Goal: Task Accomplishment & Management: Use online tool/utility

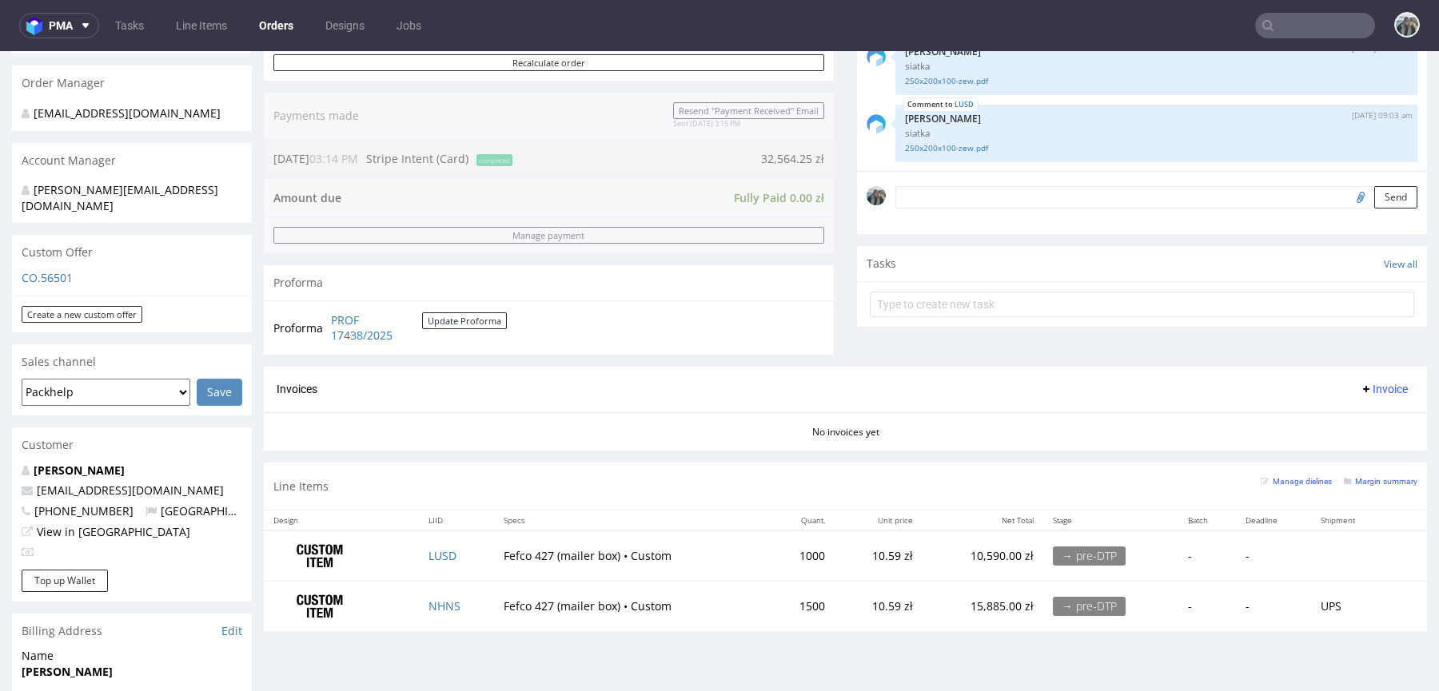
scroll to position [380, 0]
click at [445, 555] on link "LUSD" at bounding box center [442, 554] width 28 height 15
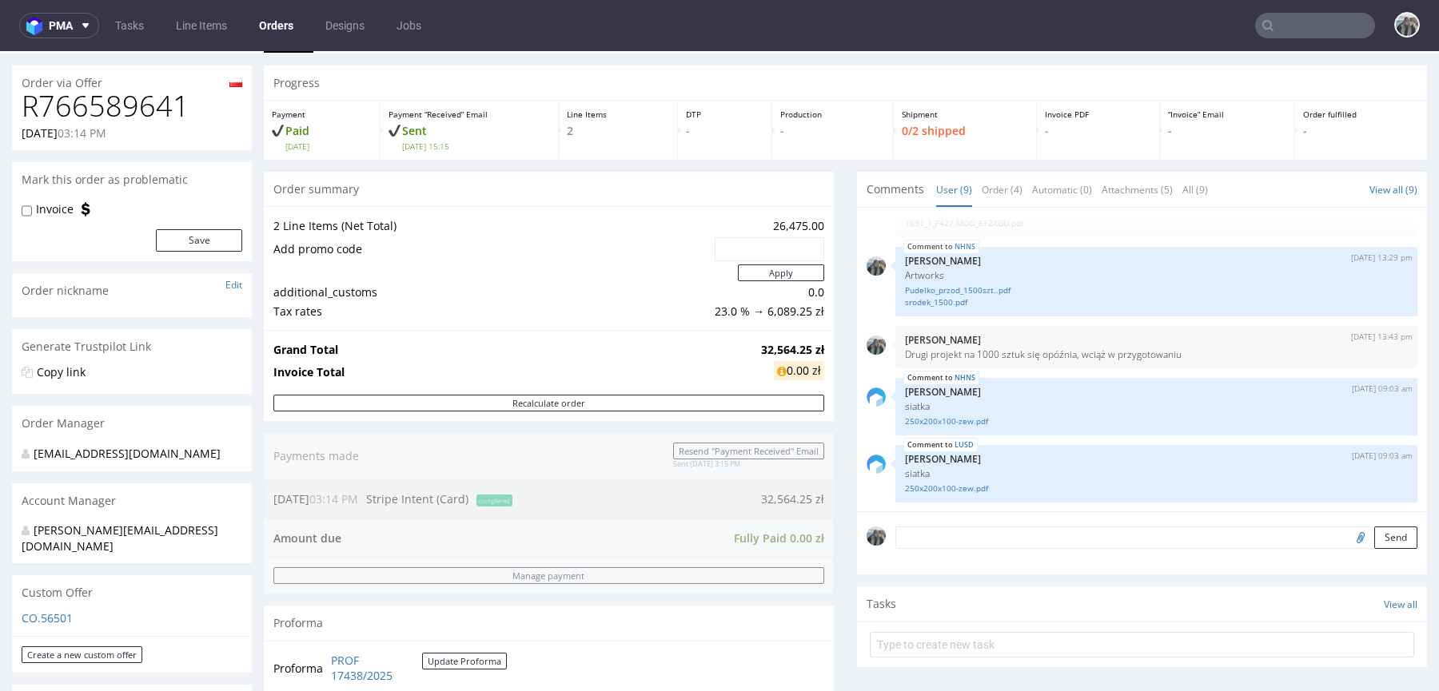
scroll to position [0, 0]
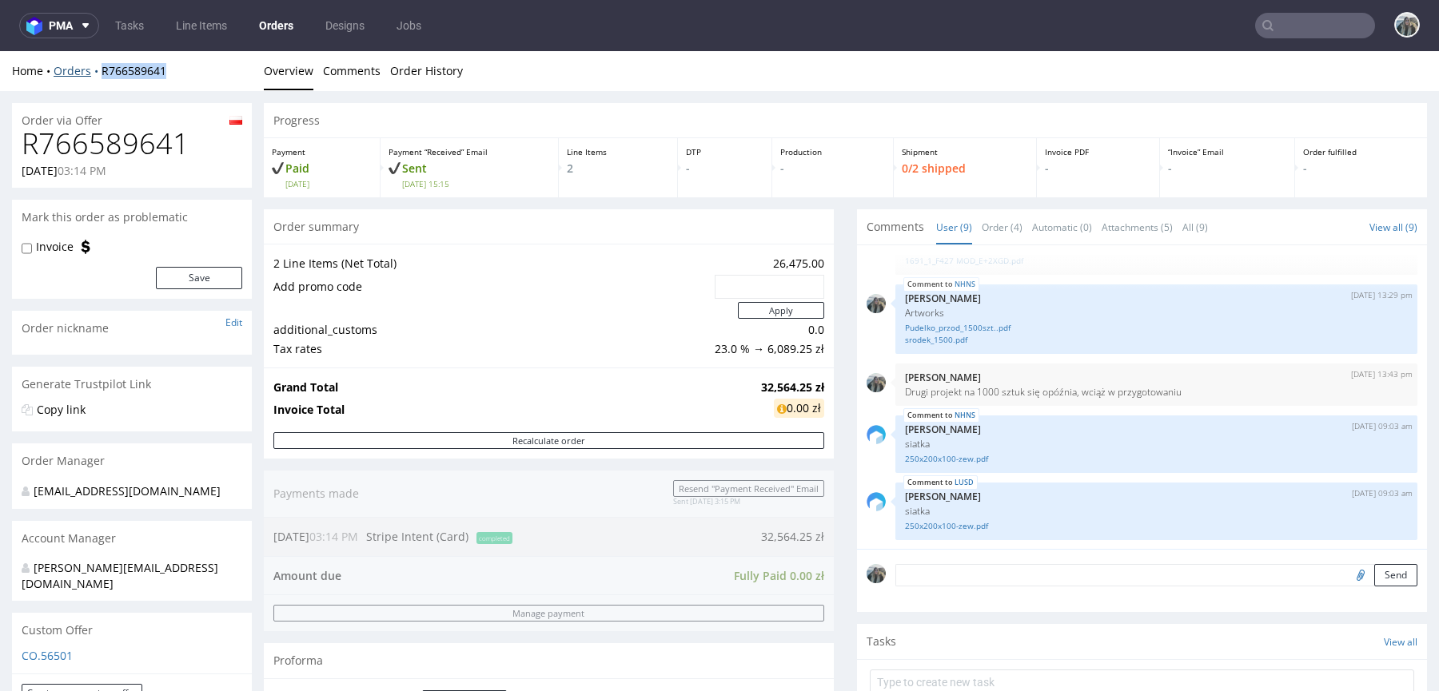
drag, startPoint x: 190, startPoint y: 90, endPoint x: 89, endPoint y: 67, distance: 103.9
copy link "R766589641"
click at [1275, 20] on input "text" at bounding box center [1315, 26] width 120 height 26
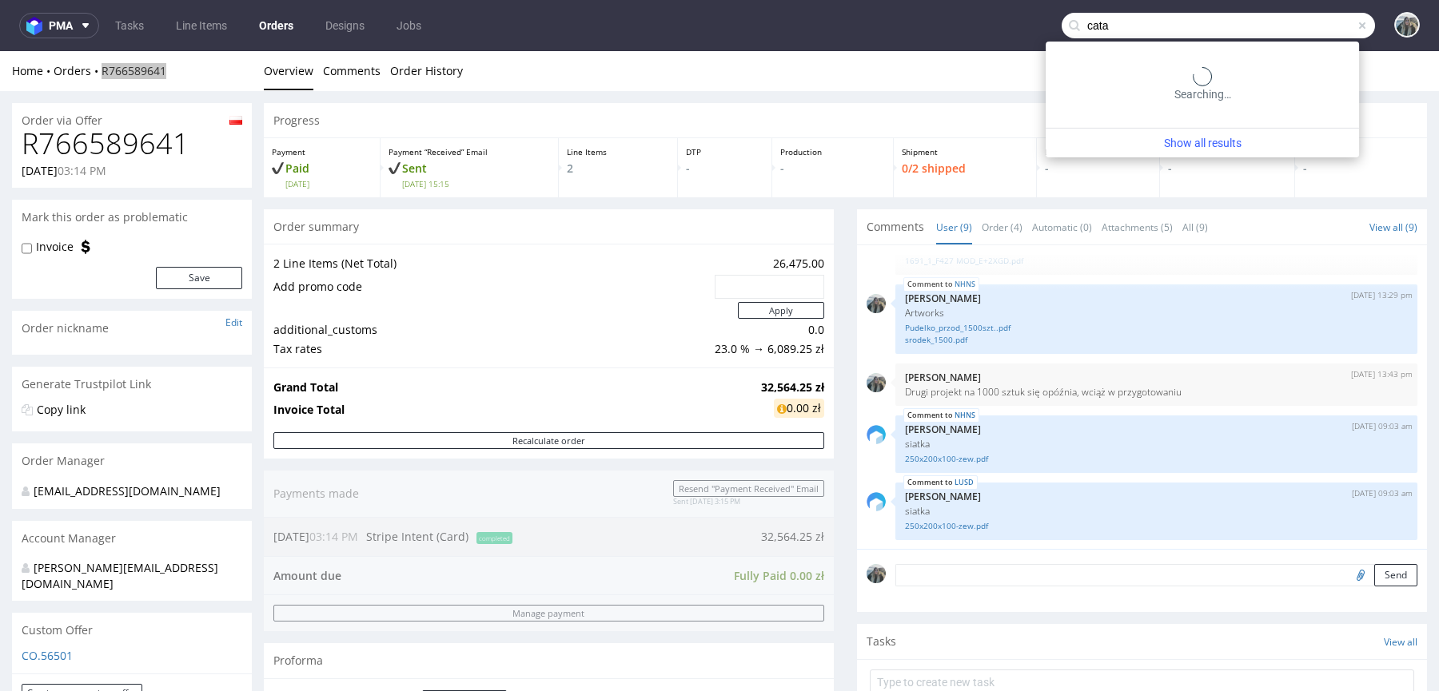
type input "cata"
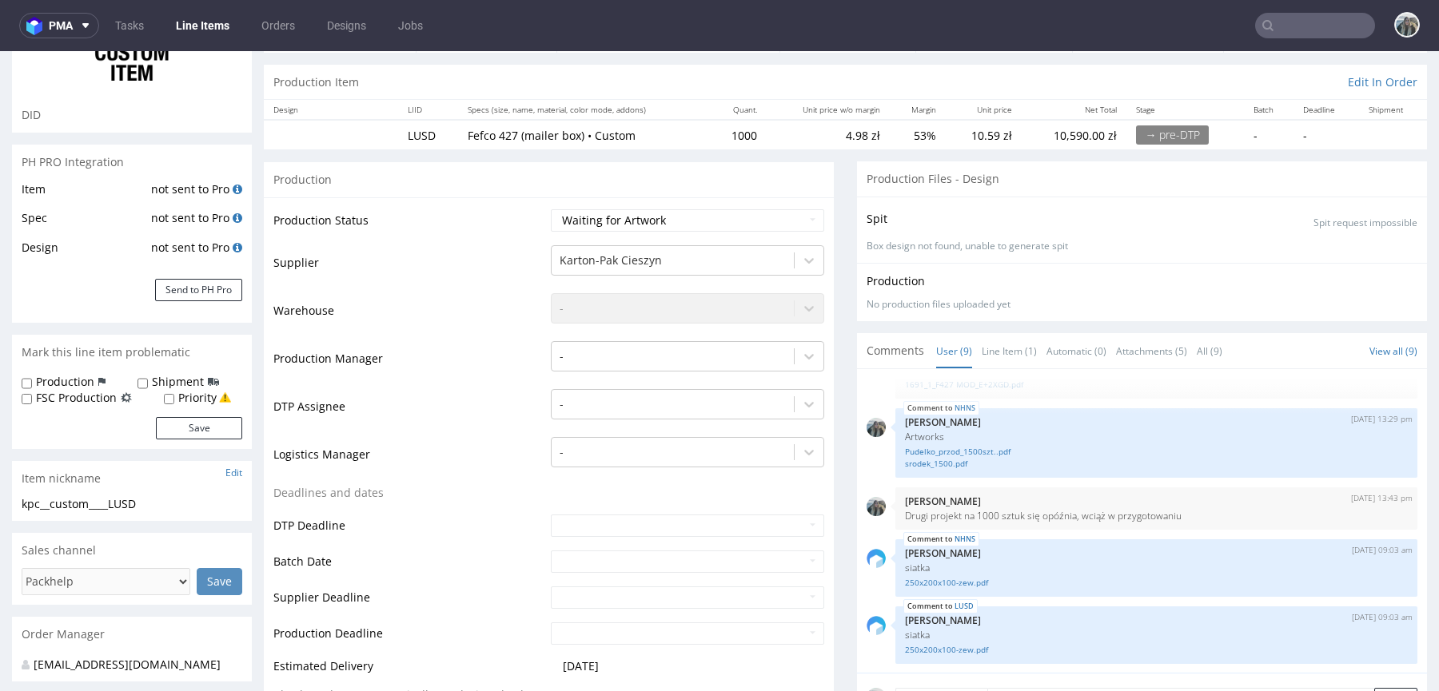
scroll to position [141, 0]
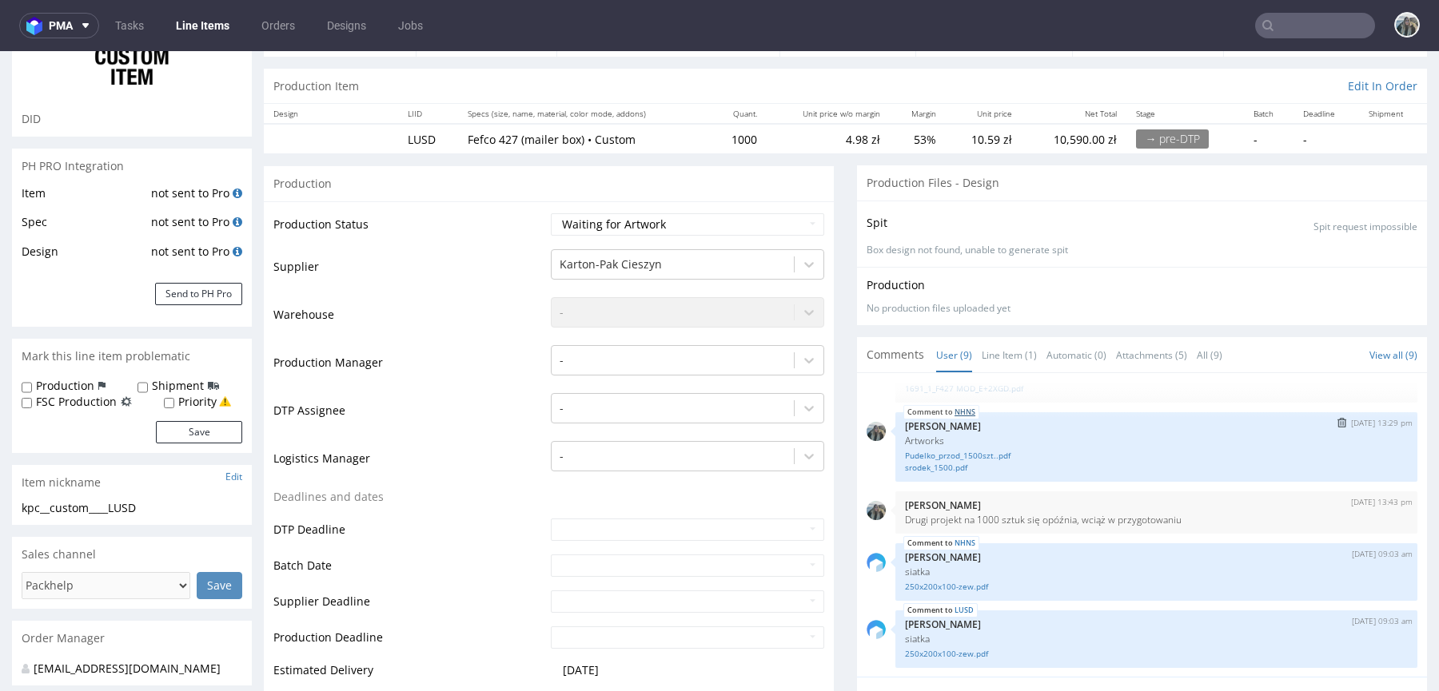
click at [957, 410] on link "NHNS" at bounding box center [964, 412] width 21 height 13
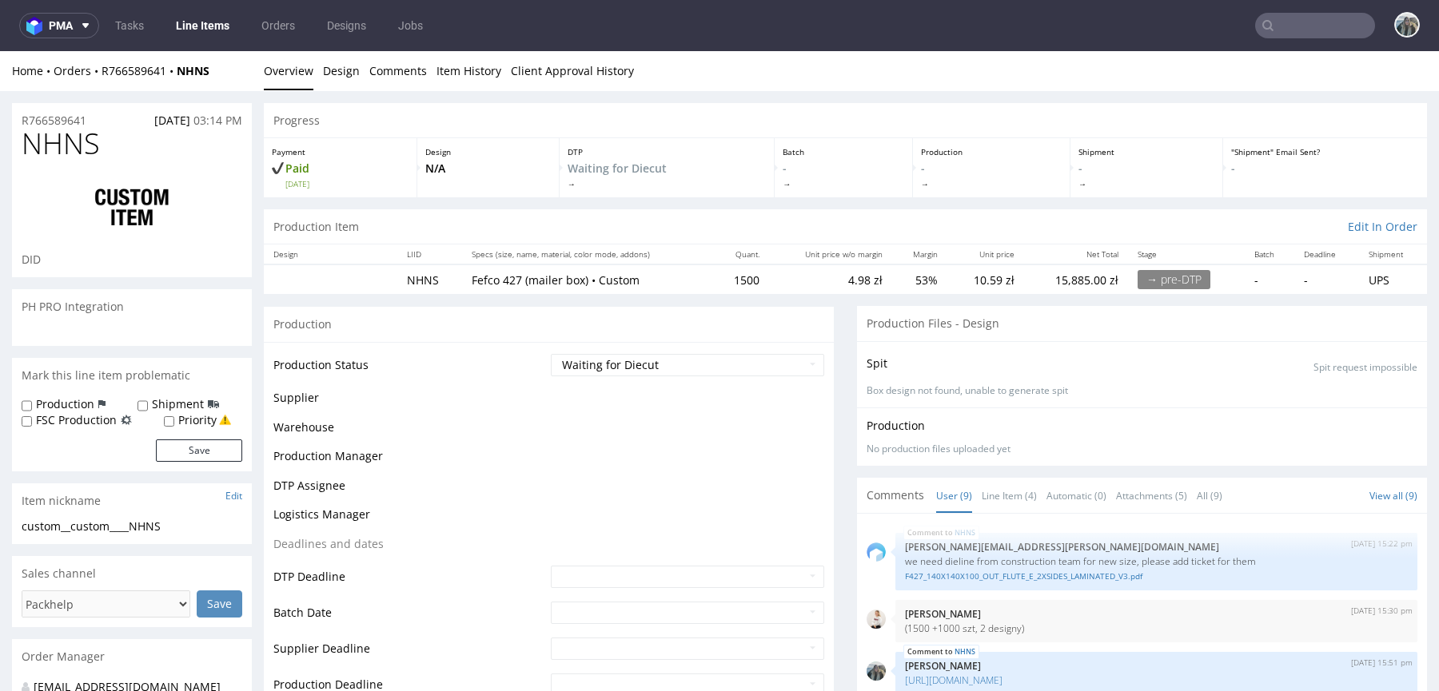
scroll to position [282, 0]
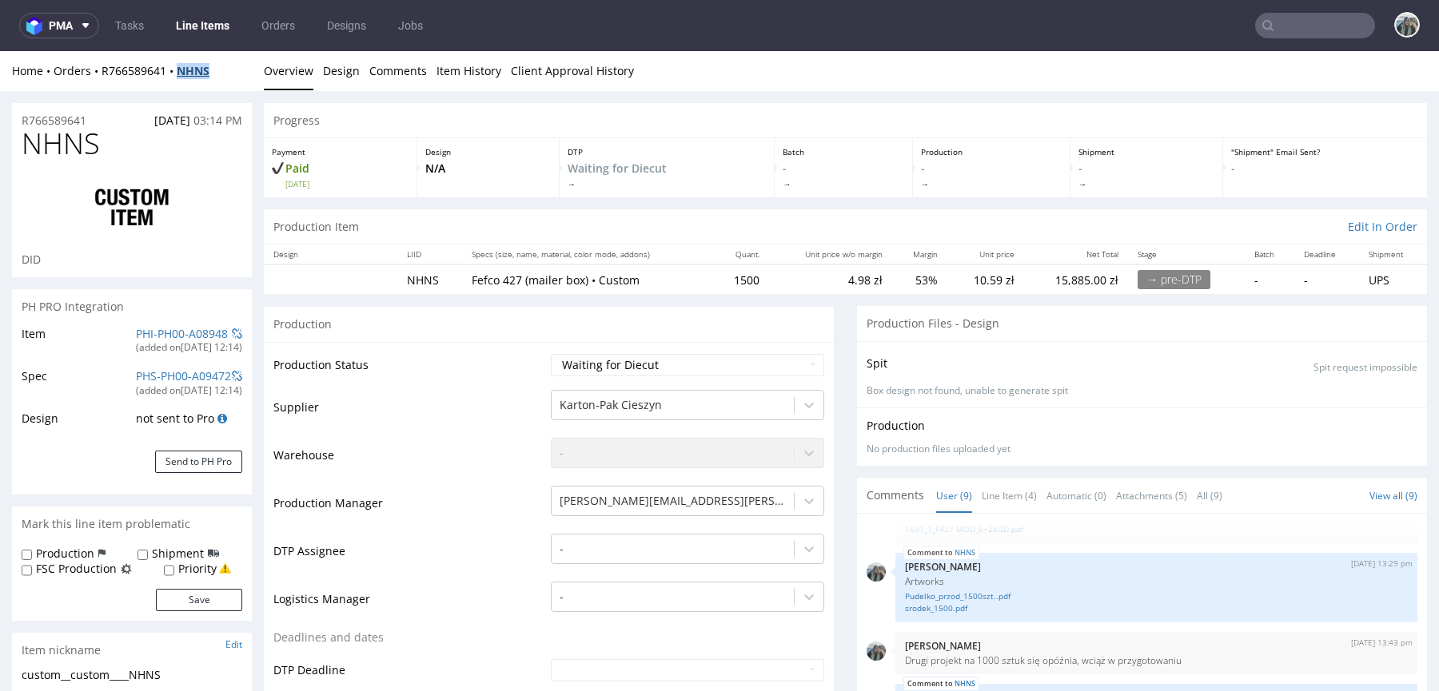
drag, startPoint x: 179, startPoint y: 84, endPoint x: 179, endPoint y: 73, distance: 11.2
click at [179, 73] on div "Home Orders R766589641 NHNS Overview Design Comments Item History Client Approv…" at bounding box center [719, 71] width 1439 height 40
copy strong "NHNS"
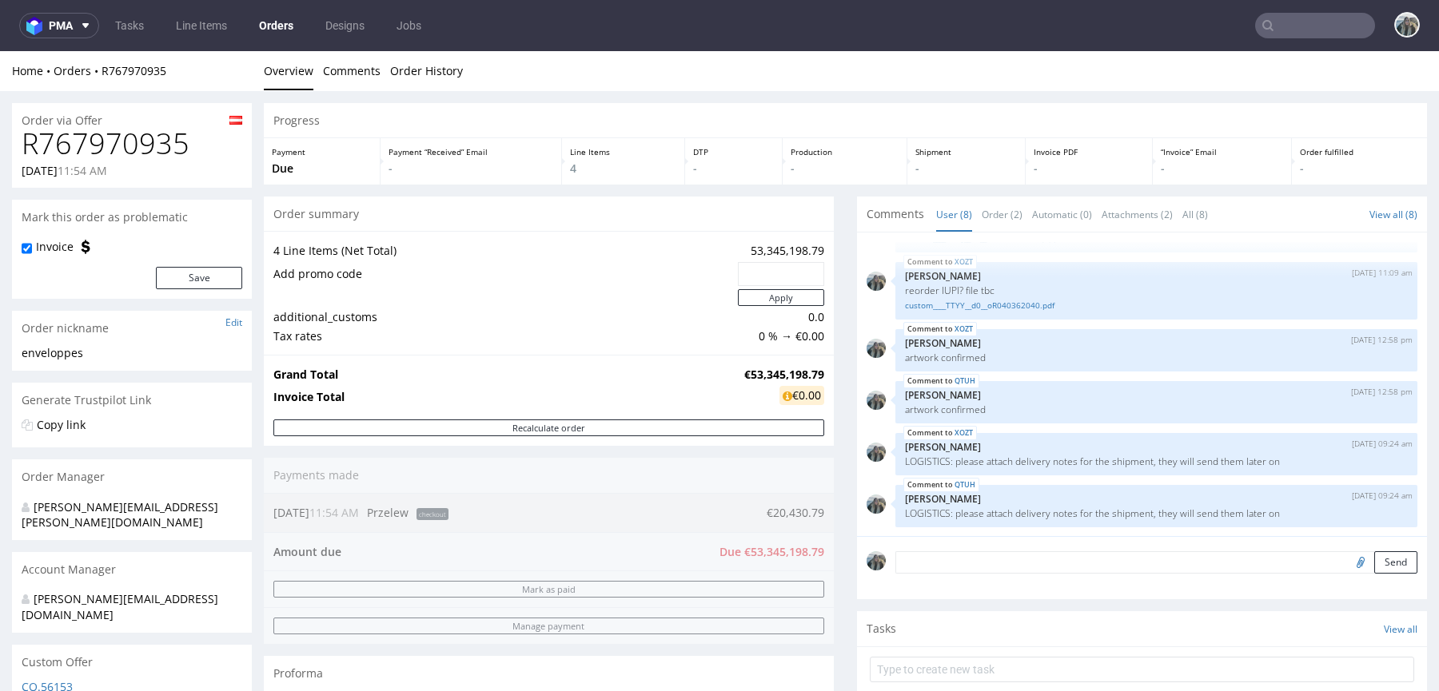
click at [155, 134] on h1 "R767970935" at bounding box center [132, 144] width 221 height 32
copy h1 "R767970935"
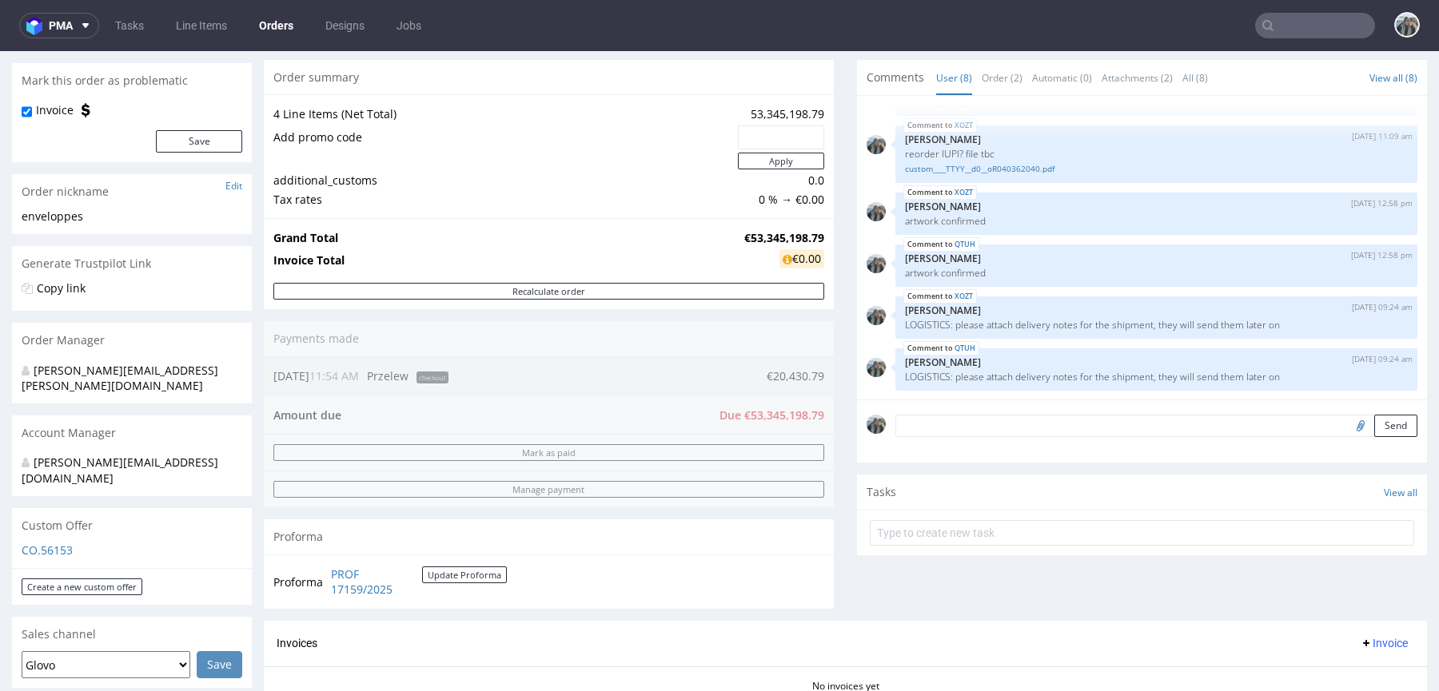
scroll to position [62, 0]
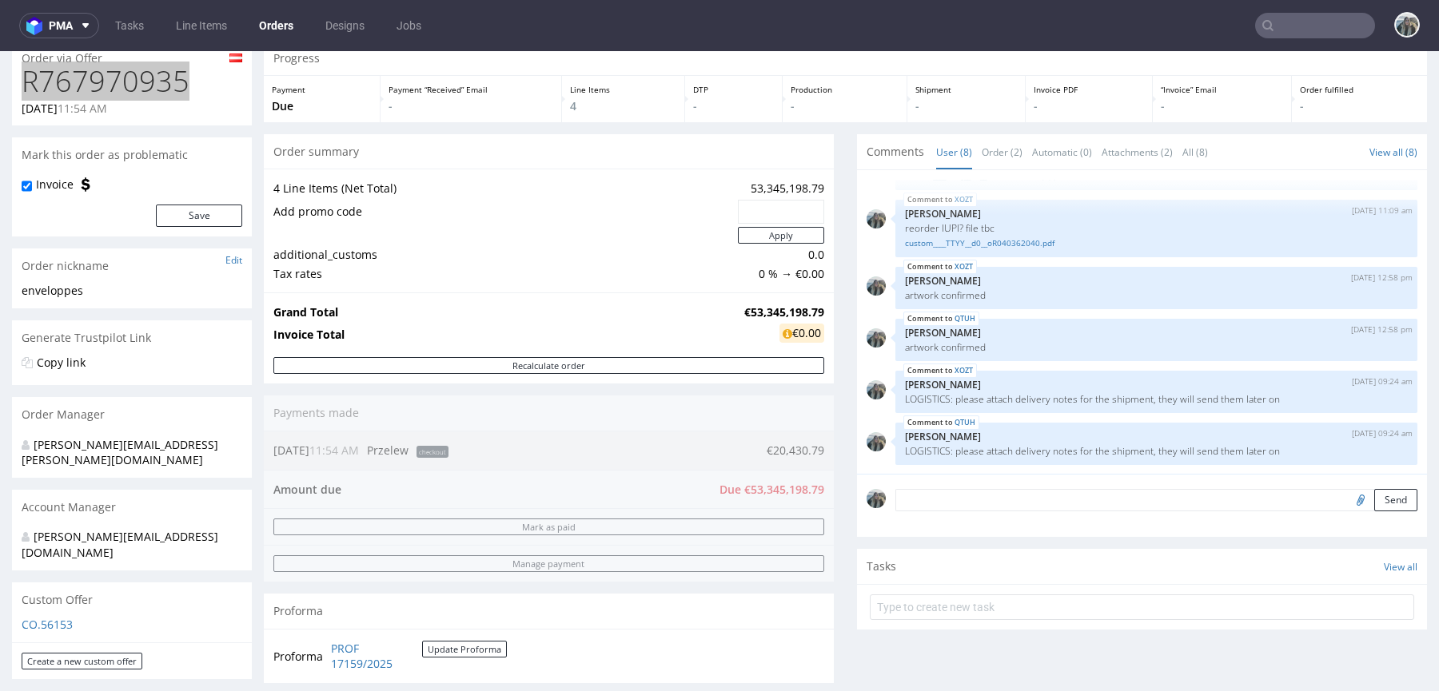
click at [1299, 23] on input "text" at bounding box center [1315, 26] width 120 height 26
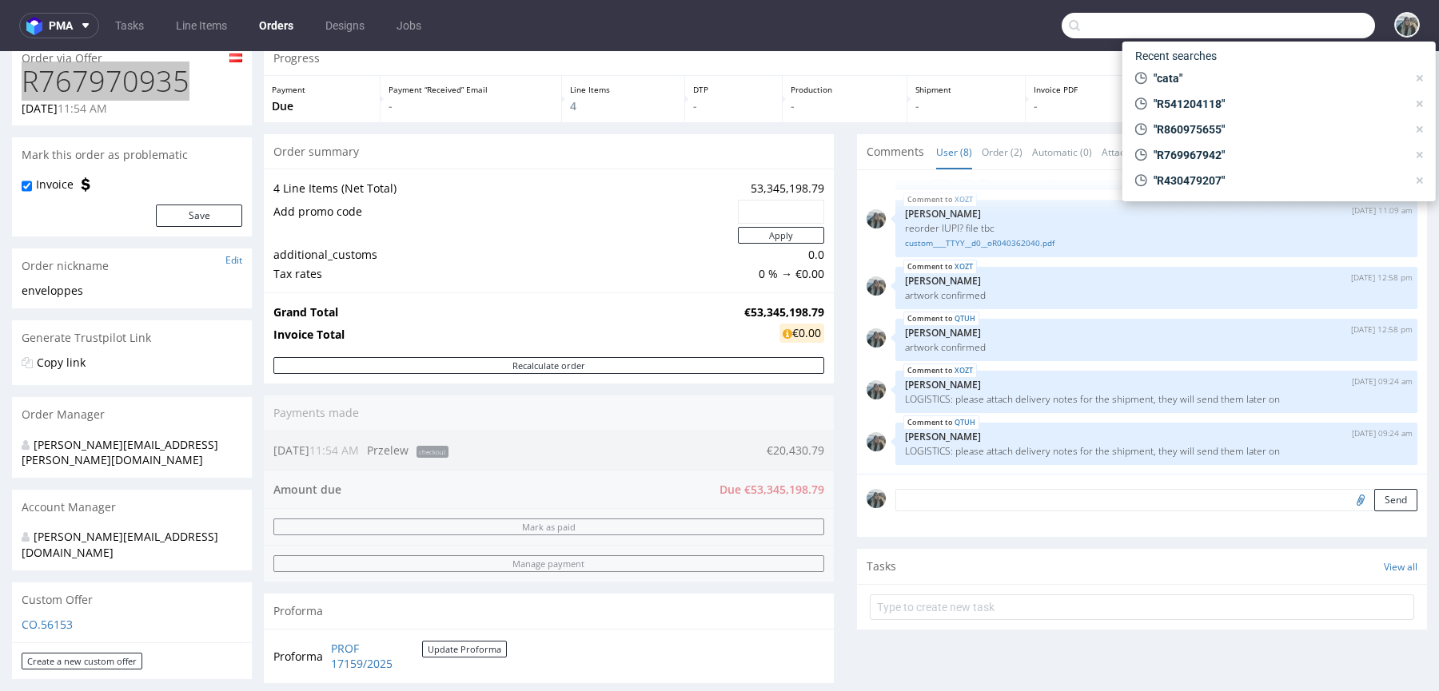
paste input "evolume"
type input "evolume"
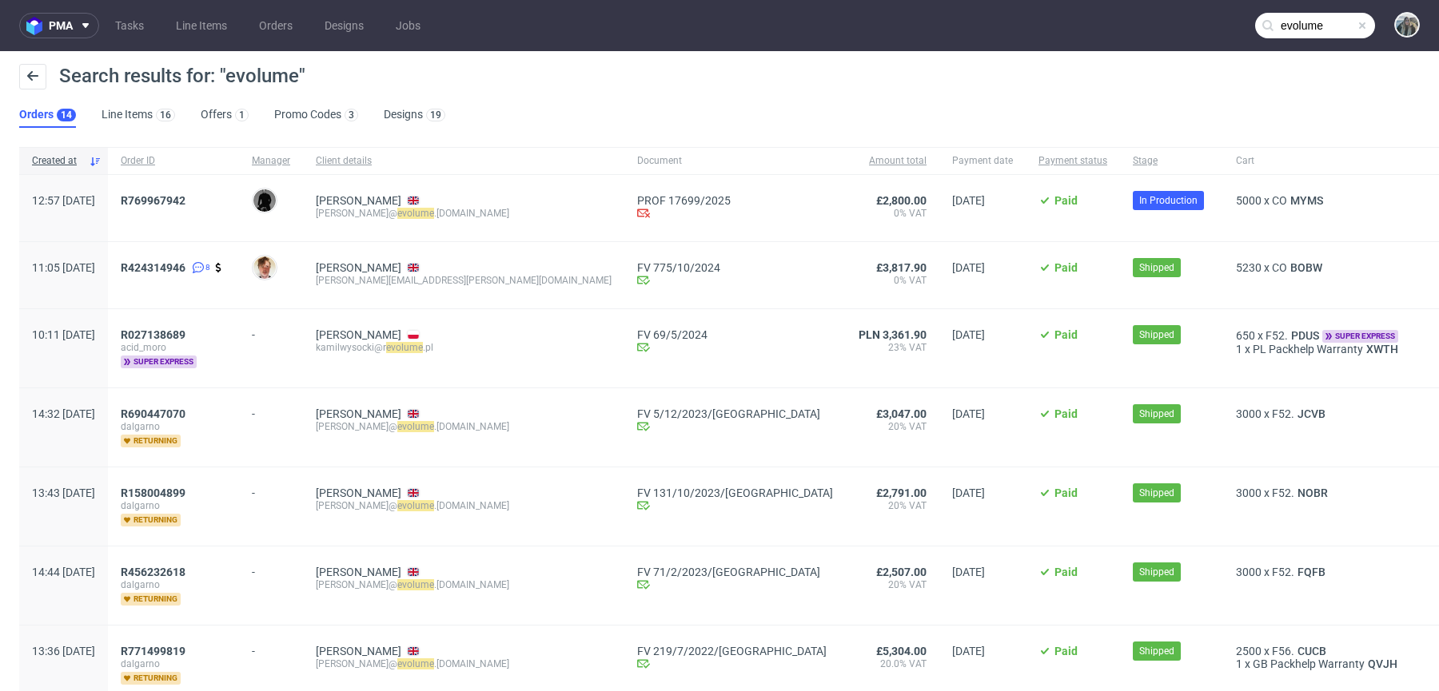
drag, startPoint x: 193, startPoint y: 213, endPoint x: 165, endPoint y: 201, distance: 29.7
click at [165, 201] on div "R769967942" at bounding box center [173, 208] width 131 height 66
drag, startPoint x: 170, startPoint y: 212, endPoint x: 170, endPoint y: 200, distance: 12.0
click at [170, 200] on span "R 769967942" at bounding box center [173, 208] width 105 height 28
copy span "R 769967942"
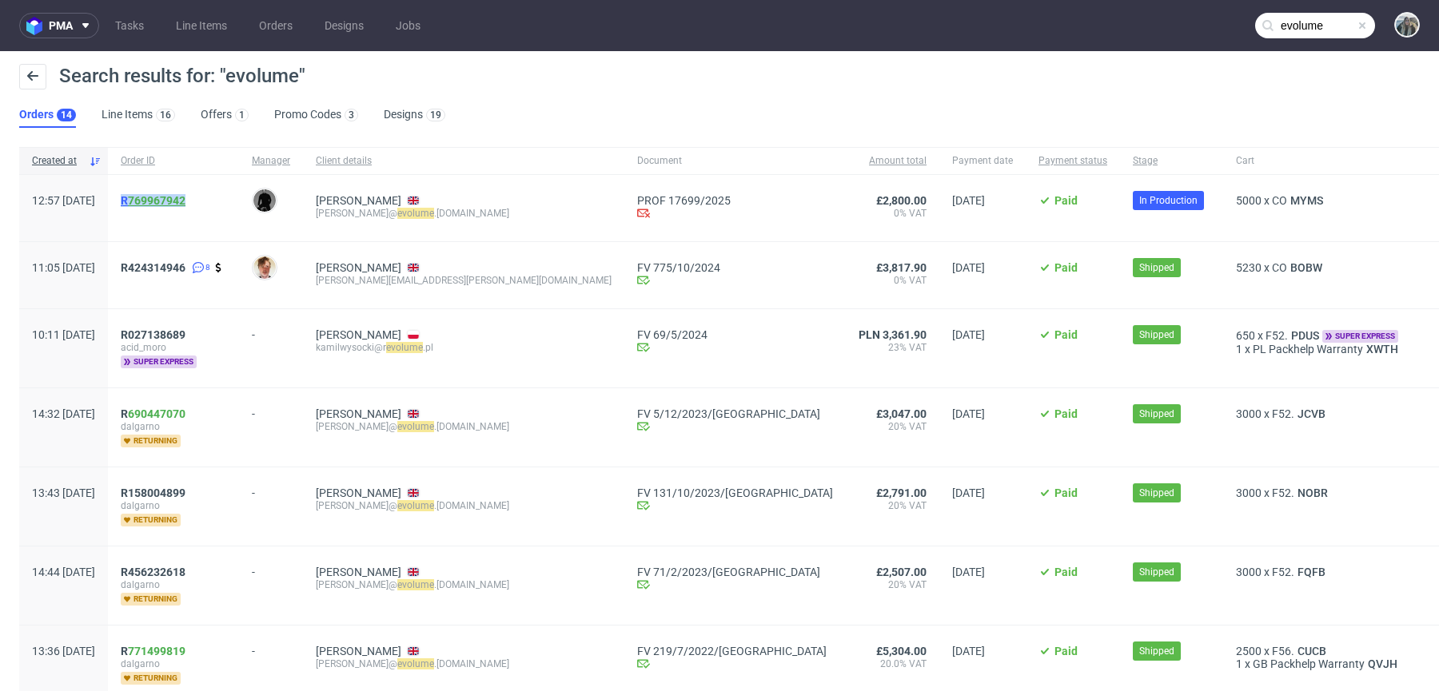
click at [178, 203] on link "769967942" at bounding box center [157, 200] width 58 height 13
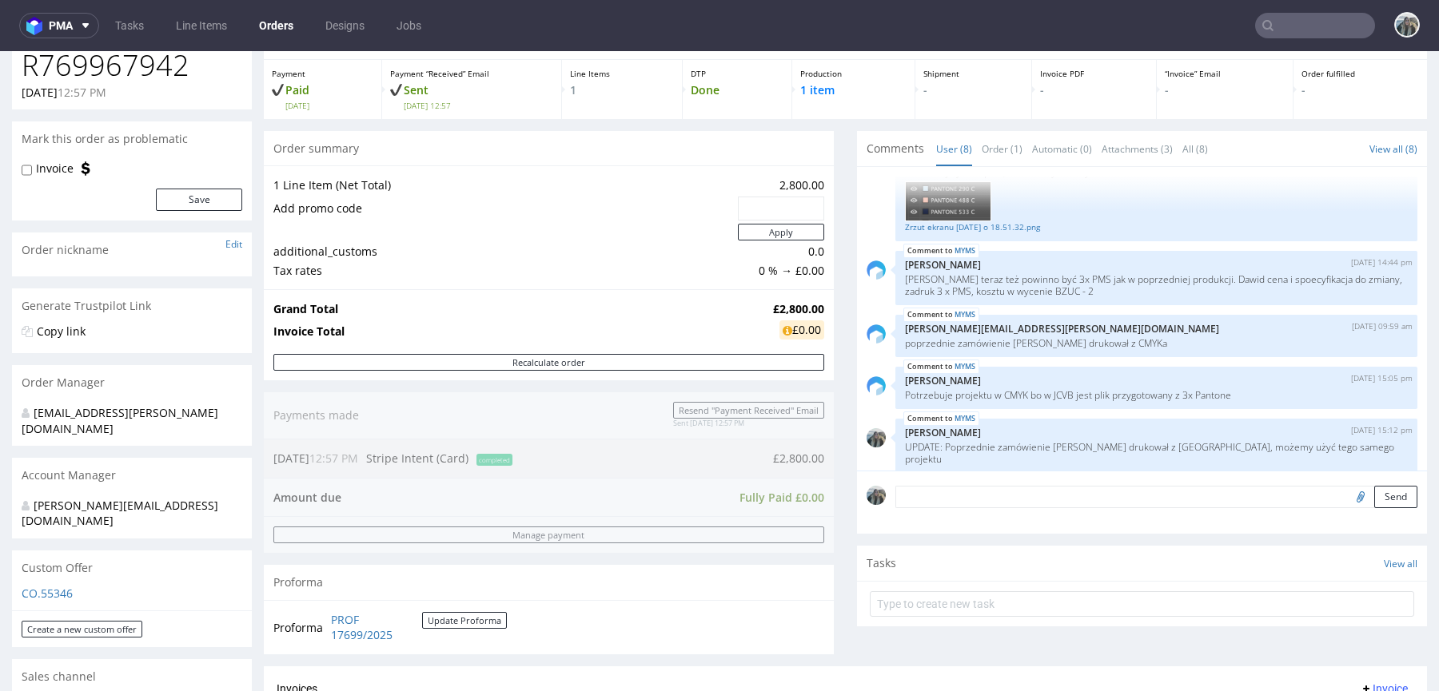
scroll to position [98, 0]
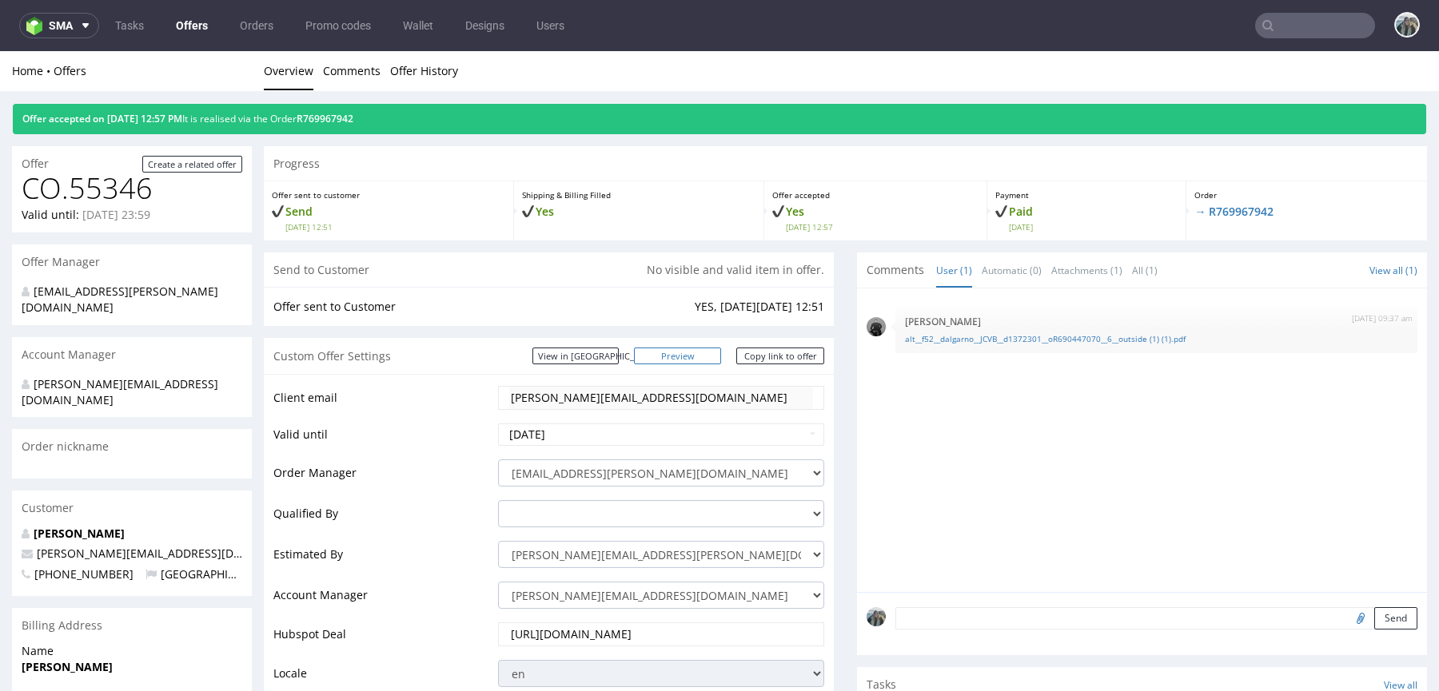
click at [686, 349] on link "Preview" at bounding box center [678, 356] width 88 height 17
click at [1287, 34] on input "text" at bounding box center [1315, 26] width 120 height 26
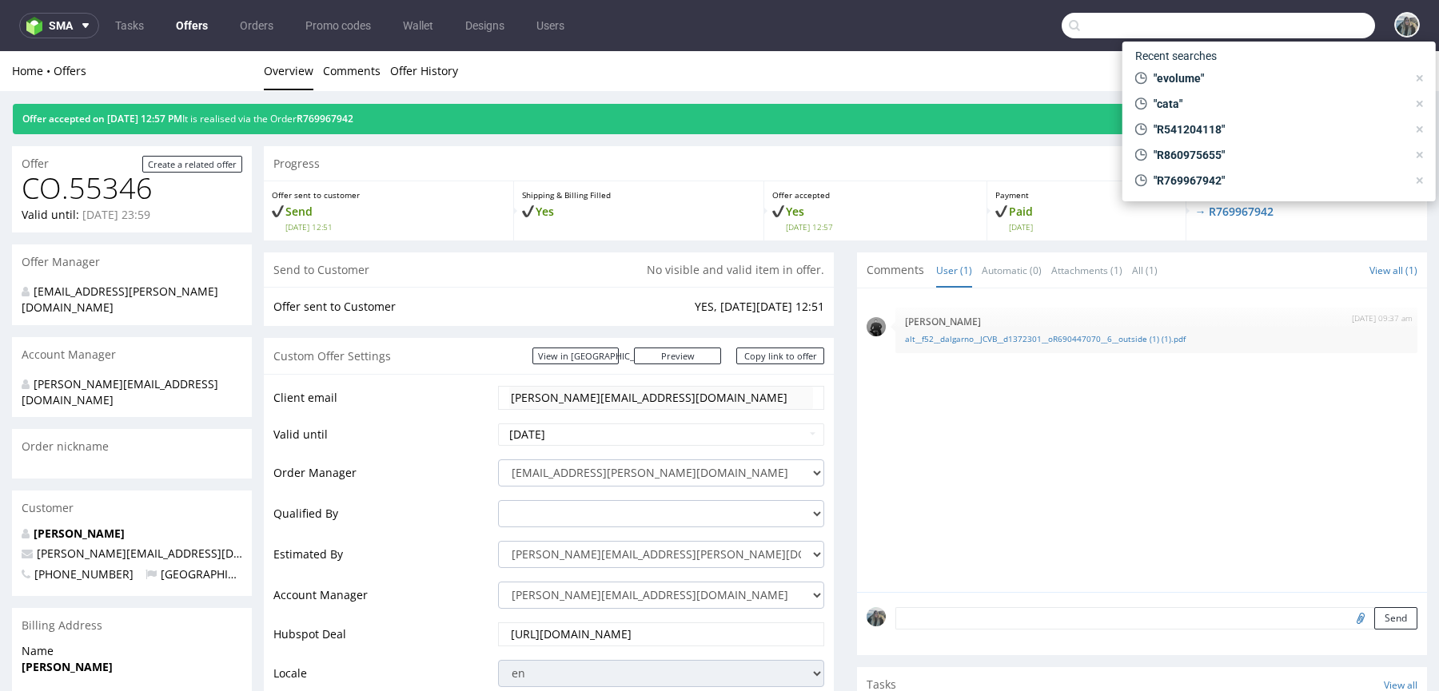
paste input "R767970935"
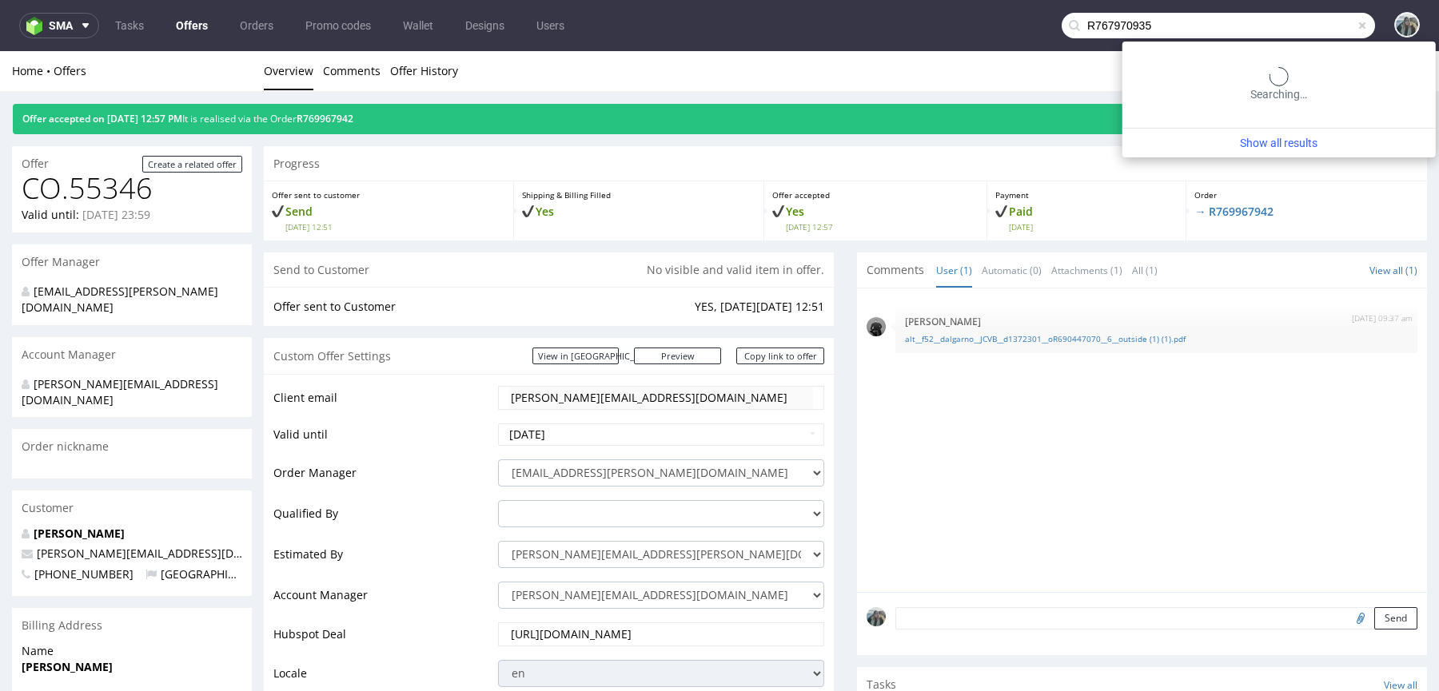
type input "R767970935"
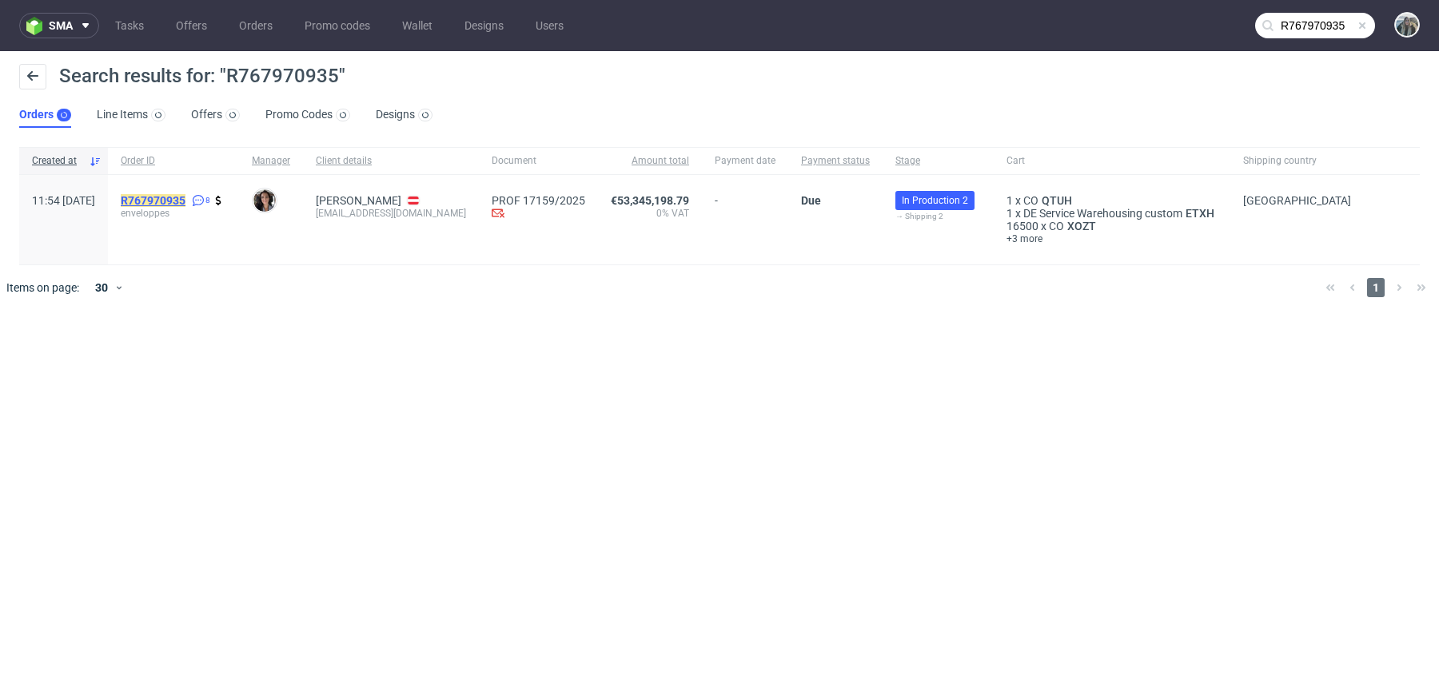
click at [185, 194] on mark "R767970935" at bounding box center [153, 200] width 65 height 13
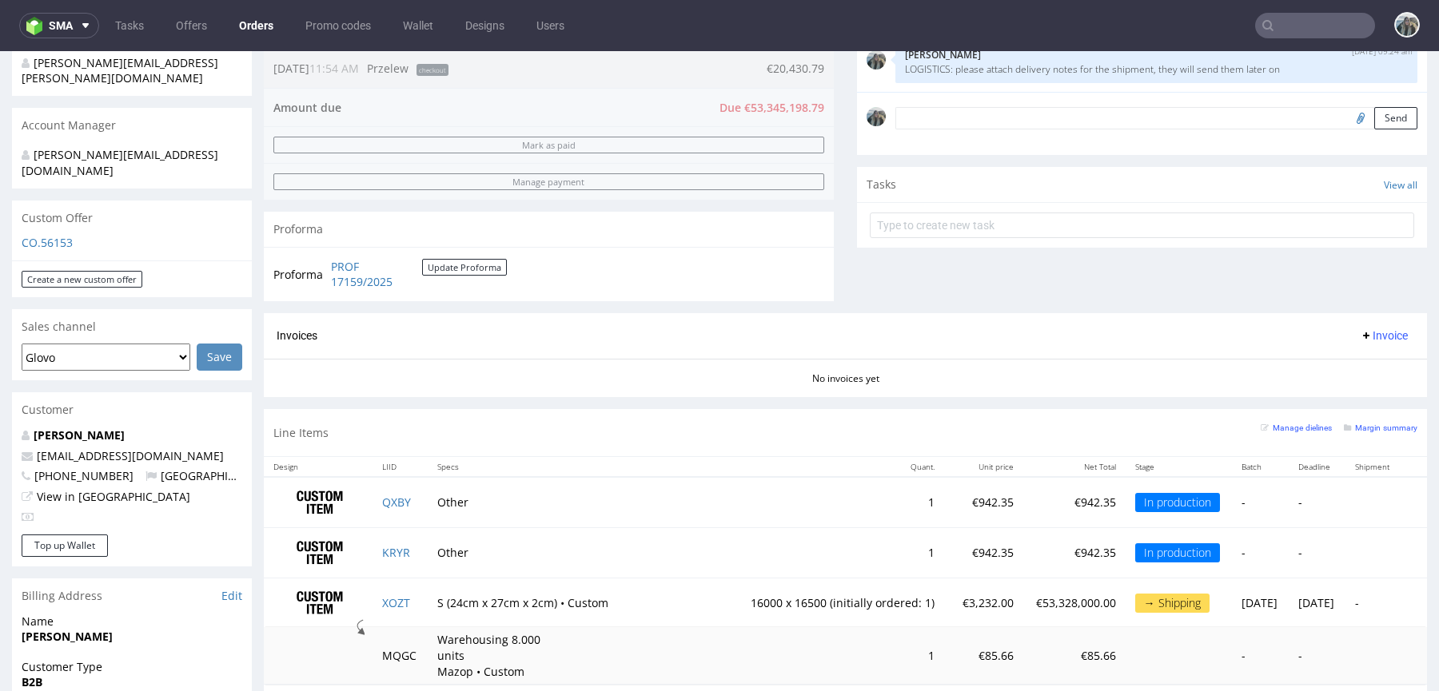
scroll to position [603, 0]
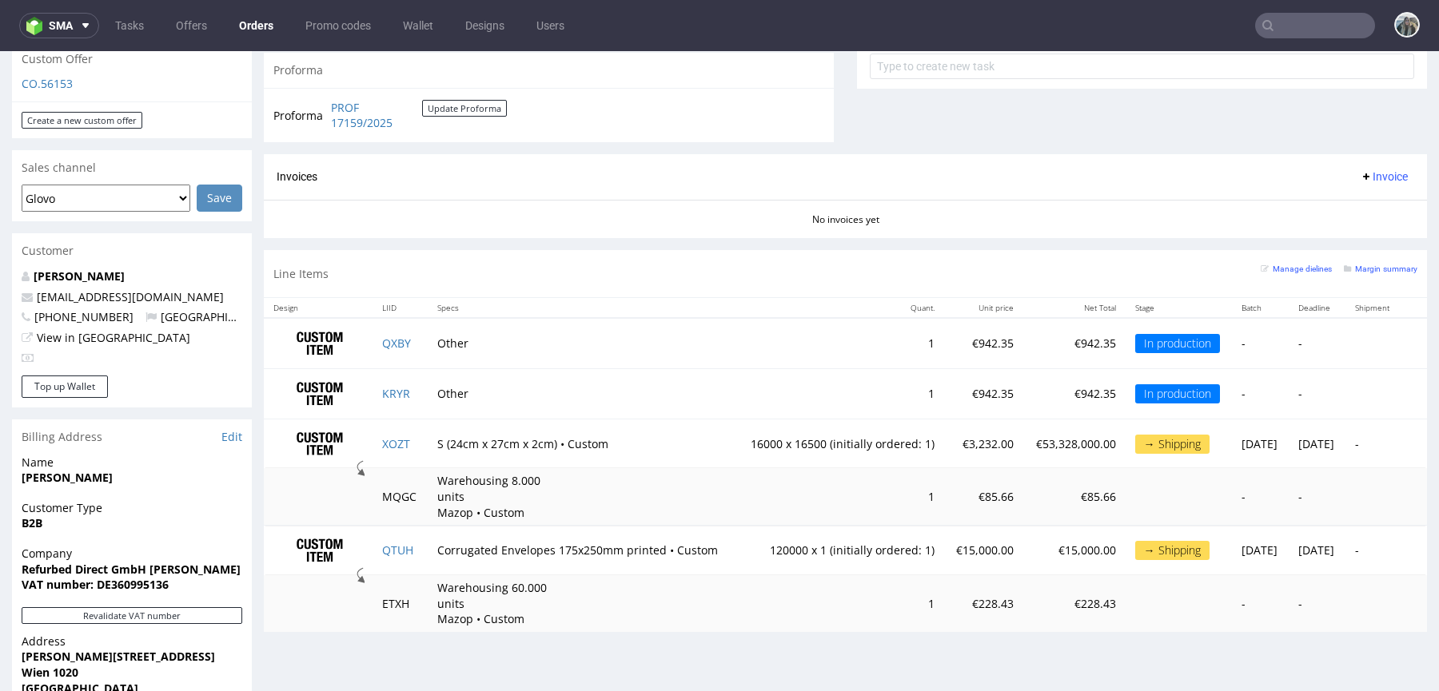
click at [1315, 19] on input "text" at bounding box center [1315, 26] width 120 height 26
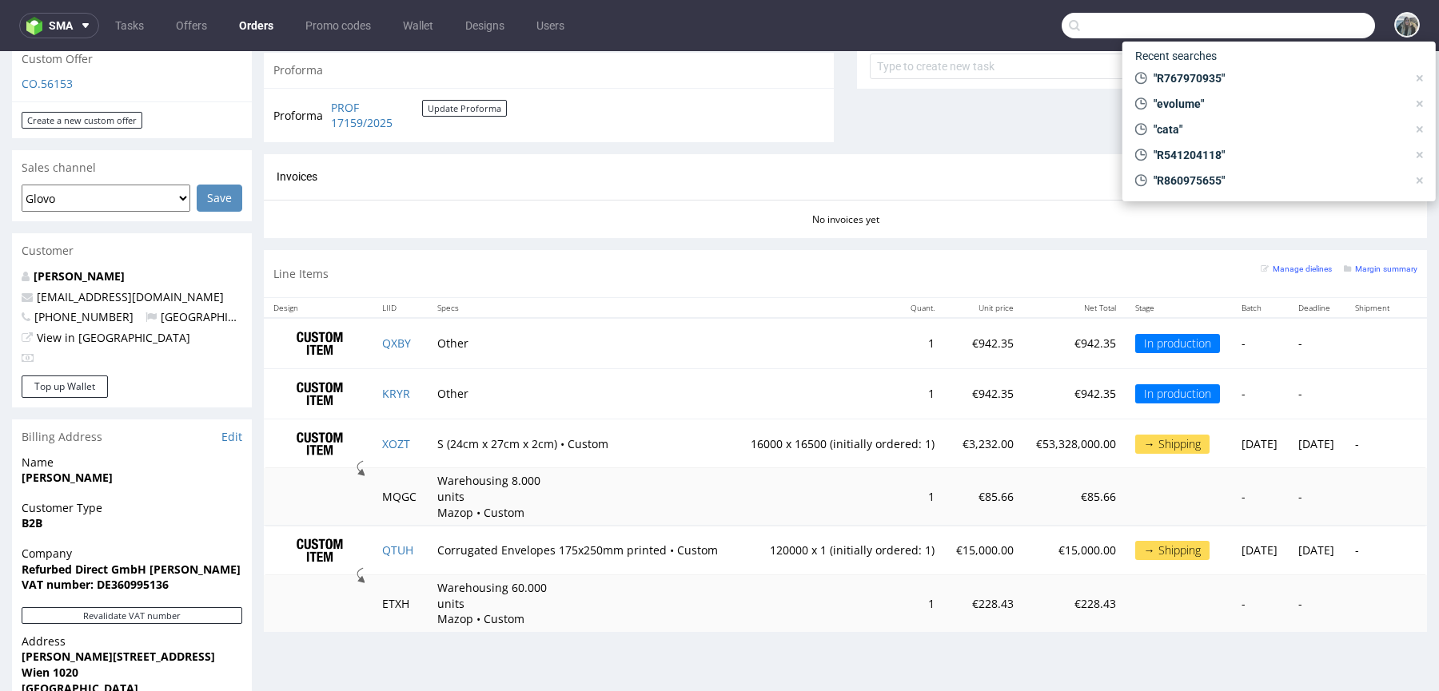
paste input "R767970935"
type input "R767970935"
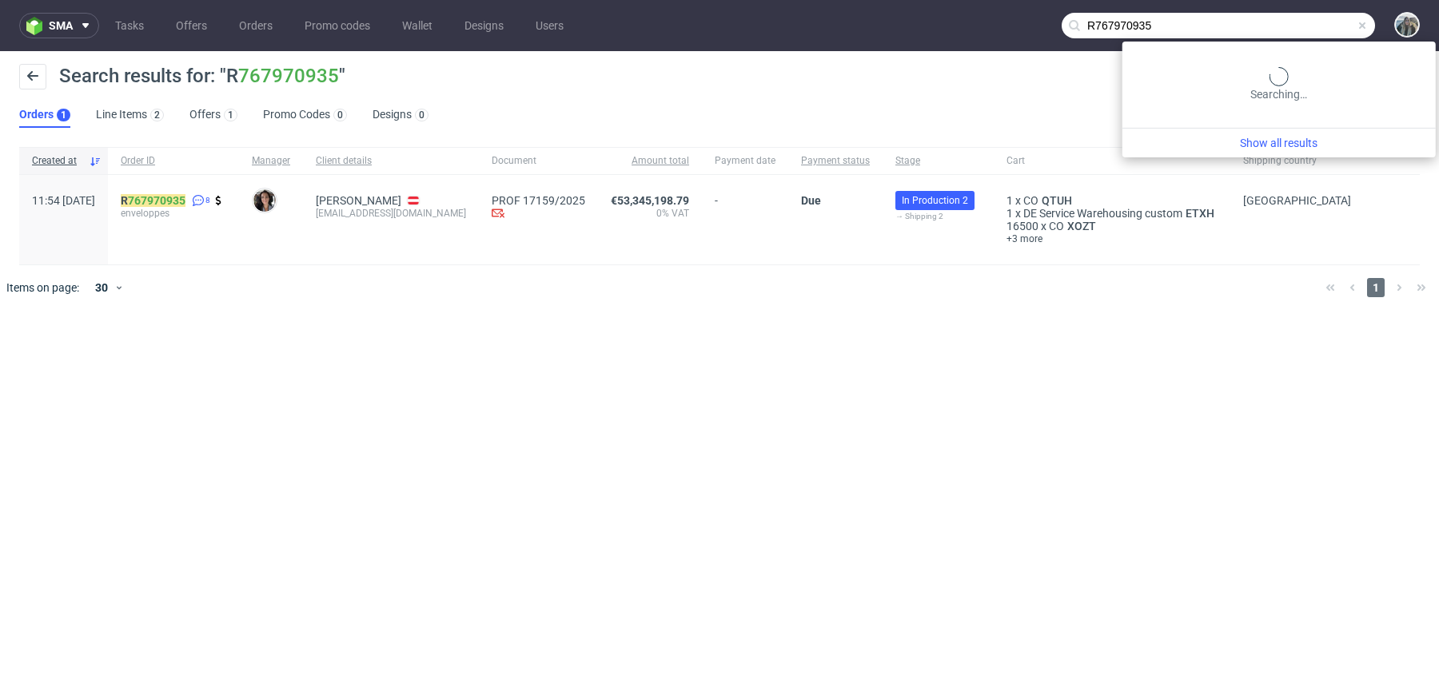
click at [1329, 22] on input "R767970935" at bounding box center [1217, 26] width 313 height 26
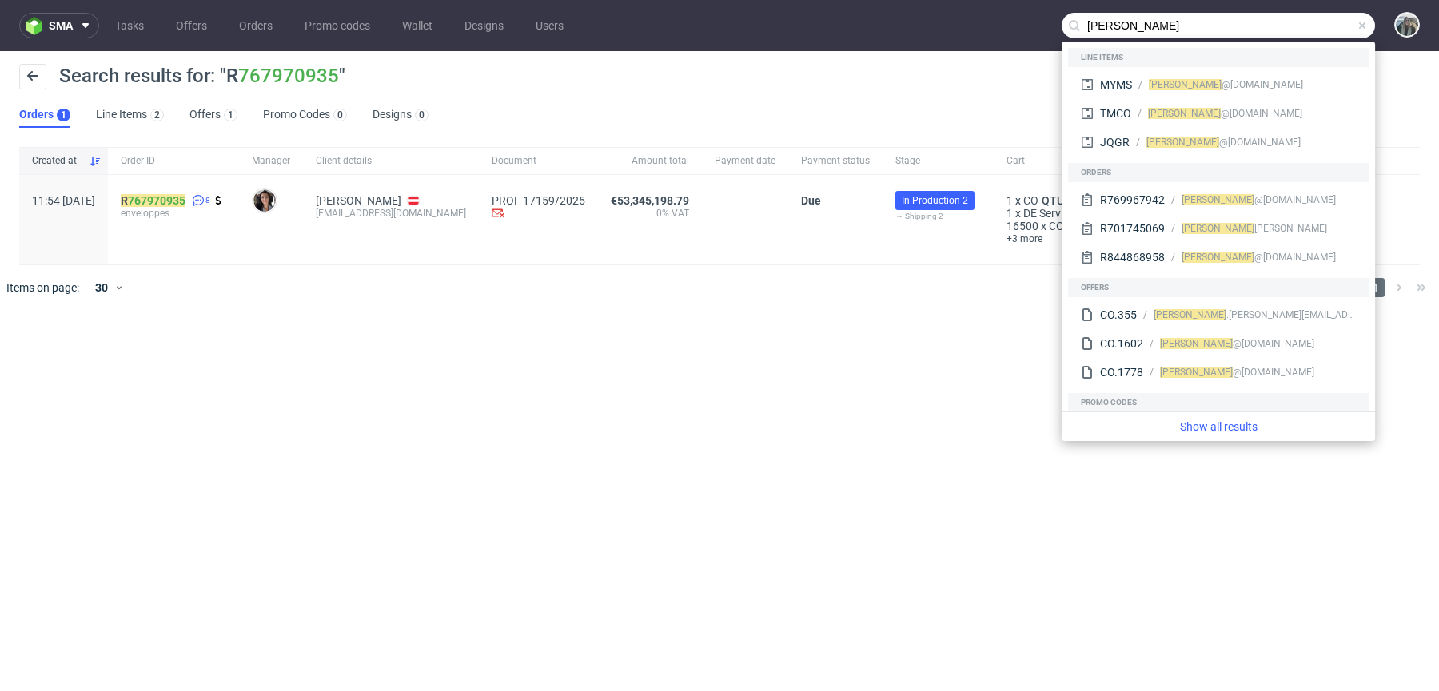
type input "craig"
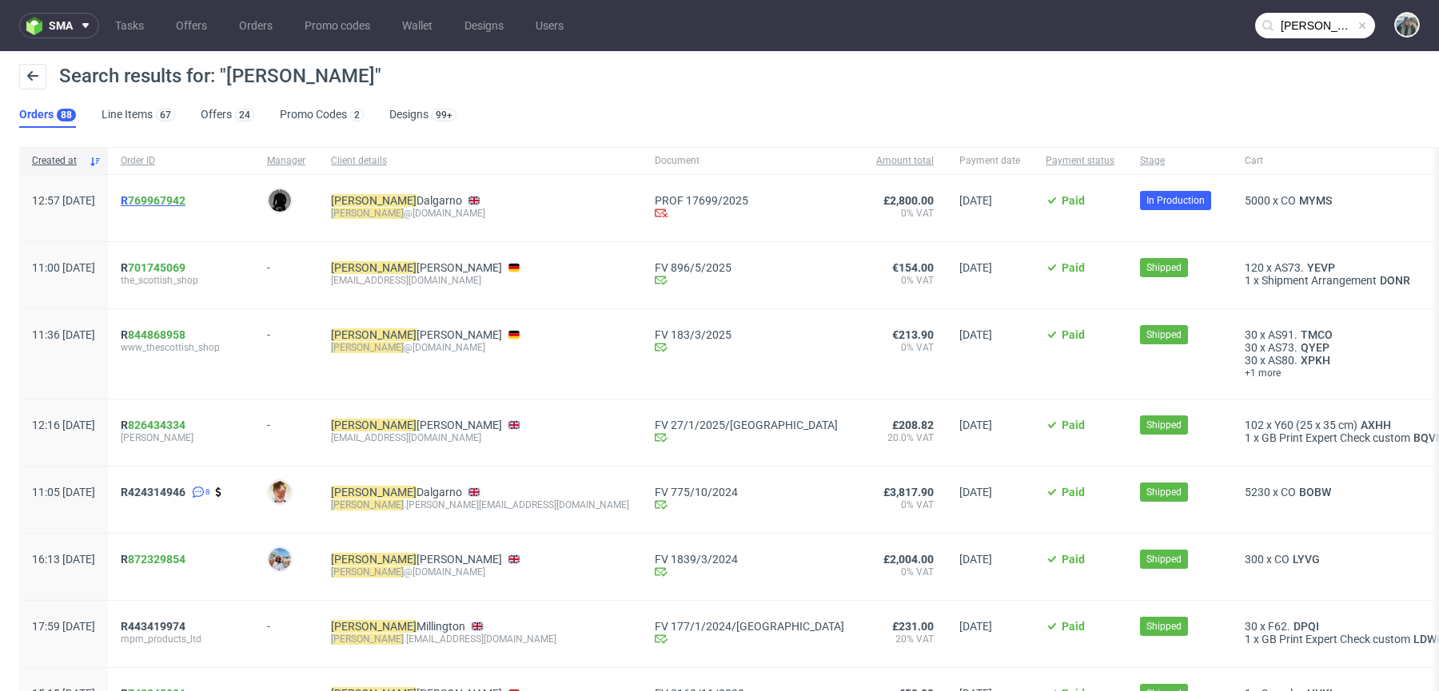
click at [179, 205] on link "769967942" at bounding box center [157, 200] width 58 height 13
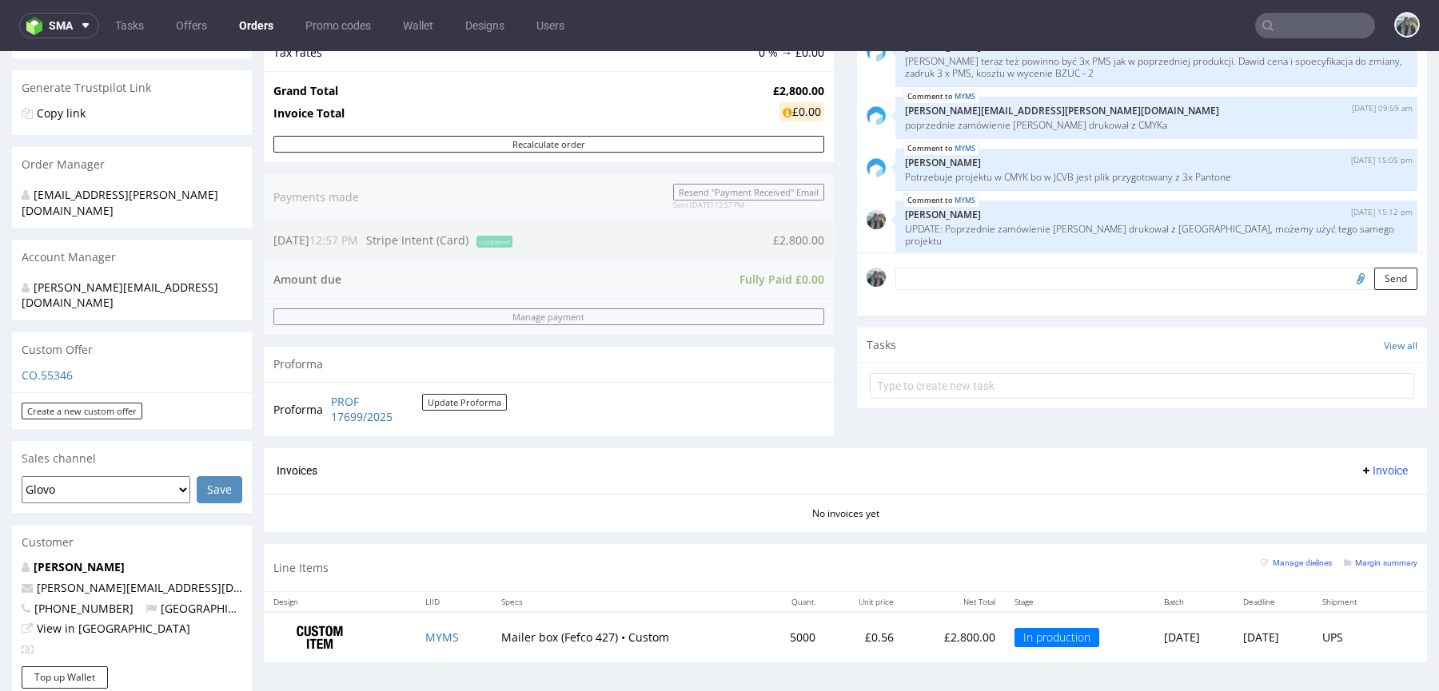
scroll to position [286, 0]
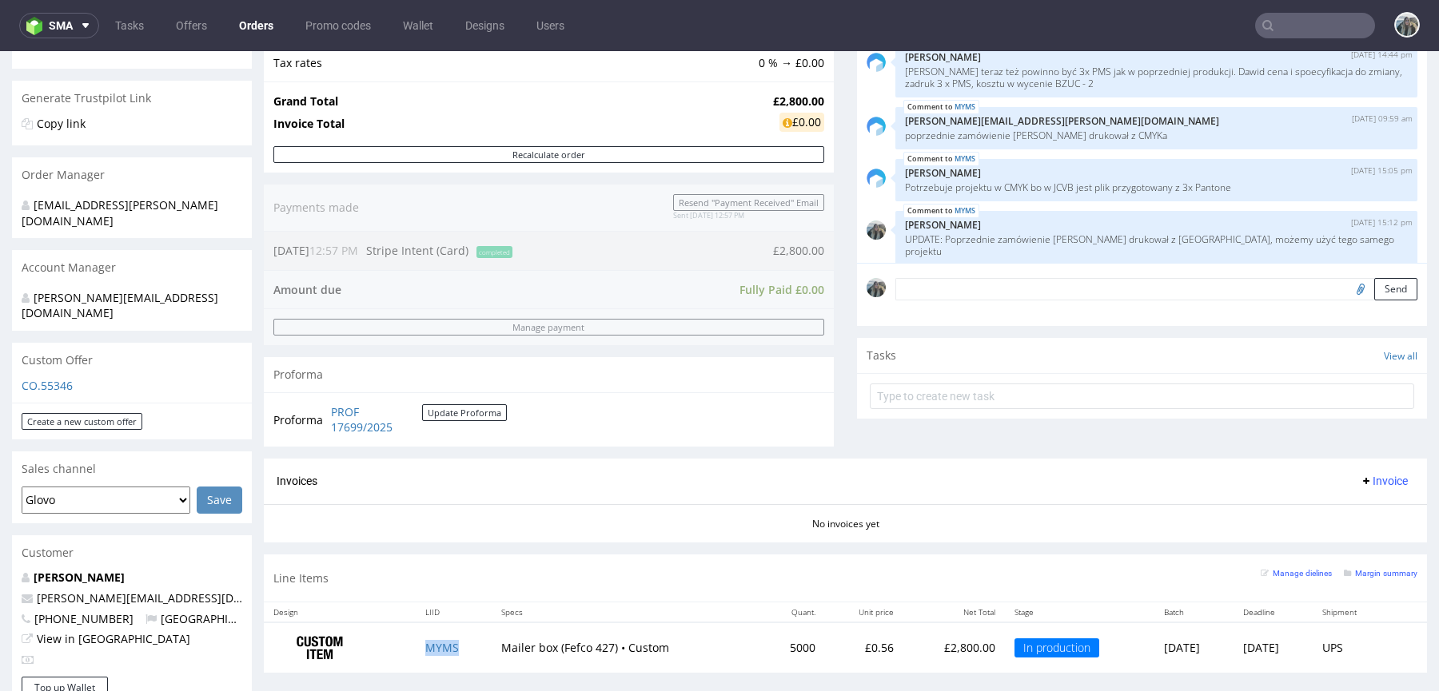
click at [433, 636] on td "MYMS" at bounding box center [454, 648] width 76 height 50
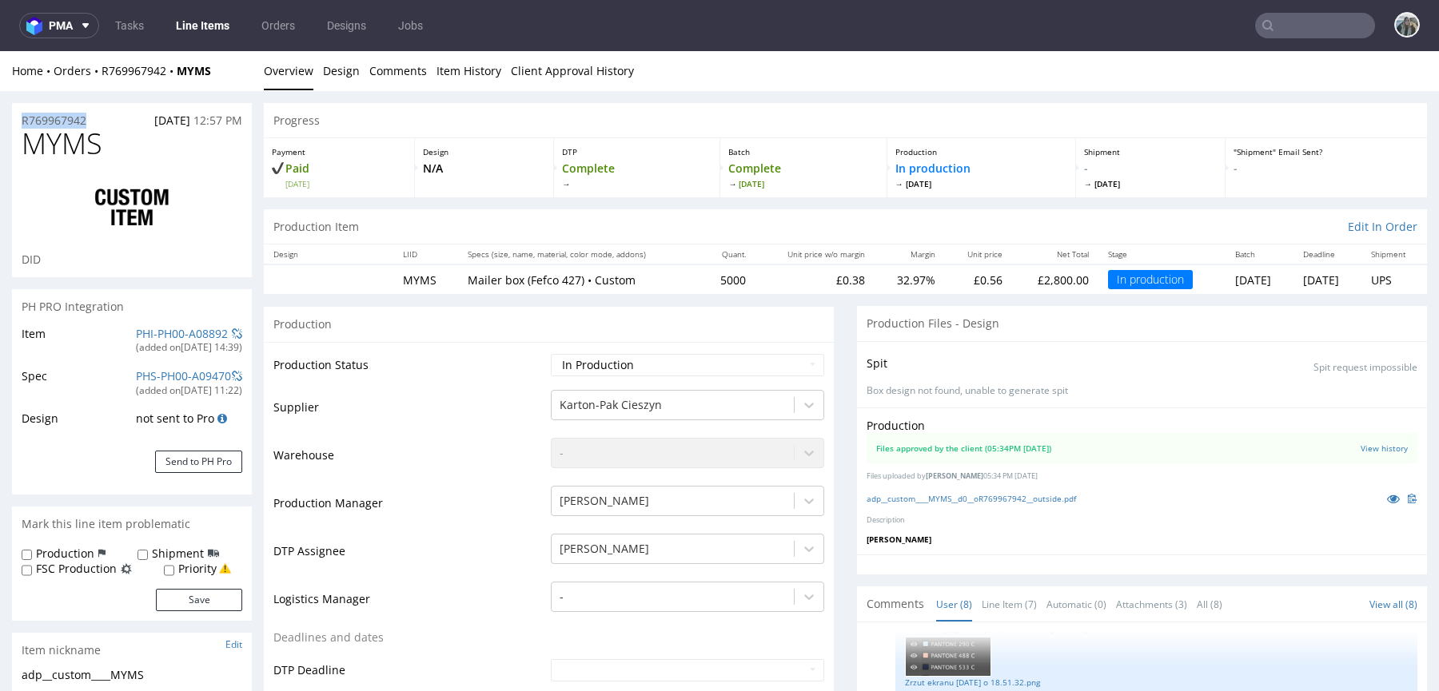
drag, startPoint x: 105, startPoint y: 118, endPoint x: 0, endPoint y: 113, distance: 104.8
copy p "R769967942"
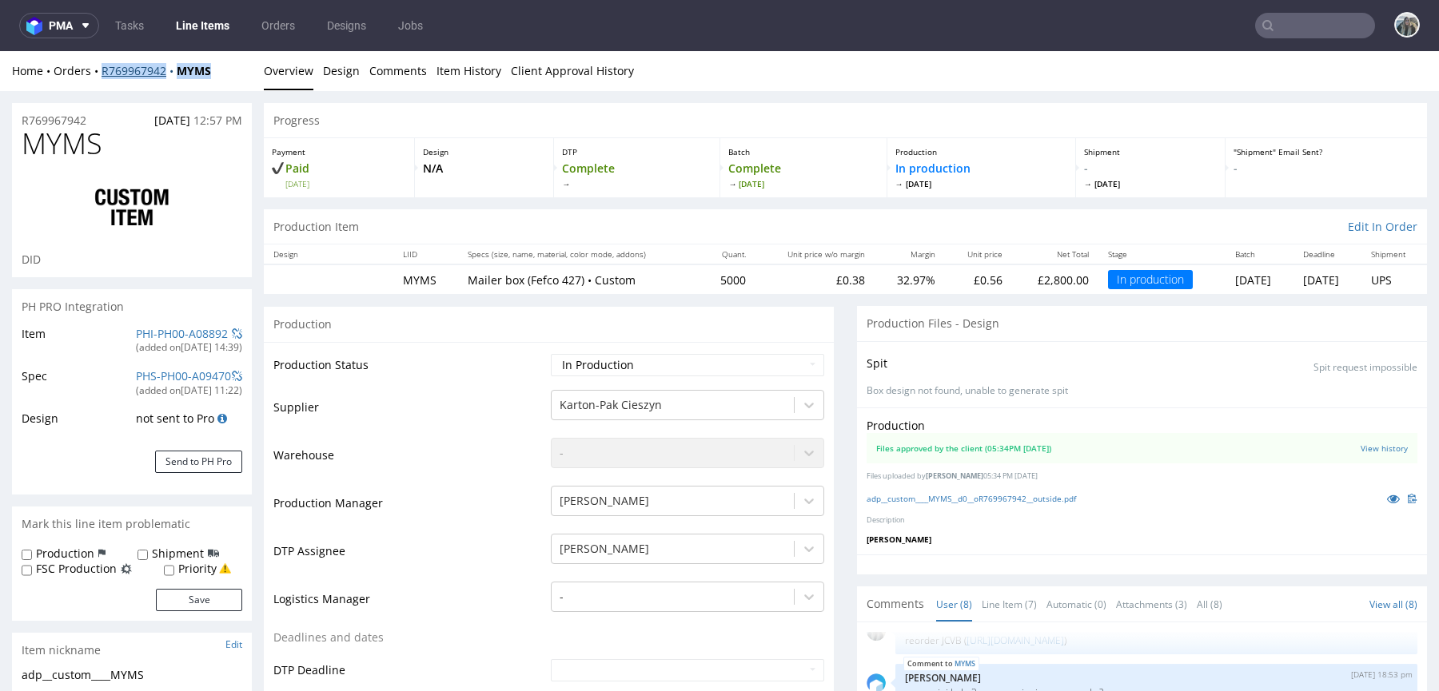
drag, startPoint x: 217, startPoint y: 79, endPoint x: 101, endPoint y: 74, distance: 116.0
click at [101, 74] on div "Home Orders R769967942 MYMS Overview Design Comments Item History Client Approv…" at bounding box center [719, 71] width 1439 height 40
copy div "R769967942 MYMS"
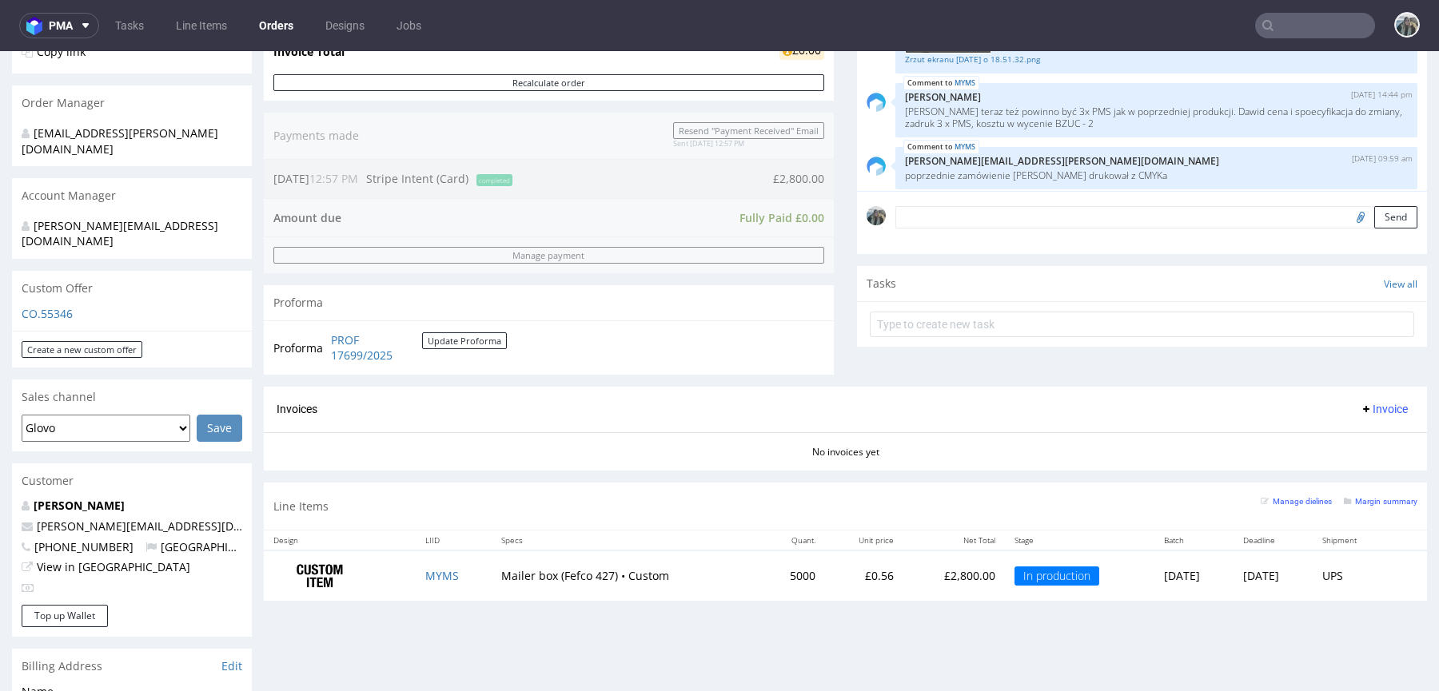
scroll to position [602, 0]
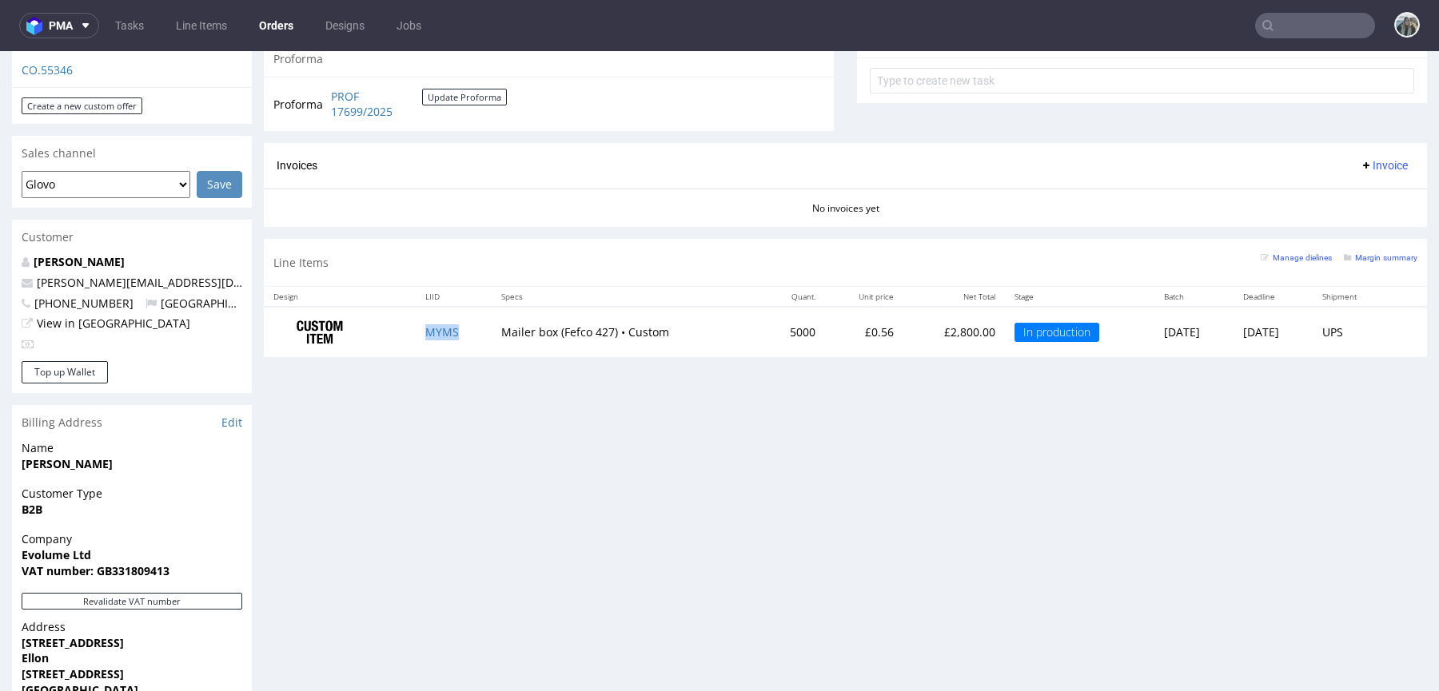
click at [423, 339] on td "MYMS" at bounding box center [454, 332] width 76 height 50
click at [423, 338] on td "MYMS" at bounding box center [454, 332] width 76 height 50
click at [423, 336] on td "MYMS" at bounding box center [454, 332] width 76 height 50
click at [426, 320] on td "MYMS" at bounding box center [454, 332] width 76 height 50
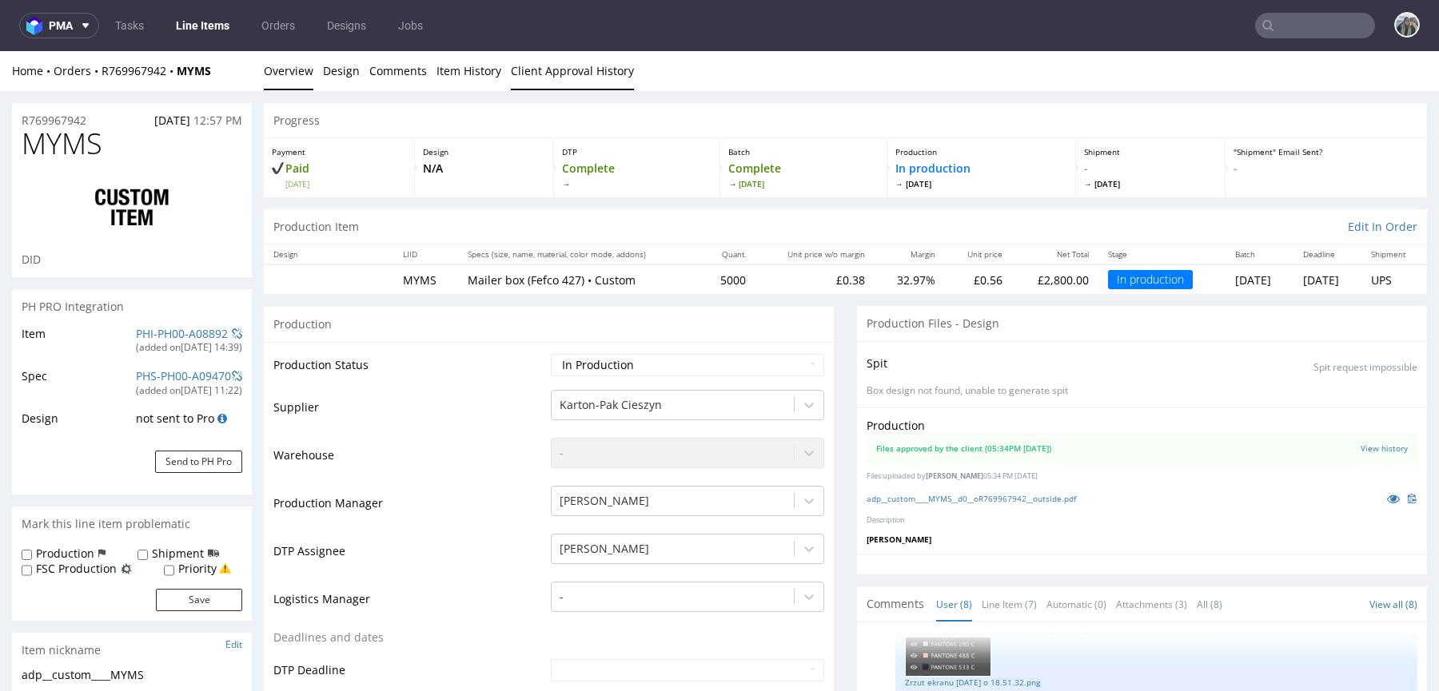
click at [534, 70] on link "Client Approval History" at bounding box center [572, 70] width 123 height 39
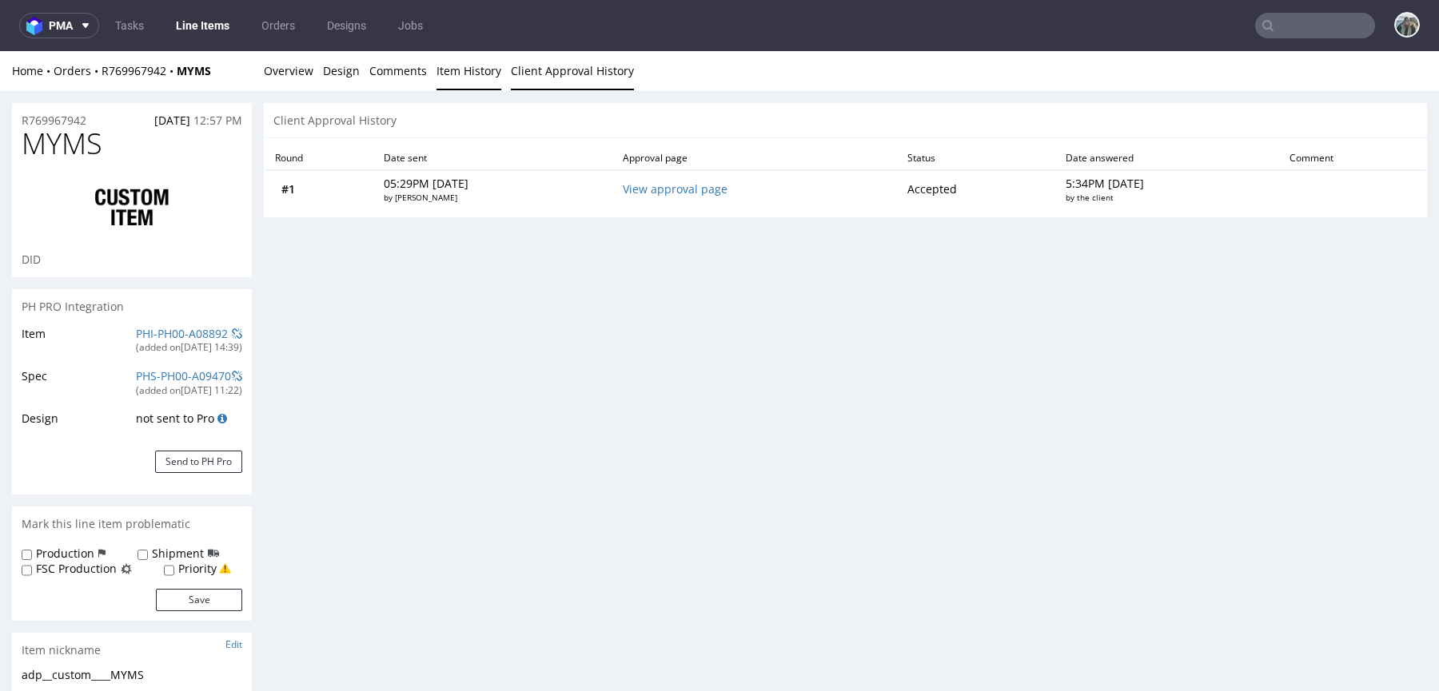
click at [469, 65] on link "Item History" at bounding box center [468, 70] width 65 height 39
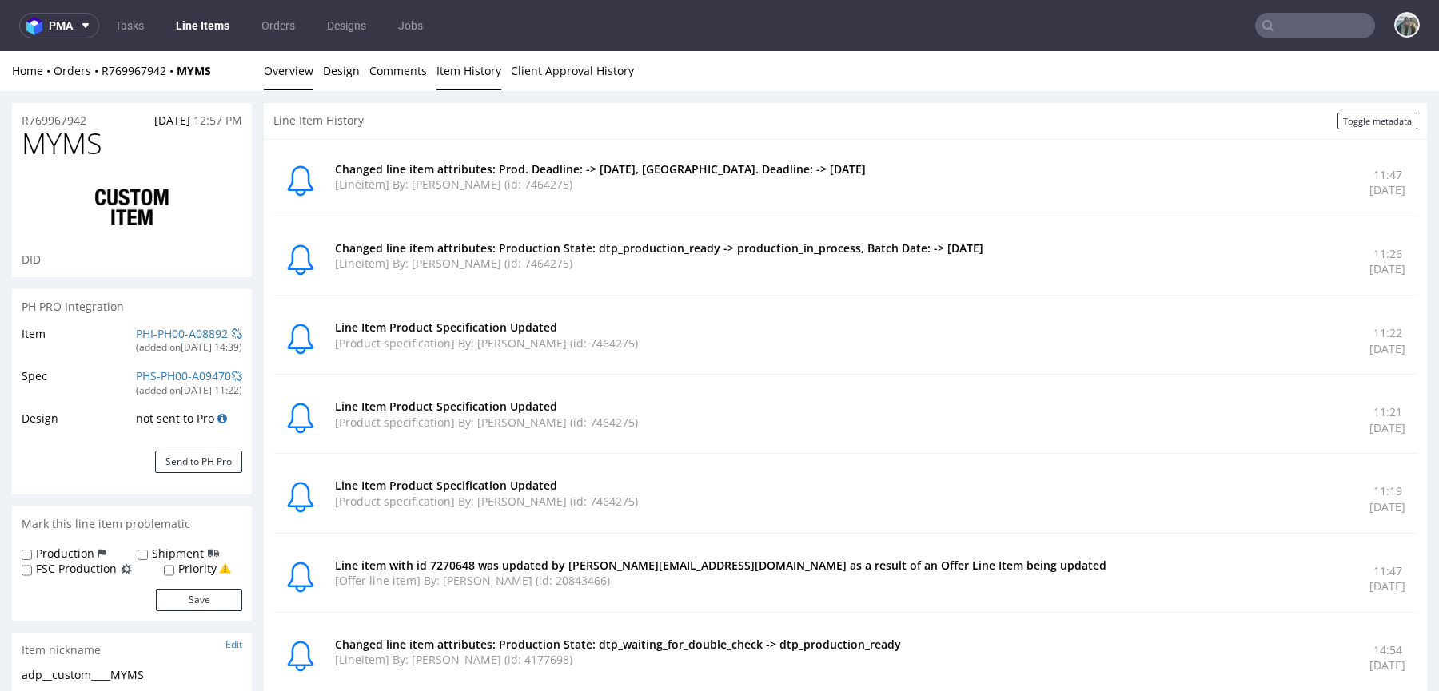
click at [305, 80] on link "Overview" at bounding box center [289, 70] width 50 height 39
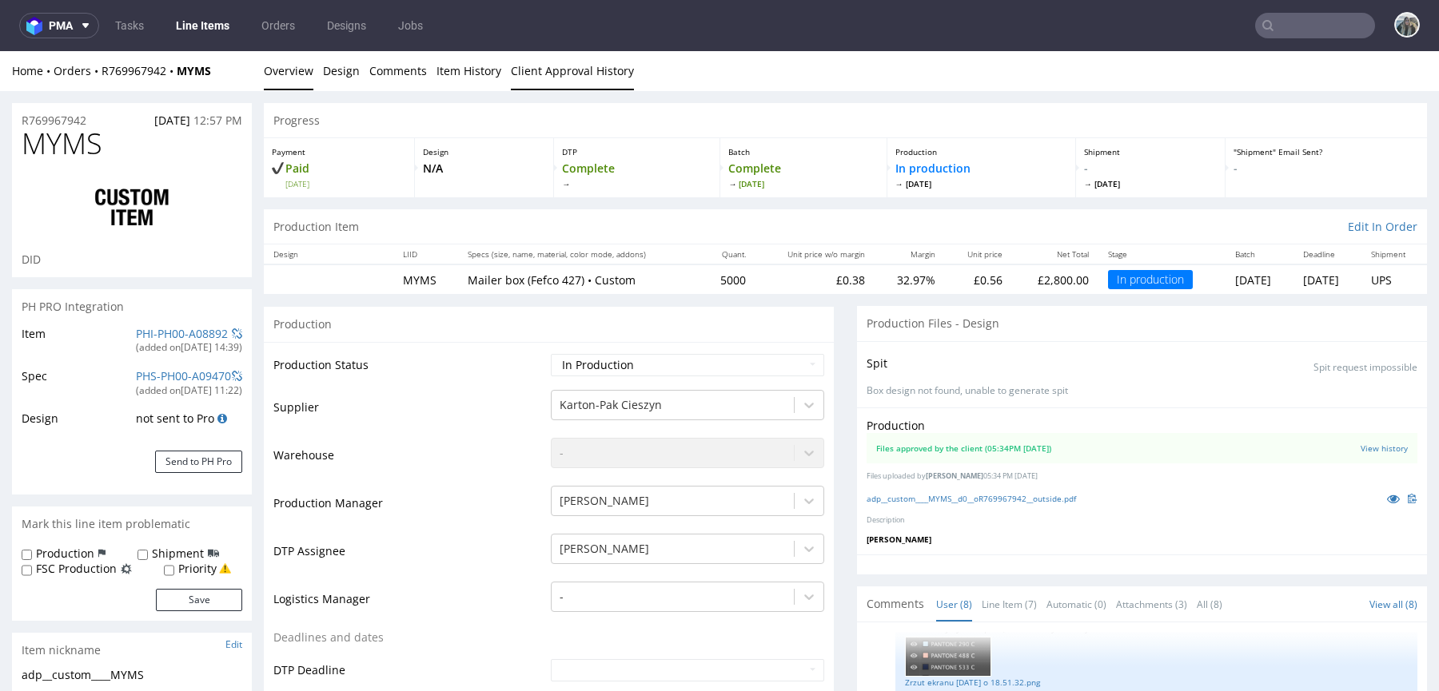
click at [511, 68] on link "Client Approval History" at bounding box center [572, 70] width 123 height 39
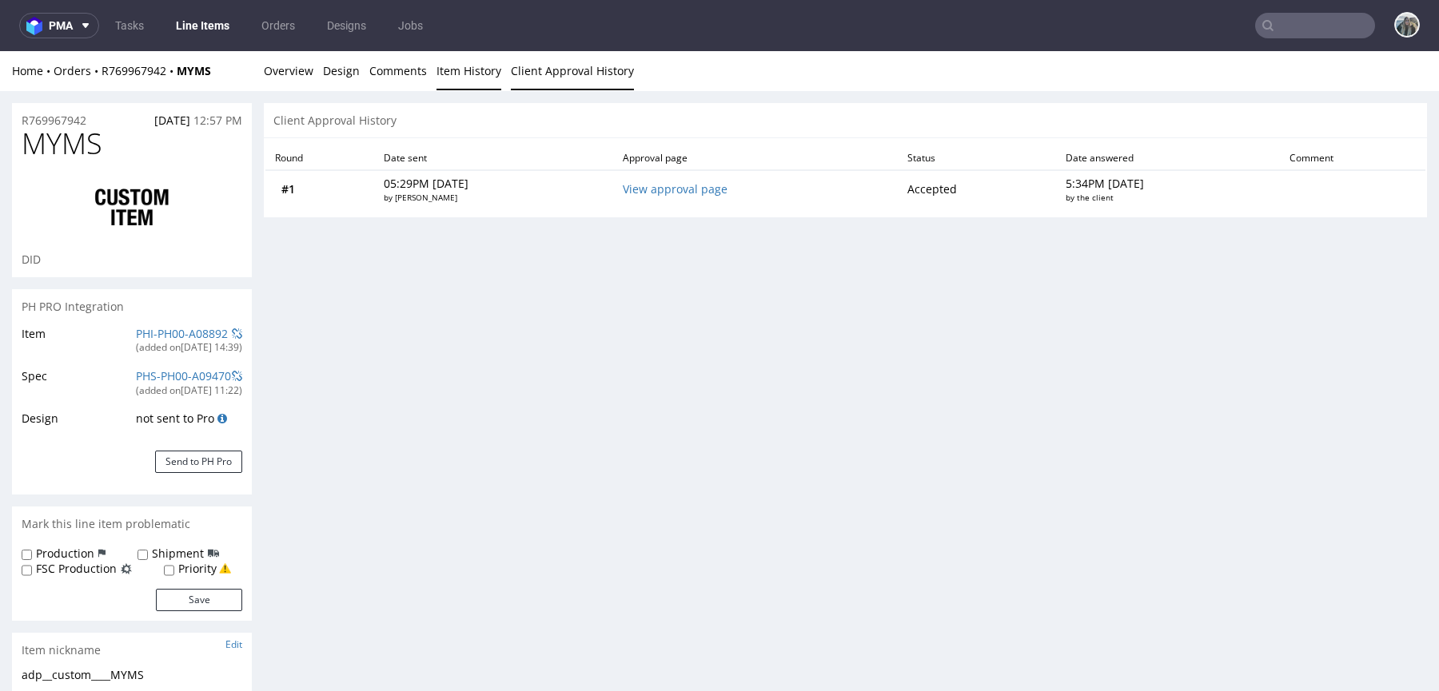
click at [452, 77] on link "Item History" at bounding box center [468, 70] width 65 height 39
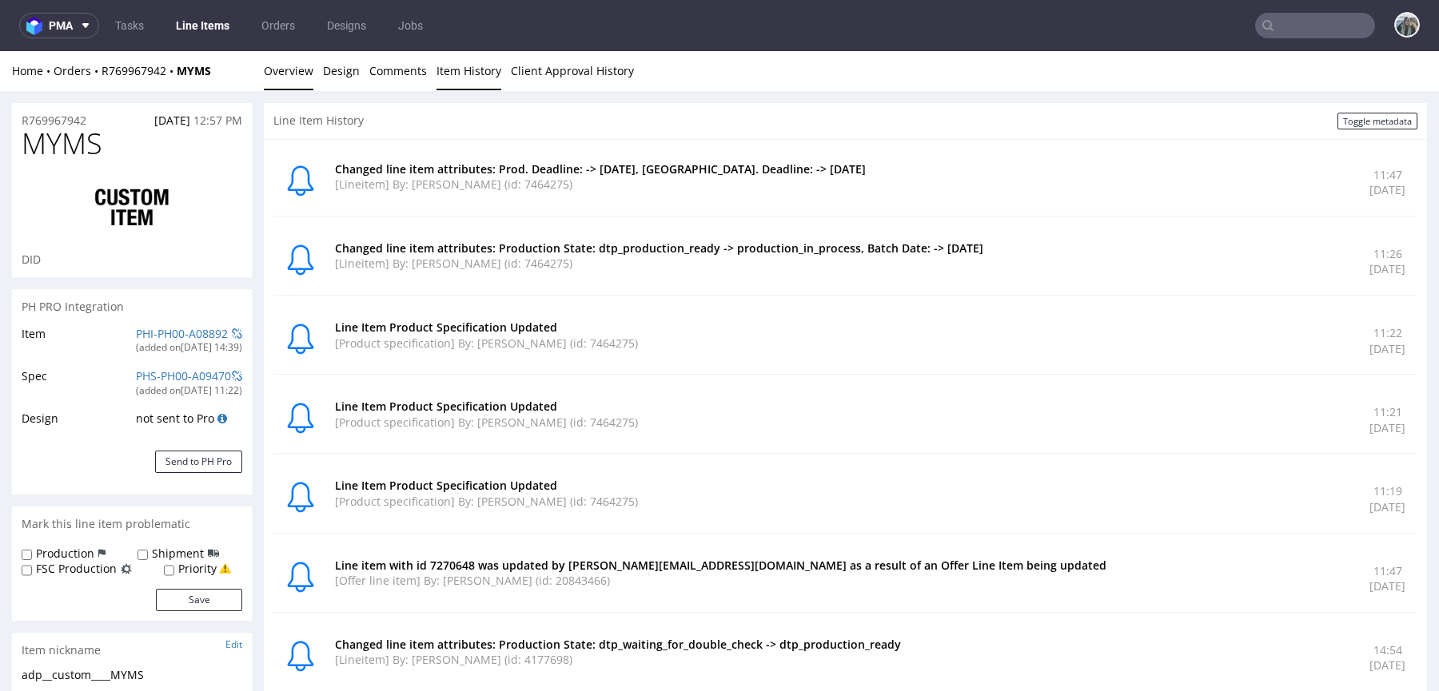
click at [292, 84] on link "Overview" at bounding box center [289, 70] width 50 height 39
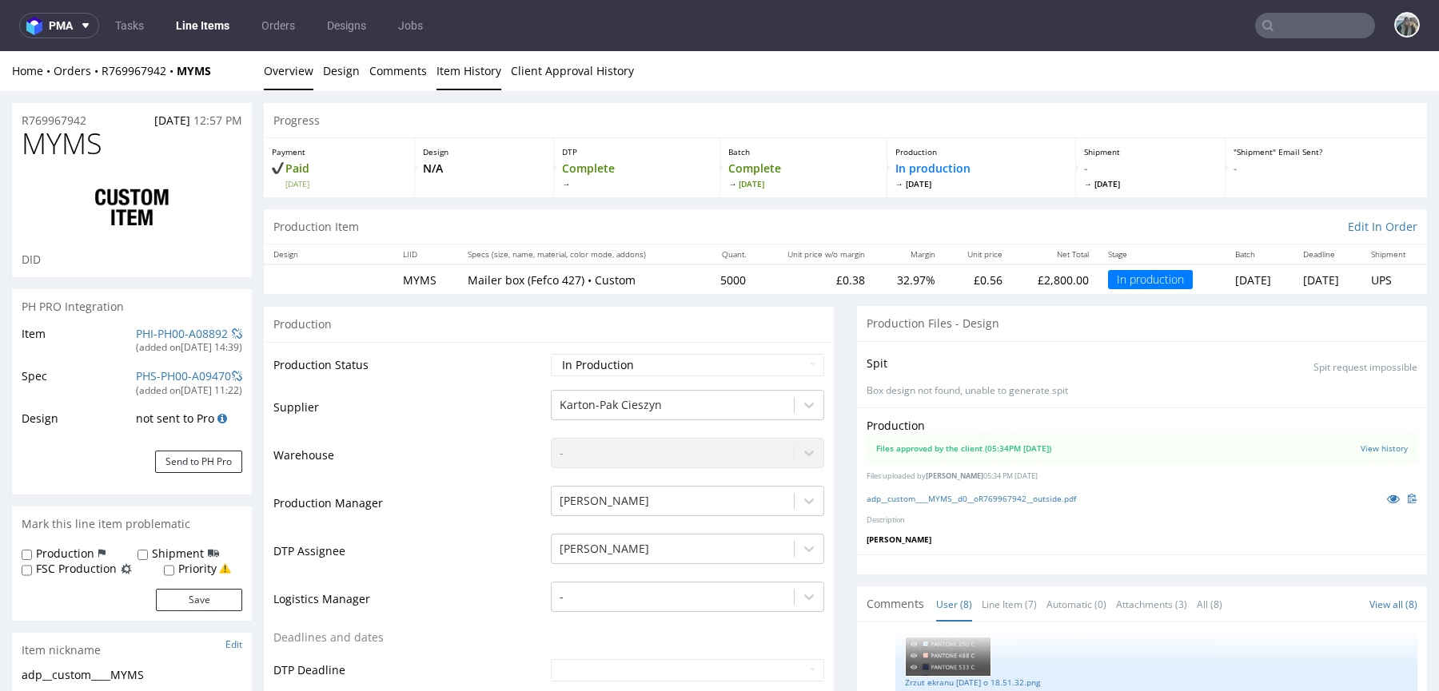
click at [451, 70] on link "Item History" at bounding box center [468, 70] width 65 height 39
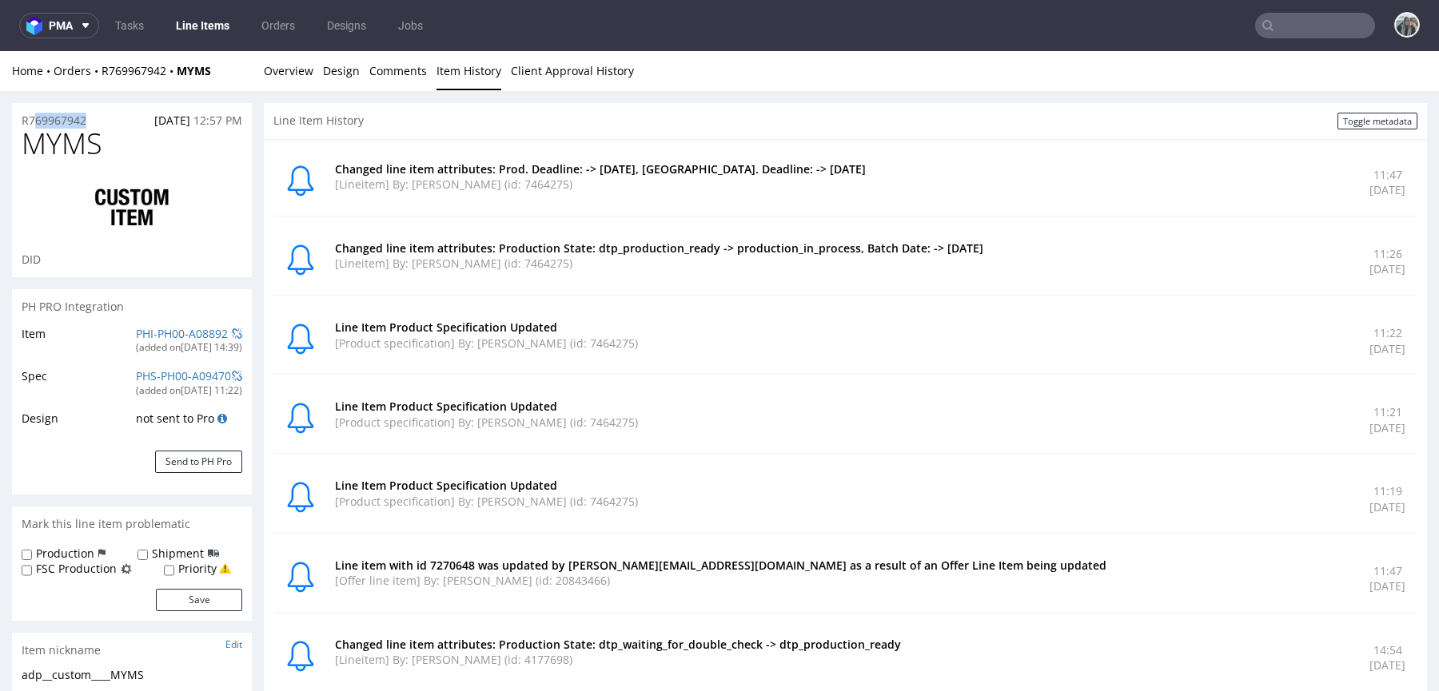
drag, startPoint x: 101, startPoint y: 123, endPoint x: 50, endPoint y: 88, distance: 62.7
copy p "R769967942"
click at [1261, 31] on icon at bounding box center [1267, 25] width 13 height 13
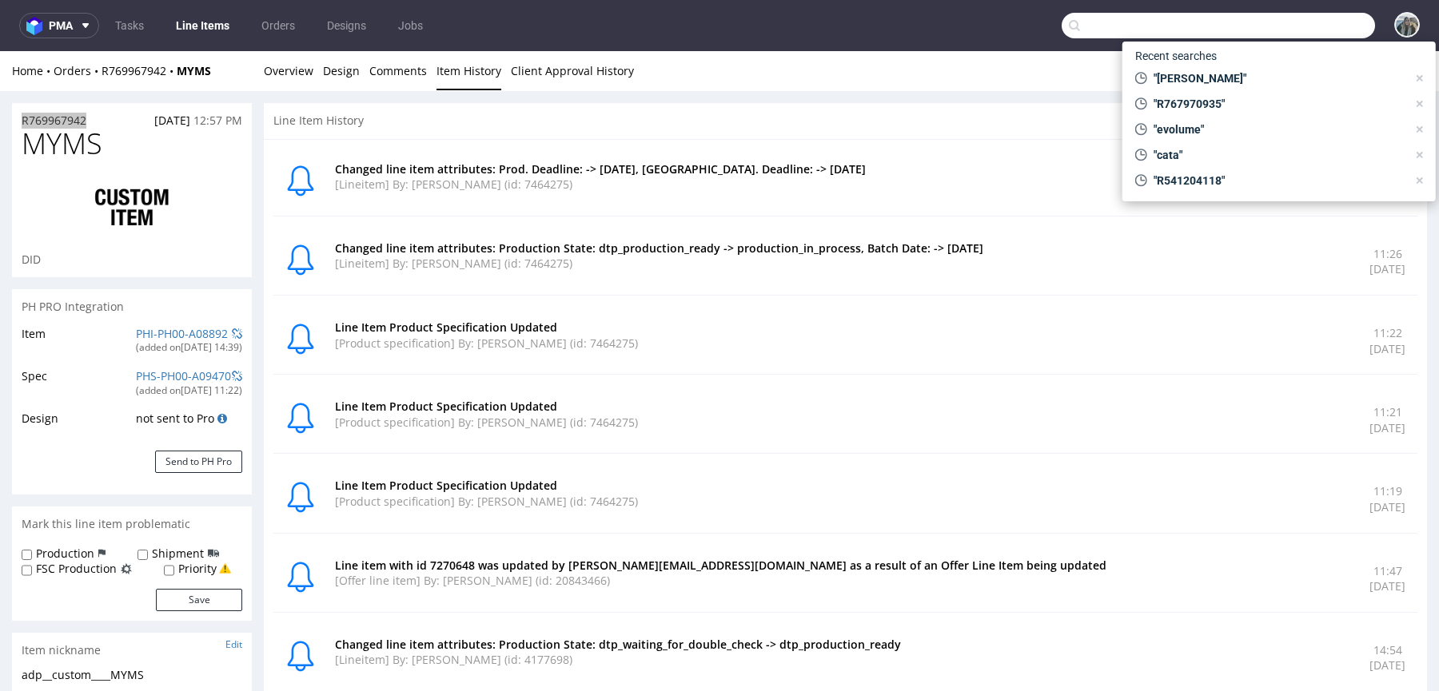
click at [1273, 30] on input "text" at bounding box center [1217, 26] width 313 height 26
paste input "anaaparichi"
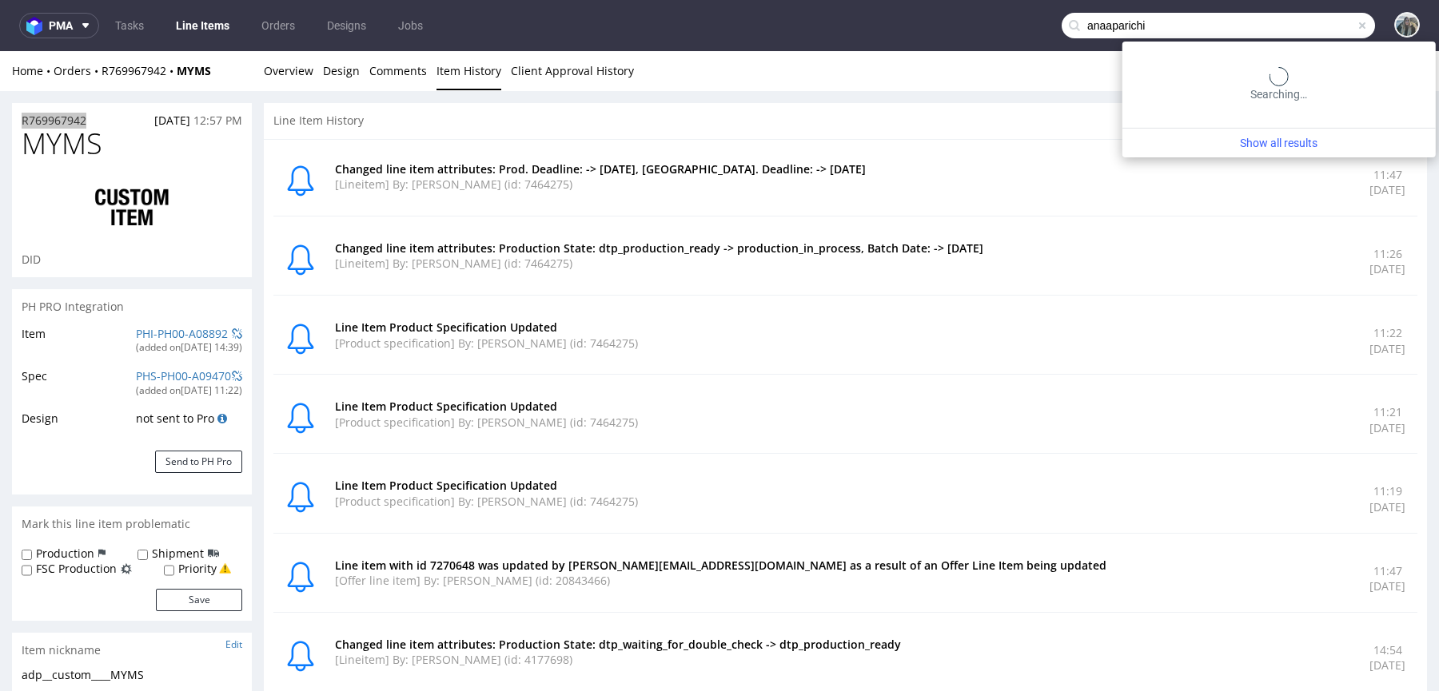
type input "anaaparichi"
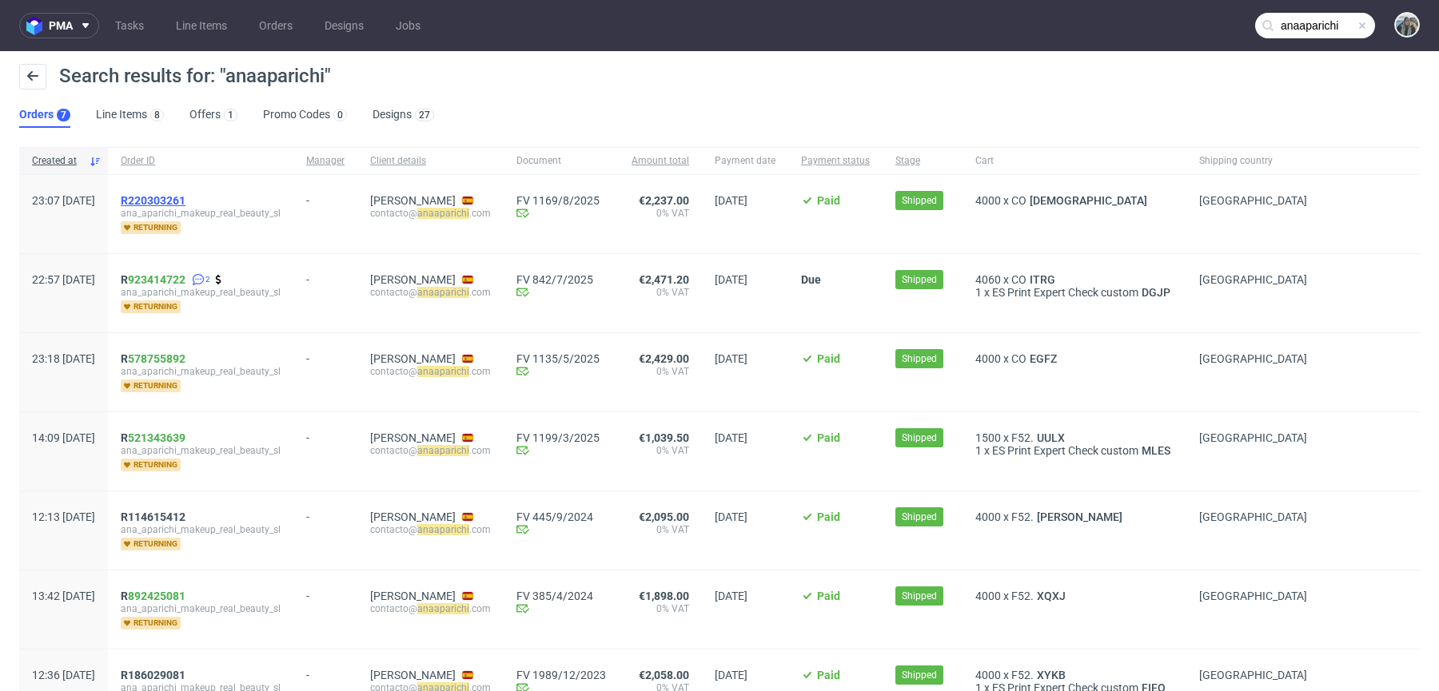
click at [185, 197] on span "R220303261" at bounding box center [153, 200] width 65 height 13
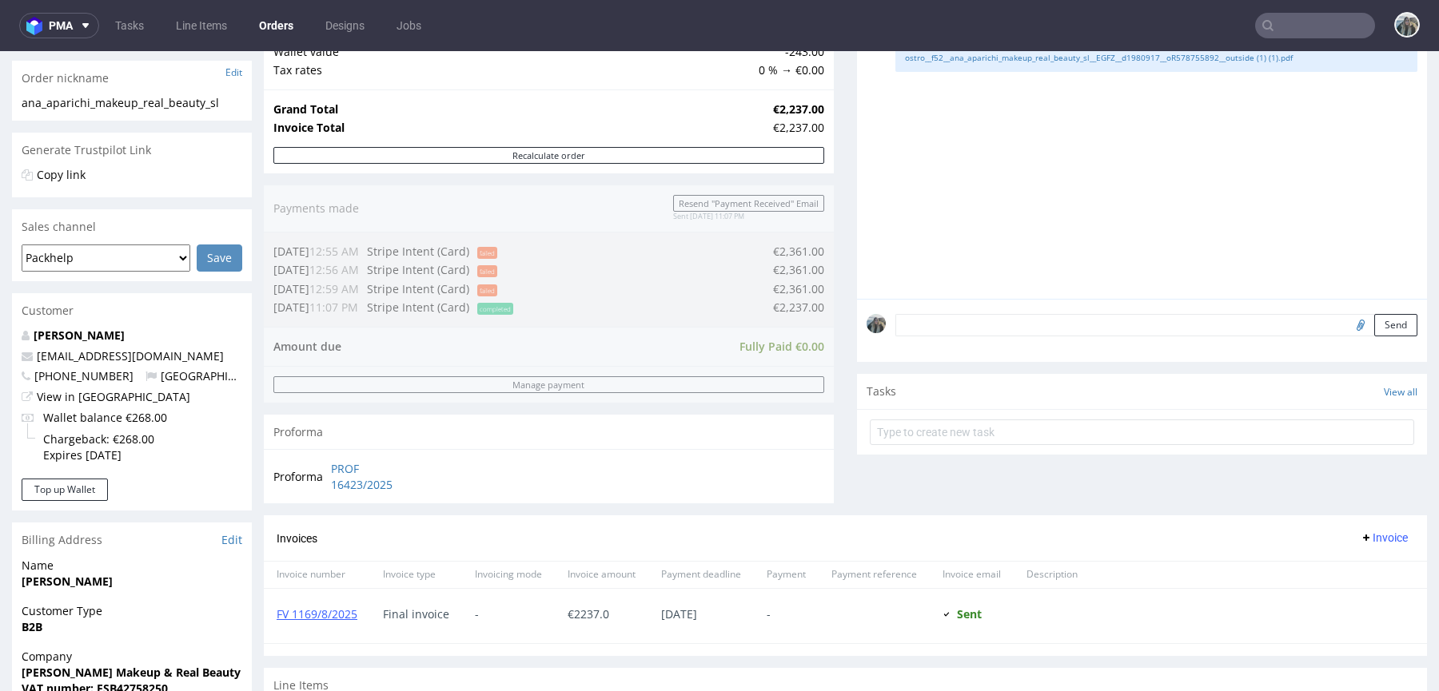
scroll to position [507, 0]
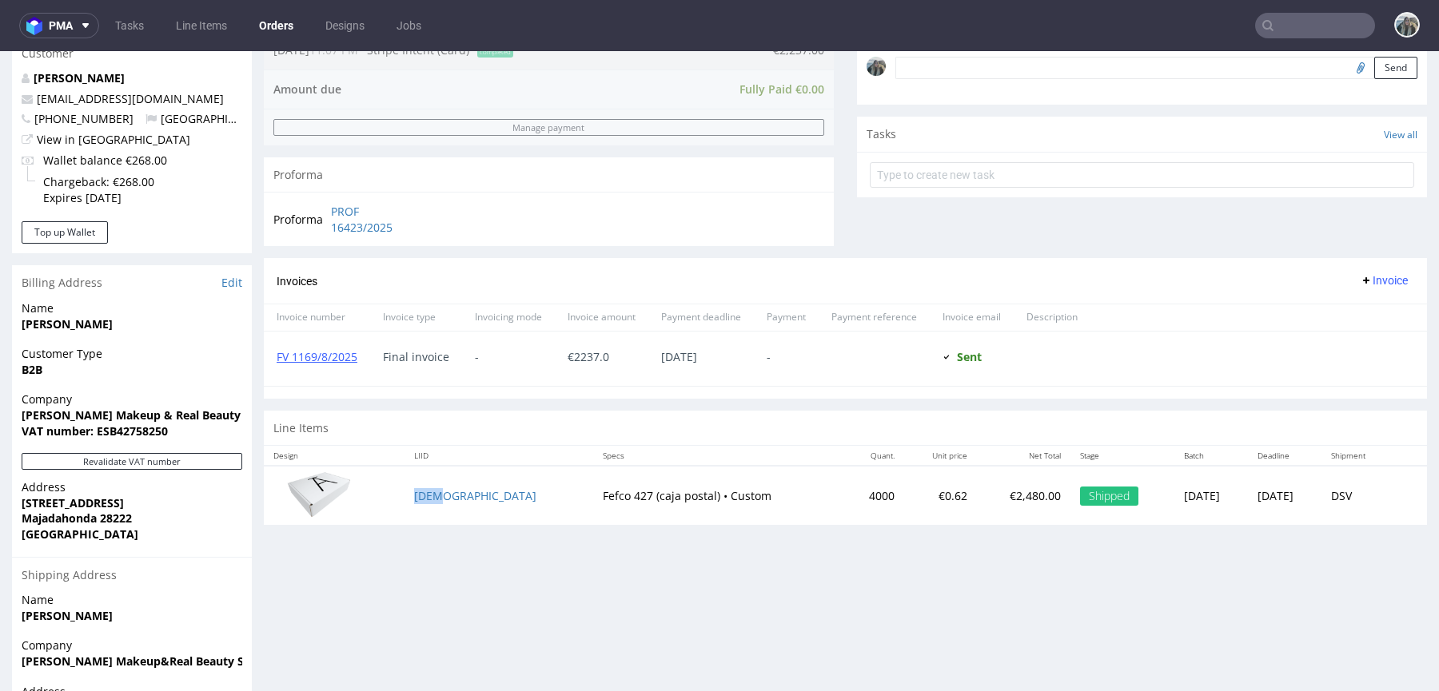
click at [460, 498] on td "MONZ" at bounding box center [498, 495] width 189 height 59
click at [1319, 19] on input "text" at bounding box center [1315, 26] width 120 height 26
paste input "R128077775"
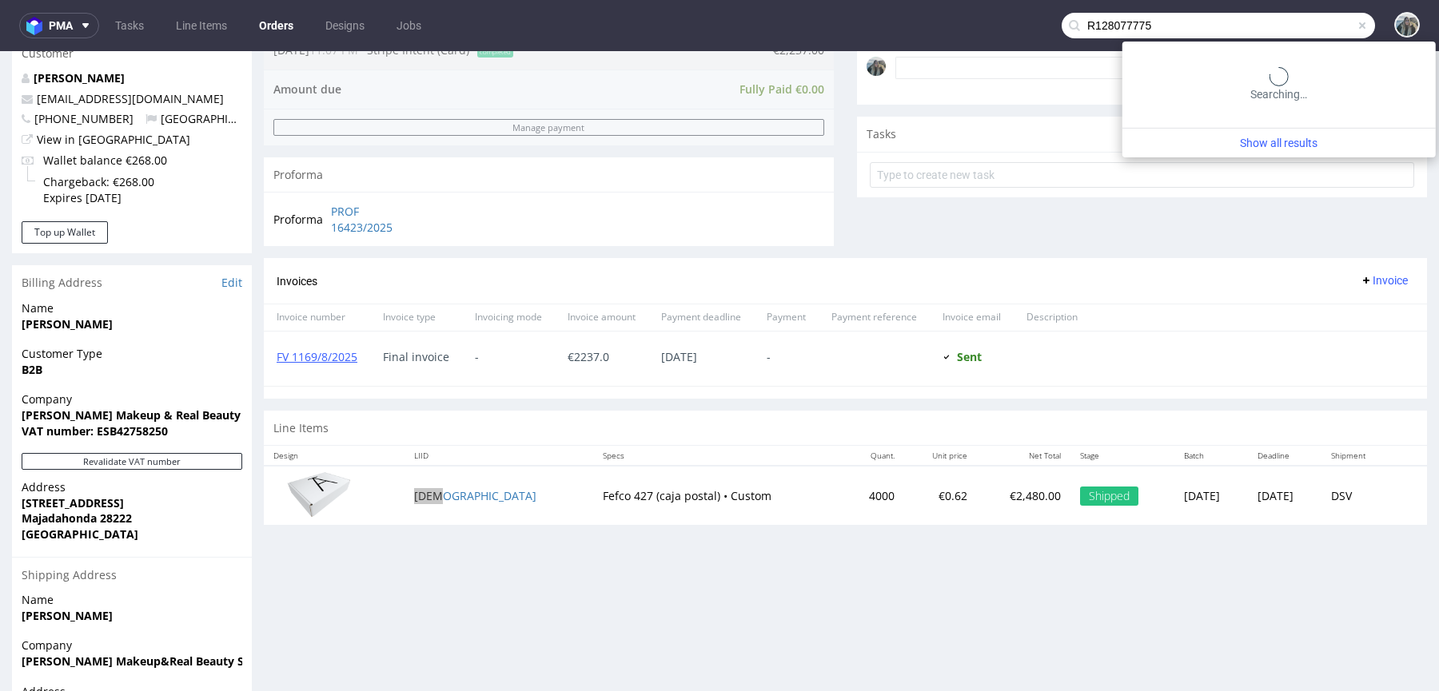
type input "R128077775"
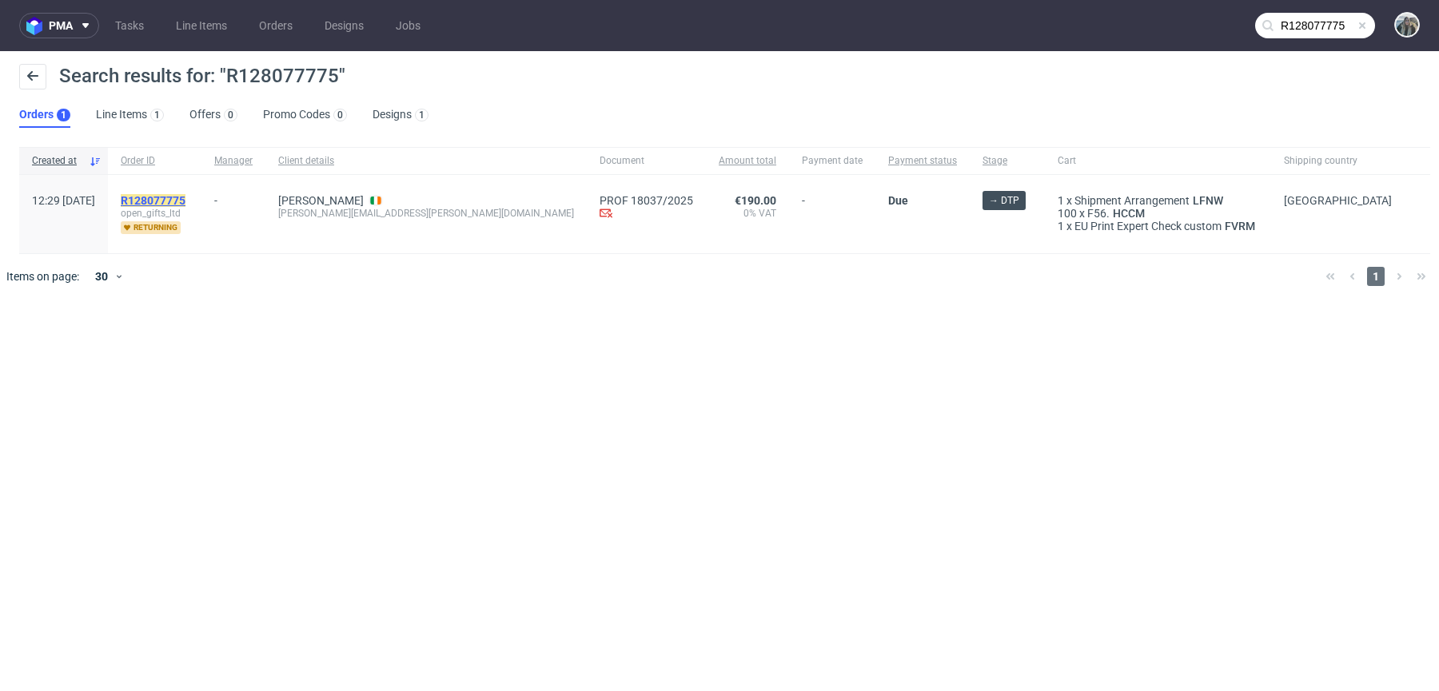
click at [185, 205] on mark "R128077775" at bounding box center [153, 200] width 65 height 13
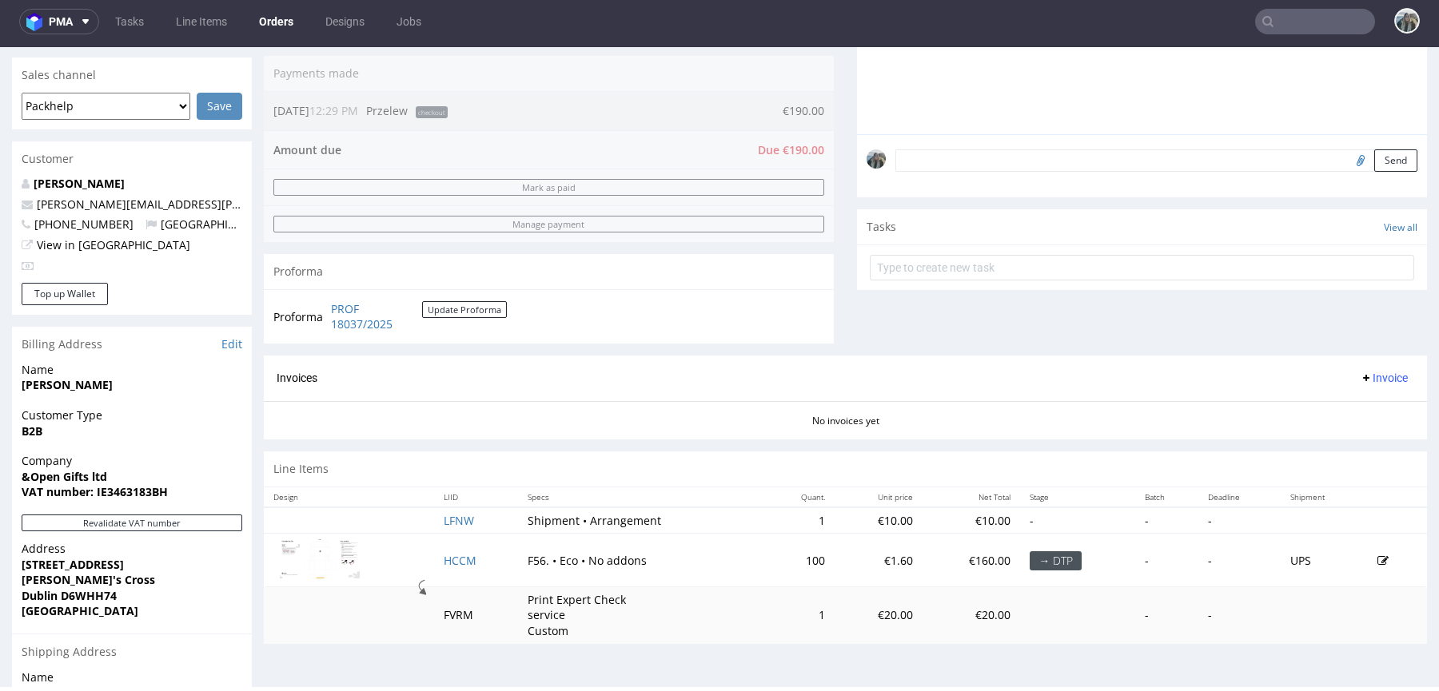
scroll to position [405, 0]
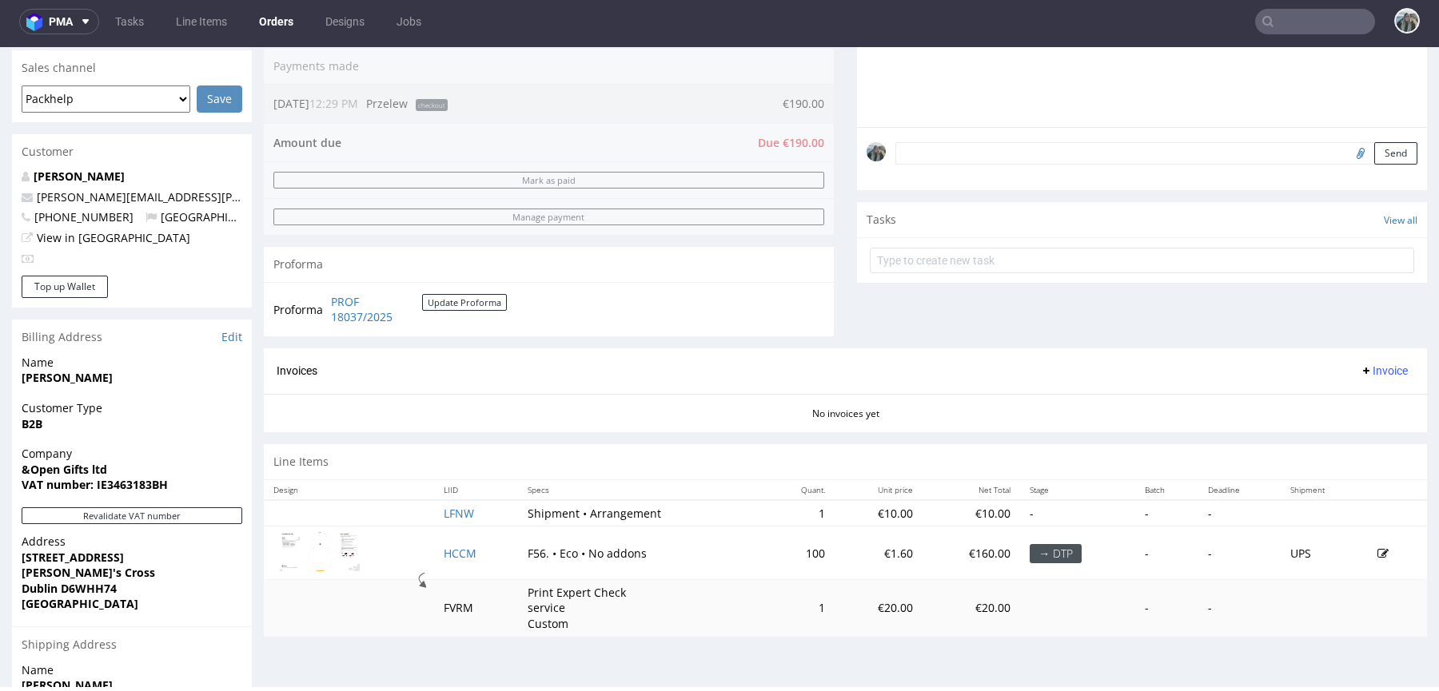
click at [1319, 28] on input "text" at bounding box center [1315, 22] width 120 height 26
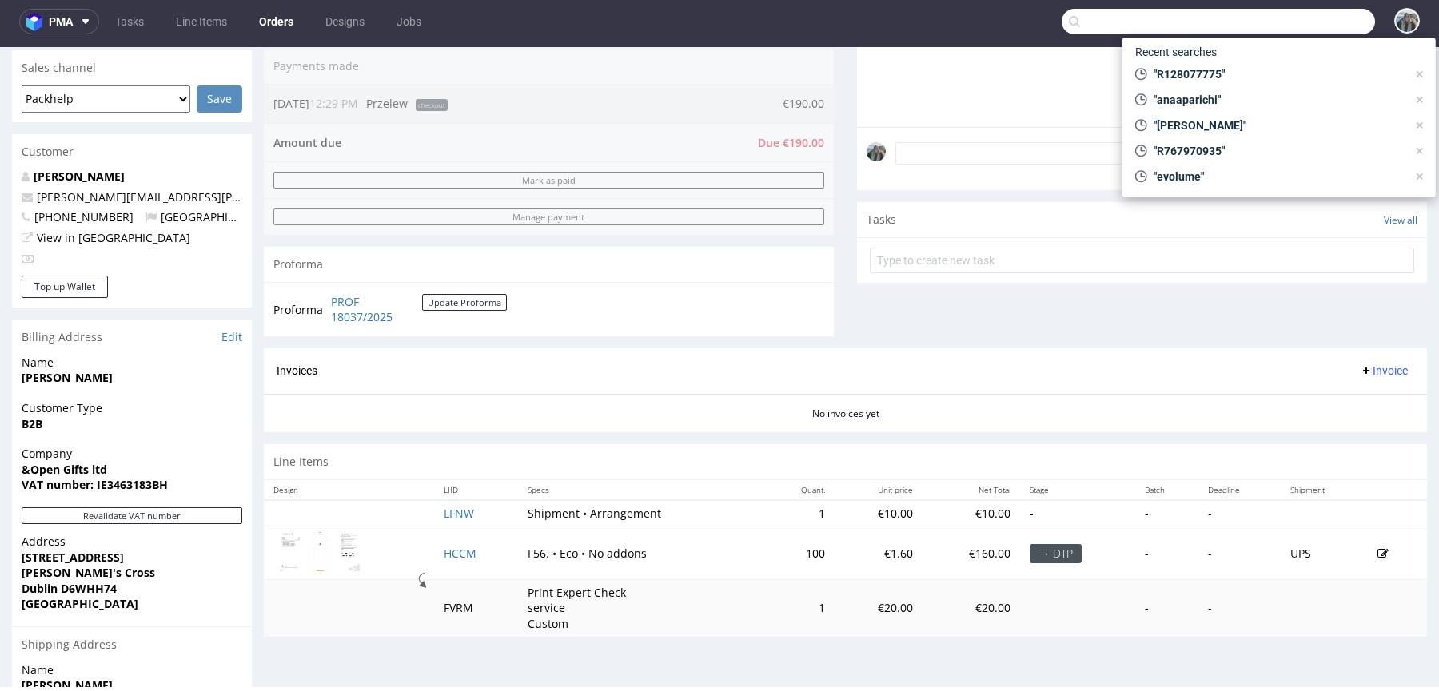
paste input "egroup"
type input "egroup"
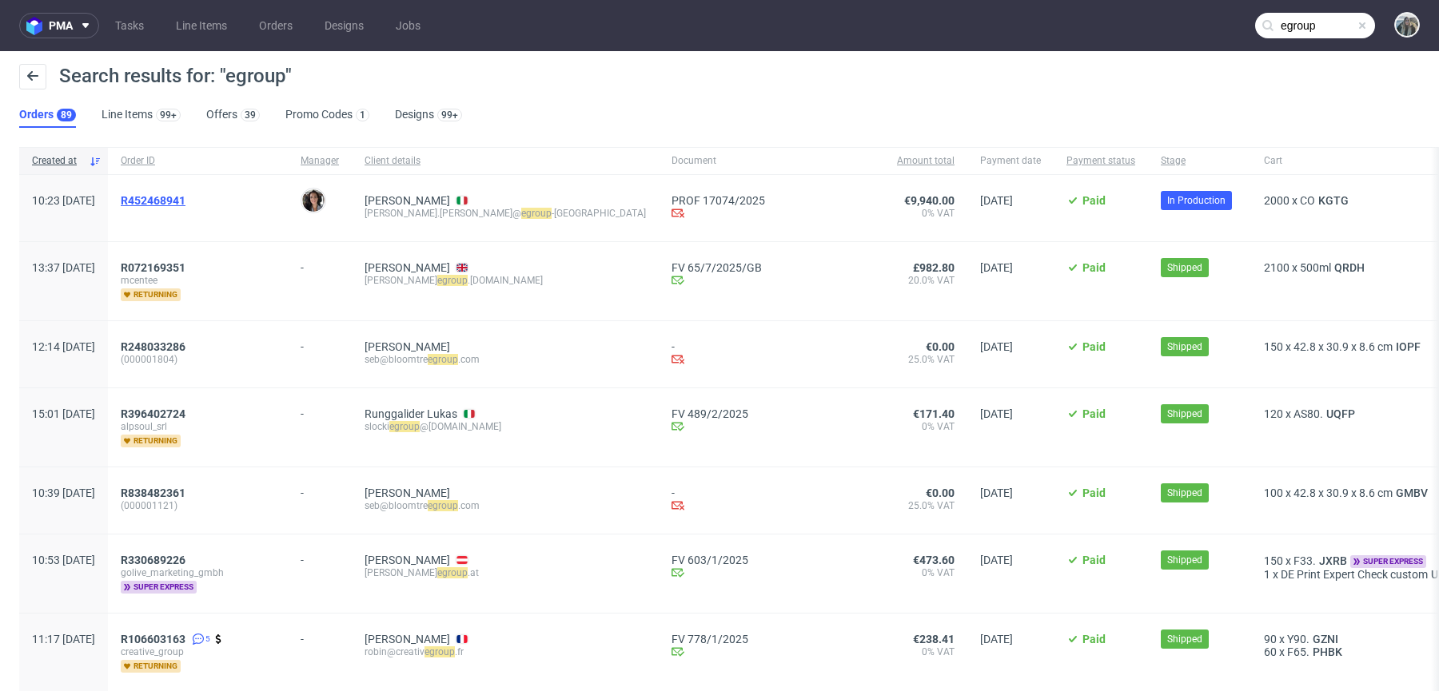
click at [185, 195] on span "R452468941" at bounding box center [153, 200] width 65 height 13
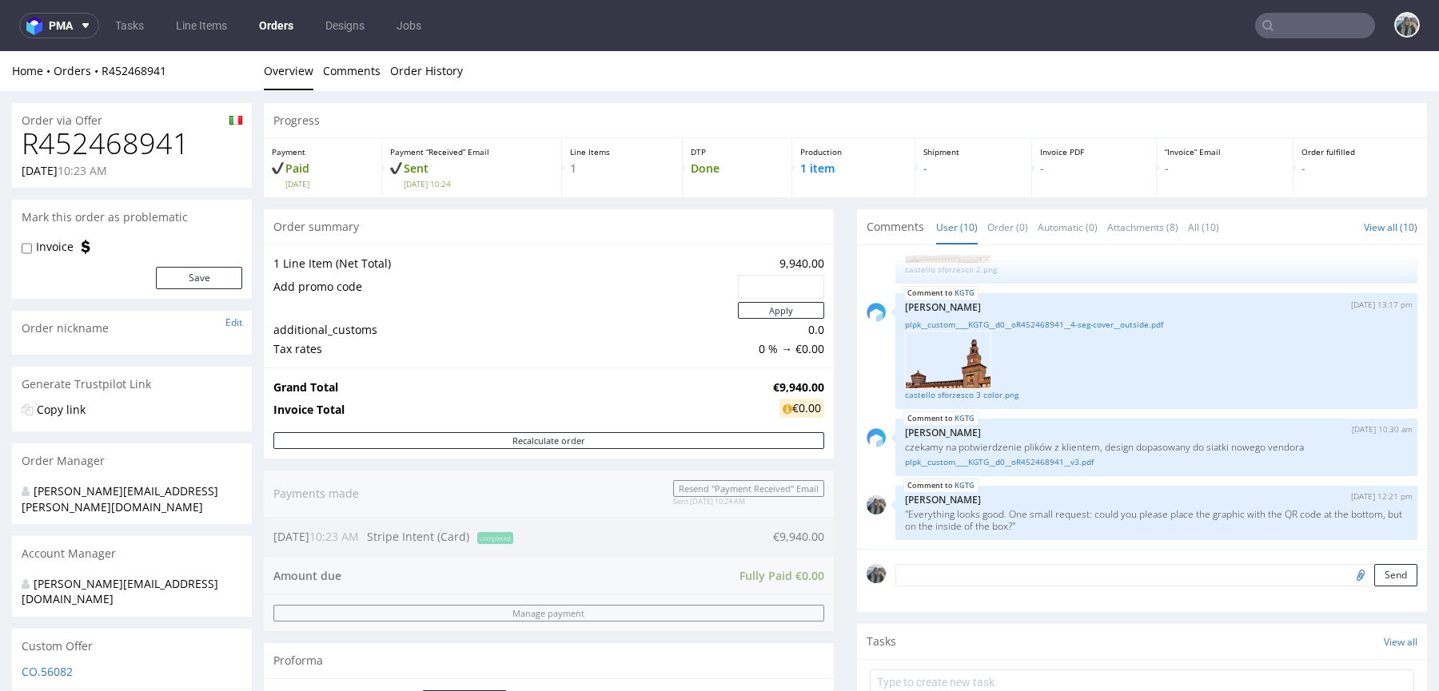
scroll to position [623, 0]
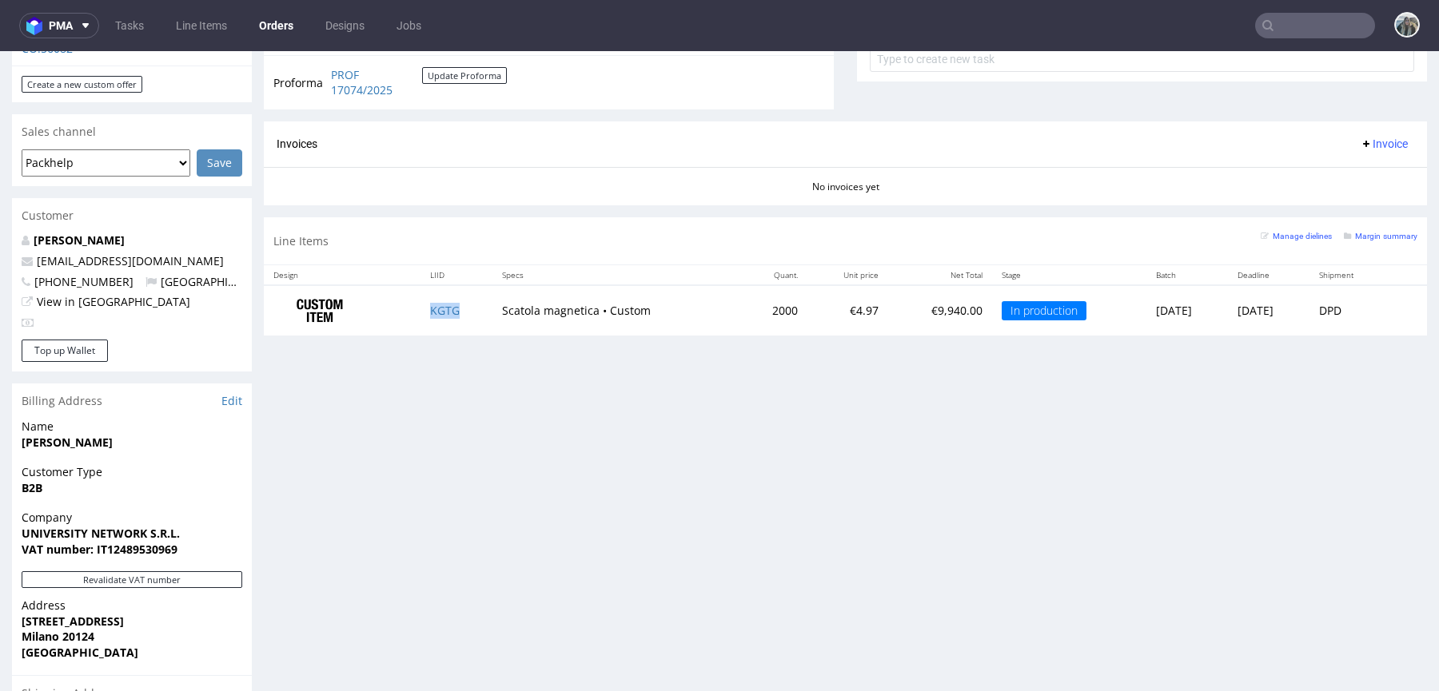
click at [458, 316] on td "KGTG" at bounding box center [456, 310] width 72 height 50
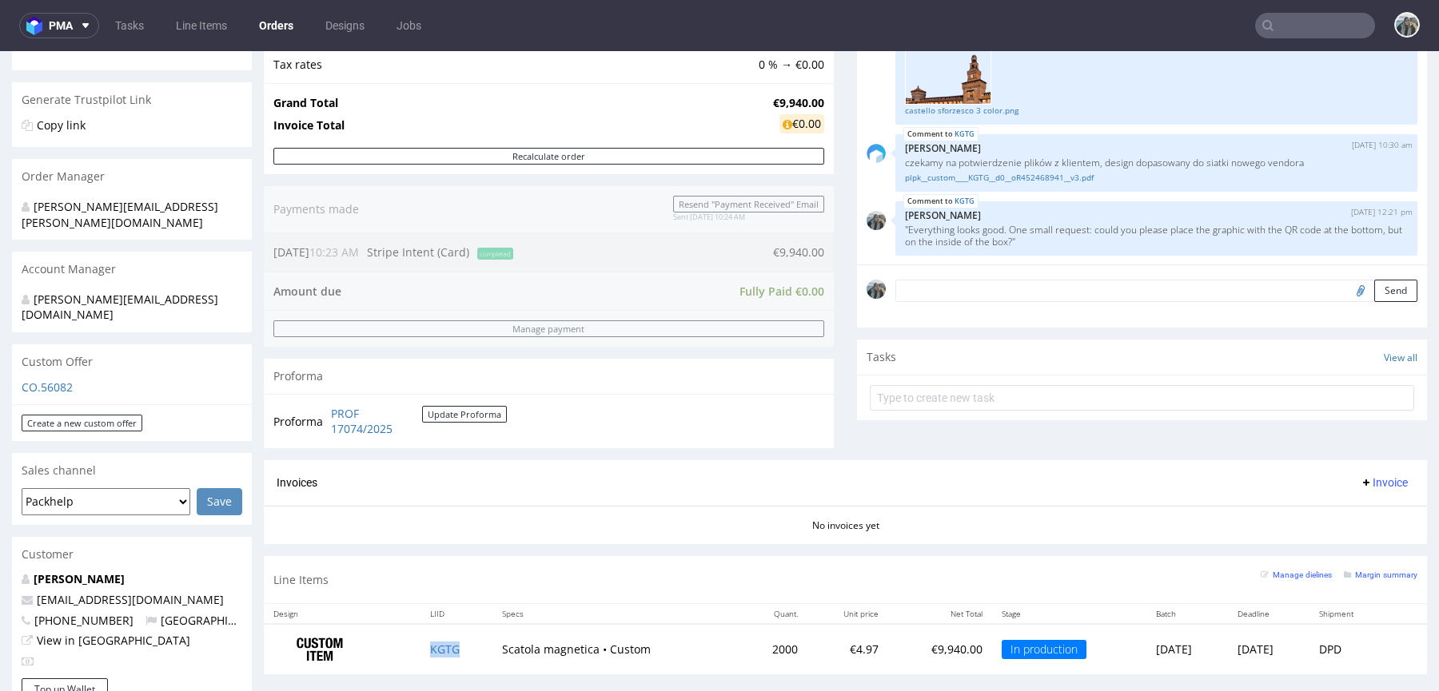
scroll to position [0, 0]
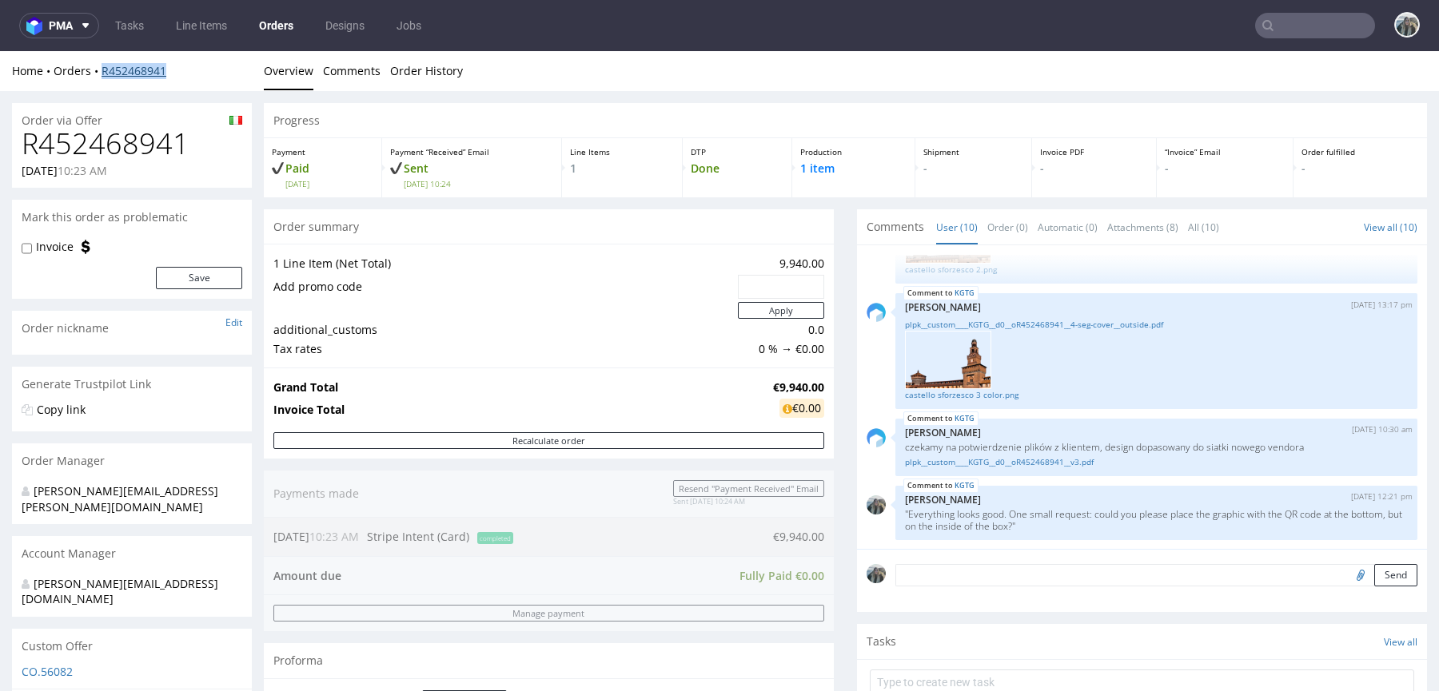
drag, startPoint x: 178, startPoint y: 80, endPoint x: 101, endPoint y: 75, distance: 77.7
click at [101, 75] on div "Home Orders R452468941 Overview Comments Order History" at bounding box center [719, 71] width 1439 height 40
click at [117, 156] on h1 "R452468941" at bounding box center [132, 144] width 221 height 32
copy h1 "R452468941"
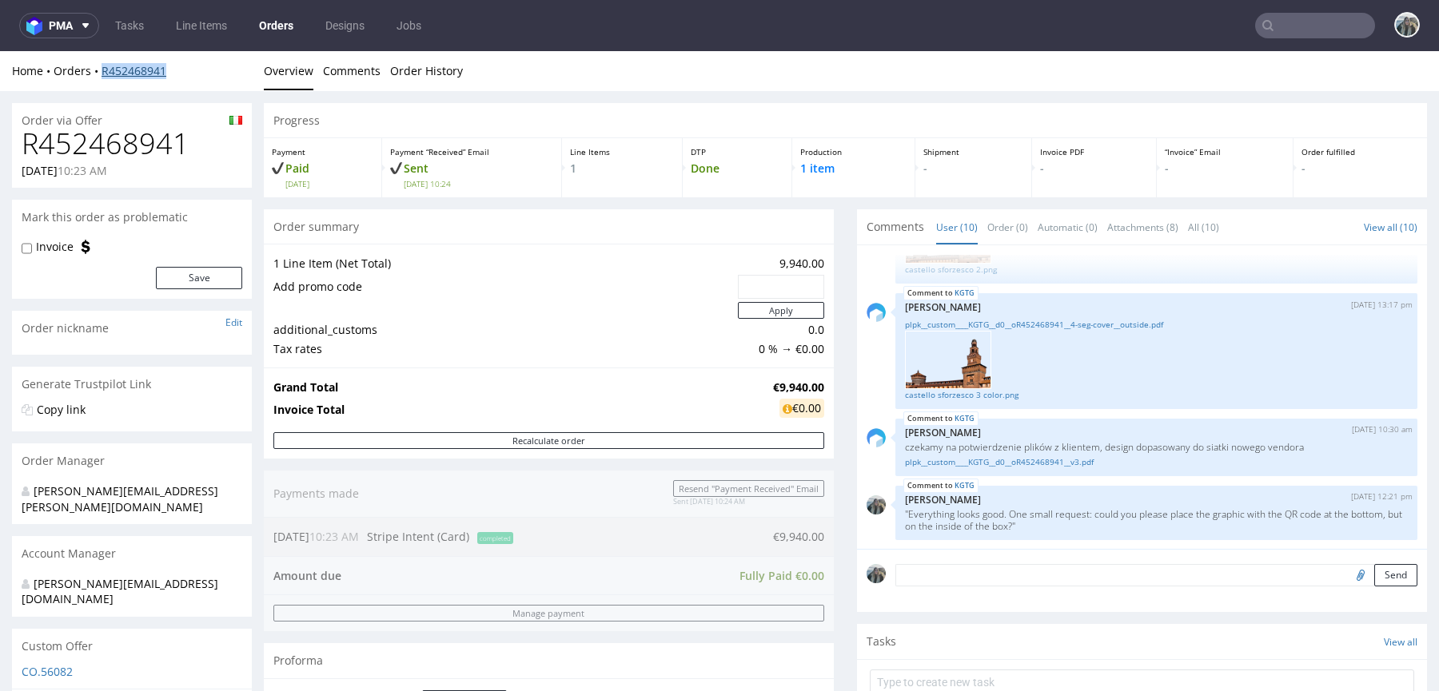
drag, startPoint x: 182, startPoint y: 75, endPoint x: 103, endPoint y: 74, distance: 79.1
click at [104, 74] on div "Home Orders R452468941" at bounding box center [132, 71] width 240 height 16
copy link "R452468941"
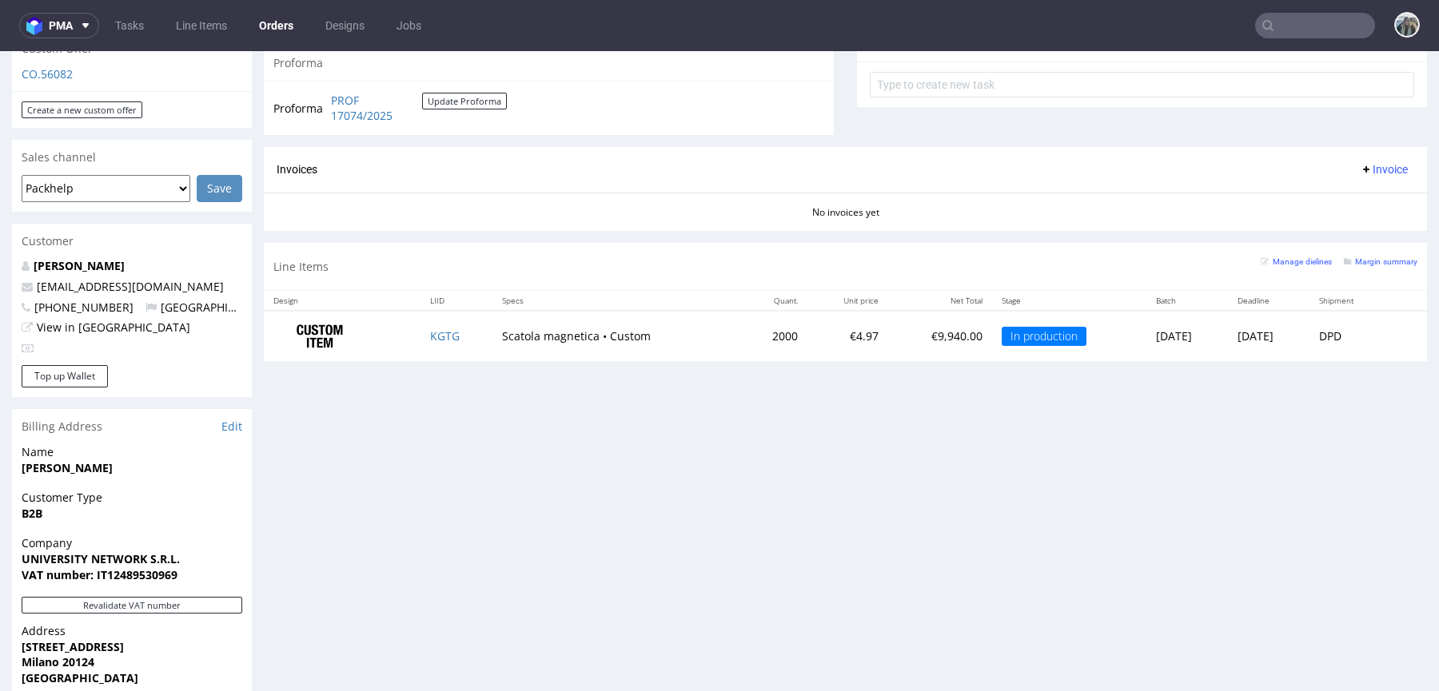
scroll to position [726, 0]
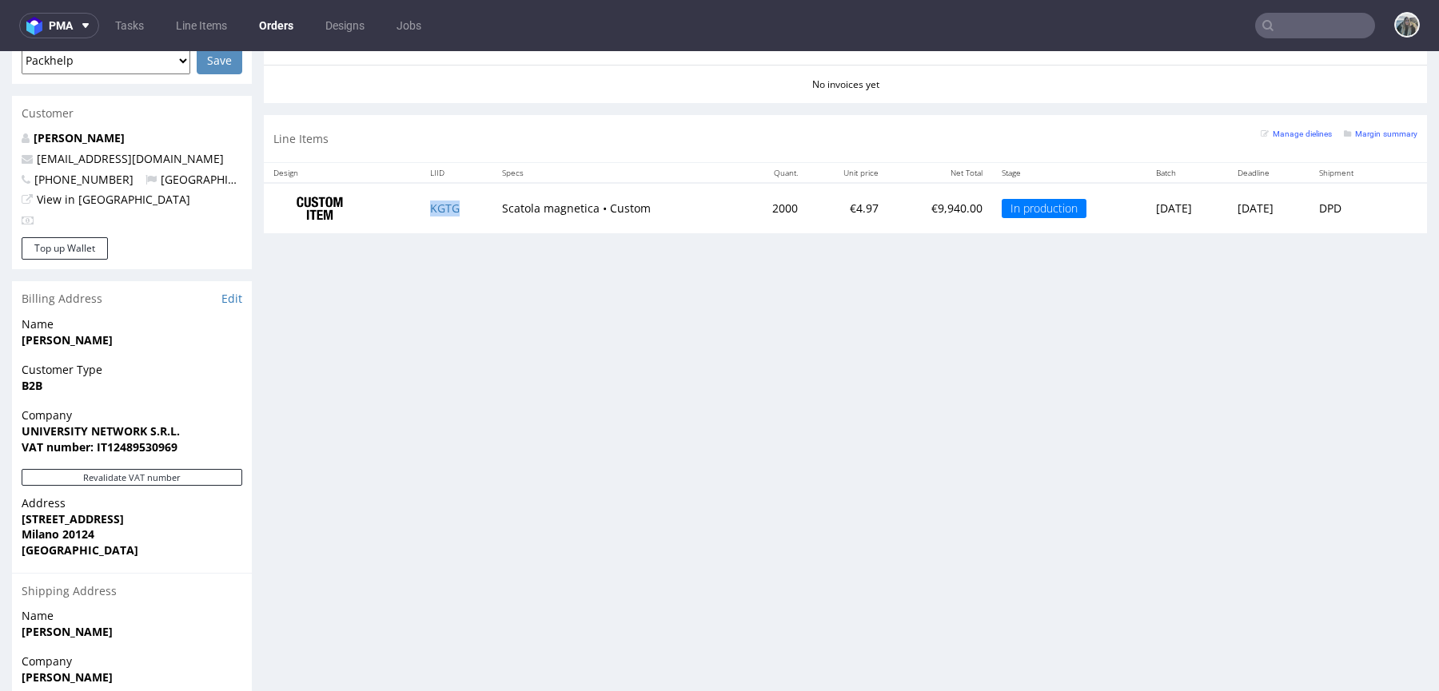
click at [430, 217] on td "KGTG" at bounding box center [456, 208] width 72 height 50
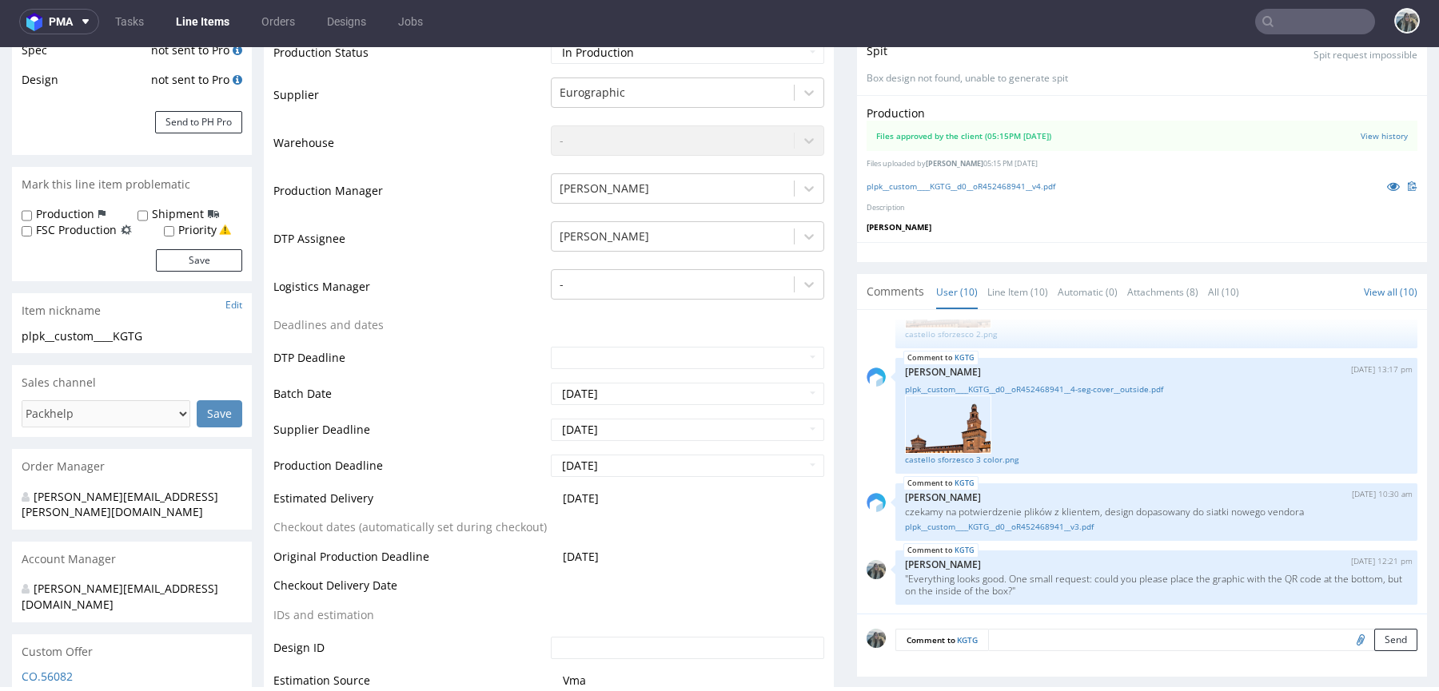
scroll to position [481, 0]
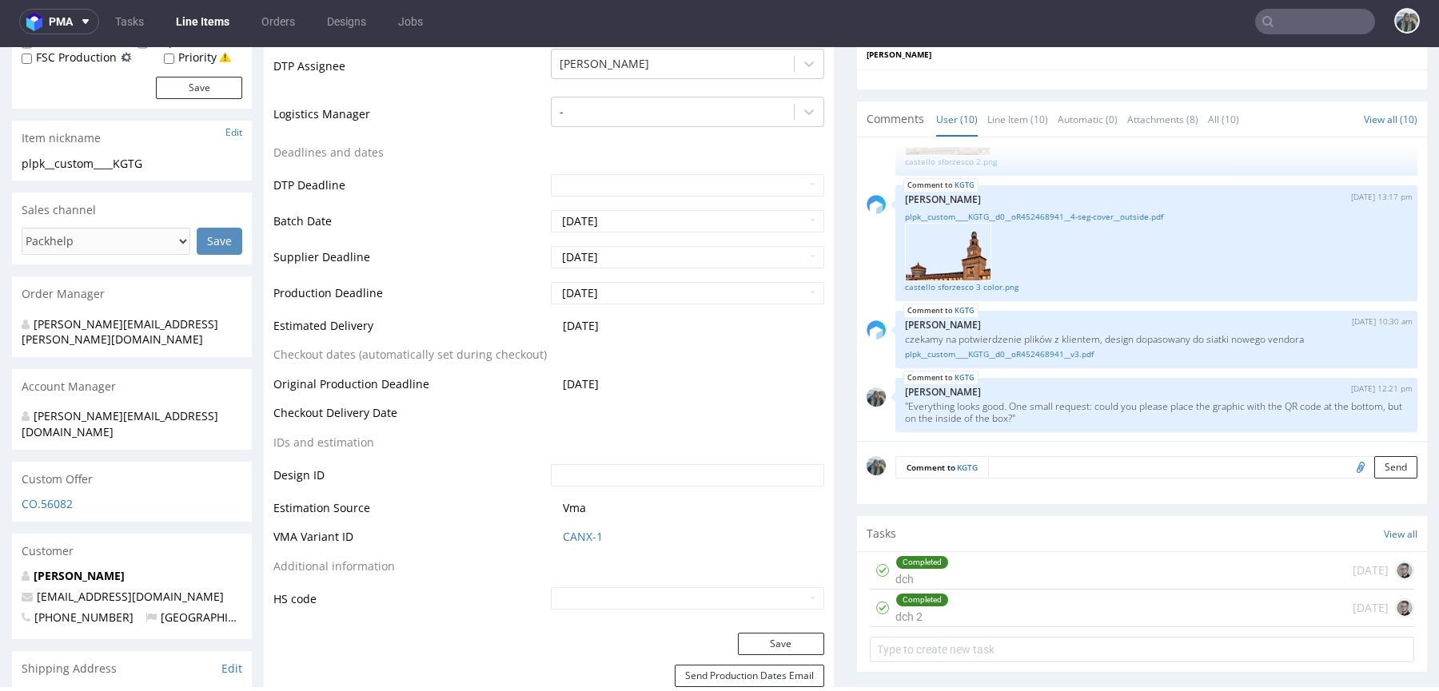
click at [1275, 16] on input "text" at bounding box center [1315, 22] width 120 height 26
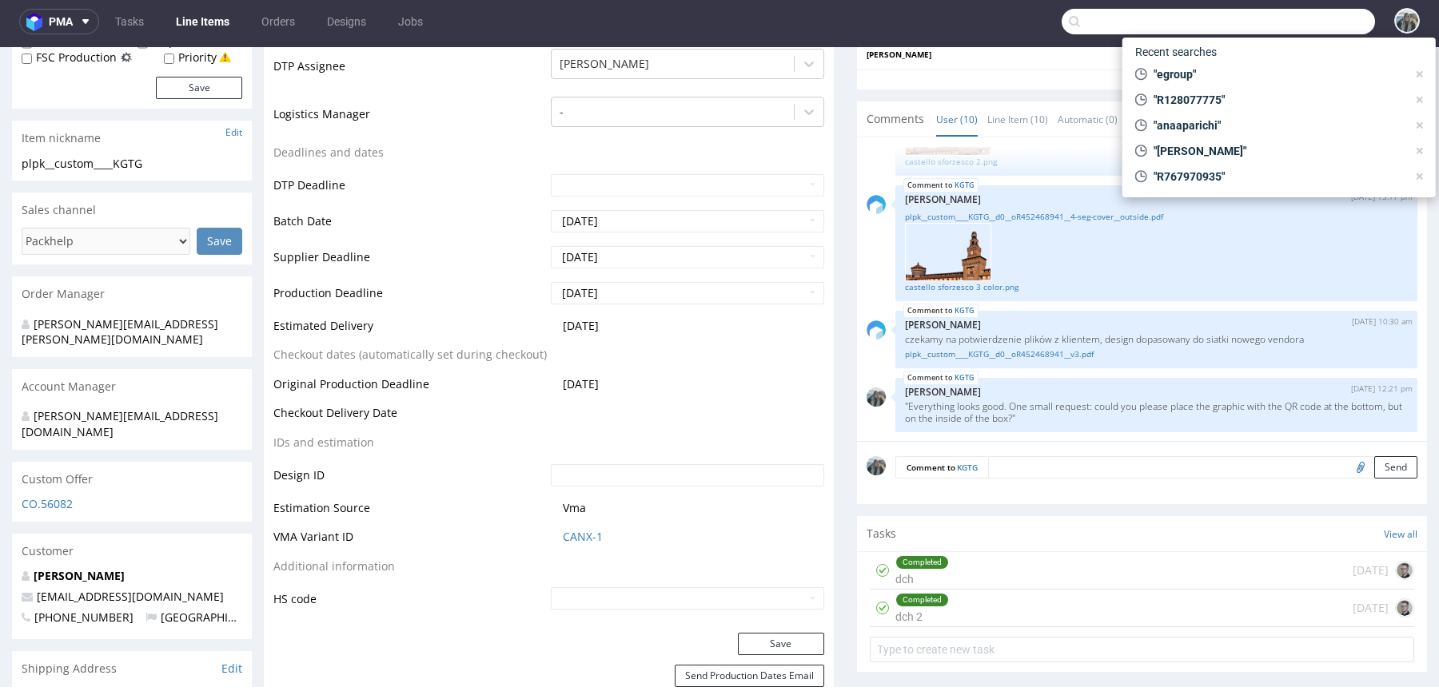
paste input "camachofabricaciontextil"
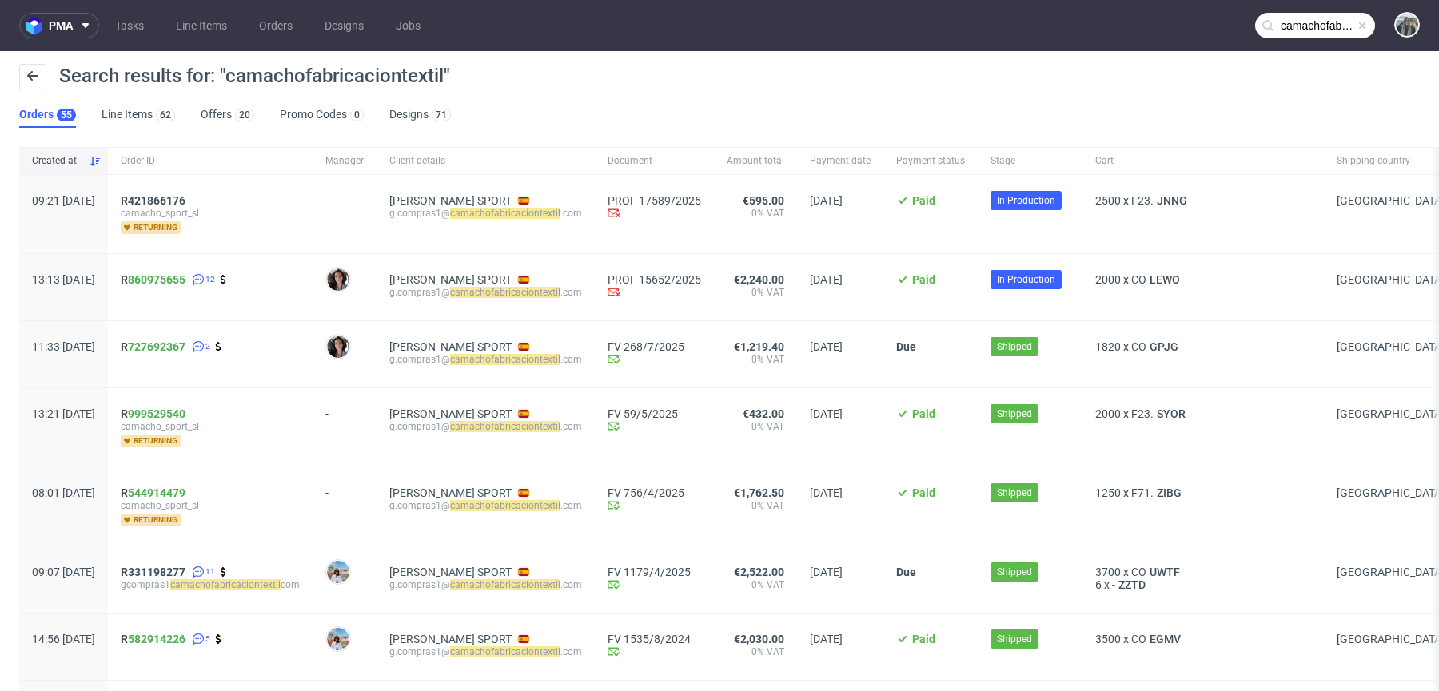
click at [1298, 20] on input "camachofabricaciontextil" at bounding box center [1315, 26] width 120 height 26
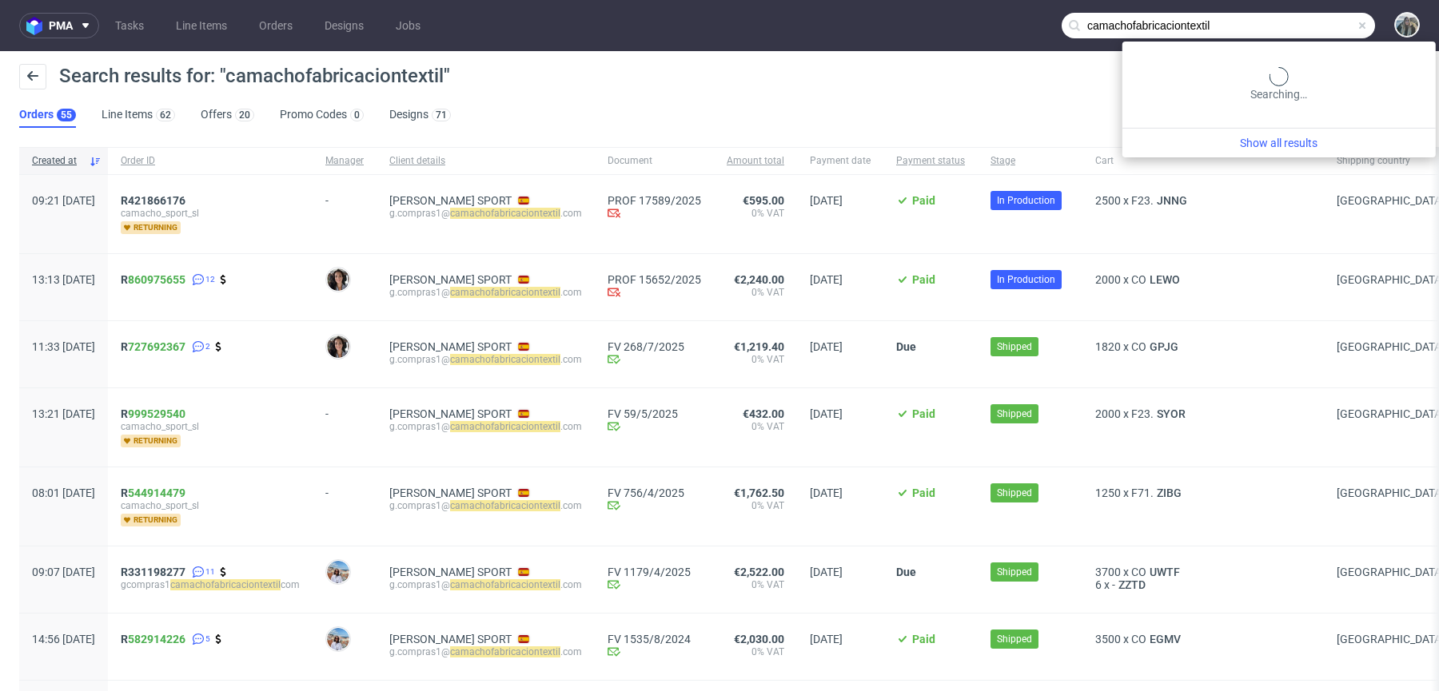
paste input "R128077775"
type input "R128077775"
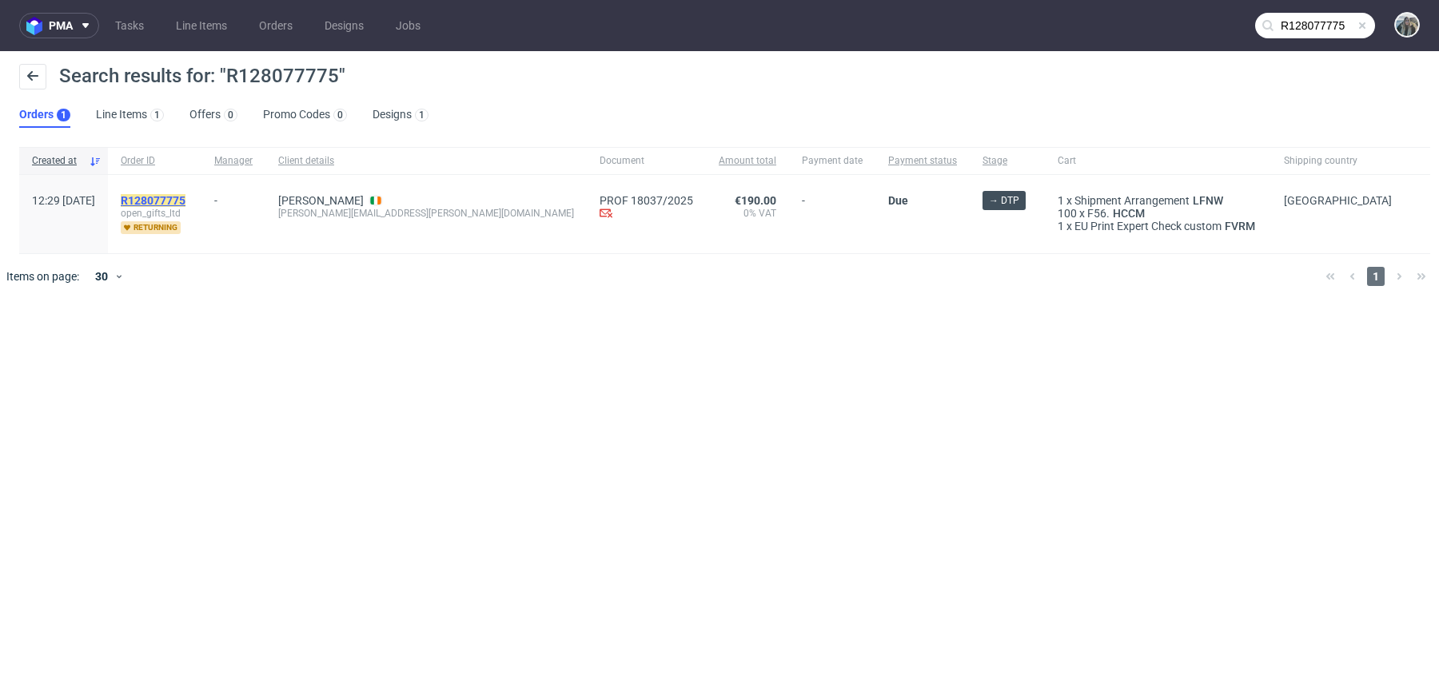
click at [185, 196] on mark "R128077775" at bounding box center [153, 200] width 65 height 13
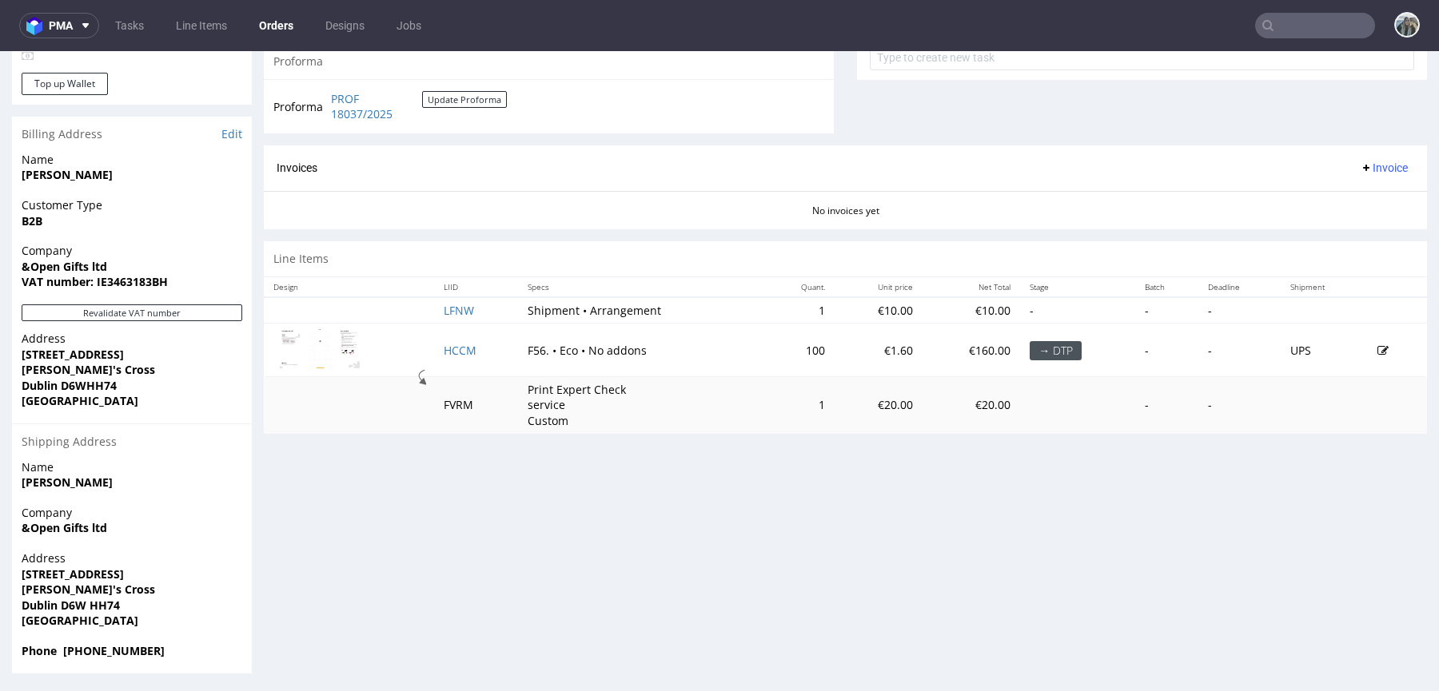
scroll to position [4, 0]
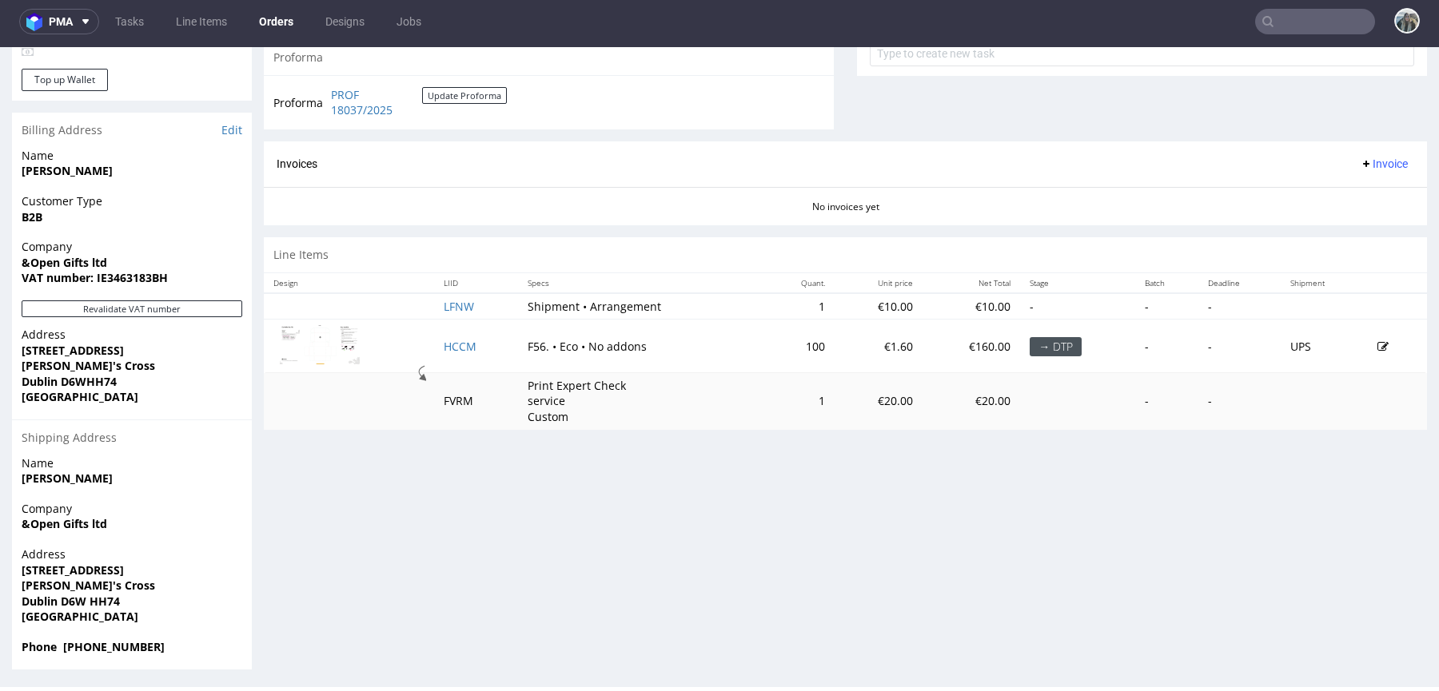
click at [78, 594] on strong "Dublin D6W HH74" at bounding box center [71, 601] width 98 height 15
click at [101, 594] on strong "Dublin D6W HH74" at bounding box center [71, 601] width 98 height 15
click at [102, 595] on strong "Dublin D6W HH74" at bounding box center [71, 601] width 98 height 15
drag, startPoint x: 120, startPoint y: 600, endPoint x: 62, endPoint y: 599, distance: 57.5
click at [62, 599] on span "Dublin D6W HH74" at bounding box center [132, 602] width 221 height 16
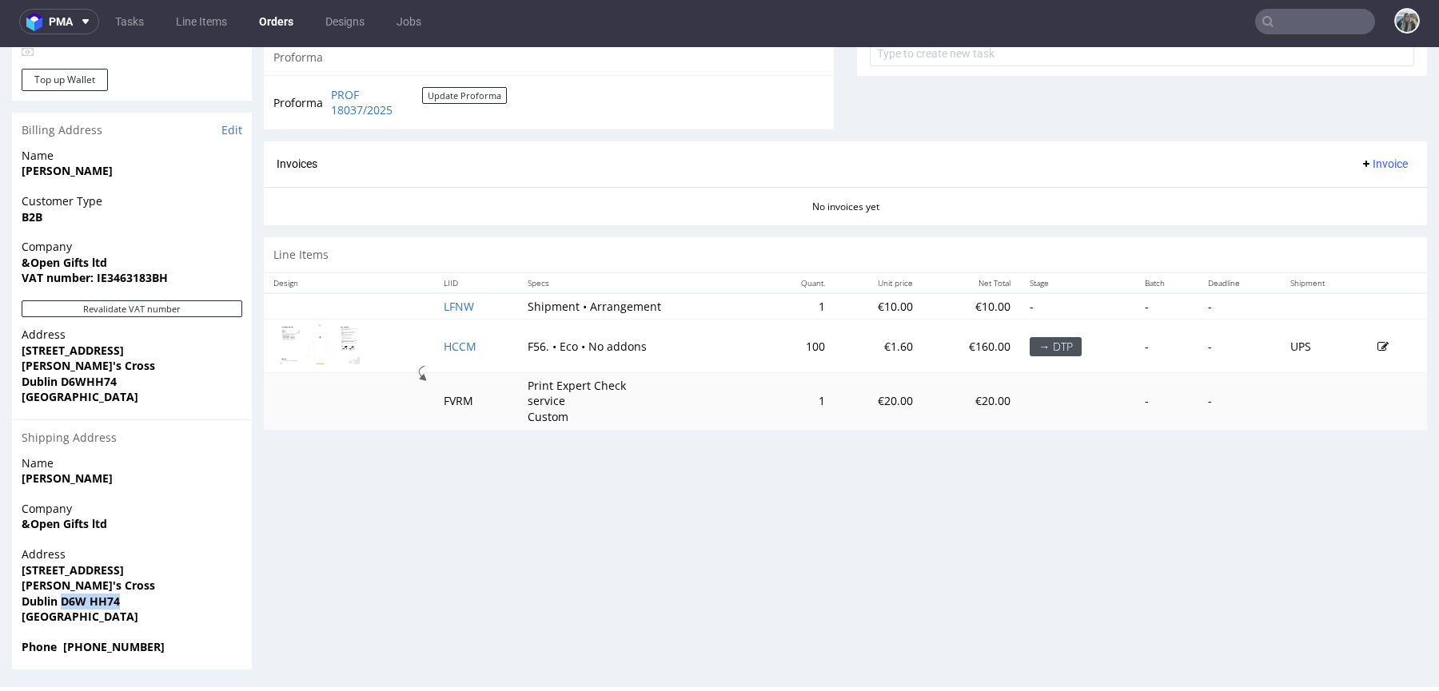
copy strong "D6W HH74"
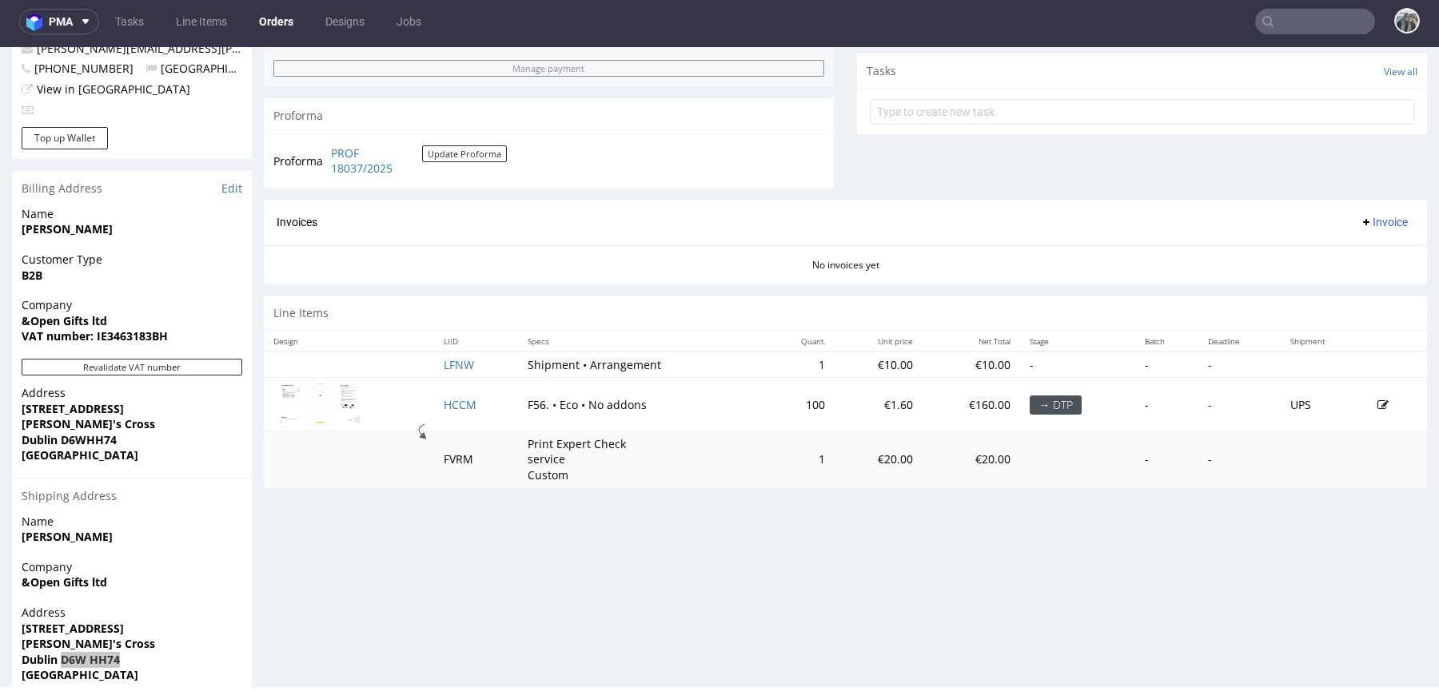
scroll to position [372, 0]
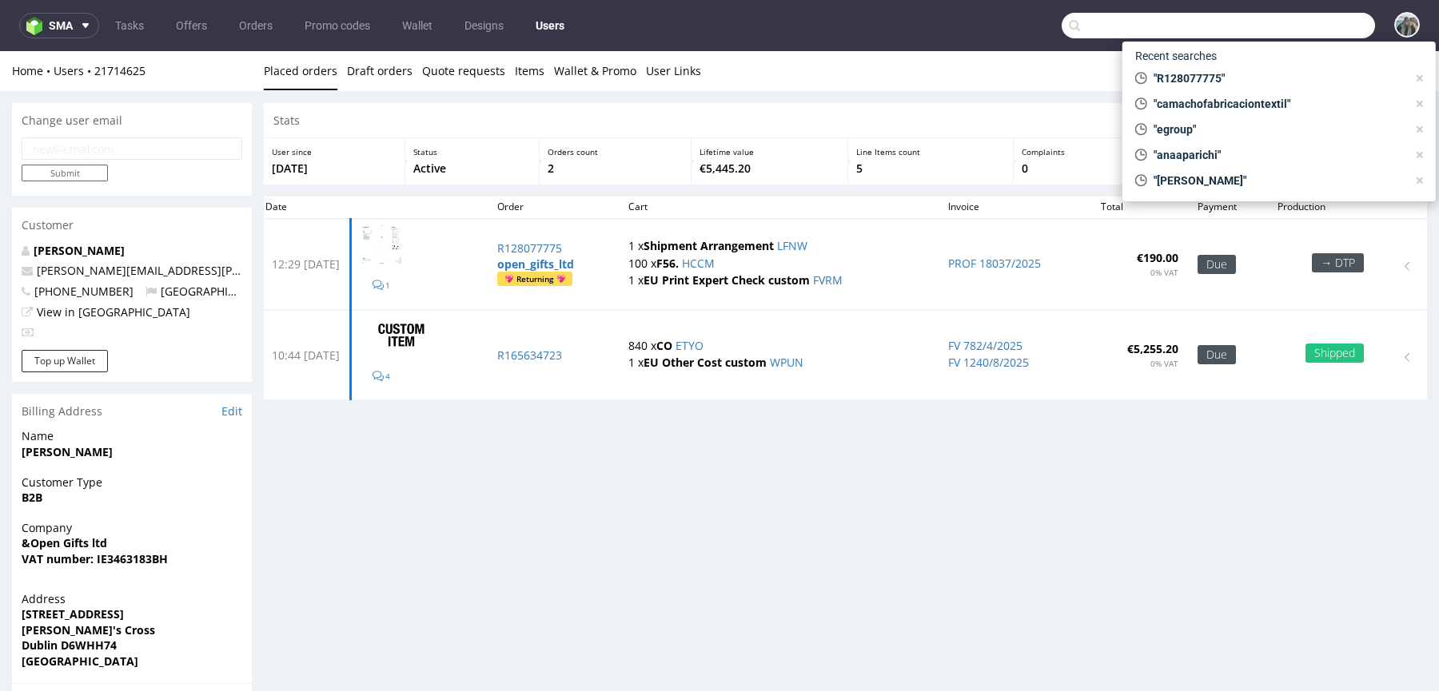
click at [1286, 27] on input "text" at bounding box center [1217, 26] width 313 height 26
paste input "andopen"
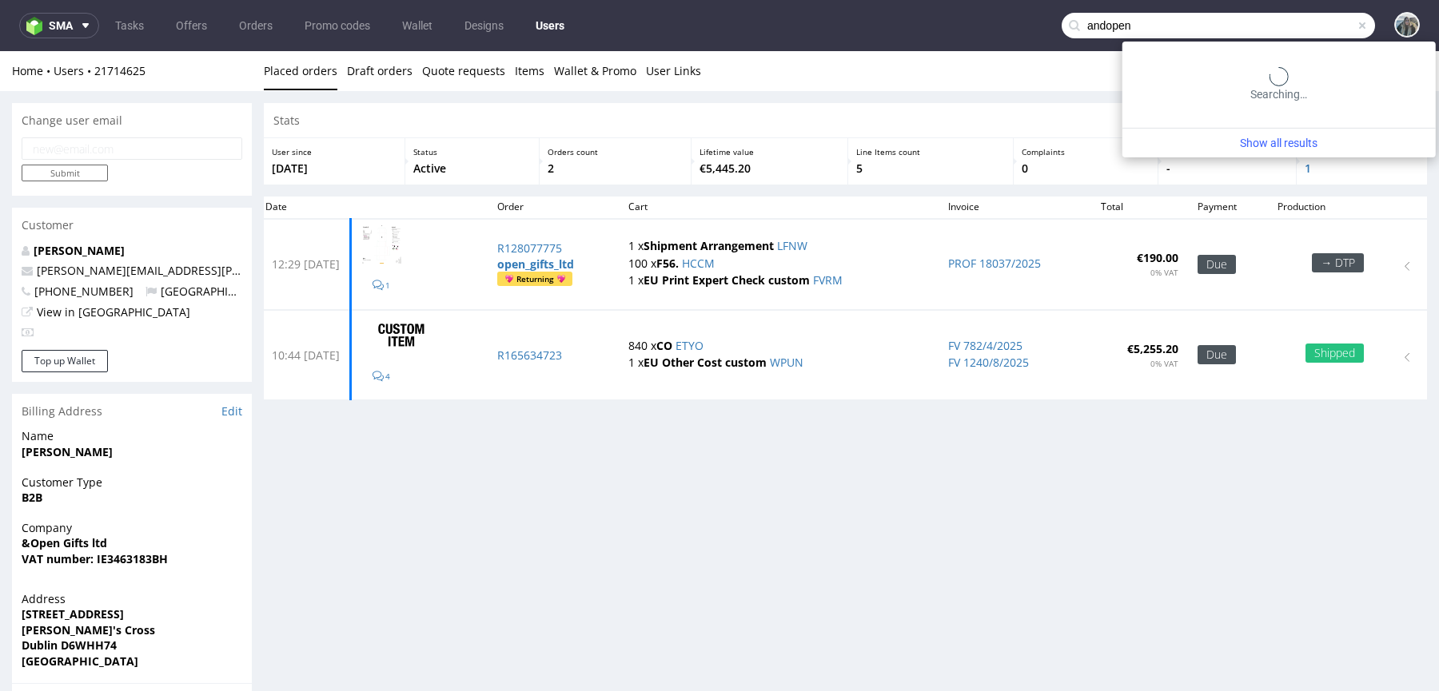
type input "andopen"
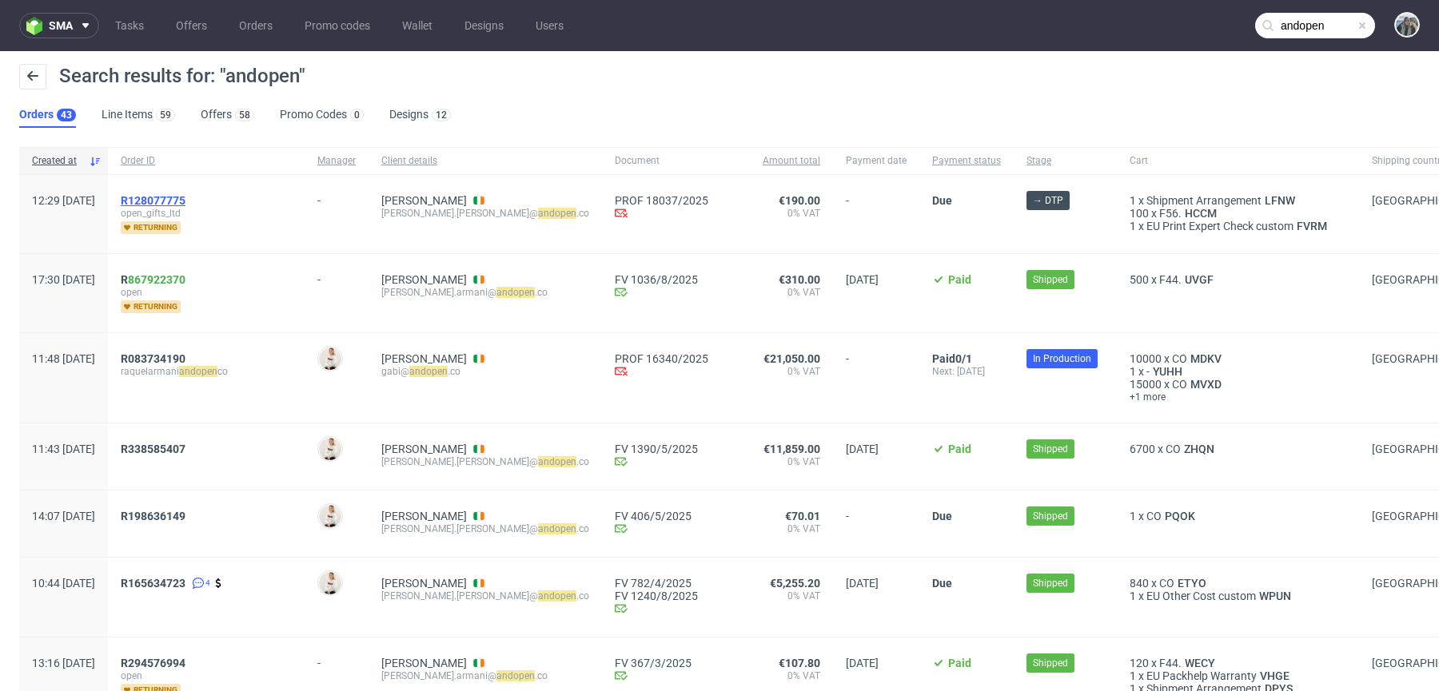
click at [185, 196] on span "R128077775" at bounding box center [153, 200] width 65 height 13
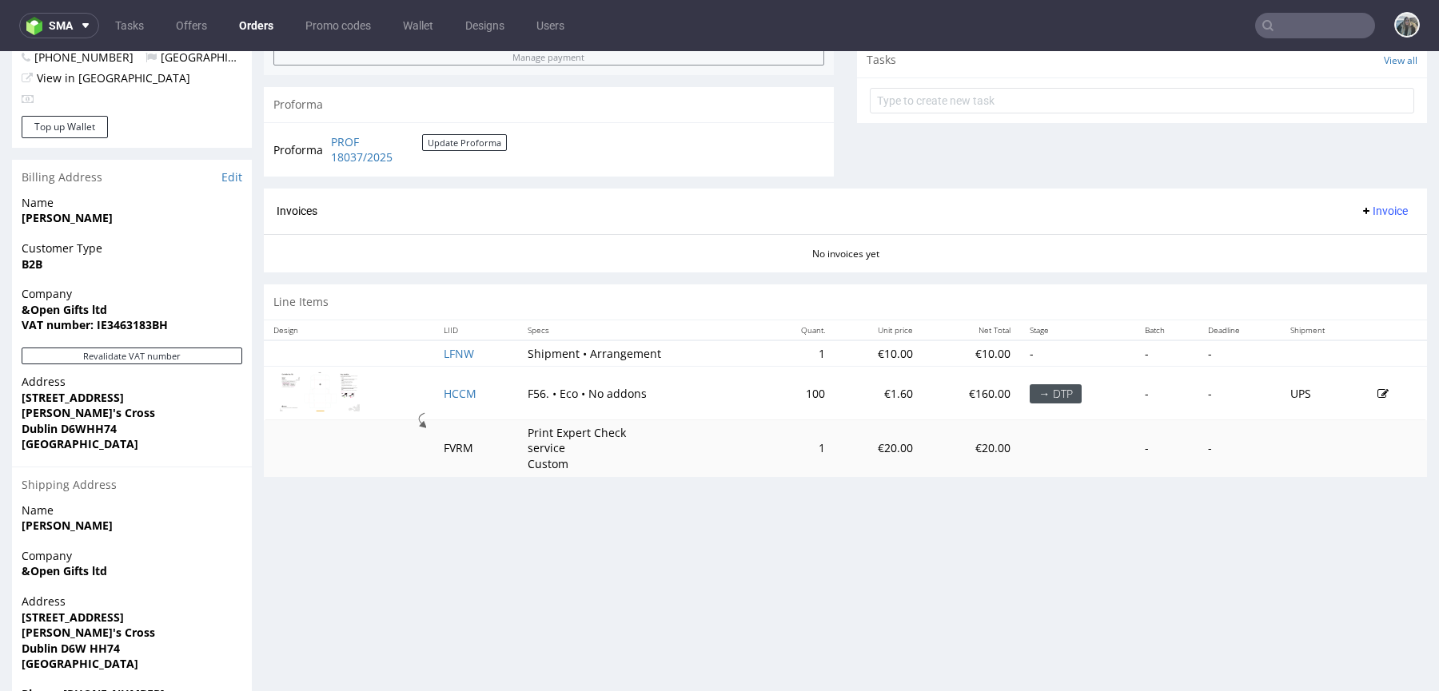
scroll to position [571, 0]
drag, startPoint x: 863, startPoint y: 391, endPoint x: 891, endPoint y: 391, distance: 28.0
click at [893, 391] on td "€1.60" at bounding box center [878, 391] width 88 height 54
drag, startPoint x: 820, startPoint y: 388, endPoint x: 762, endPoint y: 388, distance: 57.5
click at [762, 388] on tr "HCCM F56. • Eco • No addons 100 €1.60 €160.00 → DTP - - UPS" at bounding box center [845, 391] width 1163 height 54
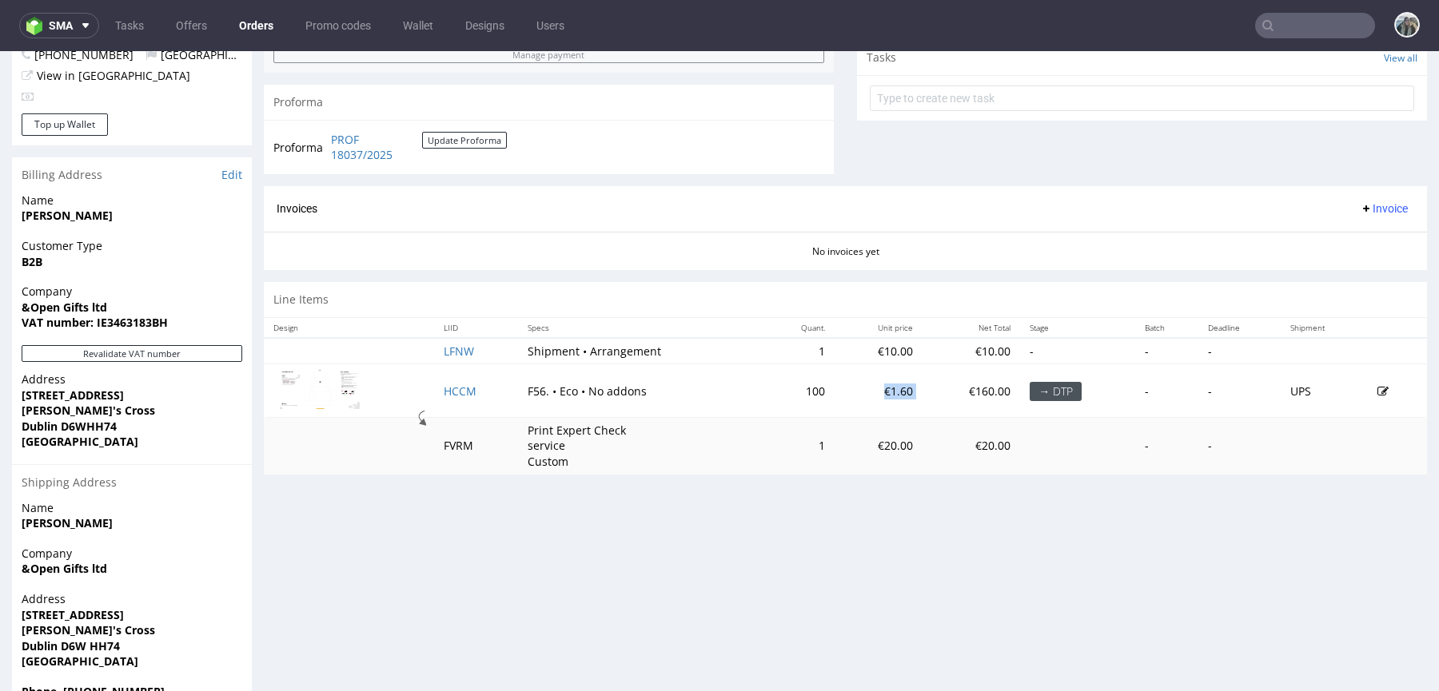
drag, startPoint x: 907, startPoint y: 384, endPoint x: 867, endPoint y: 383, distance: 40.0
click at [867, 383] on tr "HCCM F56. • Eco • No addons 100 €1.60 €160.00 → DTP - - UPS" at bounding box center [845, 391] width 1163 height 54
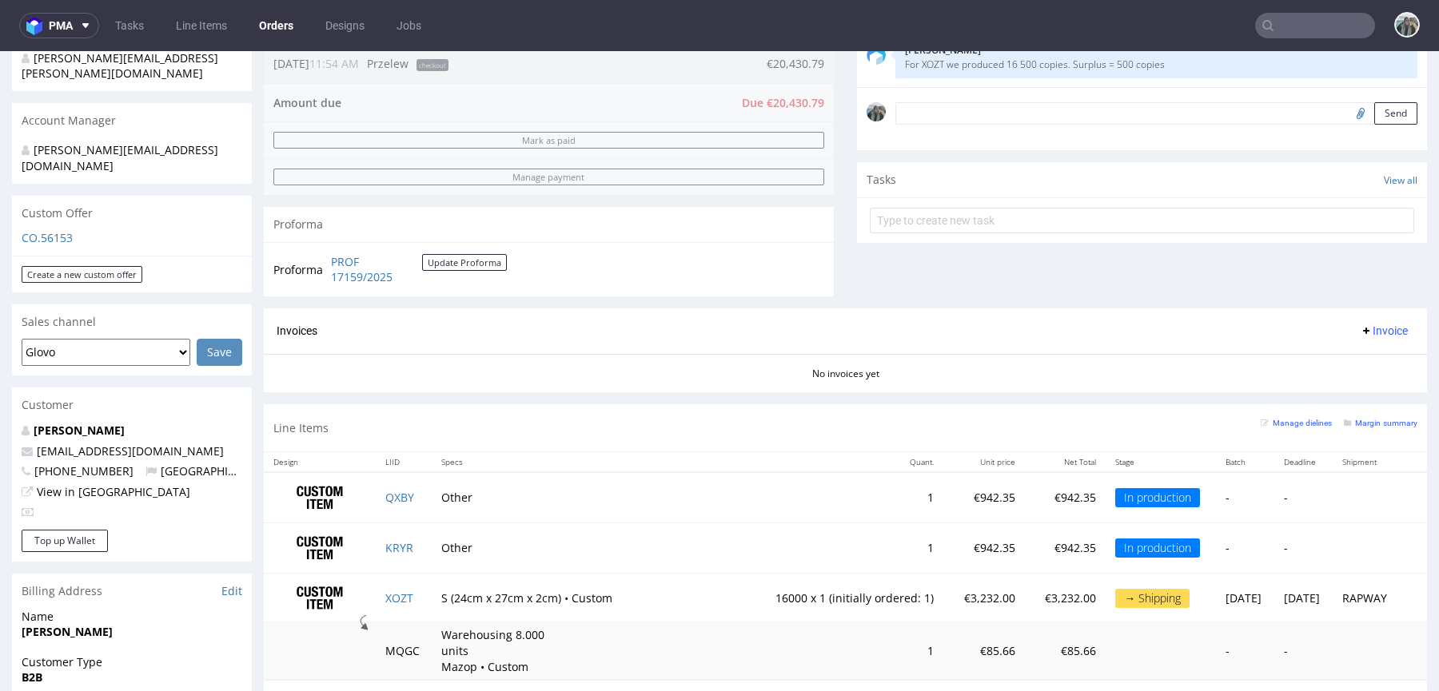
scroll to position [480, 0]
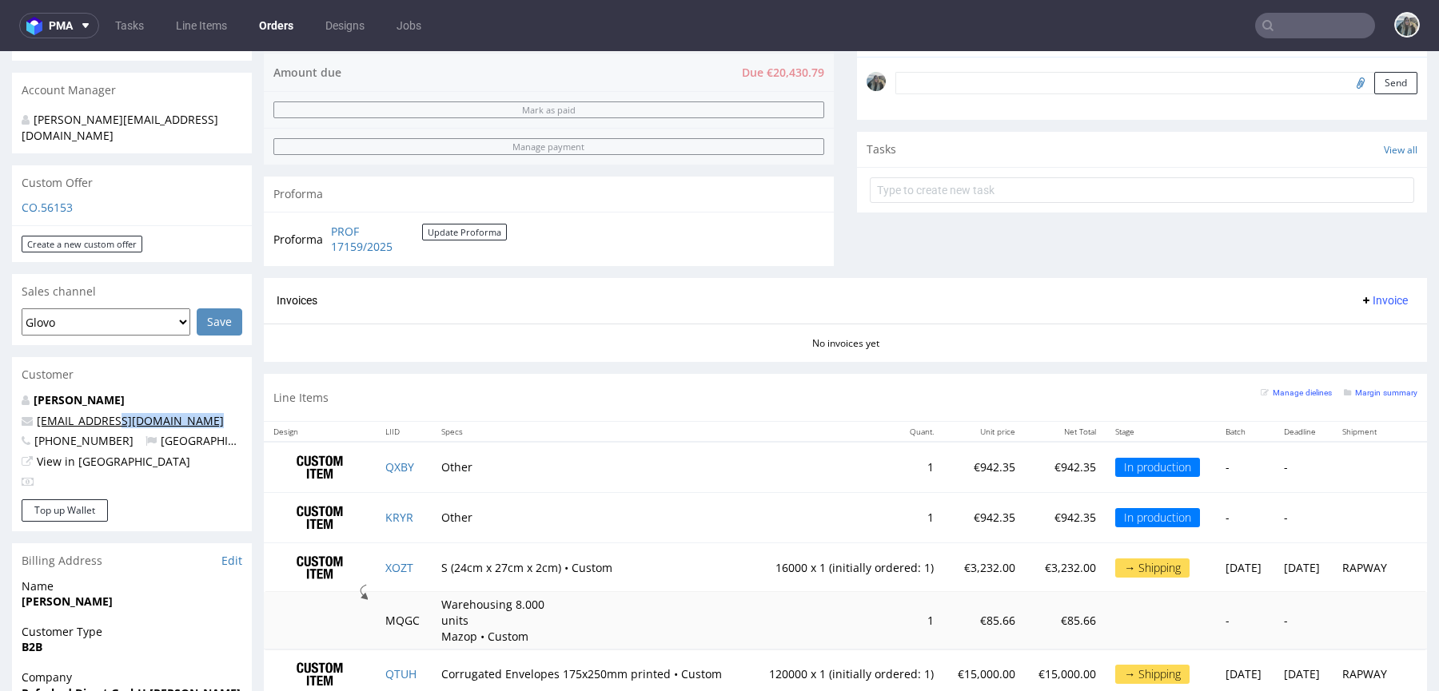
drag, startPoint x: 179, startPoint y: 397, endPoint x: 103, endPoint y: 392, distance: 76.1
click at [103, 392] on div "[PERSON_NAME] [PERSON_NAME][EMAIL_ADDRESS][DOMAIN_NAME] [PHONE_NUMBER] Austria …" at bounding box center [132, 445] width 240 height 107
copy link "@refurbed.com"
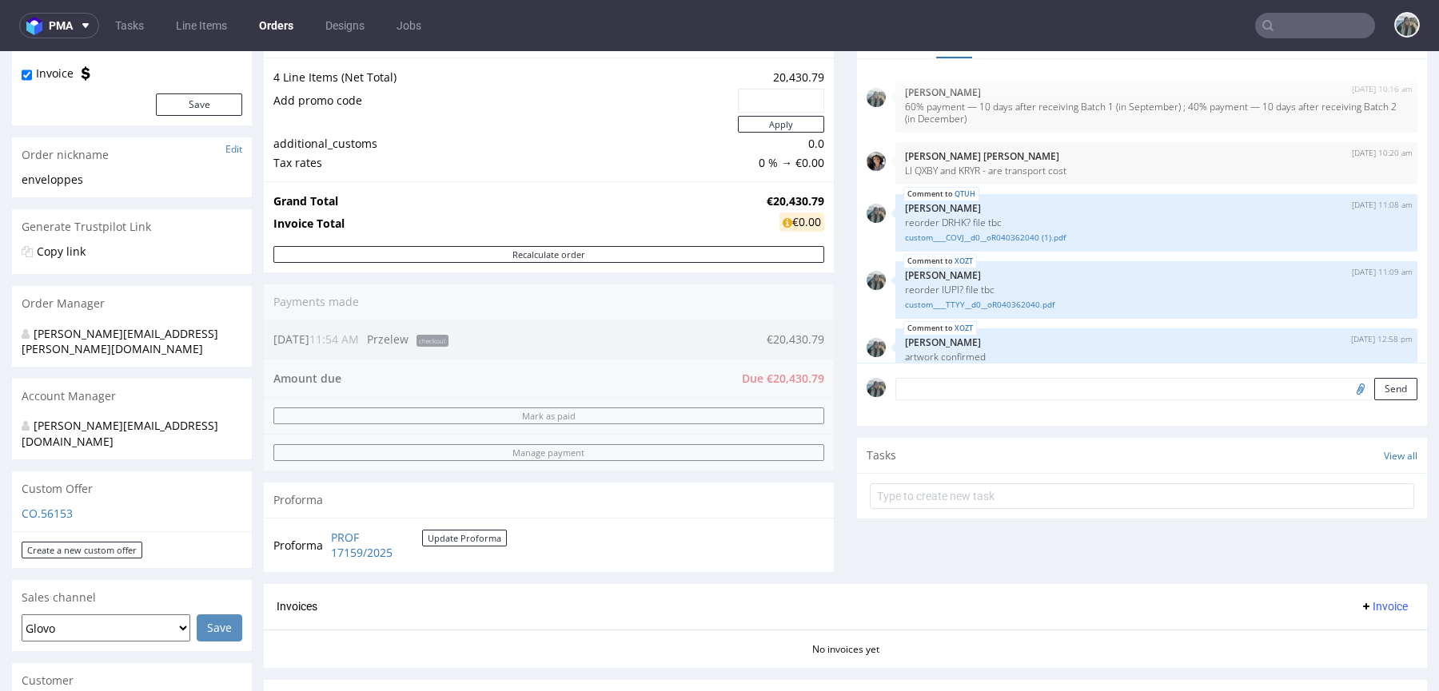
scroll to position [158, 0]
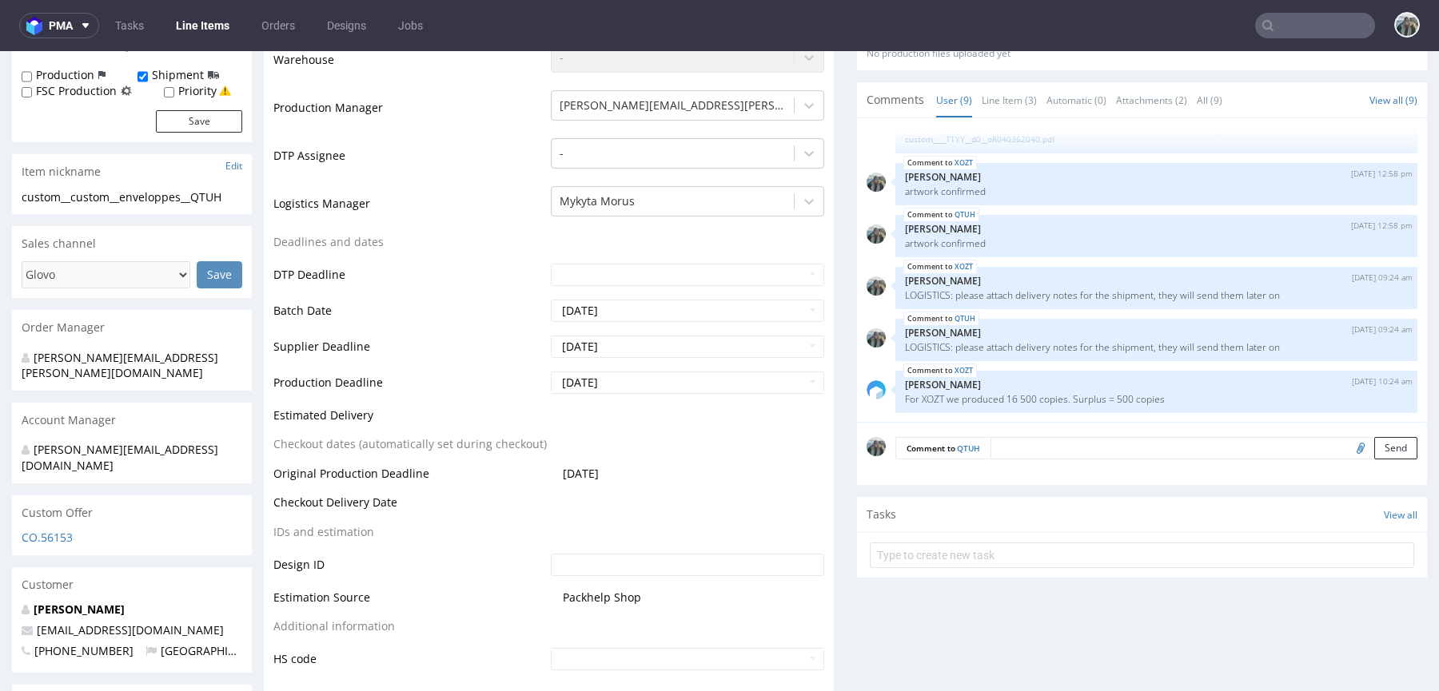
scroll to position [472, 0]
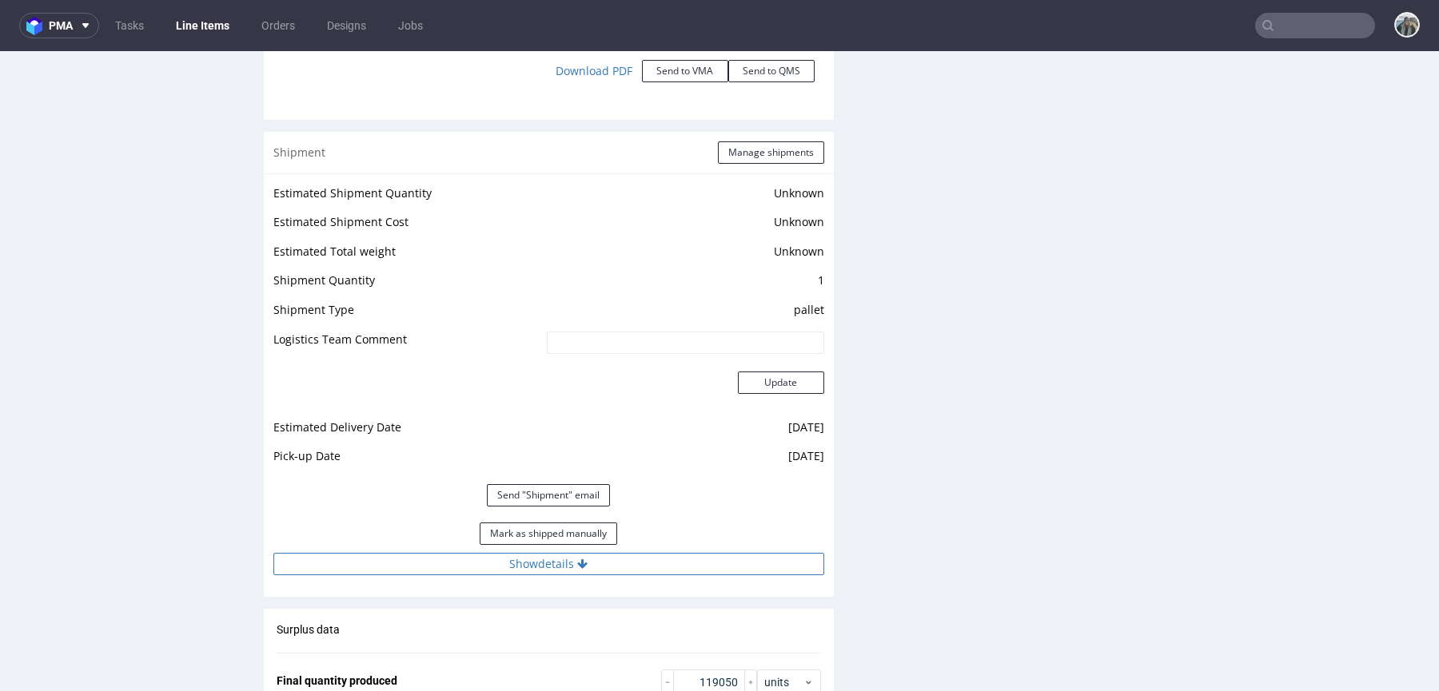
click at [643, 568] on button "Show details" at bounding box center [548, 564] width 551 height 22
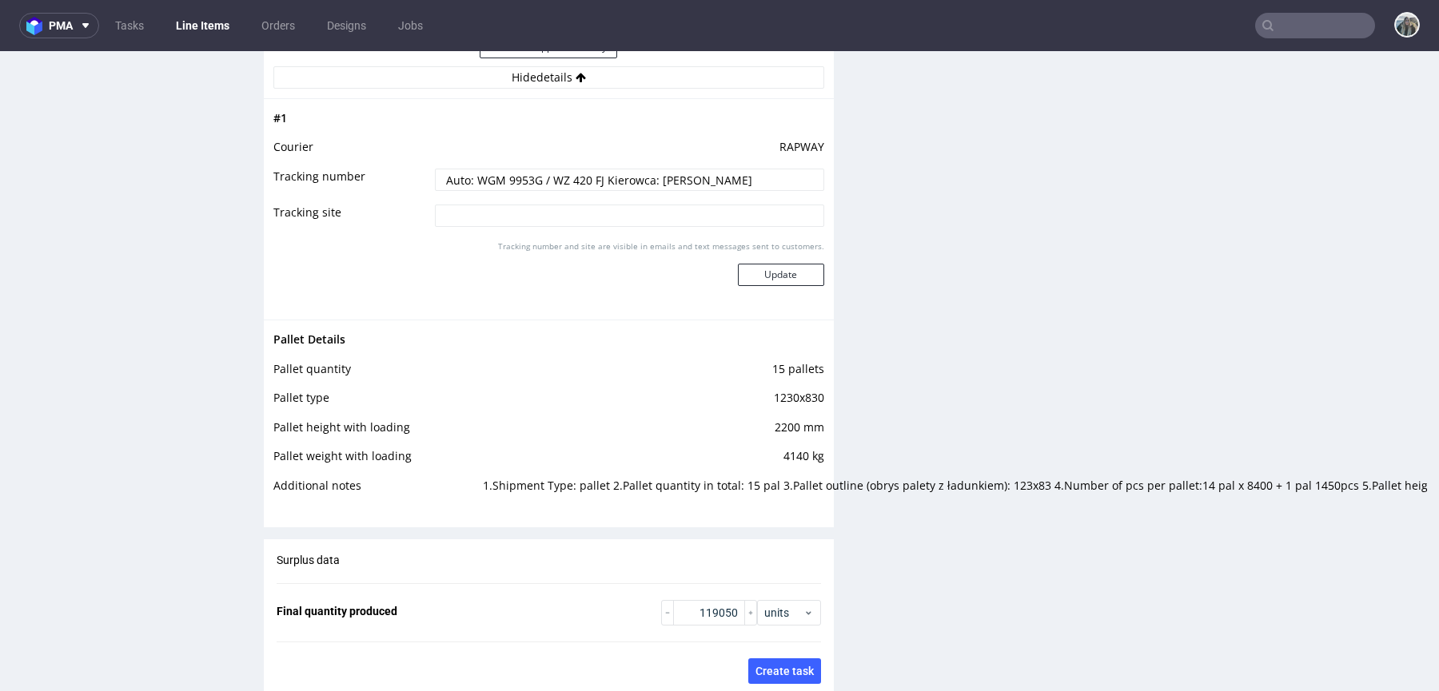
scroll to position [2483, 0]
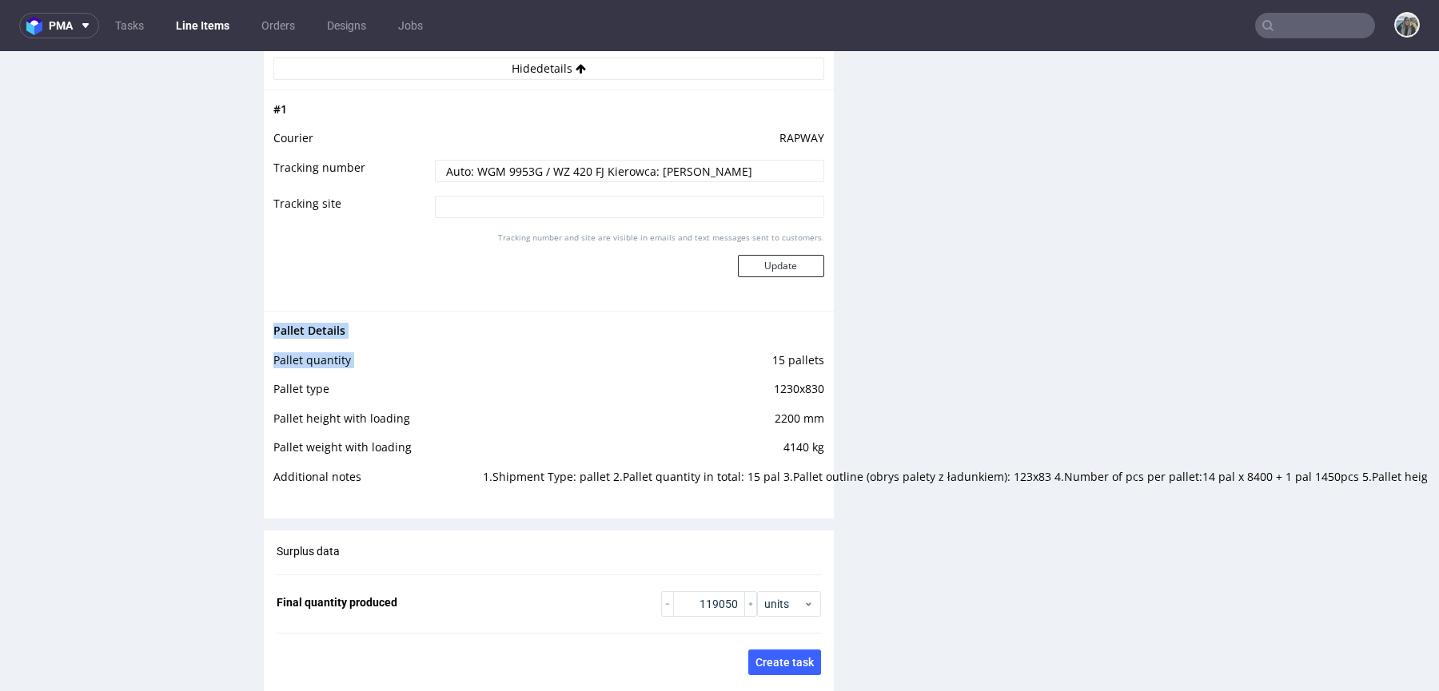
drag, startPoint x: 762, startPoint y: 357, endPoint x: 827, endPoint y: 357, distance: 64.7
click at [814, 357] on td "15 pallets" at bounding box center [651, 366] width 345 height 30
drag, startPoint x: 767, startPoint y: 356, endPoint x: 814, endPoint y: 353, distance: 47.2
click at [814, 353] on td "15 pallets" at bounding box center [651, 366] width 345 height 30
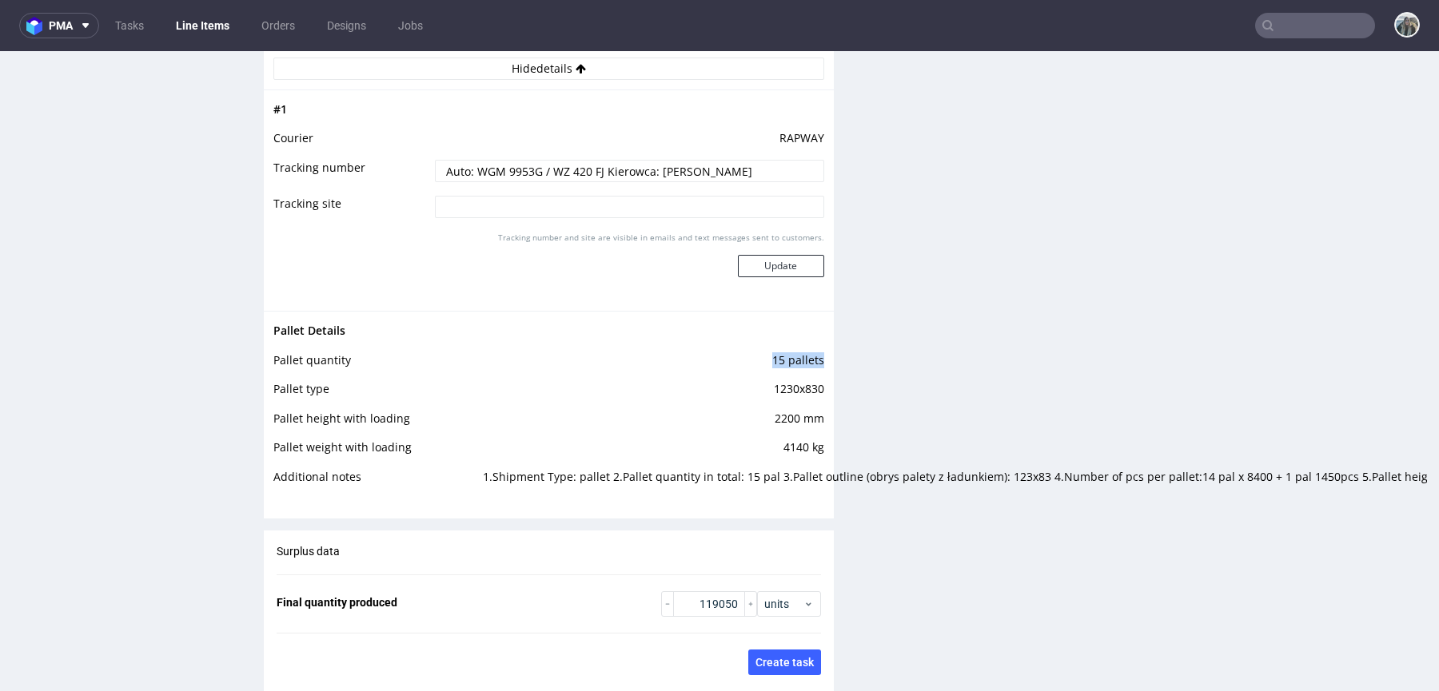
copy td "15 pallets"
drag, startPoint x: 762, startPoint y: 387, endPoint x: 814, endPoint y: 384, distance: 51.2
click at [814, 384] on td "1230x830" at bounding box center [651, 395] width 345 height 30
copy td "1230x830"
drag, startPoint x: 766, startPoint y: 412, endPoint x: 814, endPoint y: 416, distance: 48.1
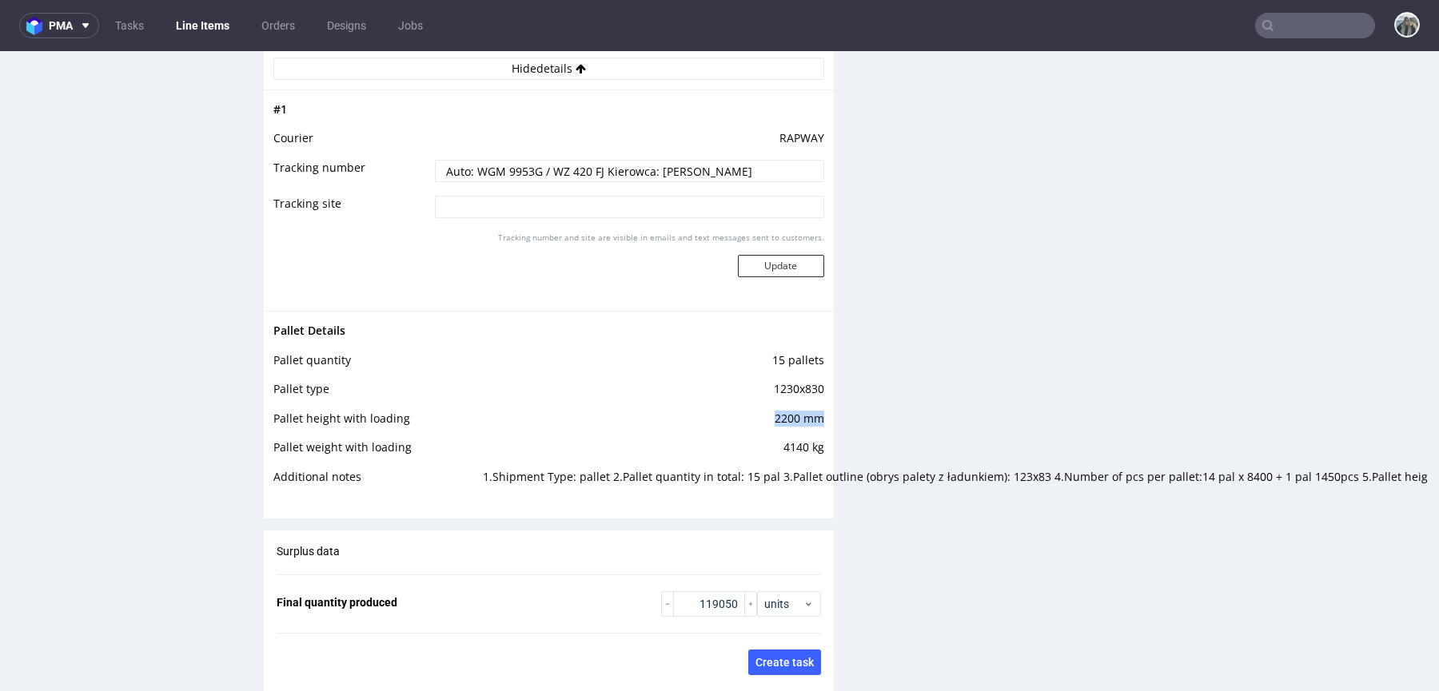
click at [814, 416] on td "2200 mm" at bounding box center [651, 424] width 345 height 30
copy td "2200 mm"
drag, startPoint x: 770, startPoint y: 449, endPoint x: 814, endPoint y: 445, distance: 44.1
click at [814, 445] on td "4140 kg" at bounding box center [651, 453] width 345 height 30
copy td "4140 kg"
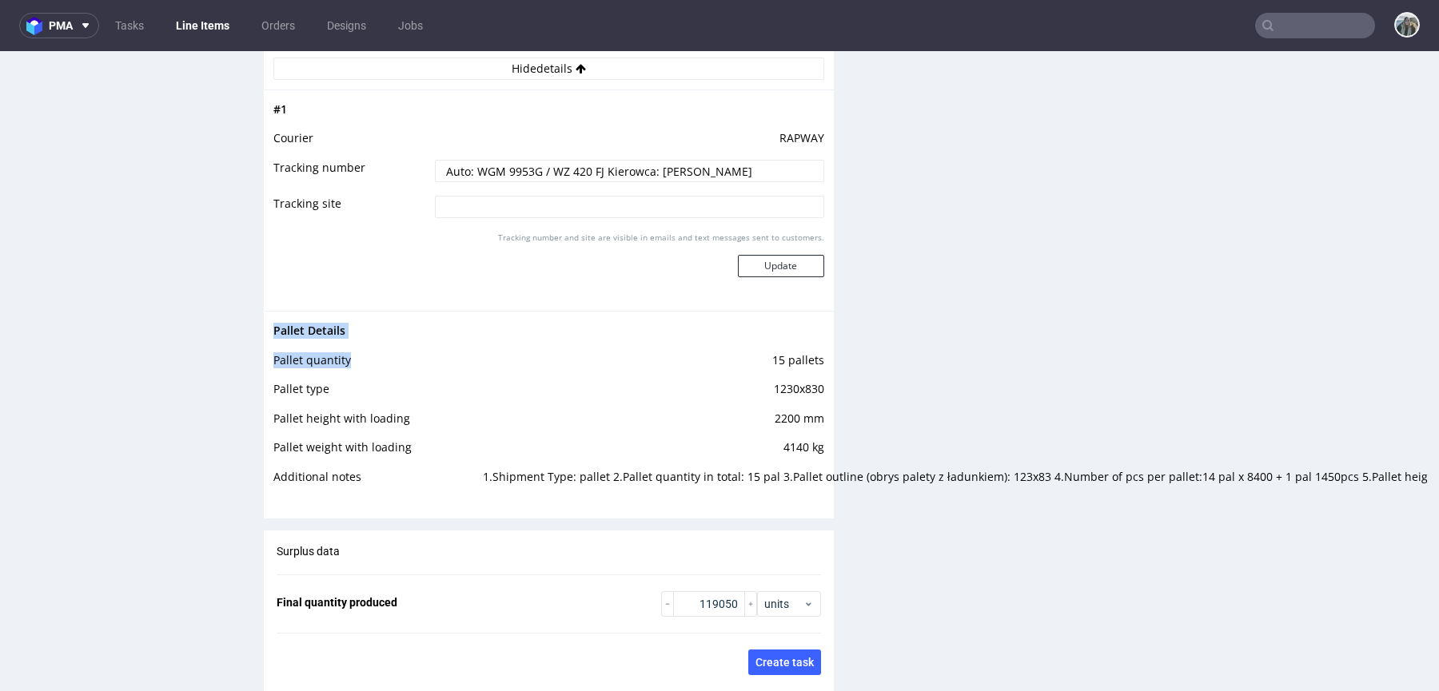
drag, startPoint x: 362, startPoint y: 352, endPoint x: 237, endPoint y: 352, distance: 124.7
click at [352, 351] on td "Pallet quantity" at bounding box center [375, 366] width 205 height 30
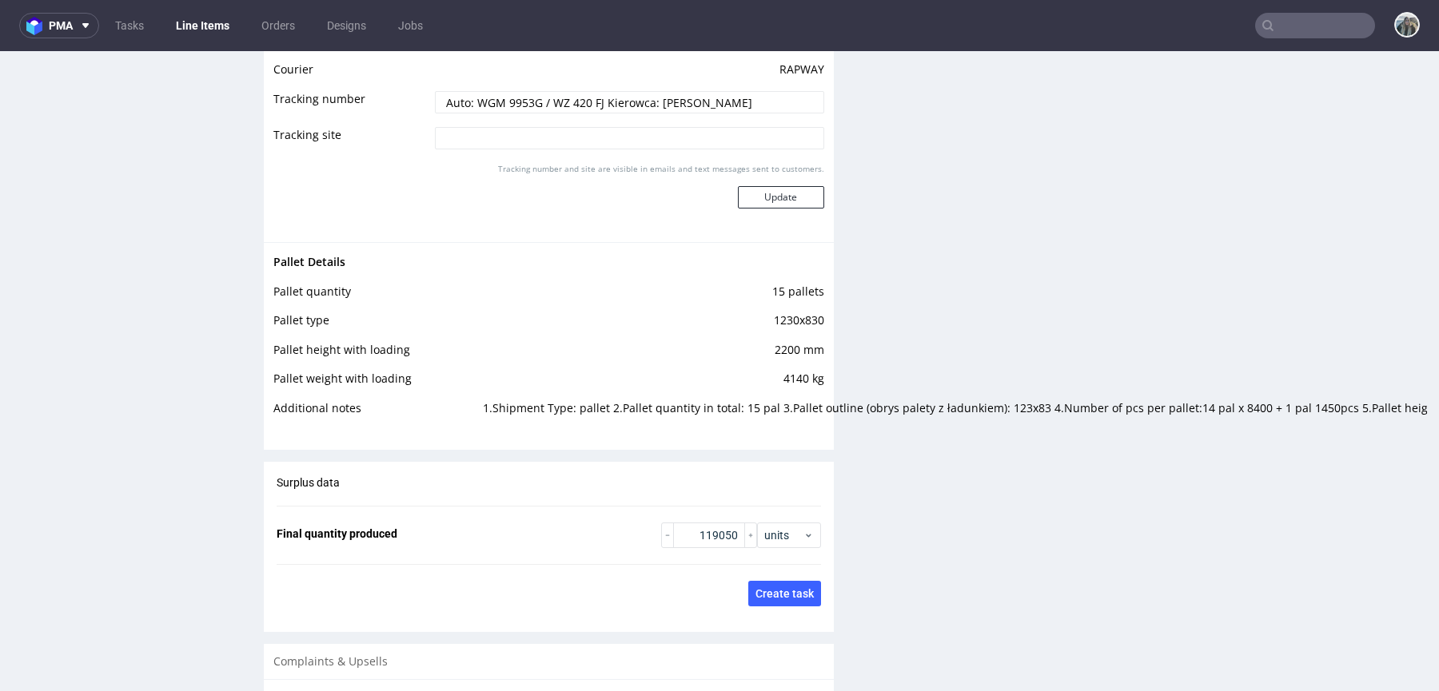
scroll to position [2554, 0]
click at [703, 415] on td "1.Shipment Type: pallet 2.Pallet quantity in total: 15 pal 3.Pallet outline (ob…" at bounding box center [651, 411] width 345 height 30
click at [723, 404] on td "1.Shipment Type: pallet 2.Pallet quantity in total: 15 pal 3.Pallet outline (ob…" at bounding box center [651, 411] width 345 height 30
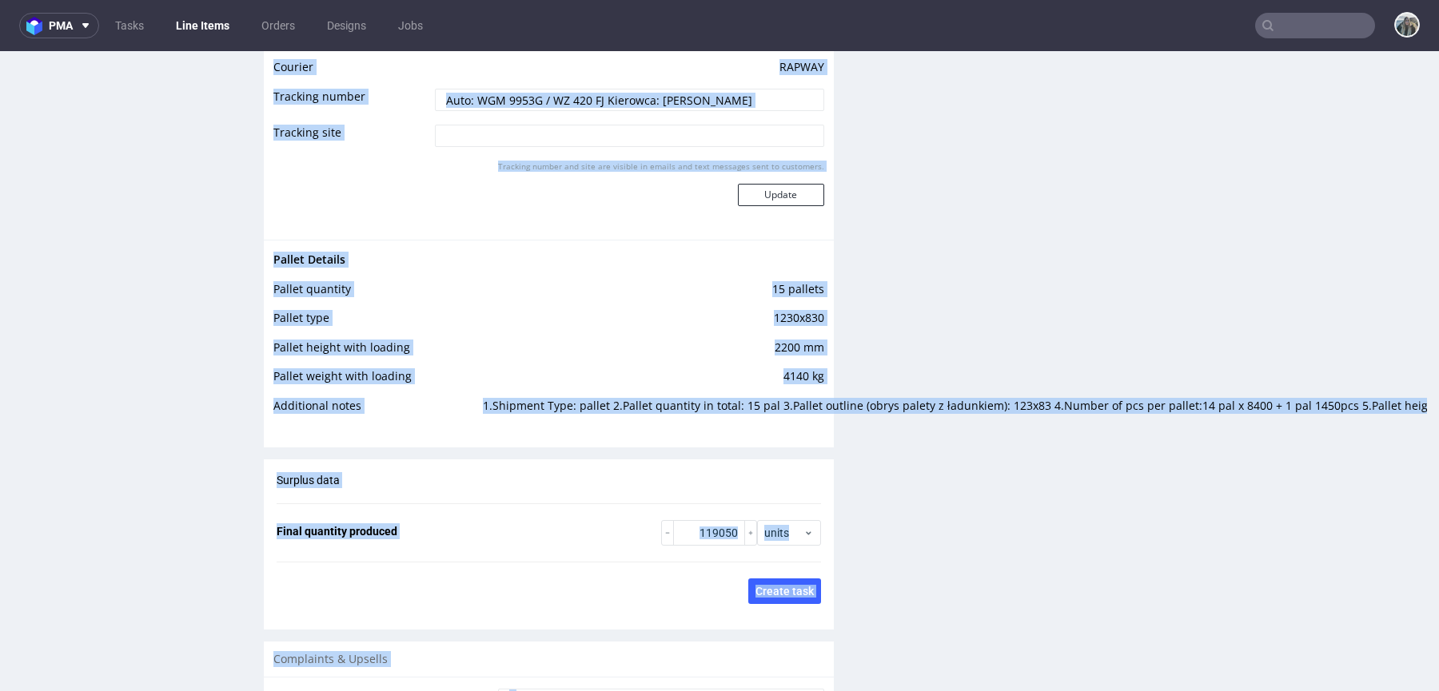
click at [723, 404] on td "1.Shipment Type: pallet 2.Pallet quantity in total: 15 pal 3.Pallet outline (ob…" at bounding box center [651, 411] width 345 height 30
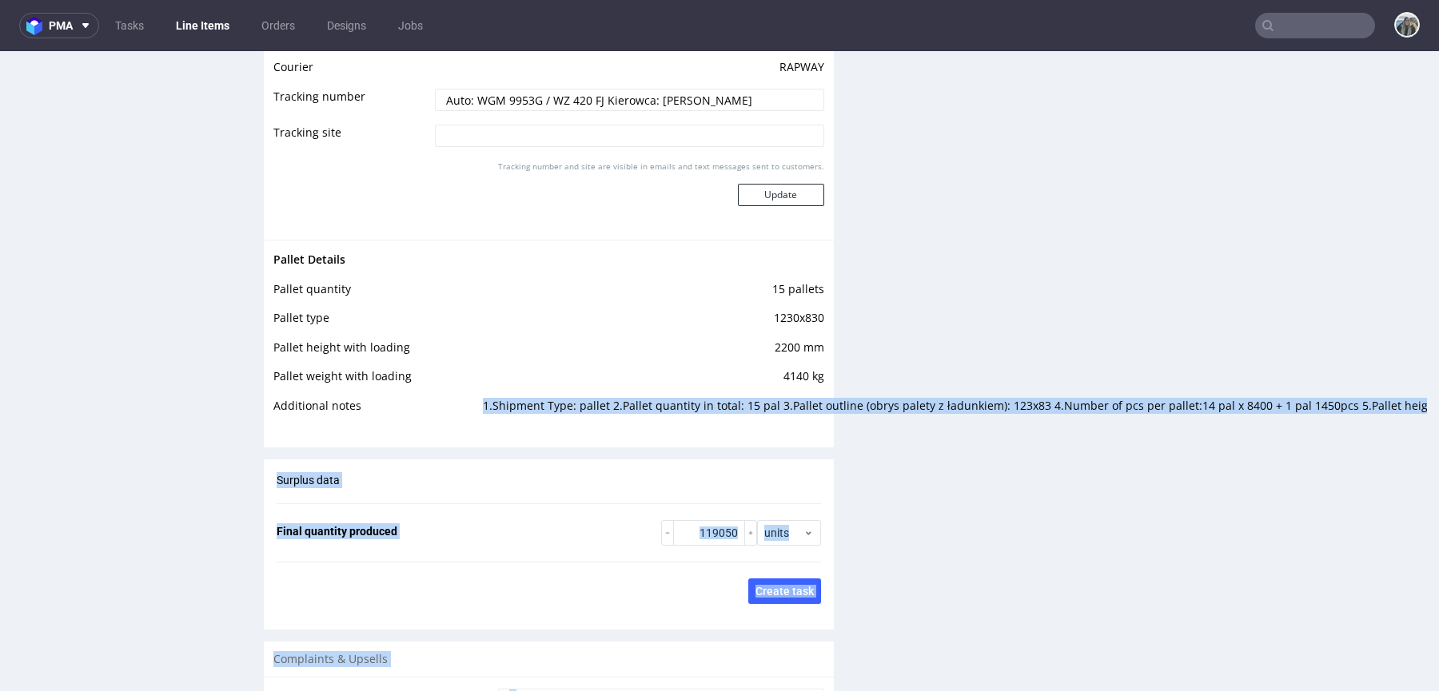
drag, startPoint x: 470, startPoint y: 404, endPoint x: 1351, endPoint y: 408, distance: 880.7
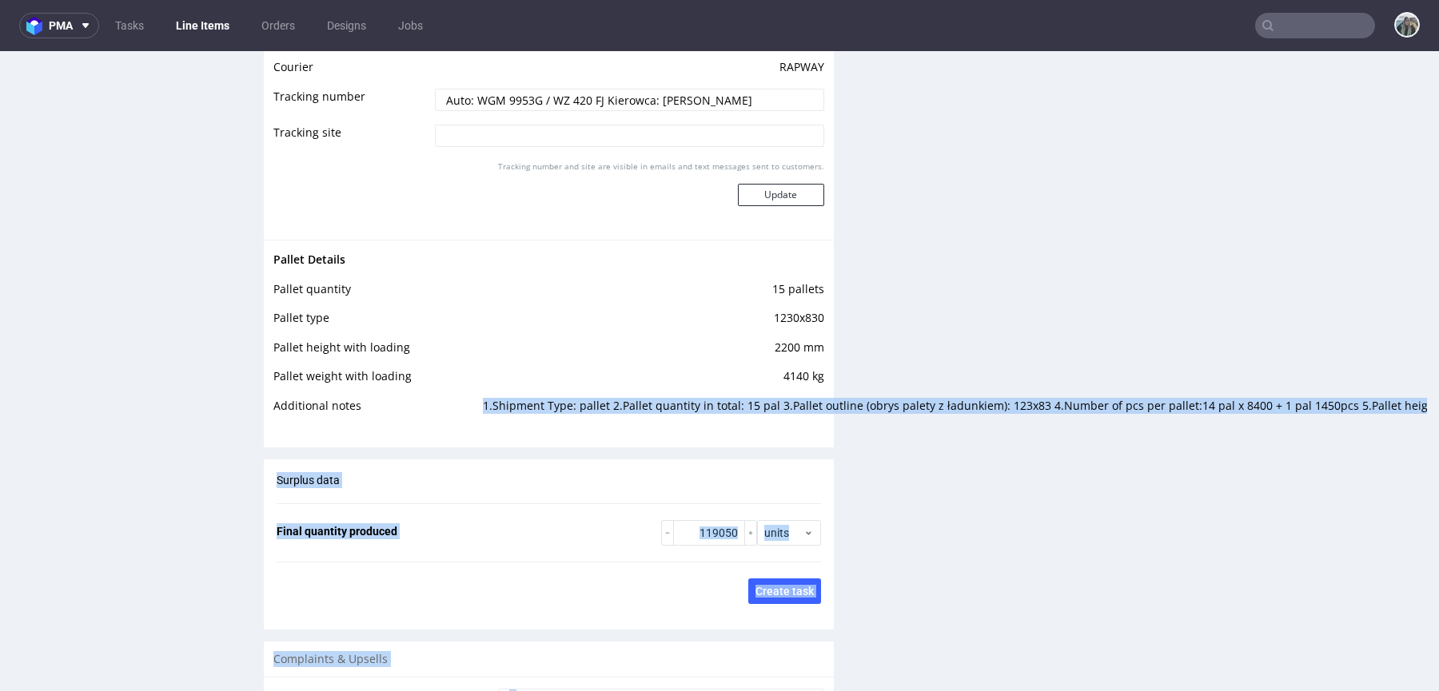
drag, startPoint x: 468, startPoint y: 406, endPoint x: 1408, endPoint y: 408, distance: 940.6
copy div "1.Shipment Type: pallet 2.Pallet quantity in total: 15 pal 3.Pallet outline (ob…"
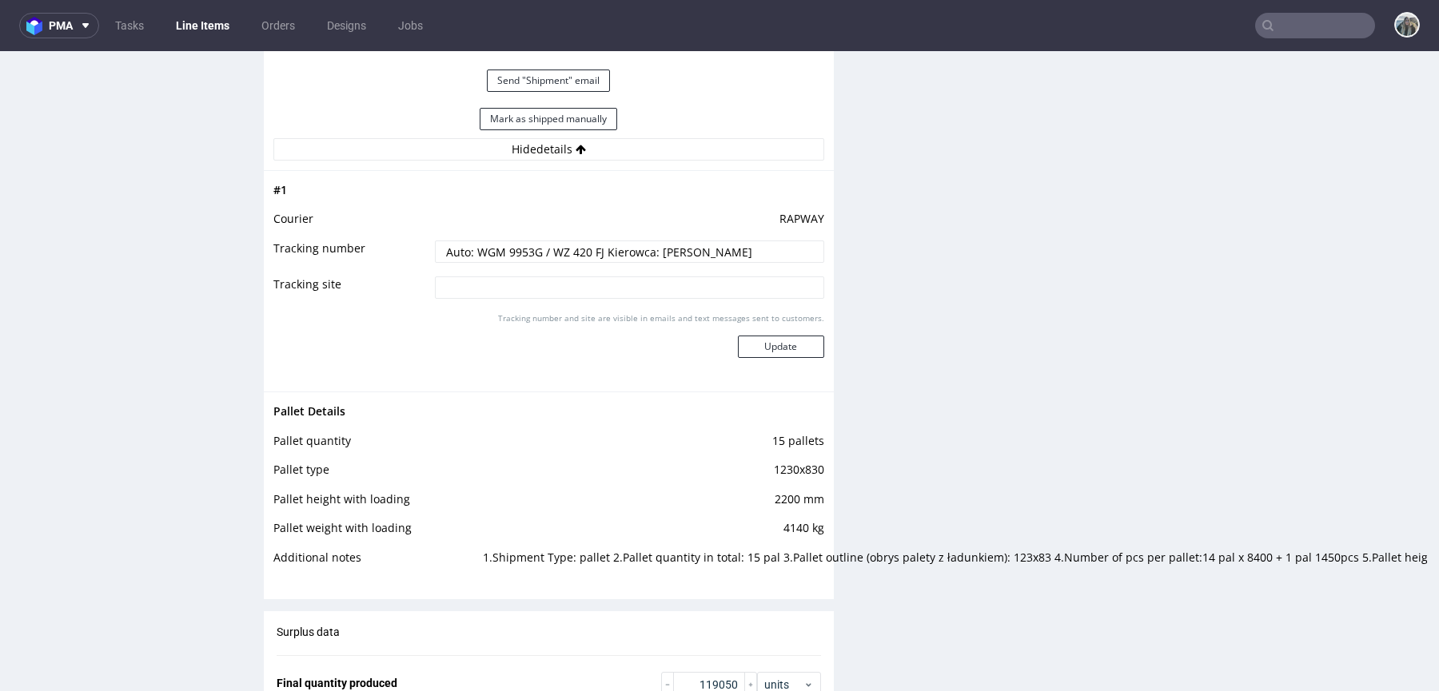
scroll to position [2414, 0]
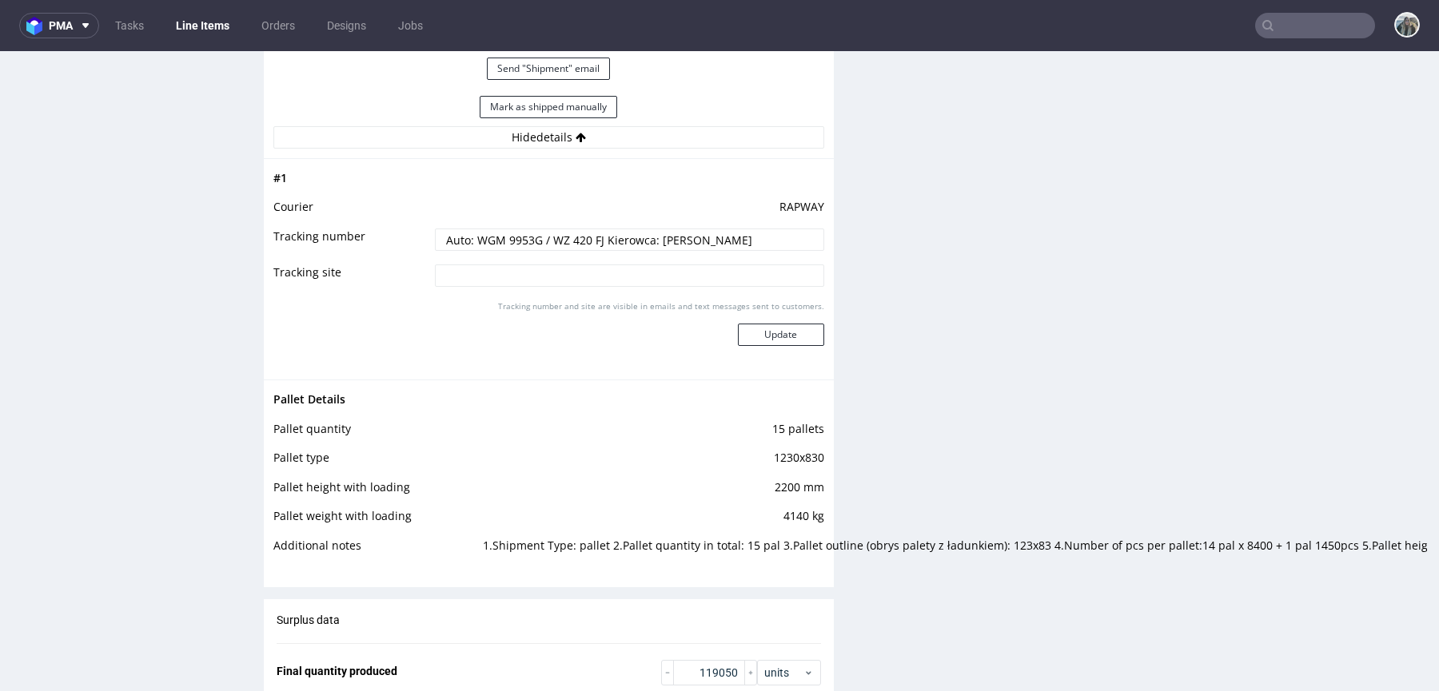
click at [738, 239] on input "Auto: WGM 9953G / WZ 420 FJ Kierowca: Mateusz Wiedyński" at bounding box center [629, 240] width 389 height 22
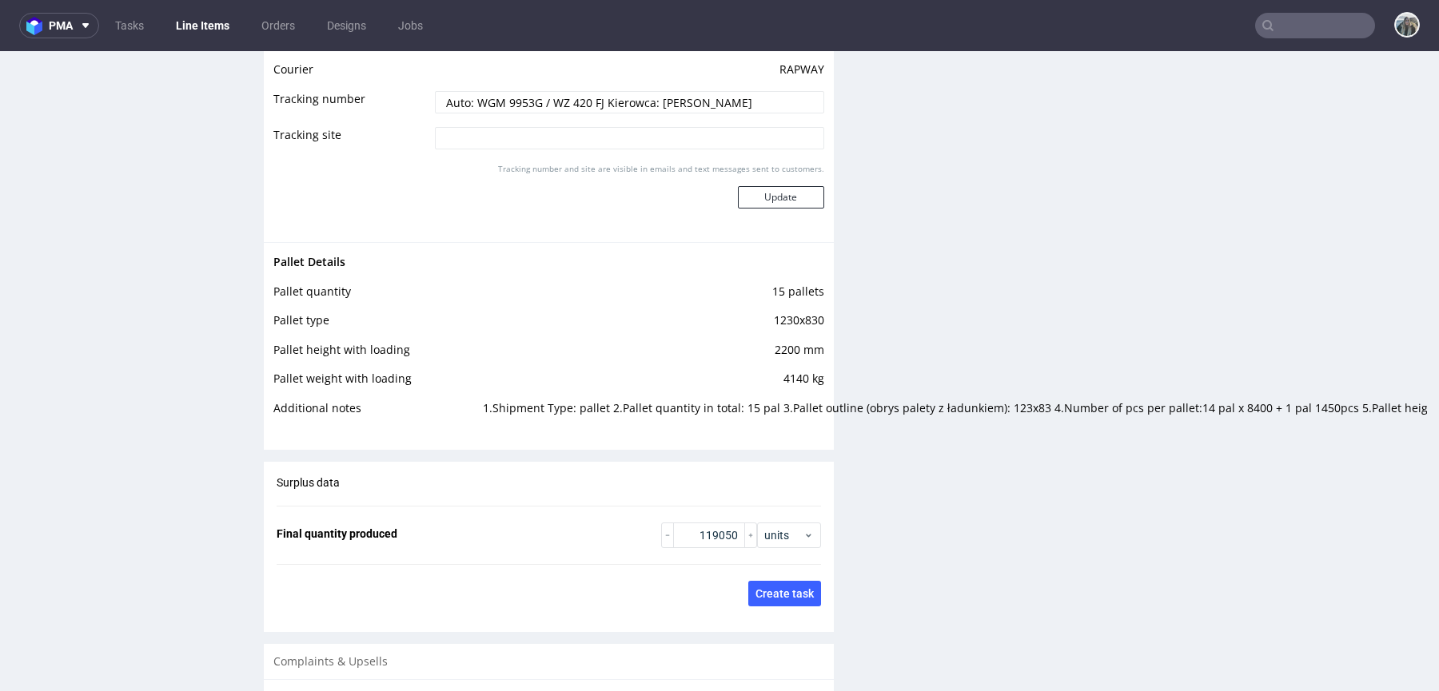
scroll to position [2563, 0]
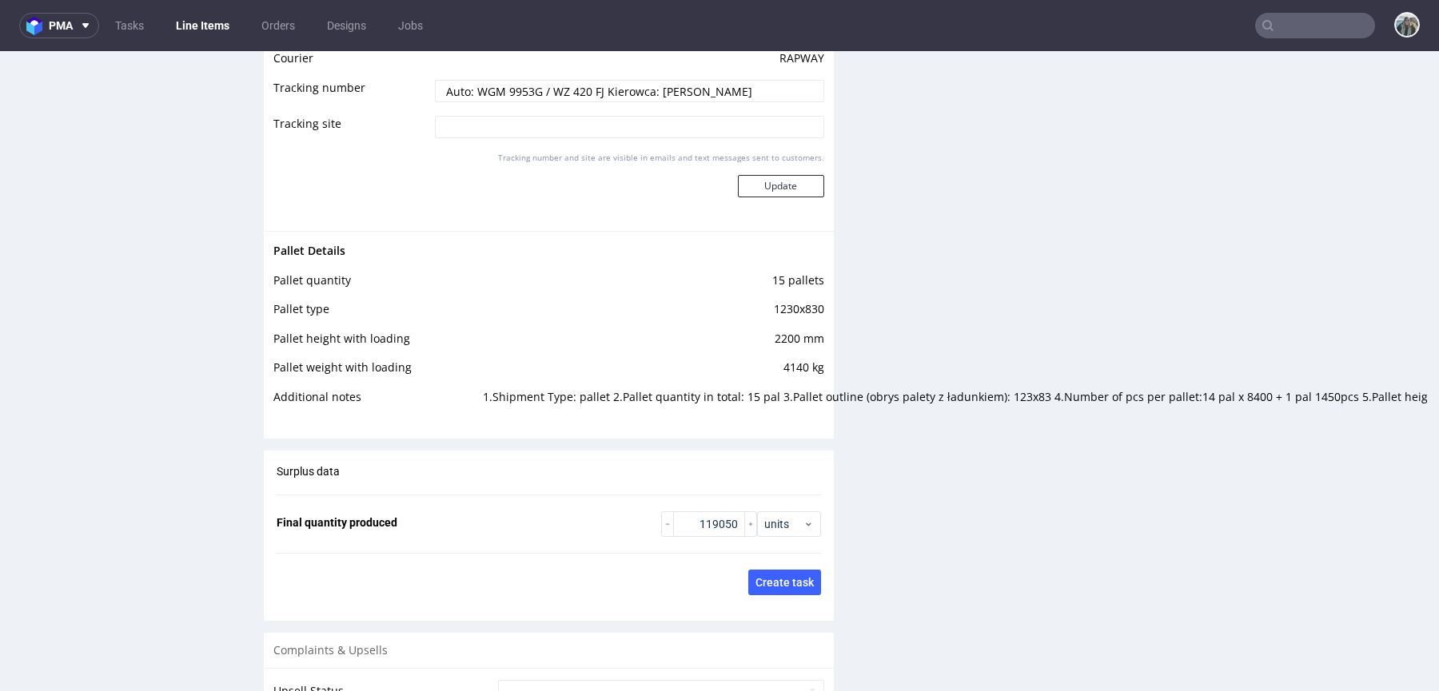
click at [774, 395] on td "1.Shipment Type: pallet 2.Pallet quantity in total: 15 pal 3.Pallet outline (ob…" at bounding box center [651, 403] width 345 height 30
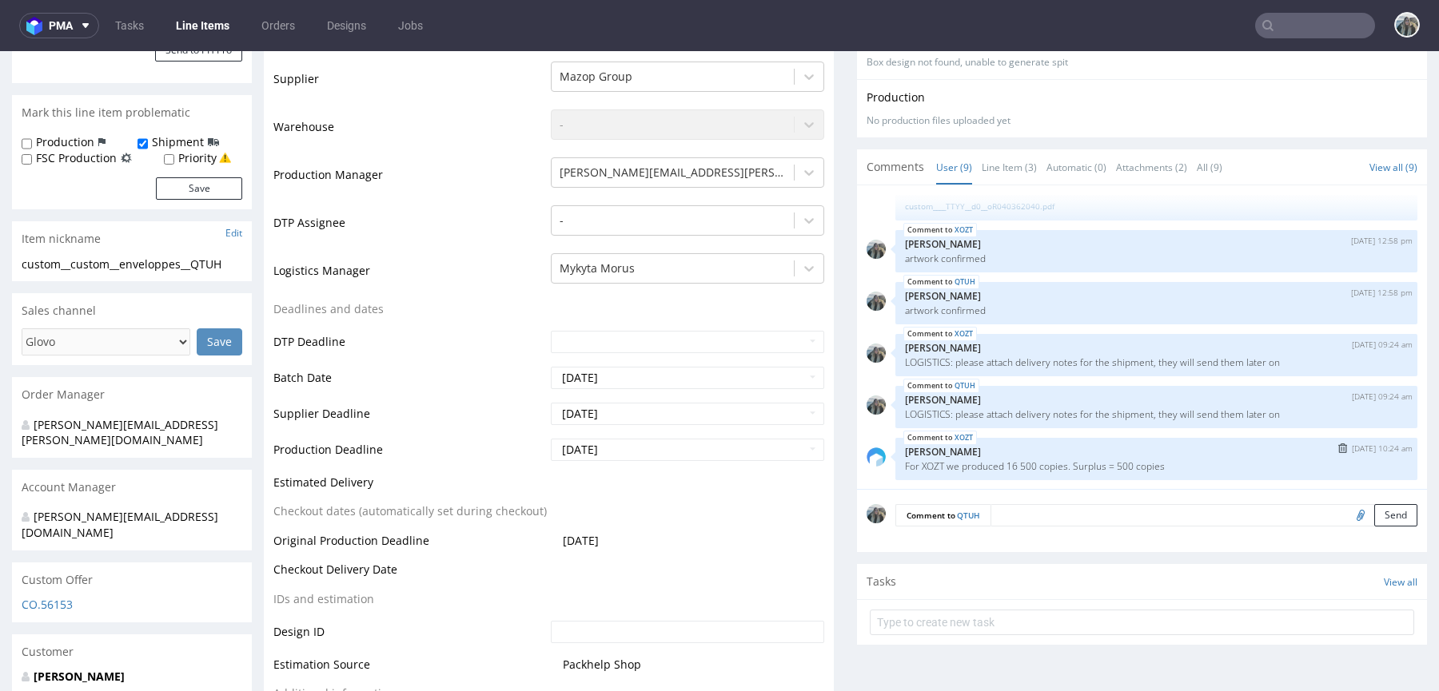
scroll to position [394, 0]
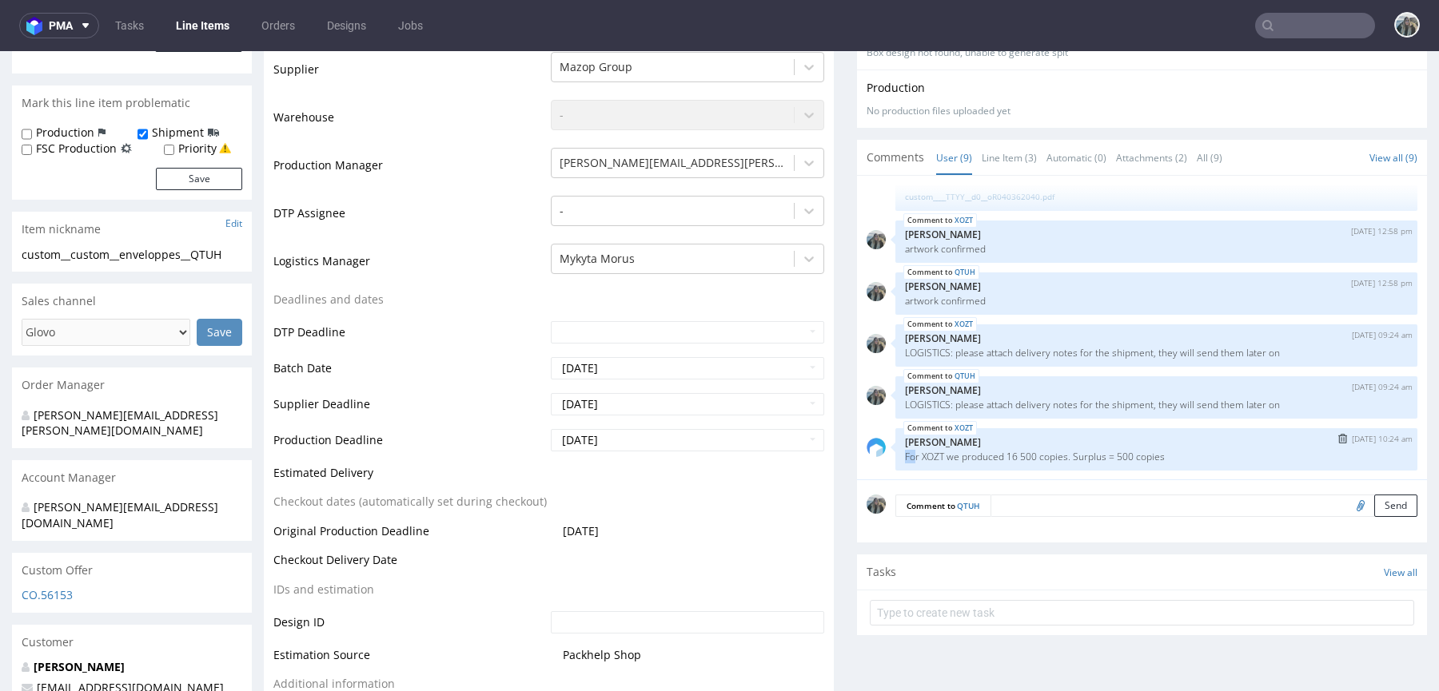
drag, startPoint x: 909, startPoint y: 458, endPoint x: 897, endPoint y: 456, distance: 12.2
click at [905, 456] on p "For XOZT we produced 16 500 copies. Surplus = 500 copies" at bounding box center [1156, 457] width 503 height 12
drag, startPoint x: 1177, startPoint y: 463, endPoint x: 895, endPoint y: 455, distance: 282.2
click at [895, 456] on div "XOZT 27th Aug 25 | 10:24 am Michał Palasek For XOZT we produced 16 500 copies. …" at bounding box center [1156, 449] width 522 height 42
copy p "For XOZT we produced 16 500 copies. Surplus = 500 copies"
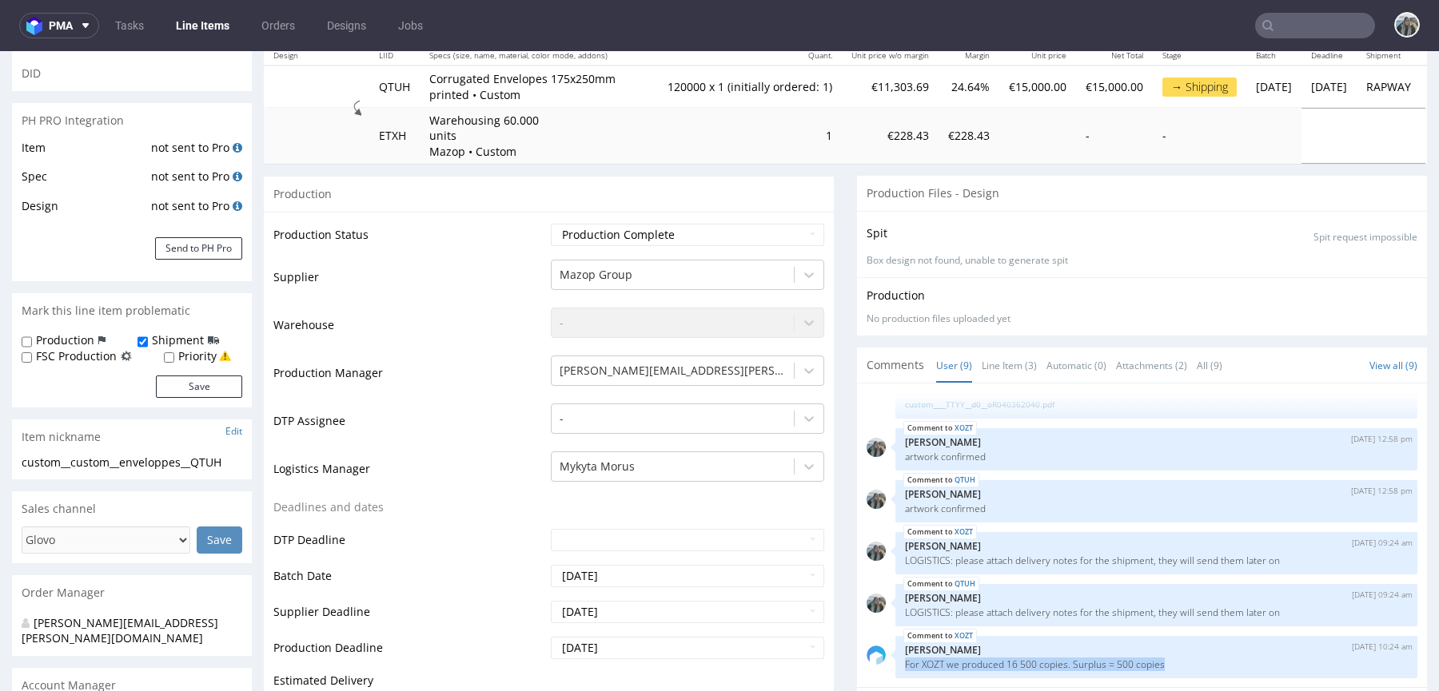
scroll to position [588, 0]
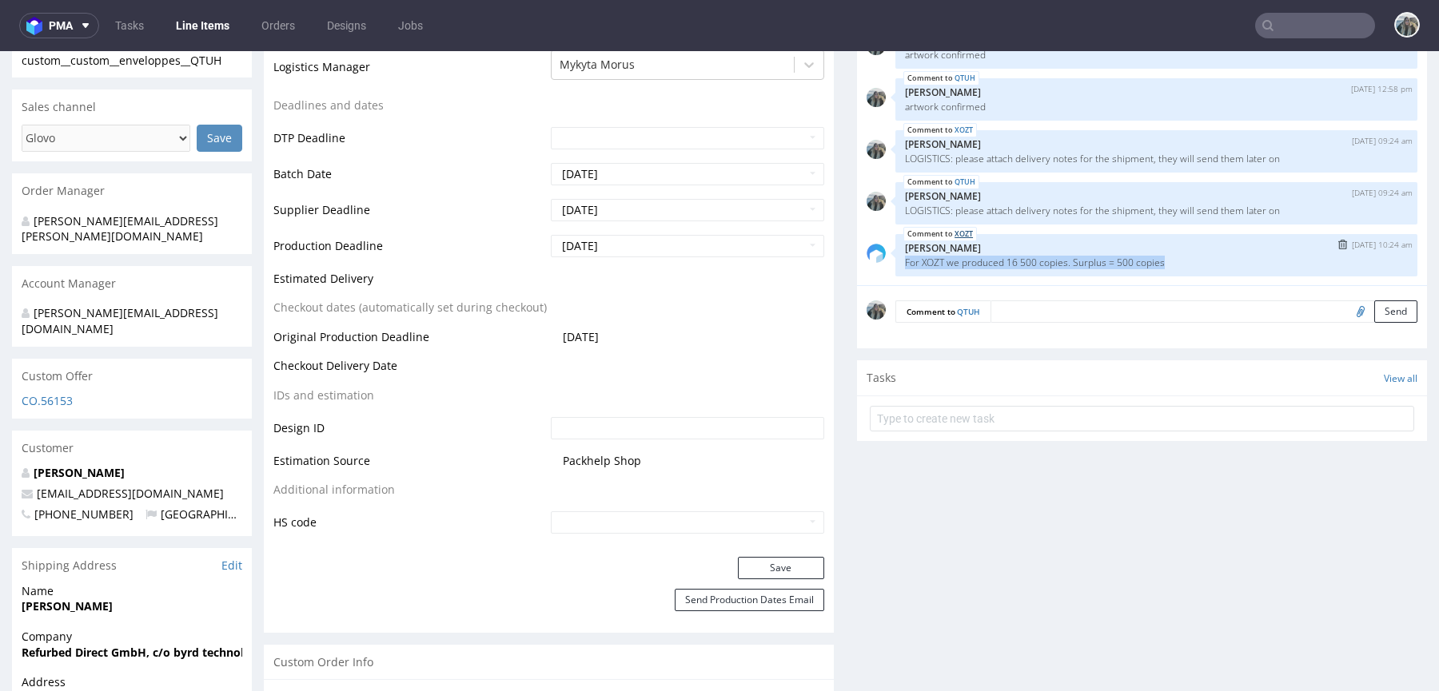
click at [958, 230] on link "XOZT" at bounding box center [963, 234] width 18 height 13
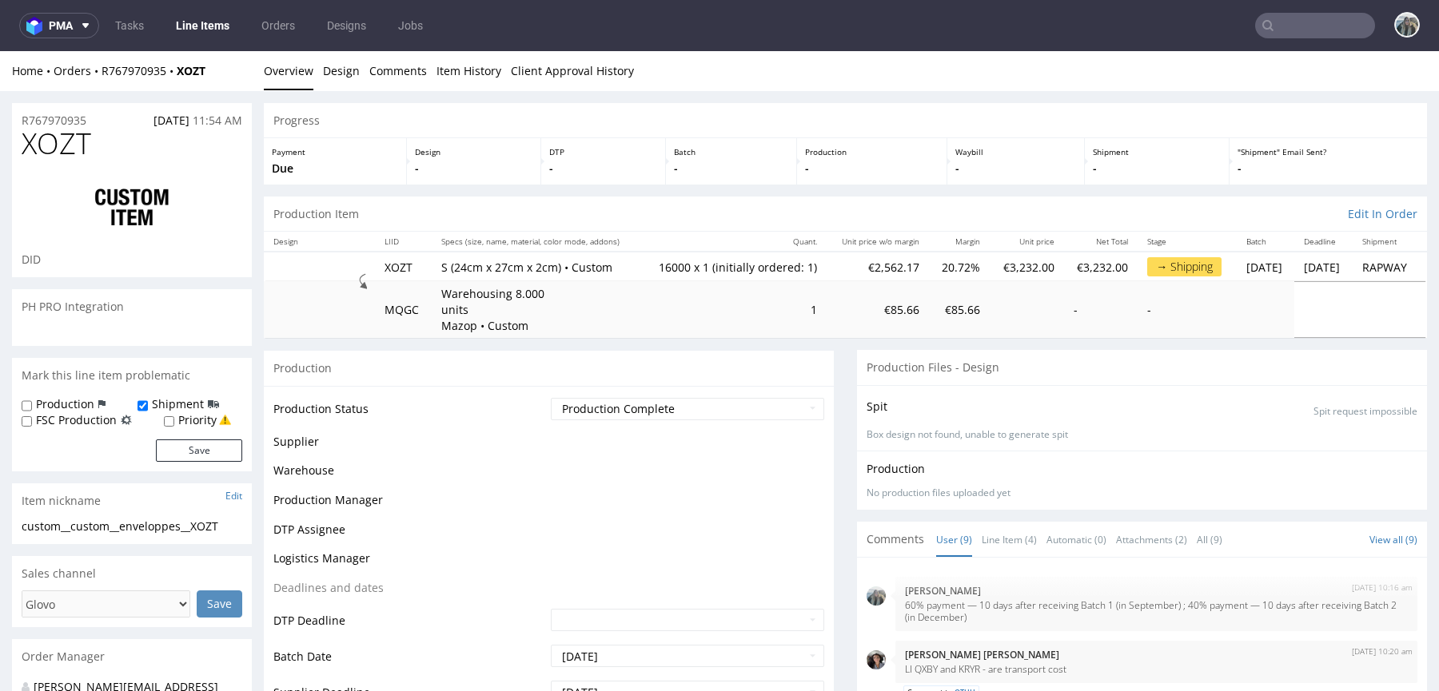
scroll to position [225, 0]
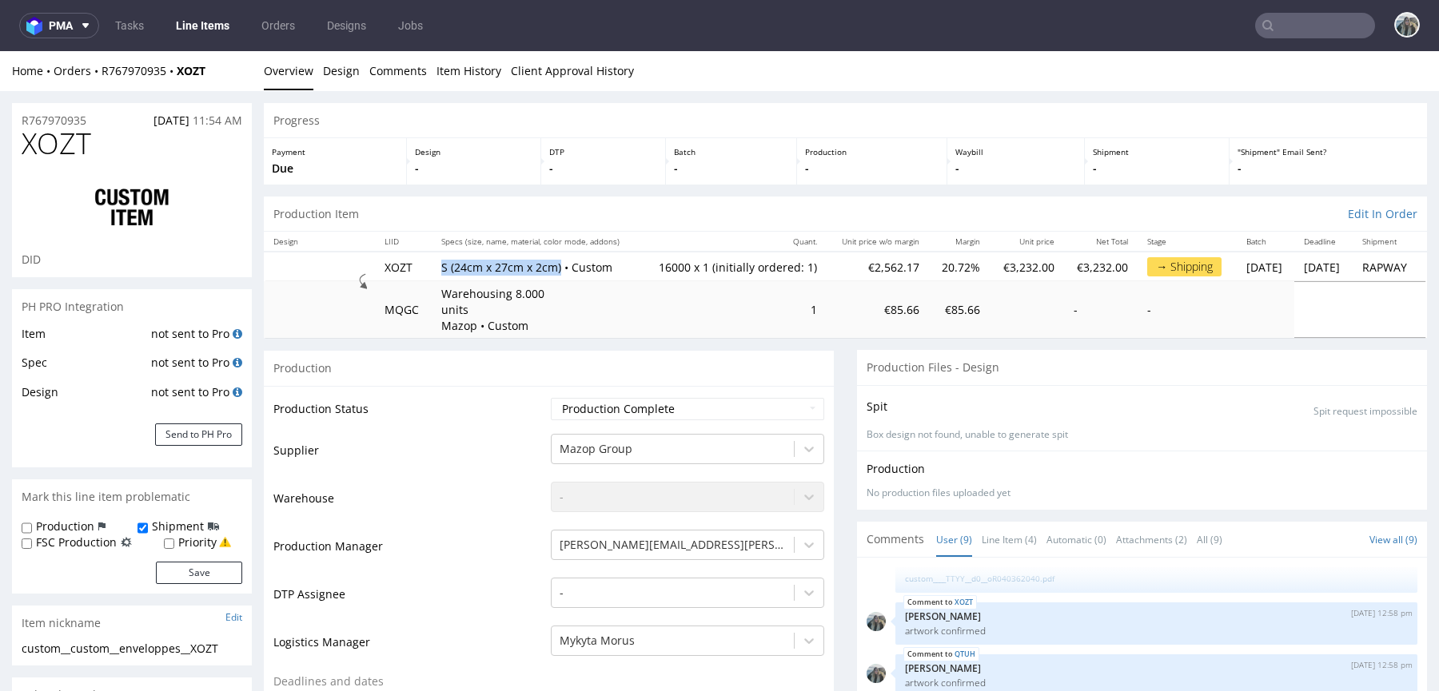
drag, startPoint x: 420, startPoint y: 269, endPoint x: 554, endPoint y: 270, distance: 133.5
click at [554, 270] on tr "XOZT S (24cm x 27cm x 2cm) • Custom 16000 x 1 (initially ordered: 1) €2,562.17 …" at bounding box center [845, 267] width 1163 height 30
copy tr "S (24cm x 27cm x 2cm)"
click at [1320, 18] on input "text" at bounding box center [1315, 26] width 120 height 26
paste input "teamsunday"
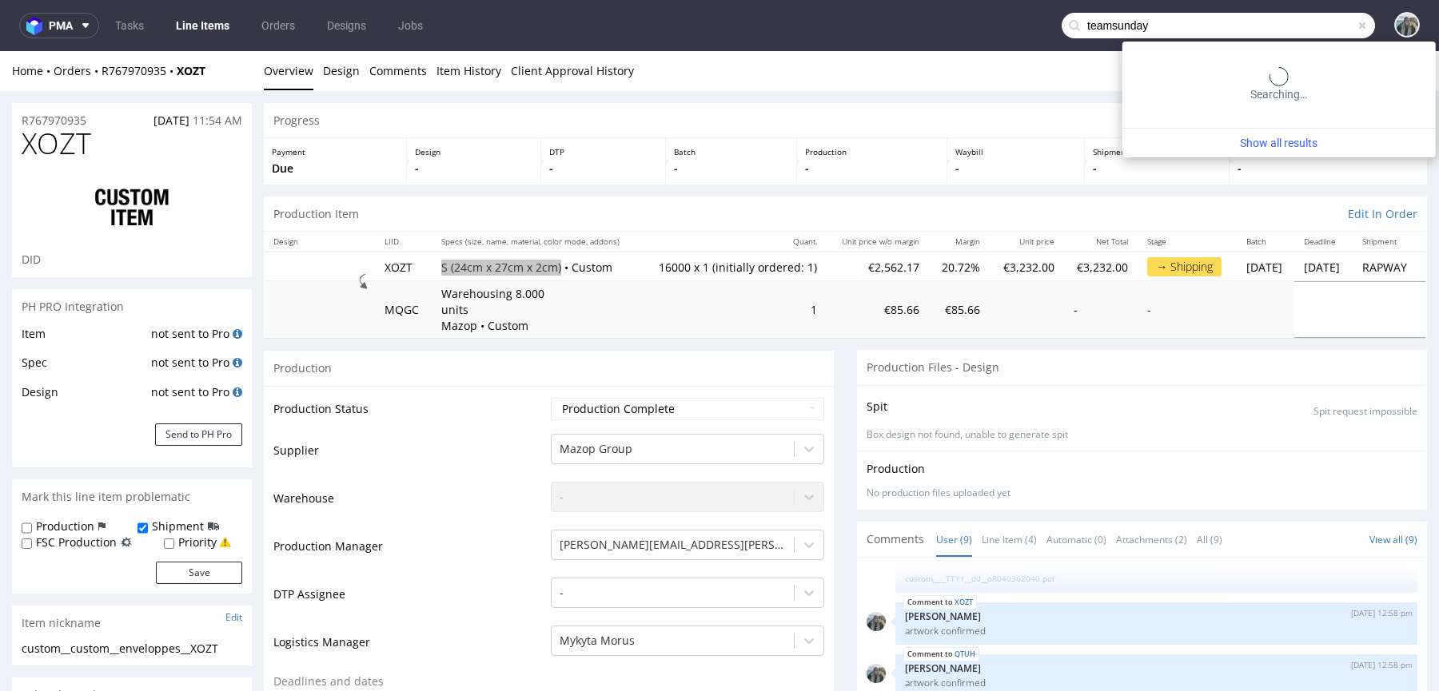
type input "teamsunday"
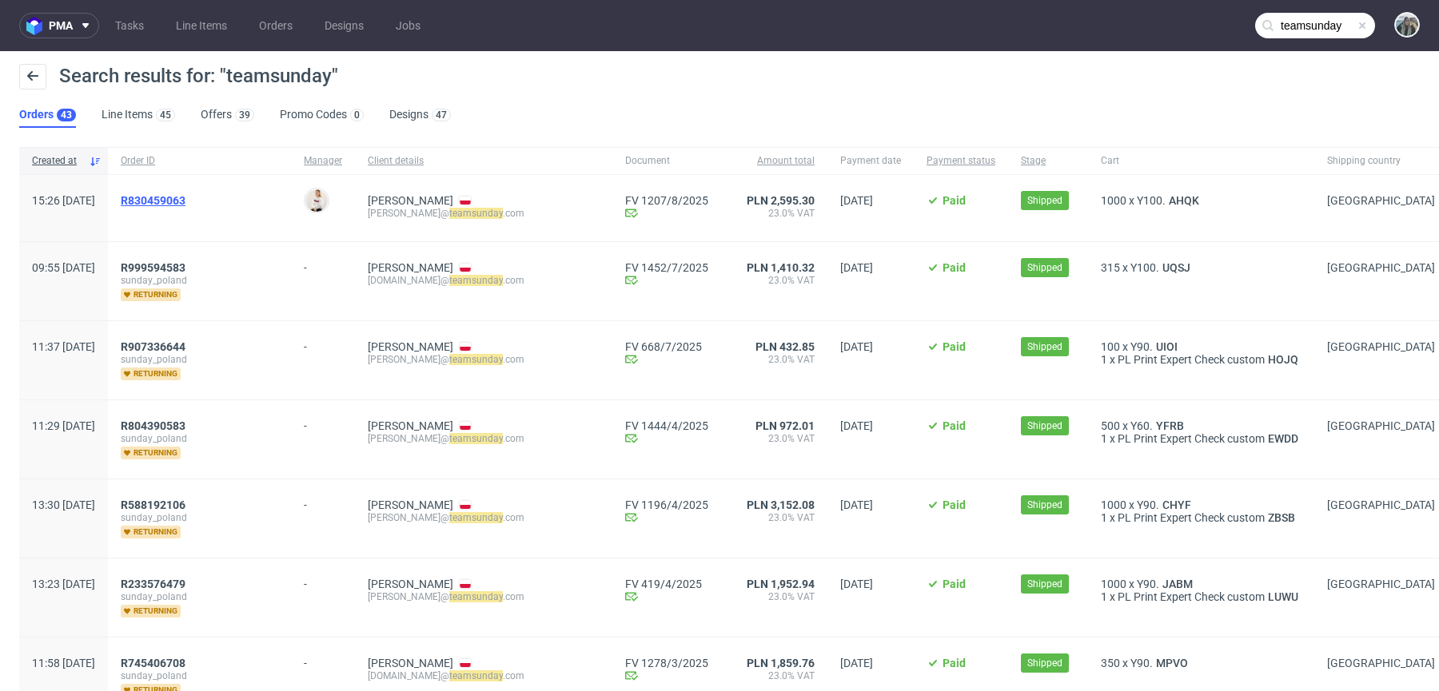
click at [180, 205] on span "R830459063" at bounding box center [153, 200] width 65 height 13
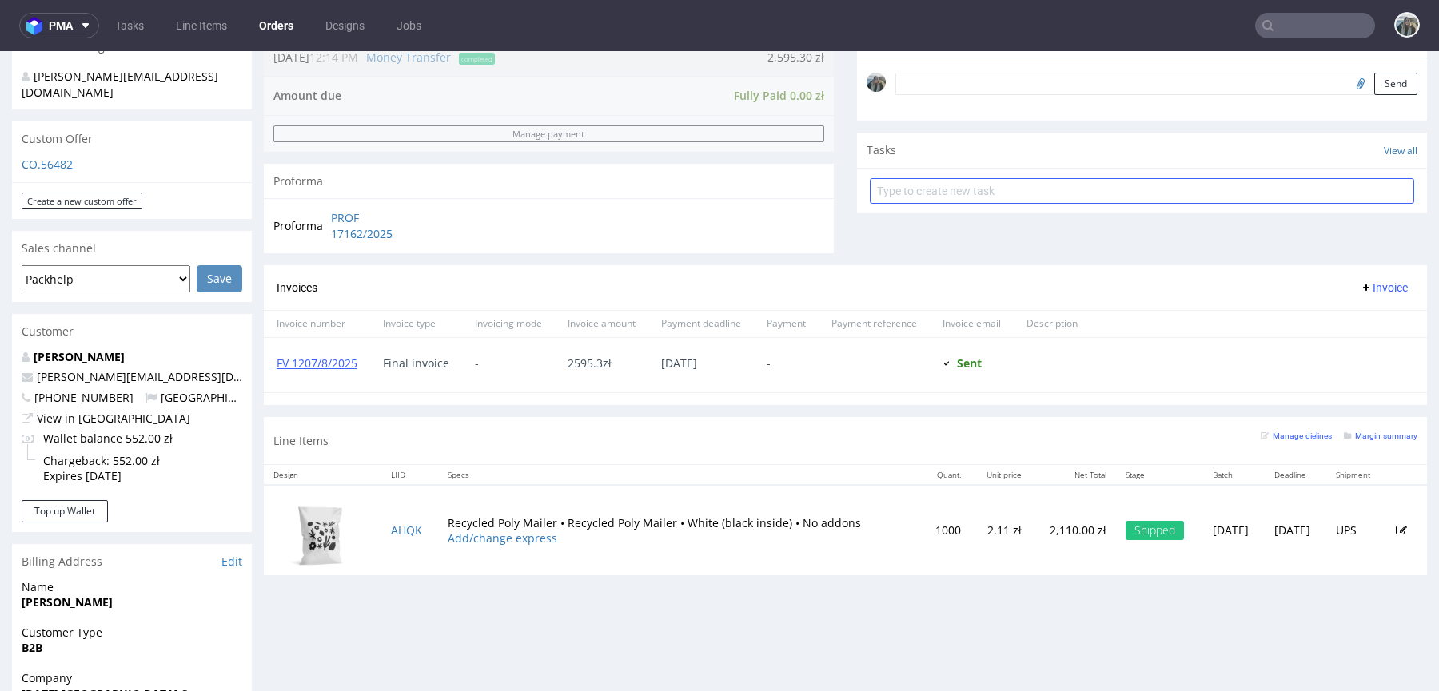
scroll to position [506, 0]
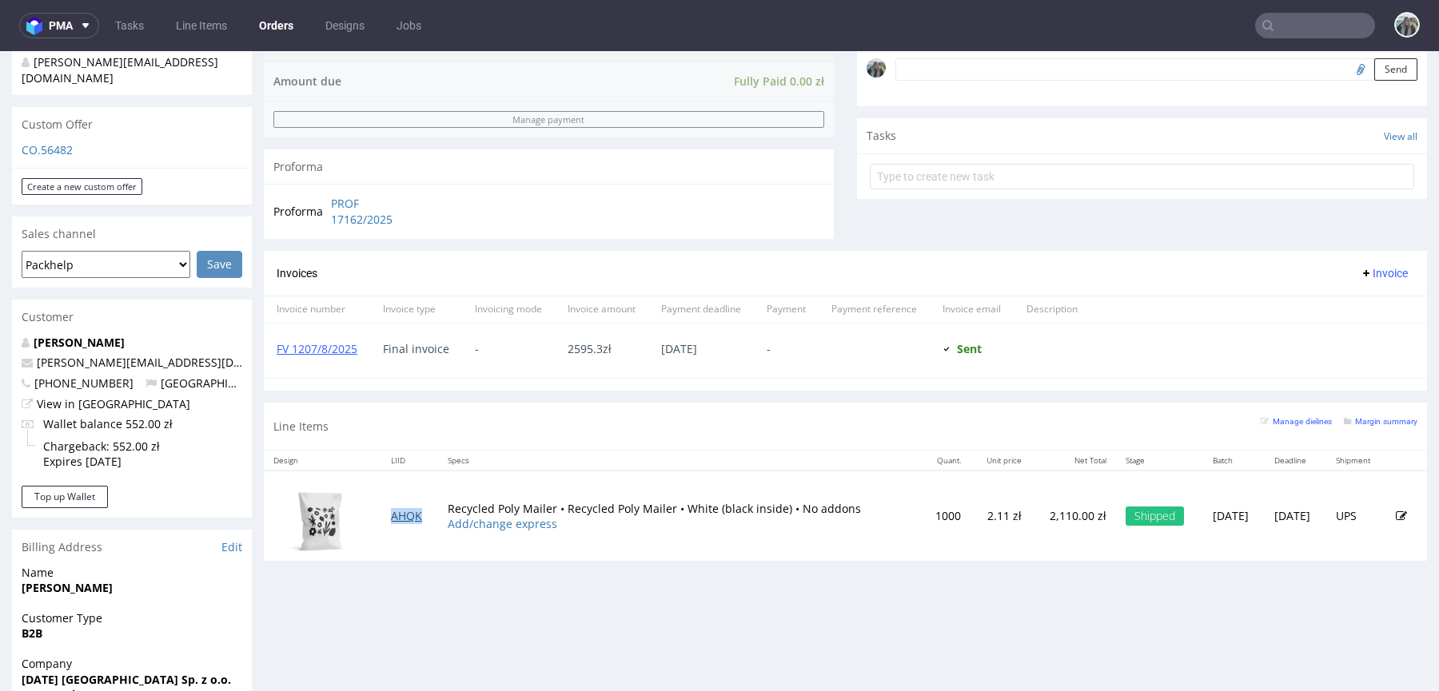
click at [400, 513] on link "AHQK" at bounding box center [406, 515] width 31 height 15
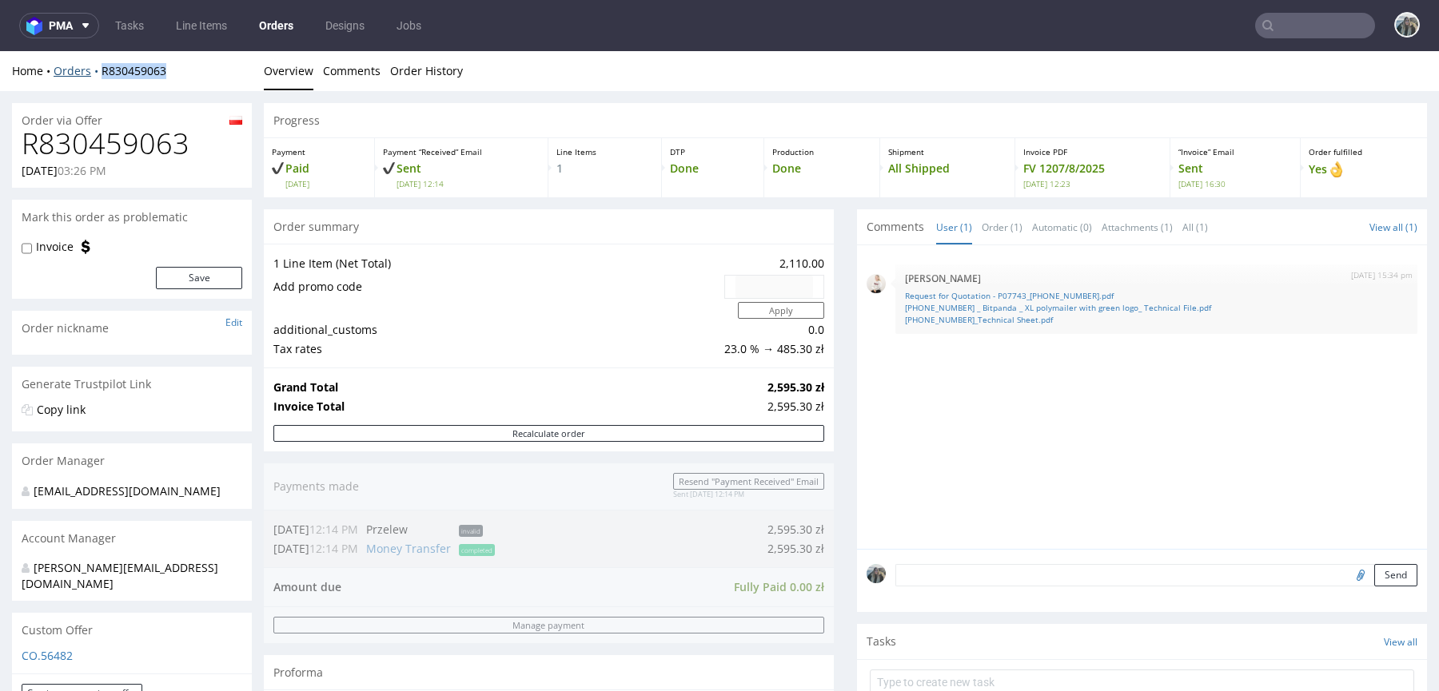
drag, startPoint x: 184, startPoint y: 85, endPoint x: 95, endPoint y: 76, distance: 89.1
click at [95, 76] on div "Home Orders R830459063 Overview Comments Order History" at bounding box center [719, 71] width 1439 height 40
copy link "R830459063"
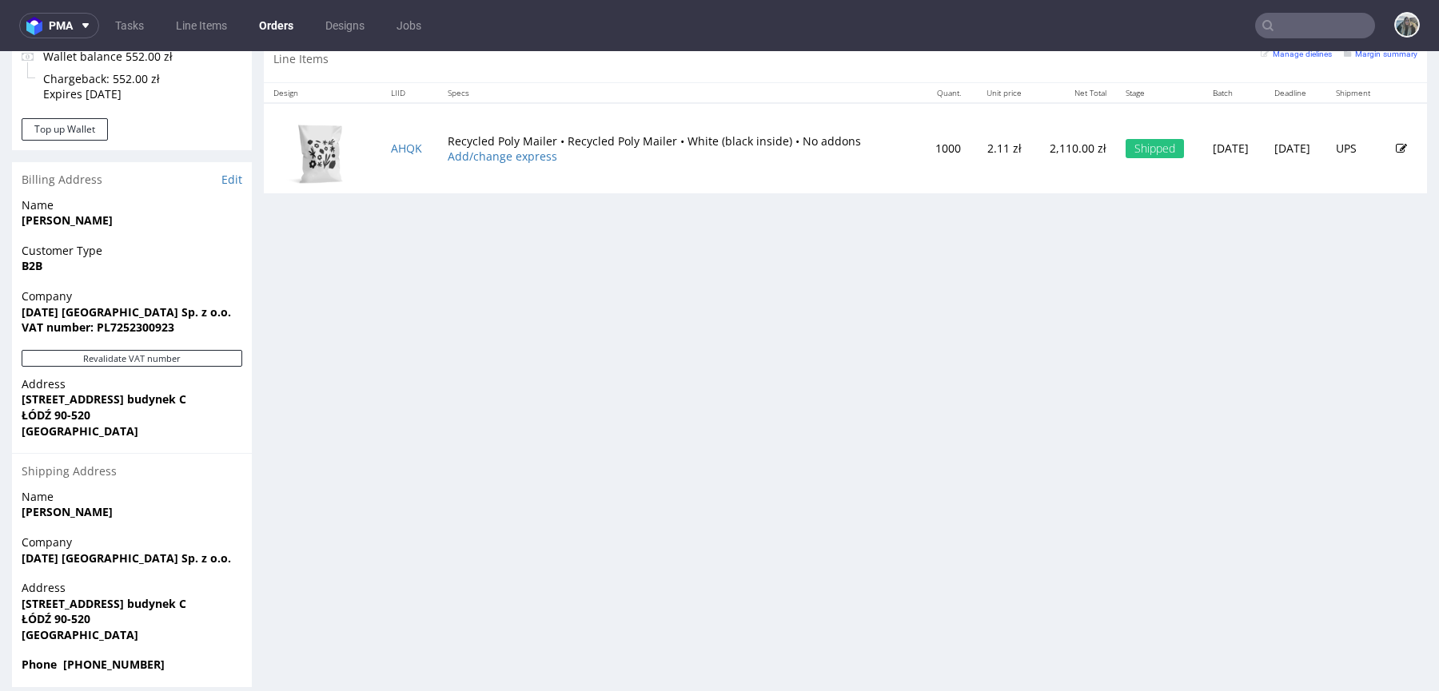
scroll to position [4, 0]
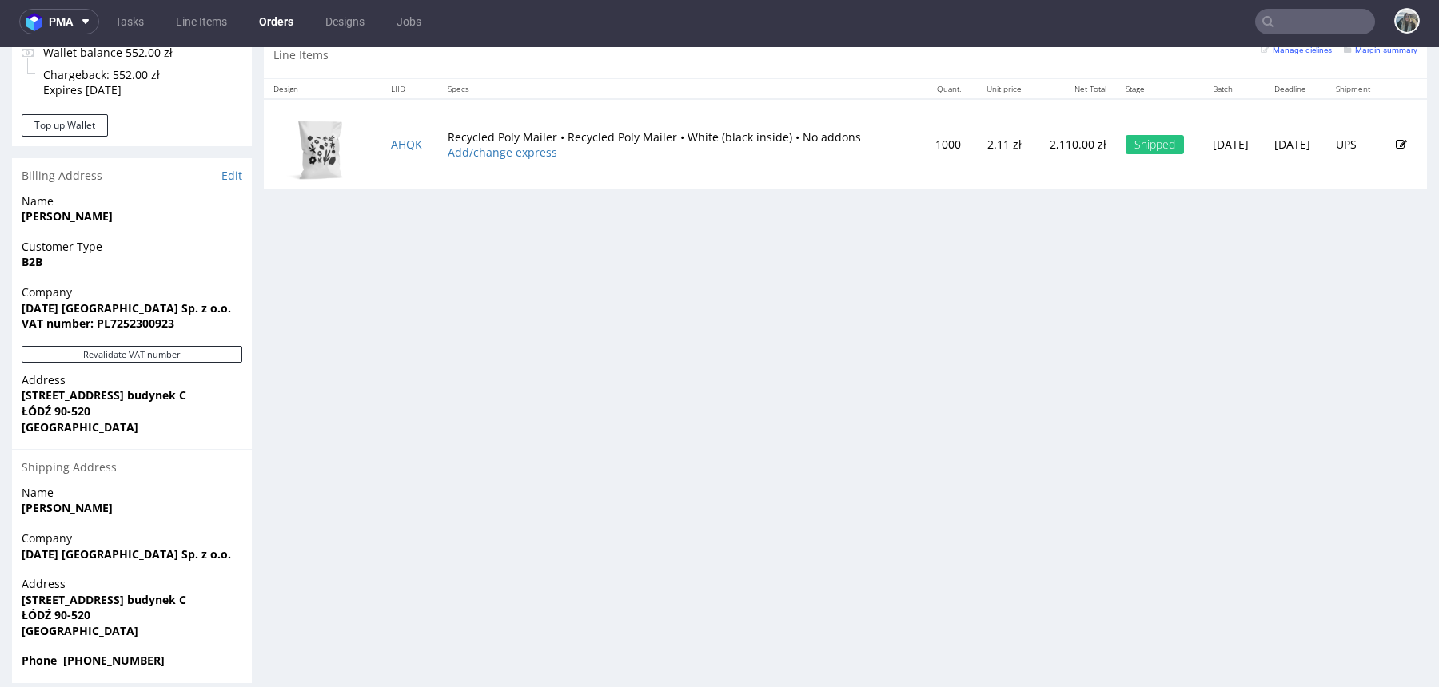
copy link "R830459063"
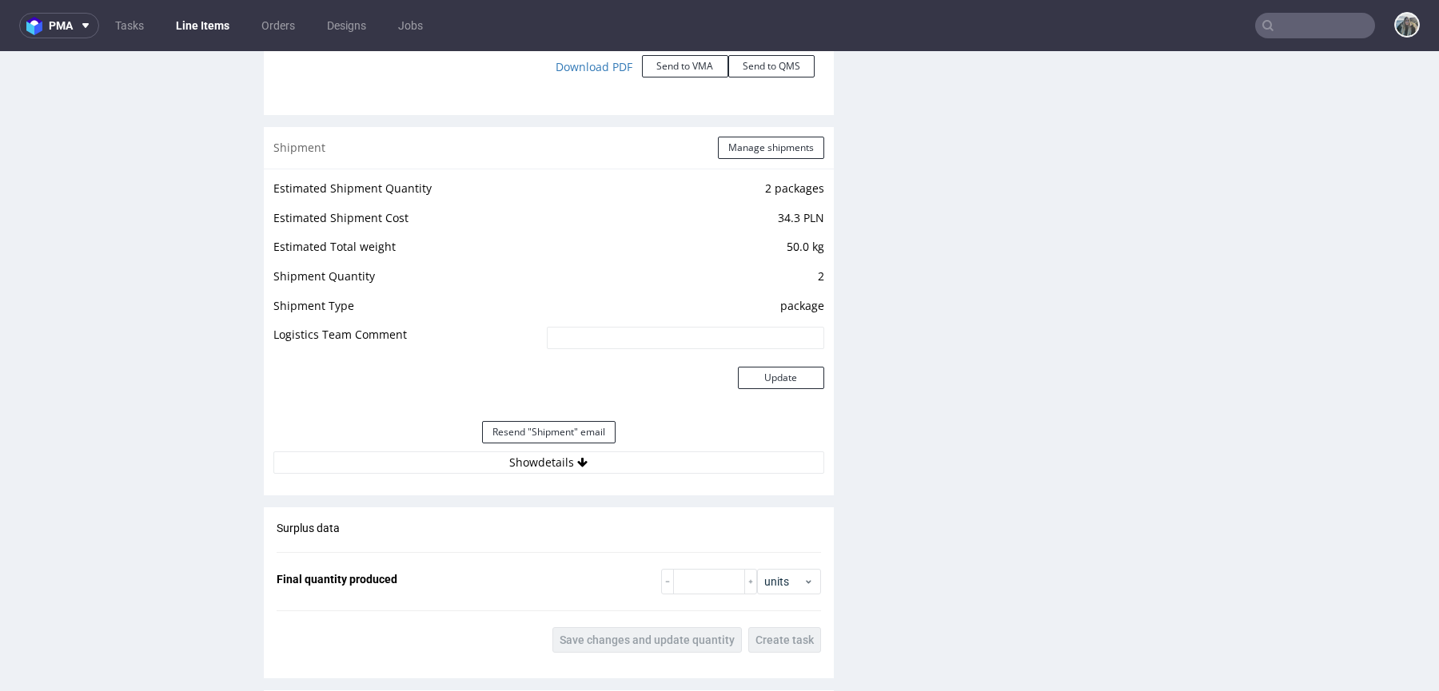
scroll to position [2362, 0]
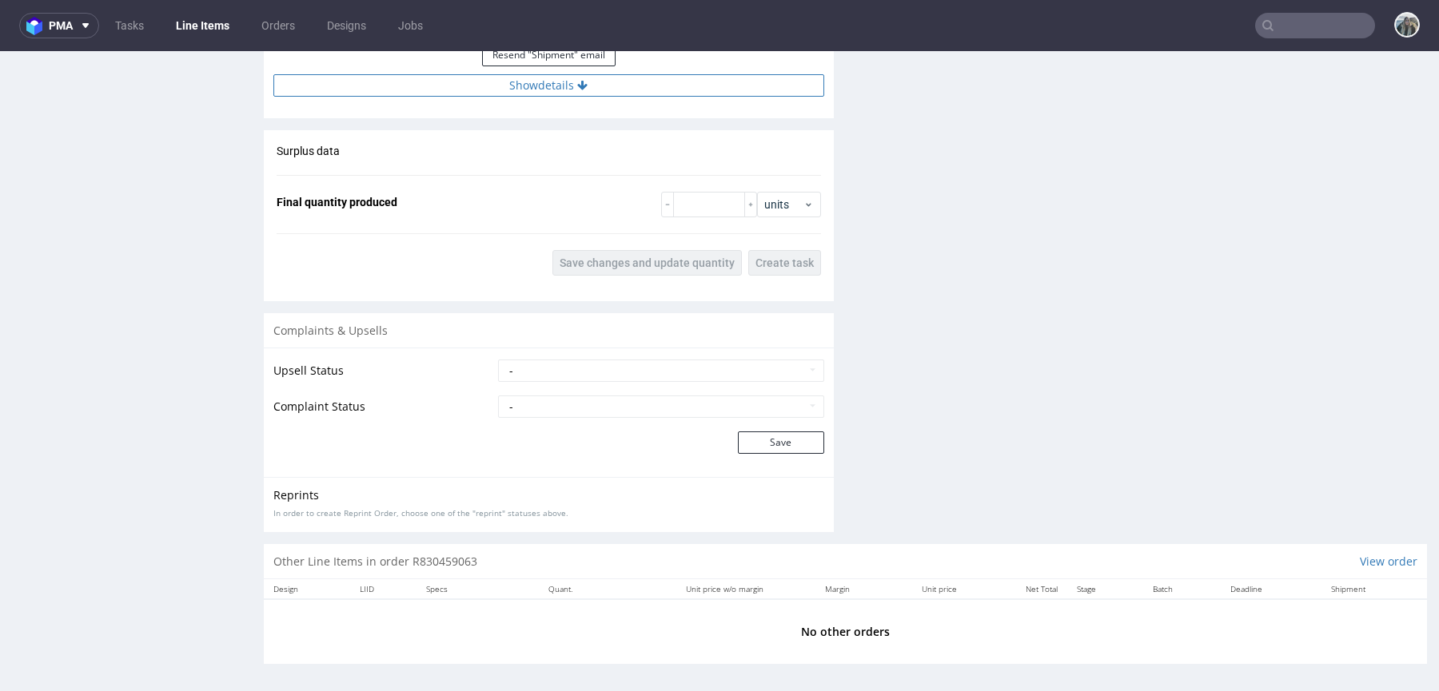
click at [546, 87] on button "Show details" at bounding box center [548, 85] width 551 height 22
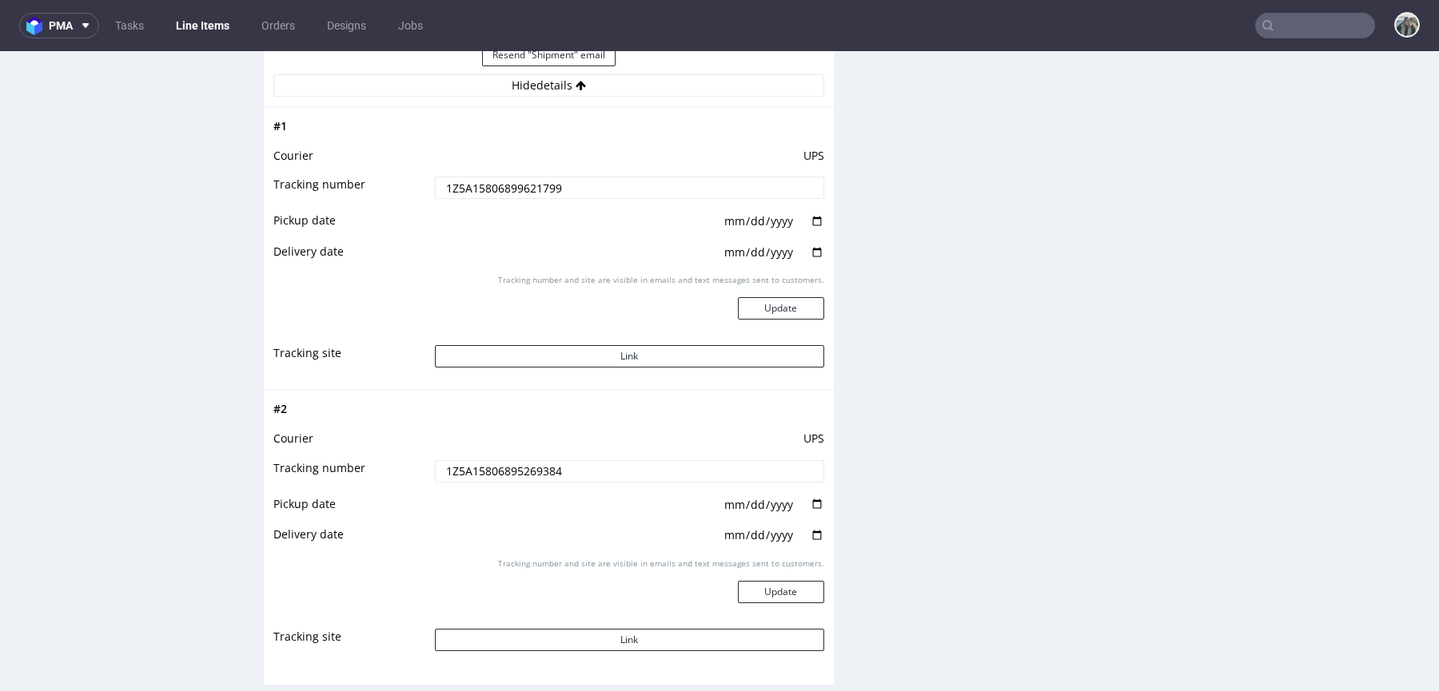
click at [527, 177] on input "1Z5A15806899621799" at bounding box center [629, 188] width 389 height 22
click at [556, 360] on button "Link" at bounding box center [629, 356] width 389 height 22
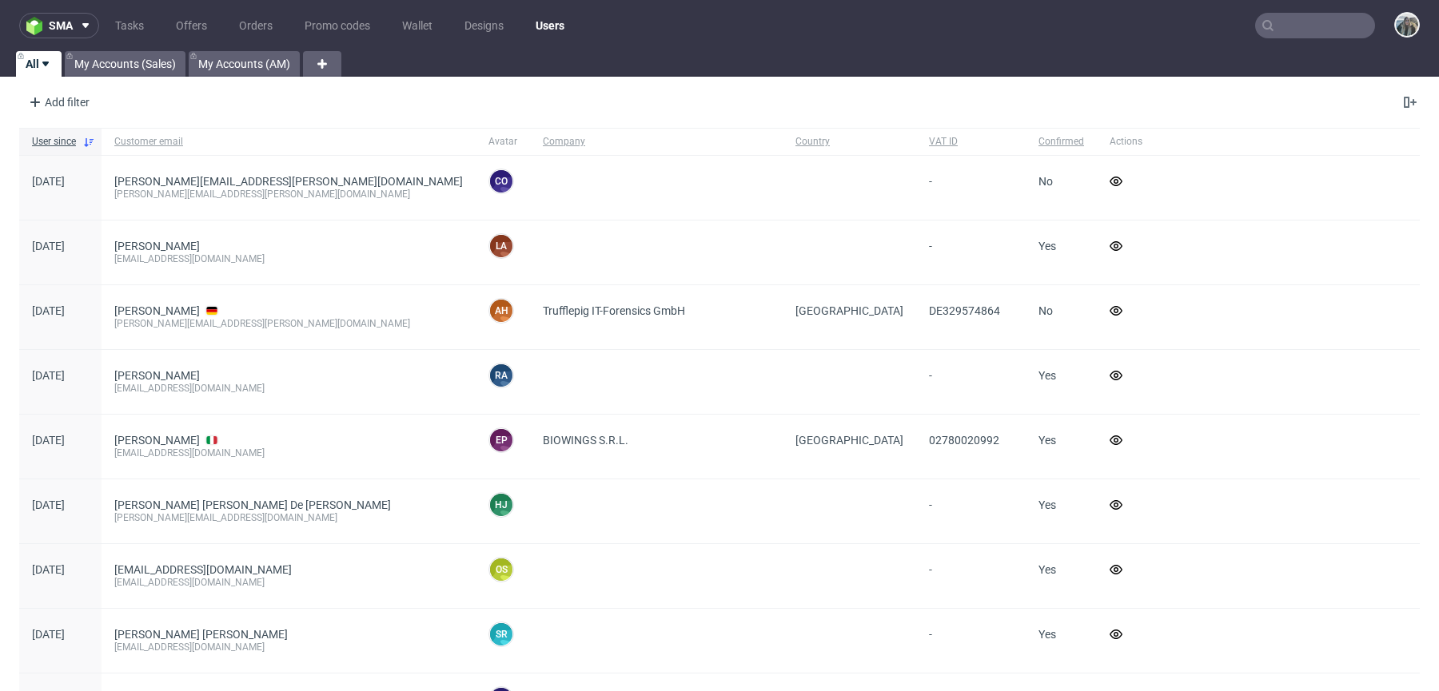
click at [1322, 8] on nav "sma Tasks Offers Orders Promo codes Wallet Designs Users" at bounding box center [719, 25] width 1439 height 51
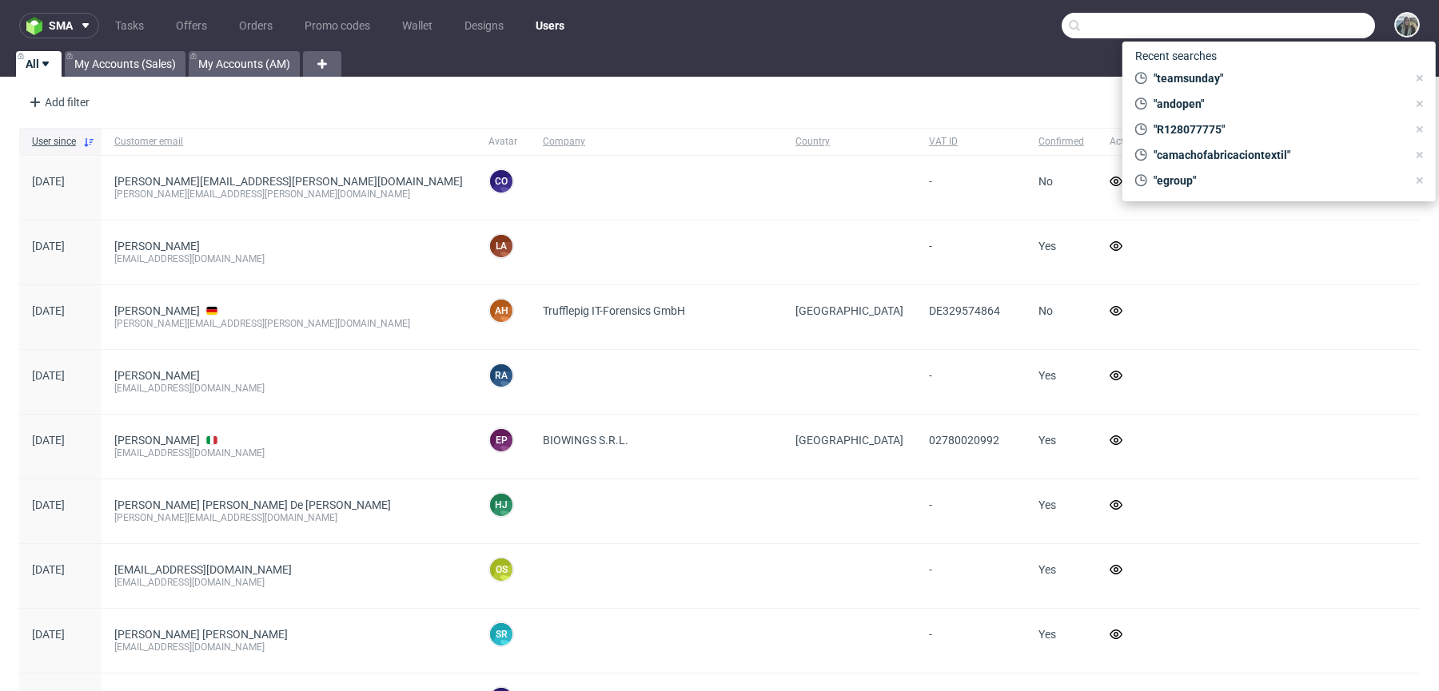
click at [1319, 22] on input "text" at bounding box center [1217, 26] width 313 height 26
paste input "R472075883"
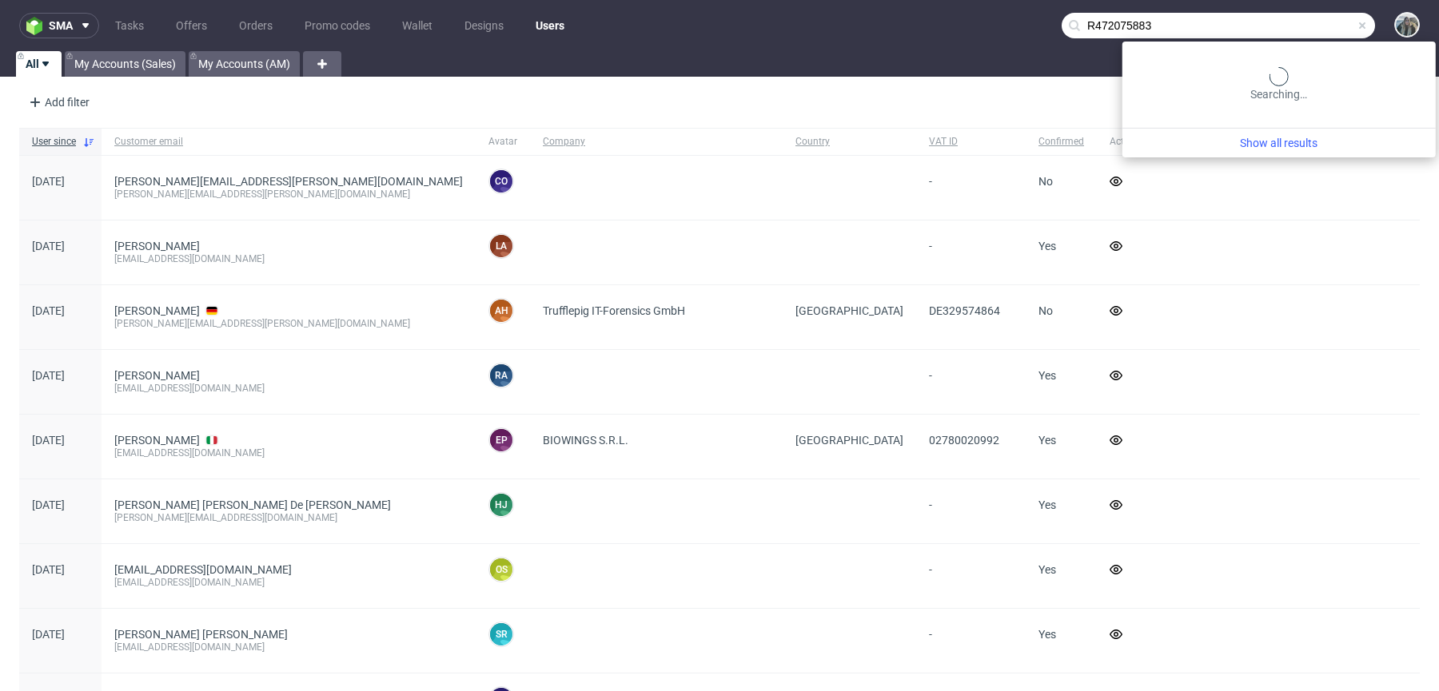
type input "R472075883"
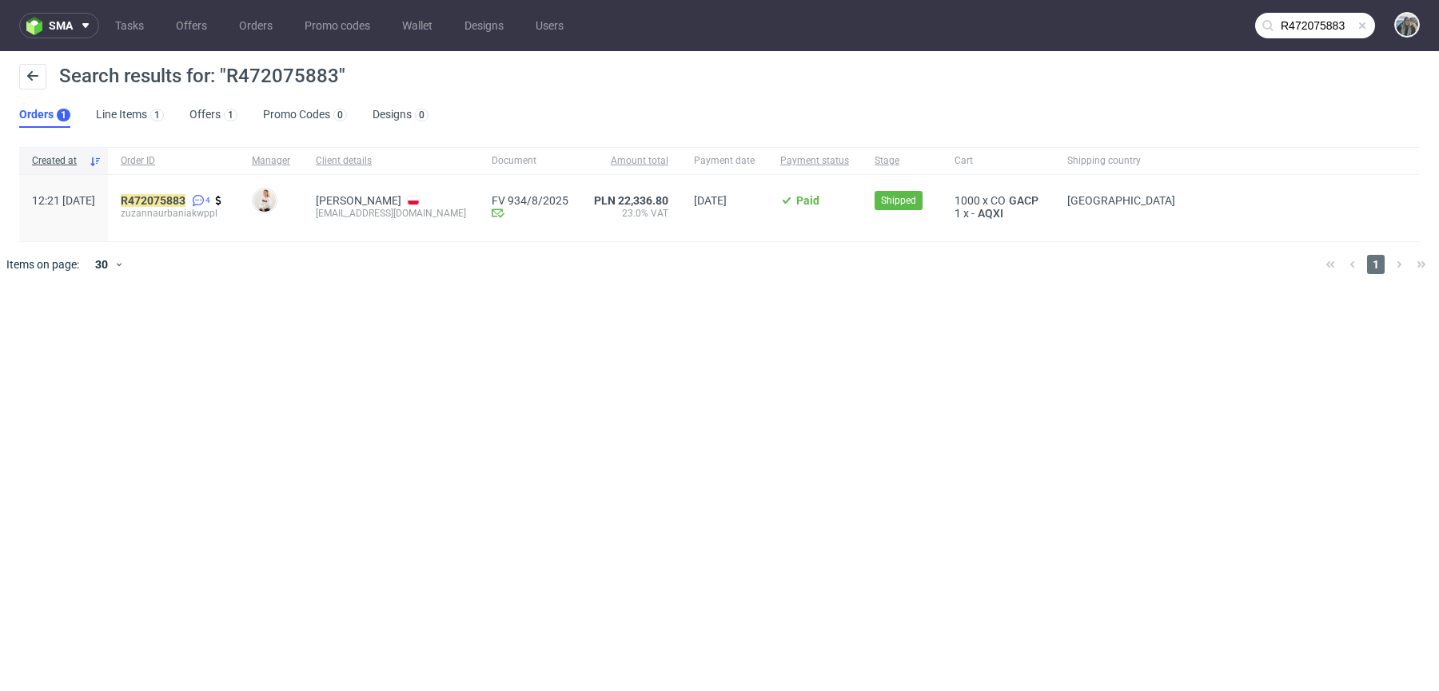
click at [201, 212] on span "zuzannaurbaniakwppl" at bounding box center [173, 213] width 105 height 13
click at [185, 194] on mark "R472075883" at bounding box center [153, 200] width 65 height 13
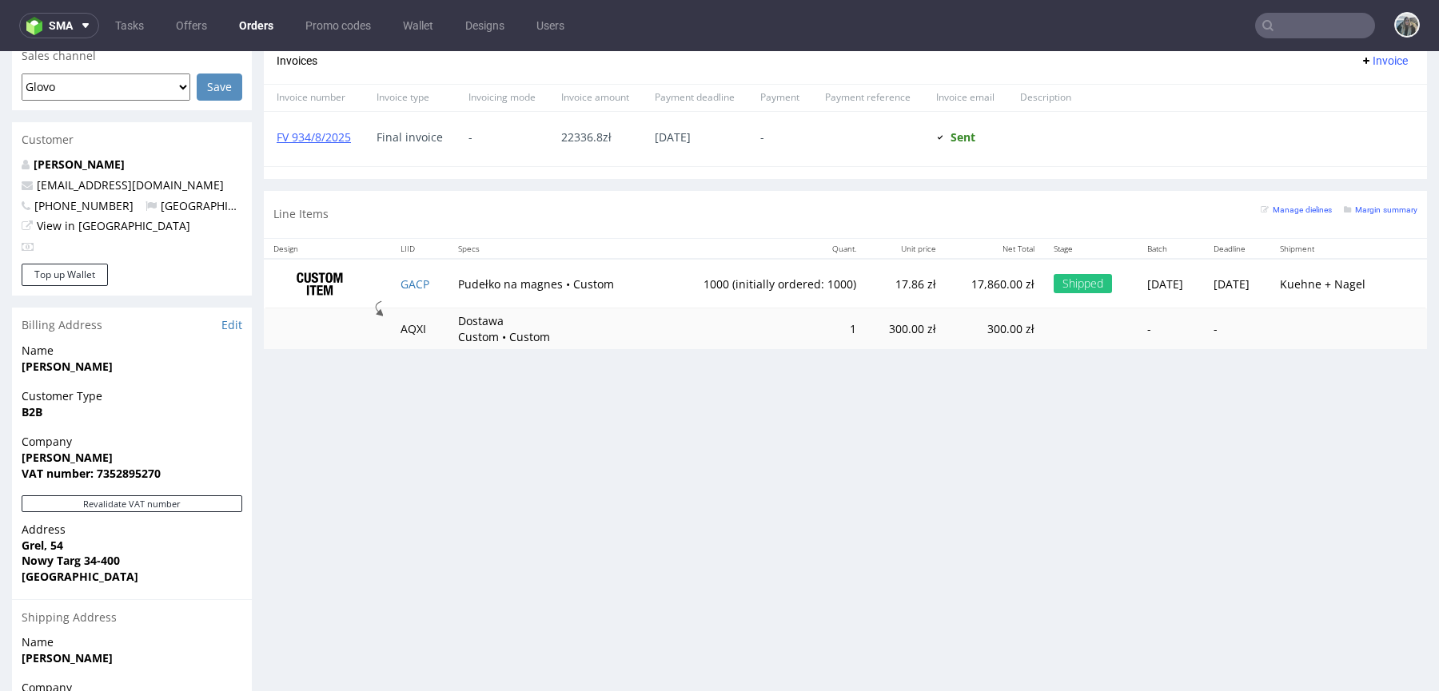
scroll to position [567, 0]
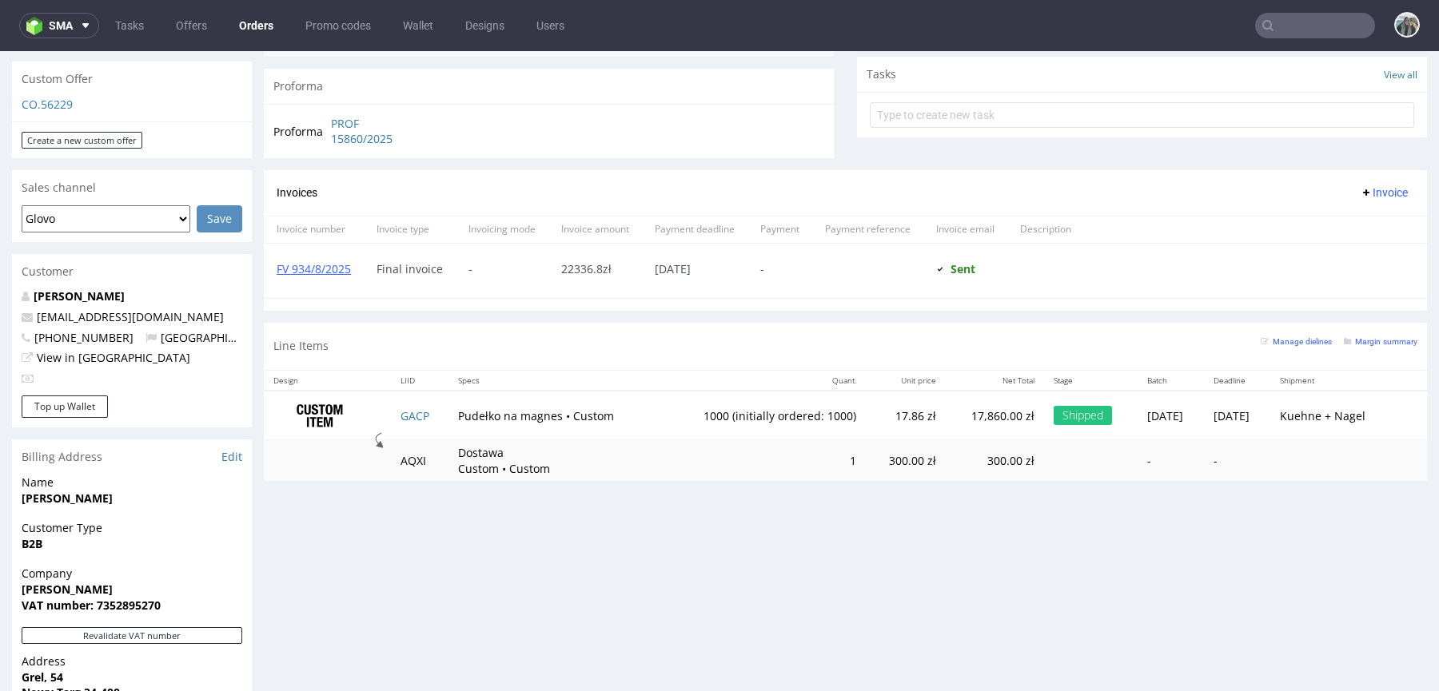
click at [90, 292] on div "Zuzanna Wójciak zuzannaurbaniak@wp.pl +48515866843 Poland View in Hubspot" at bounding box center [132, 342] width 240 height 107
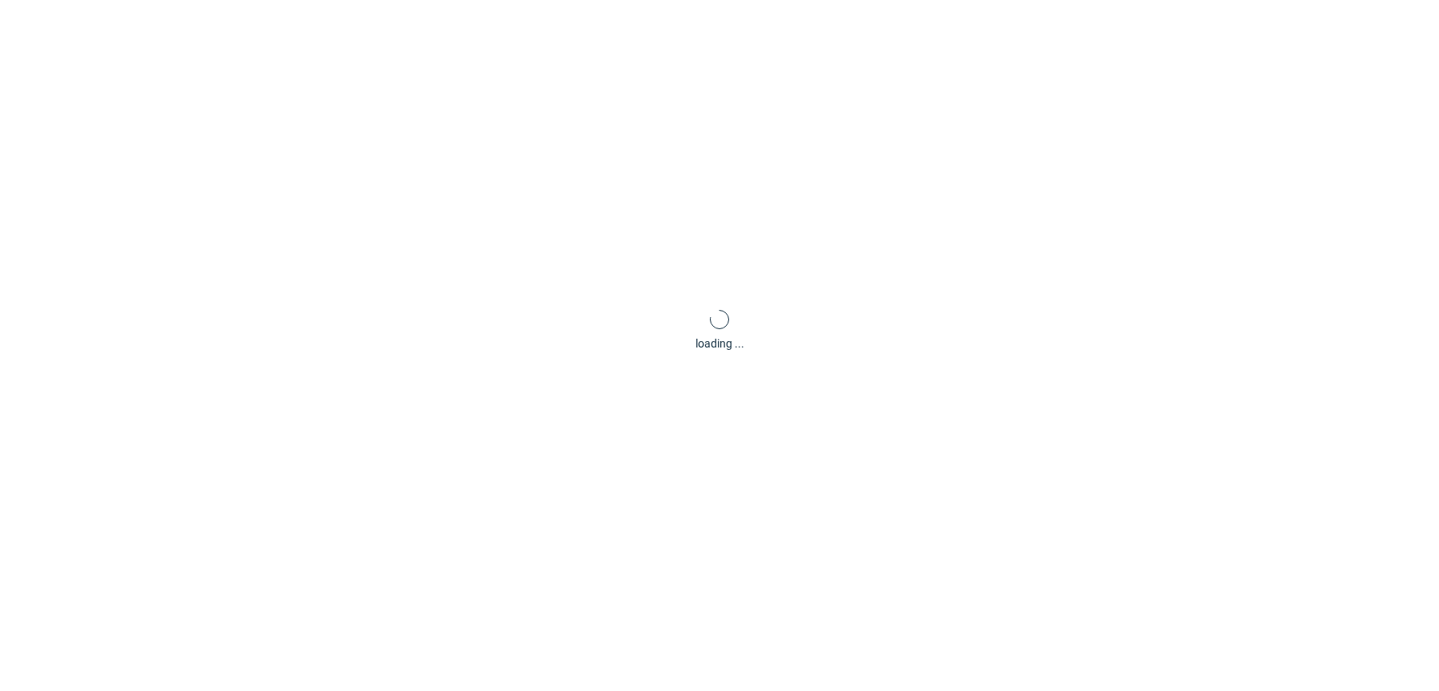
scroll to position [4, 0]
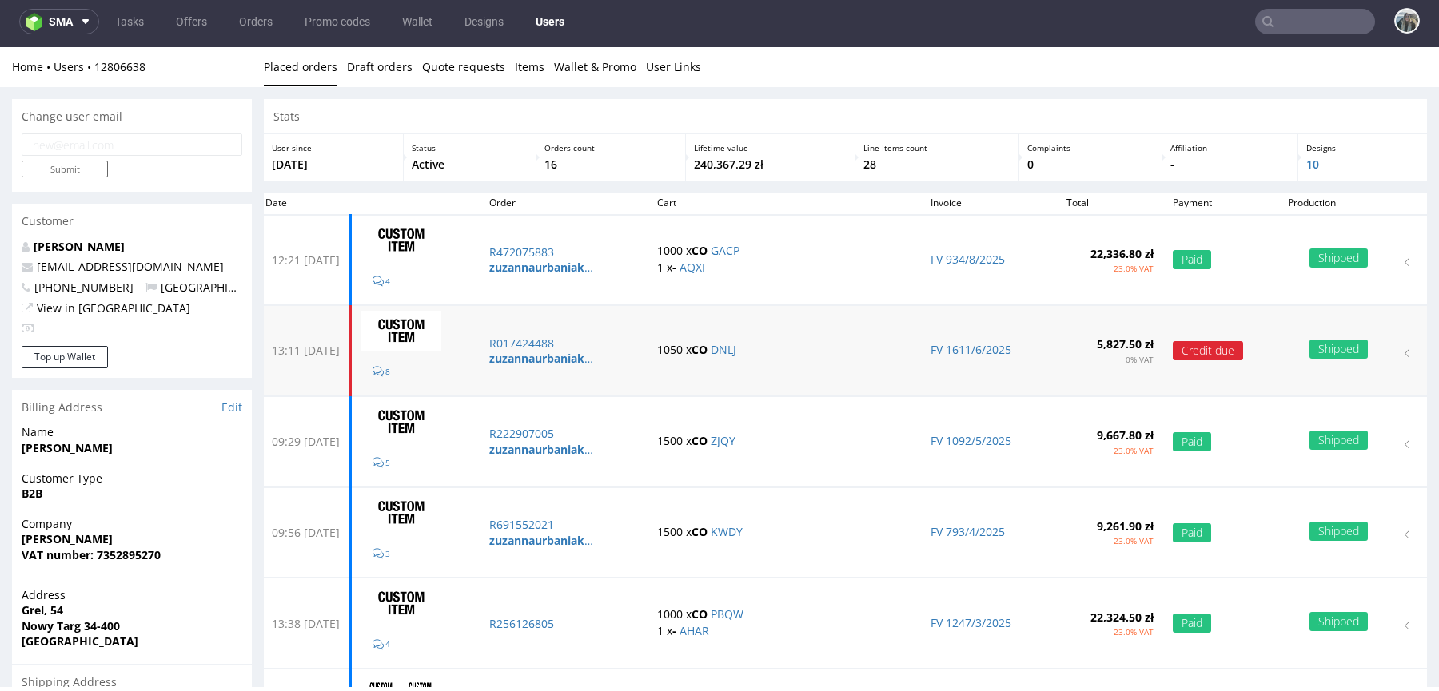
click at [441, 319] on img at bounding box center [401, 331] width 80 height 40
click at [544, 344] on p "R017424488" at bounding box center [563, 344] width 149 height 16
click at [547, 434] on p "R222907005" at bounding box center [563, 434] width 149 height 16
click at [555, 522] on p "R691552021" at bounding box center [563, 525] width 149 height 16
click at [543, 620] on p "R256126805" at bounding box center [563, 624] width 149 height 16
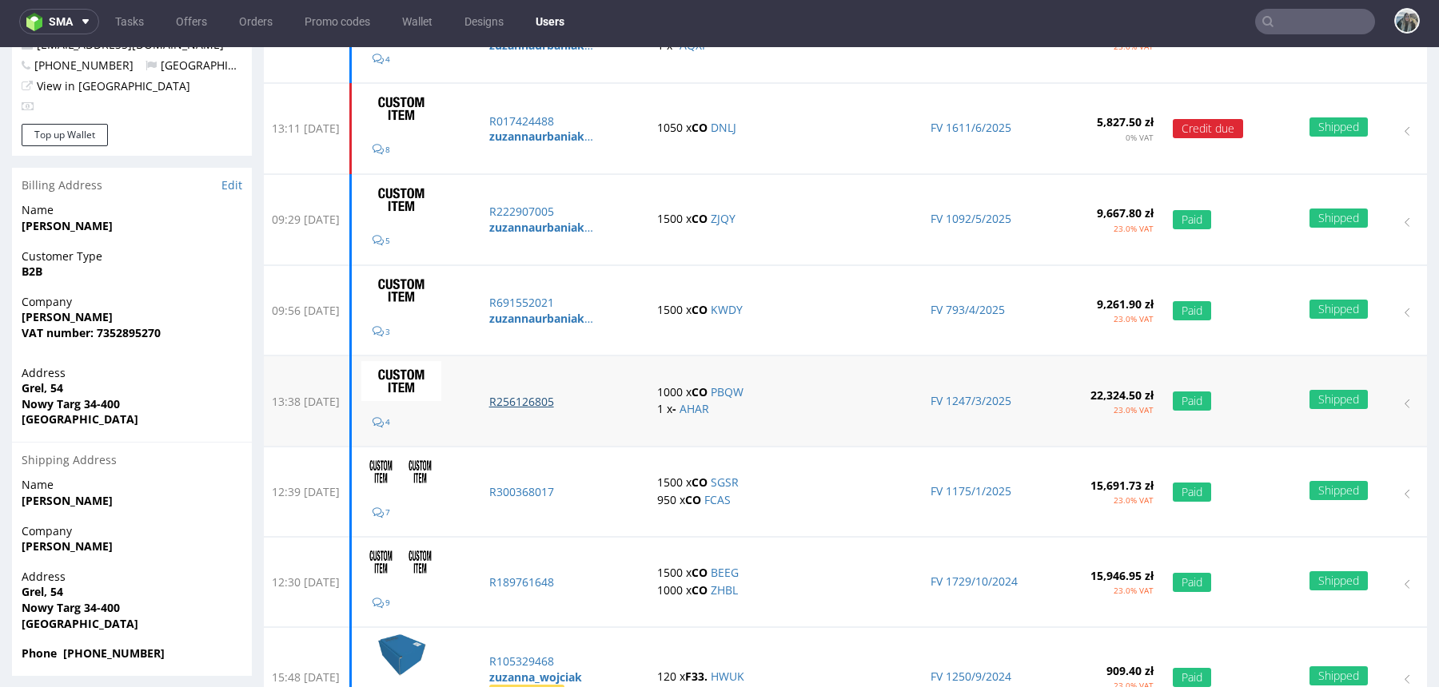
scroll to position [254, 0]
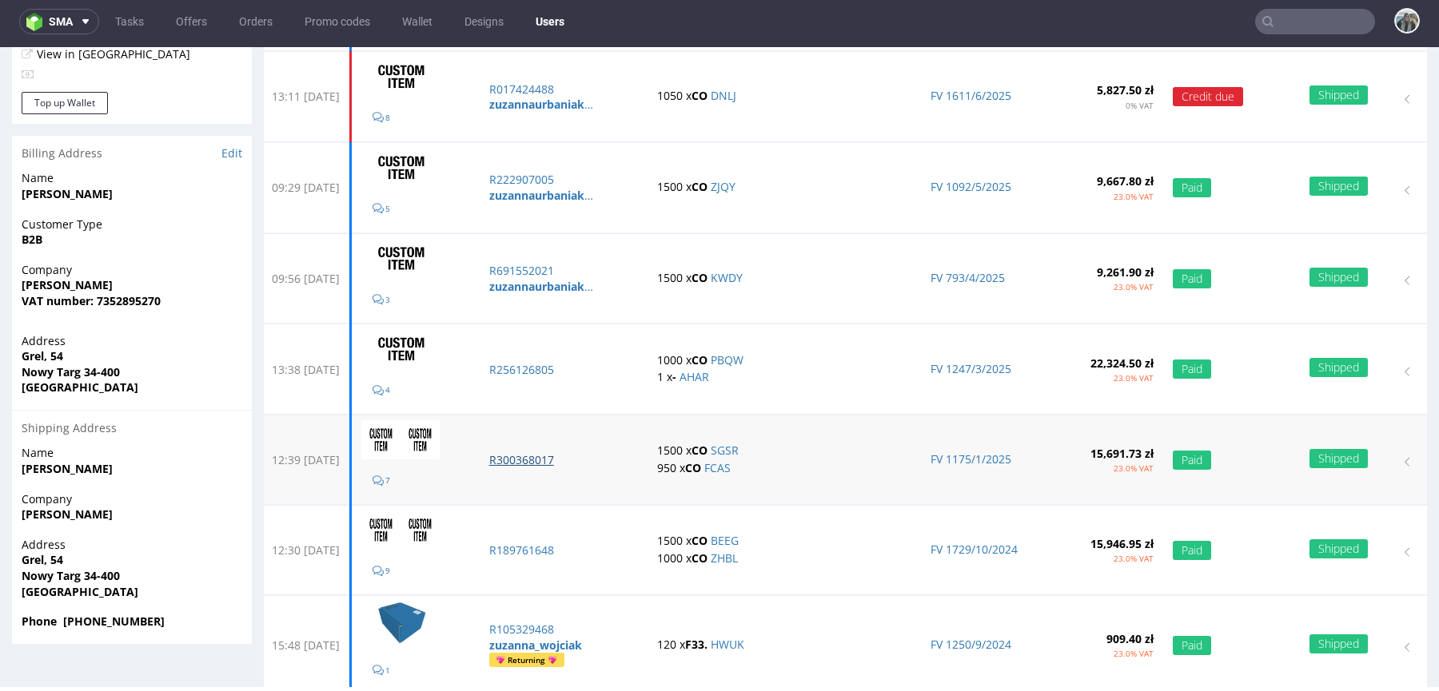
click at [559, 460] on p "R300368017" at bounding box center [563, 460] width 149 height 16
click at [559, 553] on td "R189761648" at bounding box center [564, 551] width 169 height 90
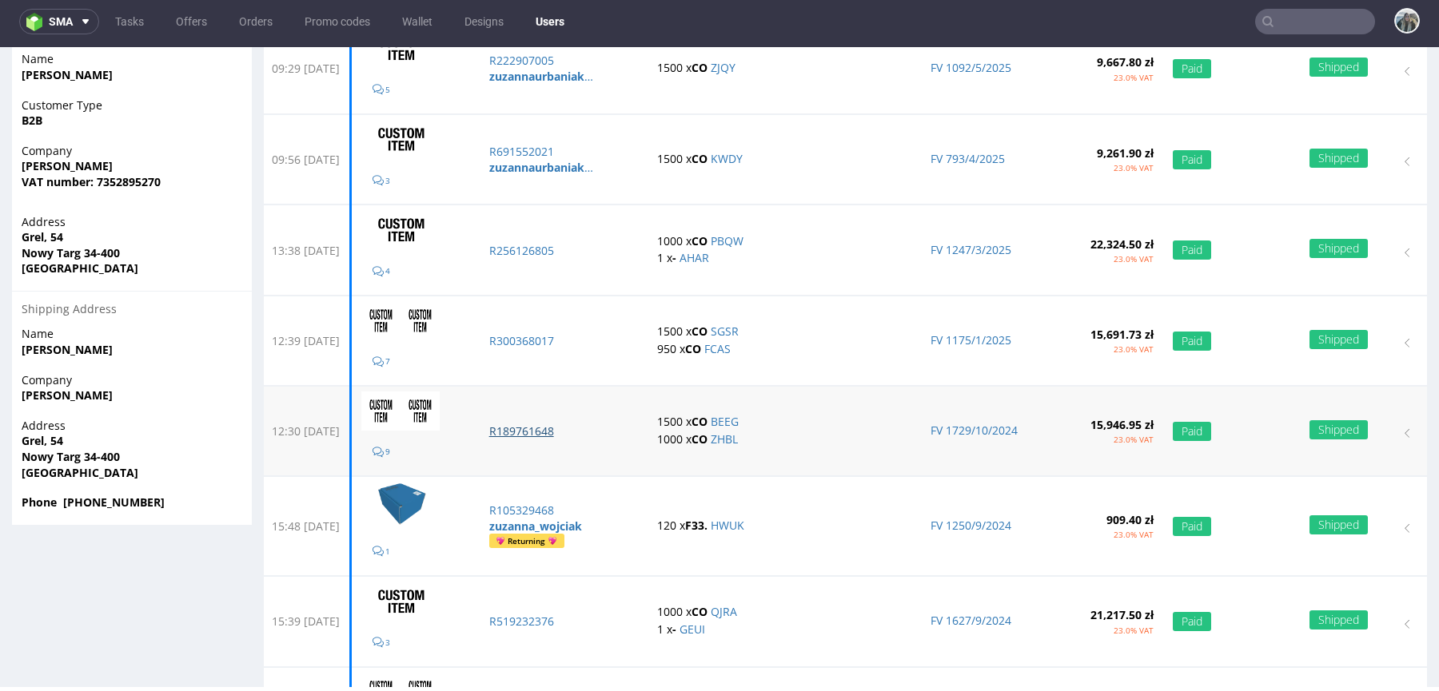
click at [545, 426] on p "R189761648" at bounding box center [563, 432] width 149 height 16
click at [552, 618] on p "R519232376" at bounding box center [563, 622] width 149 height 16
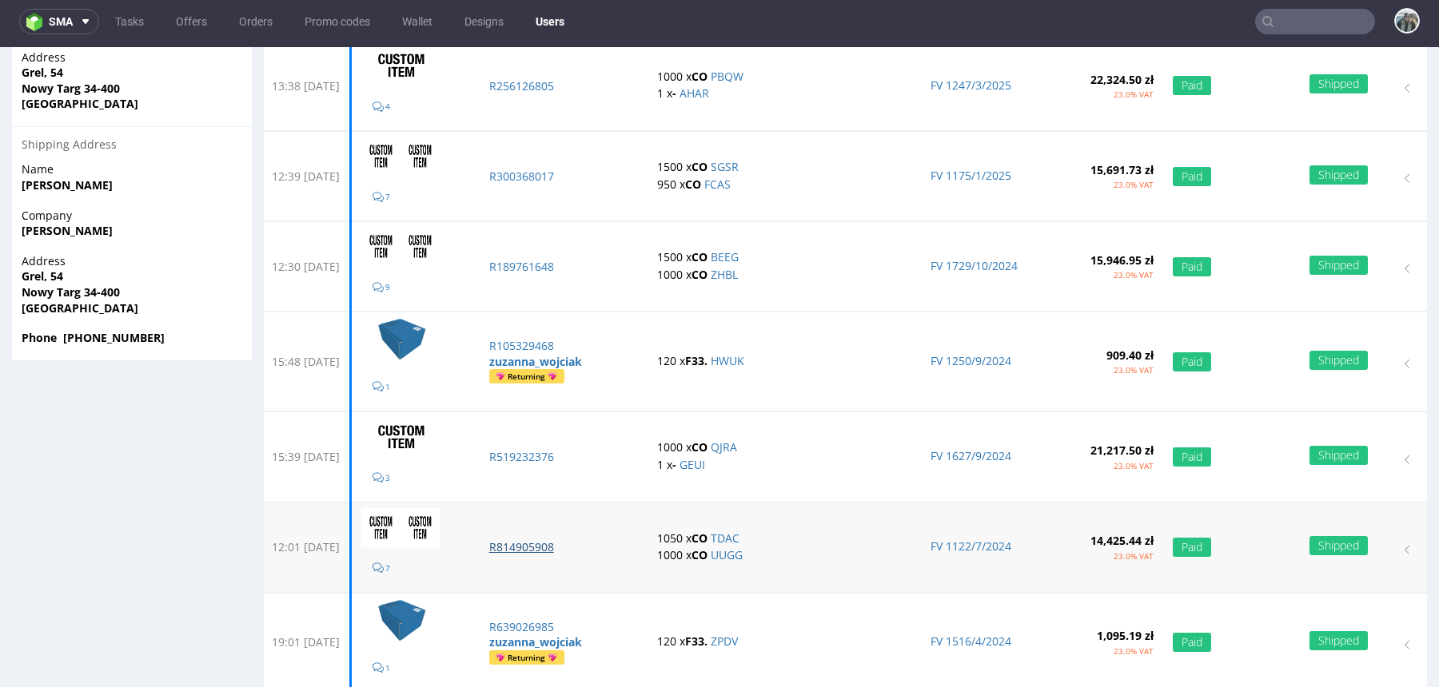
click at [563, 539] on p "R814905908" at bounding box center [563, 547] width 149 height 16
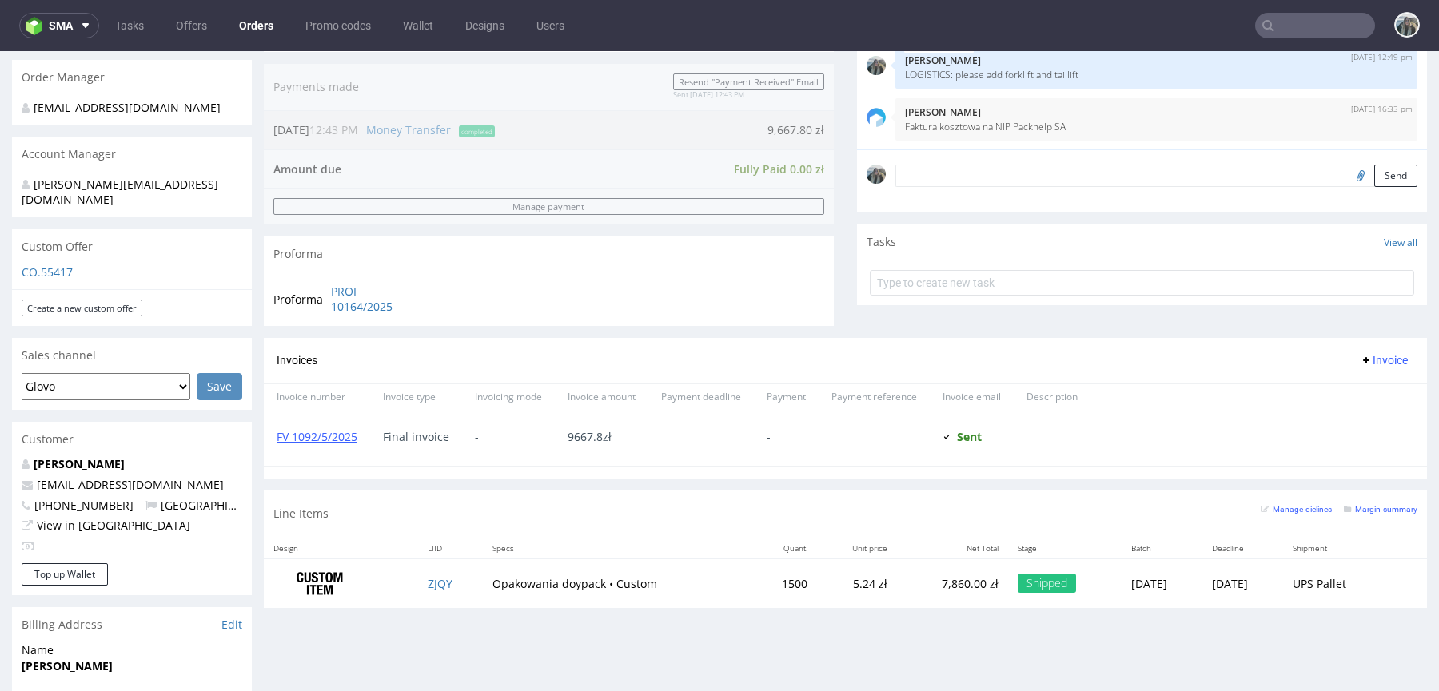
scroll to position [430, 0]
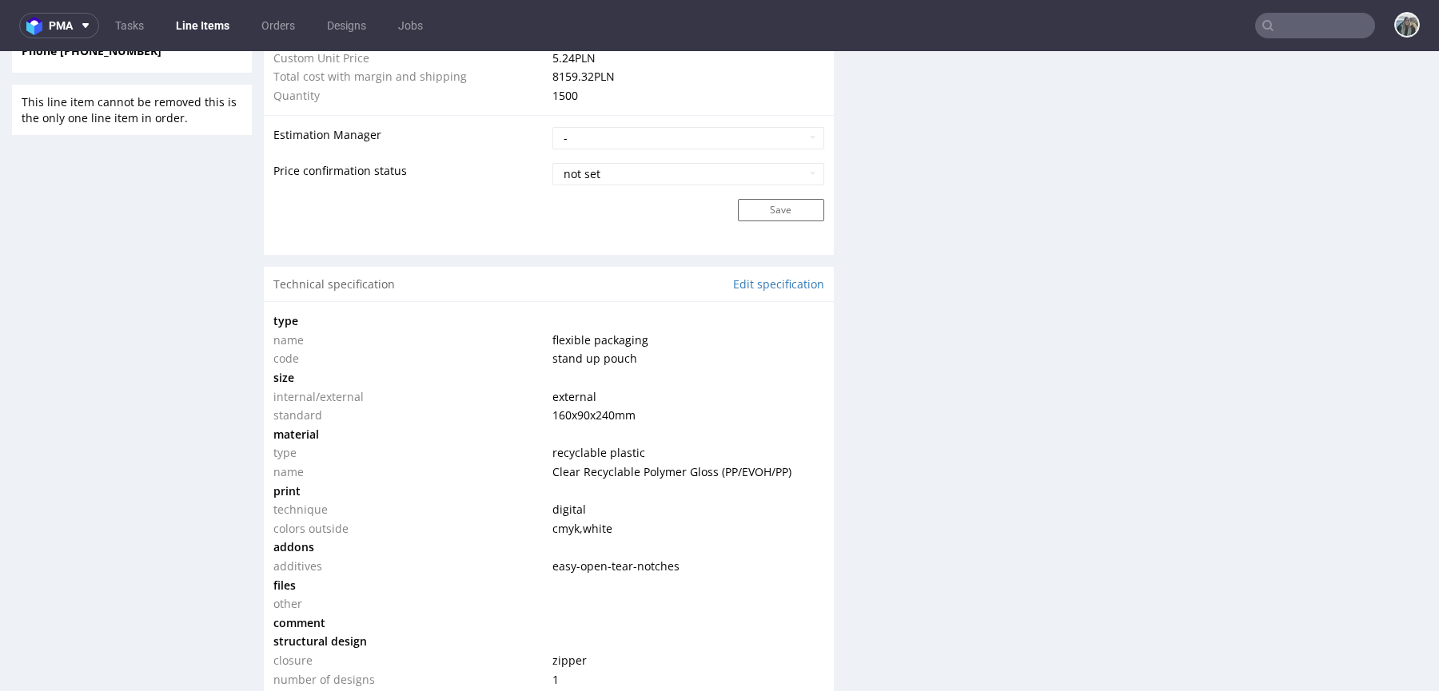
scroll to position [1299, 0]
drag, startPoint x: 643, startPoint y: 408, endPoint x: 529, endPoint y: 408, distance: 114.3
click at [529, 408] on tr "standard 160x90x240 mm" at bounding box center [548, 413] width 551 height 19
copy tr "160x90x240 mm"
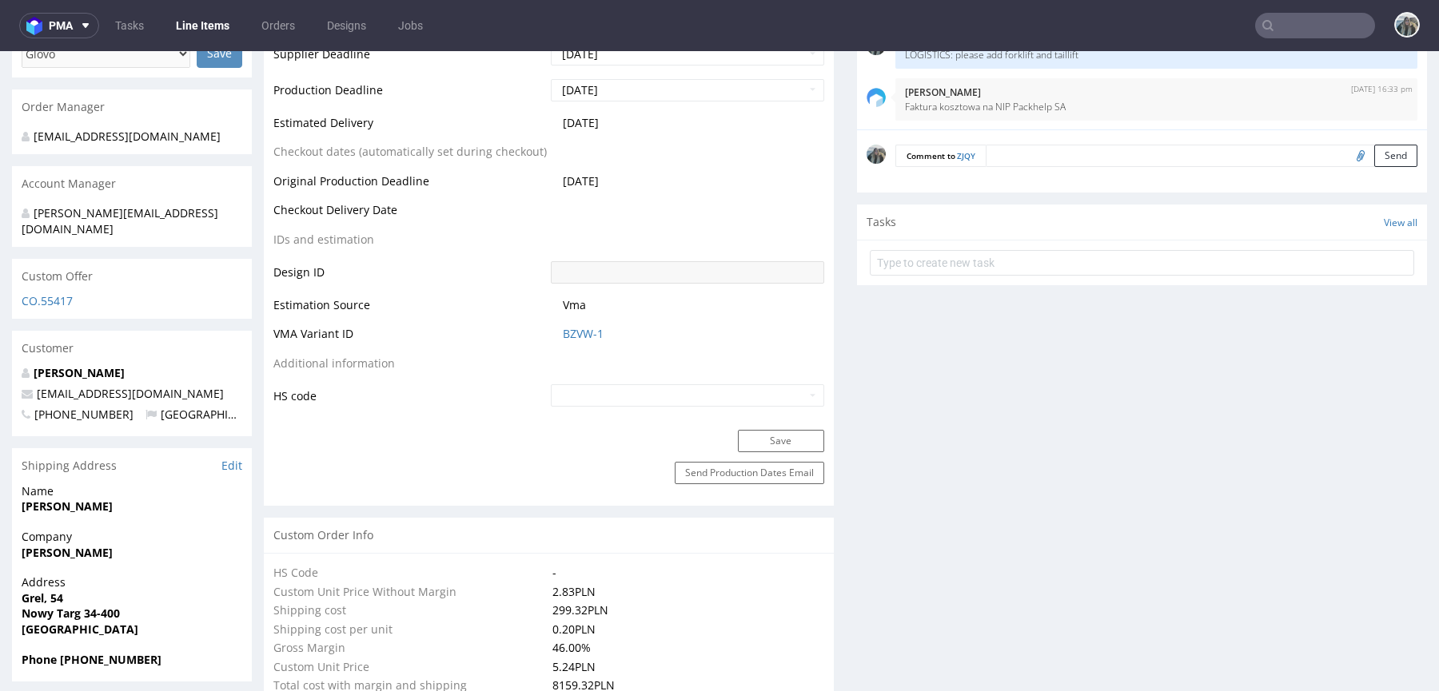
scroll to position [0, 0]
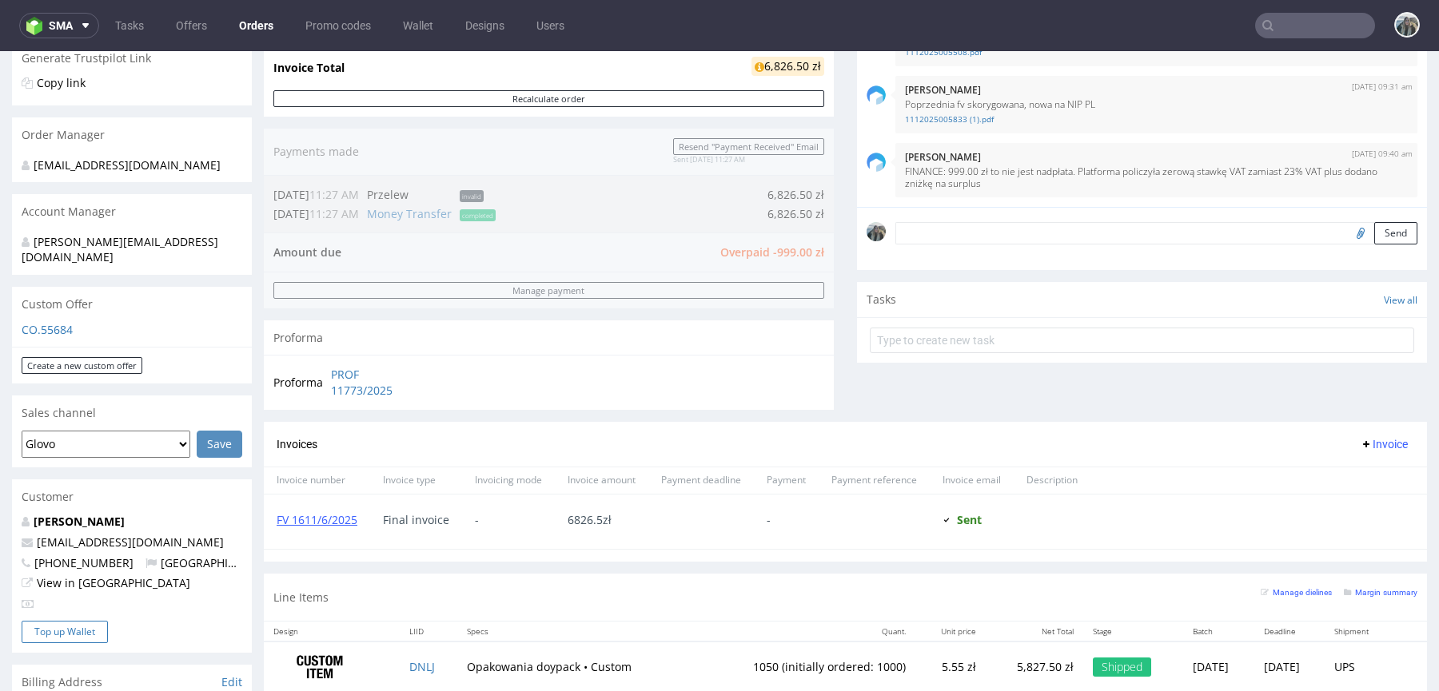
scroll to position [436, 0]
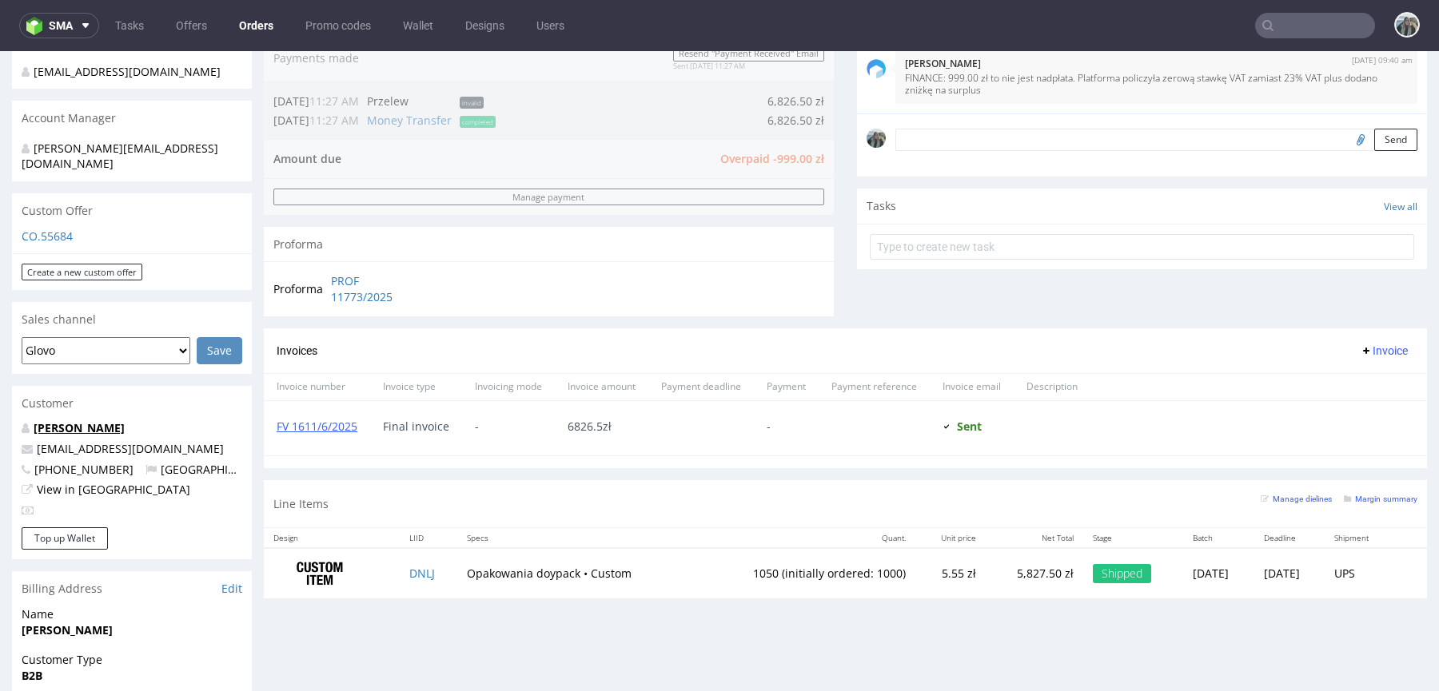
click at [109, 420] on link "[PERSON_NAME]" at bounding box center [79, 427] width 91 height 15
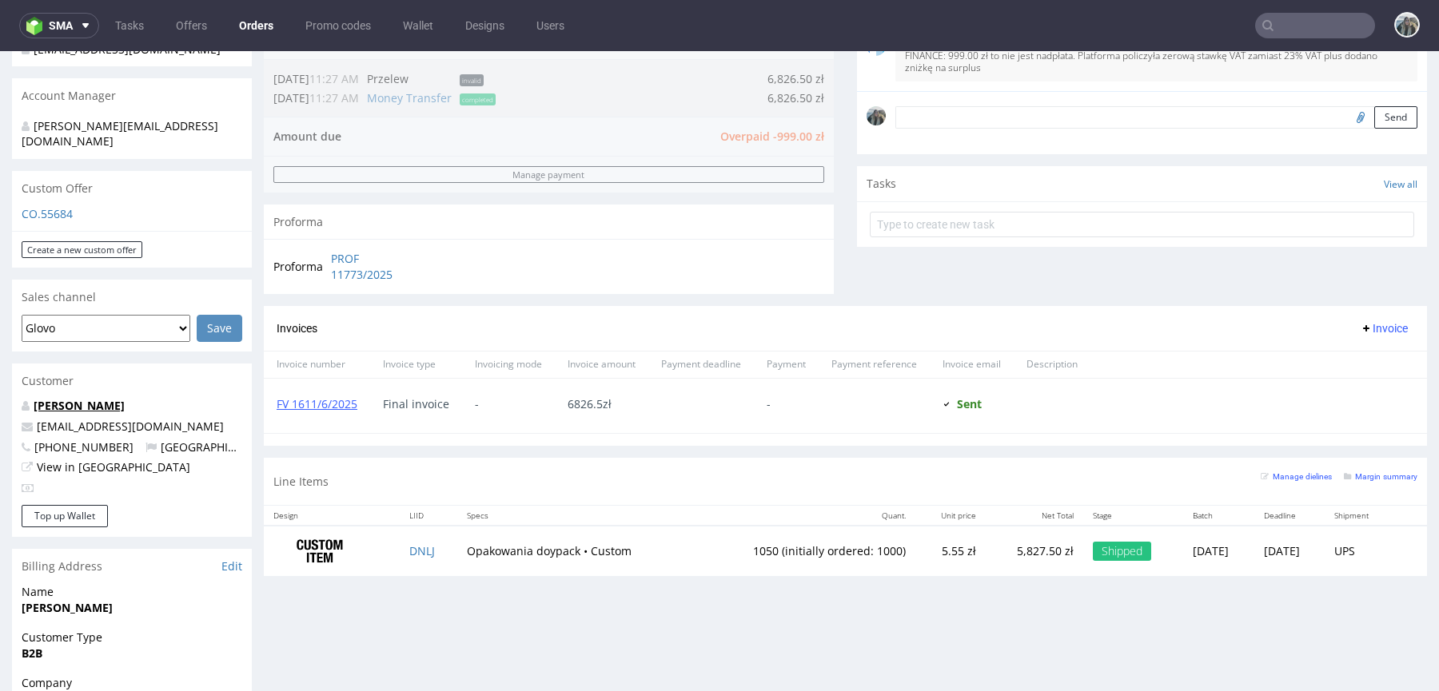
scroll to position [460, 0]
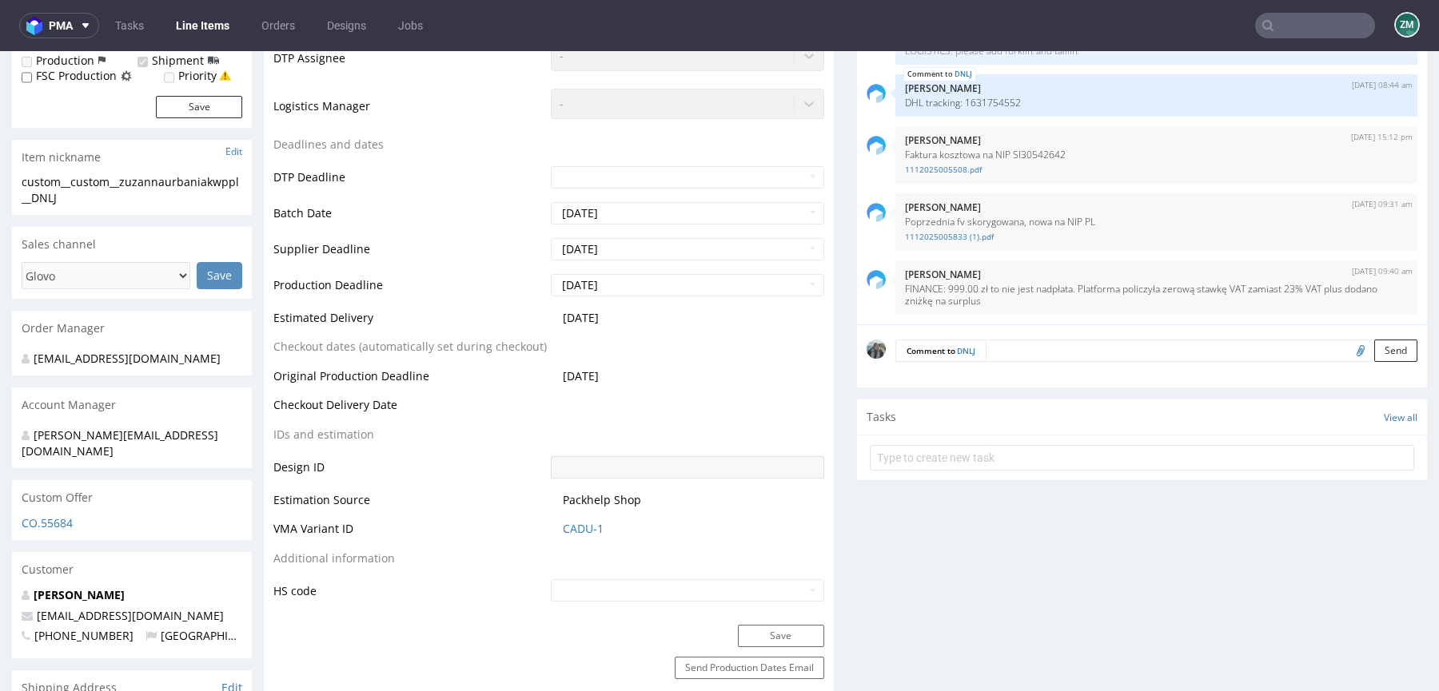
scroll to position [701, 0]
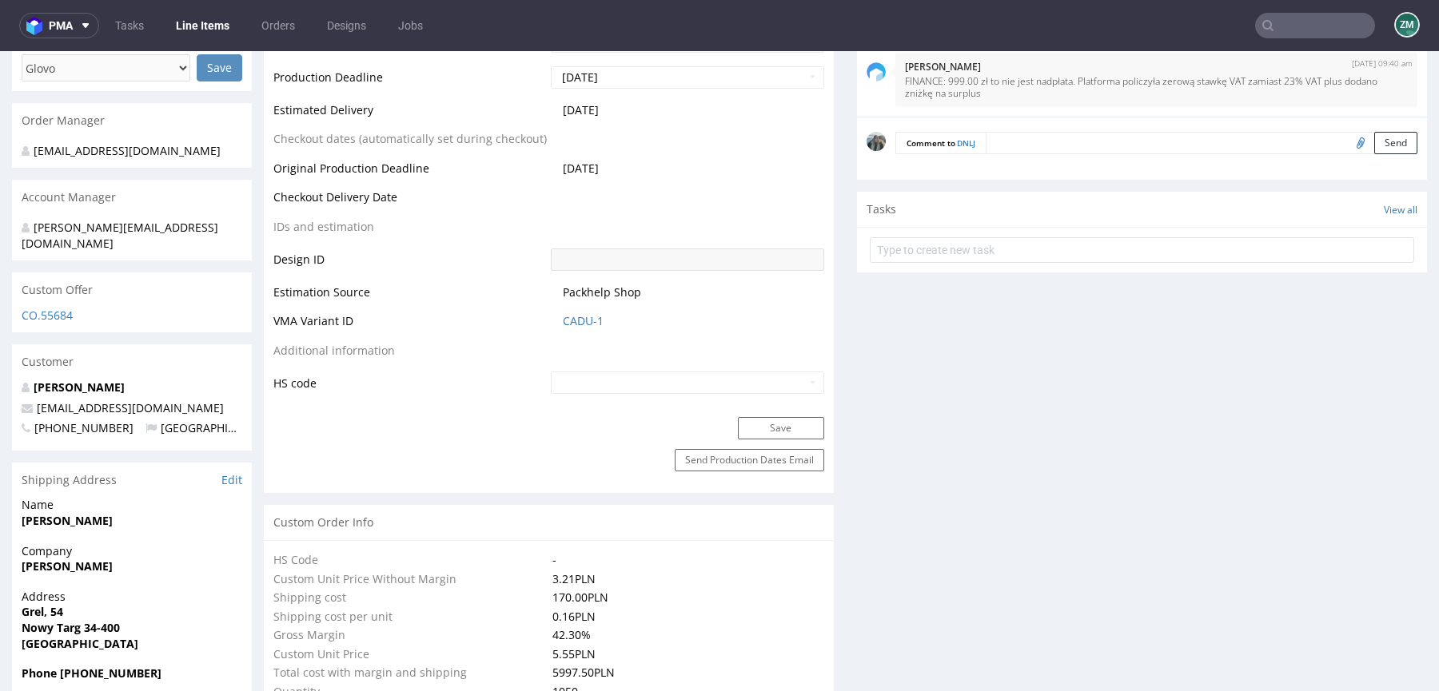
click at [93, 380] on div "[PERSON_NAME] [EMAIL_ADDRESS][DOMAIN_NAME] [PHONE_NUMBER] [GEOGRAPHIC_DATA]" at bounding box center [132, 415] width 240 height 71
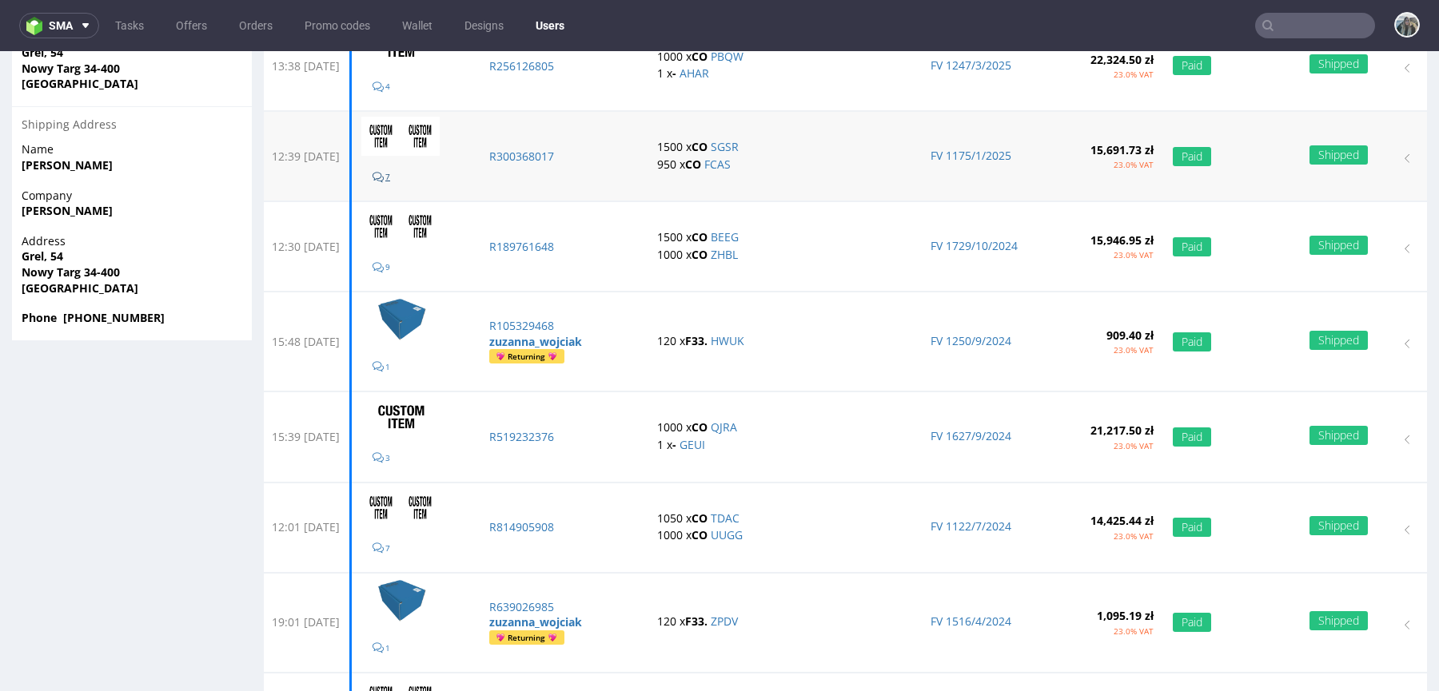
scroll to position [745, 0]
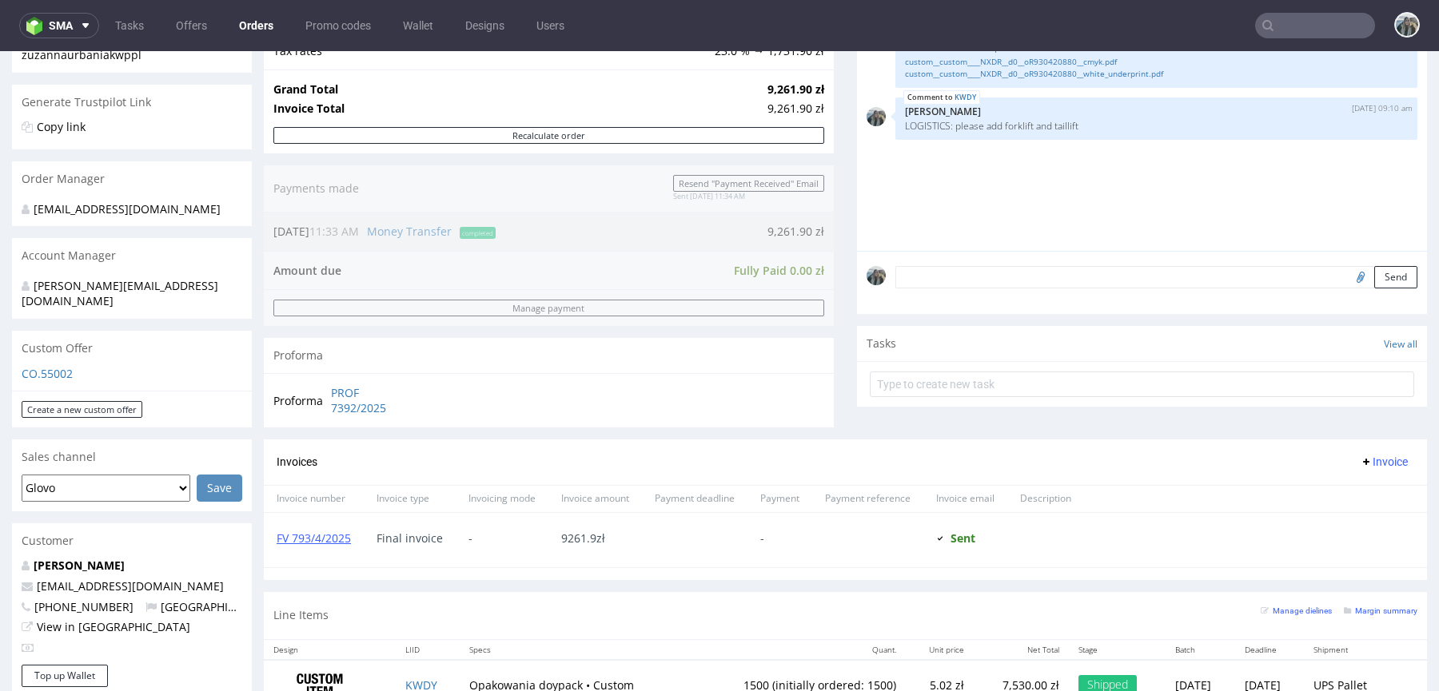
scroll to position [845, 0]
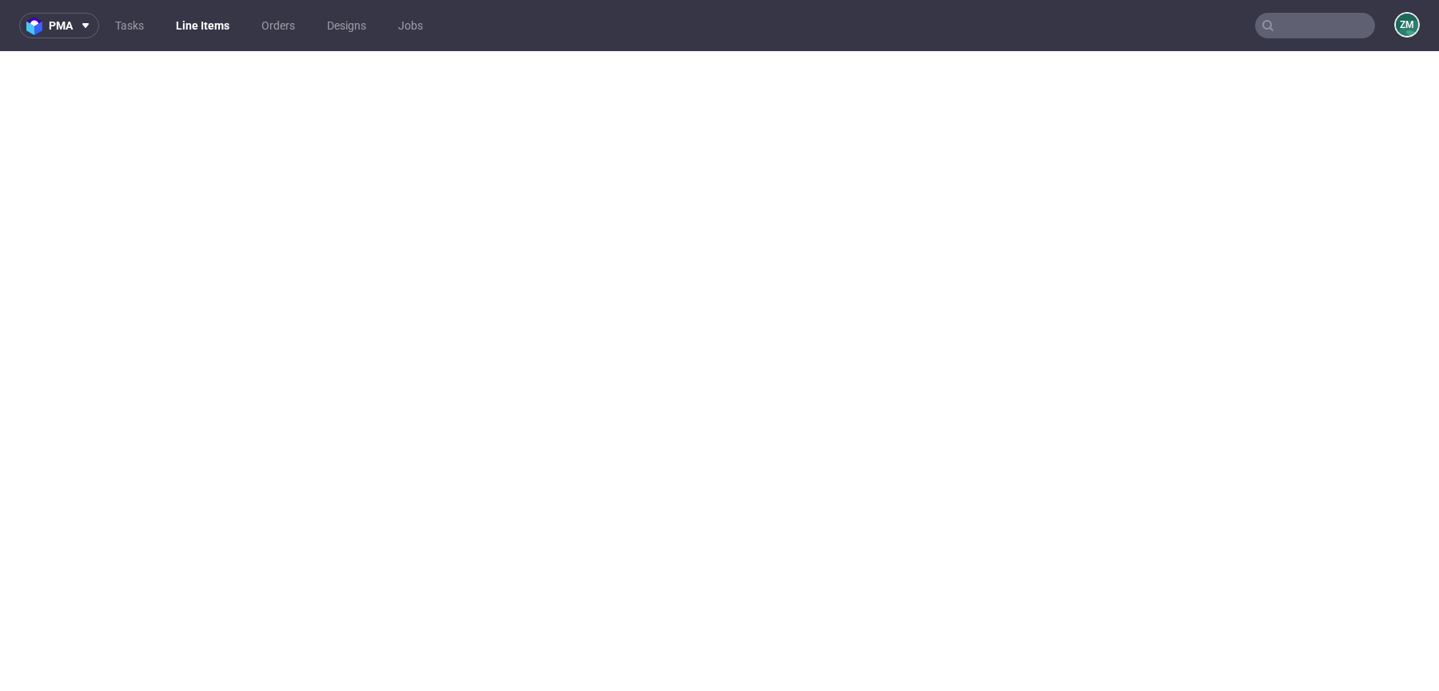
select select "in_progress"
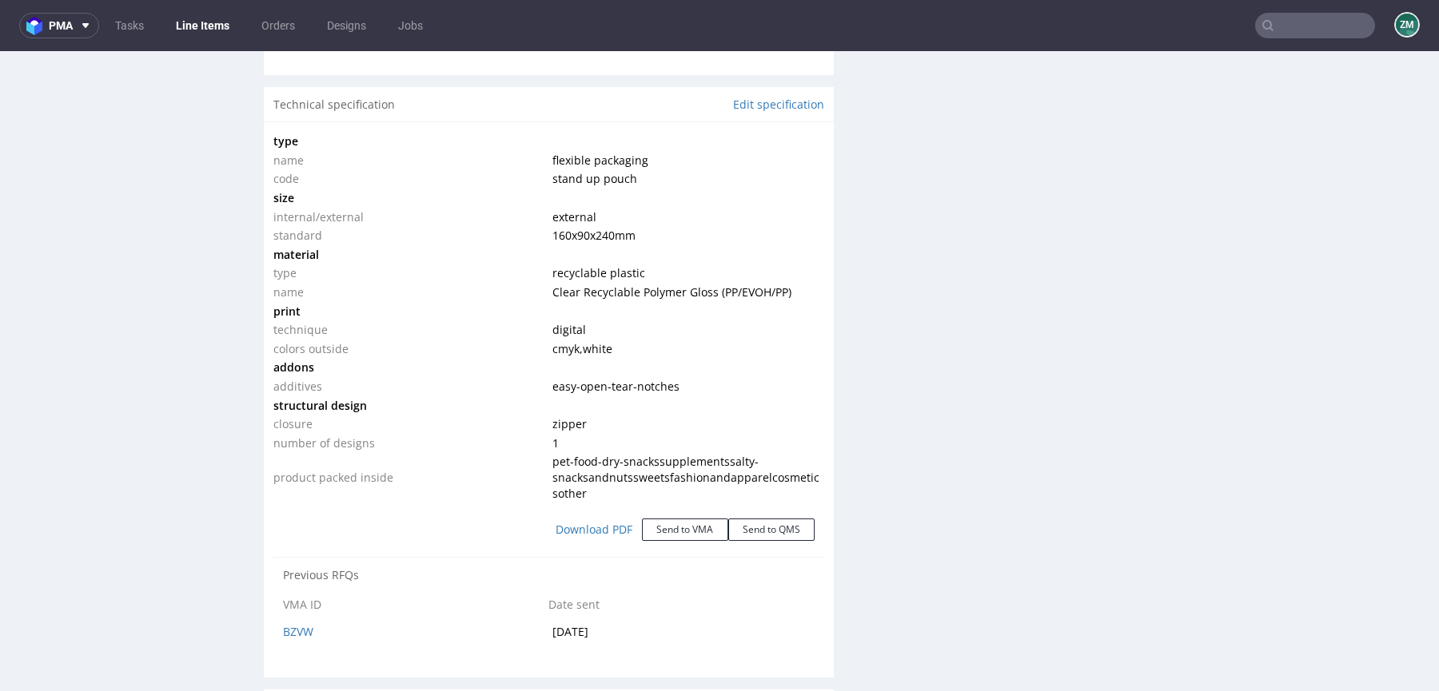
scroll to position [1479, 0]
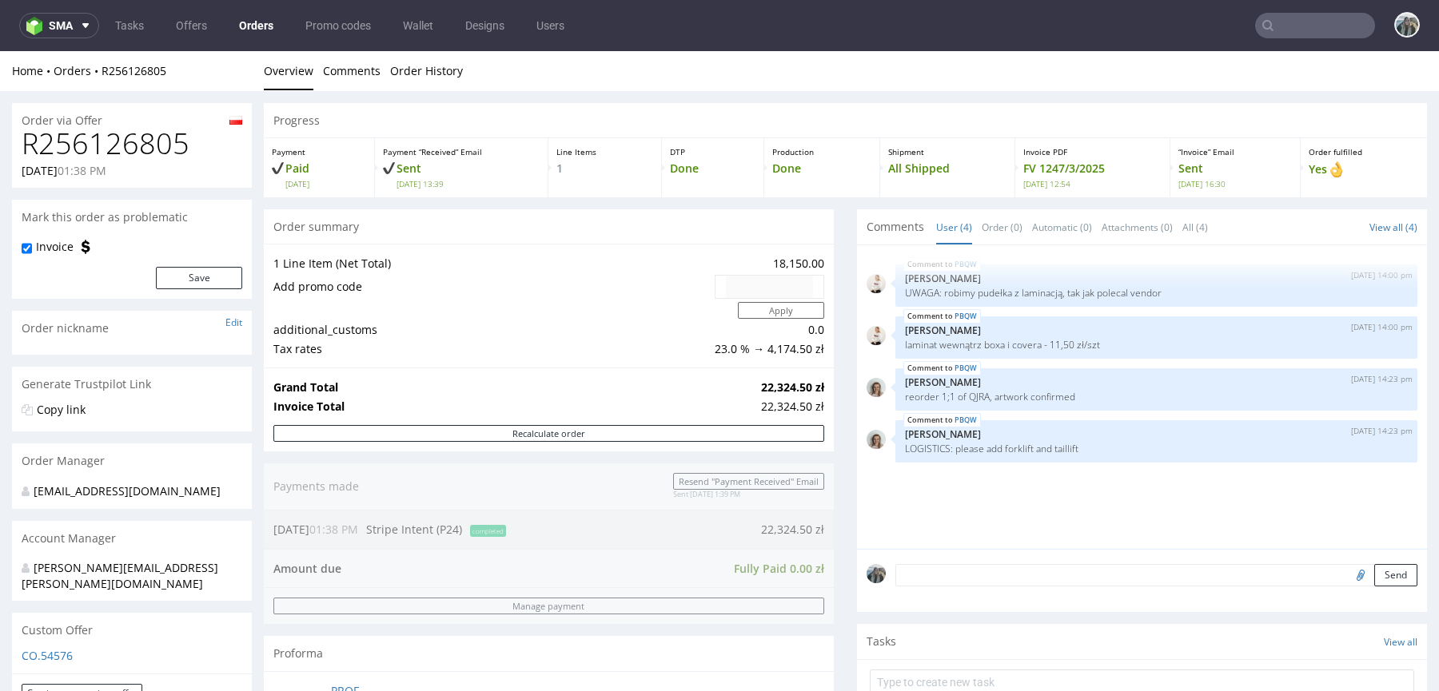
scroll to position [829, 0]
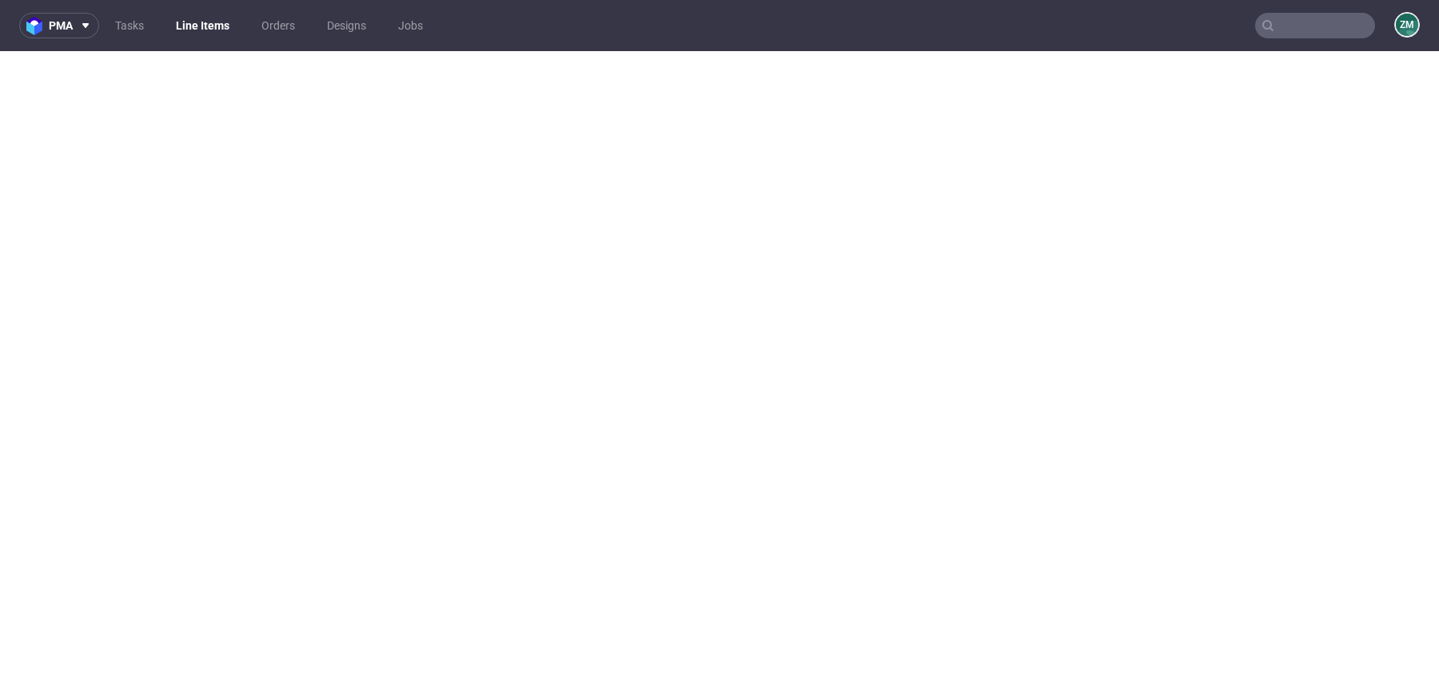
select select "in_progress"
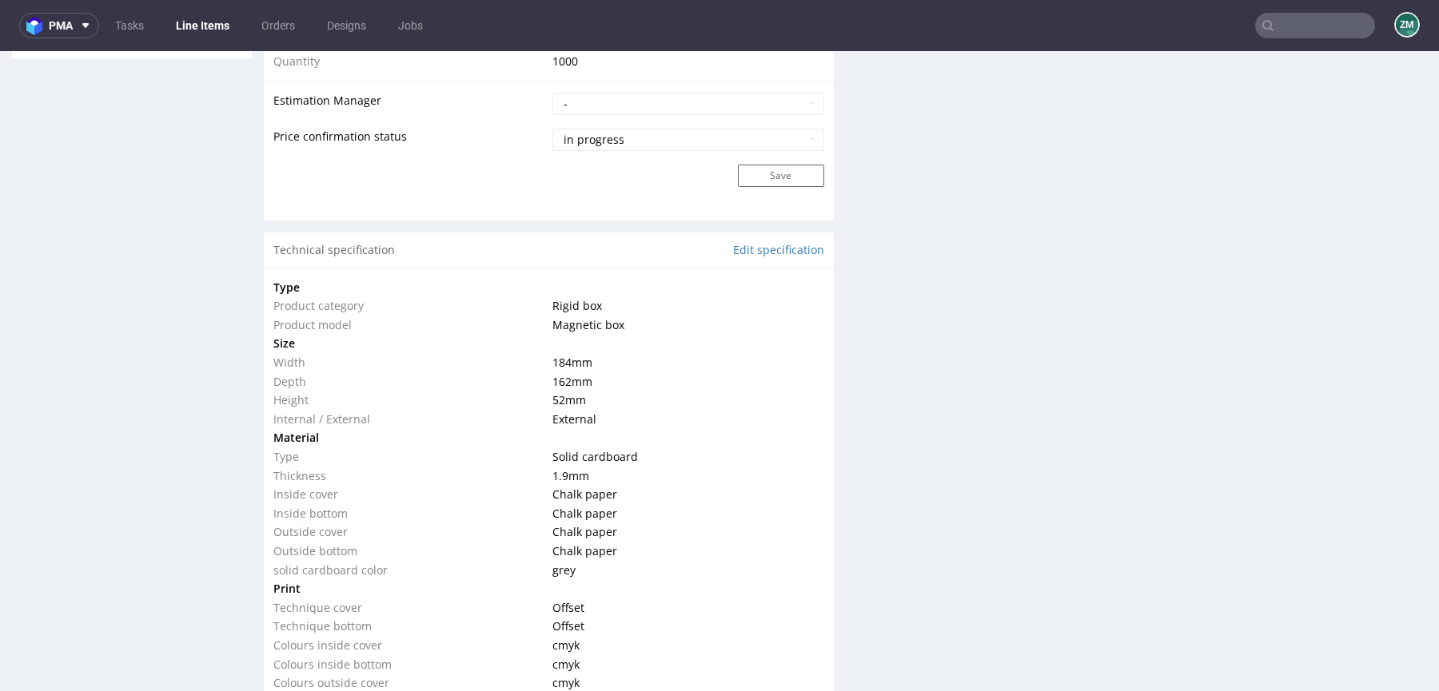
scroll to position [1401, 0]
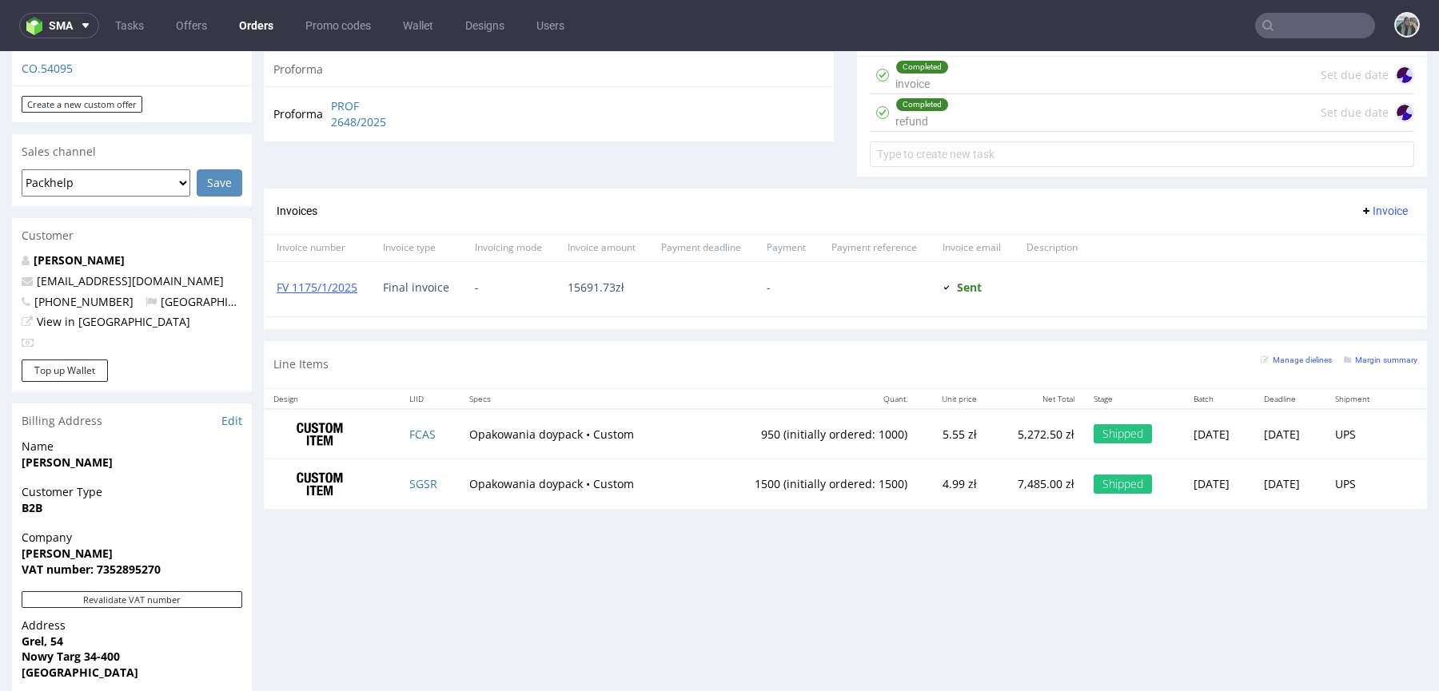
scroll to position [829, 0]
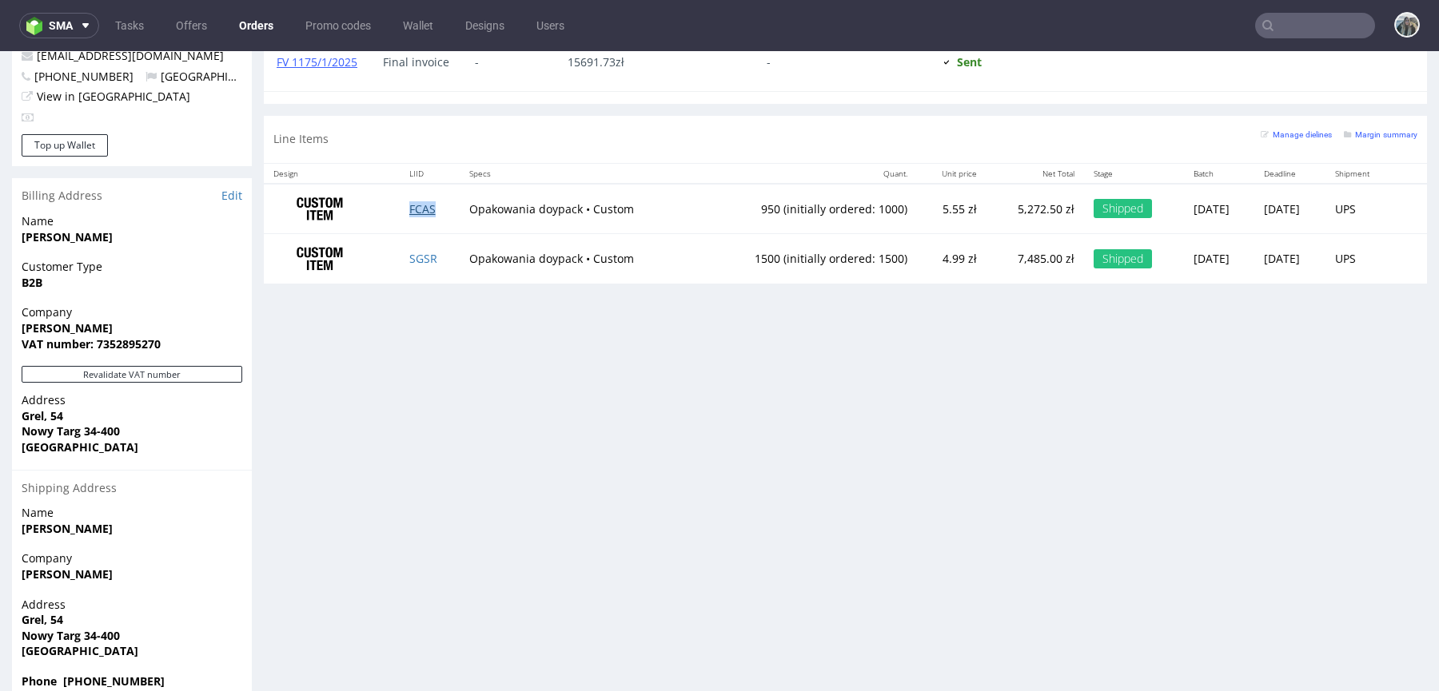
click at [412, 208] on link "FCAS" at bounding box center [422, 208] width 26 height 15
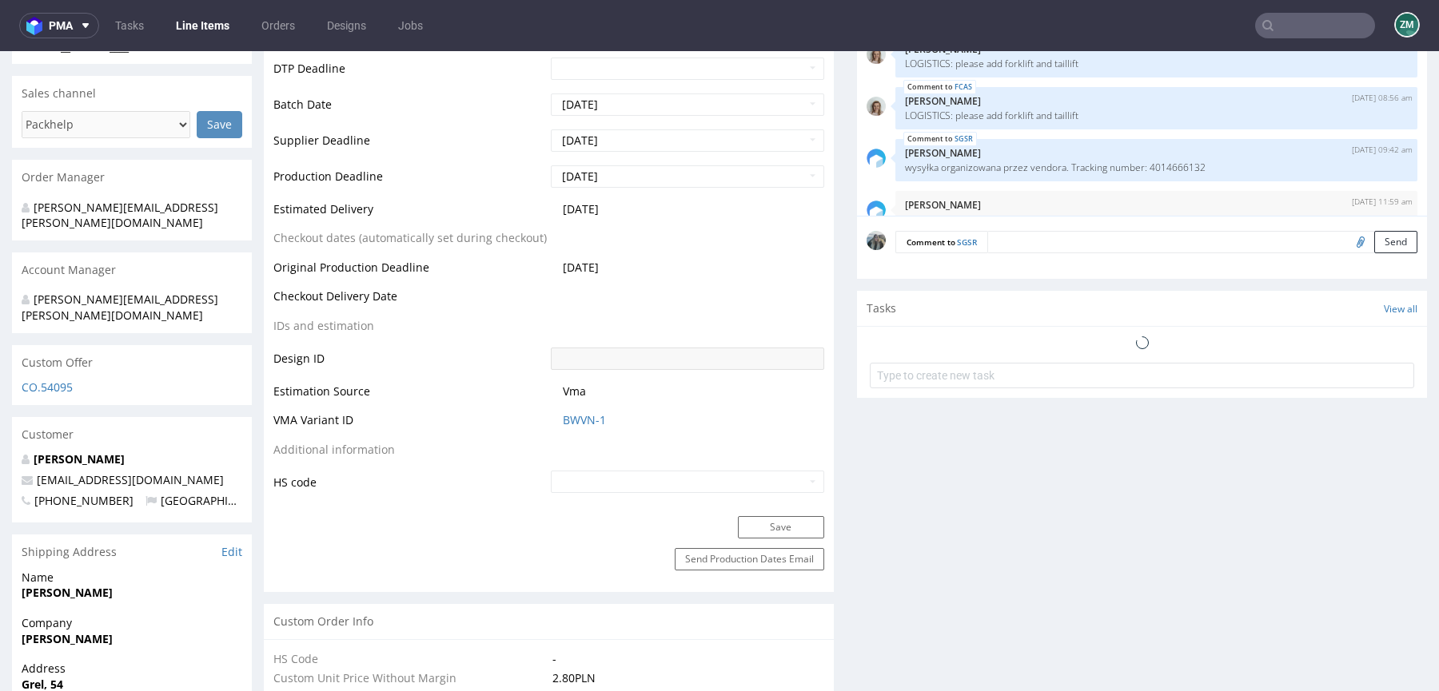
scroll to position [82, 0]
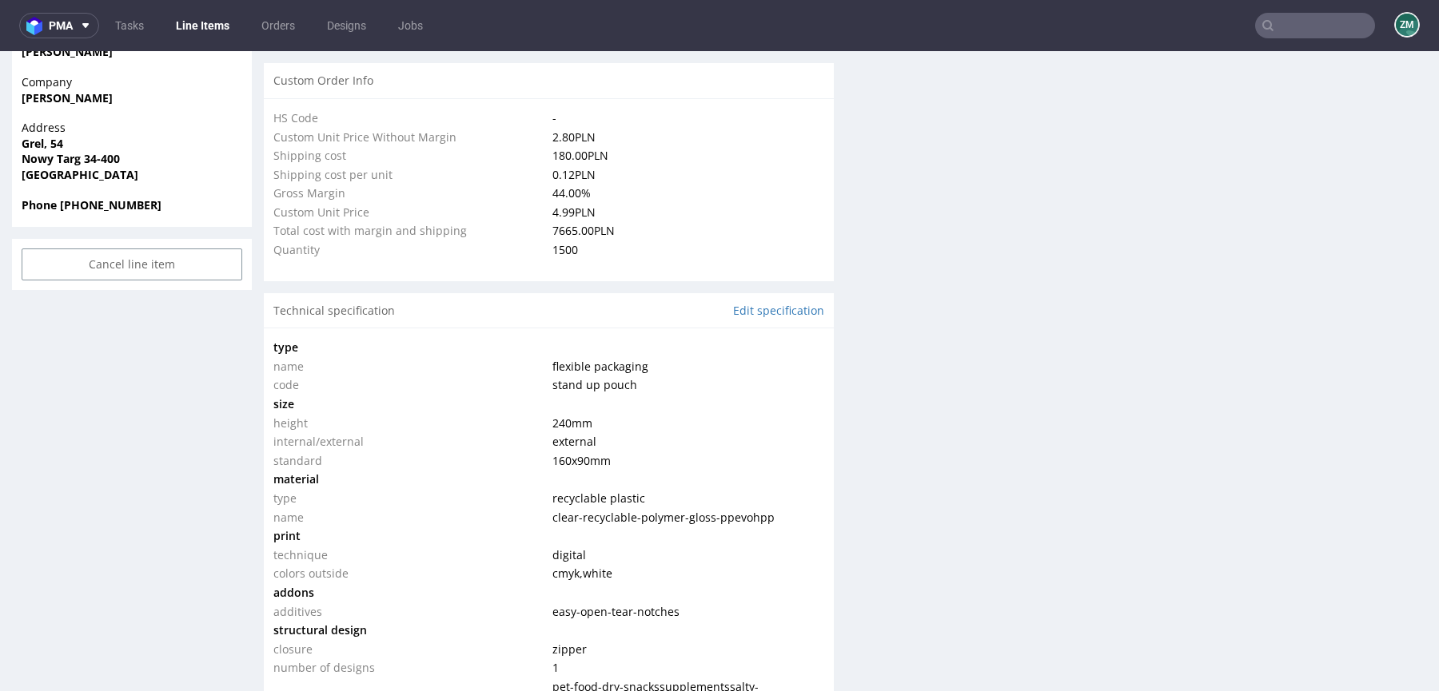
select select "in_progress"
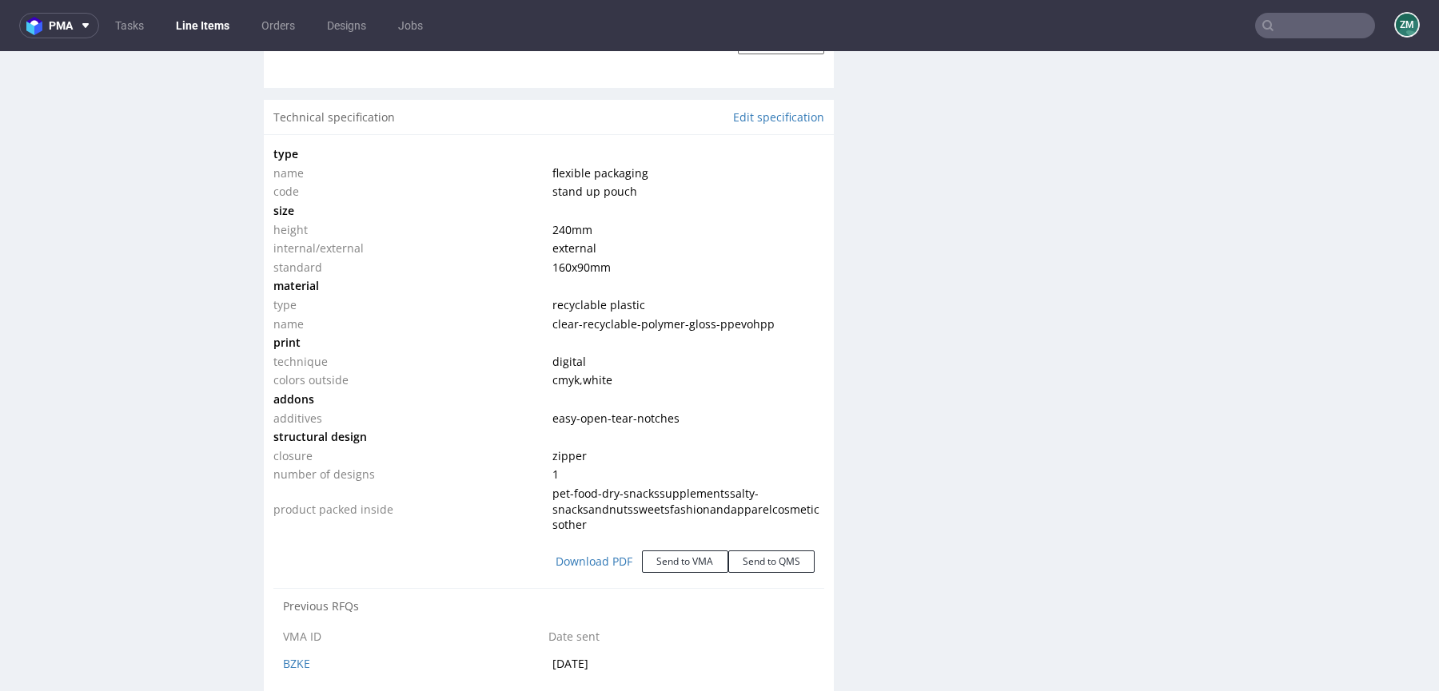
scroll to position [1327, 0]
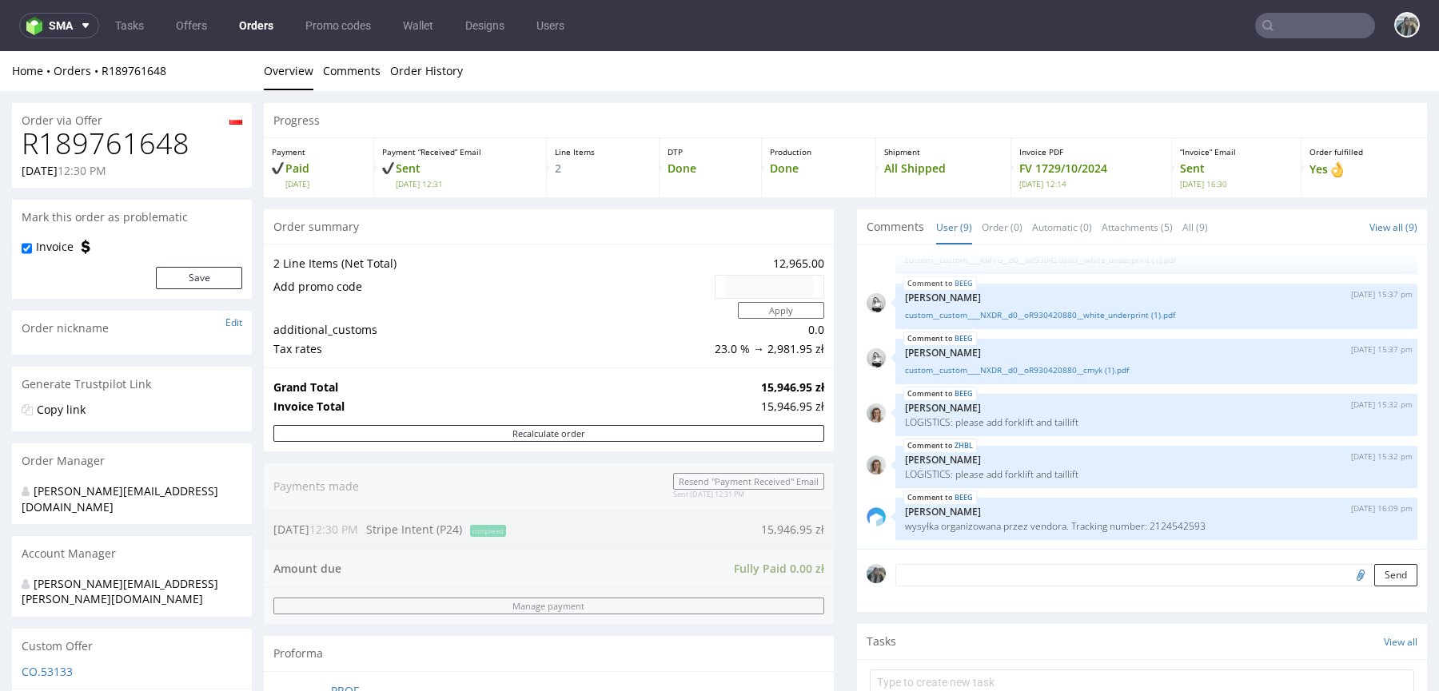
scroll to position [829, 0]
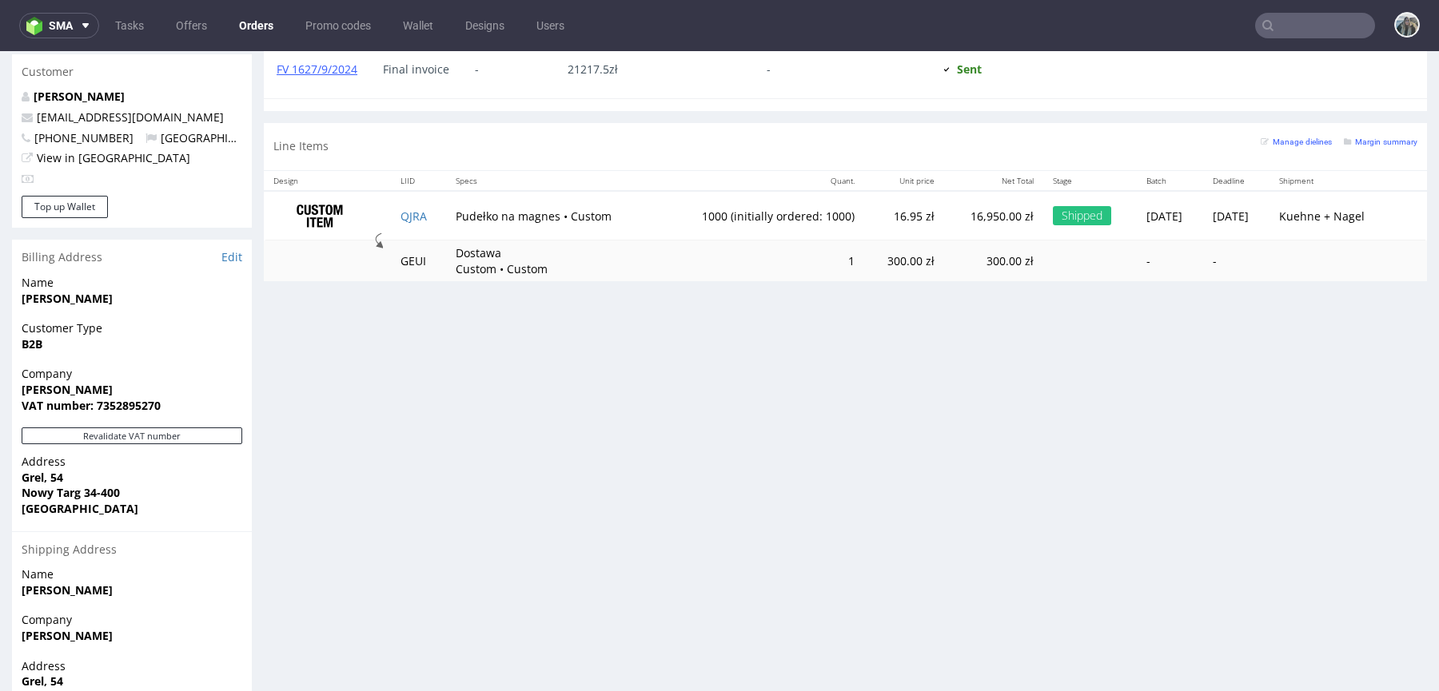
scroll to position [772, 0]
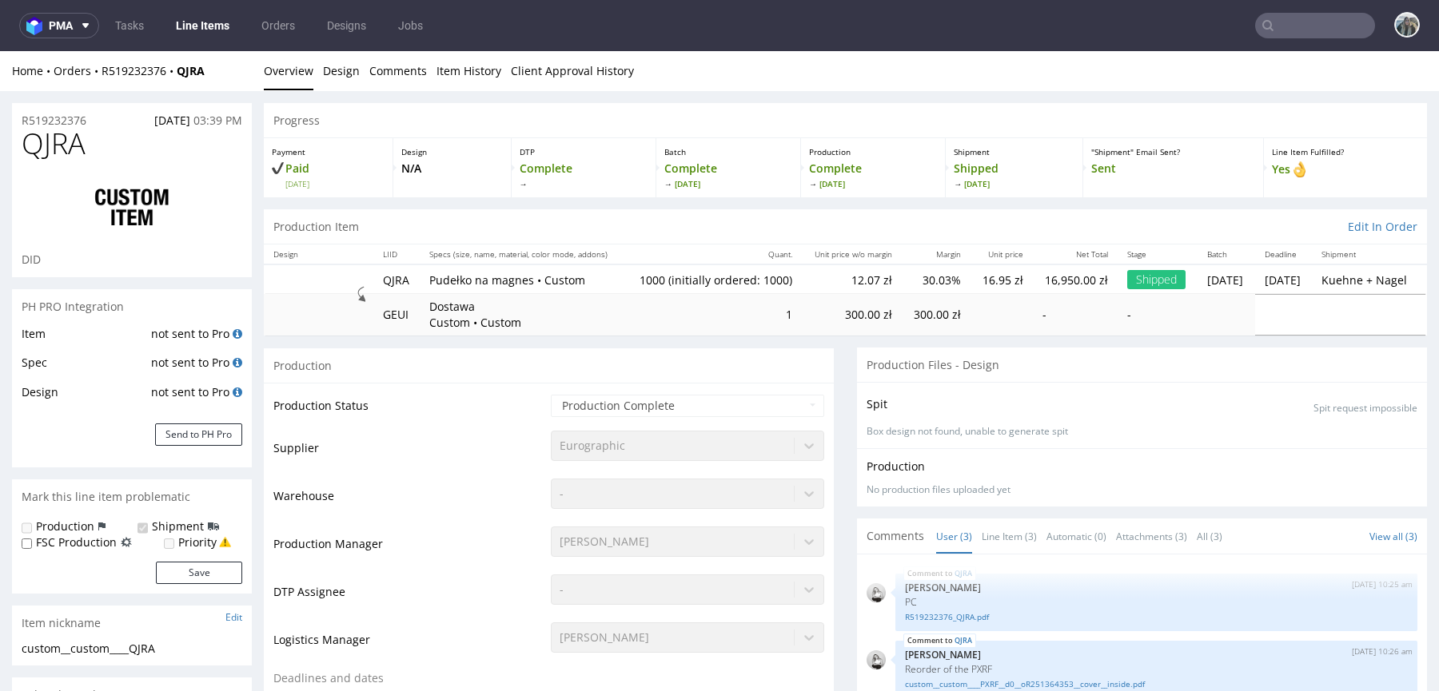
select select "in_progress"
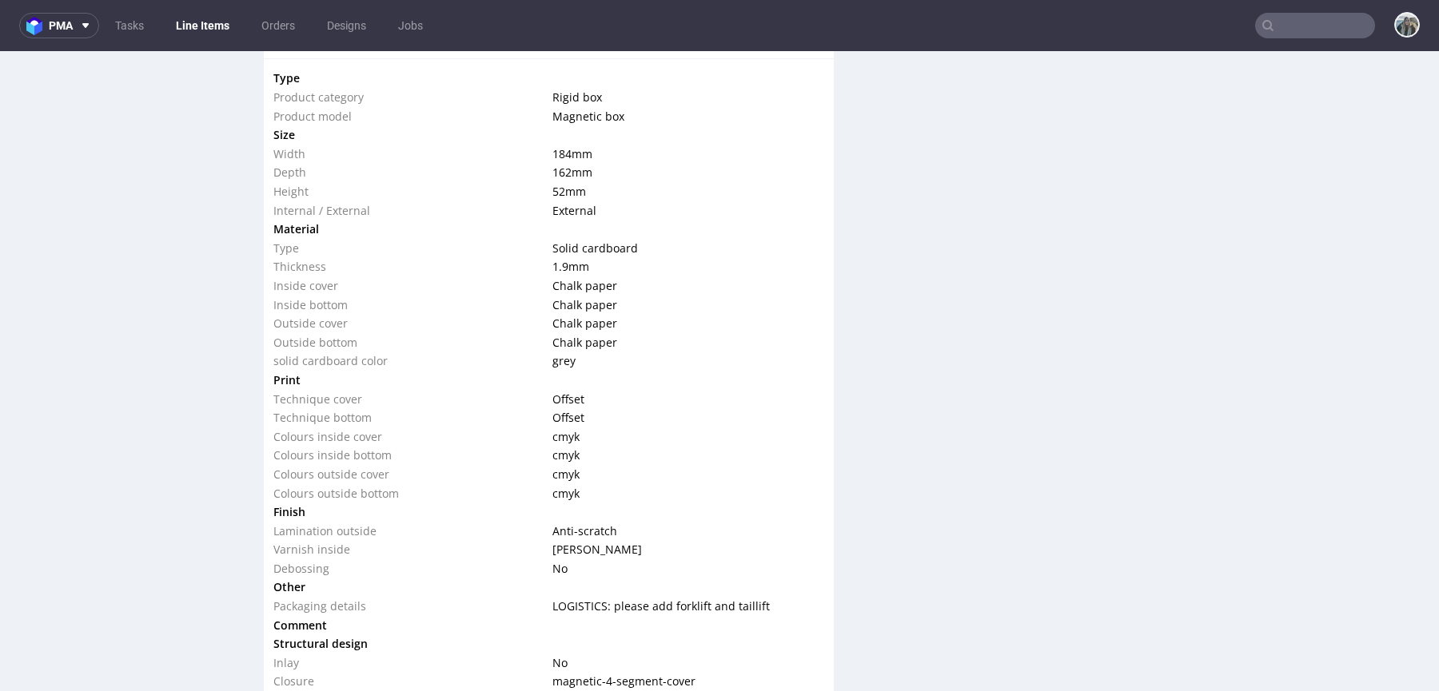
scroll to position [1587, 0]
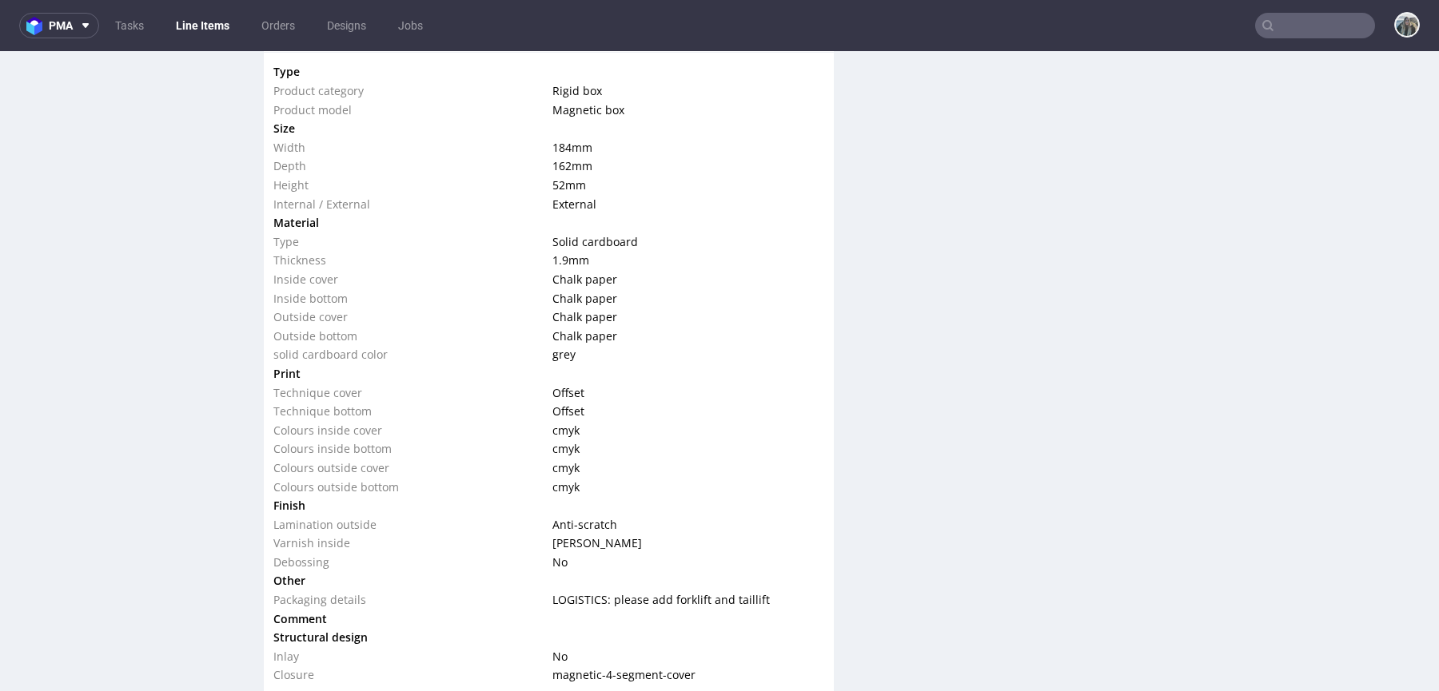
drag, startPoint x: 607, startPoint y: 177, endPoint x: 540, endPoint y: 148, distance: 73.0
click at [533, 143] on tbody "Type Product category Rigid box Product model Magnetic box Size Width 184 mm De…" at bounding box center [548, 373] width 551 height 623
drag, startPoint x: 597, startPoint y: 189, endPoint x: 535, endPoint y: 135, distance: 82.7
click at [535, 135] on tbody "Type Product category Rigid box Product model Magnetic box Size Width 184 mm De…" at bounding box center [548, 373] width 551 height 623
copy tbody "Width 184 mm Depth 162 mm Height 52 mm"
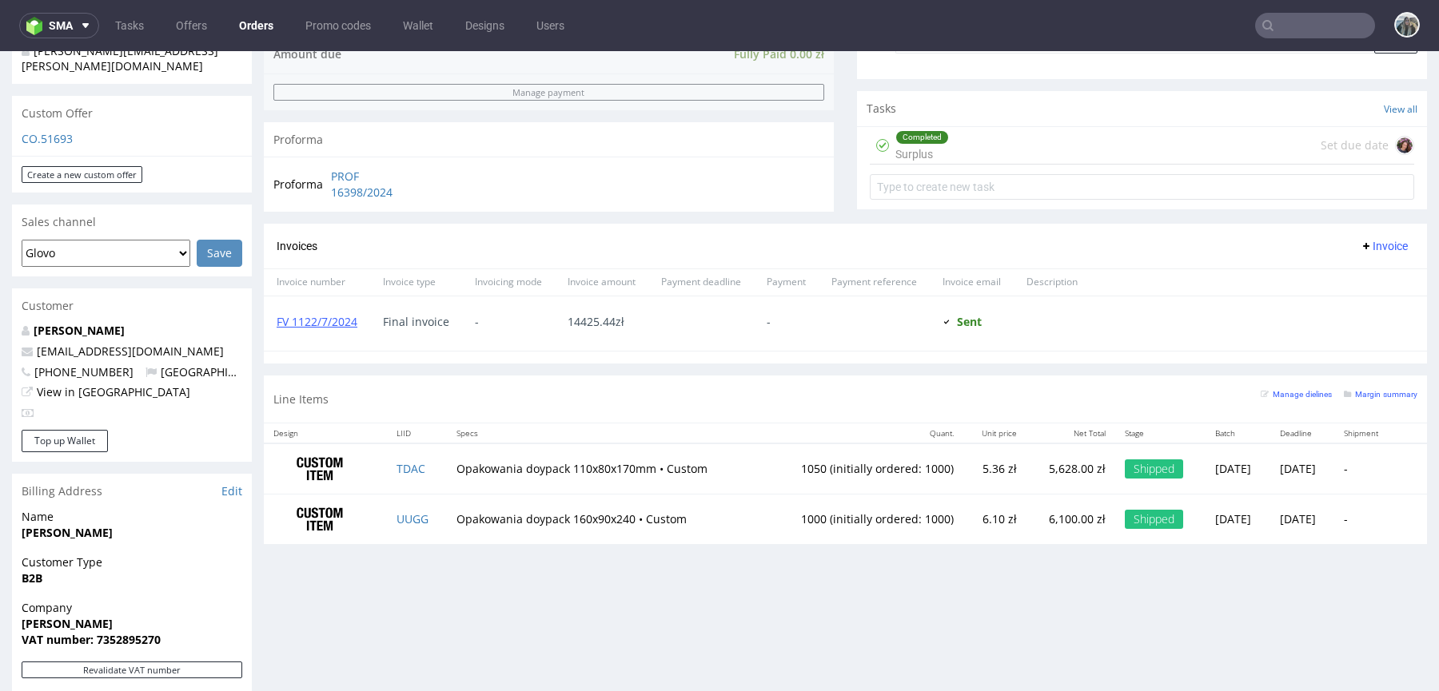
scroll to position [829, 0]
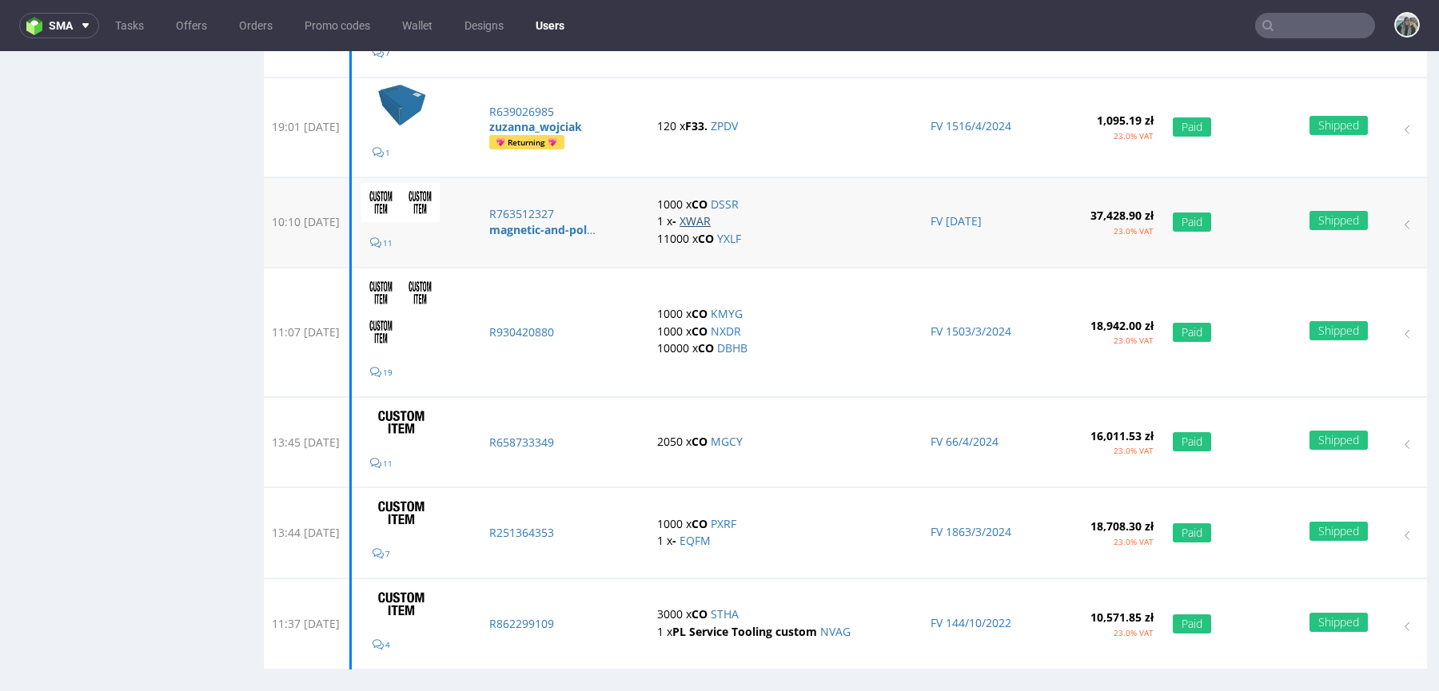
scroll to position [782, 0]
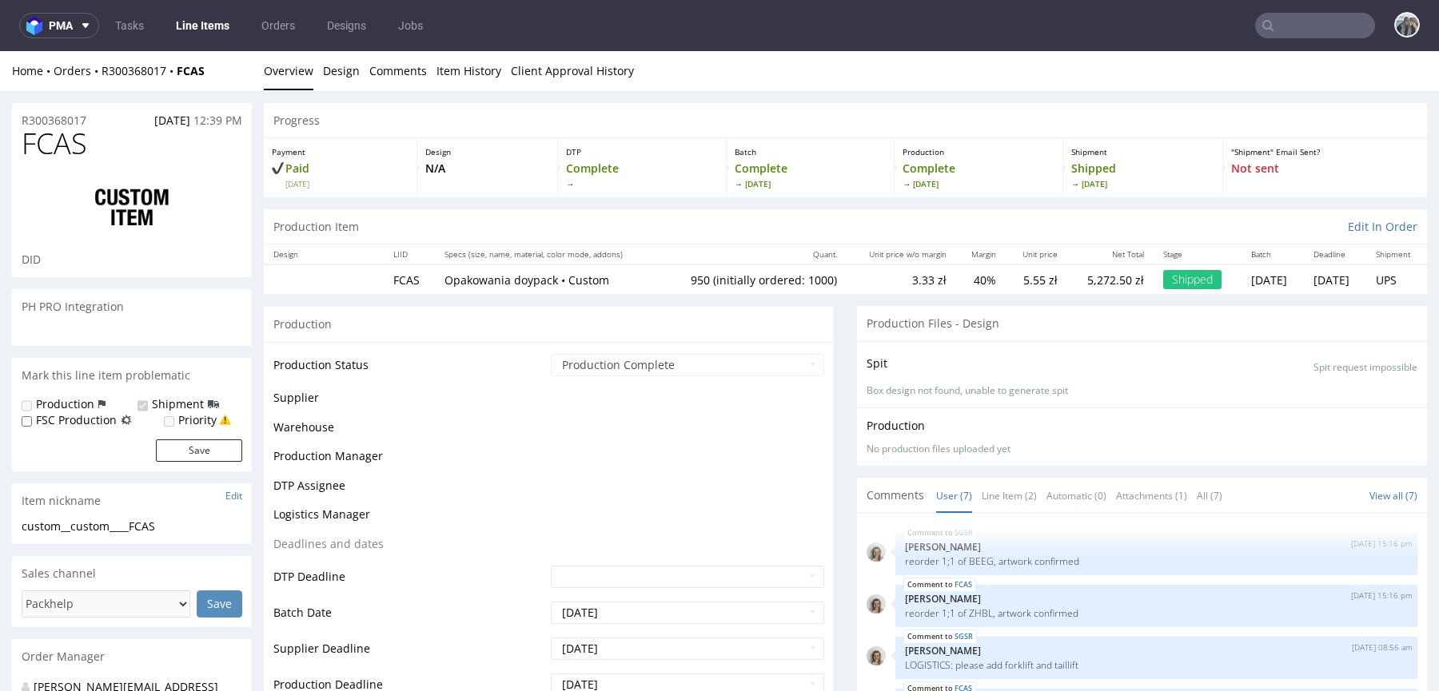
select select "in_progress"
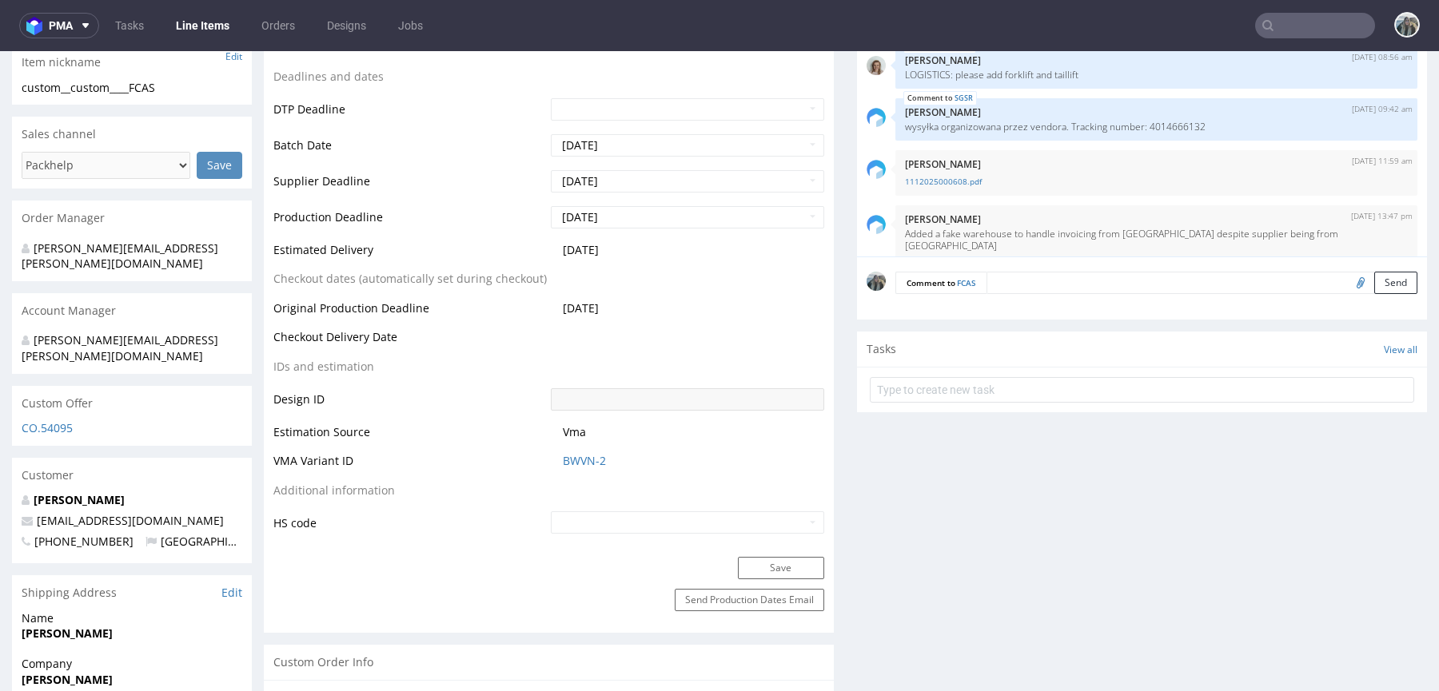
scroll to position [1260, 0]
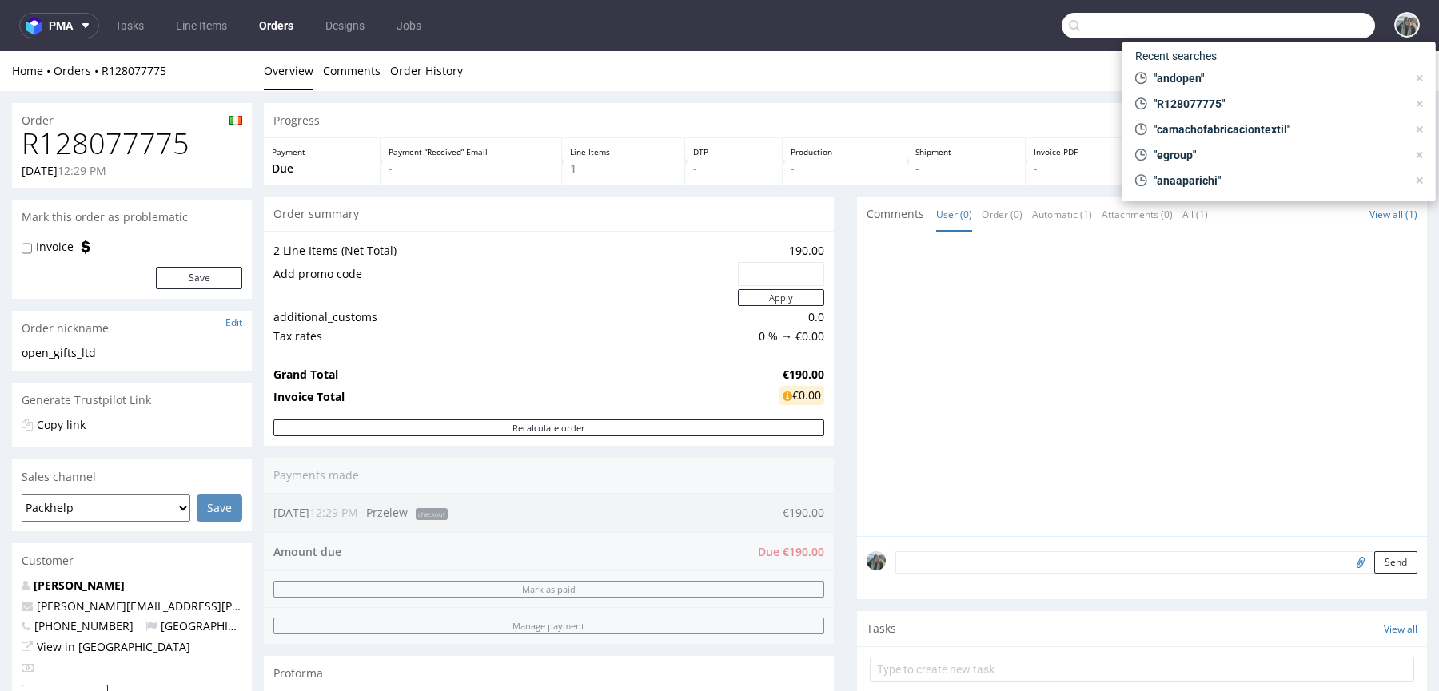
click at [1307, 14] on input "text" at bounding box center [1217, 26] width 313 height 26
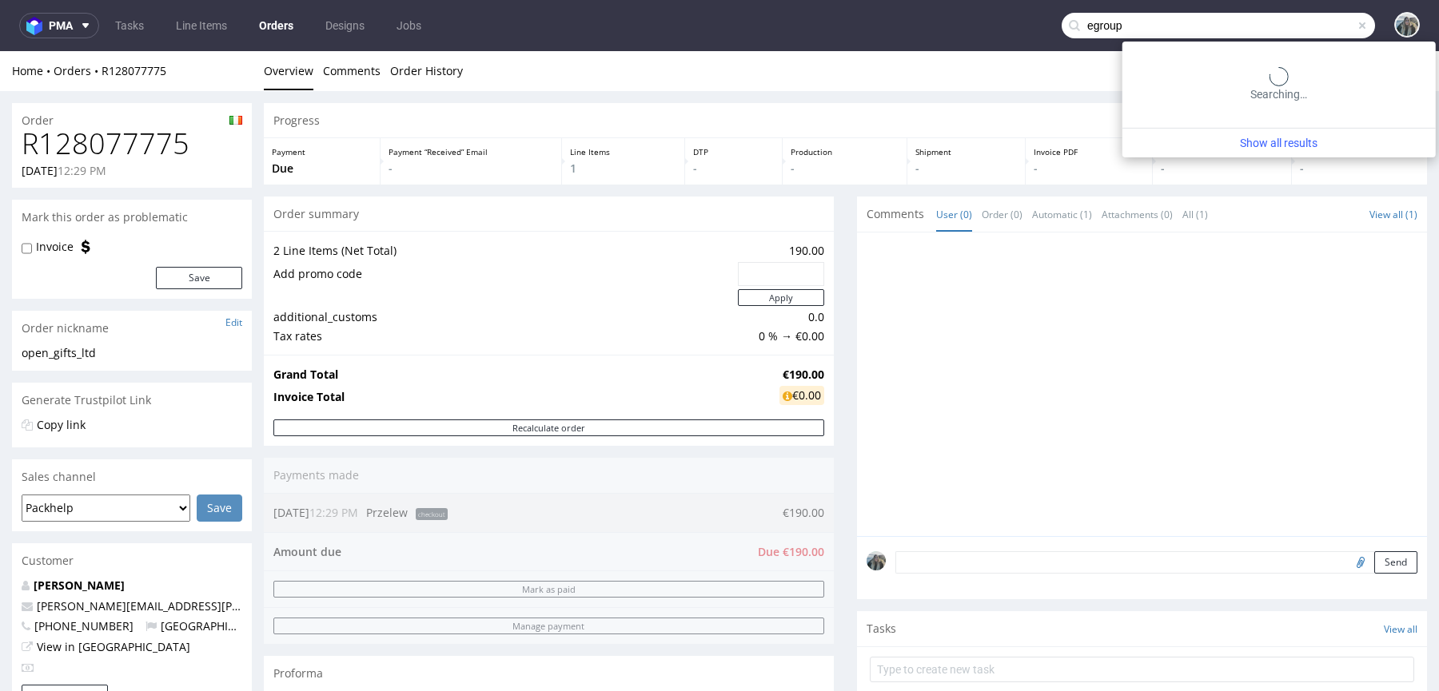
type input "egroup"
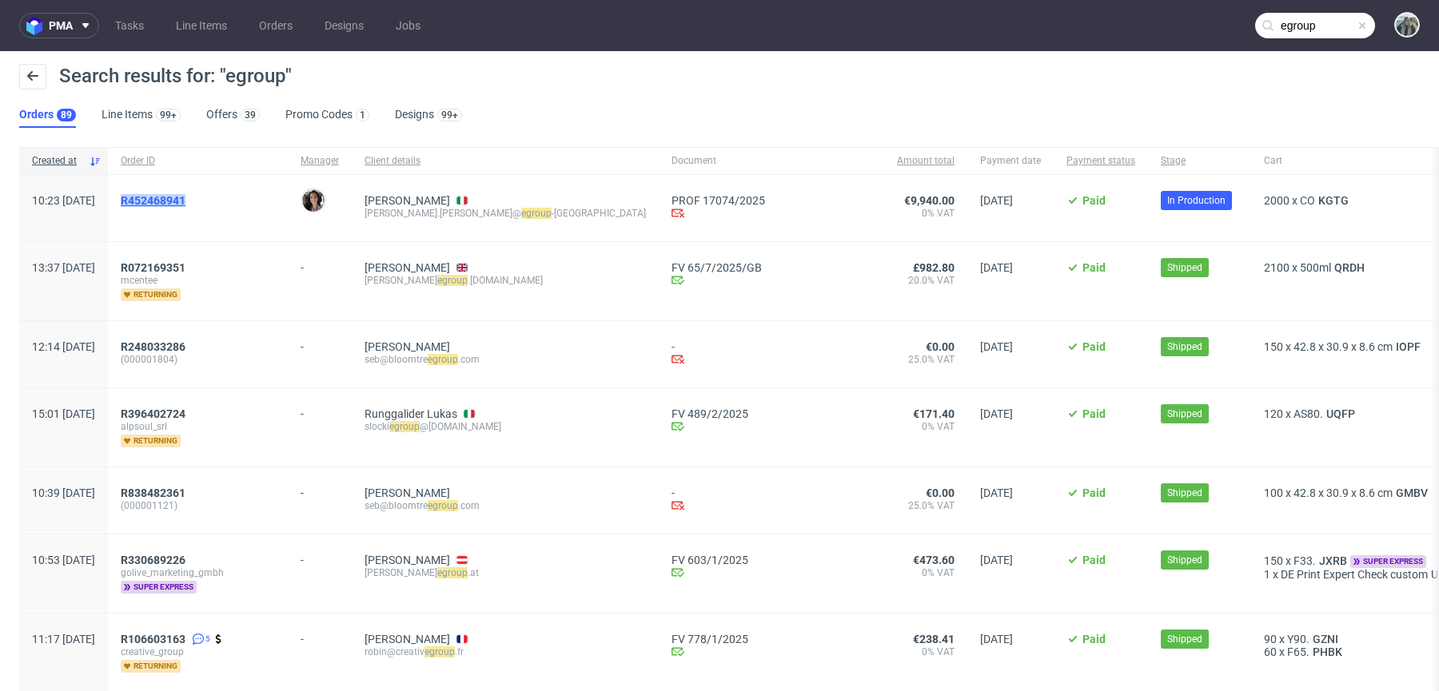
drag, startPoint x: 173, startPoint y: 215, endPoint x: 171, endPoint y: 196, distance: 19.3
click at [171, 197] on span "R452468941" at bounding box center [198, 208] width 154 height 28
copy span "R452468941"
click at [184, 203] on span "R452468941" at bounding box center [153, 200] width 65 height 13
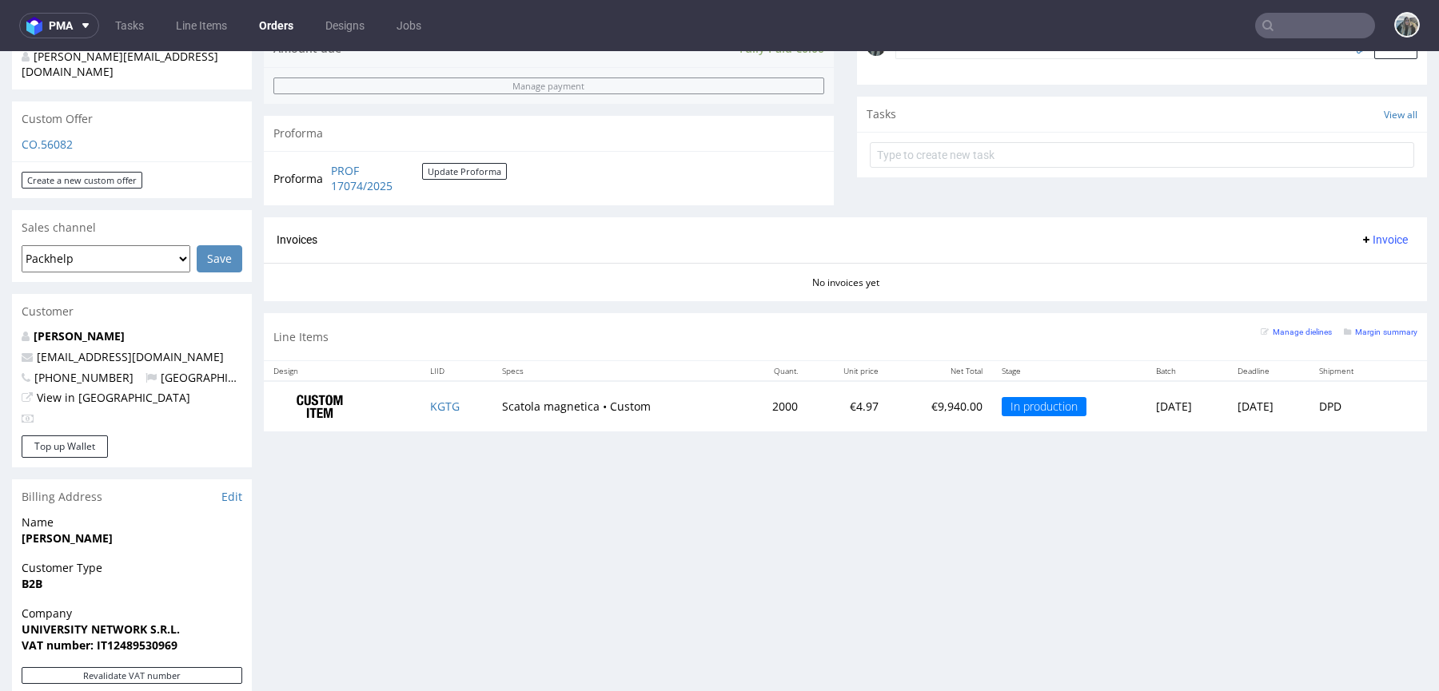
scroll to position [534, 0]
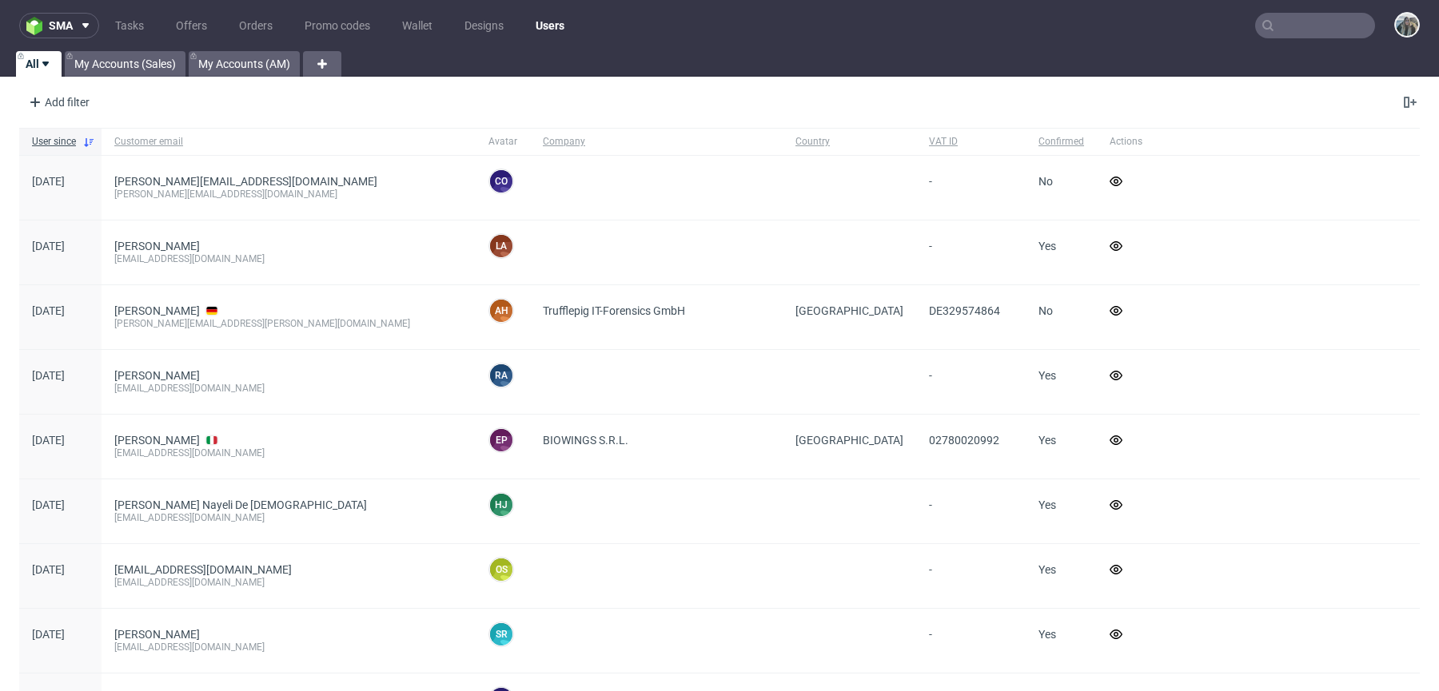
click at [1280, 29] on input "text" at bounding box center [1315, 26] width 120 height 26
paste input "camachofabricaciontextil"
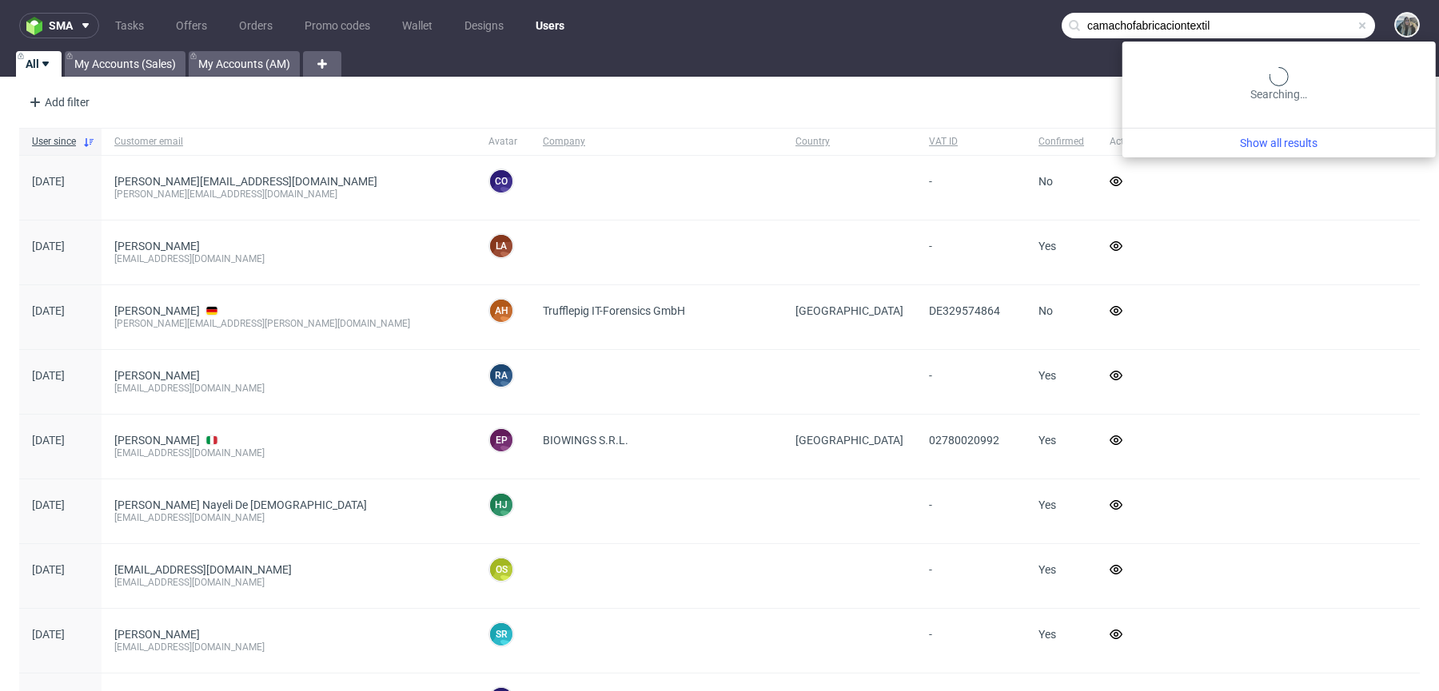
type input "camachofabricaciontextil"
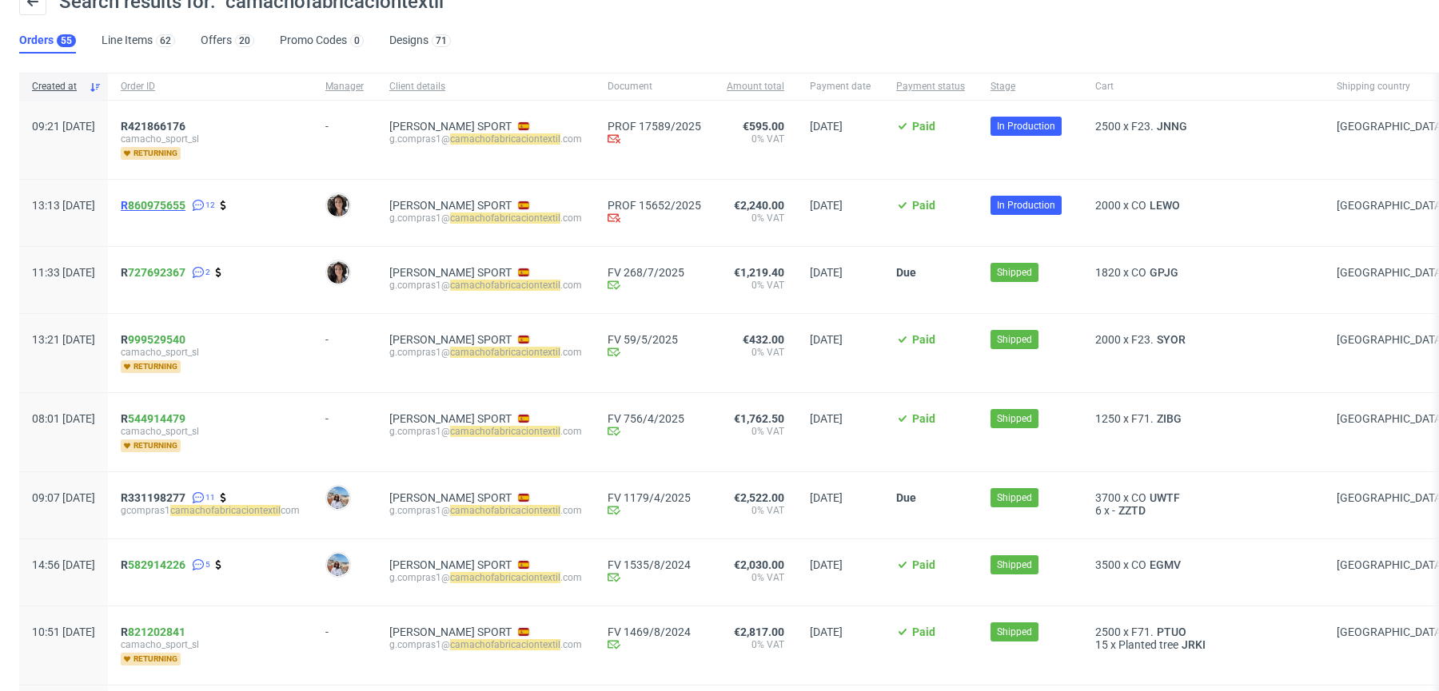
click at [170, 205] on span "R 860975655" at bounding box center [153, 205] width 65 height 13
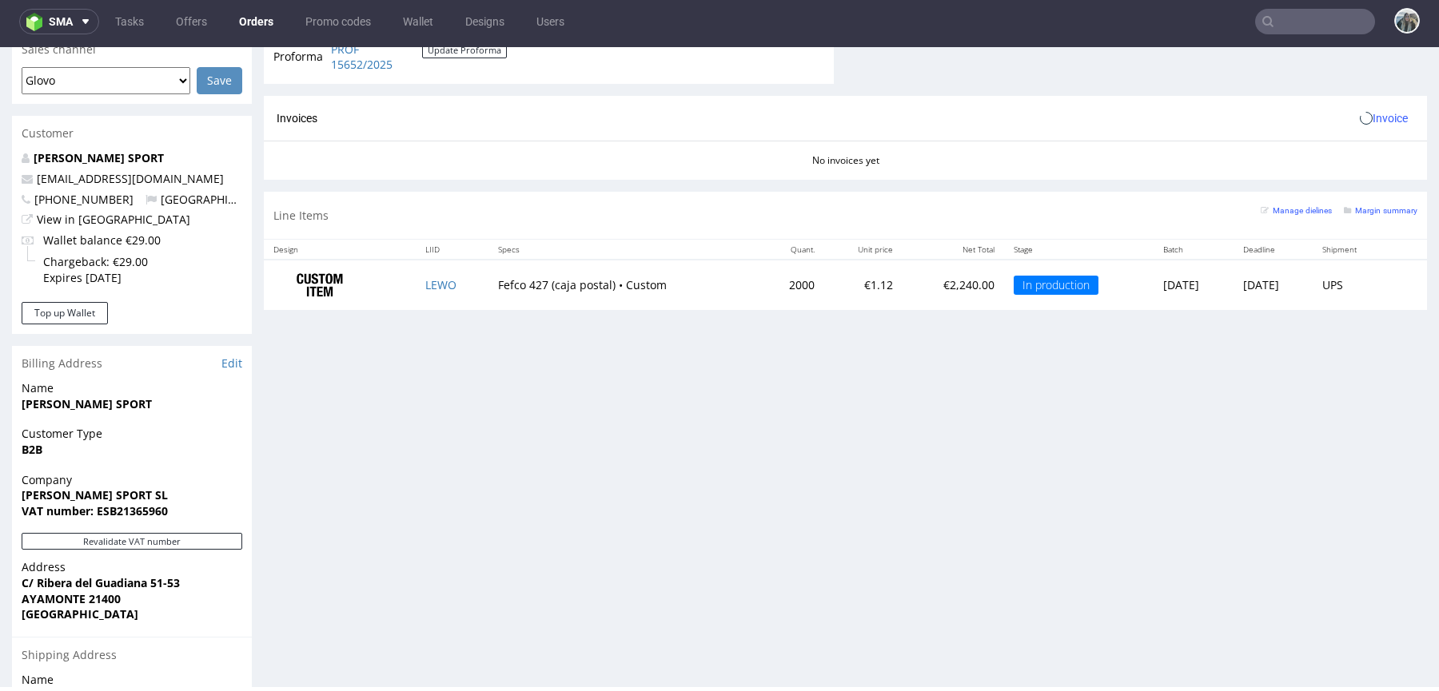
scroll to position [857, 0]
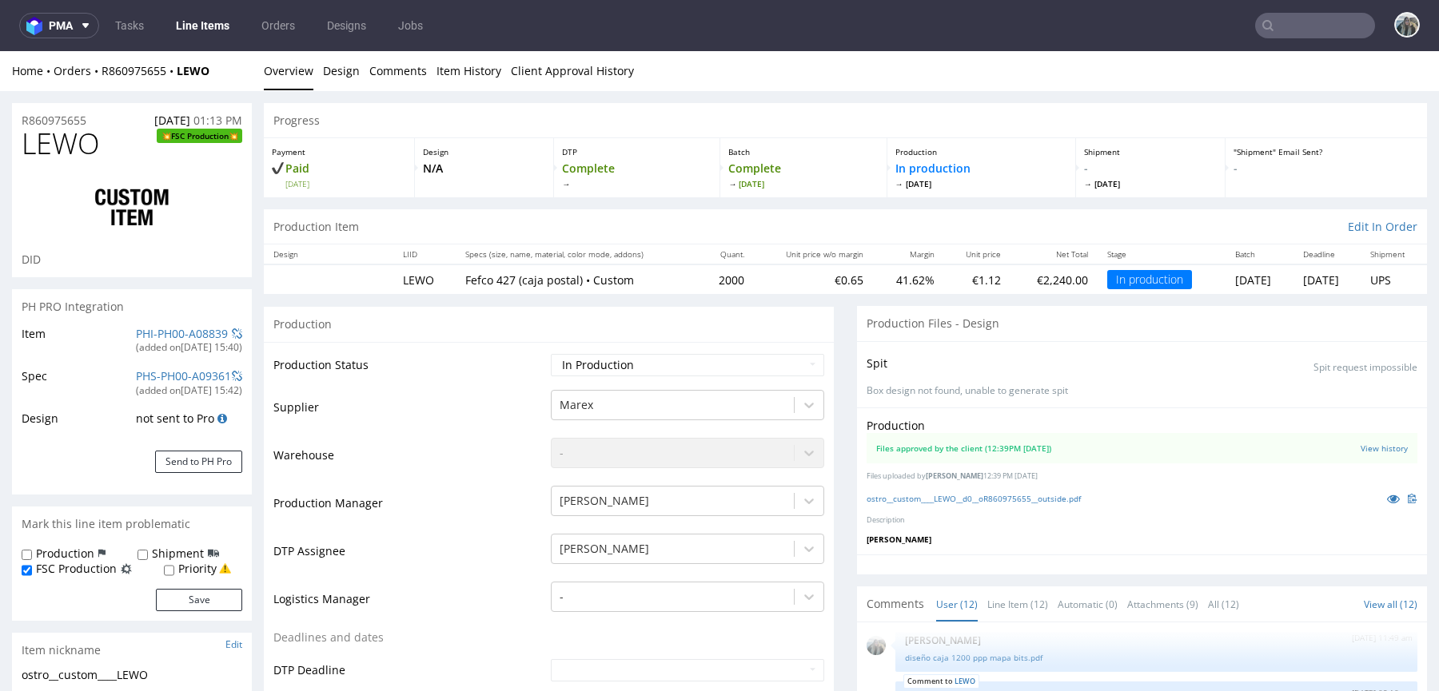
scroll to position [246, 0]
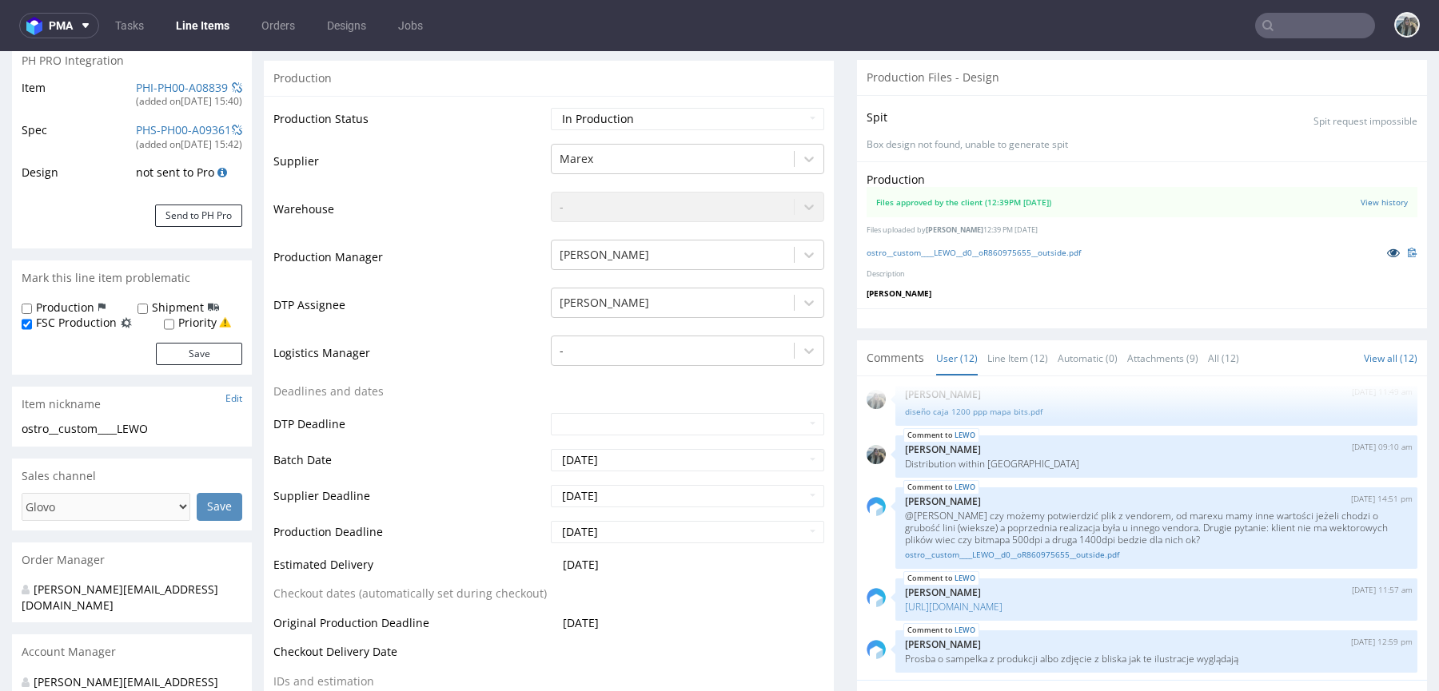
click at [1387, 252] on icon at bounding box center [1393, 252] width 13 height 11
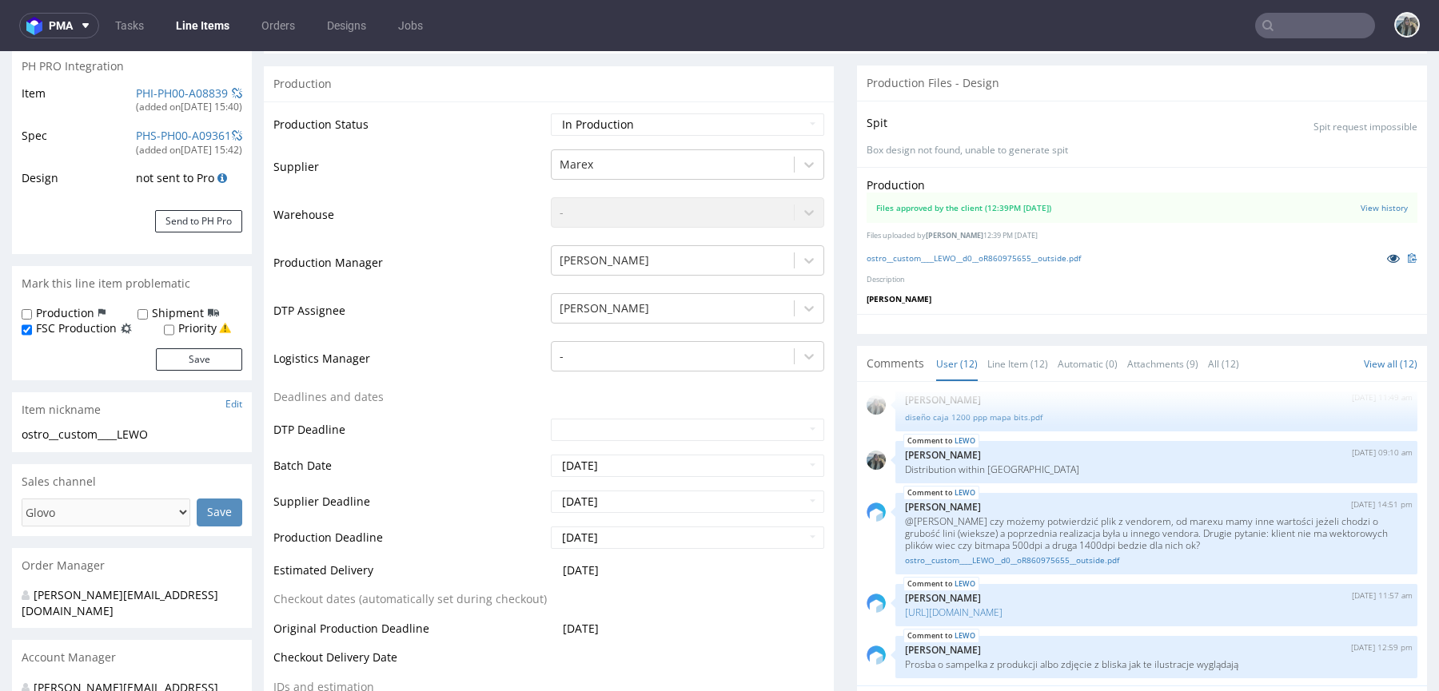
scroll to position [589, 0]
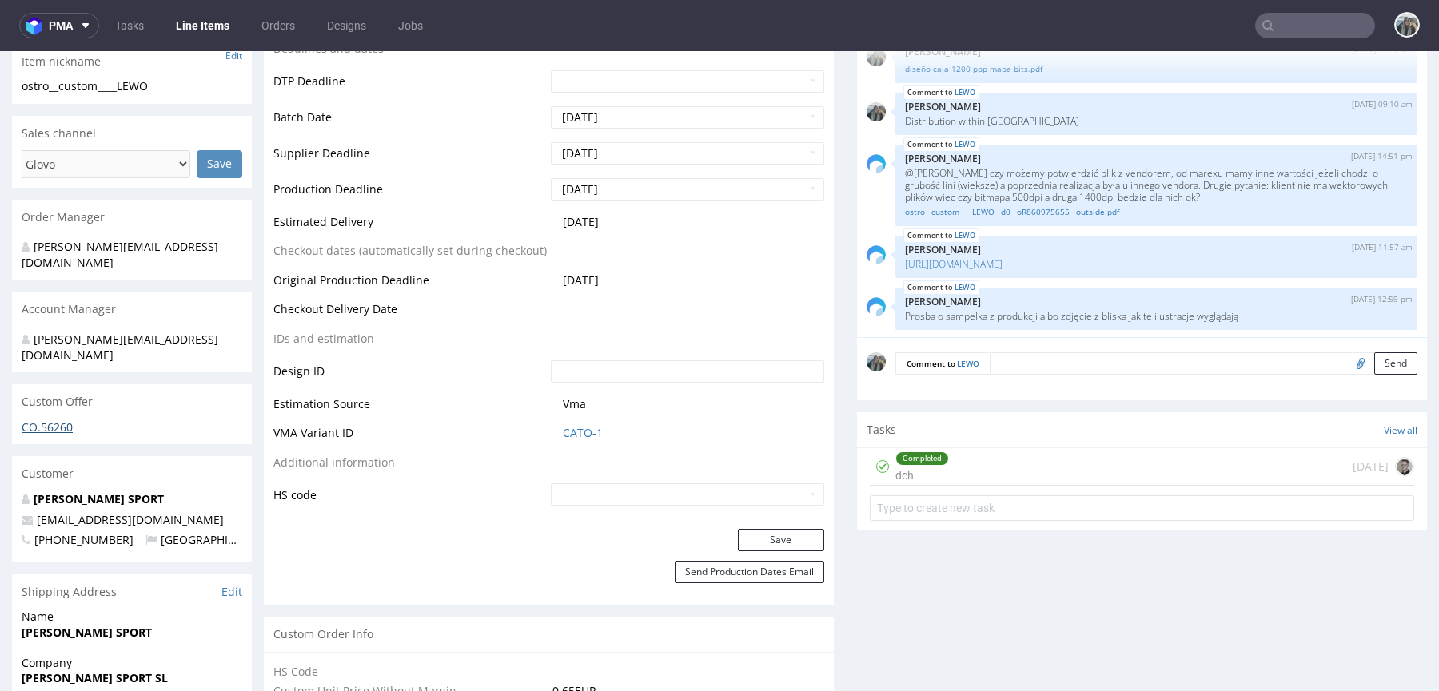
click at [59, 420] on link "CO.56260" at bounding box center [47, 427] width 51 height 15
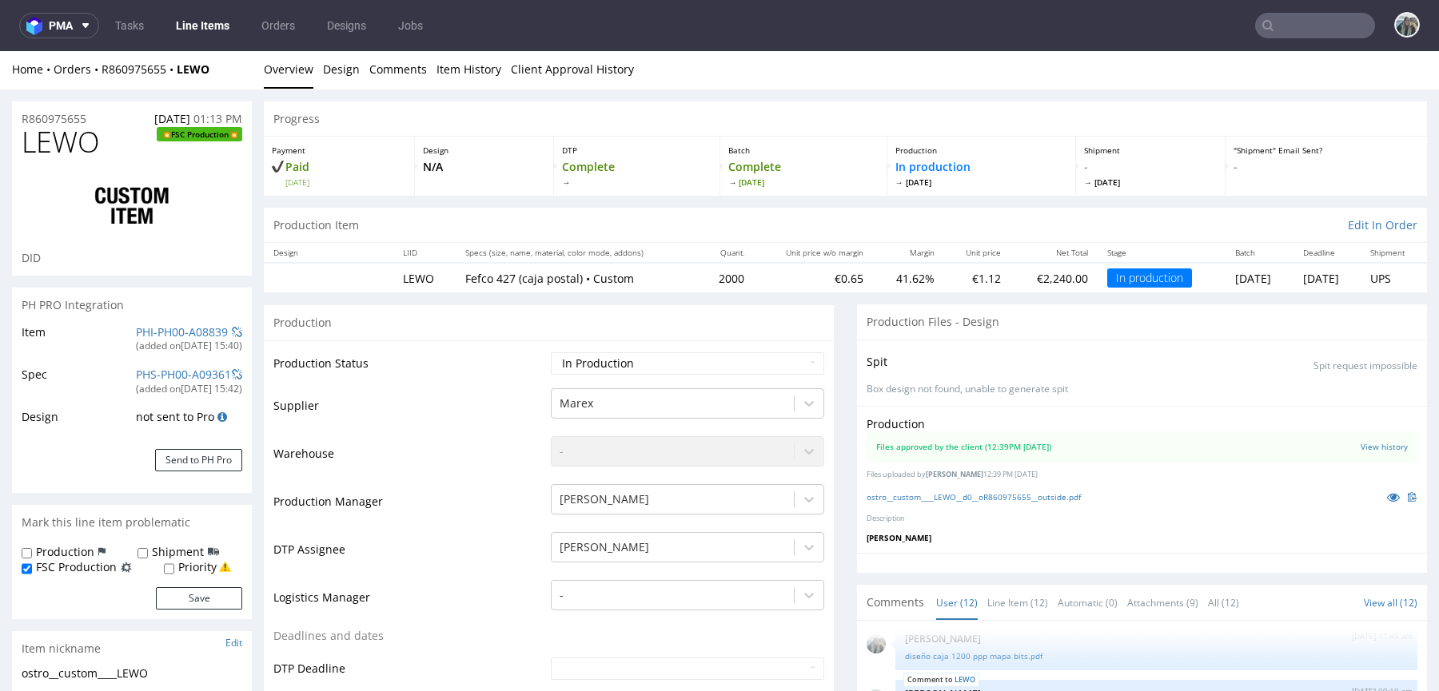
scroll to position [6, 0]
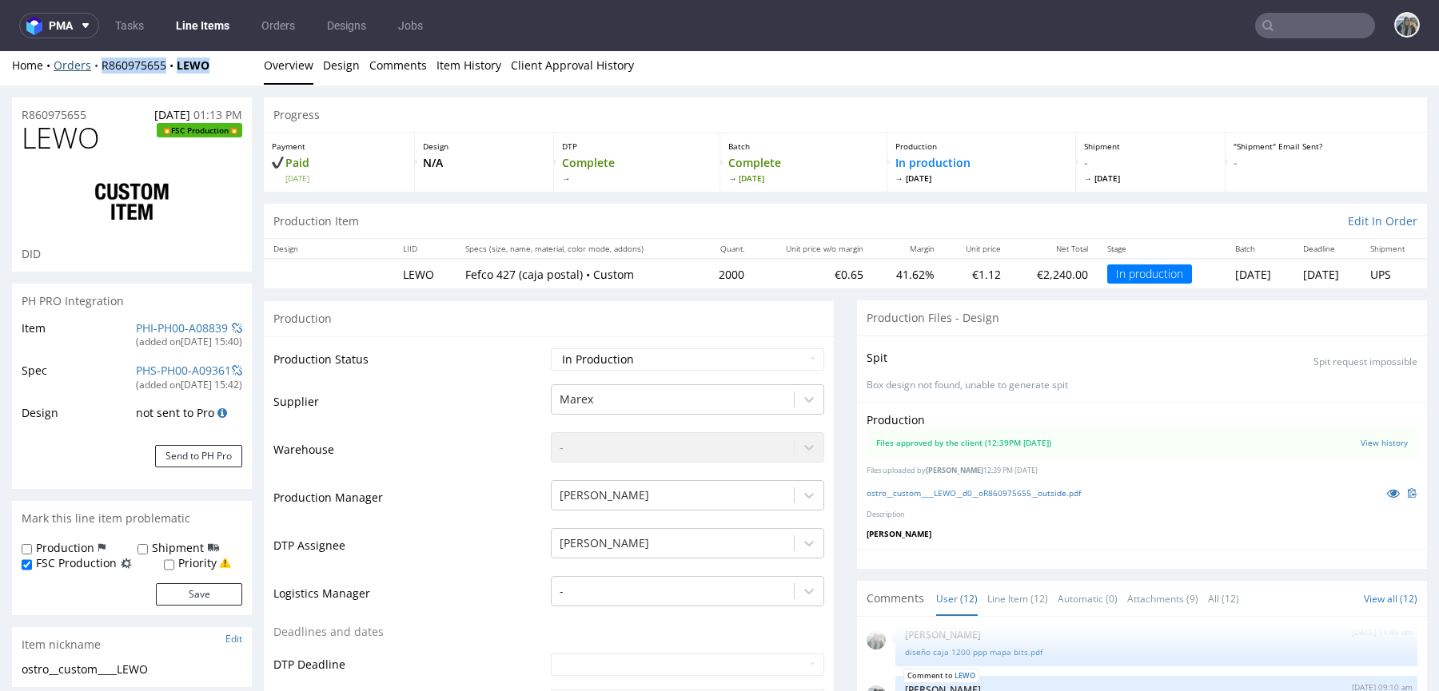
drag, startPoint x: 126, startPoint y: 81, endPoint x: 92, endPoint y: 68, distance: 36.7
click at [92, 68] on div "Home Orders R860975655 LEWO Overview Design Comments Item History Client Approv…" at bounding box center [719, 66] width 1439 height 40
copy div "R860975655 LEWO"
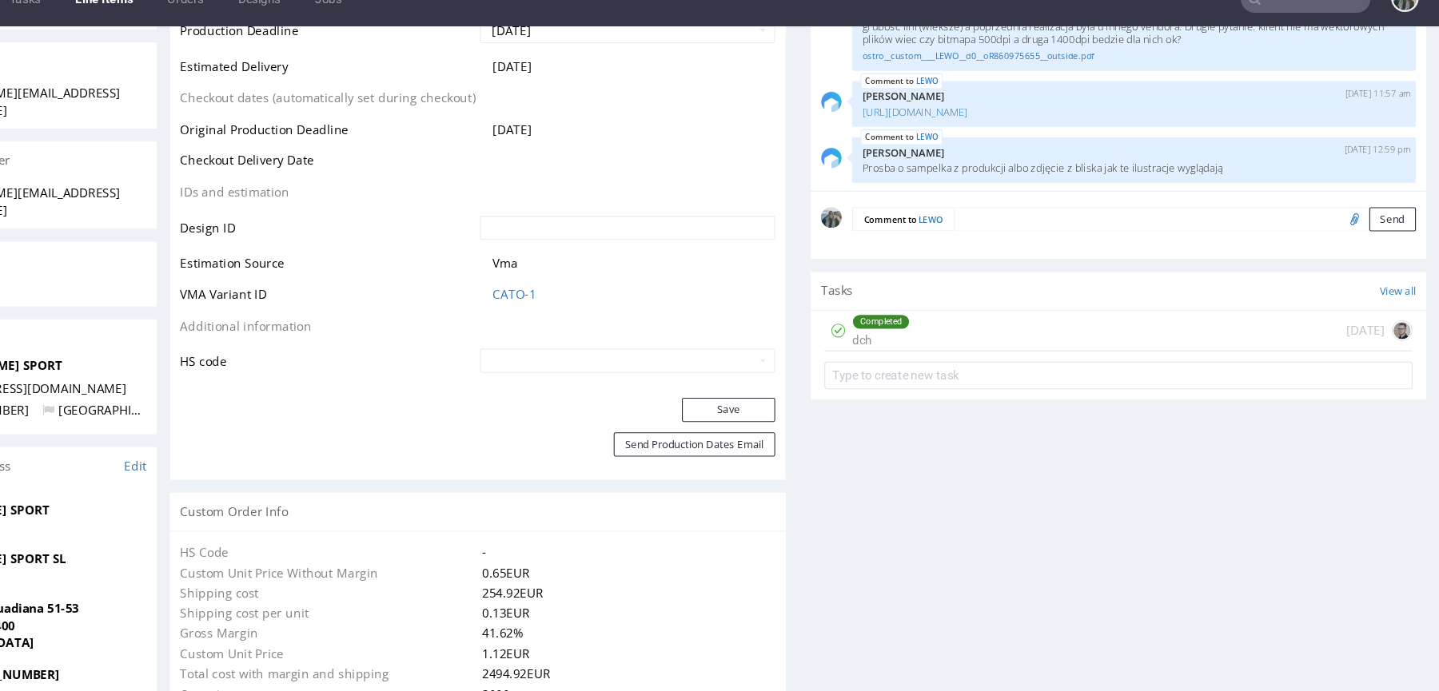
scroll to position [0, 0]
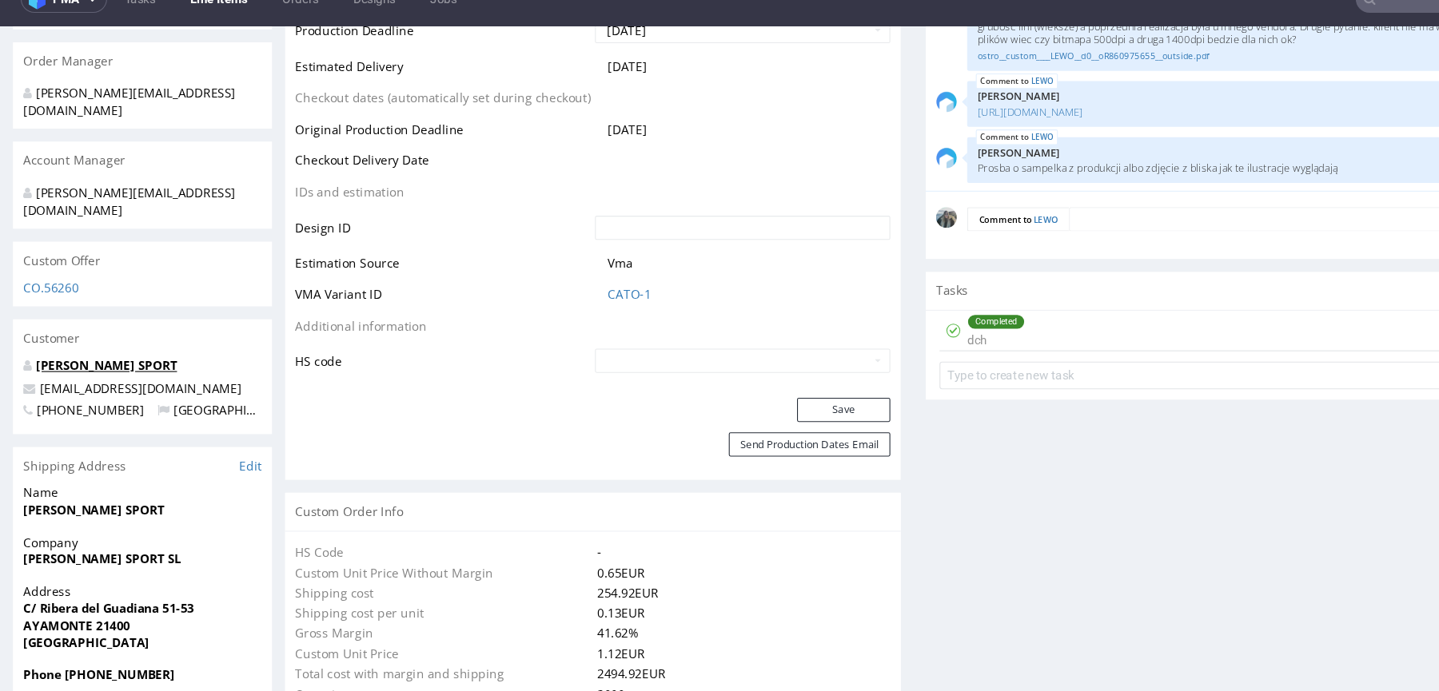
click at [106, 332] on link "[PERSON_NAME] SPORT" at bounding box center [99, 339] width 130 height 15
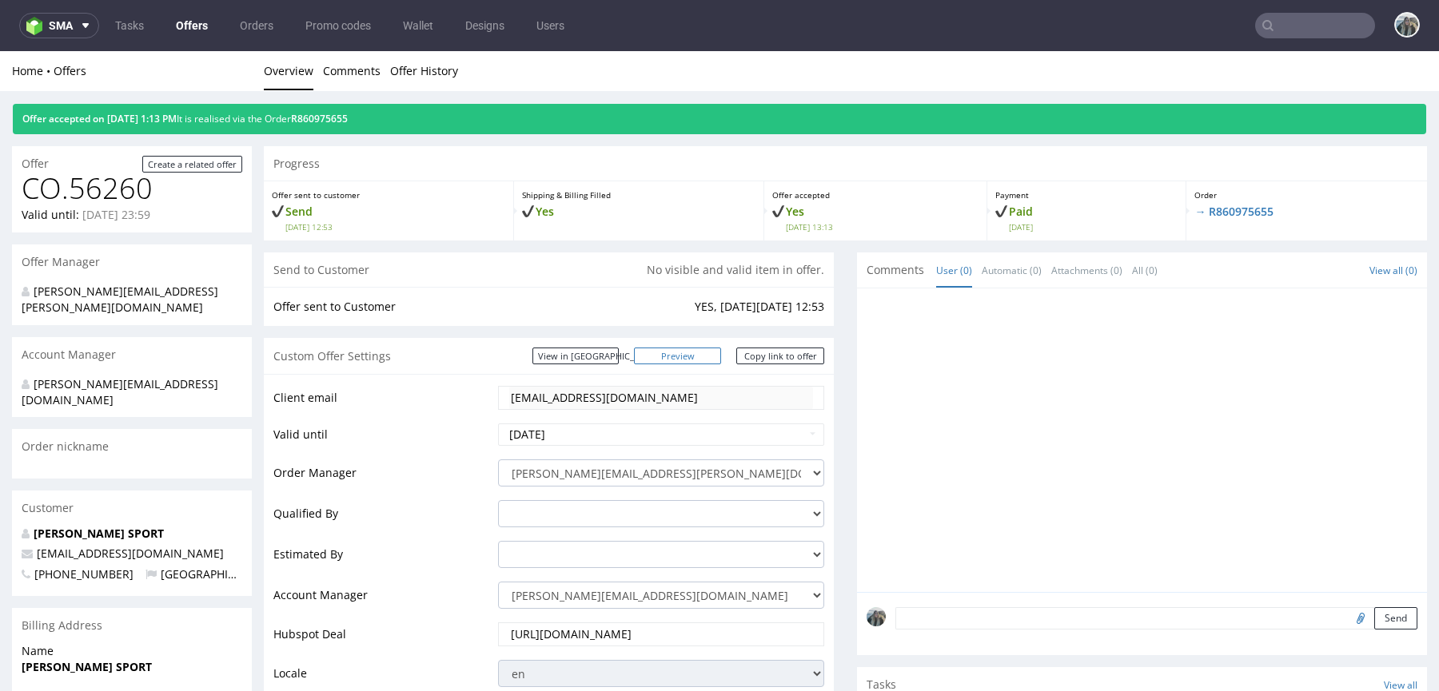
click at [695, 349] on link "Preview" at bounding box center [678, 356] width 88 height 17
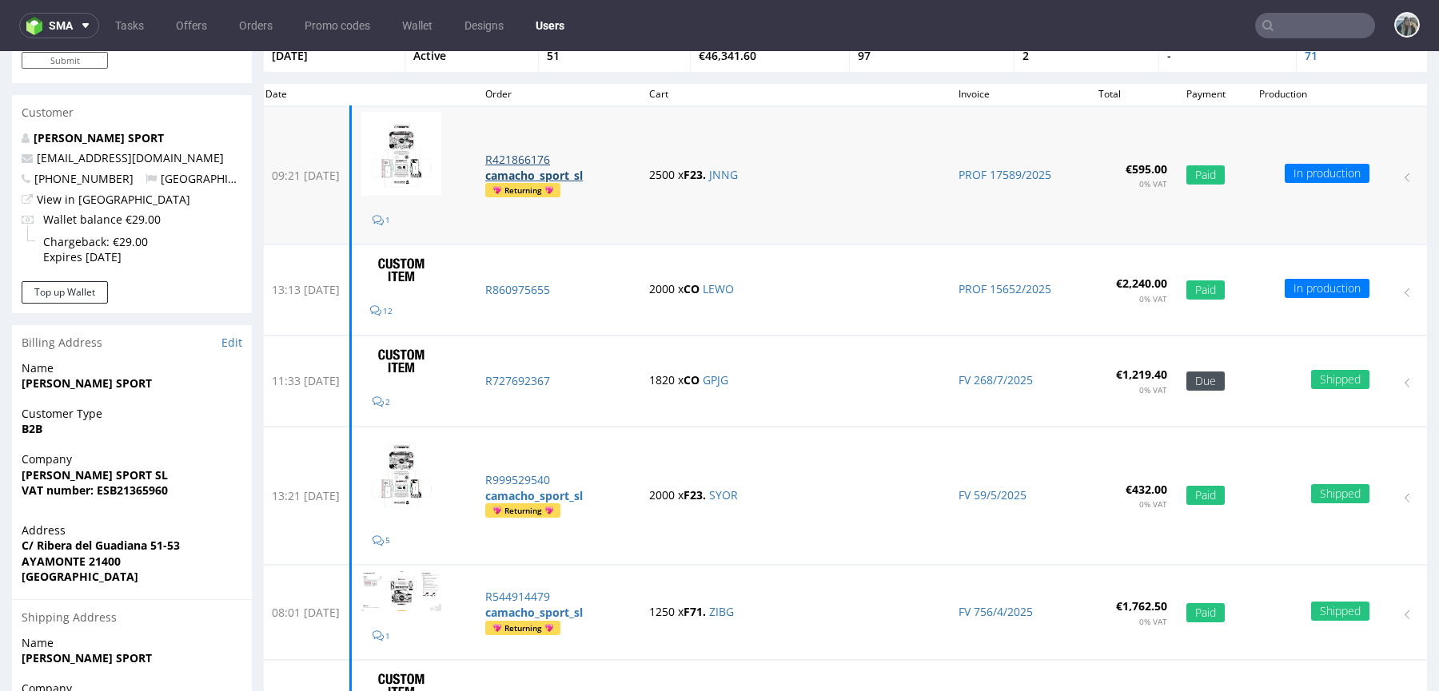
scroll to position [117, 0]
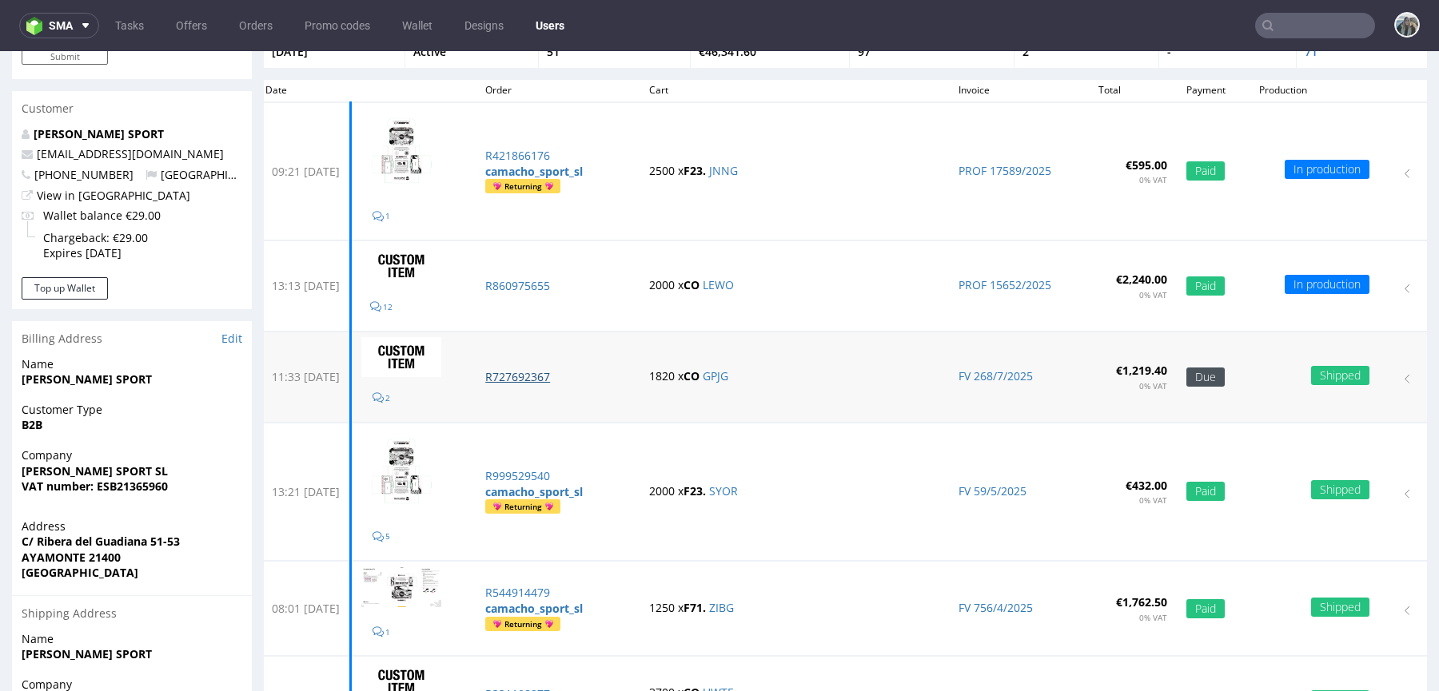
click at [556, 373] on p "R727692367" at bounding box center [557, 377] width 145 height 16
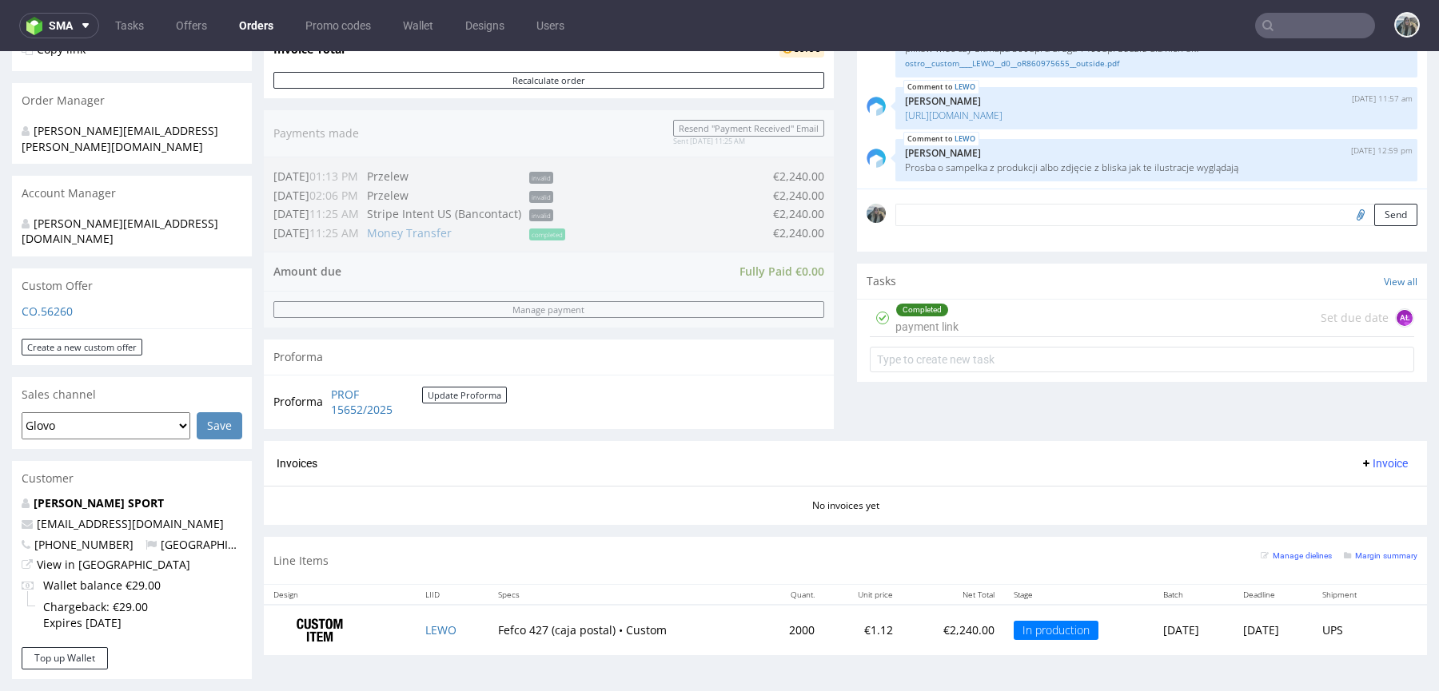
scroll to position [606, 0]
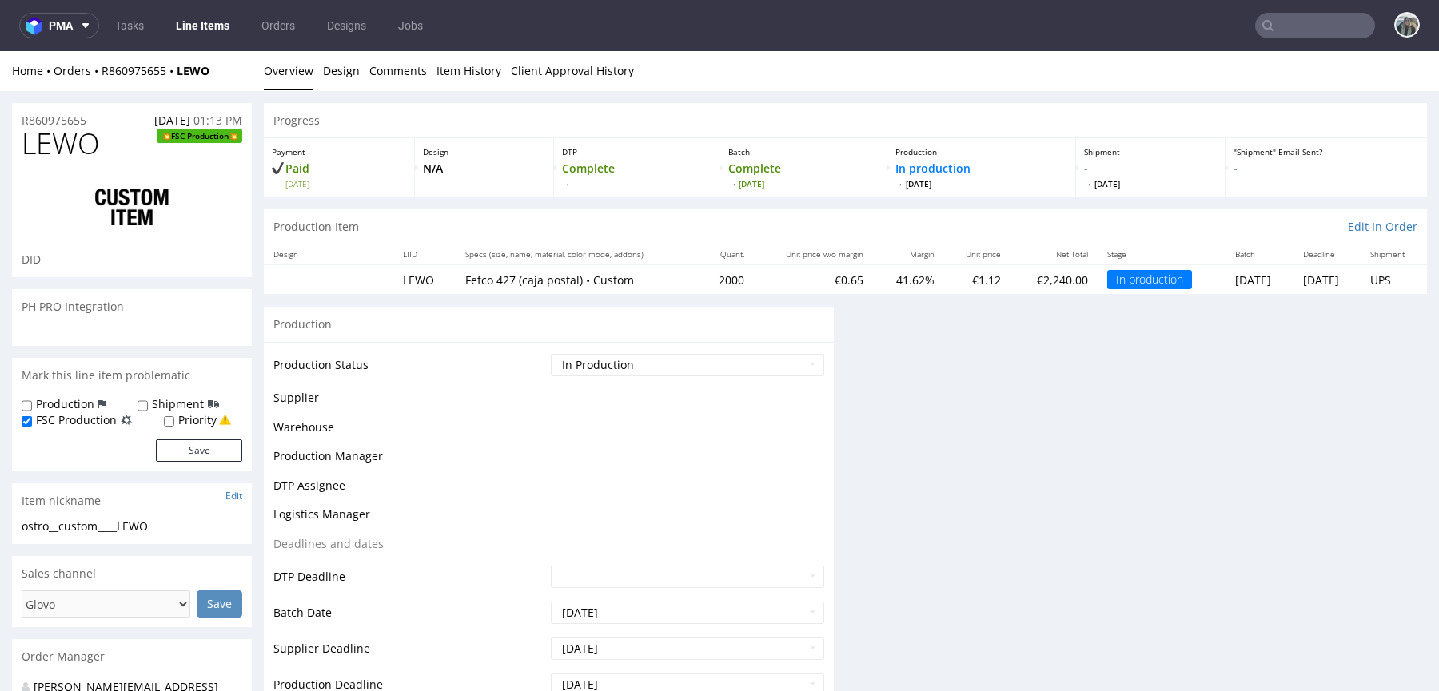
click at [165, 401] on label "Shipment" at bounding box center [178, 404] width 52 height 16
click at [148, 401] on input "Shipment" at bounding box center [142, 406] width 10 height 13
checkbox input "true"
click at [173, 440] on button "Save" at bounding box center [199, 451] width 86 height 22
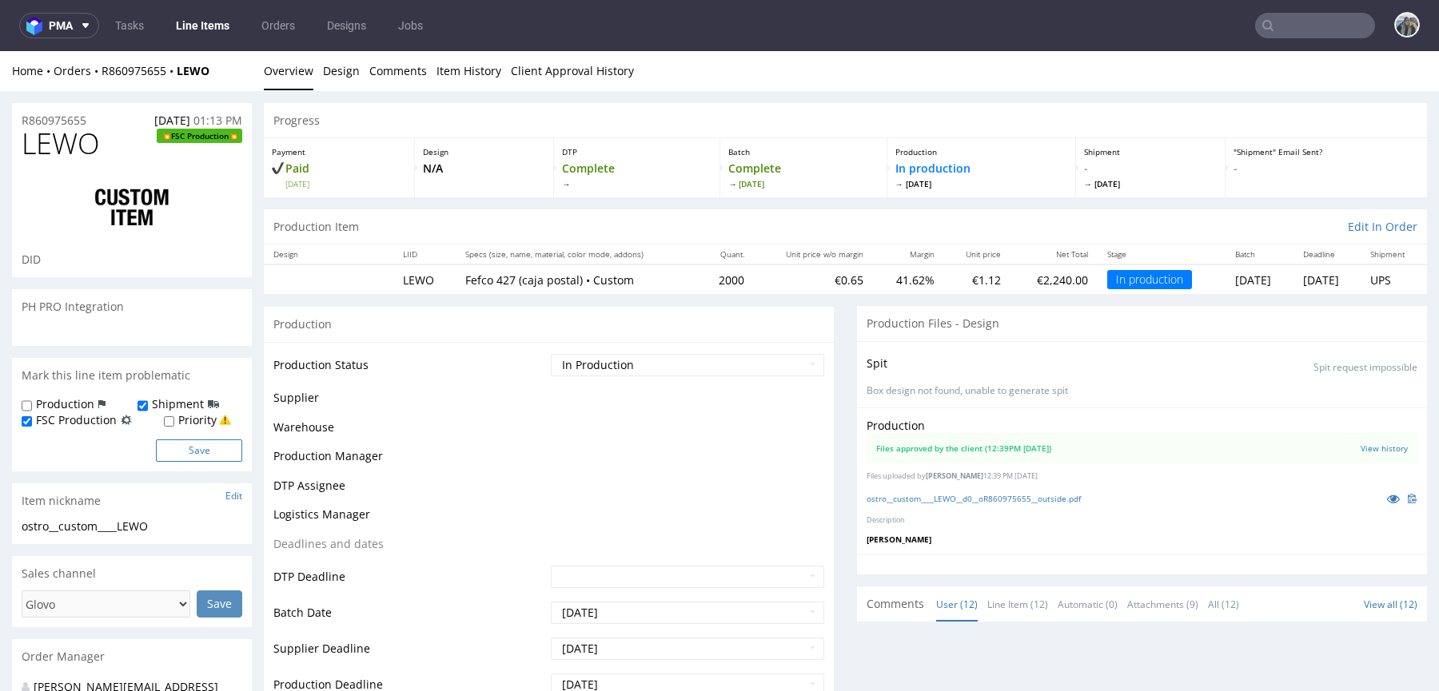
click at [221, 461] on button "Save" at bounding box center [199, 451] width 86 height 22
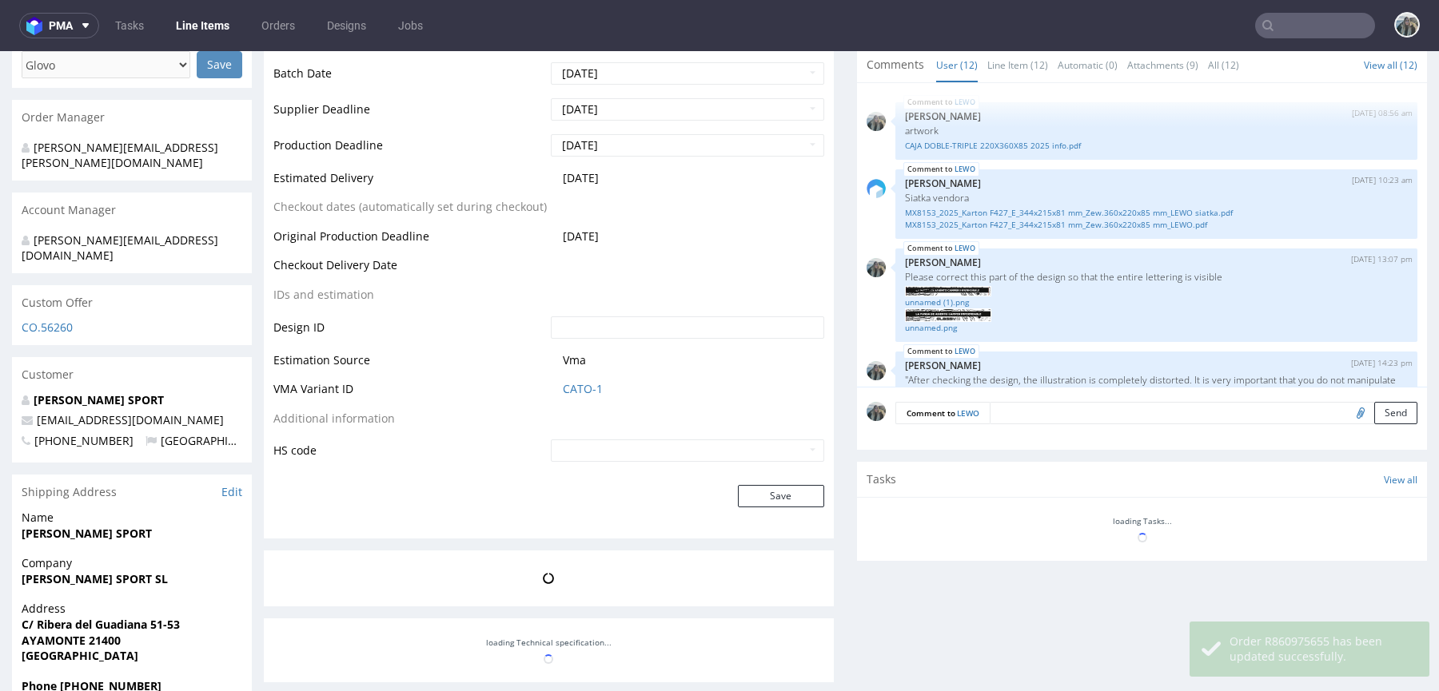
scroll to position [1045, 0]
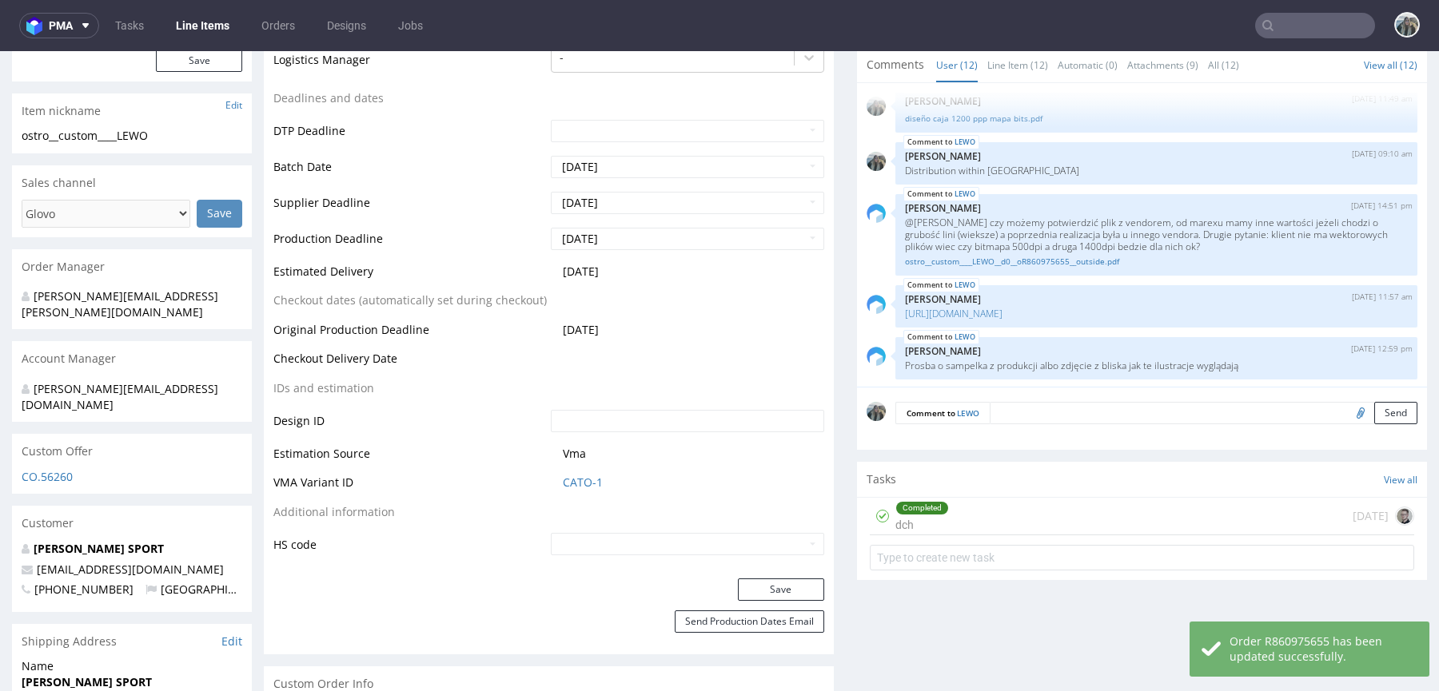
click at [1137, 431] on div "Comment to LEWO Send" at bounding box center [1142, 419] width 570 height 64
click at [1148, 416] on textarea at bounding box center [1203, 413] width 428 height 22
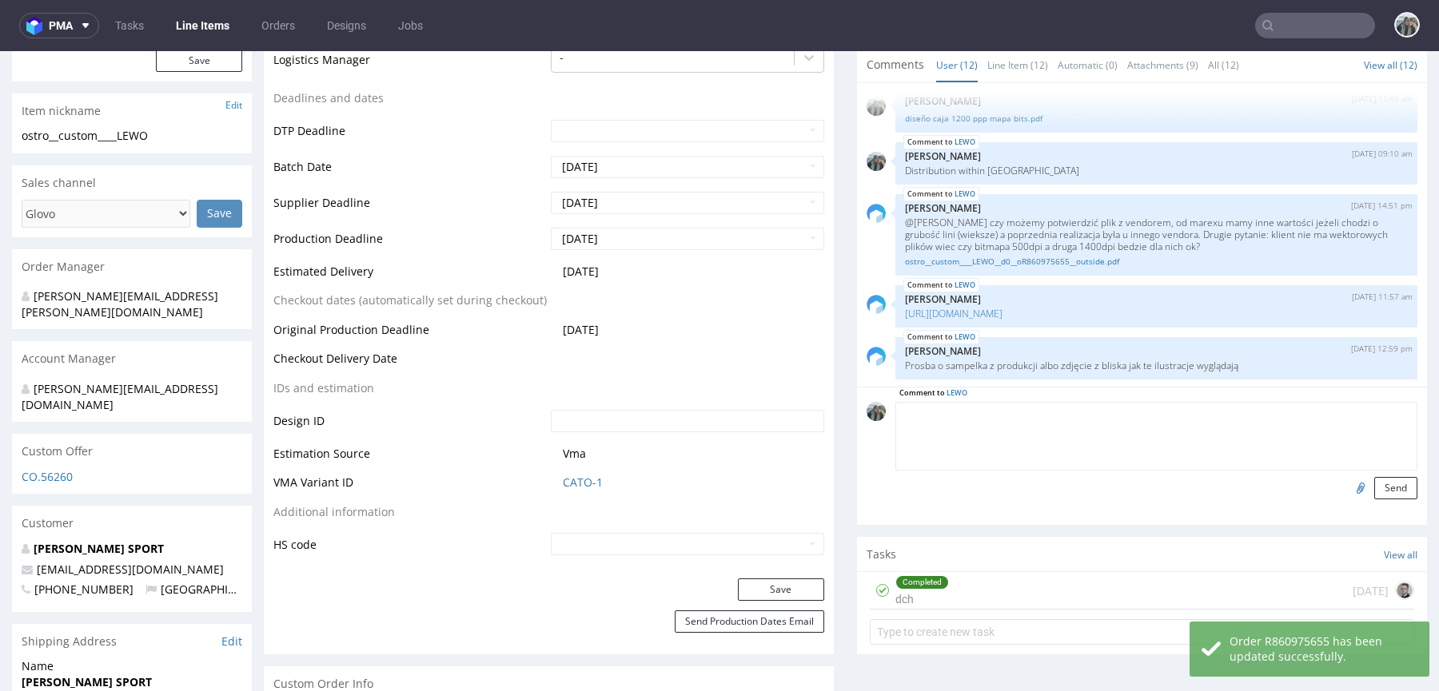
paste textarea "SHIPPING: Warehouse Opening Hours: 7 a.m. to 2:30 p.m. The truck must have a li…"
type textarea "SHIPPING: Warehouse Opening Hours: 7 a.m. to 2:30 p.m. The truck must have a li…"
click at [1374, 486] on button "Send" at bounding box center [1395, 488] width 43 height 22
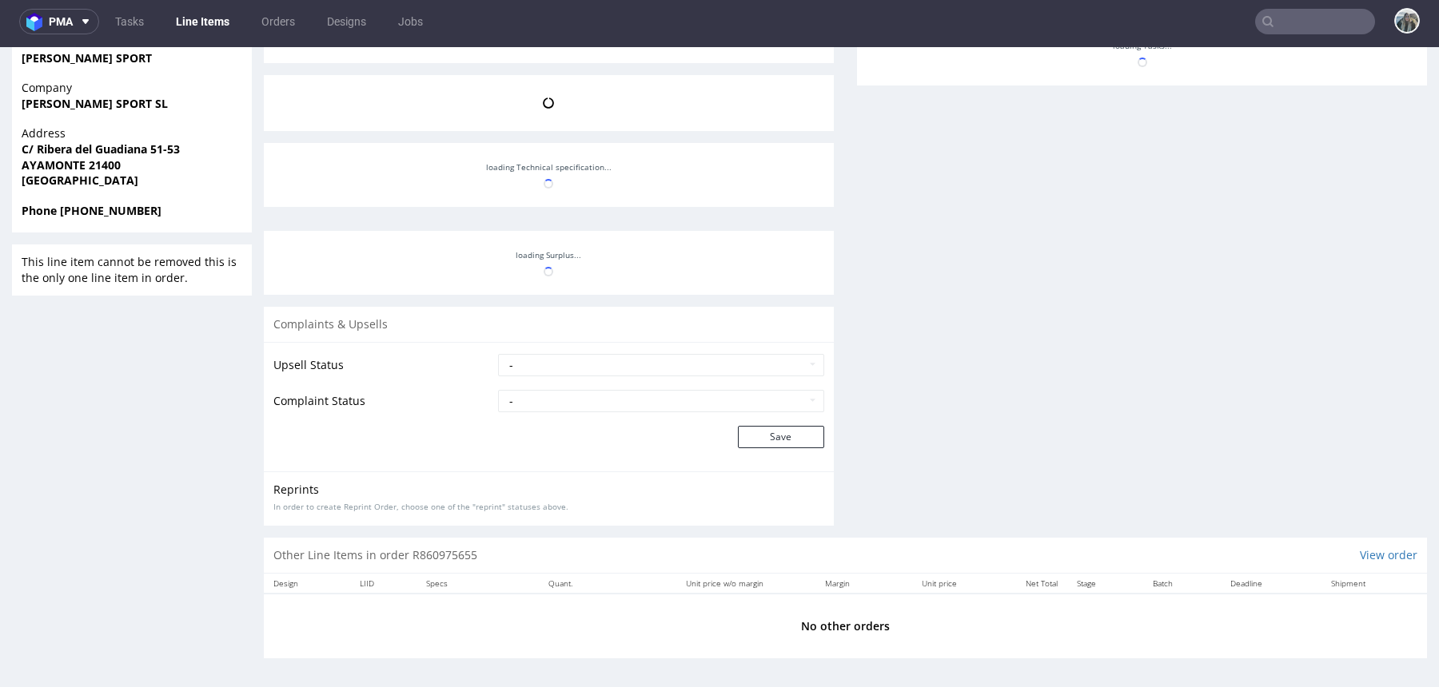
scroll to position [1160, 0]
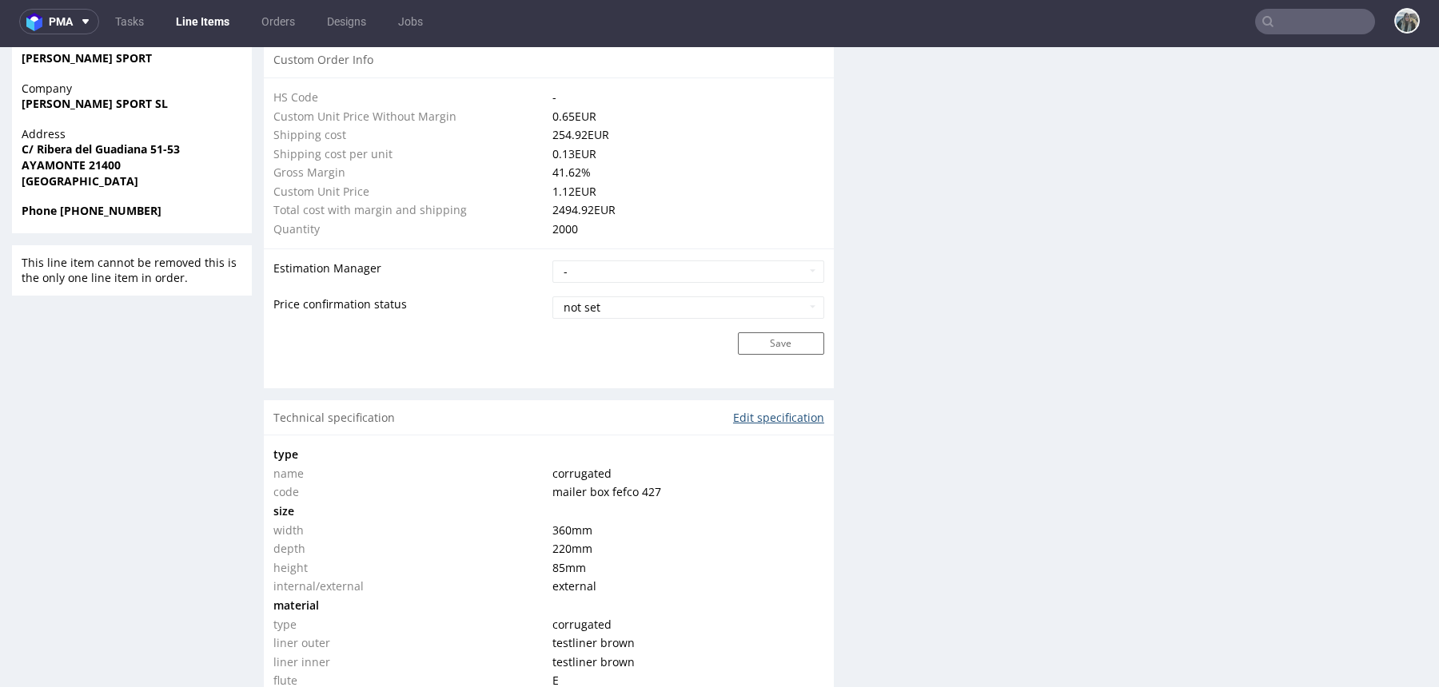
click at [769, 418] on link "Edit specification" at bounding box center [778, 418] width 91 height 16
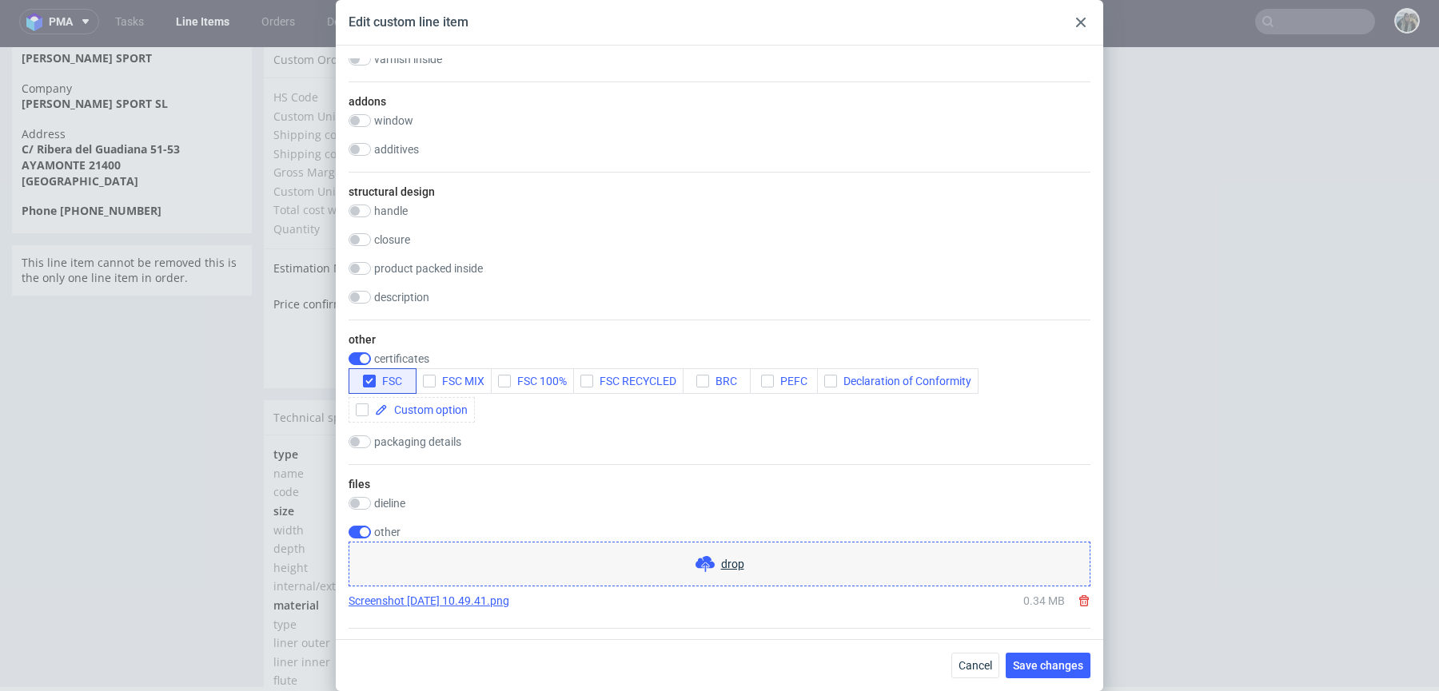
scroll to position [1080, 0]
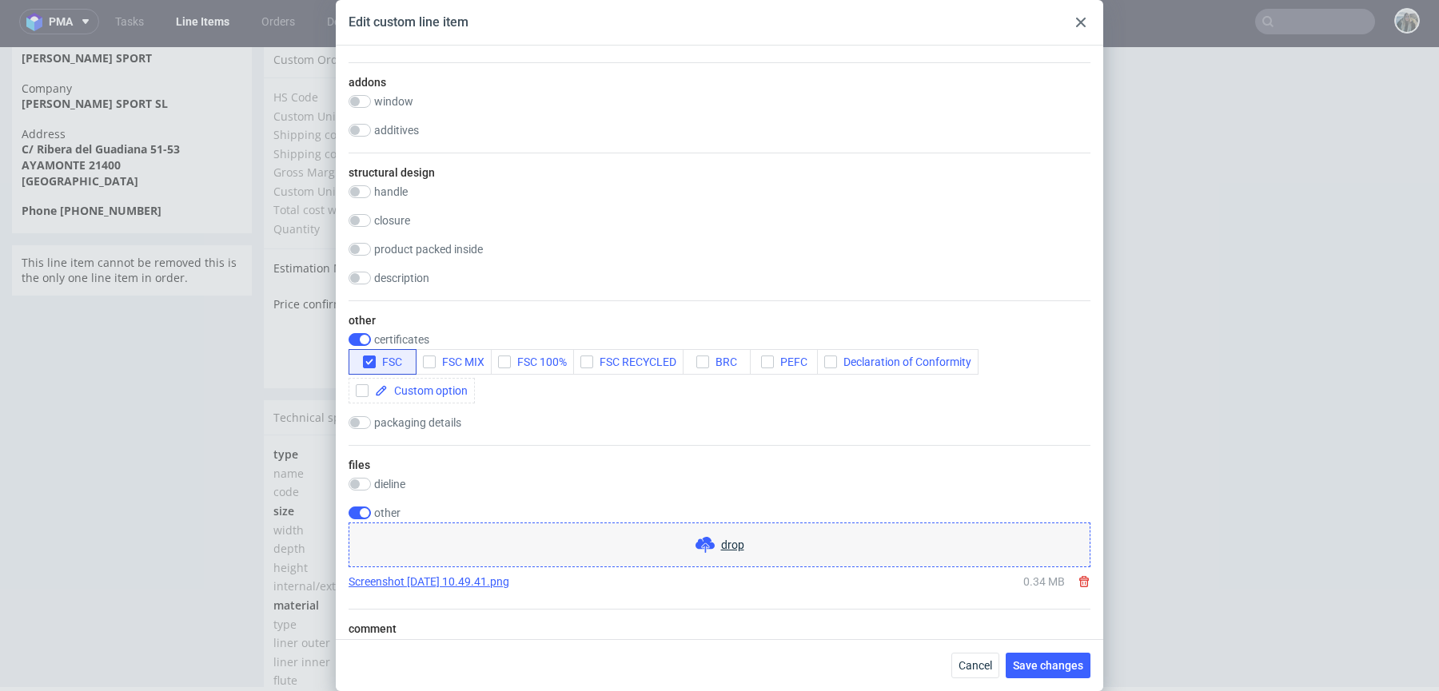
click at [417, 421] on label "packaging details" at bounding box center [417, 422] width 87 height 13
checkbox input "true"
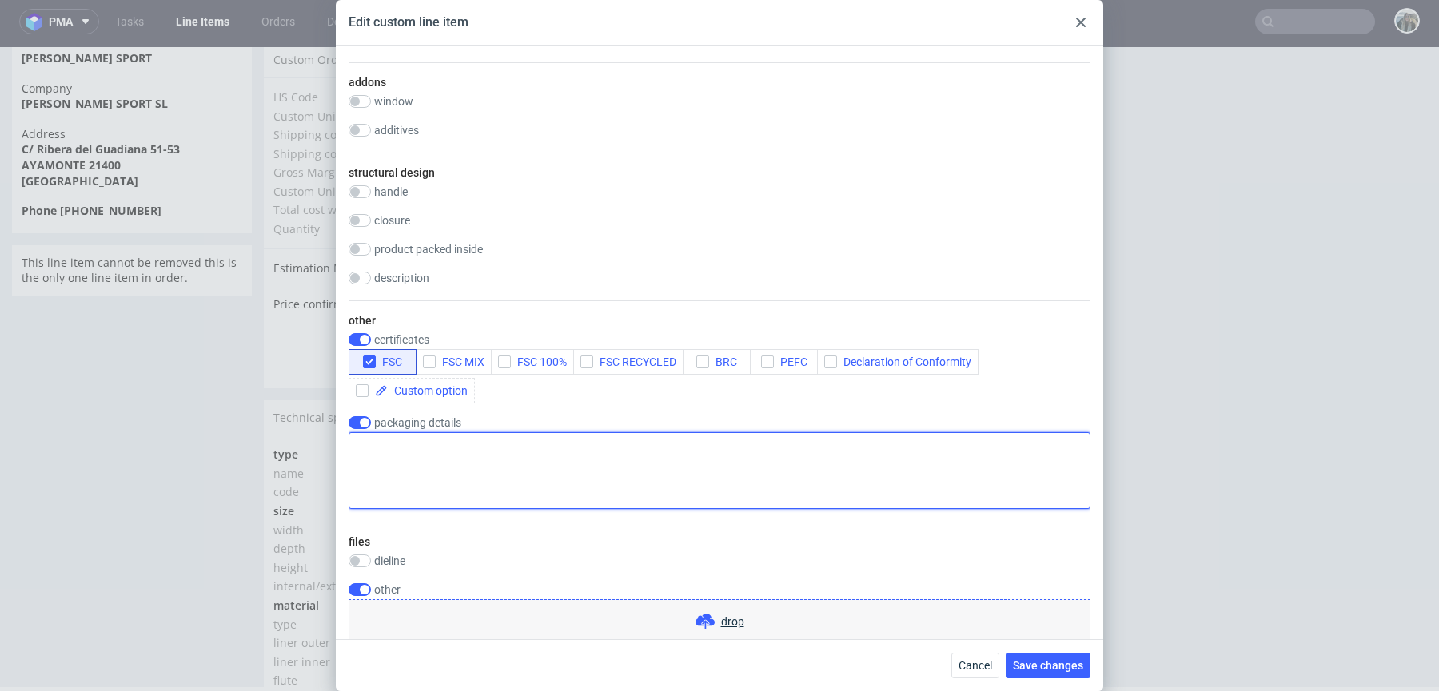
paste textarea "SHIPPING: Warehouse Opening Hours: 7 a.m. to 2:30 p.m. The truck must have a li…"
click at [428, 458] on textarea at bounding box center [719, 470] width 742 height 77
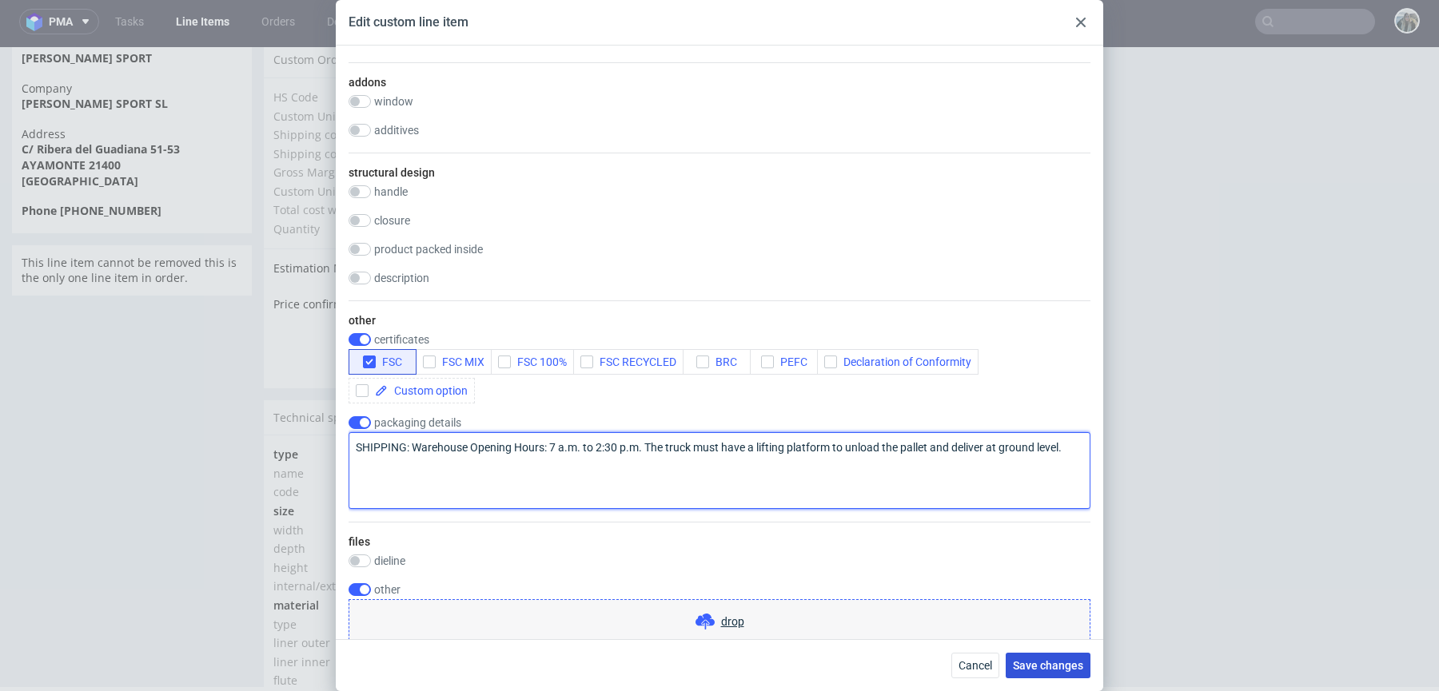
type textarea "SHIPPING: Warehouse Opening Hours: 7 a.m. to 2:30 p.m. The truck must have a li…"
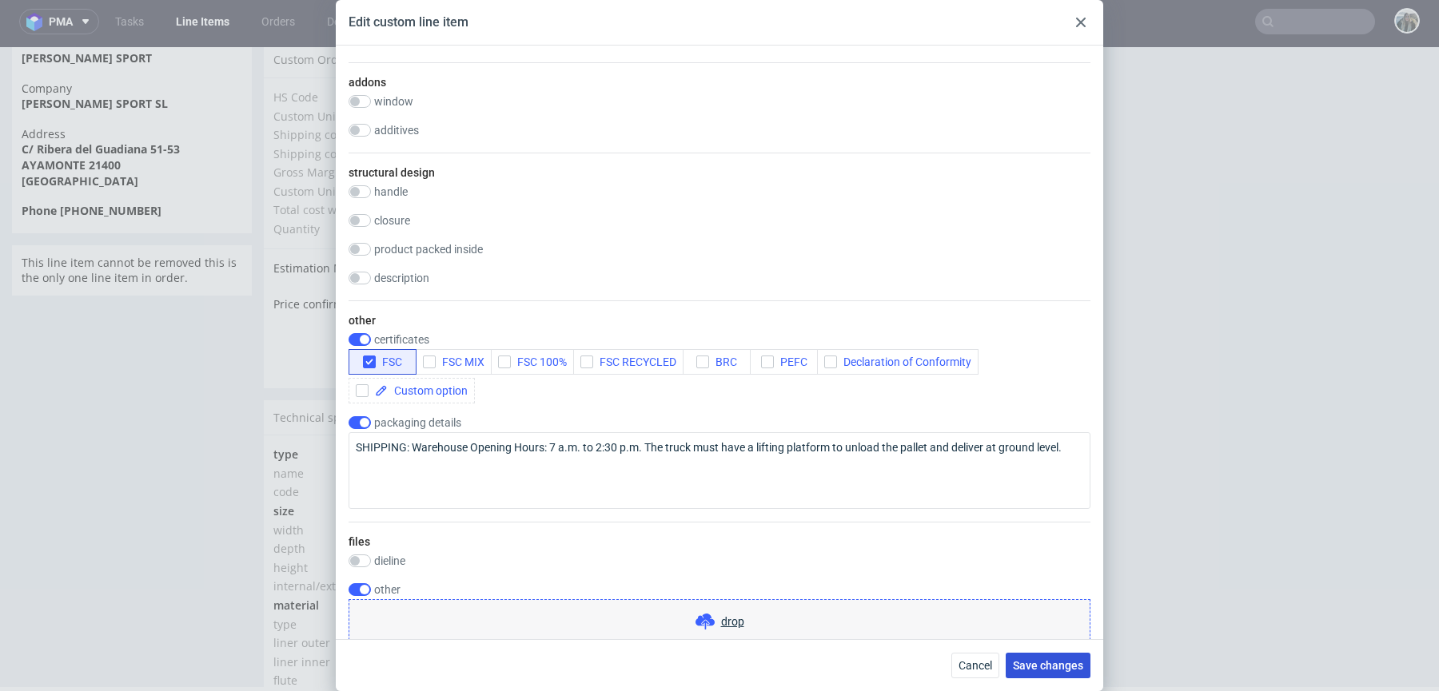
click at [1031, 656] on button "Save changes" at bounding box center [1047, 666] width 85 height 26
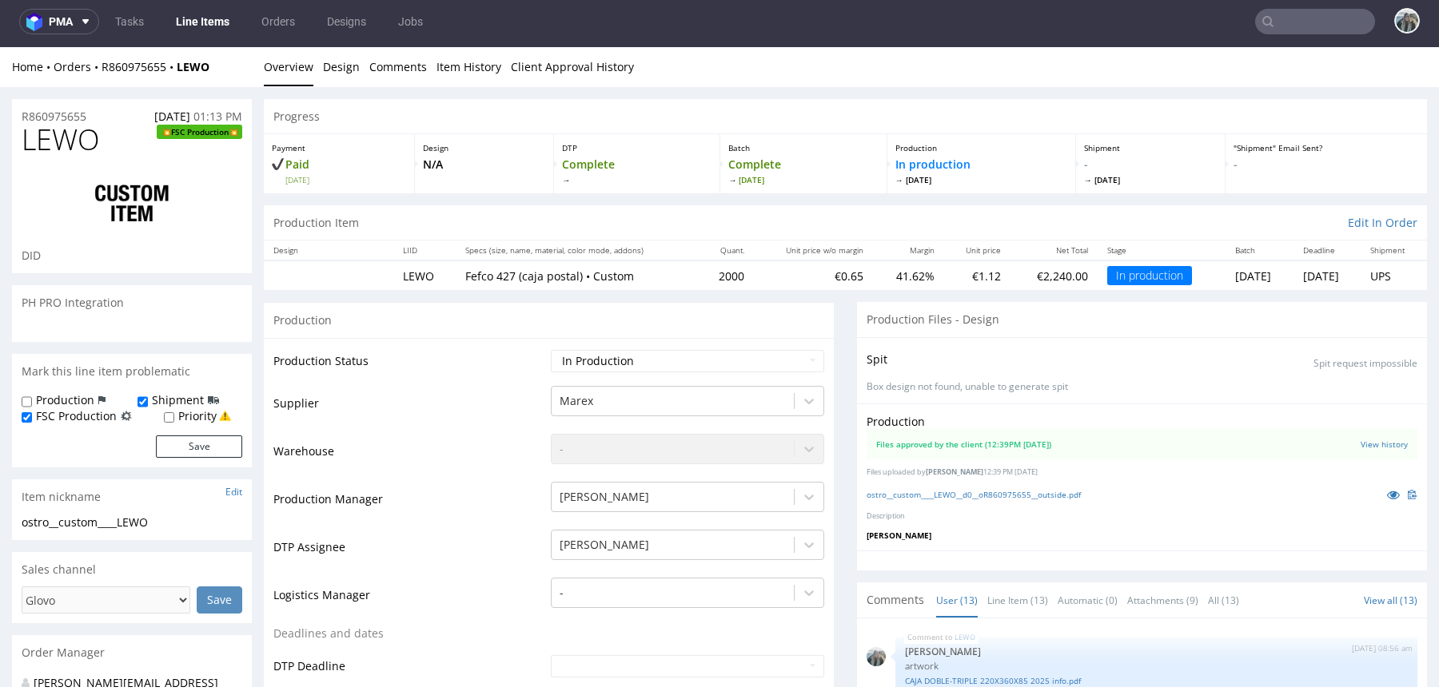
scroll to position [1109, 0]
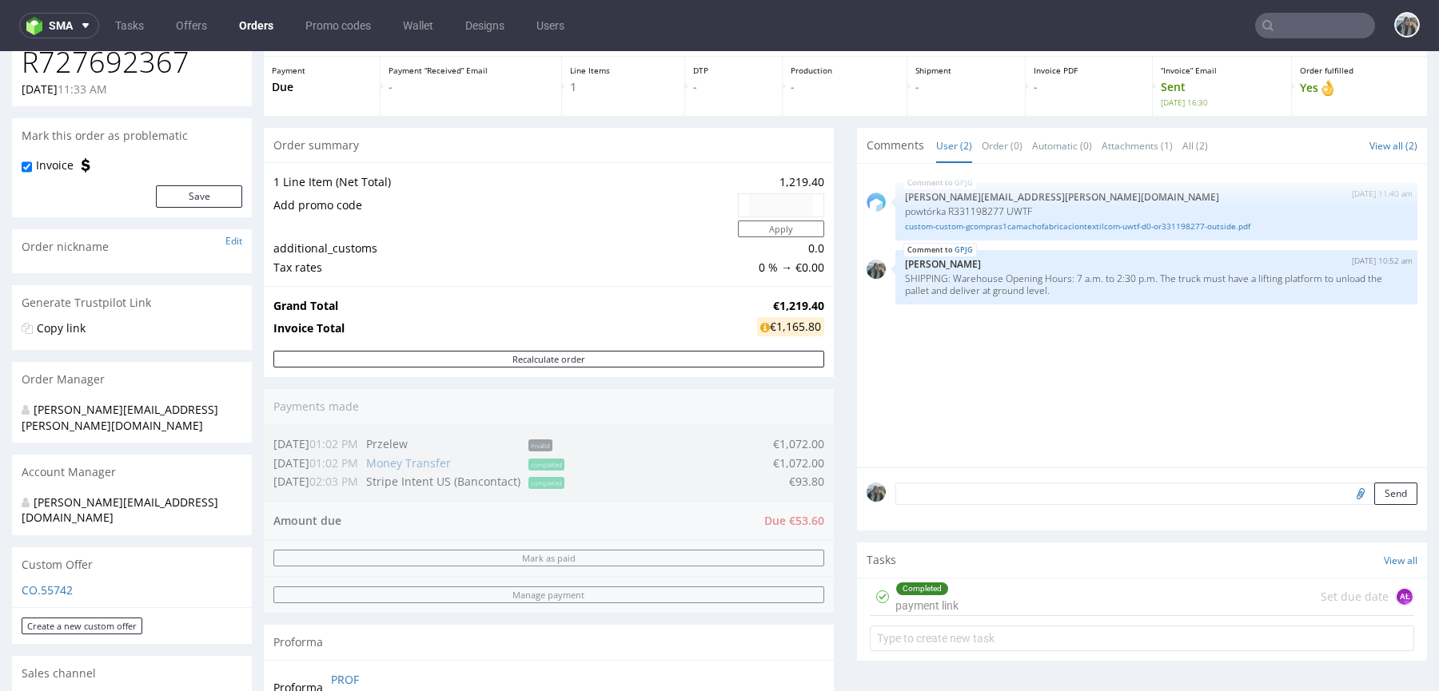
scroll to position [257, 0]
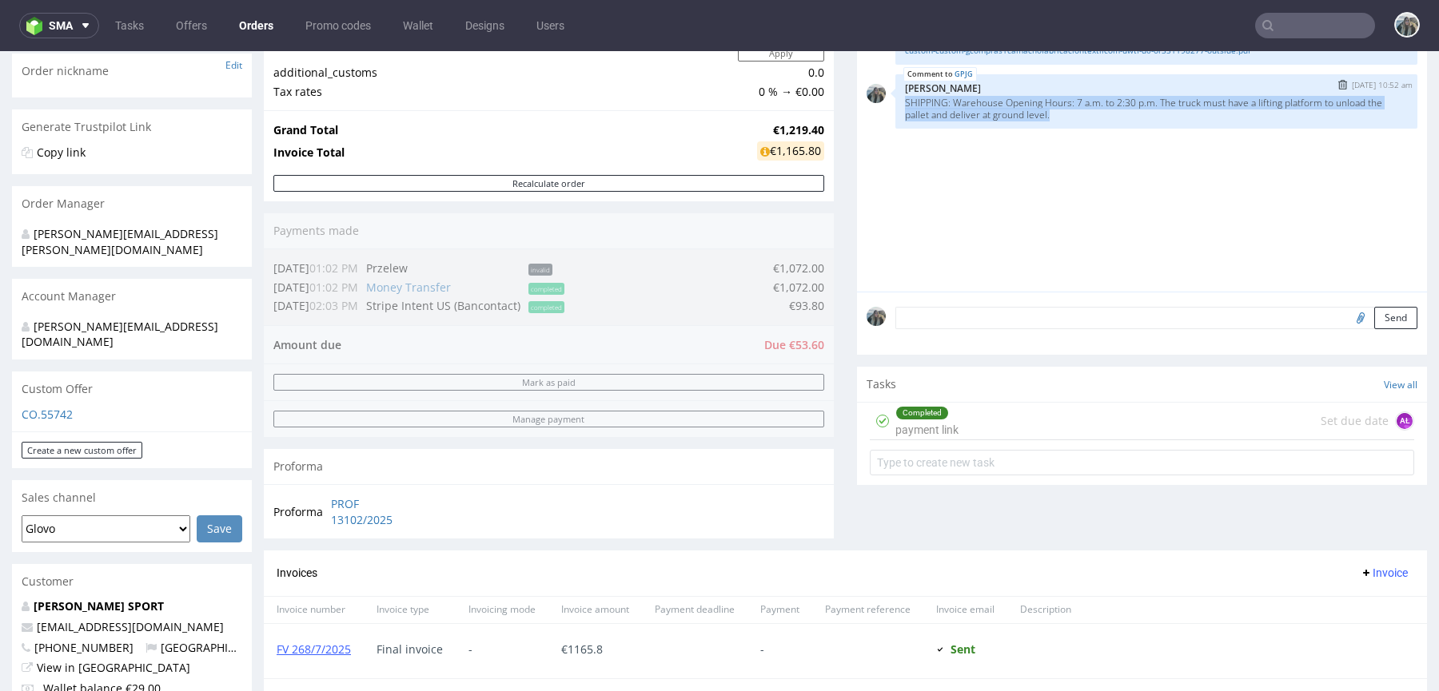
drag, startPoint x: 1070, startPoint y: 117, endPoint x: 893, endPoint y: 102, distance: 177.3
click at [895, 102] on div "GPJG [DATE] 10:52 am [PERSON_NAME] SHIPPING: Warehouse Opening Hours: 7 a.m. to…" at bounding box center [1156, 101] width 522 height 54
copy p "SHIPPING: Warehouse Opening Hours: 7 a.m. to 2:30 p.m. The truck must have a li…"
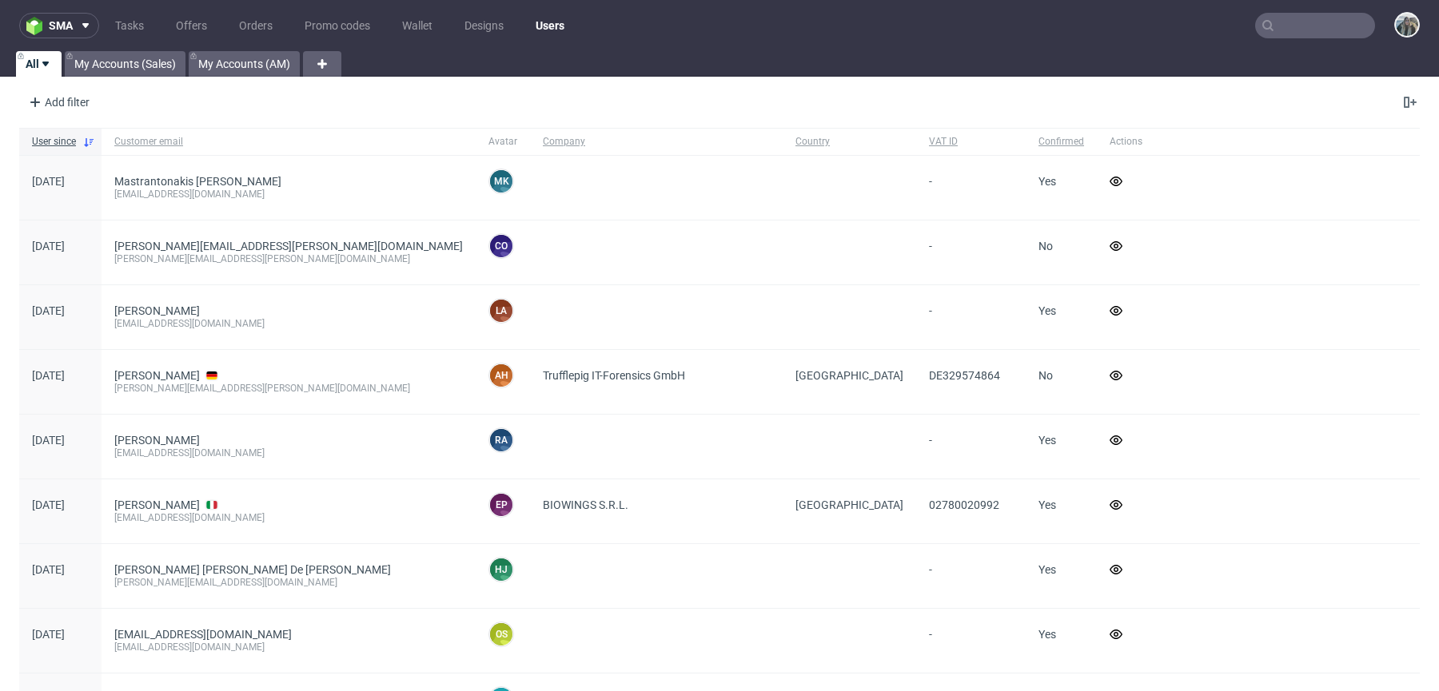
click at [1303, 23] on input "text" at bounding box center [1315, 26] width 120 height 26
paste input "[PERSON_NAME]"
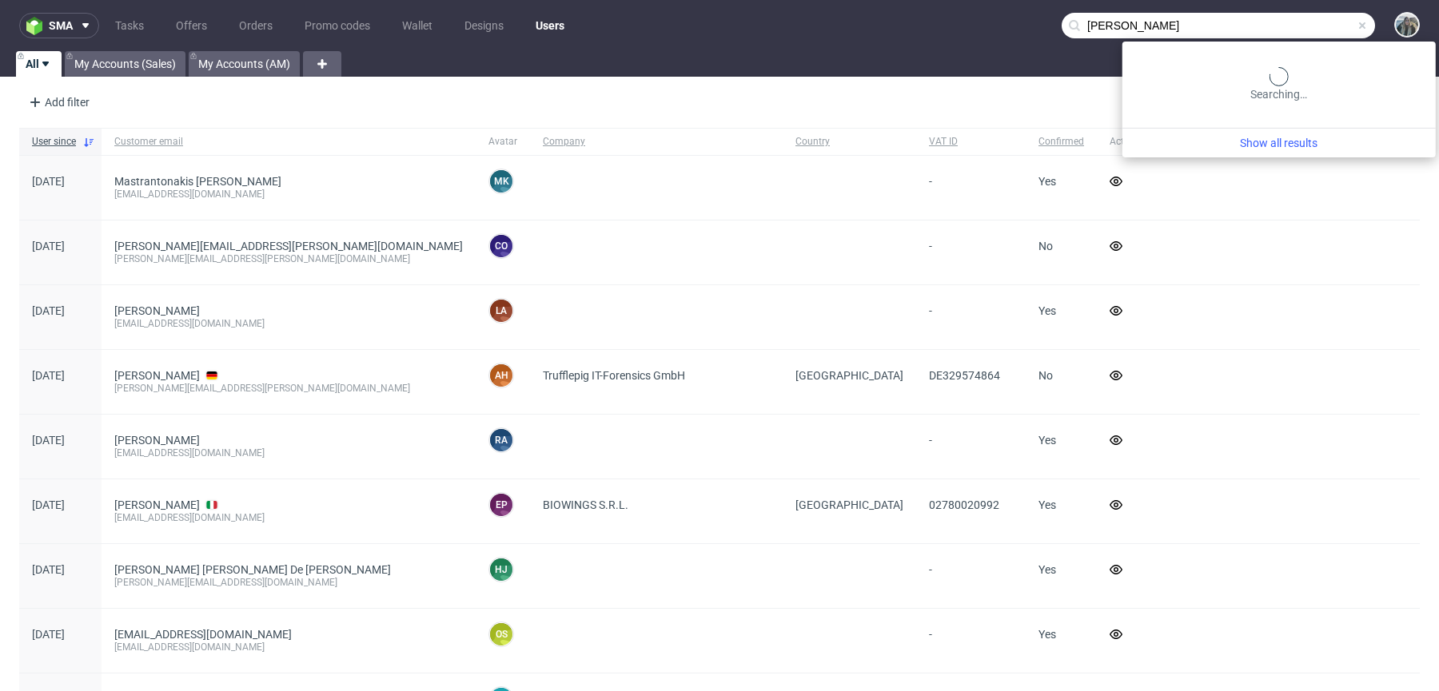
type input "[PERSON_NAME]"
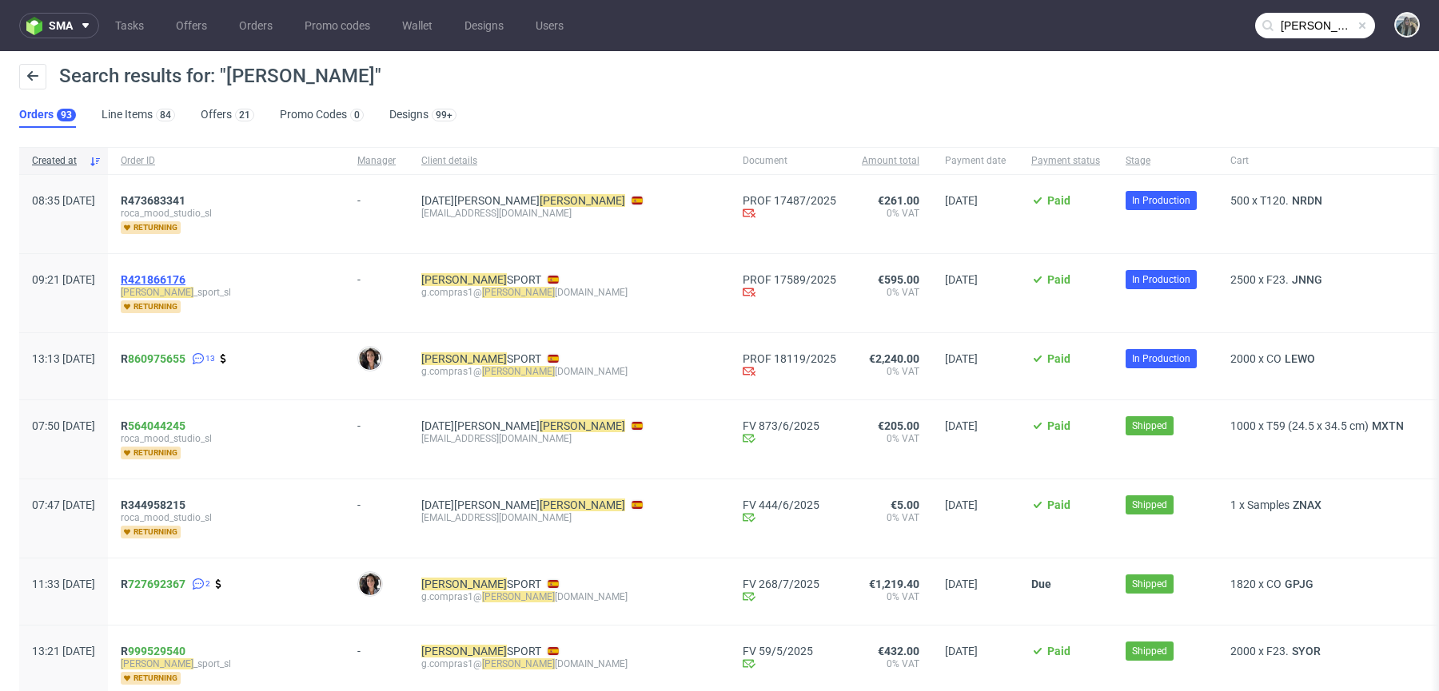
click at [185, 273] on span "R421866176" at bounding box center [153, 279] width 65 height 13
click at [177, 358] on link "860975655" at bounding box center [157, 358] width 58 height 13
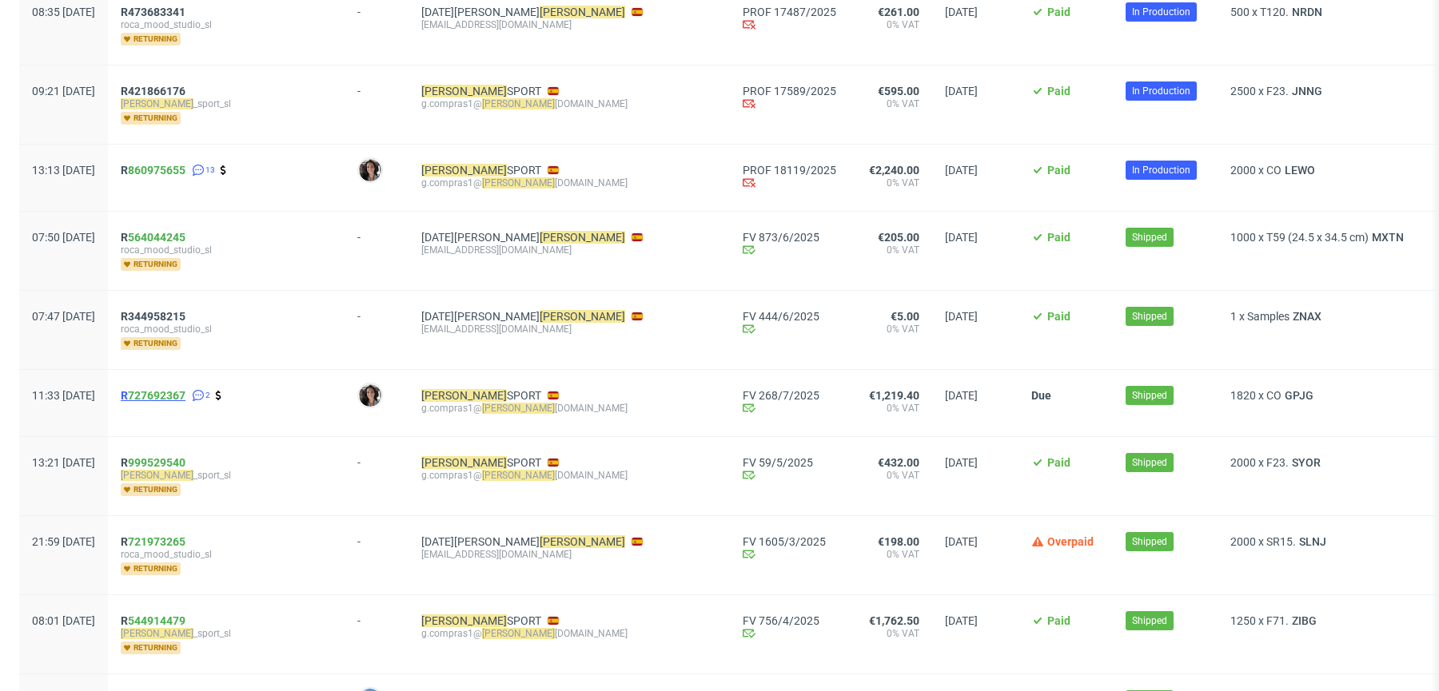
click at [171, 394] on span "R 727692367" at bounding box center [153, 395] width 65 height 13
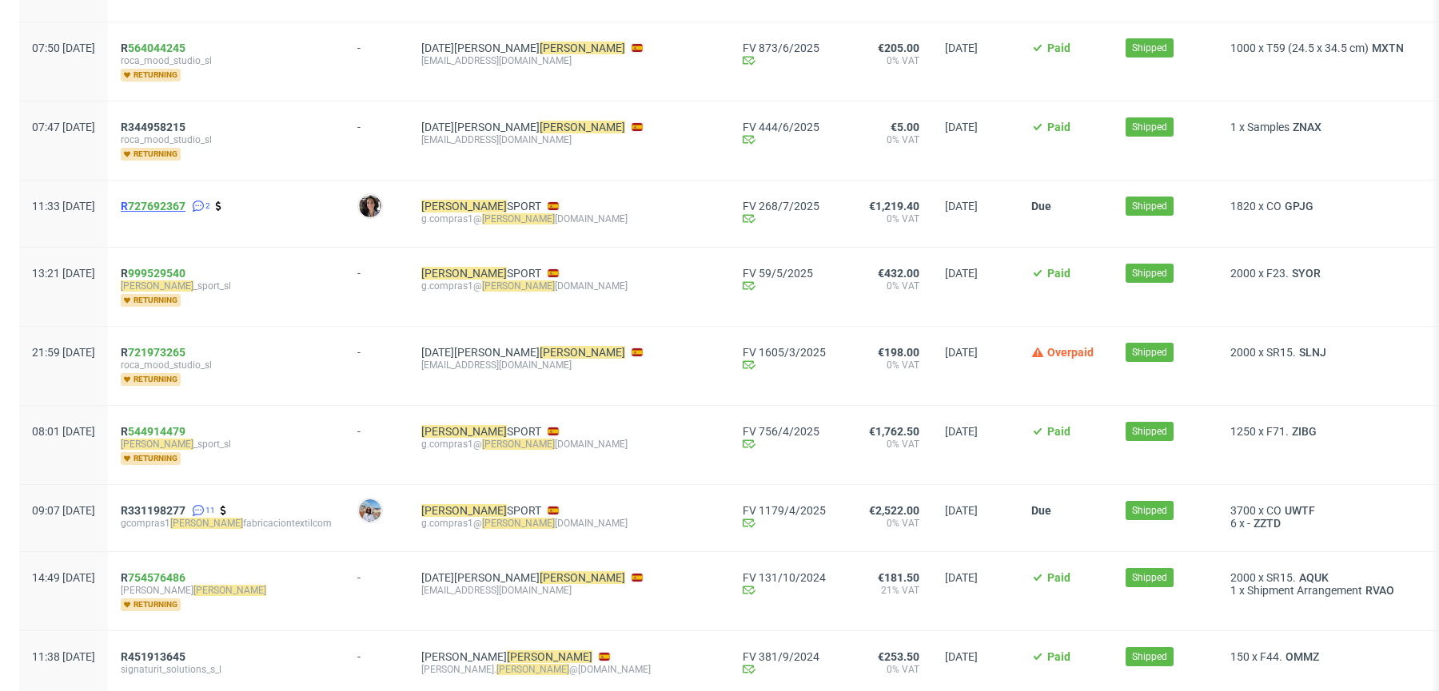
scroll to position [583, 0]
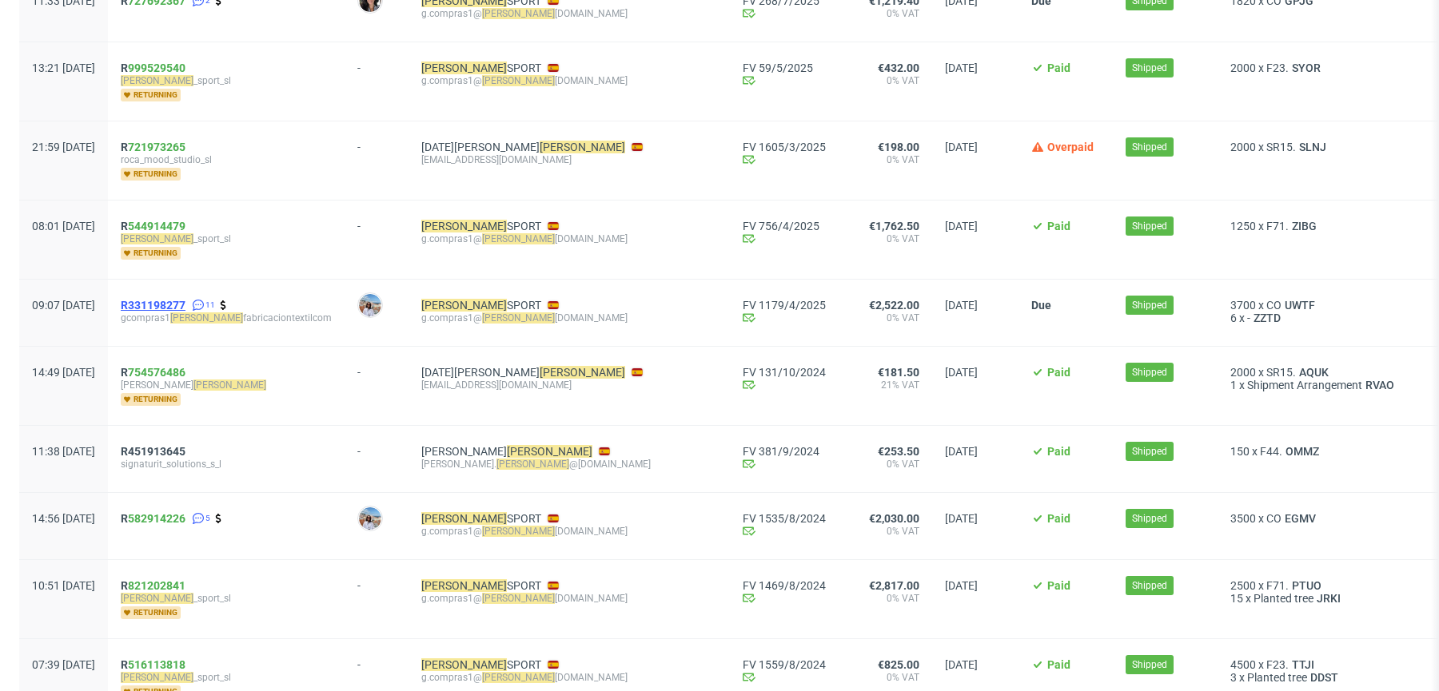
click at [172, 299] on span "R331198277" at bounding box center [153, 305] width 65 height 13
click at [174, 512] on span "R 582914226" at bounding box center [153, 518] width 65 height 13
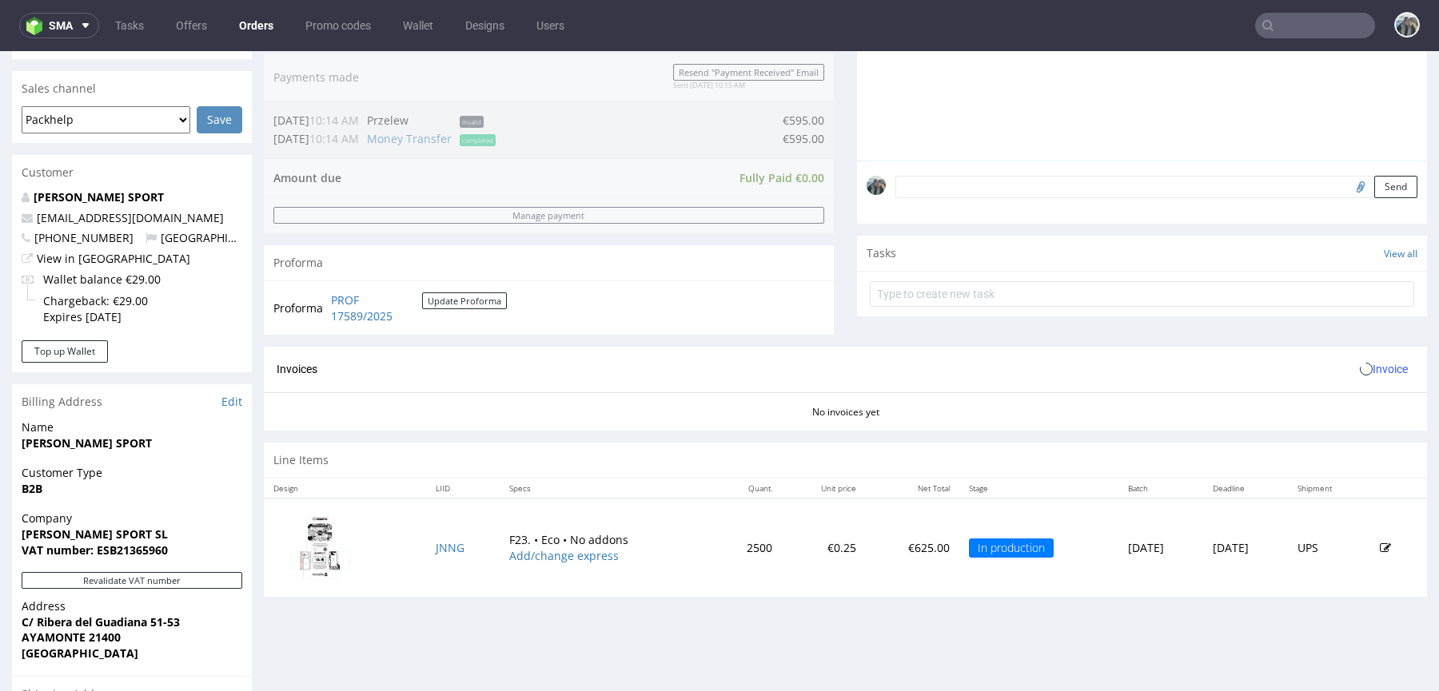
scroll to position [626, 0]
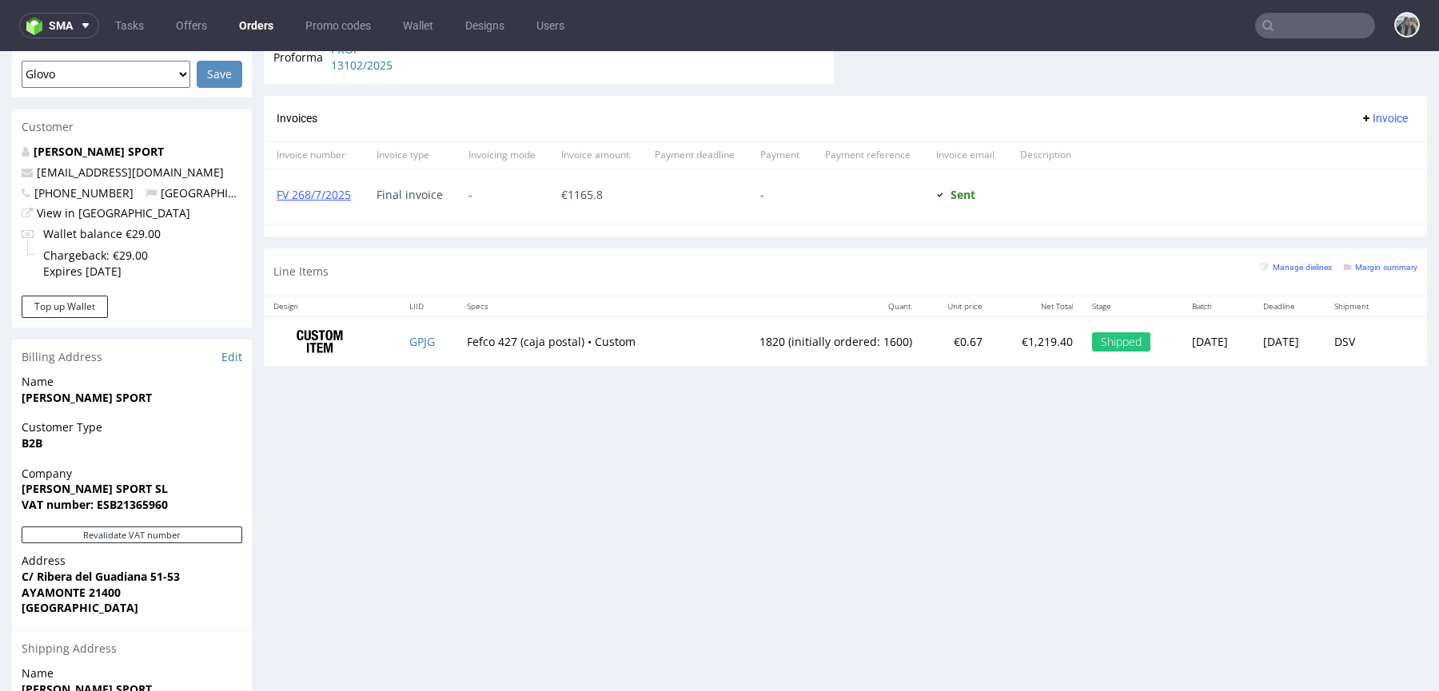
scroll to position [874, 0]
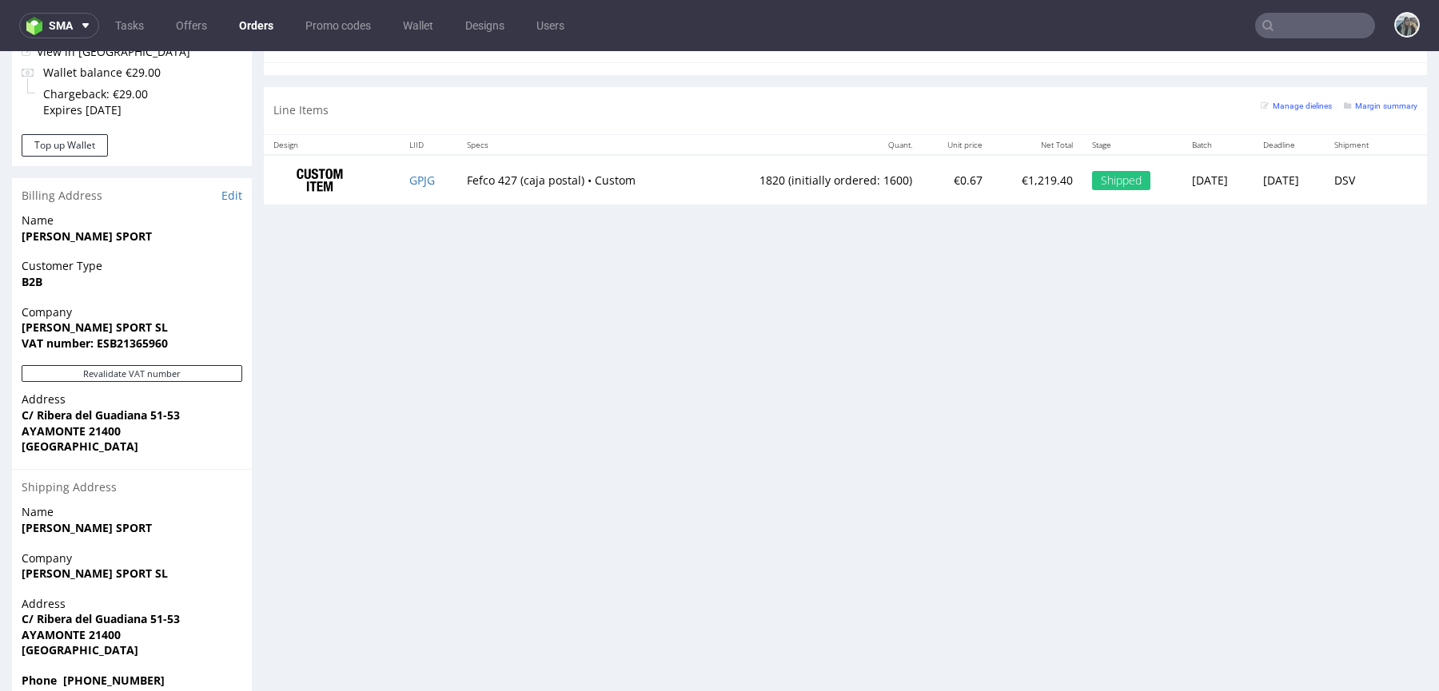
click at [390, 177] on td at bounding box center [332, 180] width 136 height 50
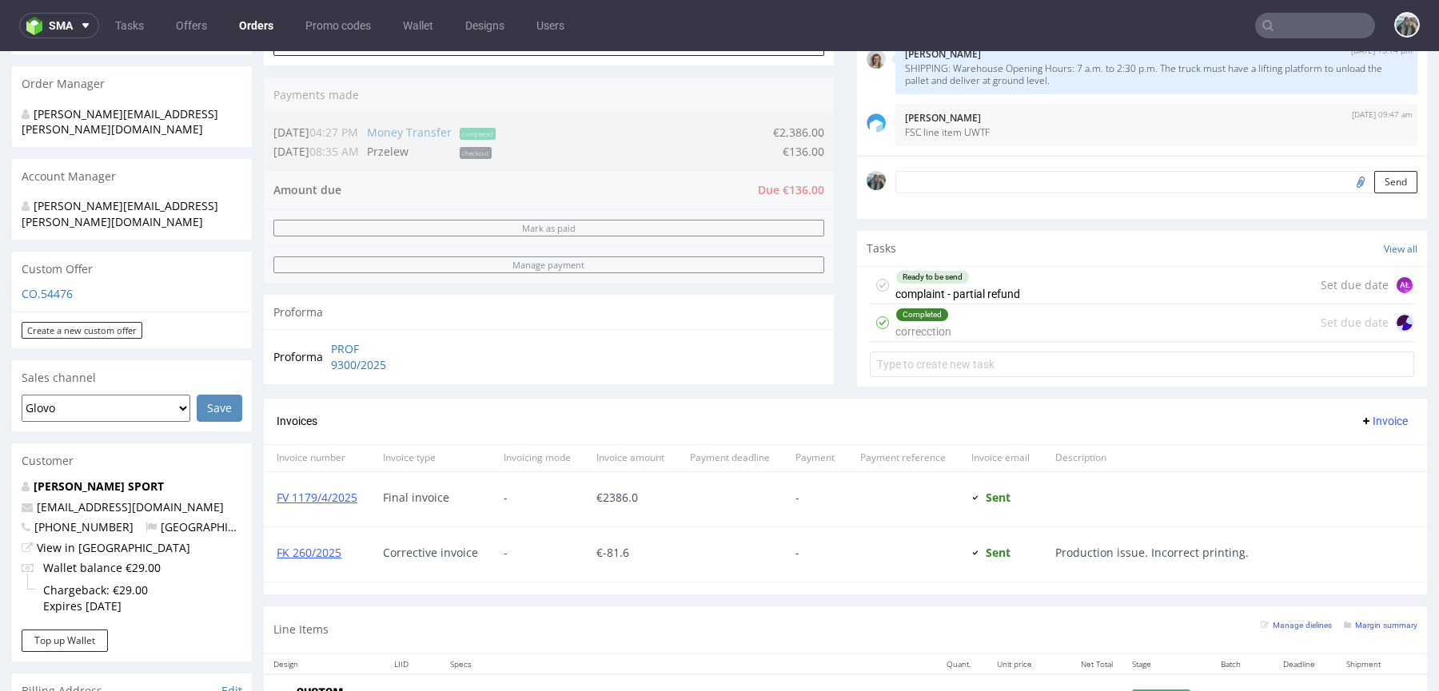
scroll to position [889, 0]
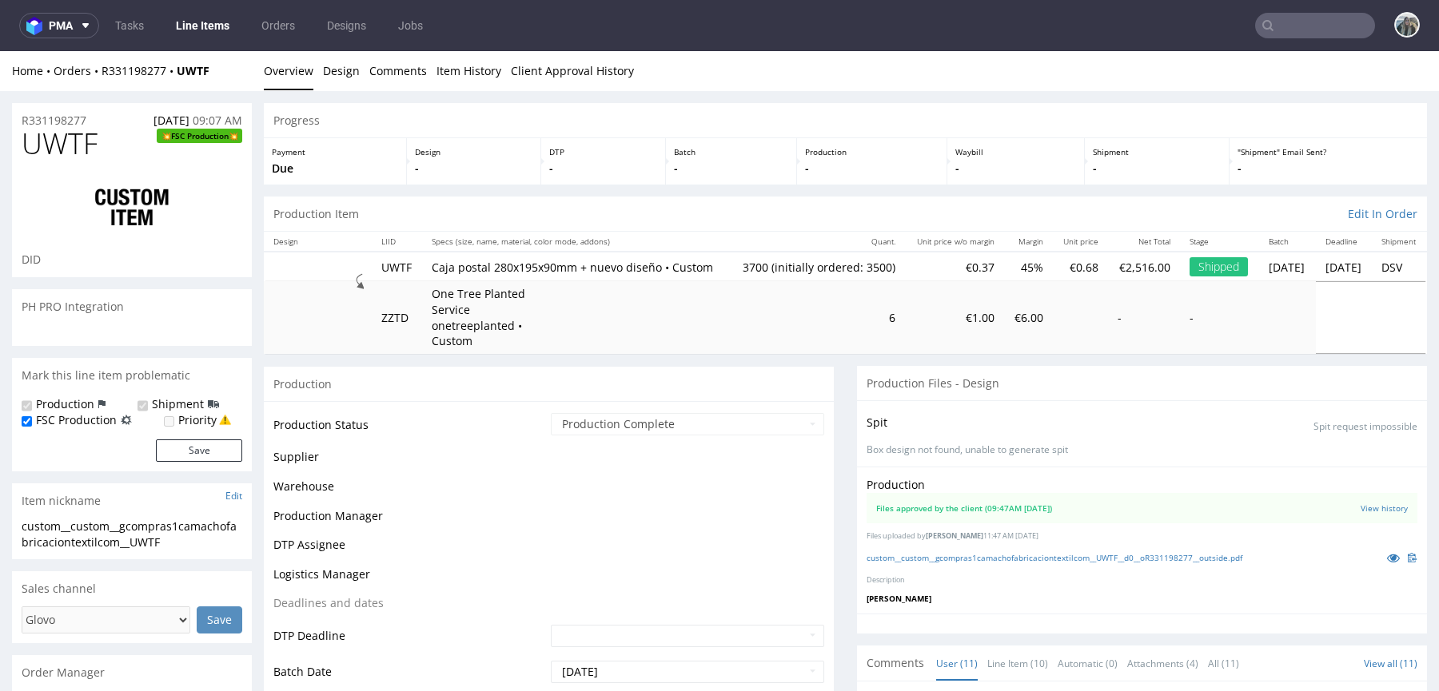
select select "in_progress"
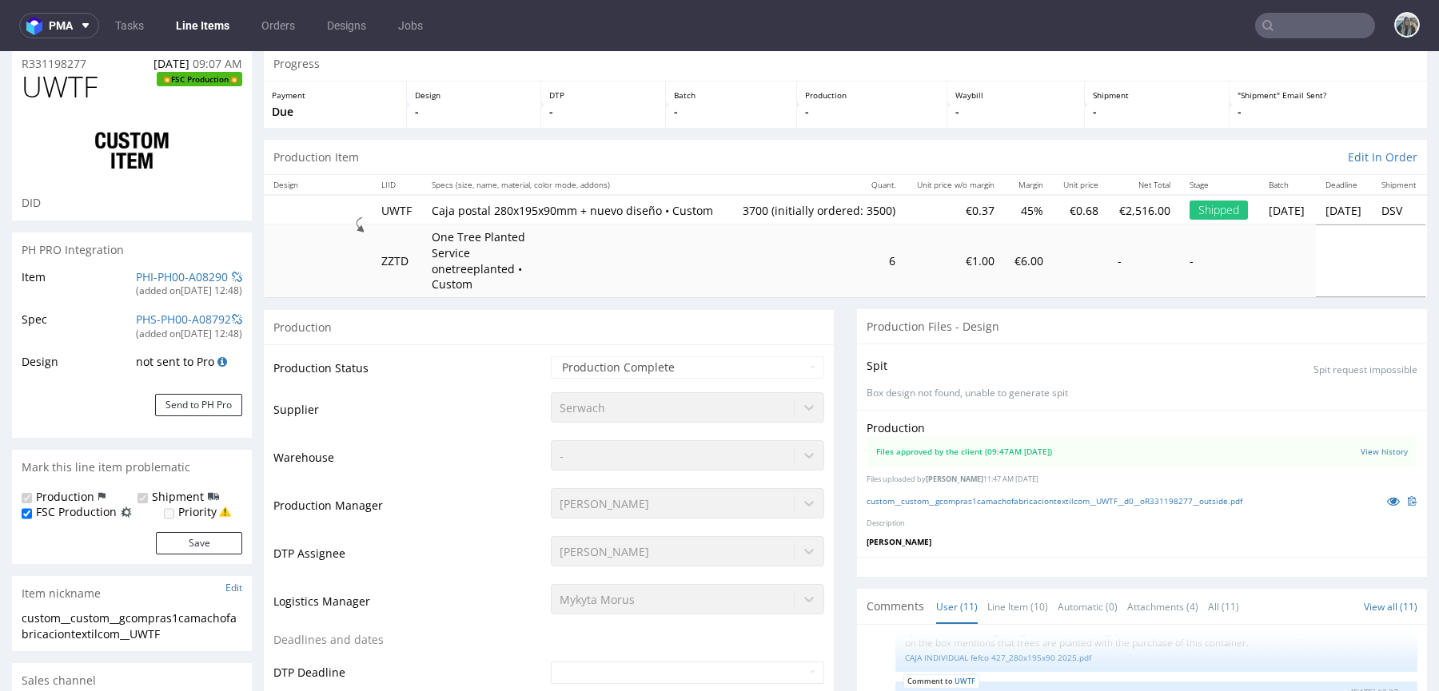
scroll to position [60, 0]
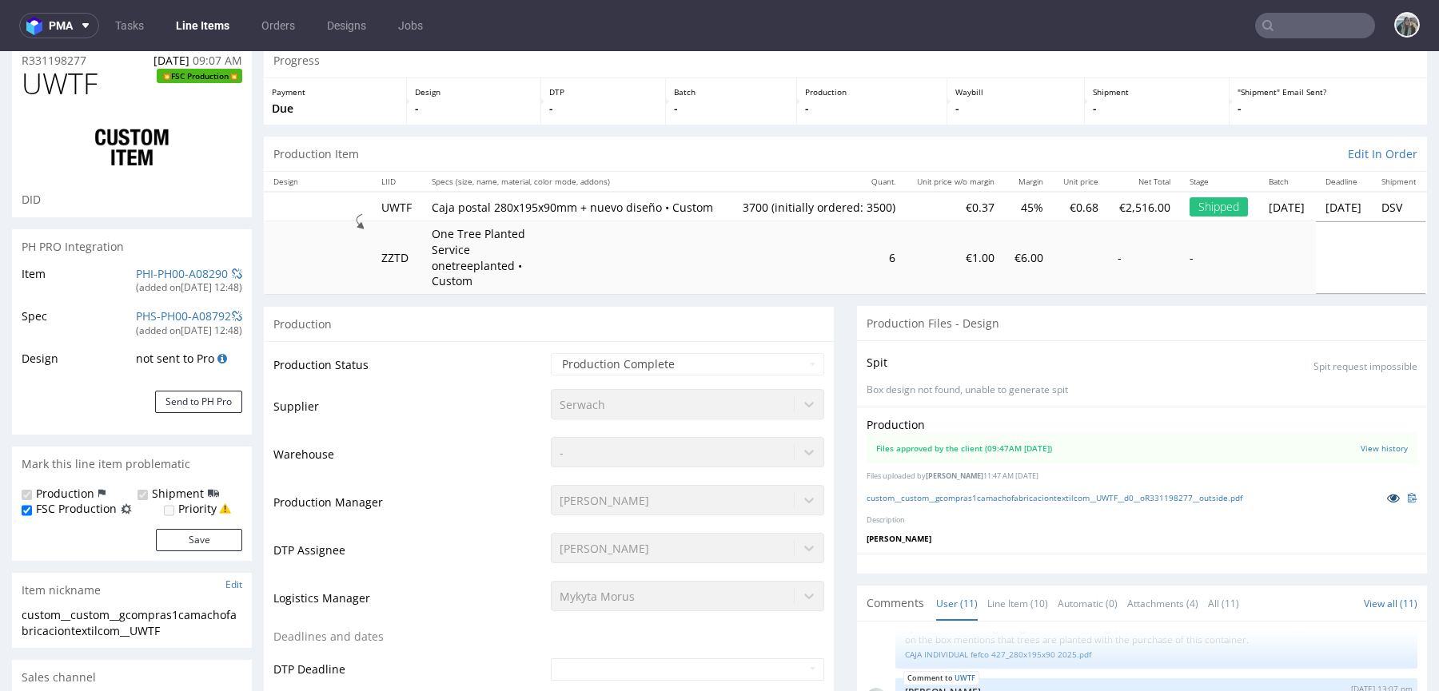
click at [1387, 503] on icon at bounding box center [1393, 497] width 13 height 11
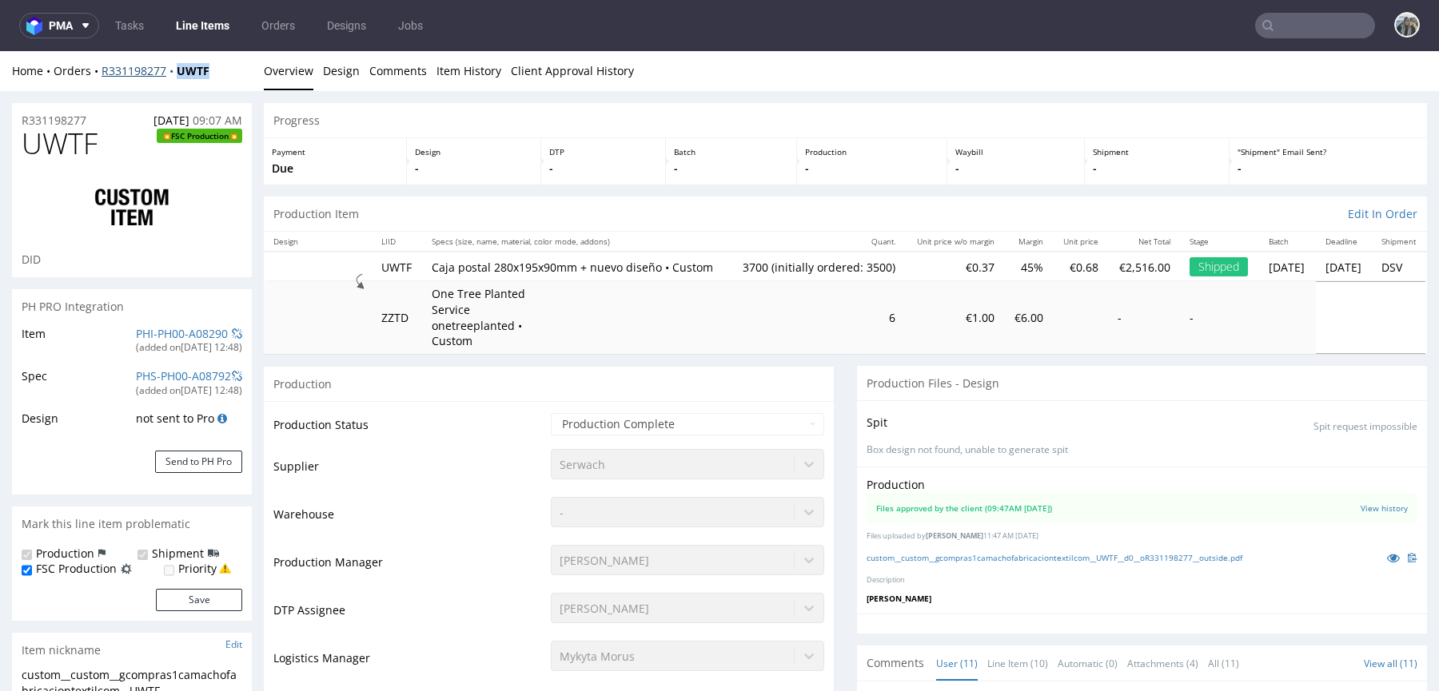
drag, startPoint x: 208, startPoint y: 82, endPoint x: 173, endPoint y: 70, distance: 36.1
click at [173, 70] on div "Home Orders R331198277 UWTF Overview Design Comments Item History Client Approv…" at bounding box center [719, 71] width 1439 height 40
copy strong "UWTF"
click at [1387, 563] on icon at bounding box center [1393, 557] width 13 height 11
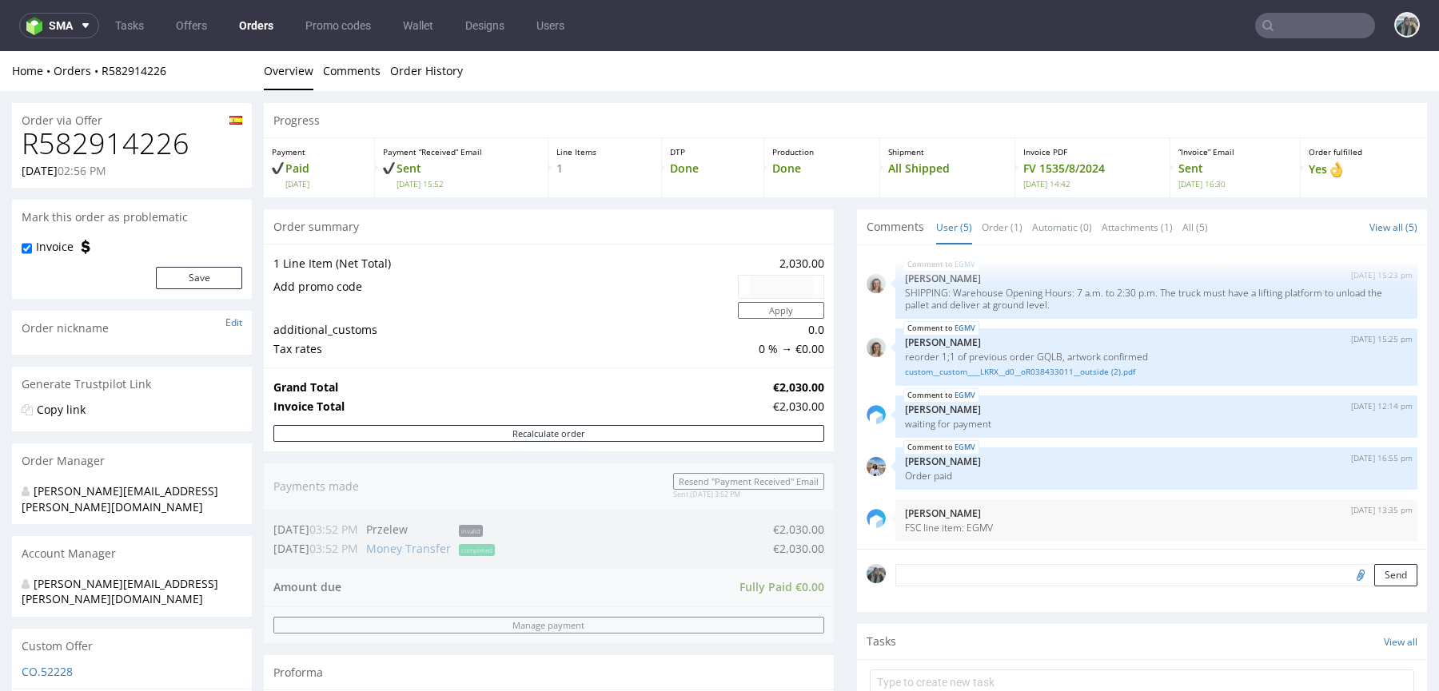
scroll to position [2, 0]
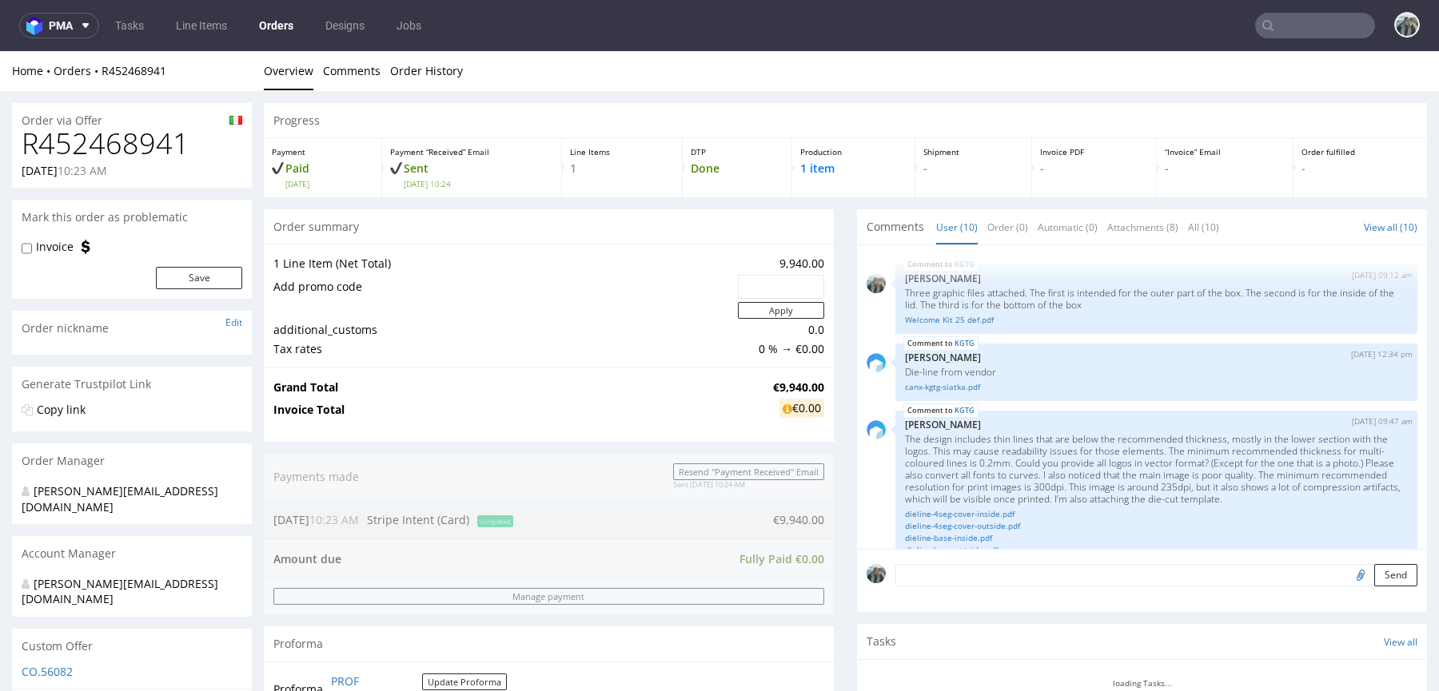
scroll to position [675, 0]
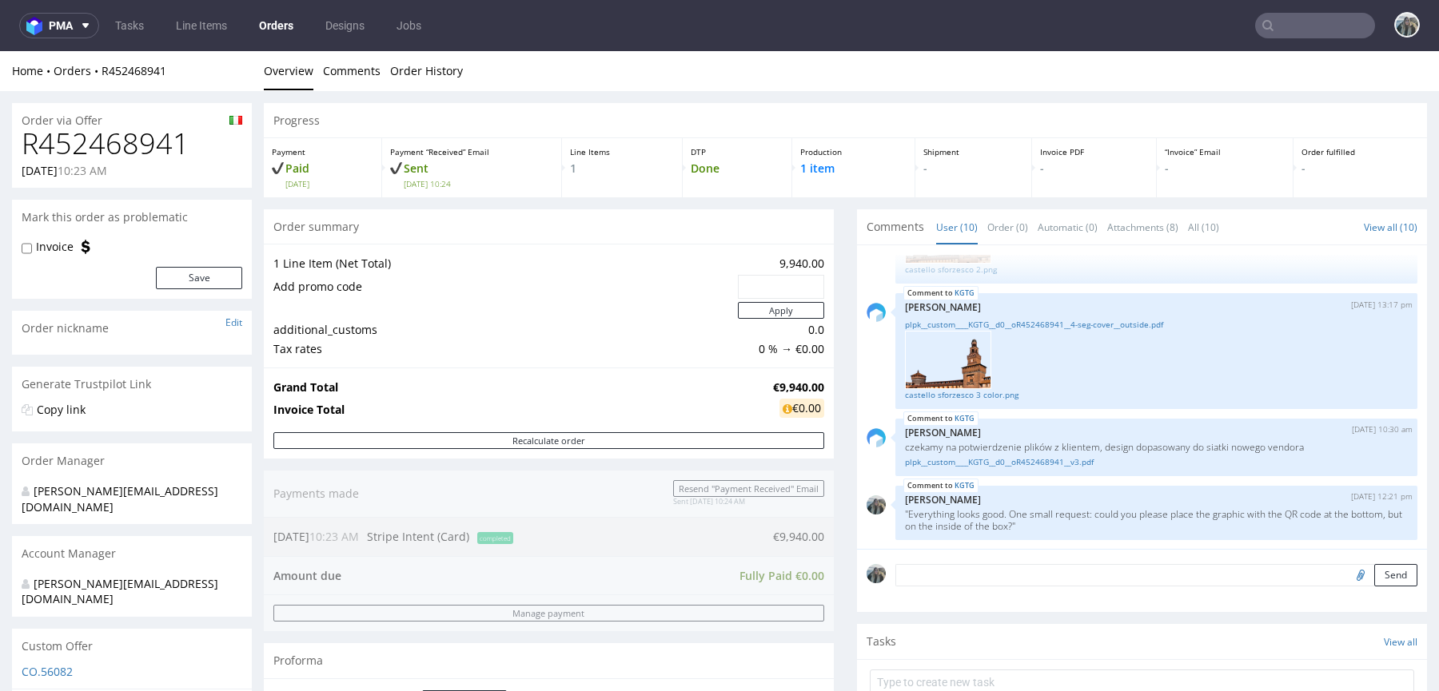
click at [89, 158] on h1 "R452468941" at bounding box center [132, 144] width 221 height 32
copy h1 "R452468941"
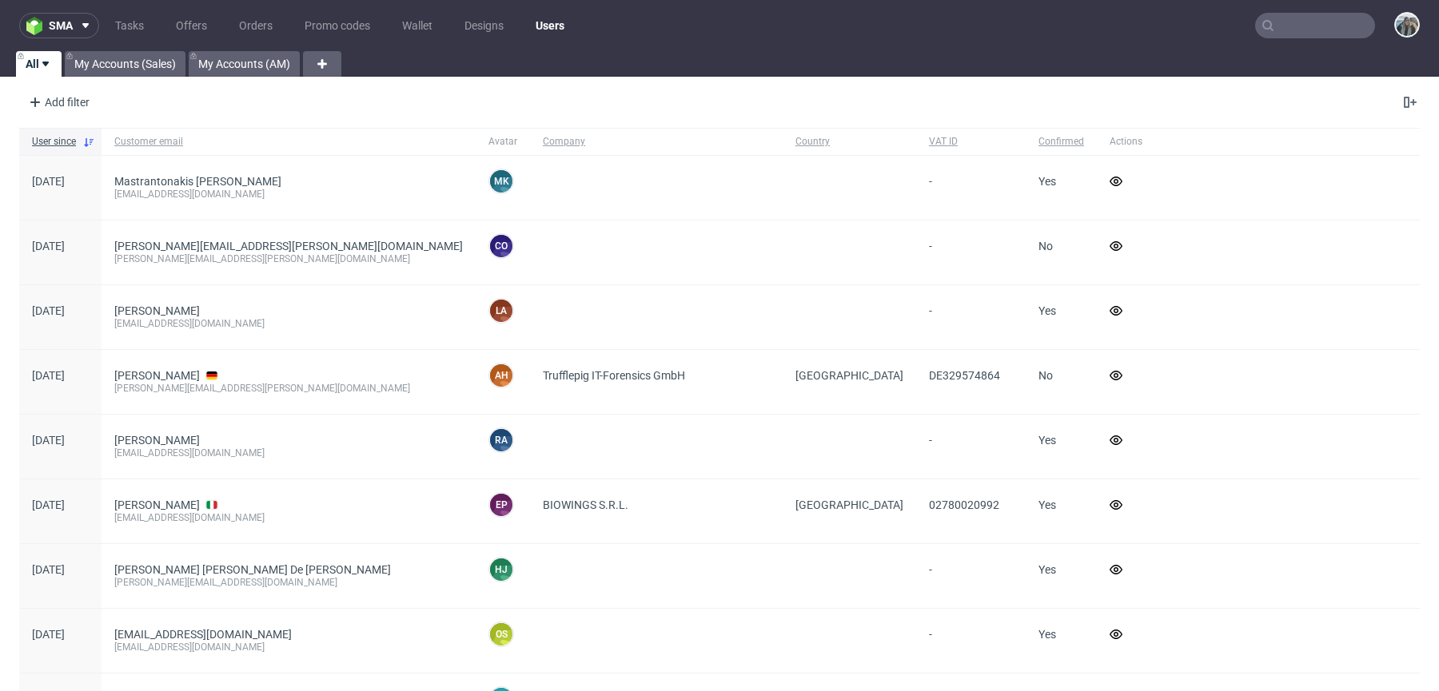
click at [1275, 19] on input "text" at bounding box center [1315, 26] width 120 height 26
paste input "apparell"
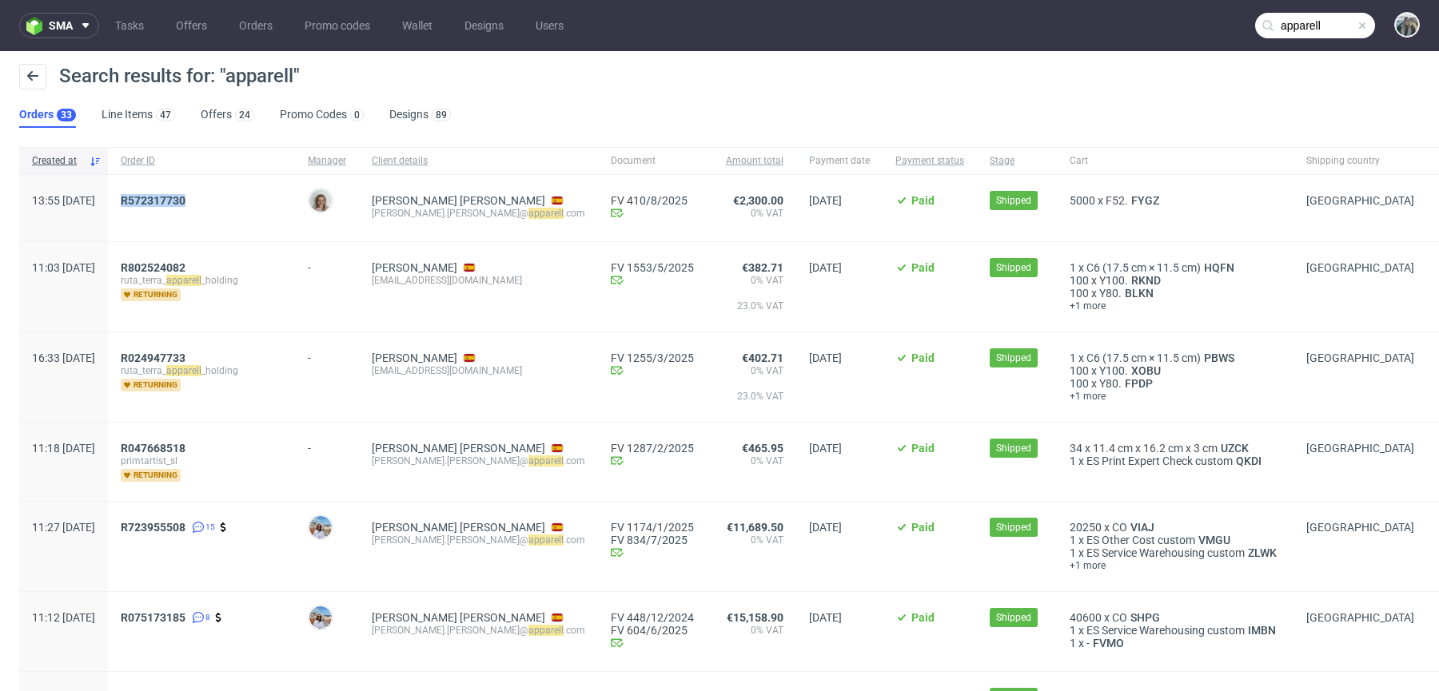
drag, startPoint x: 175, startPoint y: 214, endPoint x: 165, endPoint y: 197, distance: 19.7
click at [167, 198] on div "R572317730" at bounding box center [201, 208] width 187 height 66
copy span "R572317730"
drag, startPoint x: 166, startPoint y: 225, endPoint x: 165, endPoint y: 200, distance: 24.8
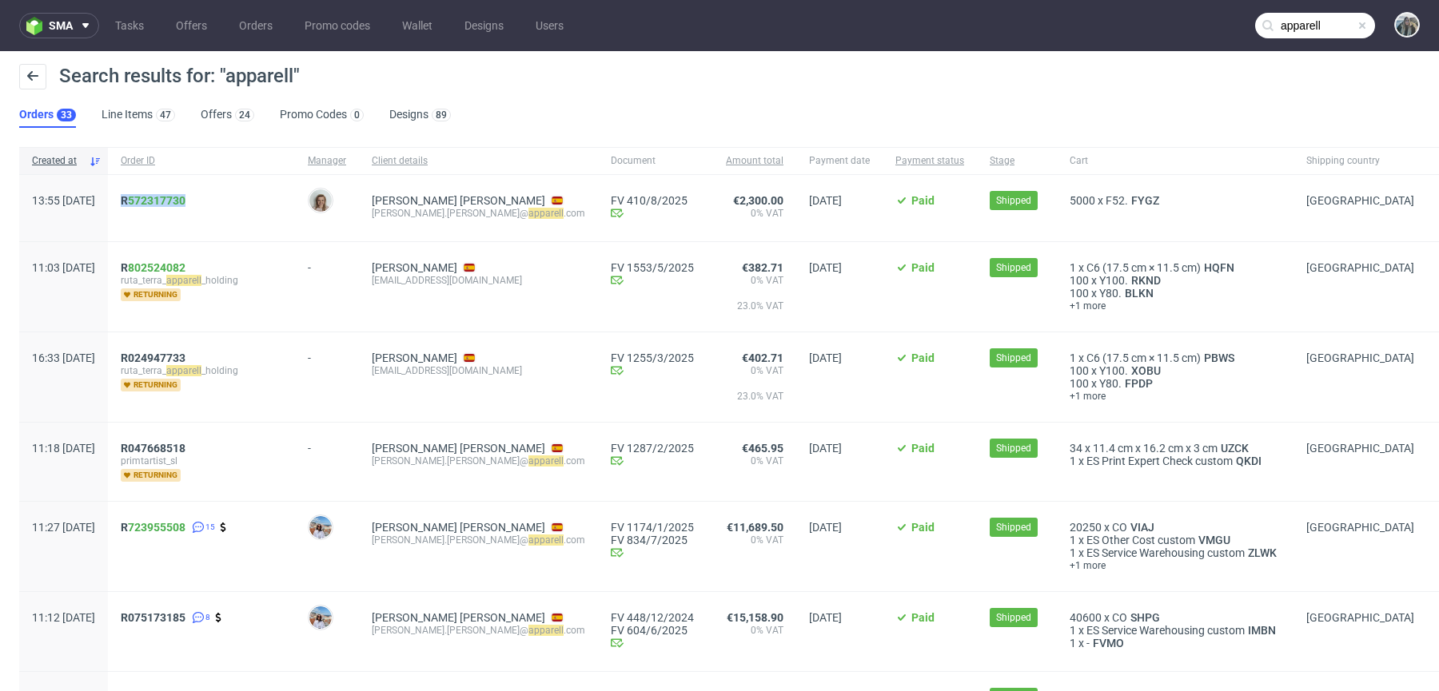
click at [165, 201] on div "R 572317730" at bounding box center [201, 208] width 187 height 66
copy span "R 572317730"
drag, startPoint x: 426, startPoint y: 222, endPoint x: 411, endPoint y: 213, distance: 18.0
click at [411, 213] on div "David Díaz Jiménez david.diaz@ apparell .com" at bounding box center [478, 208] width 239 height 66
copy div "david.diaz@ apparell .com"
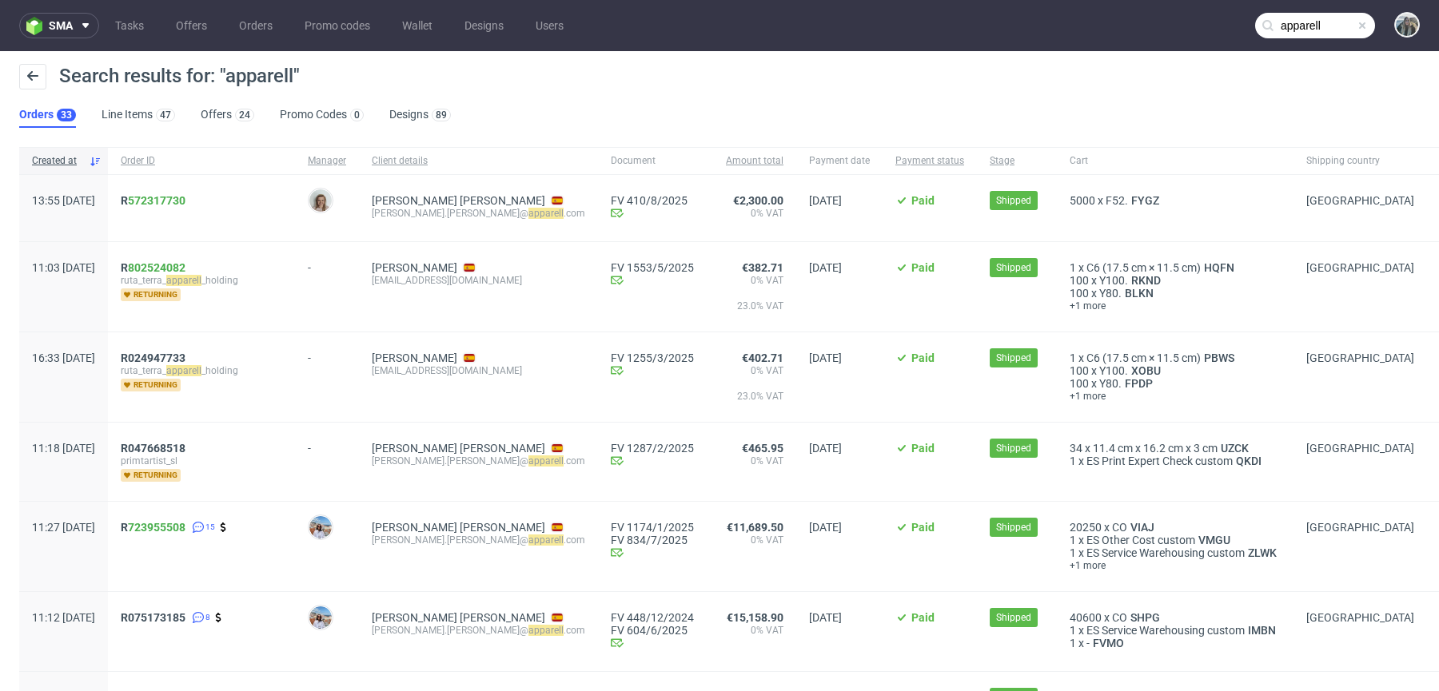
click at [1295, 17] on input "apparell" at bounding box center [1315, 26] width 120 height 26
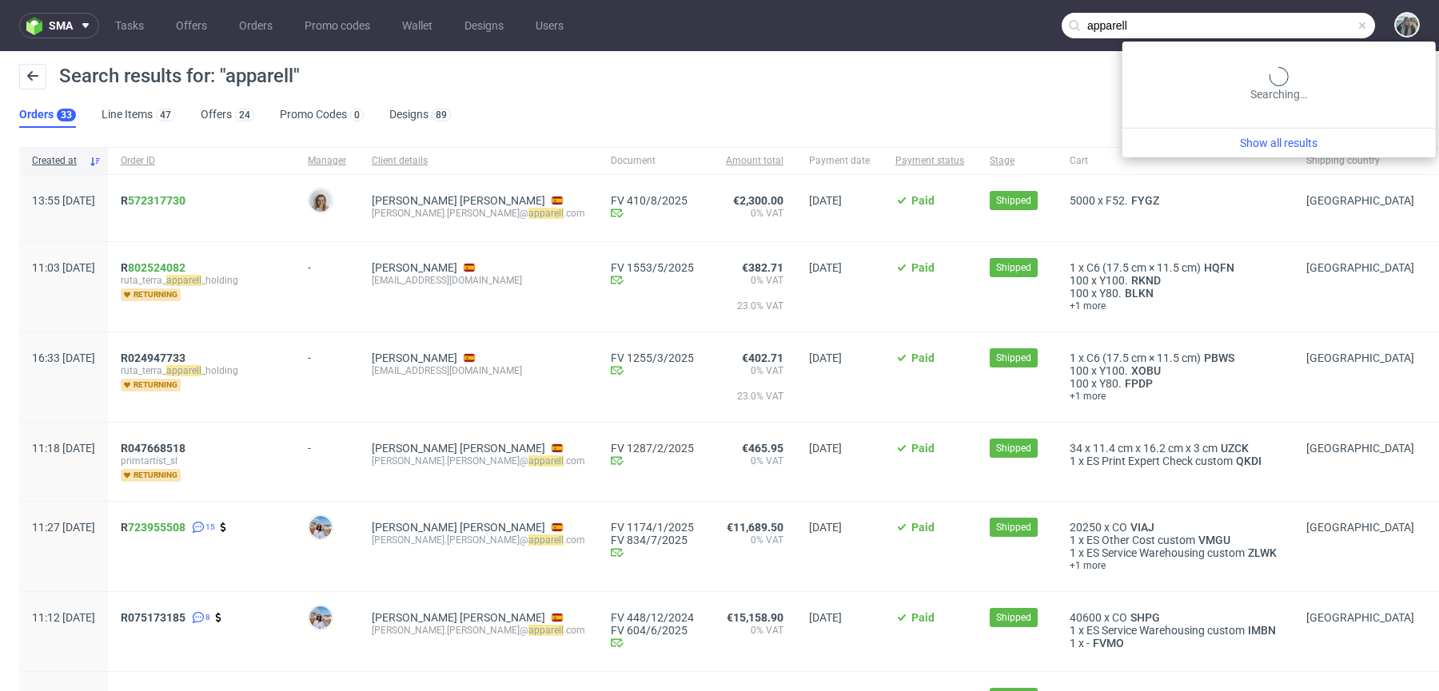
paste input "david.diaz@apparell.com"
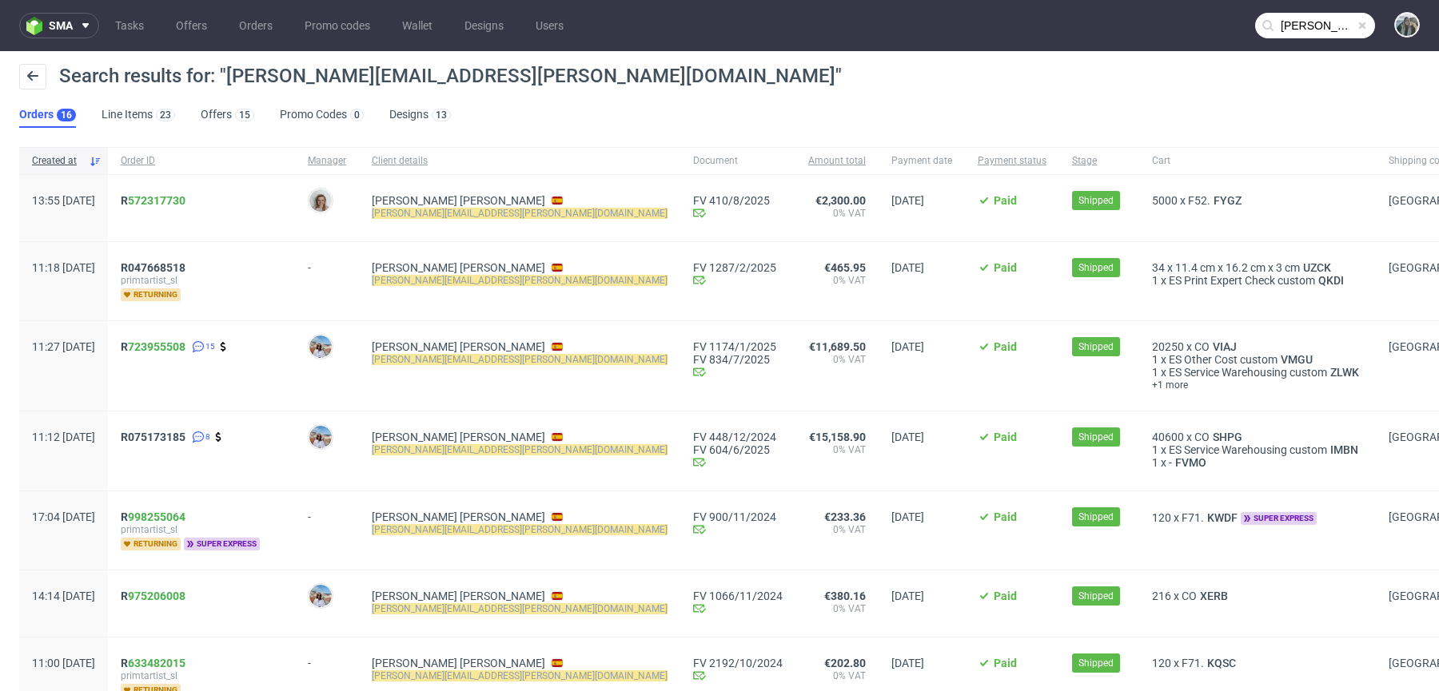
click at [1319, 27] on input "david.diaz@apparell.com" at bounding box center [1315, 26] width 120 height 26
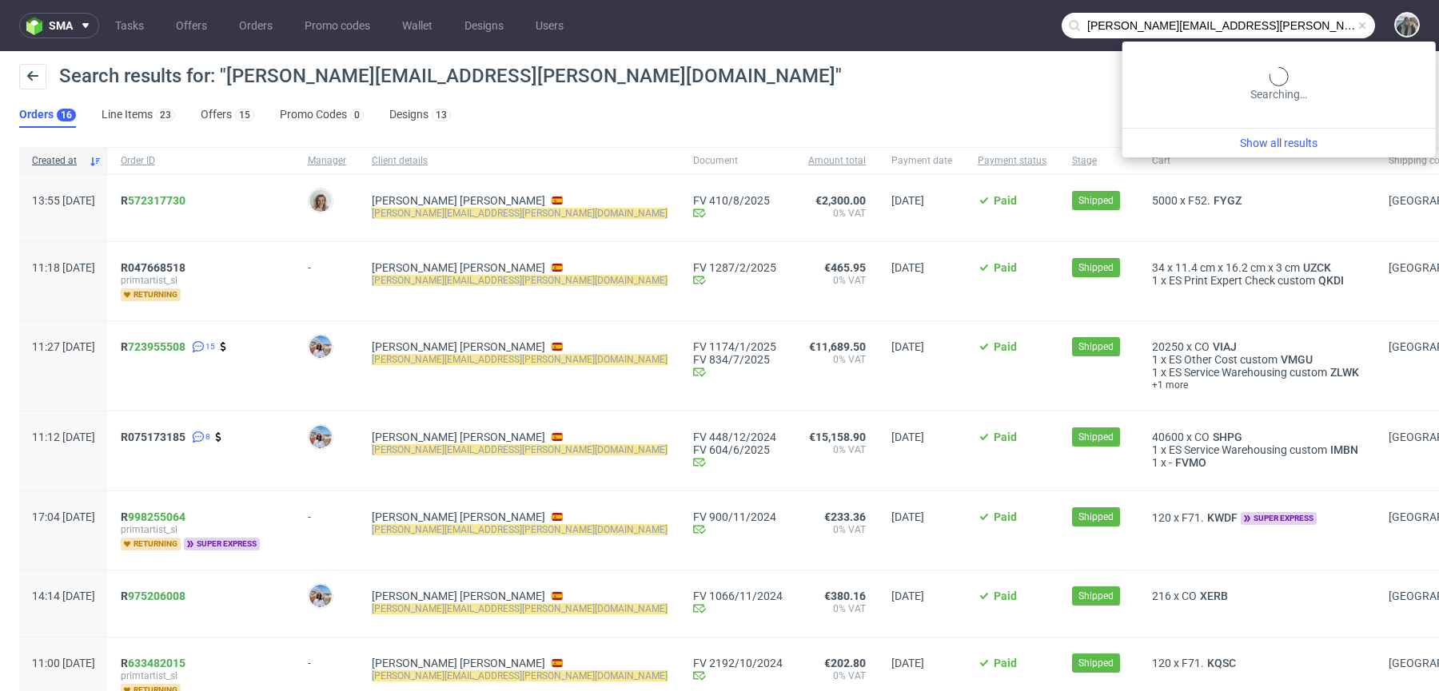
paste input "lateralthinking"
type input "lateralthinking"
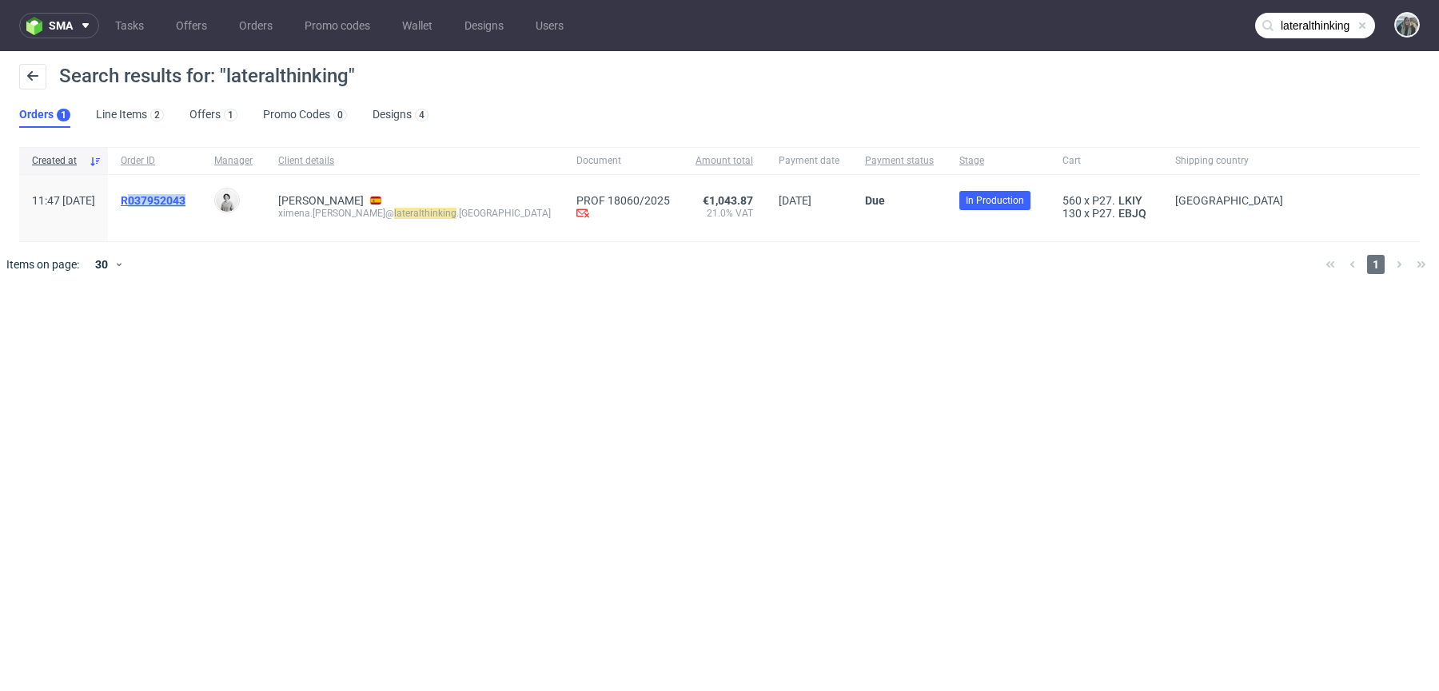
click at [174, 202] on span "R037952043" at bounding box center [155, 208] width 68 height 28
copy span "037952043"
click at [174, 202] on span "R037952043" at bounding box center [153, 200] width 65 height 13
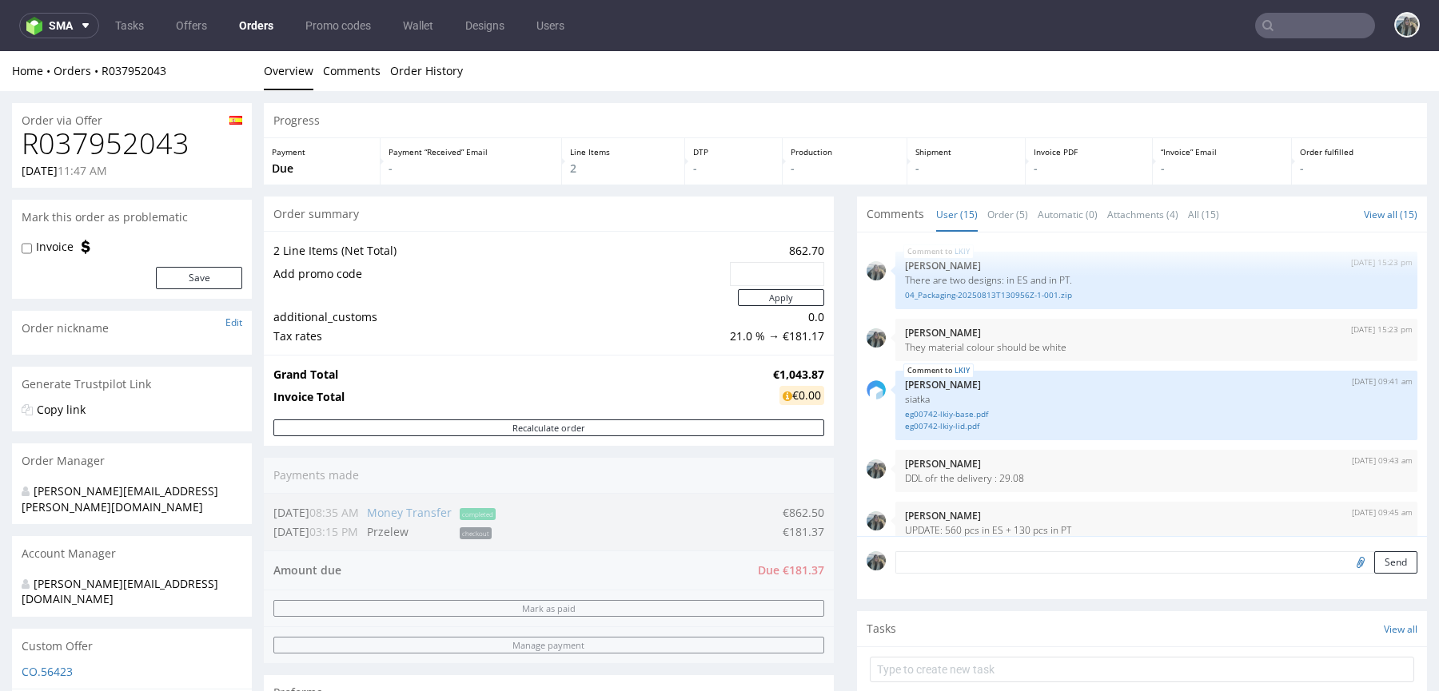
scroll to position [567, 0]
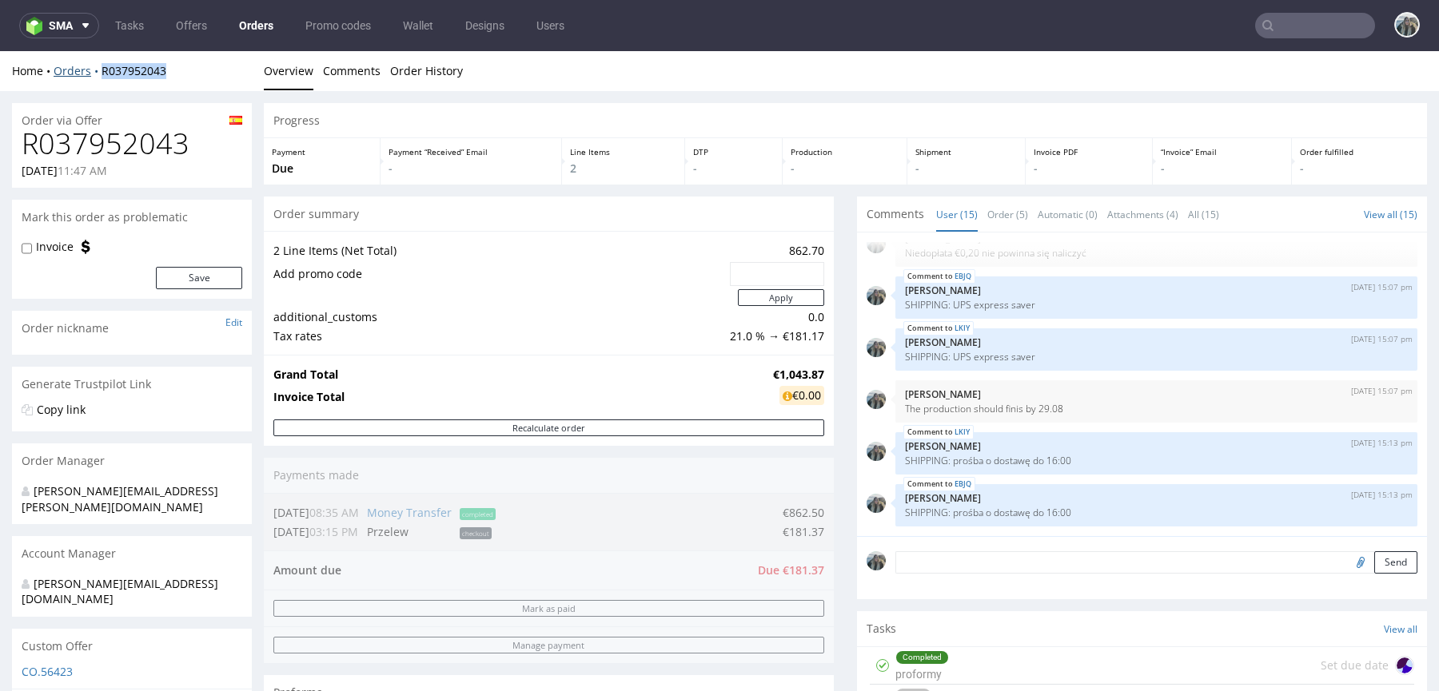
drag, startPoint x: 108, startPoint y: 83, endPoint x: 90, endPoint y: 64, distance: 26.6
click at [90, 65] on div "Home Orders R037952043 Overview Comments Order History" at bounding box center [719, 71] width 1439 height 40
copy link "R037952043"
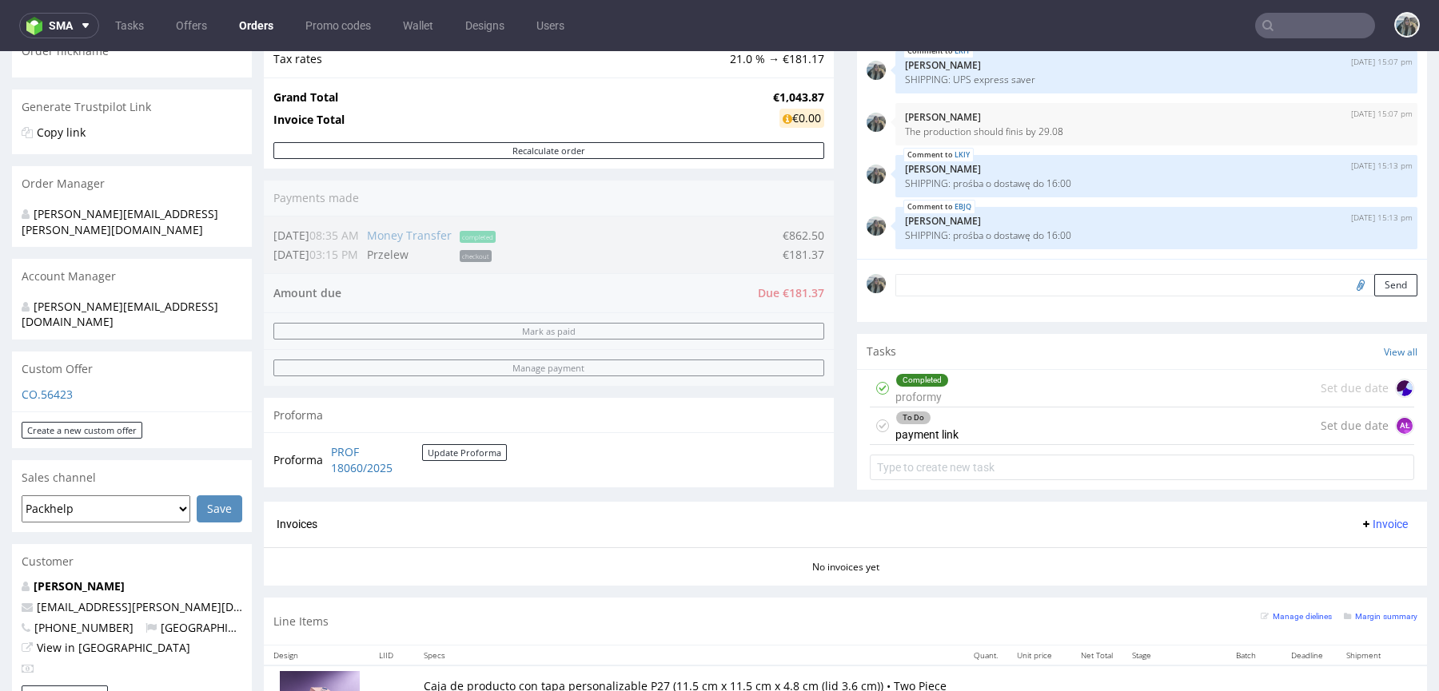
drag, startPoint x: 949, startPoint y: 433, endPoint x: 947, endPoint y: 497, distance: 64.0
click at [949, 433] on div "To Do payment link" at bounding box center [926, 426] width 63 height 37
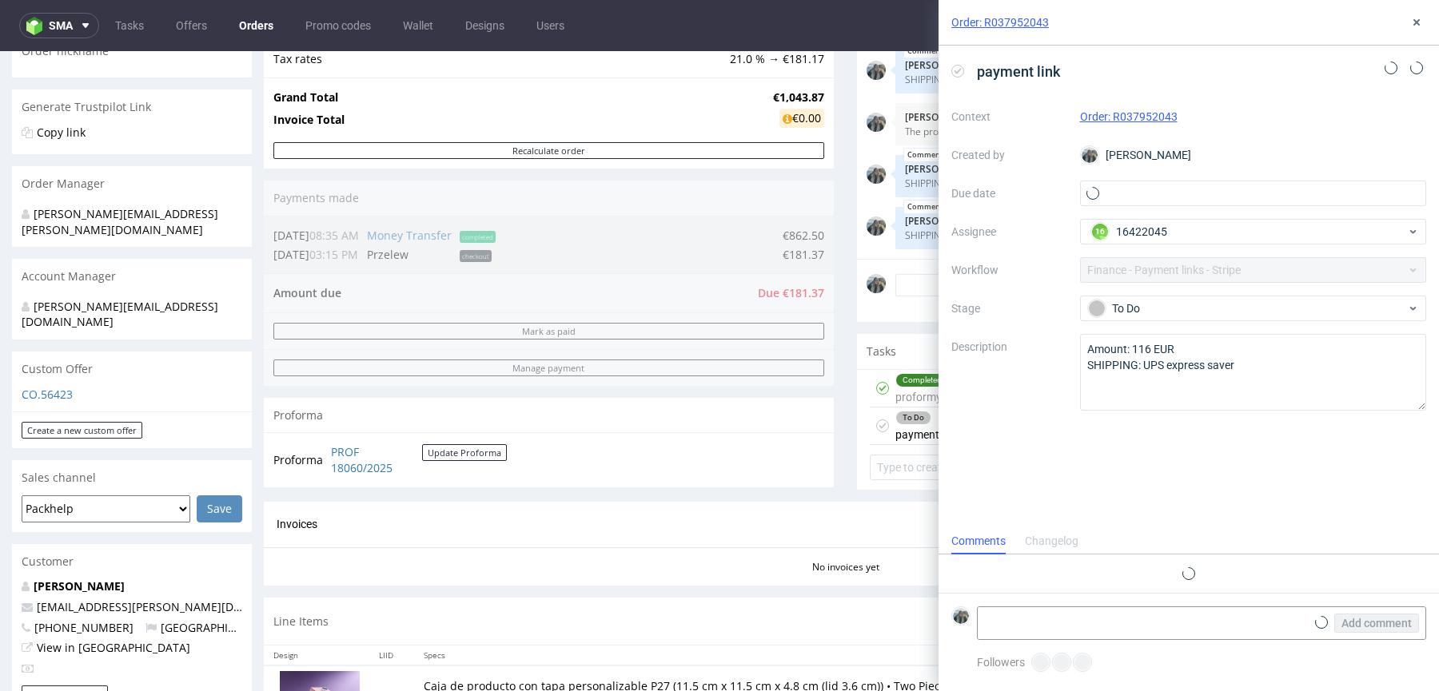
scroll to position [13, 0]
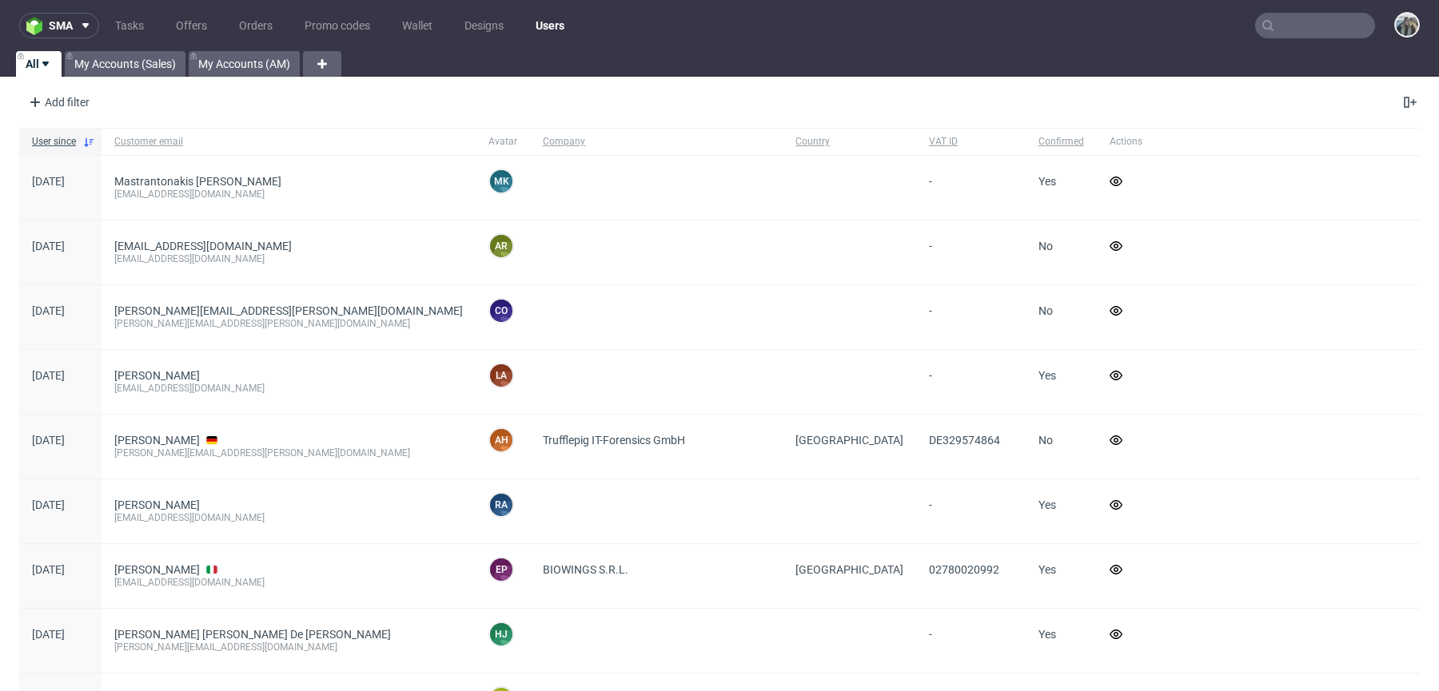
paste input "[EMAIL_ADDRESS][DOMAIN_NAME]"
click at [1316, 34] on input "[EMAIL_ADDRESS][DOMAIN_NAME]" at bounding box center [1315, 26] width 120 height 26
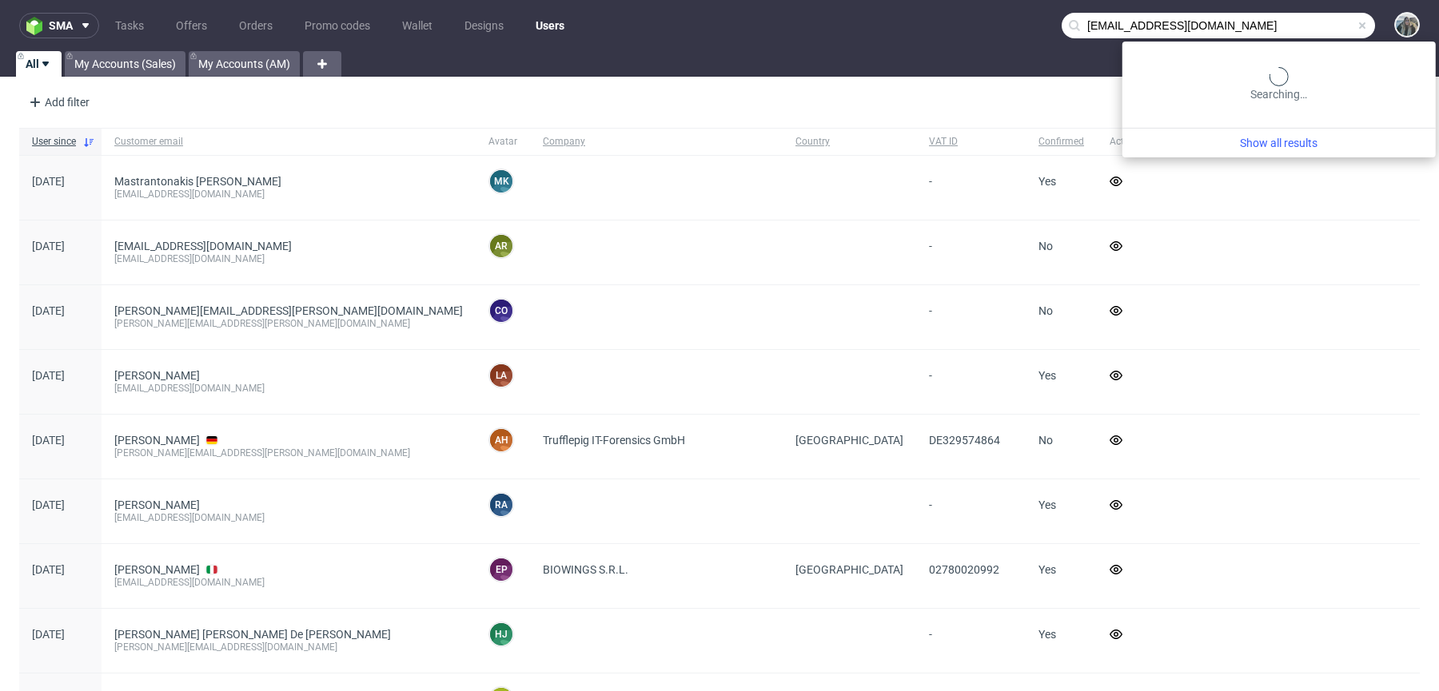
type input "[EMAIL_ADDRESS][DOMAIN_NAME]"
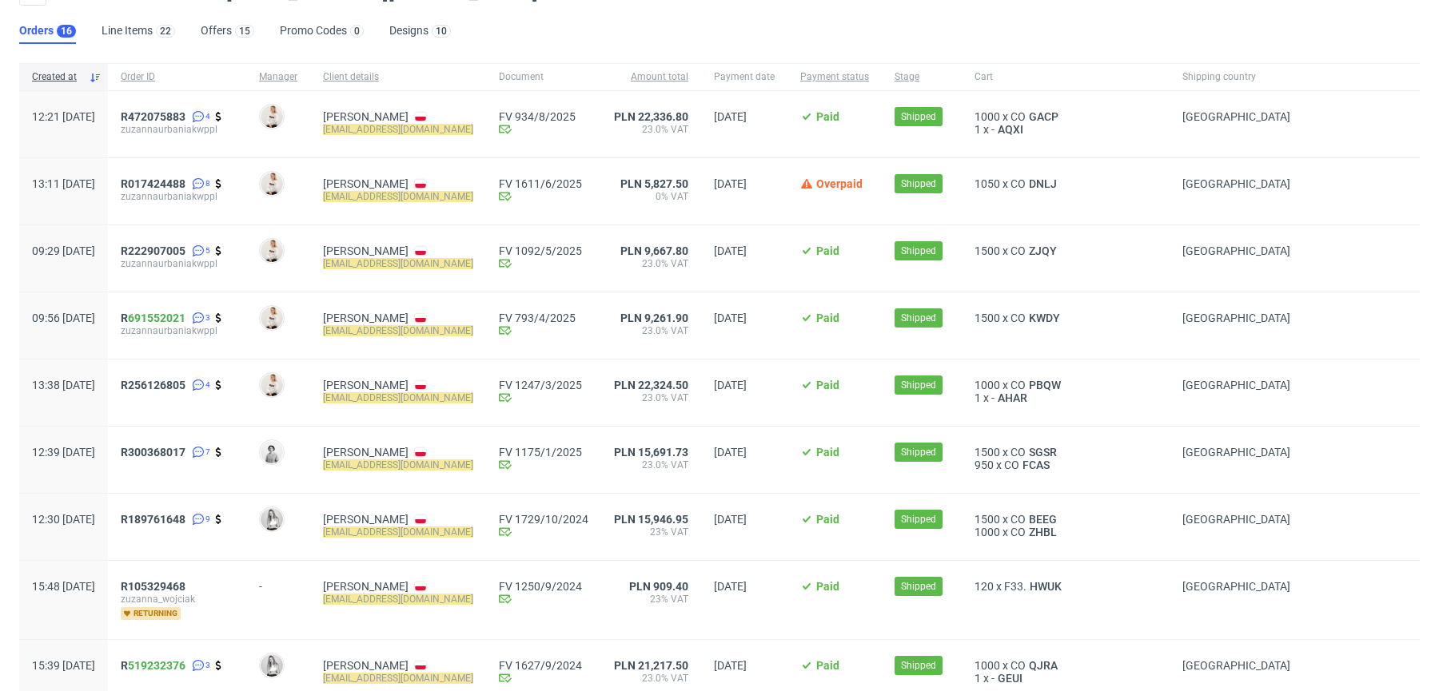
scroll to position [101, 0]
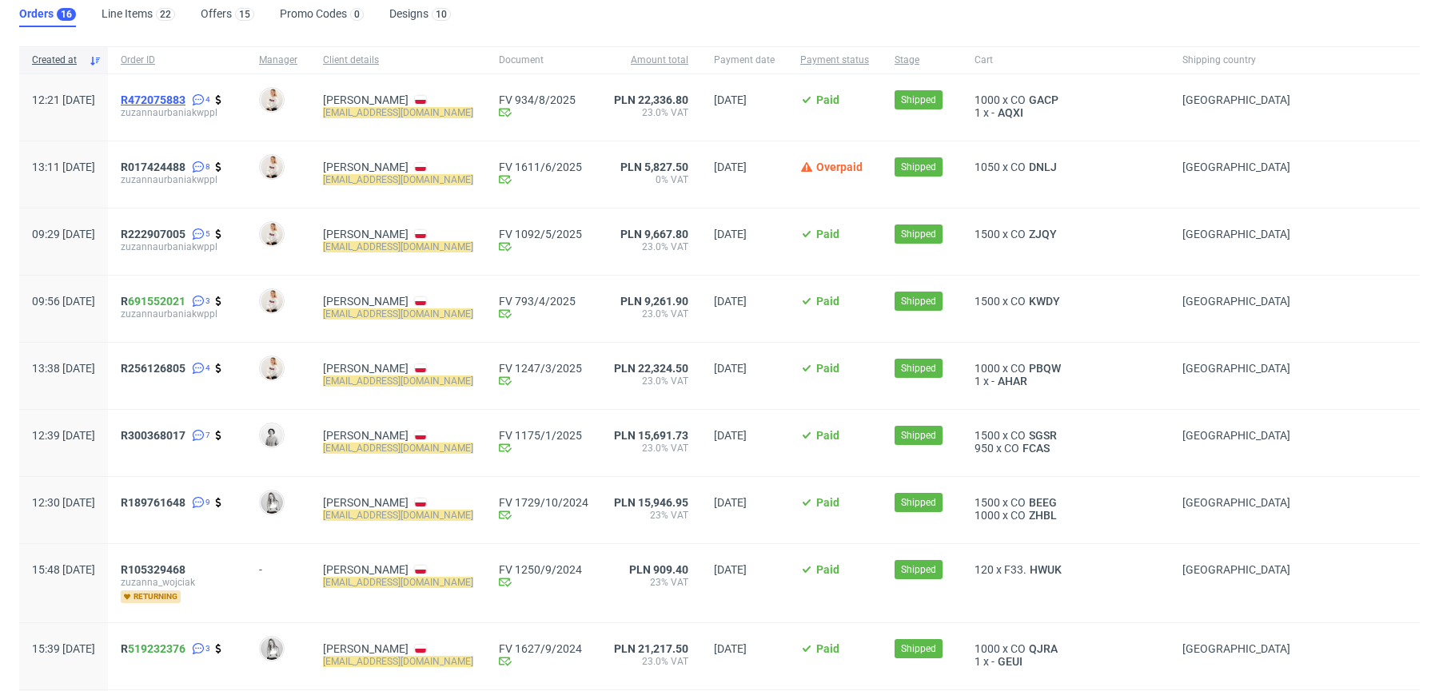
click at [185, 102] on span "R472075883" at bounding box center [153, 100] width 65 height 13
click at [185, 162] on span "R017424488" at bounding box center [153, 167] width 65 height 13
click at [185, 237] on span "R222907005" at bounding box center [153, 234] width 65 height 13
click at [173, 301] on span "R 691552021" at bounding box center [153, 301] width 65 height 13
click at [179, 367] on span "R256126805" at bounding box center [153, 368] width 65 height 13
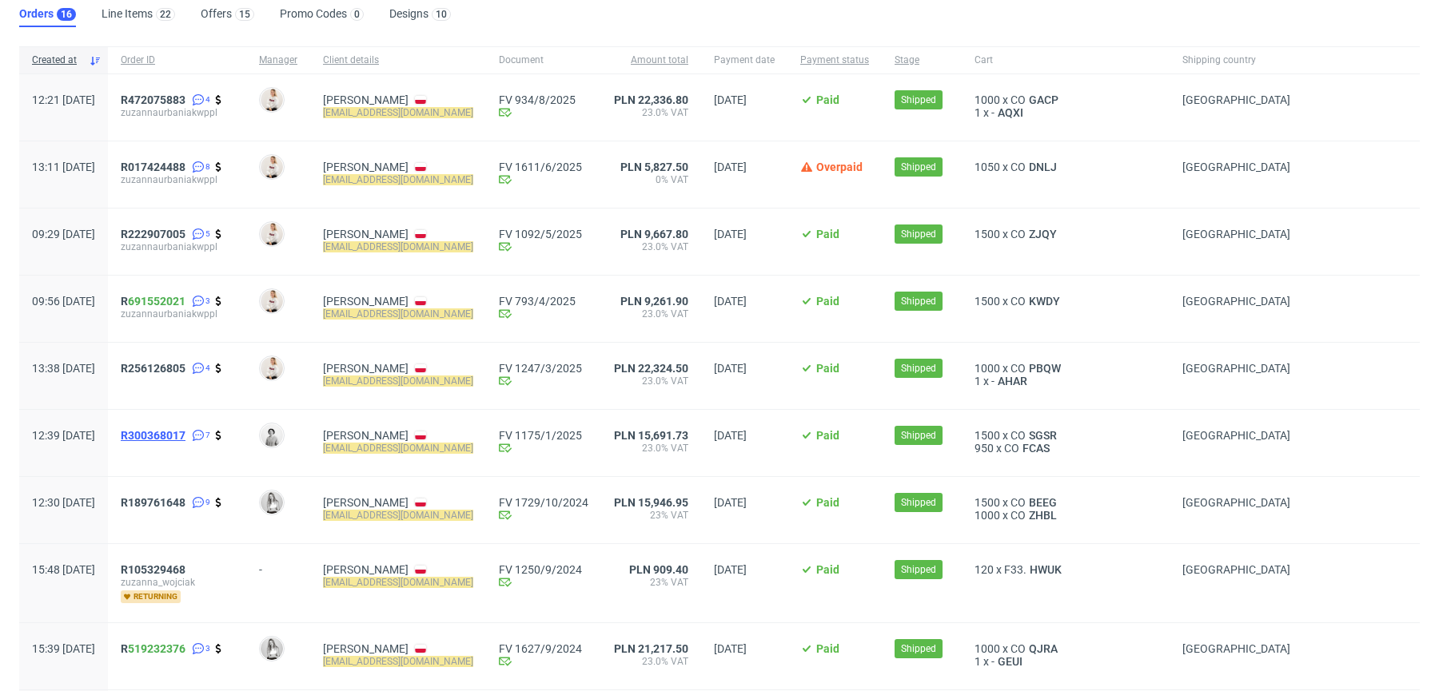
click at [181, 430] on span "R300368017" at bounding box center [153, 435] width 65 height 13
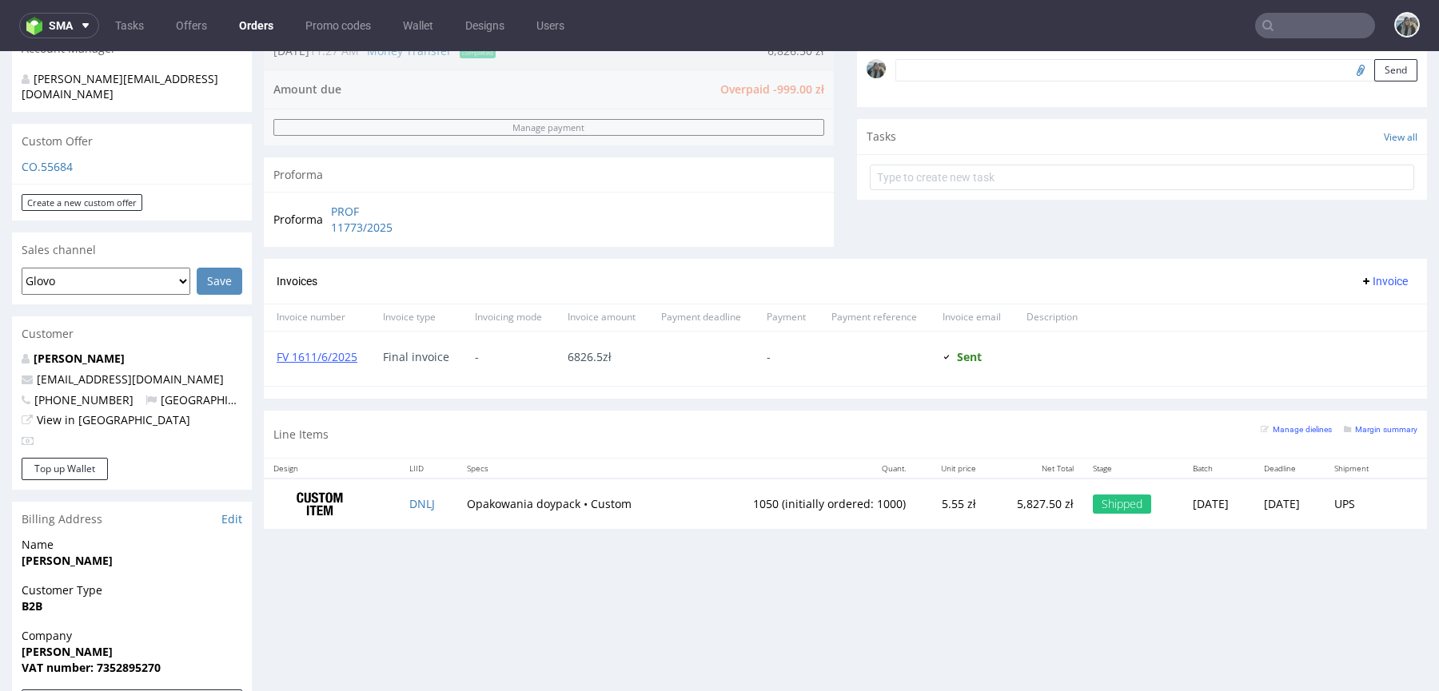
scroll to position [509, 0]
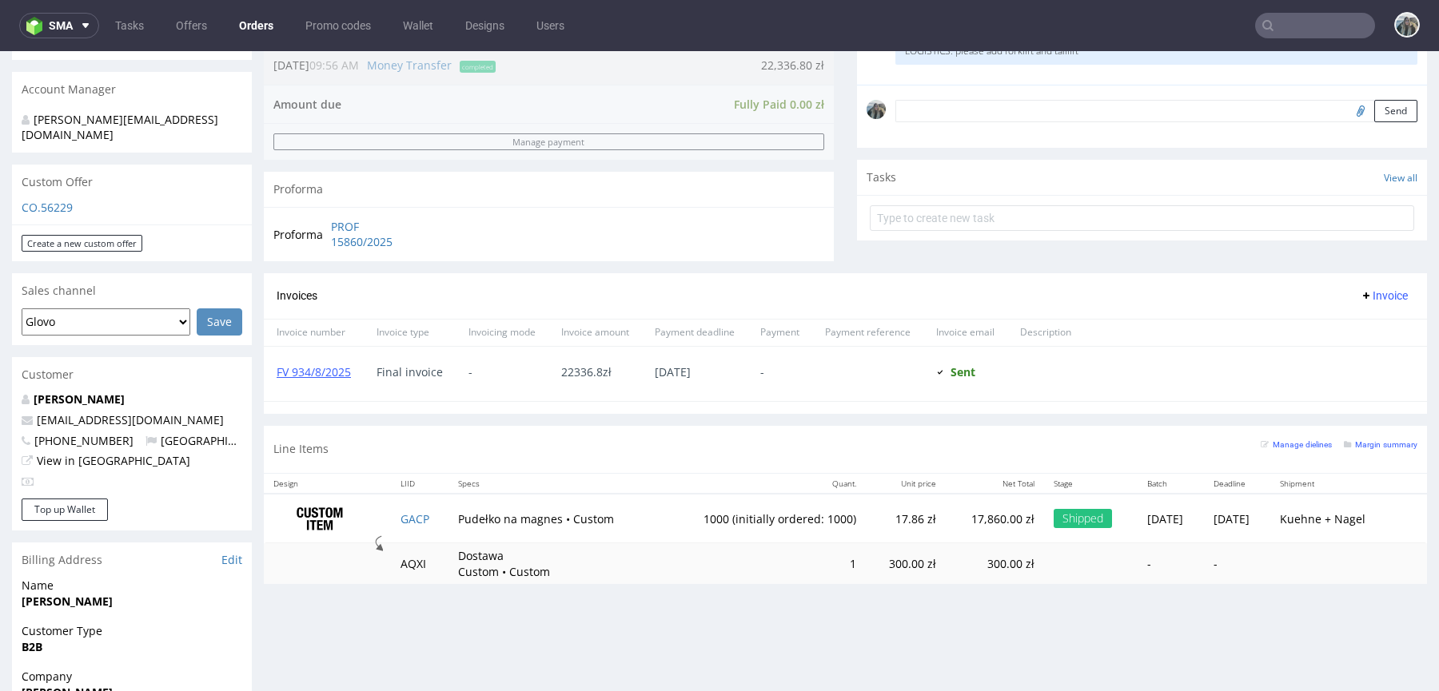
scroll to position [523, 0]
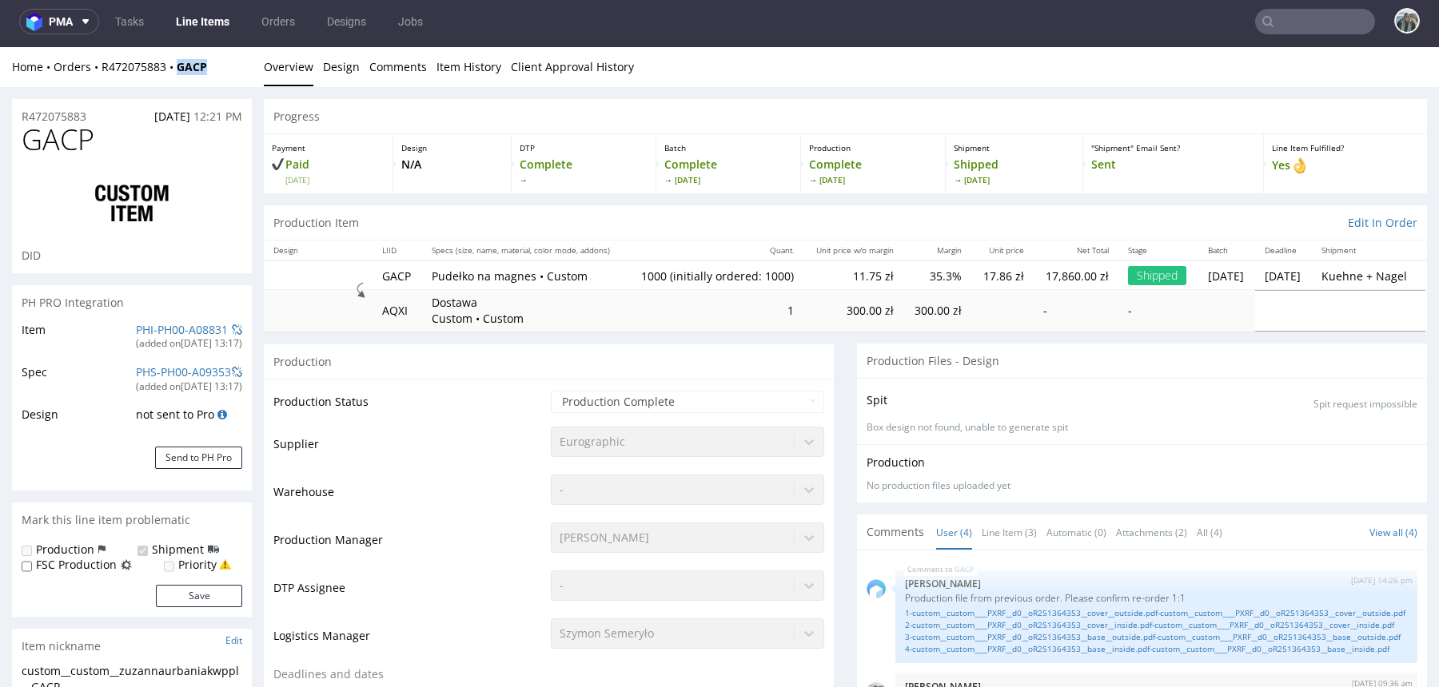
click at [176, 74] on div "Home Orders R472075883 GACP Overview Design Comments Item History Client Approv…" at bounding box center [719, 67] width 1439 height 40
copy strong "GACP"
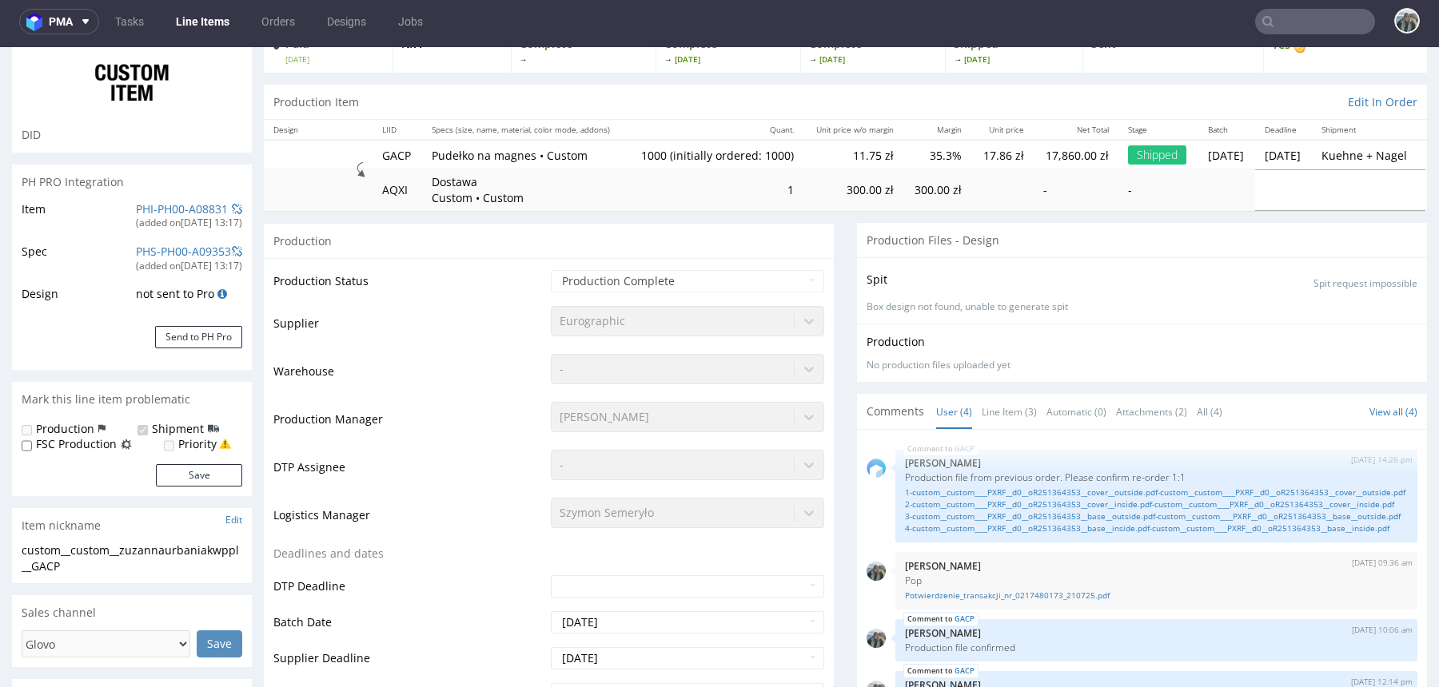
scroll to position [344, 0]
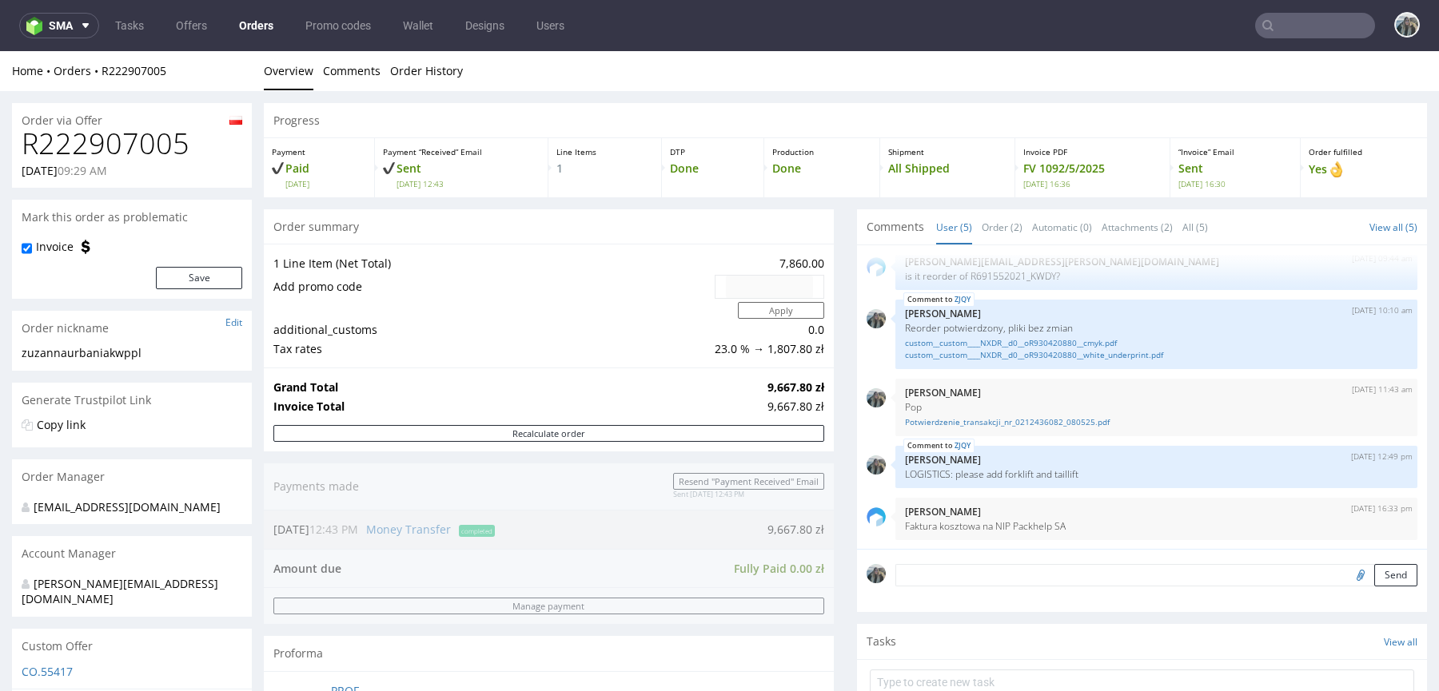
scroll to position [768, 0]
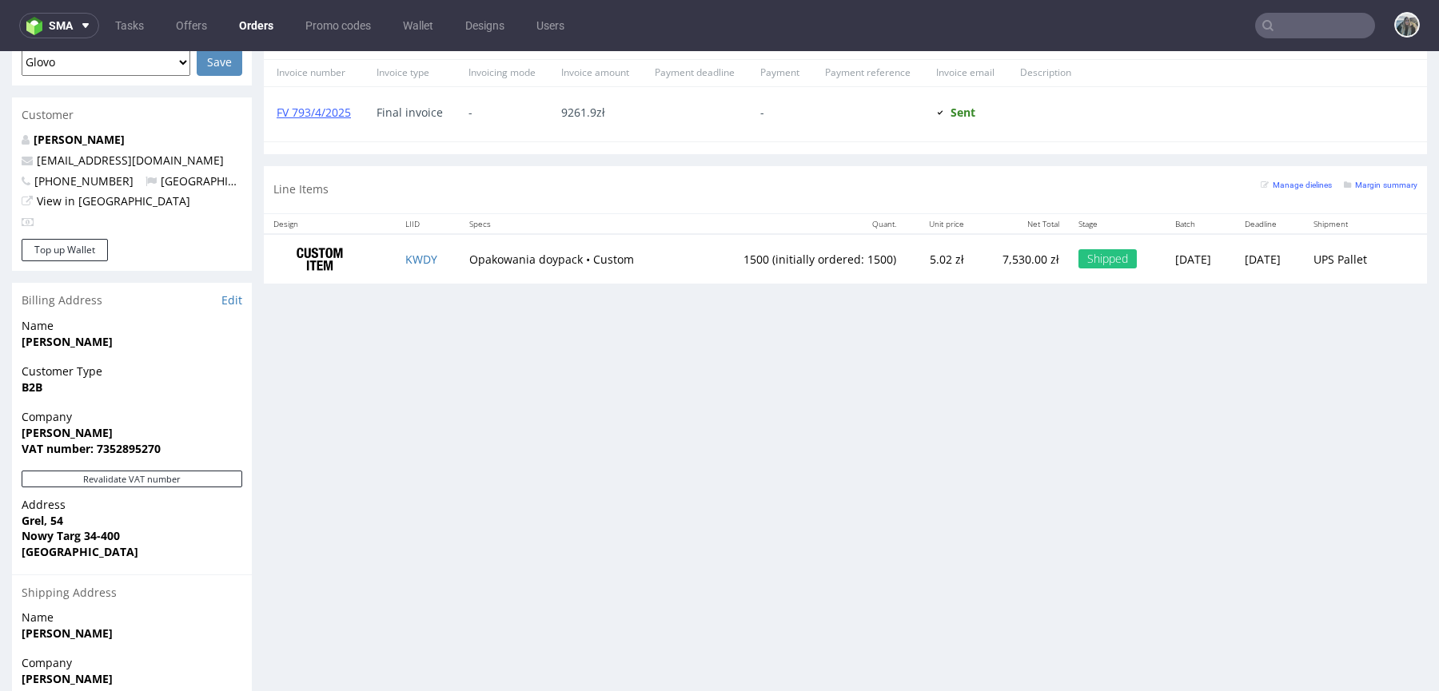
scroll to position [845, 0]
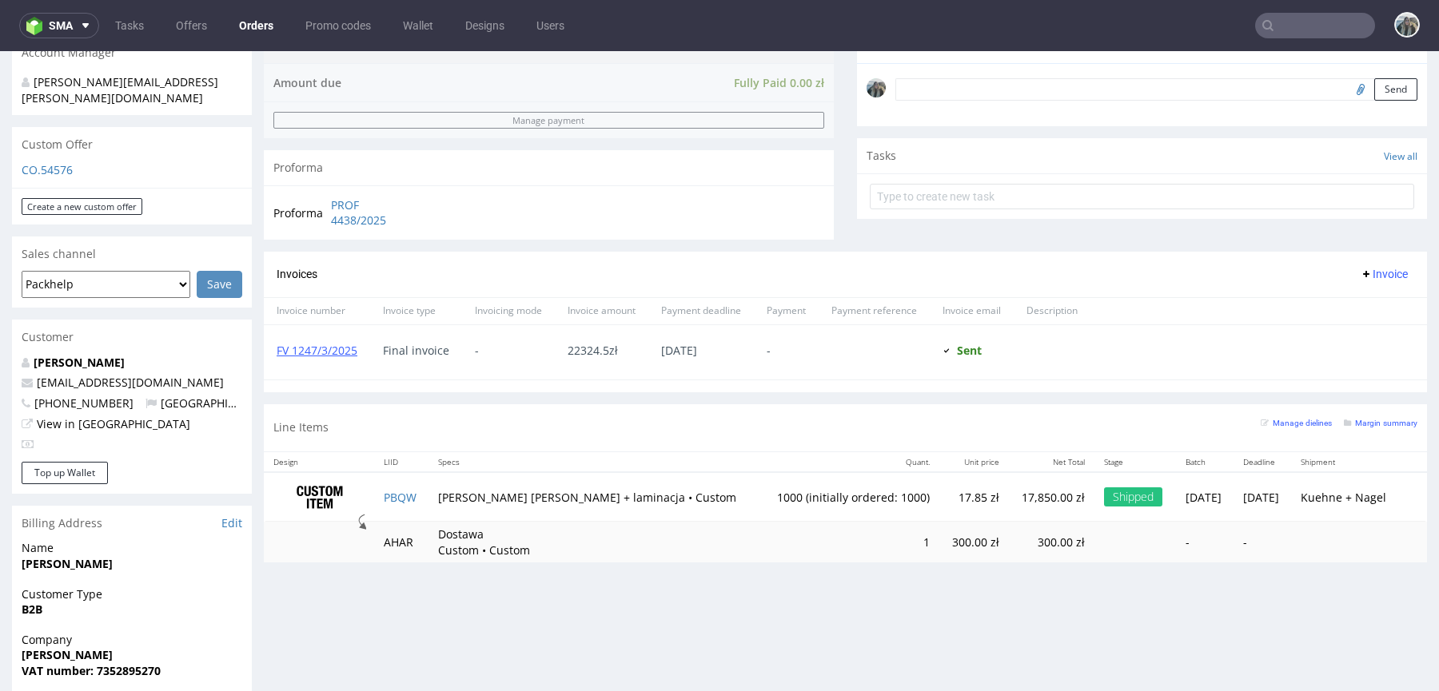
scroll to position [829, 0]
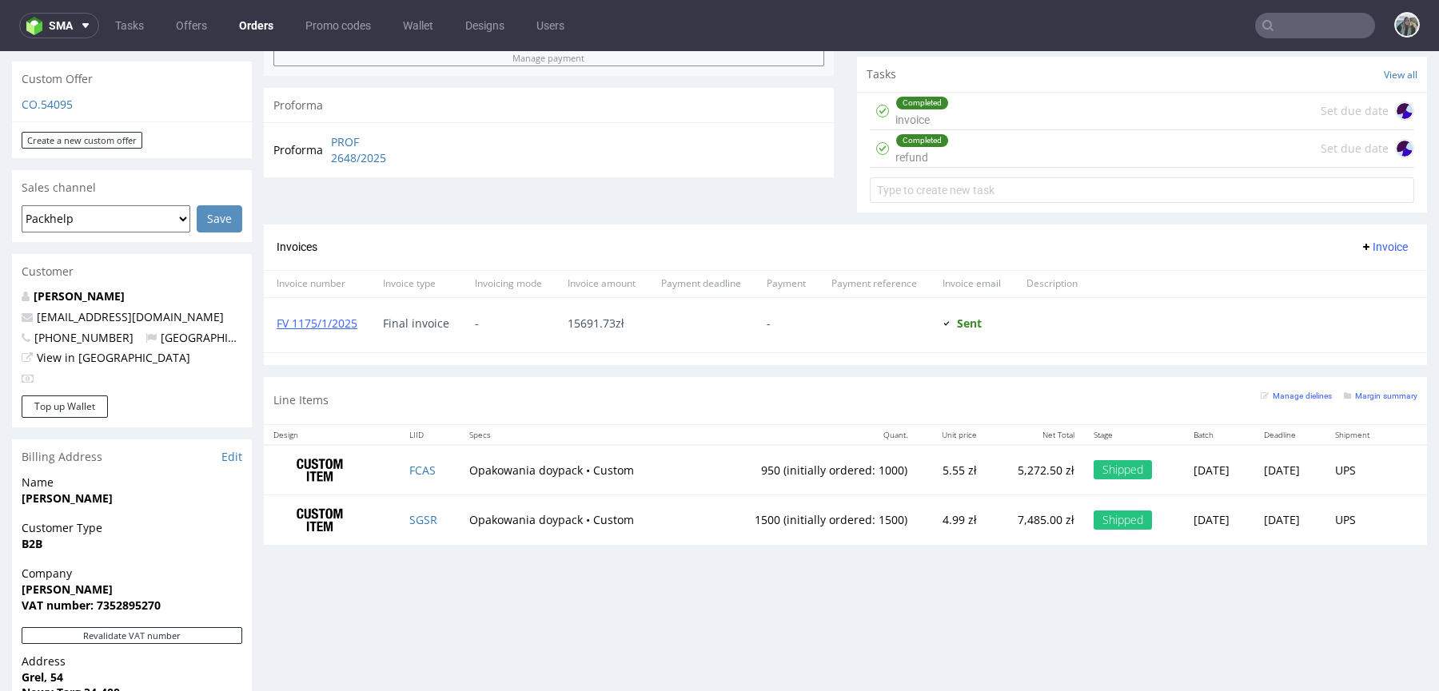
scroll to position [631, 0]
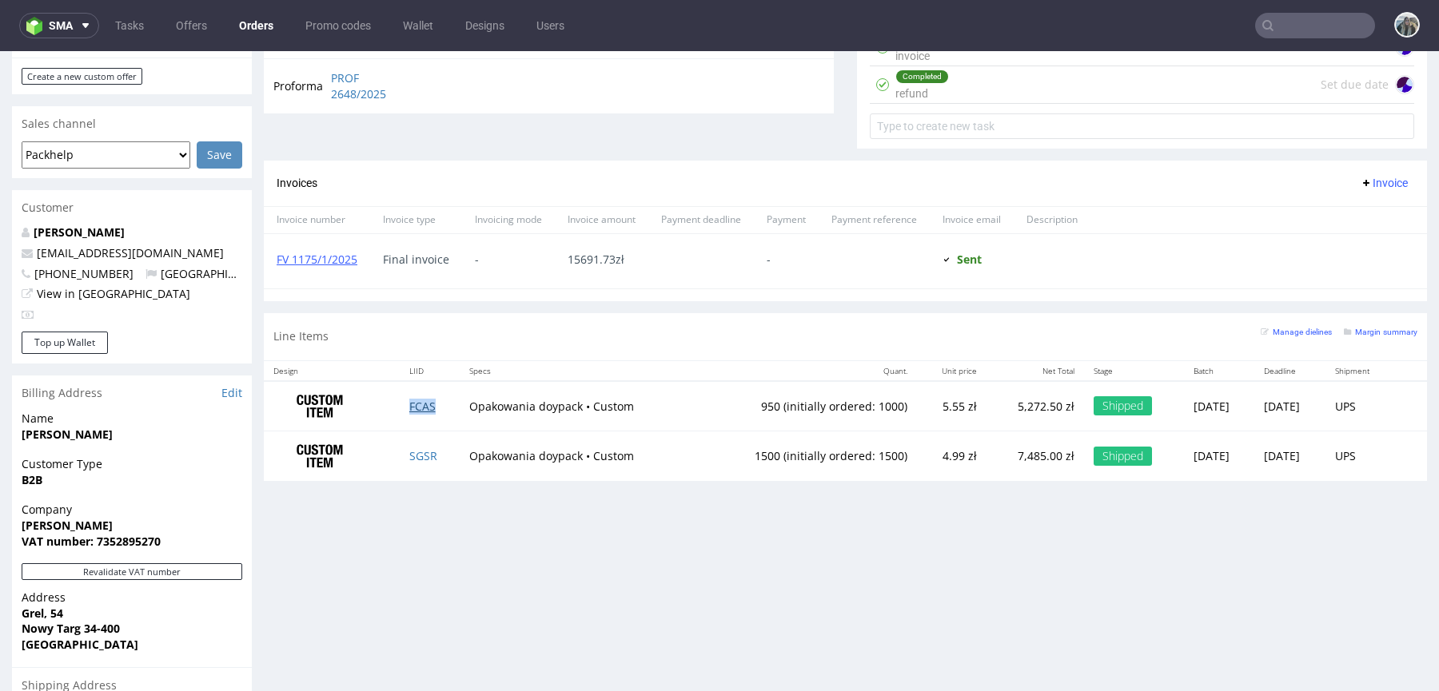
click at [420, 408] on link "FCAS" at bounding box center [422, 406] width 26 height 15
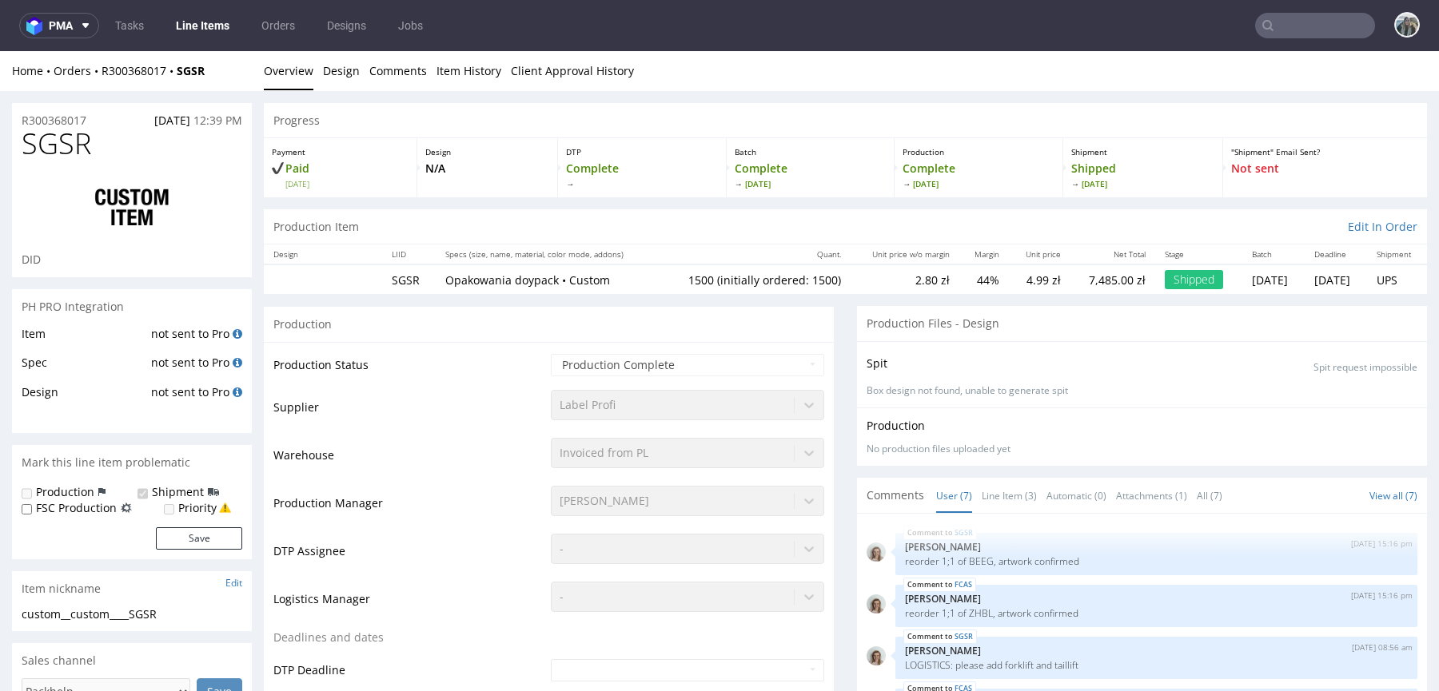
scroll to position [82, 0]
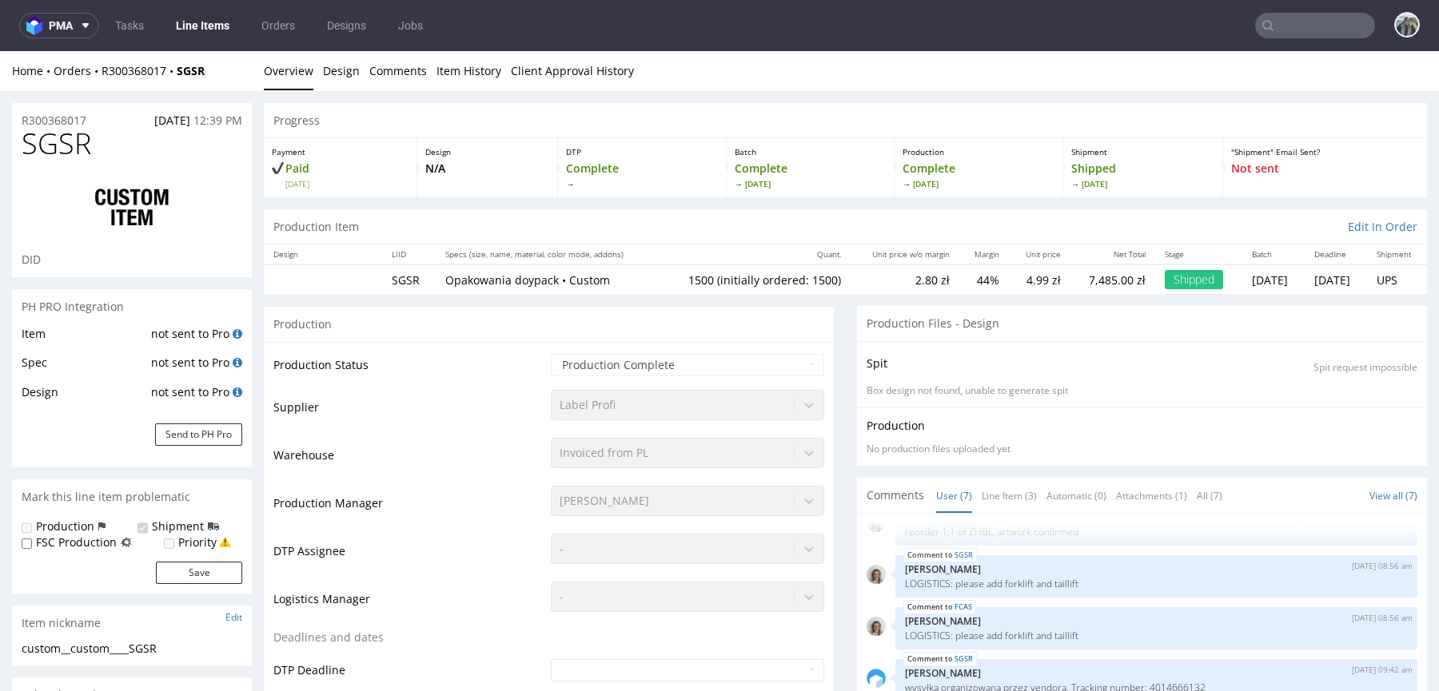
select select "in_progress"
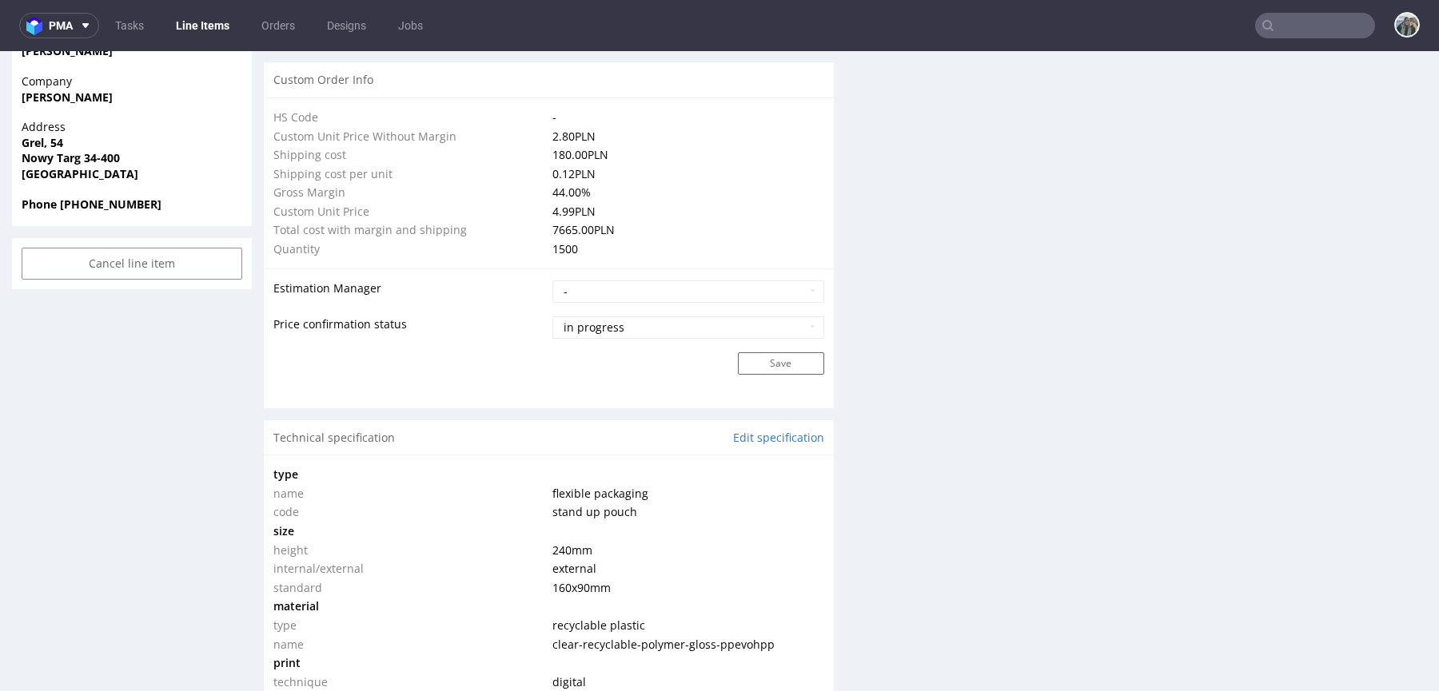
scroll to position [0, 0]
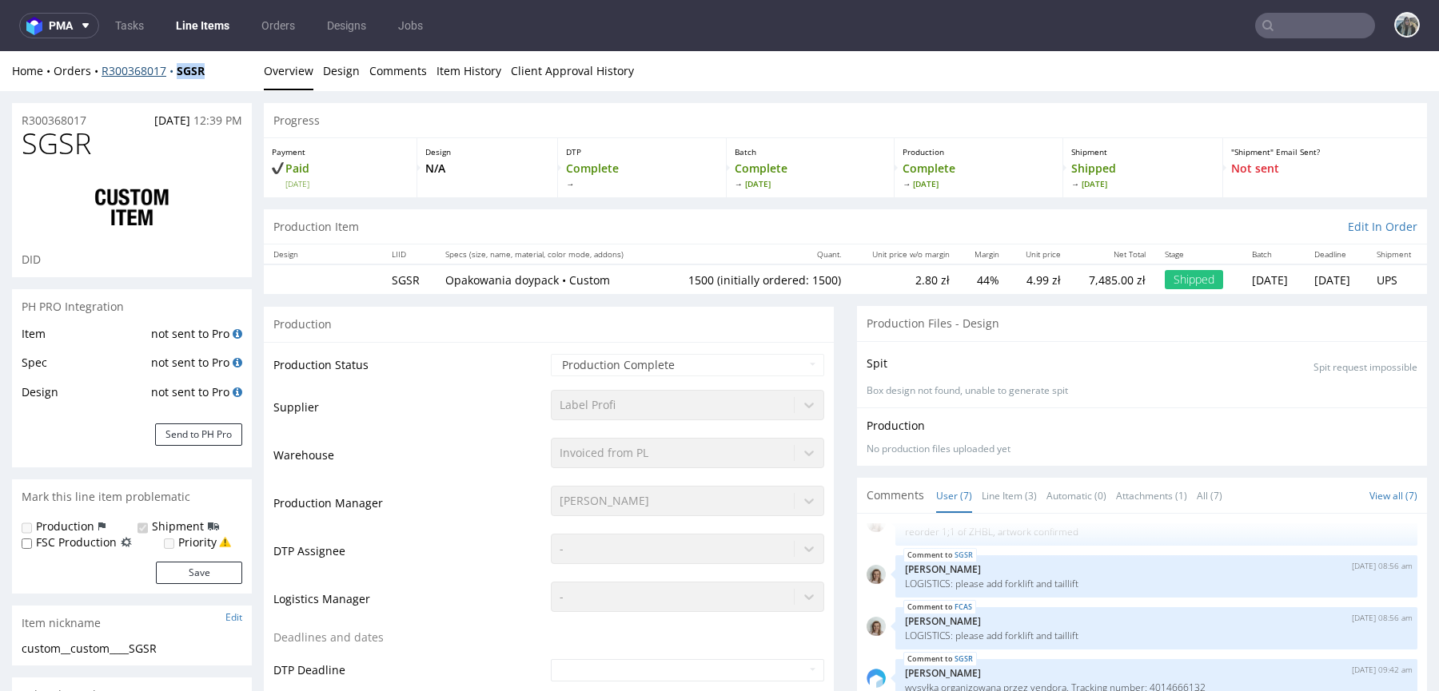
drag, startPoint x: 177, startPoint y: 87, endPoint x: 177, endPoint y: 76, distance: 11.2
click at [177, 78] on div "Home Orders R300368017 SGSR Overview Design Comments Item History Client Approv…" at bounding box center [719, 71] width 1439 height 40
copy strong "SGSR"
click at [70, 124] on p "R300368017" at bounding box center [54, 121] width 65 height 16
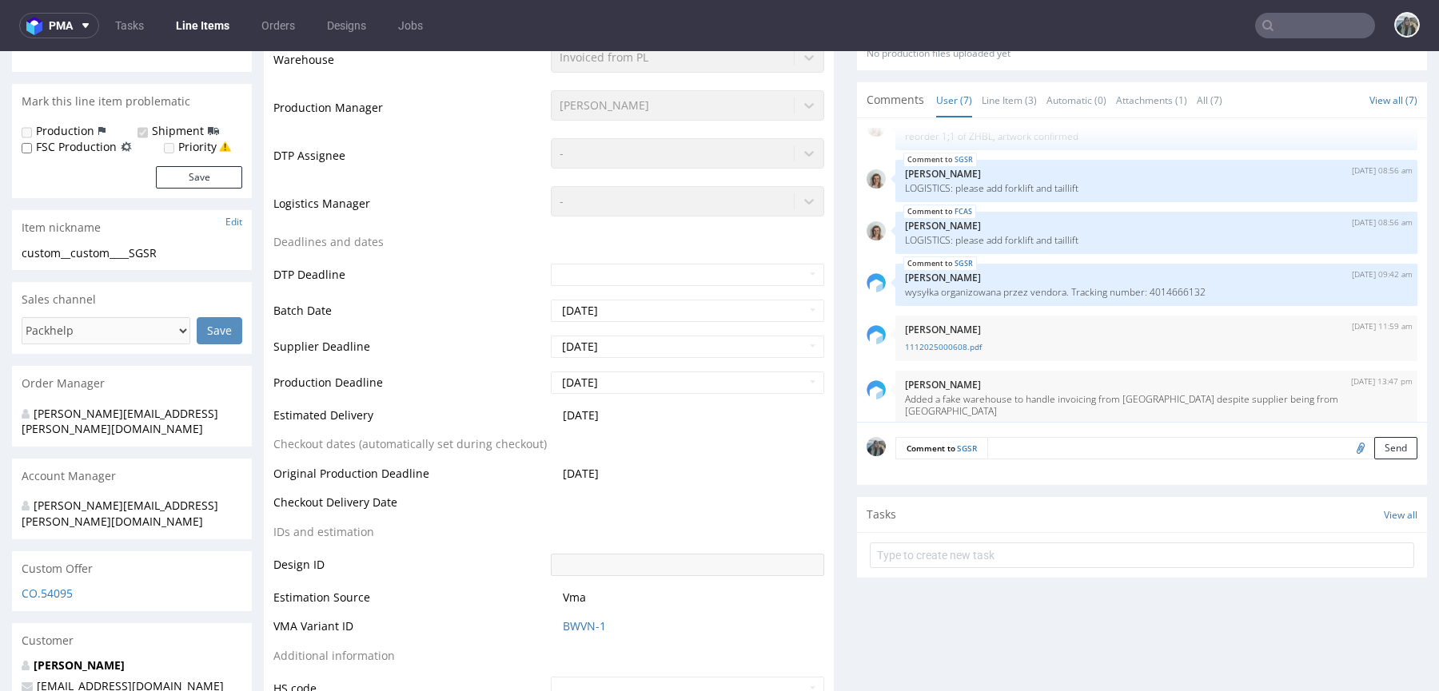
scroll to position [26, 0]
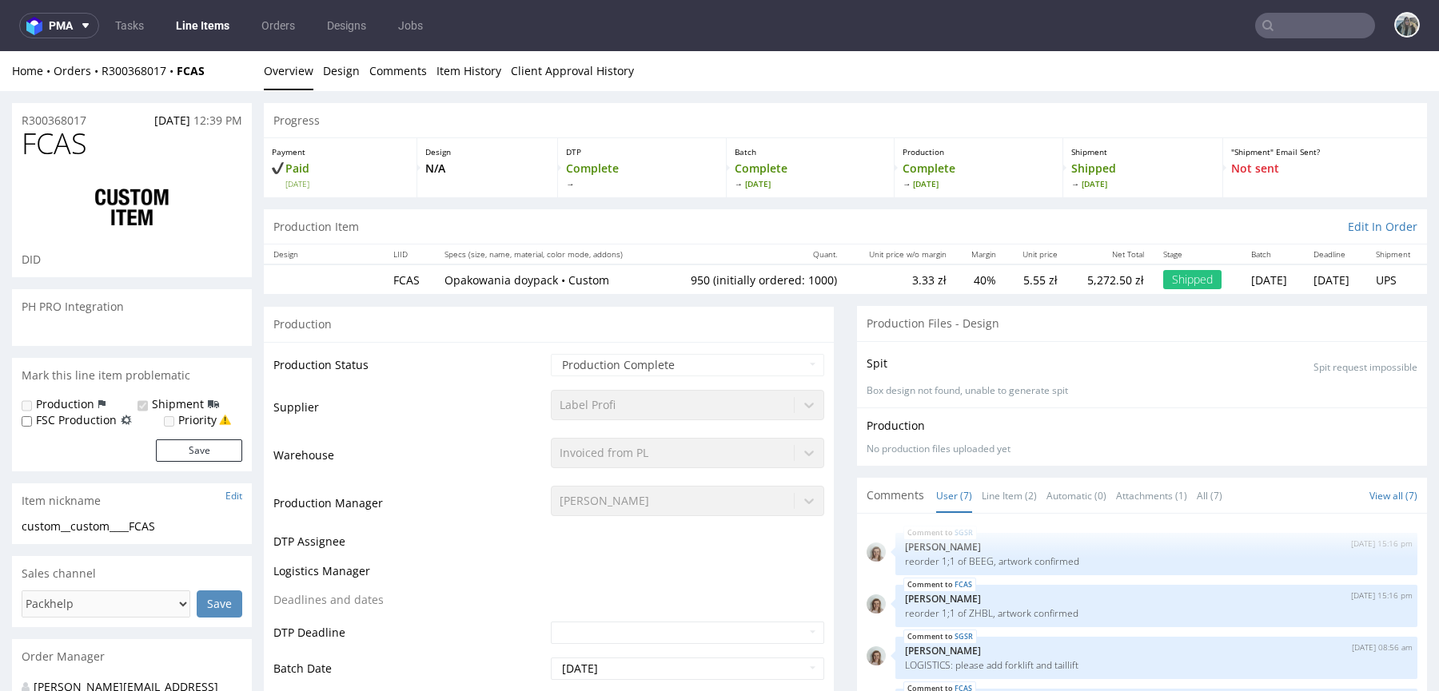
select select "in_progress"
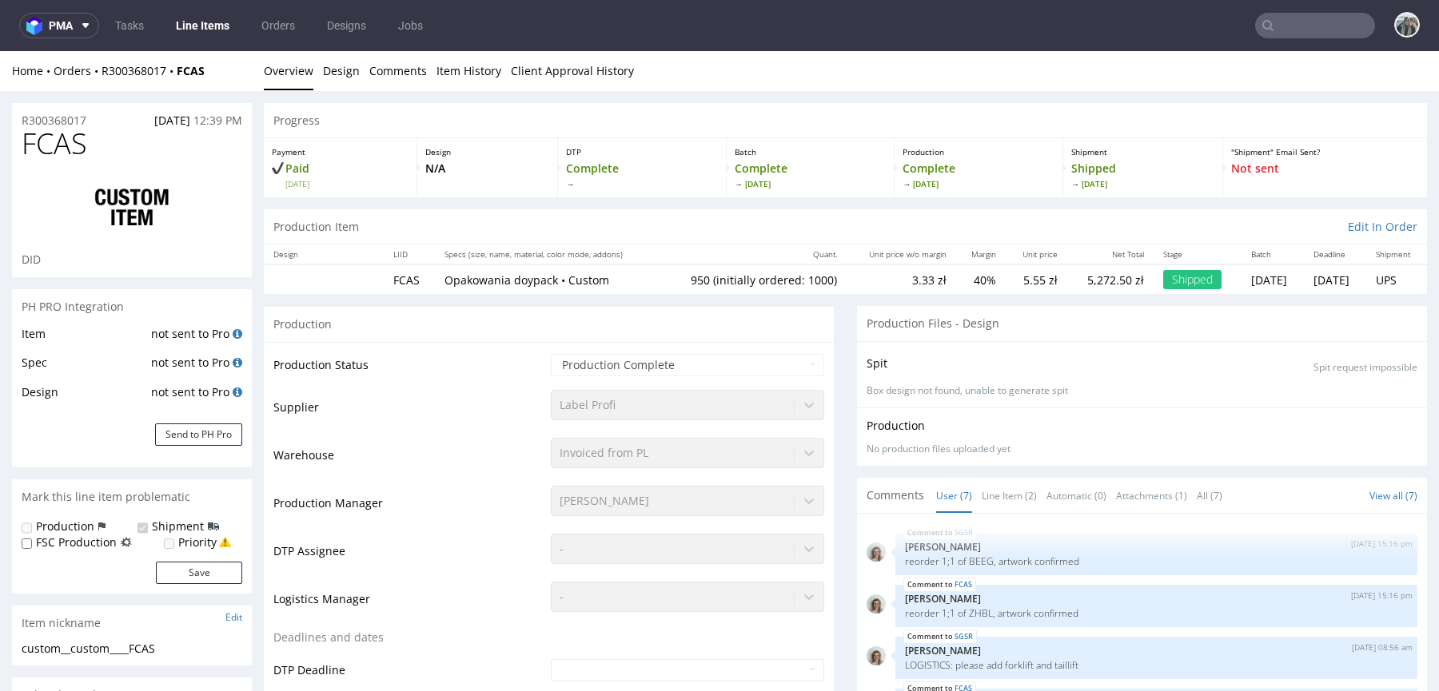
click at [77, 154] on span "FCAS" at bounding box center [55, 144] width 66 height 32
click at [76, 153] on span "FCAS" at bounding box center [55, 144] width 66 height 32
click at [54, 143] on span "FCAS" at bounding box center [55, 144] width 66 height 32
copy span "FCAS"
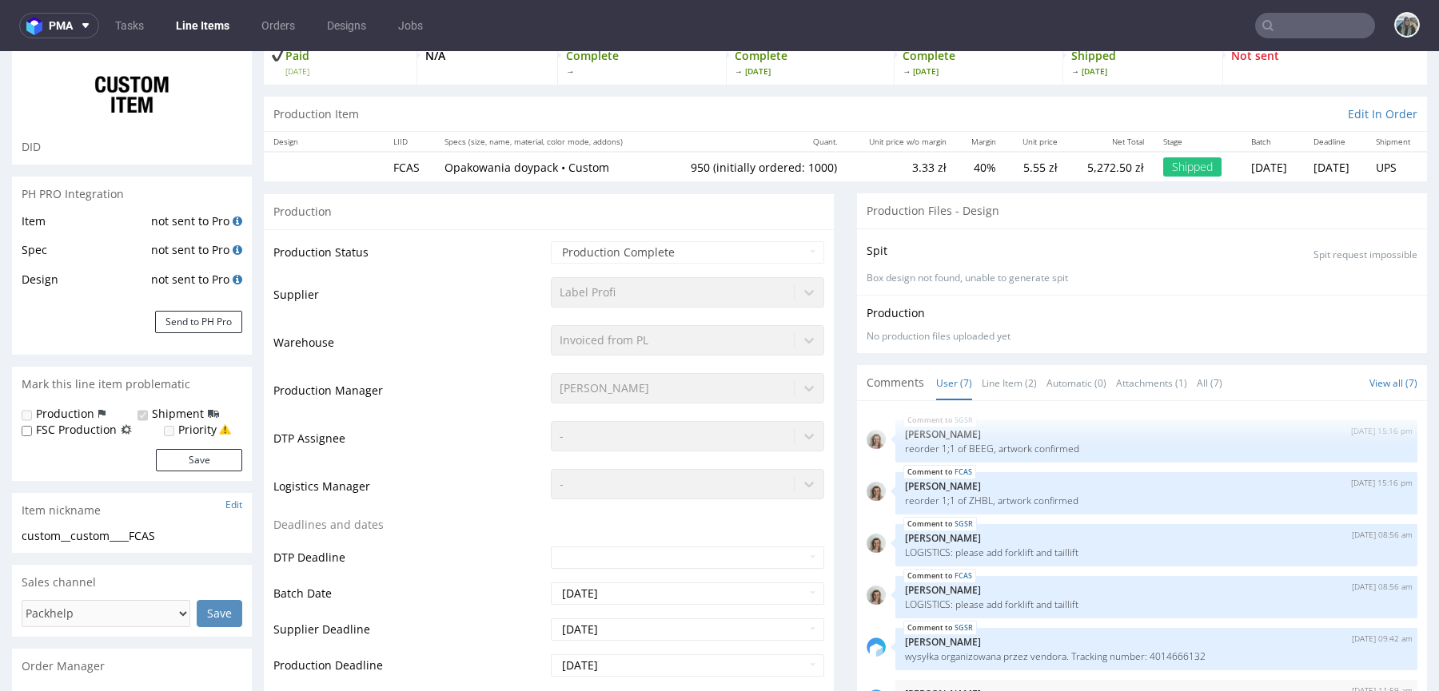
scroll to position [117, 0]
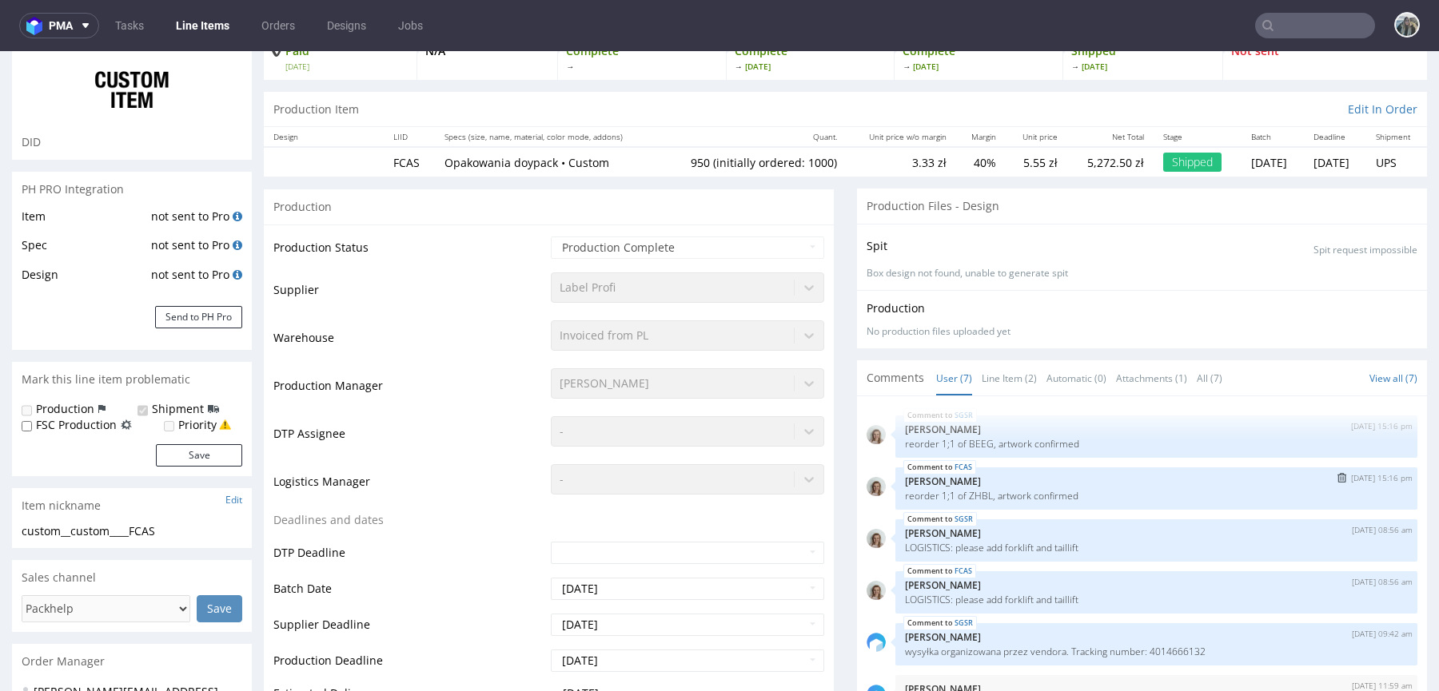
click at [961, 495] on p "reorder 1;1 of ZHBL, artwork confirmed" at bounding box center [1156, 496] width 503 height 12
copy p "ZHBL"
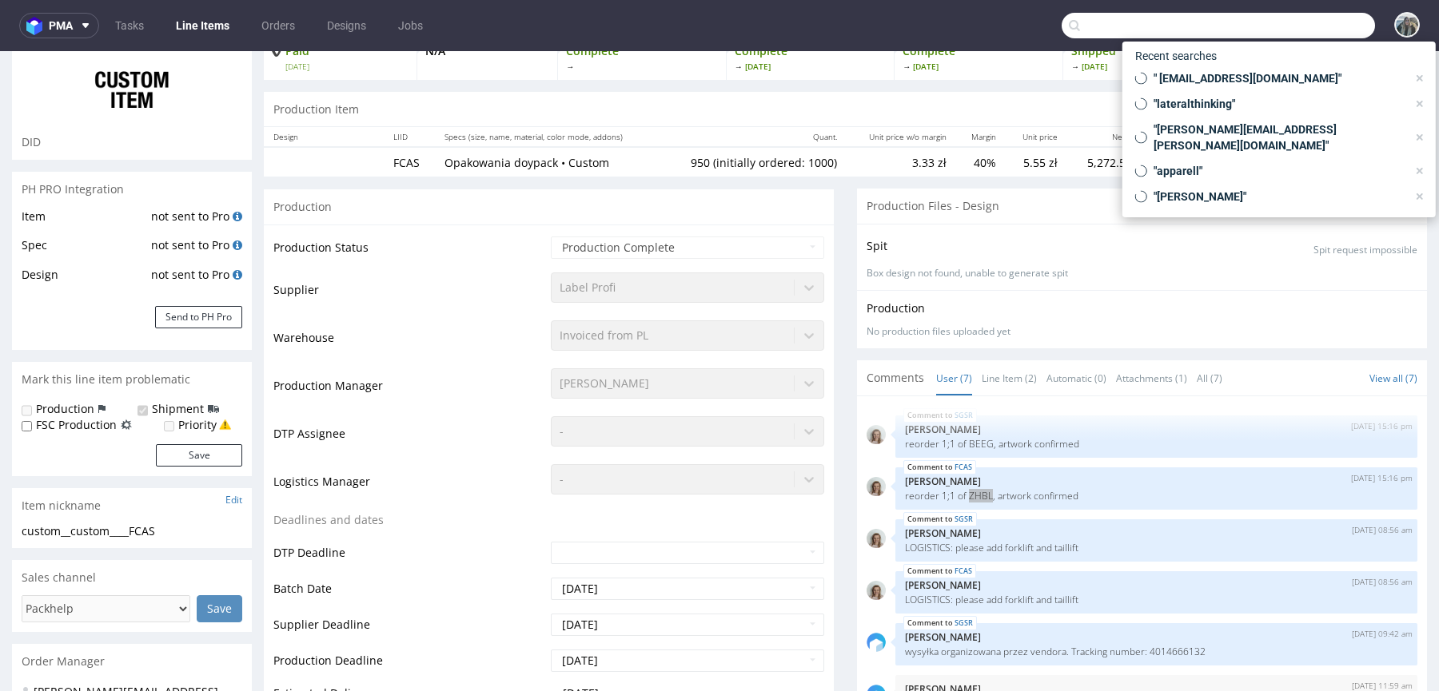
click at [1327, 21] on input "text" at bounding box center [1217, 26] width 313 height 26
paste input "ZHBL"
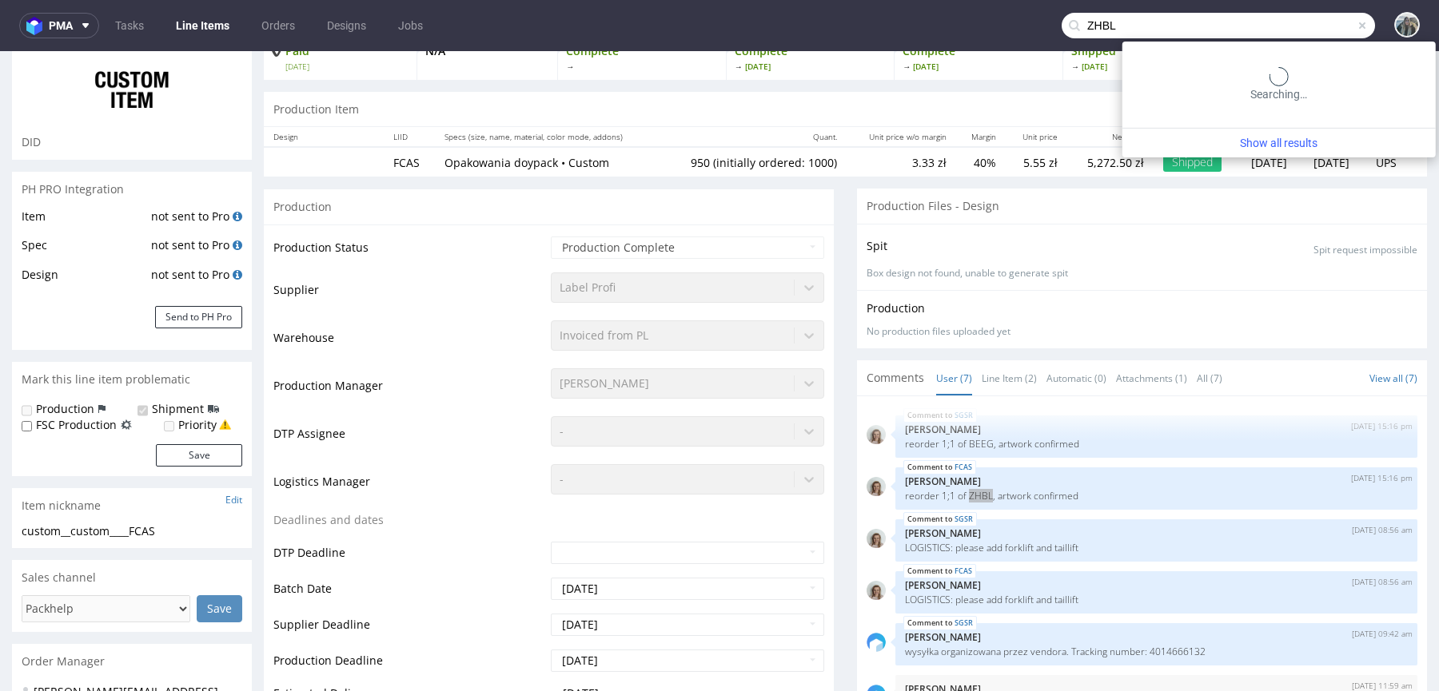
type input "ZHBL"
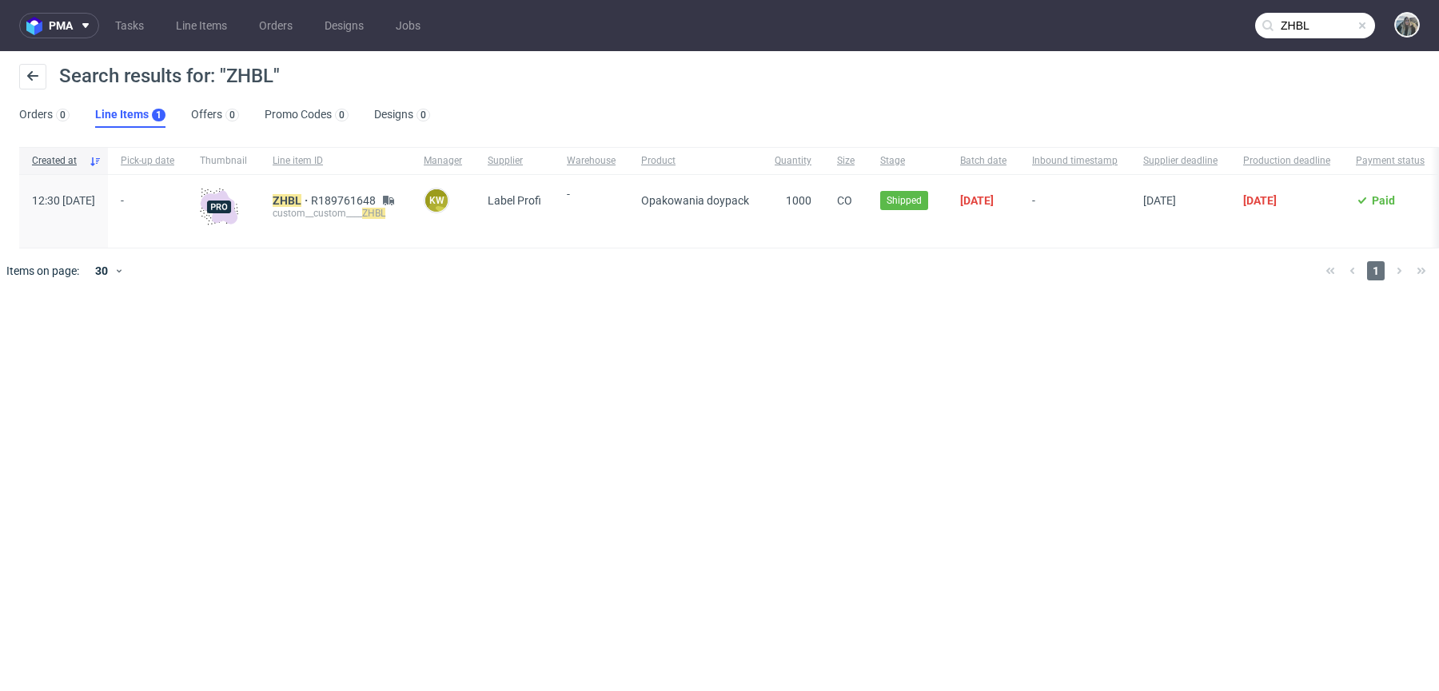
click at [326, 191] on div "ZHBL R189761648 custom__custom____ ZHBL" at bounding box center [335, 211] width 151 height 73
click at [301, 195] on mark "ZHBL" at bounding box center [287, 200] width 29 height 13
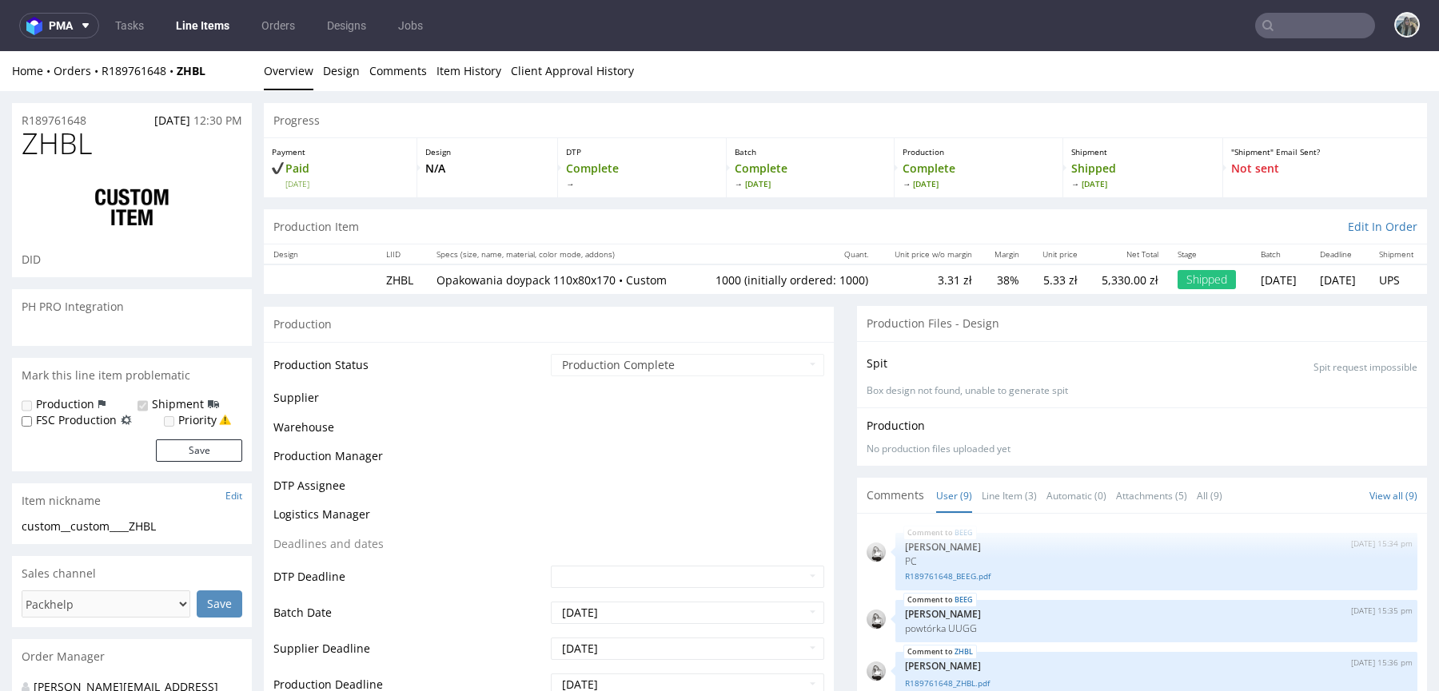
scroll to position [234, 0]
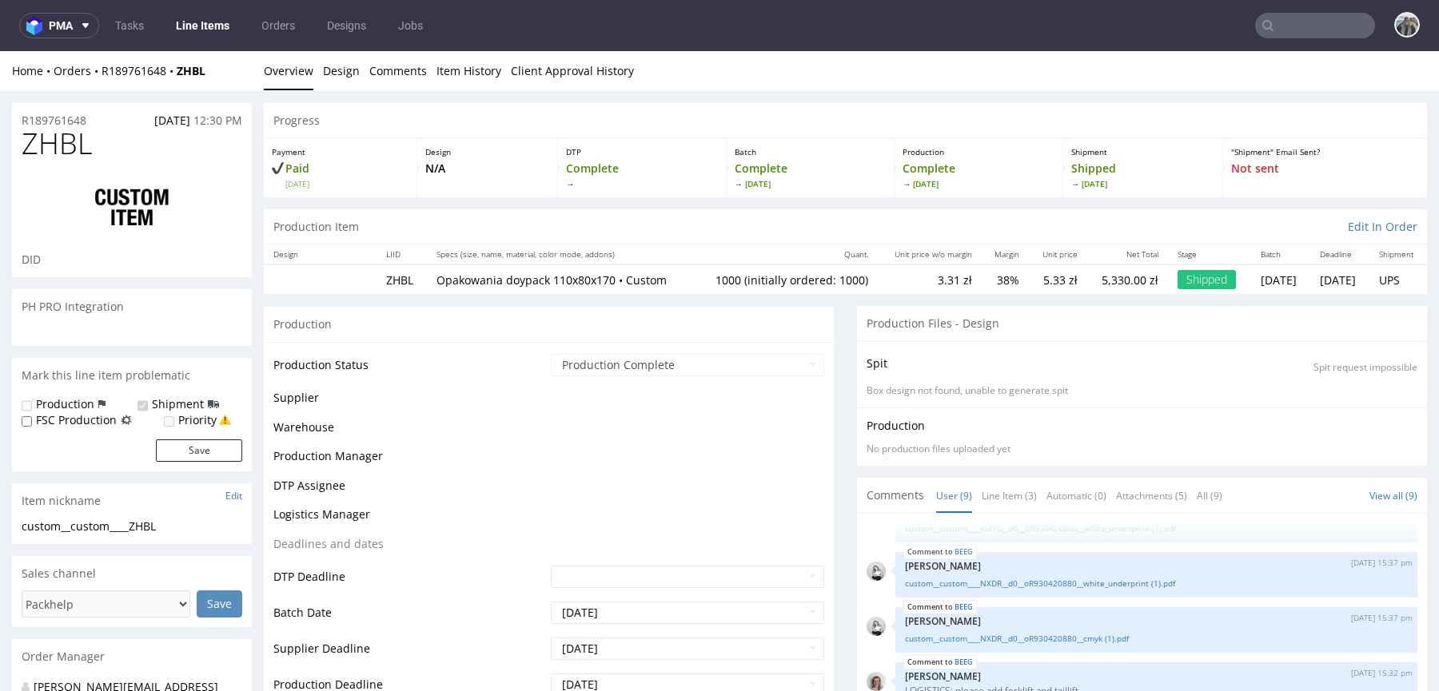
click at [70, 146] on span "ZHBL" at bounding box center [57, 144] width 70 height 32
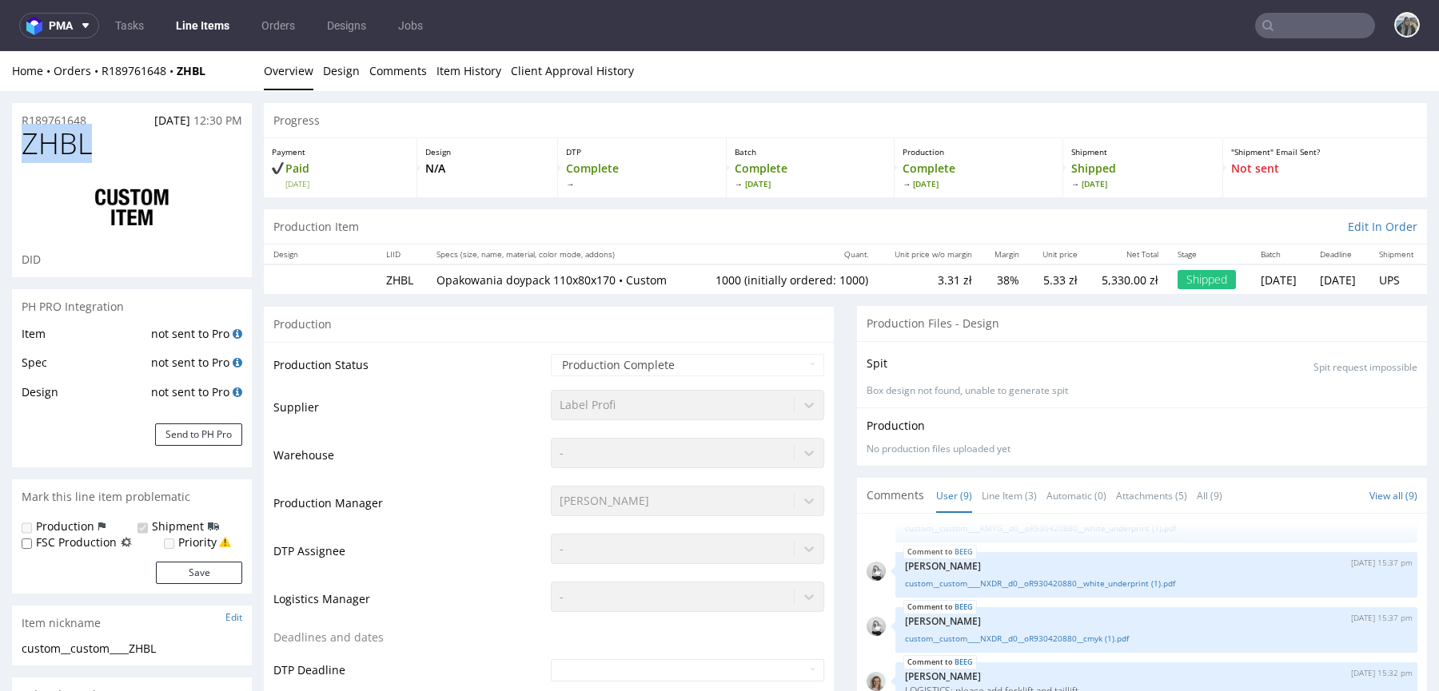
type input "1000"
click at [70, 146] on span "ZHBL" at bounding box center [57, 144] width 70 height 32
copy span "ZHBL"
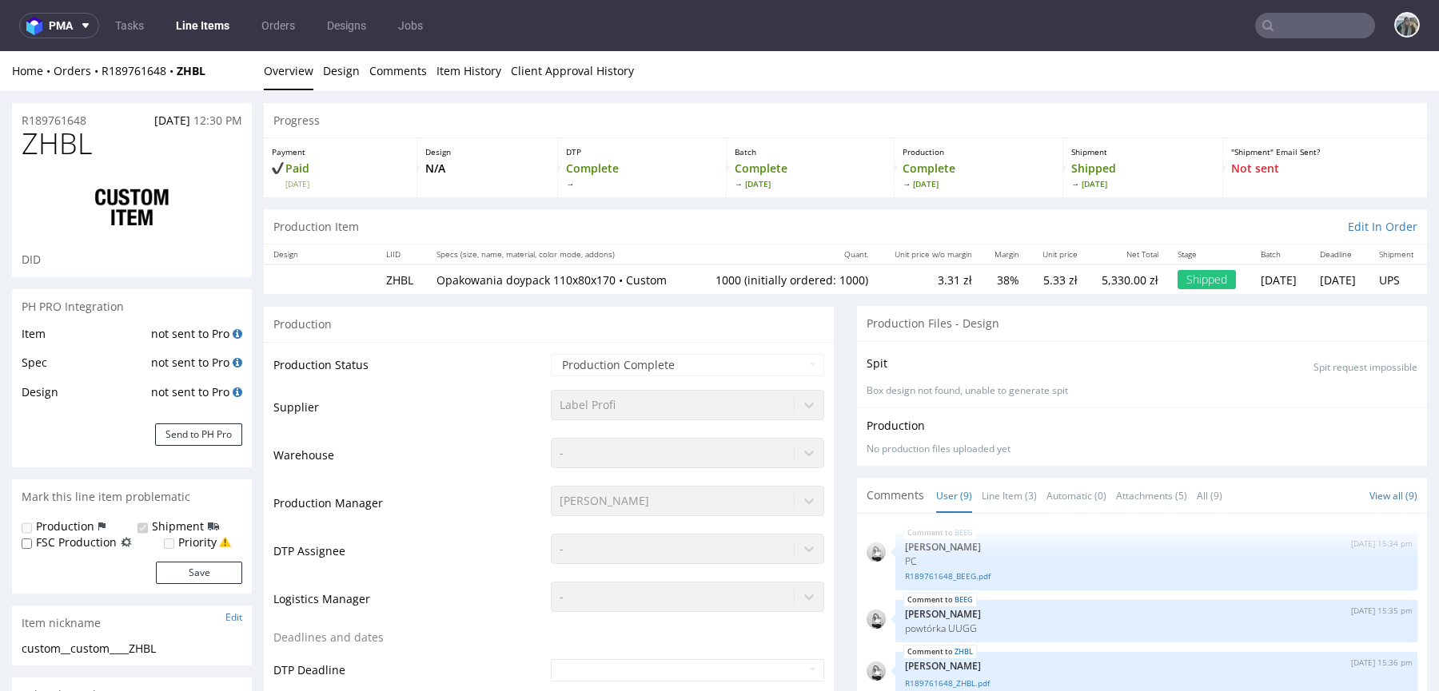
scroll to position [390, 0]
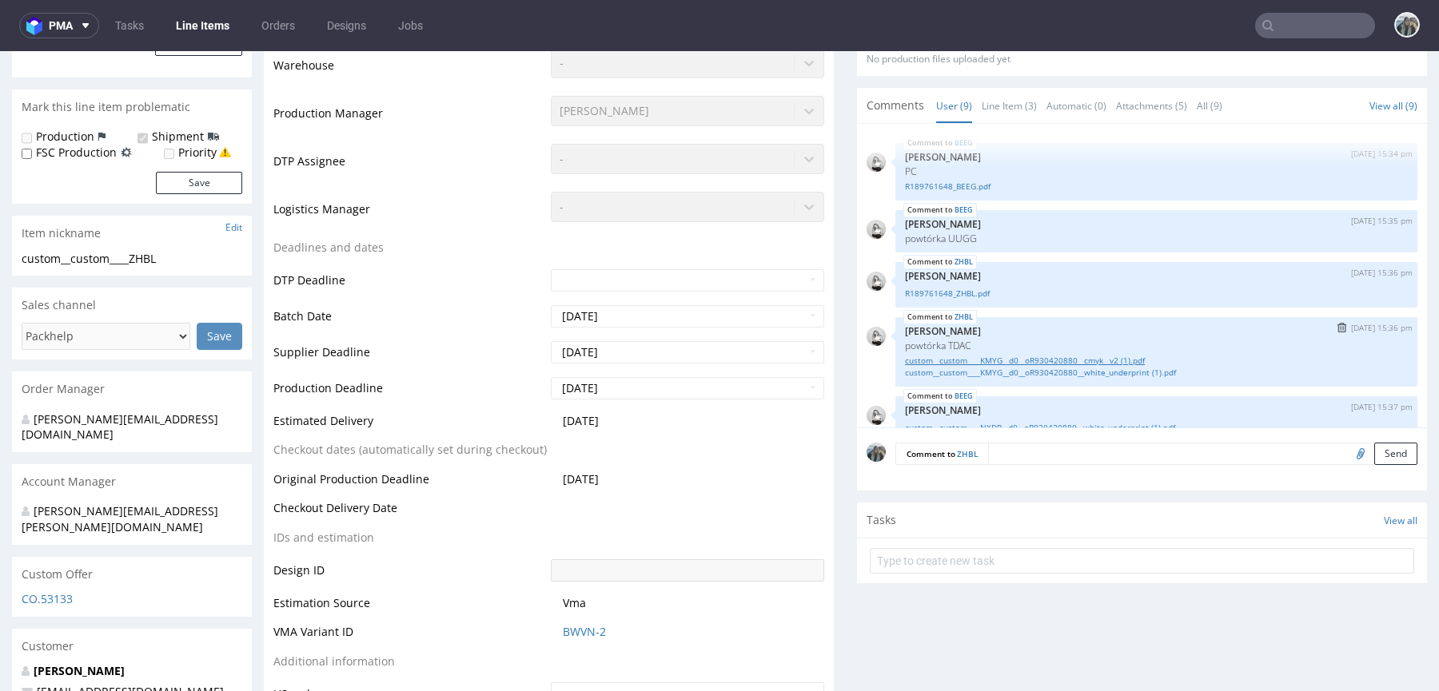
click at [968, 356] on link "custom__custom____KMYG__d0__oR930420880__cmyk__v2 (1).pdf" at bounding box center [1156, 361] width 503 height 12
click at [968, 373] on link "custom__custom____KMYG__d0__oR930420880__white_underprint (1).pdf" at bounding box center [1156, 373] width 503 height 12
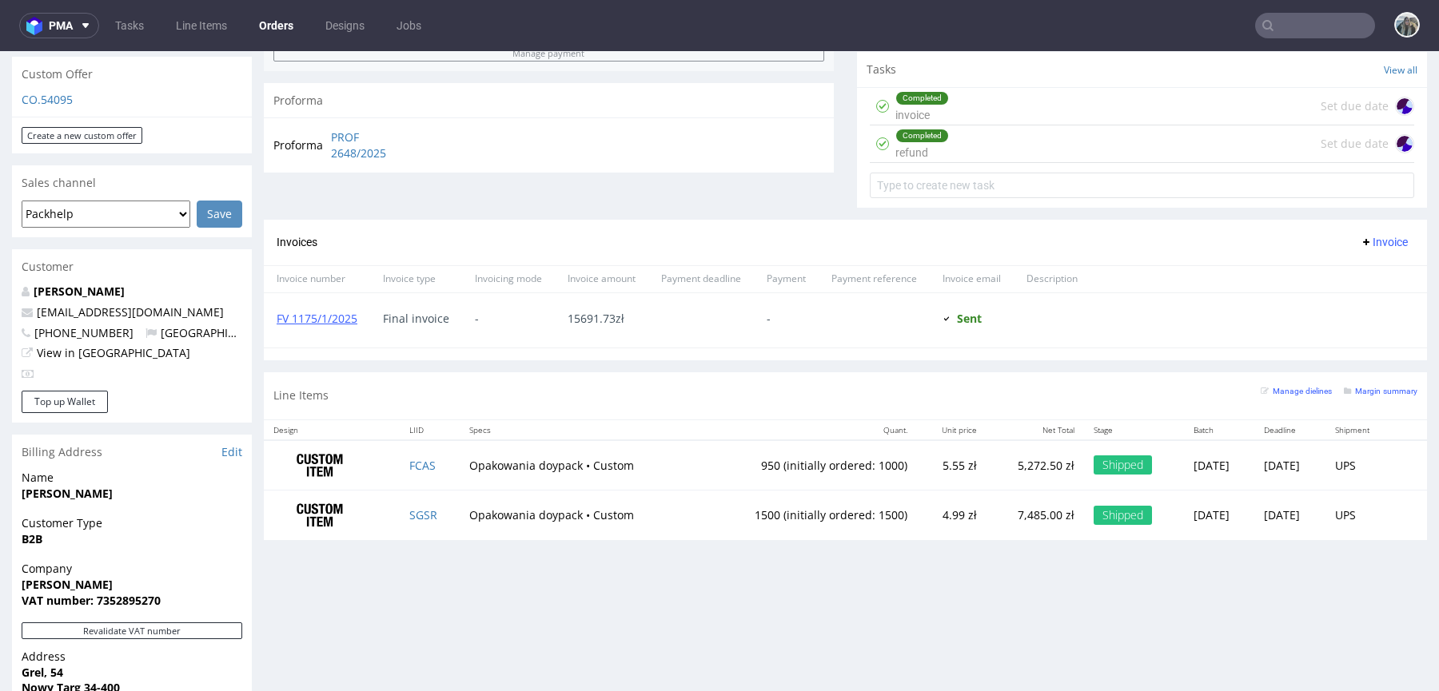
scroll to position [756, 0]
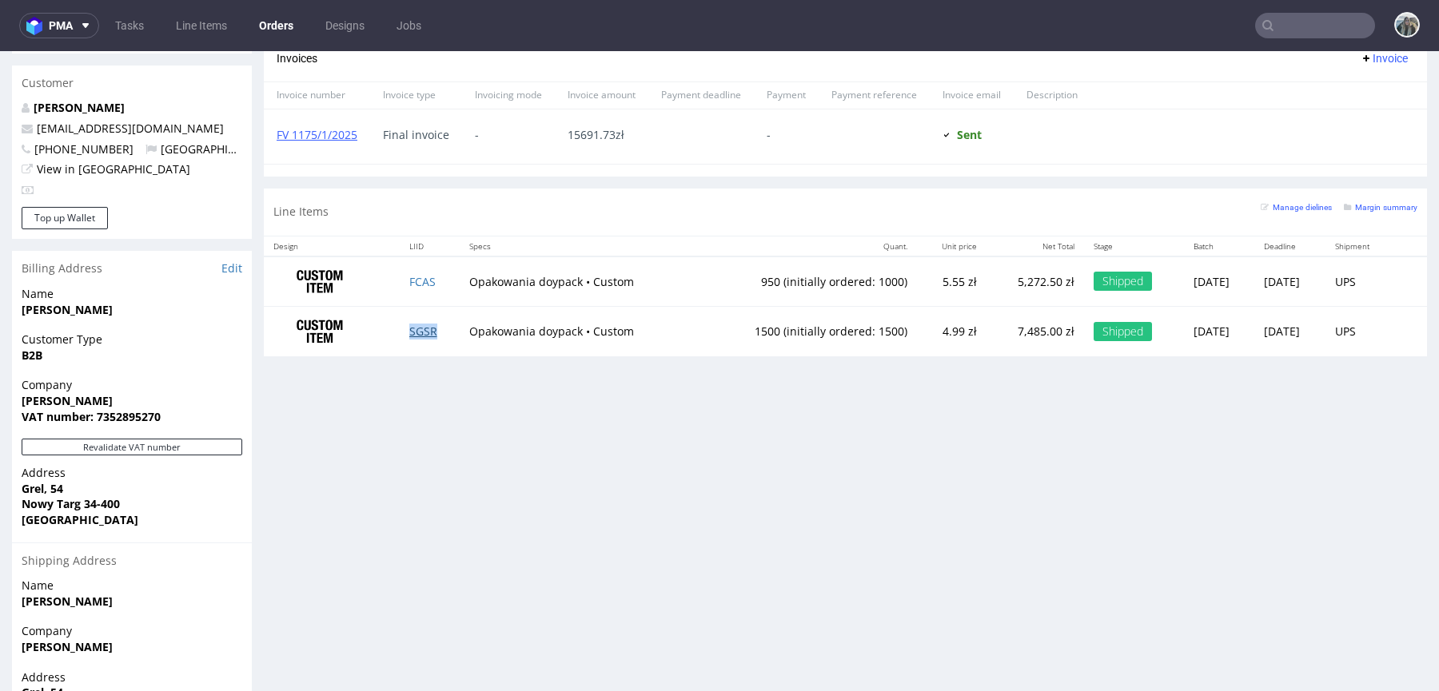
click at [415, 332] on link "SGSR" at bounding box center [423, 331] width 28 height 15
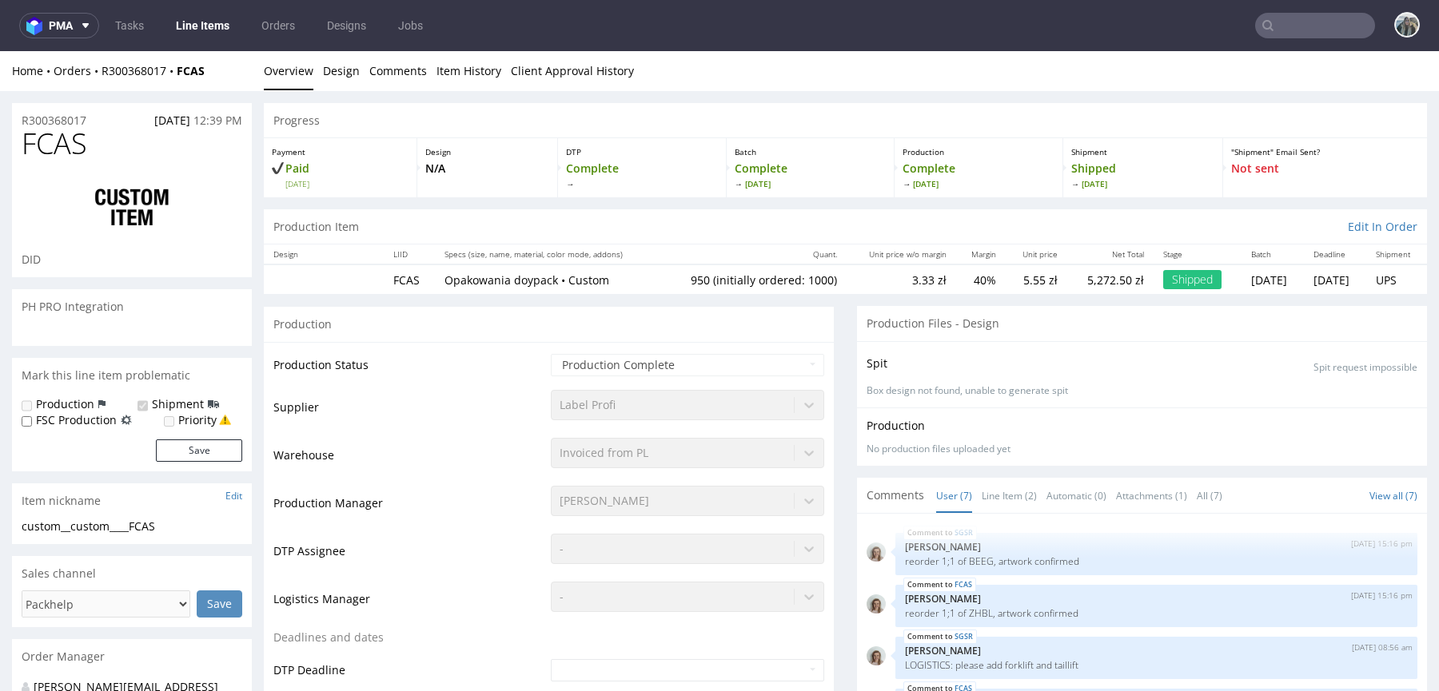
select select "in_progress"
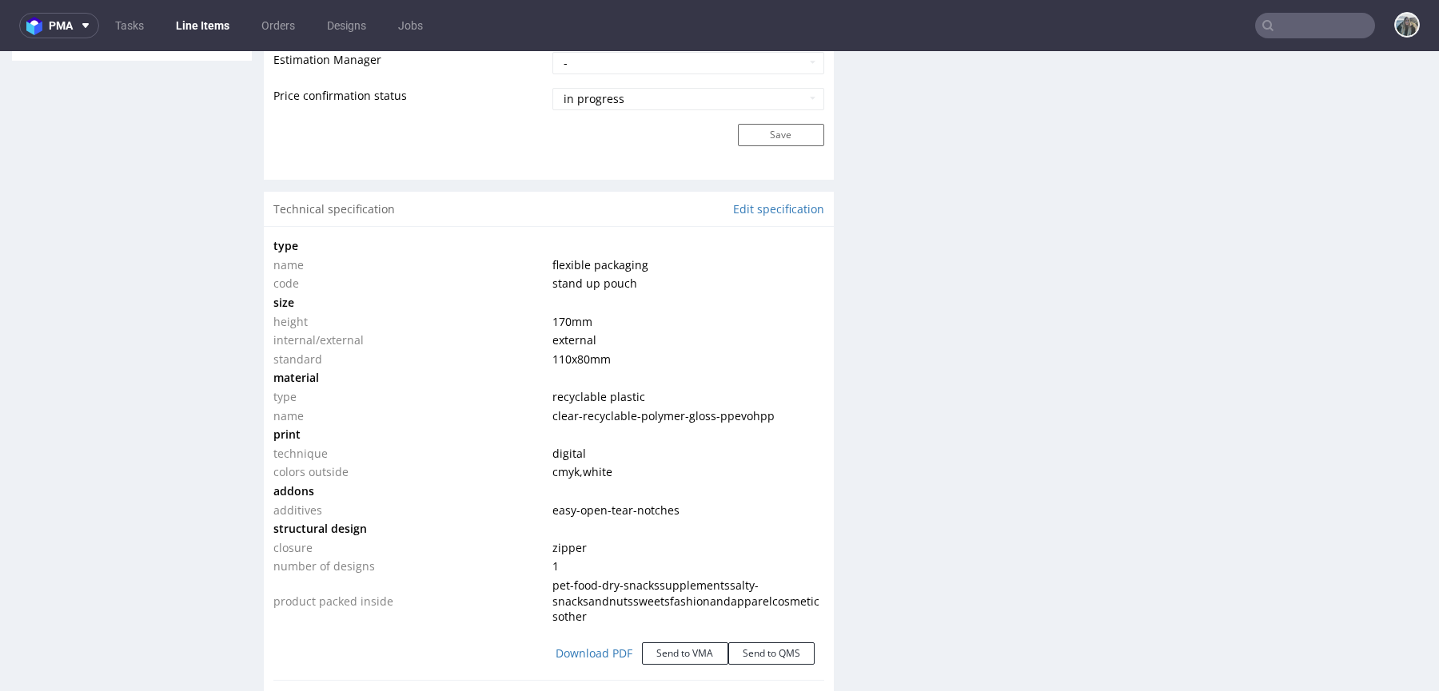
scroll to position [1371, 0]
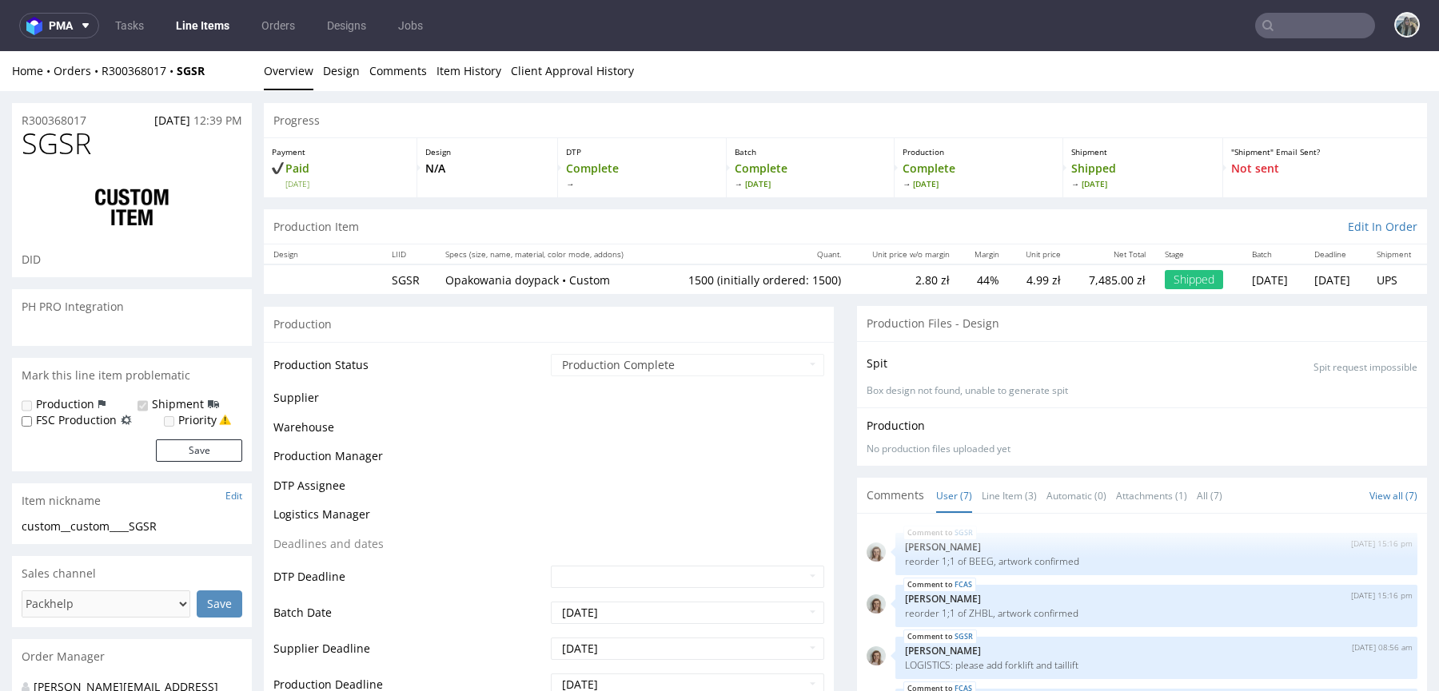
scroll to position [82, 0]
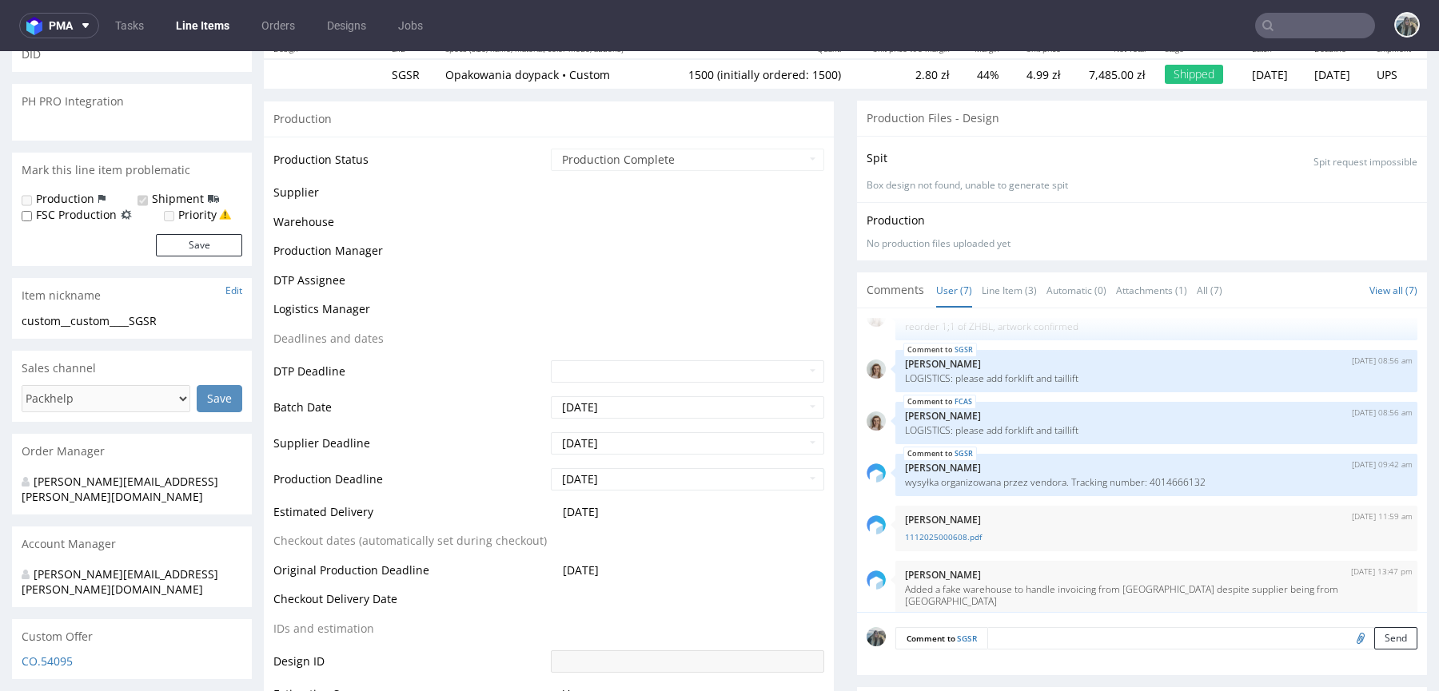
select select "in_progress"
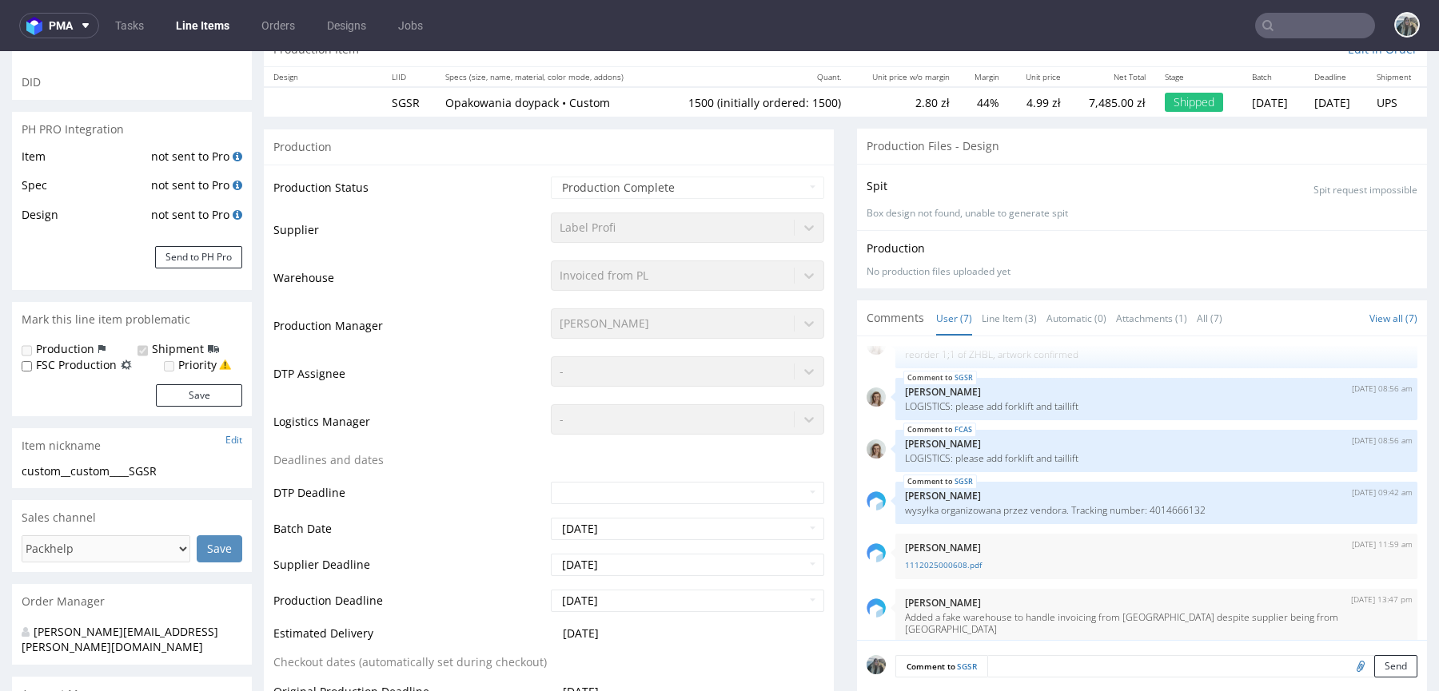
scroll to position [456, 0]
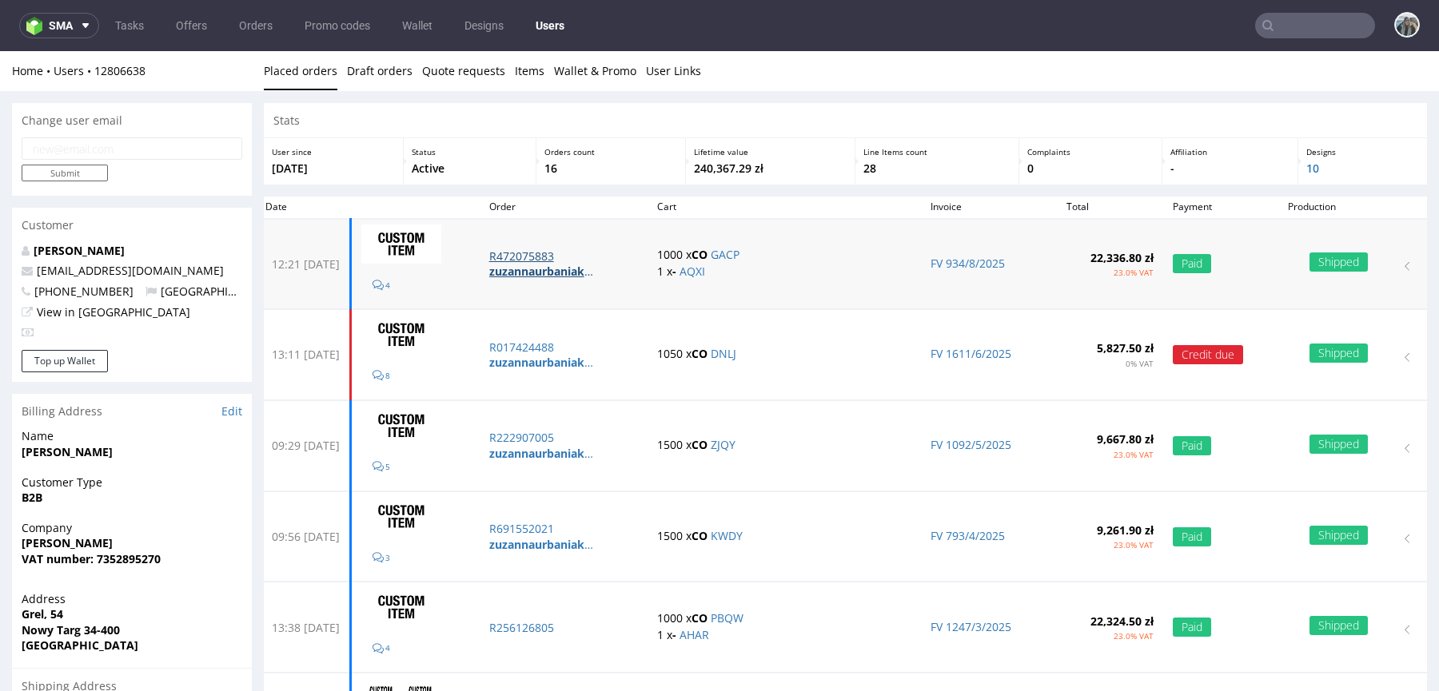
click at [559, 255] on p "R472075883" at bounding box center [563, 257] width 149 height 16
click at [558, 352] on p "R017424488" at bounding box center [563, 348] width 149 height 16
click at [563, 436] on p "R222907005" at bounding box center [563, 438] width 149 height 16
click at [559, 531] on p "R691552021" at bounding box center [563, 529] width 149 height 16
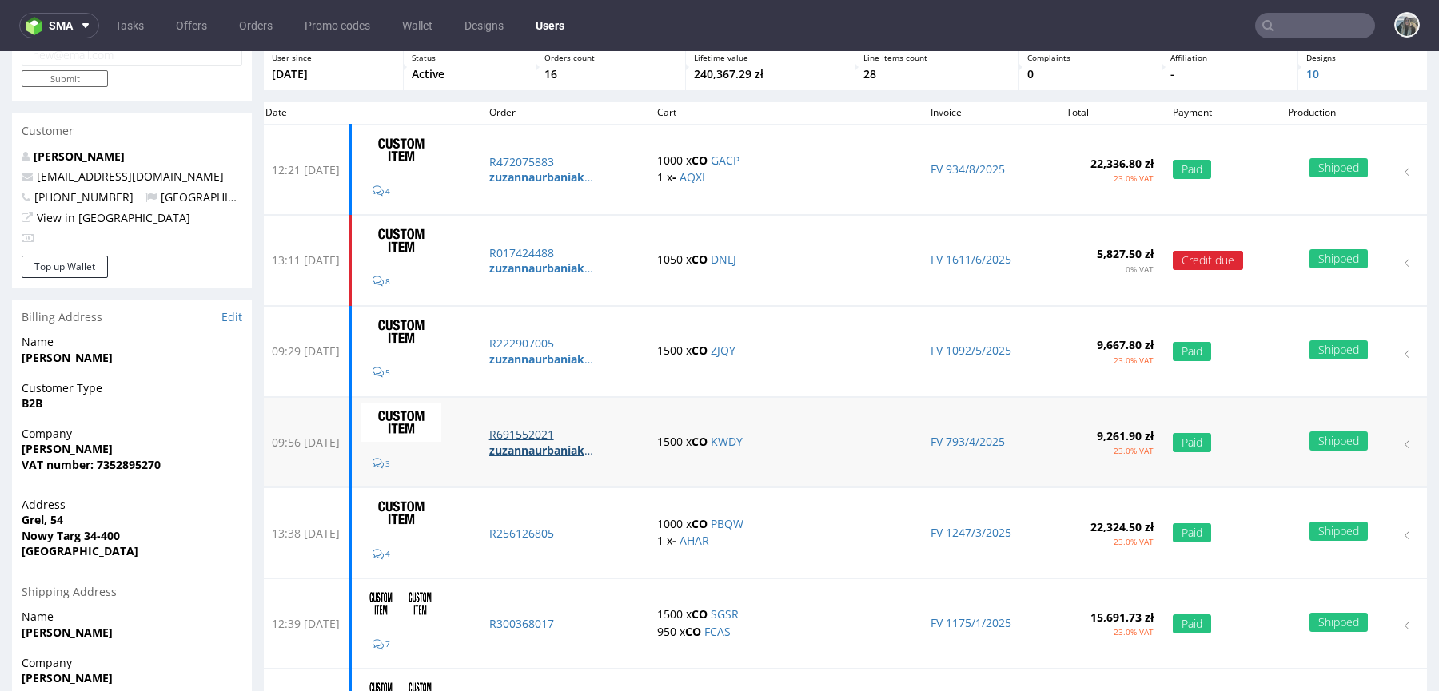
scroll to position [150, 0]
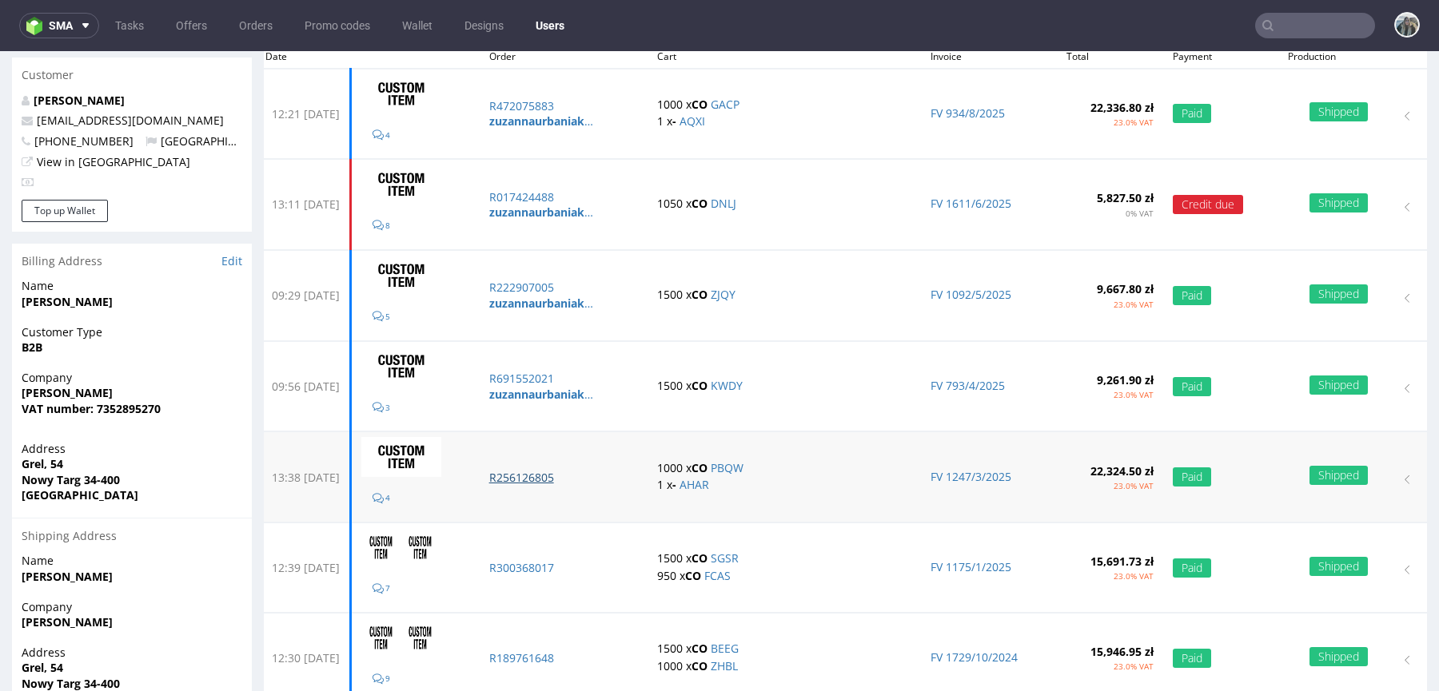
click at [566, 480] on p "R256126805" at bounding box center [563, 478] width 149 height 16
click at [565, 567] on p "R300368017" at bounding box center [563, 568] width 149 height 16
click at [564, 651] on p "R189761648" at bounding box center [563, 659] width 149 height 16
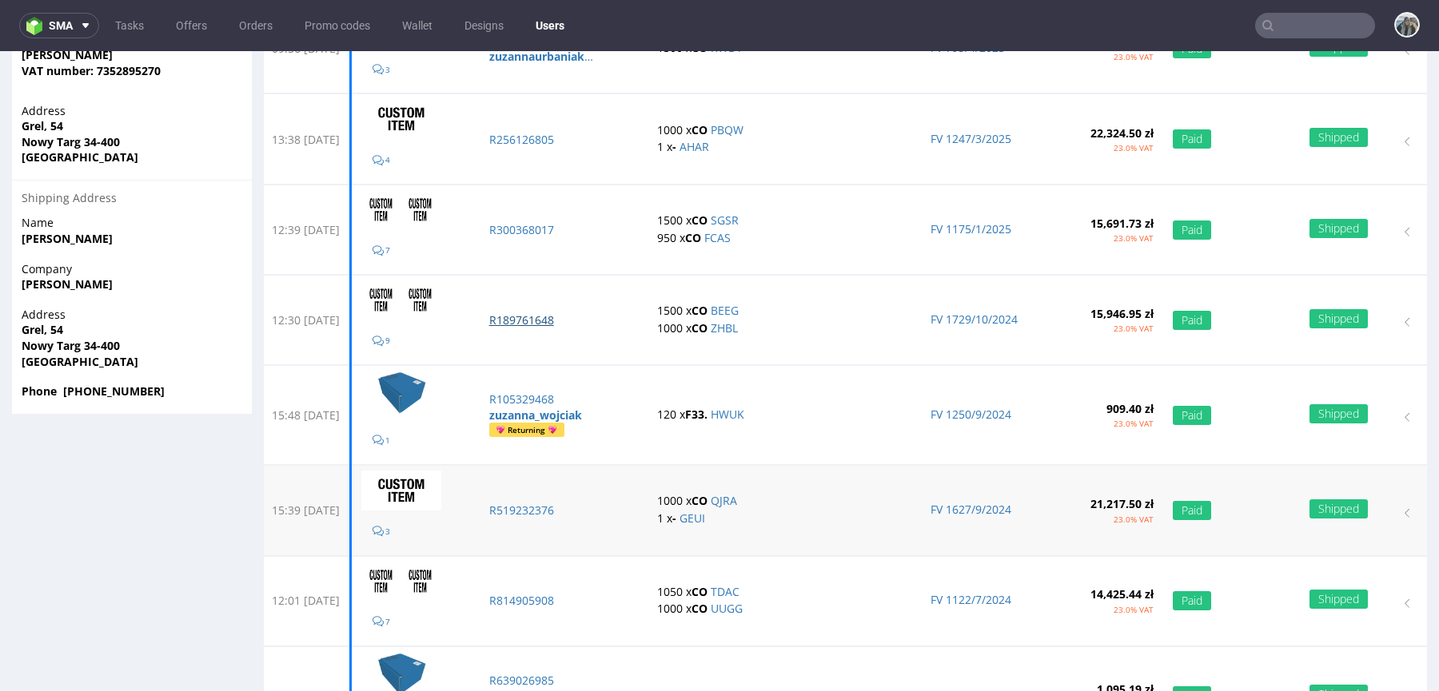
scroll to position [520, 0]
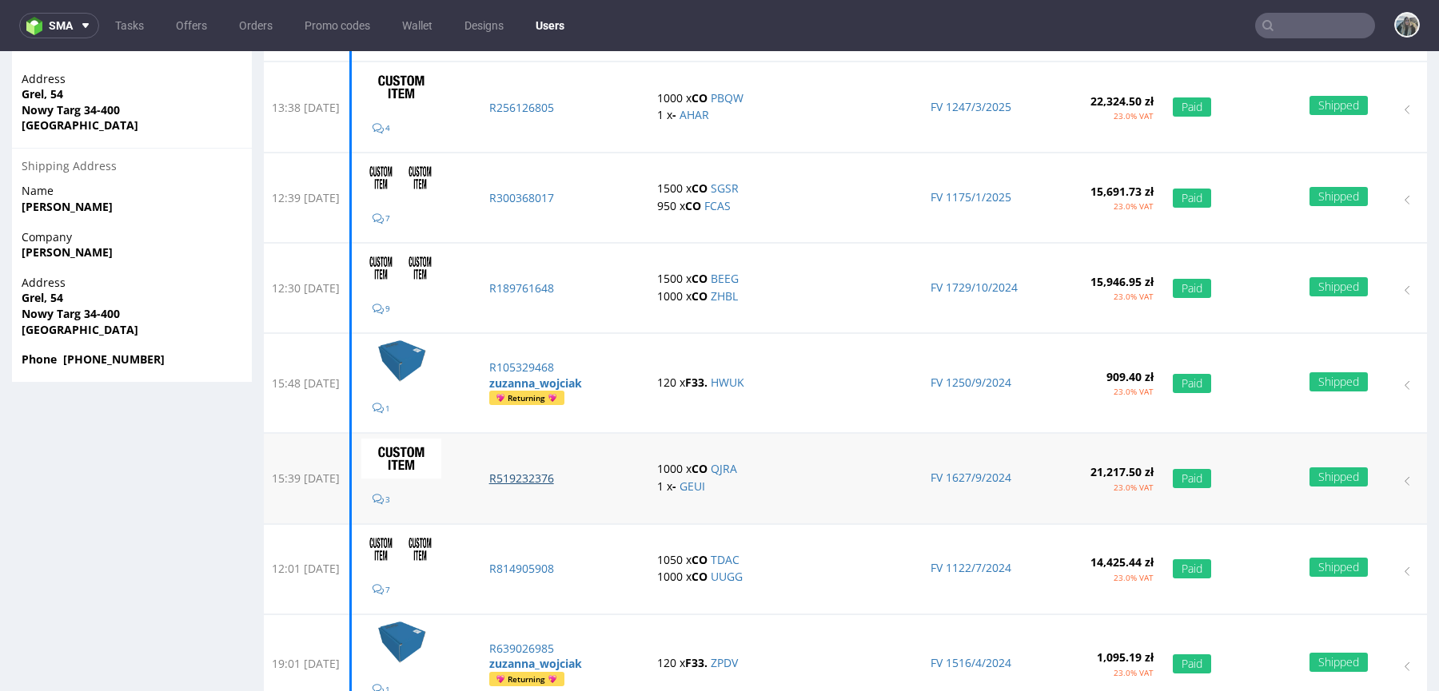
click at [569, 475] on p "R519232376" at bounding box center [563, 479] width 149 height 16
click at [567, 562] on p "R814905908" at bounding box center [563, 569] width 149 height 16
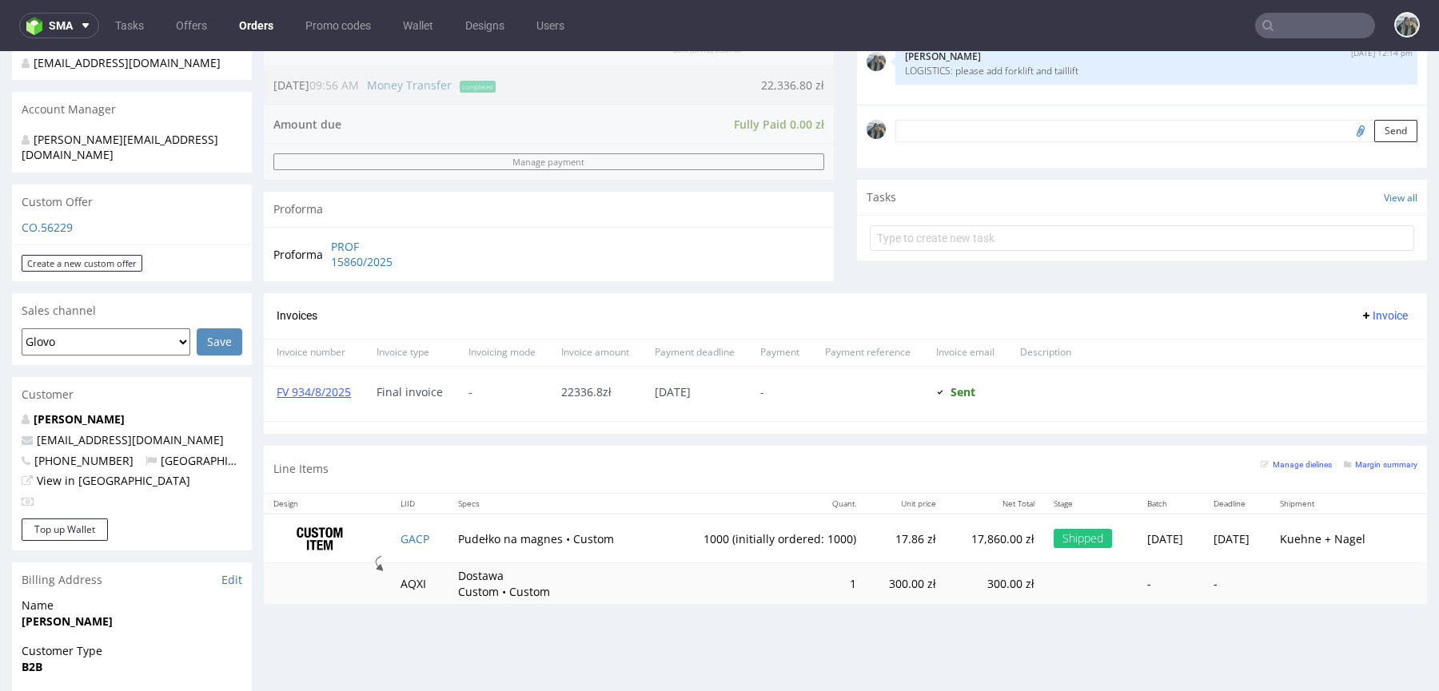
scroll to position [517, 0]
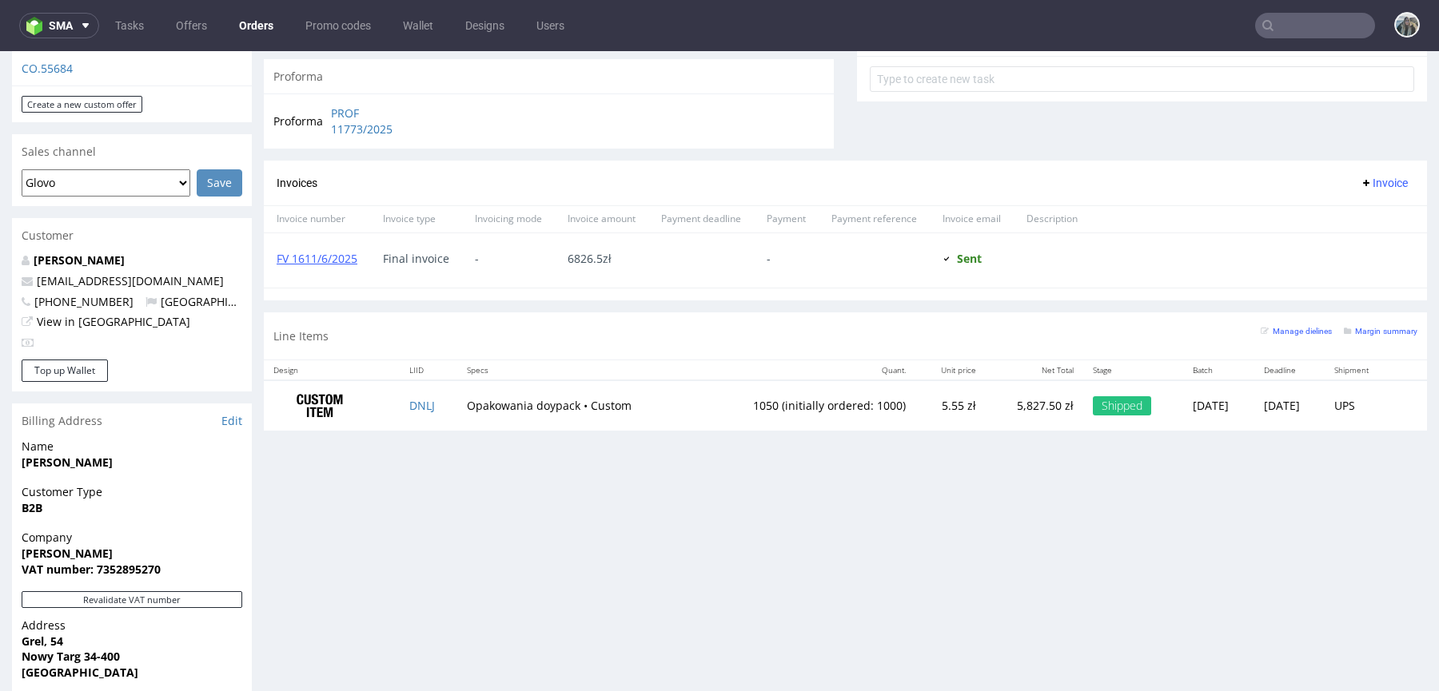
scroll to position [605, 0]
click at [409, 408] on td "DNLJ" at bounding box center [429, 404] width 58 height 50
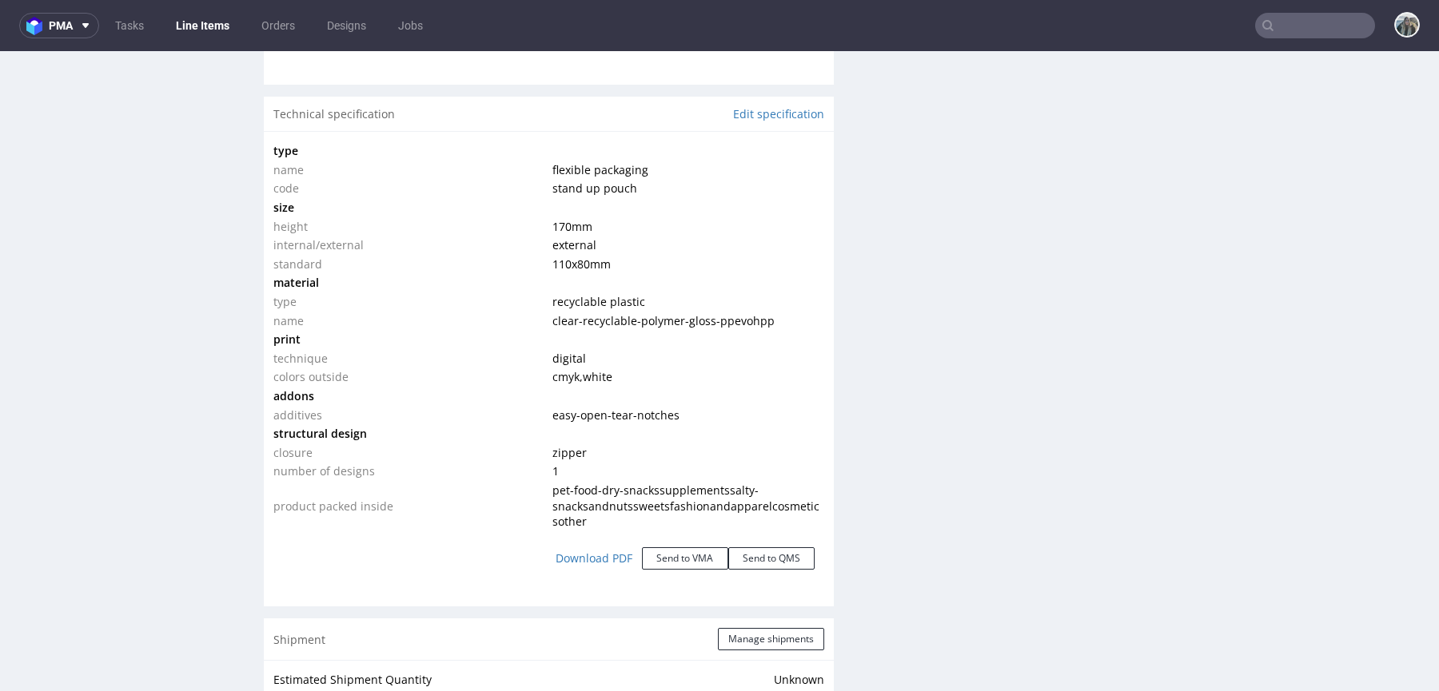
scroll to position [1452, 0]
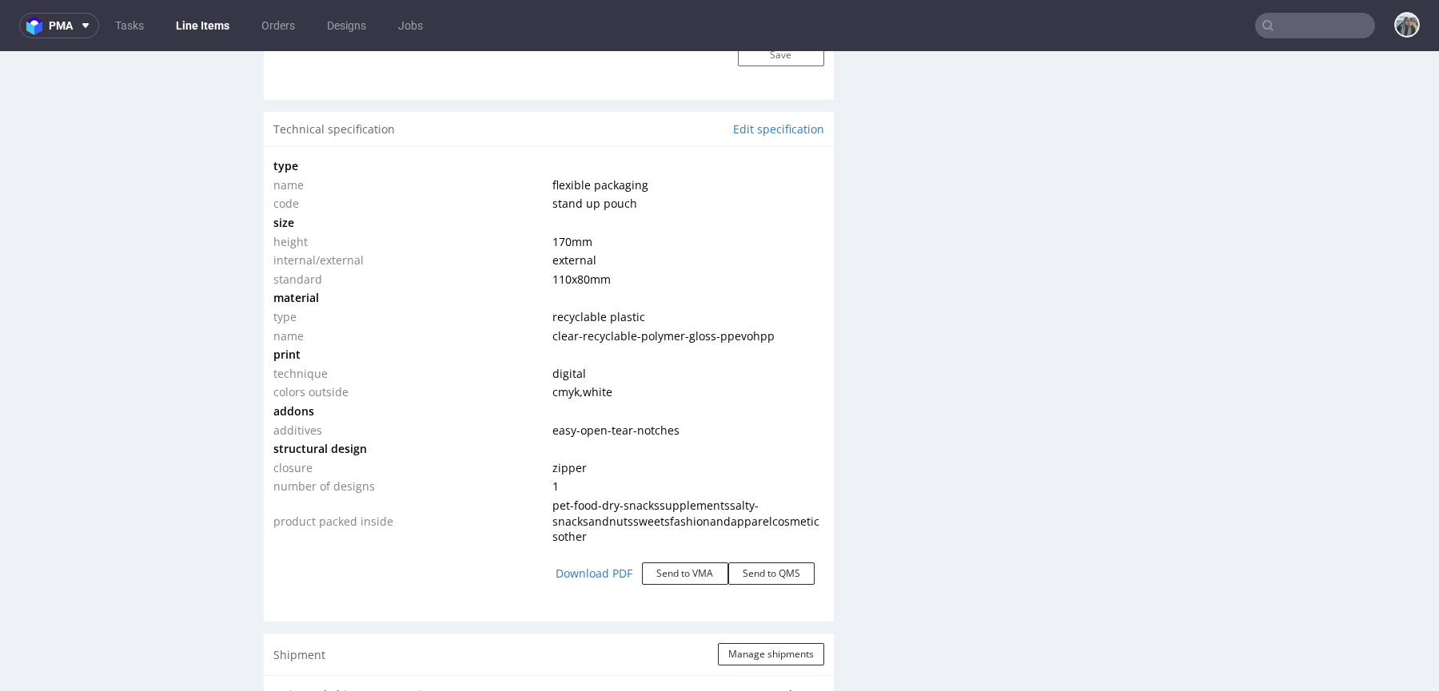
drag, startPoint x: 616, startPoint y: 269, endPoint x: 535, endPoint y: 235, distance: 87.7
click at [536, 235] on tbody "type name flexible packaging code stand up pouch size height 170 mm internal/ex…" at bounding box center [548, 351] width 551 height 389
copy tbody "170 mm internal/external external standard 110x80 mm"
click at [555, 278] on span "110x80 mm" at bounding box center [581, 279] width 58 height 15
drag, startPoint x: 619, startPoint y: 278, endPoint x: 547, endPoint y: 239, distance: 82.6
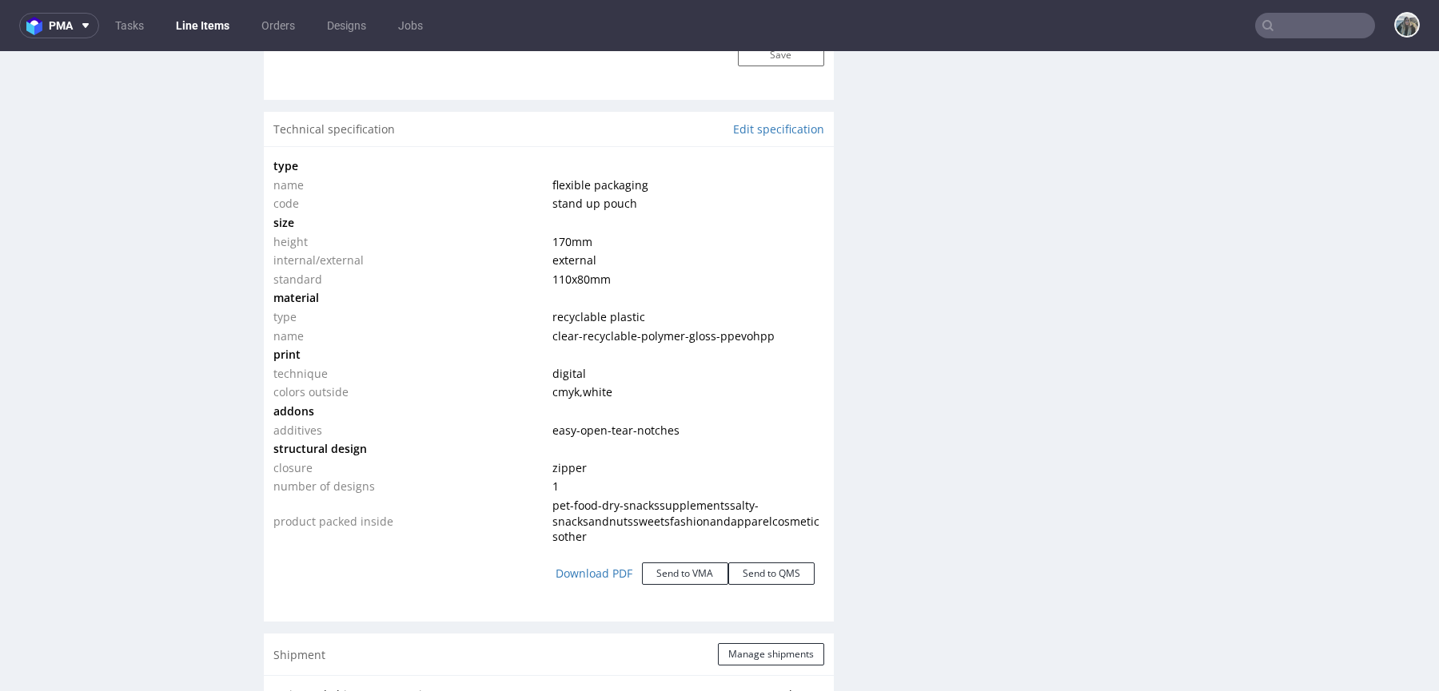
click at [547, 239] on tbody "type name flexible packaging code stand up pouch size height 170 mm internal/ex…" at bounding box center [548, 351] width 551 height 389
copy tbody "170 mm internal/external external standard 110x80 mm"
click at [571, 281] on span "110x80 mm" at bounding box center [581, 279] width 58 height 15
drag, startPoint x: 611, startPoint y: 281, endPoint x: 552, endPoint y: 232, distance: 76.6
click at [552, 232] on tbody "type name flexible packaging code stand up pouch size height 170 mm internal/ex…" at bounding box center [548, 351] width 551 height 389
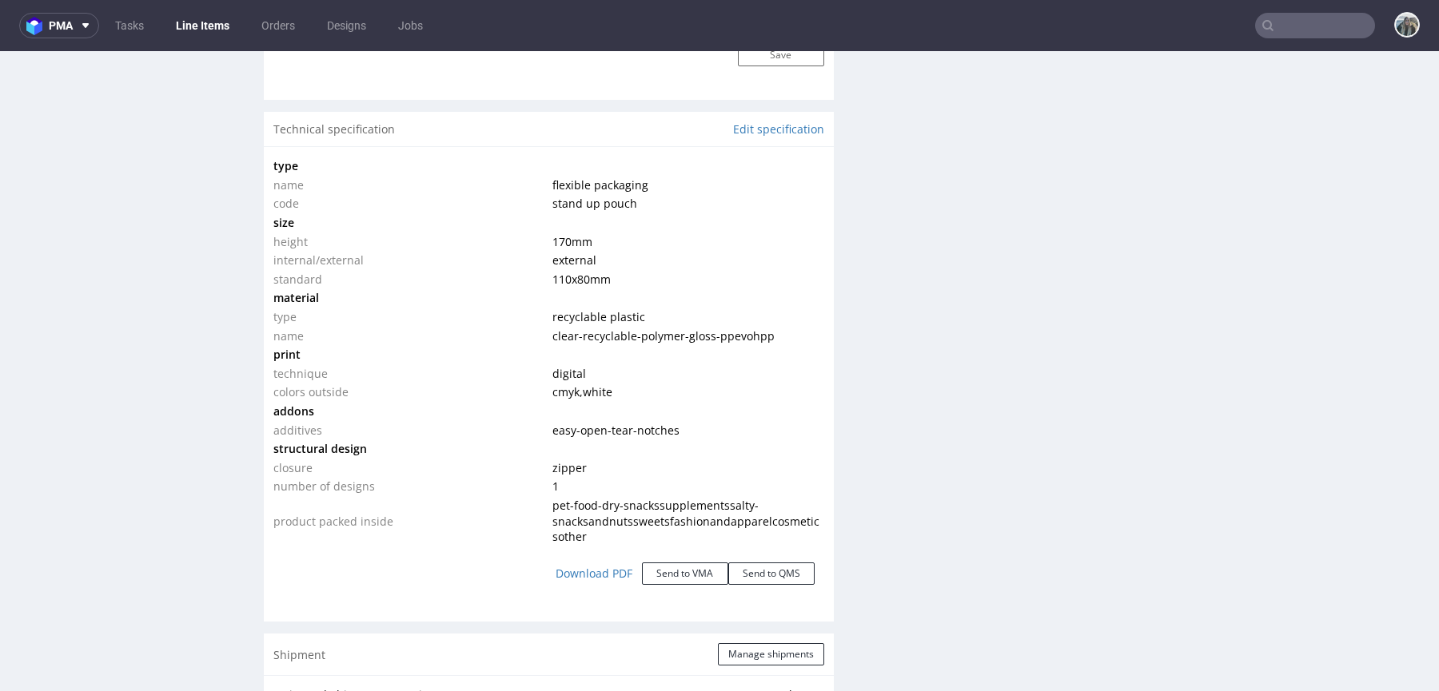
copy tbody "70 mm internal/external external standard 110x80 mm"
drag, startPoint x: 530, startPoint y: 336, endPoint x: 599, endPoint y: 296, distance: 80.6
click at [530, 336] on td "name" at bounding box center [410, 336] width 275 height 19
drag, startPoint x: 618, startPoint y: 274, endPoint x: 547, endPoint y: 241, distance: 78.3
click at [547, 241] on tbody "type name flexible packaging code stand up pouch size height 170 mm internal/ex…" at bounding box center [548, 351] width 551 height 389
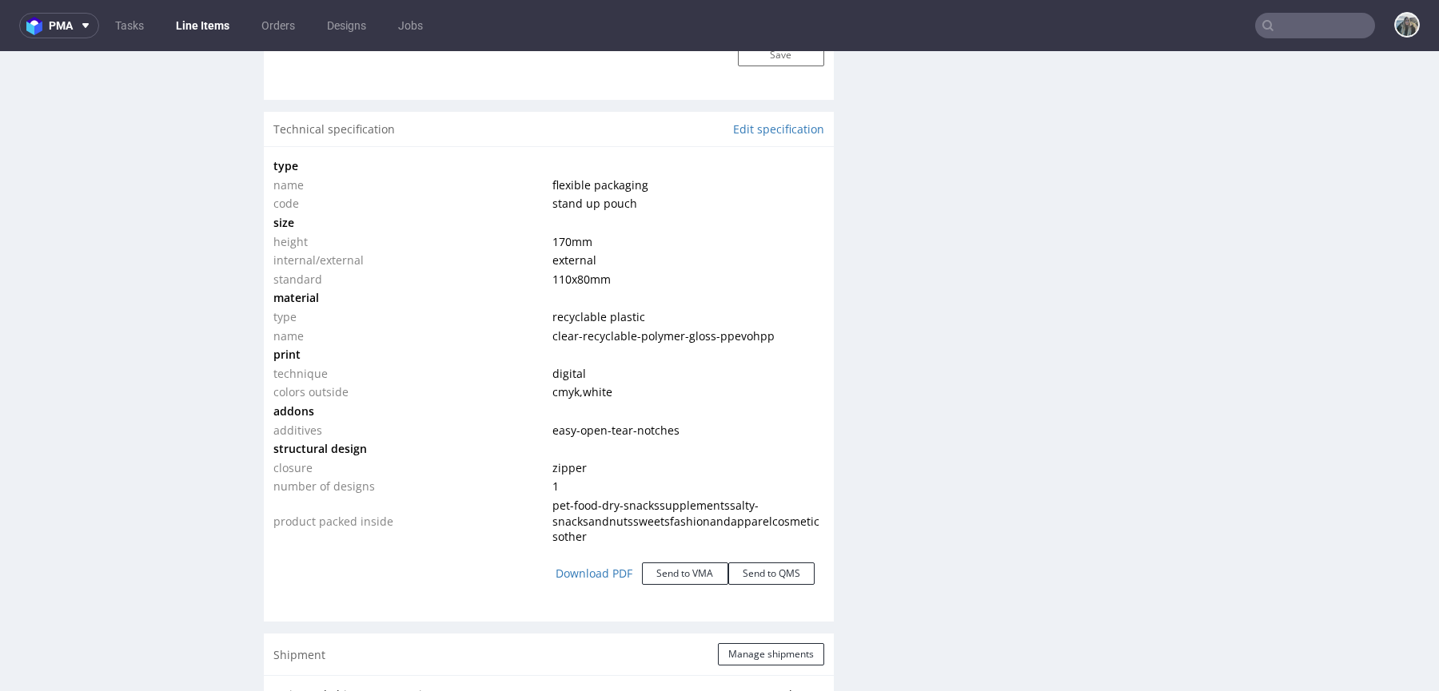
copy tbody "170 mm internal/external external standard 110x80 mm"
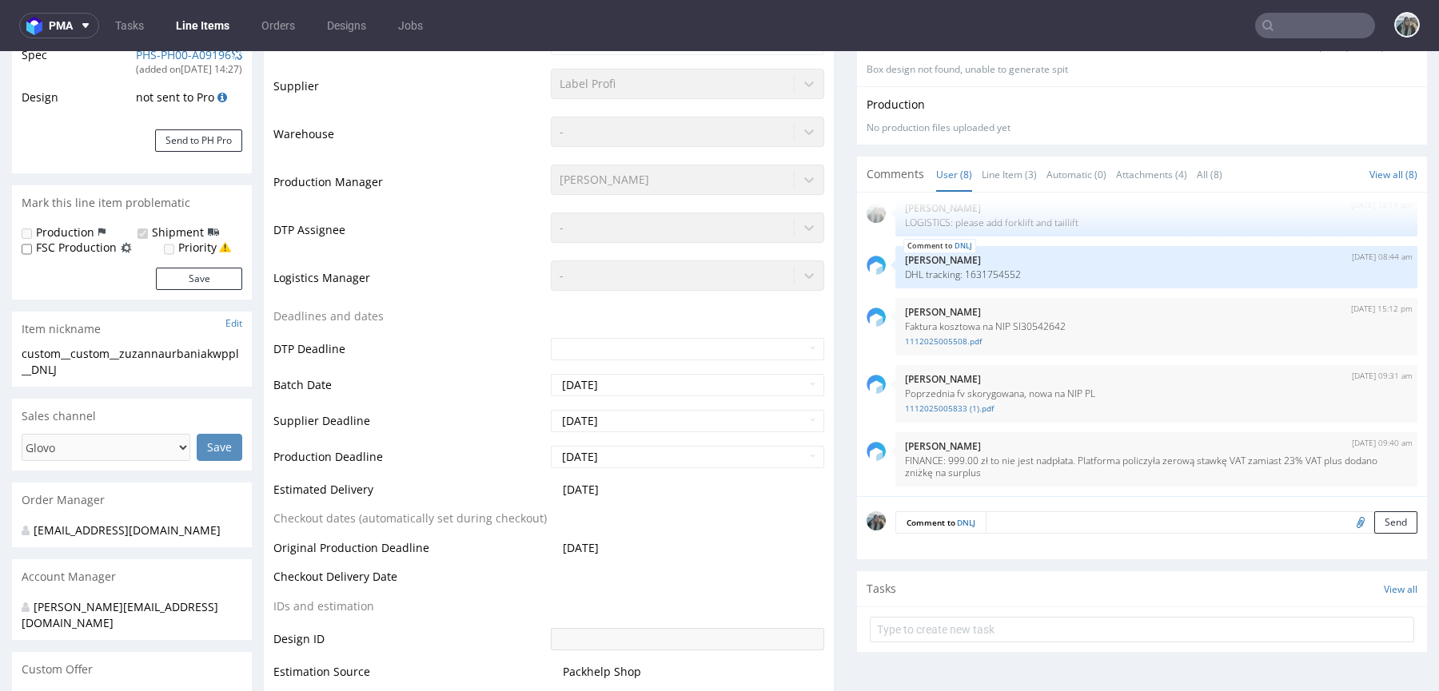
scroll to position [0, 0]
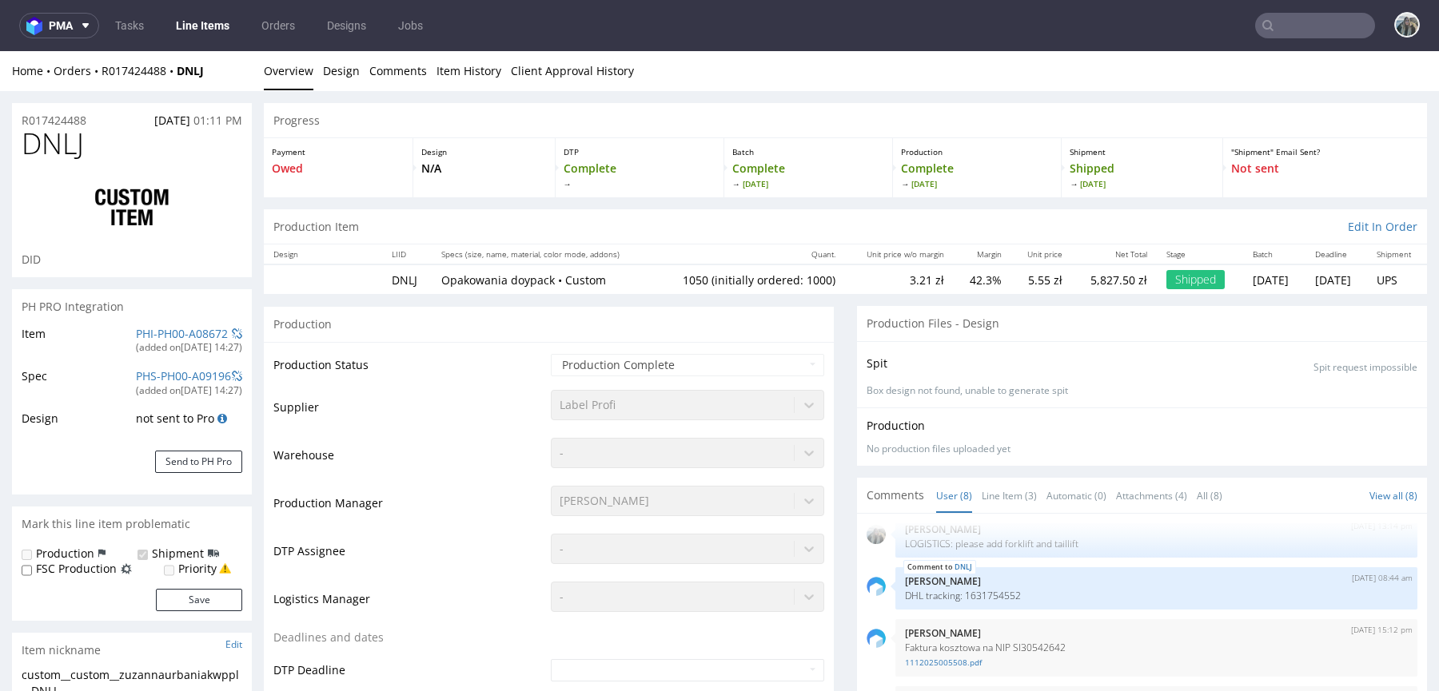
click at [83, 145] on span "DNLJ" at bounding box center [53, 144] width 62 height 32
click at [83, 144] on span "DNLJ" at bounding box center [53, 144] width 62 height 32
click at [42, 153] on span "DNLJ" at bounding box center [53, 144] width 62 height 32
copy span "DNLJ"
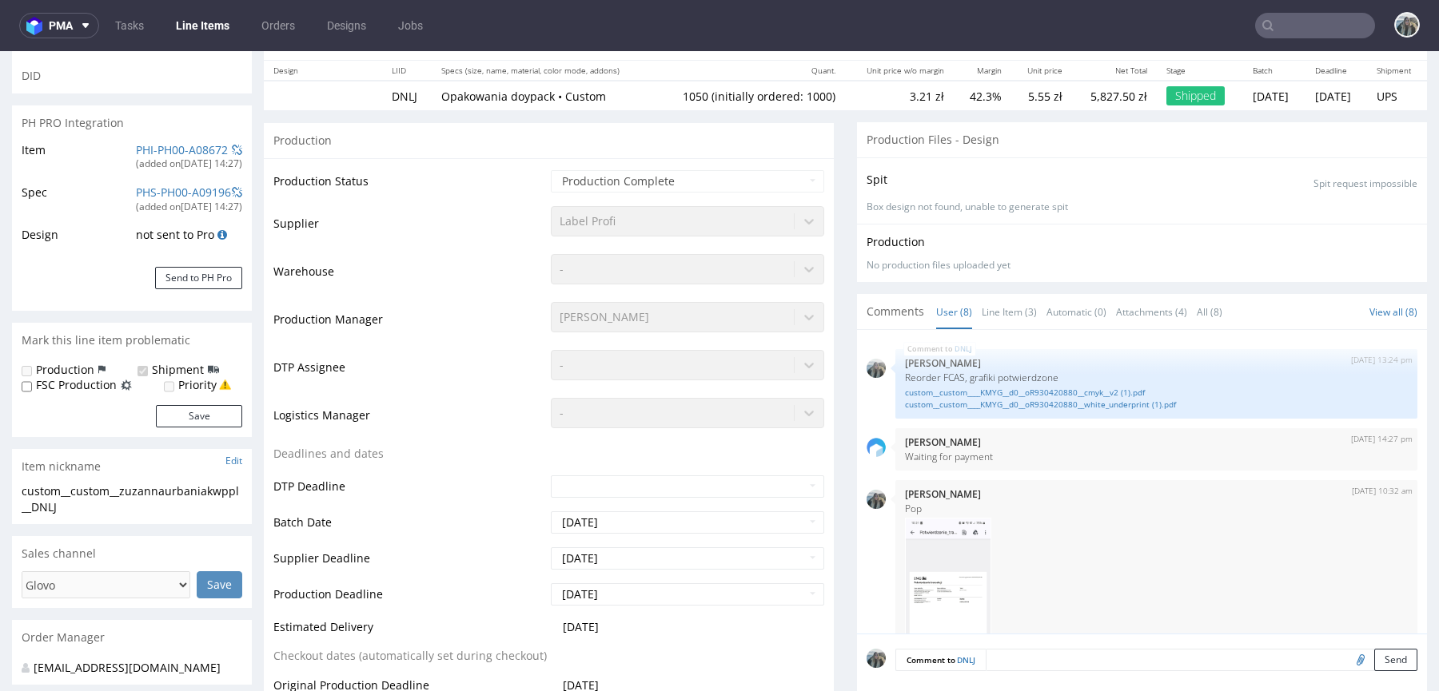
scroll to position [170, 0]
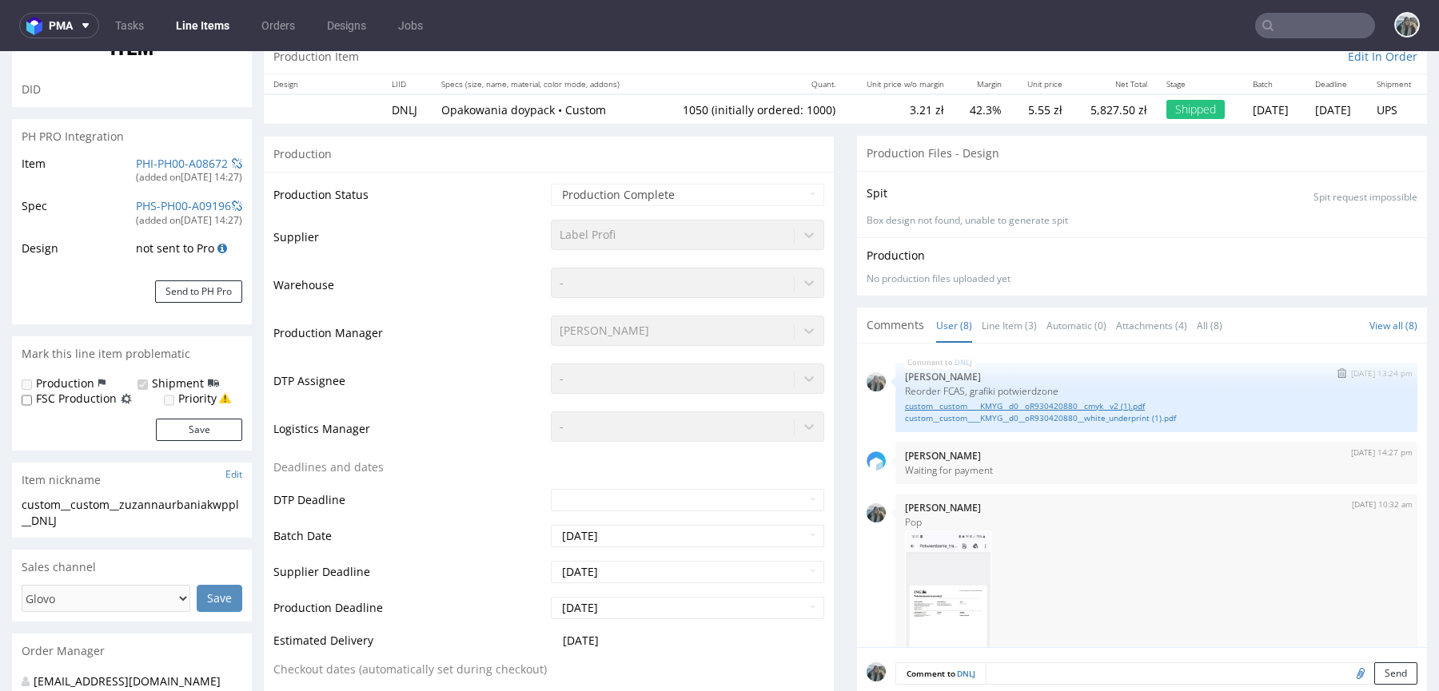
click at [943, 407] on link "custom__custom____KMYG__d0__oR930420880__cmyk__v2 (1).pdf" at bounding box center [1156, 406] width 503 height 12
click at [943, 417] on link "custom__custom____KMYG__d0__oR930420880__white_underprint (1).pdf" at bounding box center [1156, 418] width 503 height 12
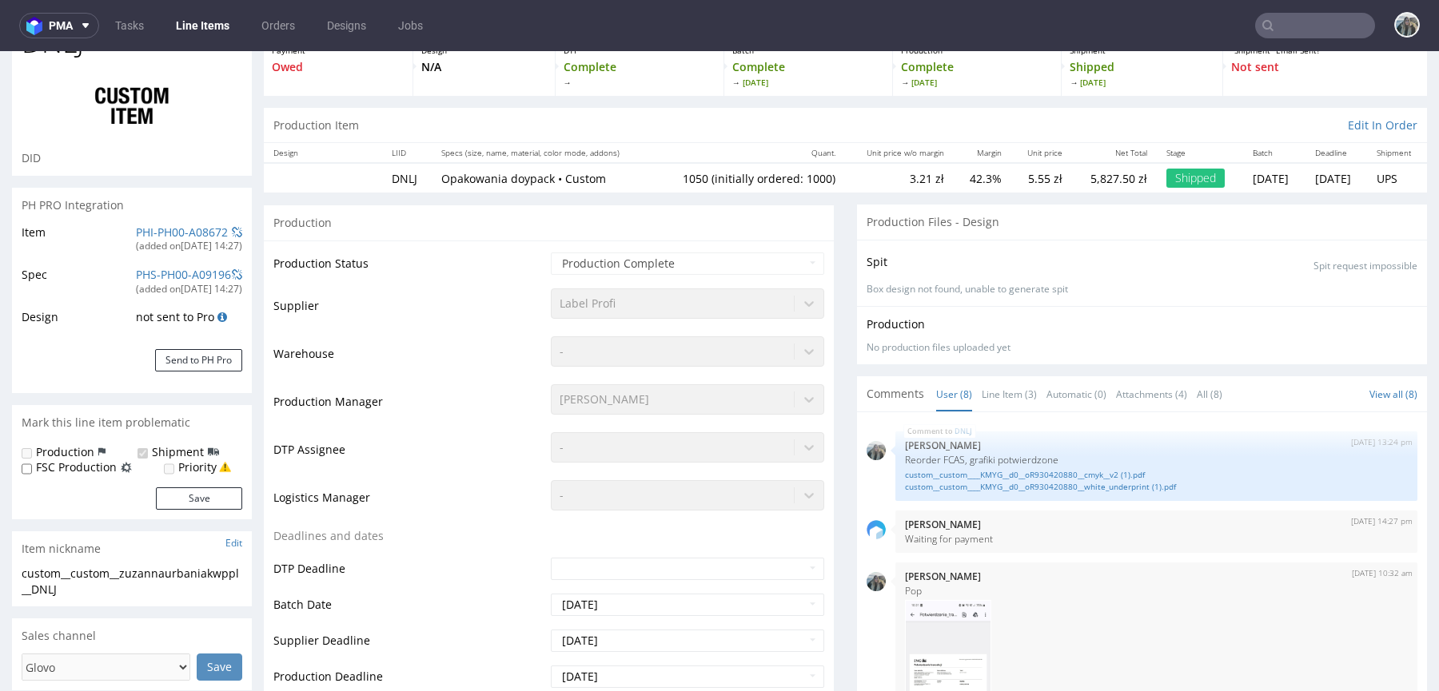
scroll to position [0, 0]
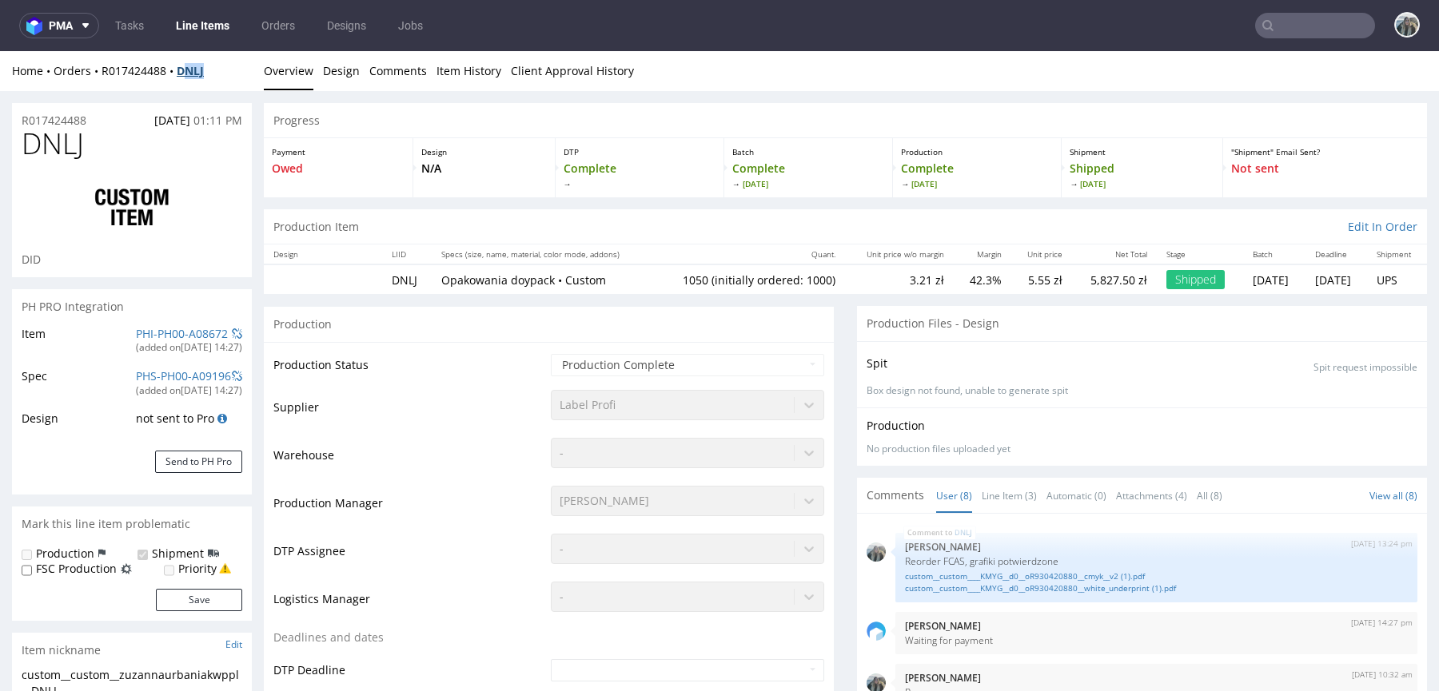
drag, startPoint x: 214, startPoint y: 74, endPoint x: 181, endPoint y: 73, distance: 32.8
click at [181, 73] on div "Home Orders R017424488 DNLJ" at bounding box center [132, 71] width 240 height 16
copy strong "DNLJ"
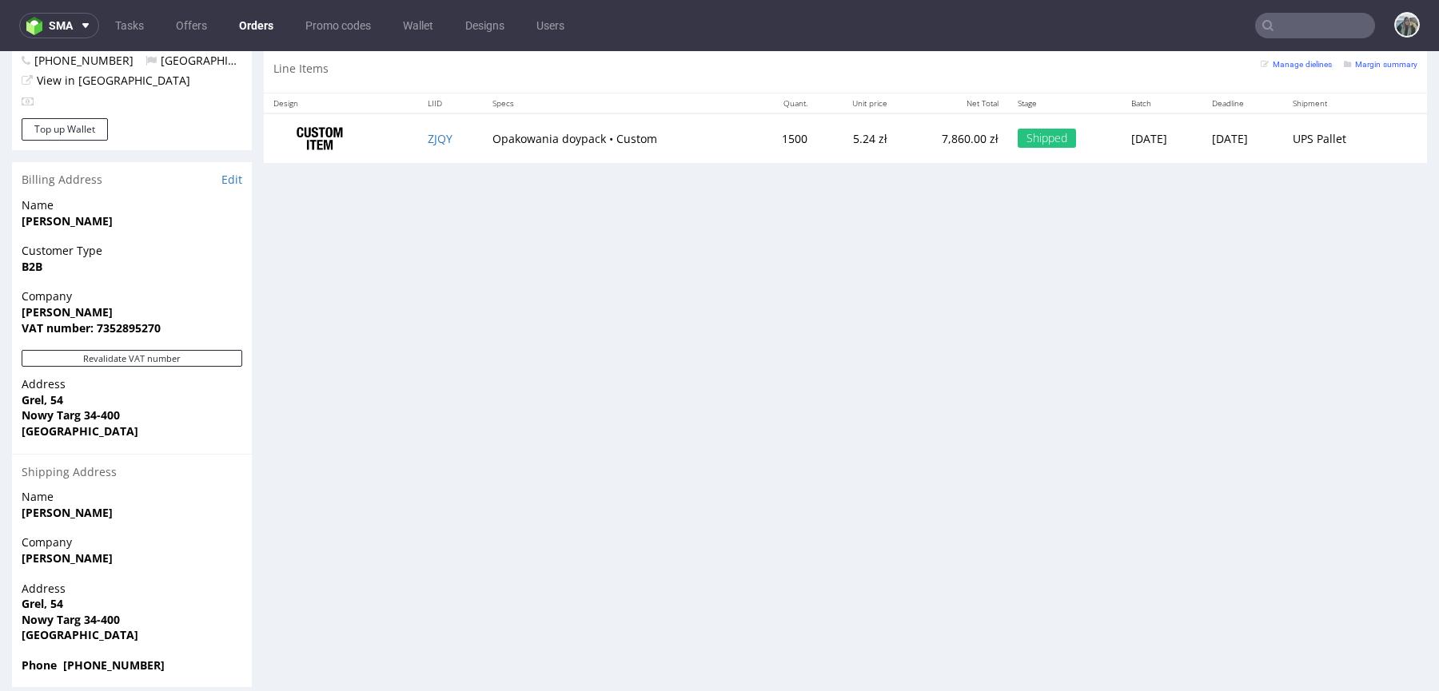
scroll to position [4, 0]
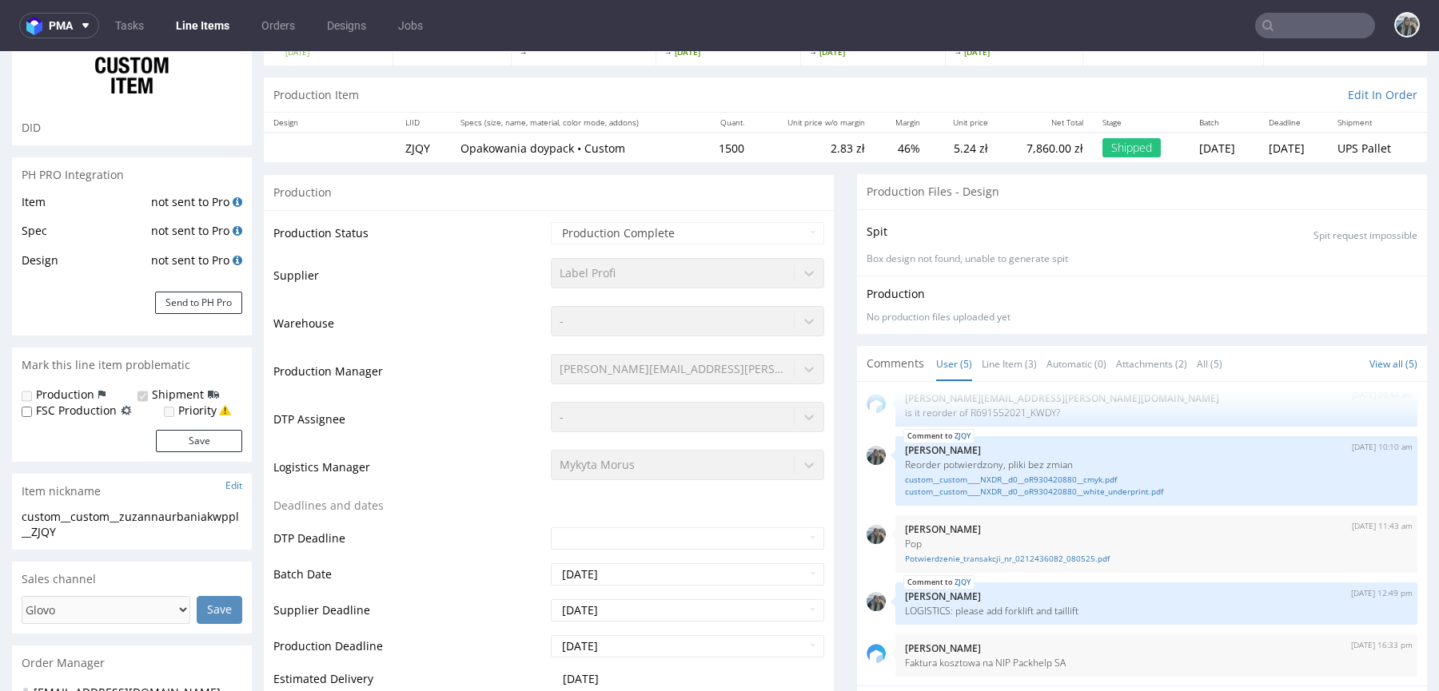
scroll to position [256, 0]
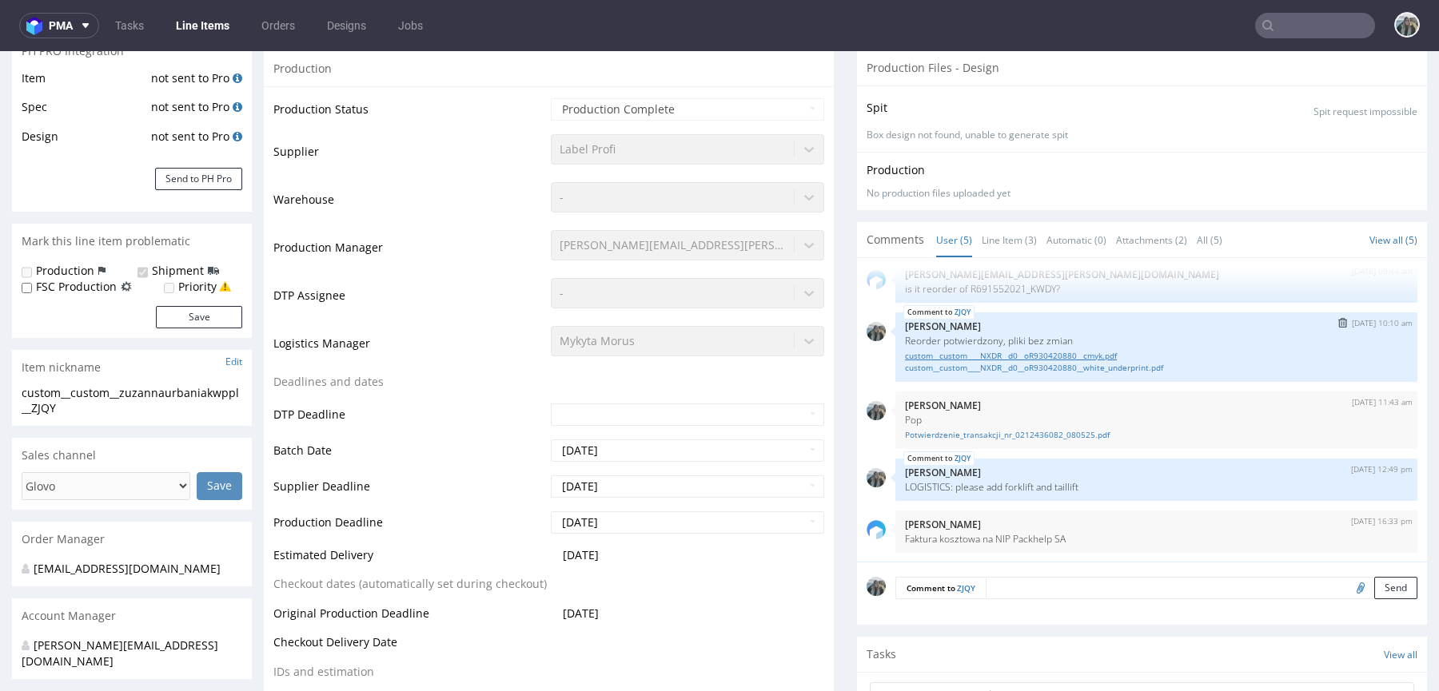
click at [1065, 351] on link "custom__custom____NXDR__d0__oR930420880__cmyk.pdf" at bounding box center [1156, 356] width 503 height 12
click at [1065, 368] on link "custom__custom____NXDR__d0__oR930420880__white_underprint.pdf" at bounding box center [1156, 368] width 503 height 12
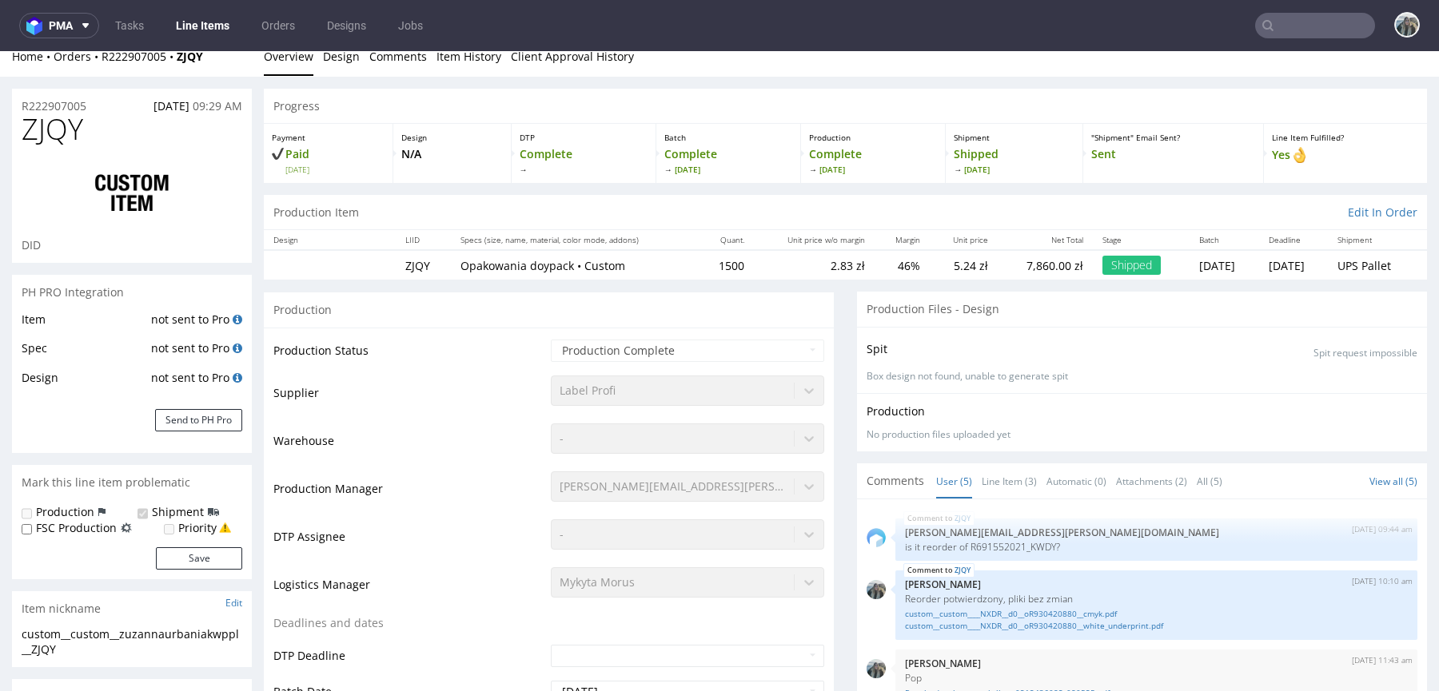
scroll to position [0, 0]
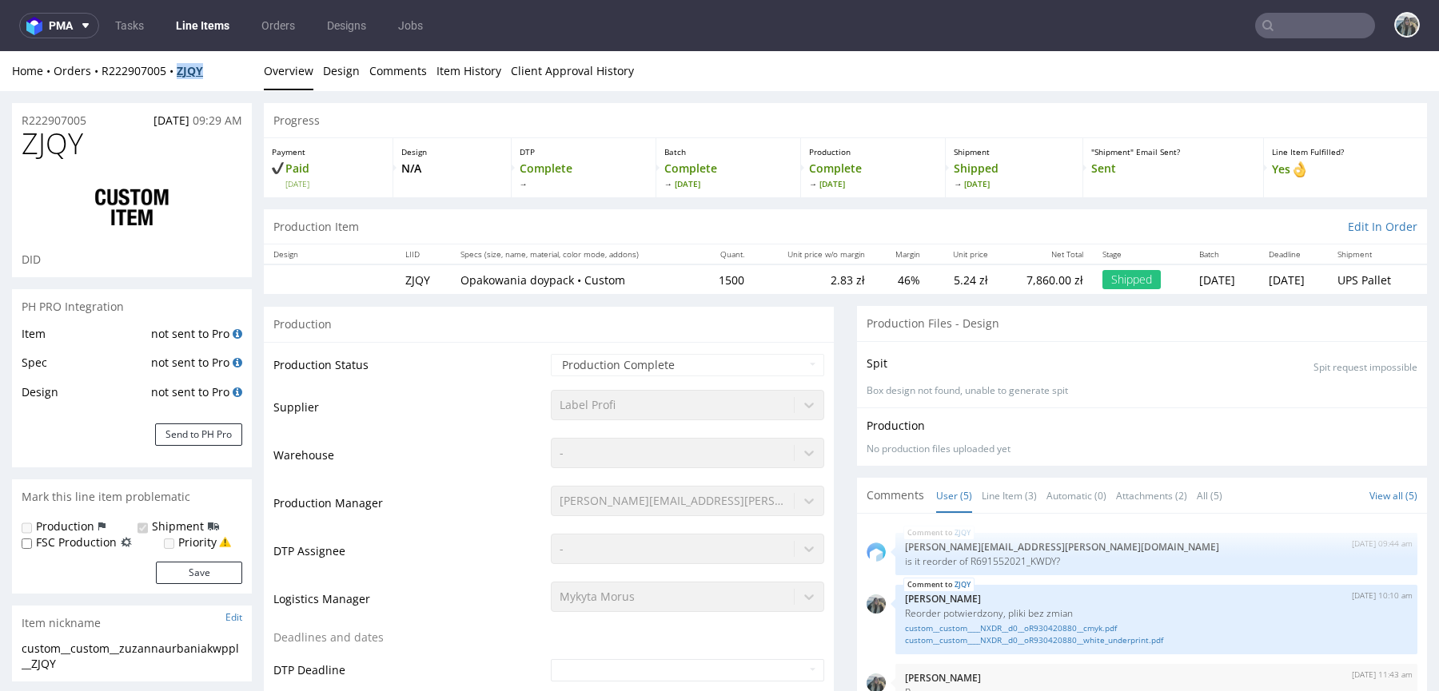
drag, startPoint x: 216, startPoint y: 86, endPoint x: 181, endPoint y: 70, distance: 38.6
click at [181, 70] on div "Home Orders R222907005 ZJQY Overview Design Comments Item History Client Approv…" at bounding box center [719, 71] width 1439 height 40
copy strong "ZJQY"
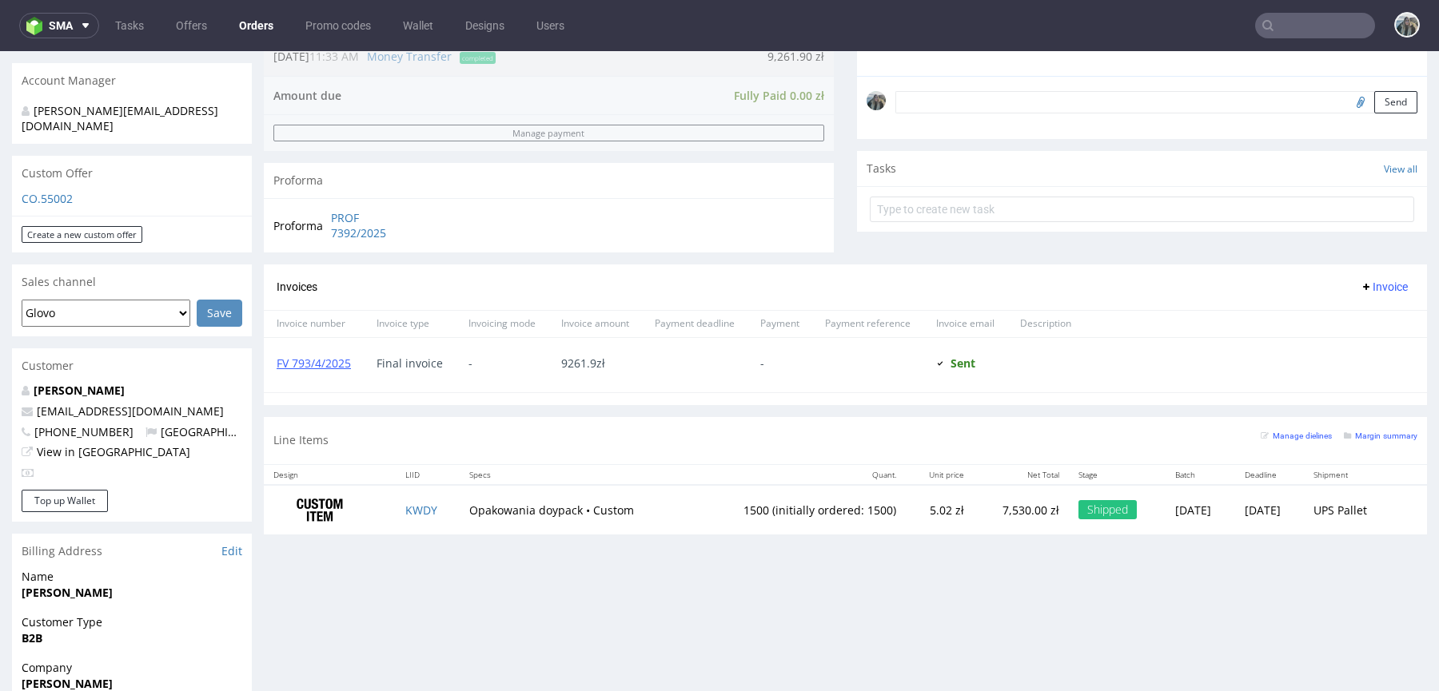
scroll to position [476, 0]
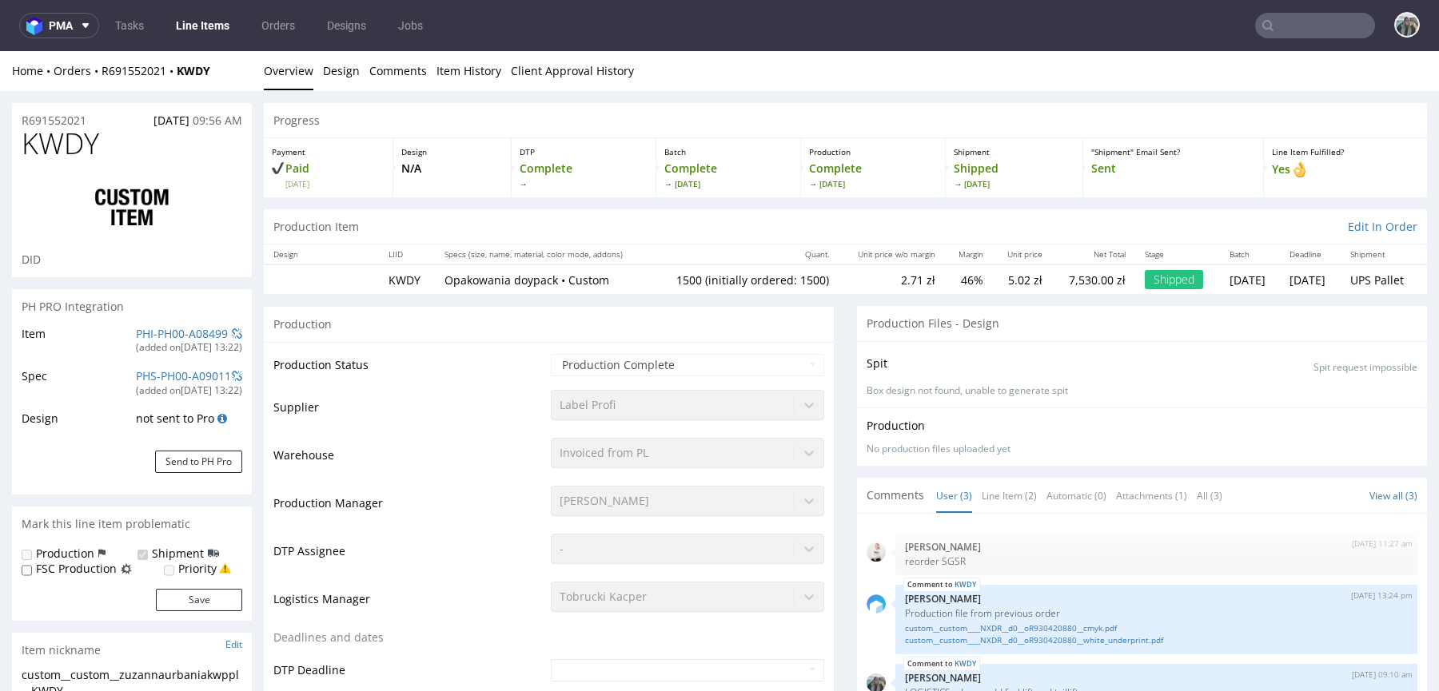
select select "in_progress"
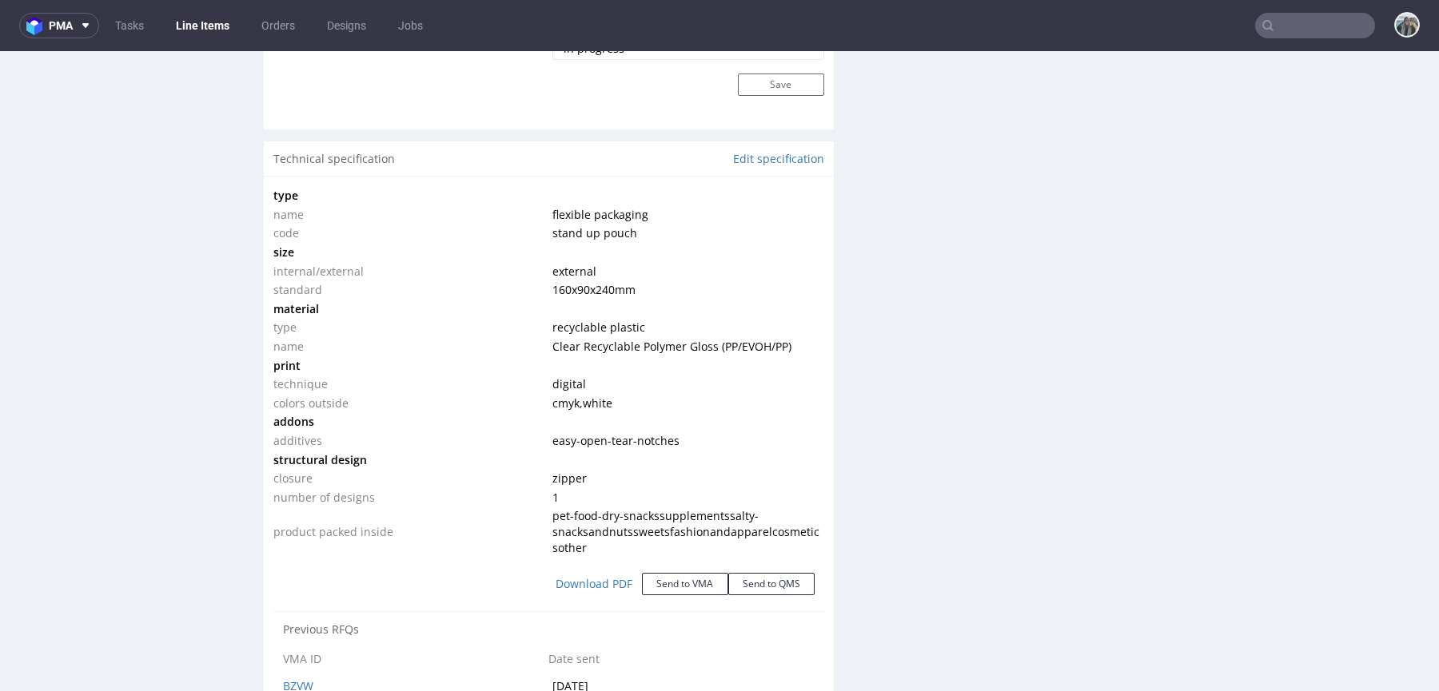
scroll to position [1427, 0]
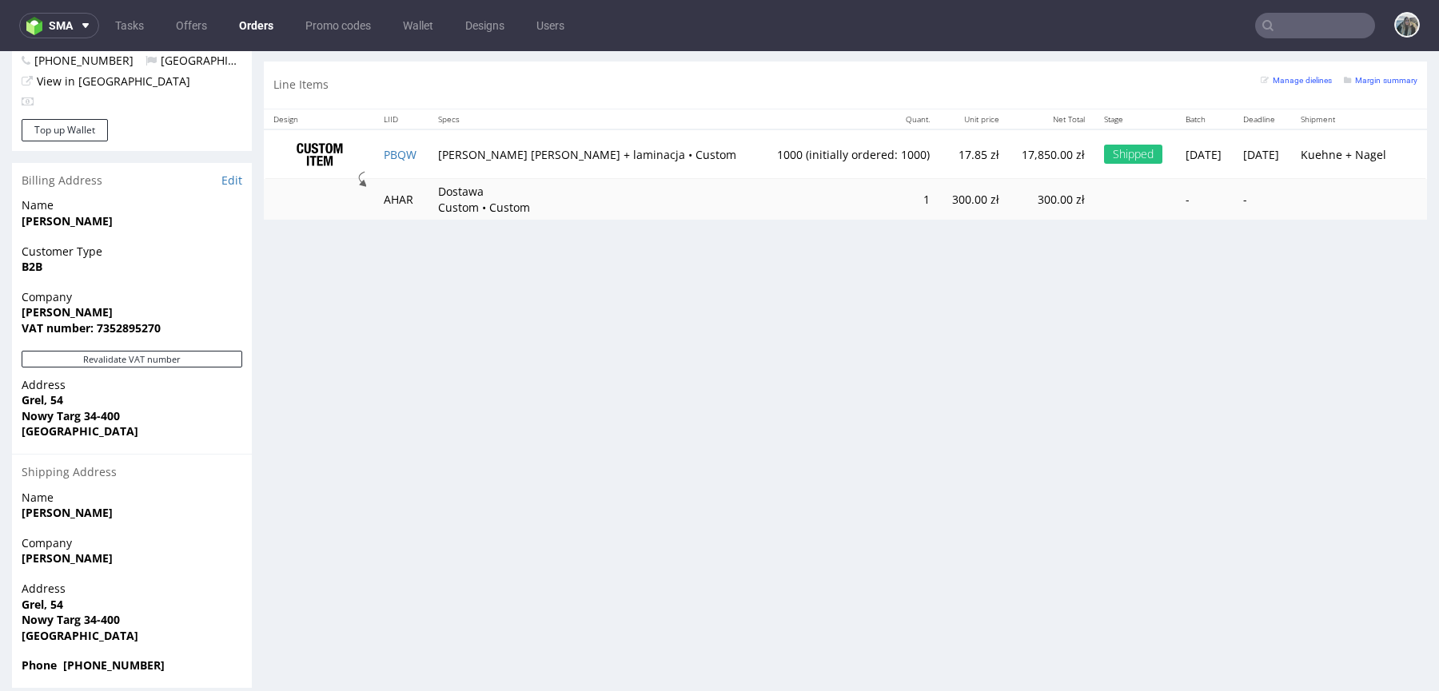
scroll to position [4, 0]
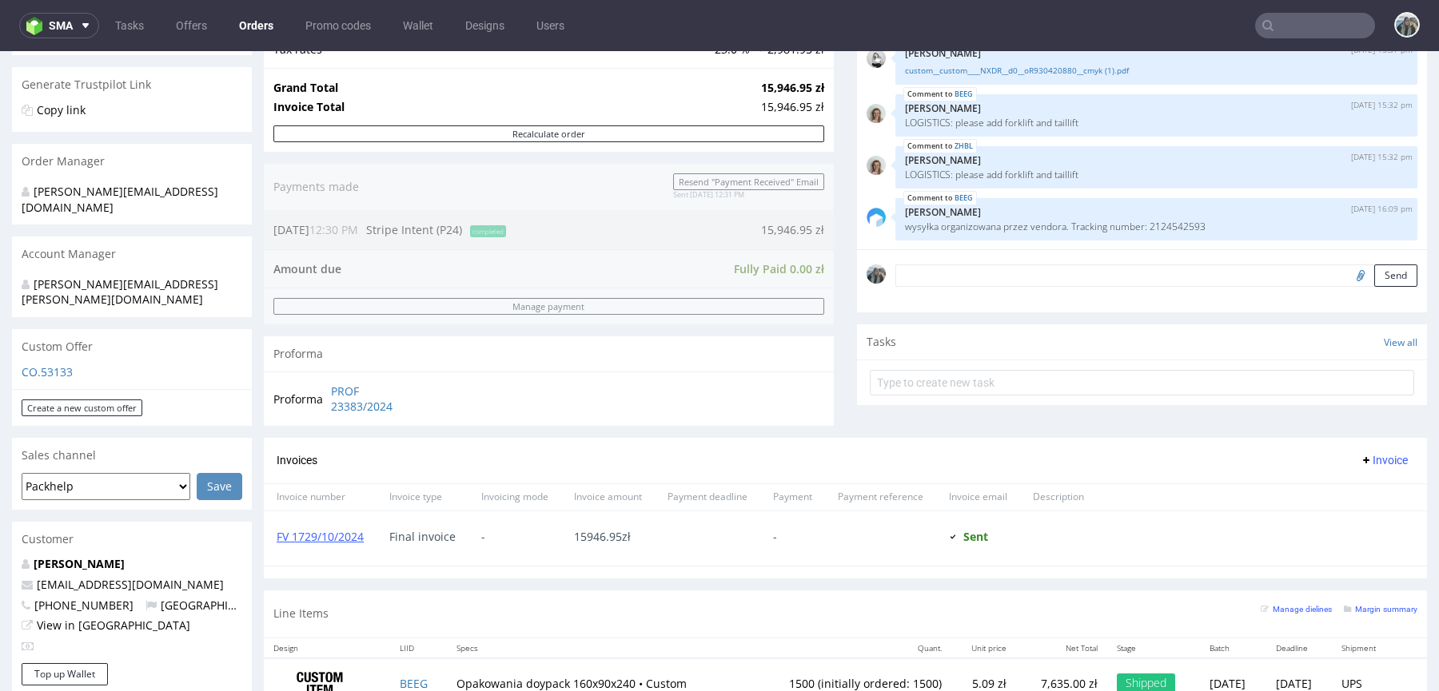
scroll to position [829, 0]
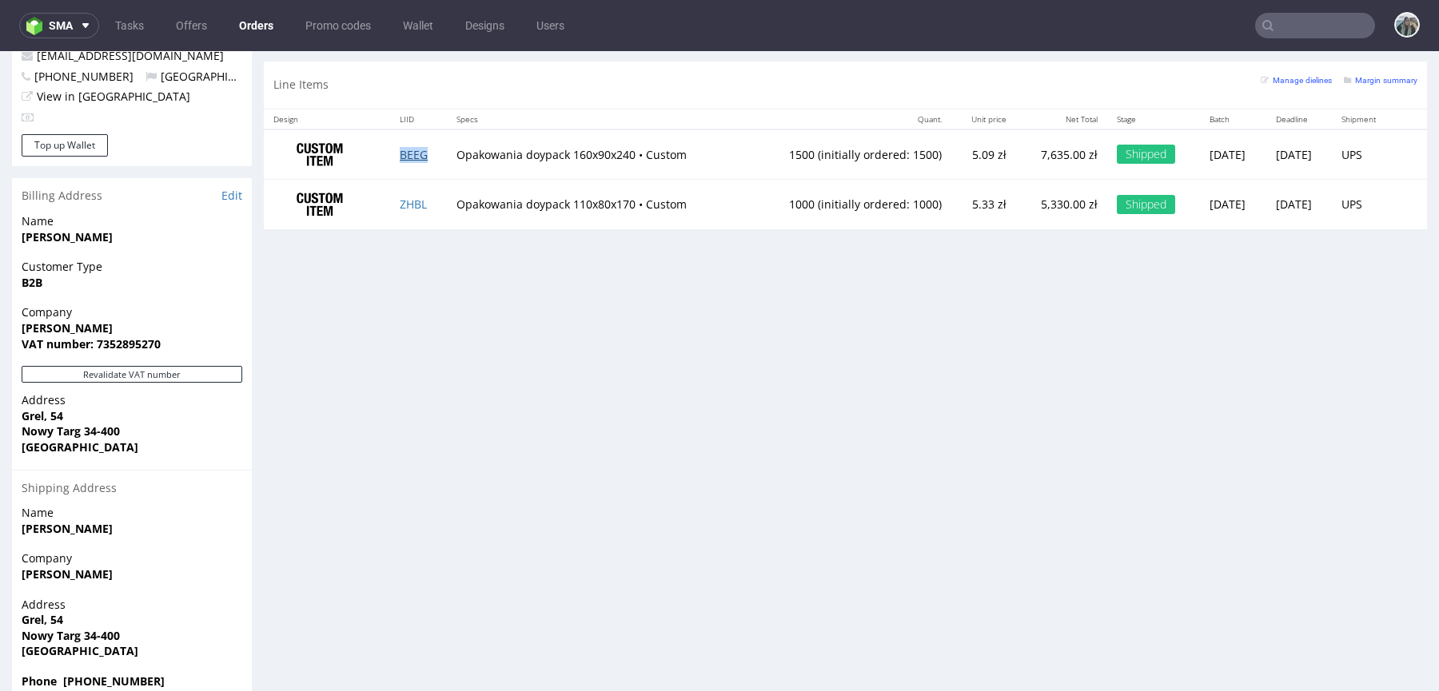
drag, startPoint x: 401, startPoint y: 147, endPoint x: 400, endPoint y: 169, distance: 21.6
click at [400, 147] on link "BEEG" at bounding box center [414, 154] width 28 height 15
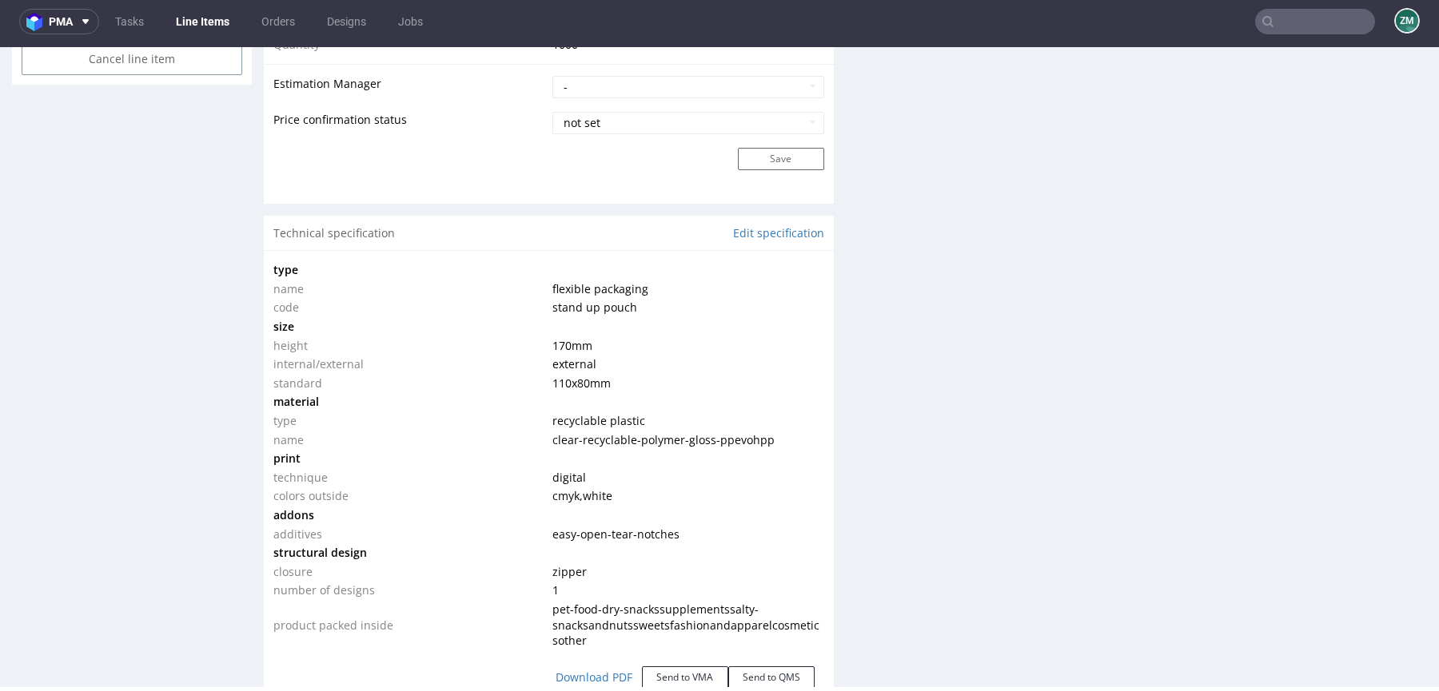
scroll to position [1355, 0]
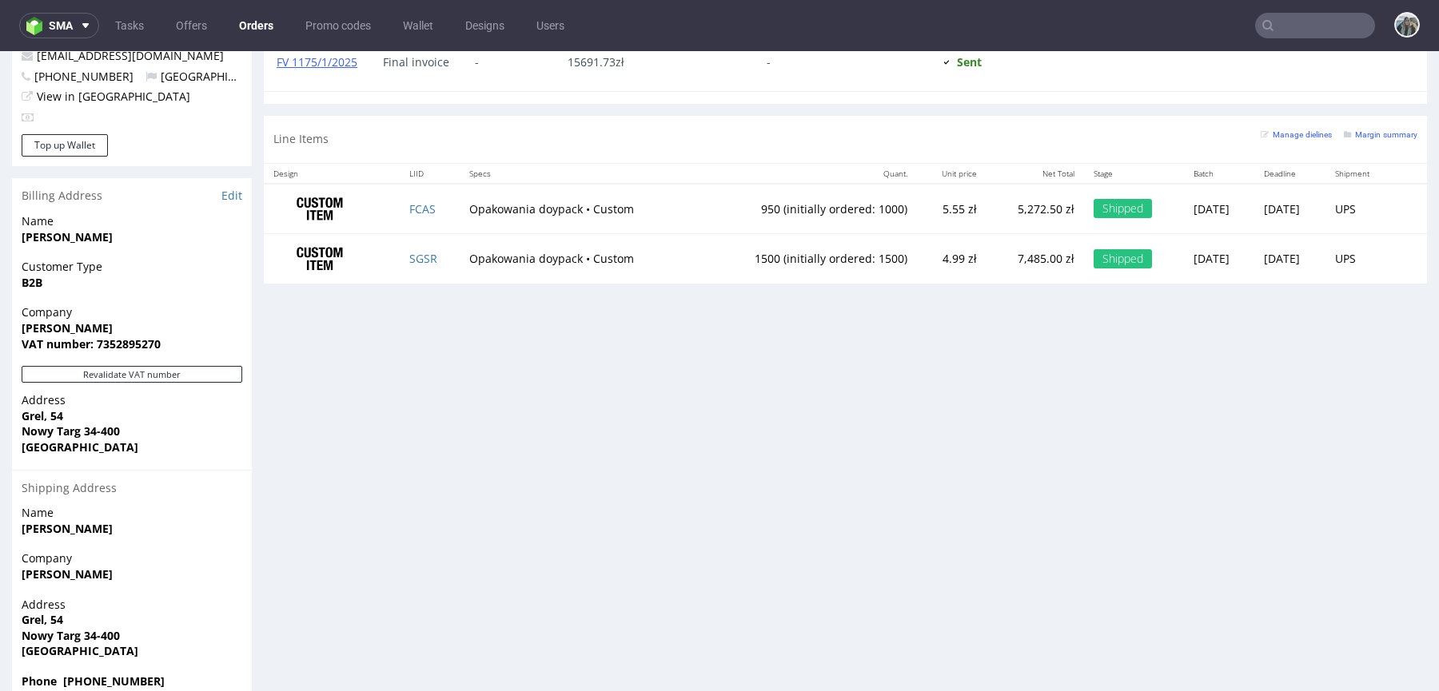
scroll to position [4, 0]
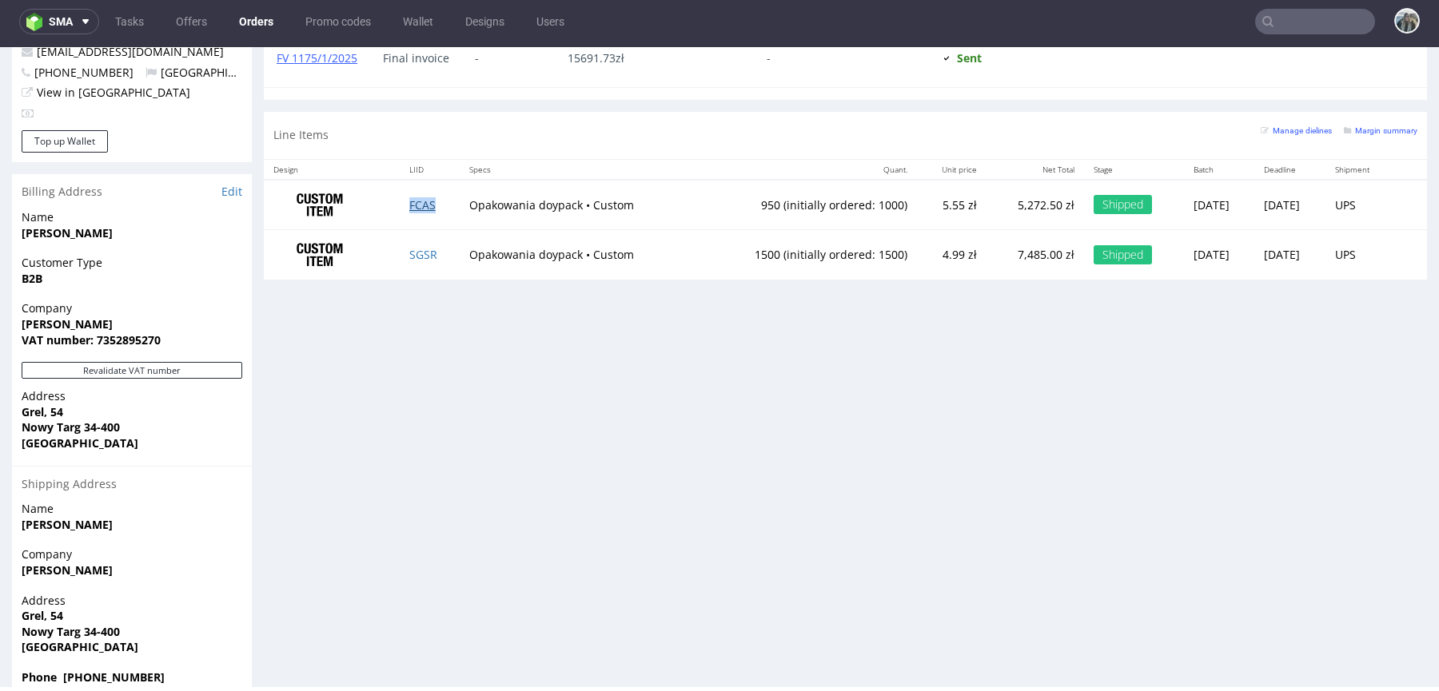
click at [412, 198] on link "FCAS" at bounding box center [422, 204] width 26 height 15
click at [413, 242] on td "SGSR" at bounding box center [430, 255] width 61 height 50
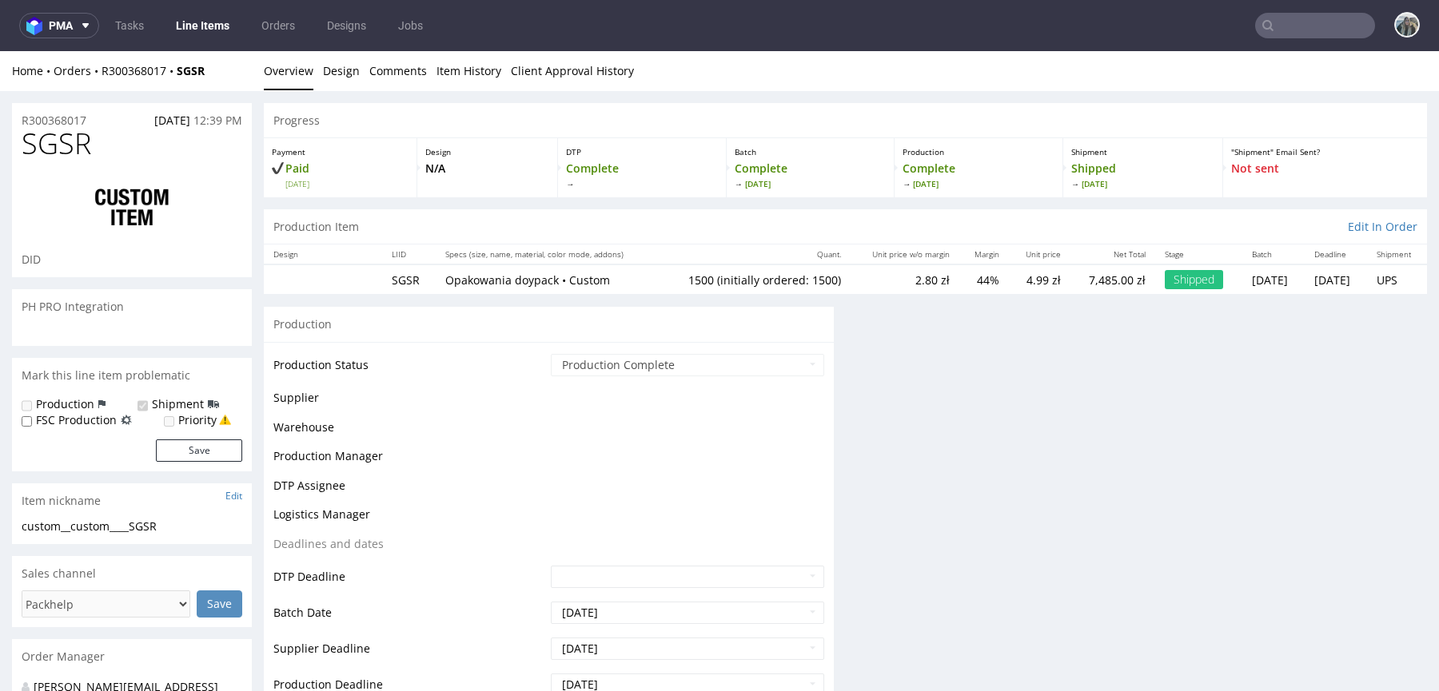
select select "in_progress"
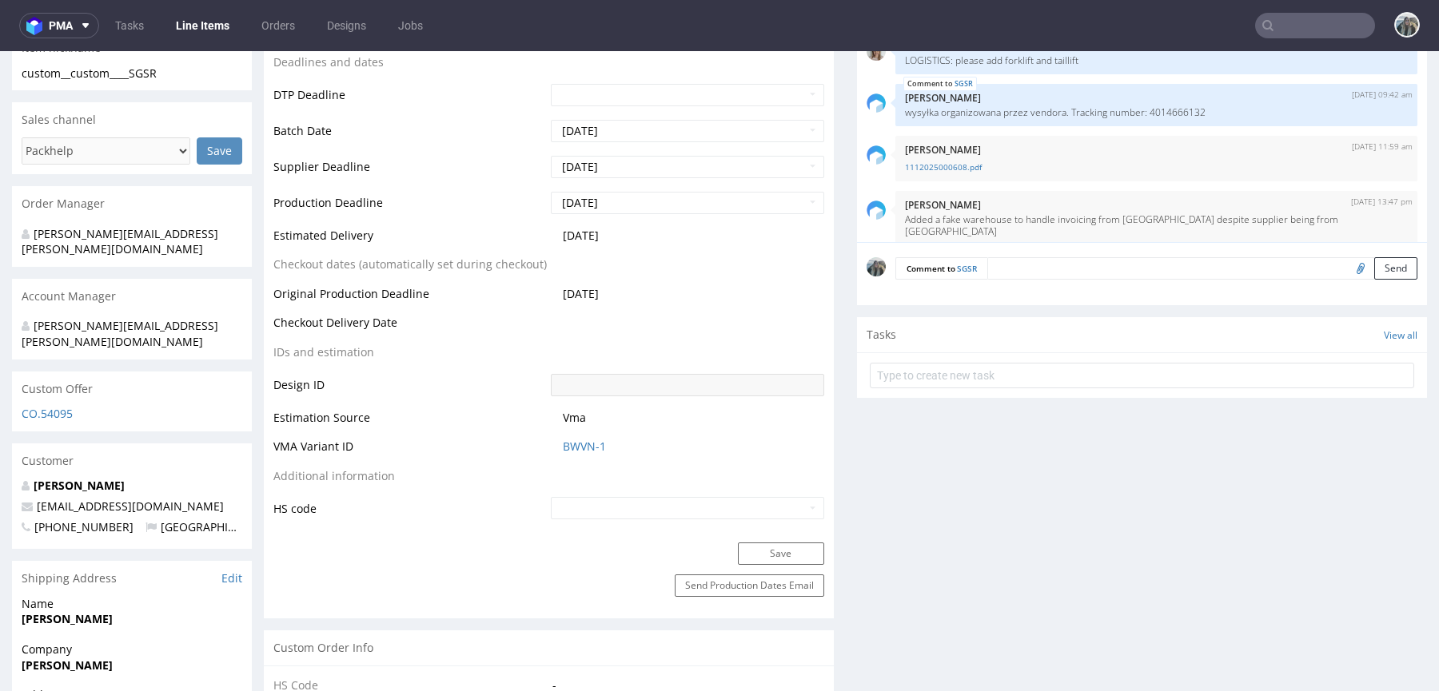
scroll to position [1287, 0]
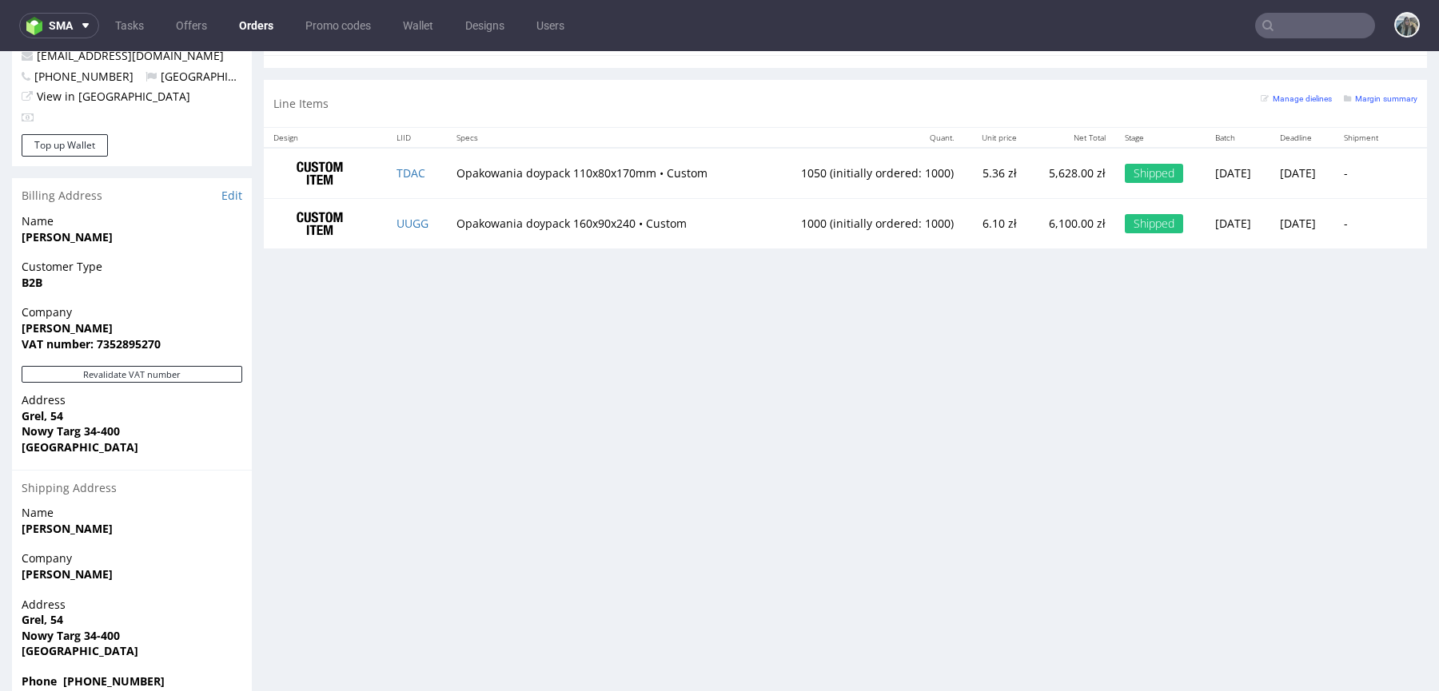
scroll to position [4, 0]
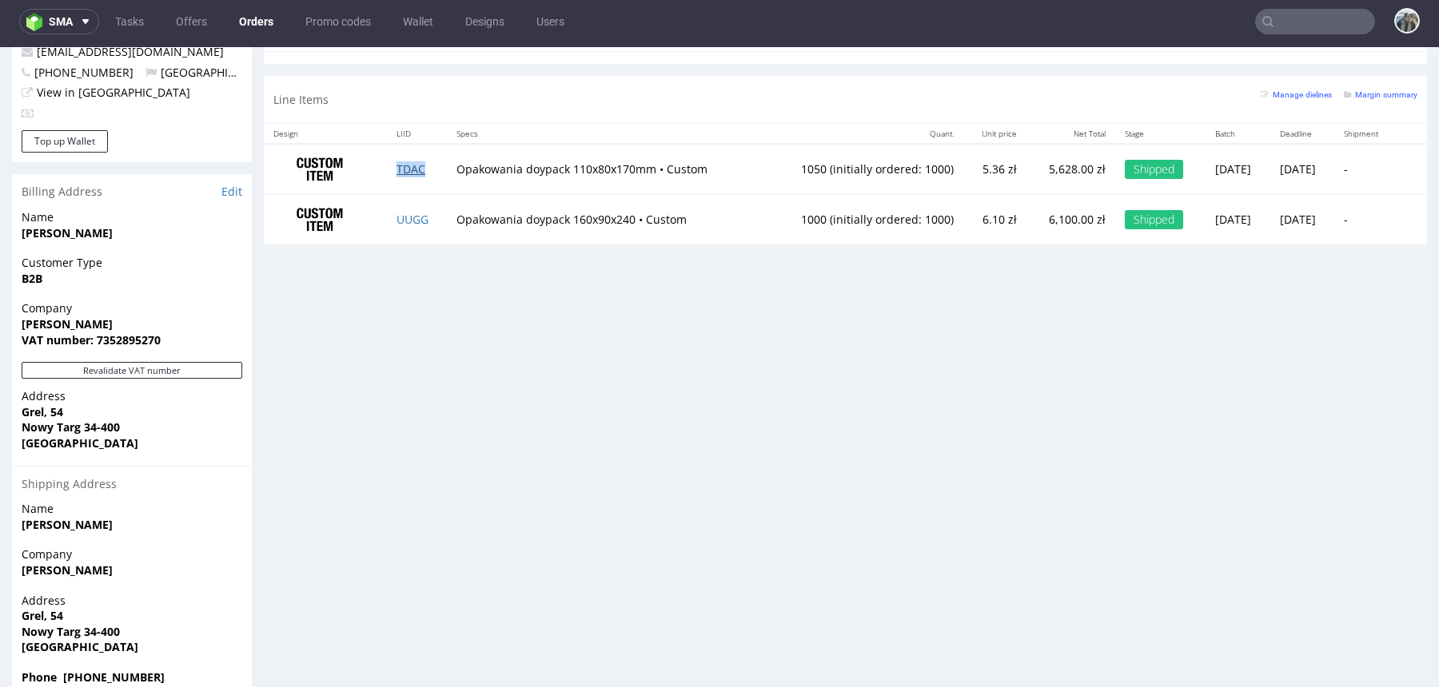
click at [412, 172] on link "TDAC" at bounding box center [410, 168] width 29 height 15
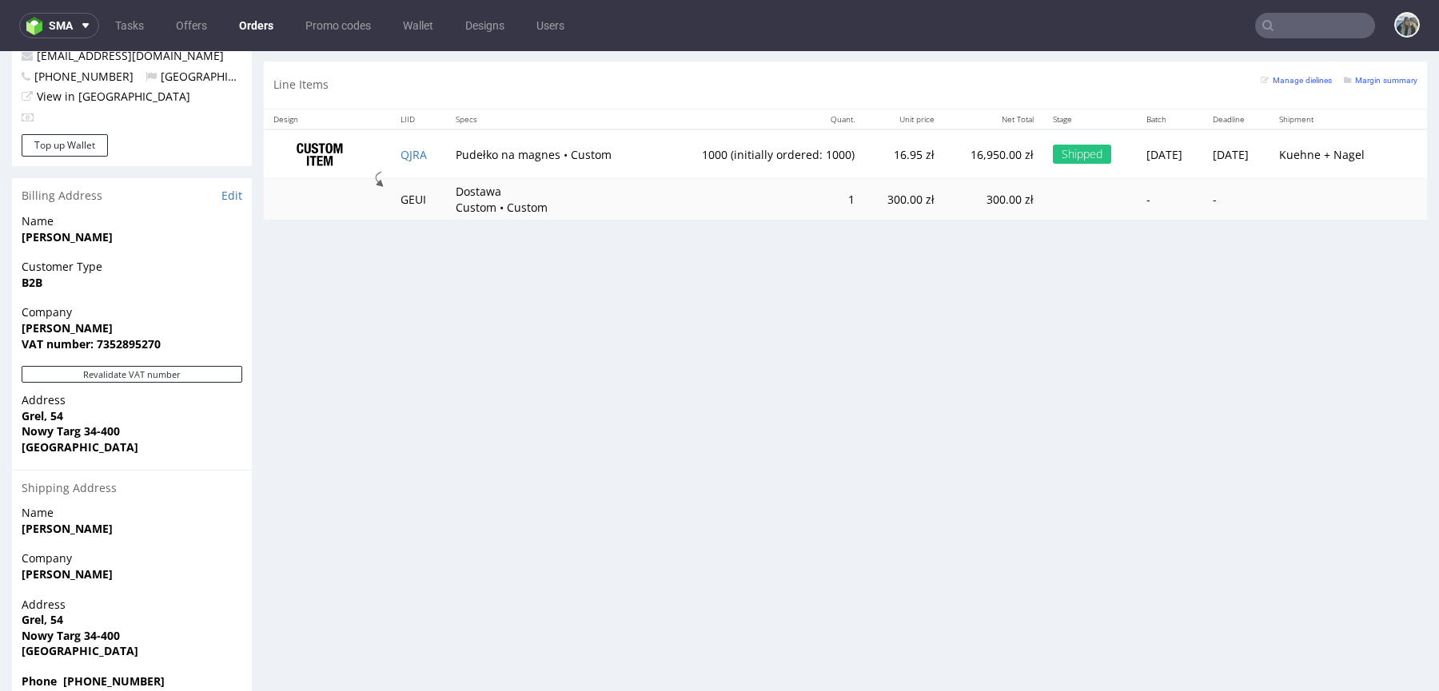
scroll to position [4, 0]
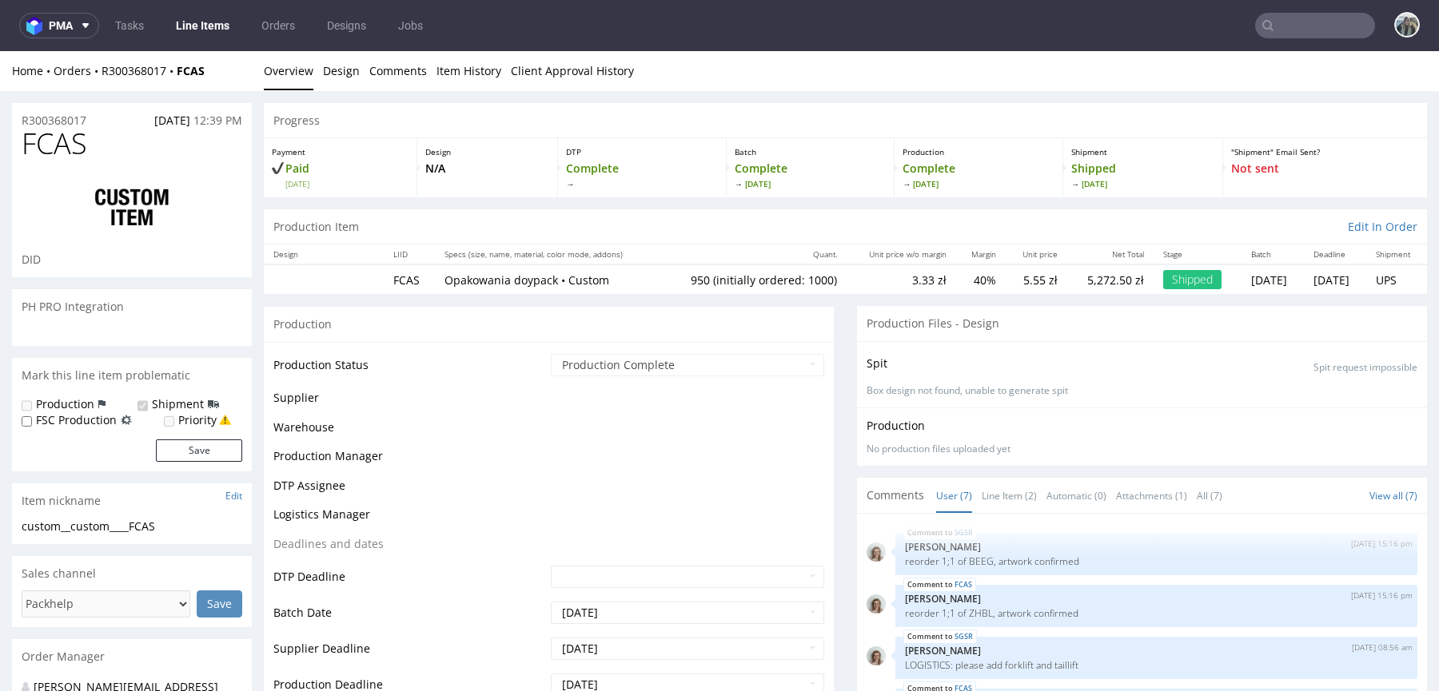
scroll to position [82, 0]
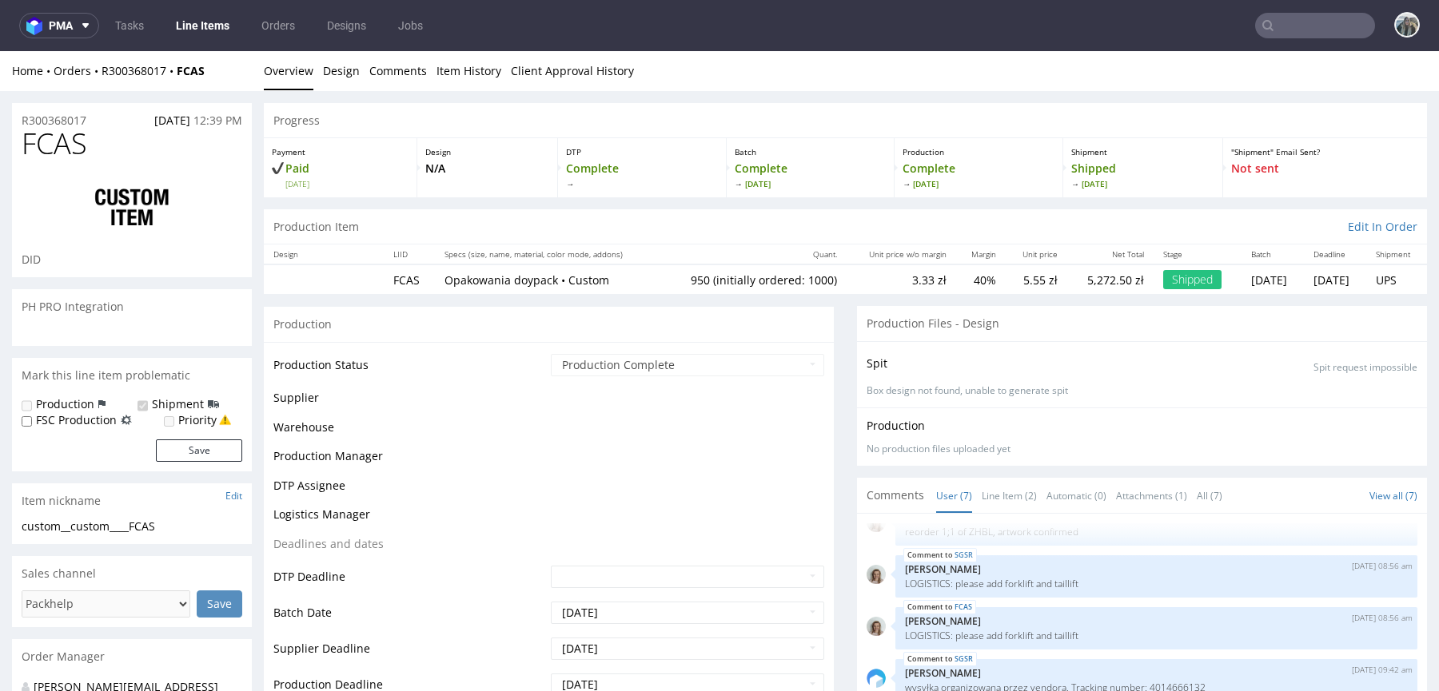
select select "in_progress"
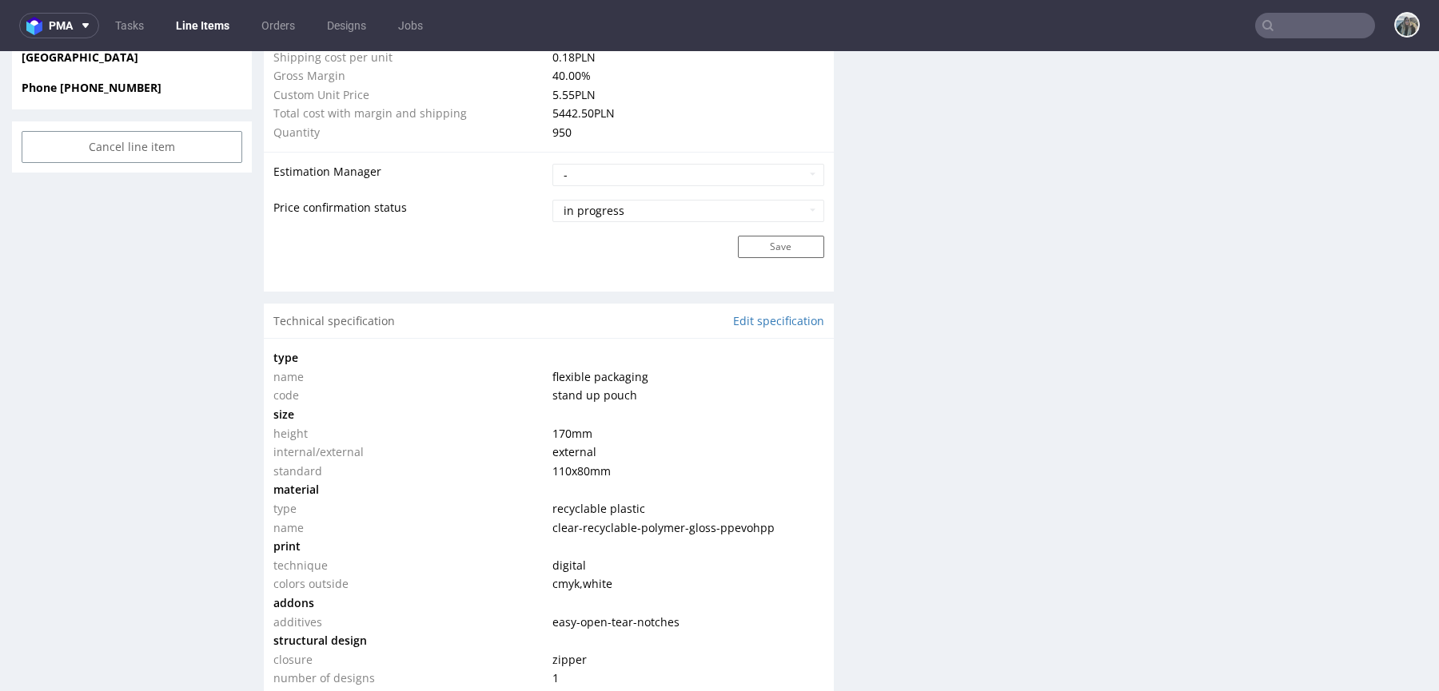
scroll to position [1231, 0]
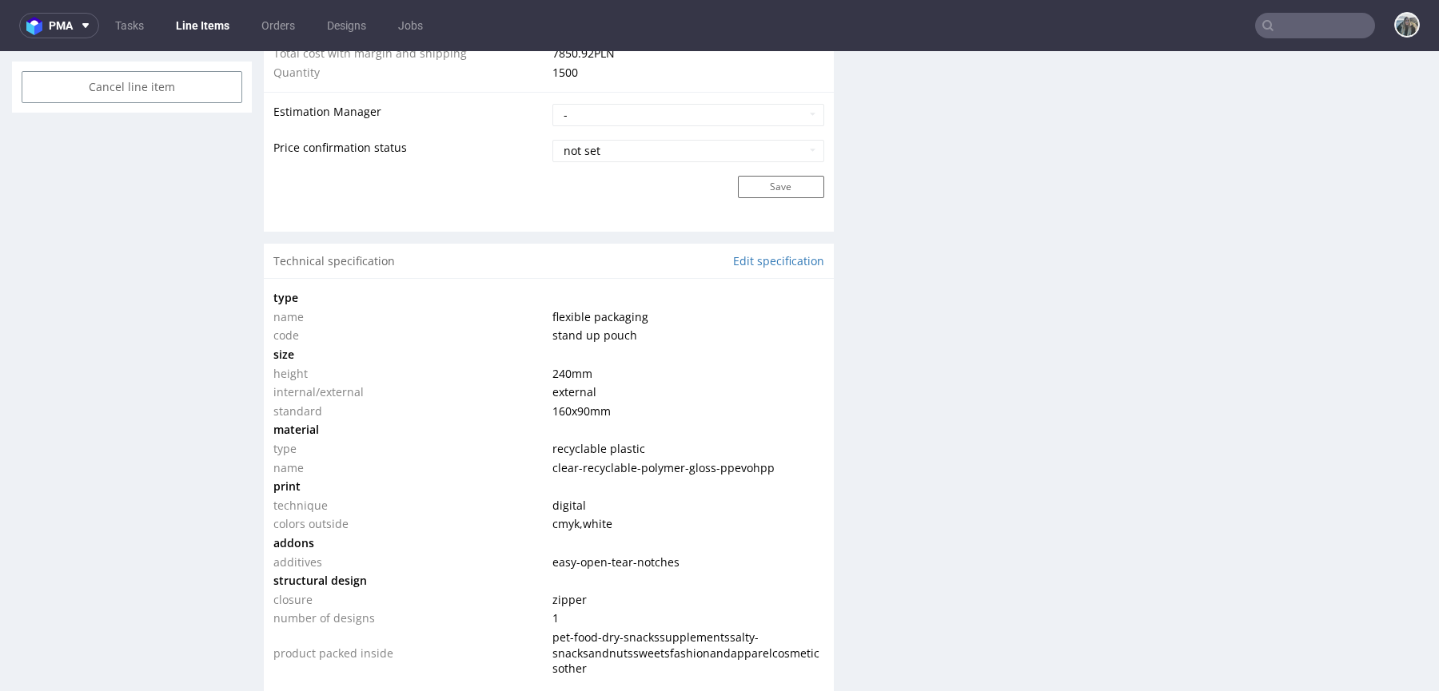
scroll to position [1328, 0]
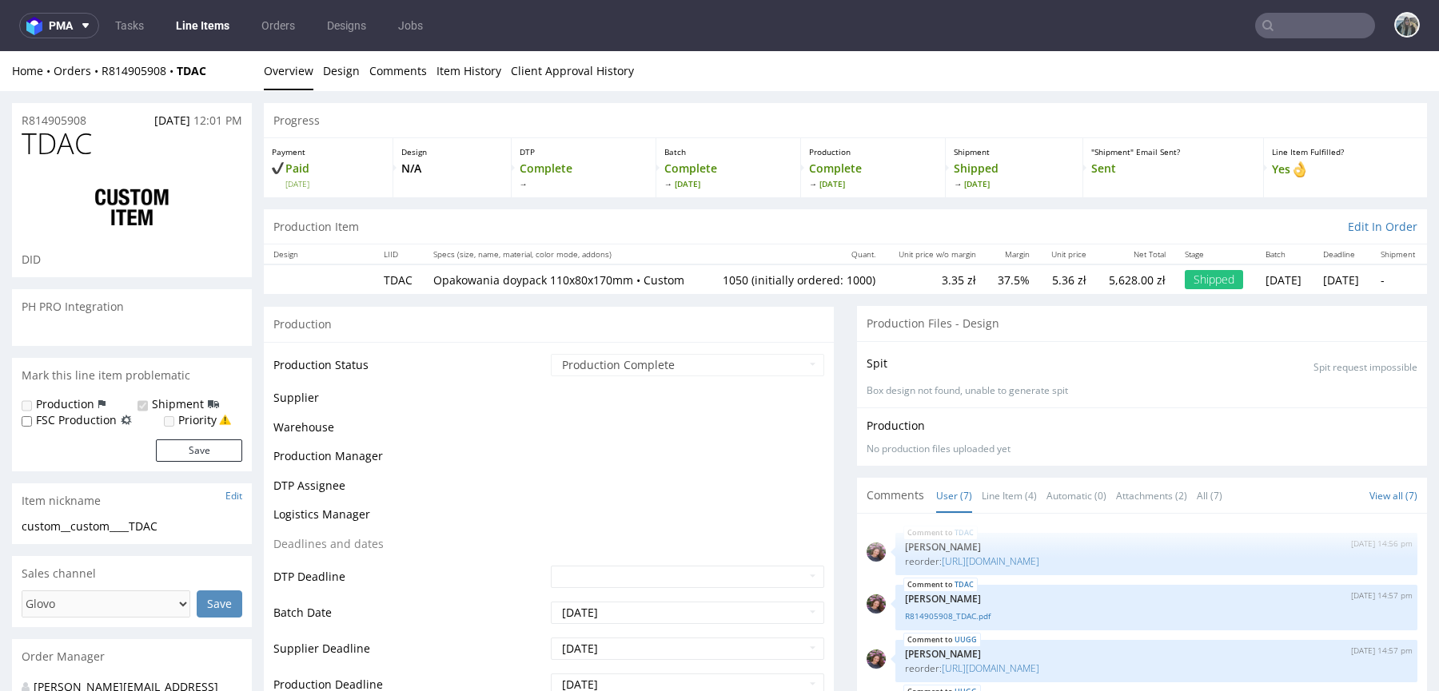
select select "in_progress"
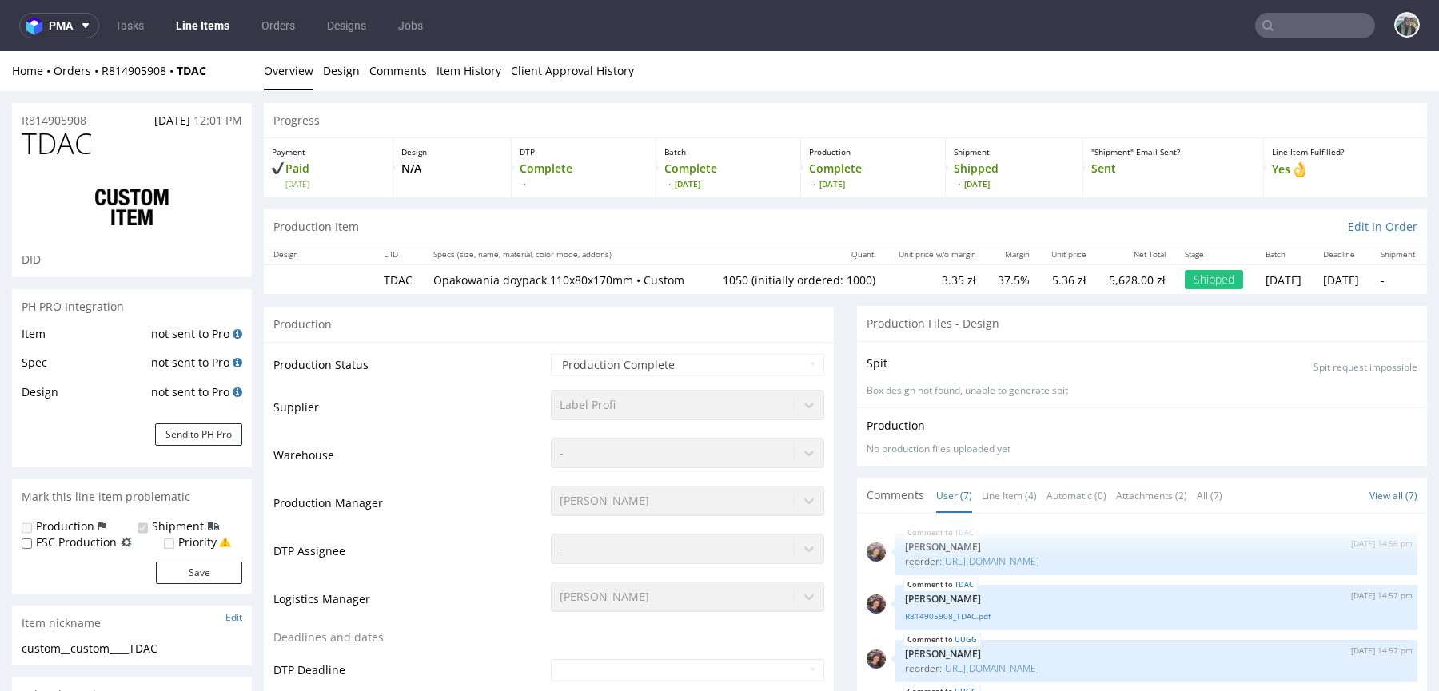
scroll to position [85, 0]
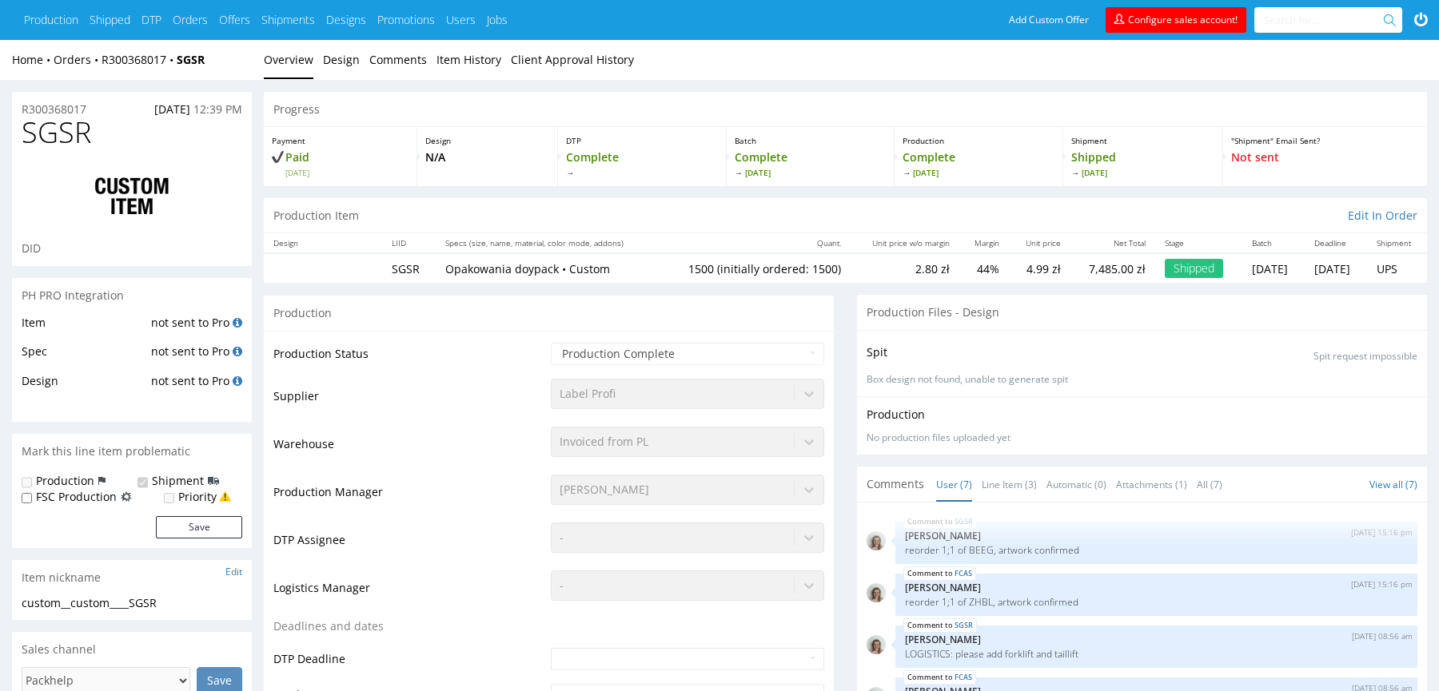
scroll to position [82, 0]
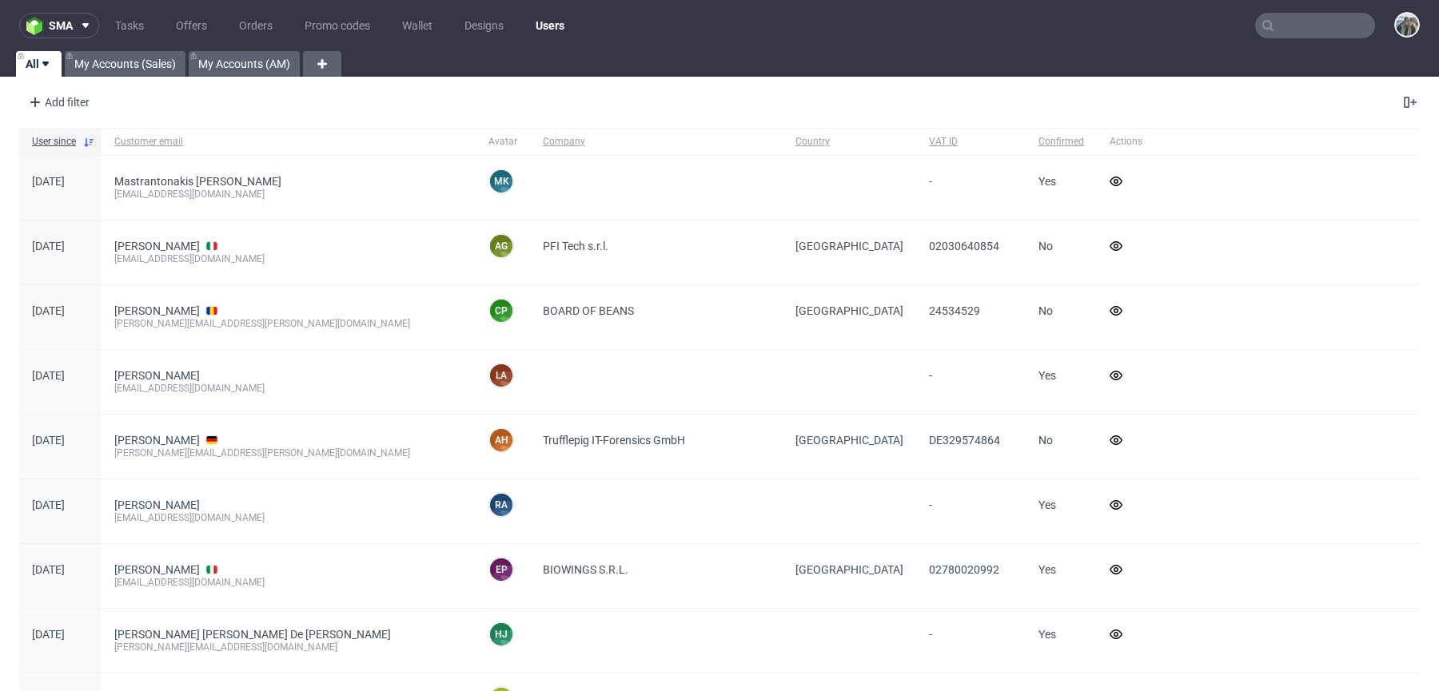
click at [1303, 23] on input "text" at bounding box center [1315, 26] width 120 height 26
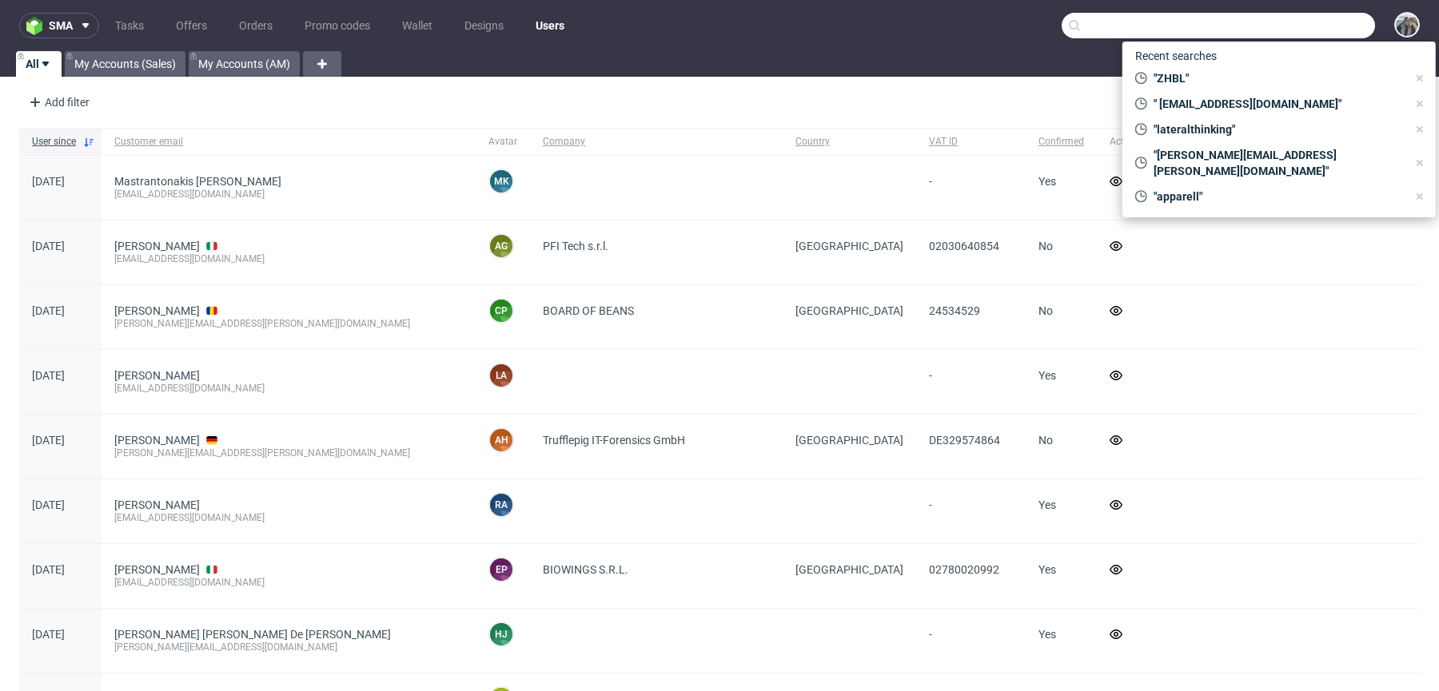
type input "e"
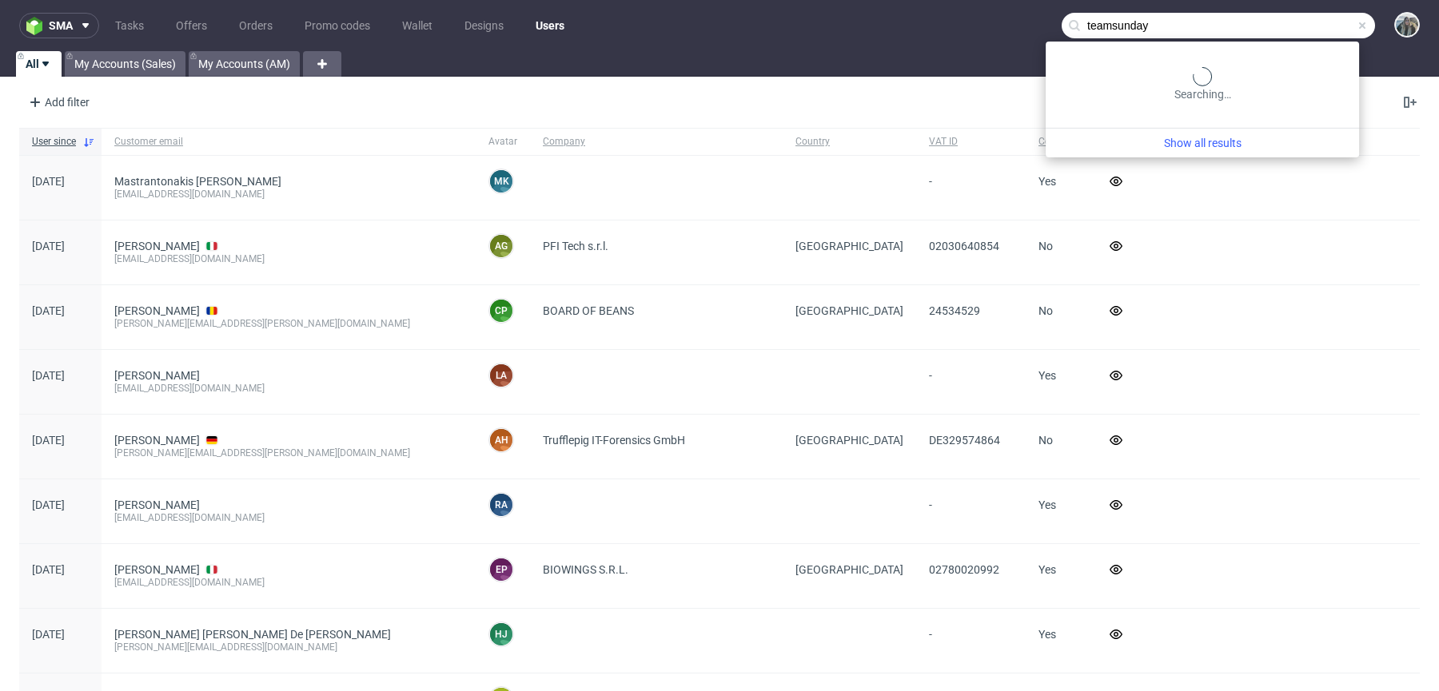
type input "teamsunday"
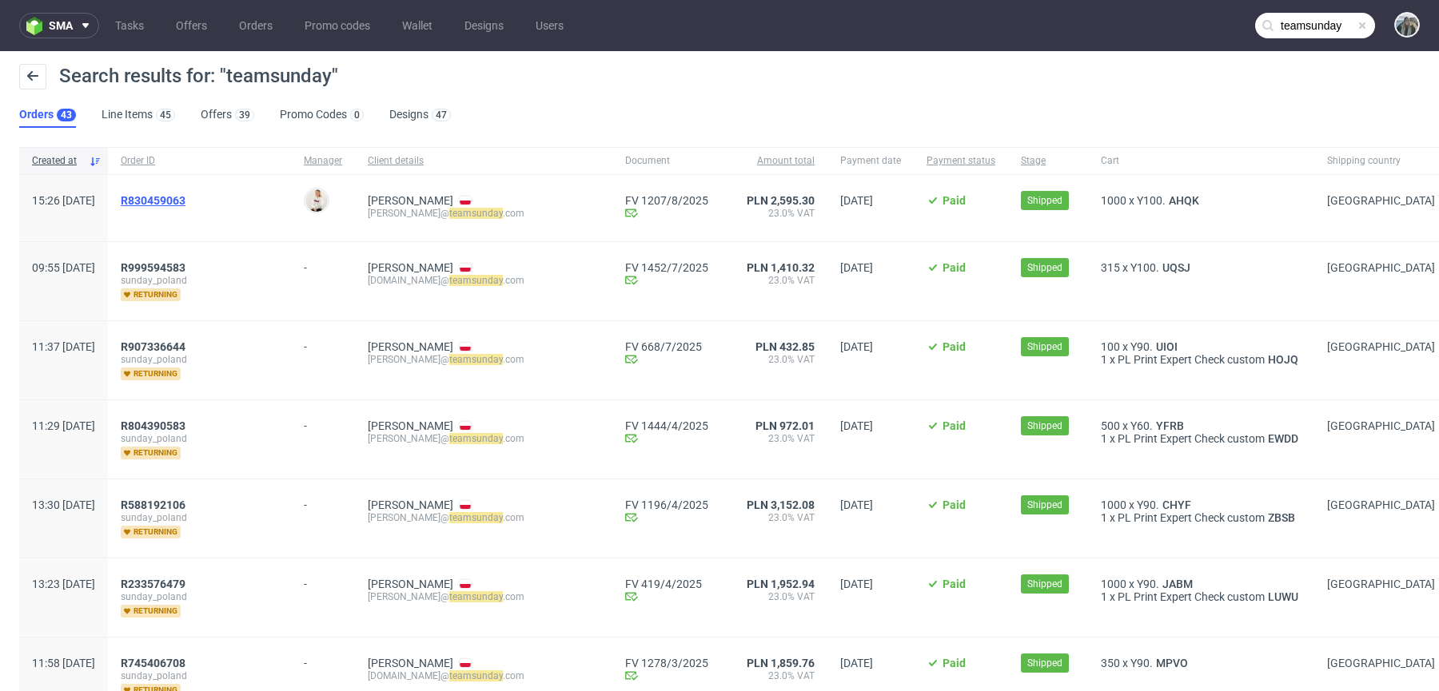
click at [185, 194] on span "R830459063" at bounding box center [153, 200] width 65 height 13
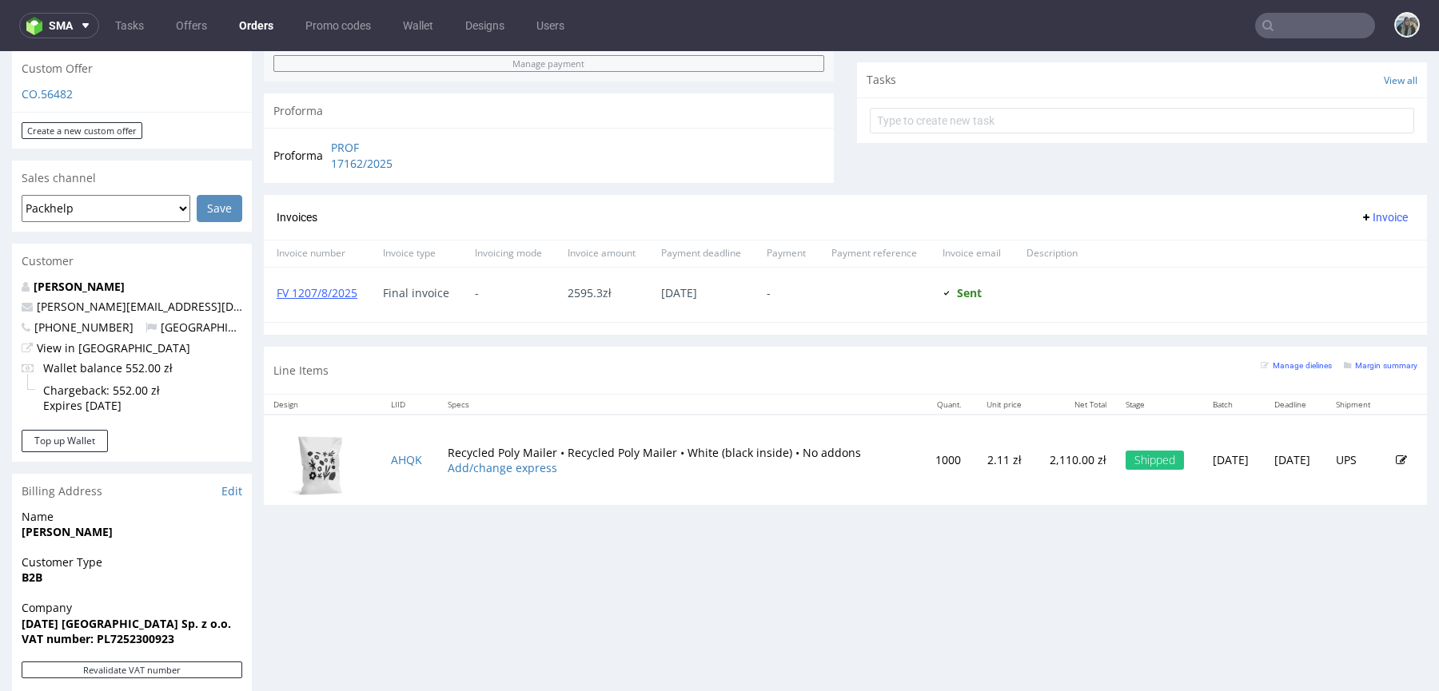
scroll to position [750, 0]
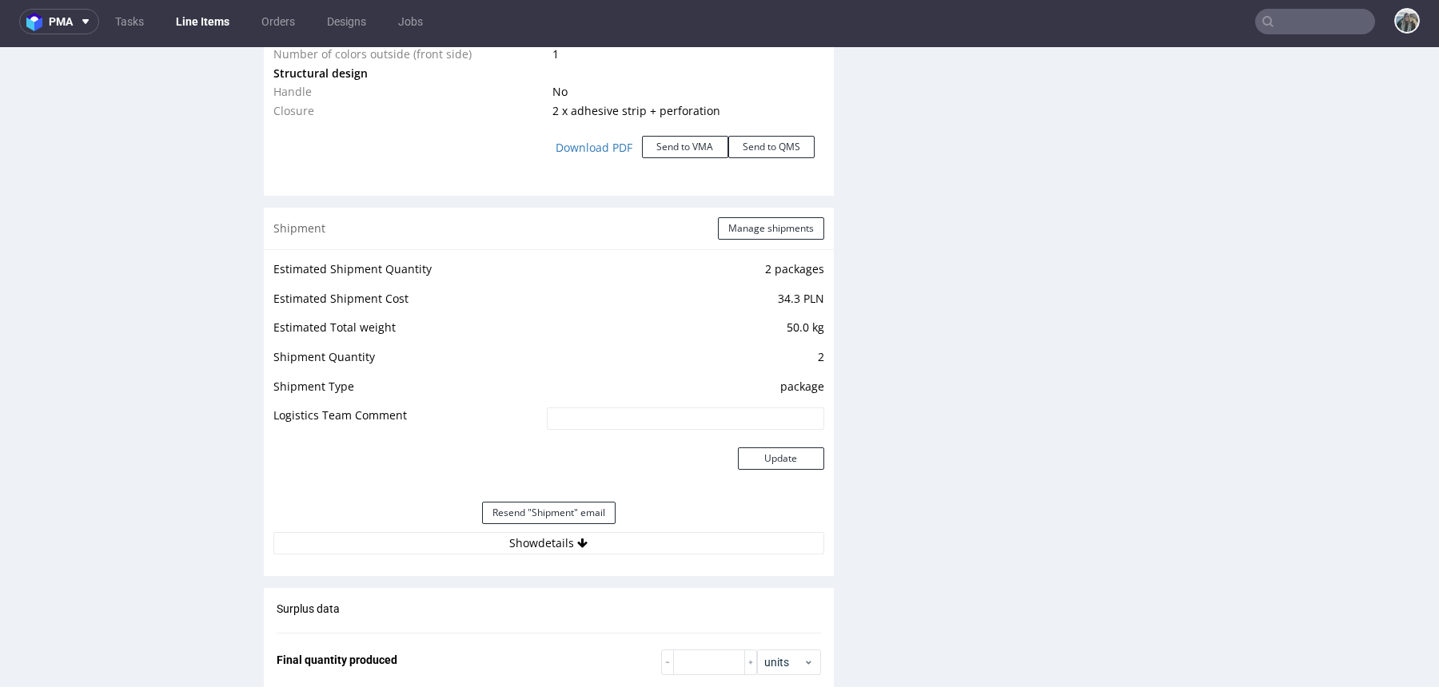
scroll to position [1995, 0]
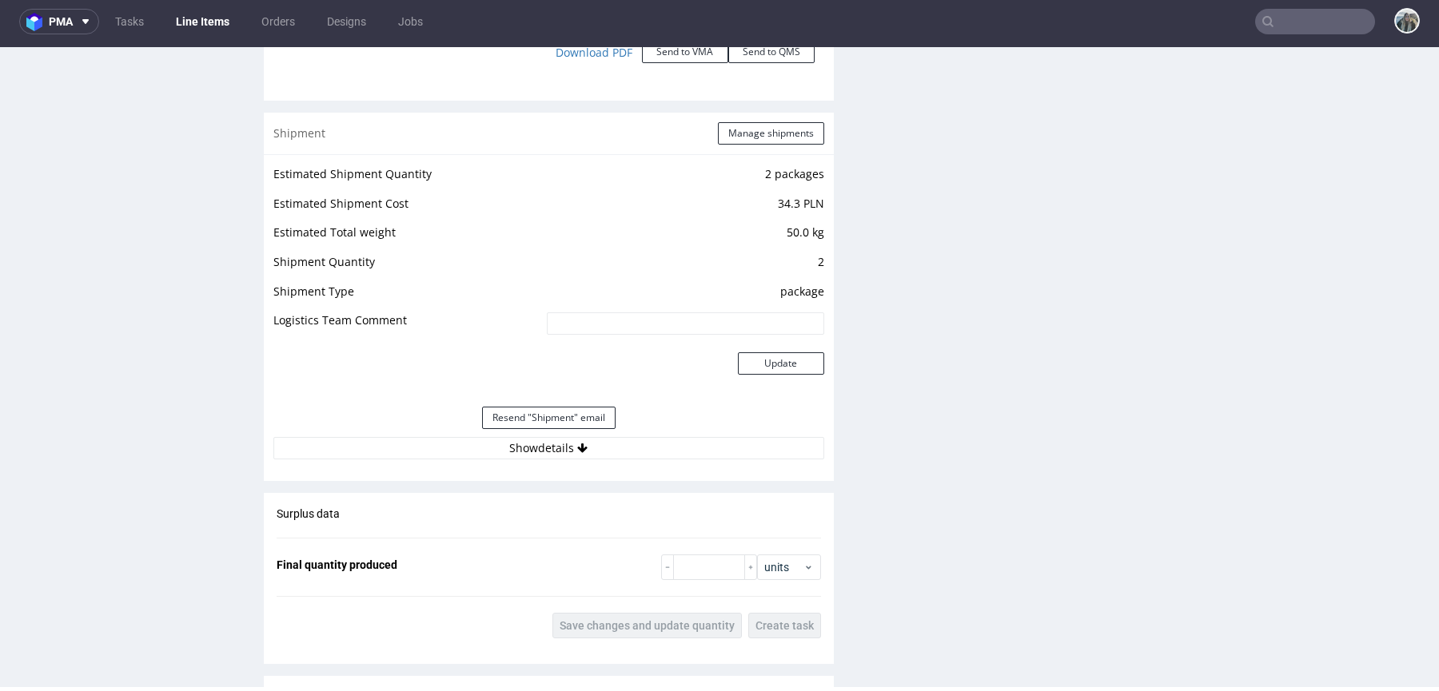
click at [563, 459] on div "Estimated Shipment Quantity 2 packages Estimated Shipment Cost 34.3 PLN Estimat…" at bounding box center [549, 311] width 570 height 315
click at [563, 440] on button "Show details" at bounding box center [548, 448] width 551 height 22
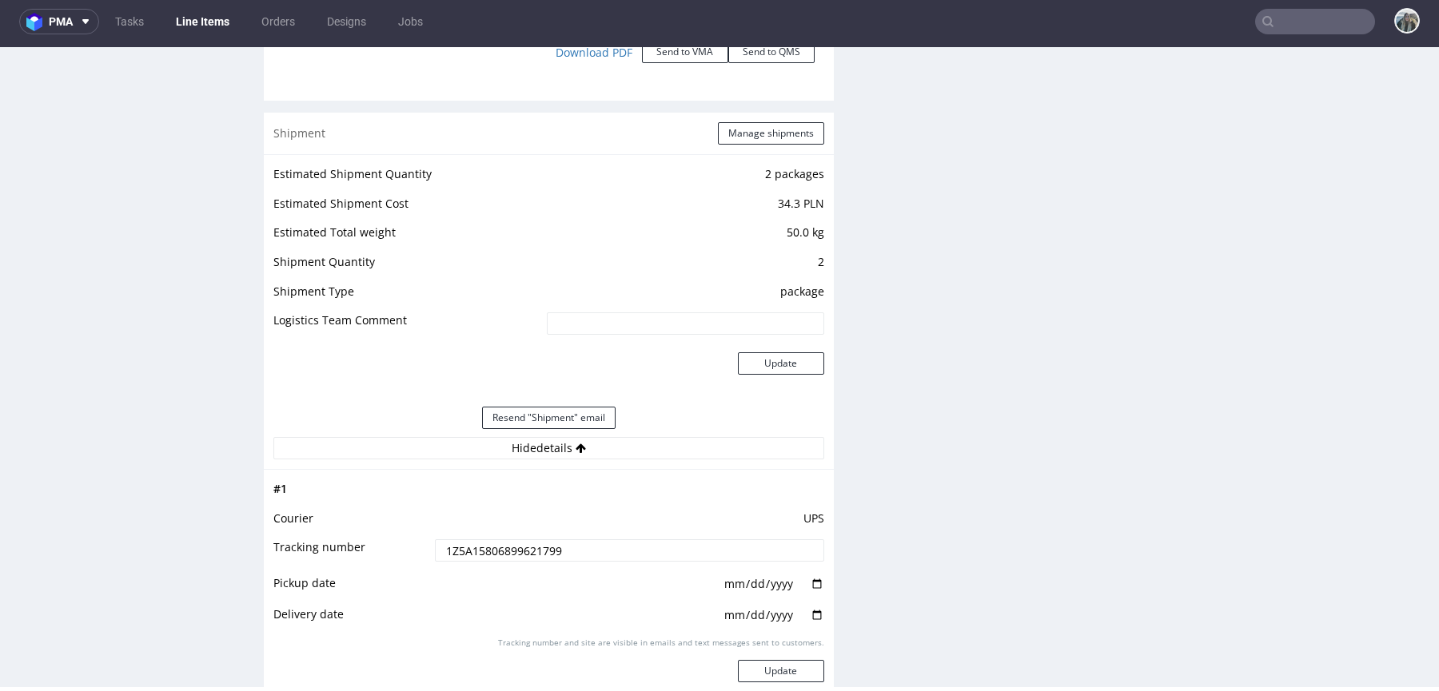
click at [512, 550] on input "1Z5A15806899621799" at bounding box center [629, 550] width 389 height 22
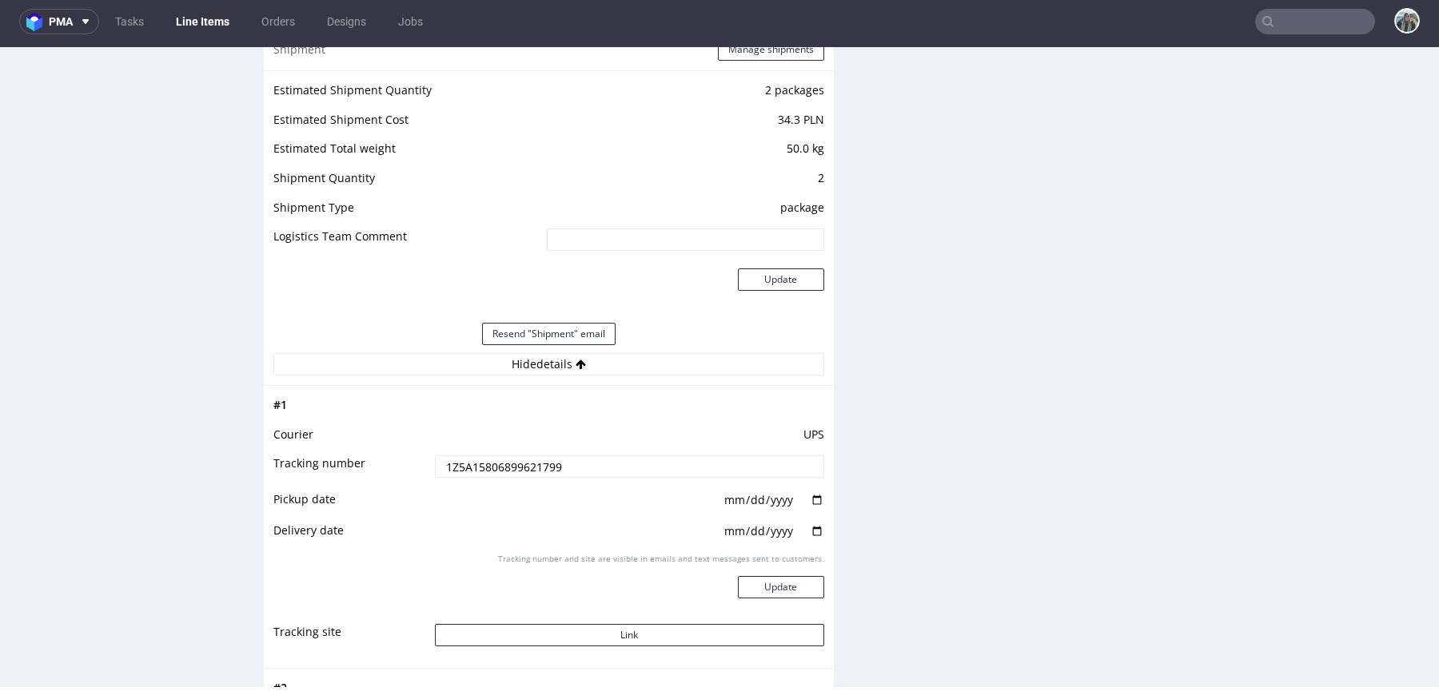
scroll to position [2243, 0]
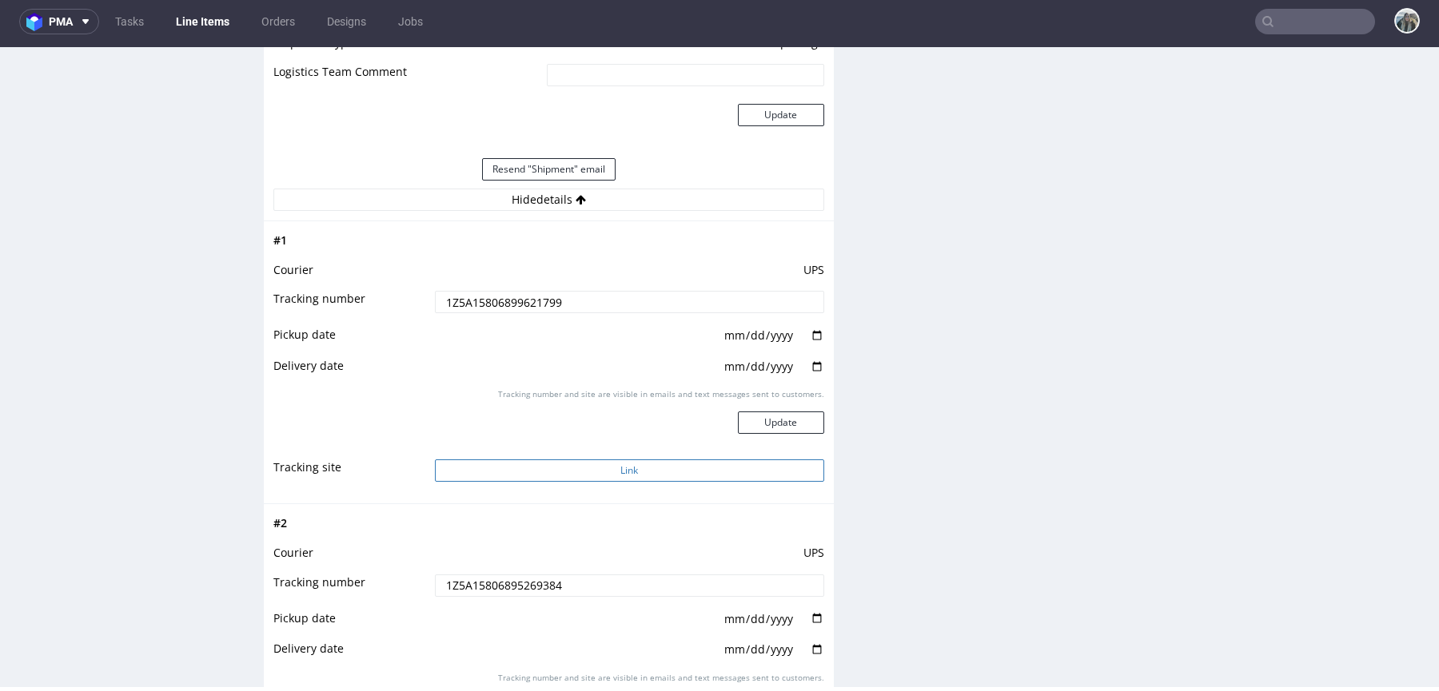
click at [545, 470] on button "Link" at bounding box center [629, 471] width 389 height 22
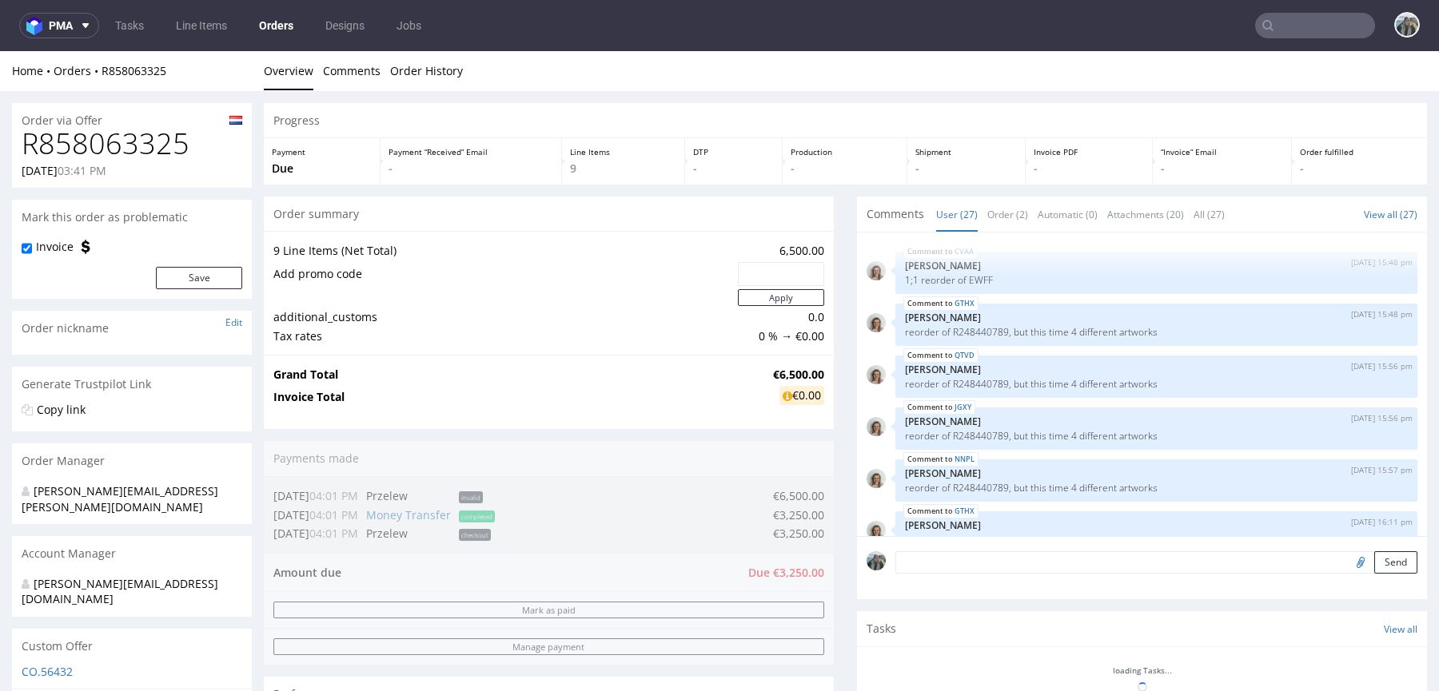
scroll to position [1421, 0]
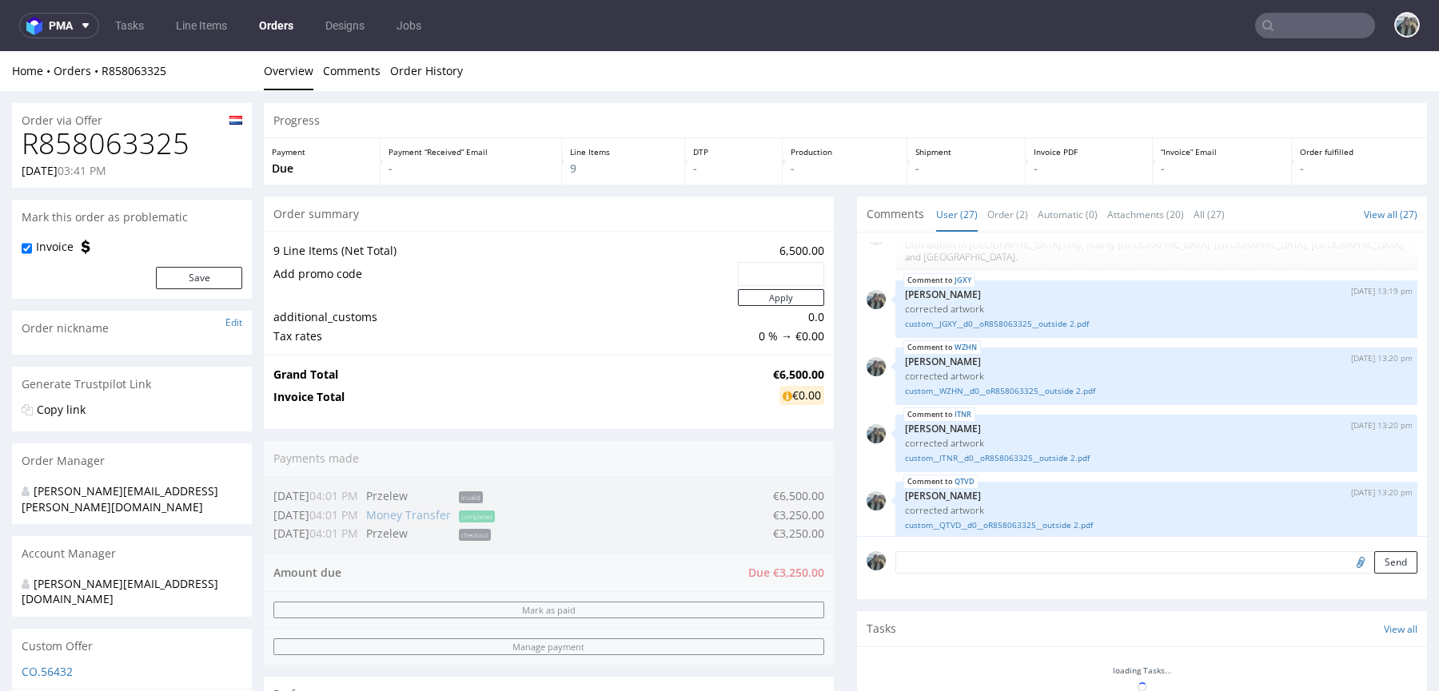
click at [124, 137] on h1 "R858063325" at bounding box center [132, 144] width 221 height 32
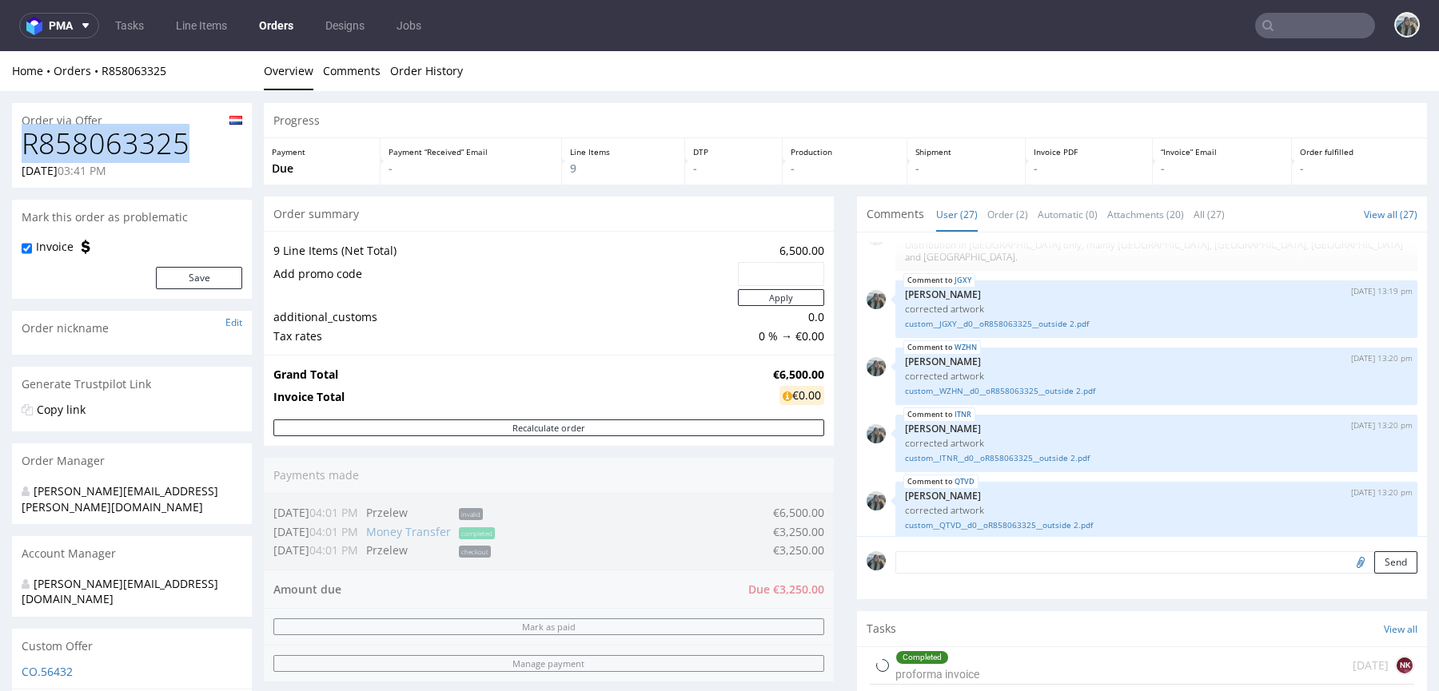
click at [124, 137] on h1 "R858063325" at bounding box center [132, 144] width 221 height 32
copy h1 "R858063325"
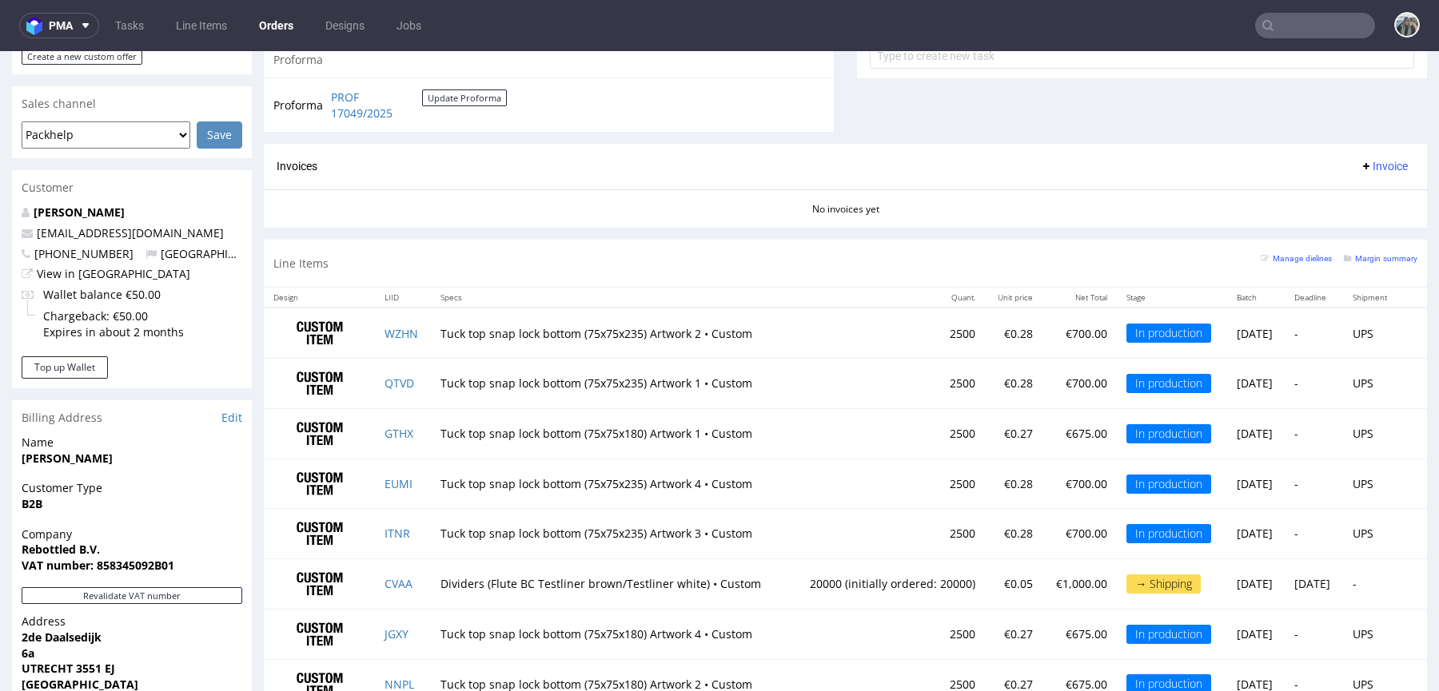
scroll to position [872, 0]
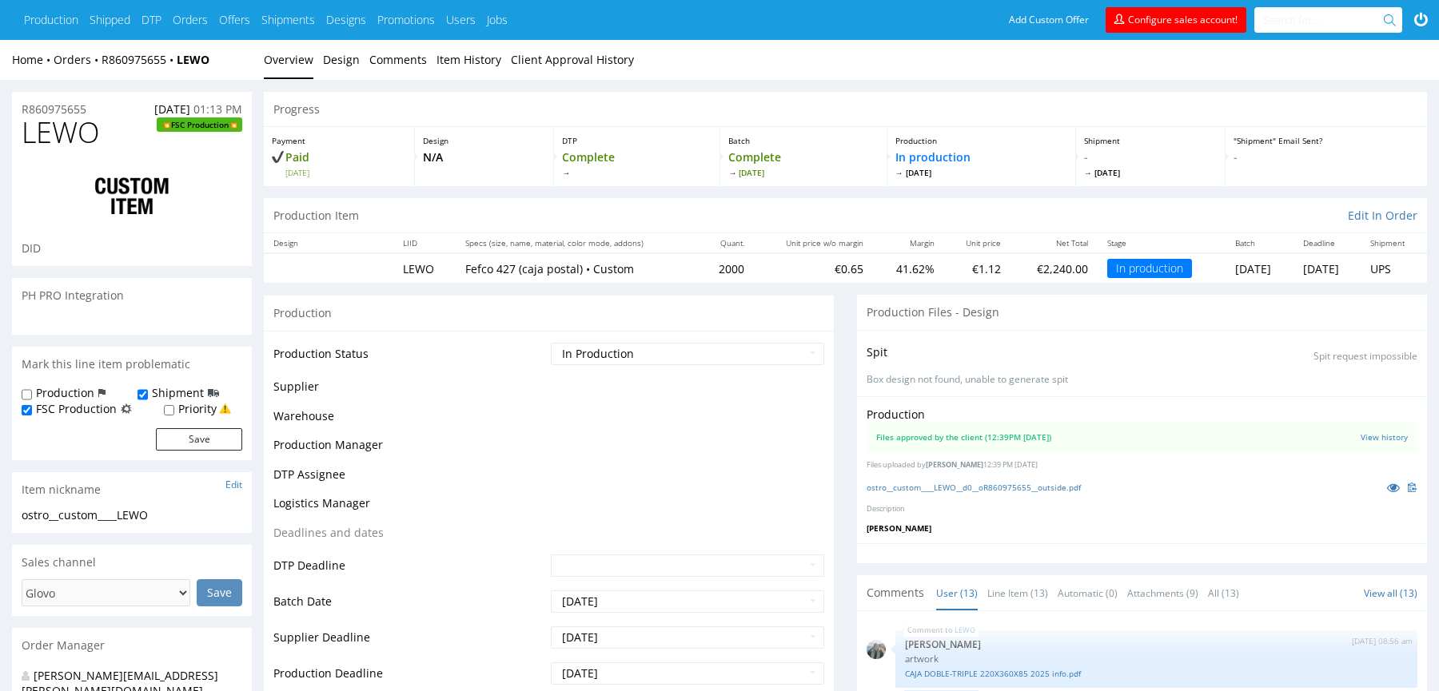
scroll to position [1109, 0]
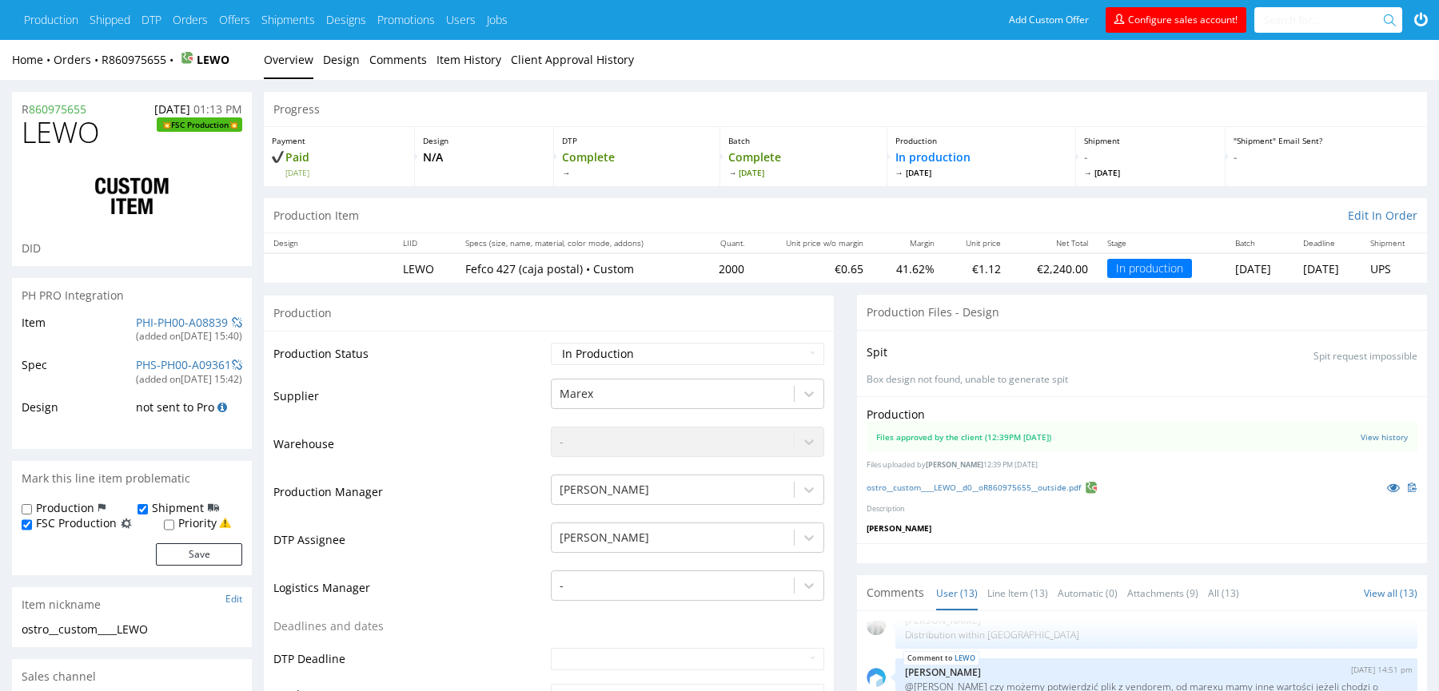
click at [70, 135] on span "LEWO" at bounding box center [61, 133] width 78 height 32
copy span "LEWO"
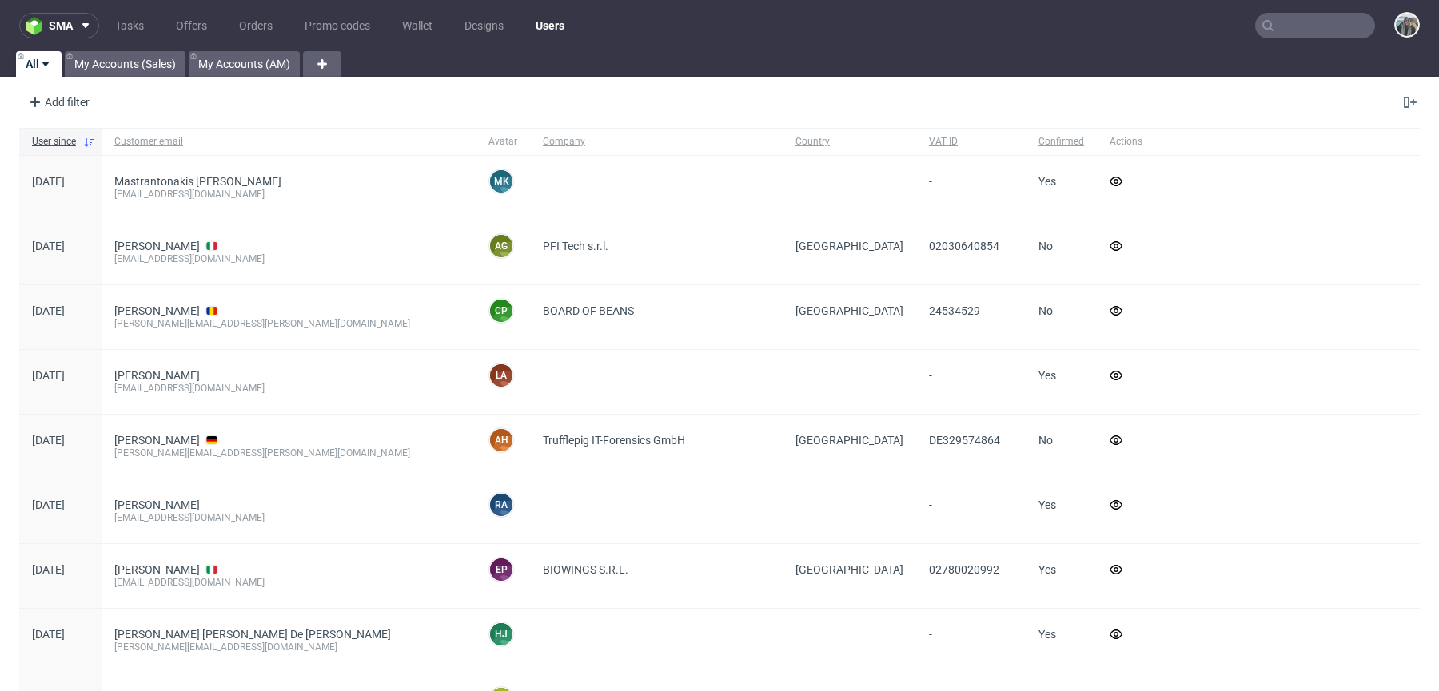
click at [1314, 14] on input "text" at bounding box center [1315, 26] width 120 height 26
paste input "LEWO"
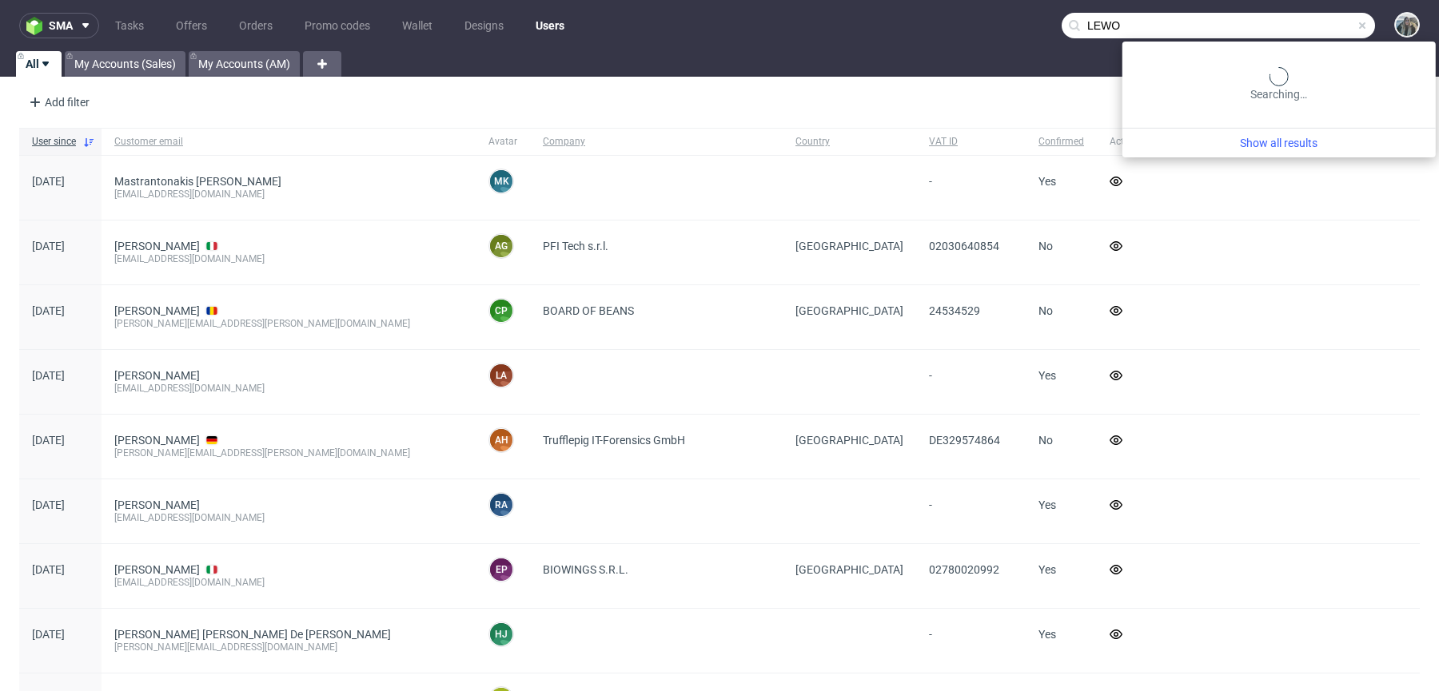
type input "LEWO"
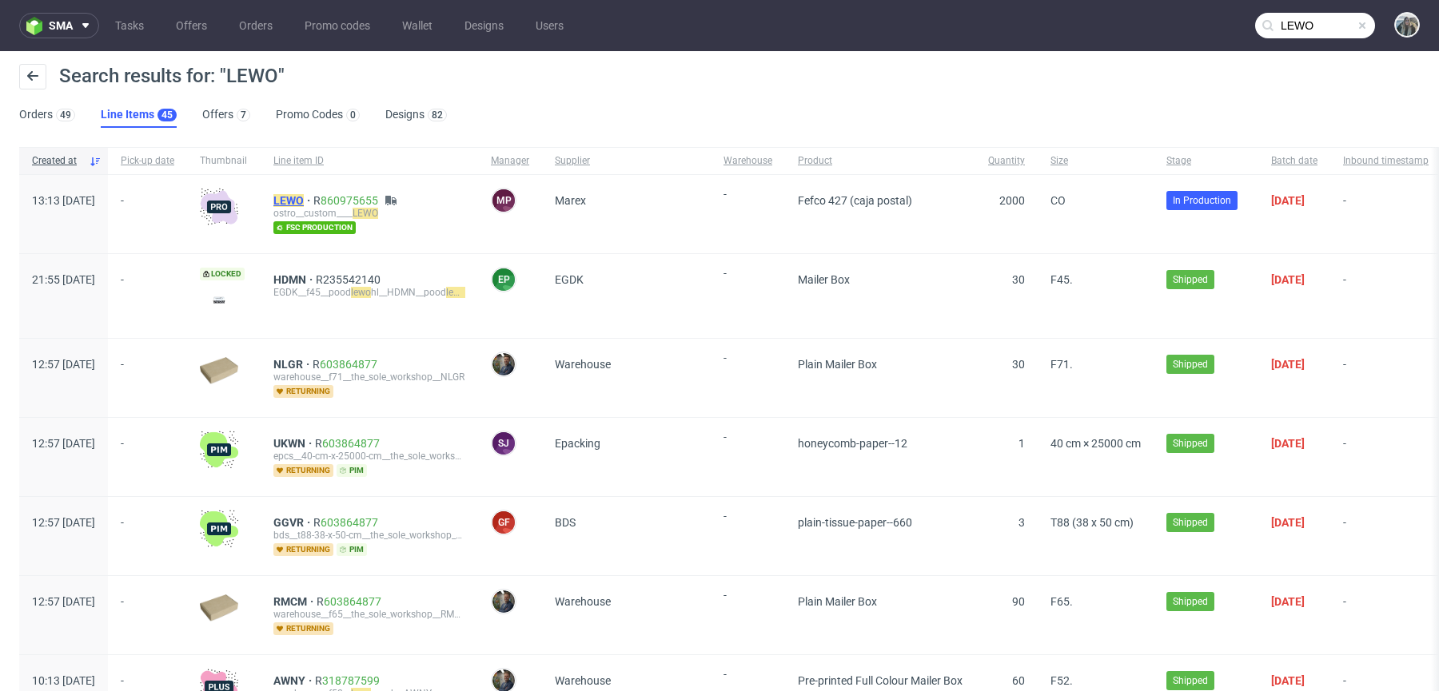
click at [304, 199] on mark "LEWO" at bounding box center [288, 200] width 30 height 13
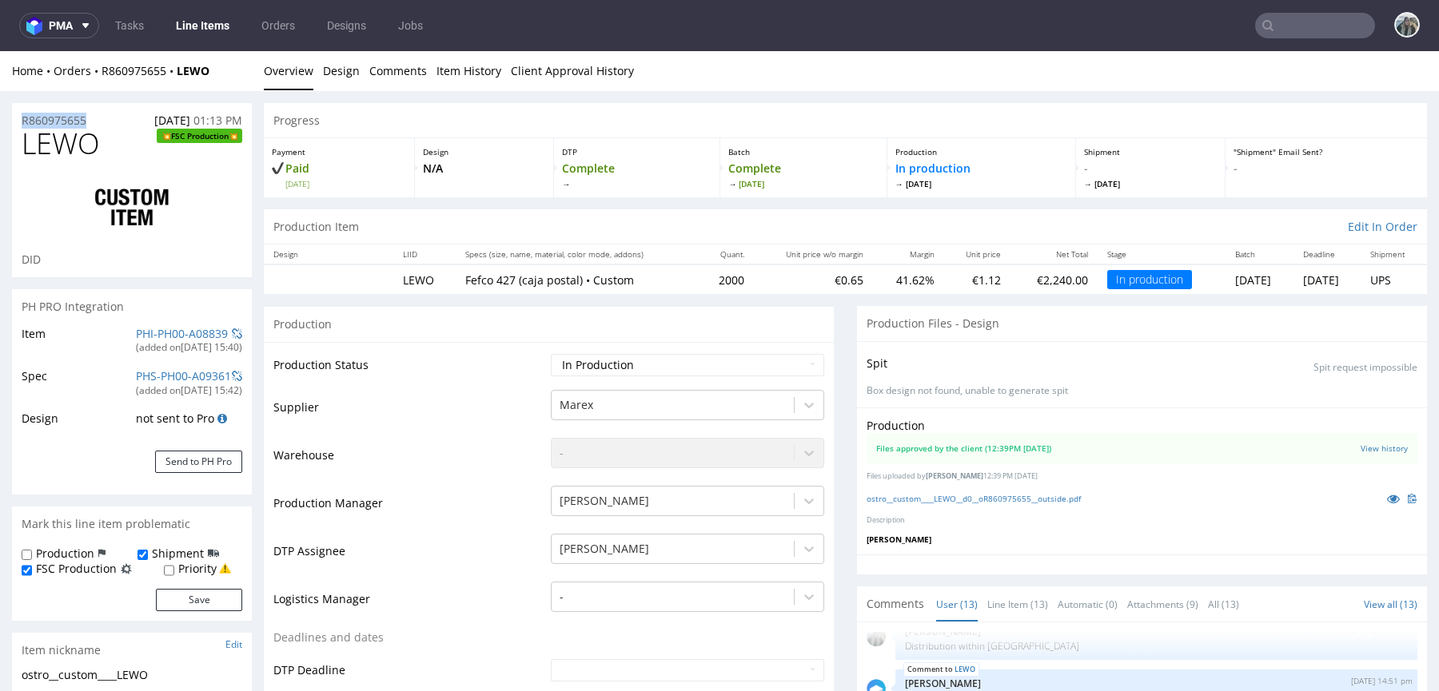
drag, startPoint x: 100, startPoint y: 121, endPoint x: 0, endPoint y: 119, distance: 99.9
copy p "R860975655"
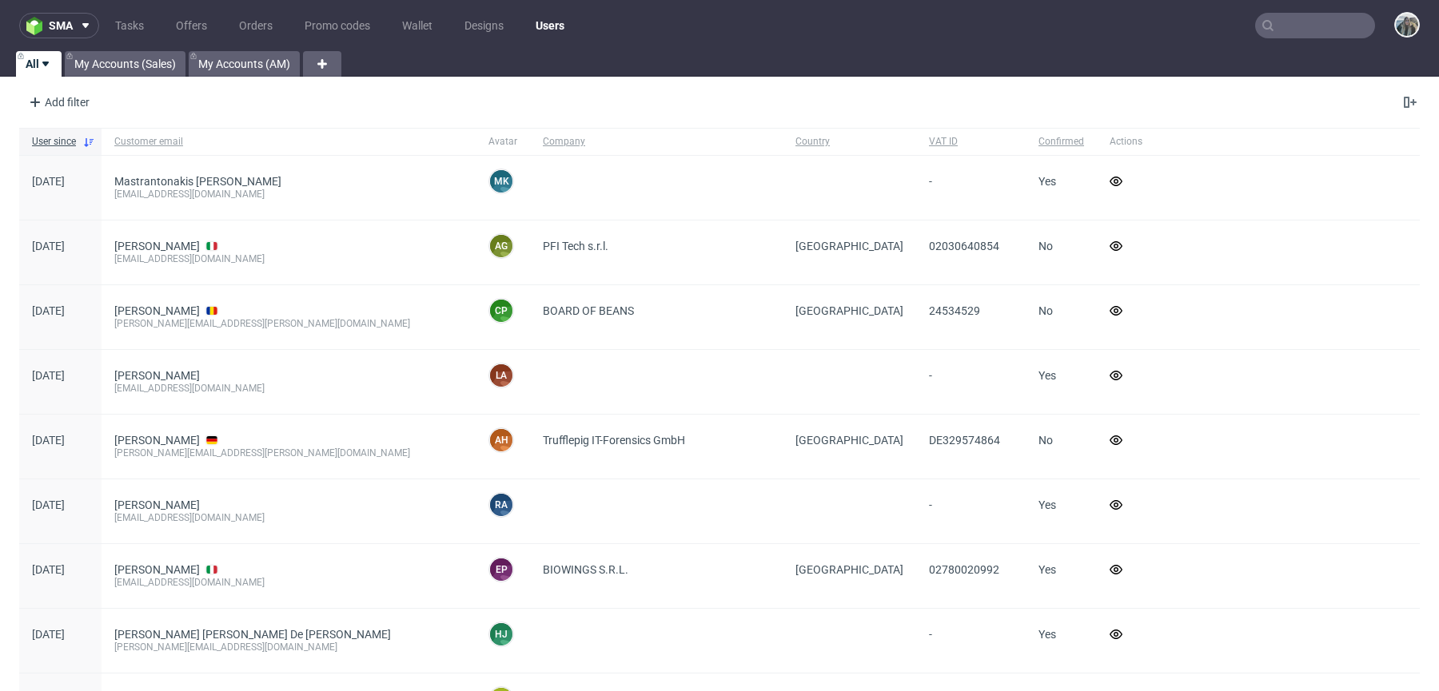
click at [1289, 27] on input "text" at bounding box center [1315, 26] width 120 height 26
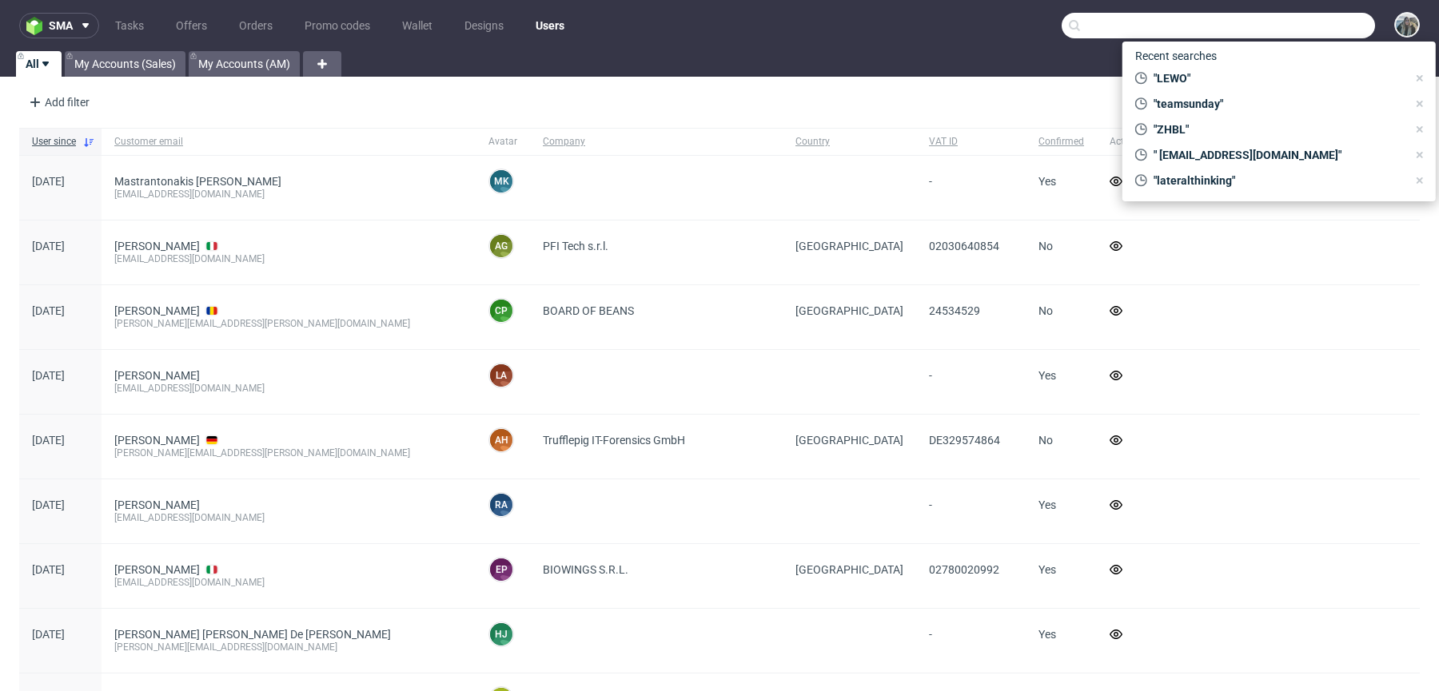
paste input "refurbed"
type input "refurbed"
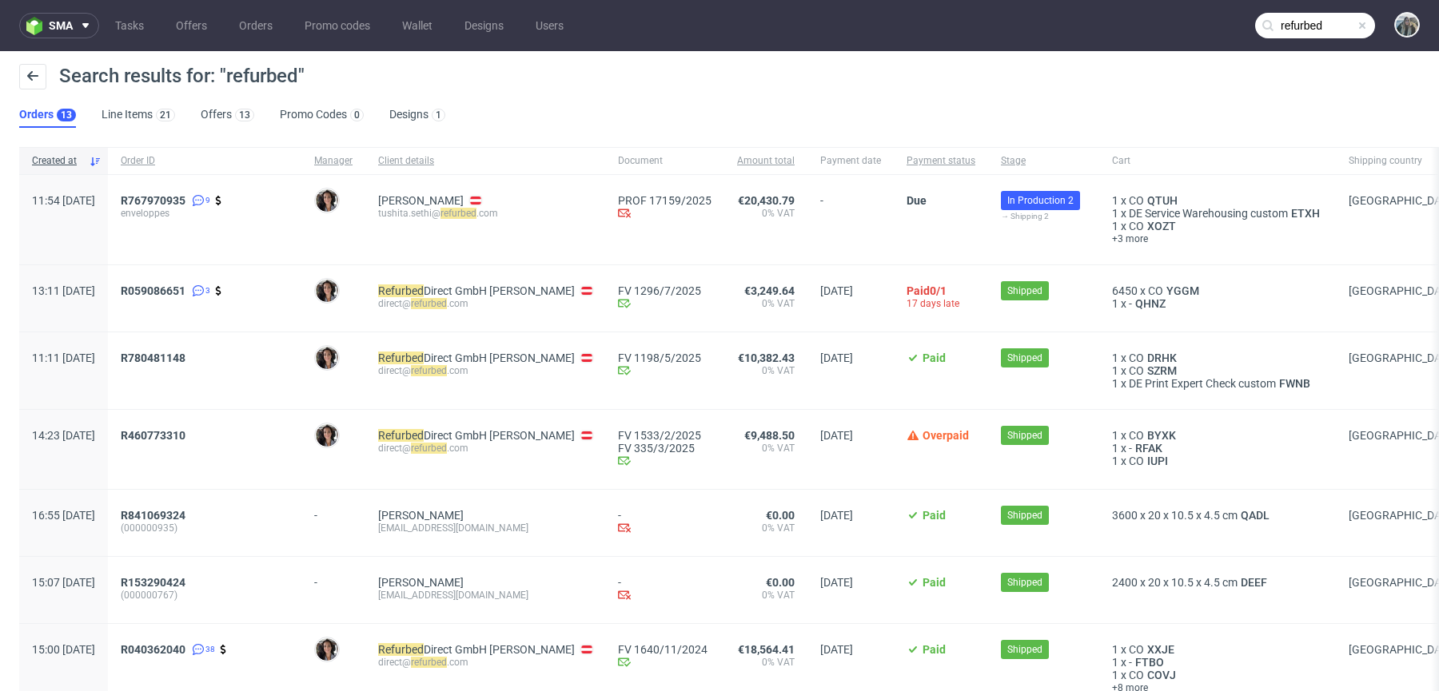
click at [183, 186] on div "R767970935 9 enveloppes" at bounding box center [204, 220] width 193 height 90
click at [185, 194] on span "R767970935" at bounding box center [153, 200] width 65 height 13
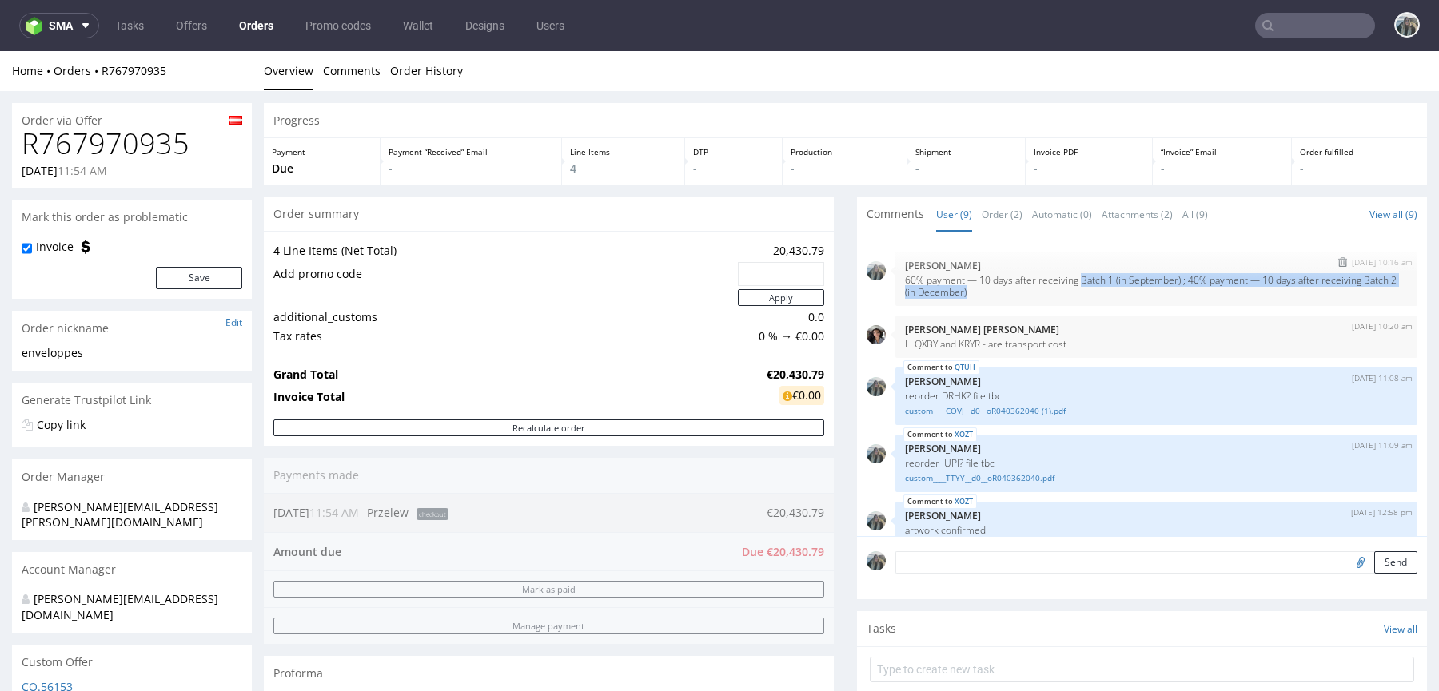
drag, startPoint x: 1102, startPoint y: 302, endPoint x: 1075, endPoint y: 276, distance: 37.9
click at [1075, 277] on div "18th Aug 25 | 10:16 am Zeniuk Magdalena 60% payment — 10 days after receiving B…" at bounding box center [1156, 279] width 522 height 54
copy p "Batch 1 (in September) ; 40% payment — 10 days after receiving Batch 2 (in Dece…"
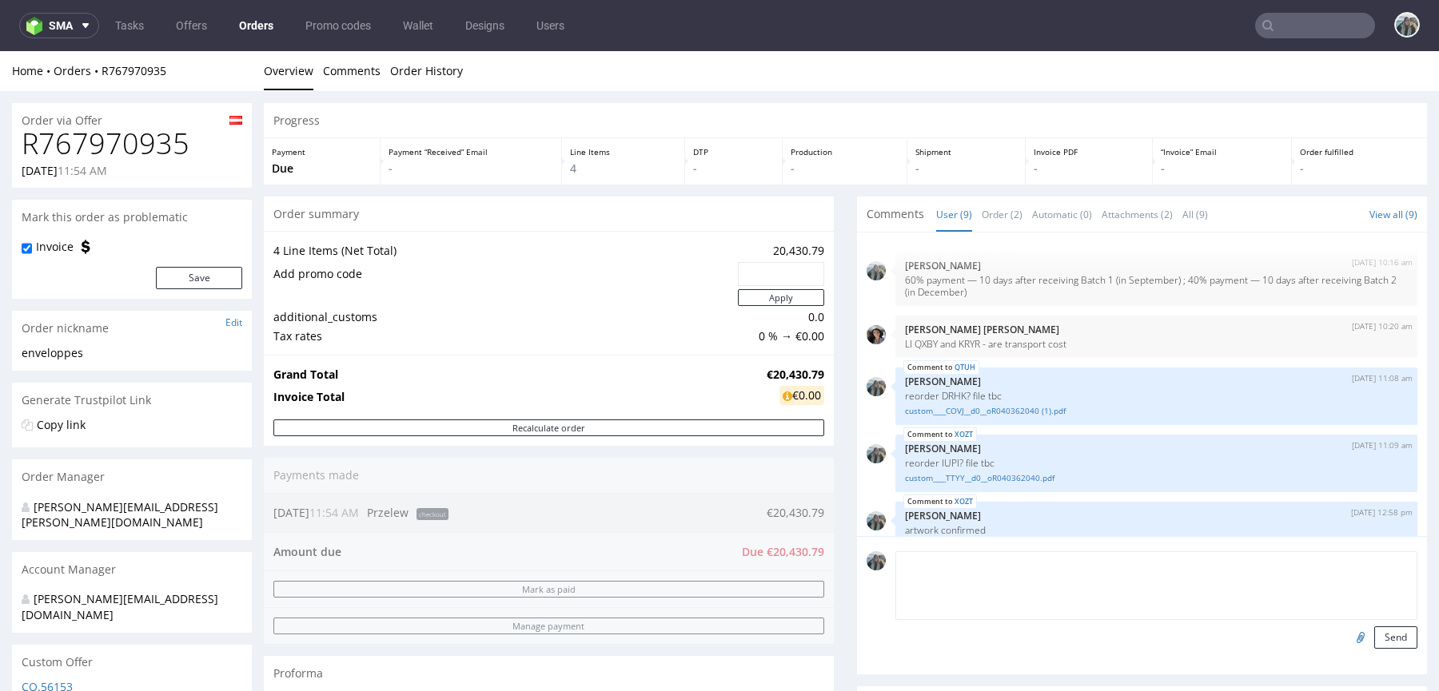
click at [1024, 571] on textarea at bounding box center [1156, 585] width 522 height 69
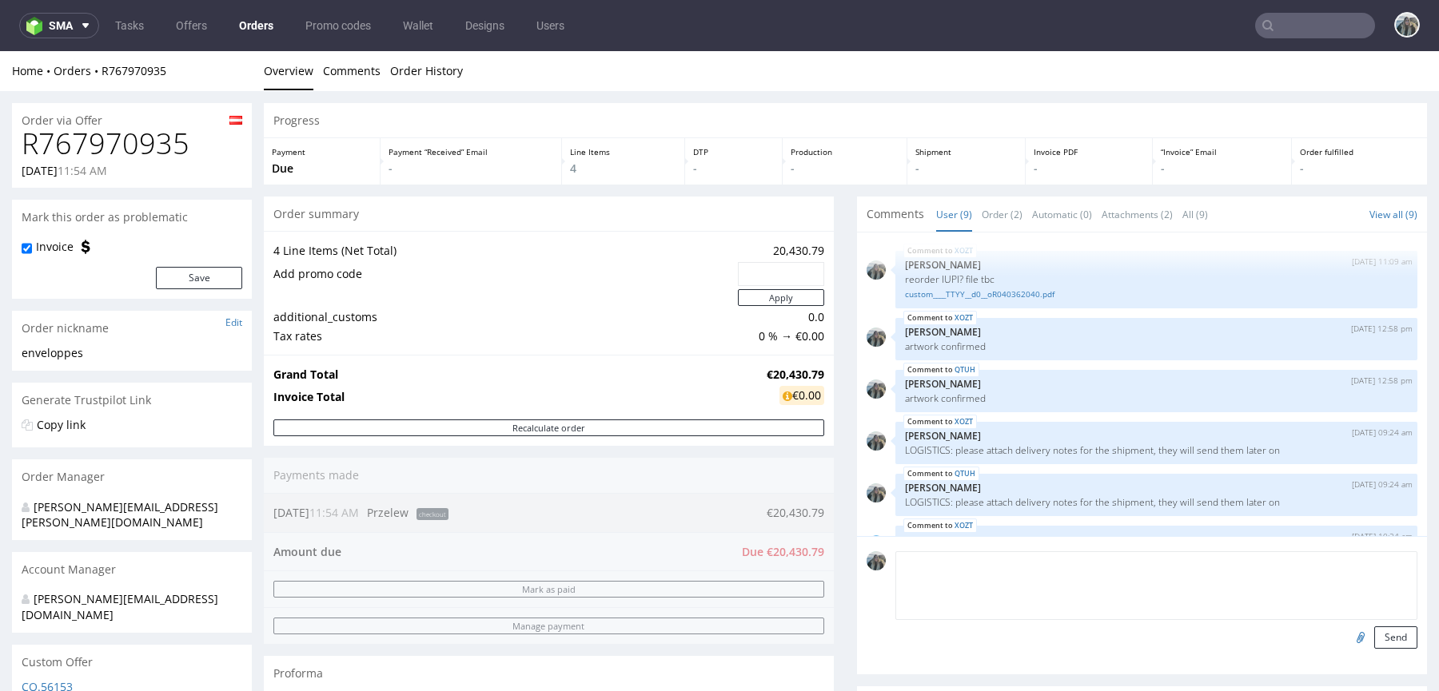
scroll to position [225, 0]
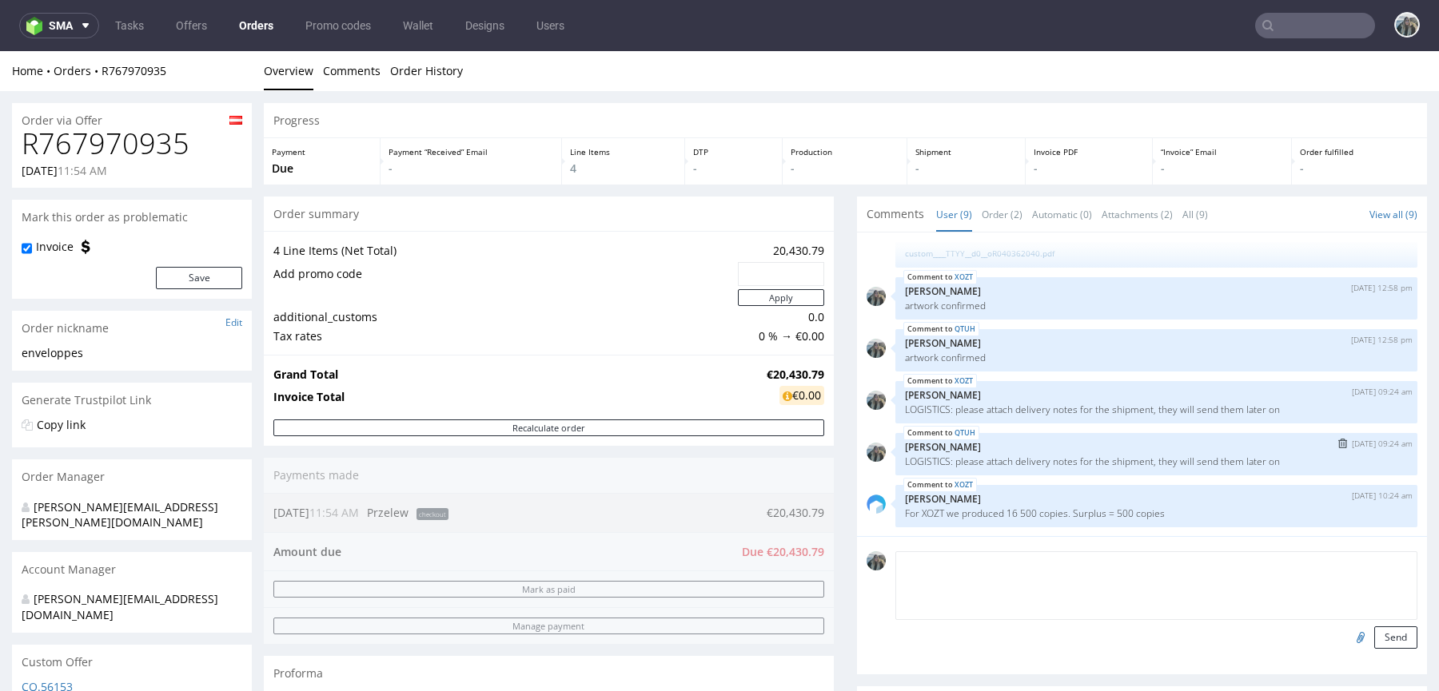
paste textarea "Batch 1 (in September) ; 40% payment — 10 days after receiving Batch 2 (in Dece…"
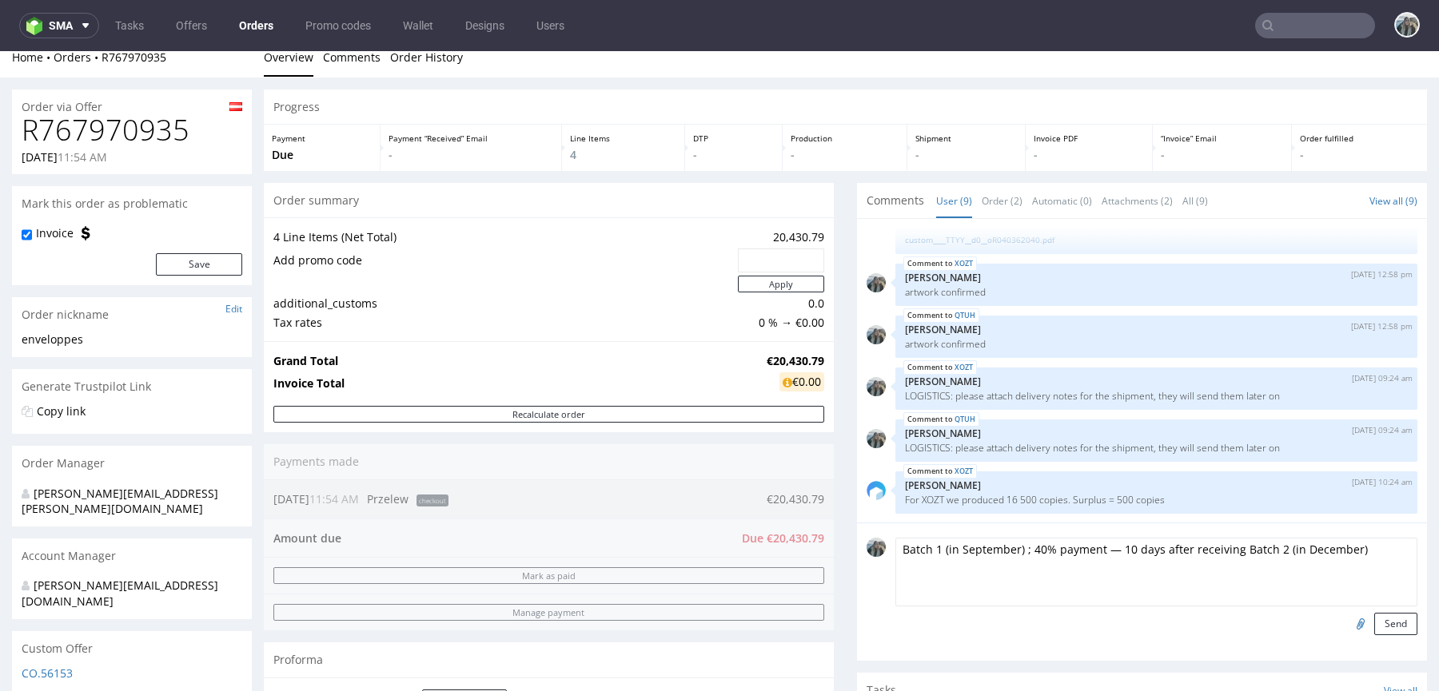
drag, startPoint x: 1106, startPoint y: 548, endPoint x: 1013, endPoint y: 546, distance: 92.7
click at [1015, 547] on textarea "Batch 1 (in September) ; 40% payment — 10 days after receiving Batch 2 (in Dece…" at bounding box center [1156, 572] width 522 height 69
type textarea "WAREHOUSING: Batch 1 (in September) 10 days after receiving Batch 2 (in Decembe…"
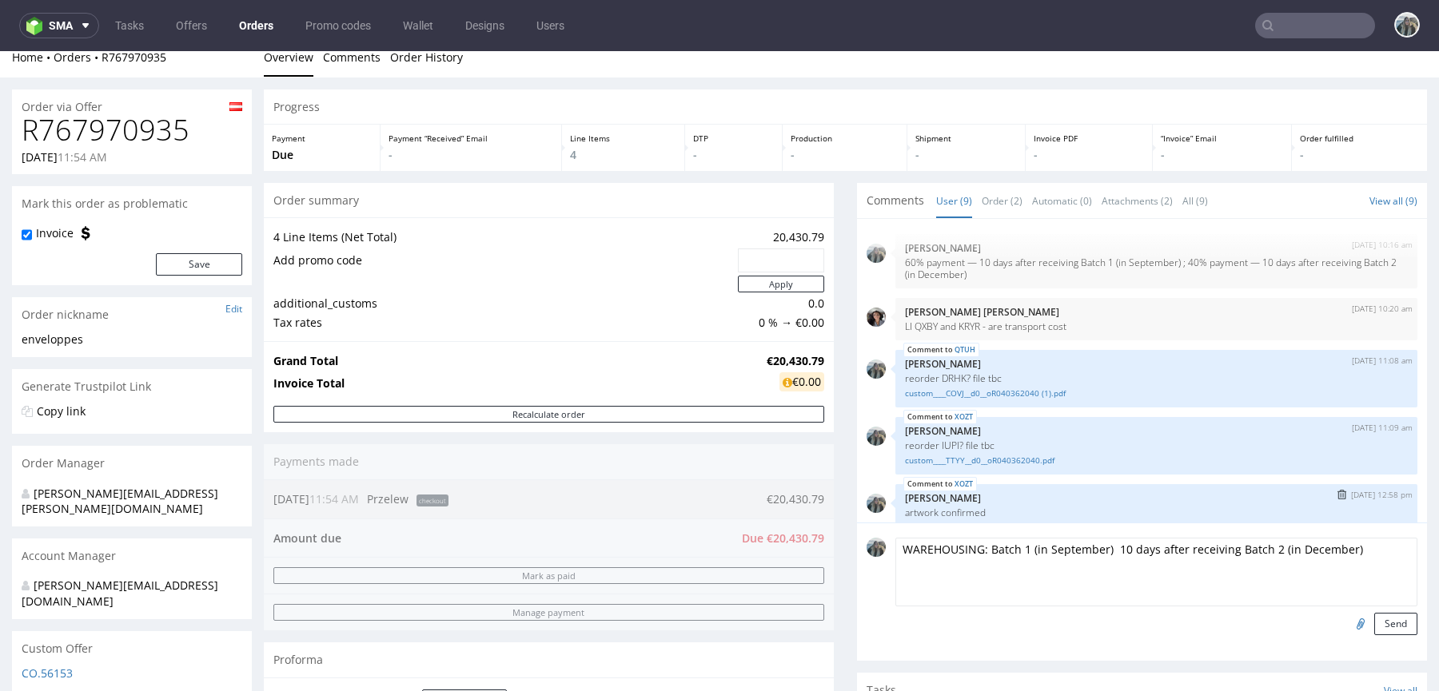
scroll to position [0, 0]
click at [1276, 18] on input "text" at bounding box center [1315, 26] width 120 height 26
paste input "teamsunday"
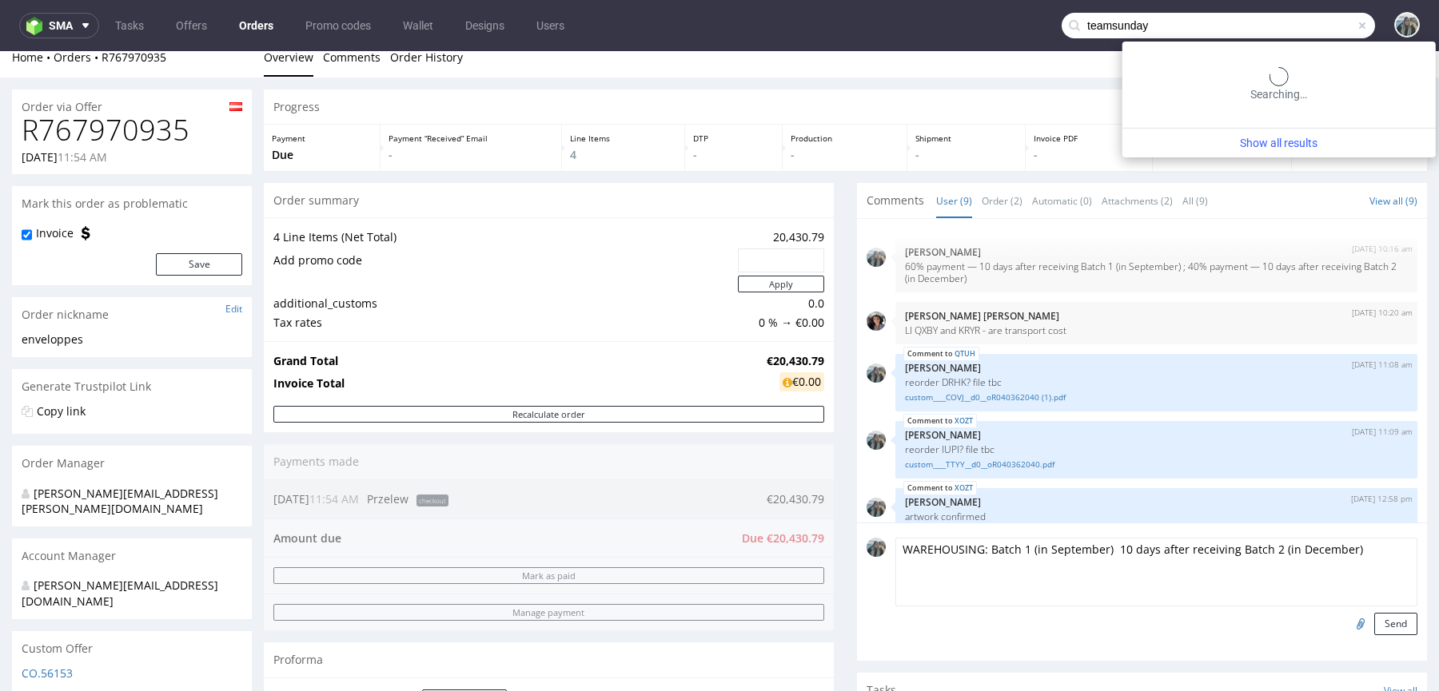
type input "teamsunday"
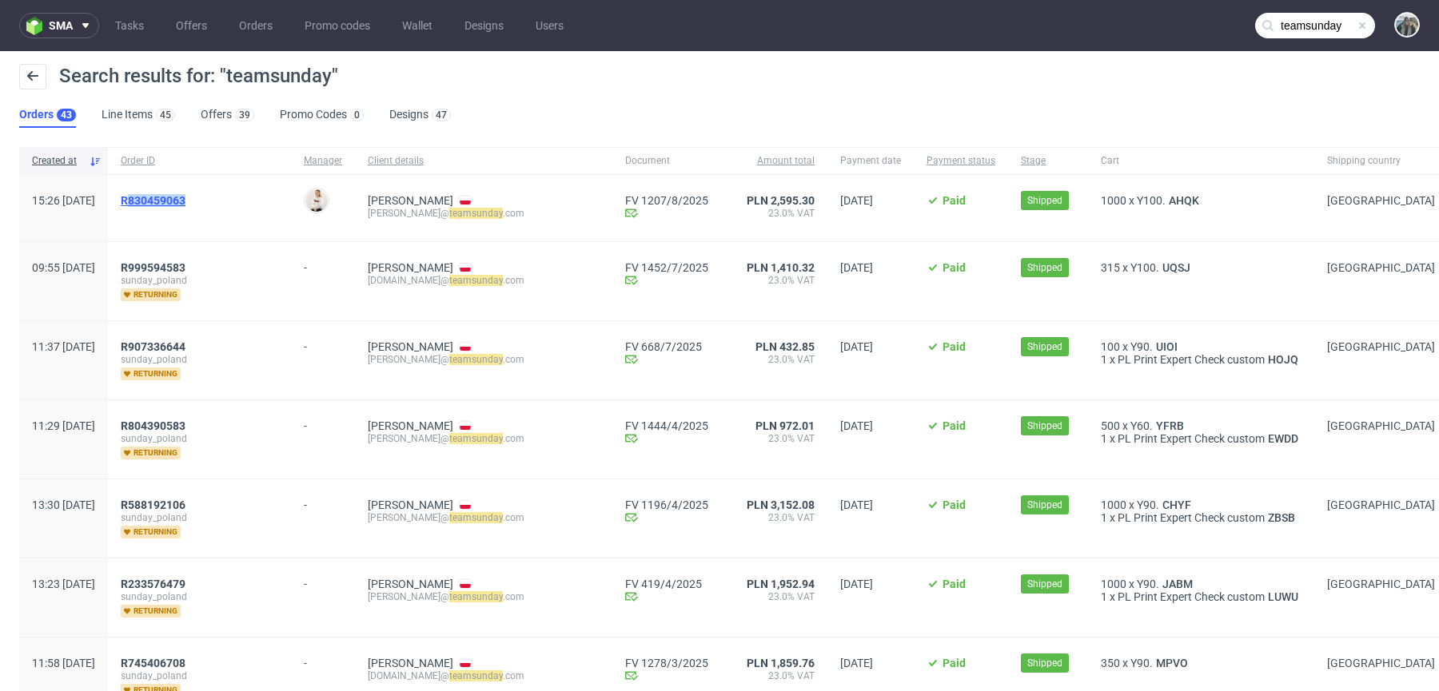
drag, startPoint x: 179, startPoint y: 215, endPoint x: 173, endPoint y: 197, distance: 18.5
click at [173, 197] on span "R830459063" at bounding box center [199, 208] width 157 height 28
drag, startPoint x: 172, startPoint y: 213, endPoint x: 169, endPoint y: 201, distance: 12.4
click at [169, 202] on span "R 830459063" at bounding box center [199, 208] width 157 height 28
copy span "R 830459063"
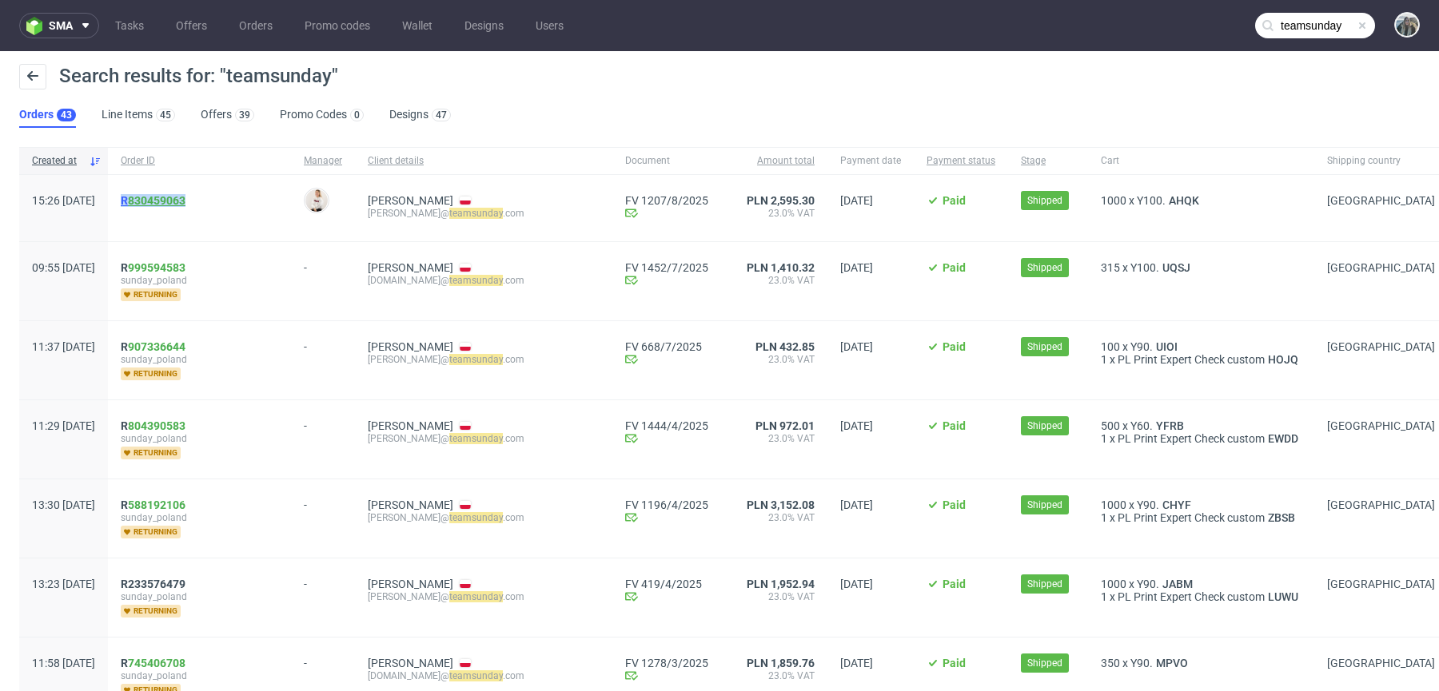
click at [172, 201] on span "R 830459063" at bounding box center [153, 200] width 65 height 13
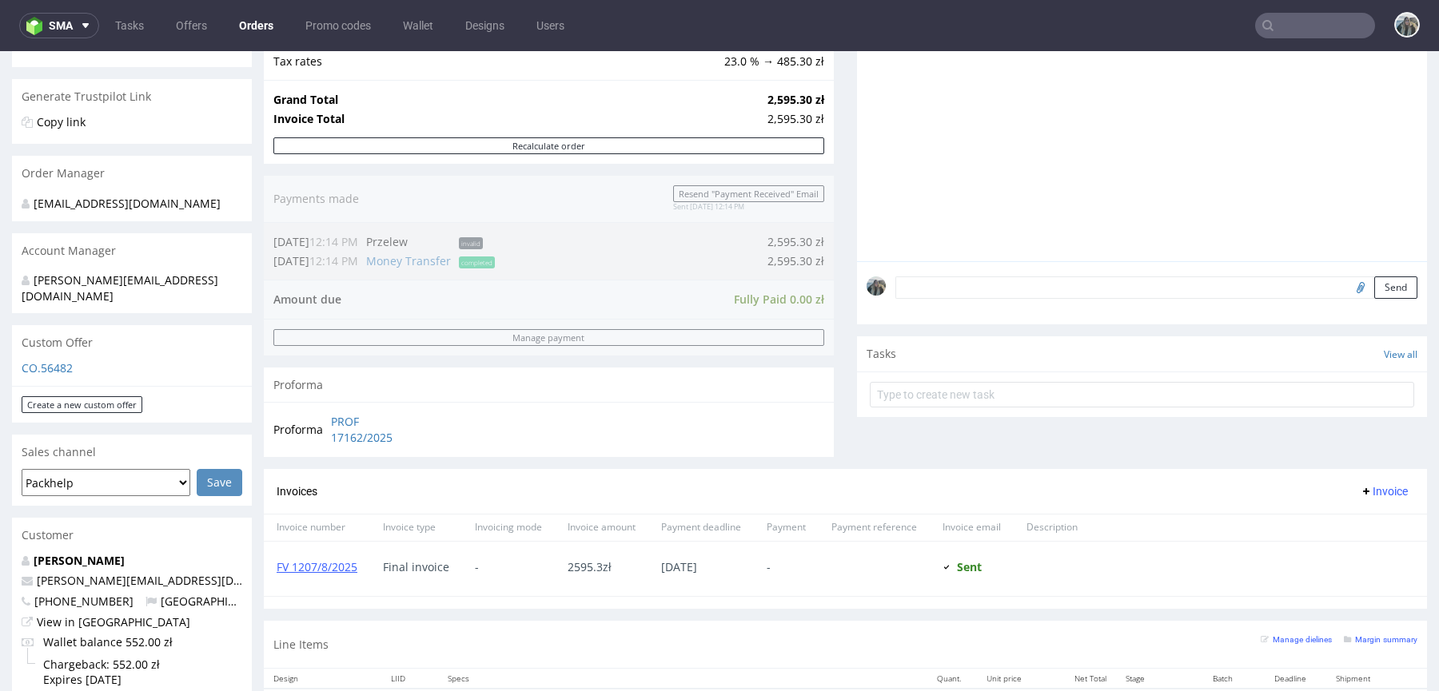
scroll to position [753, 0]
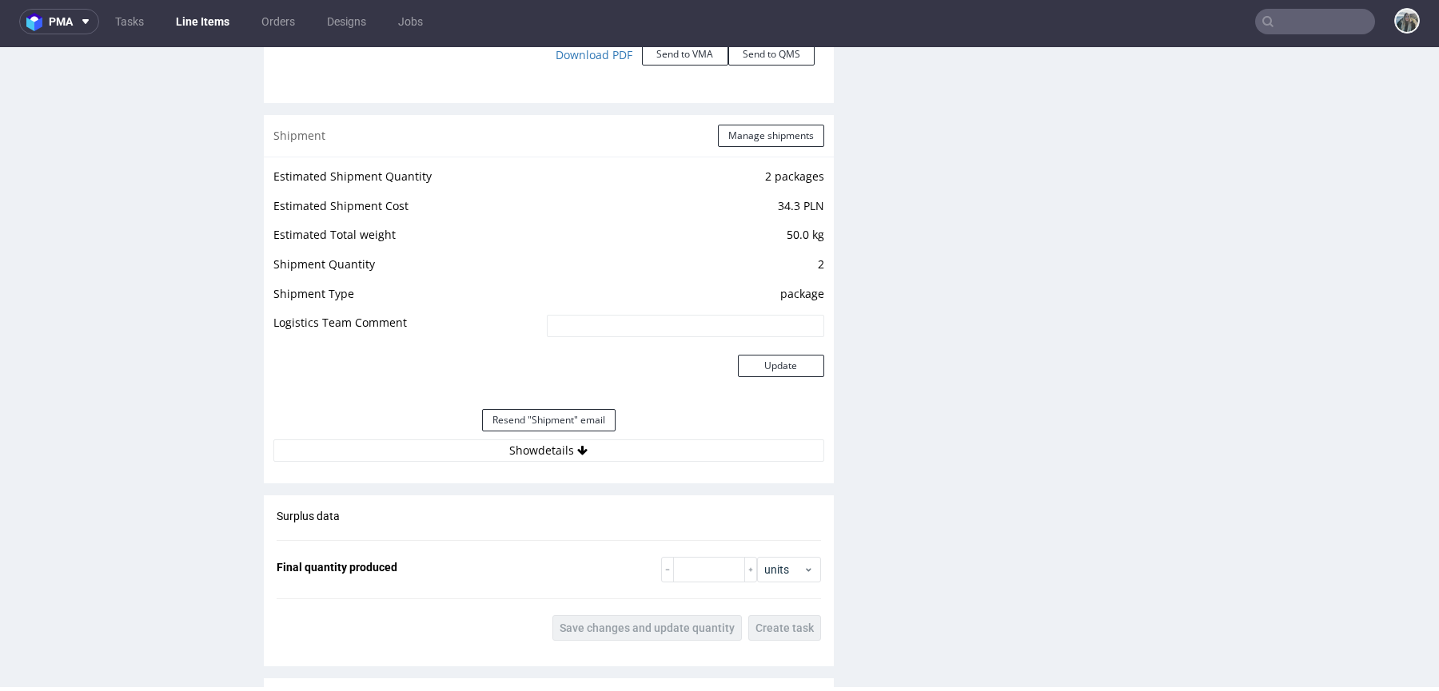
scroll to position [2000, 0]
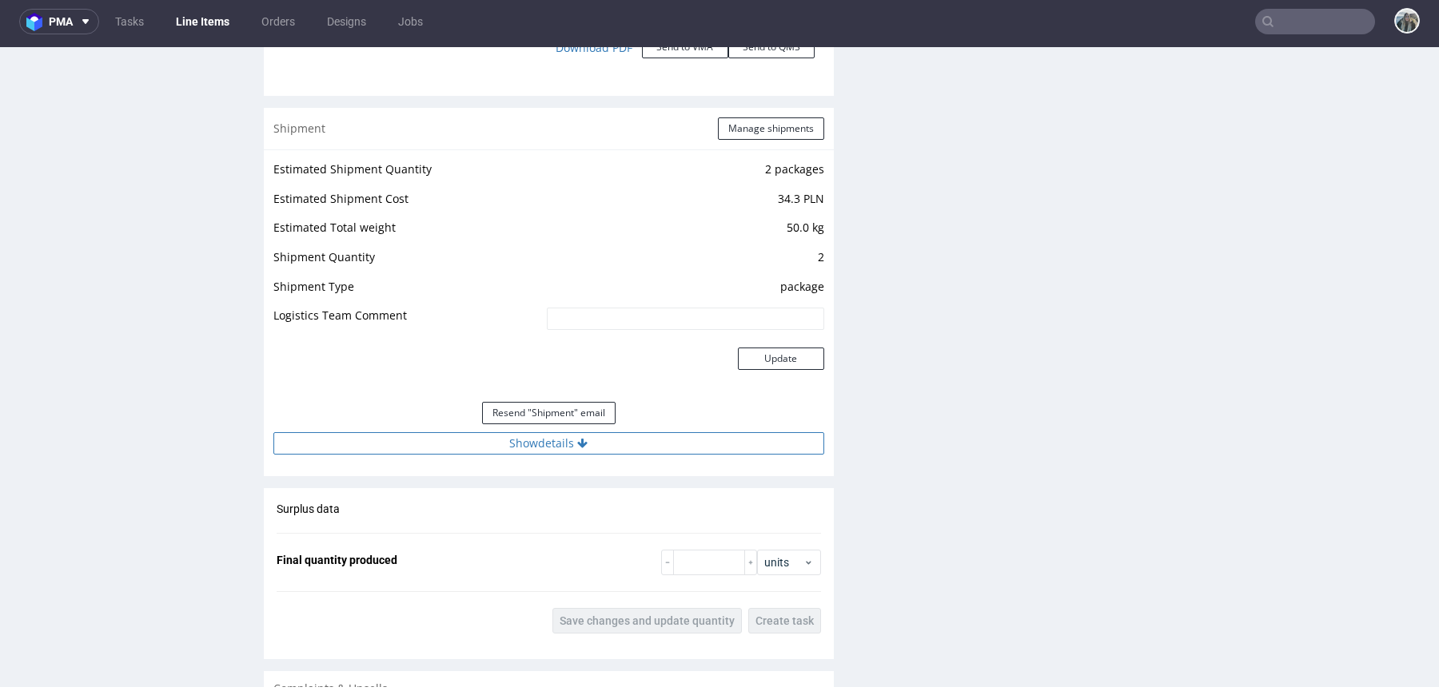
click at [459, 441] on button "Show details" at bounding box center [548, 443] width 551 height 22
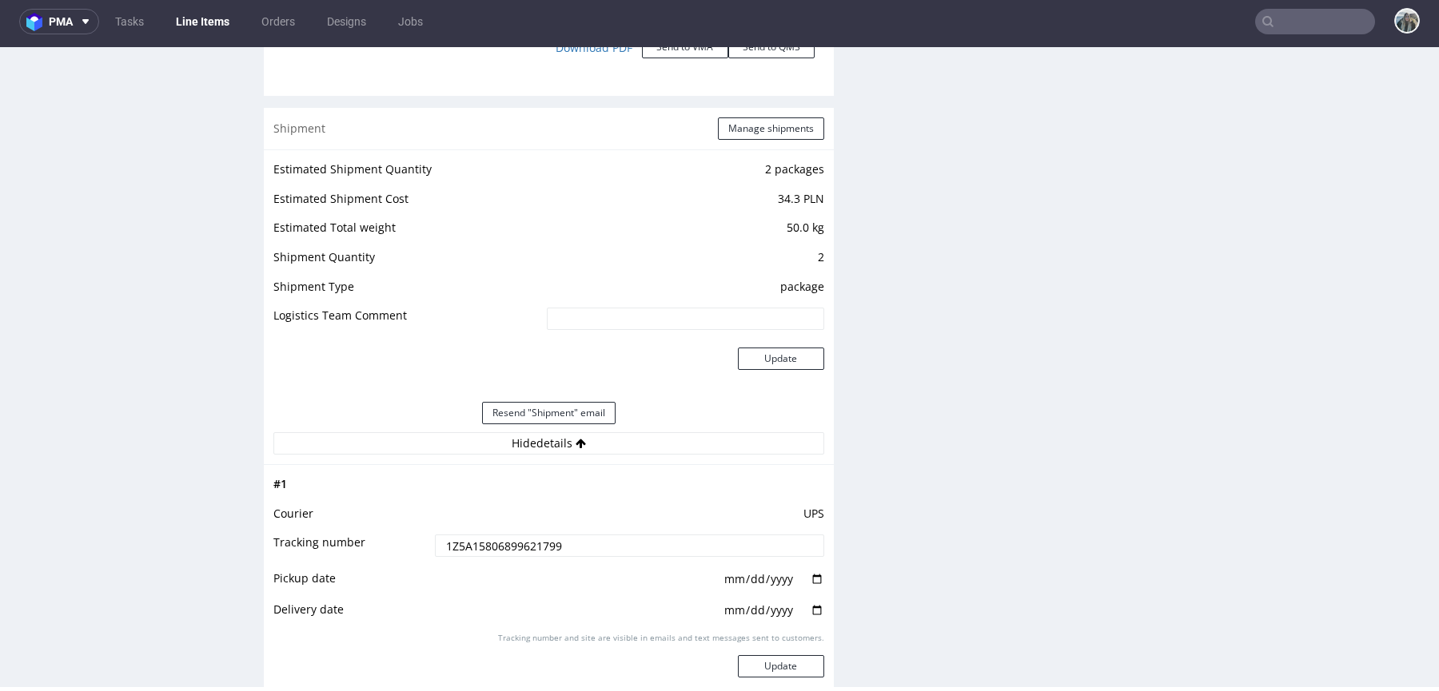
click at [472, 539] on input "1Z5A15806899621799" at bounding box center [629, 546] width 389 height 22
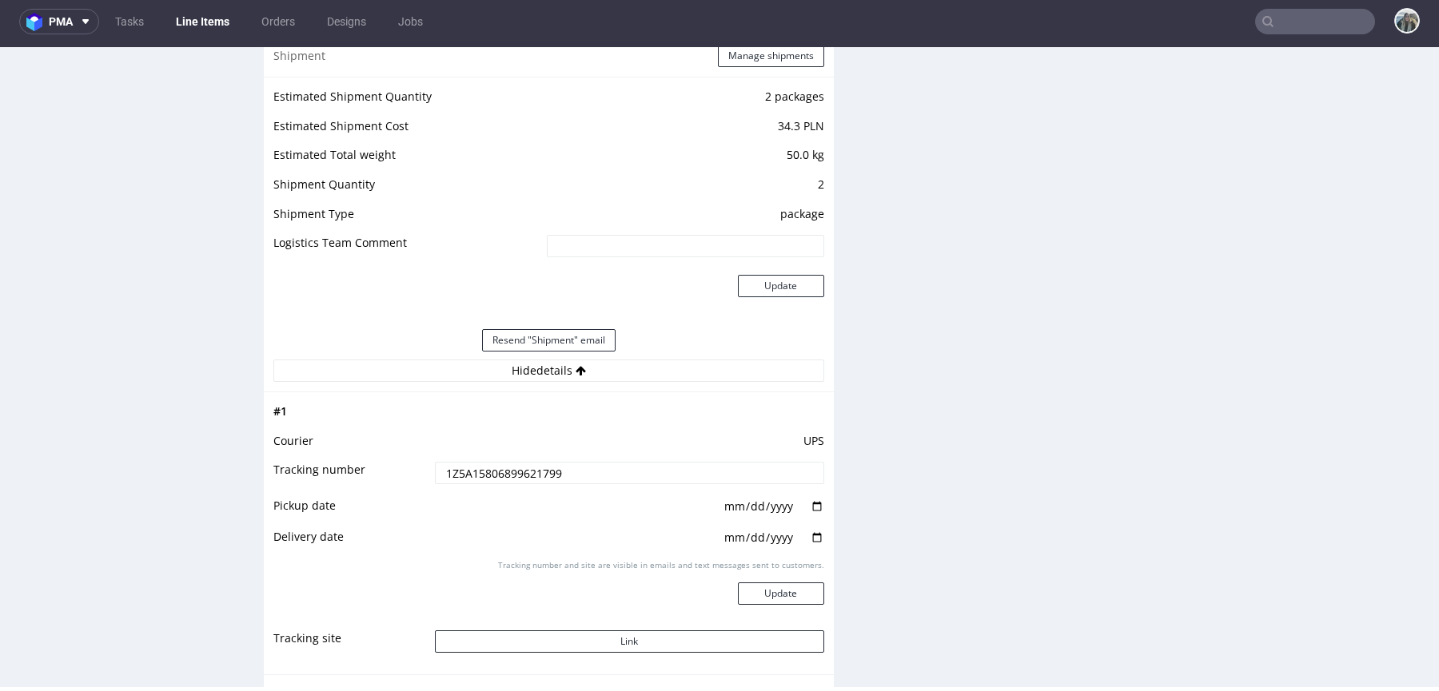
scroll to position [2167, 0]
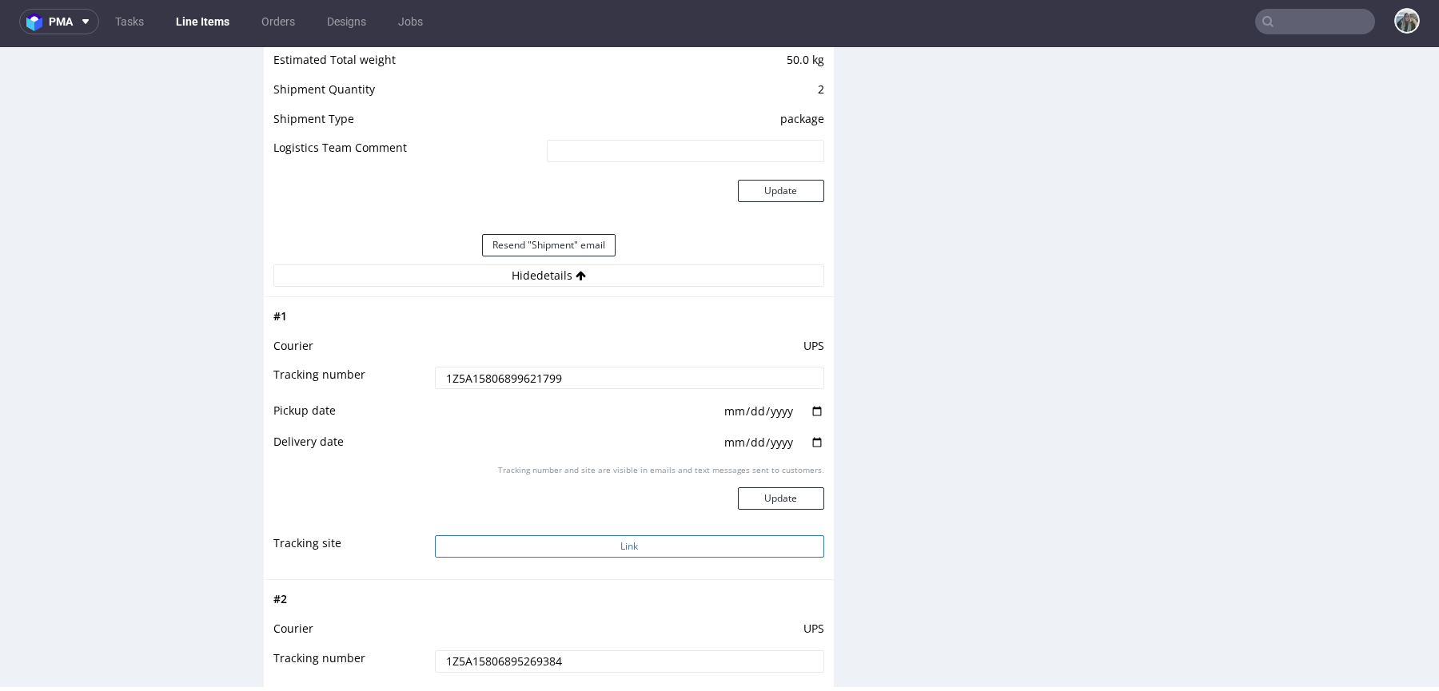
click at [553, 552] on button "Link" at bounding box center [629, 546] width 389 height 22
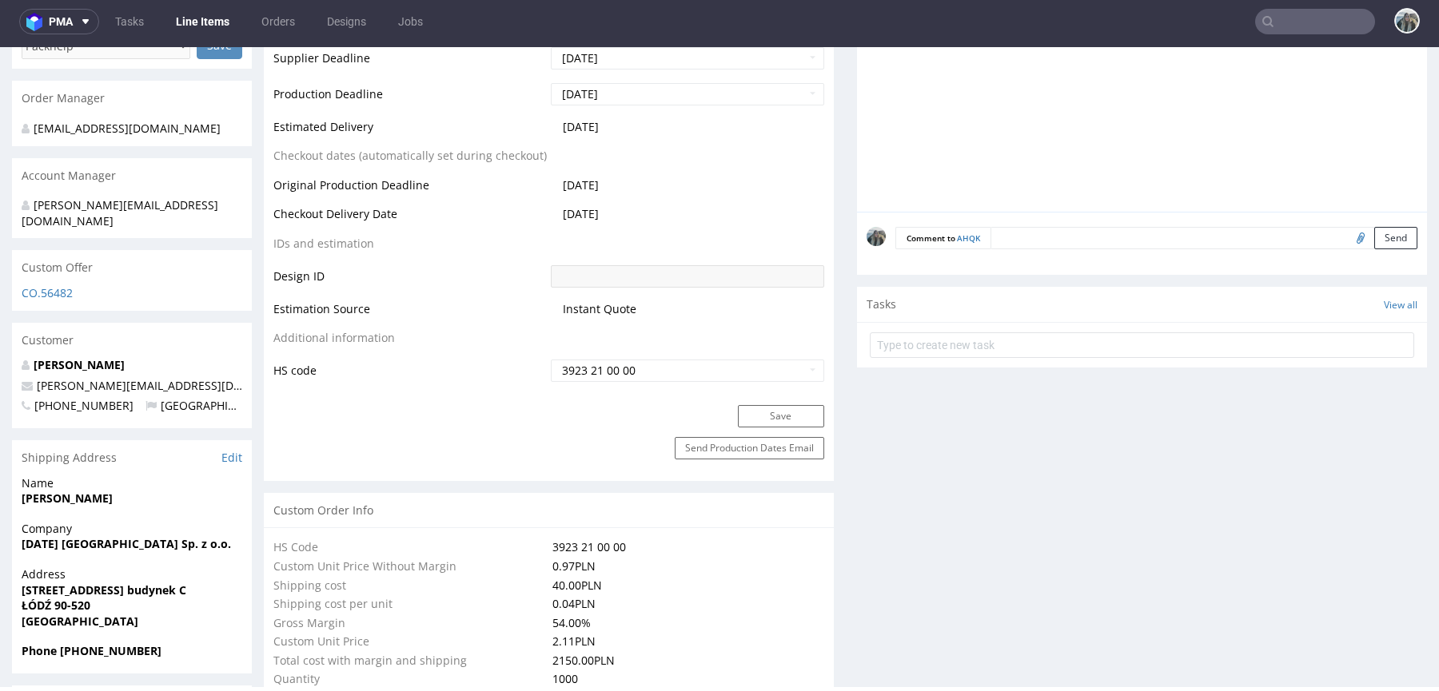
scroll to position [849, 0]
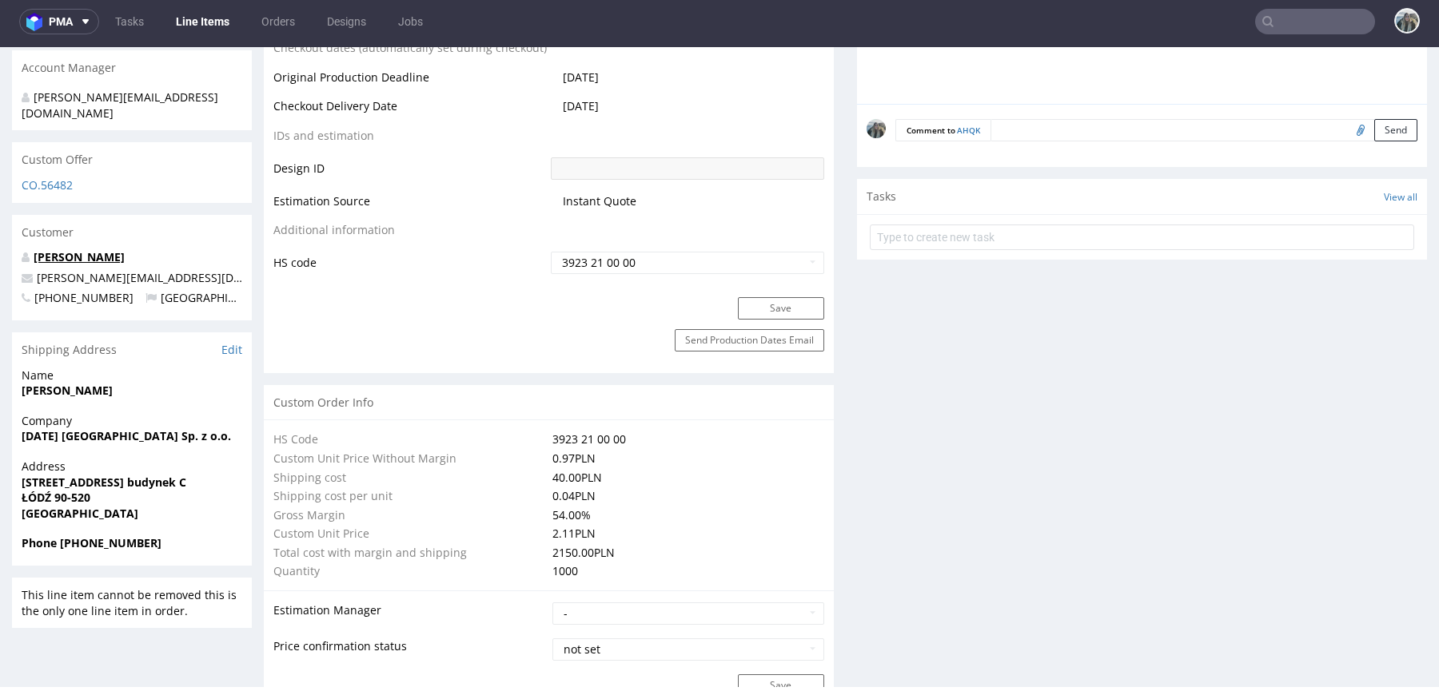
click at [76, 249] on link "[PERSON_NAME]" at bounding box center [79, 256] width 91 height 15
drag, startPoint x: 179, startPoint y: 263, endPoint x: 138, endPoint y: 228, distance: 53.8
click at [72, 270] on p "iwona@teamsunday.com" at bounding box center [132, 278] width 221 height 16
copy link "teamsunday.com"
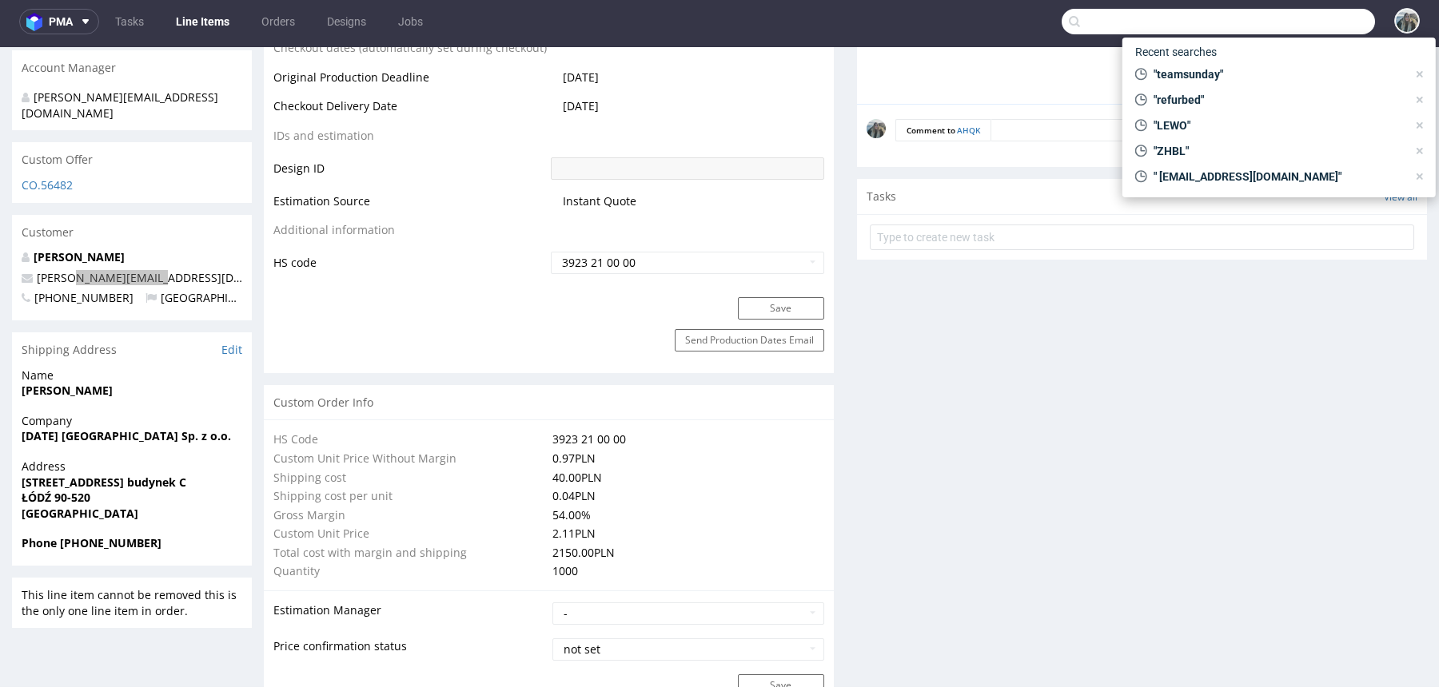
click at [1283, 9] on input "text" at bounding box center [1217, 22] width 313 height 26
paste input "R830459063 i wyliczenie kosztu wy"
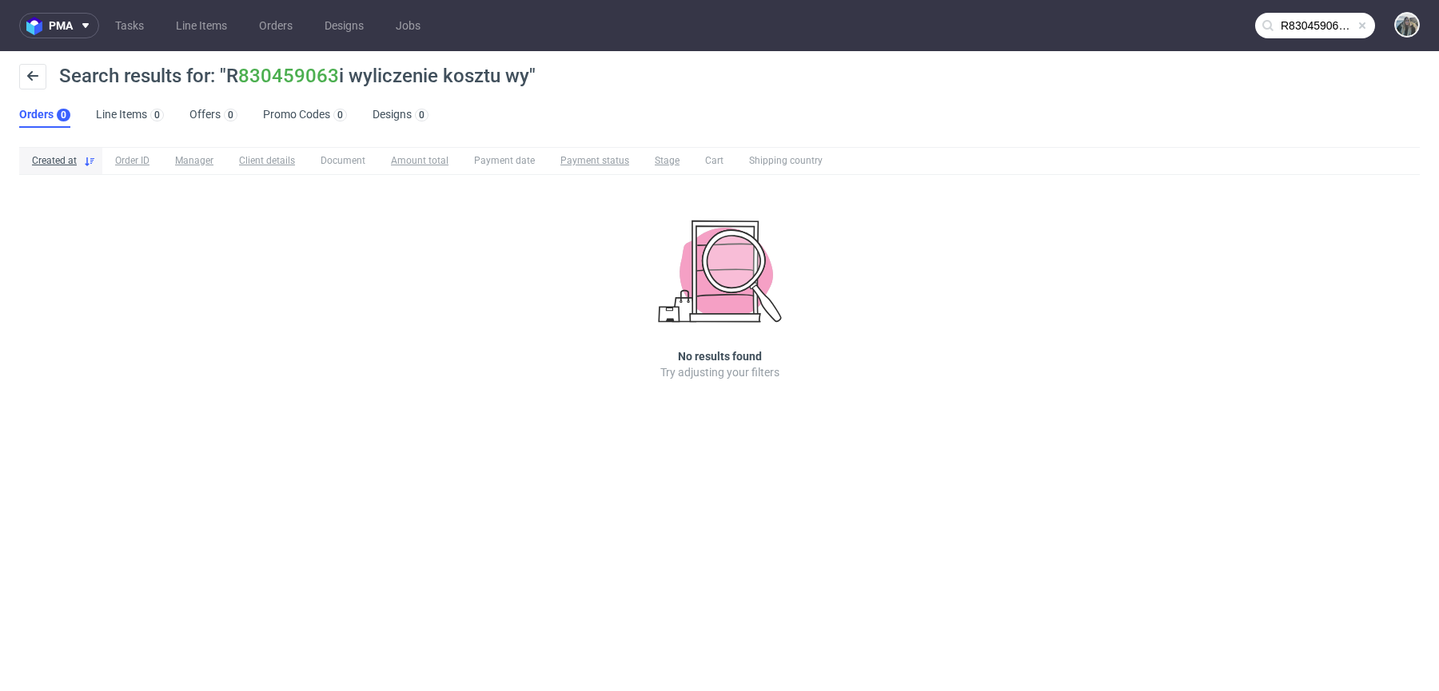
click at [230, 72] on span "Search results for: "R 830459063 i wyliczenie kosztu wy"" at bounding box center [297, 76] width 476 height 22
click at [230, 73] on span "Search results for: "R 830459063 i wyliczenie kosztu wy"" at bounding box center [297, 76] width 476 height 22
copy span "R 830459063"
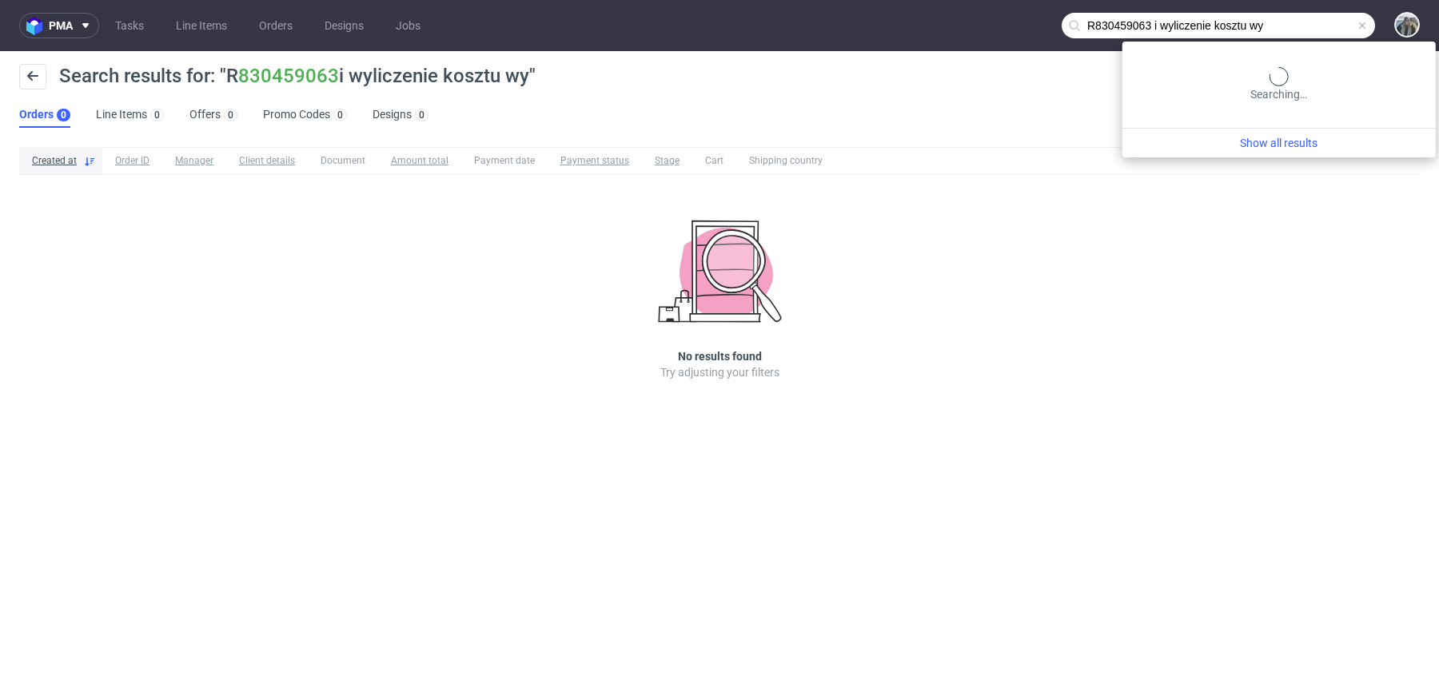
click at [1299, 15] on input "R830459063 i wyliczenie kosztu wy" at bounding box center [1217, 26] width 313 height 26
paste input "R830459063"
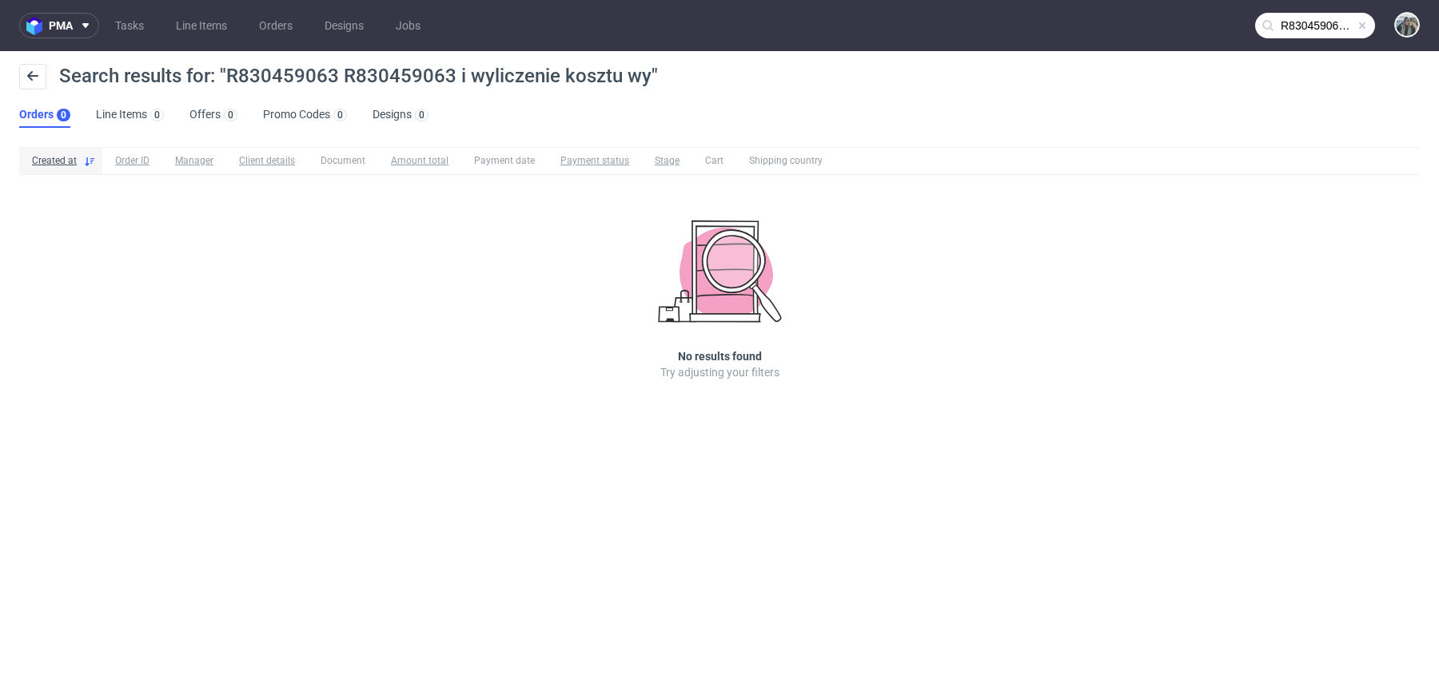
click at [1299, 15] on input "R830459063 R830459063 i wyliczenie kosztu wy" at bounding box center [1315, 26] width 120 height 26
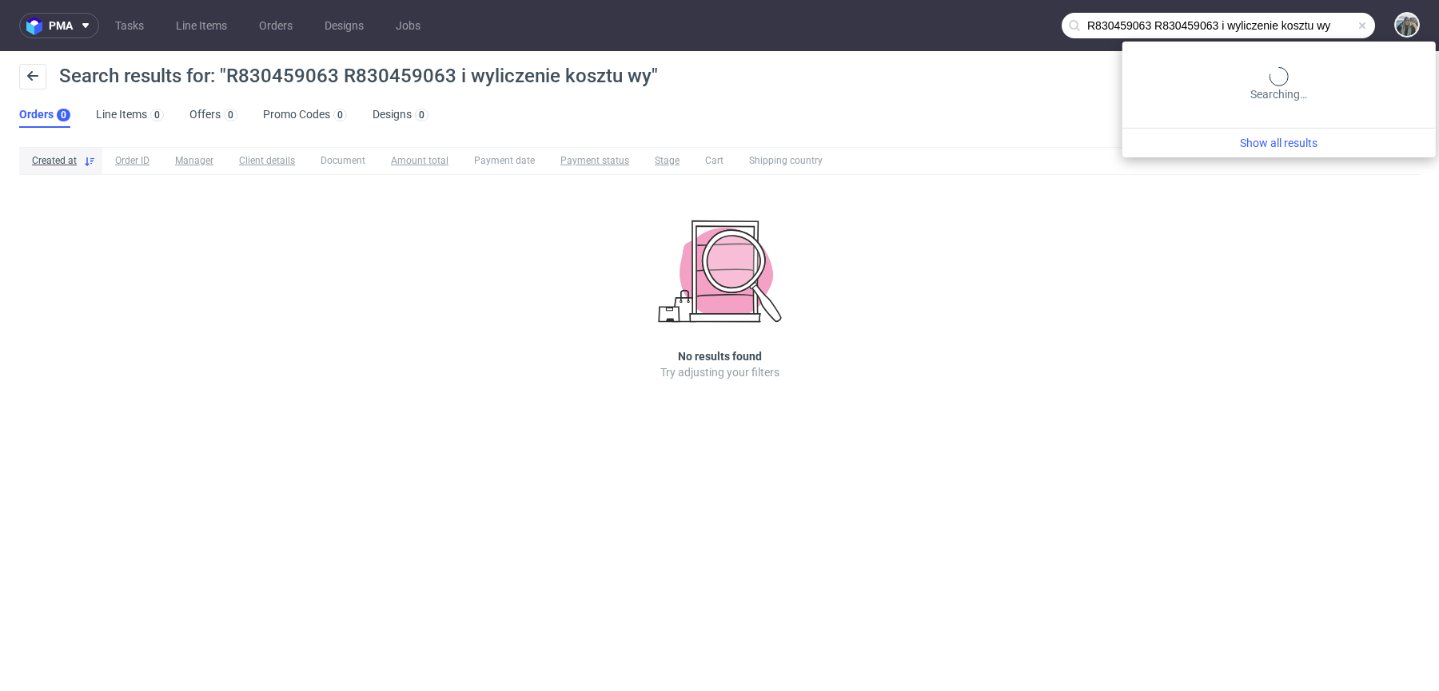
paste input "text"
type input "R830459063"
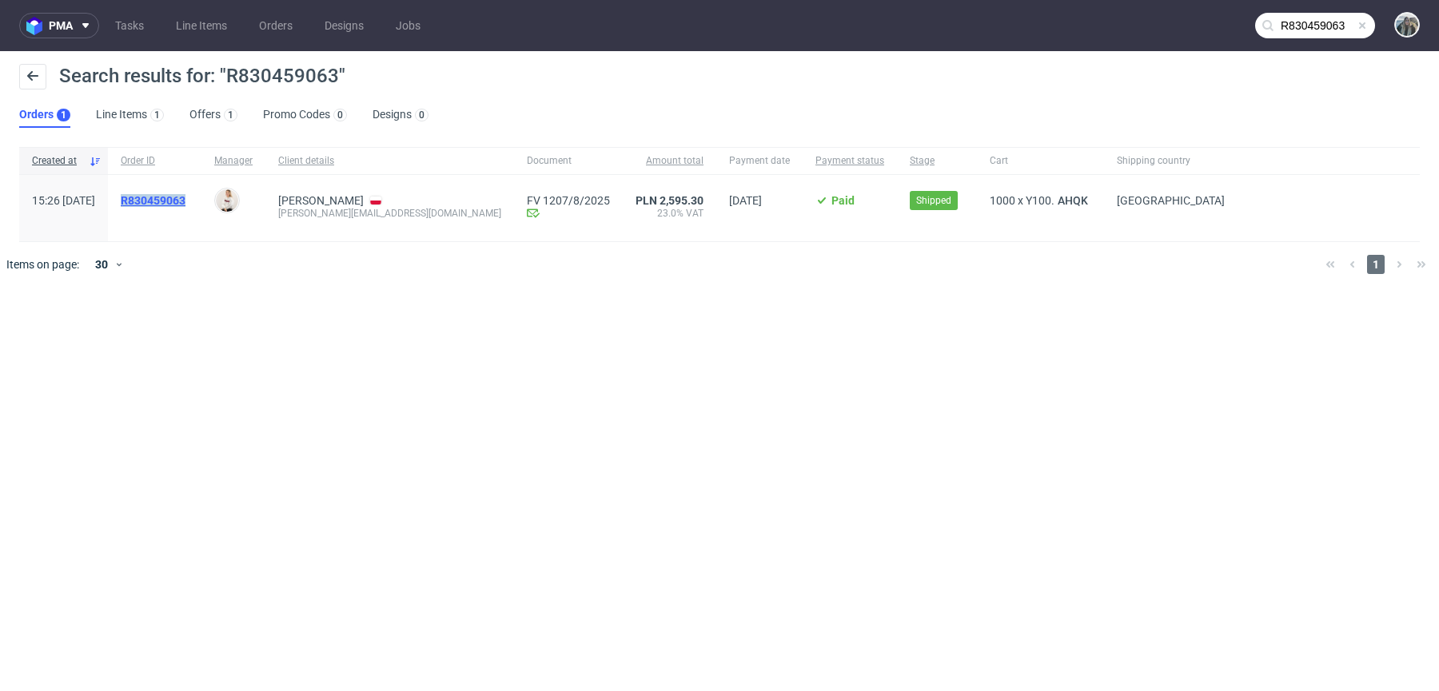
drag, startPoint x: 185, startPoint y: 209, endPoint x: 165, endPoint y: 202, distance: 21.2
click at [165, 202] on span "R830459063" at bounding box center [155, 208] width 68 height 28
copy mark "R830459063"
click at [169, 202] on mark "R 830459063" at bounding box center [153, 200] width 65 height 13
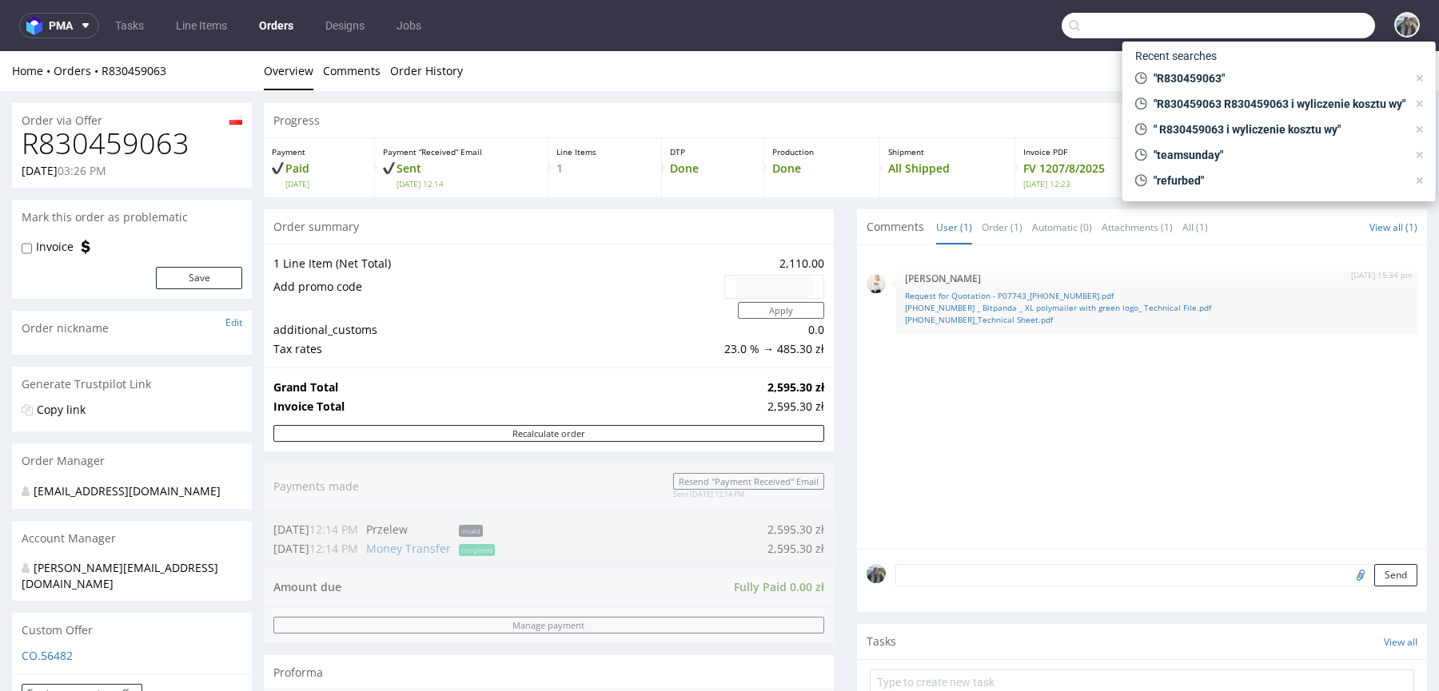
click at [1282, 25] on input "text" at bounding box center [1217, 26] width 313 height 26
paste input "REFURBED"
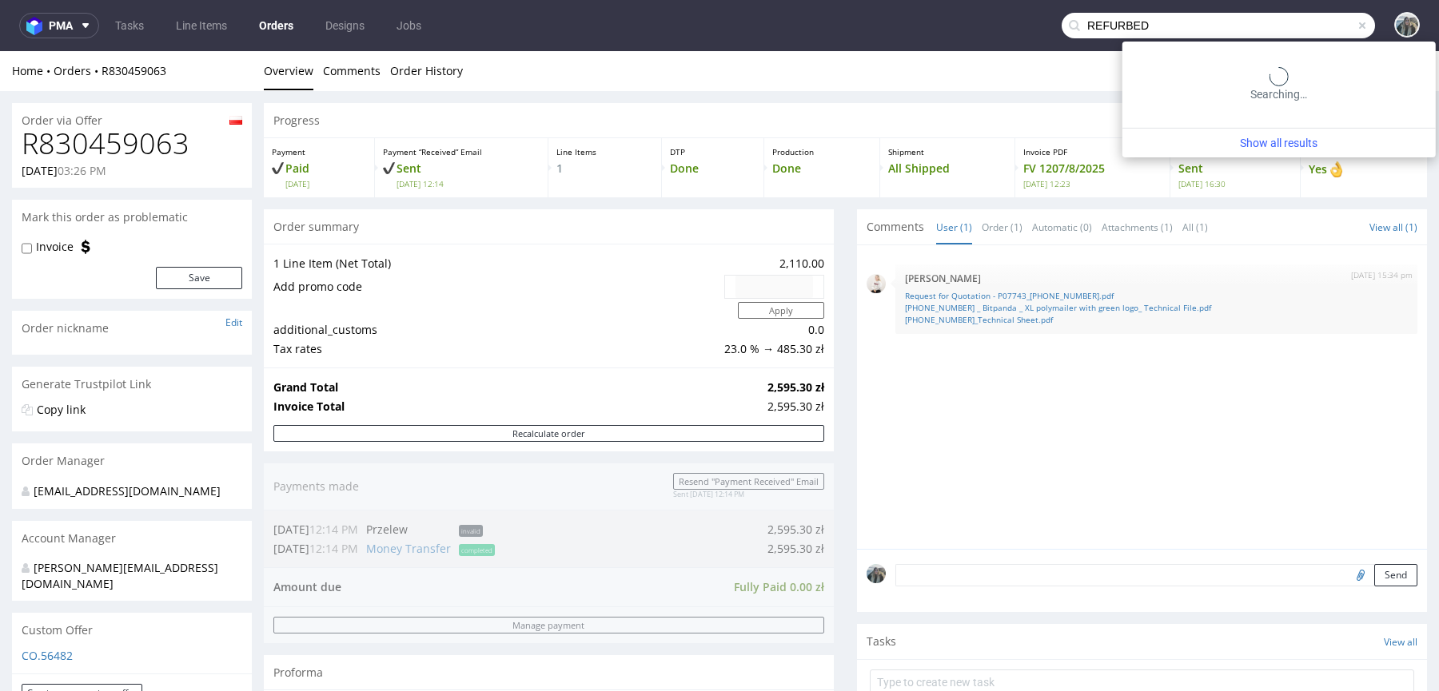
type input "REFURBED"
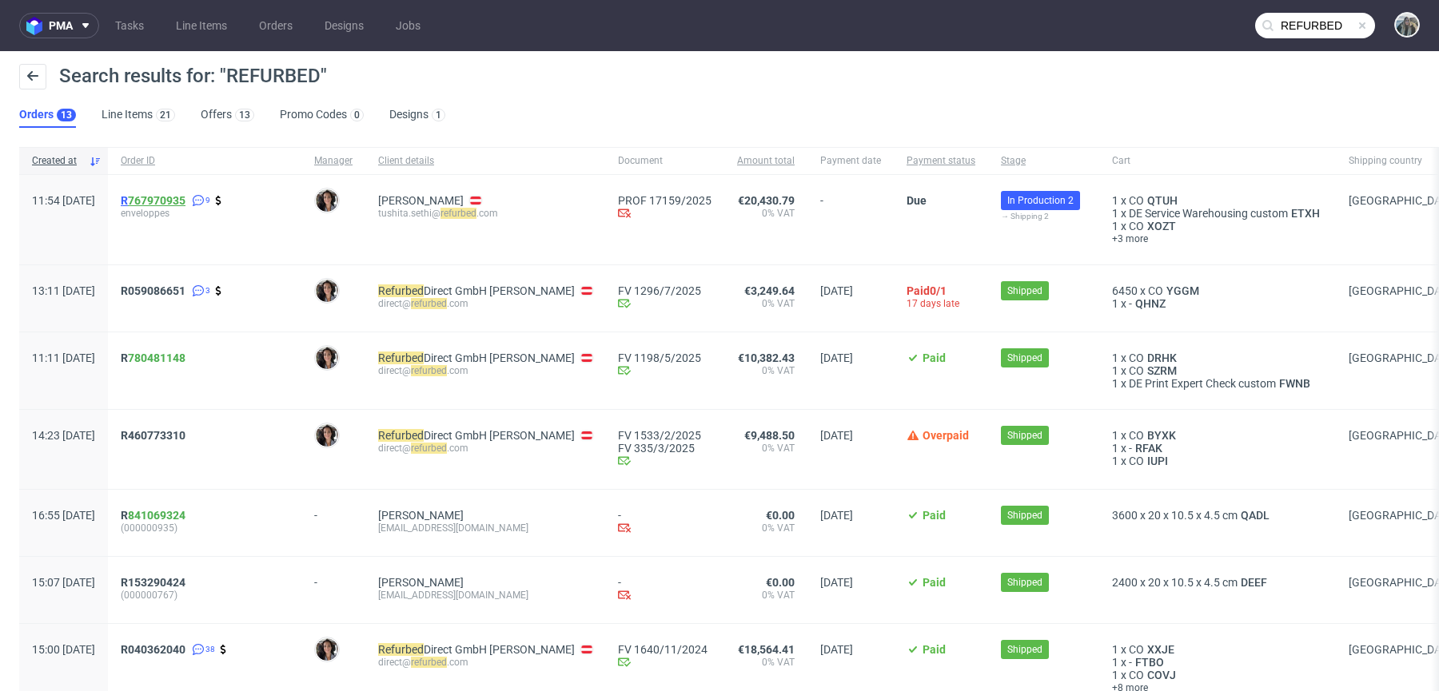
click at [185, 204] on link "767970935" at bounding box center [157, 200] width 58 height 13
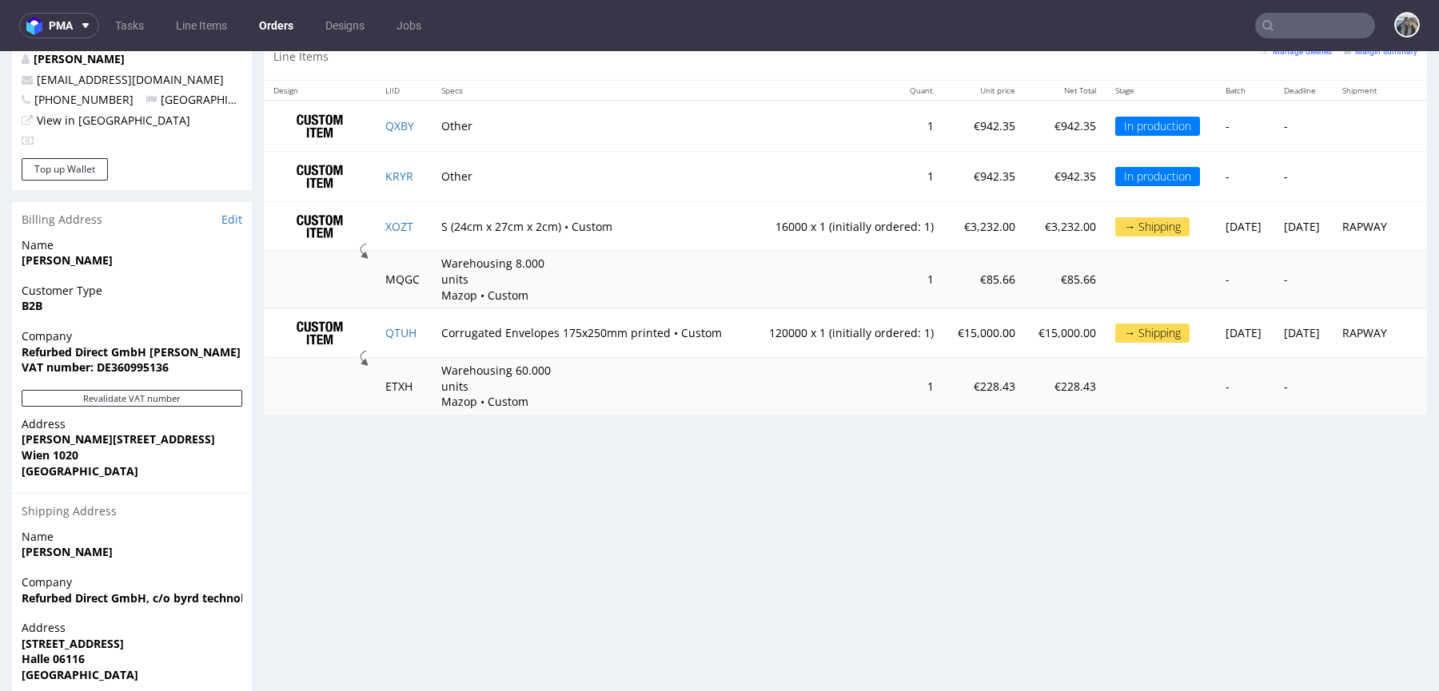
scroll to position [280, 0]
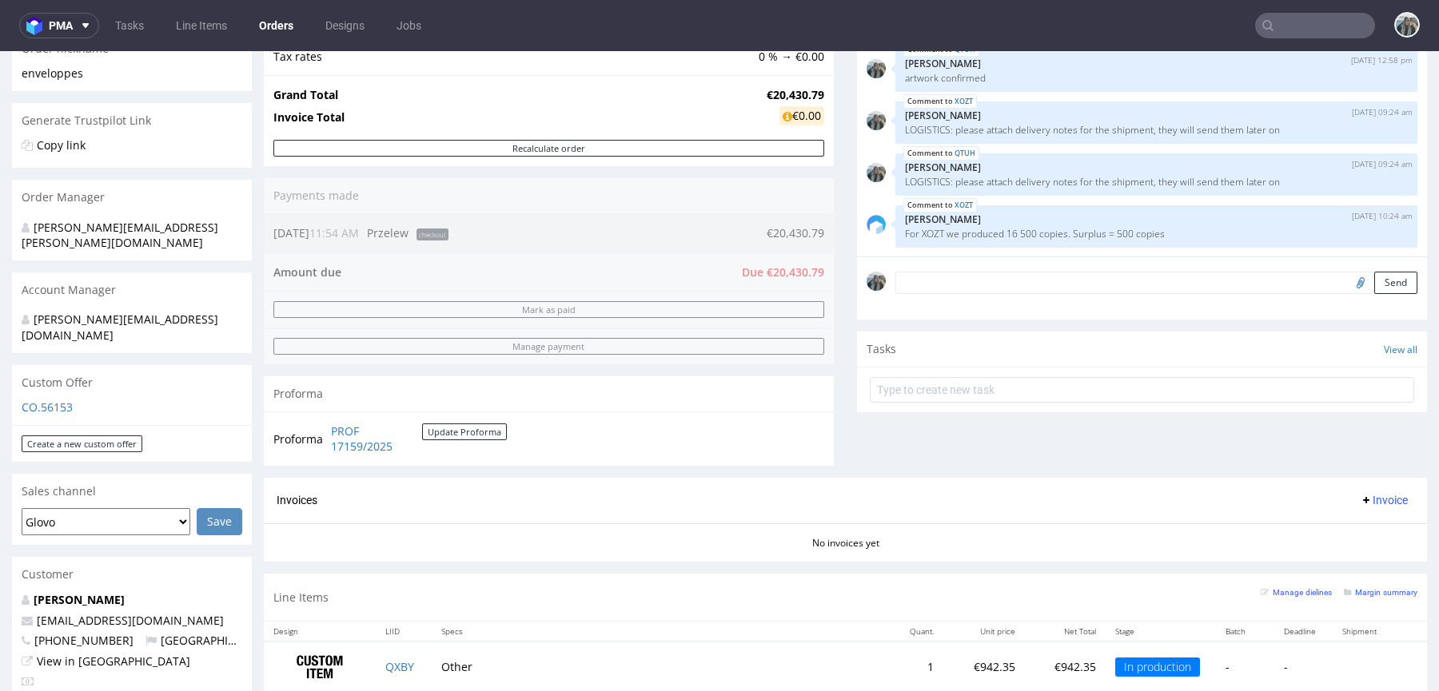
click at [1087, 291] on textarea at bounding box center [1156, 283] width 522 height 22
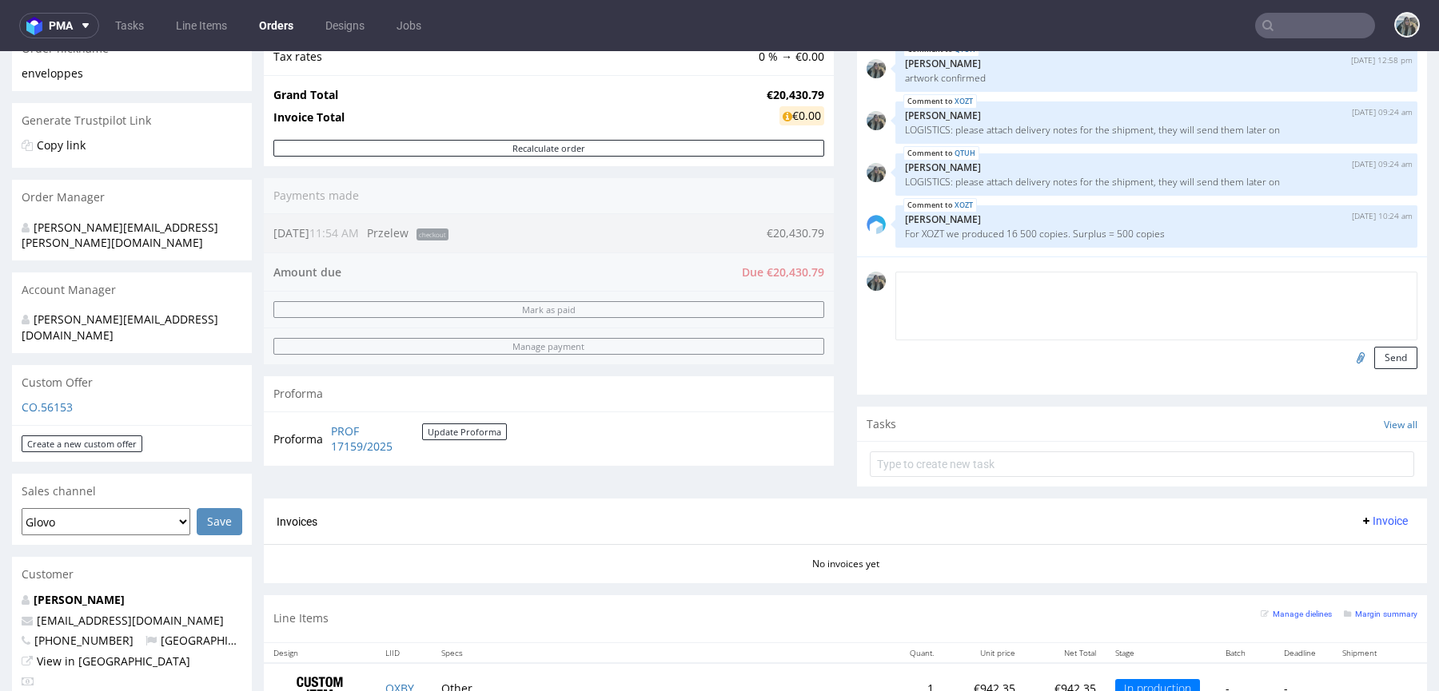
type textarea "w"
drag, startPoint x: 1013, startPoint y: 281, endPoint x: 1295, endPoint y: 281, distance: 282.9
click at [1279, 281] on textarea "WAREHOUSING : 50% OF THE ORDER NOW," at bounding box center [1156, 306] width 522 height 69
type textarea "WAREHOUSING : 50% of the order now, 50% in December"
click at [1374, 356] on button "Send" at bounding box center [1395, 358] width 43 height 22
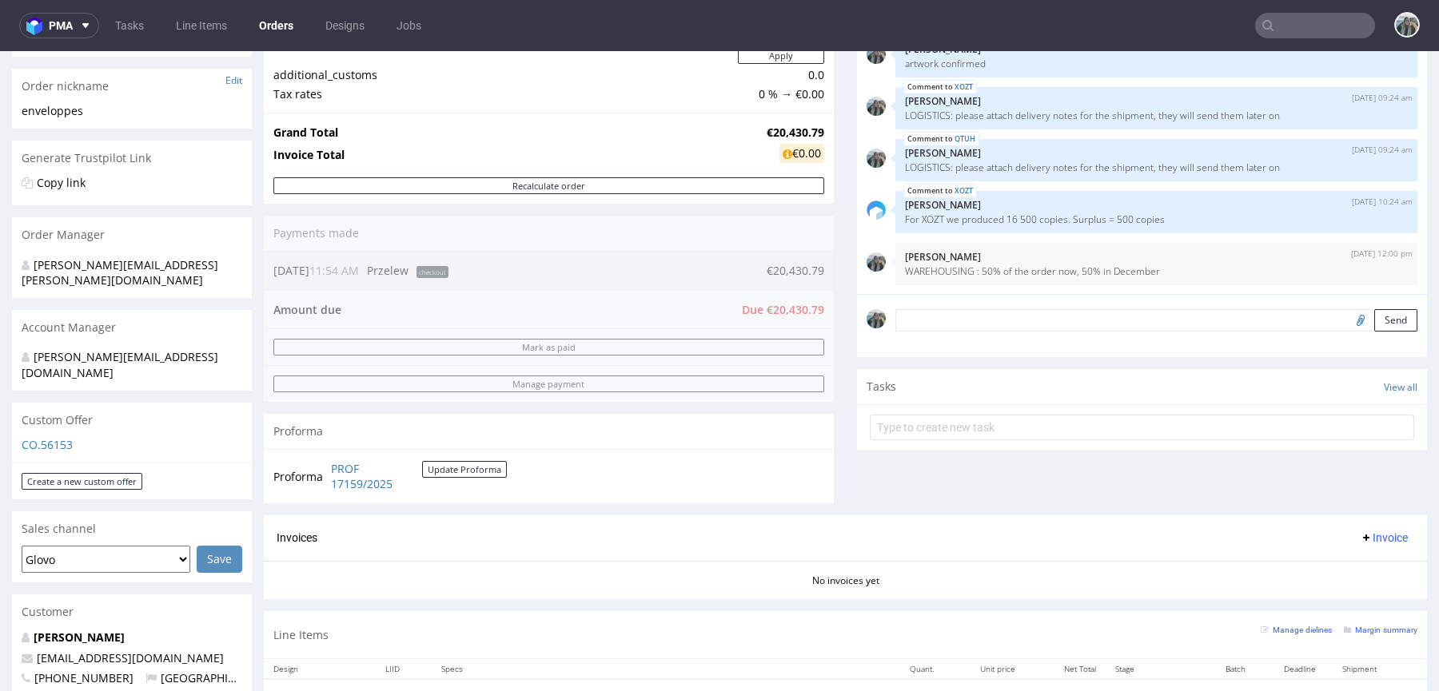
scroll to position [666, 0]
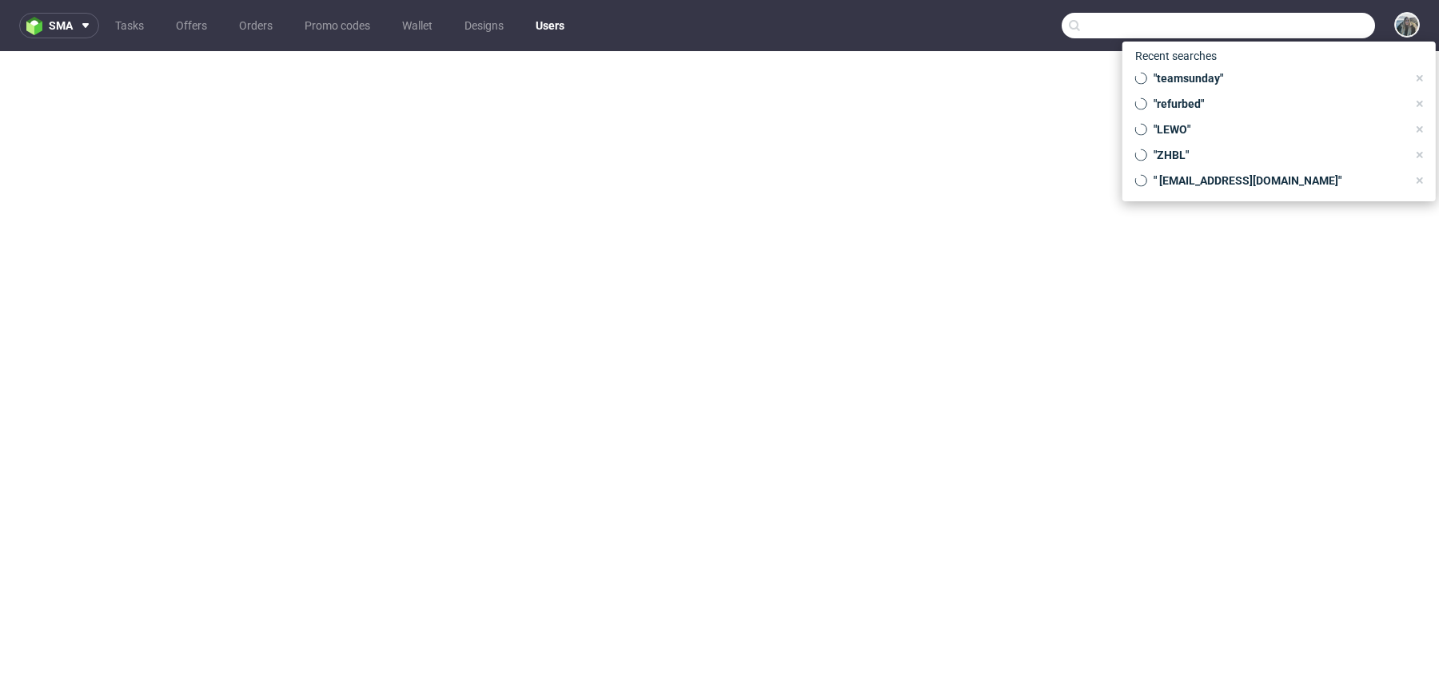
click at [1287, 30] on input "text" at bounding box center [1217, 26] width 313 height 26
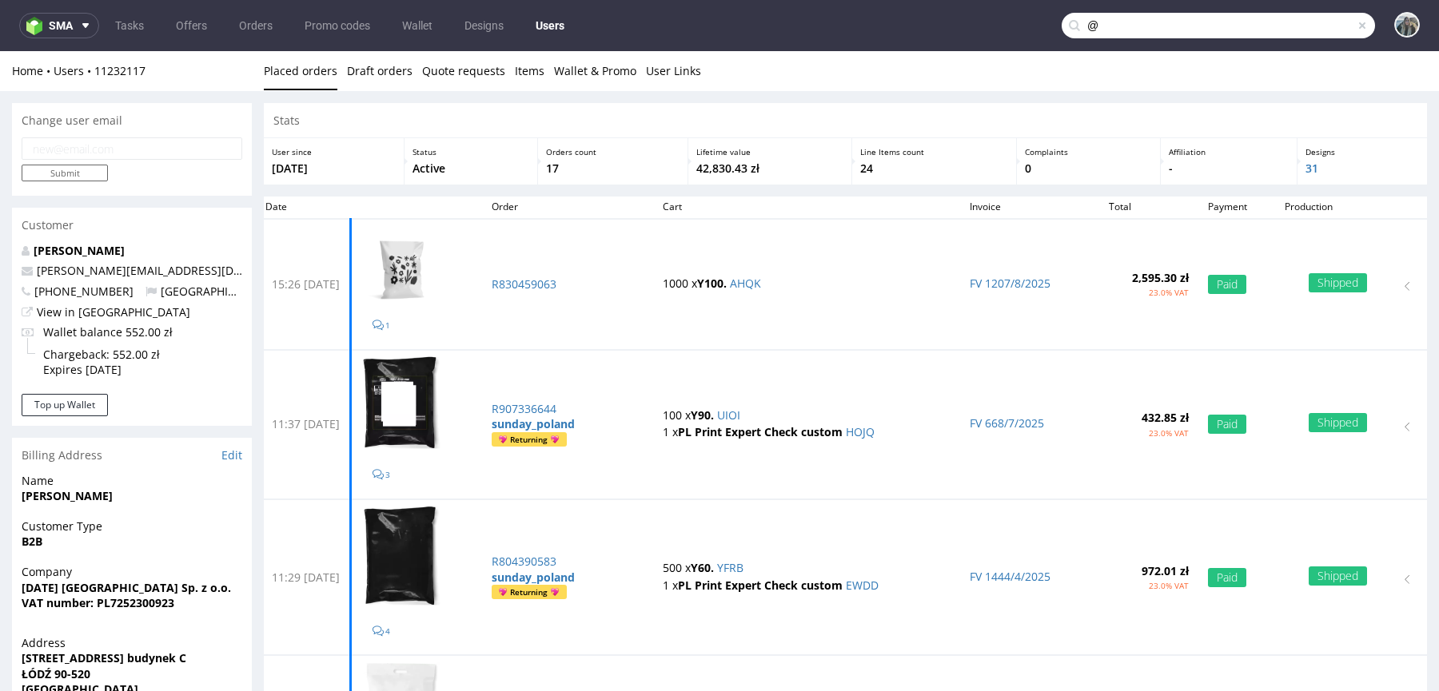
paste input "[DOMAIN_NAME]"
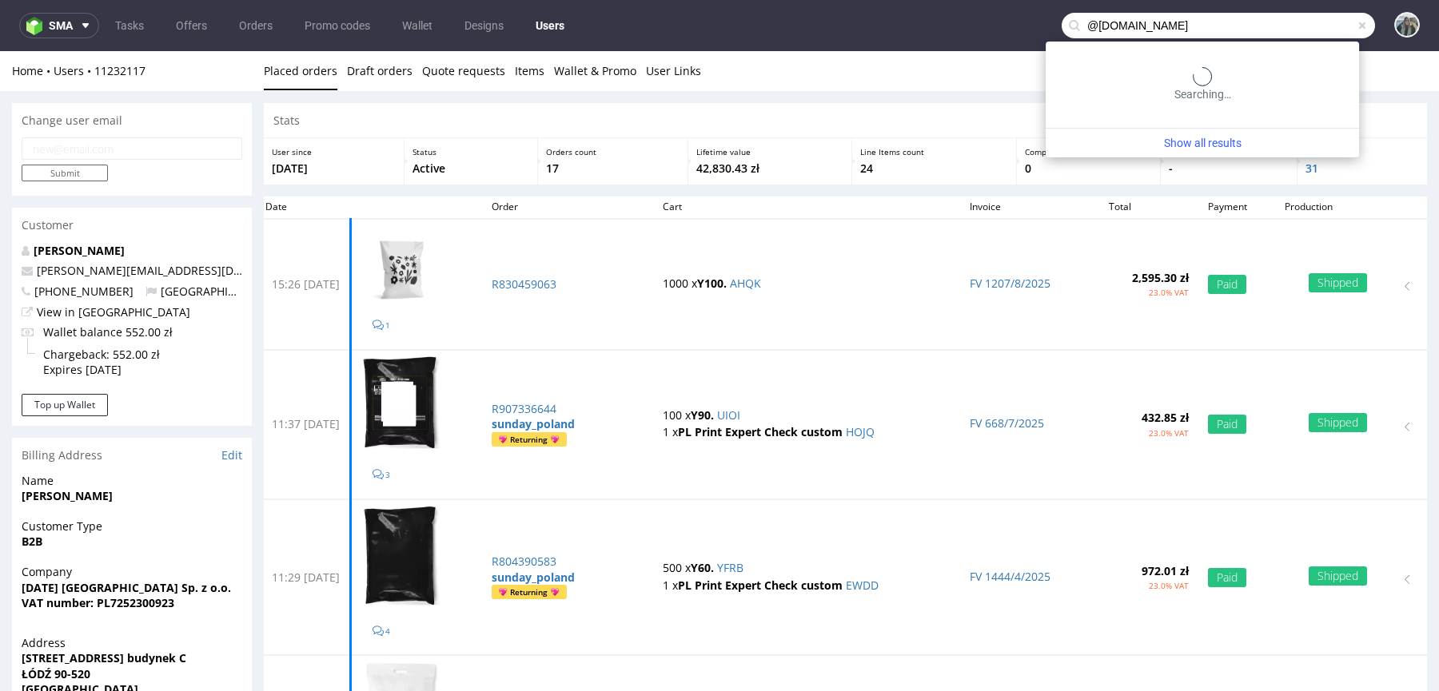
type input "@[DOMAIN_NAME]"
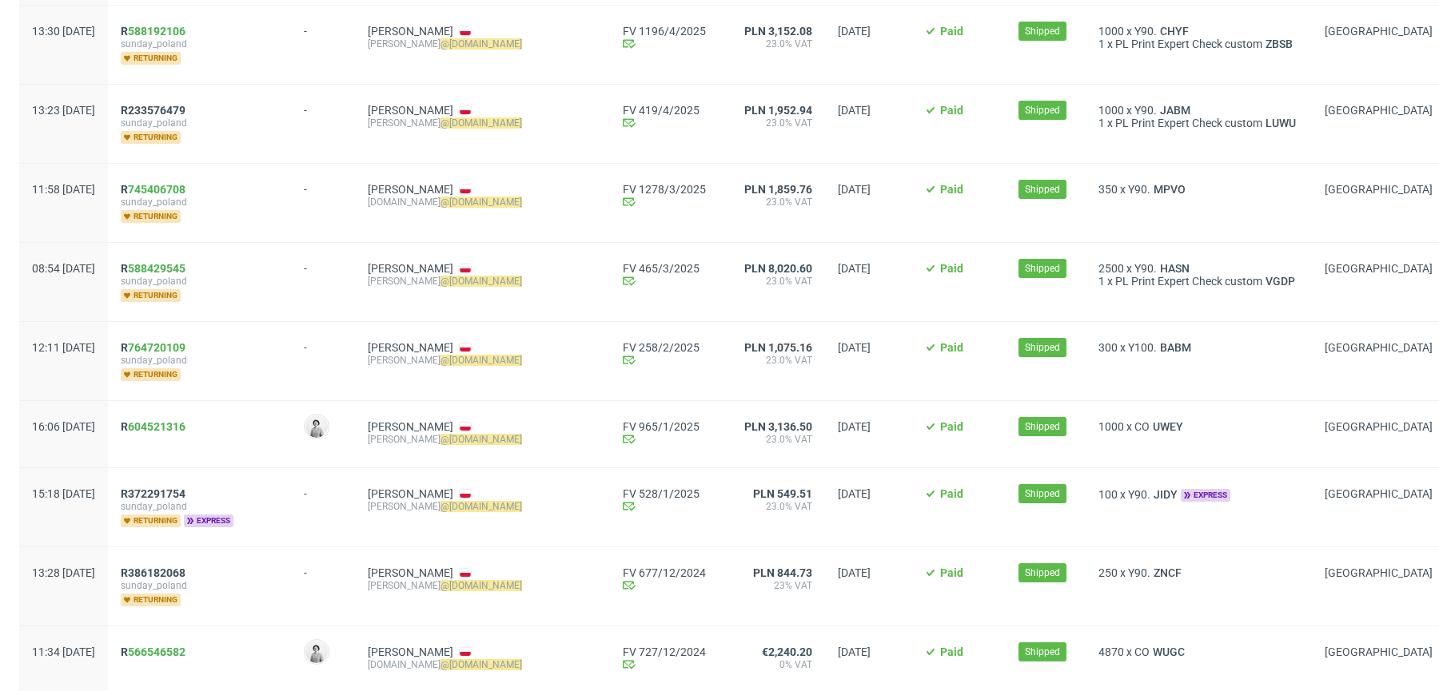
scroll to position [473, 0]
click at [178, 421] on link "604521316" at bounding box center [157, 427] width 58 height 13
click at [168, 425] on div "R 604521316" at bounding box center [199, 435] width 183 height 66
click at [173, 421] on span "R 604521316" at bounding box center [153, 427] width 65 height 13
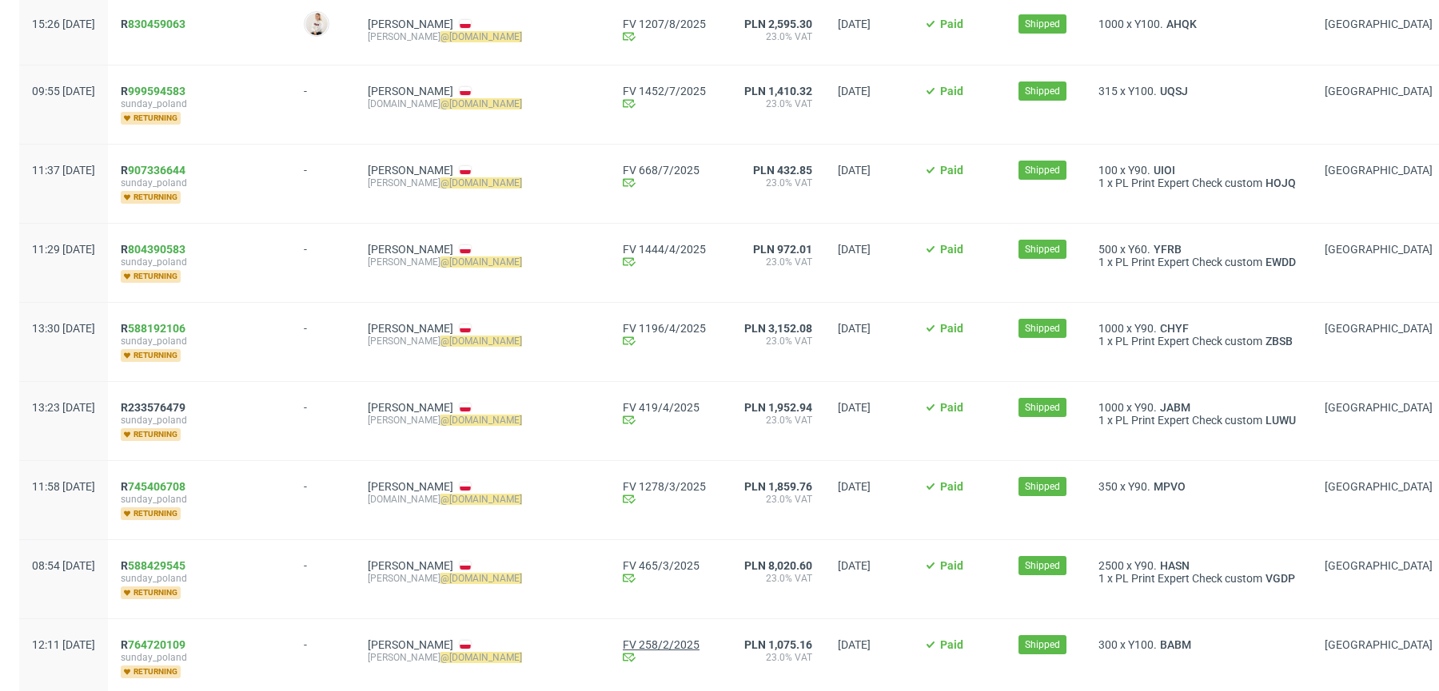
scroll to position [153, 0]
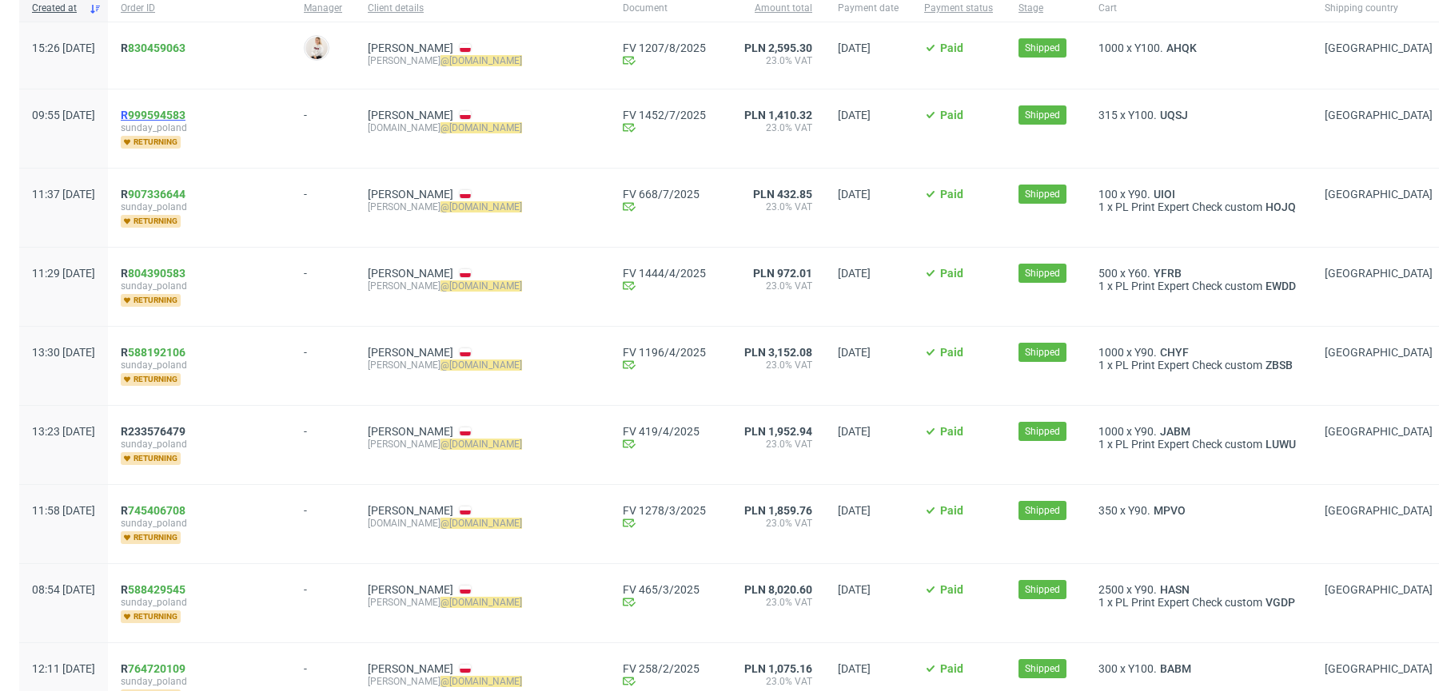
click at [172, 117] on span "R 999594583" at bounding box center [153, 115] width 65 height 13
click at [170, 190] on span "R 907336644" at bounding box center [153, 194] width 65 height 13
click at [173, 271] on span "R 804390583" at bounding box center [153, 273] width 65 height 13
click at [177, 349] on link "588192106" at bounding box center [157, 352] width 58 height 13
click at [177, 425] on span "R233576479" at bounding box center [153, 431] width 65 height 13
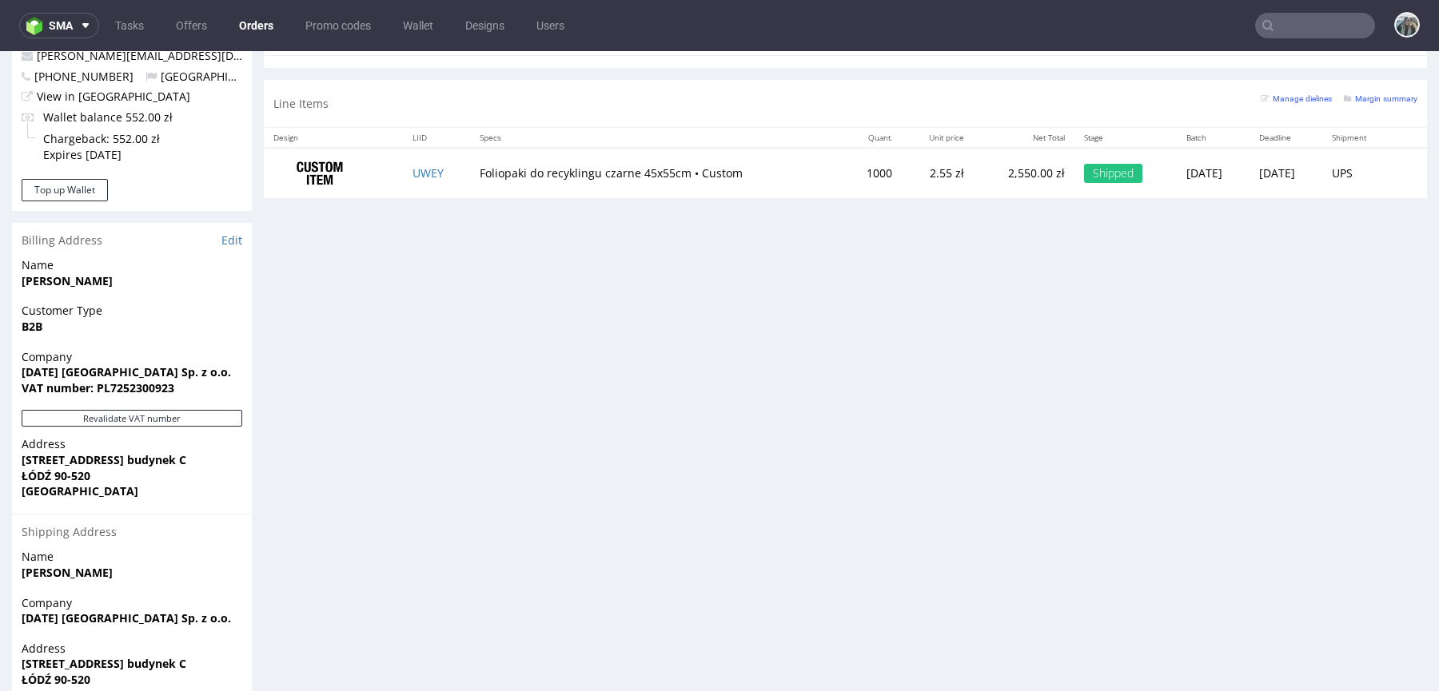
scroll to position [874, 0]
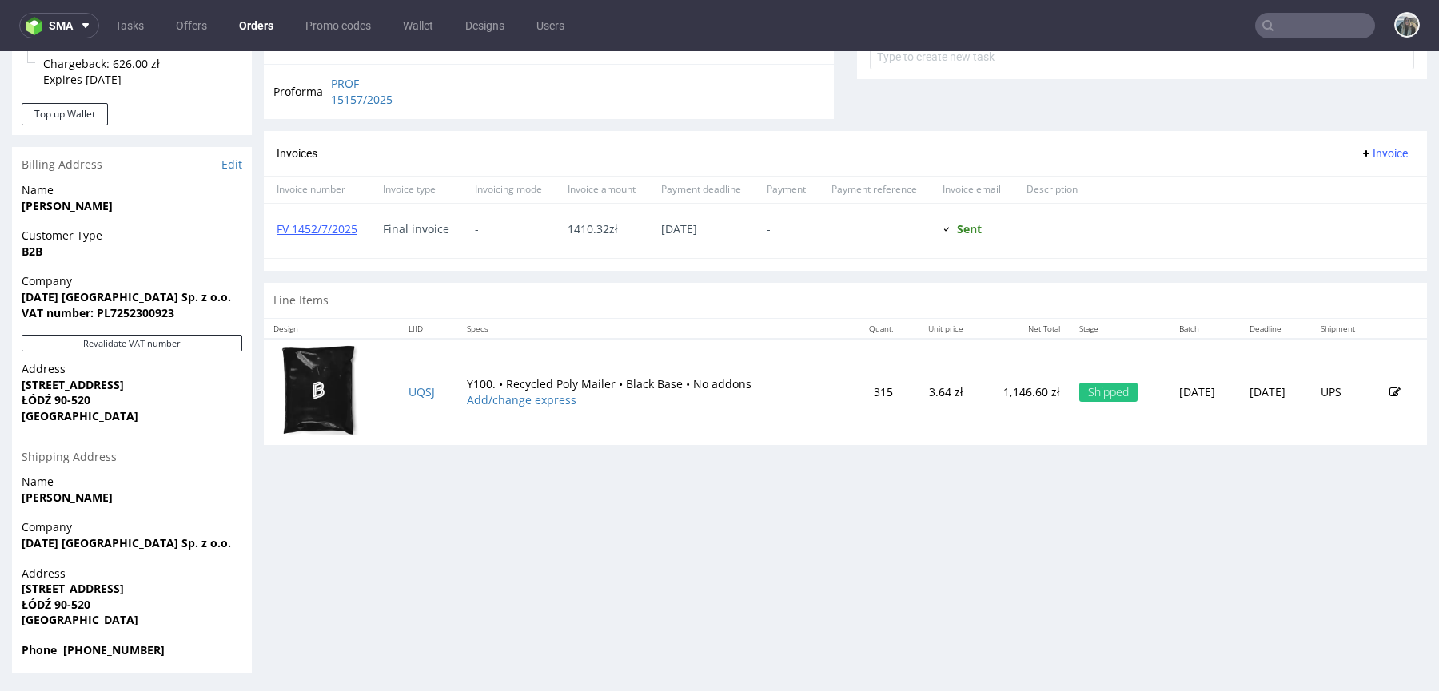
scroll to position [2, 0]
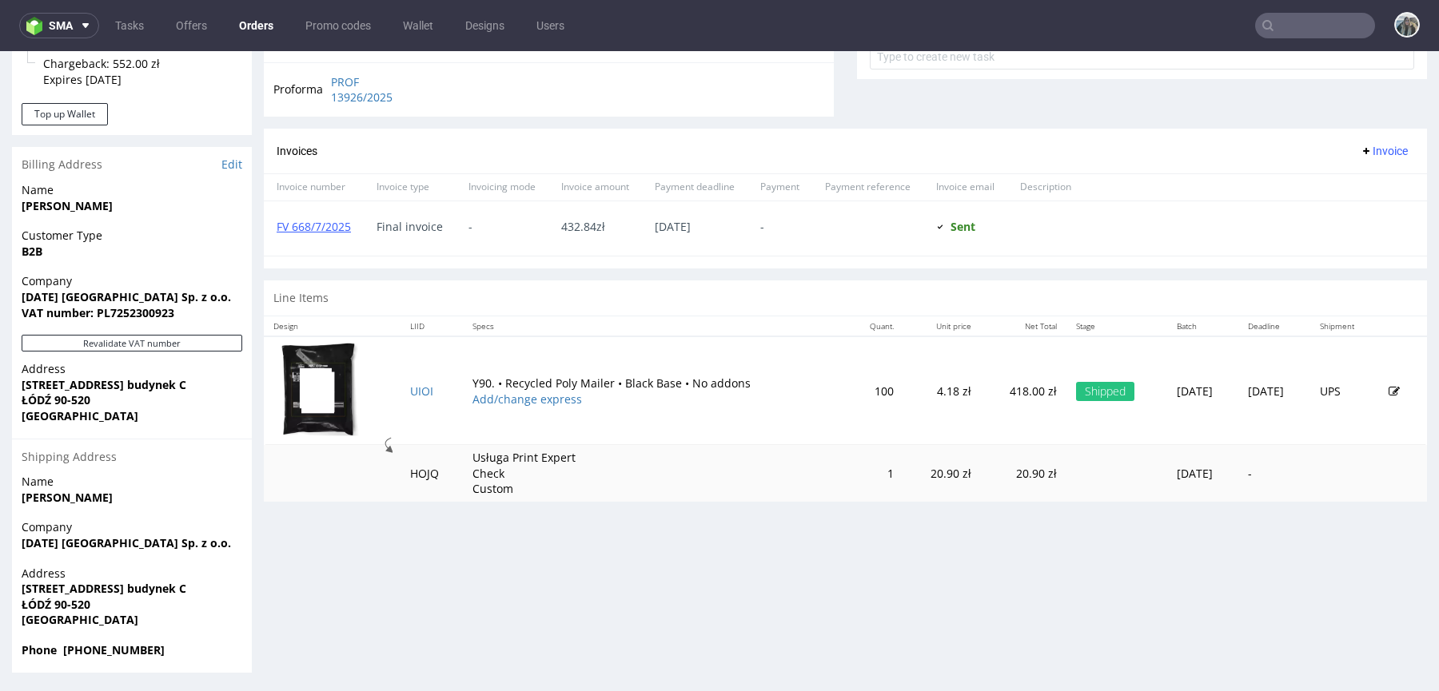
scroll to position [4, 0]
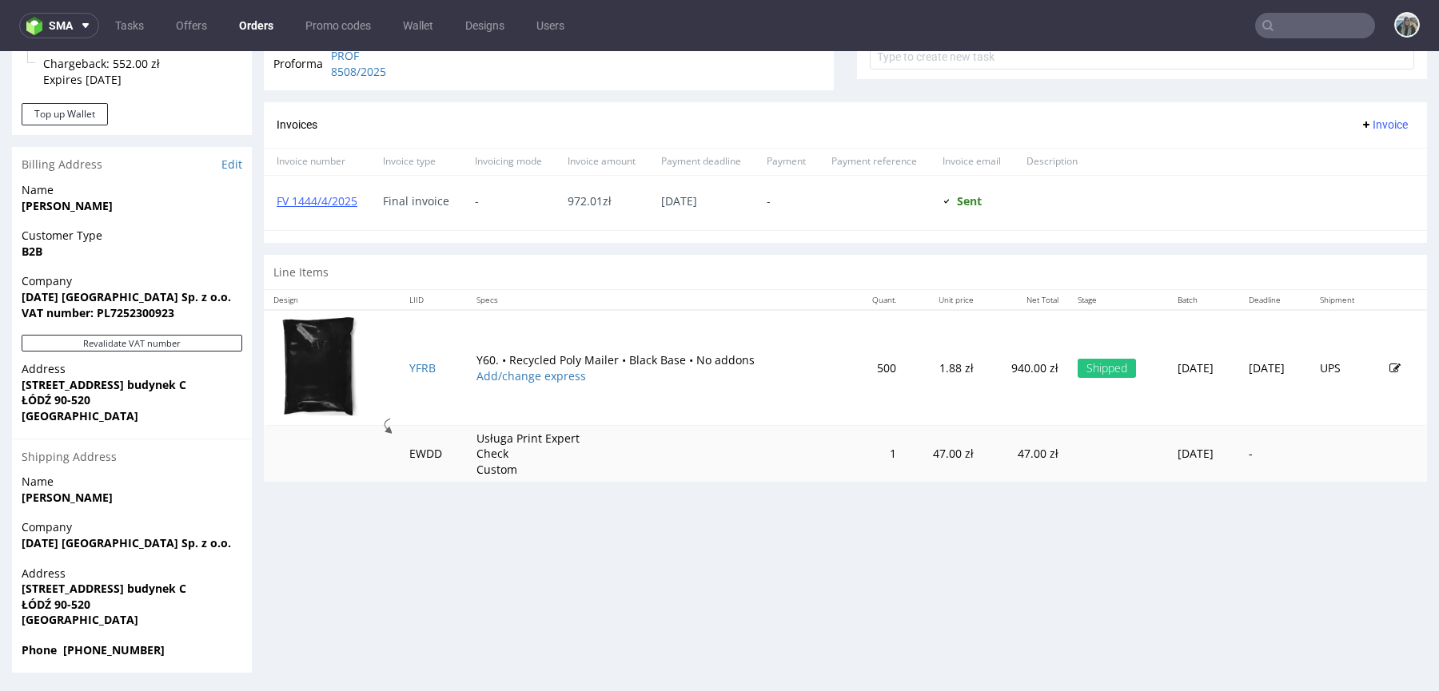
scroll to position [4, 0]
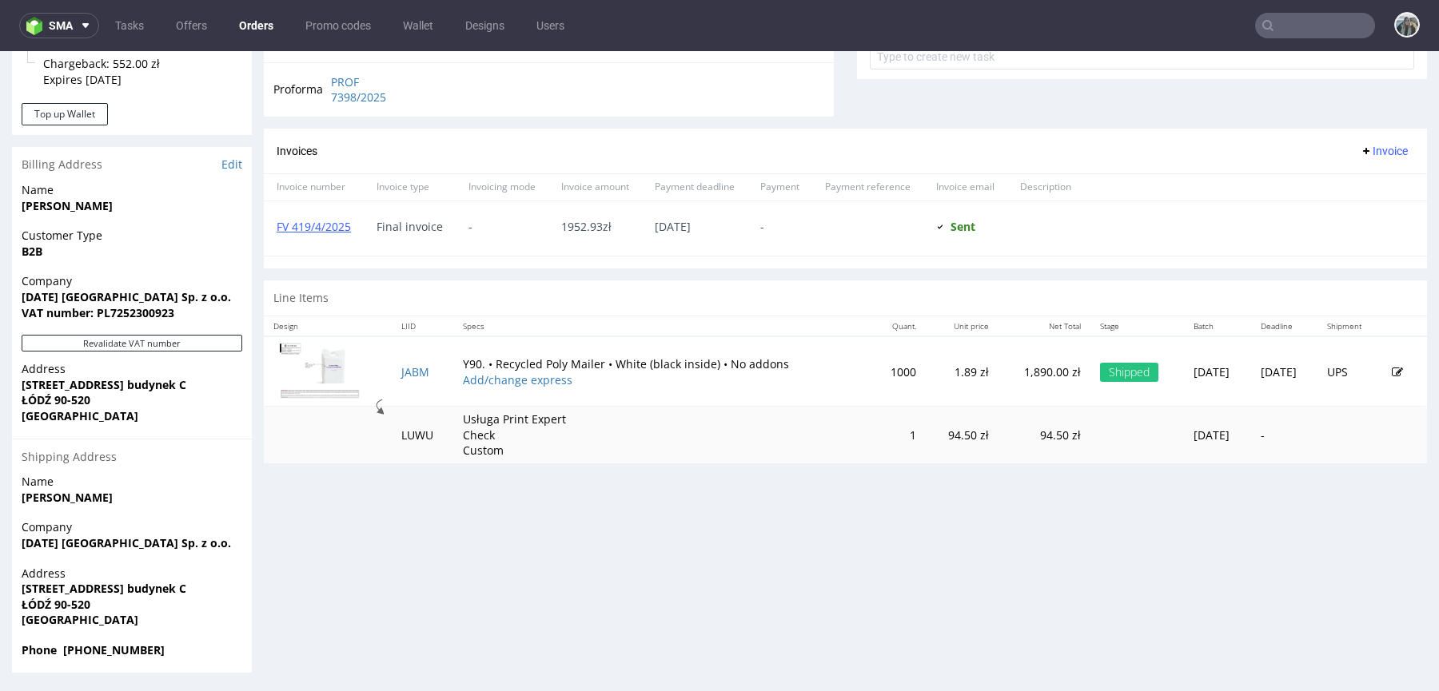
scroll to position [4, 0]
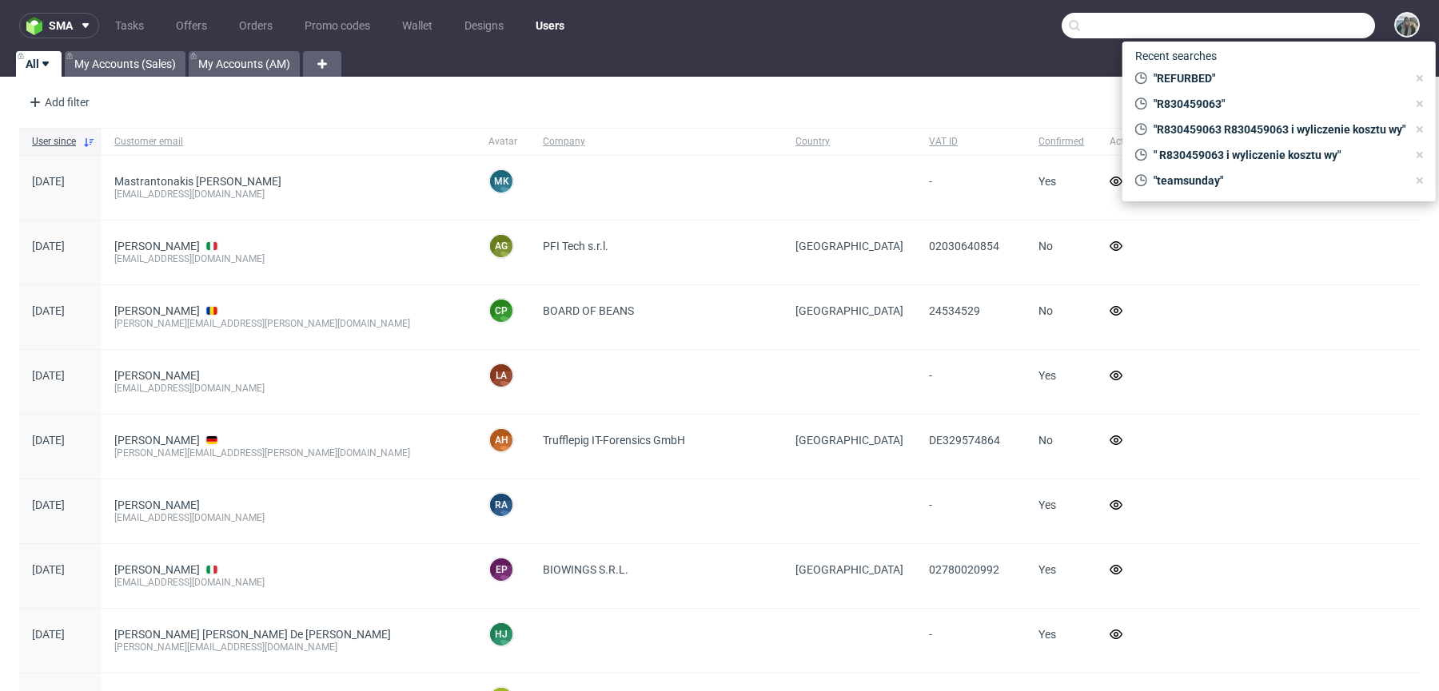
click at [1301, 20] on input "text" at bounding box center [1217, 26] width 313 height 26
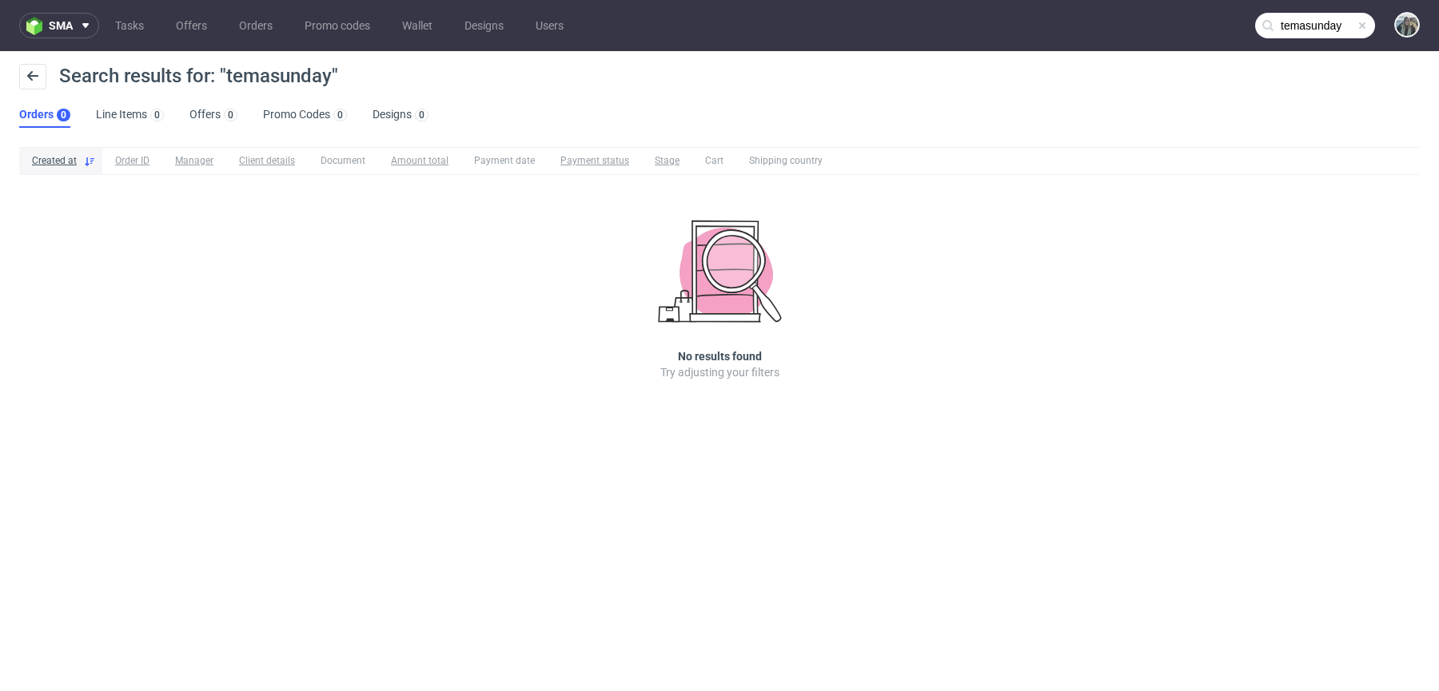
click at [1299, 20] on input "temasunday" at bounding box center [1315, 26] width 120 height 26
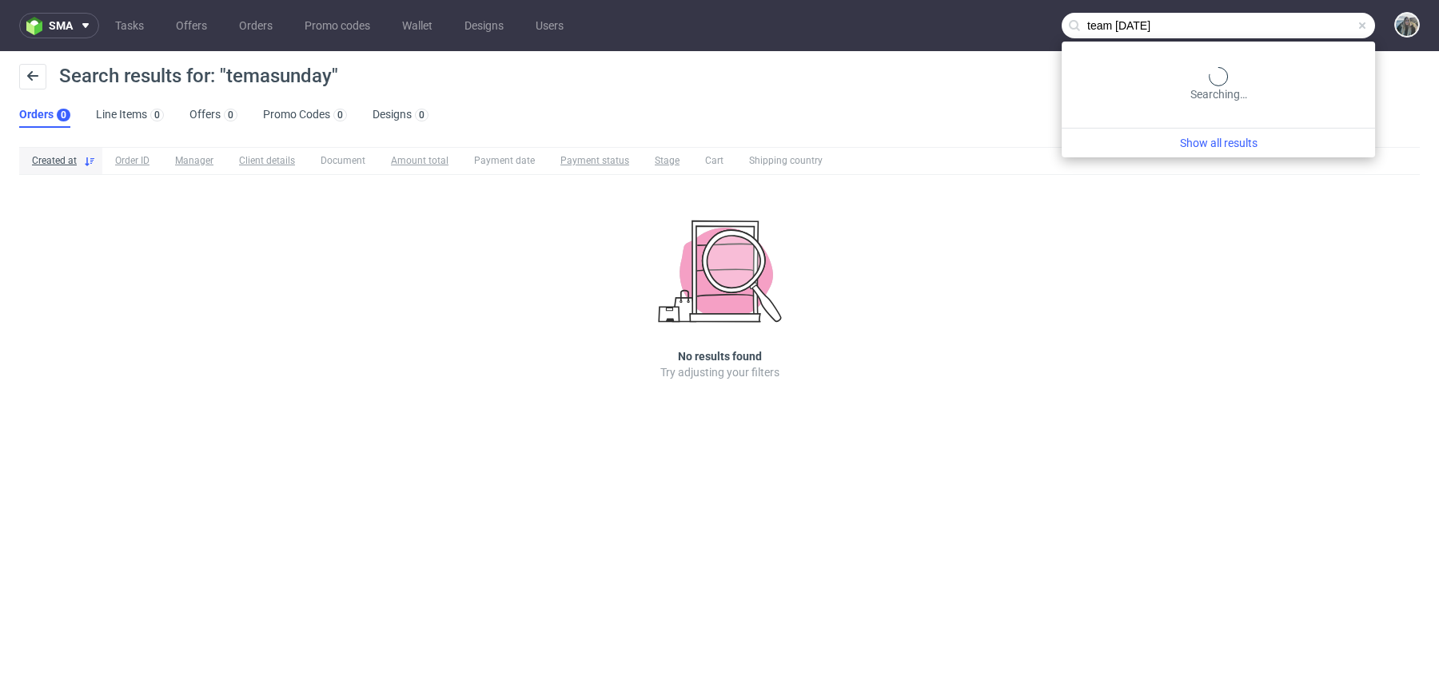
type input "team sunday"
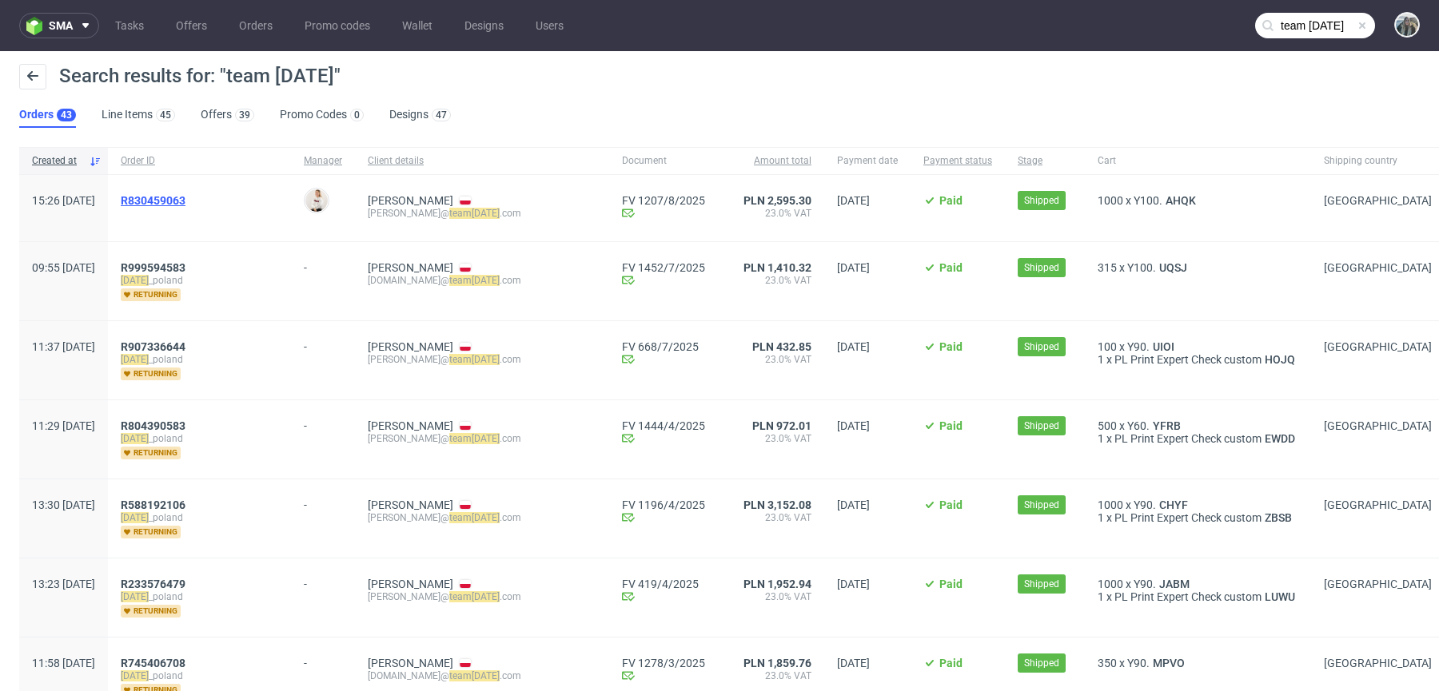
click at [185, 200] on span "R830459063" at bounding box center [153, 200] width 65 height 13
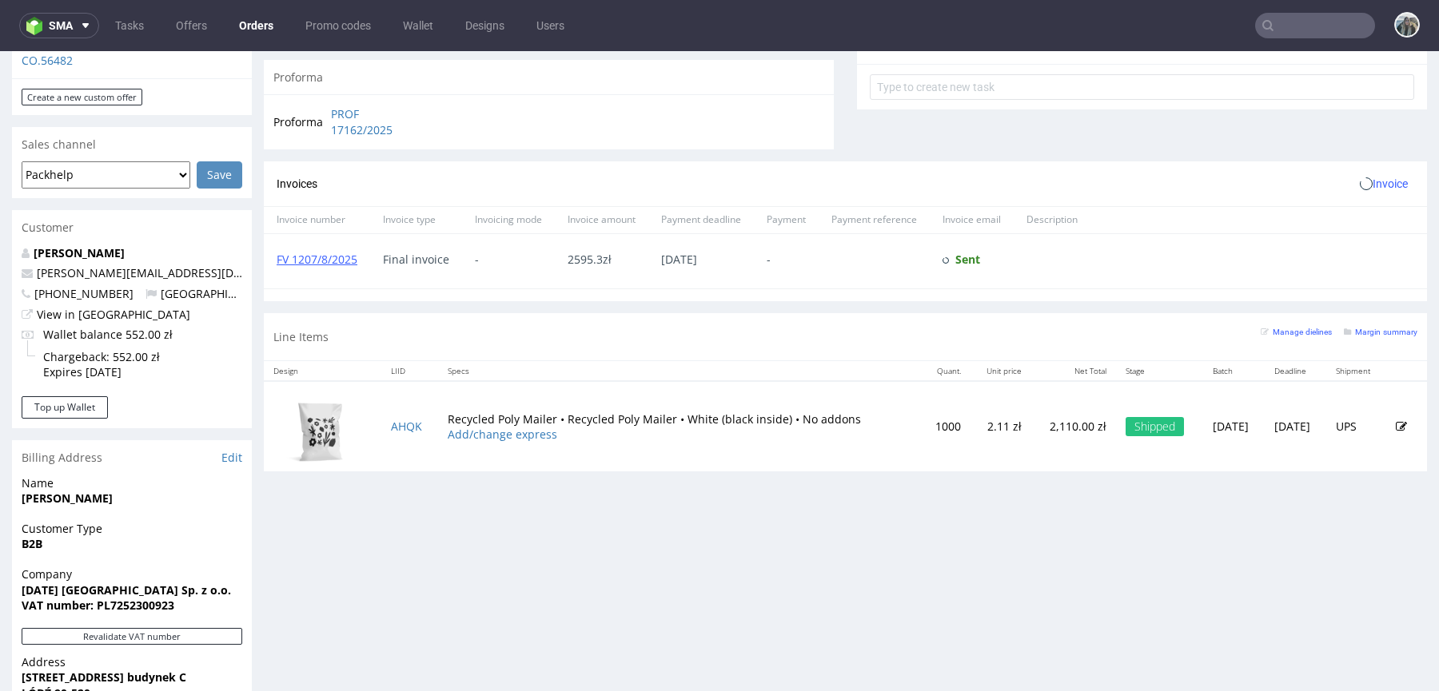
scroll to position [601, 0]
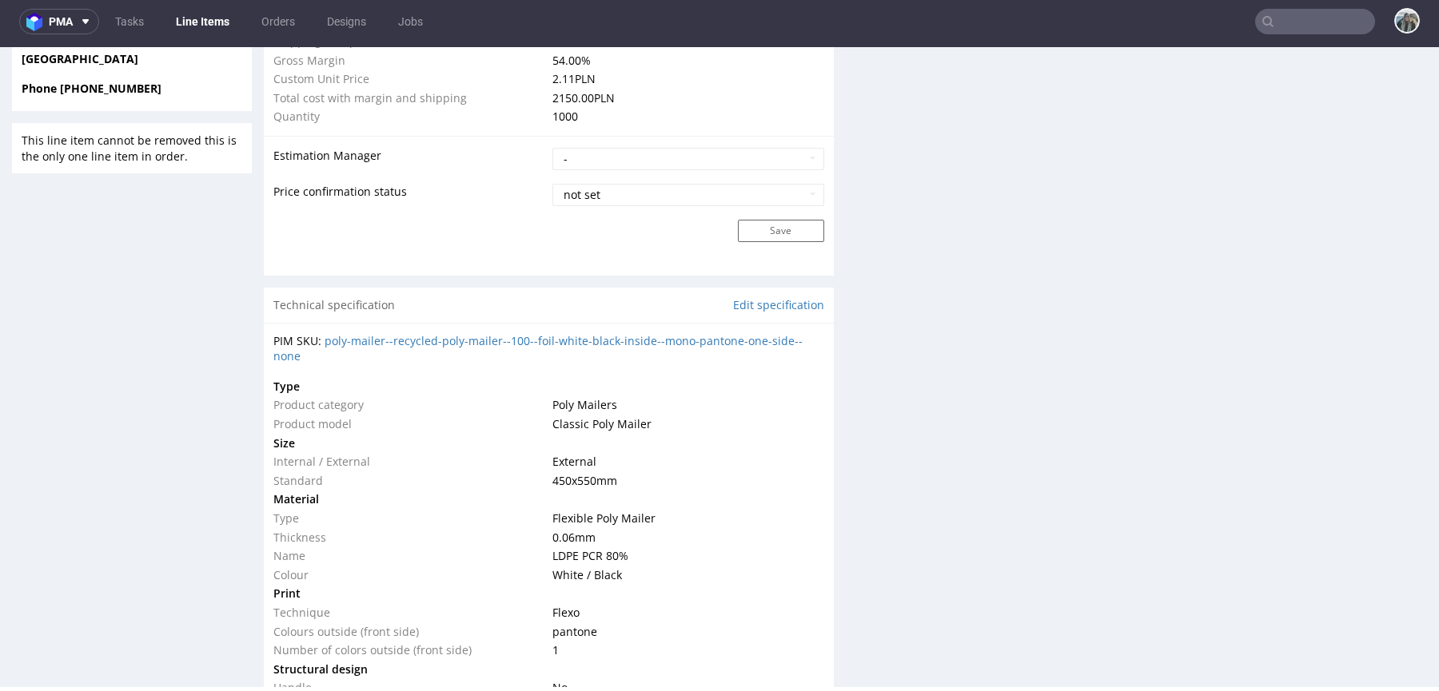
scroll to position [2139, 0]
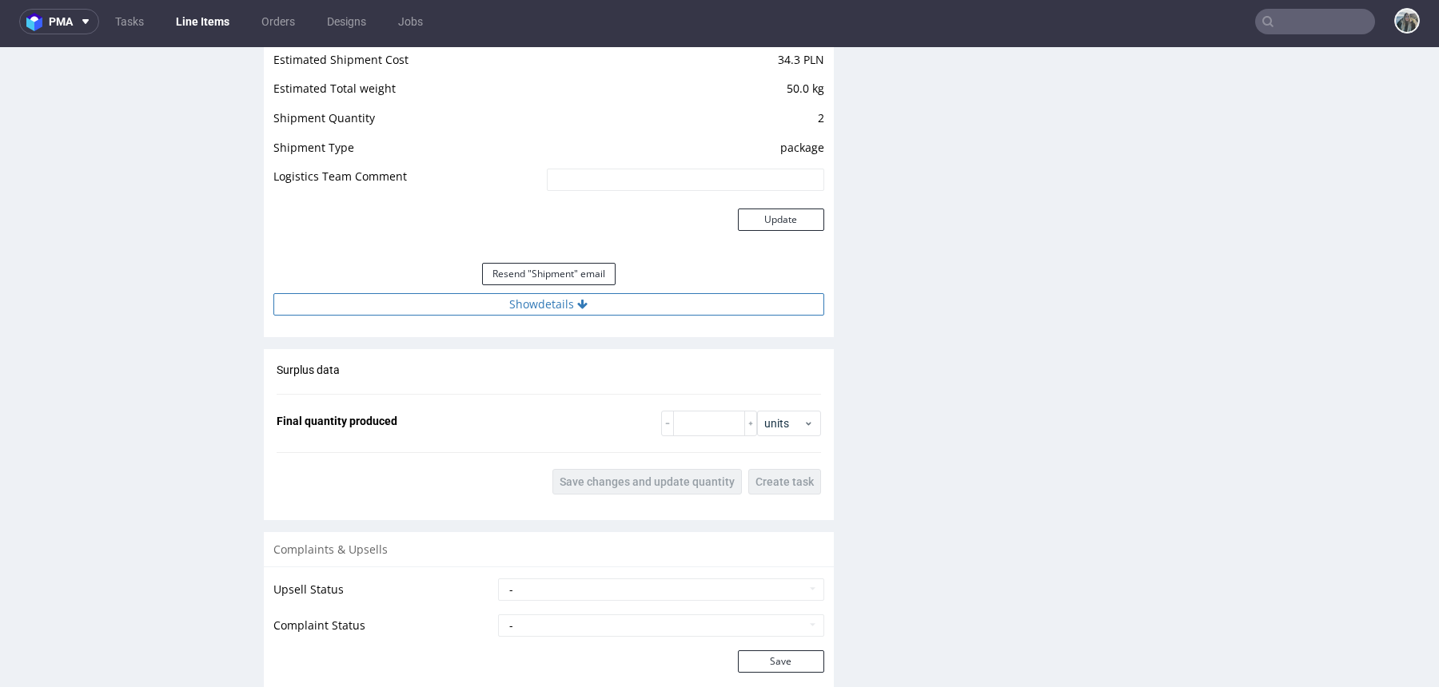
click at [538, 311] on button "Show details" at bounding box center [548, 304] width 551 height 22
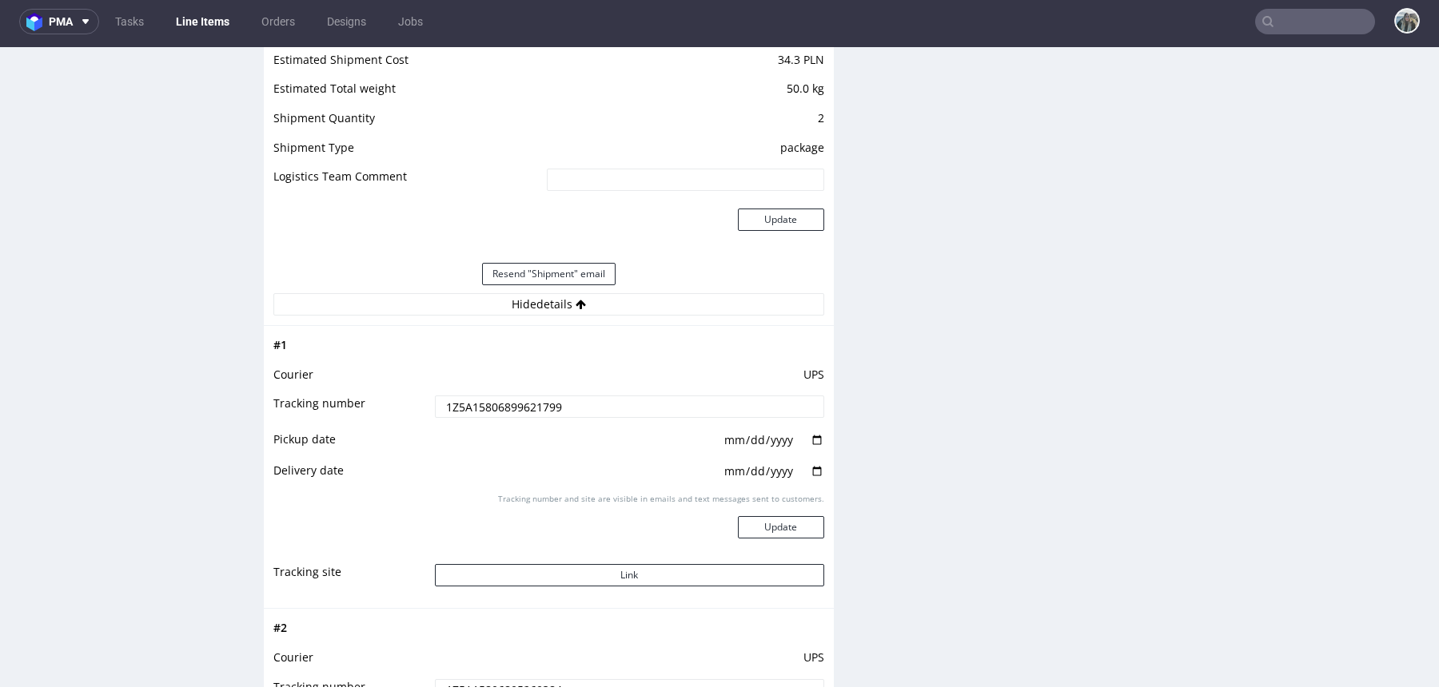
click at [517, 396] on input "1Z5A15806899621799" at bounding box center [629, 407] width 389 height 22
drag, startPoint x: 569, startPoint y: 590, endPoint x: 571, endPoint y: 575, distance: 14.5
click at [569, 590] on td "Link" at bounding box center [627, 581] width 393 height 36
click at [571, 575] on button "Link" at bounding box center [629, 575] width 389 height 22
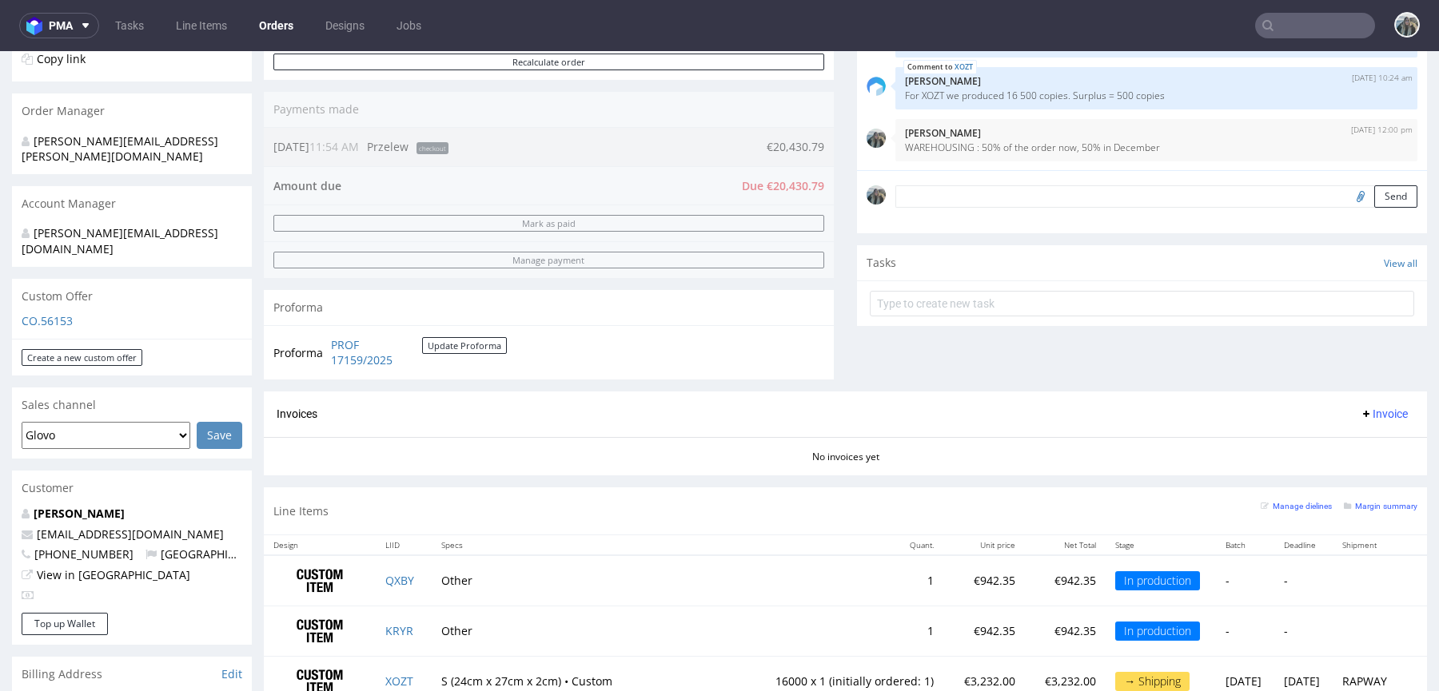
scroll to position [804, 0]
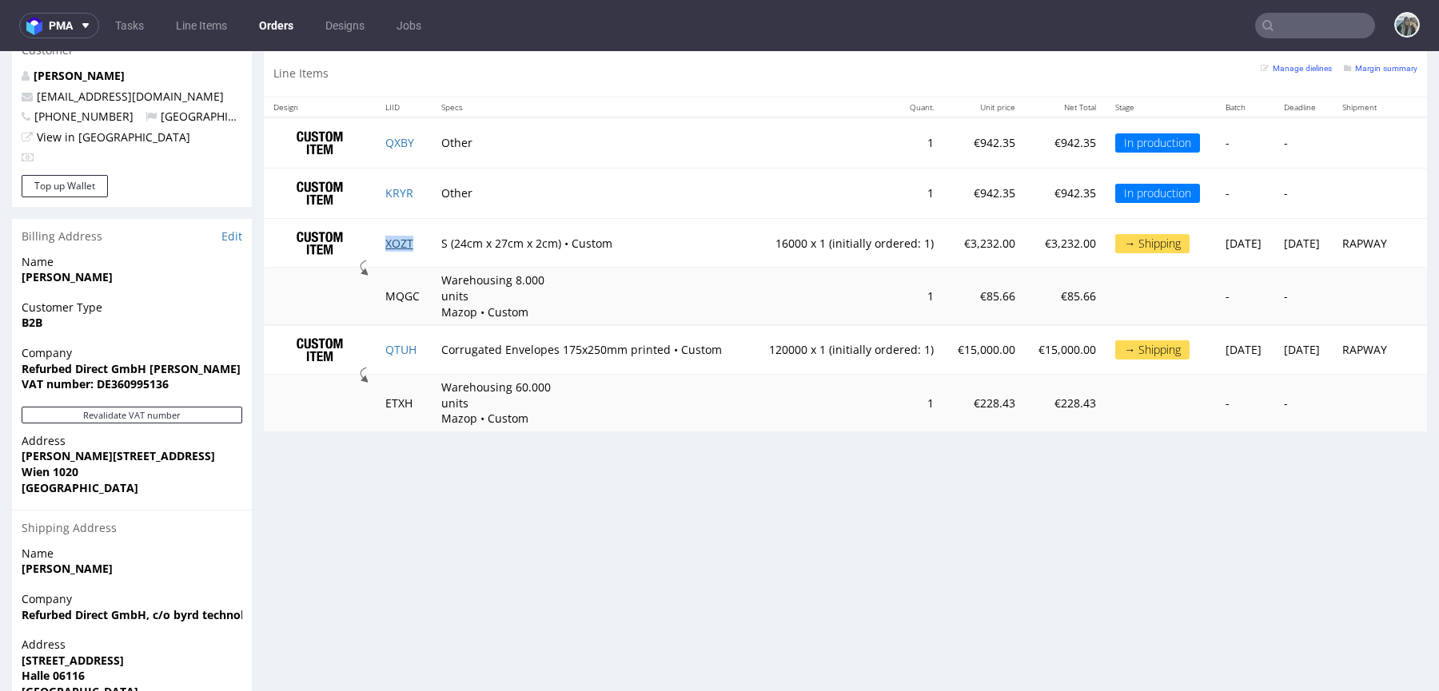
drag, startPoint x: 398, startPoint y: 240, endPoint x: 398, endPoint y: 308, distance: 67.9
click at [398, 240] on link "XOZT" at bounding box center [399, 243] width 28 height 15
click at [392, 352] on td "QTUH" at bounding box center [404, 350] width 57 height 50
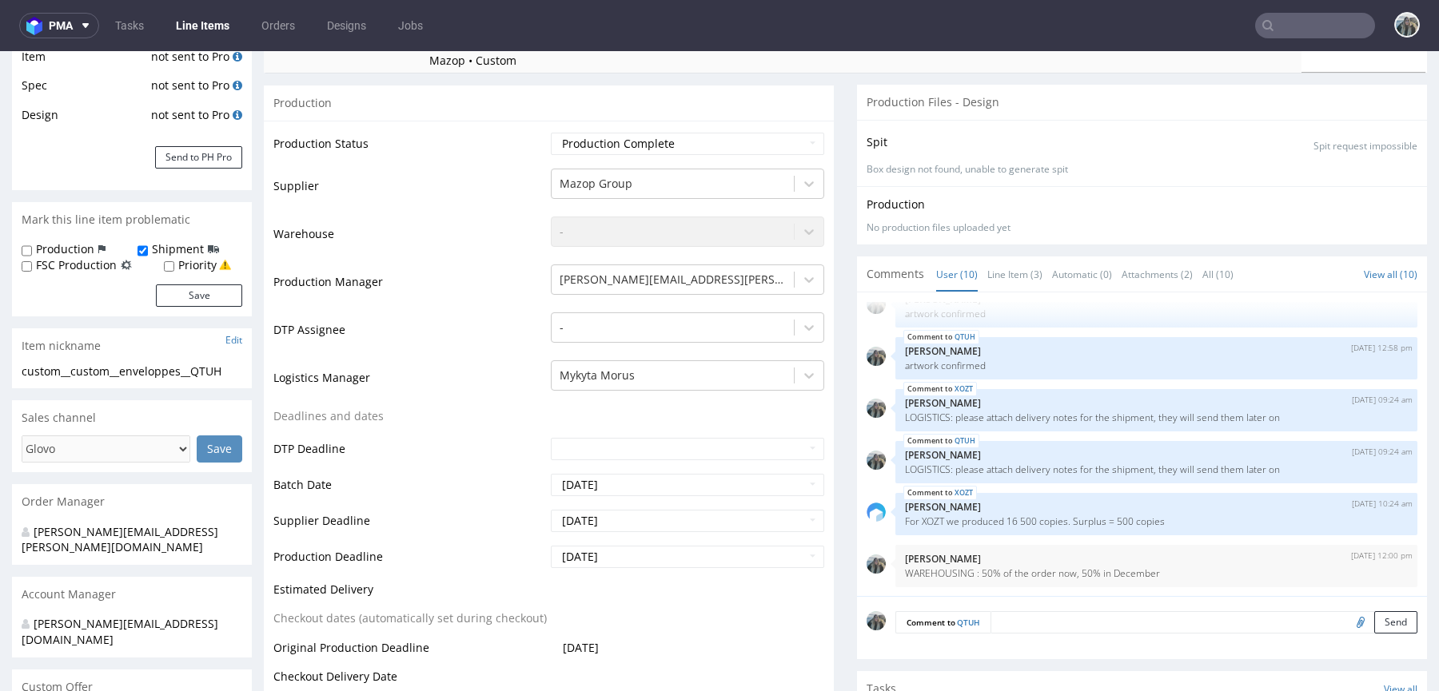
scroll to position [354, 0]
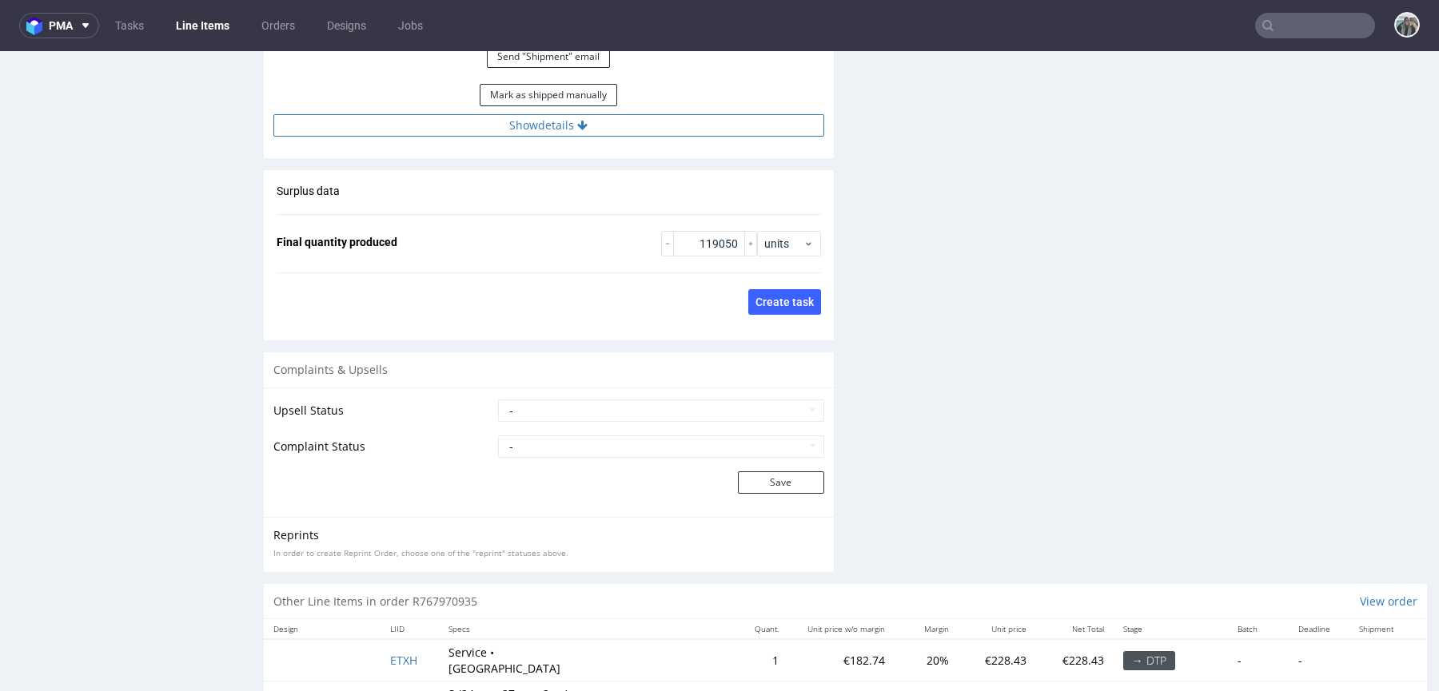
click at [674, 125] on button "Show details" at bounding box center [548, 125] width 551 height 22
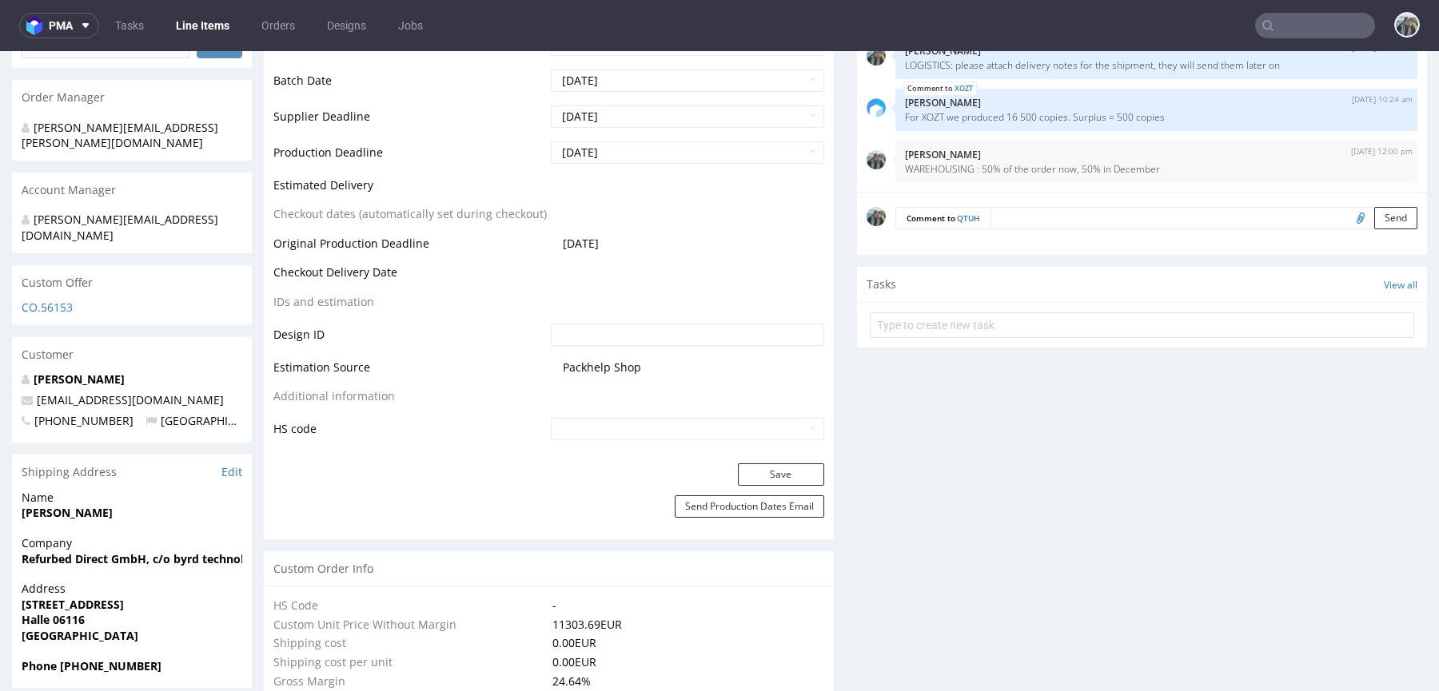
scroll to position [0, 0]
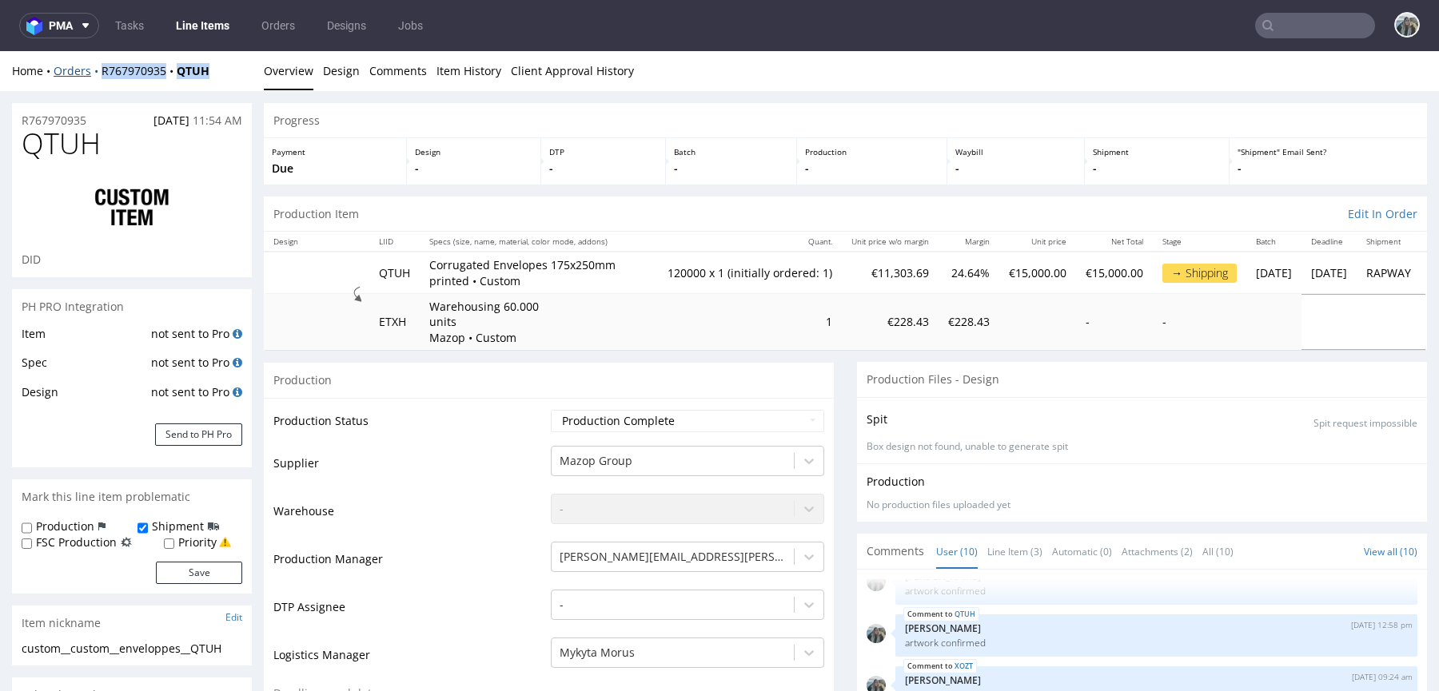
drag, startPoint x: 103, startPoint y: 85, endPoint x: 98, endPoint y: 69, distance: 16.7
click at [98, 70] on div "Home Orders R767970935 QTUH Overview Design Comments Item History Client Approv…" at bounding box center [719, 71] width 1439 height 40
copy div "R767970935 QTUH"
click at [76, 128] on span "QTUH" at bounding box center [61, 144] width 79 height 32
click at [75, 128] on span "QTUH" at bounding box center [61, 144] width 79 height 32
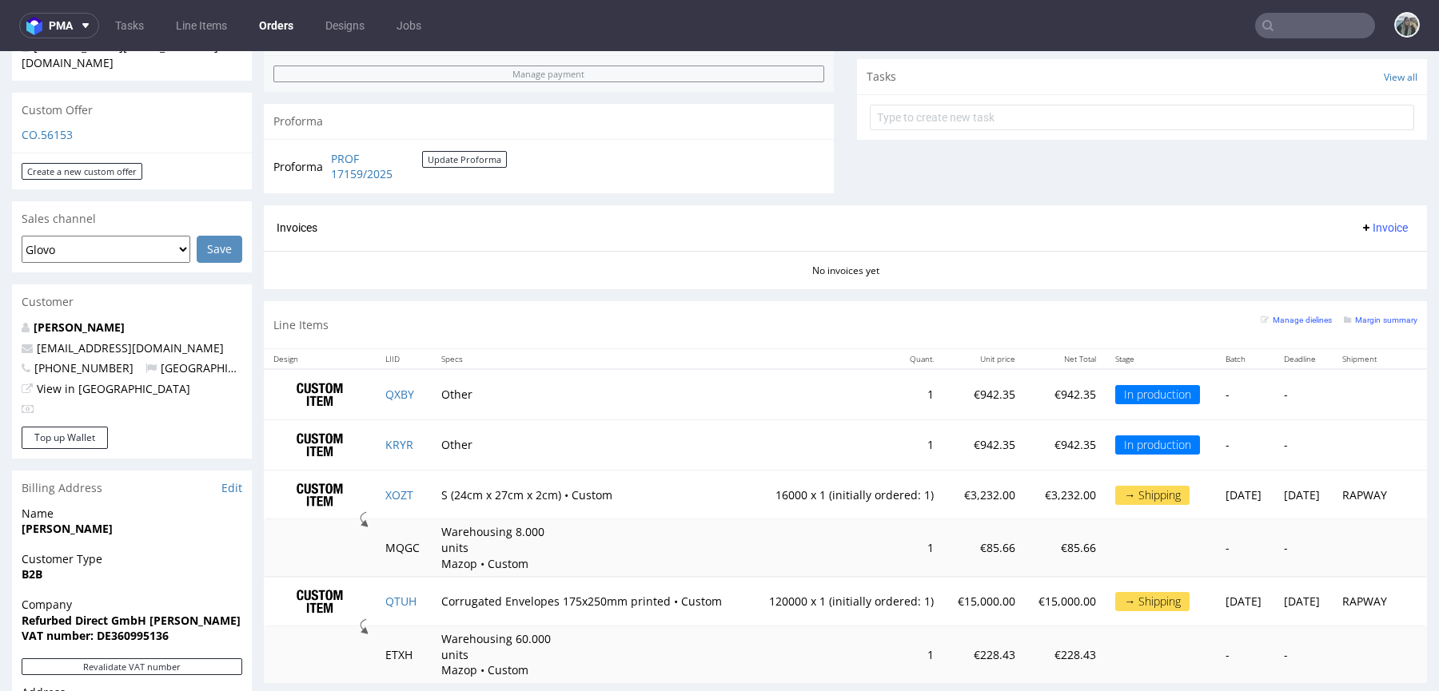
scroll to position [682, 0]
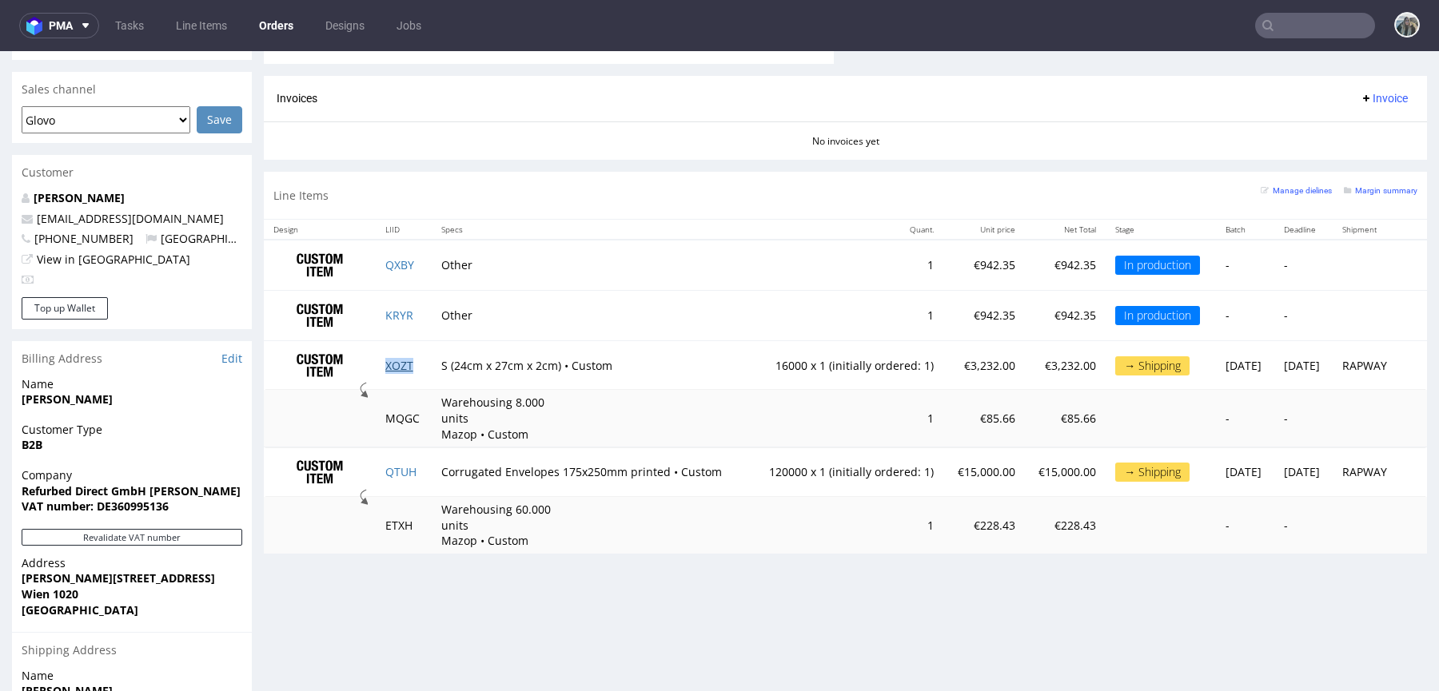
click at [396, 361] on link "XOZT" at bounding box center [399, 365] width 28 height 15
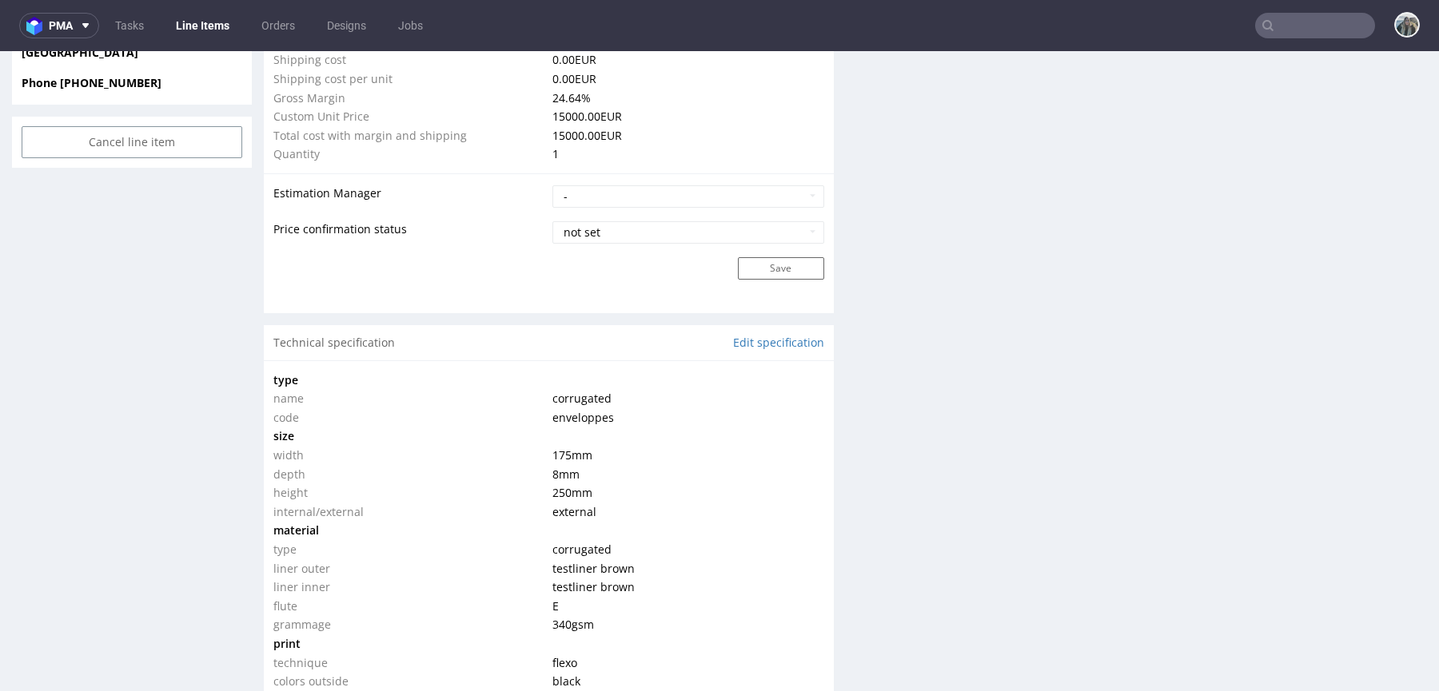
scroll to position [2100, 0]
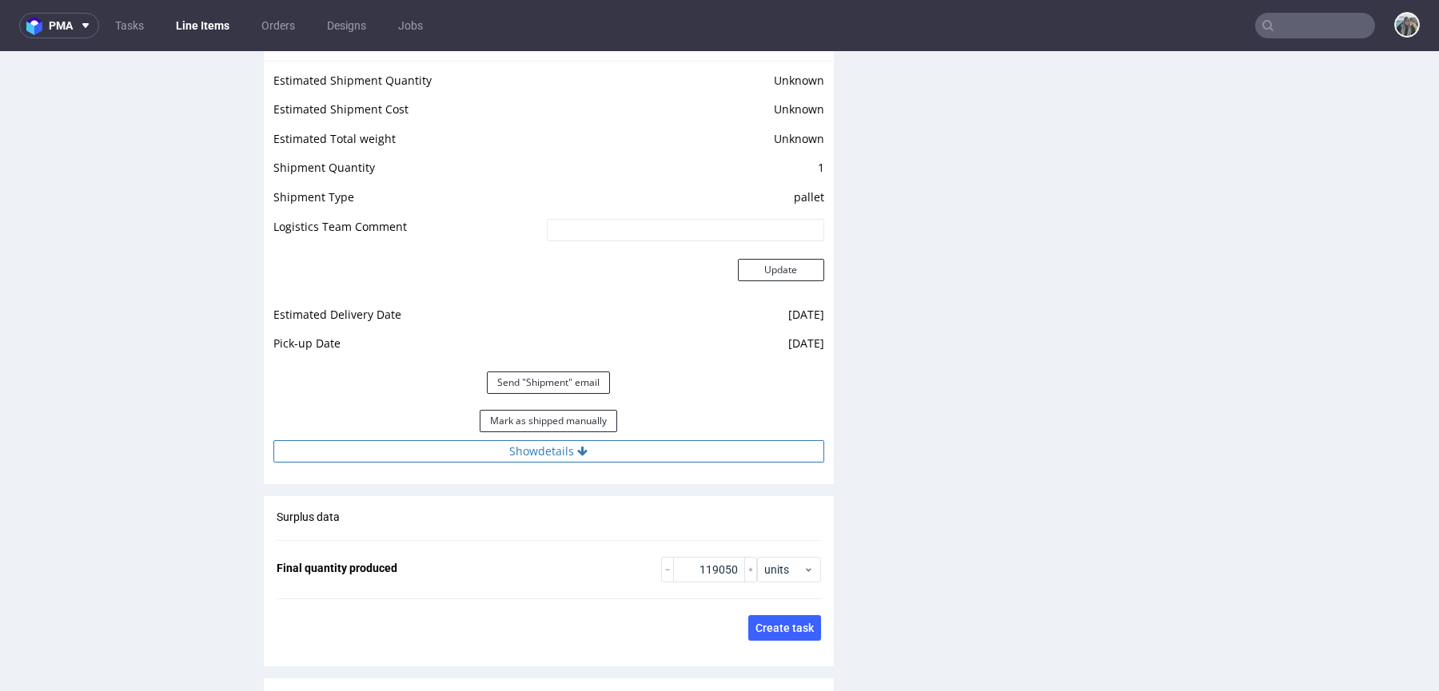
click at [466, 440] on button "Show details" at bounding box center [548, 451] width 551 height 22
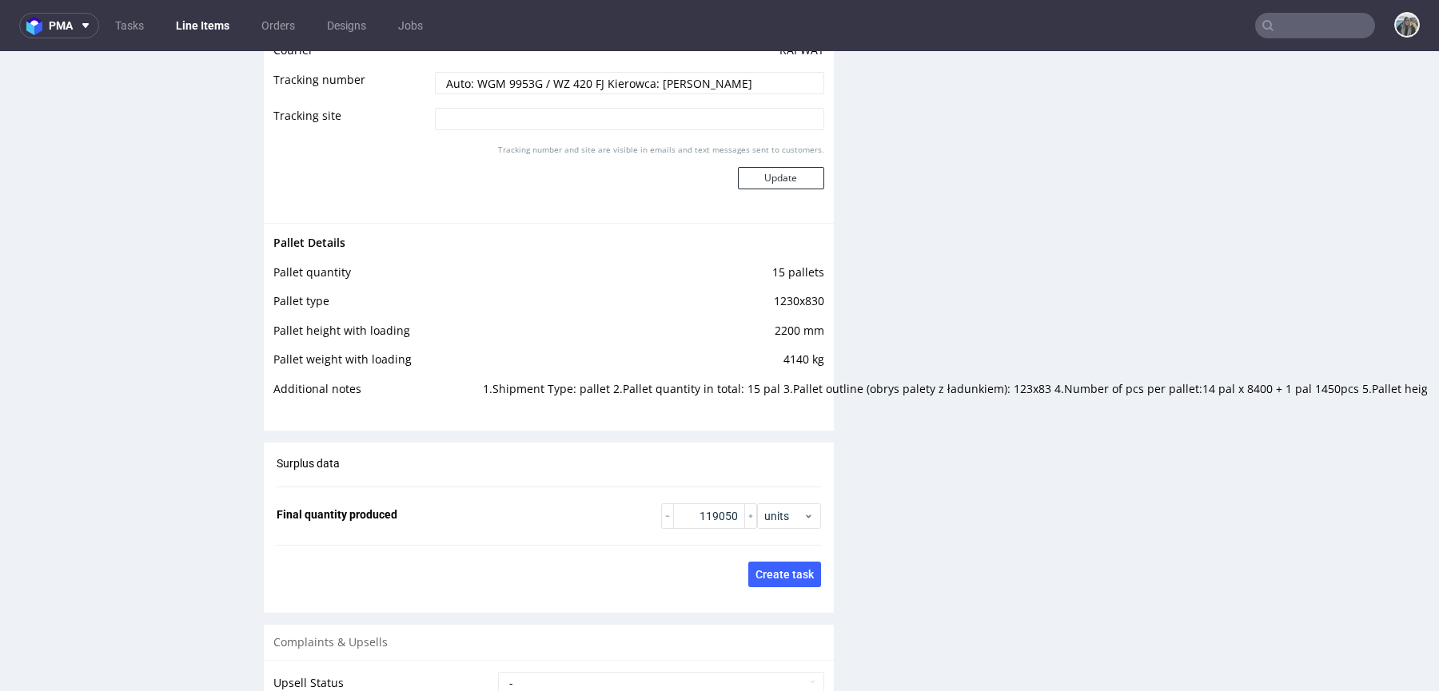
scroll to position [2540, 0]
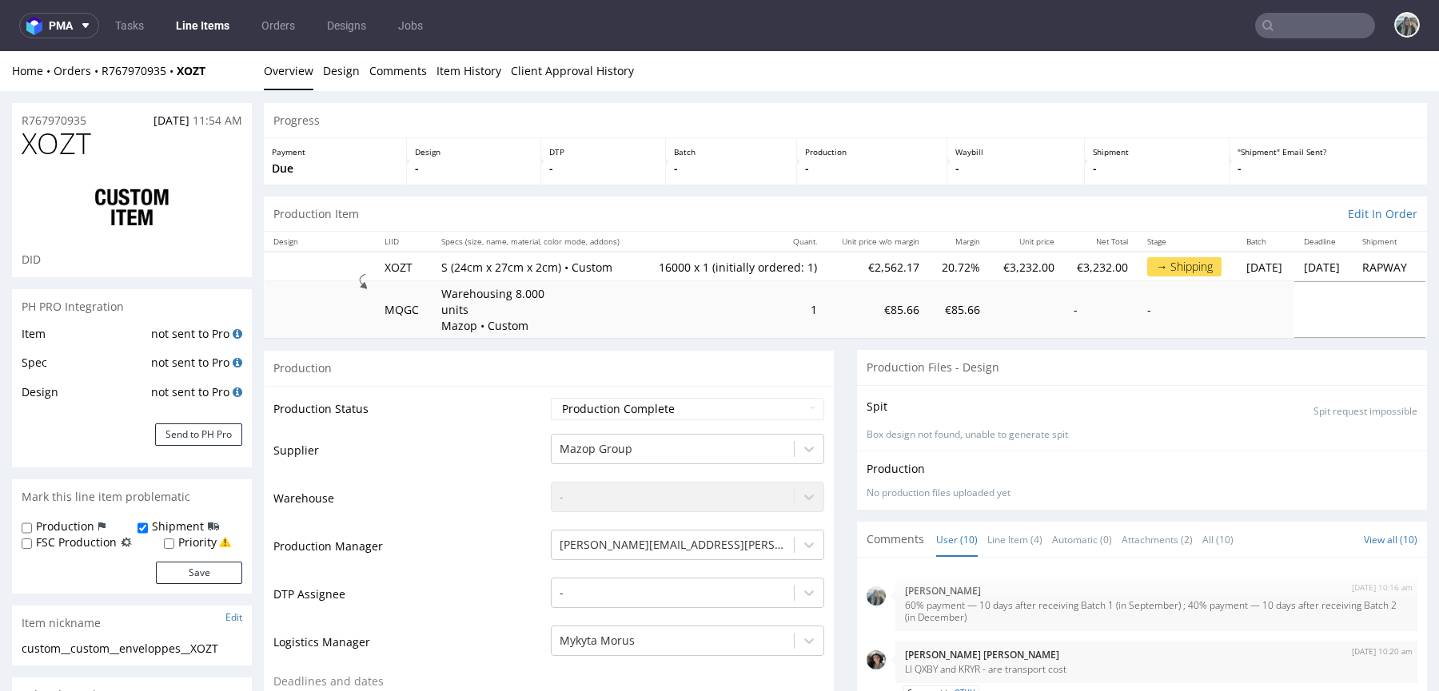
type input "1"
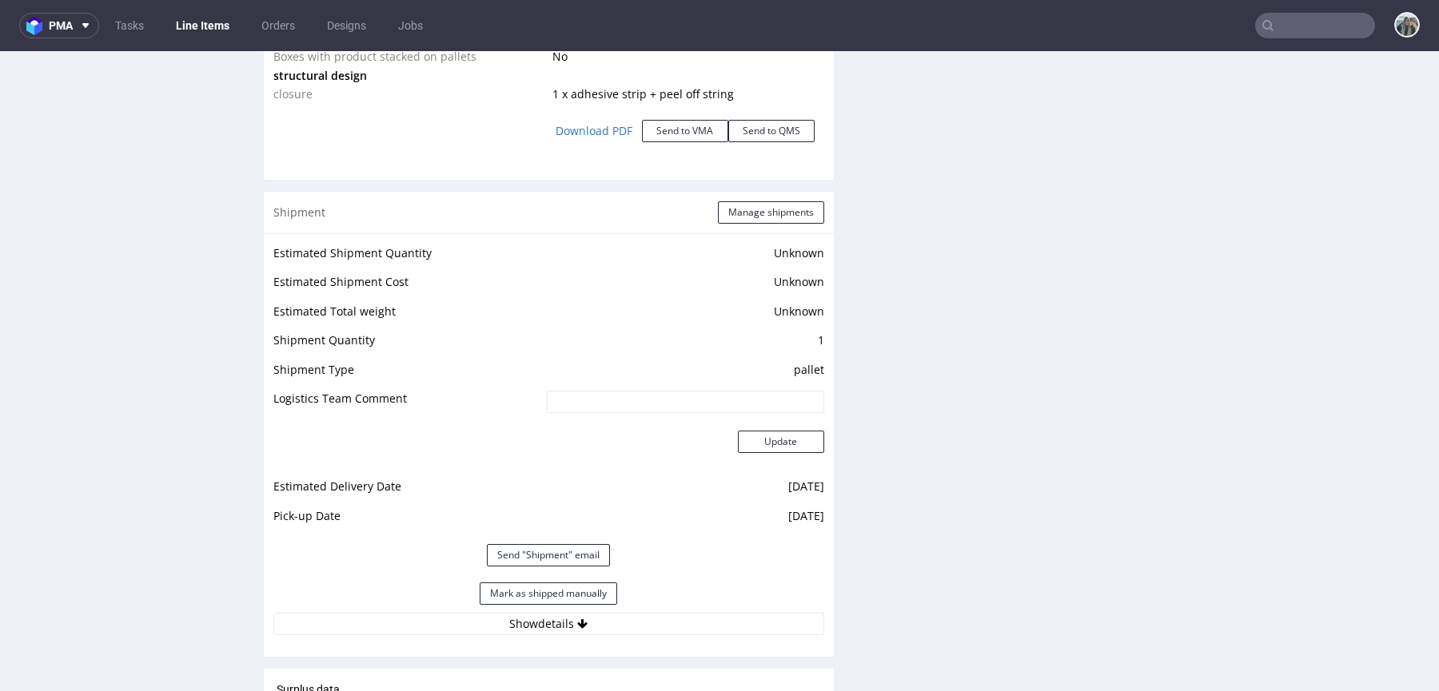
scroll to position [2386, 0]
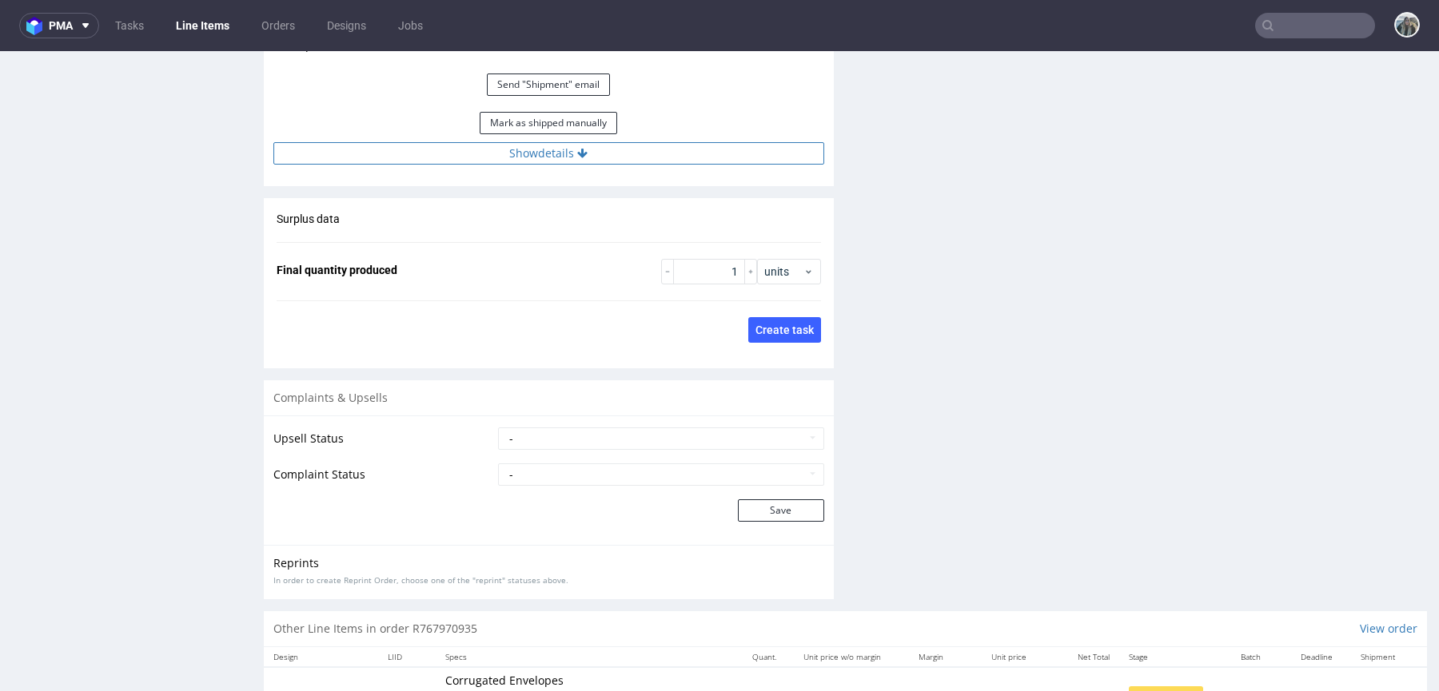
click at [631, 160] on button "Show details" at bounding box center [548, 153] width 551 height 22
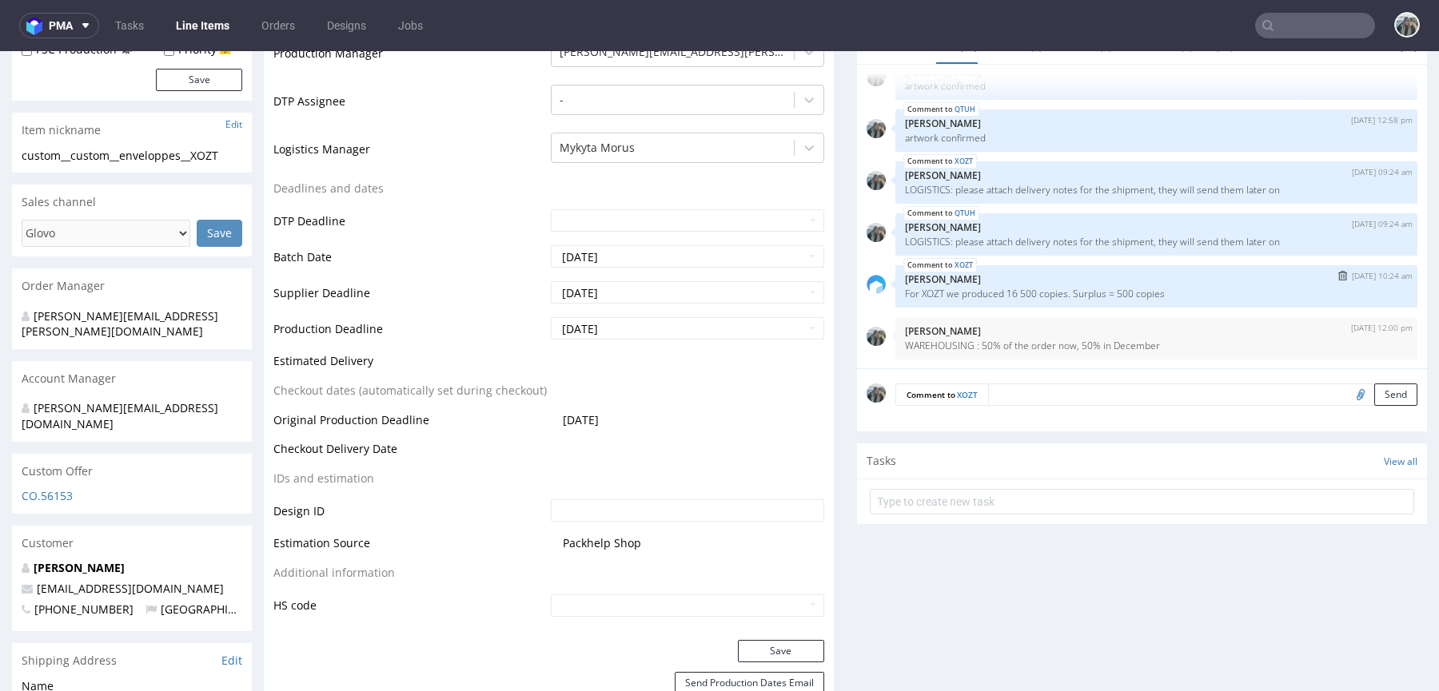
scroll to position [535, 0]
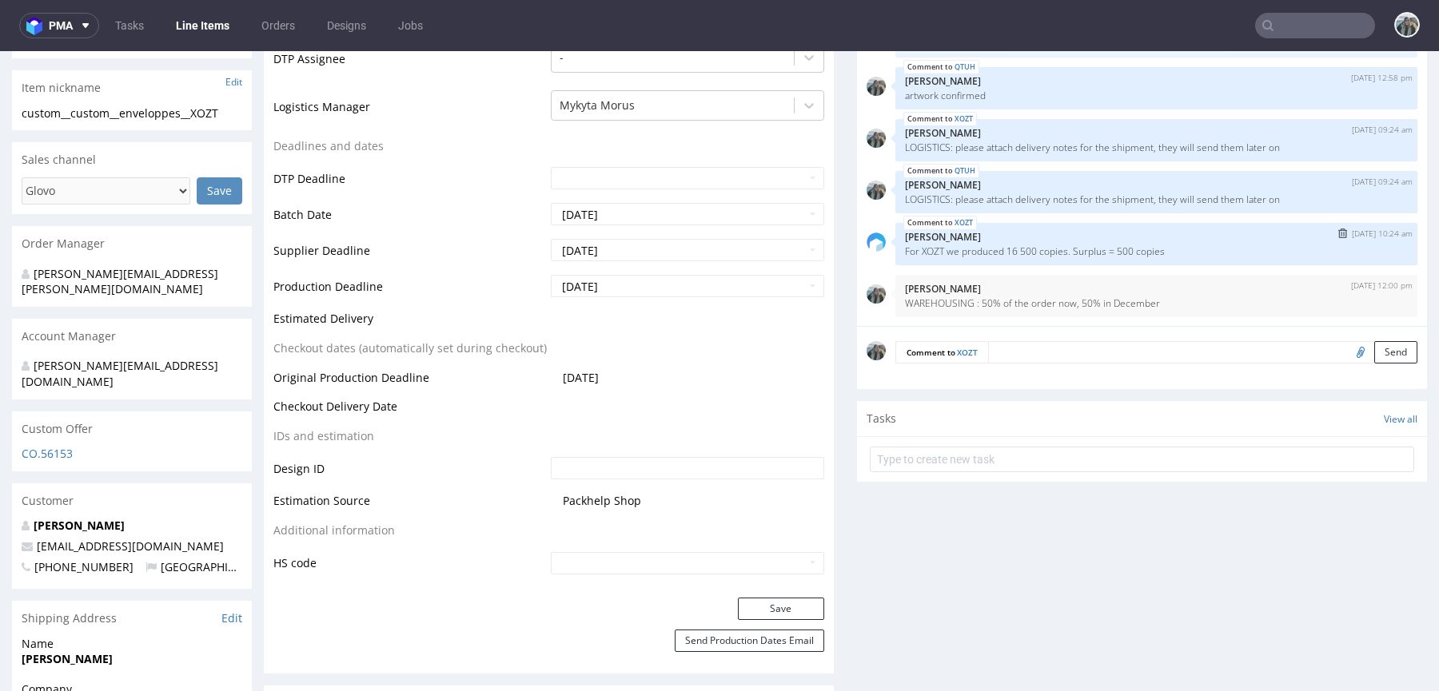
click at [926, 247] on p "For XOZT we produced 16 500 copies. Surplus = 500 copies" at bounding box center [1156, 251] width 503 height 12
copy p "XOZT"
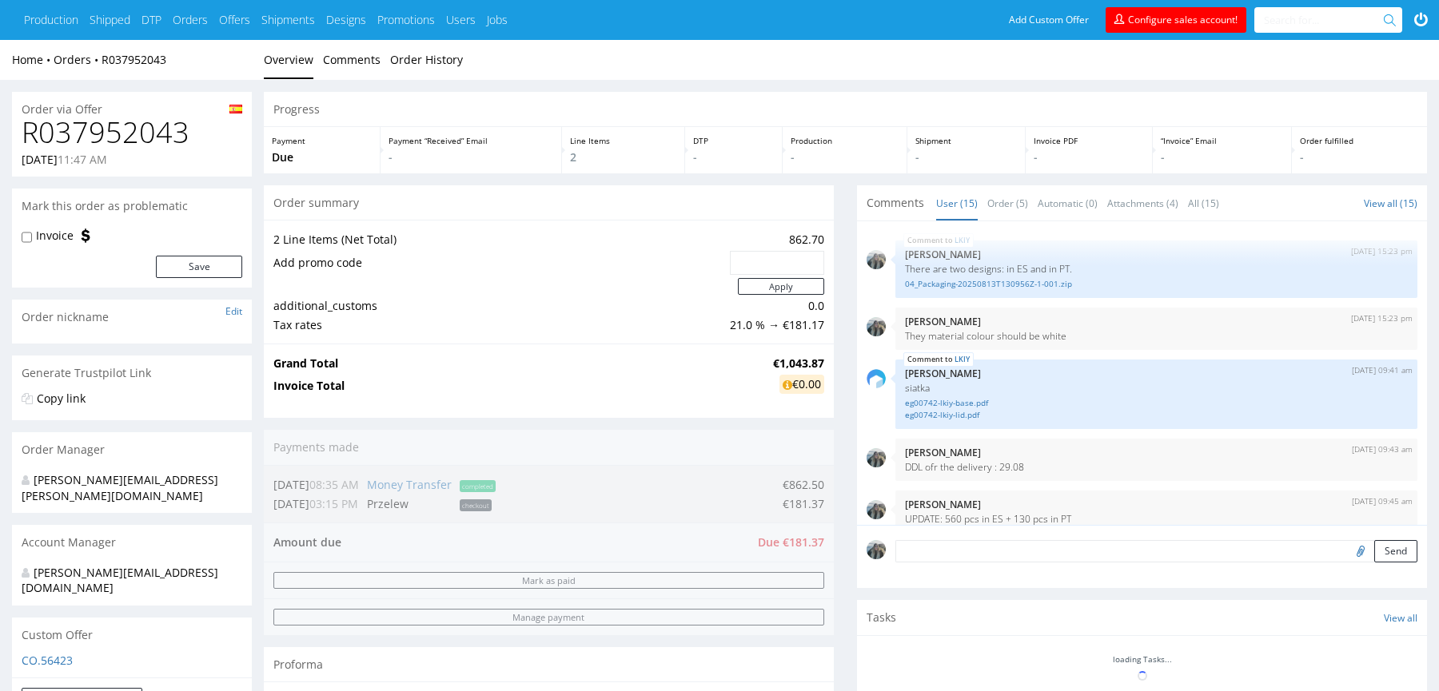
scroll to position [567, 0]
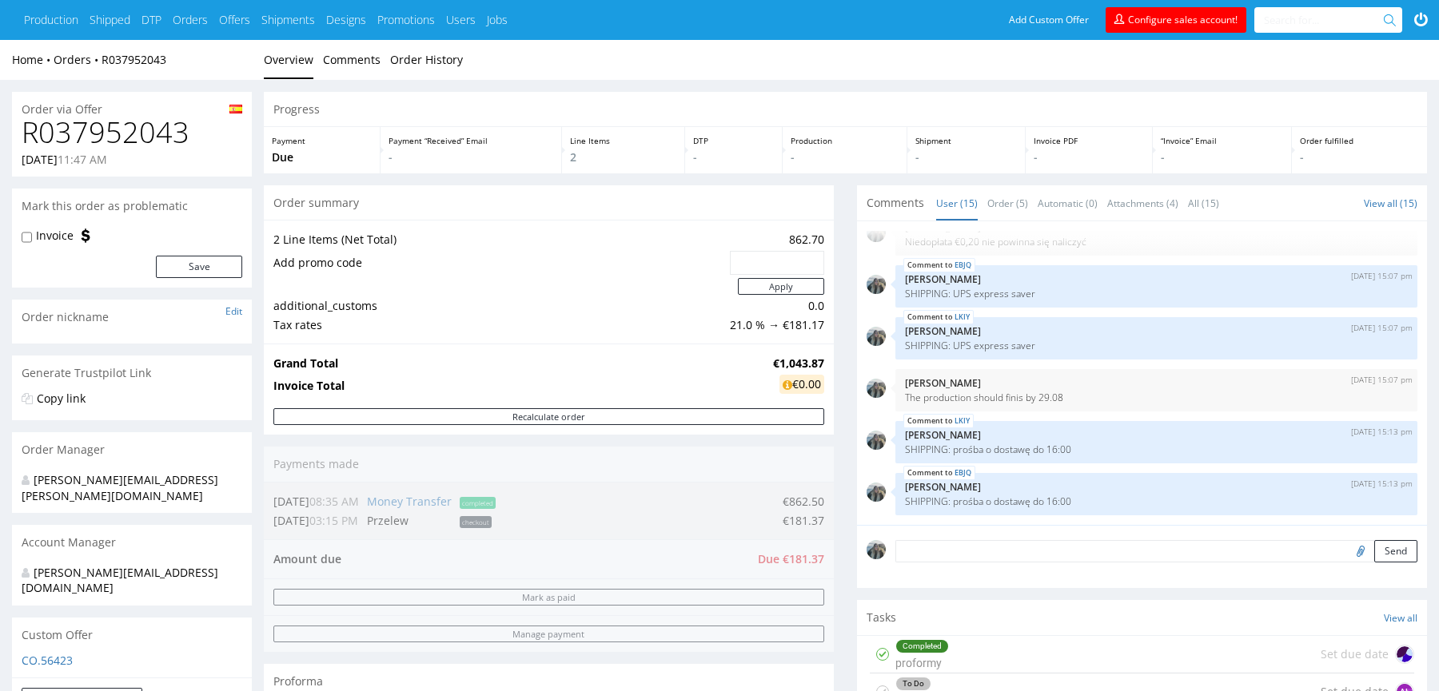
click at [98, 142] on h1 "R037952043" at bounding box center [132, 133] width 221 height 32
copy h1 "R037952043"
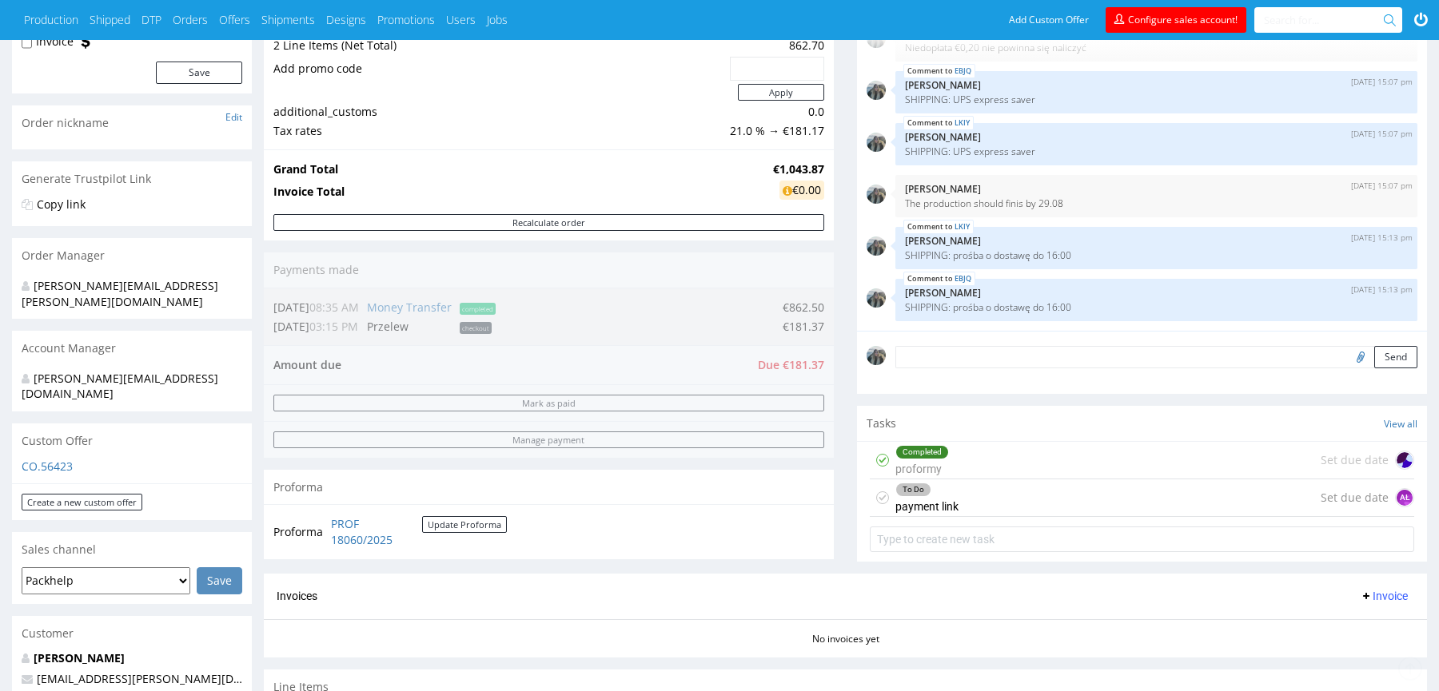
scroll to position [440, 0]
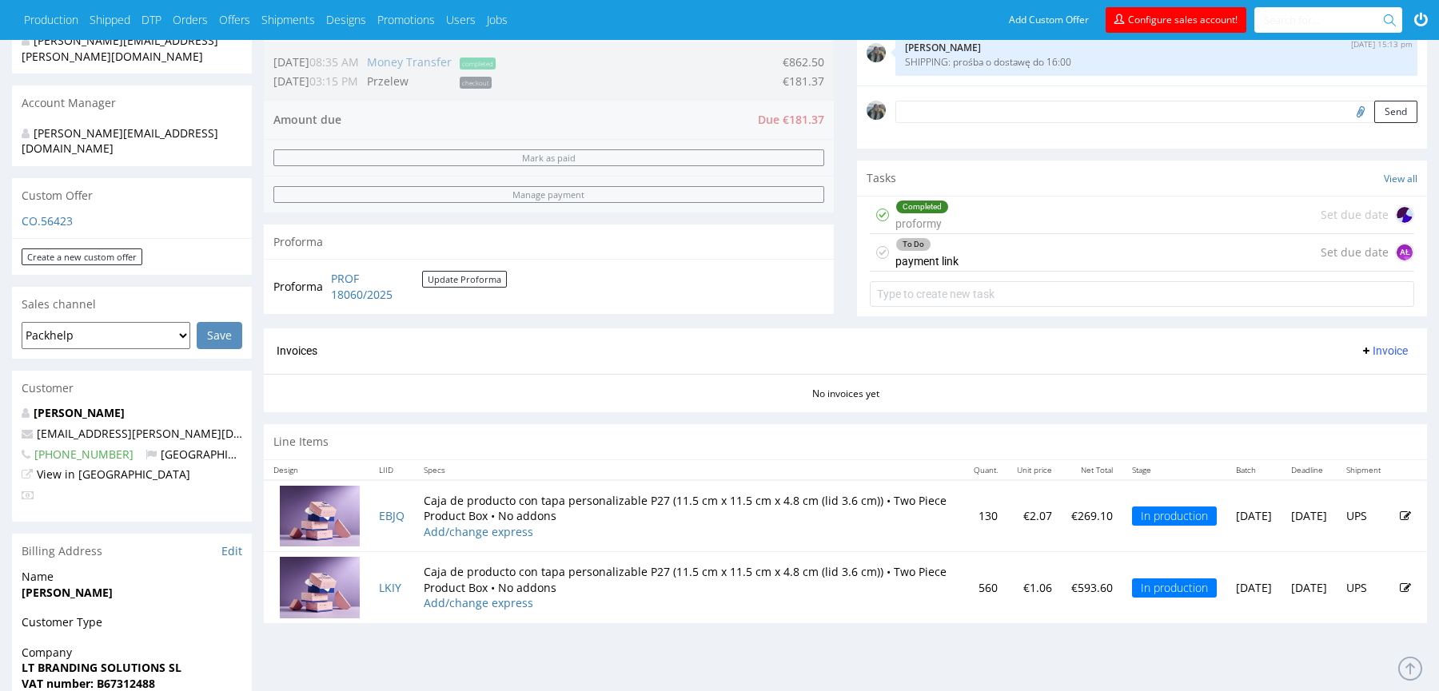
click at [911, 249] on div "To Do payment link" at bounding box center [926, 252] width 63 height 37
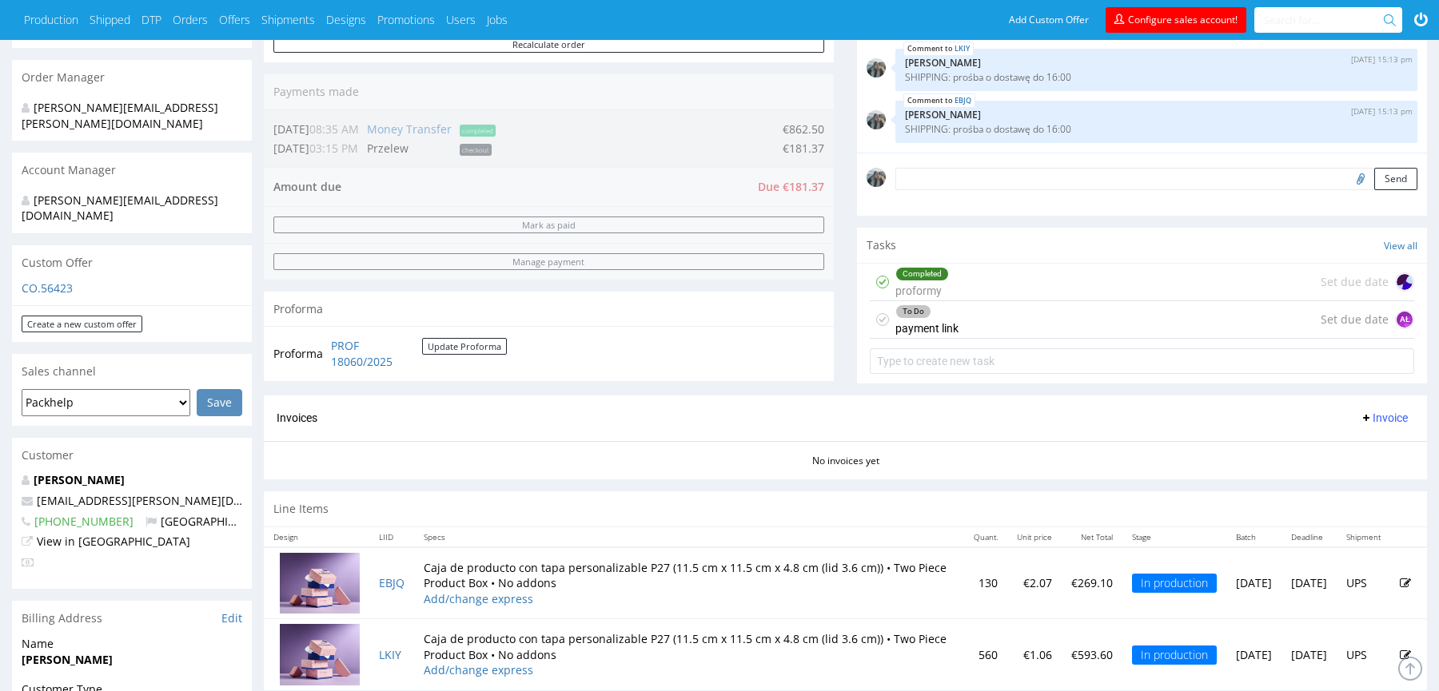
scroll to position [281, 0]
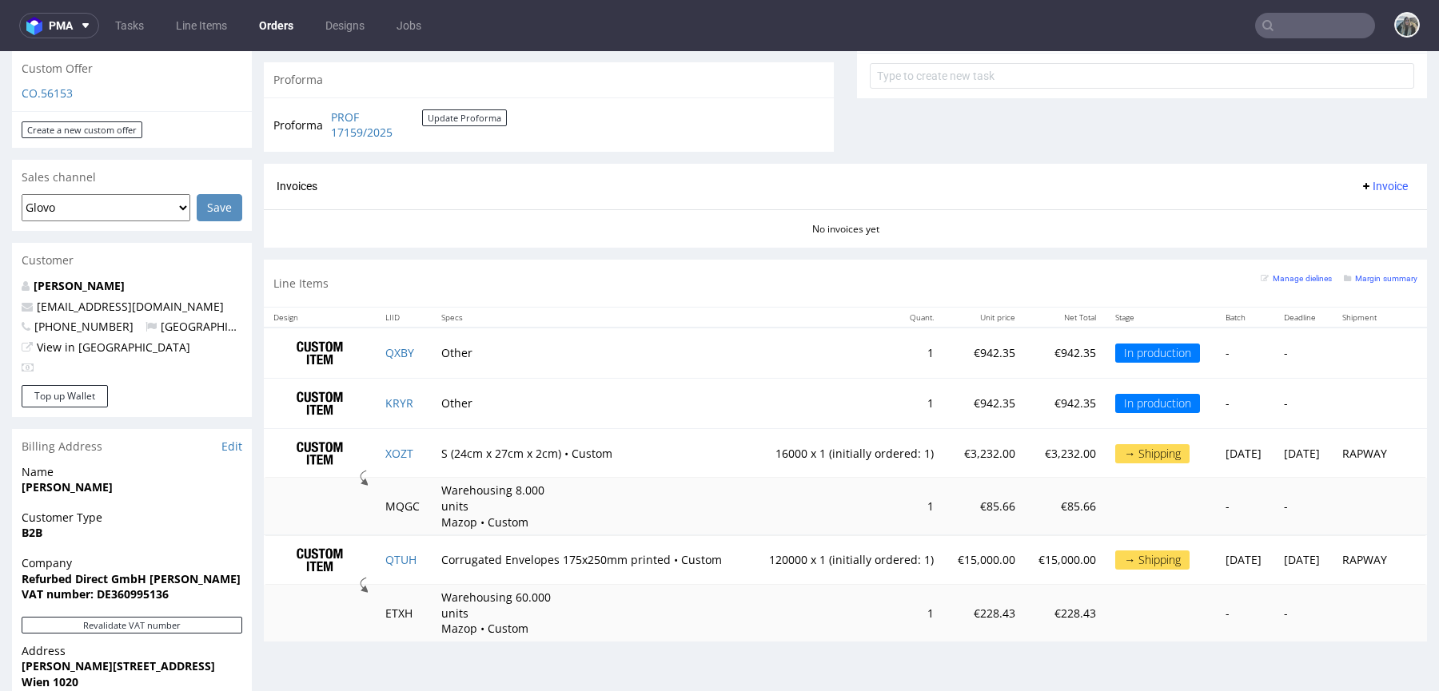
scroll to position [612, 0]
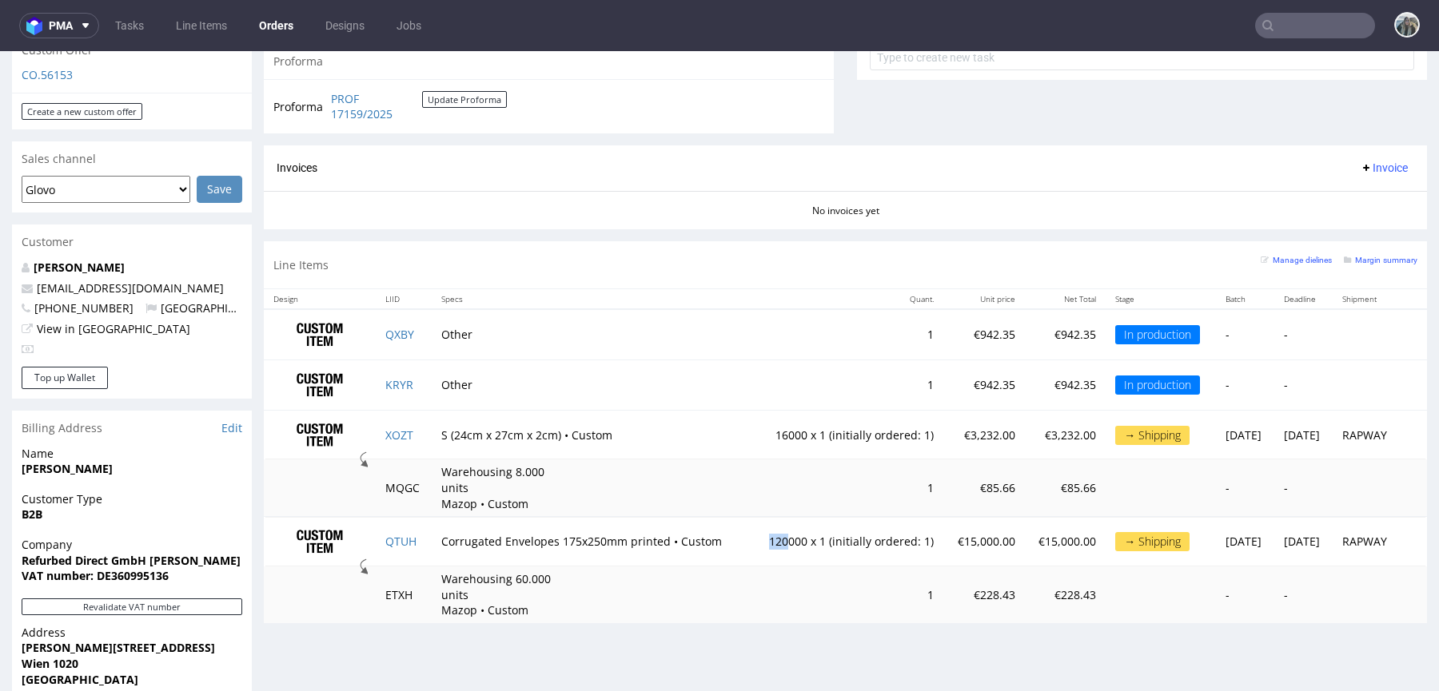
drag, startPoint x: 746, startPoint y: 538, endPoint x: 713, endPoint y: 537, distance: 32.8
click at [713, 537] on tr "QTUH Corrugated Envelopes 175x250mm printed • Custom 120000 x 1 (initially orde…" at bounding box center [845, 542] width 1163 height 50
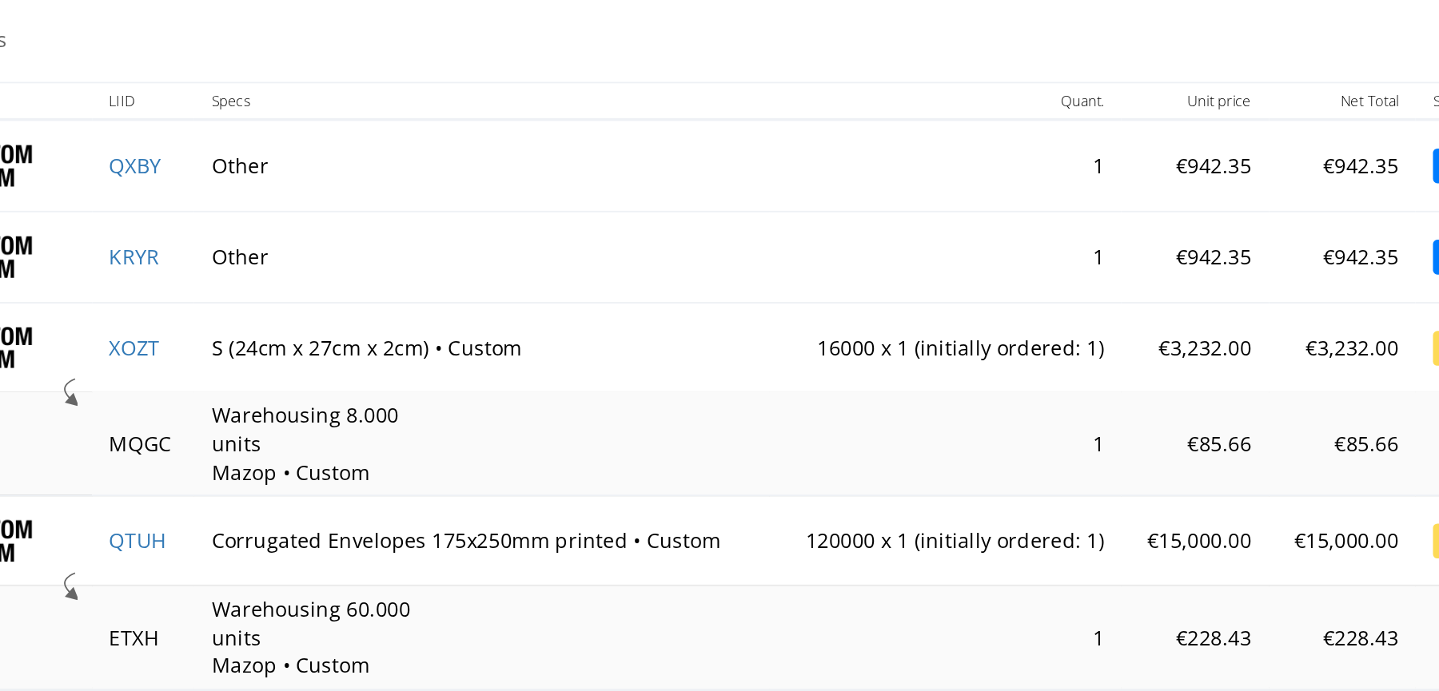
click at [0, 47] on td "S (24cm x 27cm x 2cm) • Custom" at bounding box center [1, 36] width 317 height 50
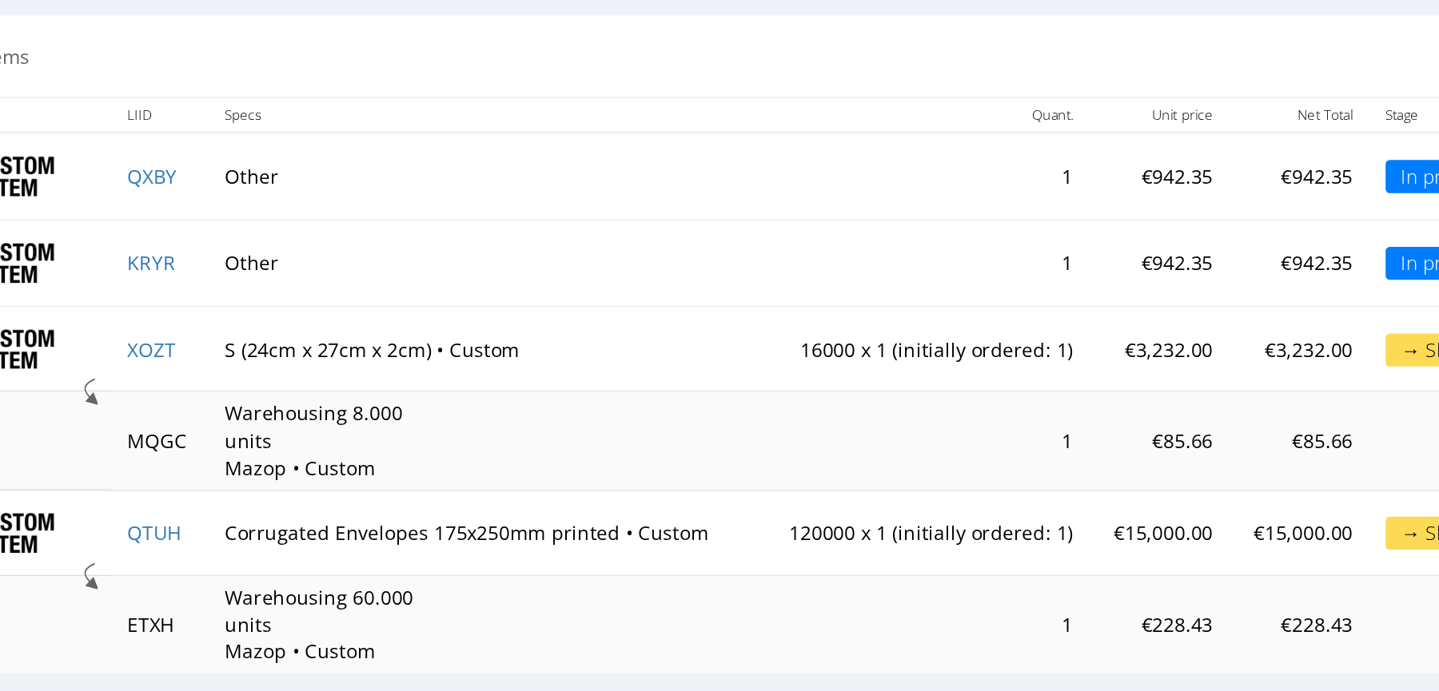
copy link "XOZT"
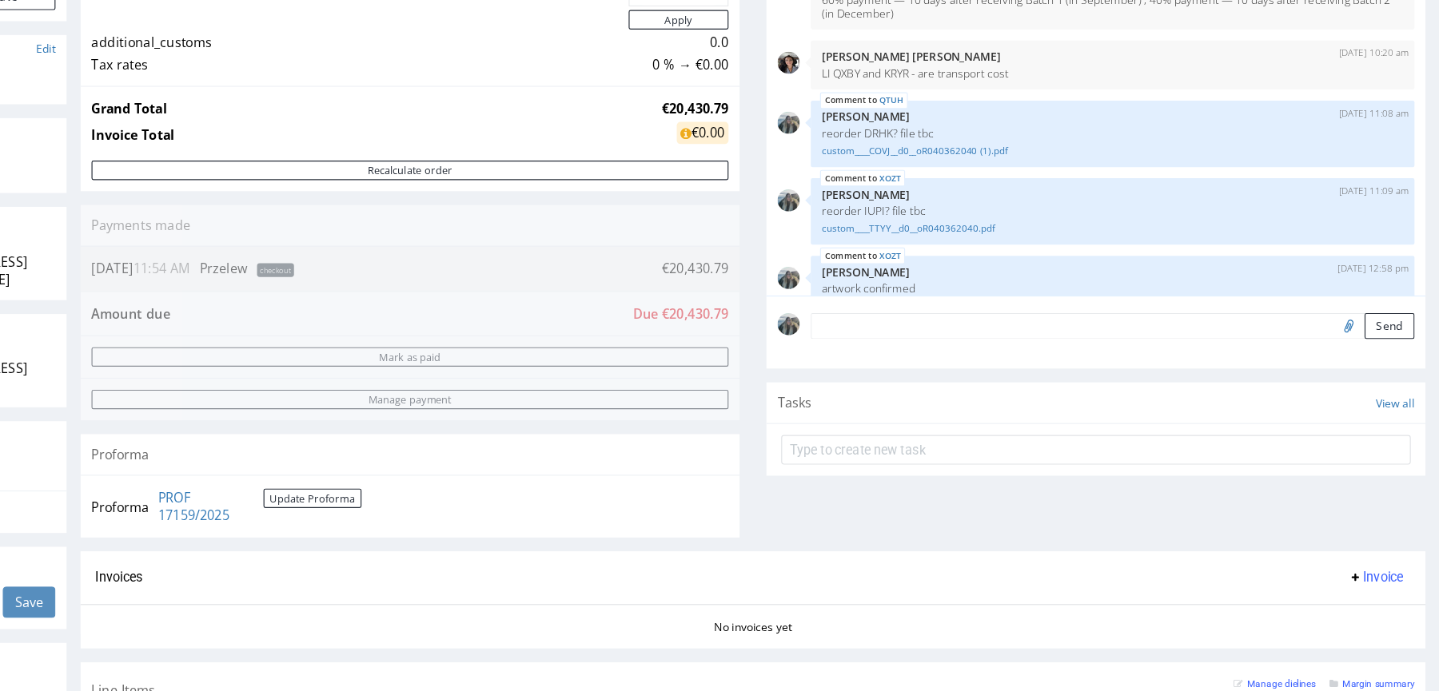
scroll to position [0, 0]
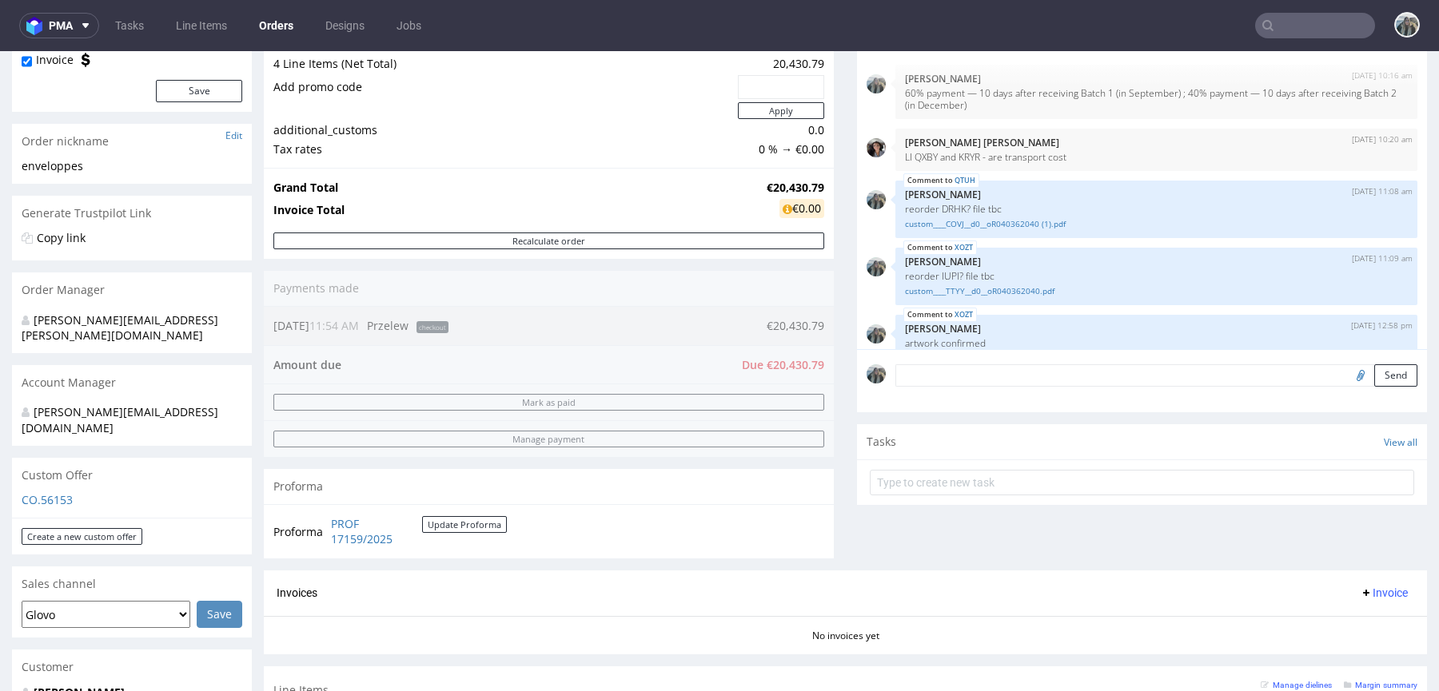
click at [1285, 18] on input "text" at bounding box center [1315, 26] width 120 height 26
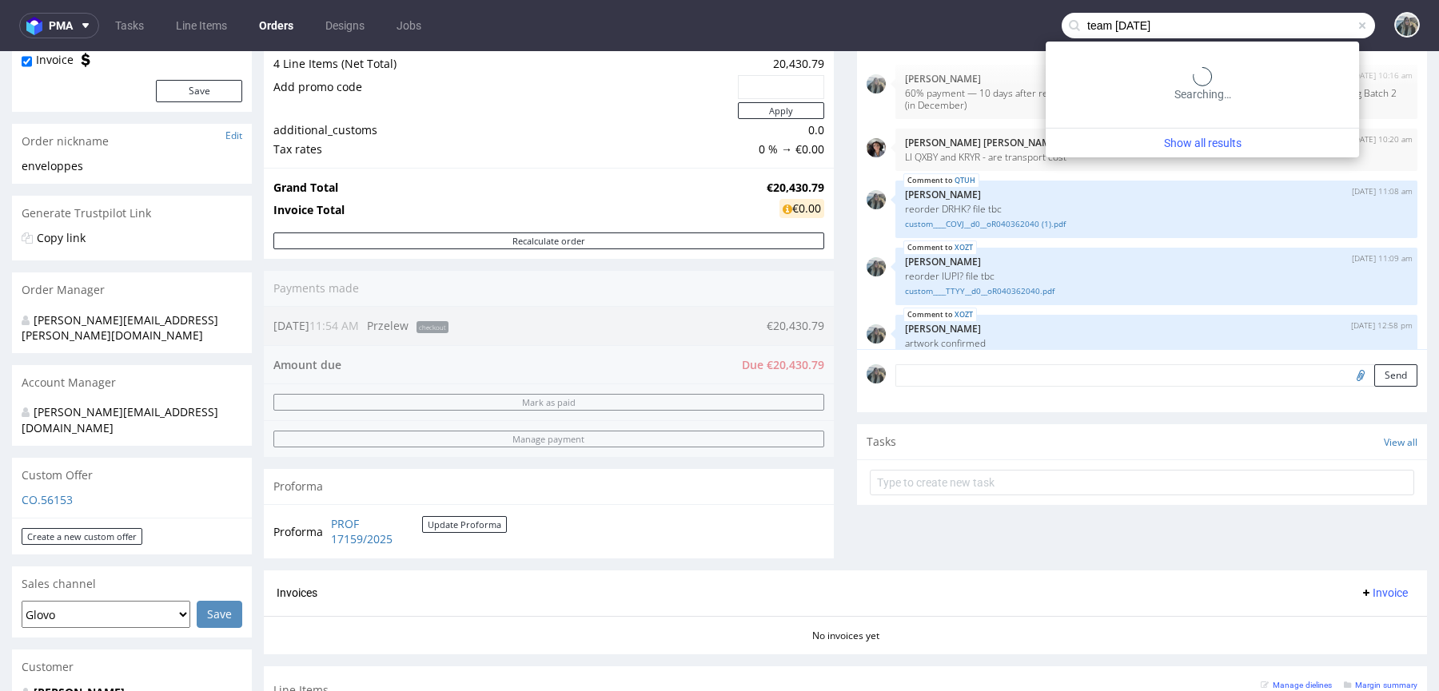
type input "team sunday"
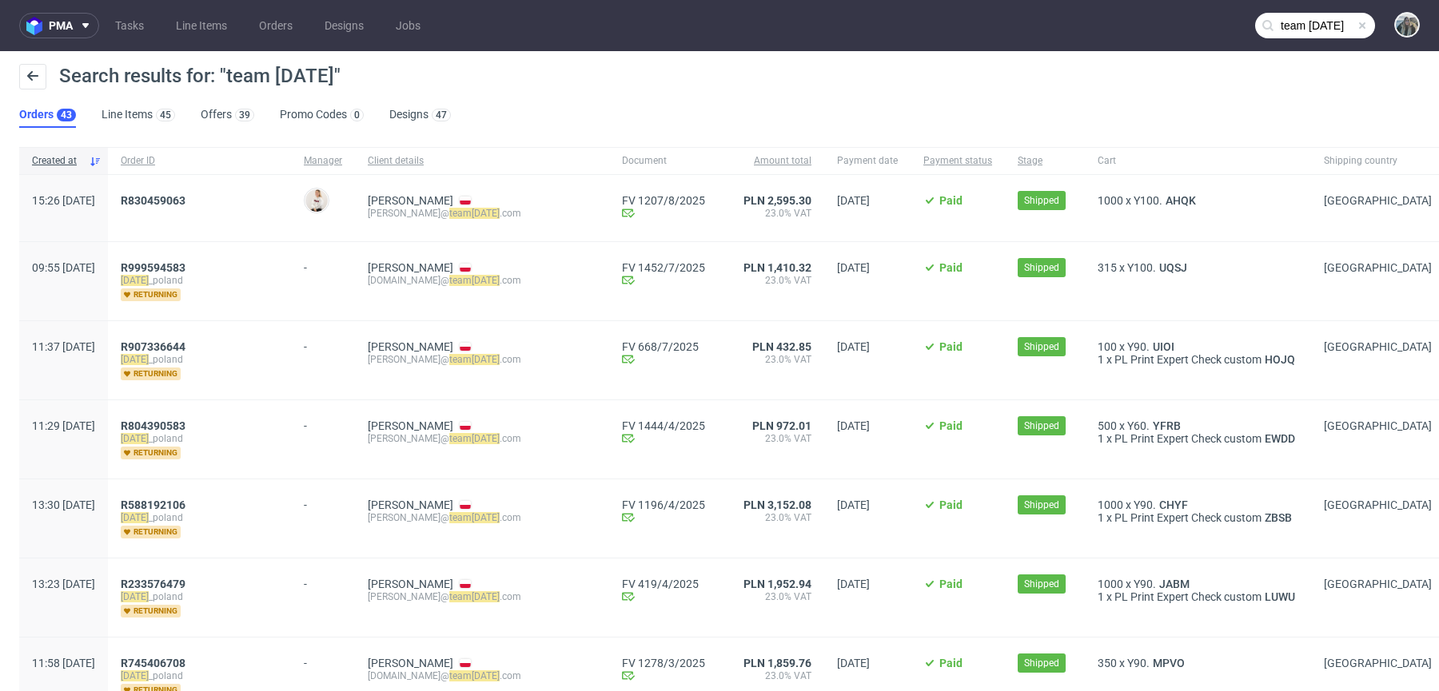
drag, startPoint x: 175, startPoint y: 212, endPoint x: 167, endPoint y: 206, distance: 9.8
click at [168, 206] on div "R830459063" at bounding box center [199, 208] width 183 height 66
copy span "R830459063"
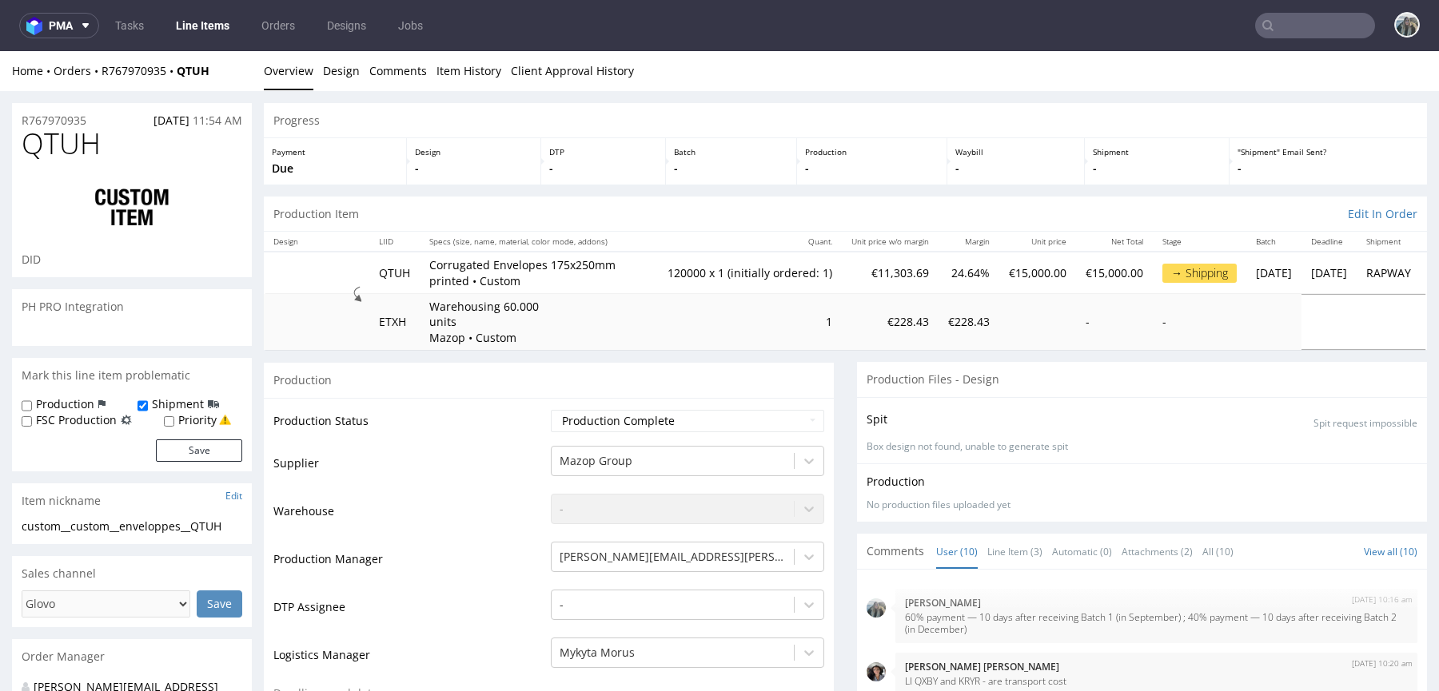
scroll to position [277, 0]
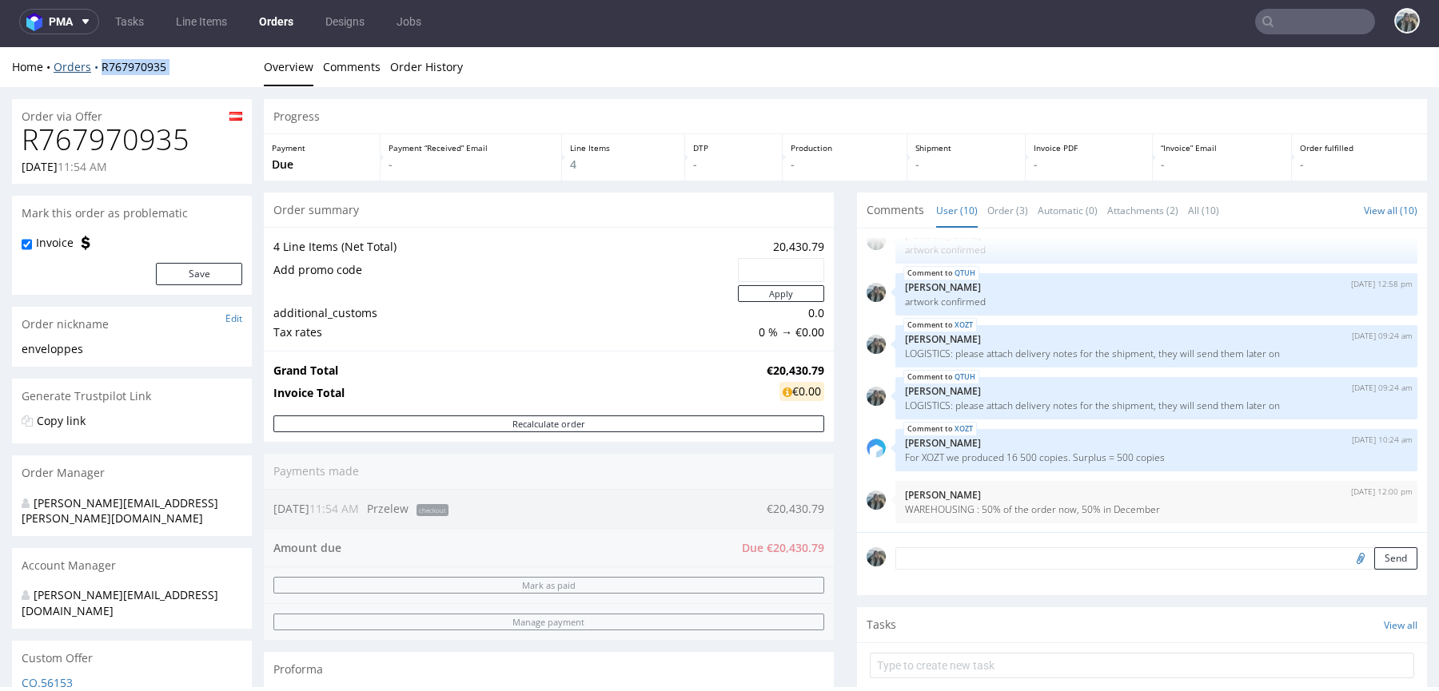
drag, startPoint x: 123, startPoint y: 90, endPoint x: 94, endPoint y: 68, distance: 36.6
copy div "R767970935 Overview Comments Order History"
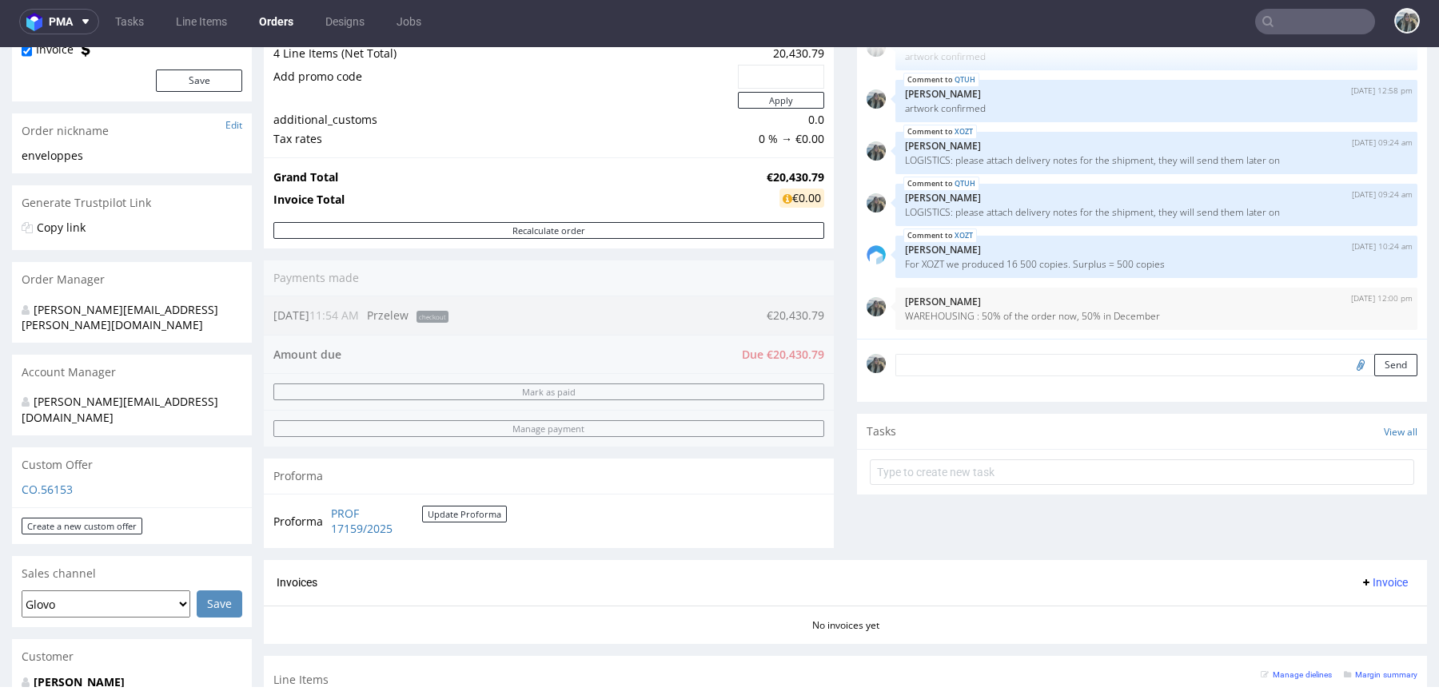
scroll to position [224, 0]
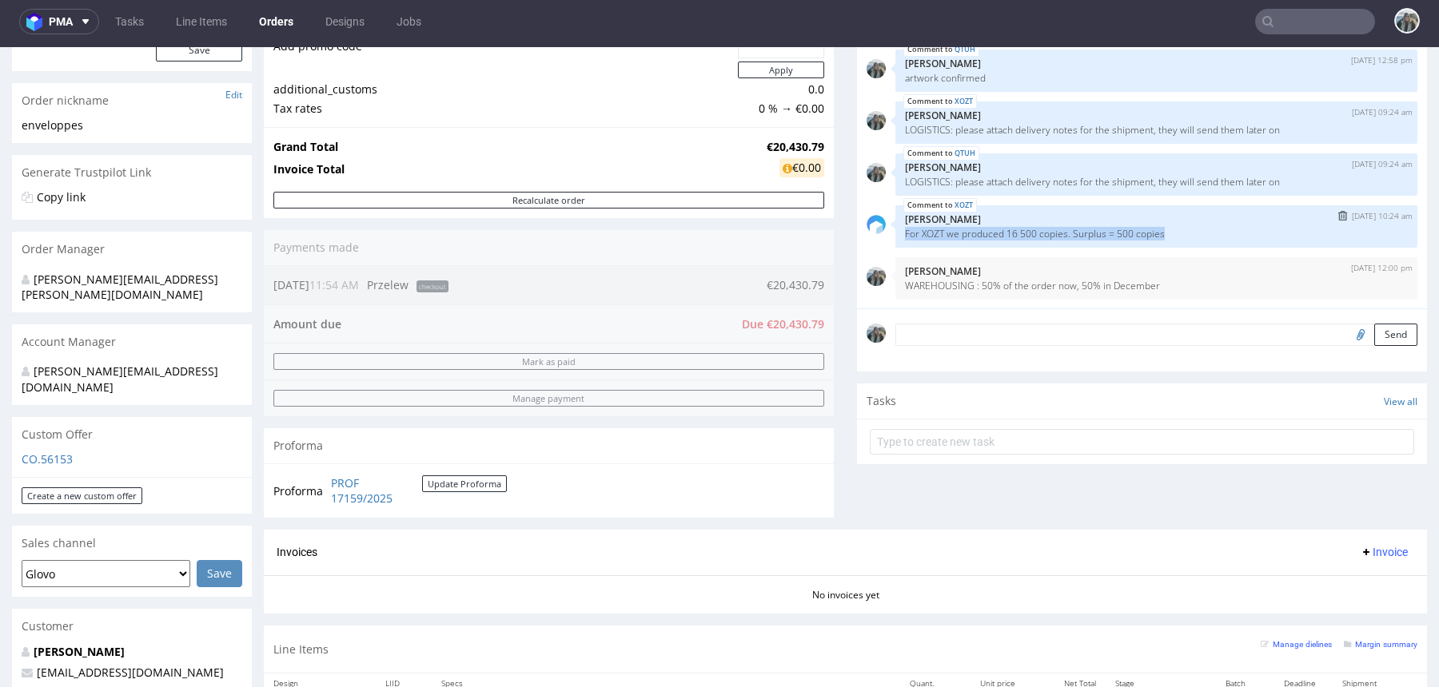
drag, startPoint x: 1179, startPoint y: 231, endPoint x: 893, endPoint y: 231, distance: 286.1
click at [895, 232] on div "XOZT [DATE] 10:24 am [PERSON_NAME] For XOZT we produced 16 500 copies. Surplus …" at bounding box center [1156, 226] width 522 height 42
copy p "For XOZT we produced 16 500 copies. Surplus = 500 copies"
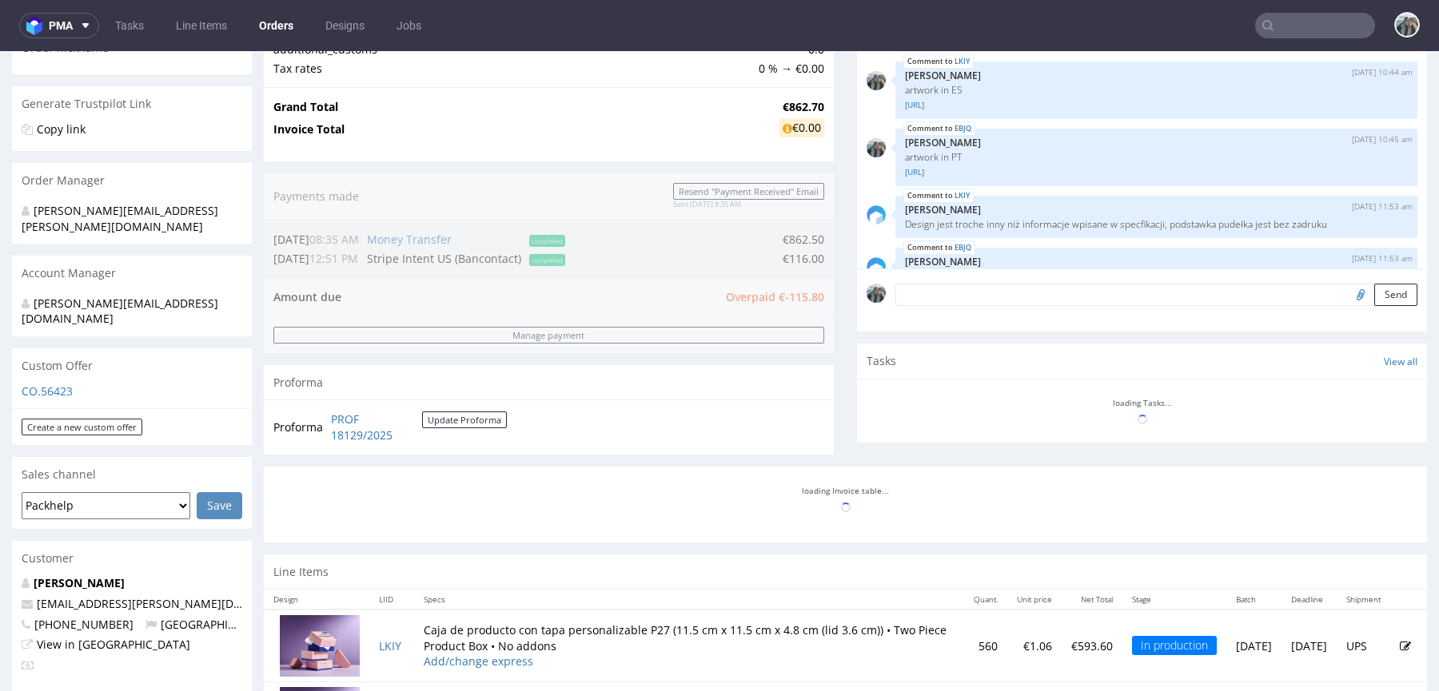
scroll to position [619, 0]
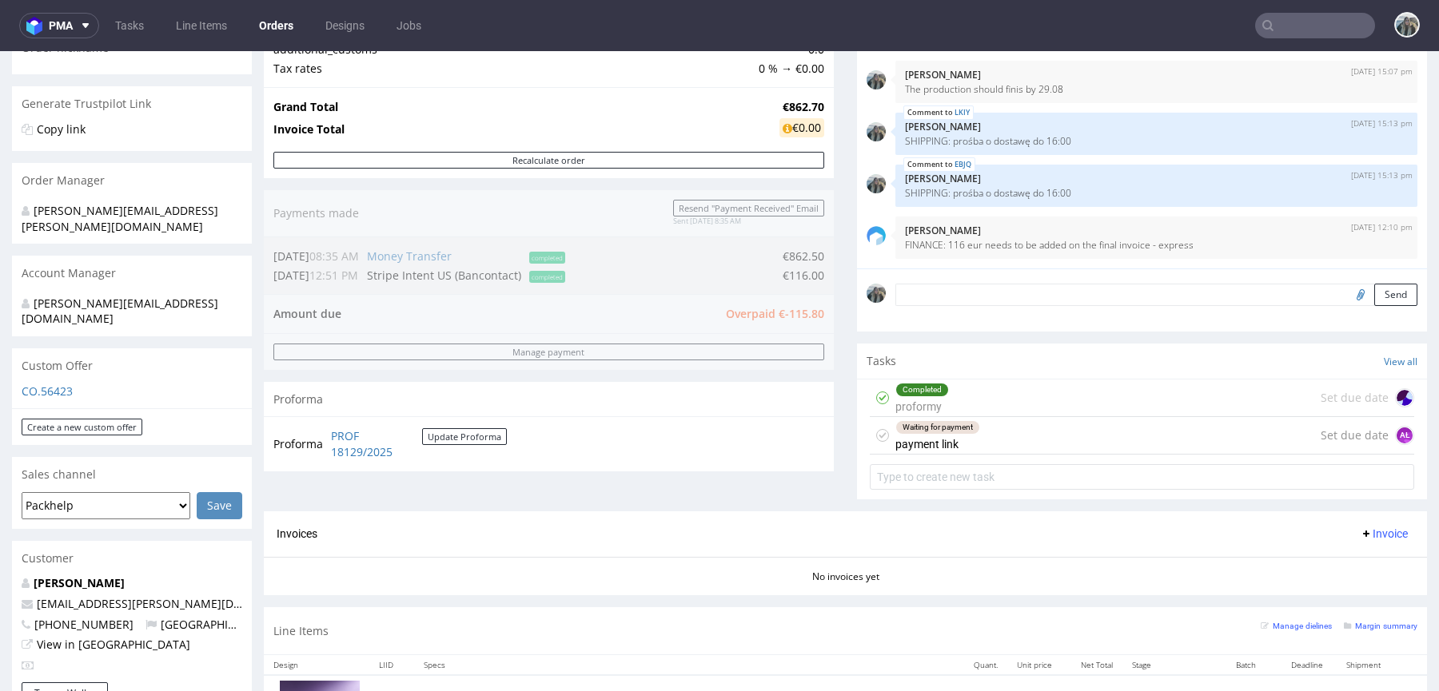
drag, startPoint x: 924, startPoint y: 448, endPoint x: 924, endPoint y: 499, distance: 51.1
click at [924, 448] on div "Waiting for payment payment link" at bounding box center [937, 435] width 85 height 37
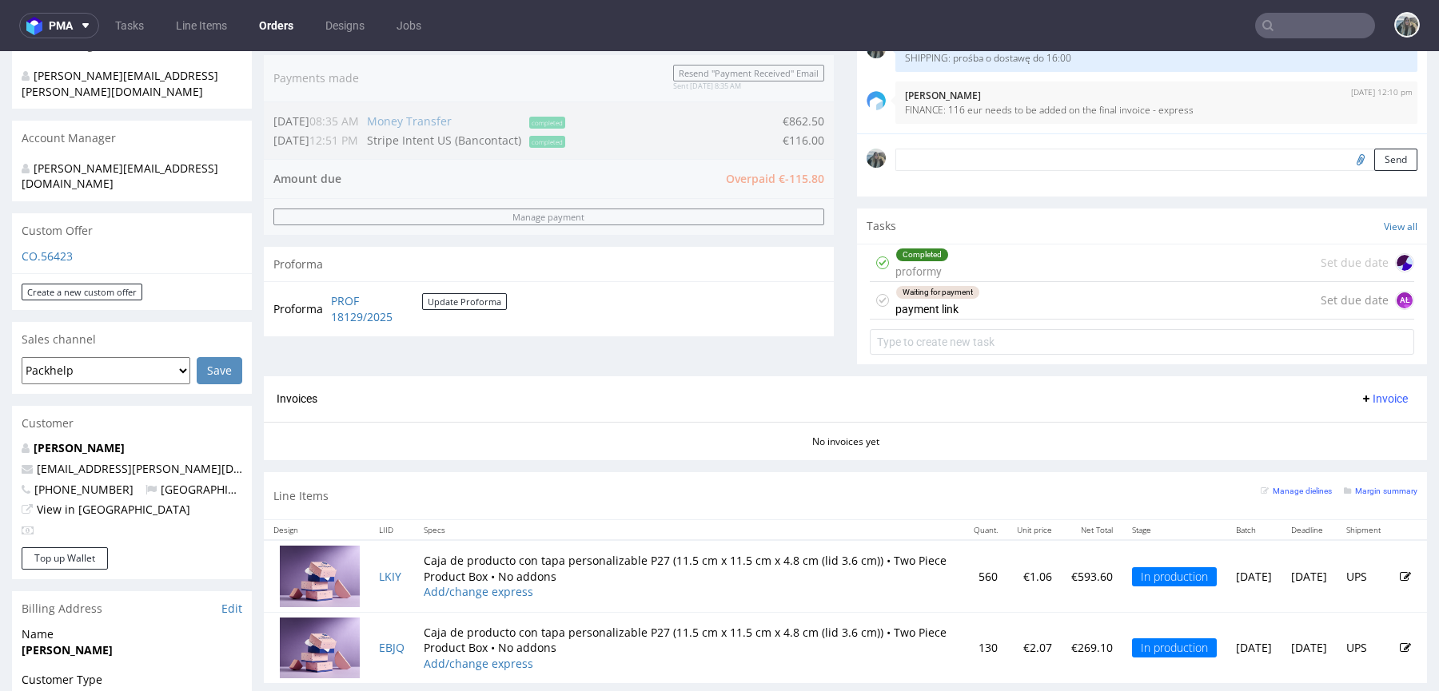
scroll to position [432, 0]
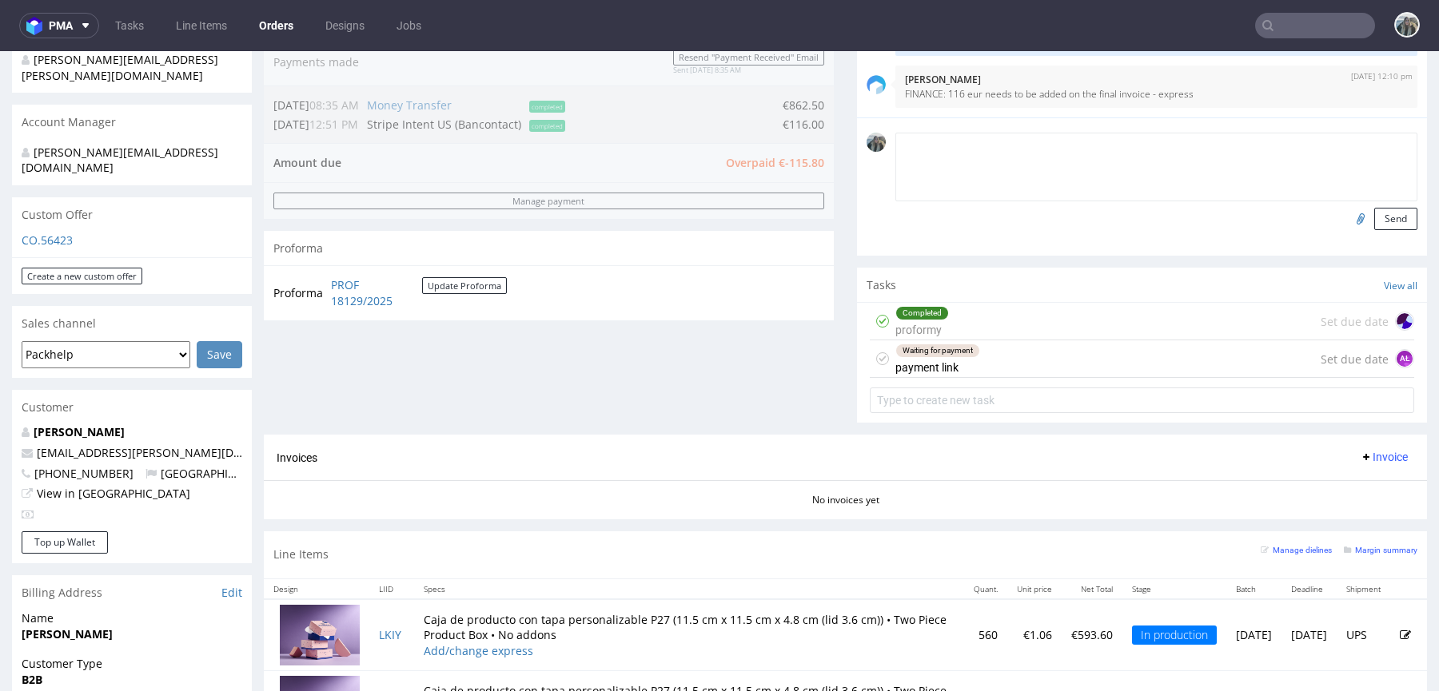
click at [937, 152] on textarea at bounding box center [1156, 167] width 522 height 69
type textarea "Pl"
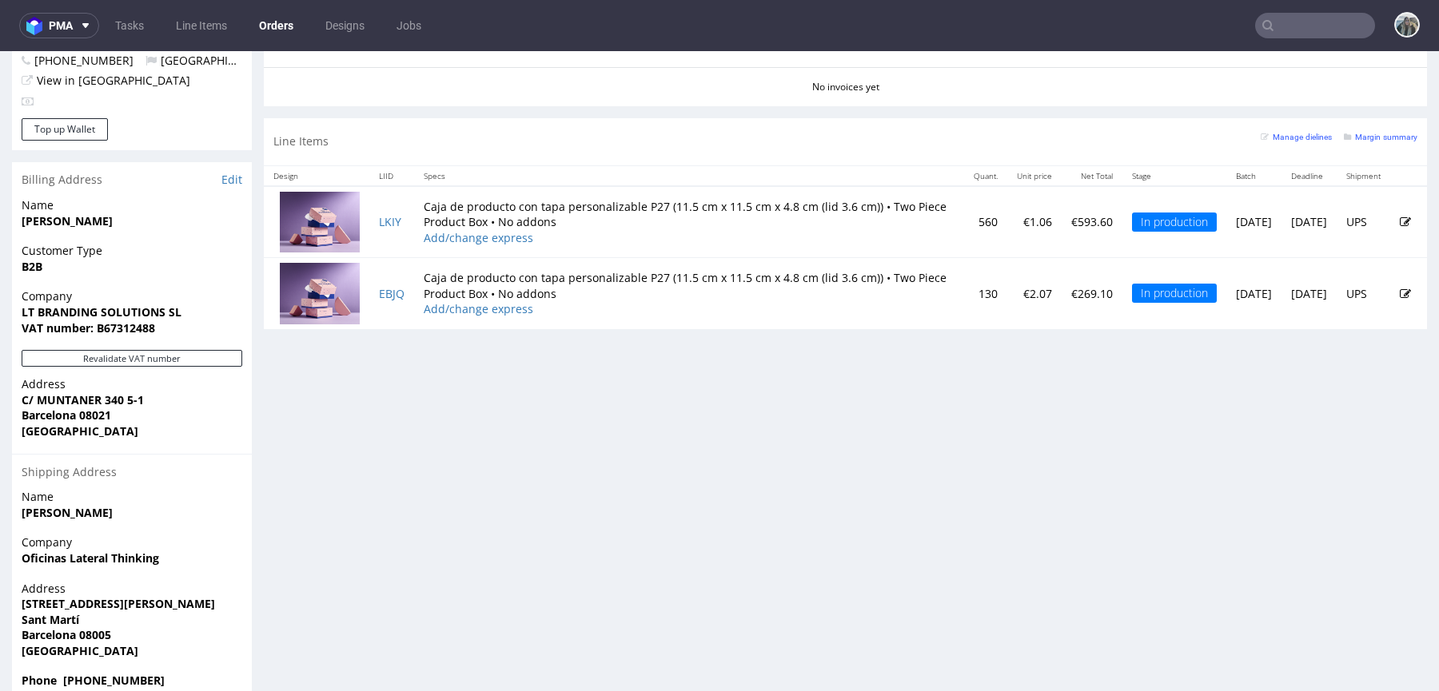
scroll to position [4, 0]
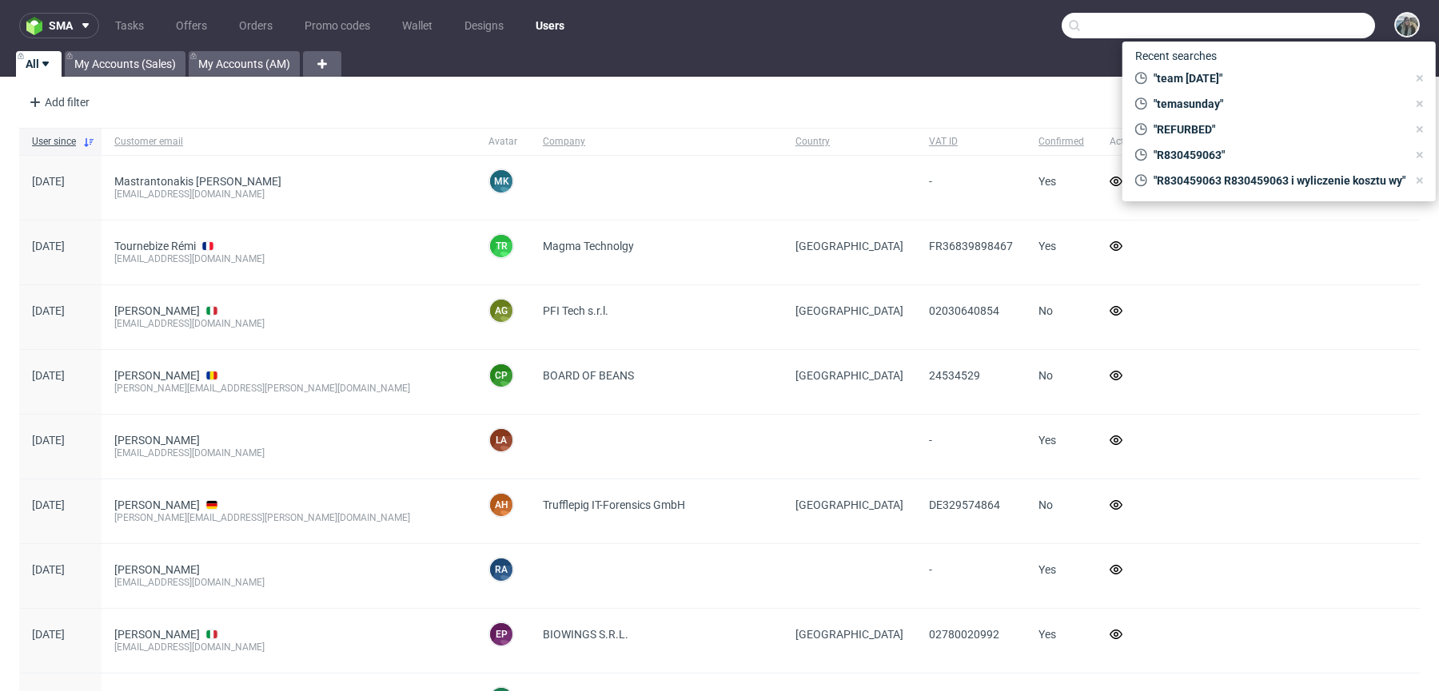
click at [1309, 13] on input "text" at bounding box center [1217, 26] width 313 height 26
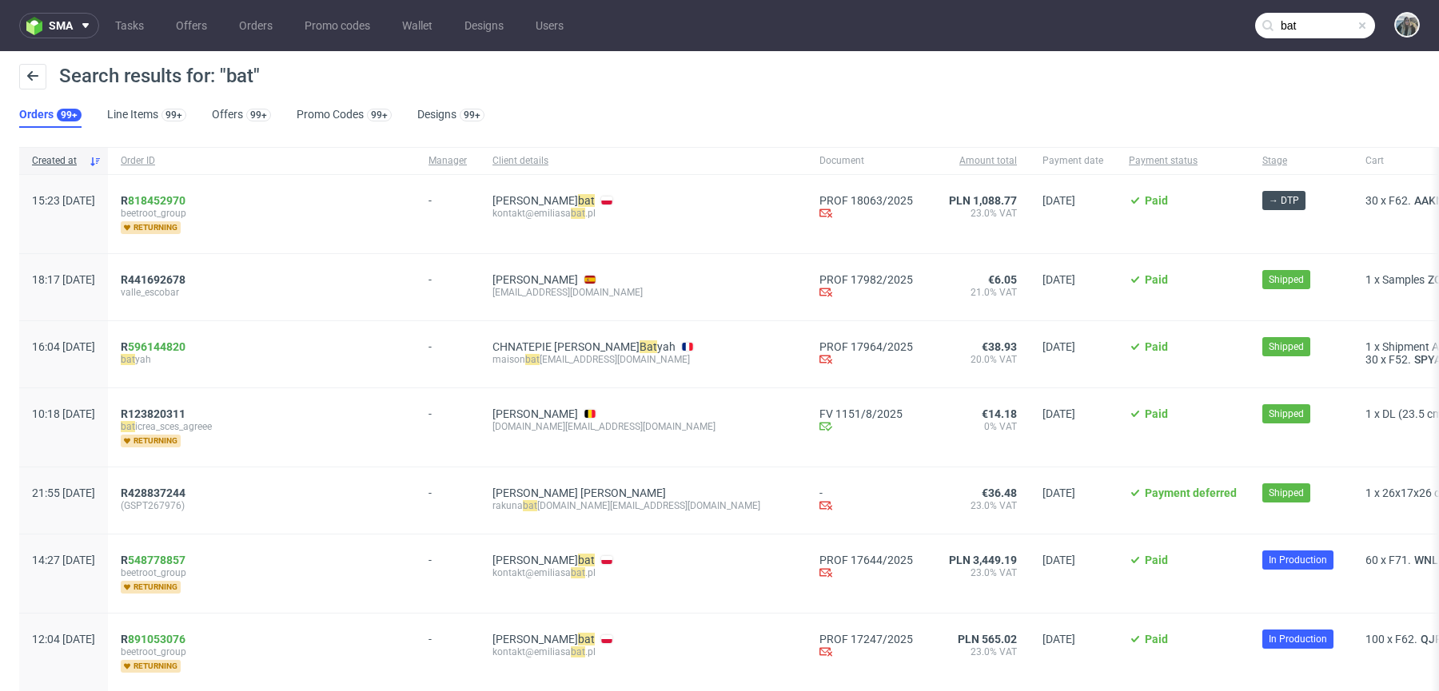
click at [1298, 20] on input "bat" at bounding box center [1315, 26] width 120 height 26
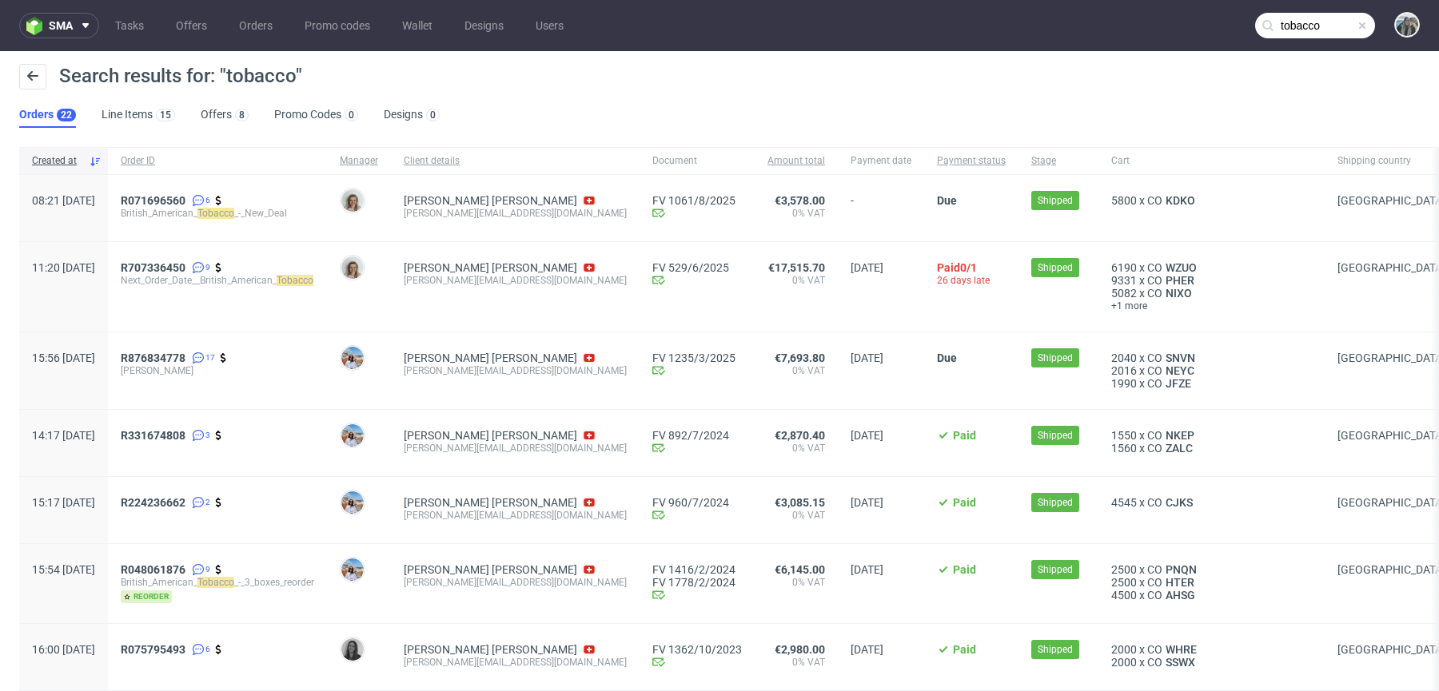
drag, startPoint x: 456, startPoint y: 222, endPoint x: 442, endPoint y: 216, distance: 15.0
click at [443, 216] on div "Nicolas Leal Reina juan_leal_reina@bat.com" at bounding box center [515, 208] width 249 height 66
copy div "[PERSON_NAME][EMAIL_ADDRESS][DOMAIN_NAME]"
click at [1264, 34] on input "tobacco" at bounding box center [1315, 26] width 120 height 26
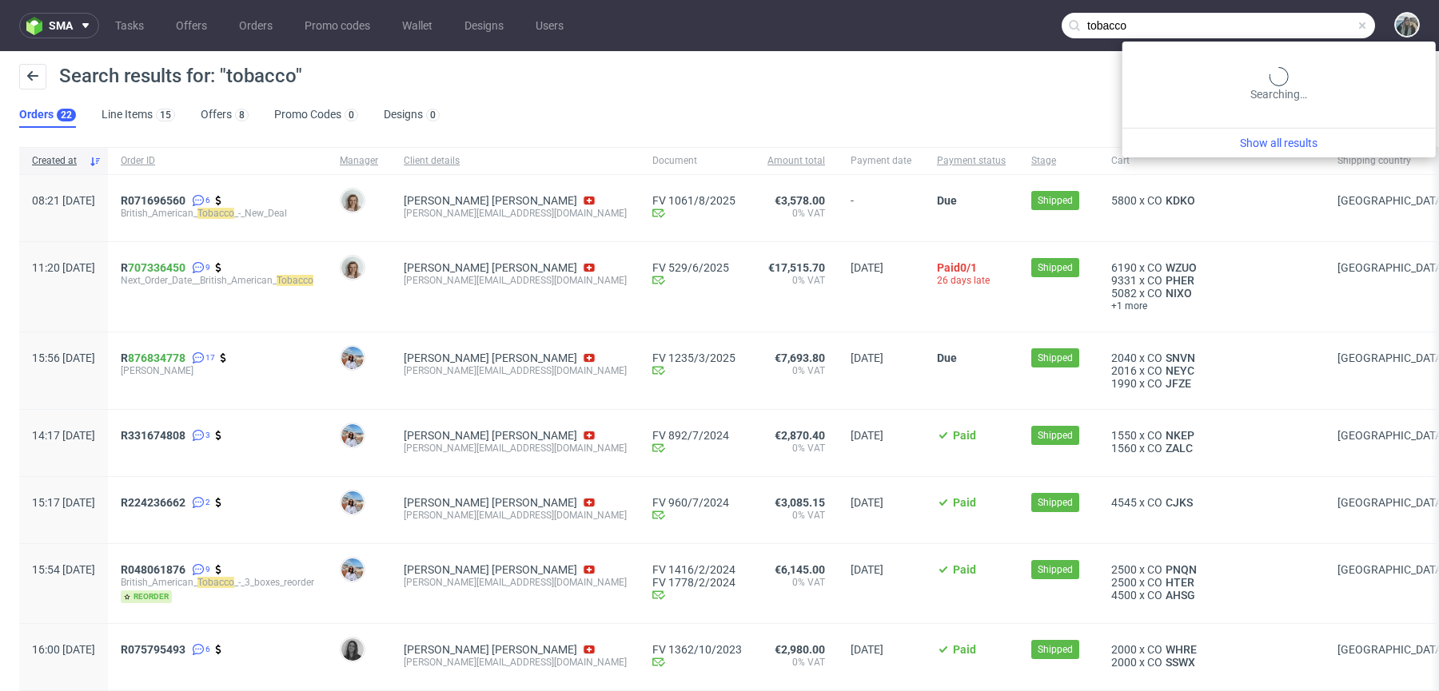
paste input "juan_leal_reina@bat.com"
type input "juan_leal_reina@bat.com"
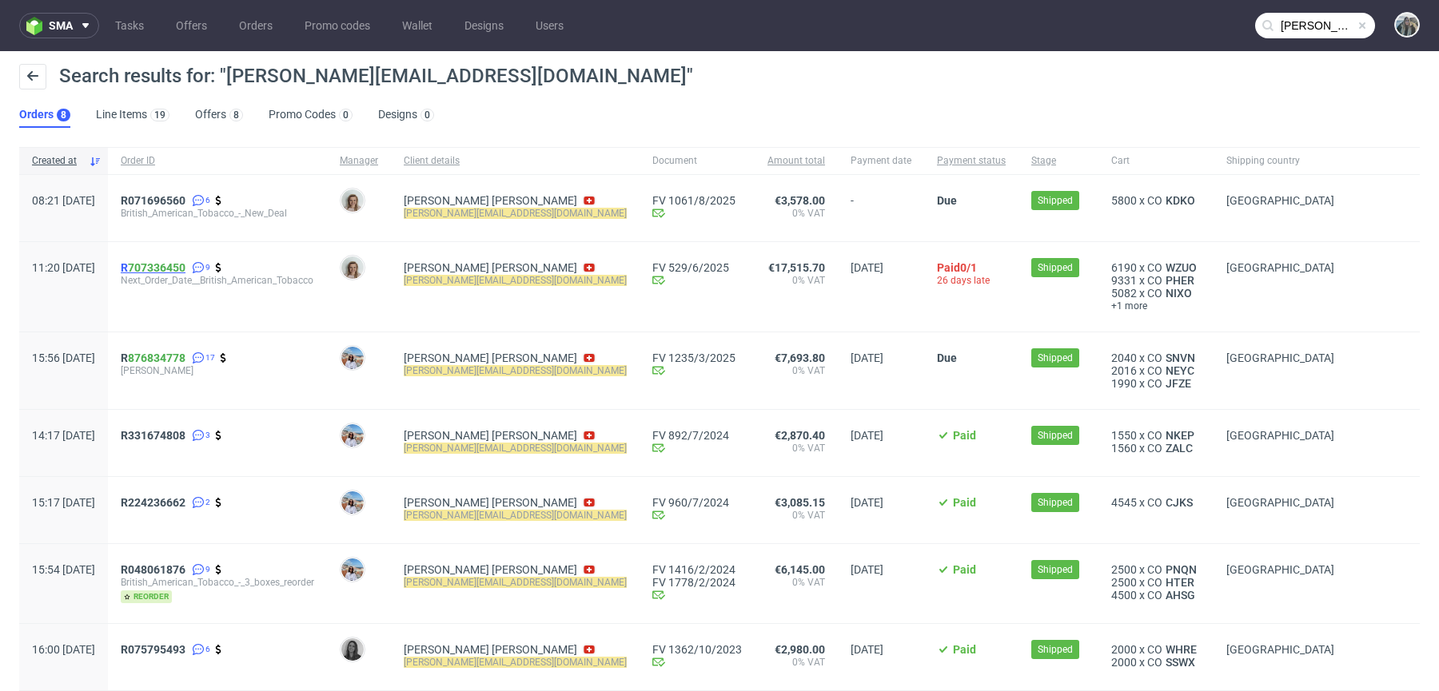
click at [175, 269] on span "R 707336450" at bounding box center [153, 267] width 65 height 13
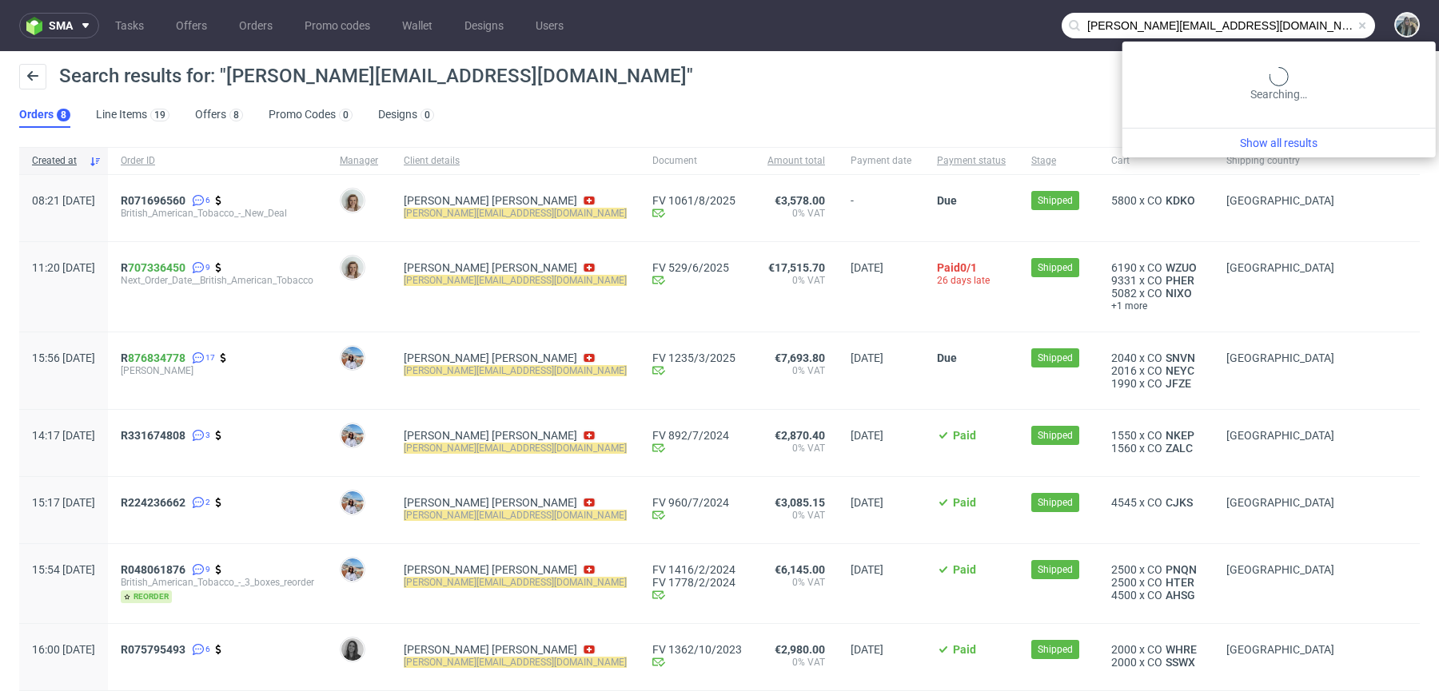
click at [1280, 30] on input "juan_leal_reina@bat.com" at bounding box center [1217, 26] width 313 height 26
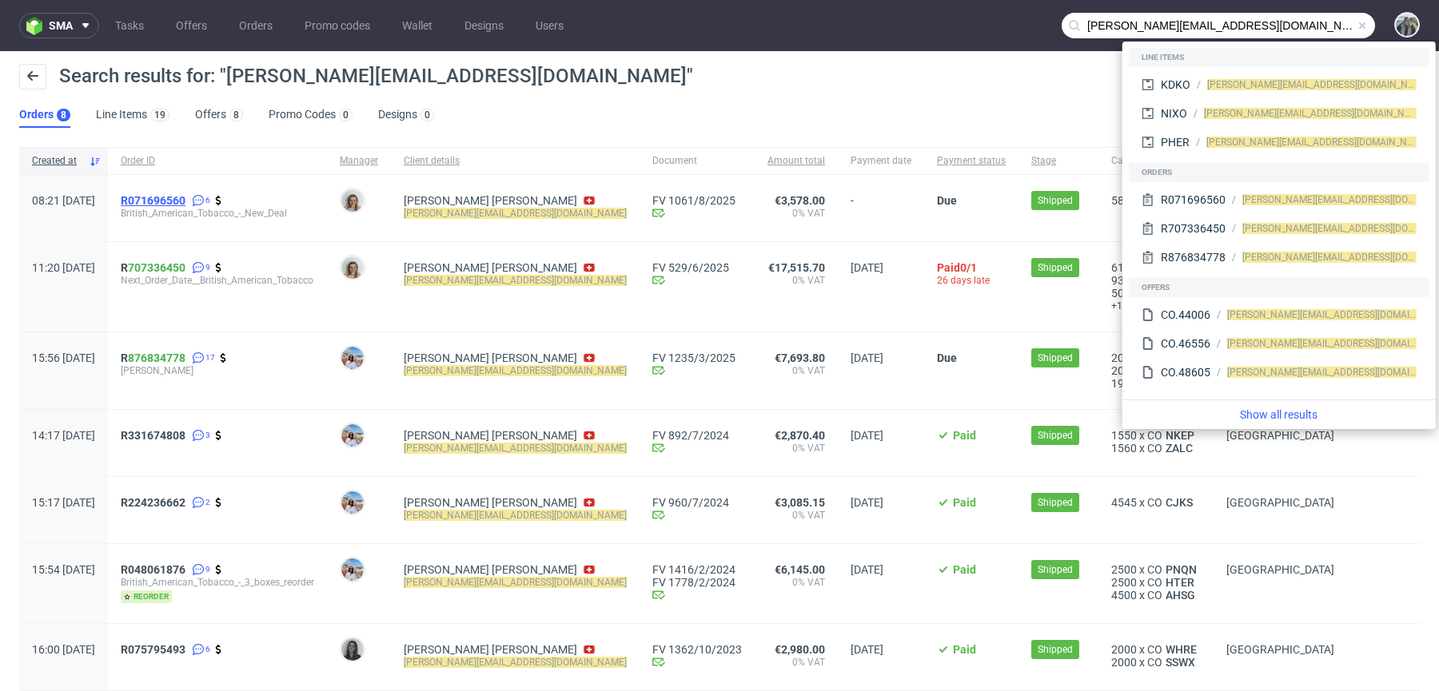
click at [185, 205] on span "R071696560" at bounding box center [153, 200] width 65 height 13
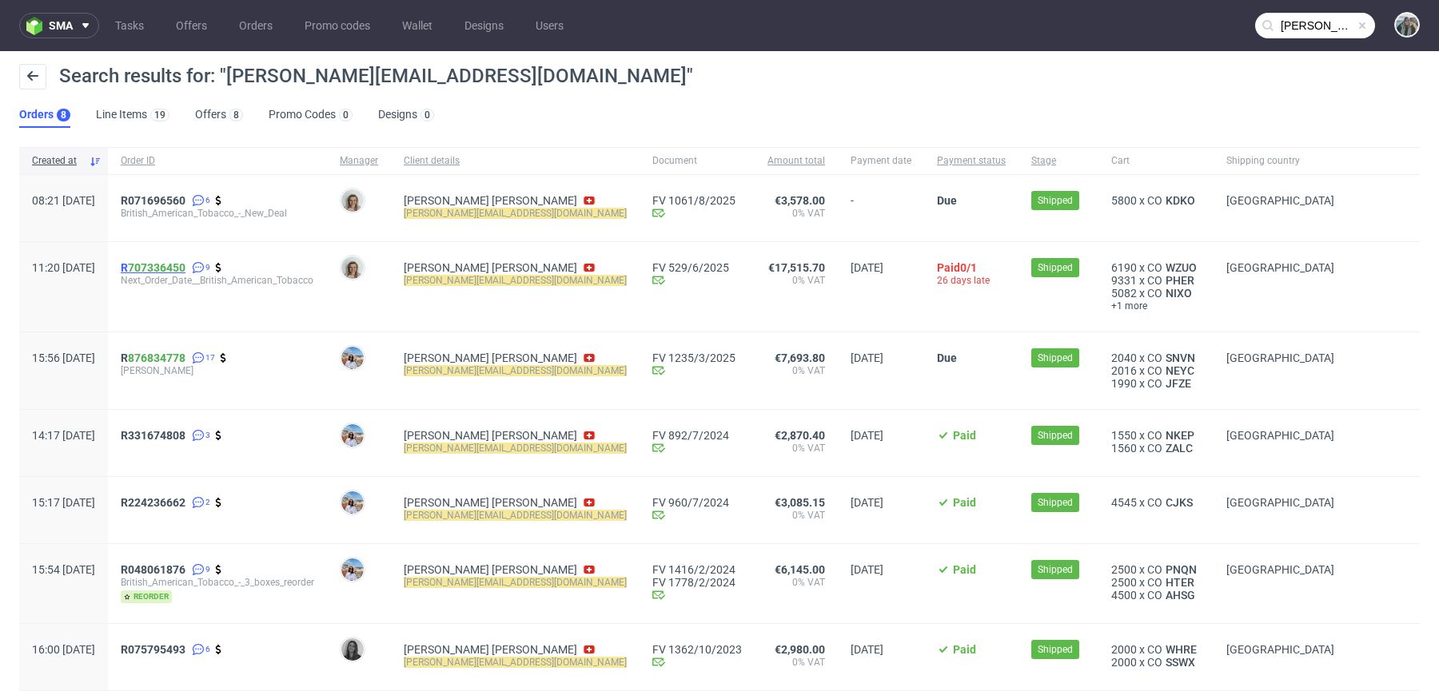
click at [173, 263] on span "R 707336450" at bounding box center [153, 267] width 65 height 13
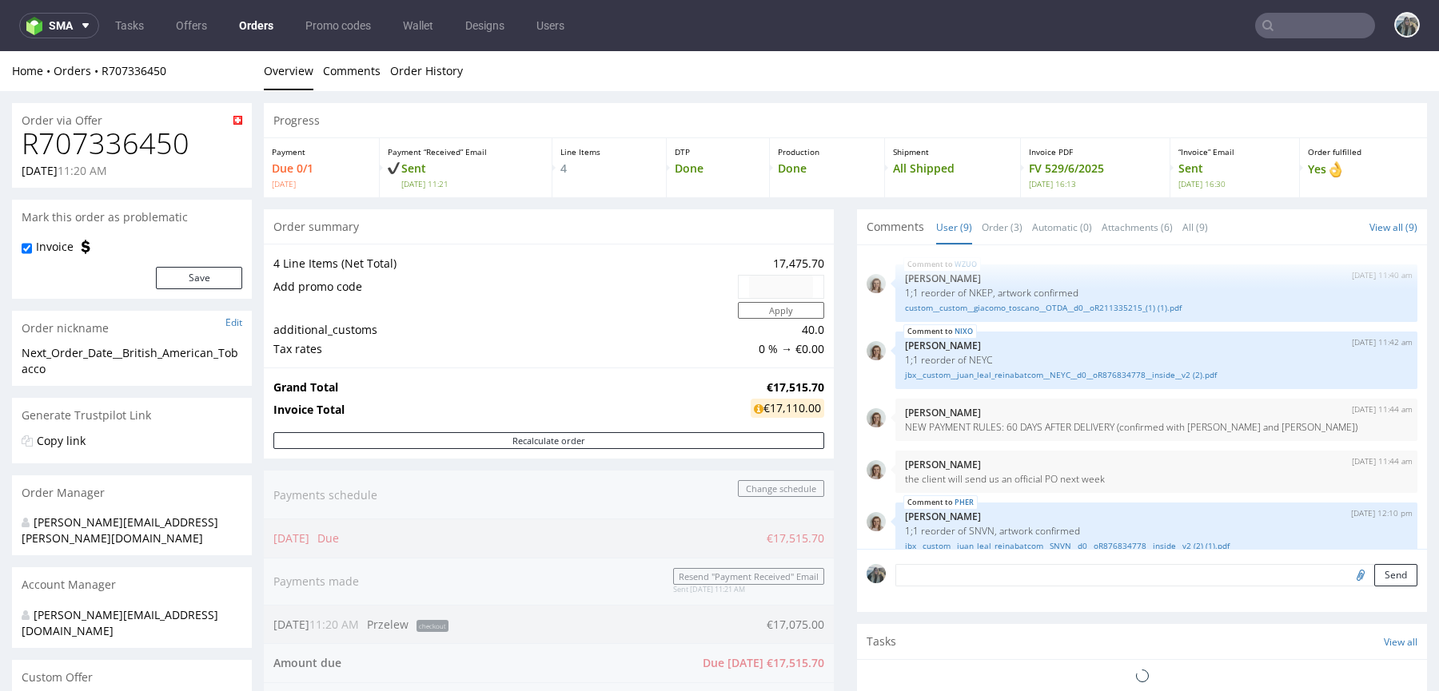
scroll to position [273, 0]
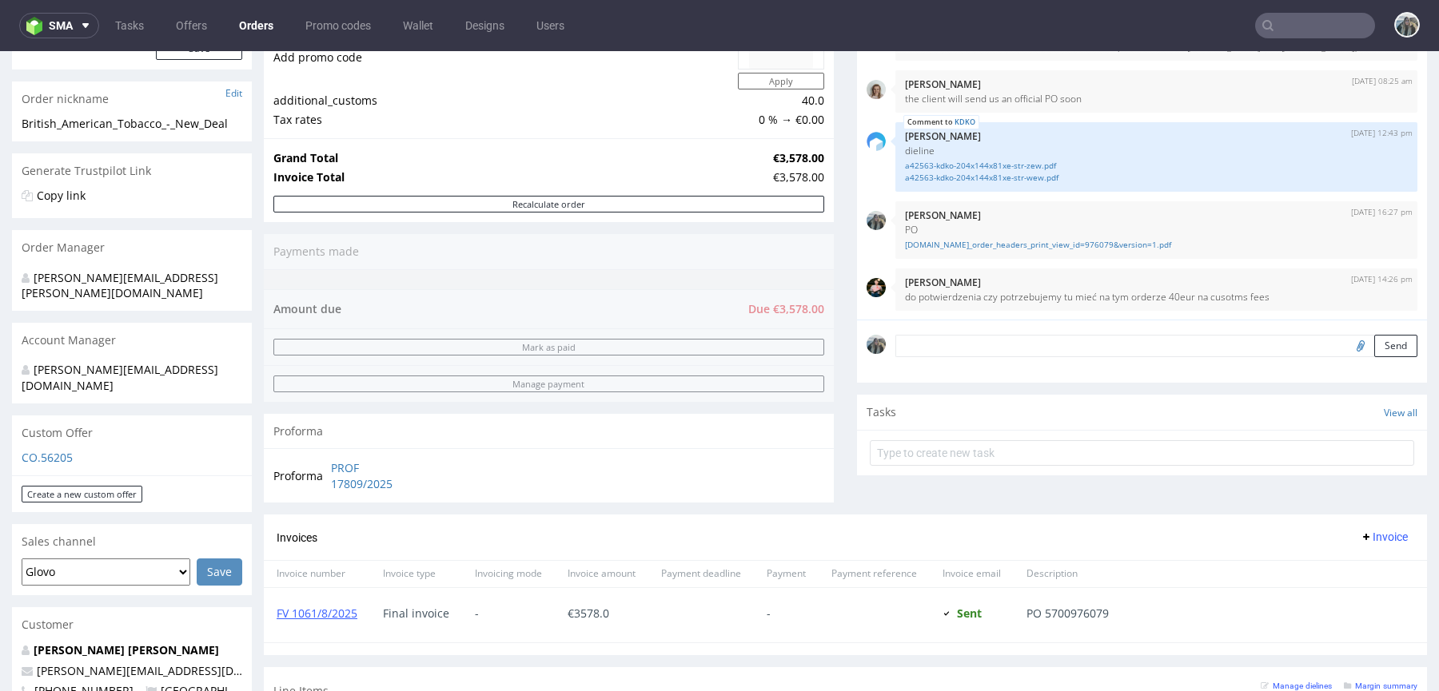
scroll to position [575, 0]
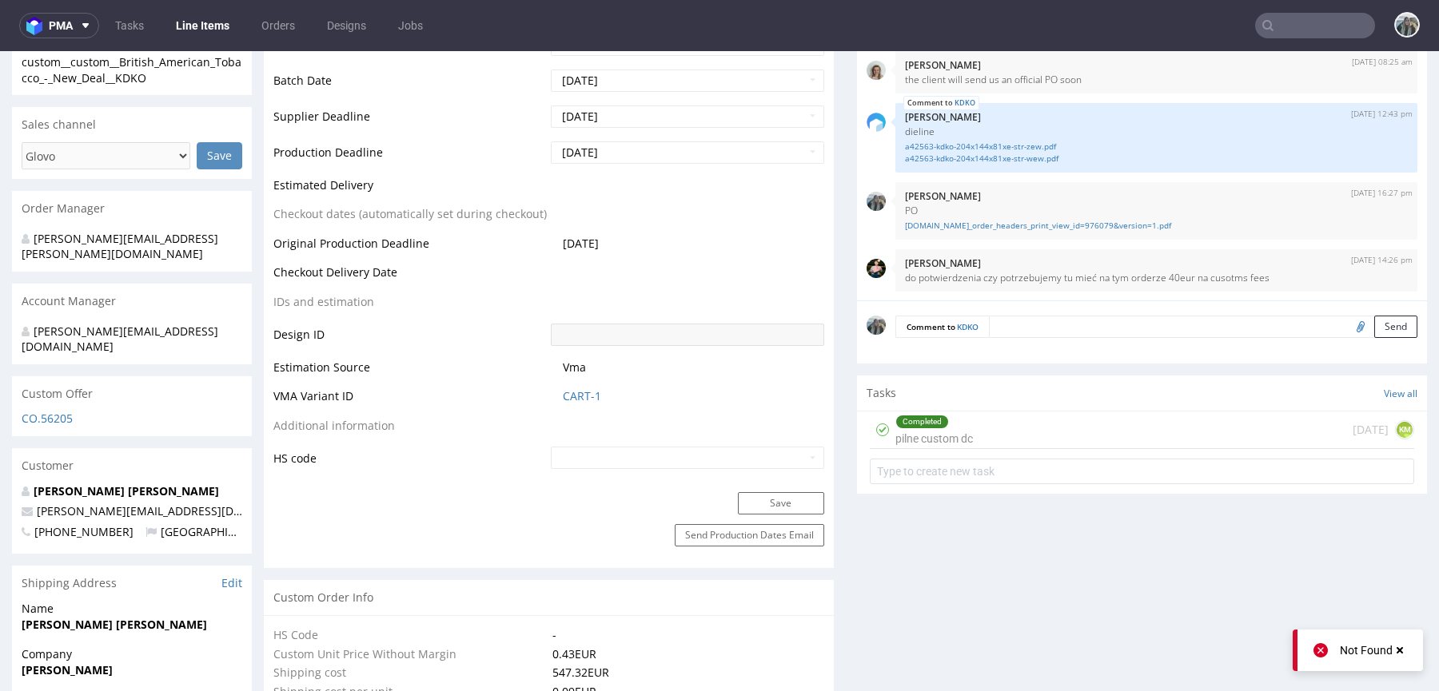
scroll to position [691, 0]
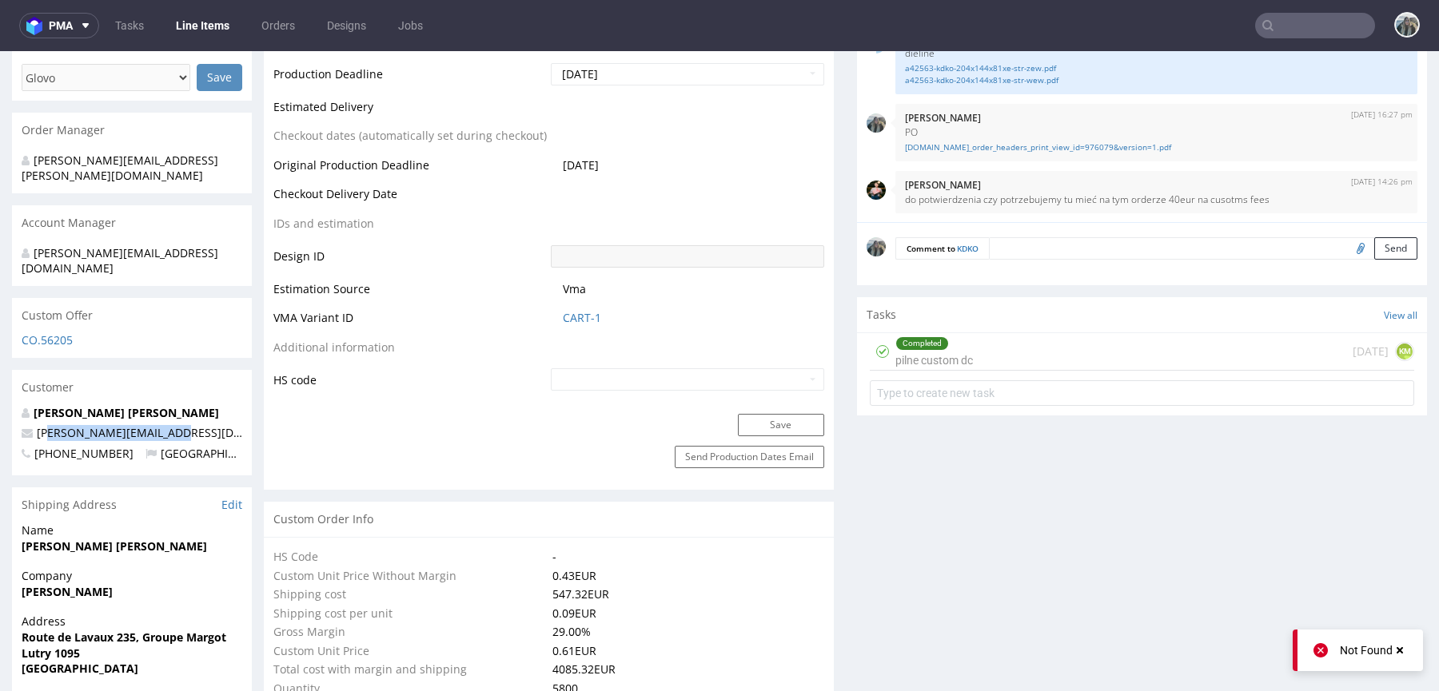
drag, startPoint x: 177, startPoint y: 402, endPoint x: 14, endPoint y: 397, distance: 162.3
click at [17, 405] on div "Nicolas Leal Reina juan_leal_reina@bat.com +41774143016 Switzerland" at bounding box center [132, 440] width 240 height 71
copy span "[PERSON_NAME][EMAIL_ADDRESS][DOMAIN_NAME]"
click at [93, 446] on span "+41774143016" at bounding box center [78, 453] width 112 height 15
click at [92, 446] on span "+41774143016" at bounding box center [78, 453] width 112 height 15
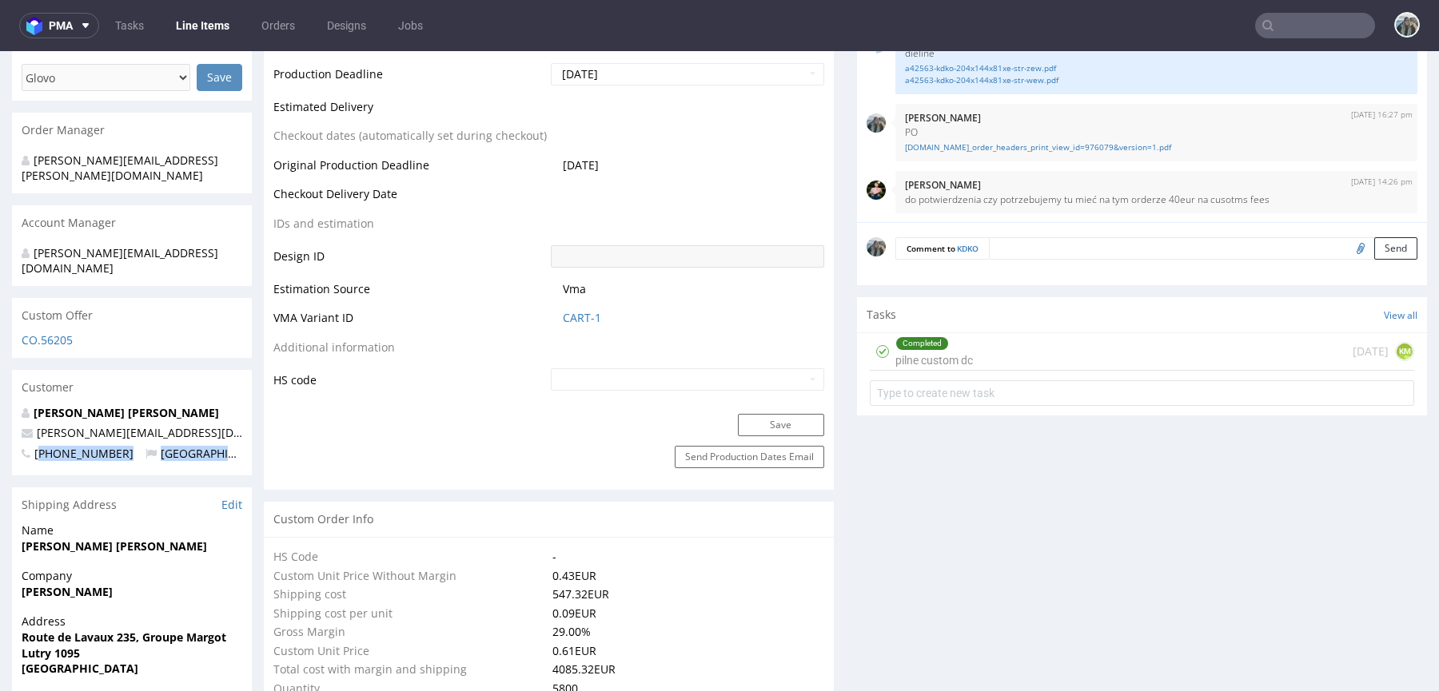
copy p "41774143016 Switzerland"
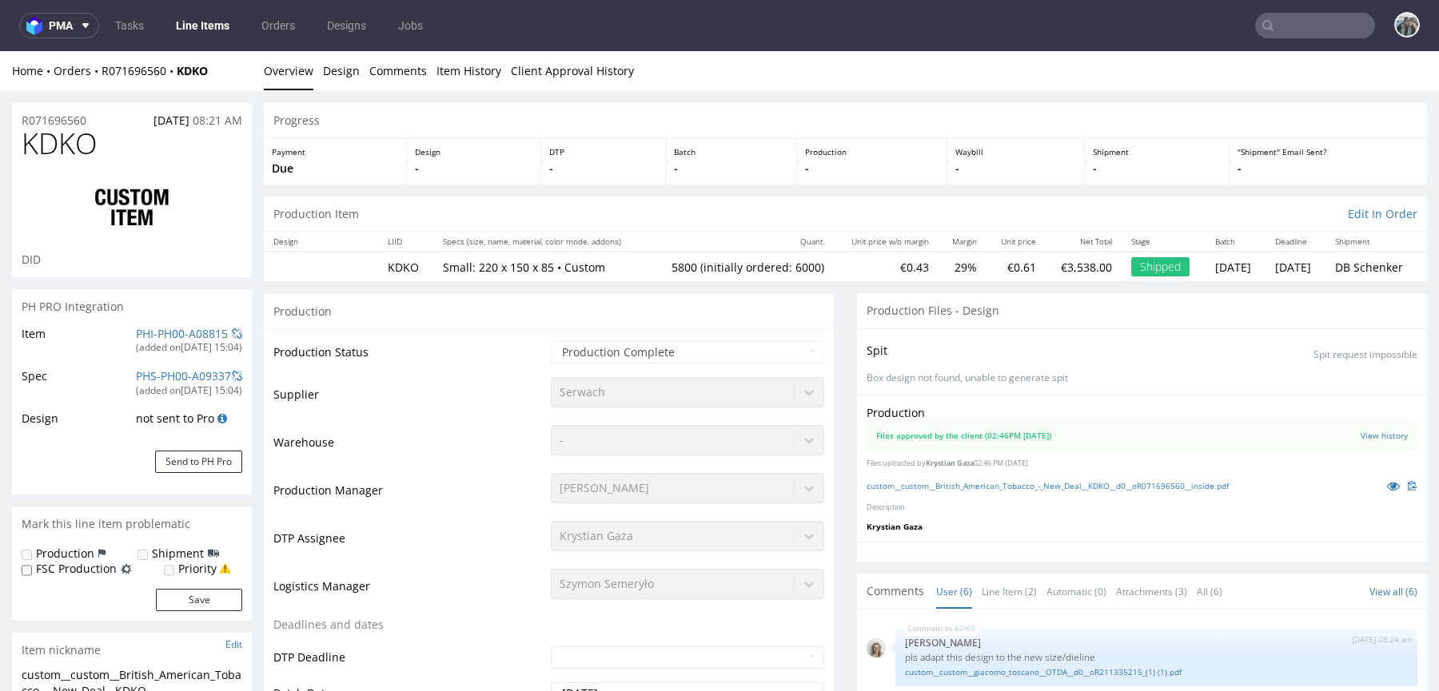
scroll to position [4, 0]
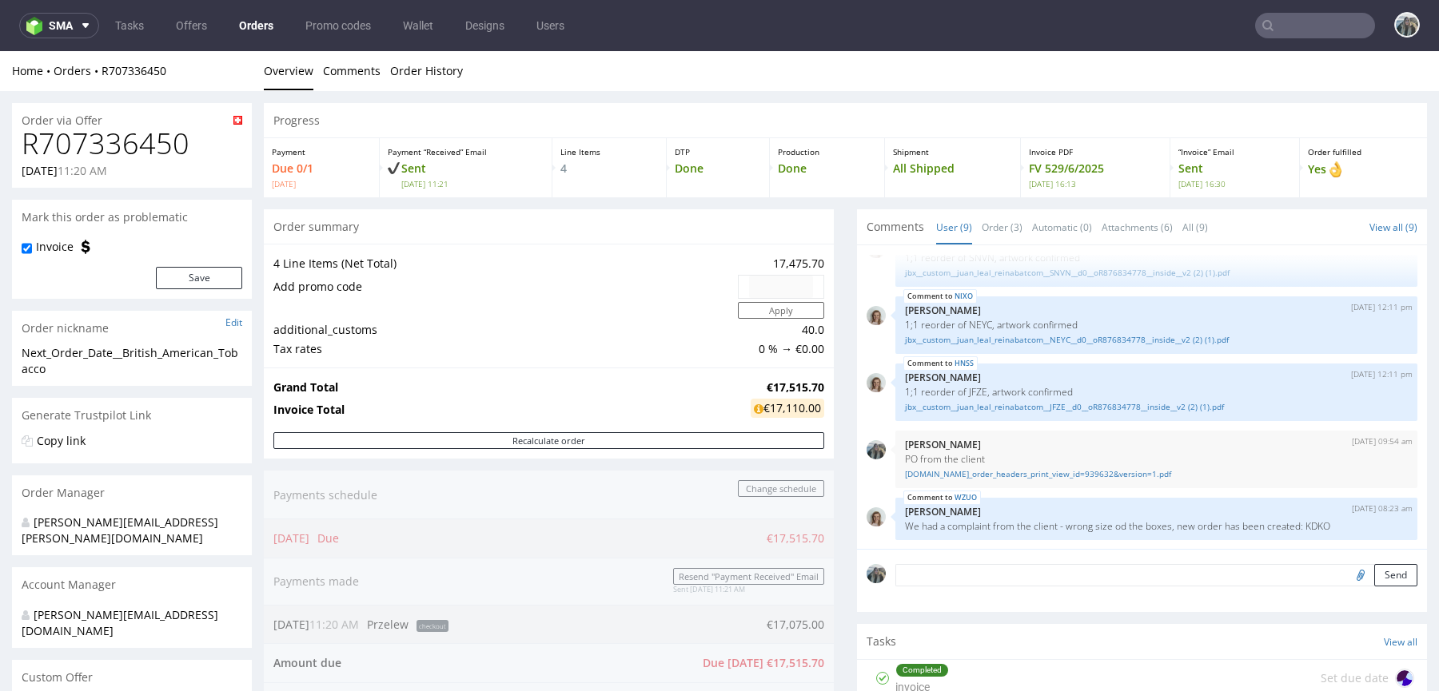
scroll to position [1, 0]
click at [1308, 21] on input "text" at bounding box center [1315, 26] width 120 height 26
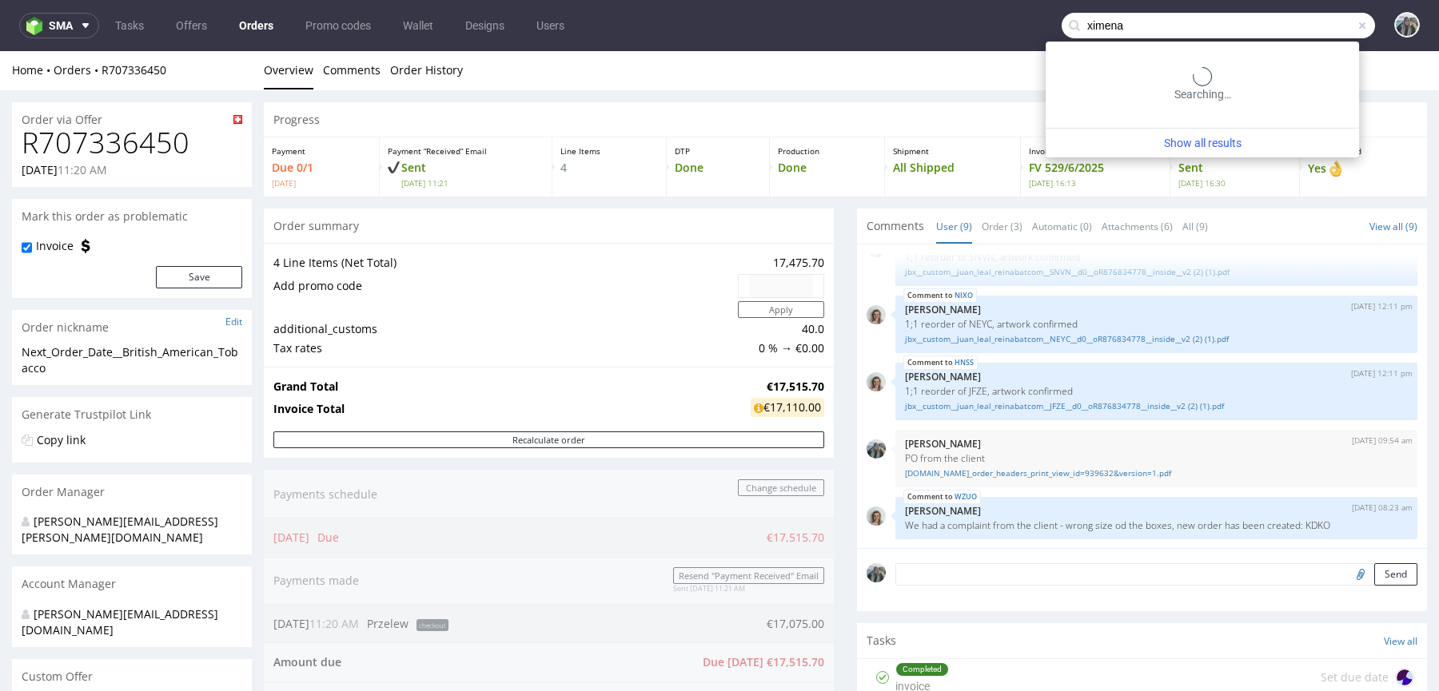
type input "ximena"
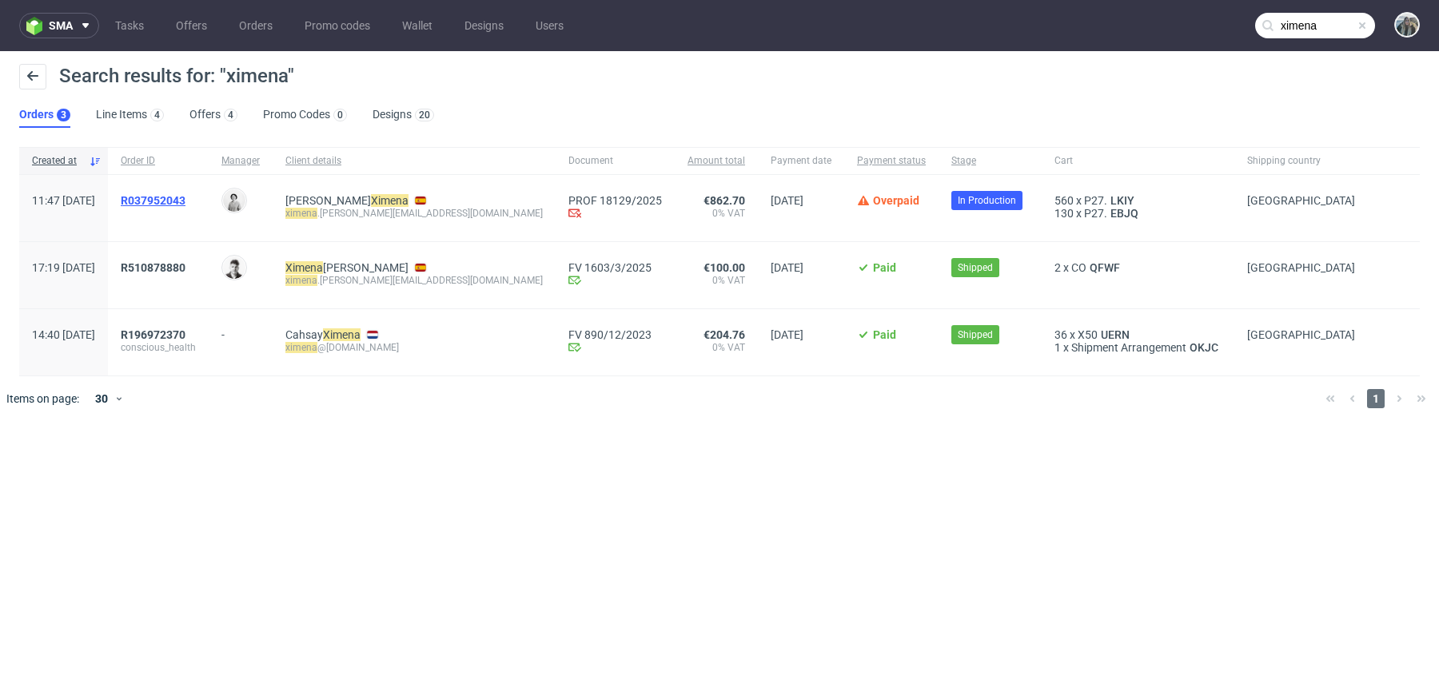
click at [185, 205] on span "R037952043" at bounding box center [153, 200] width 65 height 13
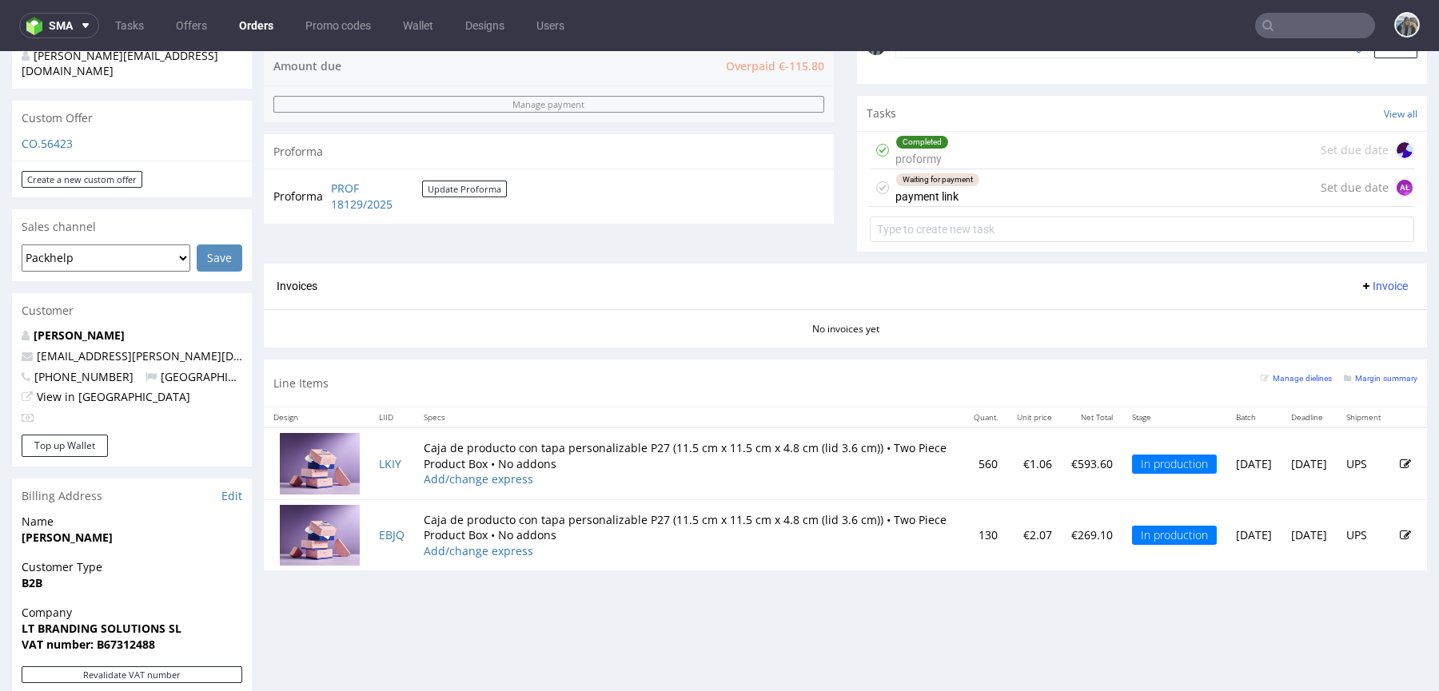
scroll to position [530, 0]
click at [229, 487] on link "Edit" at bounding box center [231, 495] width 21 height 16
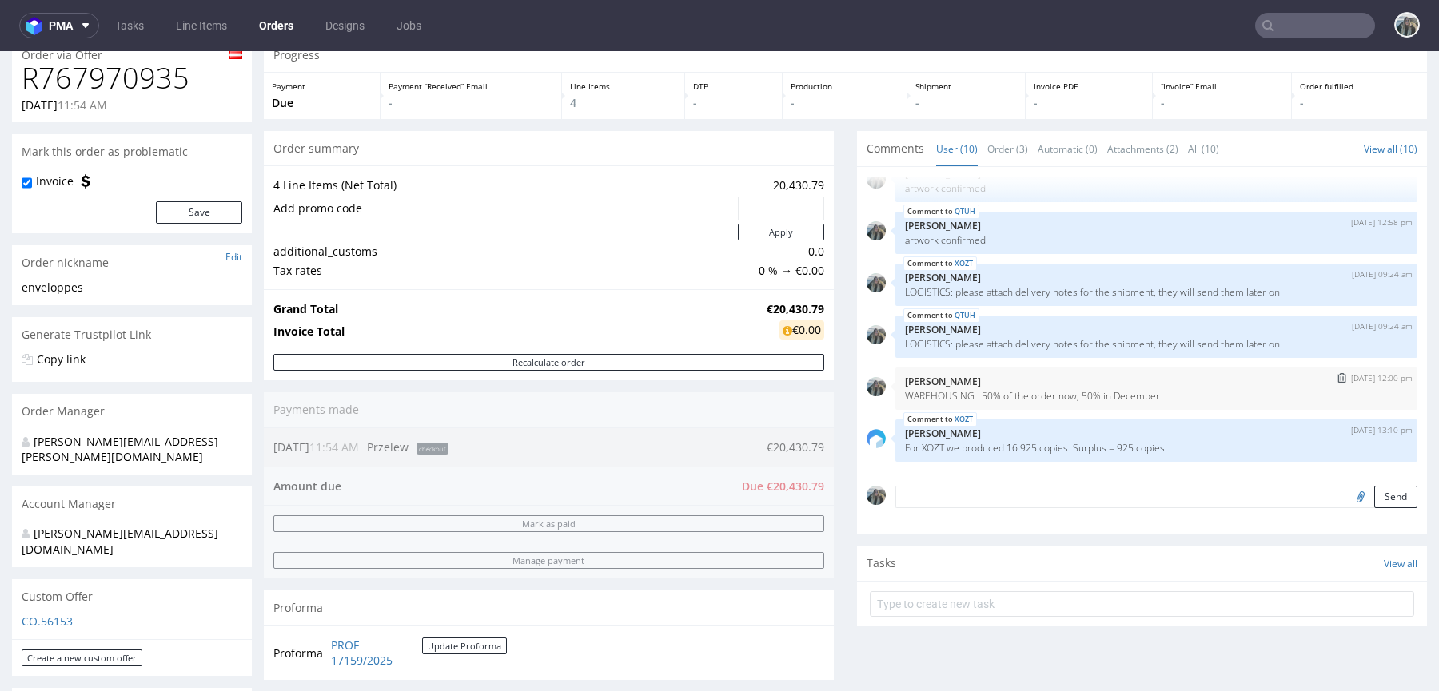
scroll to position [69, 0]
click at [978, 440] on p "For XOZT we produced 16 925 copies. Surplus = 925 copies" at bounding box center [1156, 445] width 503 height 12
drag, startPoint x: 1010, startPoint y: 440, endPoint x: 1045, endPoint y: 436, distance: 35.5
click at [1049, 436] on div "XOZT 27th Aug 25 | 13:10 pm Michał Palasek For XOZT we produced 16 925 copies. …" at bounding box center [1156, 437] width 522 height 42
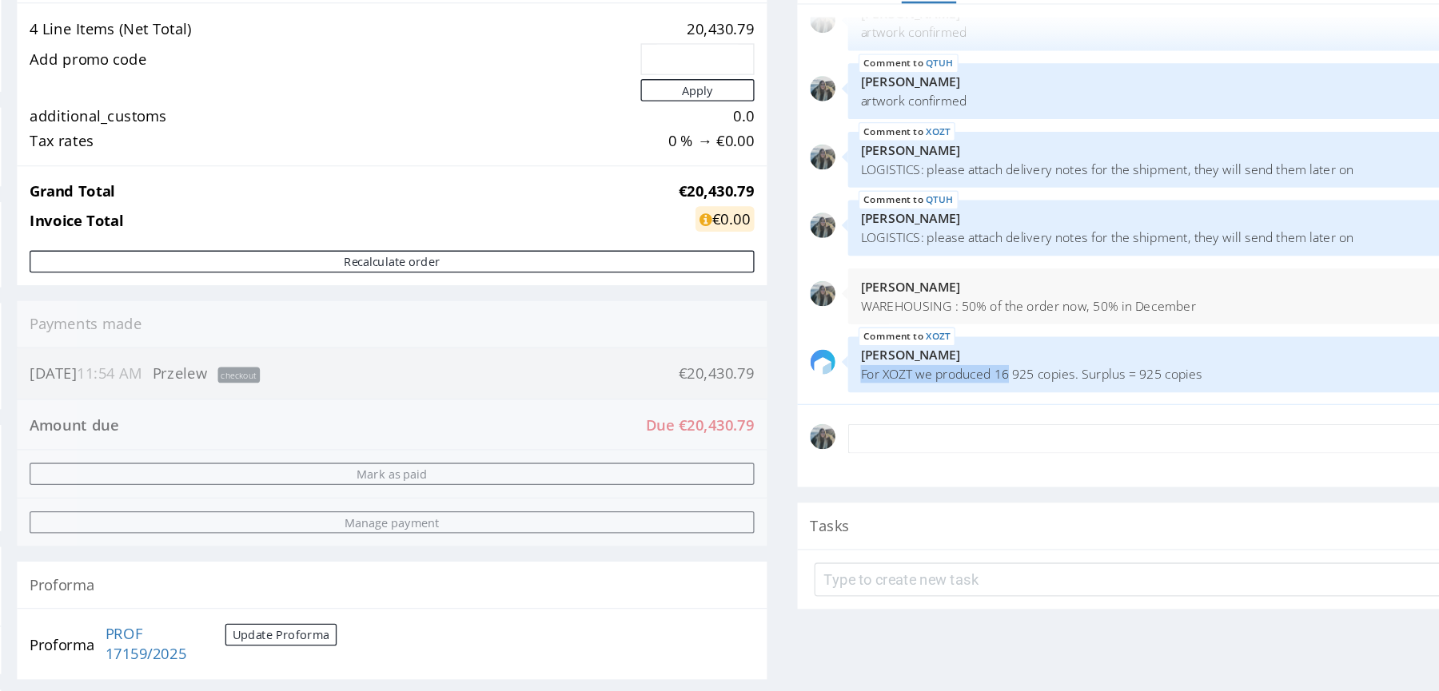
scroll to position [0, 0]
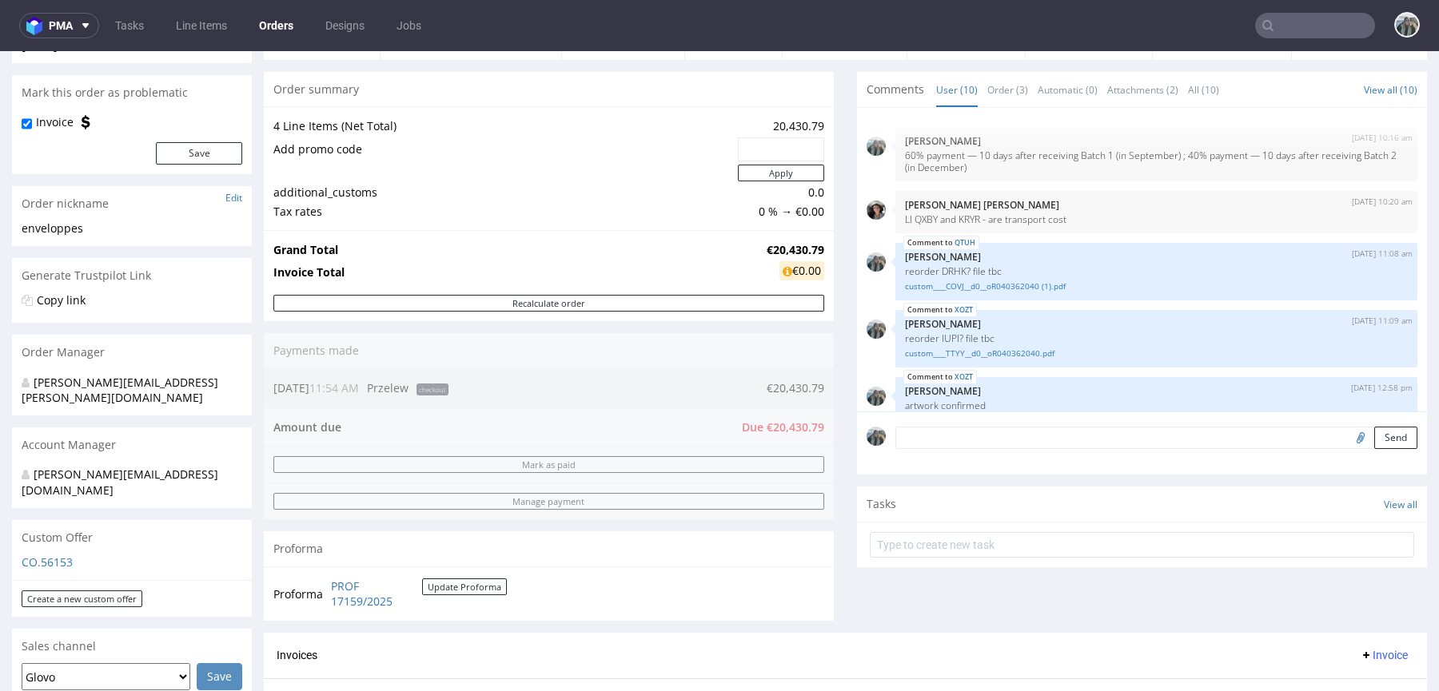
click at [1305, 21] on input "text" at bounding box center [1315, 26] width 120 height 26
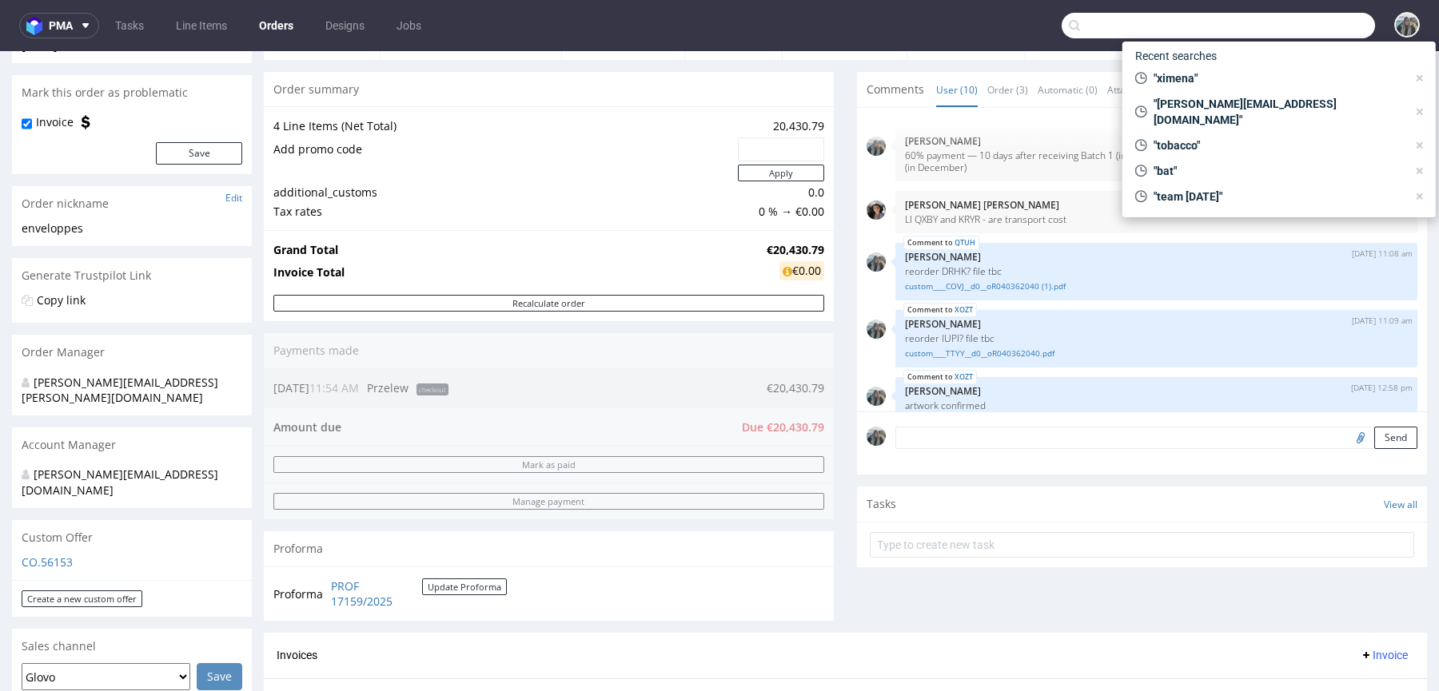
paste input "KAMILA PASIUT WYBRAŃCZYK"
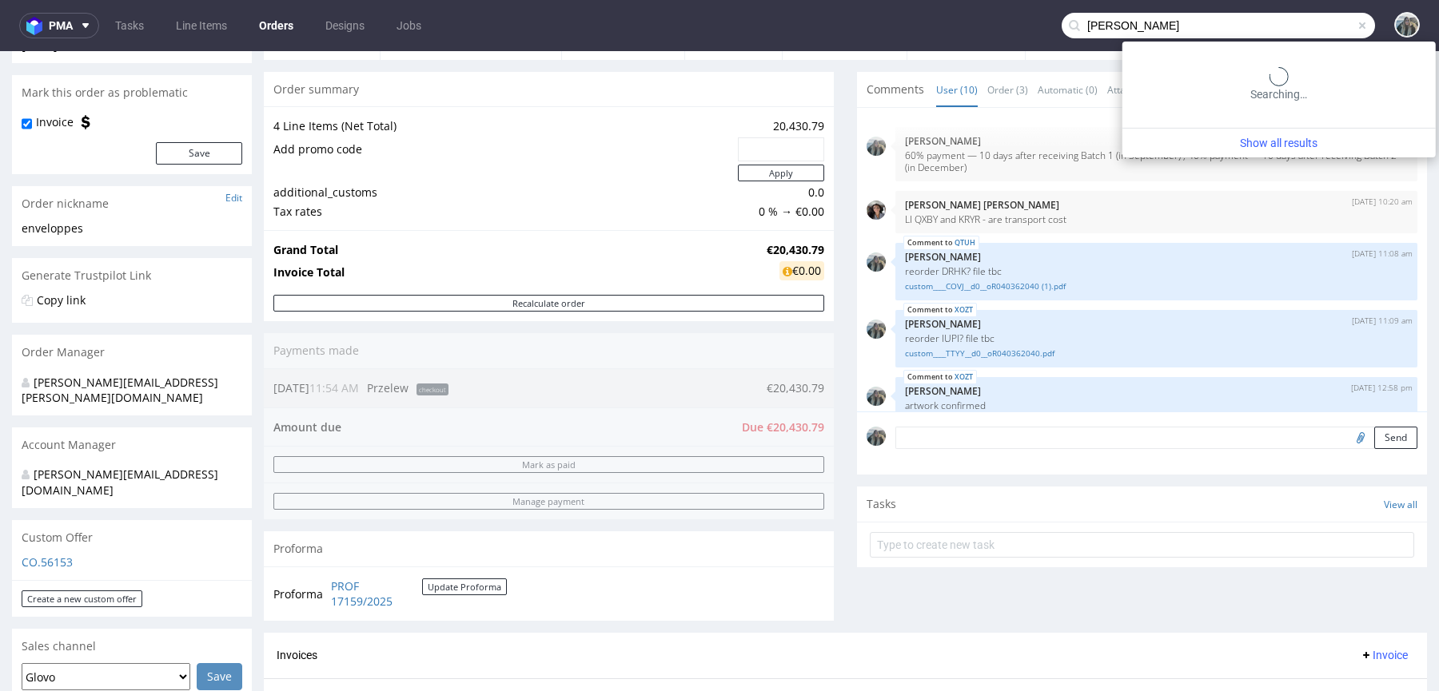
type input "KAMILA PASIUT WYBRAŃCZYK"
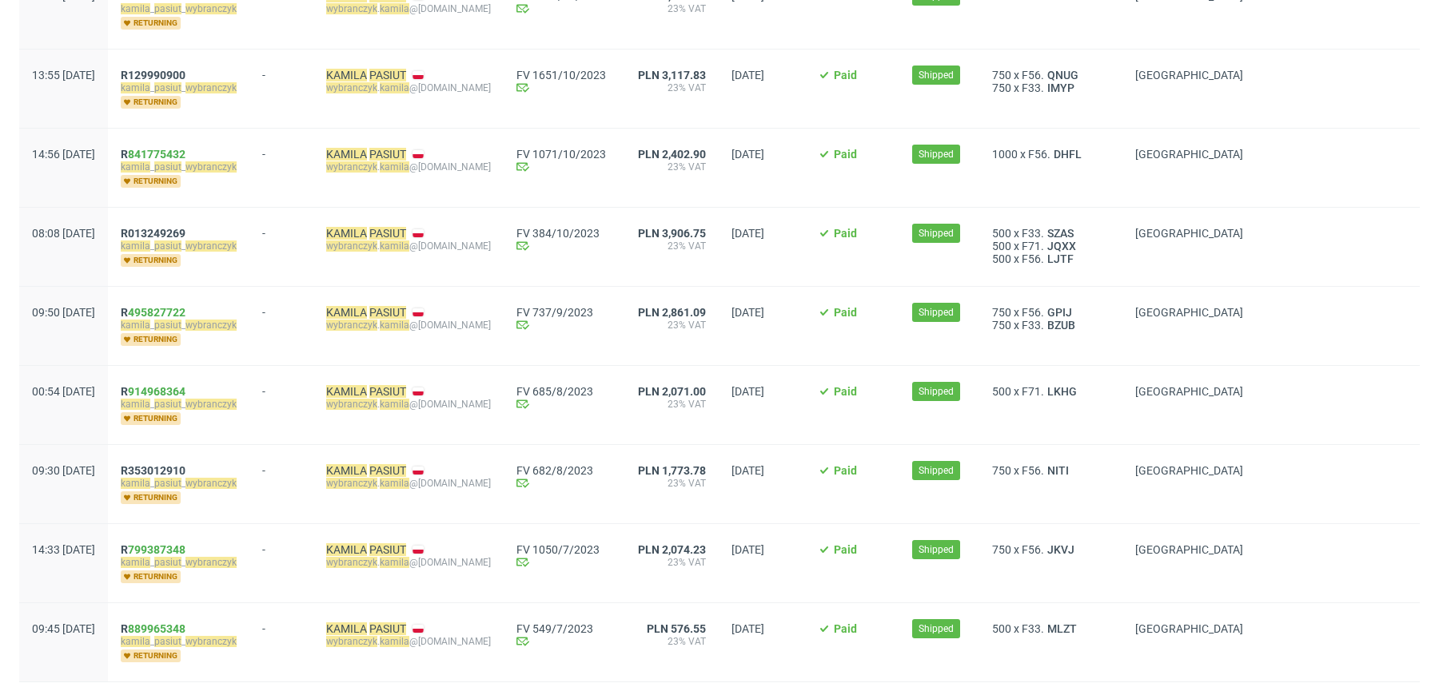
scroll to position [1886, 0]
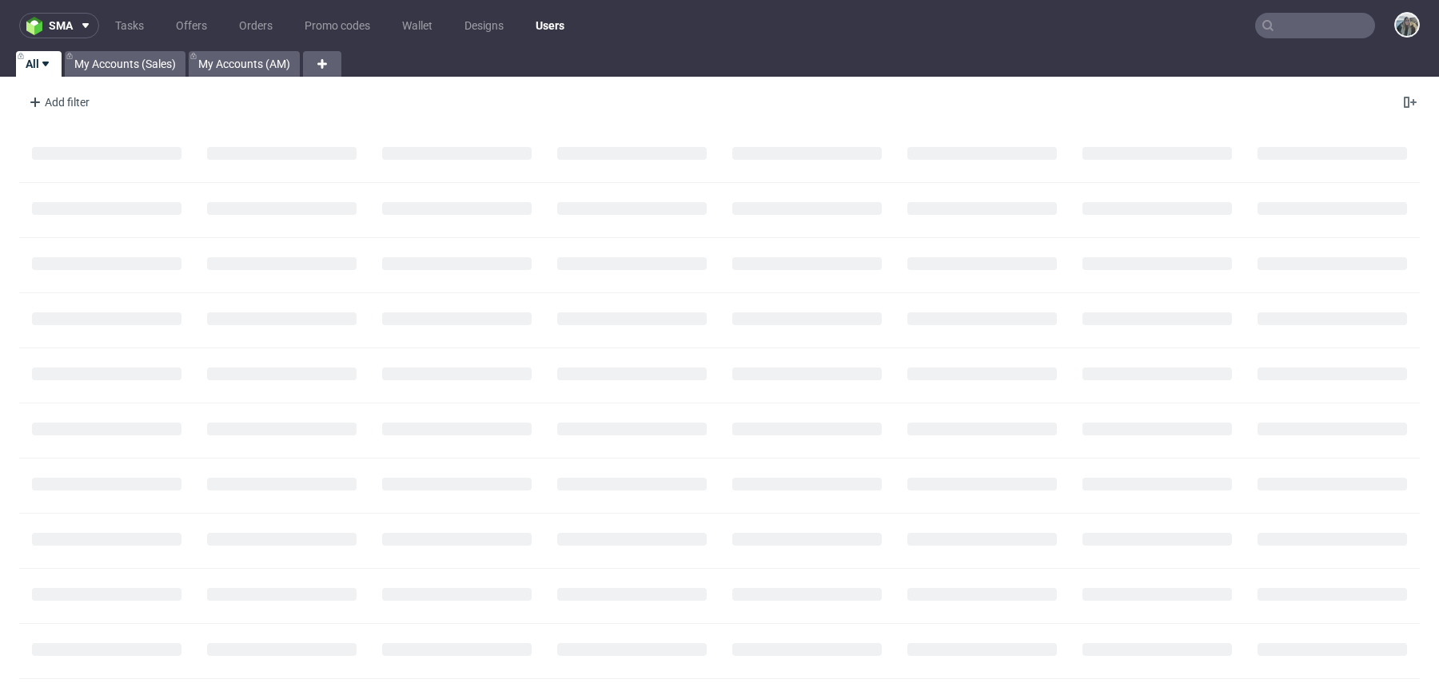
click at [1306, 26] on input "text" at bounding box center [1315, 26] width 120 height 26
paste input "reachdesk"
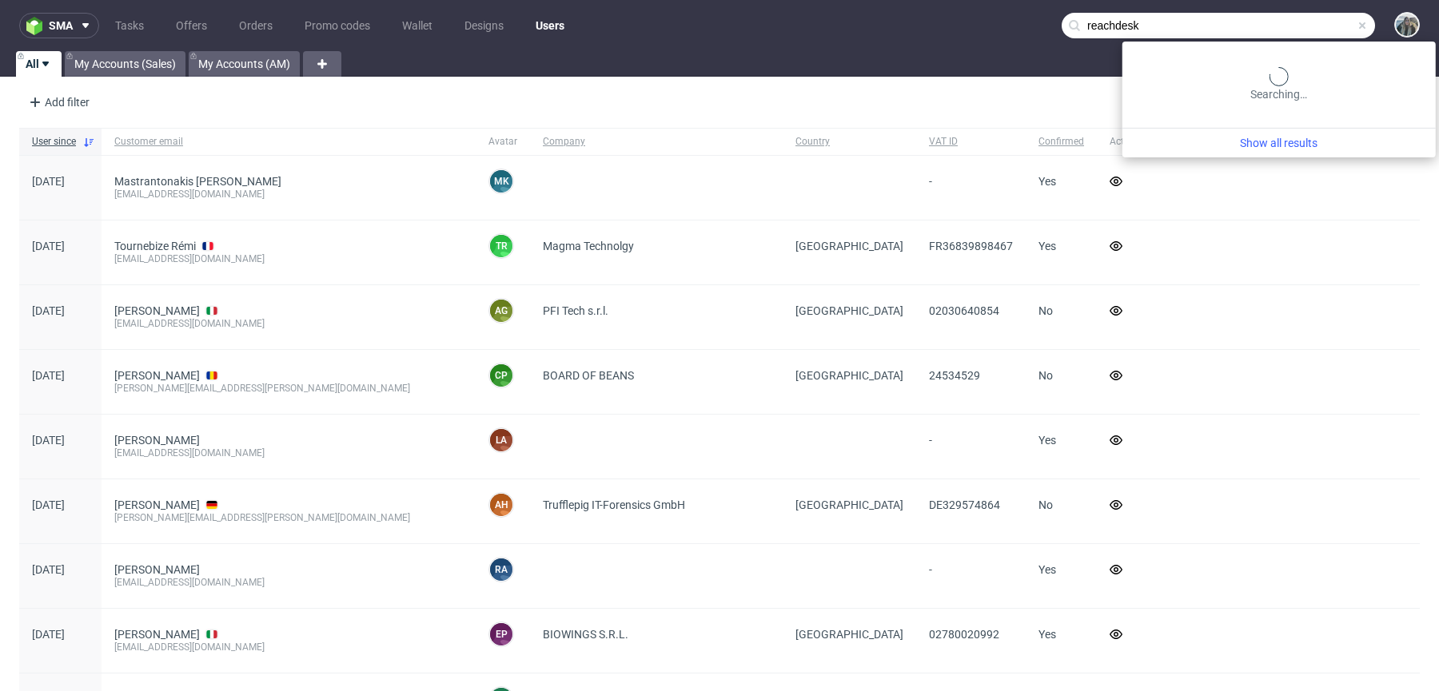
type input "reachdesk"
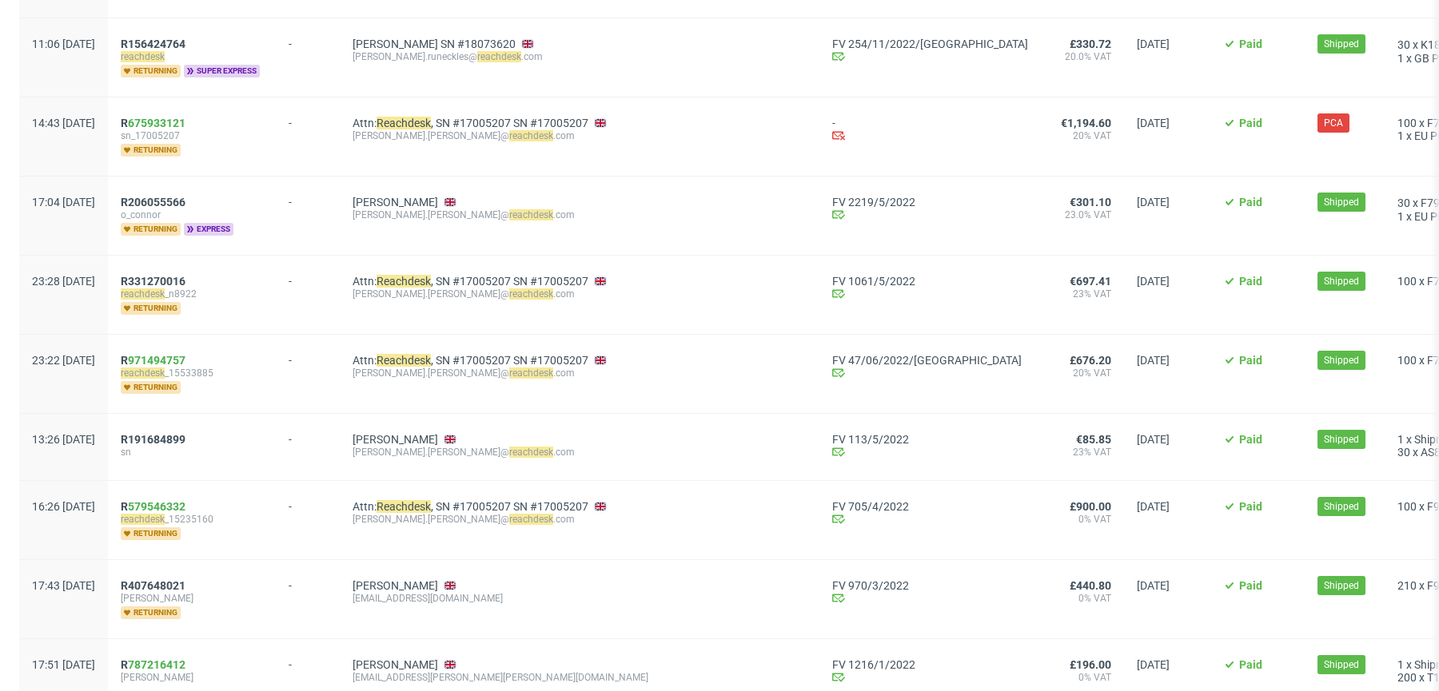
scroll to position [1879, 0]
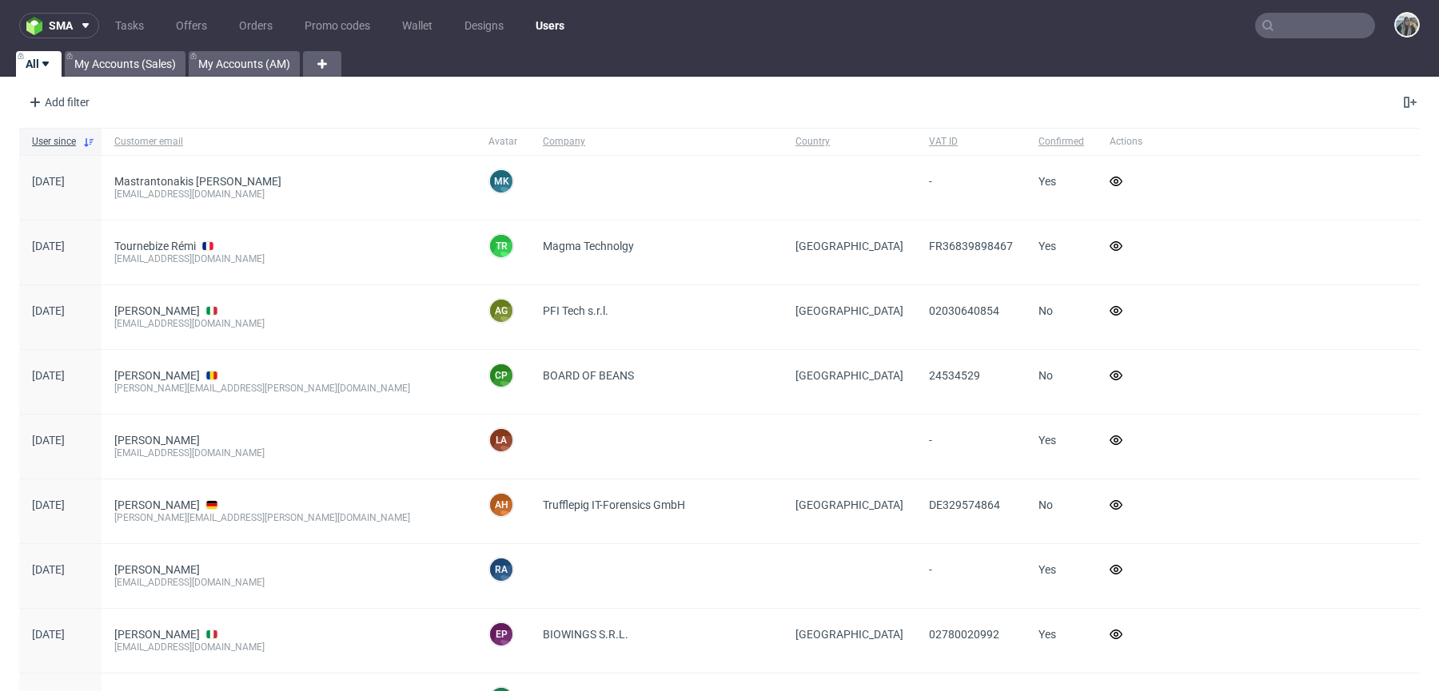
click at [1273, 30] on input "text" at bounding box center [1315, 26] width 120 height 26
paste input "evergreensuk"
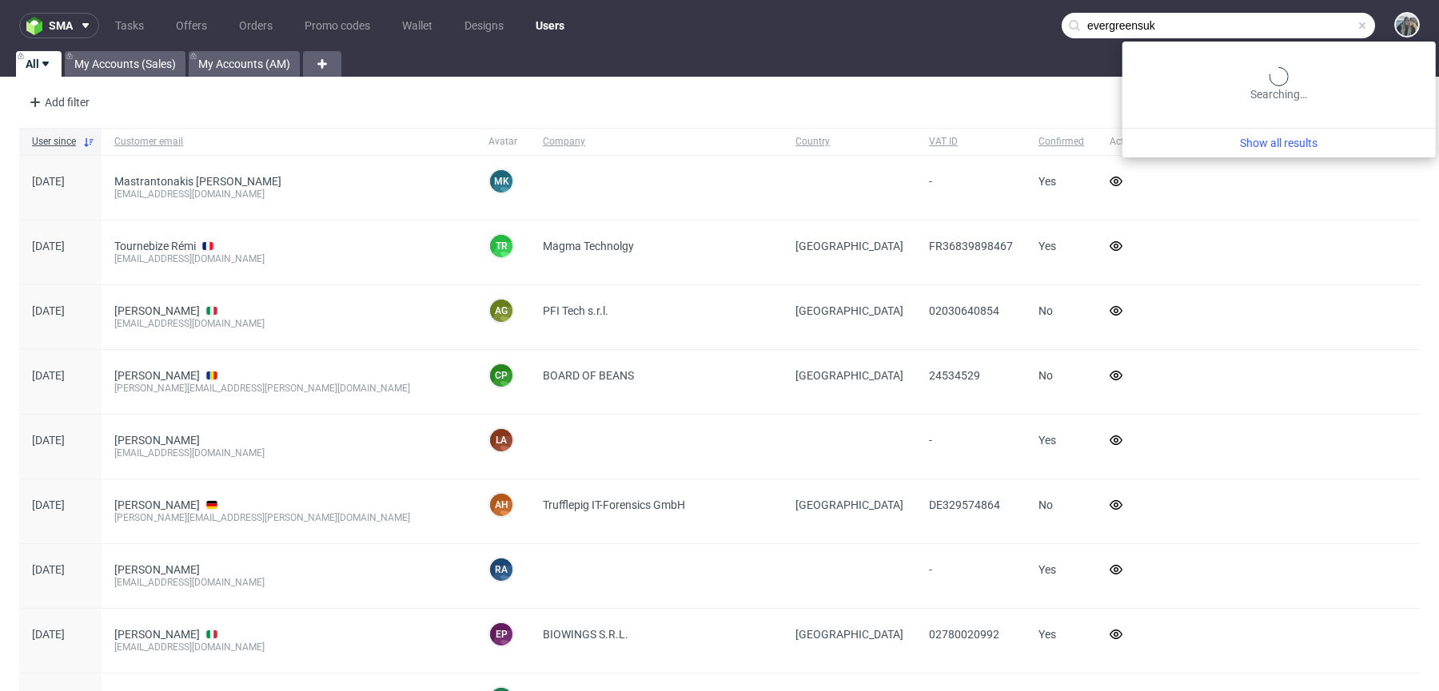
type input "evergreensuk"
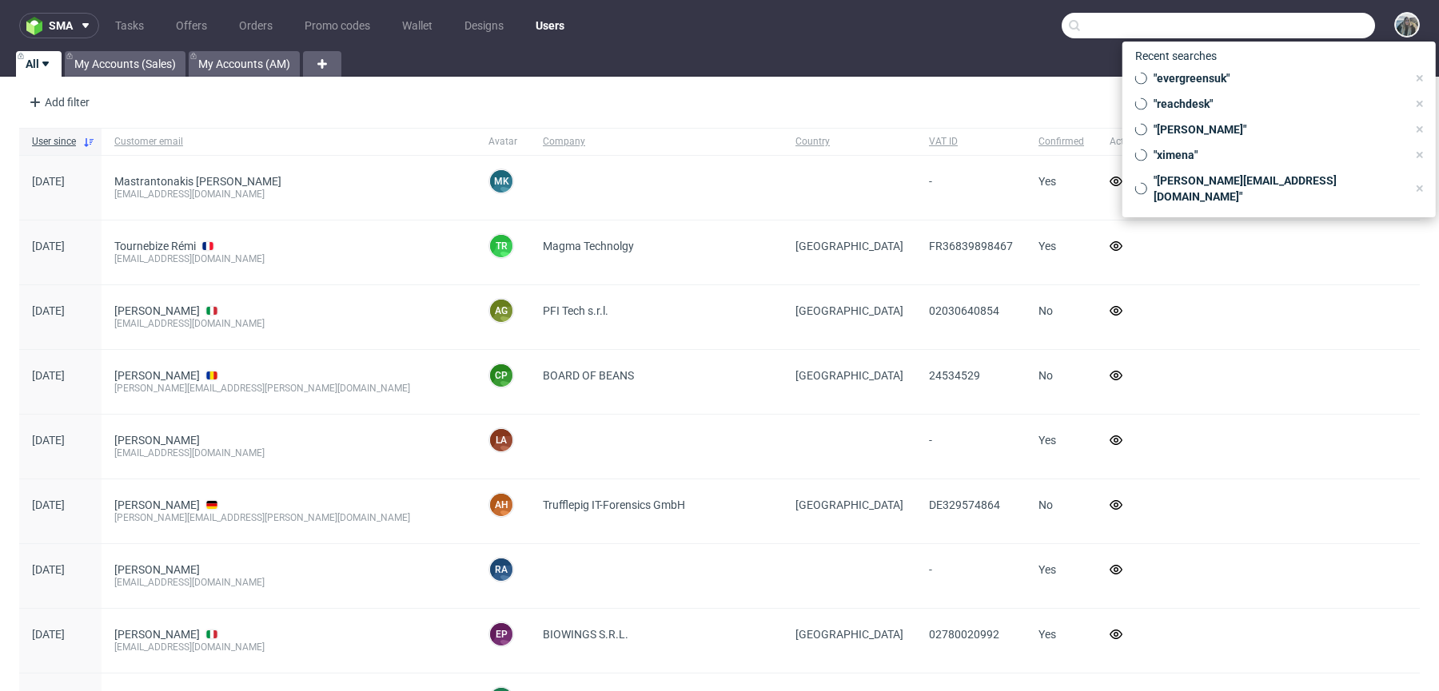
click at [1282, 26] on input "text" at bounding box center [1217, 26] width 313 height 26
paste input "CAKE O CLOCK VENUS"
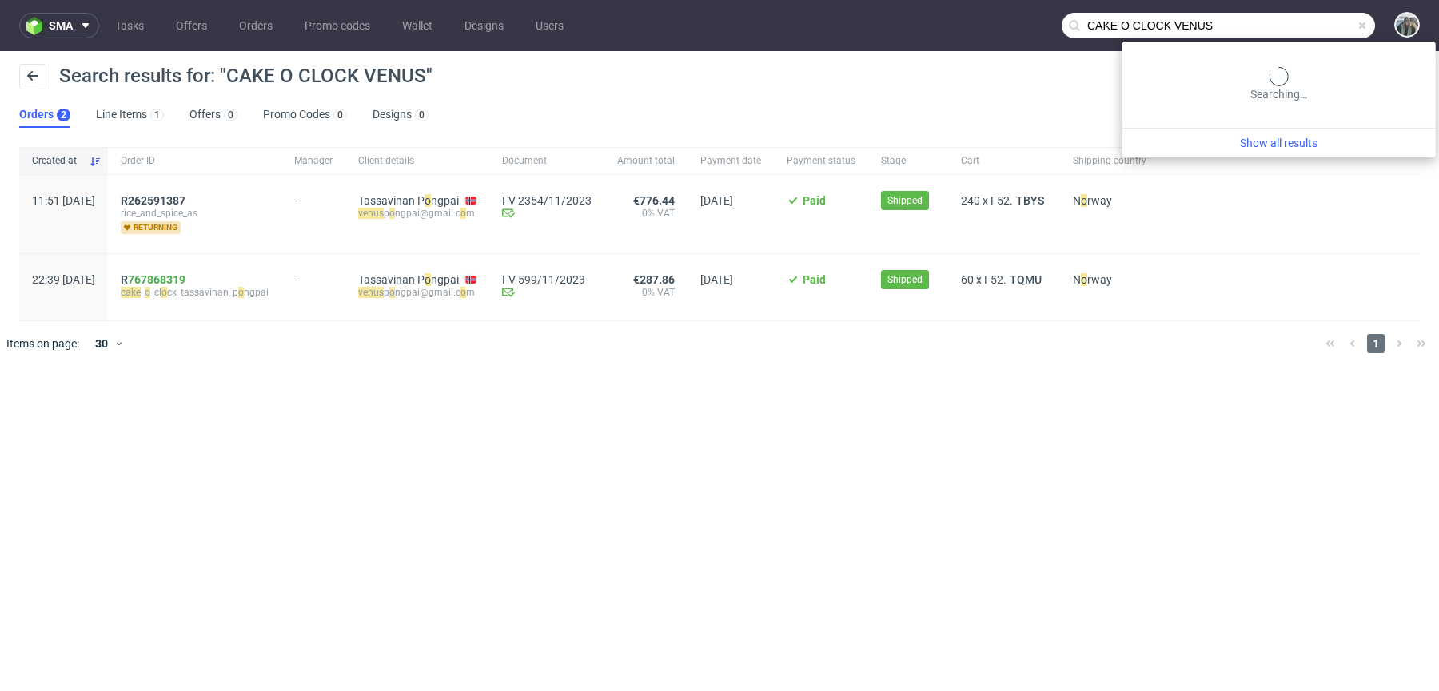
click at [1299, 26] on input "CAKE O CLOCK VENUS" at bounding box center [1217, 26] width 313 height 26
paste input "Mystery Guides"
type input "Mystery Guides"
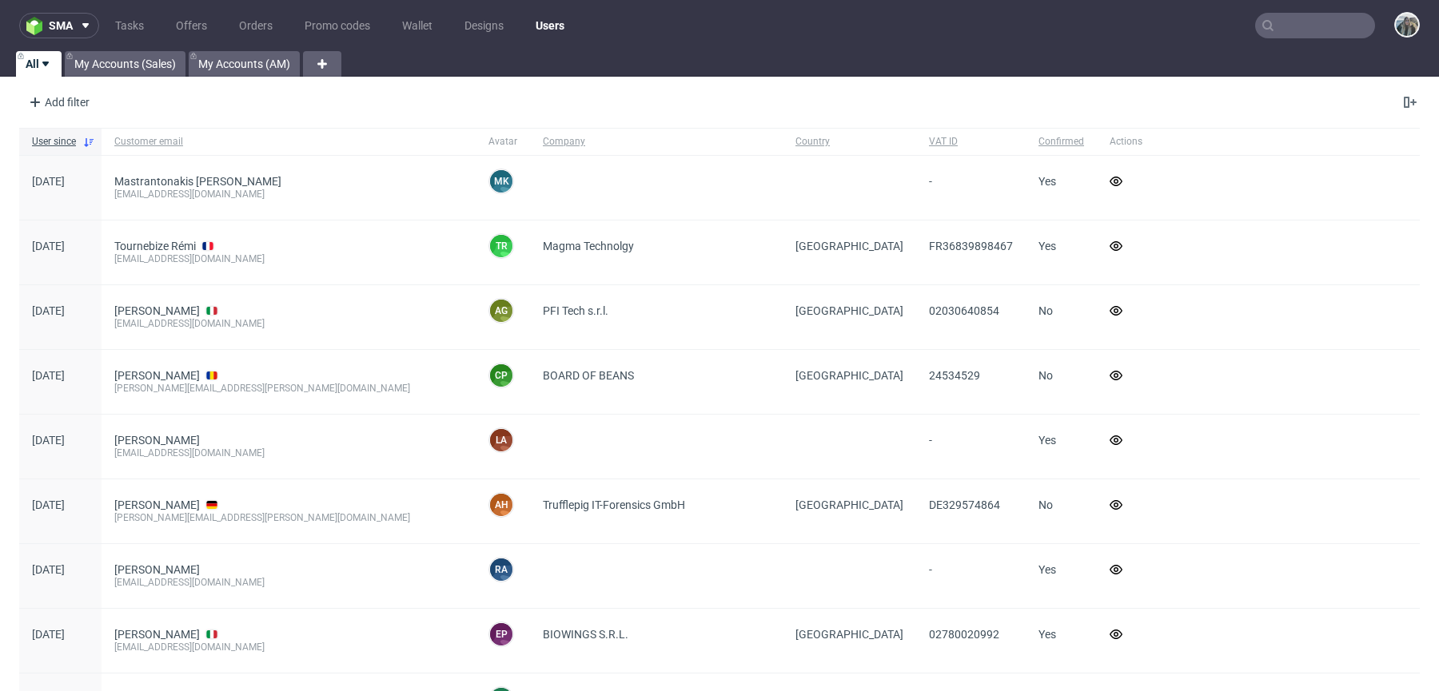
click at [1287, 18] on input "text" at bounding box center [1315, 26] width 120 height 26
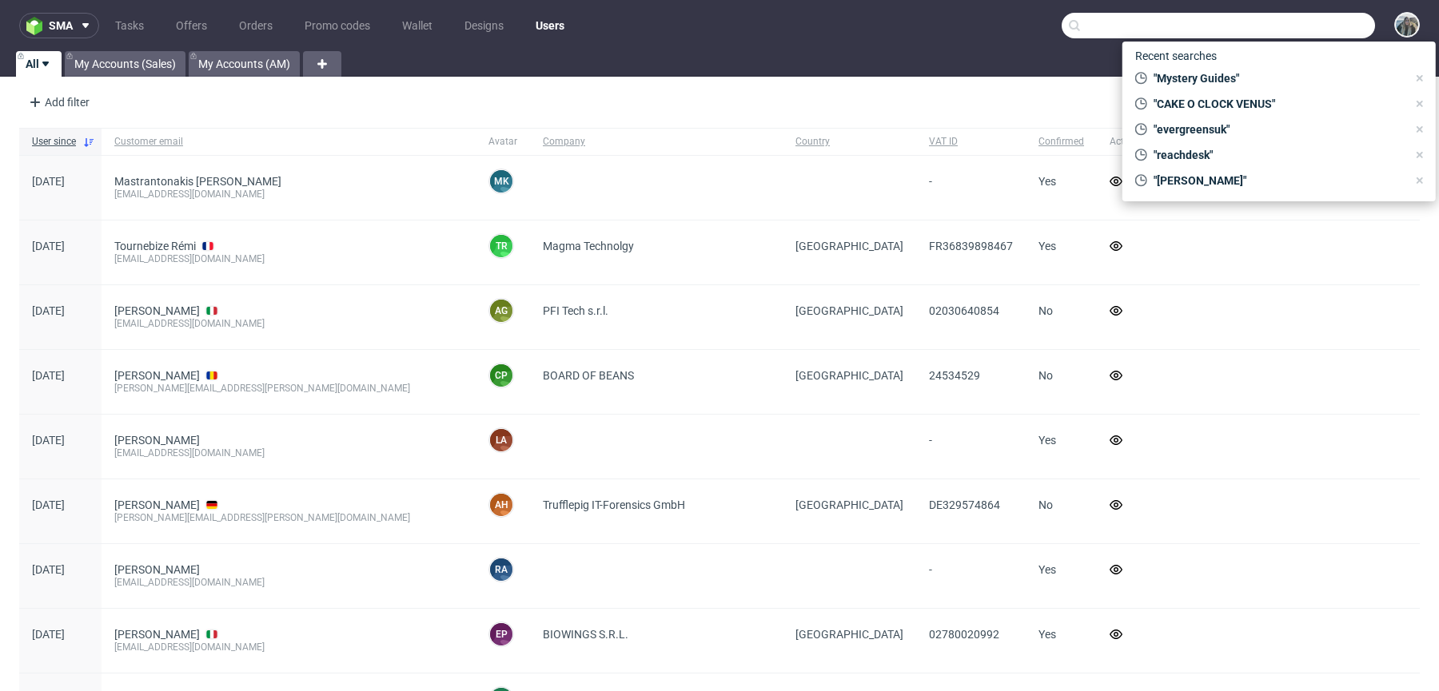
paste input "R484608882"
type input "R484608882"
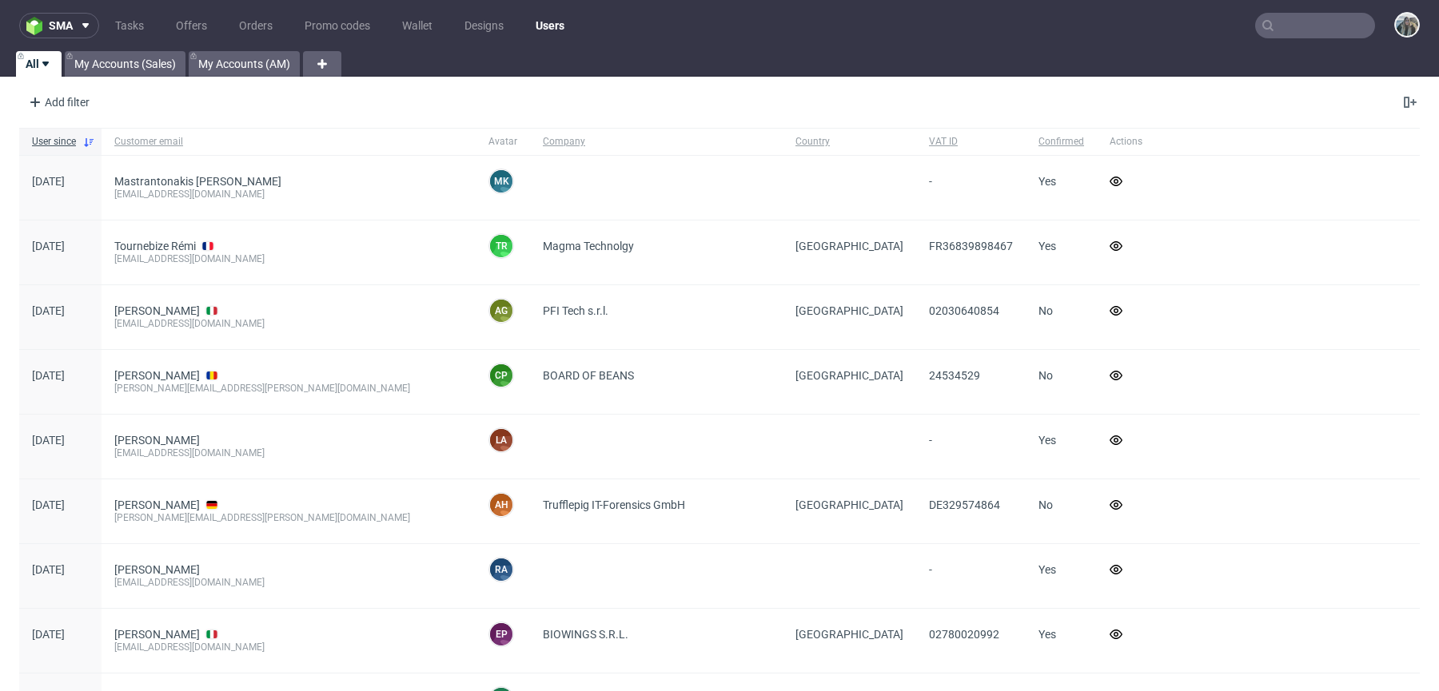
click at [1290, 21] on input "text" at bounding box center [1315, 26] width 120 height 26
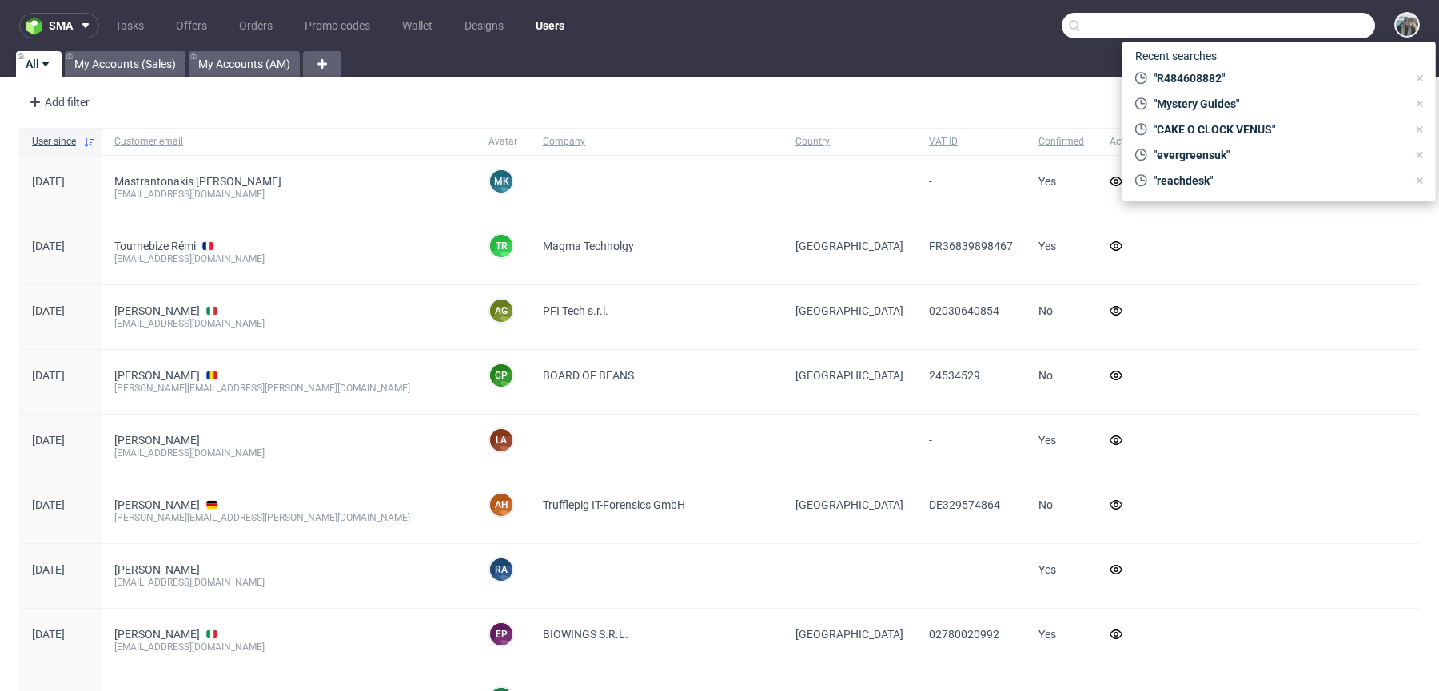
paste input "QTUH"
type input "QTUH"
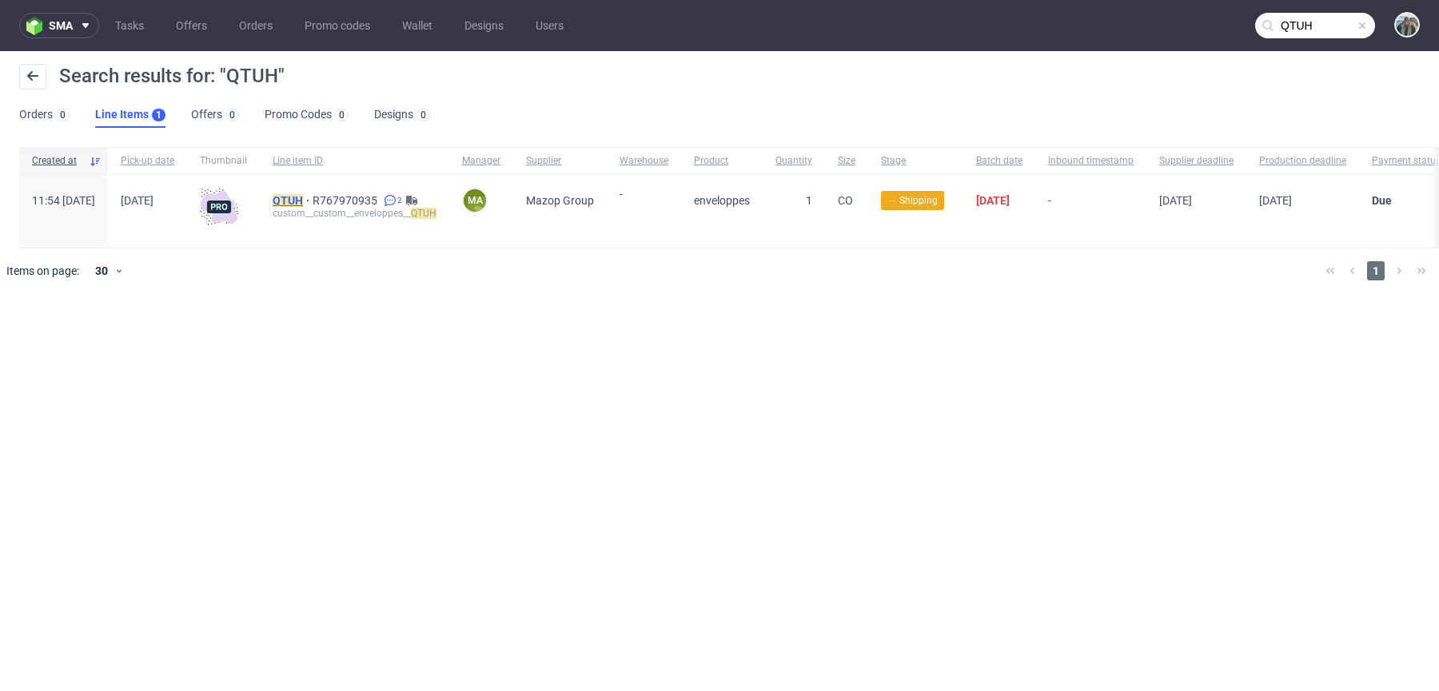
click at [303, 197] on mark "QTUH" at bounding box center [288, 200] width 30 height 13
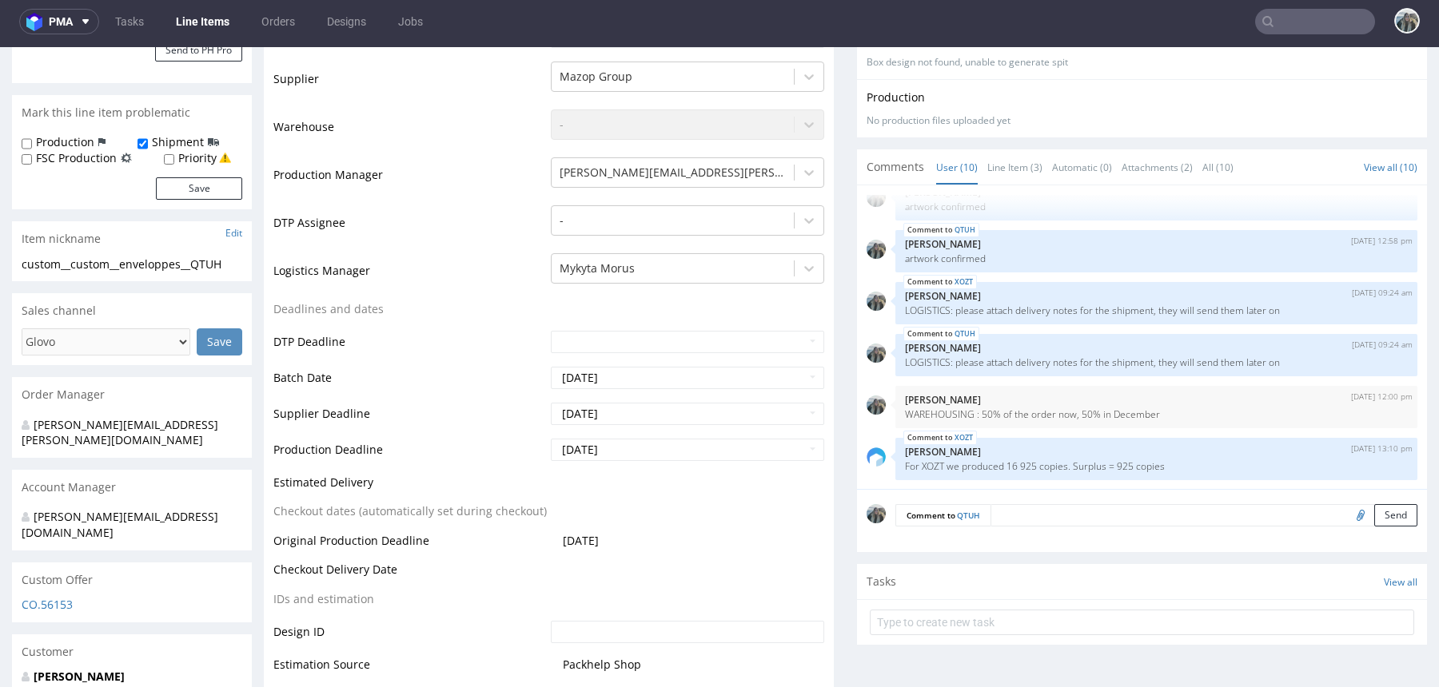
scroll to position [480, 0]
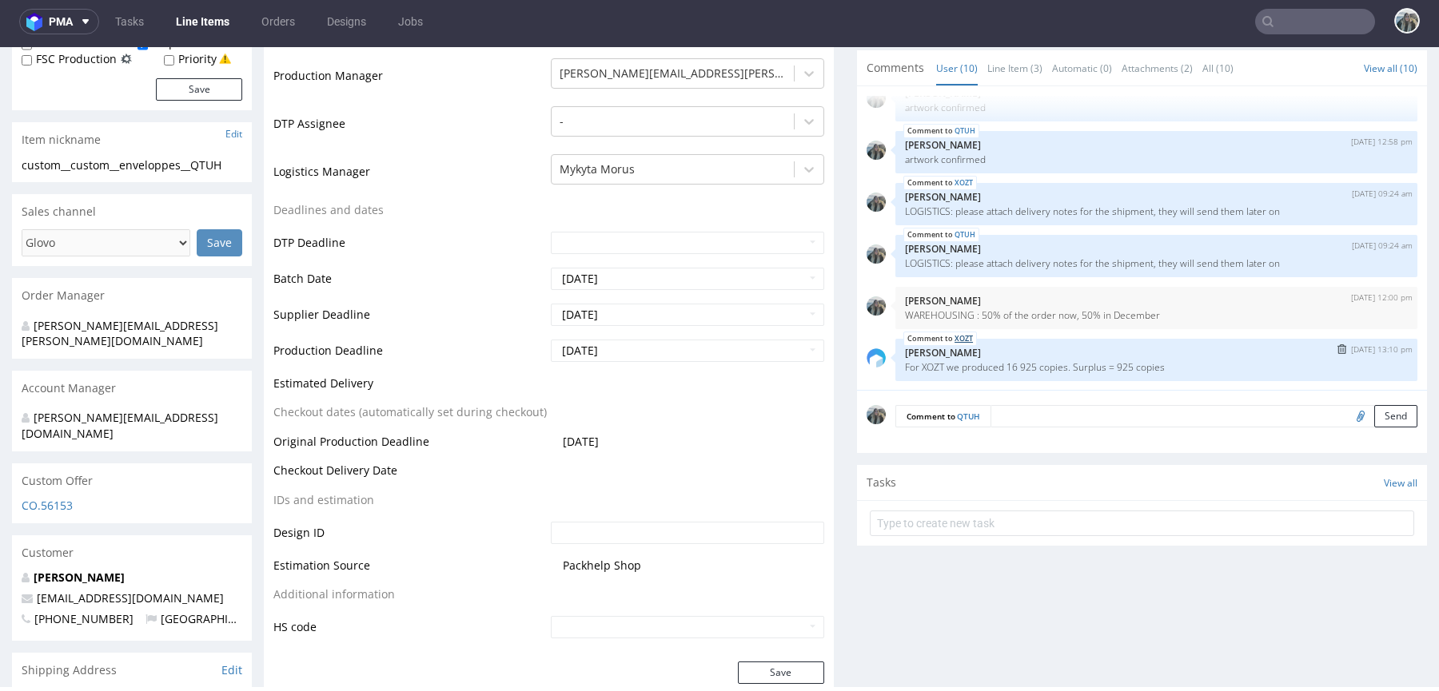
click at [958, 335] on link "XOZT" at bounding box center [963, 338] width 18 height 13
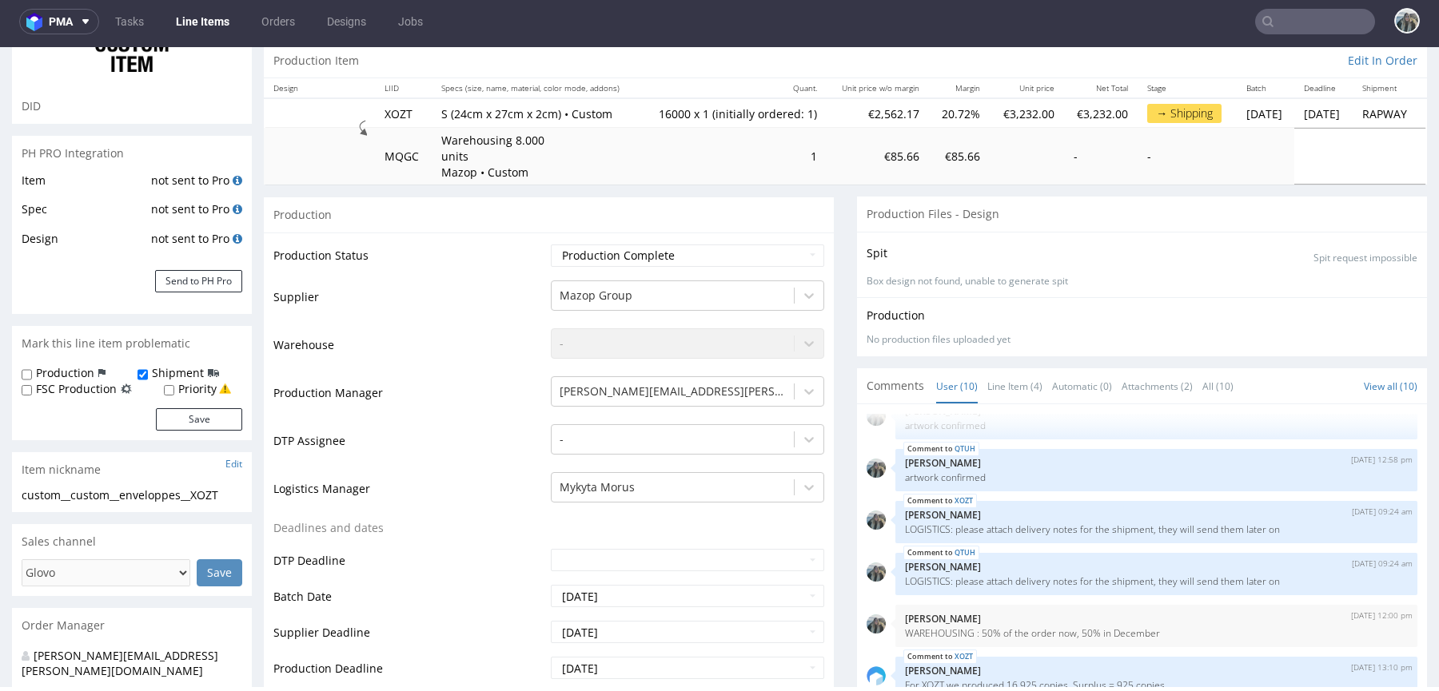
scroll to position [420, 0]
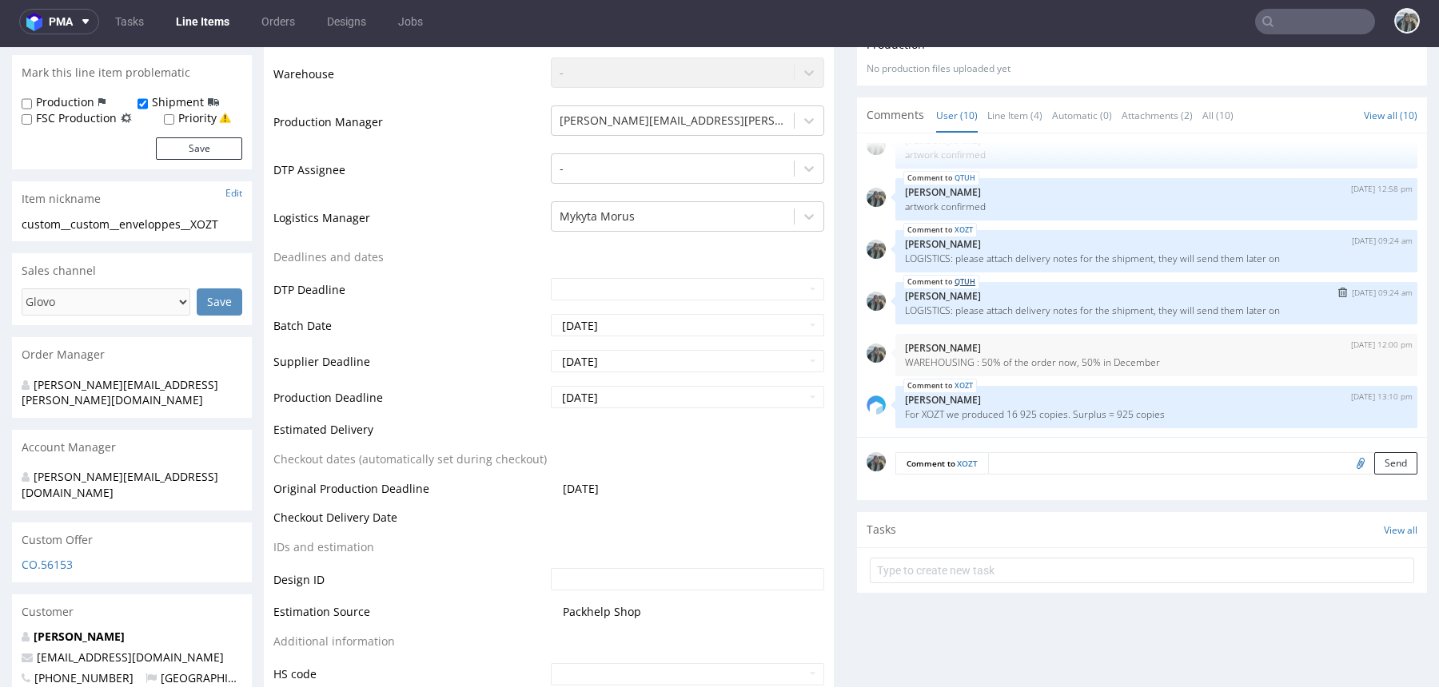
click at [961, 281] on link "QTUH" at bounding box center [964, 282] width 21 height 13
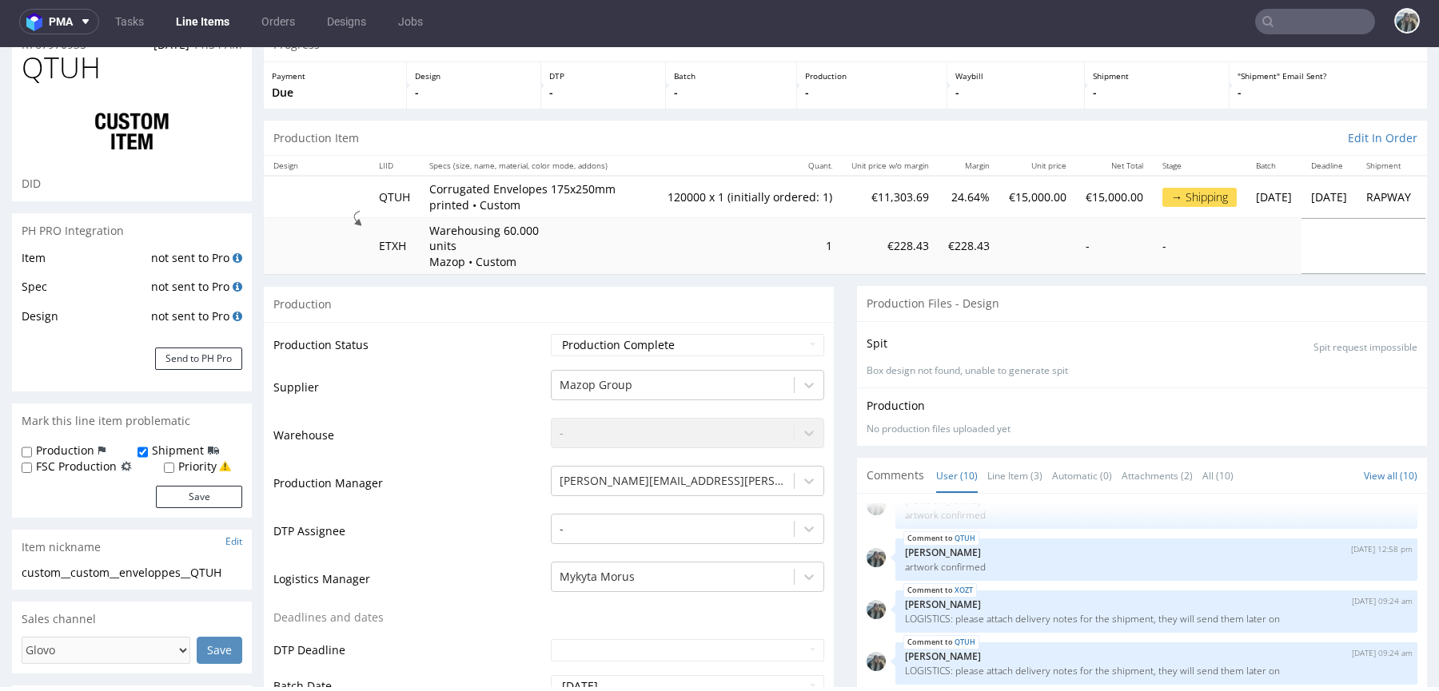
scroll to position [108, 0]
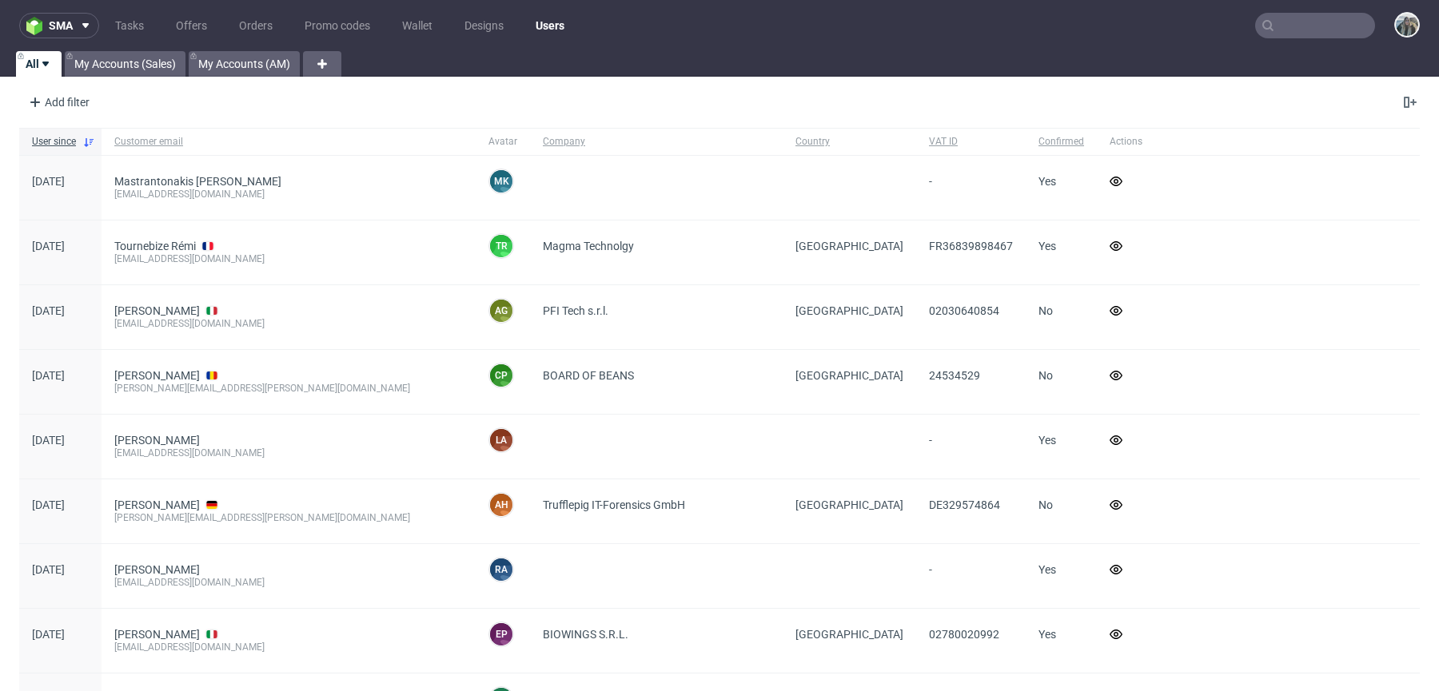
click at [1301, 34] on input "text" at bounding box center [1315, 26] width 120 height 26
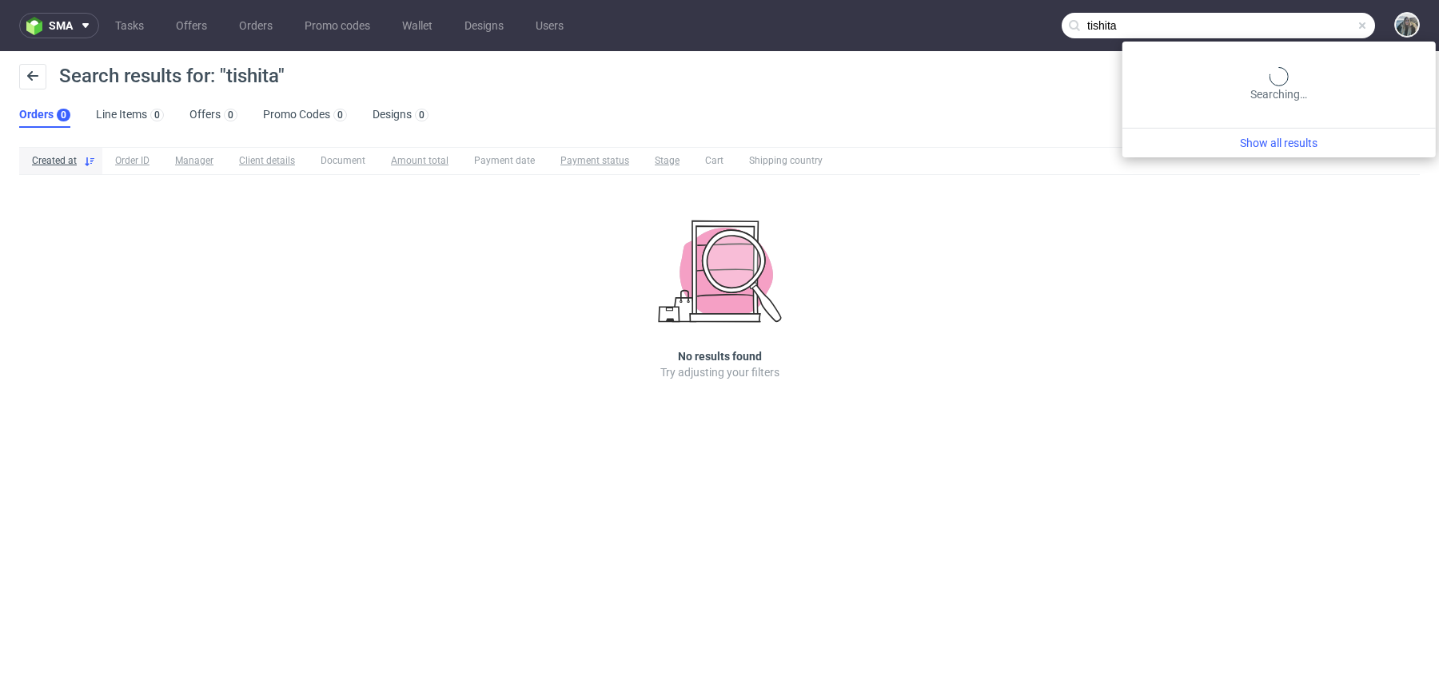
click at [1307, 33] on input "tishita" at bounding box center [1217, 26] width 313 height 26
type input "tushita"
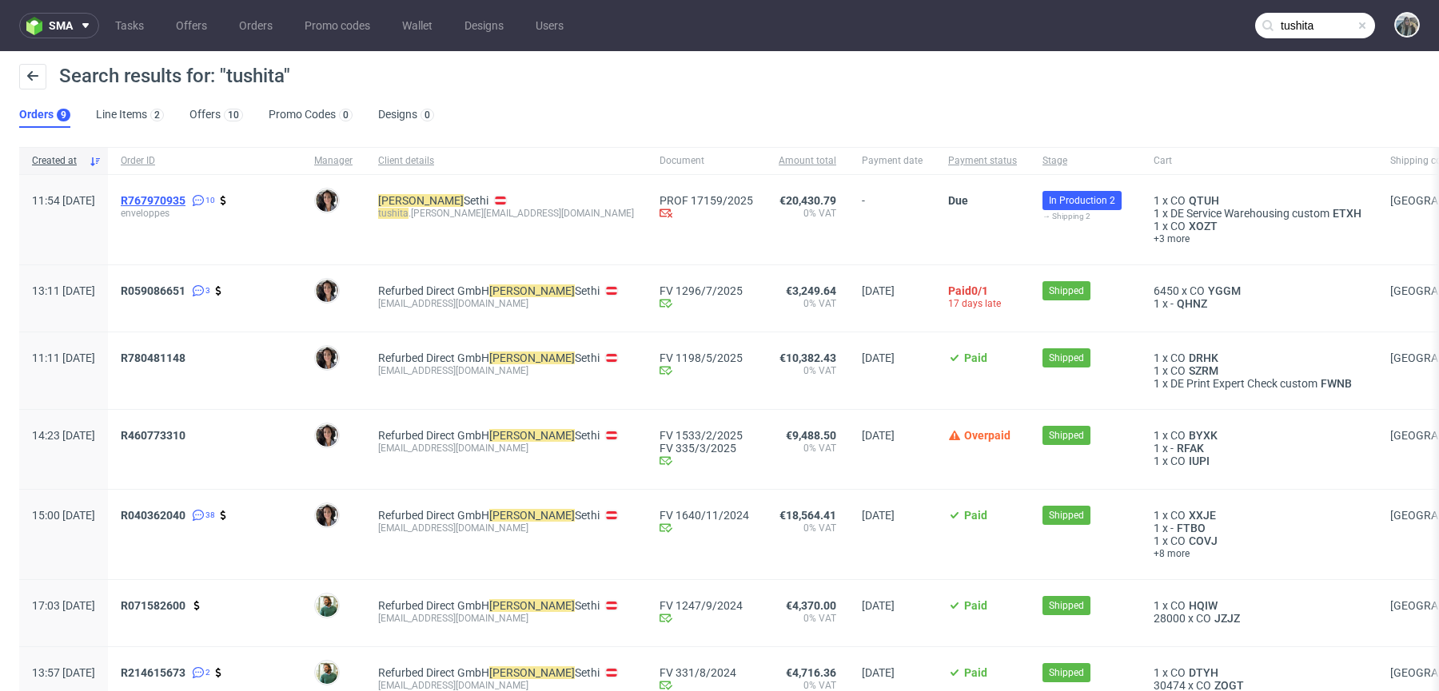
click at [173, 197] on span "R767970935" at bounding box center [153, 200] width 65 height 13
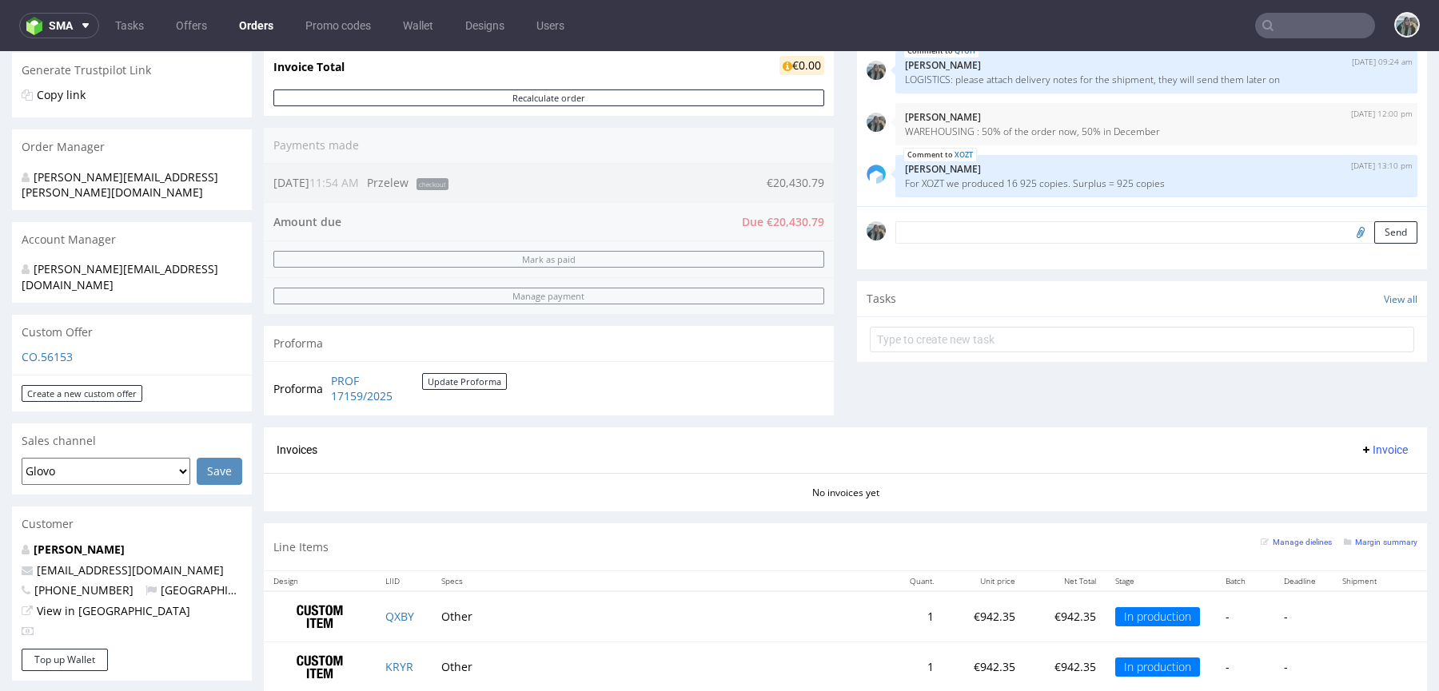
scroll to position [517, 0]
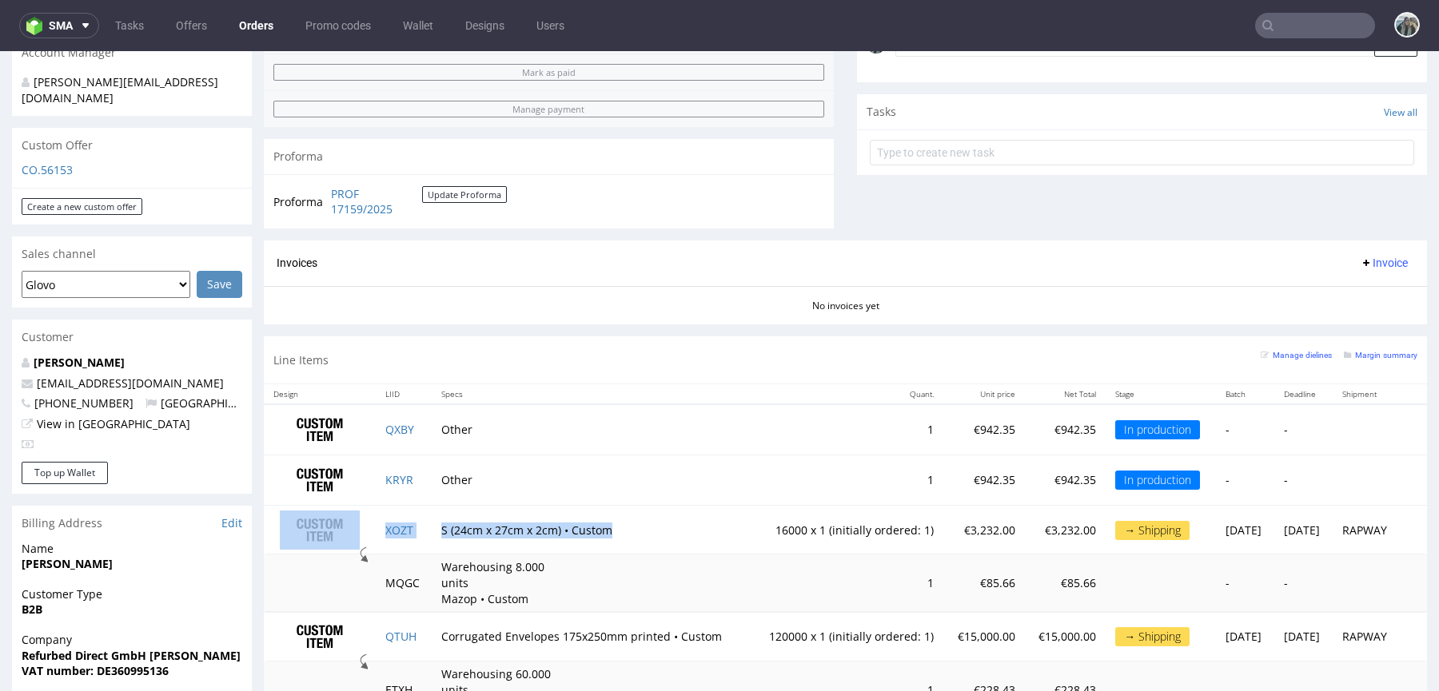
drag, startPoint x: 627, startPoint y: 525, endPoint x: 354, endPoint y: 525, distance: 273.3
click at [354, 525] on tr "XOZT S (24cm x 27cm x 2cm) • Custom 16000 x 1 (initially ordered: 1) €3,232.00 …" at bounding box center [845, 530] width 1163 height 50
copy tr "XOZT S (24cm x 27cm x 2cm) • Custom"
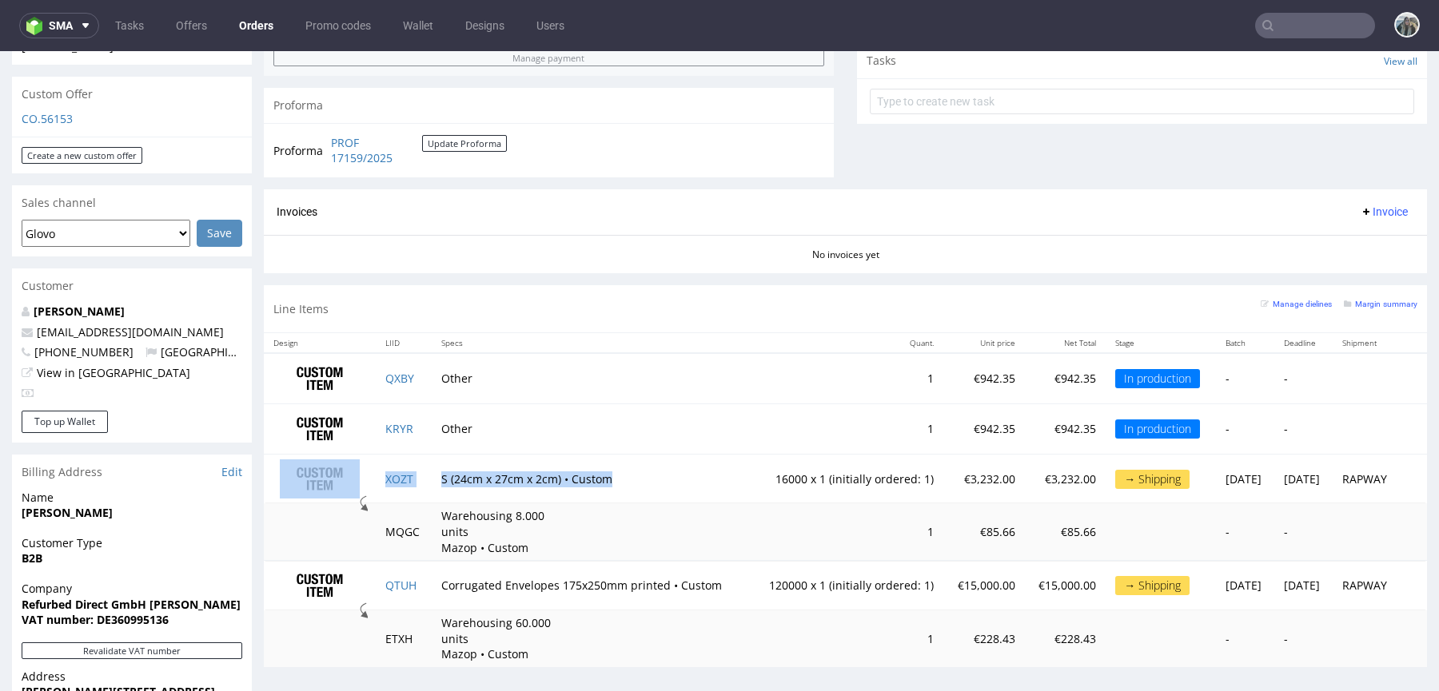
scroll to position [646, 0]
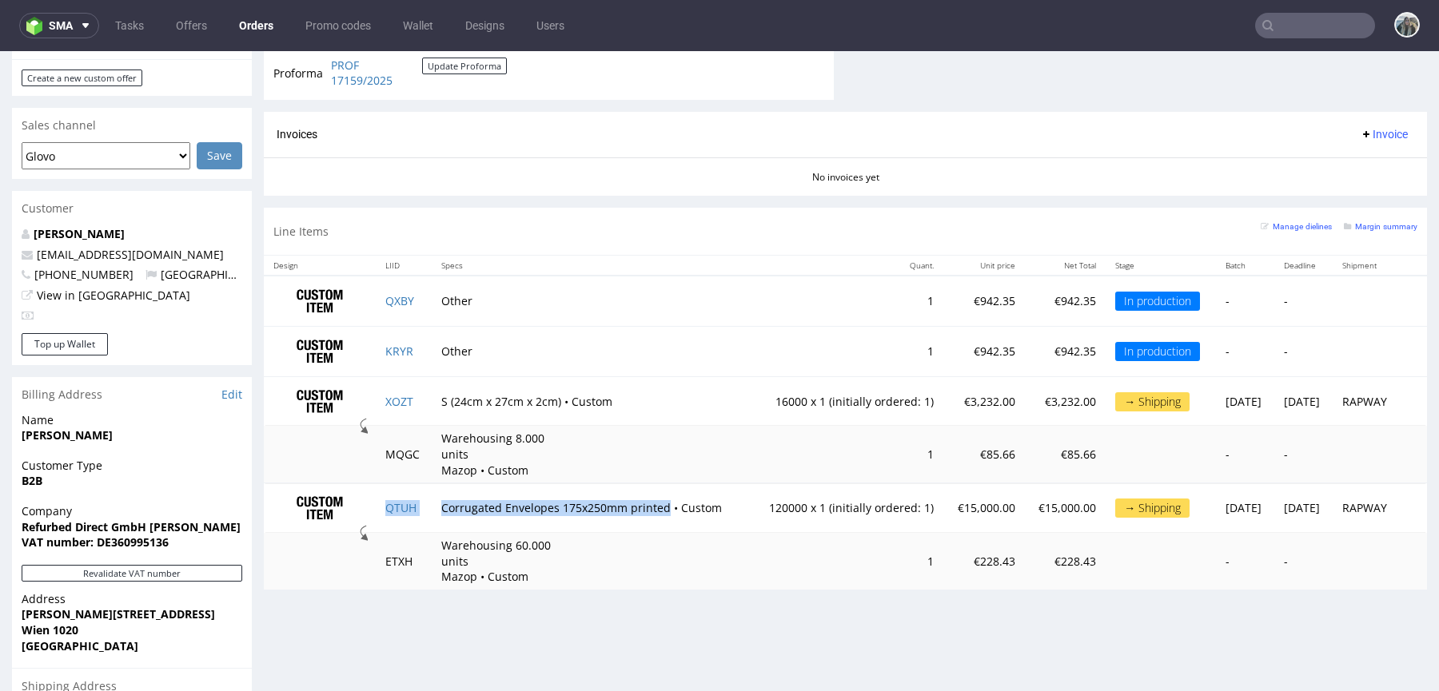
drag, startPoint x: 655, startPoint y: 506, endPoint x: 376, endPoint y: 506, distance: 278.9
click at [376, 506] on tr "QTUH Corrugated Envelopes 175x250mm printed • Custom 120000 x 1 (initially orde…" at bounding box center [845, 509] width 1163 height 50
copy tr "QTUH Corrugated Envelopes 175x250mm printed"
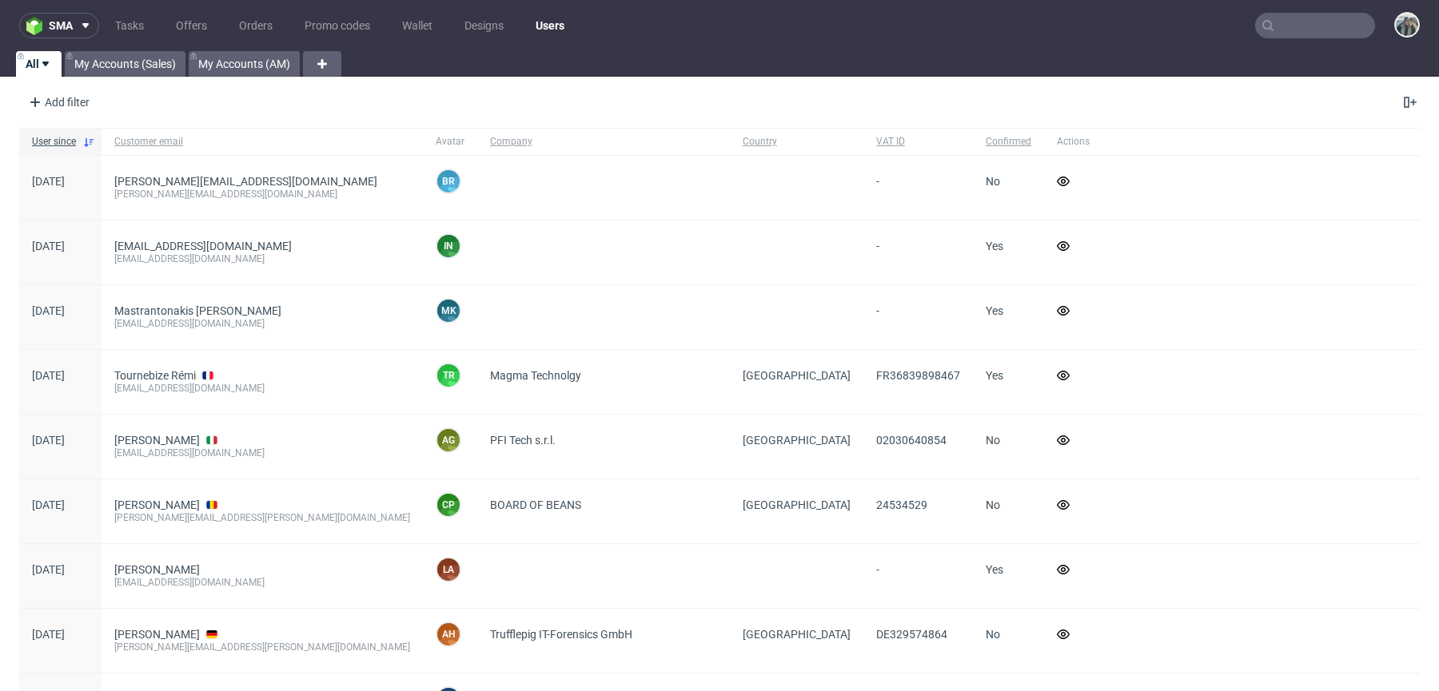
click at [1302, 27] on input "text" at bounding box center [1315, 26] width 120 height 26
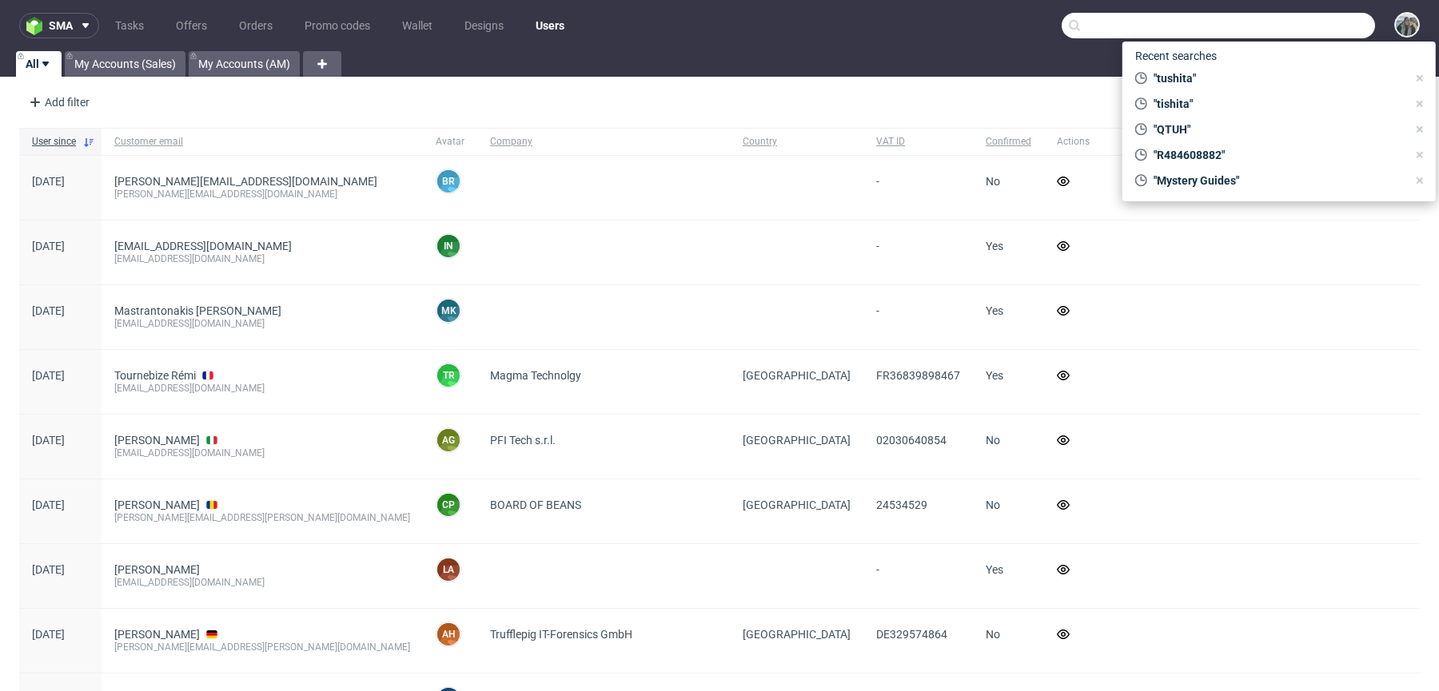
paste input "escuelainternacionaldependulohebreo"
type input "escuelainternacionaldependulohebreo"
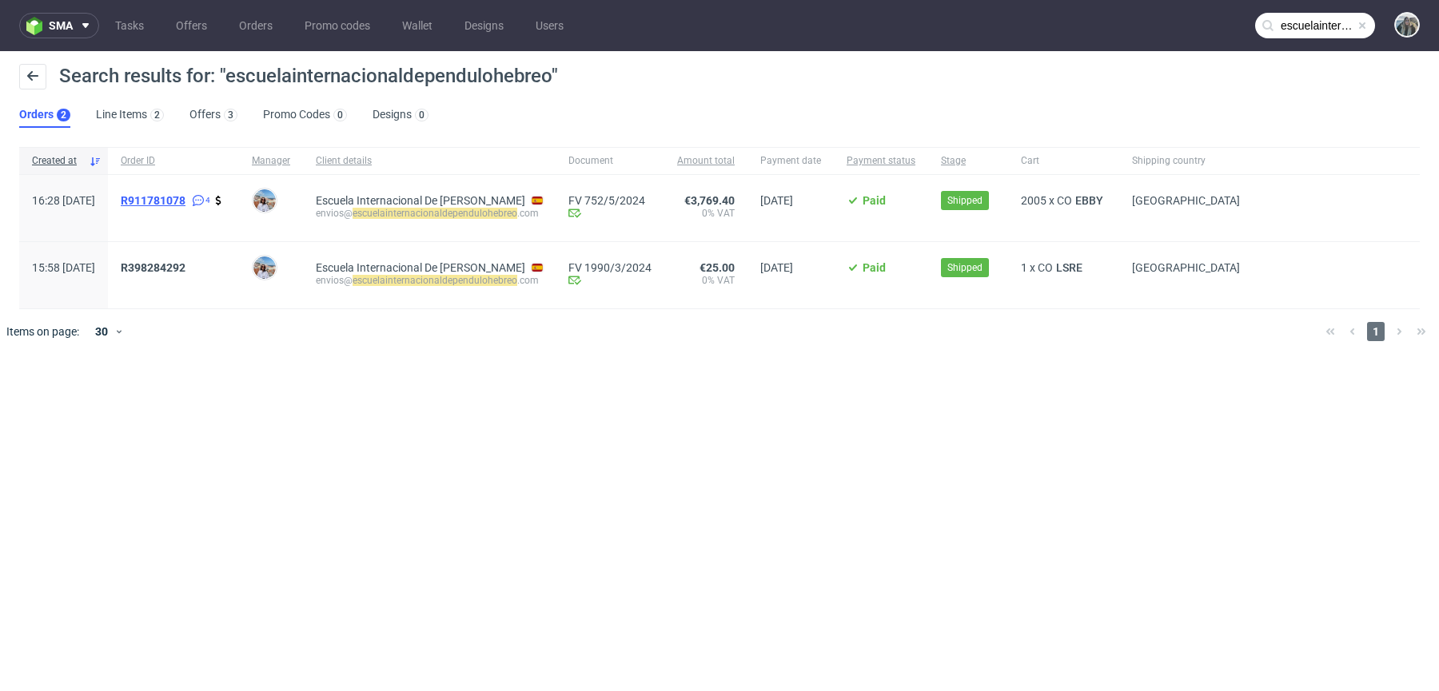
click at [185, 196] on span "R911781078" at bounding box center [153, 200] width 65 height 13
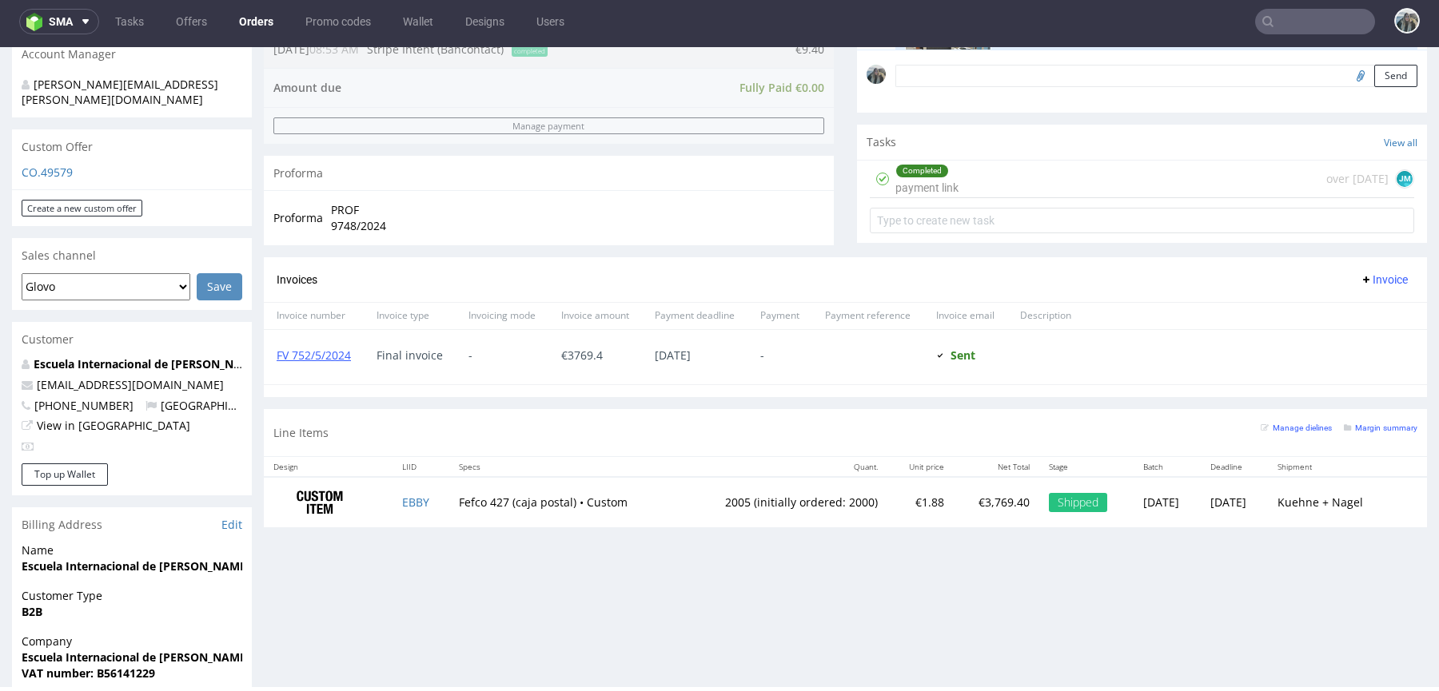
scroll to position [491, 0]
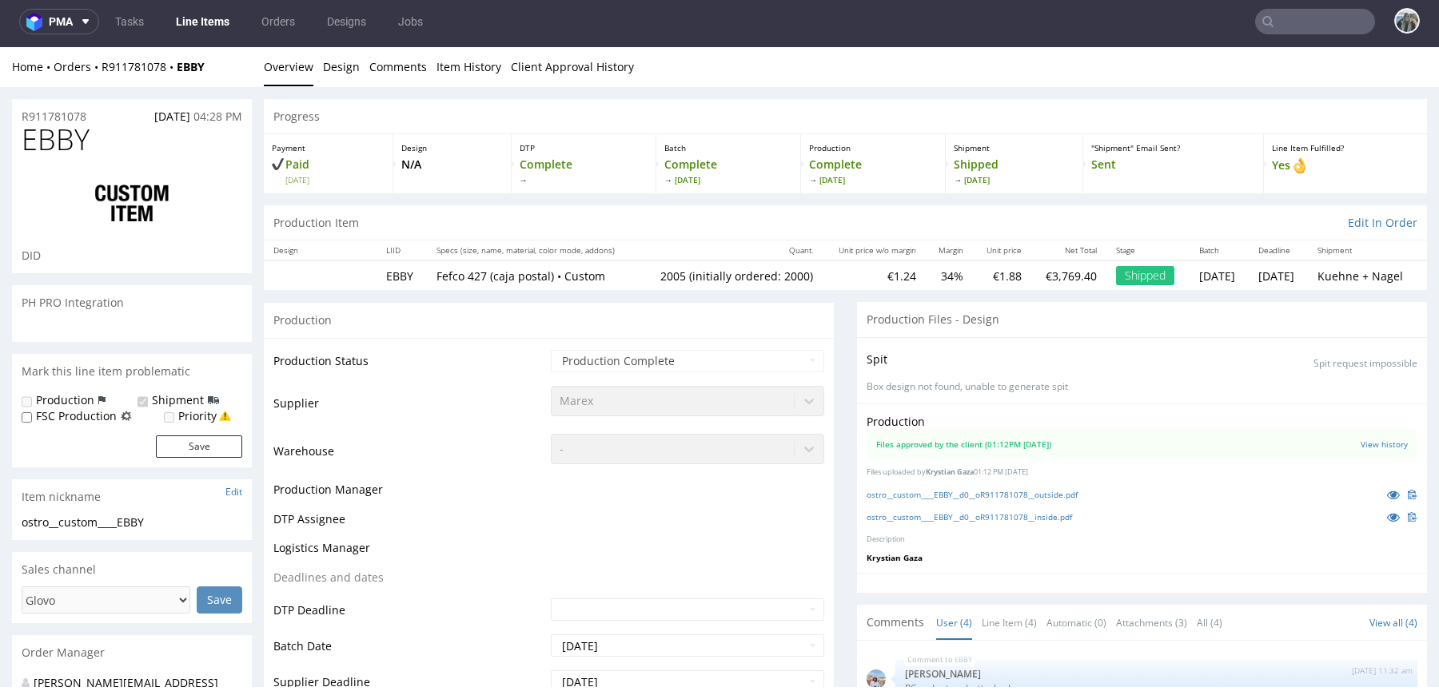
scroll to position [46, 0]
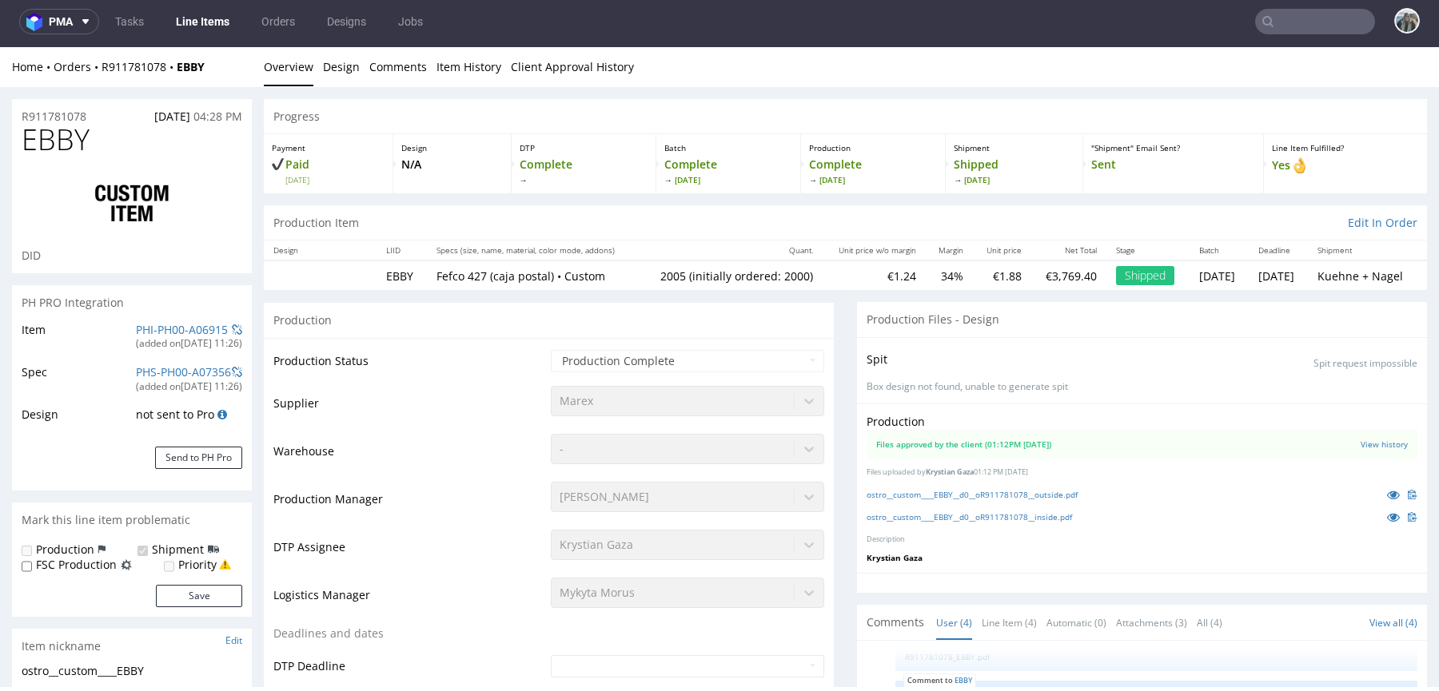
type input "2005"
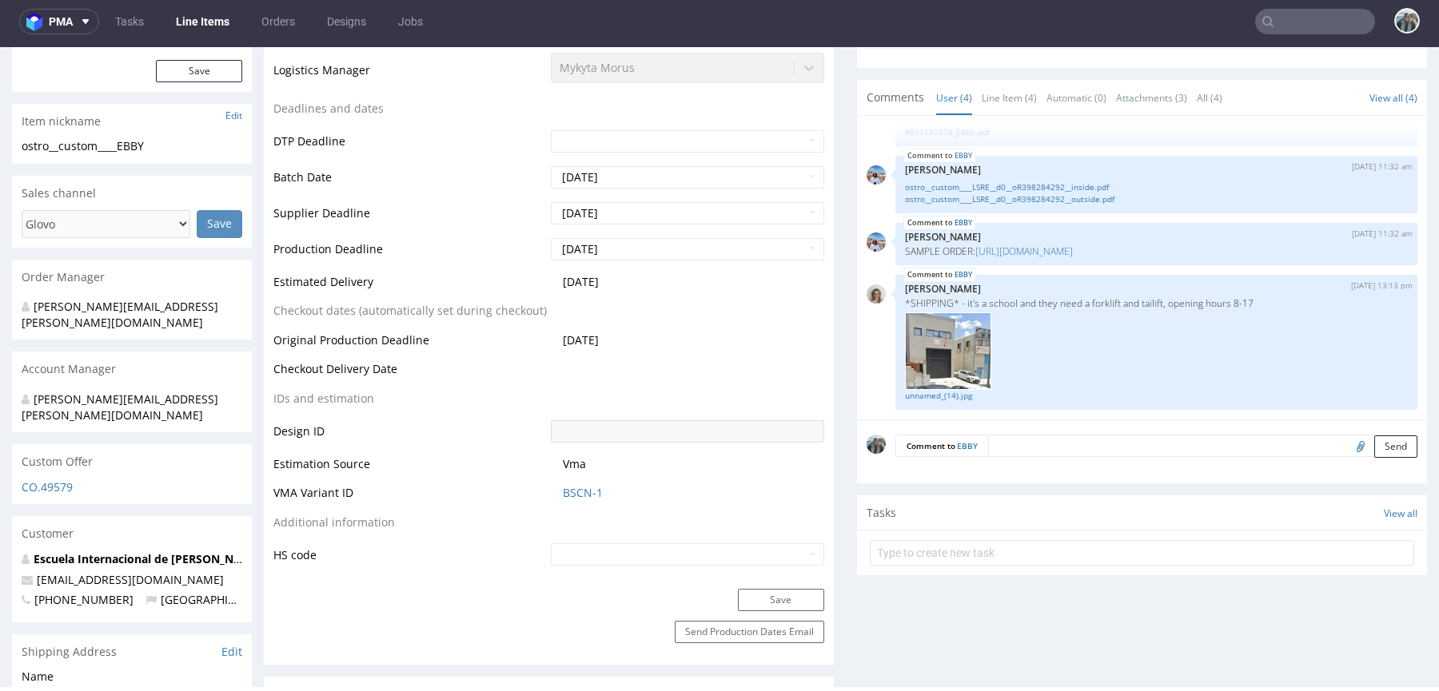
select select "in_progress"
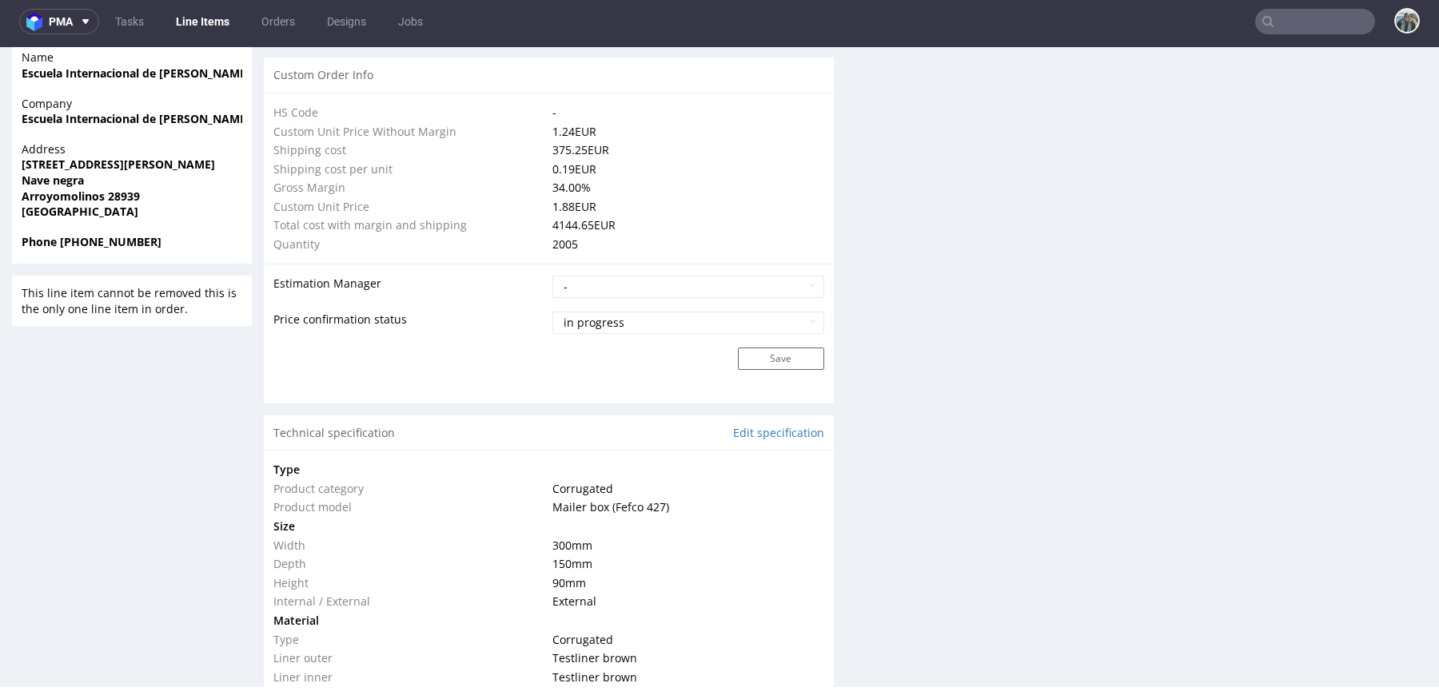
scroll to position [1185, 0]
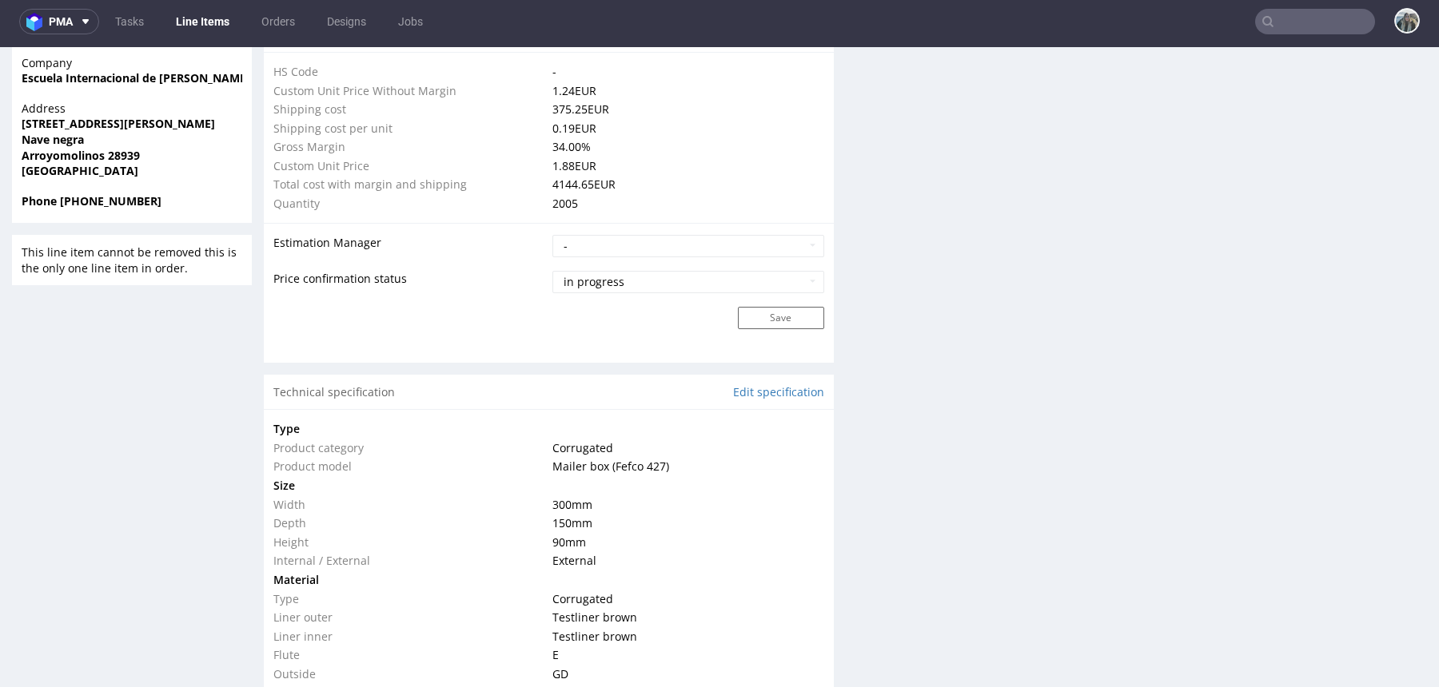
drag, startPoint x: 591, startPoint y: 544, endPoint x: 539, endPoint y: 491, distance: 75.2
copy tbody "Width 300 mm Depth 150 mm Height 90 mm"
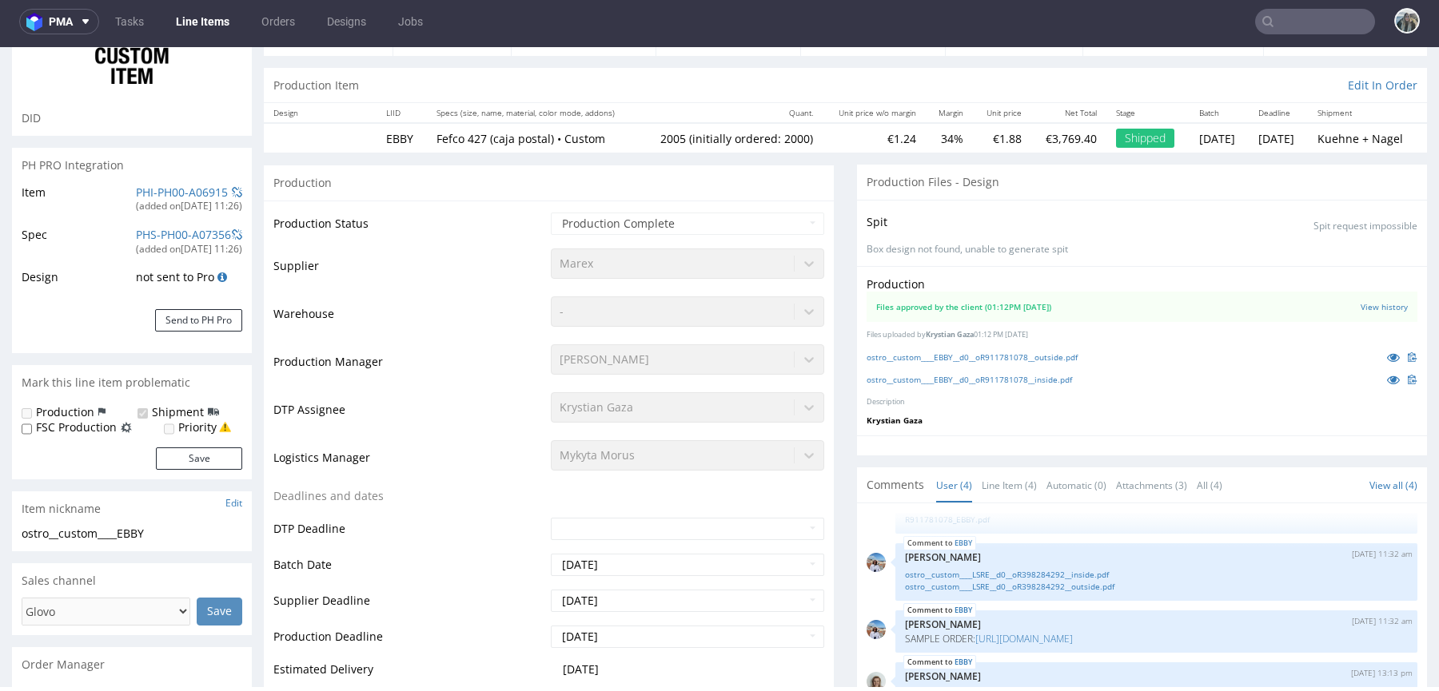
scroll to position [218, 0]
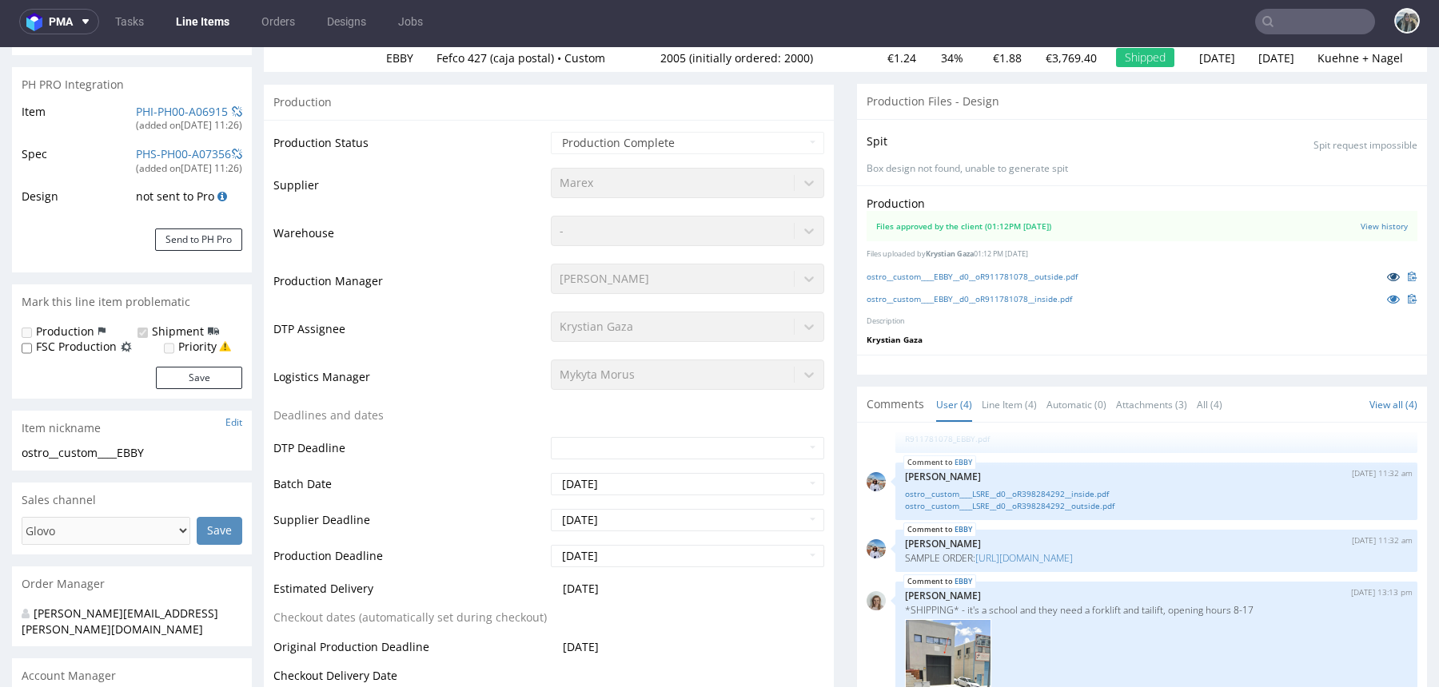
click at [1387, 280] on icon at bounding box center [1393, 276] width 13 height 11
click at [1379, 290] on link at bounding box center [1393, 299] width 29 height 18
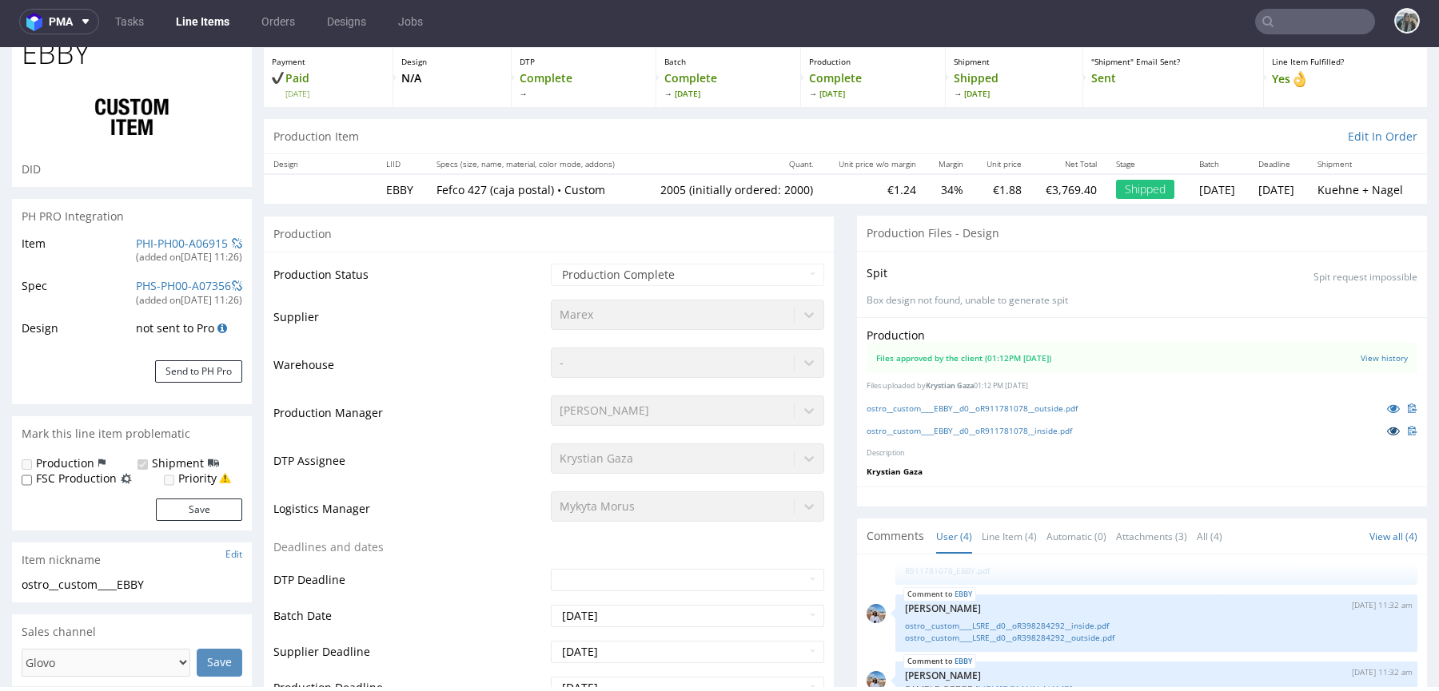
scroll to position [0, 0]
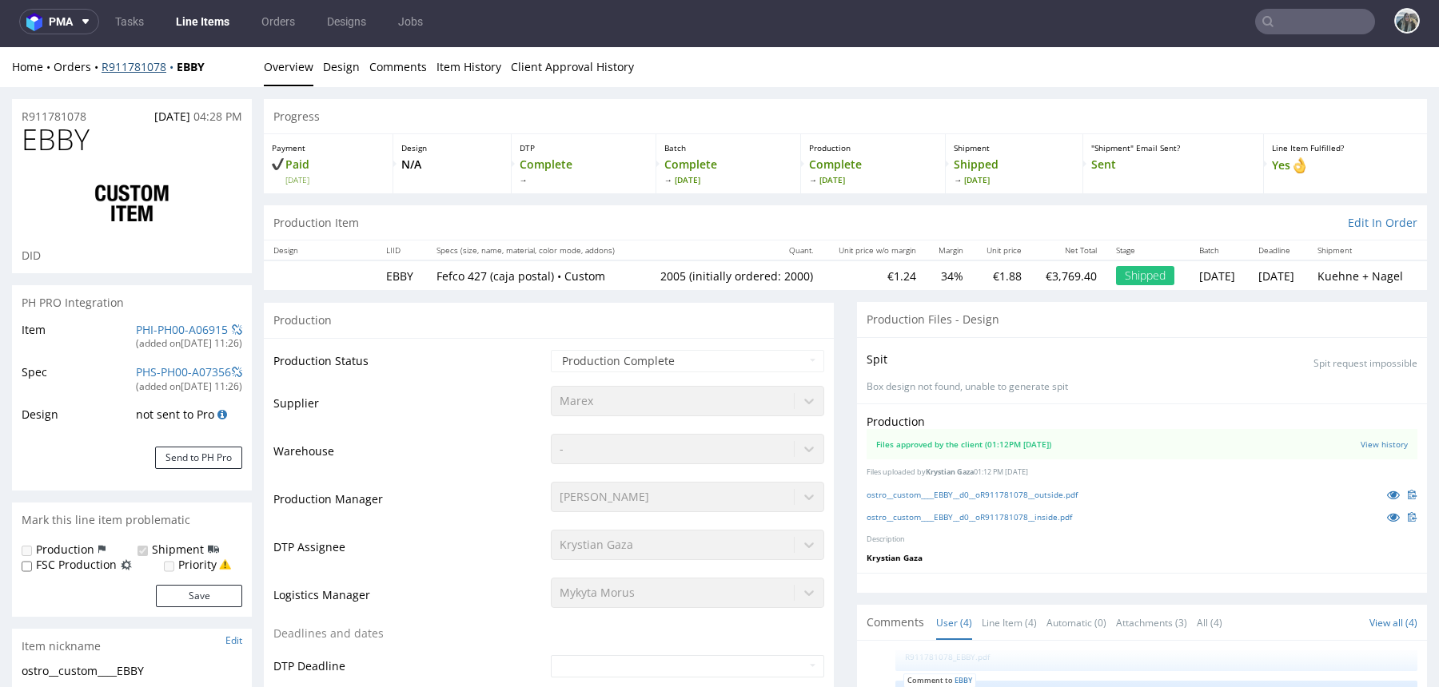
click at [173, 70] on div "Home Orders R911781078 EBBY" at bounding box center [132, 67] width 240 height 16
click at [1303, 14] on input "text" at bounding box center [1315, 22] width 120 height 26
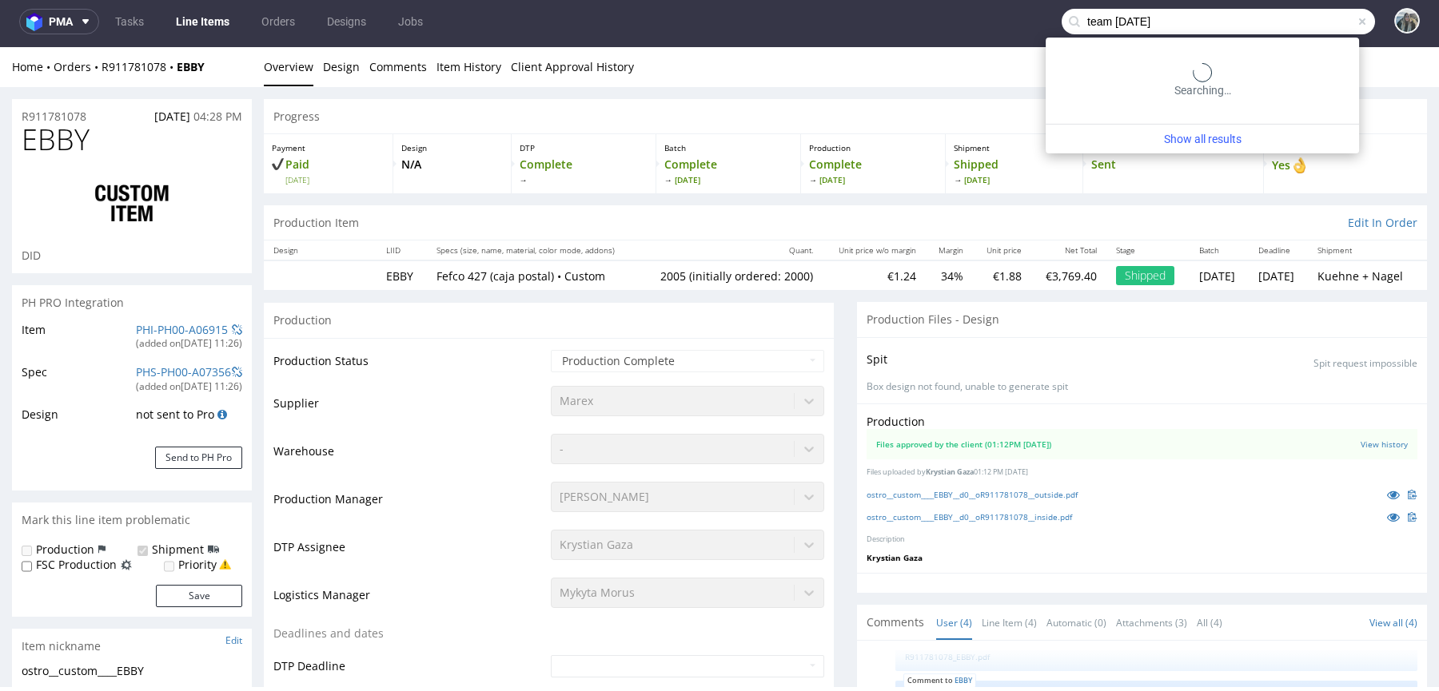
type input "team sunday"
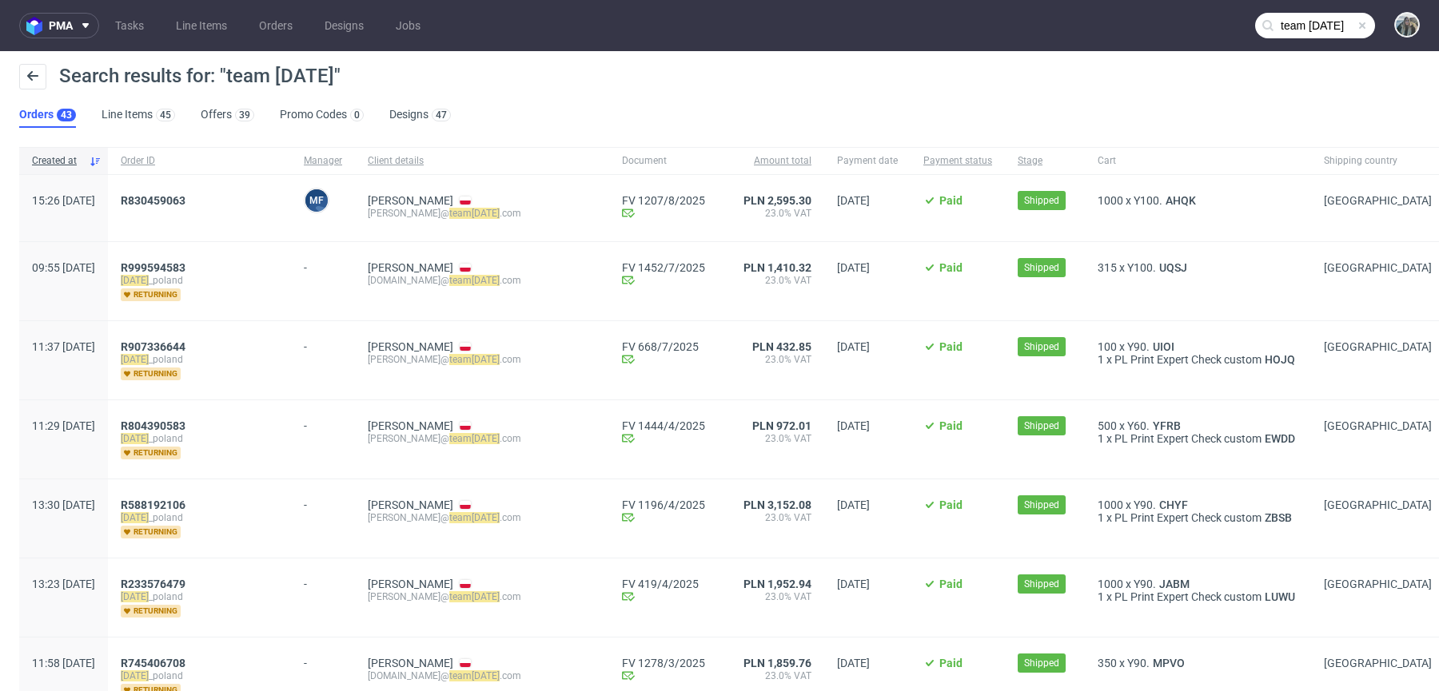
click at [204, 186] on div "R830459063" at bounding box center [199, 208] width 183 height 66
click at [199, 214] on span "R830459063" at bounding box center [199, 208] width 157 height 28
click at [185, 205] on span "R830459063" at bounding box center [153, 200] width 65 height 13
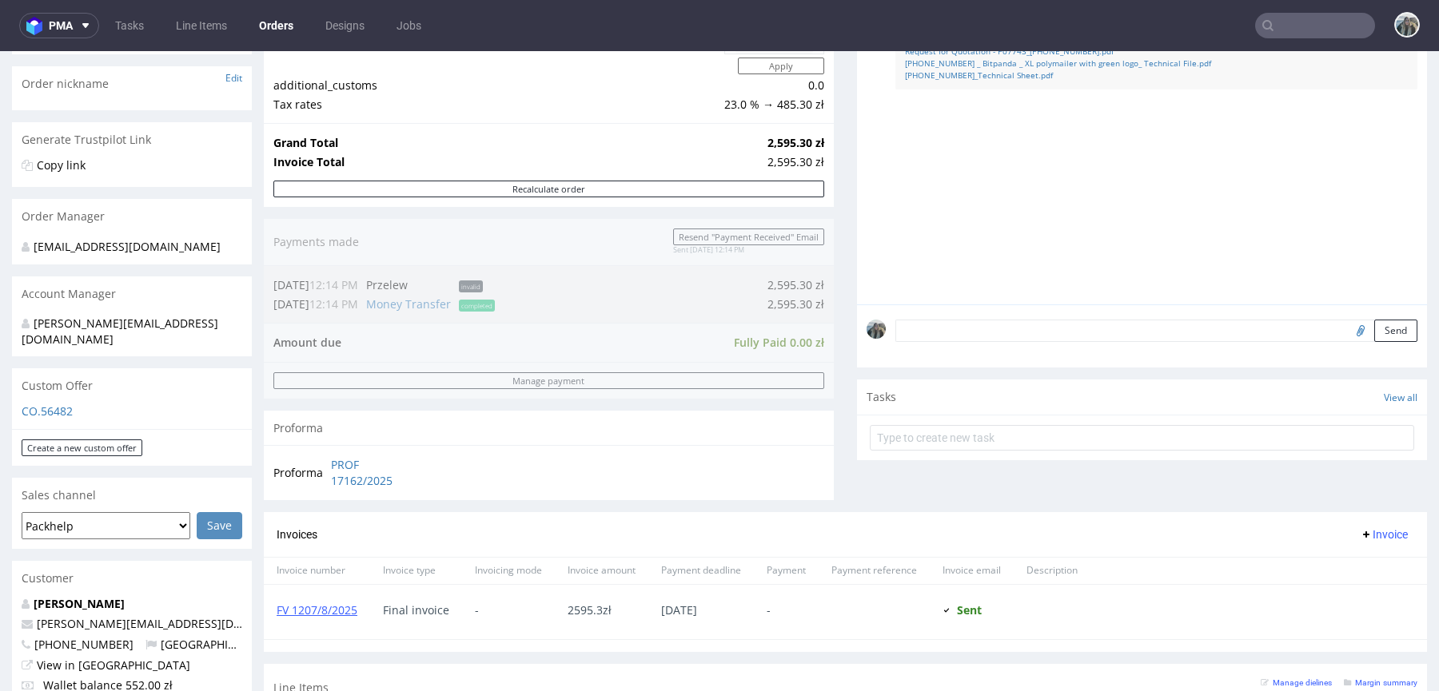
scroll to position [707, 0]
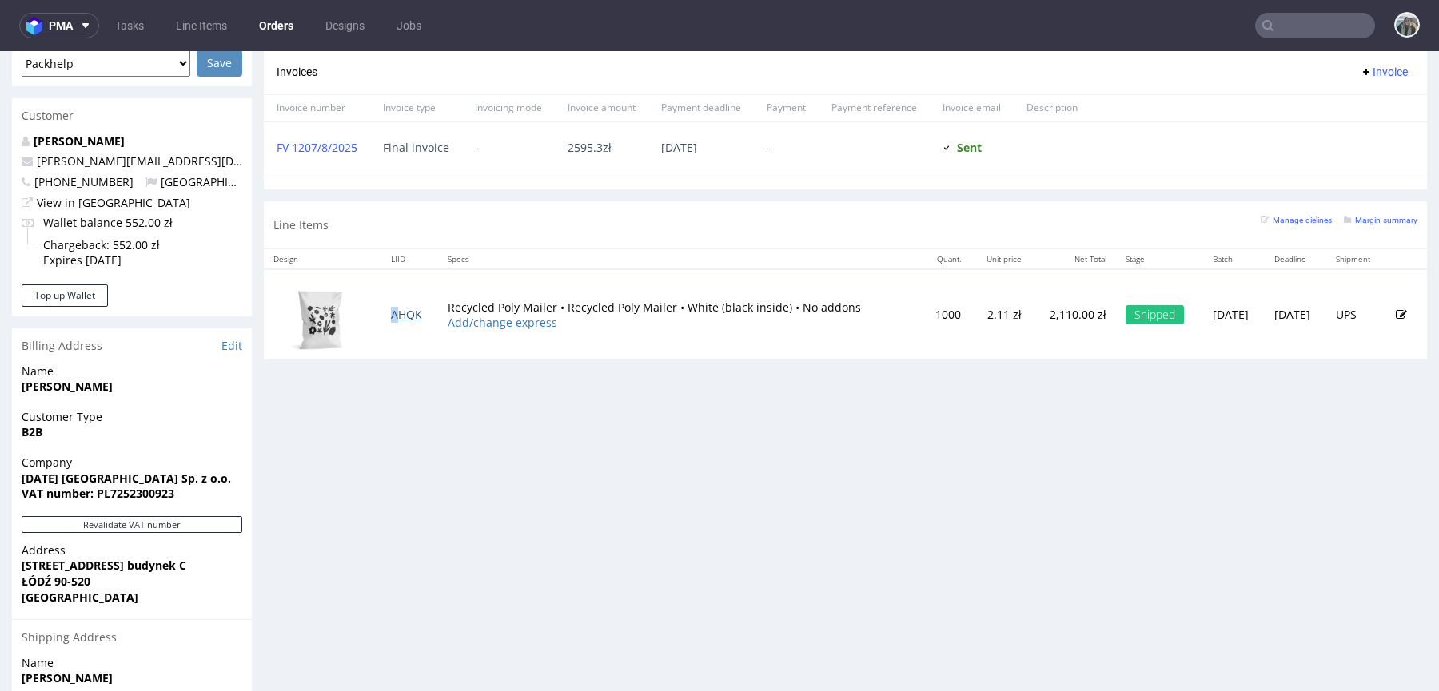
click at [396, 304] on td "AHQK" at bounding box center [409, 314] width 56 height 90
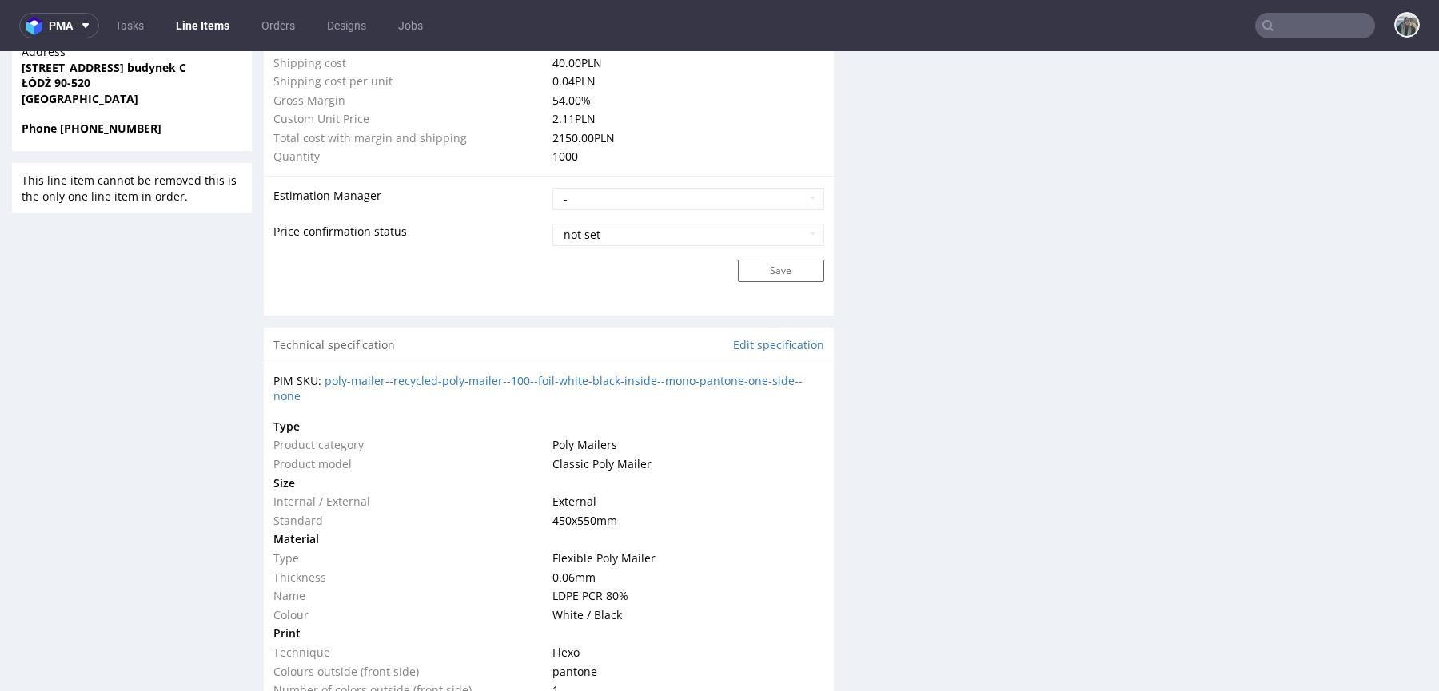
scroll to position [2027, 0]
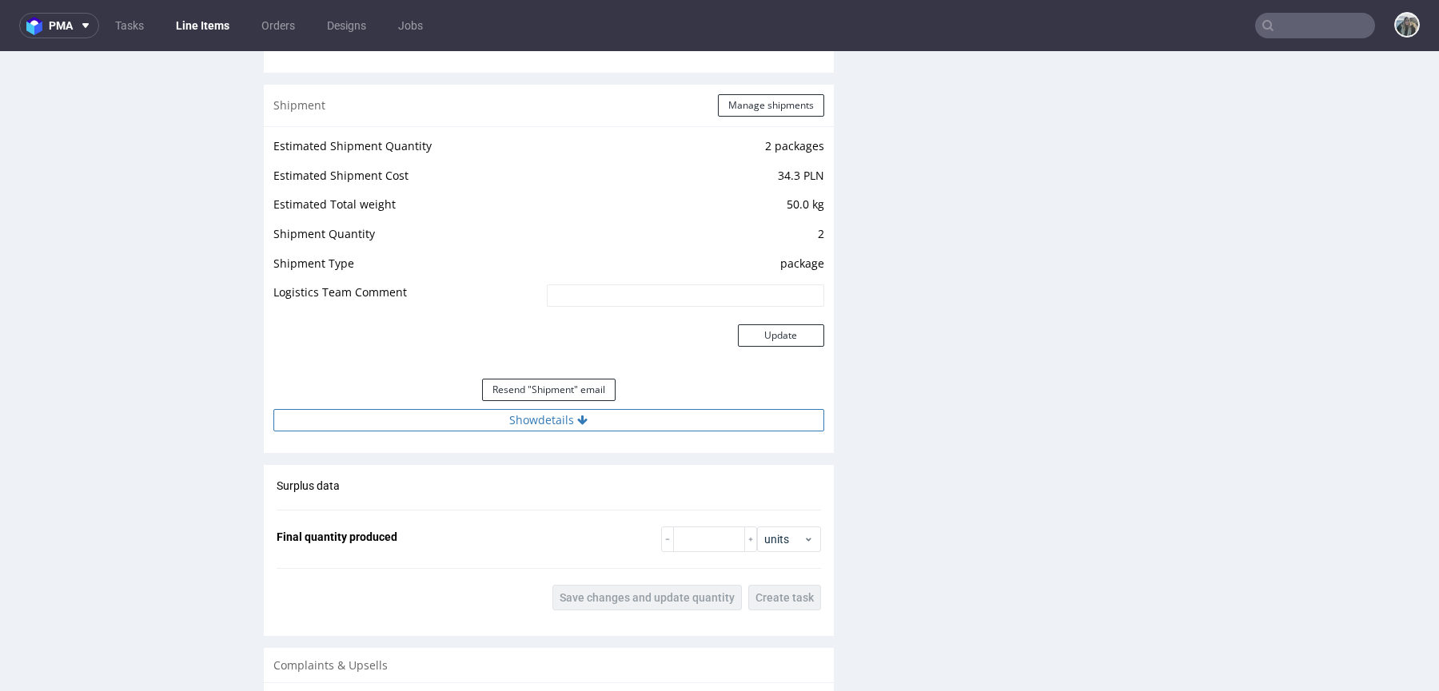
click at [596, 413] on button "Show details" at bounding box center [548, 420] width 551 height 22
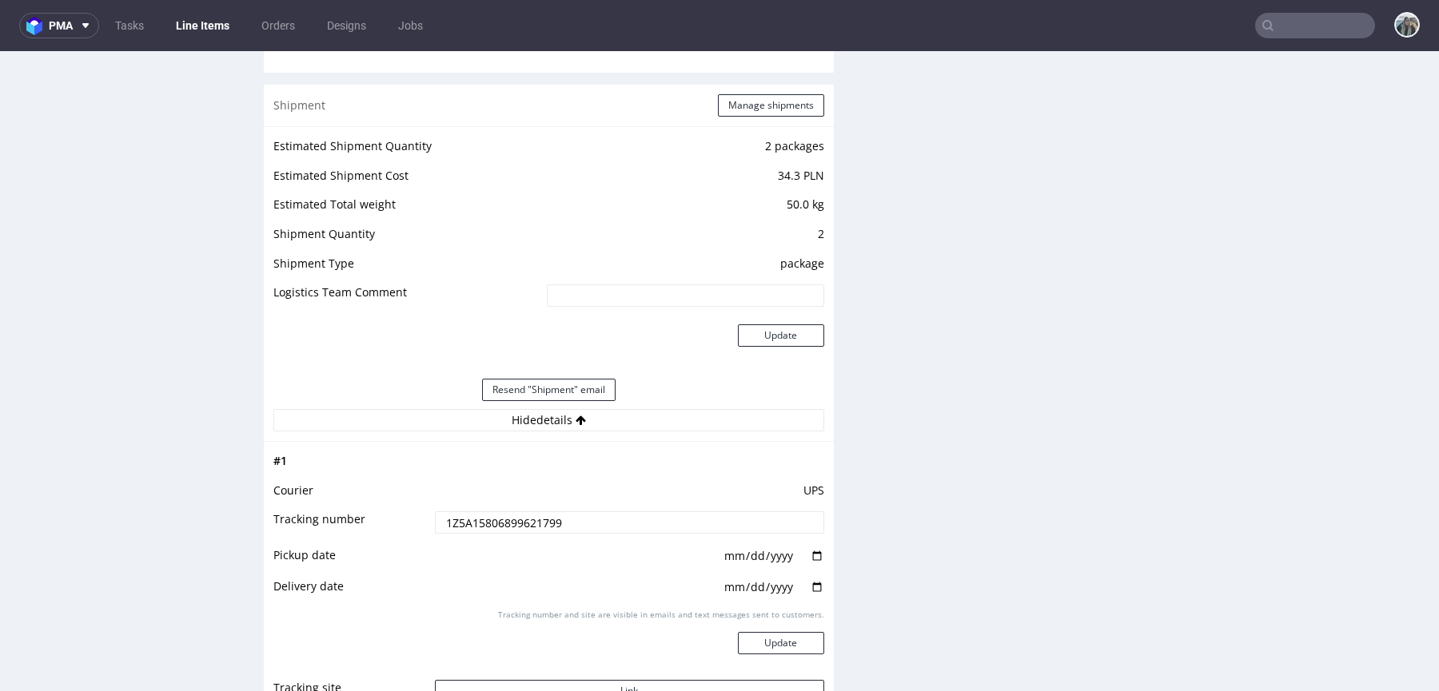
click at [555, 506] on tbody "# 1 Courier UPS Tracking number 1Z5A15806899621799 Pickup date Delivery date Tr…" at bounding box center [548, 583] width 551 height 263
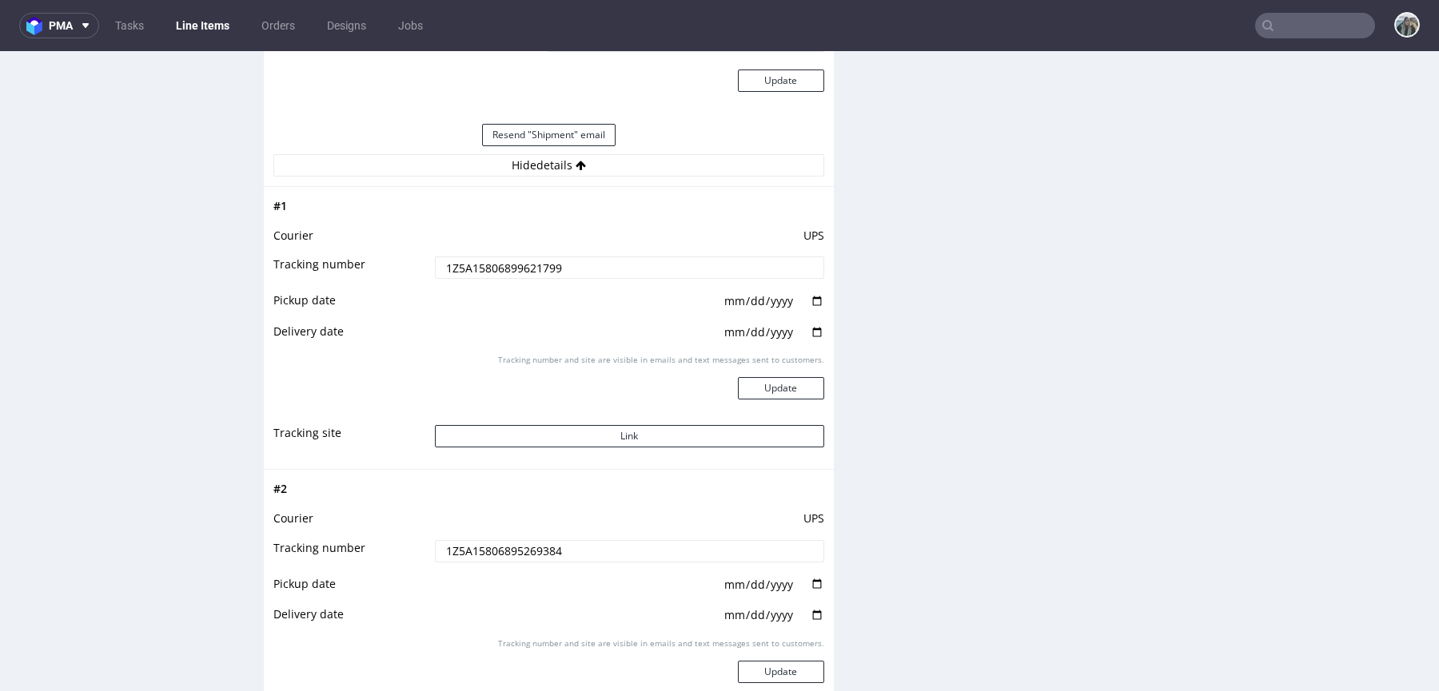
scroll to position [2306, 0]
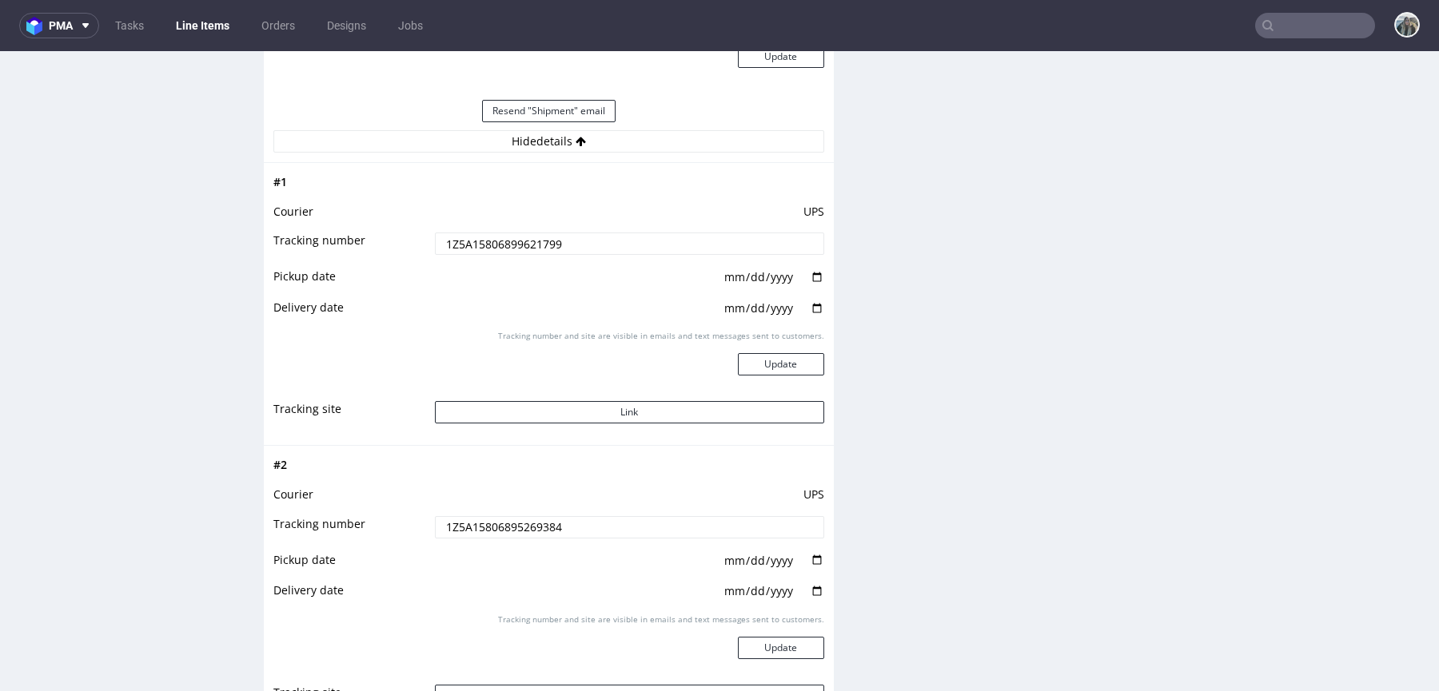
click at [630, 231] on td "1Z5A15806899621799" at bounding box center [627, 249] width 393 height 36
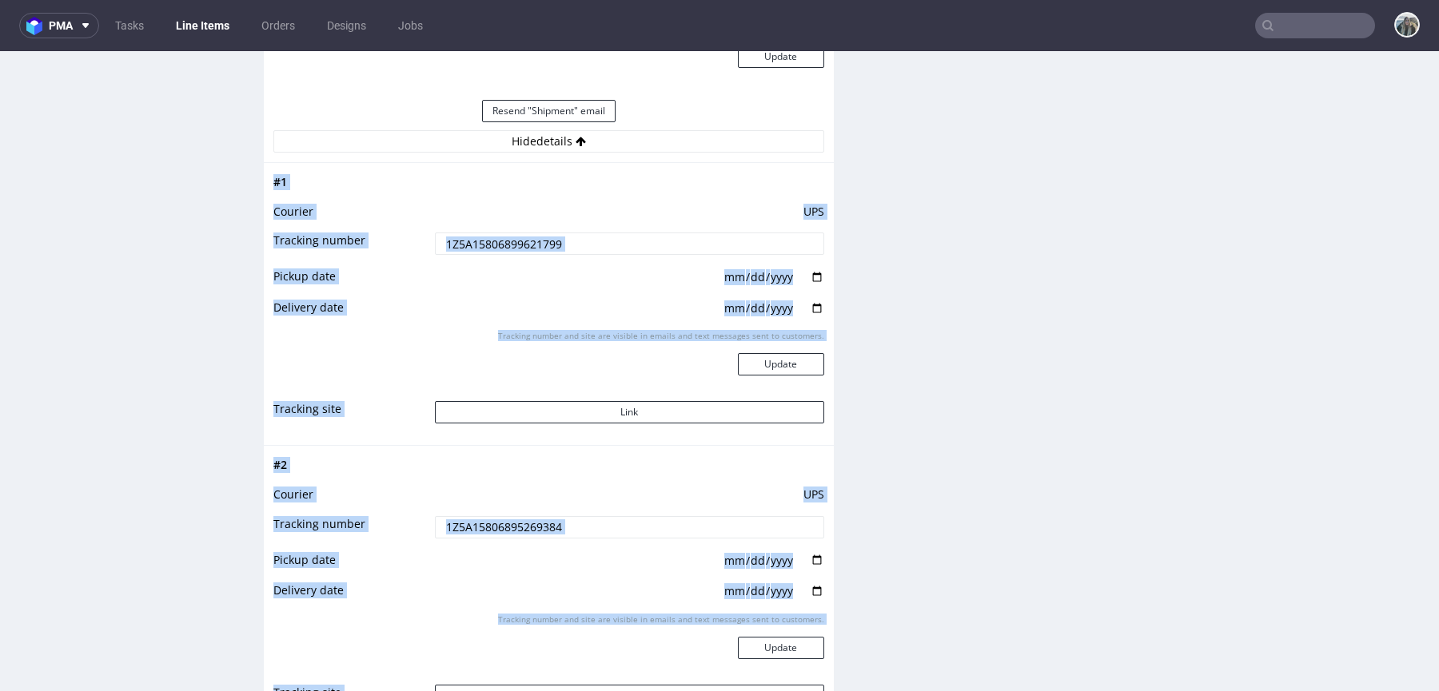
copy div "Home Orders R830459063 AHQK Overview Design Comments Item History Client Approv…"
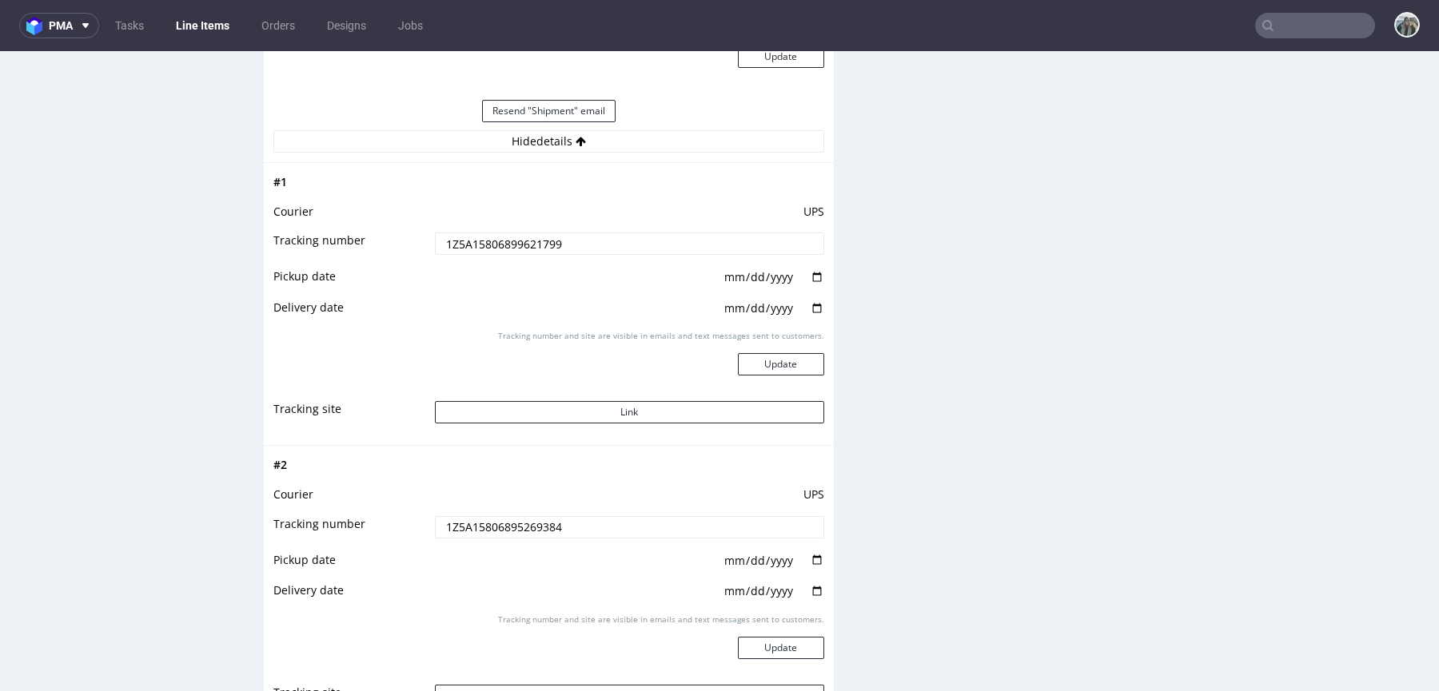
click at [626, 244] on input "1Z5A15806899621799" at bounding box center [629, 244] width 389 height 22
click at [626, 422] on td "Link" at bounding box center [627, 418] width 393 height 36
click at [627, 404] on button "Link" at bounding box center [629, 412] width 389 height 22
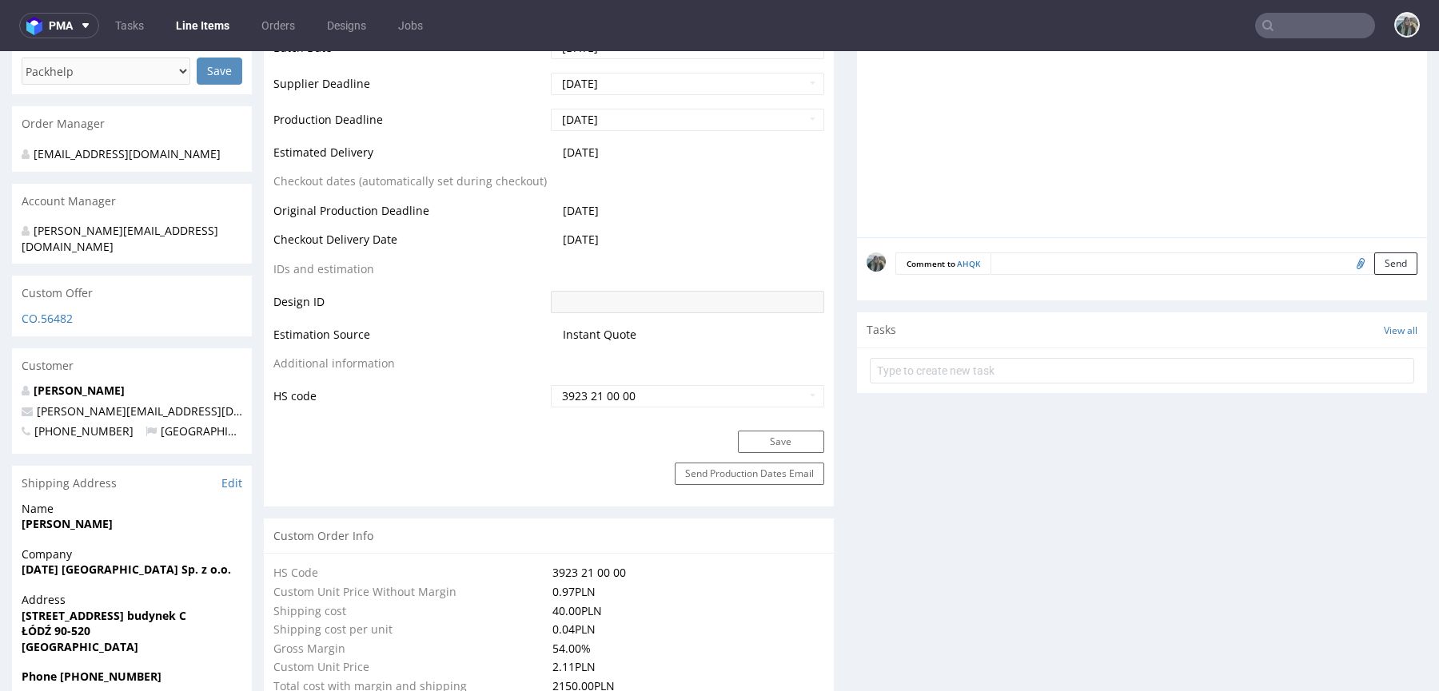
scroll to position [0, 0]
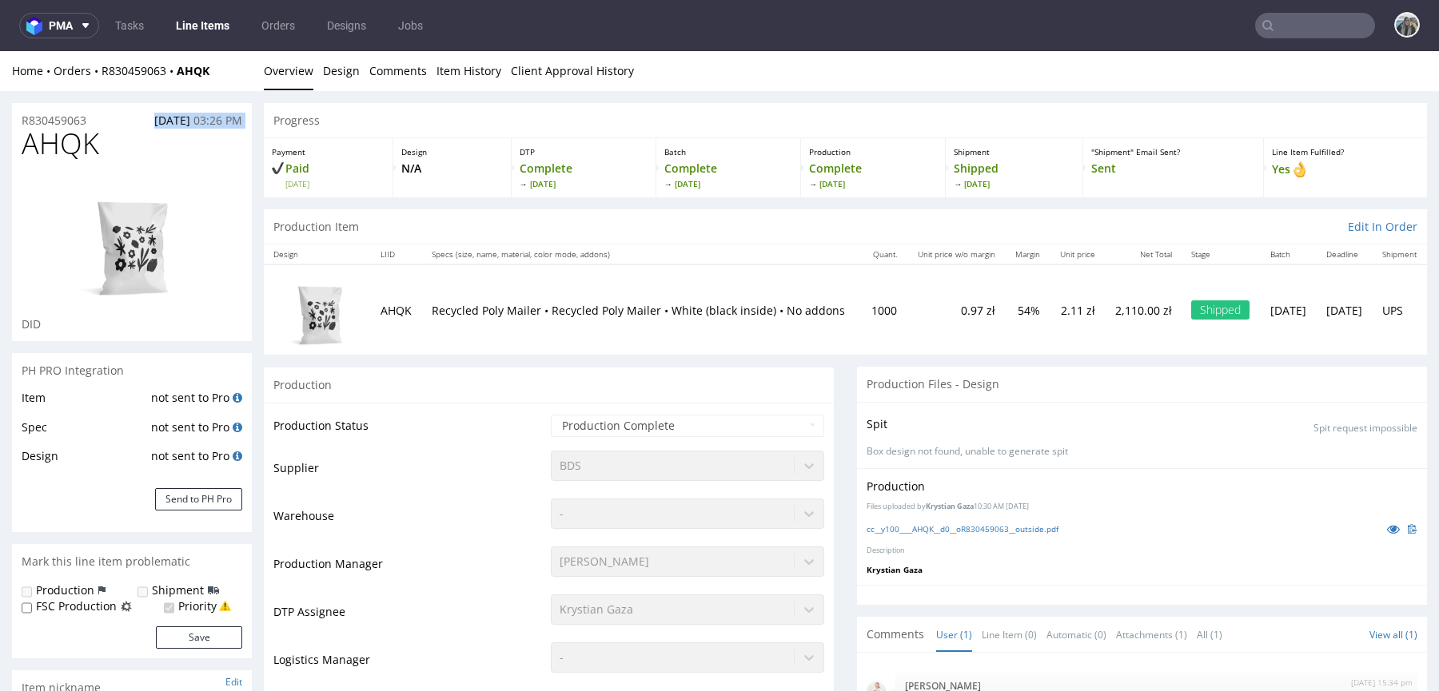
drag, startPoint x: 106, startPoint y: 113, endPoint x: 0, endPoint y: 122, distance: 106.7
copy p "R830459063"
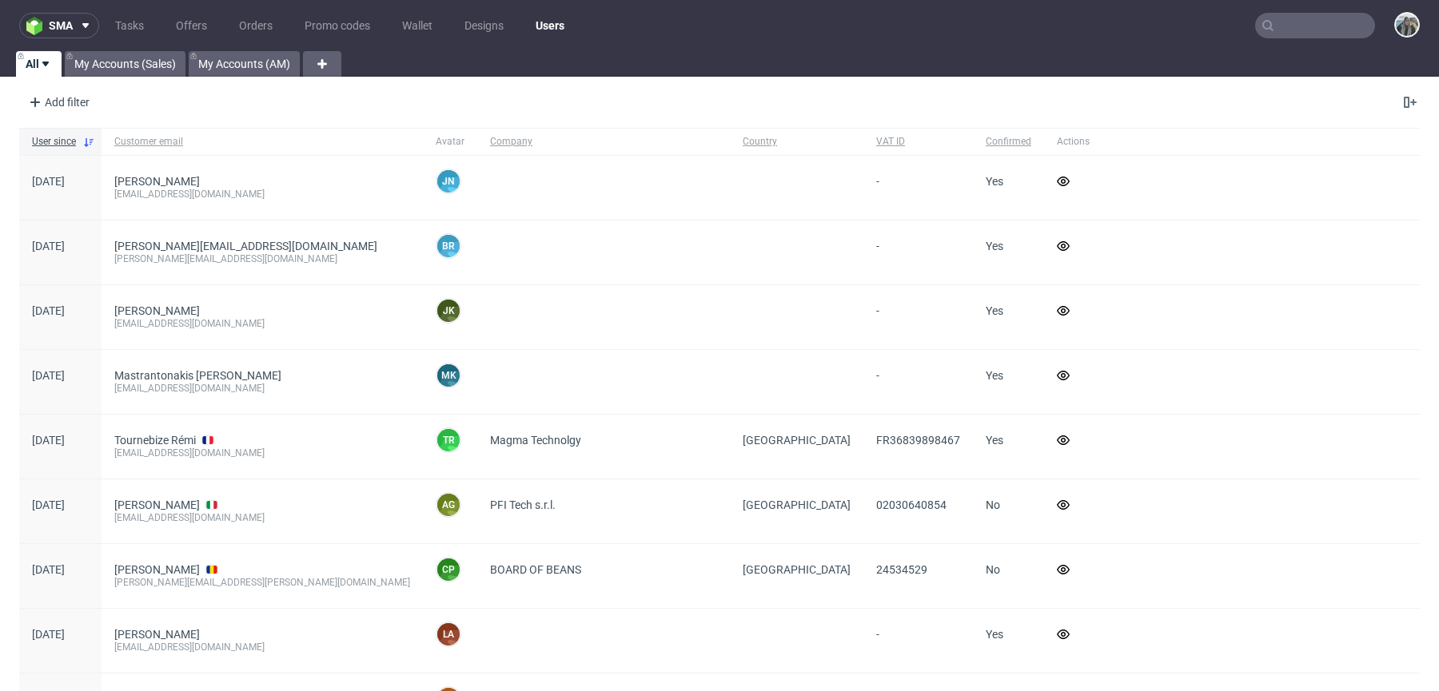
click at [1314, 35] on input "text" at bounding box center [1315, 26] width 120 height 26
paste input "influpol"
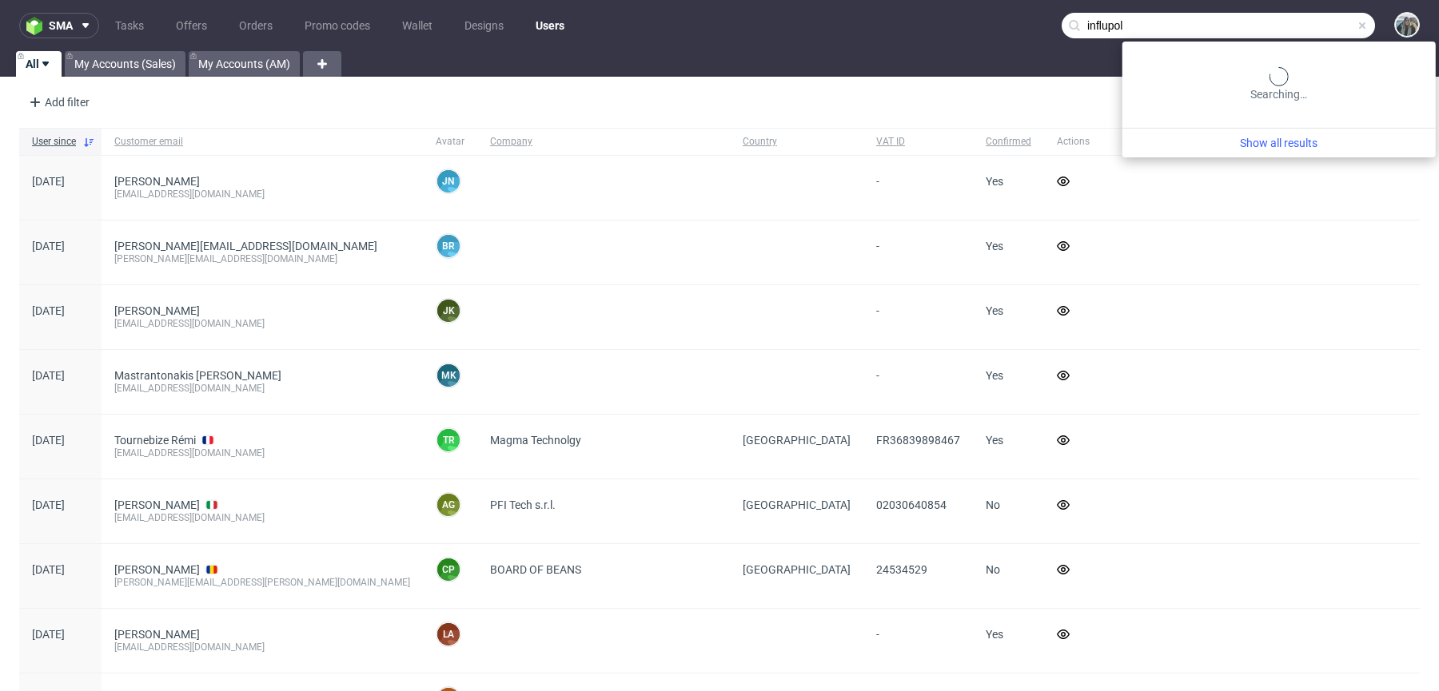
type input "influpol"
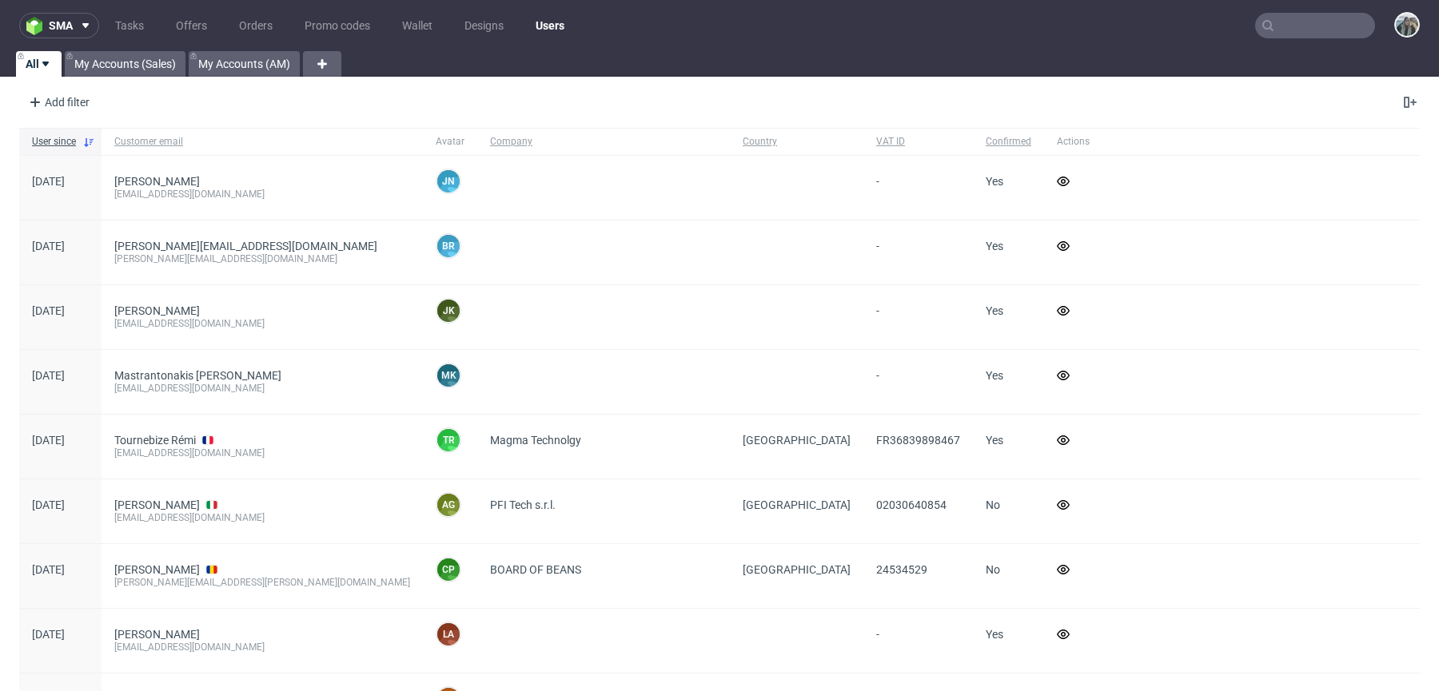
click at [1275, 23] on input "text" at bounding box center [1315, 26] width 120 height 26
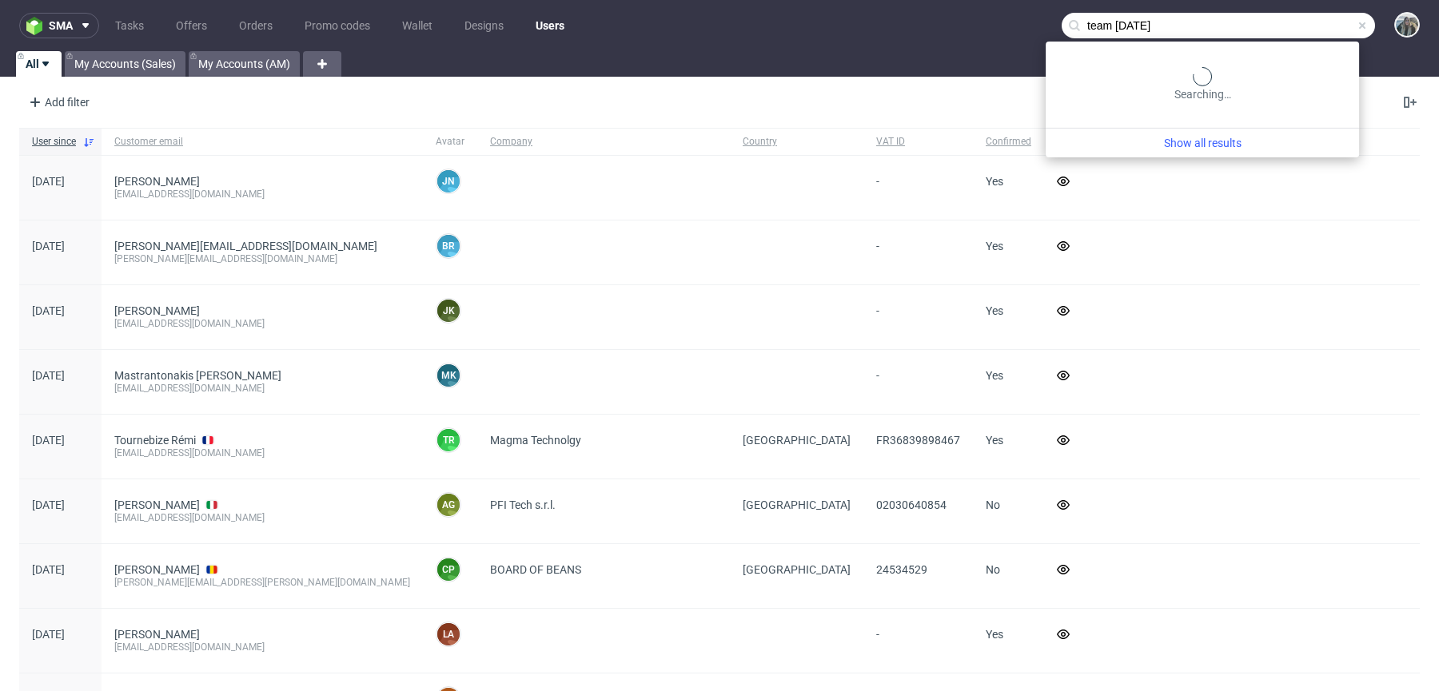
type input "team [DATE]"
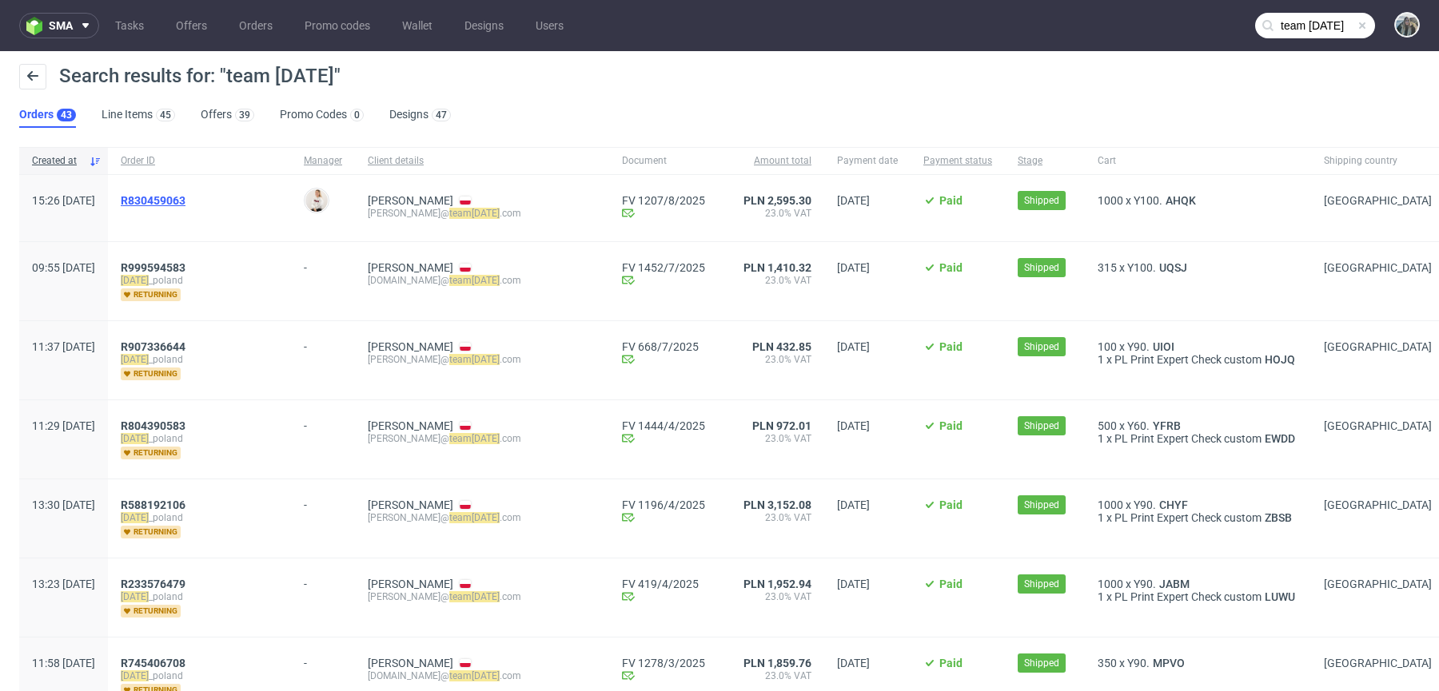
click at [185, 205] on span "R830459063" at bounding box center [153, 200] width 65 height 13
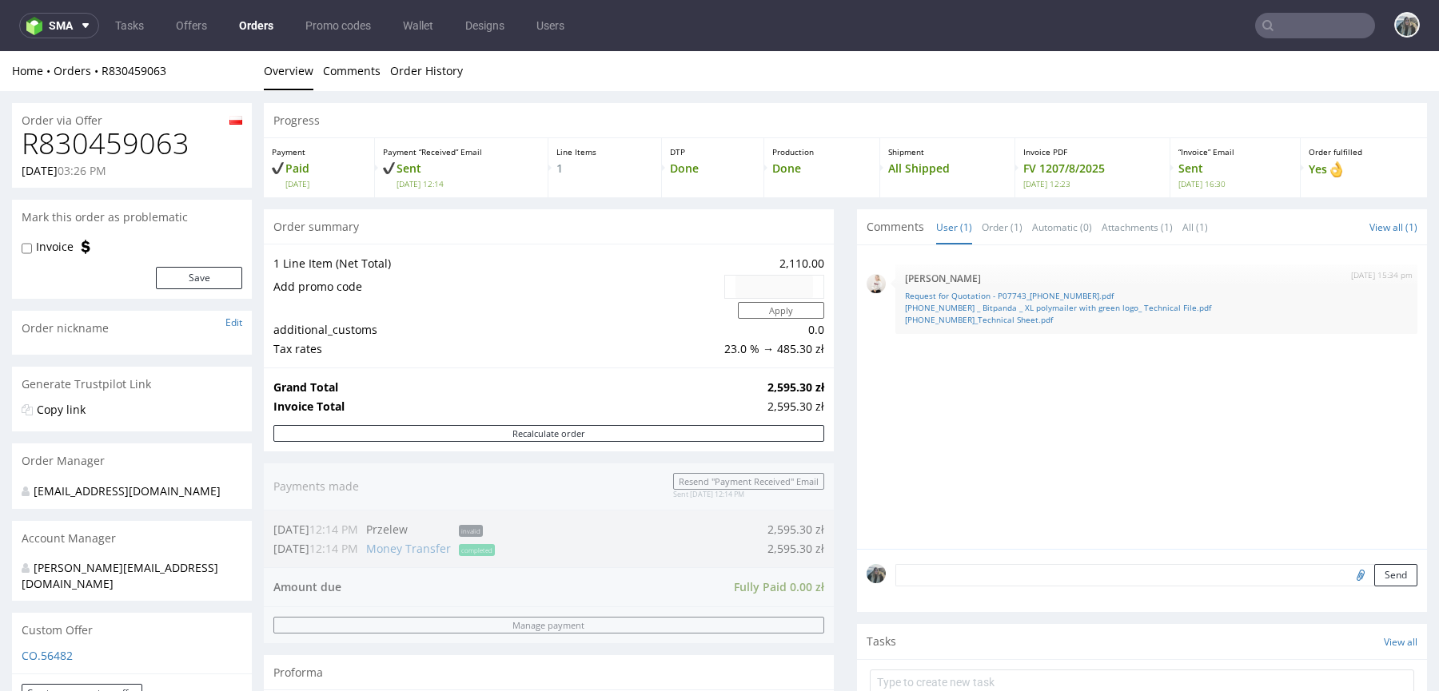
click at [955, 595] on div "Send" at bounding box center [1142, 581] width 570 height 64
click at [957, 587] on div "Send" at bounding box center [1142, 581] width 570 height 64
click at [957, 579] on textarea at bounding box center [1156, 575] width 522 height 22
paste textarea "550,78 PLN."
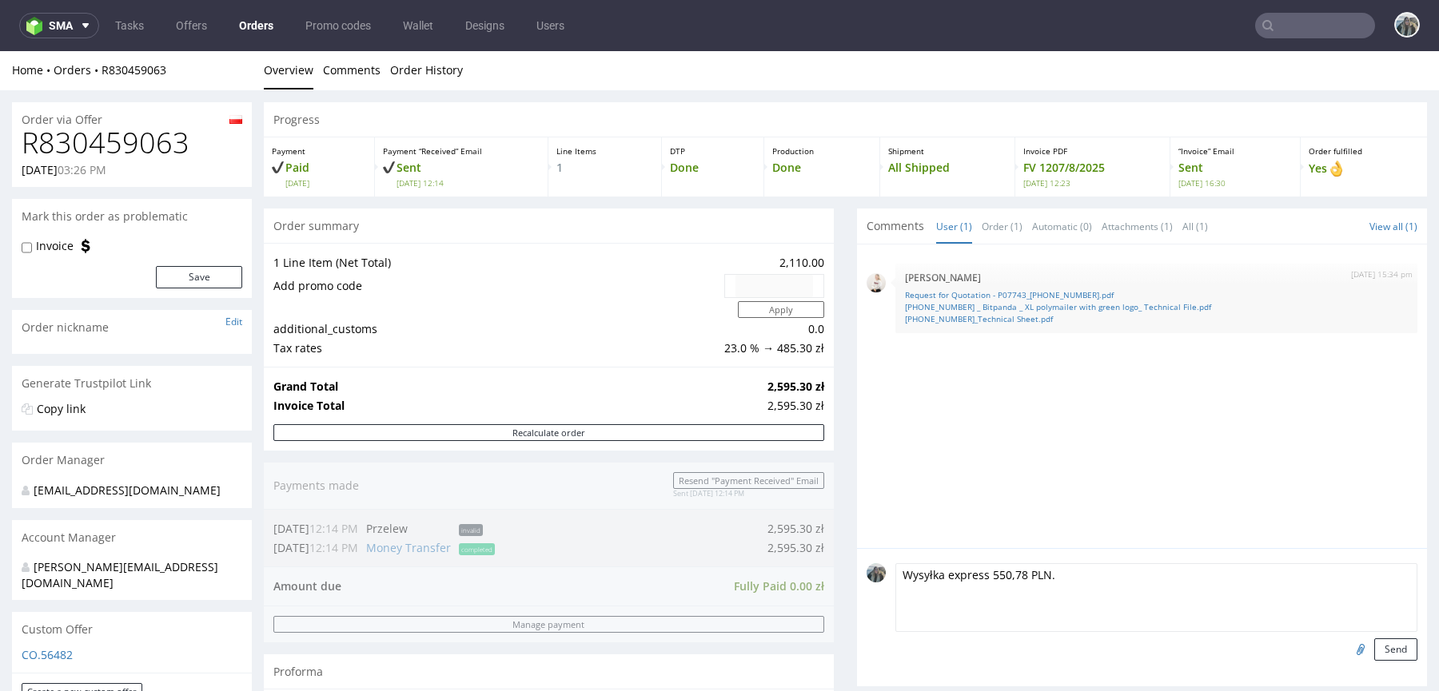
click at [1049, 571] on textarea "Wysyłka express 550,78 PLN." at bounding box center [1156, 597] width 522 height 69
drag, startPoint x: 1045, startPoint y: 571, endPoint x: 1098, endPoint y: 571, distance: 53.5
click at [1098, 571] on textarea "Wysyłka express 550,78 PLN." at bounding box center [1156, 597] width 522 height 69
click at [984, 569] on textarea "Wysyłka express 550,78 PLN" at bounding box center [1156, 597] width 522 height 69
type textarea "Wysyłka express + 550,78 PLN"
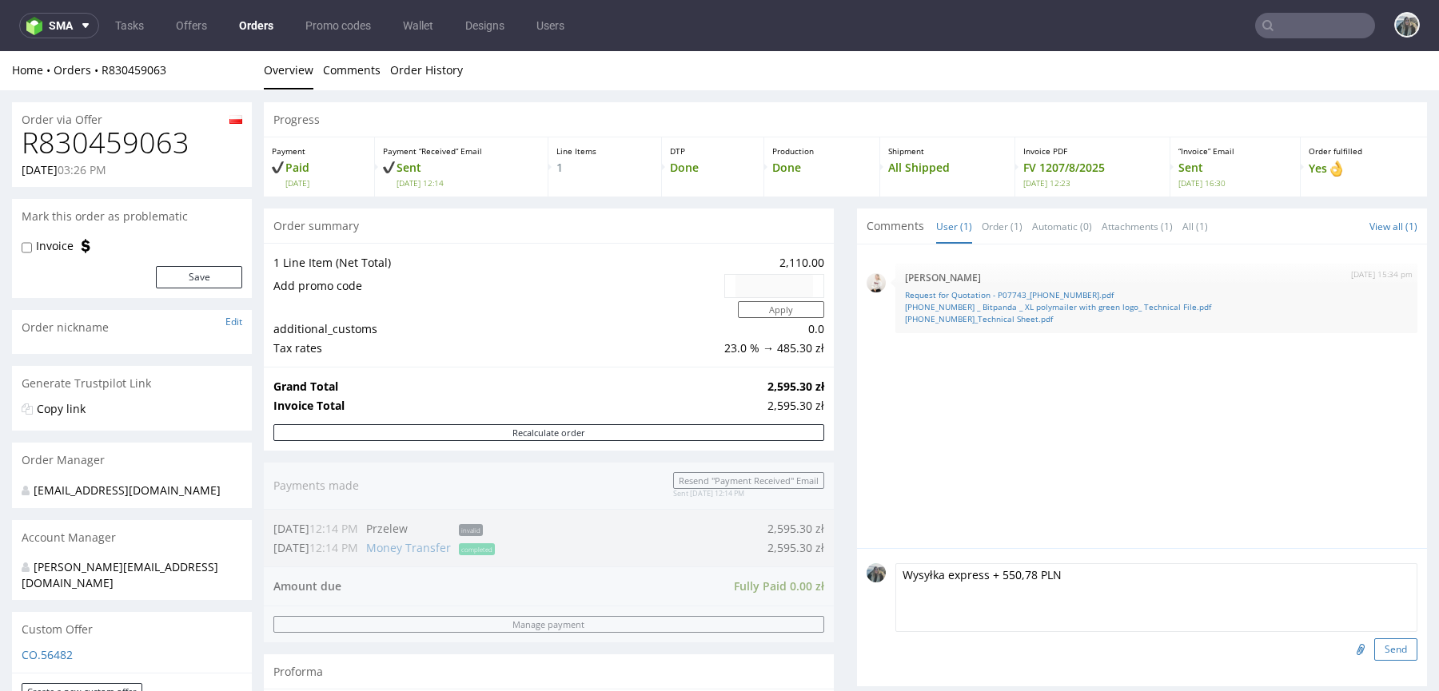
click at [1375, 643] on button "Send" at bounding box center [1395, 650] width 43 height 22
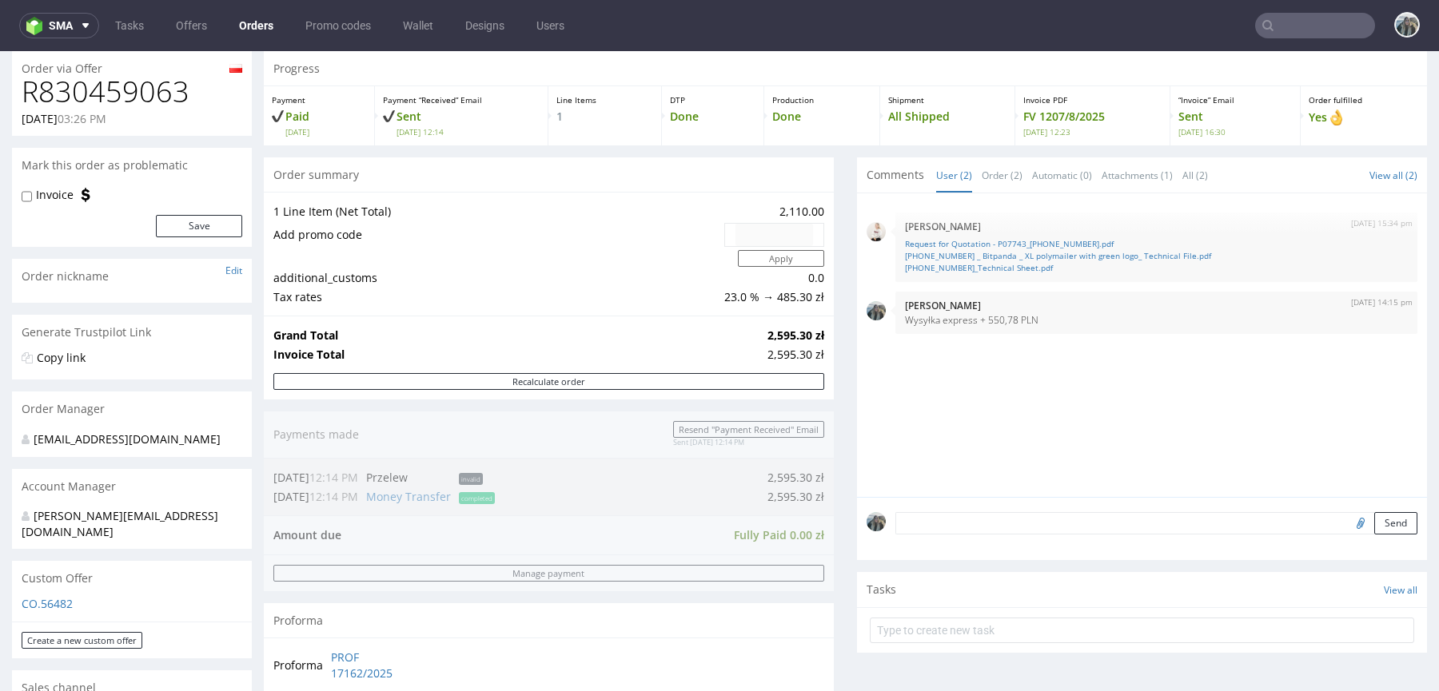
scroll to position [110, 0]
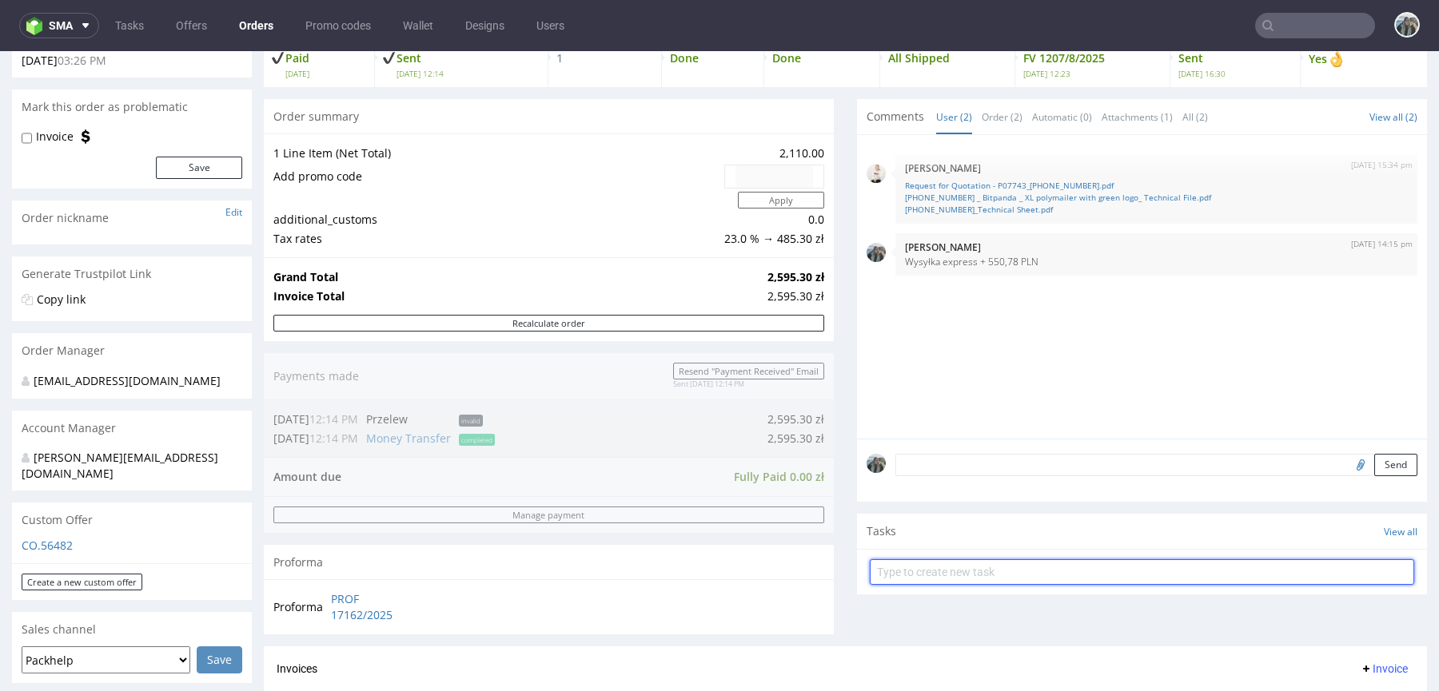
click at [995, 559] on input "text" at bounding box center [1142, 572] width 544 height 26
type input "payment link"
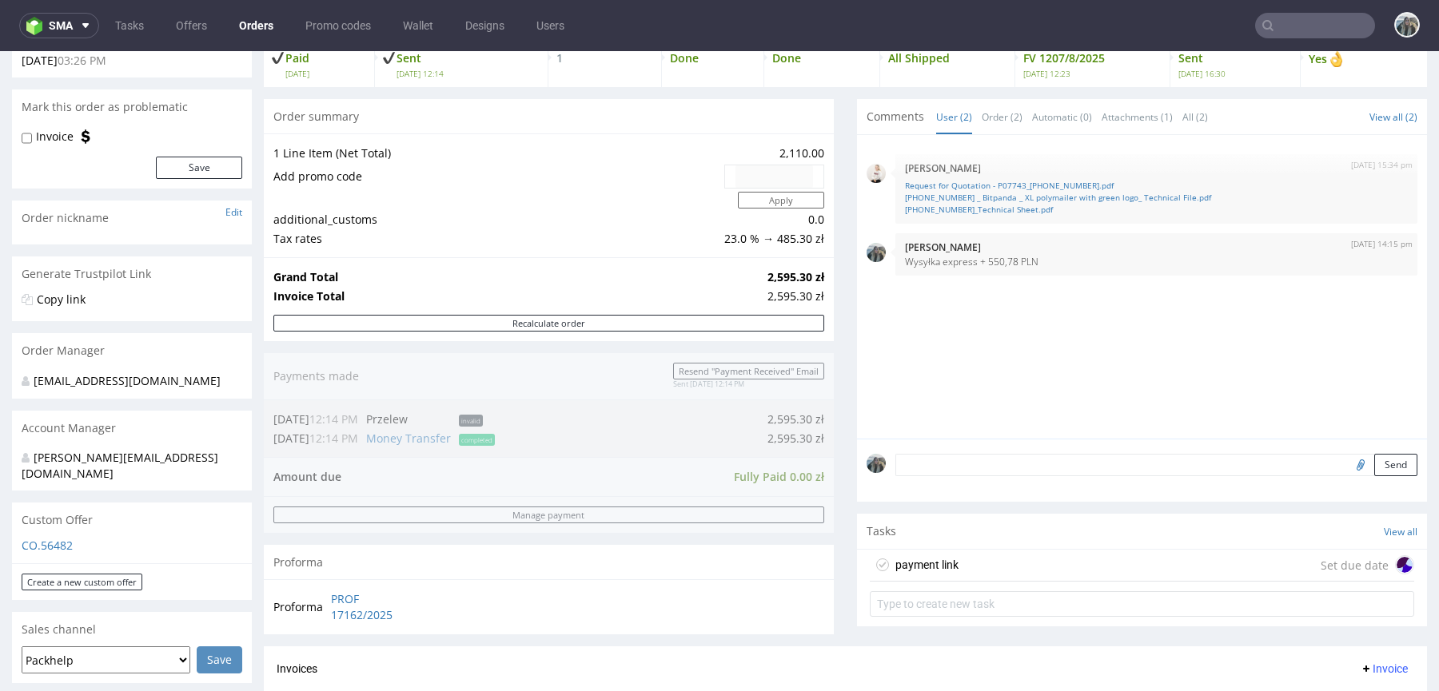
click at [988, 557] on div "payment link Set due date" at bounding box center [1142, 566] width 544 height 32
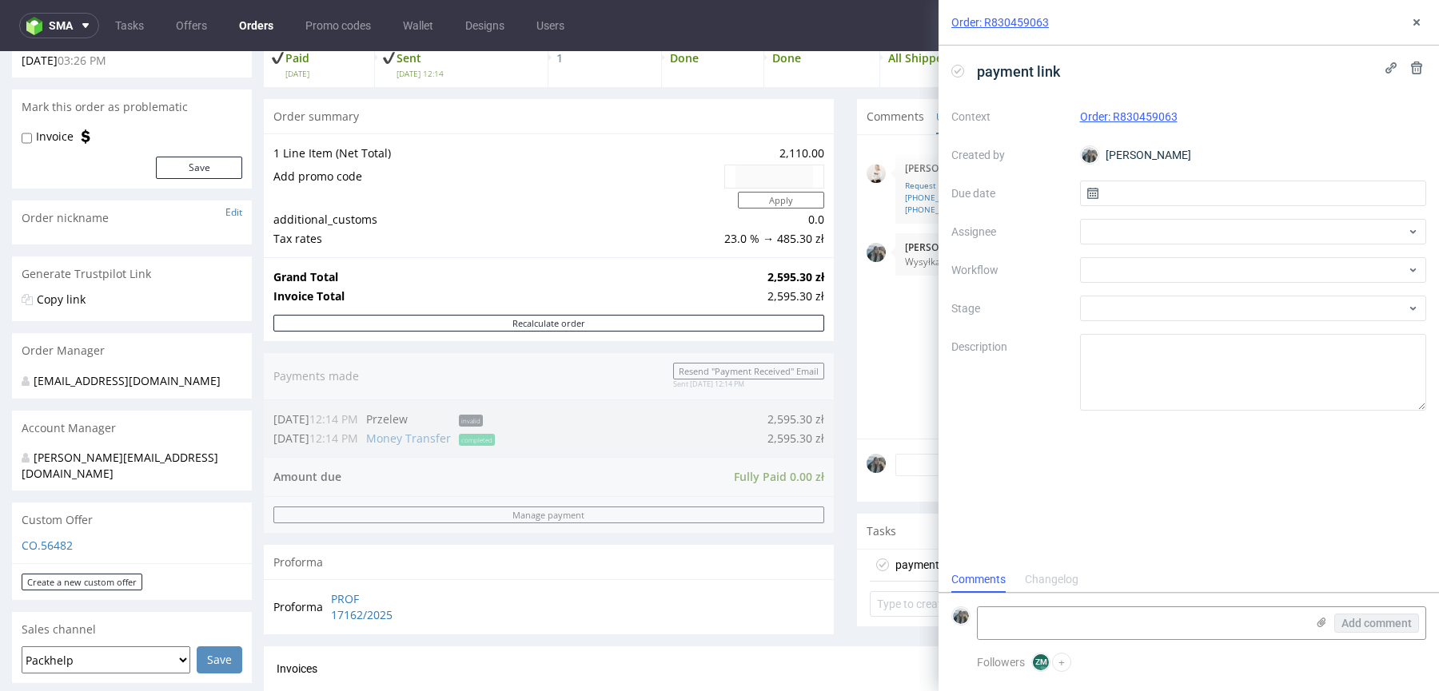
scroll to position [13, 0]
click at [1106, 237] on div at bounding box center [1253, 232] width 347 height 26
type input "łę"
click at [1127, 267] on span "Aleksandra Łętowska" at bounding box center [1158, 266] width 86 height 16
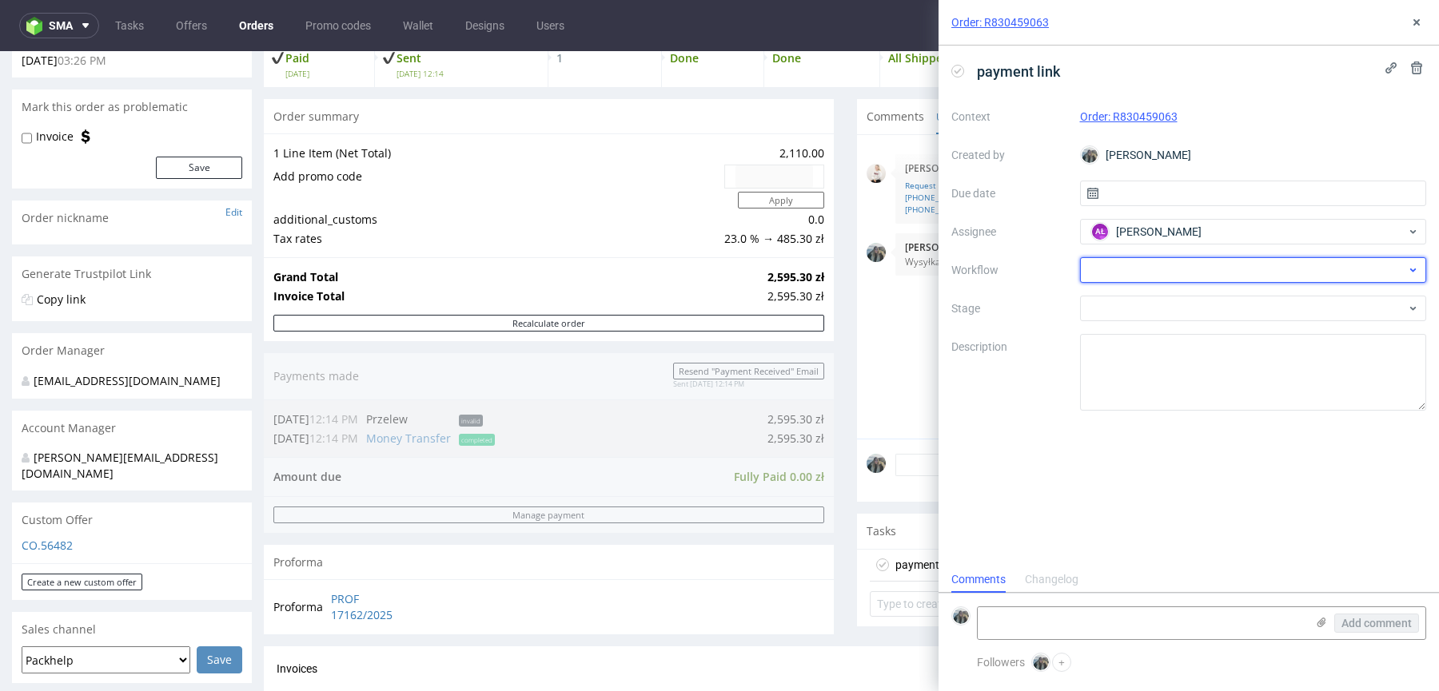
click at [1126, 276] on div at bounding box center [1253, 270] width 347 height 26
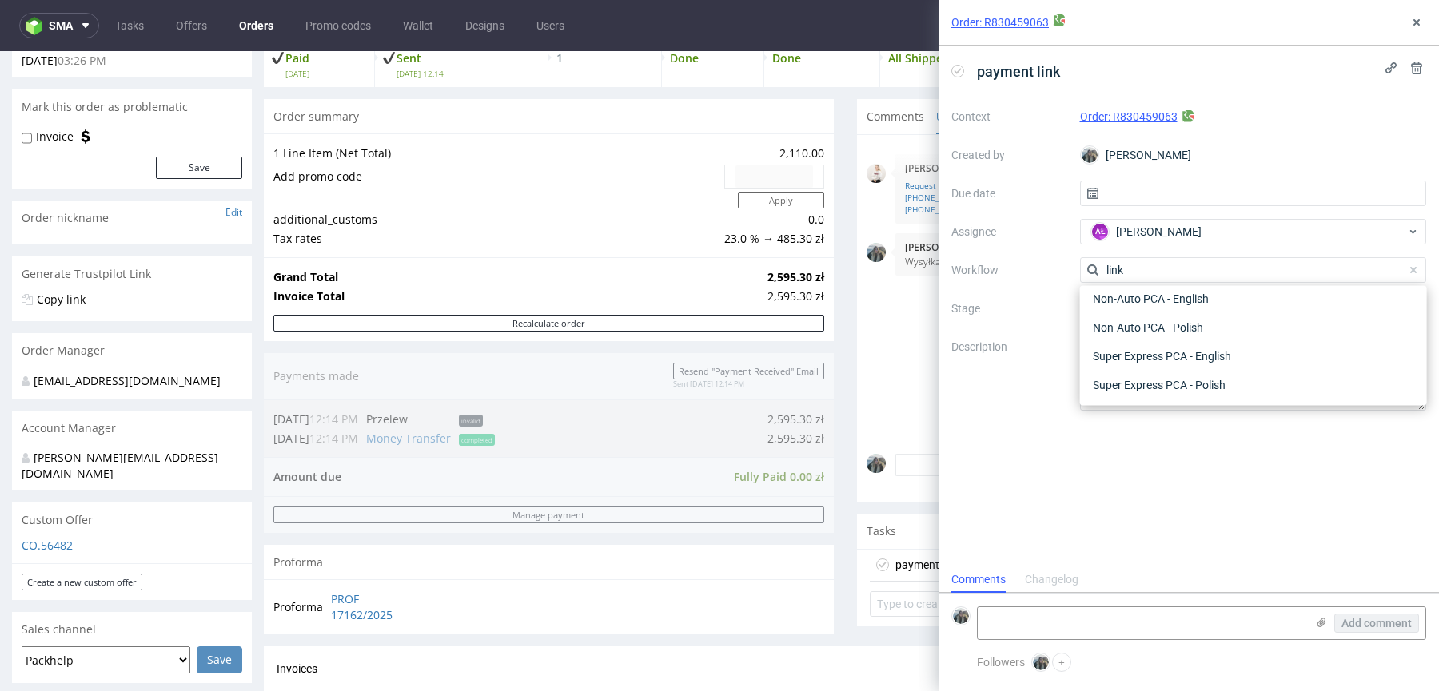
scroll to position [0, 0]
type input "link"
click at [1166, 368] on div "Finance - Payment links - Stripe" at bounding box center [1253, 356] width 334 height 29
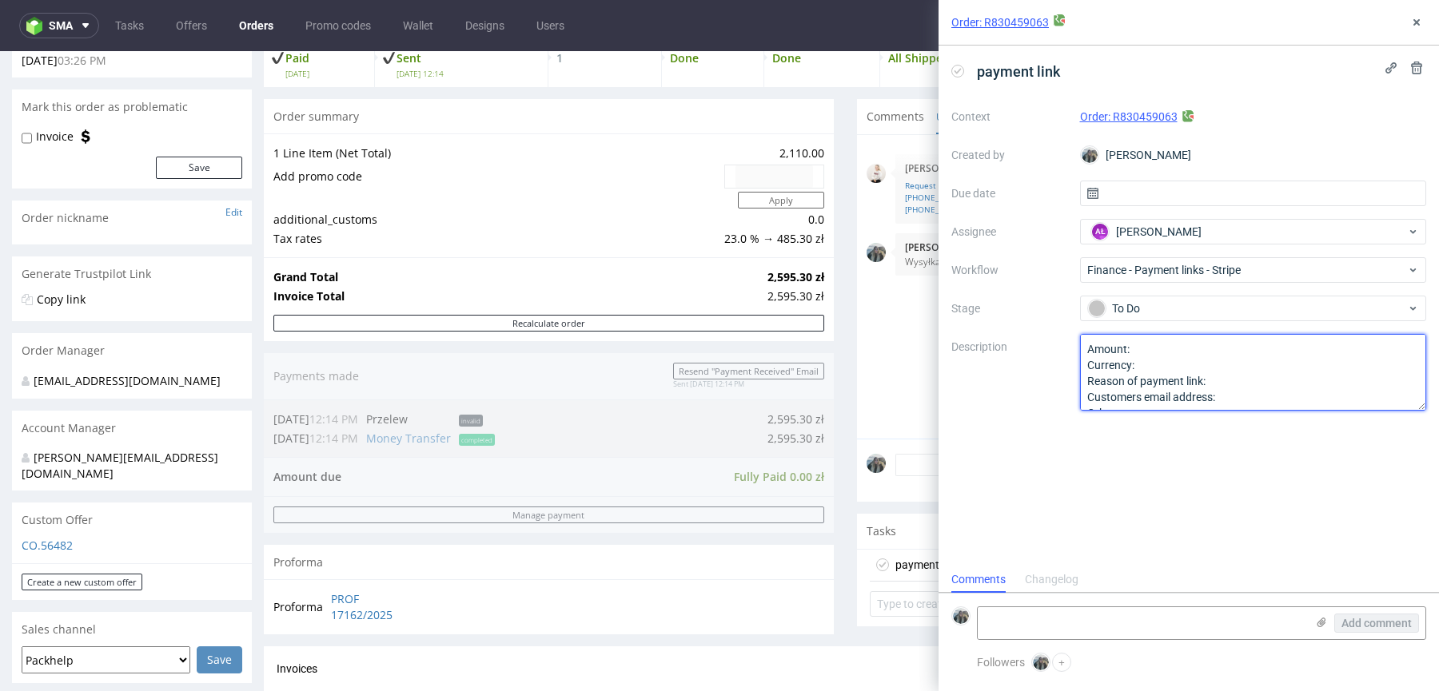
drag, startPoint x: 1146, startPoint y: 348, endPoint x: 1245, endPoint y: 388, distance: 106.9
click at [1245, 388] on textarea "Amount: Currency: Reason of payment link: Customers email address: Other:" at bounding box center [1253, 372] width 347 height 77
click at [866, 308] on div "12th Aug 25 | 15:34 pm Mari Fok Request for Quotation - P07743_25-9516-1.pdf 25…" at bounding box center [1146, 292] width 560 height 294
click at [1142, 340] on textarea "Amount: Currency: Reason of payment link: Customers email address: Other:" at bounding box center [1253, 372] width 347 height 77
paste textarea "550,78 PLN."
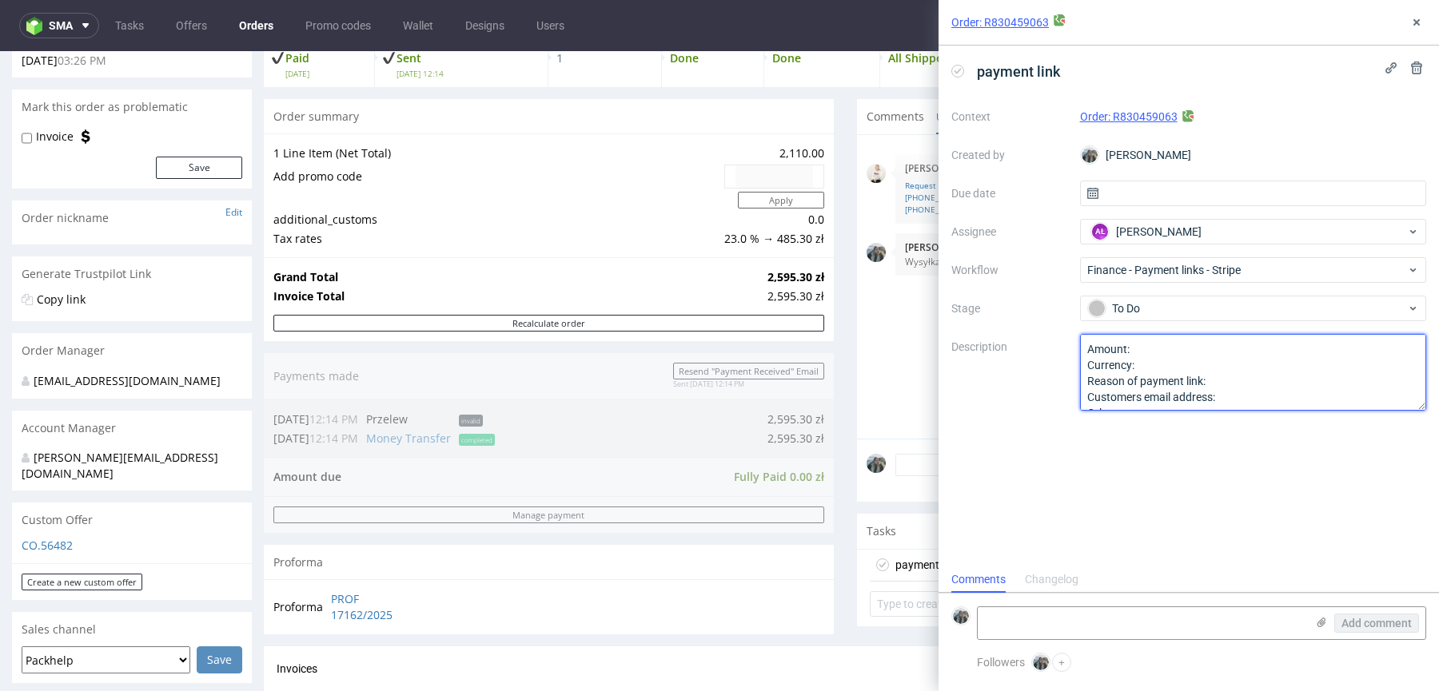
click at [1159, 349] on textarea "Amount: Currency: Reason of payment link: Customers email address: Other:" at bounding box center [1253, 372] width 347 height 77
paste textarea "550,78 PLN."
drag, startPoint x: 1190, startPoint y: 344, endPoint x: 1224, endPoint y: 442, distance: 103.1
click at [1223, 442] on div "payment link Context Order: R830459063 Created by Zeniuk Magdalena Due date Ass…" at bounding box center [1188, 306] width 500 height 521
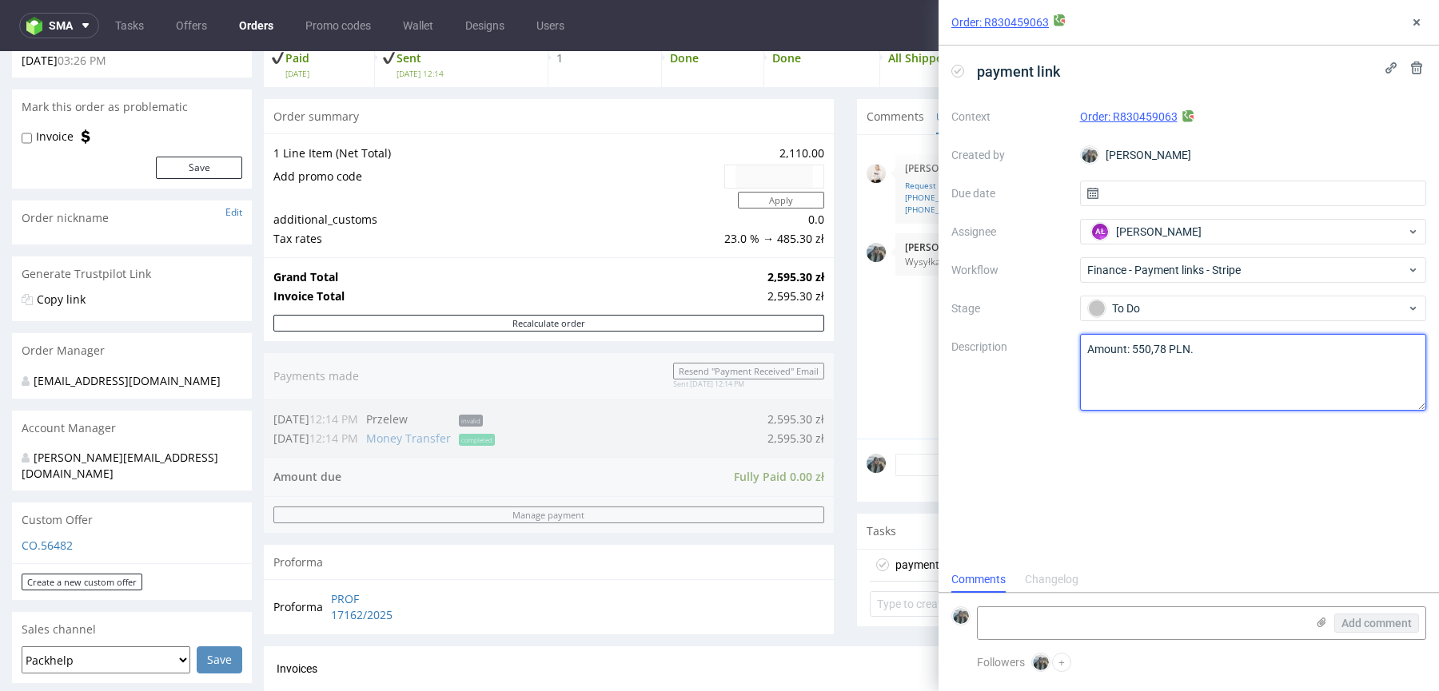
scroll to position [0, 0]
click at [1226, 342] on textarea "Amount: Currency: Reason of payment link: Customers email address: Other:" at bounding box center [1253, 372] width 347 height 77
type textarea "Amount: 550,78 PLN wysyłka express"
click at [1204, 449] on div "payment link Context Order: R830459063 Created by Zeniuk Magdalena Due date Ass…" at bounding box center [1188, 306] width 500 height 521
click at [1405, 27] on div "Order: R830459063" at bounding box center [1188, 23] width 500 height 46
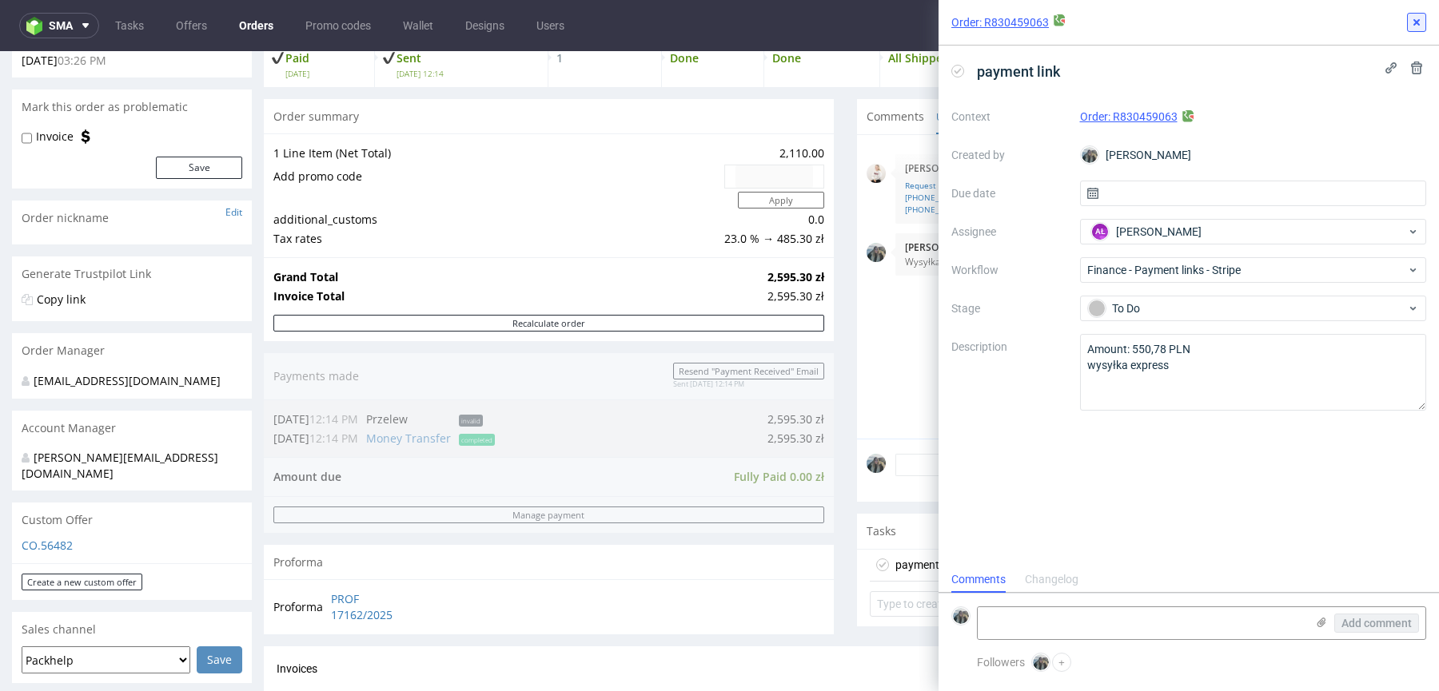
click at [1410, 26] on icon at bounding box center [1416, 22] width 13 height 13
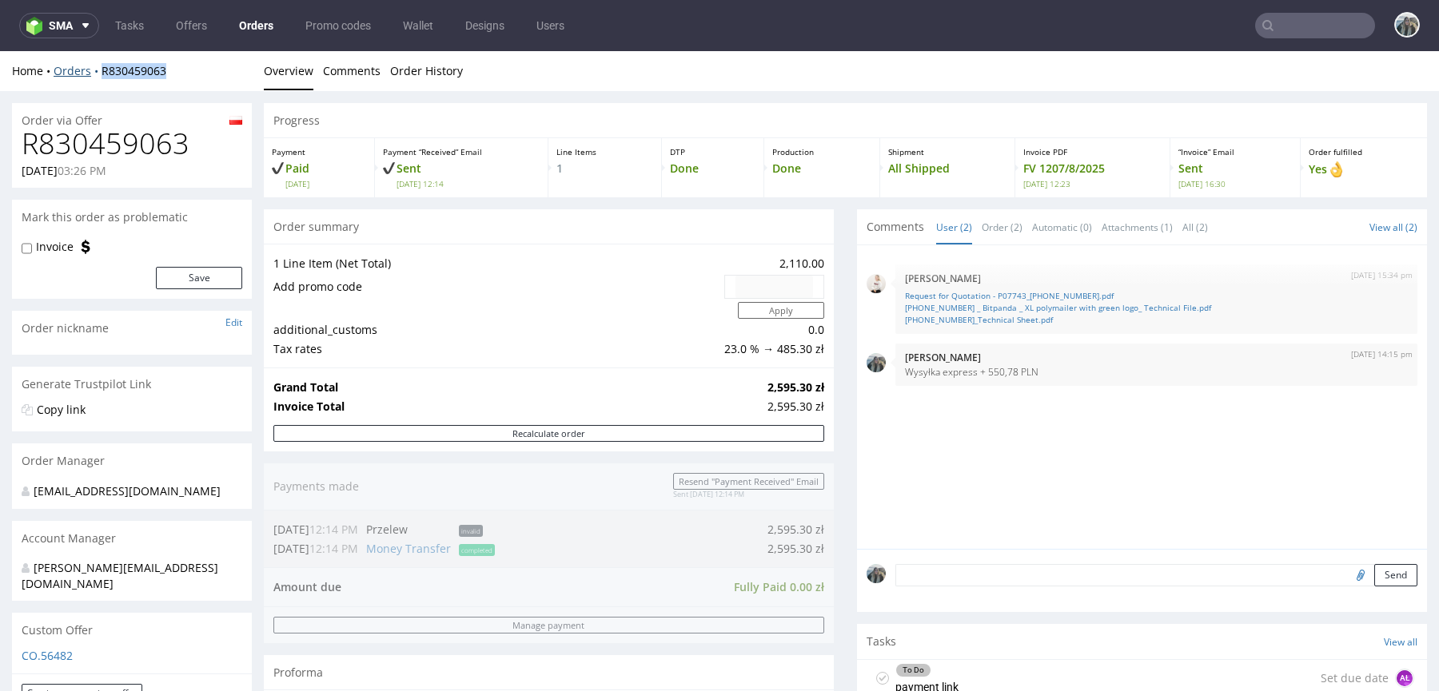
drag, startPoint x: 188, startPoint y: 78, endPoint x: 96, endPoint y: 68, distance: 92.5
click at [96, 68] on div "Home Orders R830459063" at bounding box center [132, 71] width 240 height 16
copy link "R830459063"
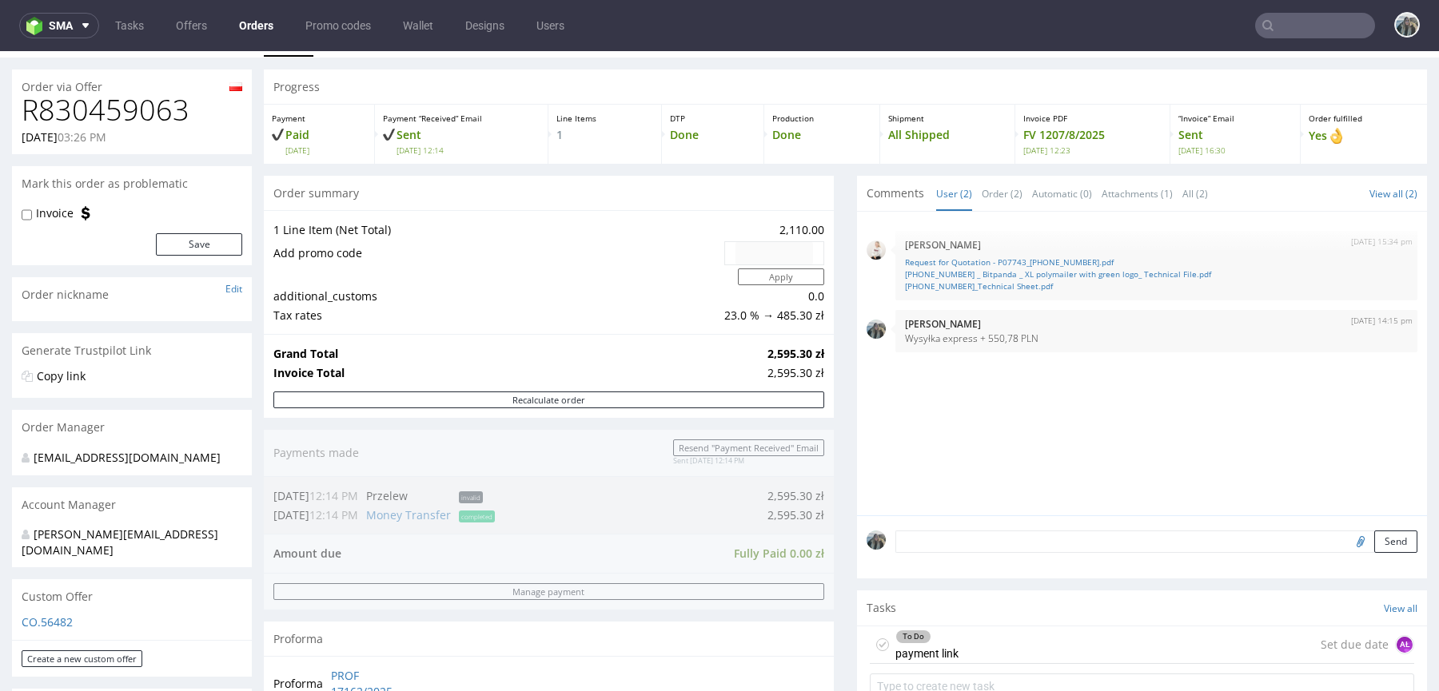
scroll to position [37, 0]
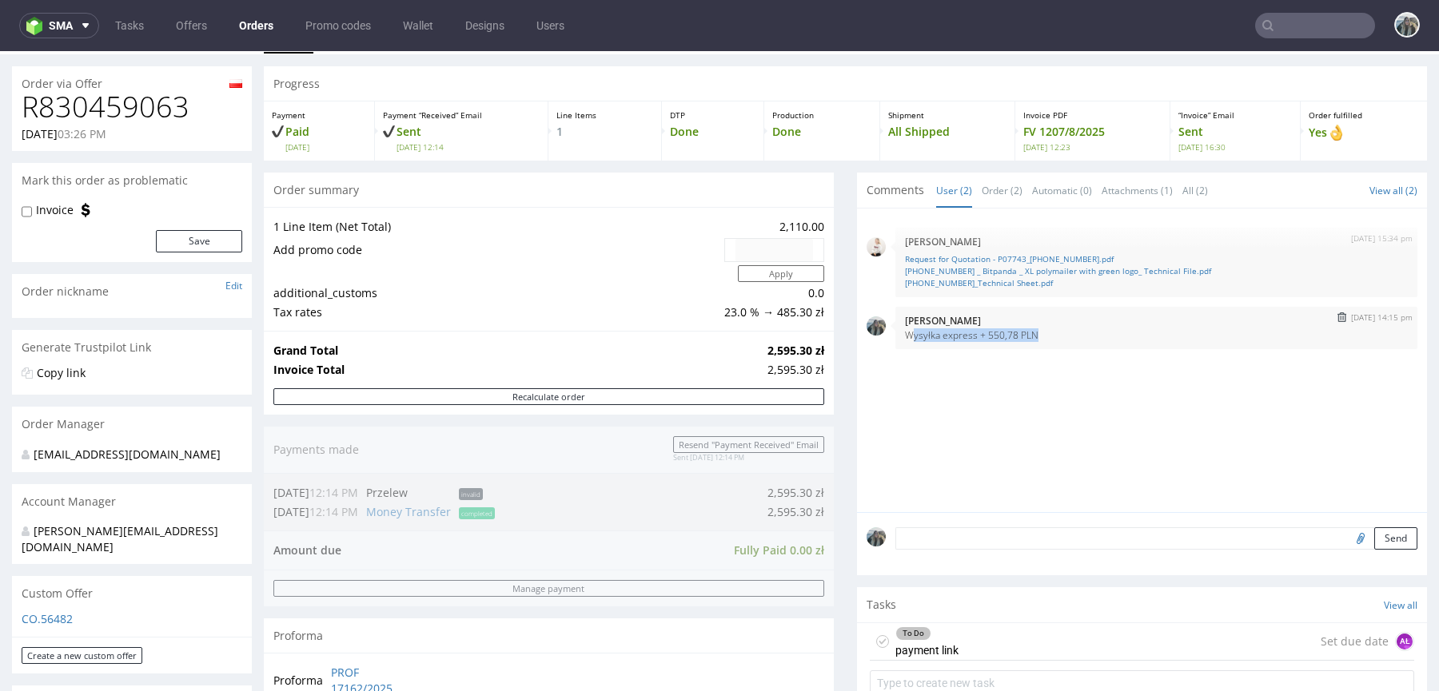
drag, startPoint x: 1041, startPoint y: 330, endPoint x: 901, endPoint y: 331, distance: 139.9
click at [905, 331] on p "Wysyłka express + 550,78 PLN" at bounding box center [1156, 335] width 503 height 12
copy p "Wysyłka express + 550,78 PLN"
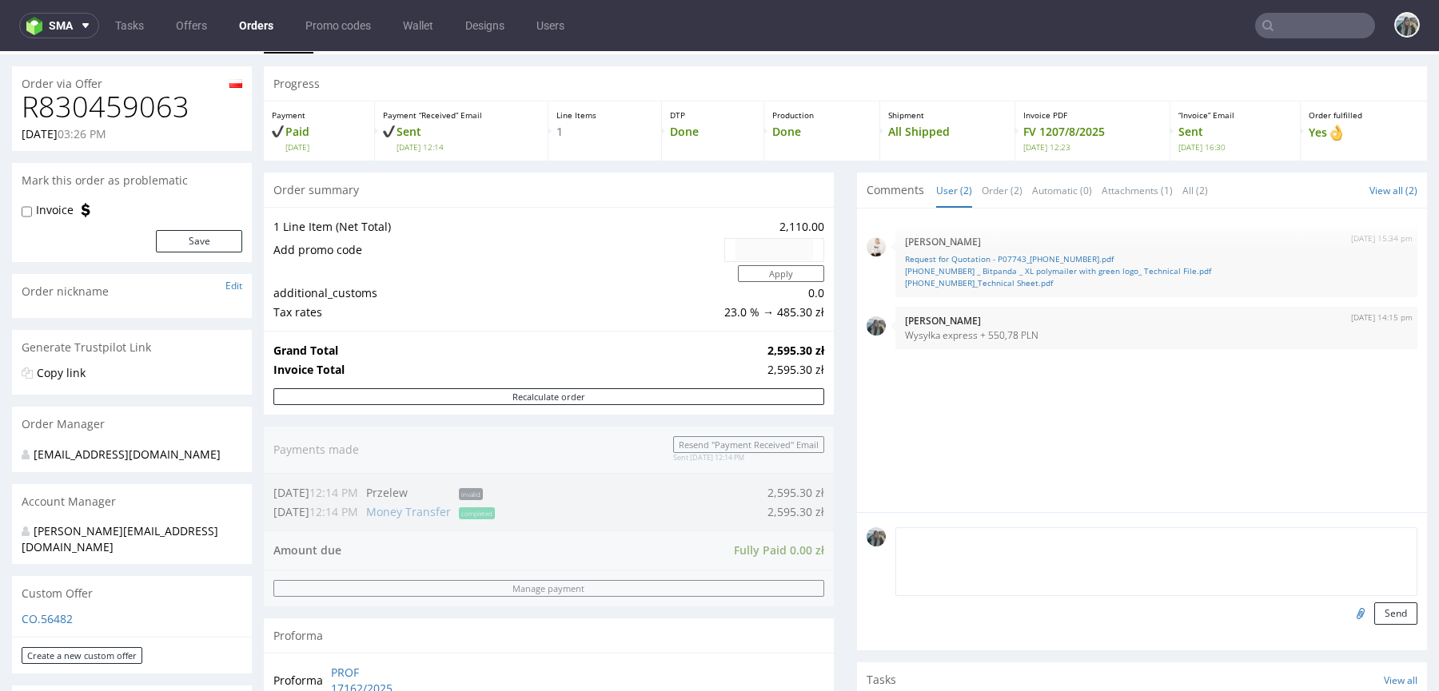
click at [938, 543] on textarea at bounding box center [1156, 561] width 522 height 69
type textarea "I"
paste textarea "Wysyłka express + 550,78 PLN"
click at [949, 538] on textarea "FINANCE: Wysyłka express + 550,78 PLN" at bounding box center [1156, 561] width 522 height 69
click at [1062, 535] on textarea "FINANCE: Trzeba dodać do FV Wysyłka express + 550,78 PLN" at bounding box center [1156, 561] width 522 height 69
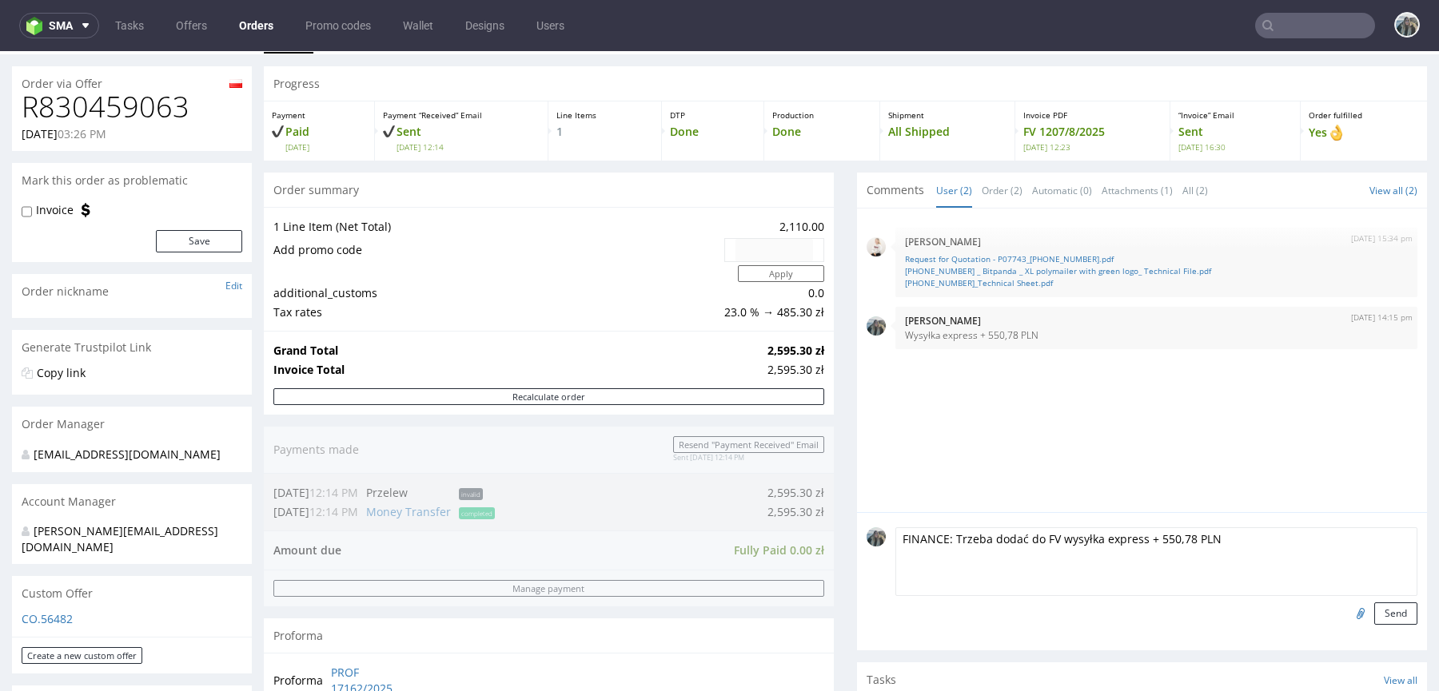
click at [1078, 535] on textarea "FINANCE: Trzeba dodać do FV wysyłka express + 550,78 PLN" at bounding box center [1156, 561] width 522 height 69
click at [1152, 539] on textarea "FINANCE: Trzeba dodać do FV wysyłkę express + 550,78 PLN" at bounding box center [1156, 561] width 522 height 69
type textarea "FINANCE: Trzeba dodać do FV wysyłkę express + 550,78 PLN"
click at [1390, 612] on button "Send" at bounding box center [1395, 614] width 43 height 22
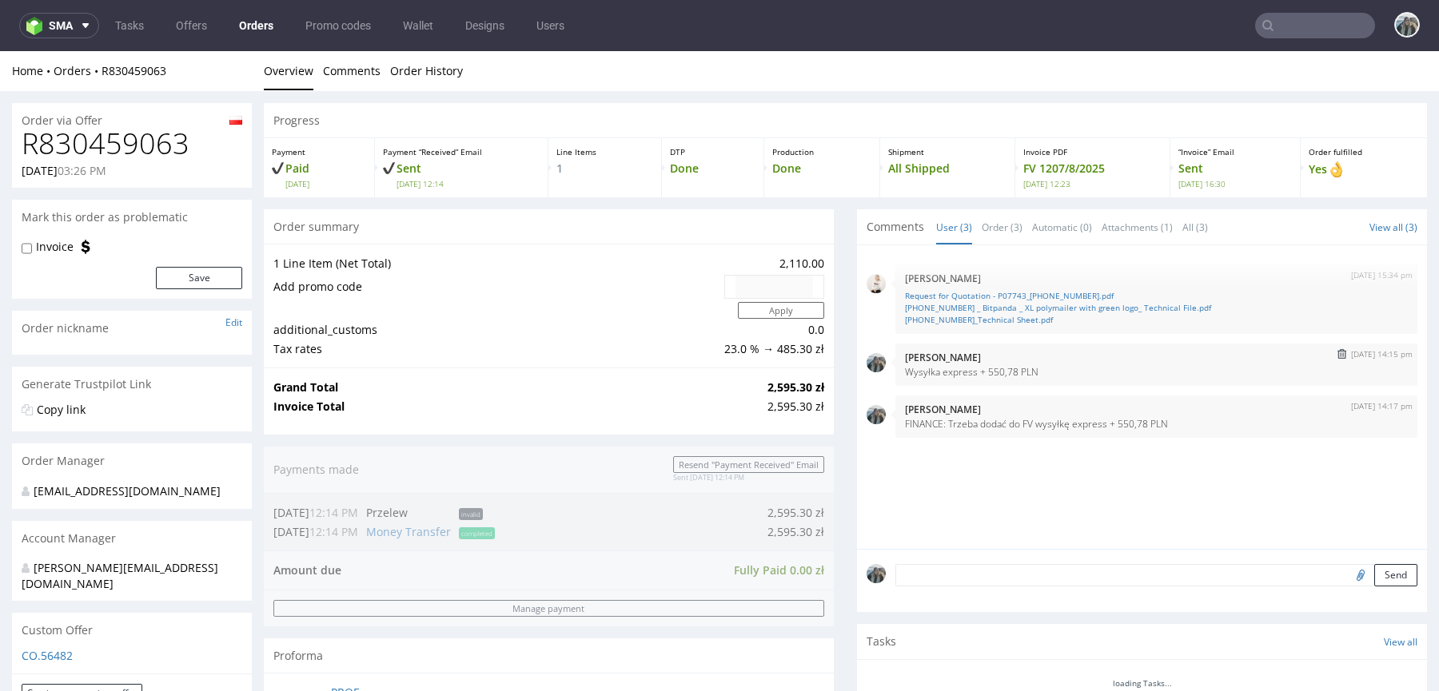
scroll to position [0, 0]
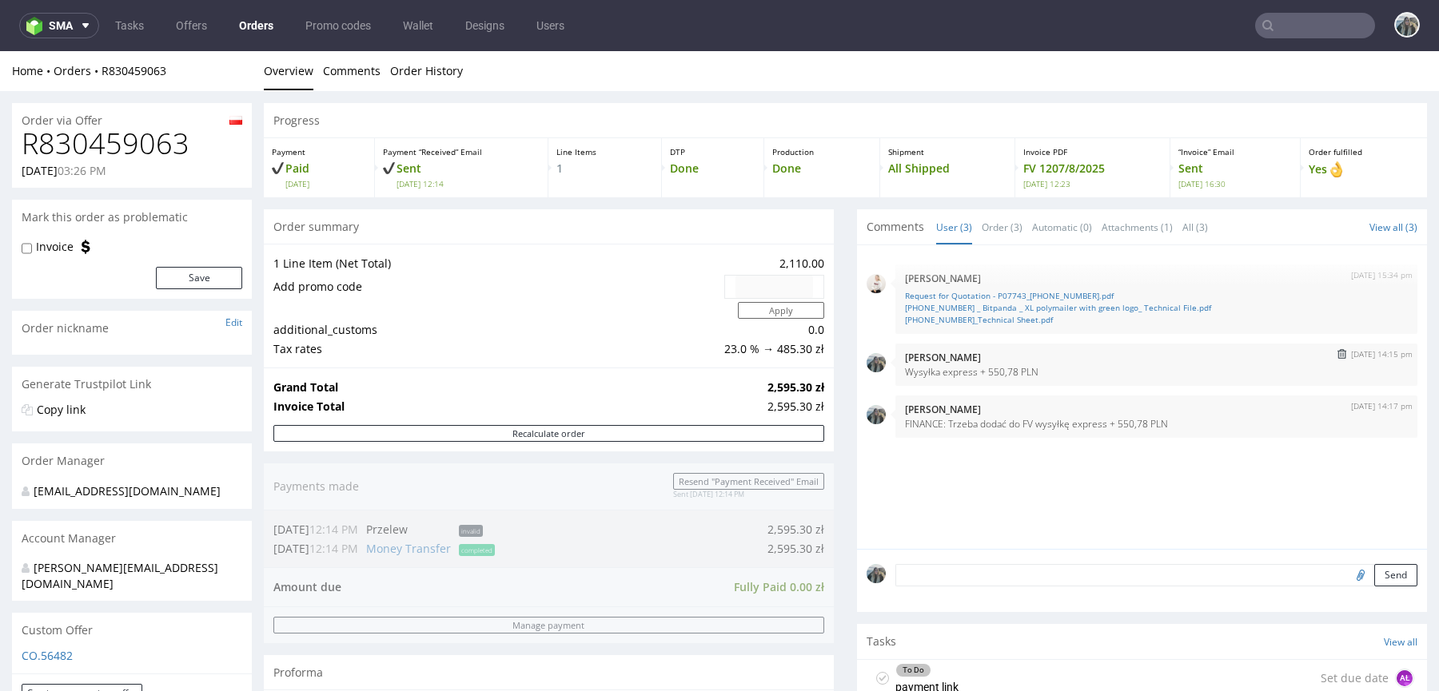
click at [1337, 352] on img "submit" at bounding box center [1341, 354] width 9 height 10
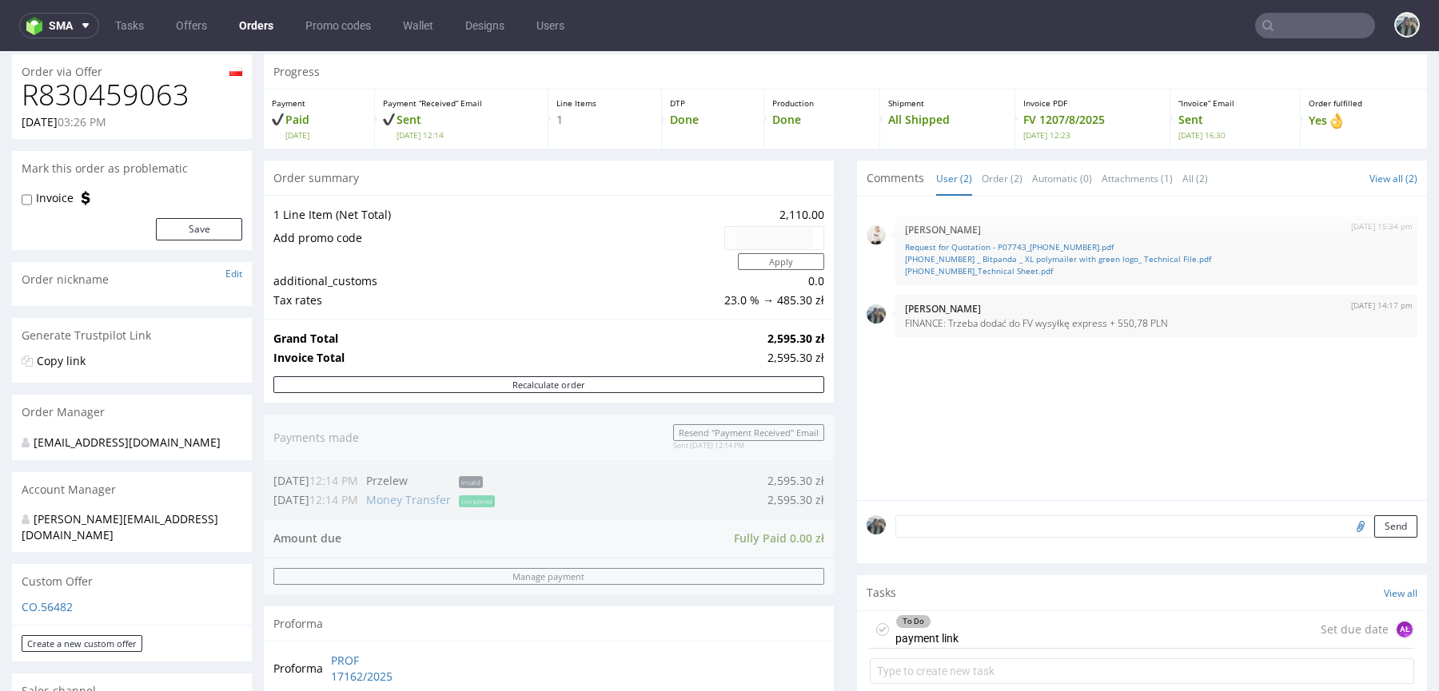
scroll to position [50, 0]
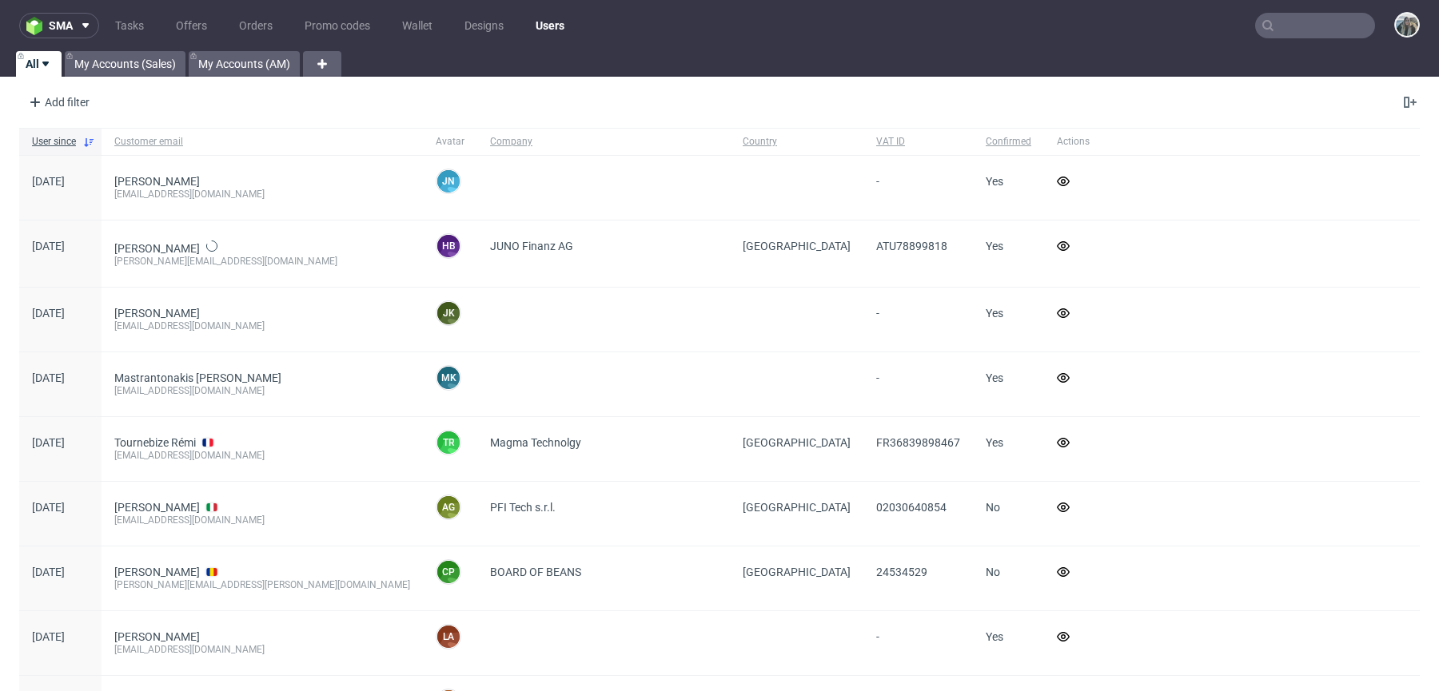
click at [1306, 29] on input "text" at bounding box center [1315, 26] width 120 height 26
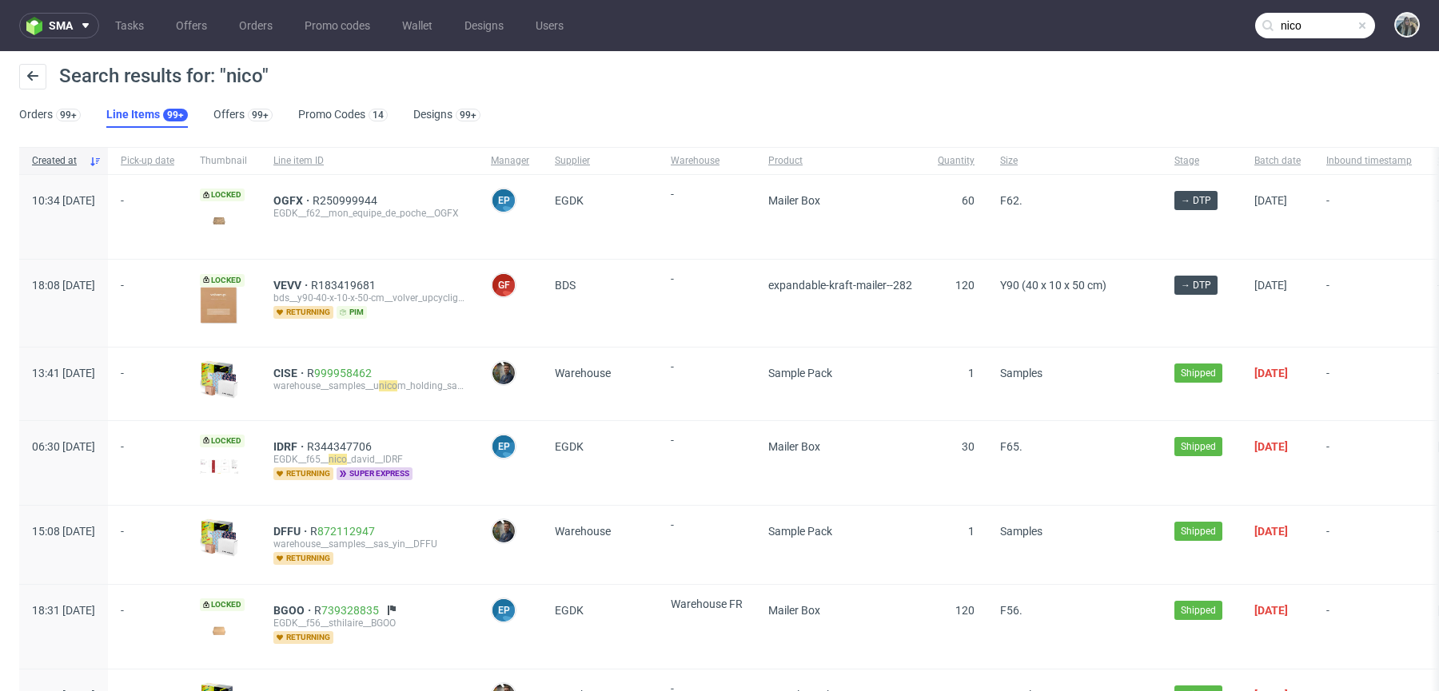
click at [1311, 21] on input "nico" at bounding box center [1315, 26] width 120 height 26
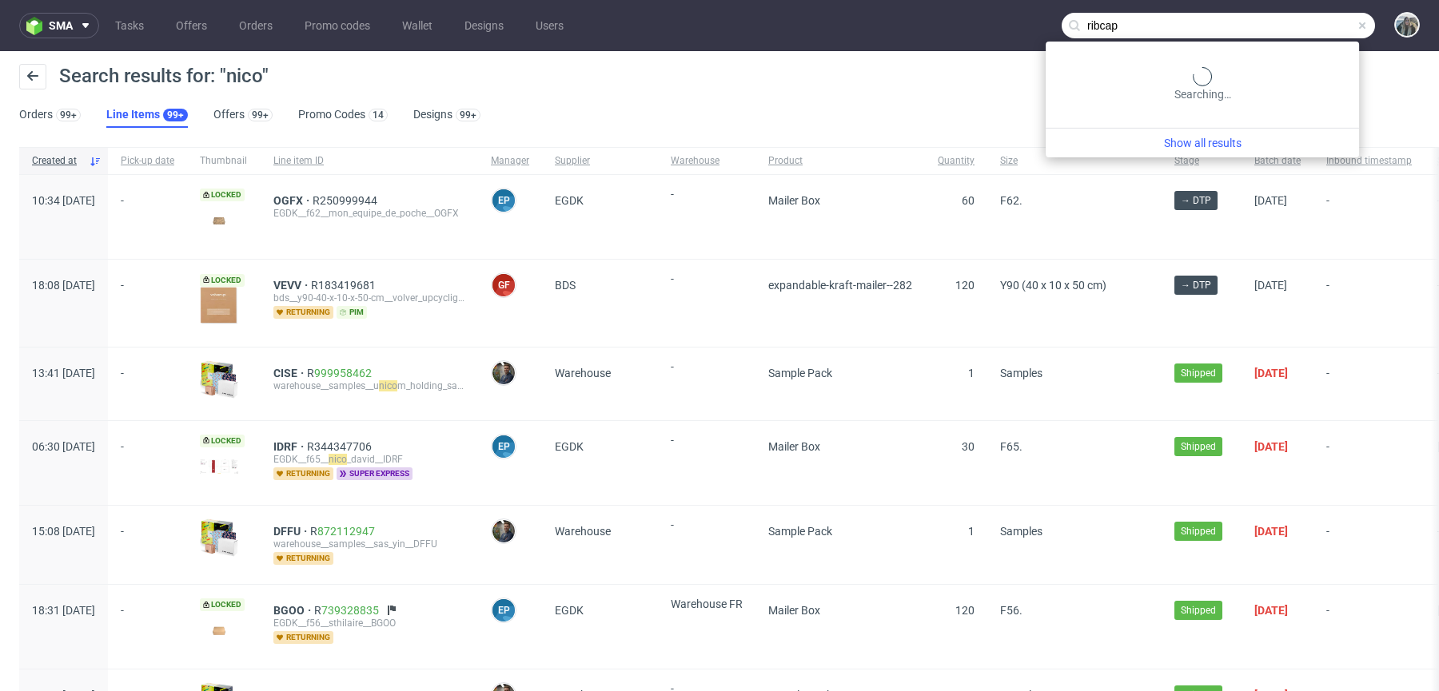
type input "ribcap"
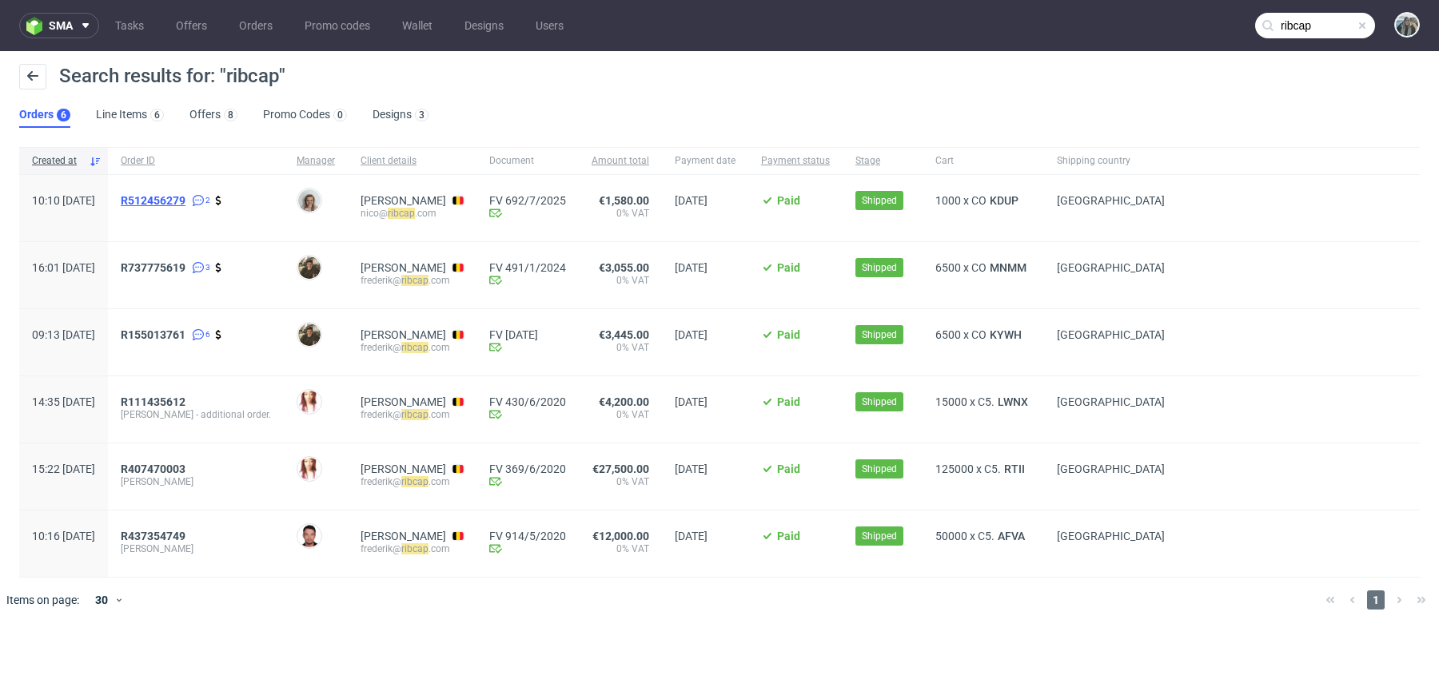
click at [185, 198] on span "R512456279" at bounding box center [153, 200] width 65 height 13
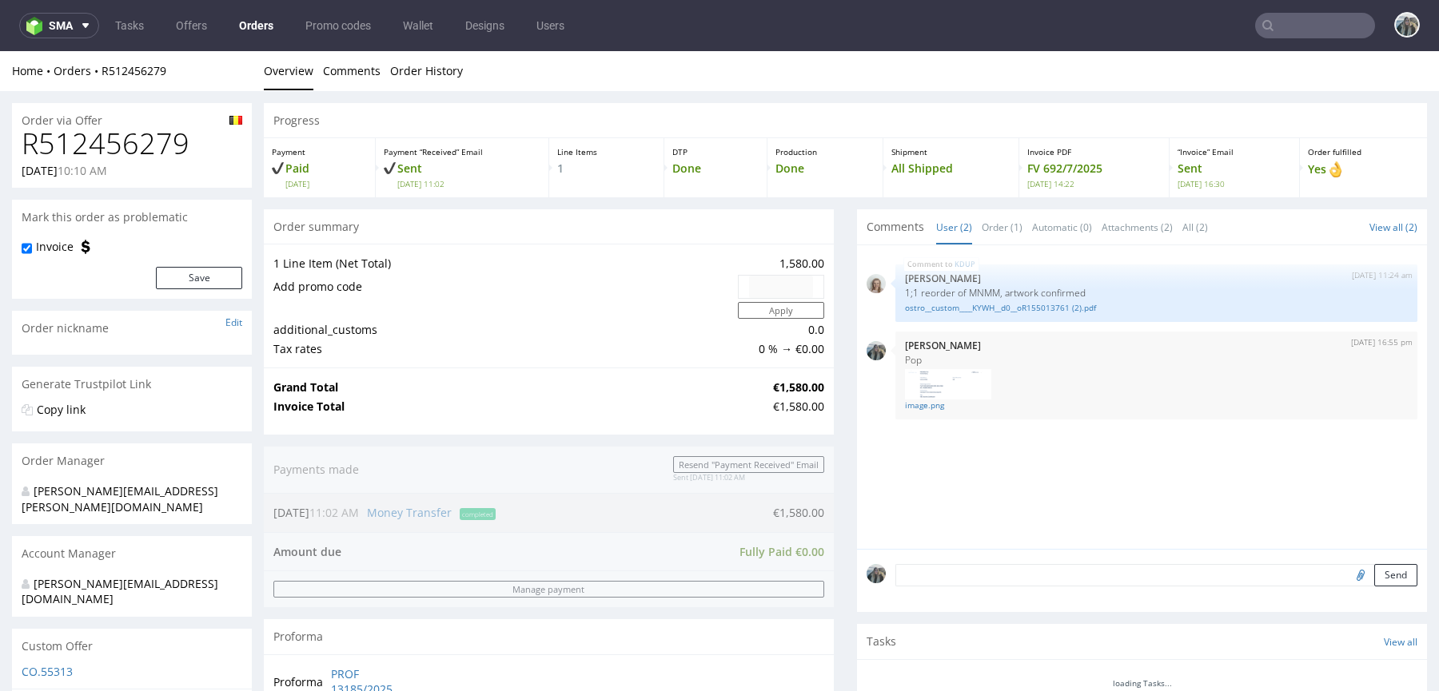
click at [118, 137] on h1 "R512456279" at bounding box center [132, 144] width 221 height 32
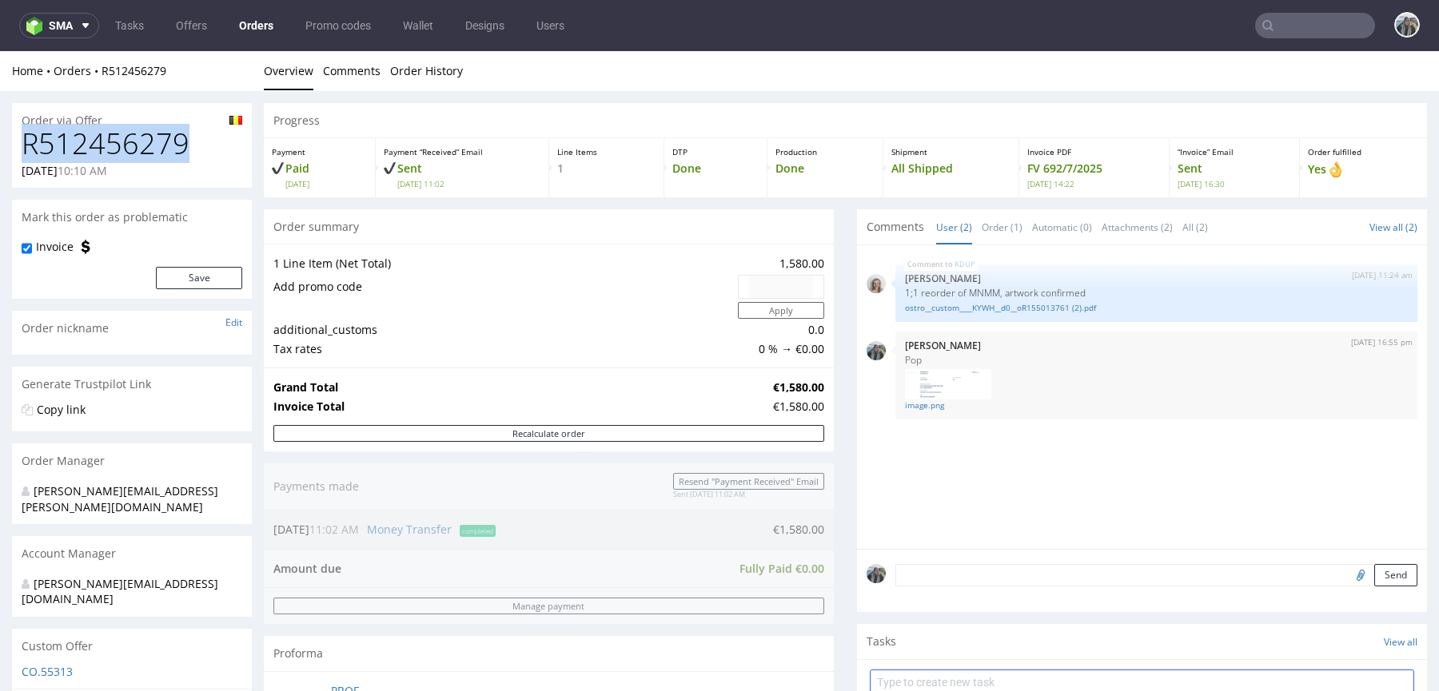
copy h1 "R512456279"
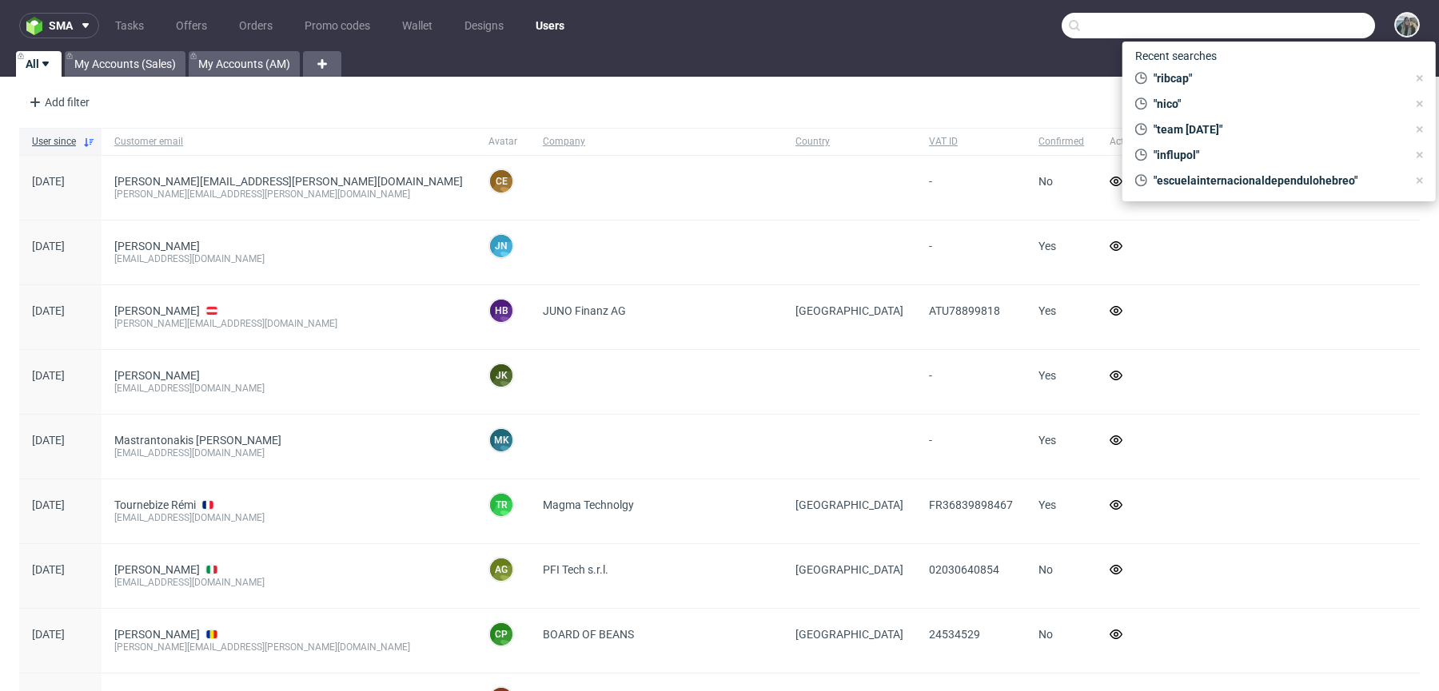
click at [1292, 26] on input "text" at bounding box center [1217, 26] width 313 height 26
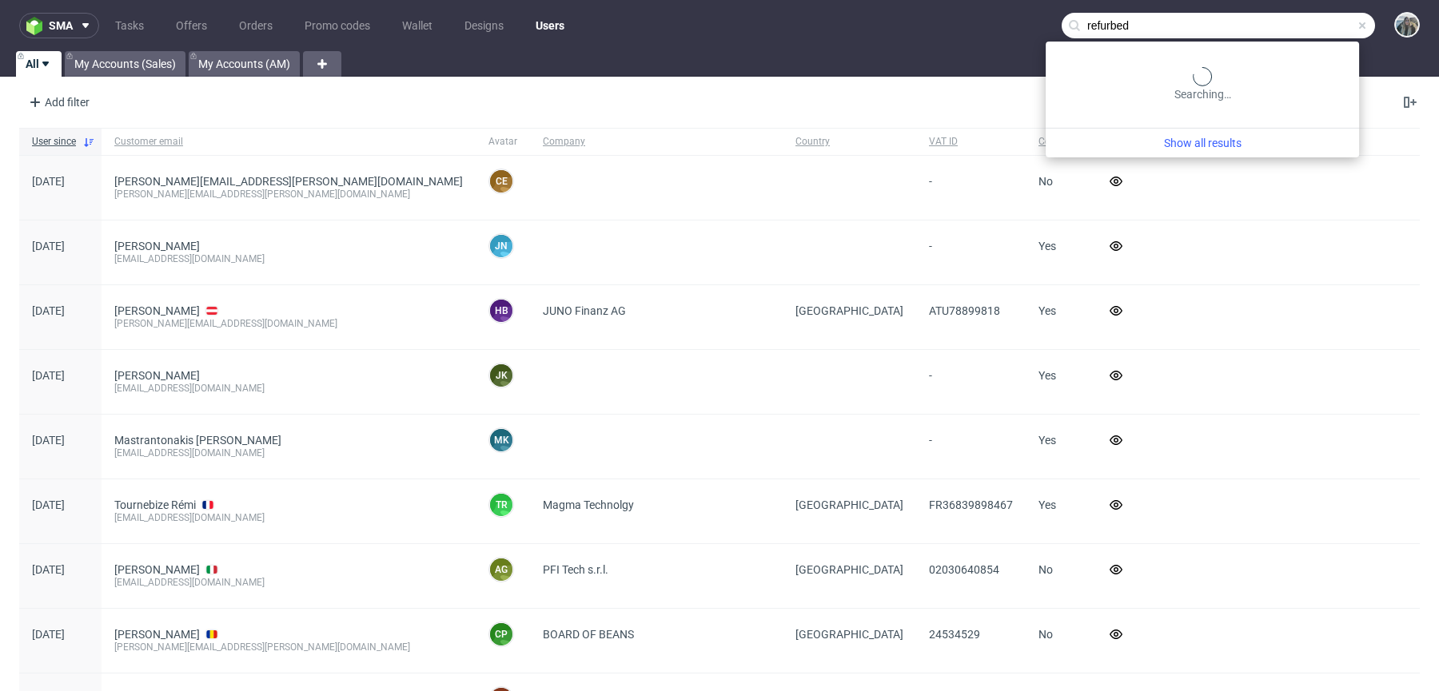
type input "refurbed"
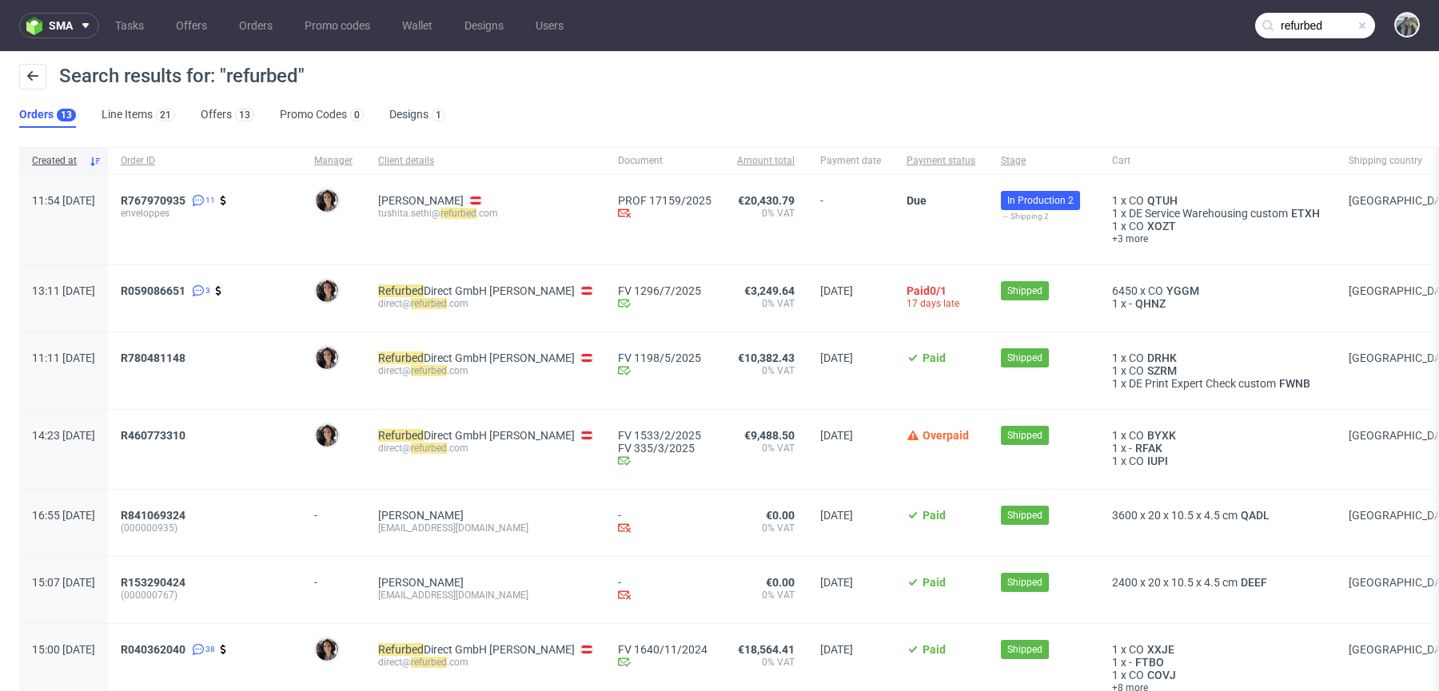
click at [206, 209] on span "enveloppes" at bounding box center [205, 213] width 168 height 13
click at [185, 205] on span "R767970935" at bounding box center [153, 200] width 65 height 13
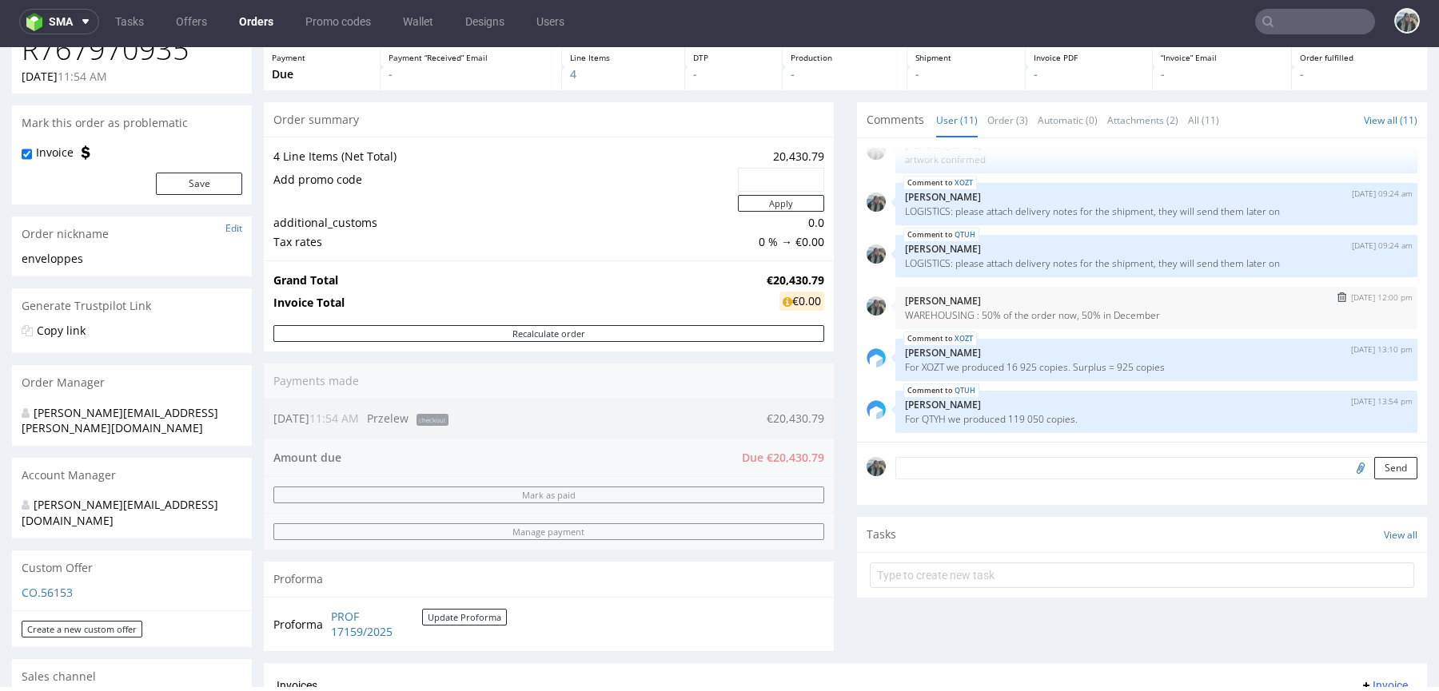
scroll to position [173, 0]
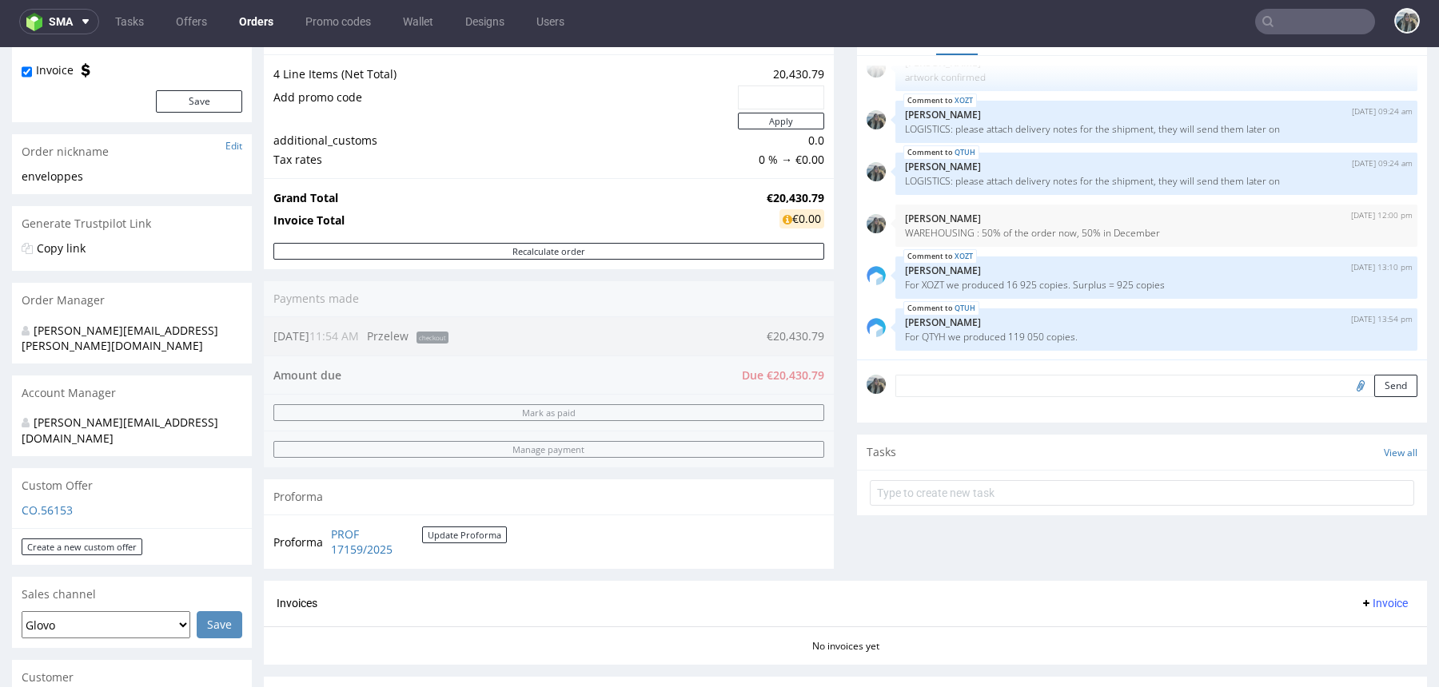
click at [1347, 386] on input "file" at bounding box center [1358, 385] width 22 height 21
type input "C:\fakepath\RAL-5PQNEX-barcode.pdf"
click at [1015, 396] on div "Send" at bounding box center [1142, 392] width 570 height 64
click at [1015, 396] on form "Send" at bounding box center [1156, 386] width 522 height 23
click at [1016, 388] on textarea at bounding box center [1156, 386] width 522 height 22
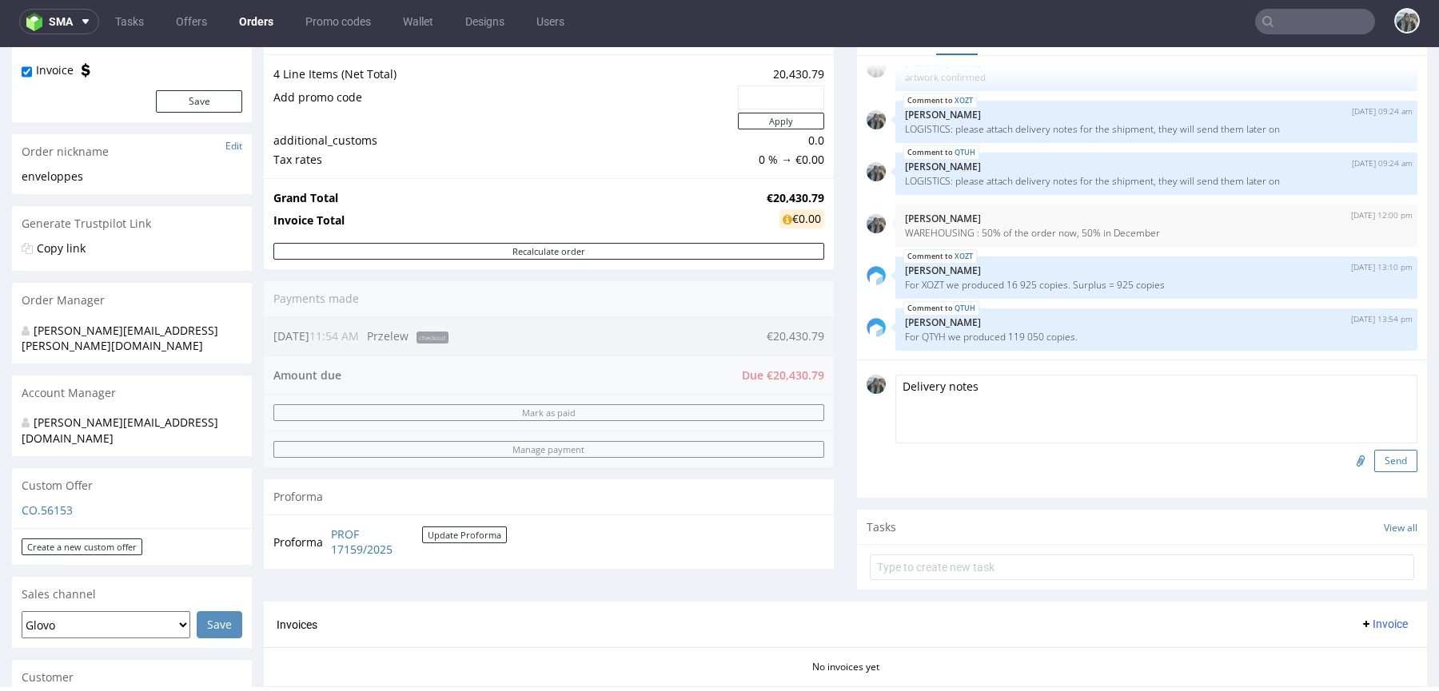
type textarea "Delivery notes"
click at [1389, 460] on button "Send" at bounding box center [1395, 461] width 43 height 22
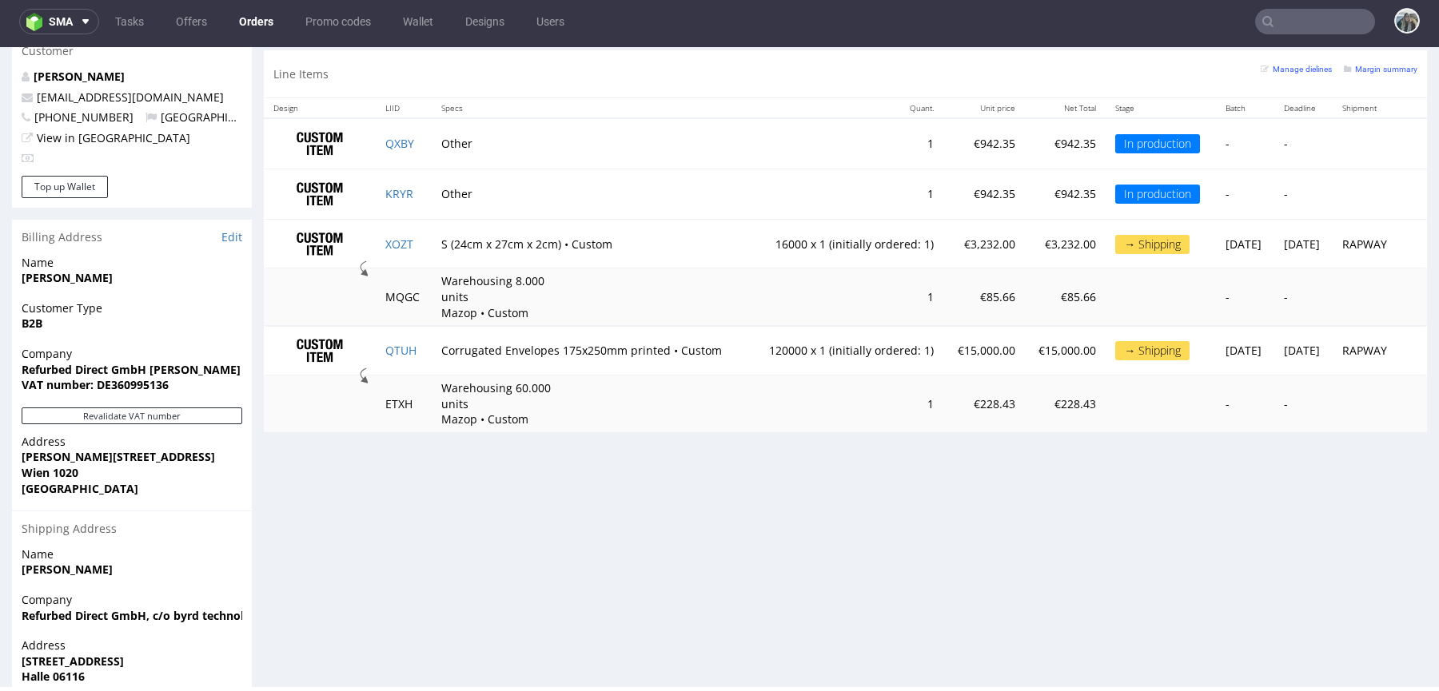
scroll to position [0, 0]
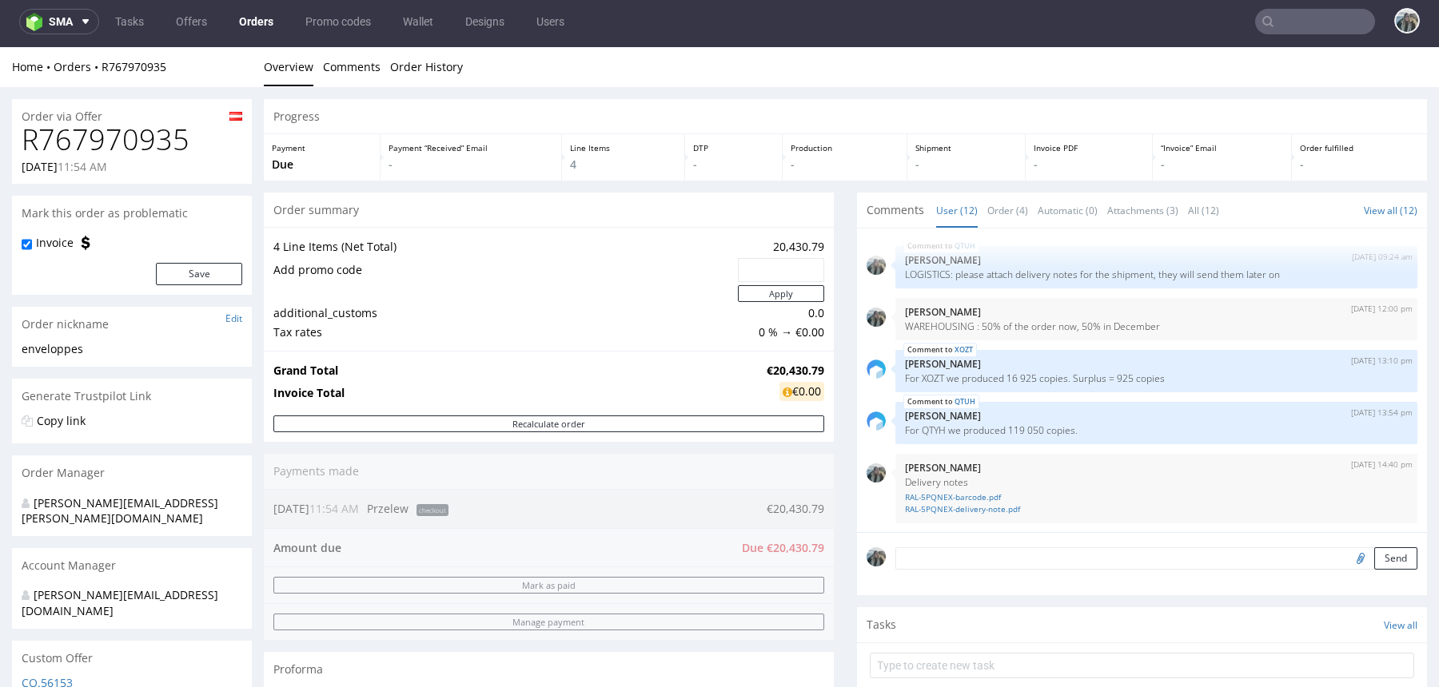
click at [151, 138] on h1 "R767970935" at bounding box center [132, 140] width 221 height 32
click at [152, 139] on h1 "R767970935" at bounding box center [132, 140] width 221 height 32
copy h1 "R767970935"
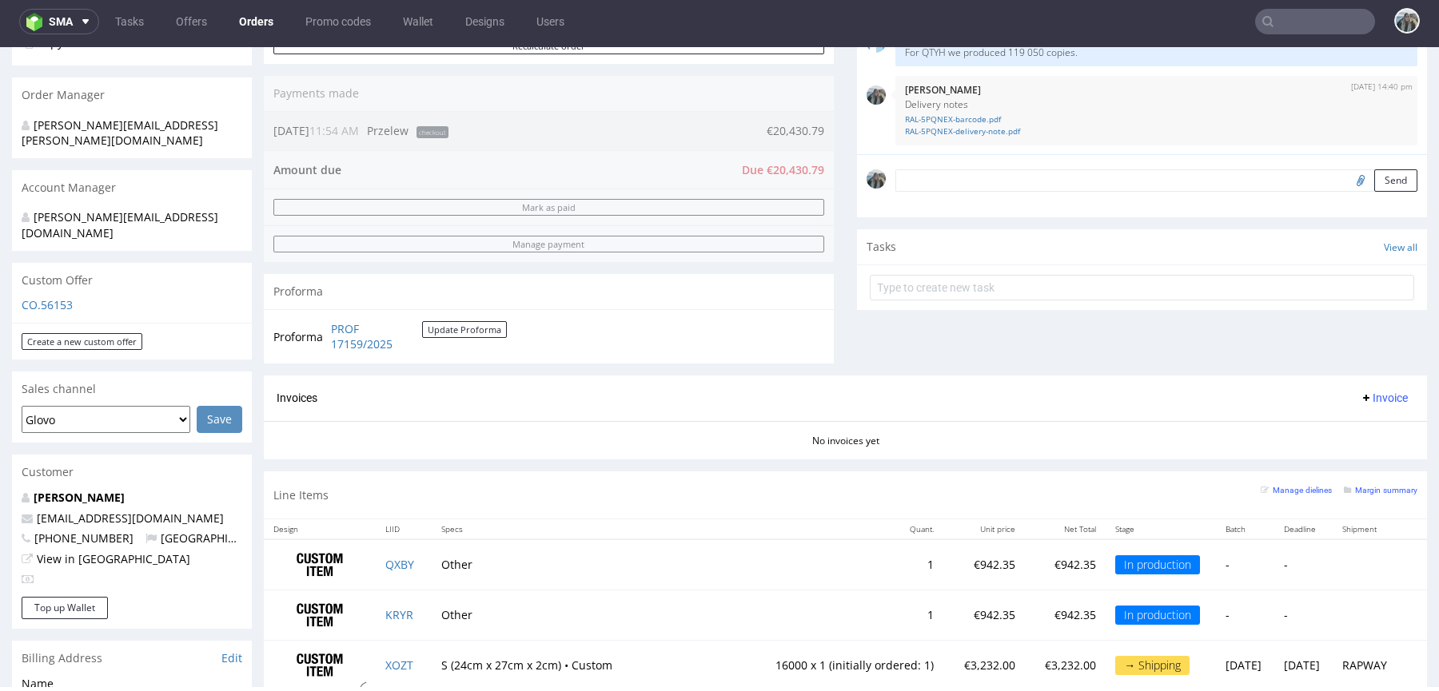
scroll to position [506, 0]
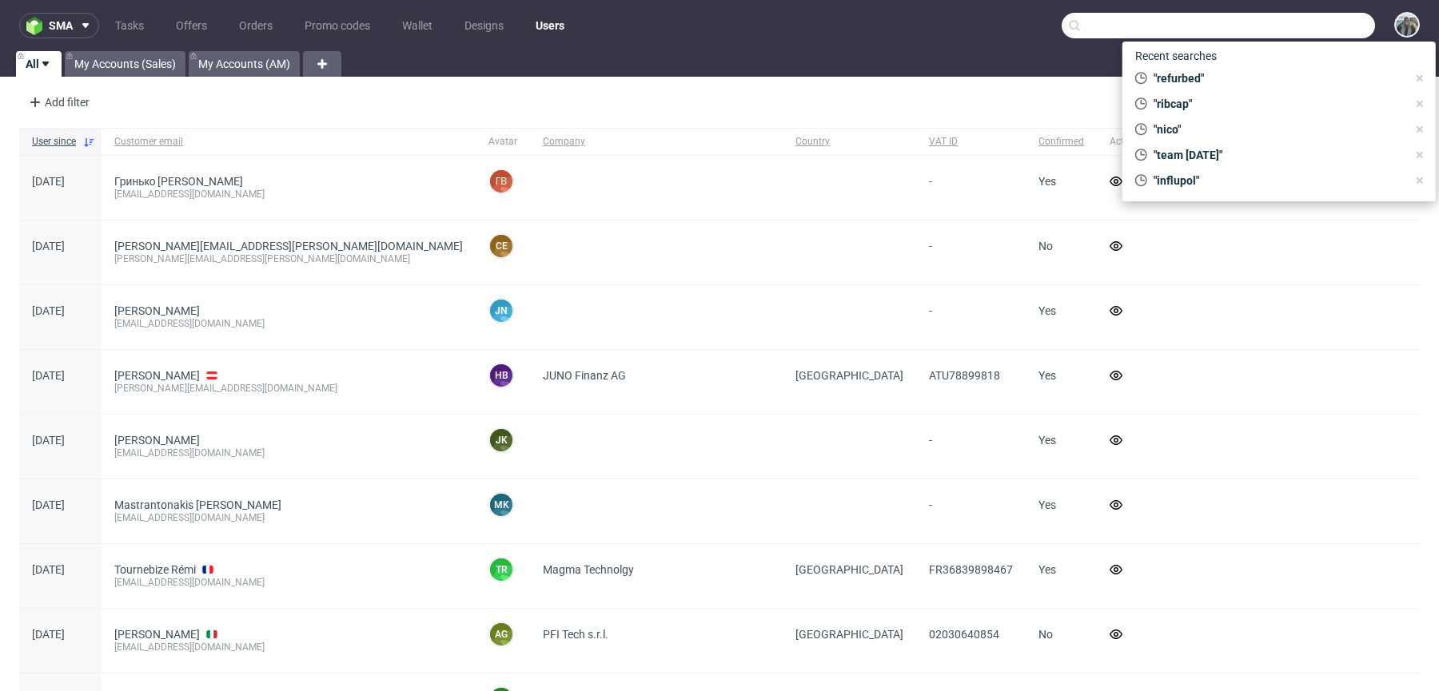
click at [1288, 21] on input "text" at bounding box center [1217, 26] width 313 height 26
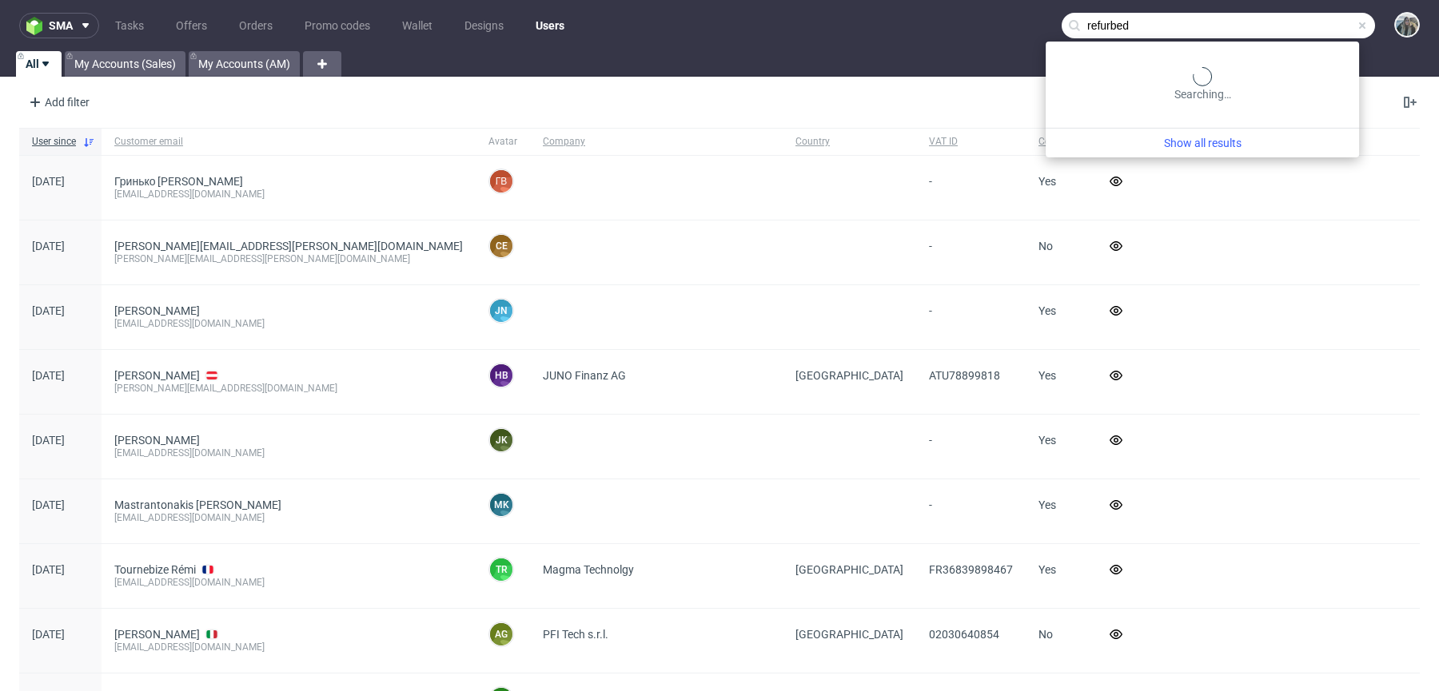
type input "refurbed"
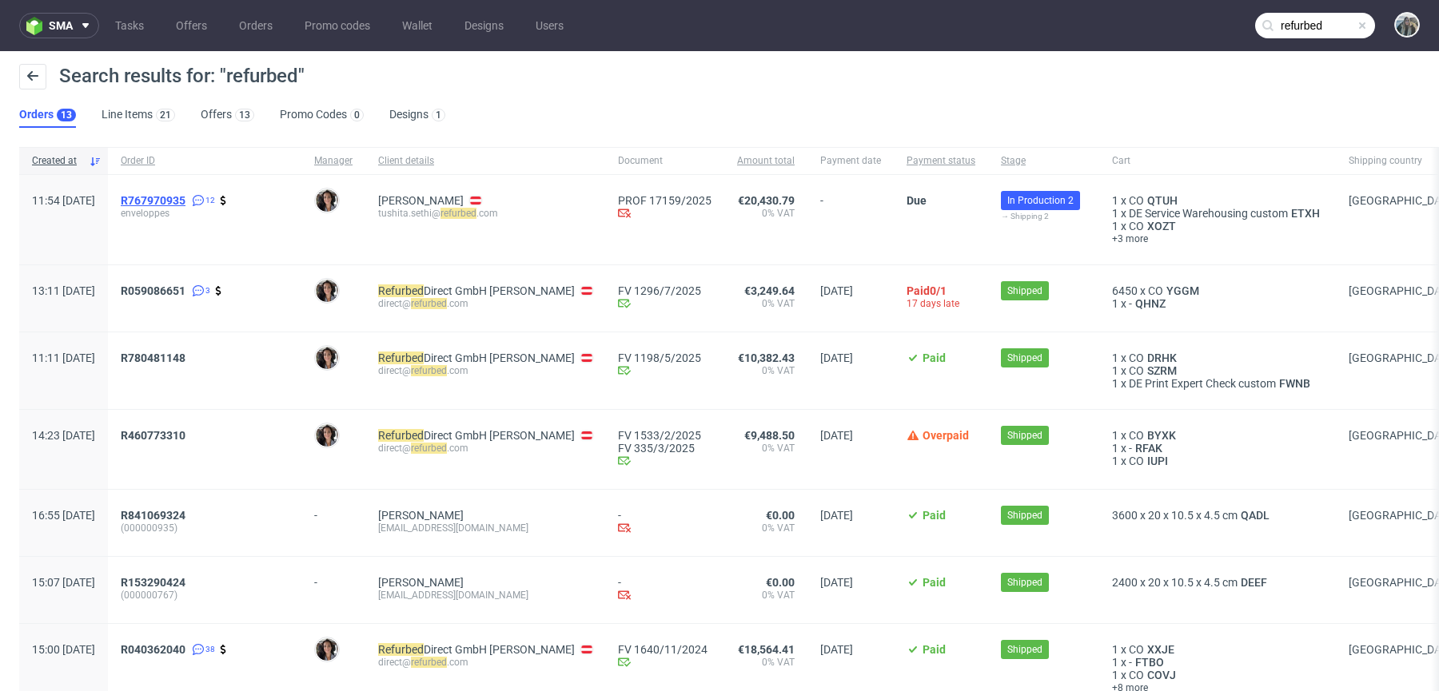
click at [185, 198] on span "R767970935" at bounding box center [153, 200] width 65 height 13
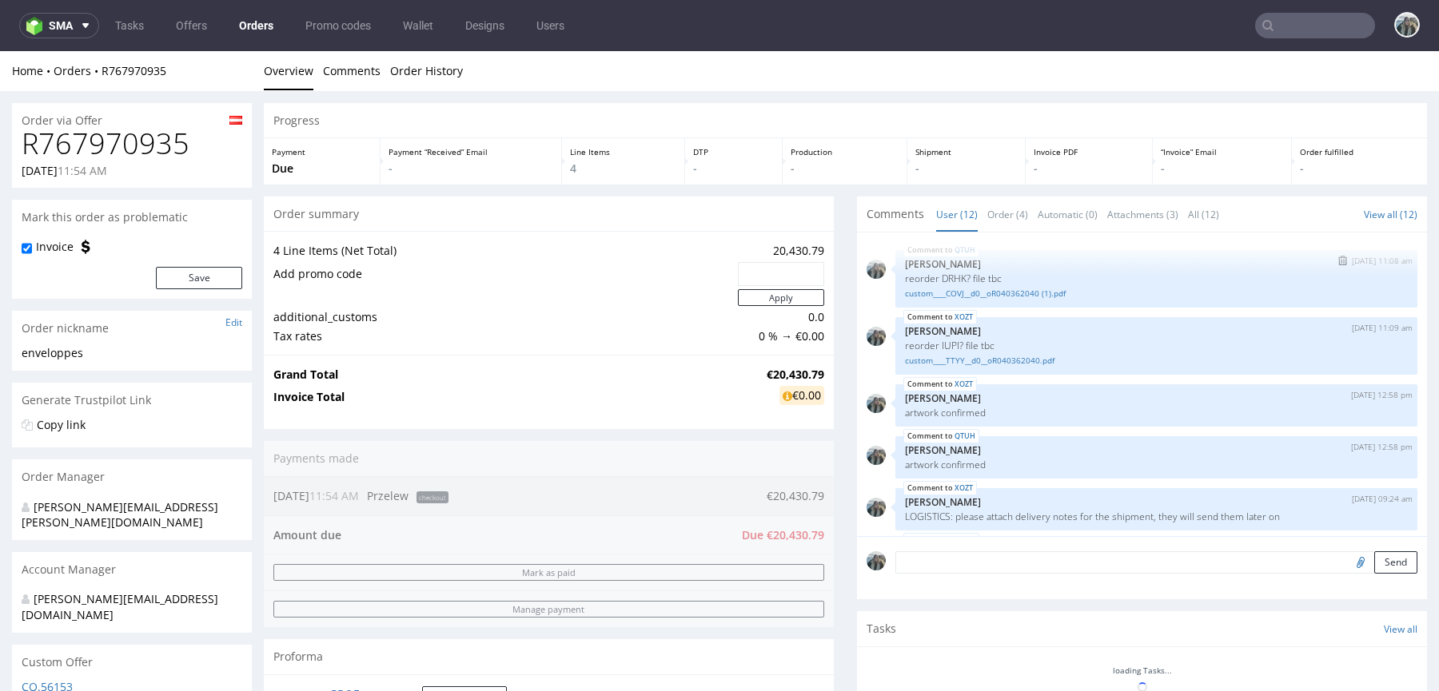
scroll to position [408, 0]
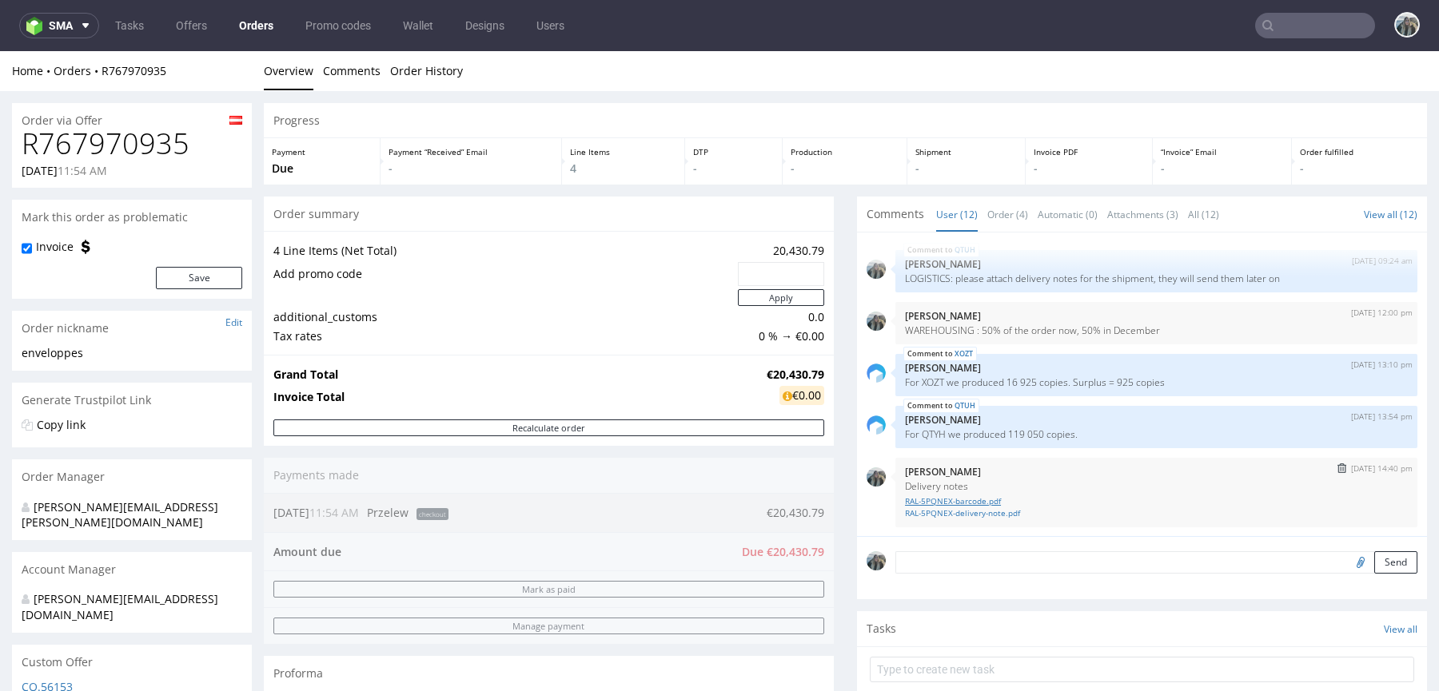
click at [977, 496] on link "RAL-5PQNEX-barcode.pdf" at bounding box center [1156, 501] width 503 height 12
click at [977, 509] on link "RAL-5PQNEX-delivery-note.pdf" at bounding box center [1156, 513] width 503 height 12
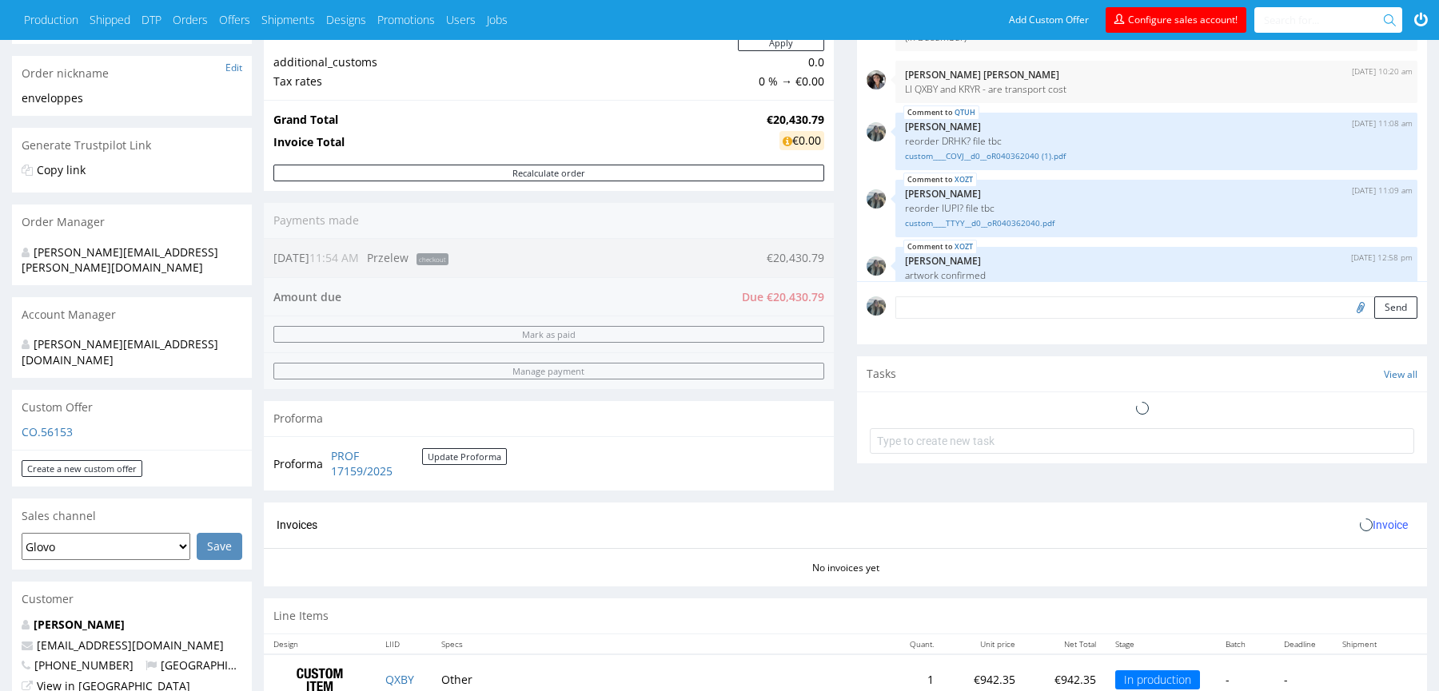
scroll to position [408, 0]
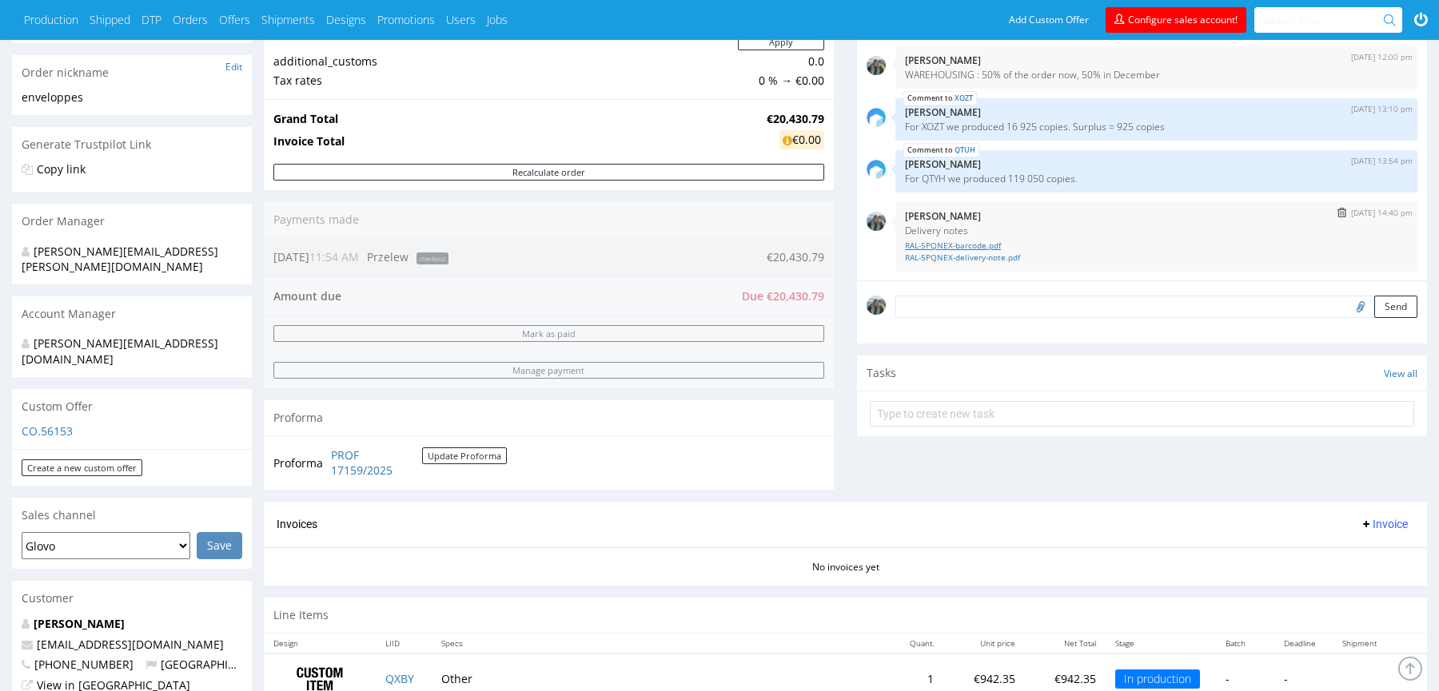
click at [993, 245] on link "RAL-5PQNEX-barcode.pdf" at bounding box center [1156, 246] width 503 height 12
click at [993, 256] on link "RAL-5PQNEX-delivery-note.pdf" at bounding box center [1156, 258] width 503 height 12
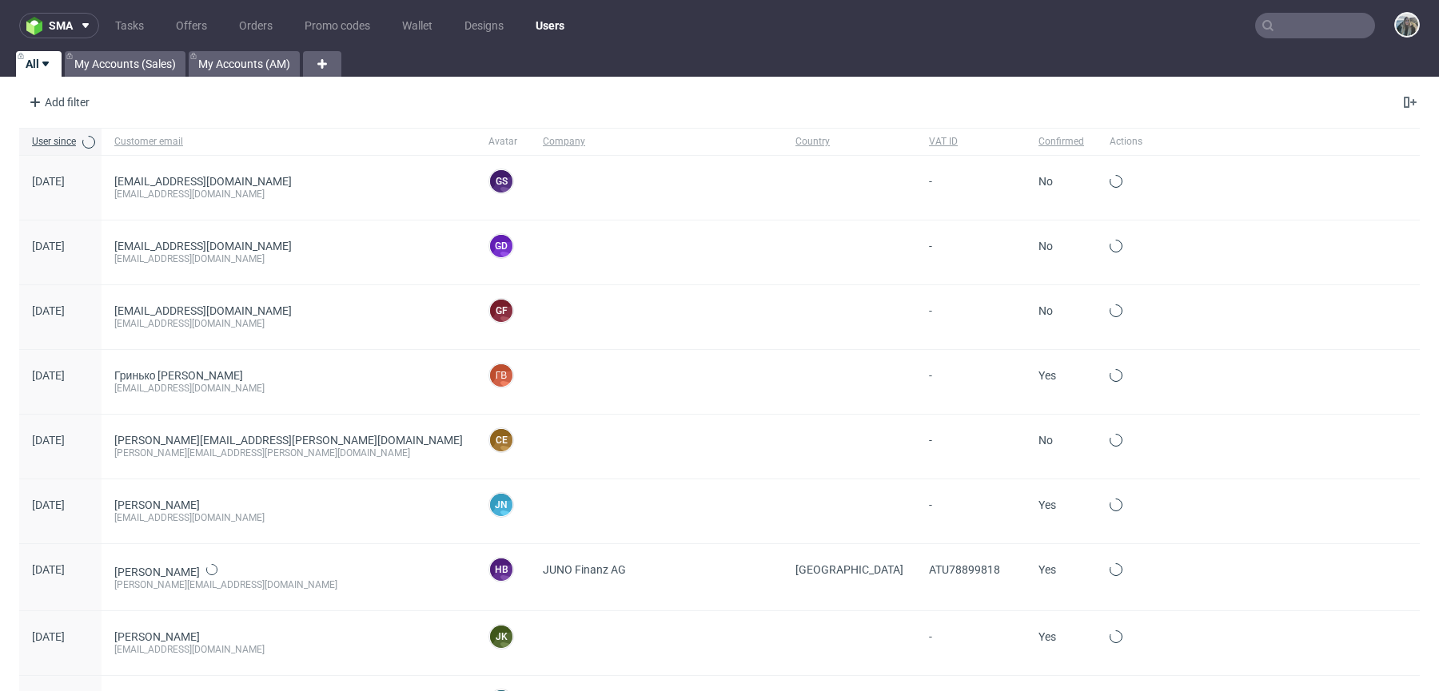
click at [1300, 34] on input "text" at bounding box center [1315, 26] width 120 height 26
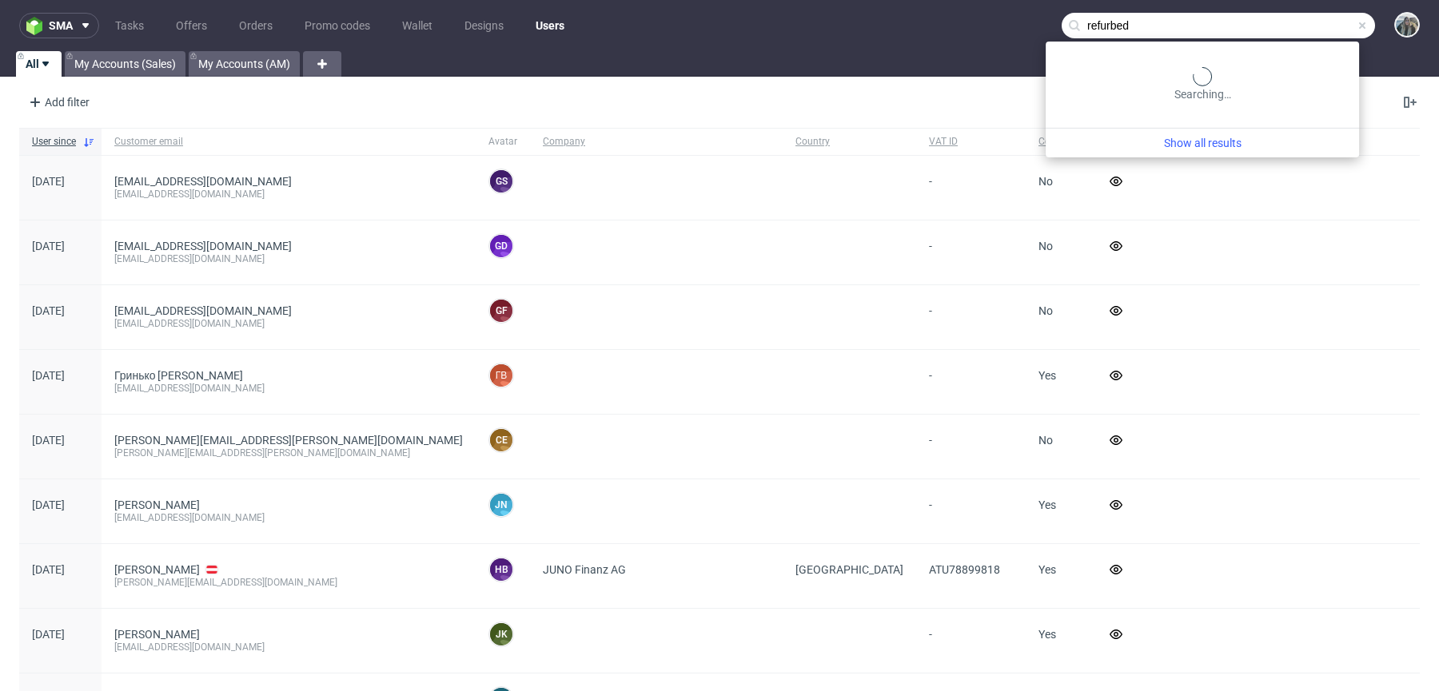
type input "refurbed"
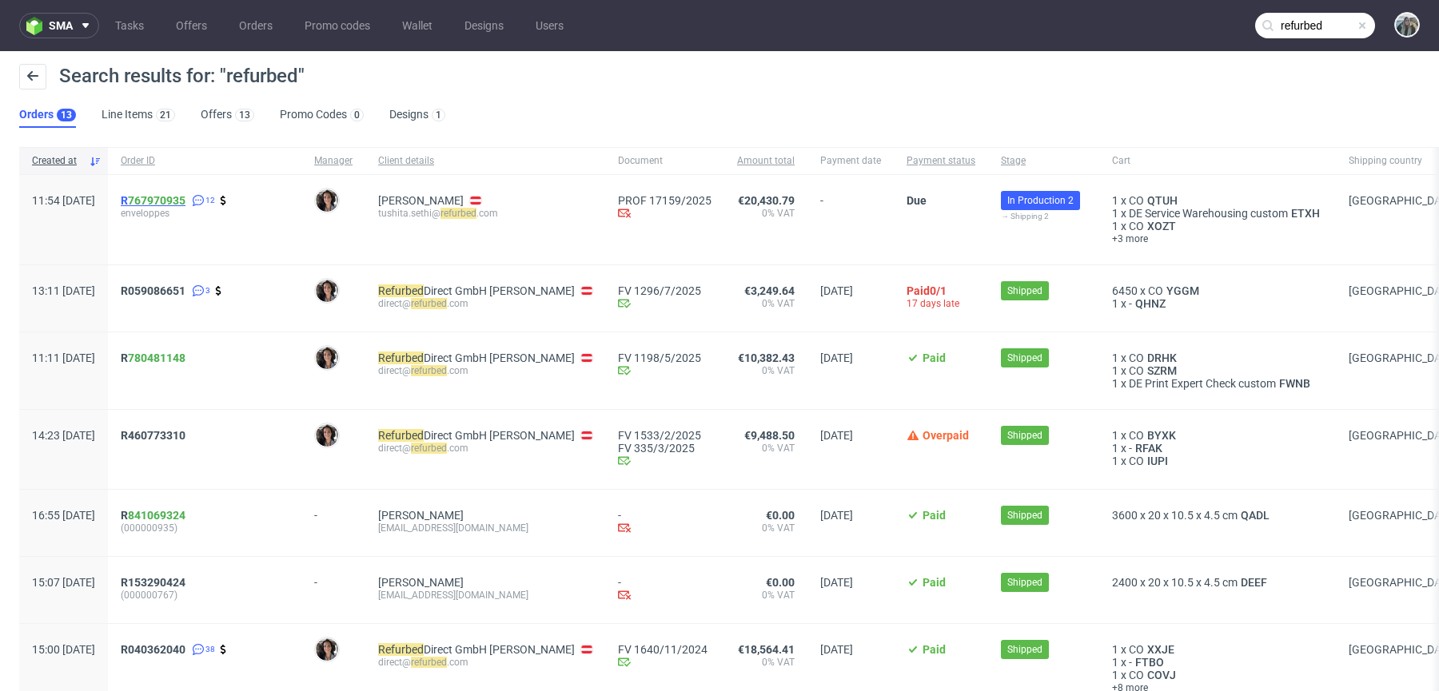
click at [173, 199] on span "R 767970935" at bounding box center [153, 200] width 65 height 13
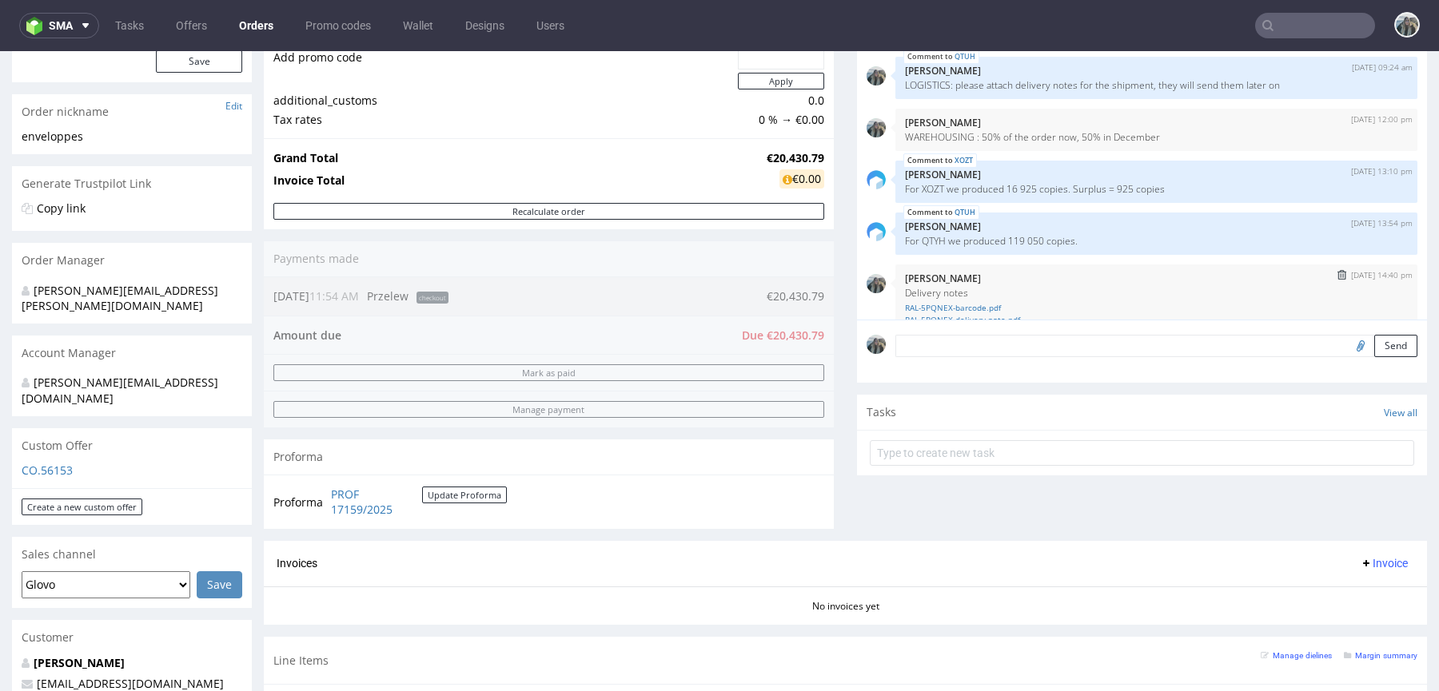
scroll to position [378, 0]
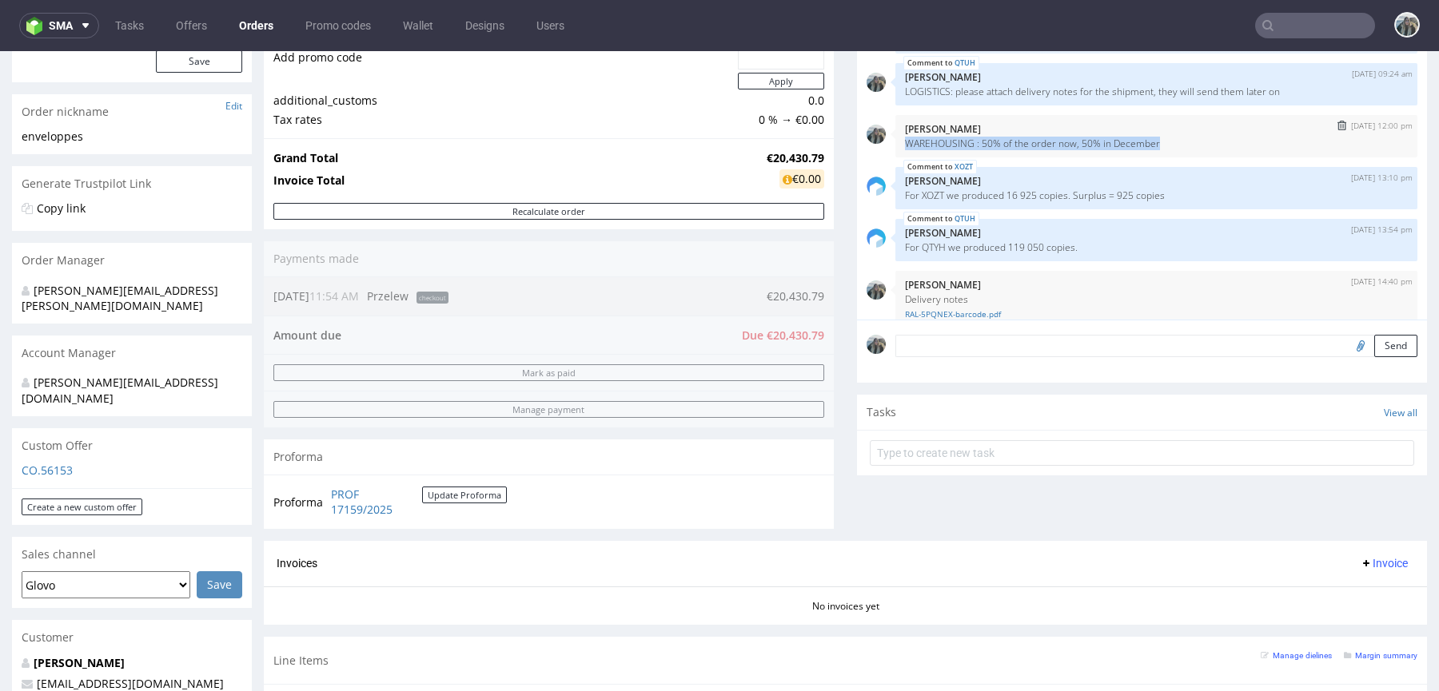
drag, startPoint x: 1156, startPoint y: 148, endPoint x: 890, endPoint y: 181, distance: 267.4
click at [895, 139] on div "27th Aug 25 | 12:00 pm Zeniuk Magdalena WAREHOUSING : 50% of the order now, 50%…" at bounding box center [1156, 136] width 522 height 42
copy p "WAREHOUSING : 50% of the order now, 50% in December"
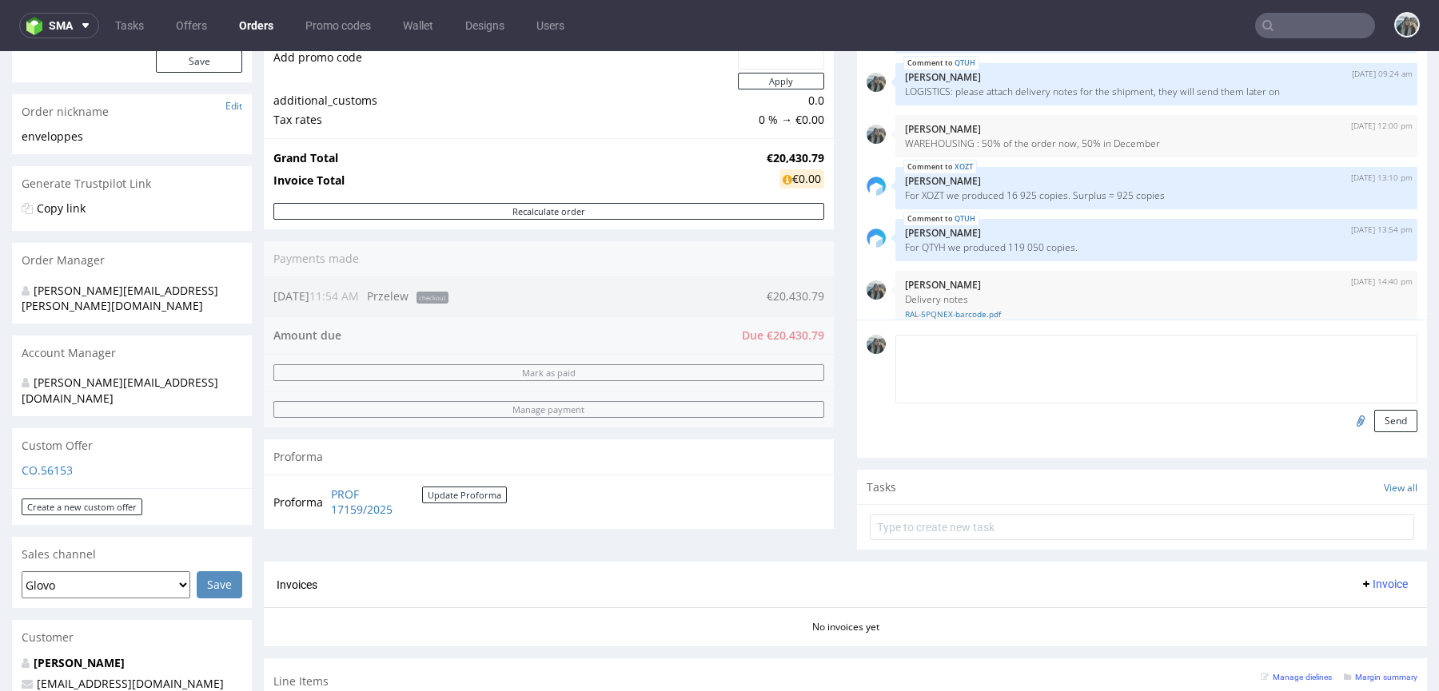
click at [954, 349] on textarea at bounding box center [1156, 369] width 522 height 69
paste textarea "WAREHOUSING : 50% of the order now, 50% in December"
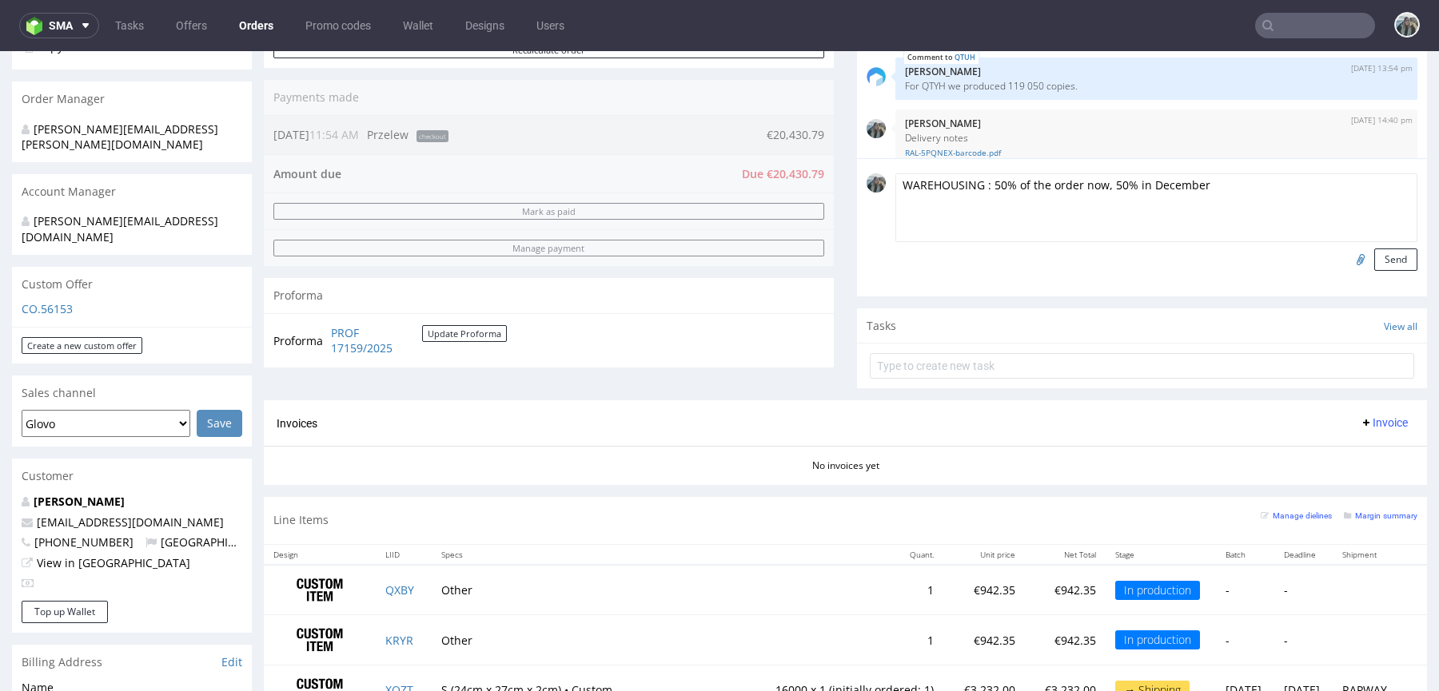
scroll to position [381, 0]
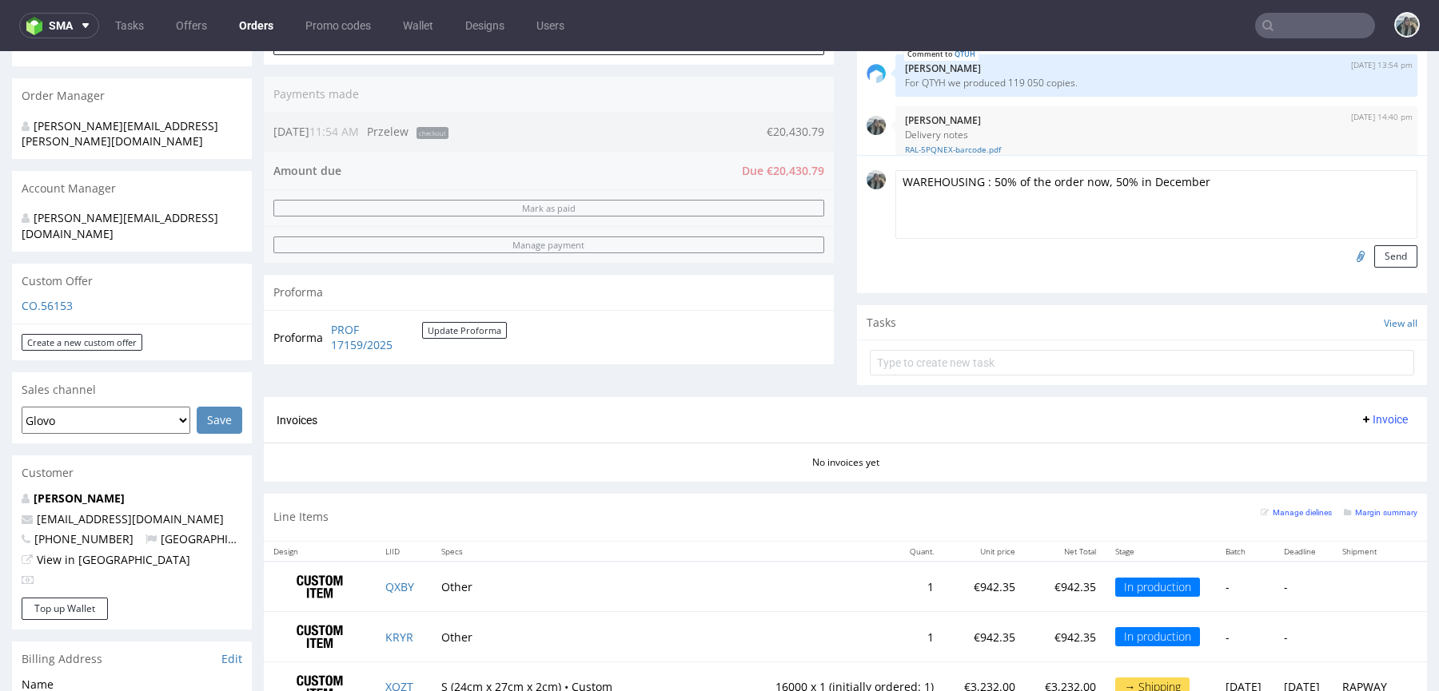
drag, startPoint x: 981, startPoint y: 179, endPoint x: 1228, endPoint y: 186, distance: 247.9
click at [1228, 186] on textarea "WAREHOUSING : 50% of the order now, 50% in December" at bounding box center [1156, 204] width 522 height 69
click at [1077, 181] on textarea "WAREHOUSING : 50% of the order now, 50% in December" at bounding box center [1156, 204] width 522 height 69
drag, startPoint x: 1077, startPoint y: 181, endPoint x: 1317, endPoint y: 182, distance: 239.8
click at [1307, 182] on textarea "WAREHOUSING : 50% of the order now, 50% in December" at bounding box center [1156, 204] width 522 height 69
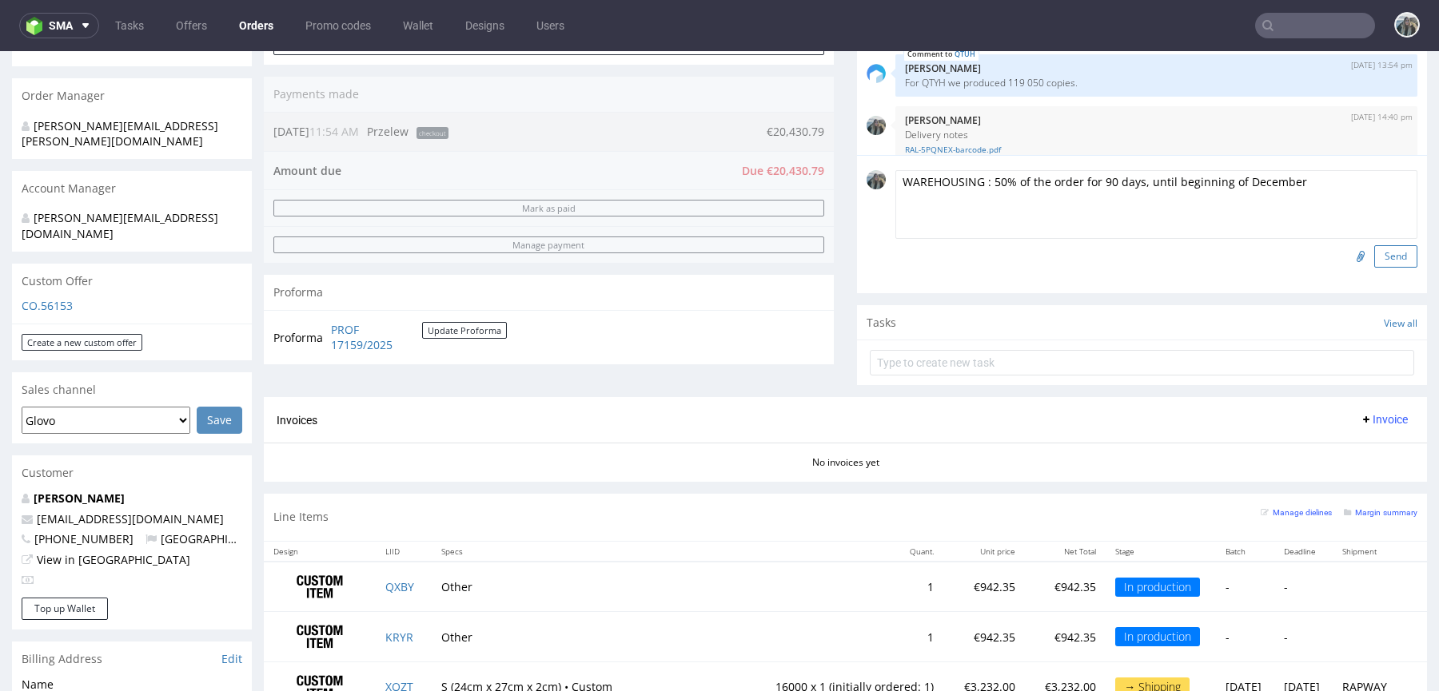
type textarea "WAREHOUSING : 50% of the order for 90 days, until beginning of December"
click at [1394, 258] on button "Send" at bounding box center [1395, 256] width 43 height 22
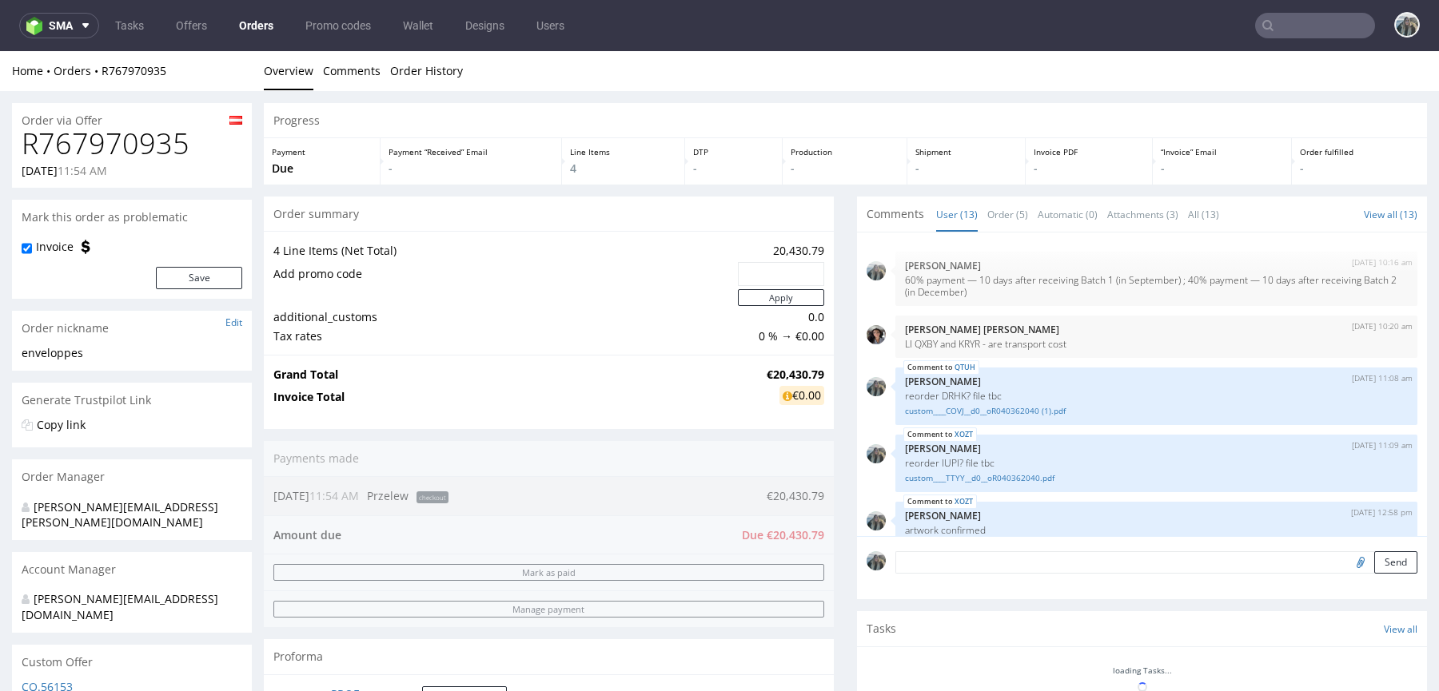
scroll to position [460, 0]
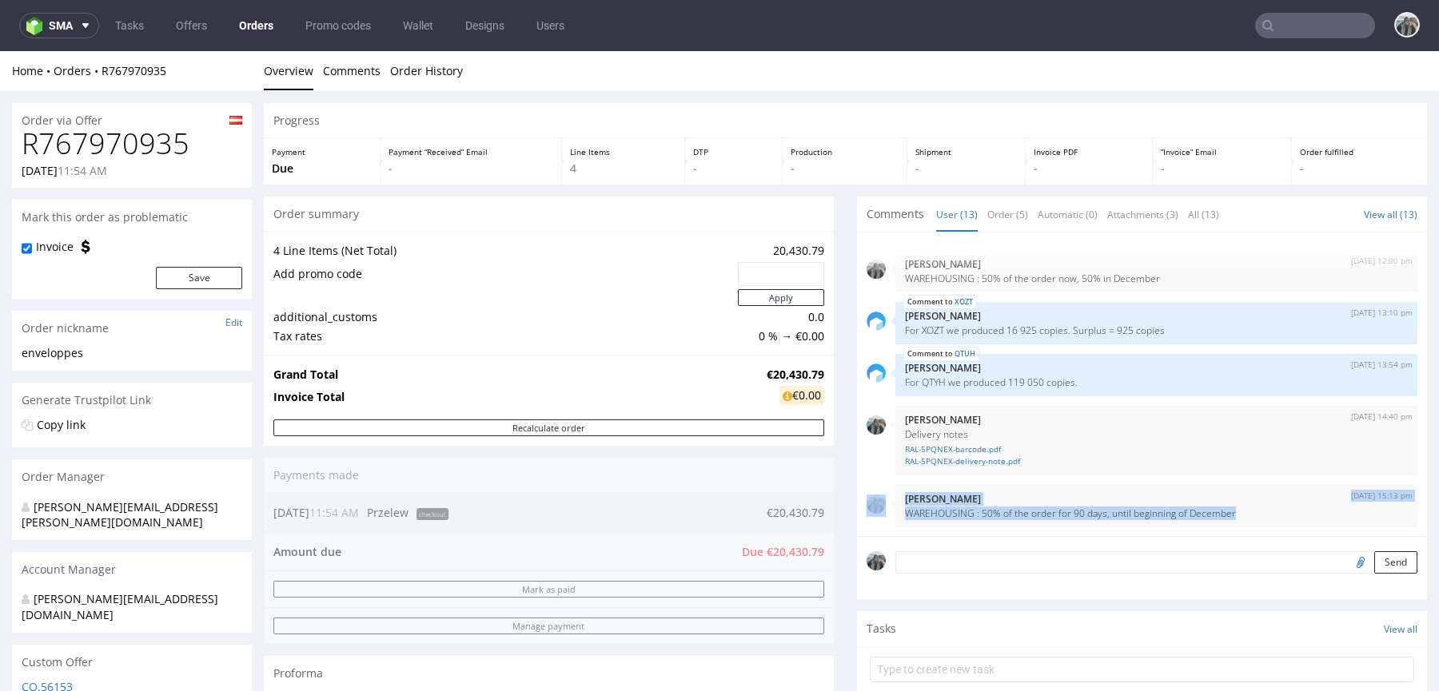
drag, startPoint x: 1185, startPoint y: 511, endPoint x: 848, endPoint y: 510, distance: 337.3
click at [857, 510] on div "18th Aug 25 | 10:16 am Zeniuk Magdalena 60% payment — 10 days after receiving B…" at bounding box center [1142, 385] width 570 height 304
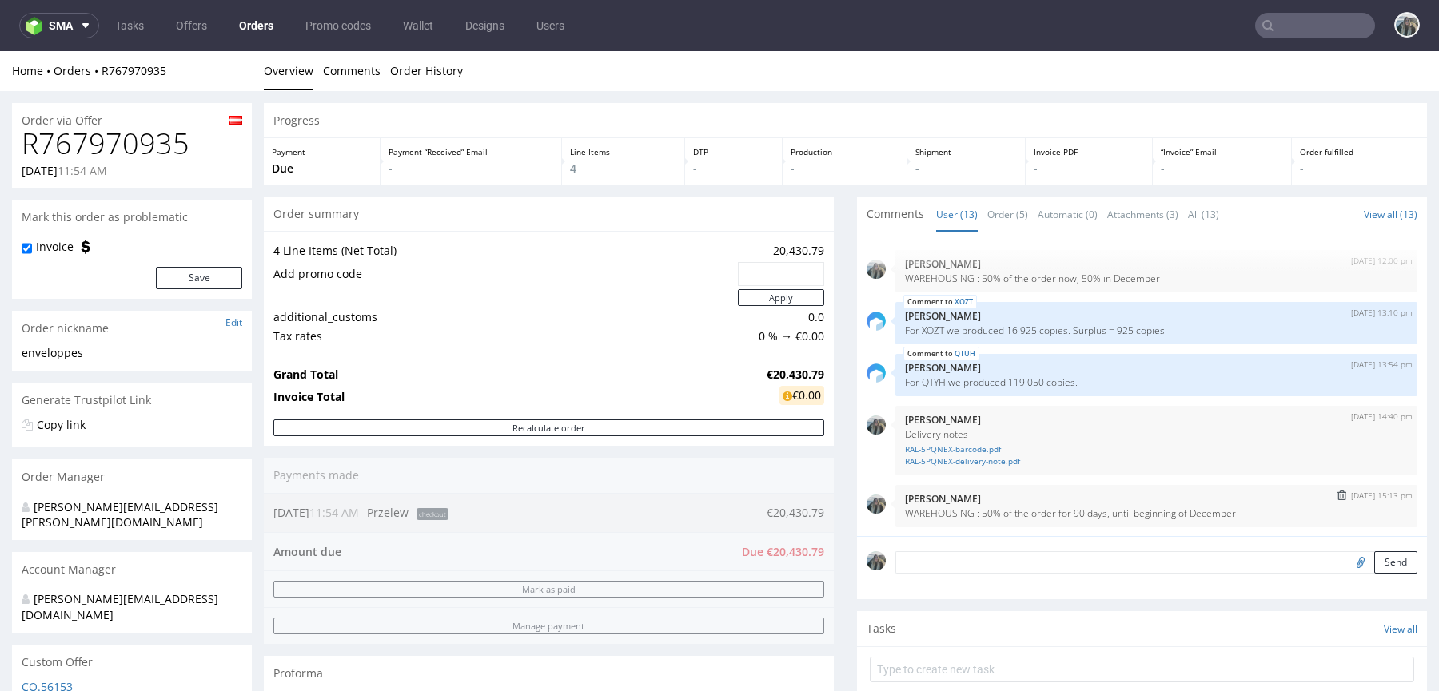
click at [980, 495] on p "[PERSON_NAME]" at bounding box center [1156, 499] width 503 height 12
drag, startPoint x: 908, startPoint y: 523, endPoint x: 896, endPoint y: 515, distance: 14.4
click at [896, 516] on div "27th Aug 25 | 15:13 pm Zeniuk Magdalena WAREHOUSING : 50% of the order for 90 d…" at bounding box center [1156, 506] width 522 height 42
copy p "WAREHOUSING : 50% of the order for 90 days, until beginning of December"
click at [1337, 495] on img "submit" at bounding box center [1341, 496] width 9 height 10
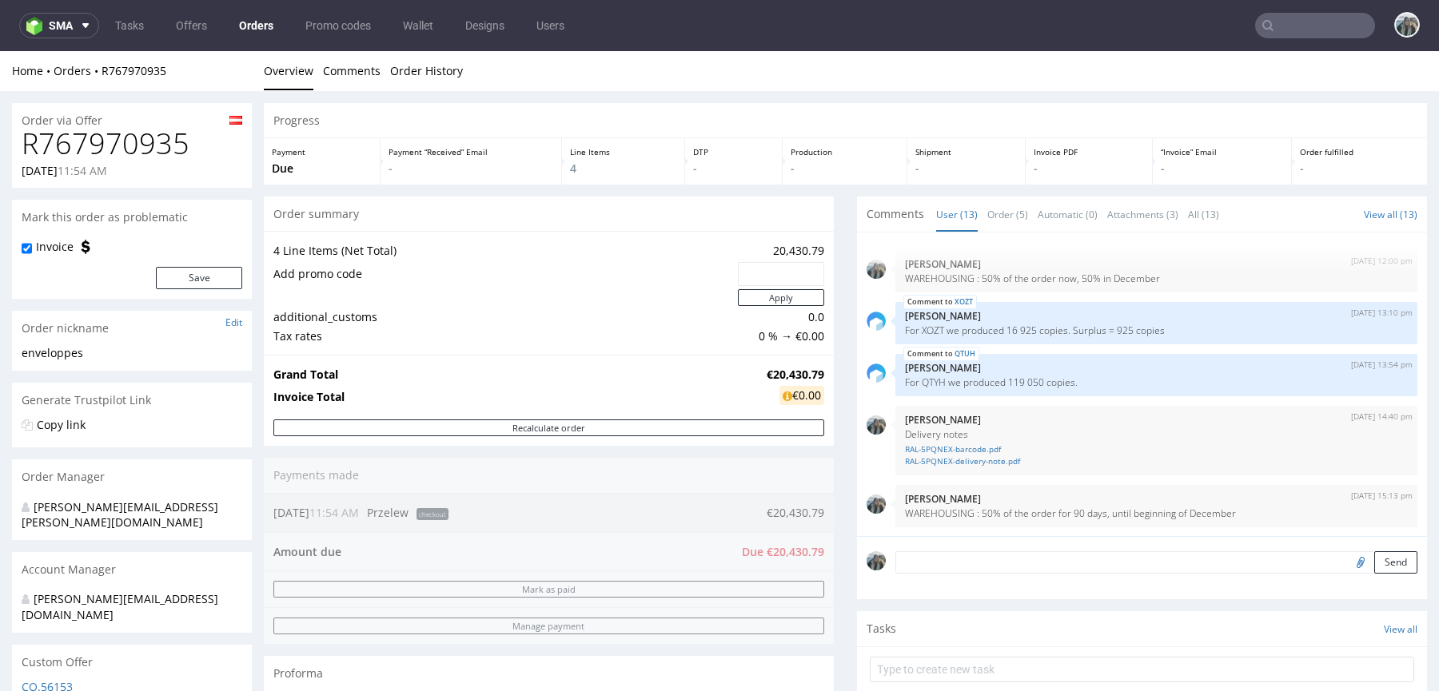
click at [1202, 563] on textarea at bounding box center [1156, 562] width 522 height 22
paste textarea "WAREHOUSING : 50% of the order for 90 days, until beginning of December"
type textarea "WAREHOUSING : 50% of the order for 90 days, until beginning of December"
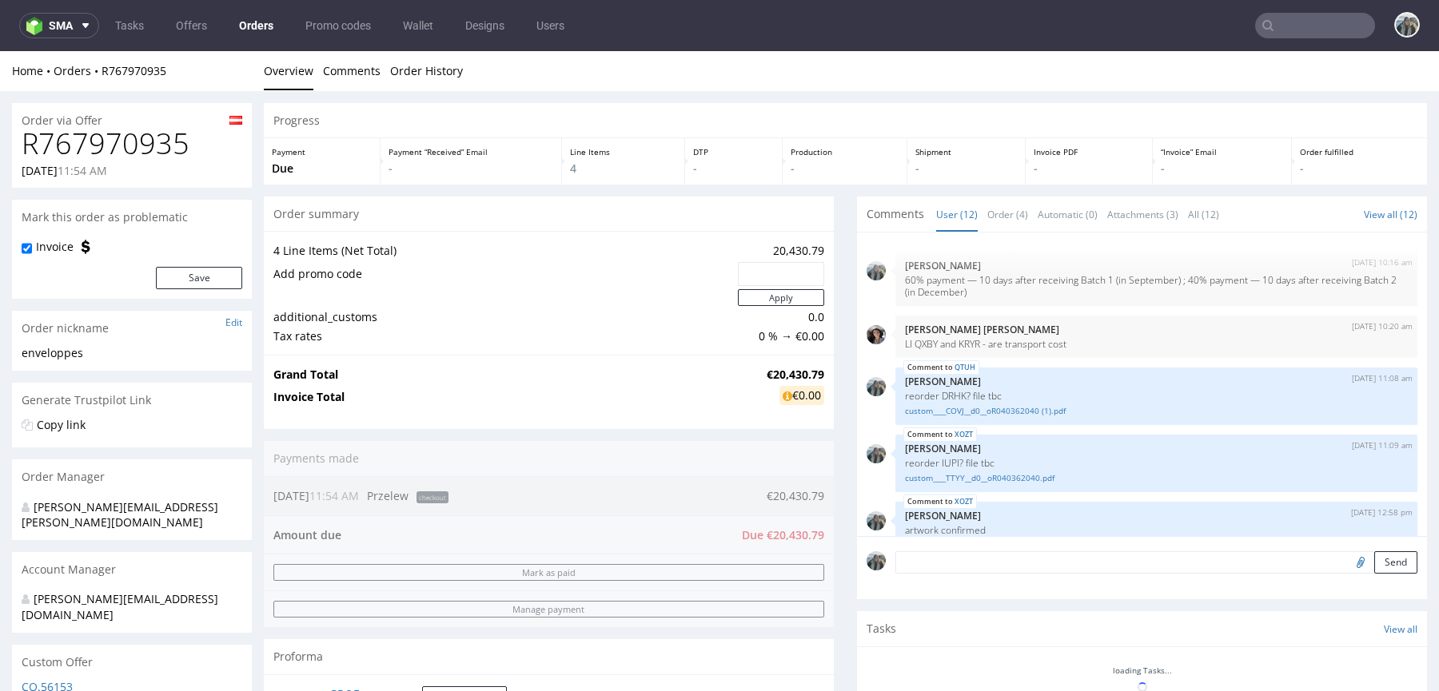
scroll to position [408, 0]
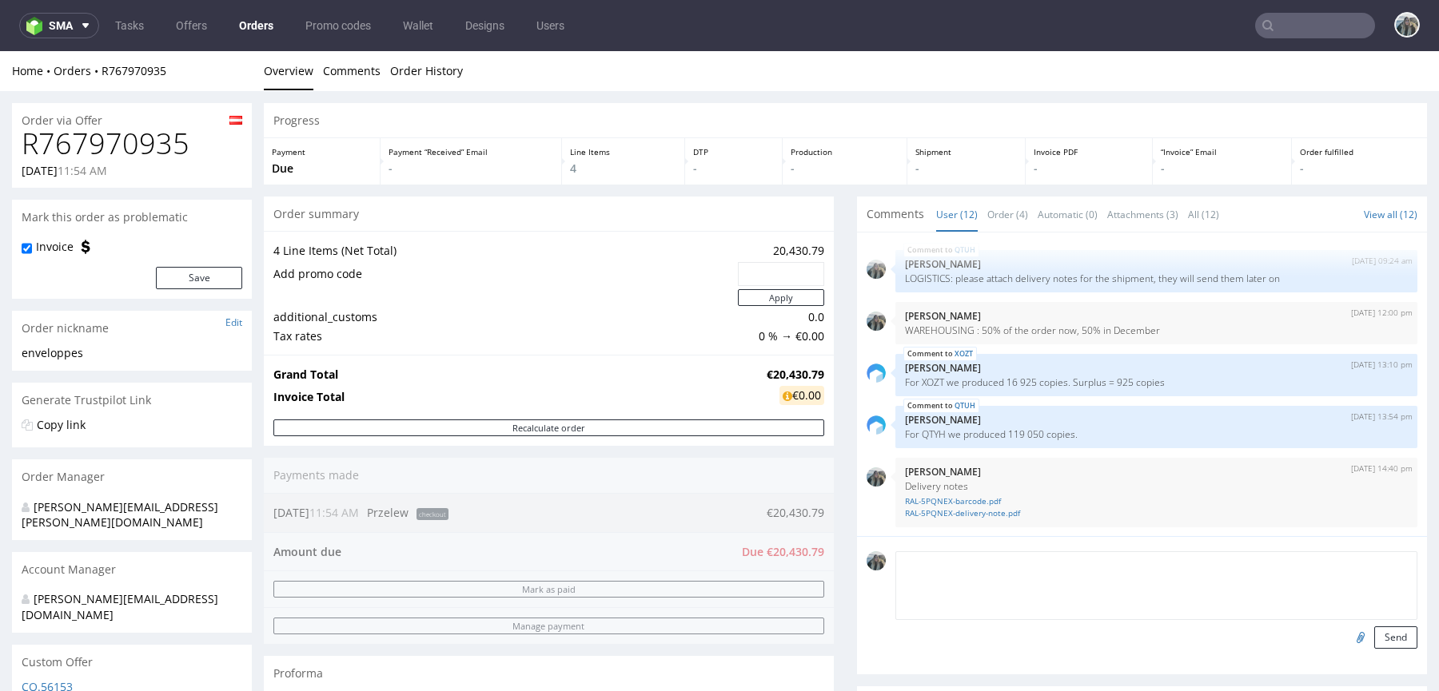
click at [1212, 549] on div "Send" at bounding box center [1142, 605] width 570 height 138
paste textarea "WAREHOUSING : 50% of the order for 90 days, until beginning of December"
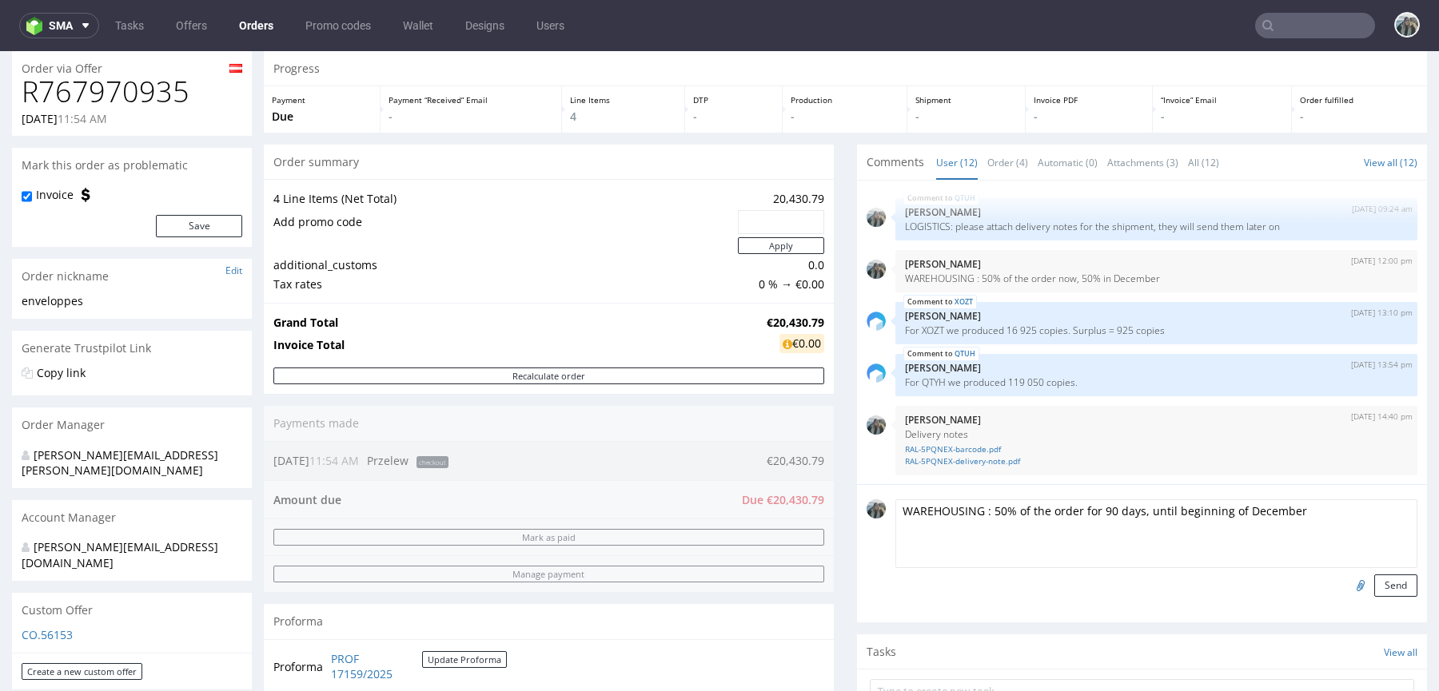
drag, startPoint x: 1219, startPoint y: 510, endPoint x: 1357, endPoint y: 517, distance: 138.4
click at [1352, 517] on textarea "WAREHOUSING : 50% of the order for 90 days, until beginning of December" at bounding box center [1156, 533] width 522 height 69
drag, startPoint x: 1166, startPoint y: 508, endPoint x: 1438, endPoint y: 508, distance: 271.7
type textarea "WAREHOUSING : 50% of the order for 90 days, until 1.12"
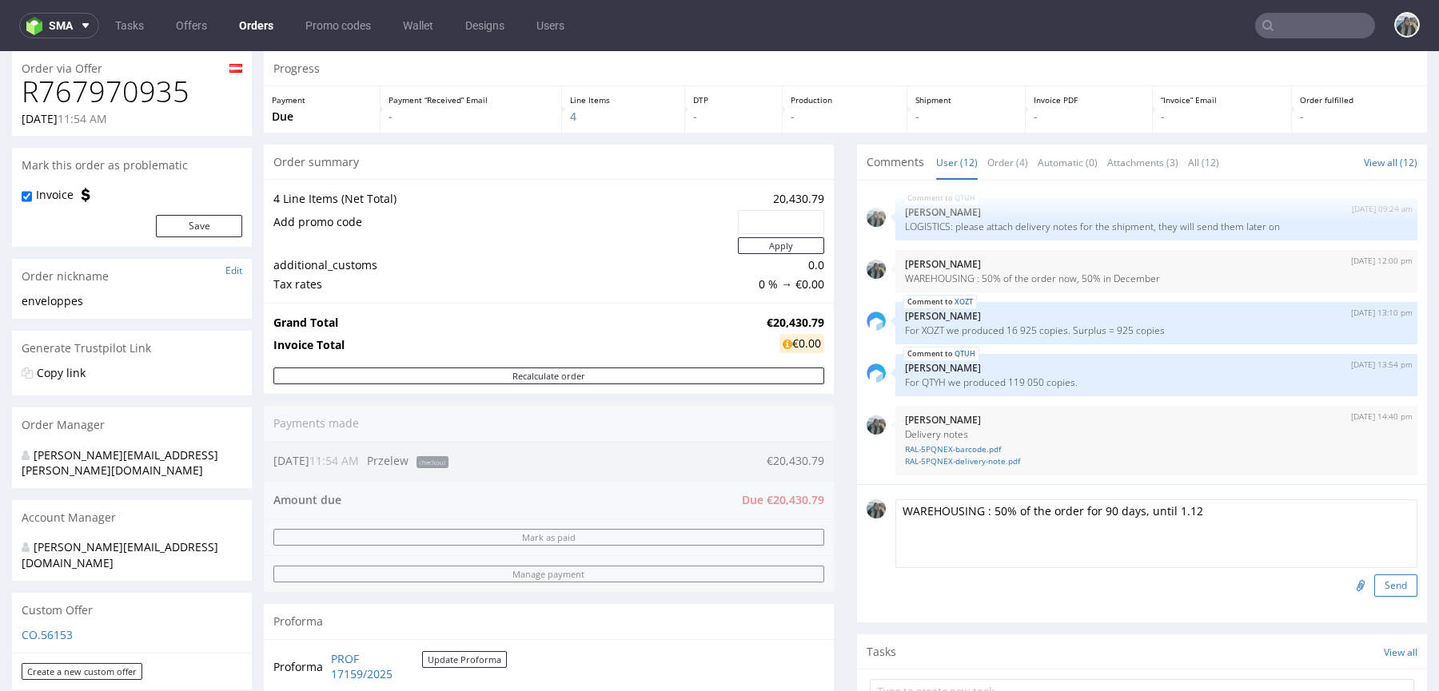
click at [1383, 579] on button "Send" at bounding box center [1395, 586] width 43 height 22
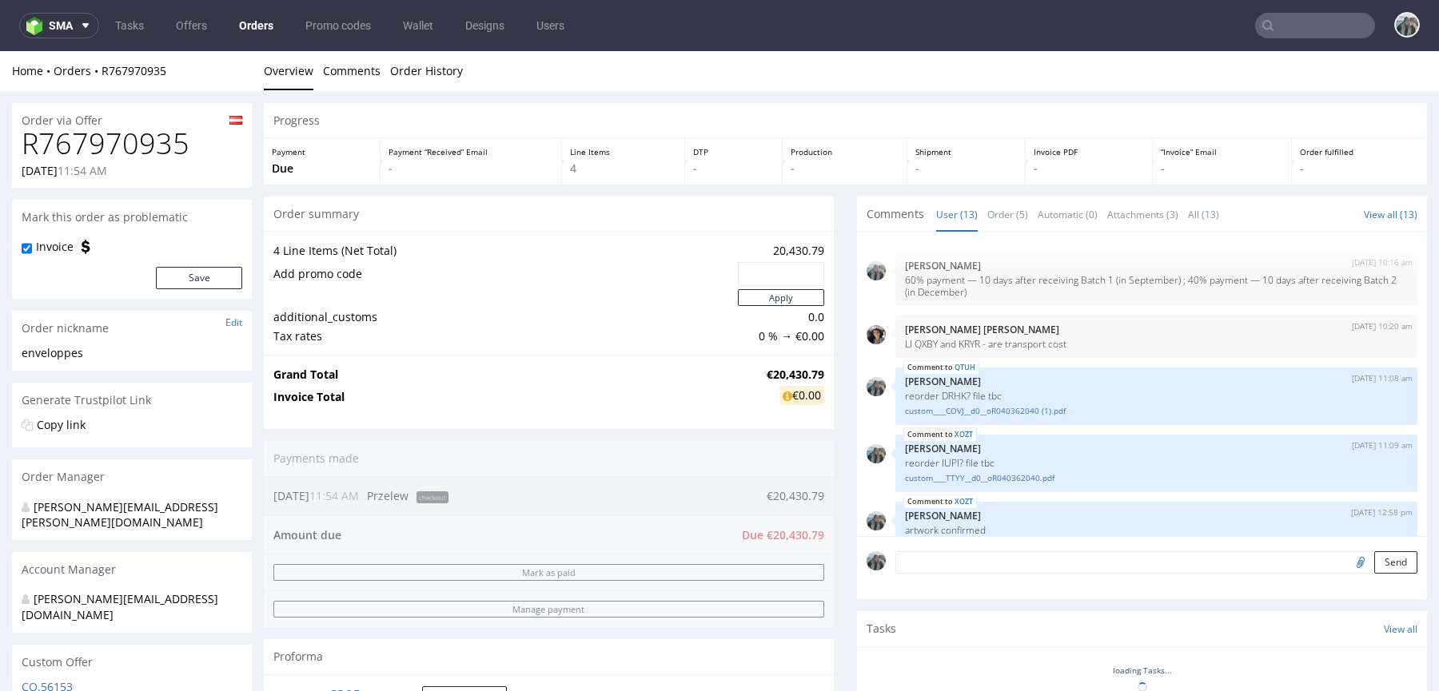
scroll to position [460, 0]
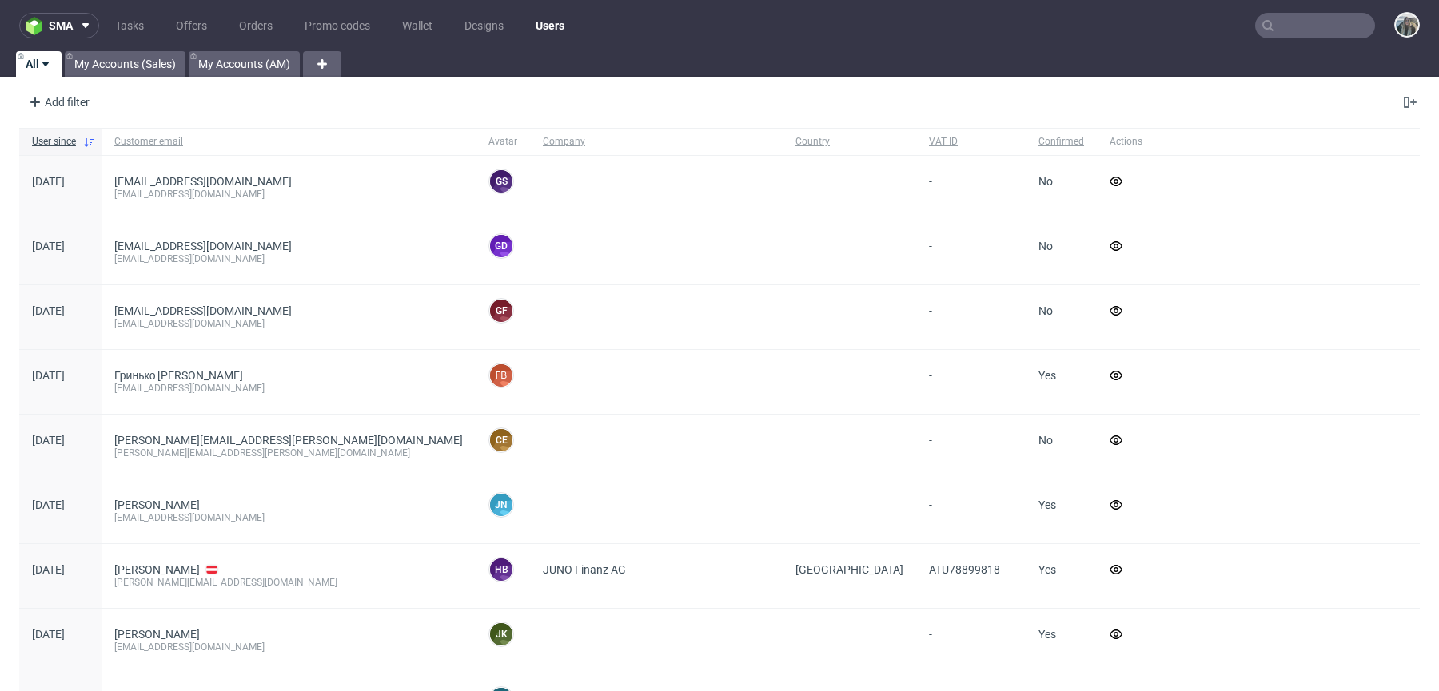
click at [1285, 16] on input "text" at bounding box center [1315, 26] width 120 height 26
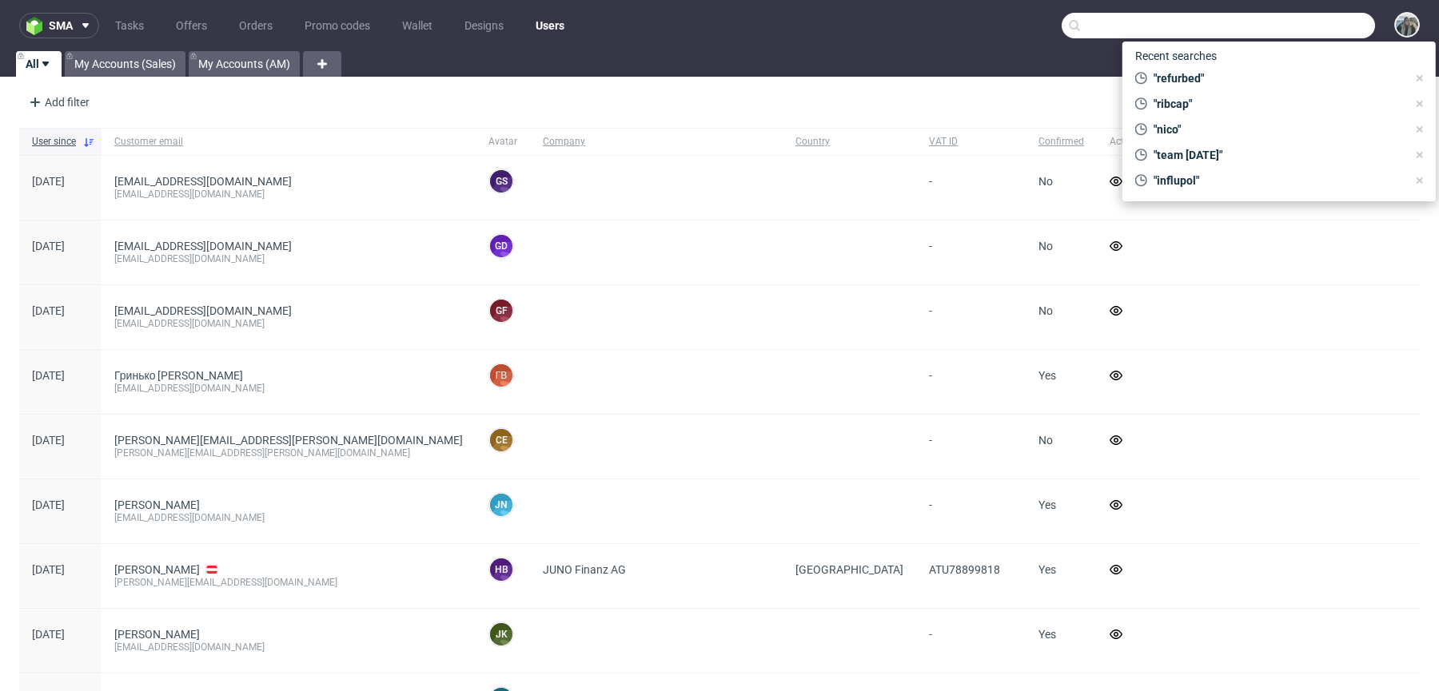
paste input "egroup"
type input "egroup"
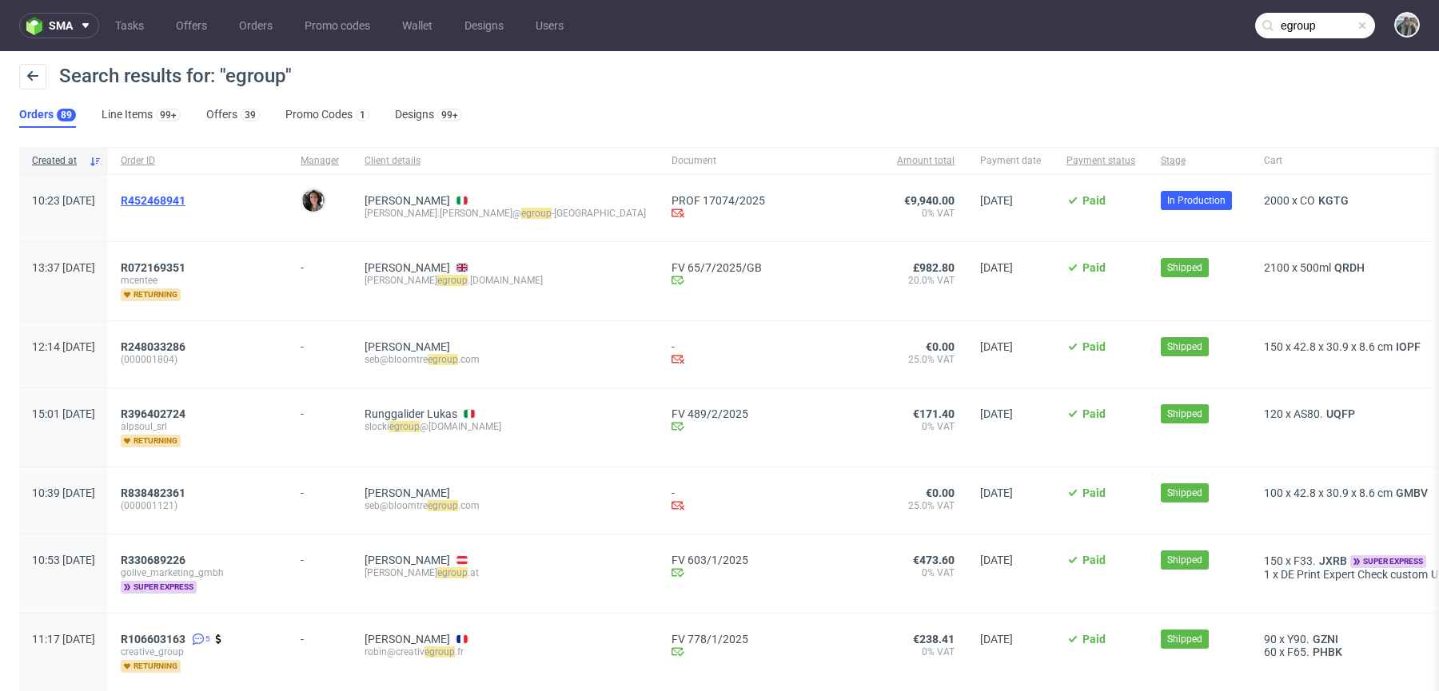
drag, startPoint x: 170, startPoint y: 230, endPoint x: 170, endPoint y: 205, distance: 25.6
click at [170, 205] on div "R452468941" at bounding box center [198, 208] width 180 height 66
copy span "R452468941"
click at [182, 203] on span "R452468941" at bounding box center [153, 200] width 65 height 13
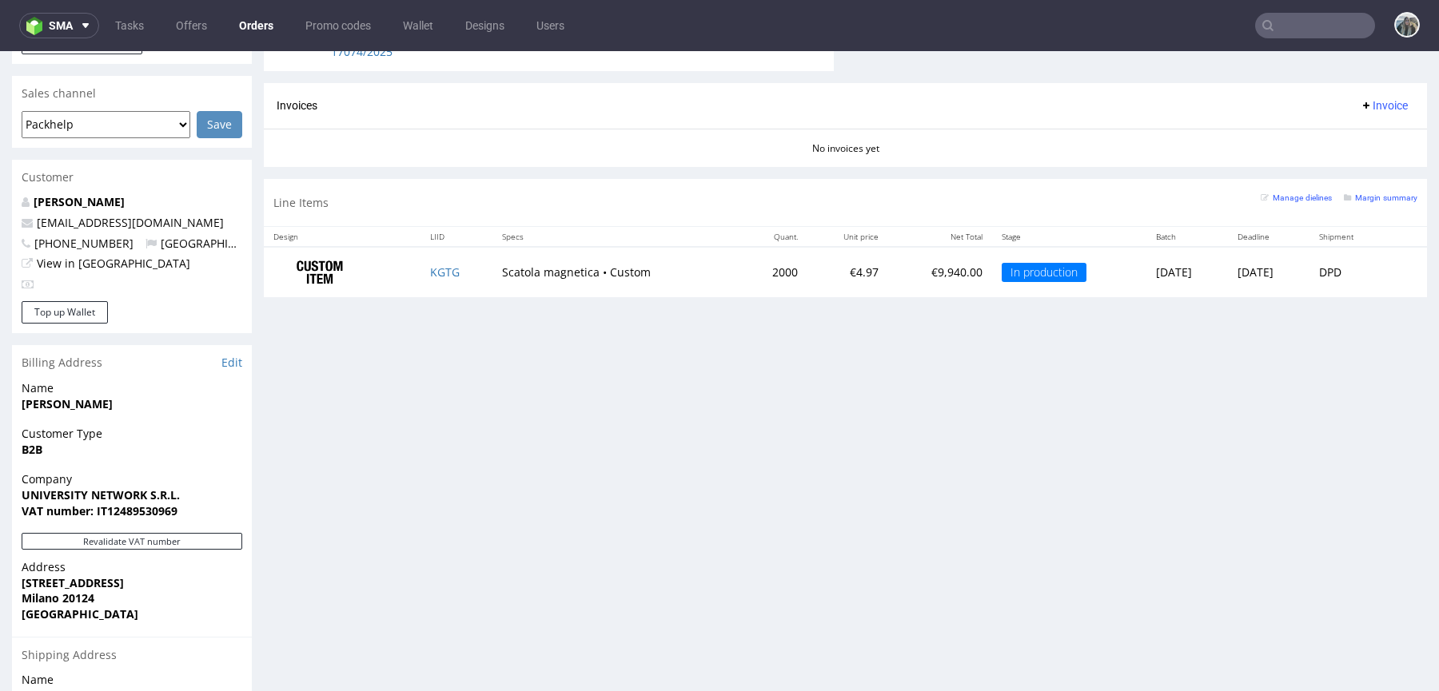
scroll to position [728, 0]
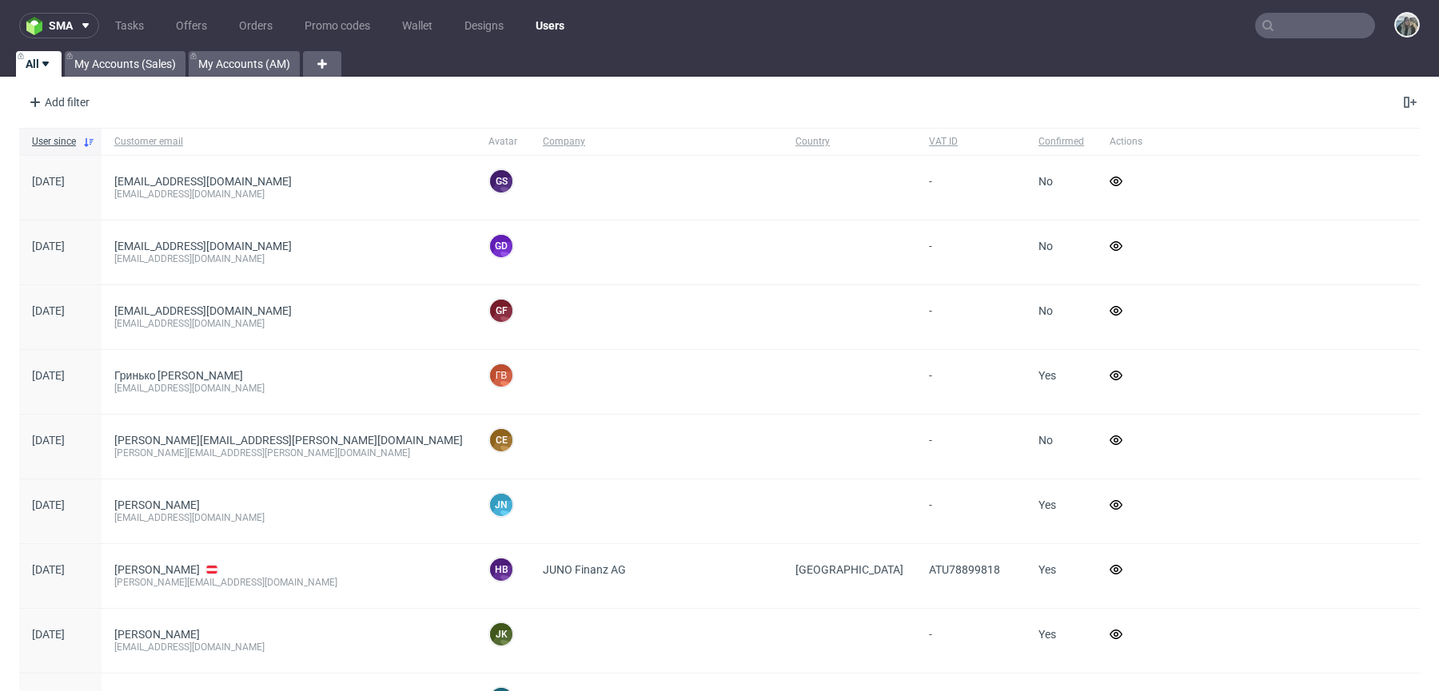
click at [1264, 24] on input "text" at bounding box center [1315, 26] width 120 height 26
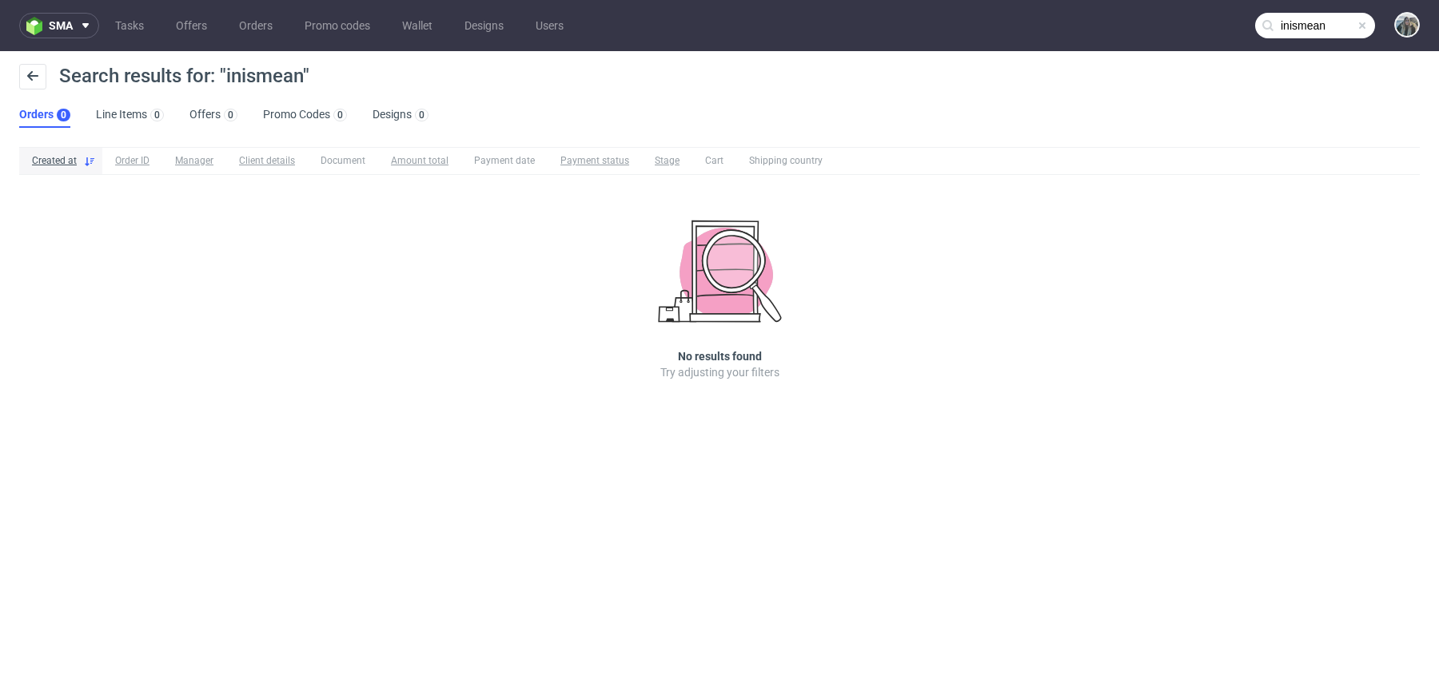
click at [1301, 37] on input "inismean" at bounding box center [1315, 26] width 120 height 26
click at [1306, 38] on nav "sma Tasks Offers Orders Promo codes Wallet Designs Users inis mena" at bounding box center [719, 25] width 1439 height 51
click at [1305, 31] on input "inis mena" at bounding box center [1315, 26] width 120 height 26
click at [1327, 26] on input "inis mean" at bounding box center [1315, 26] width 120 height 26
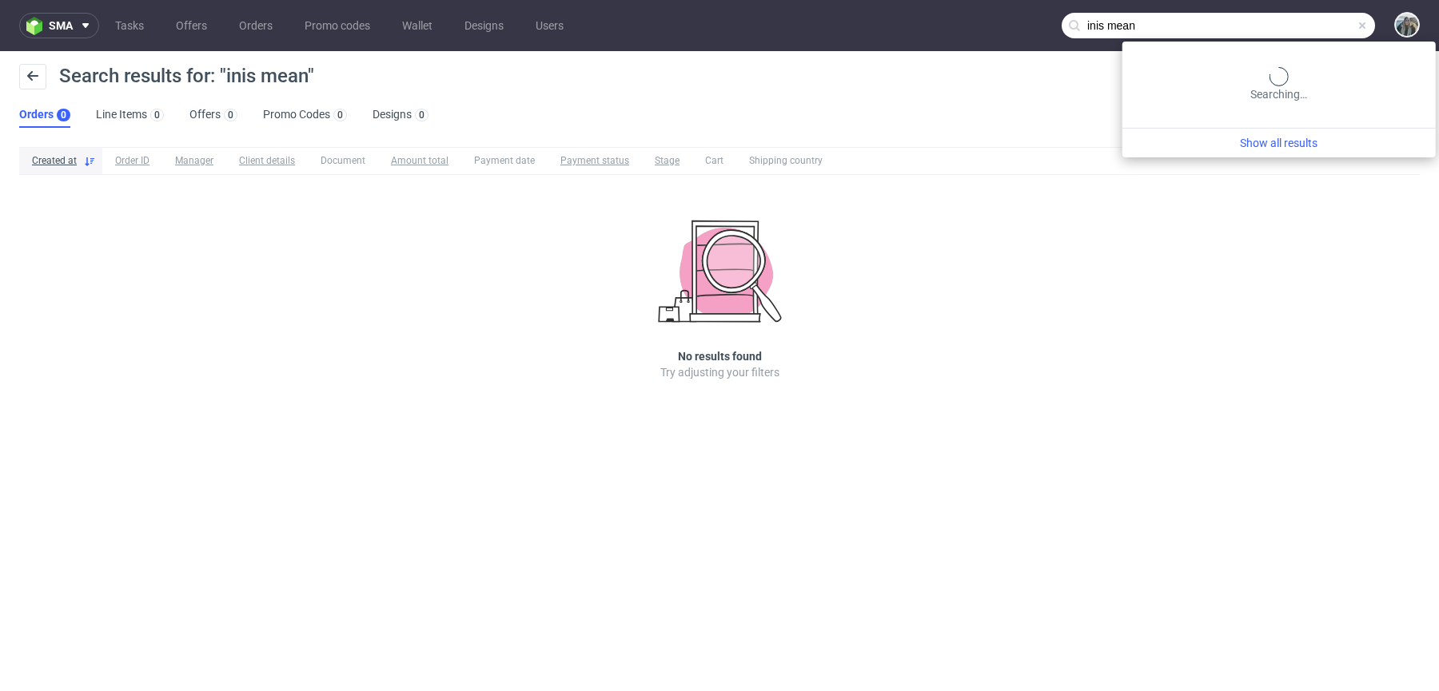
paste input "katie@inismeain.ie"
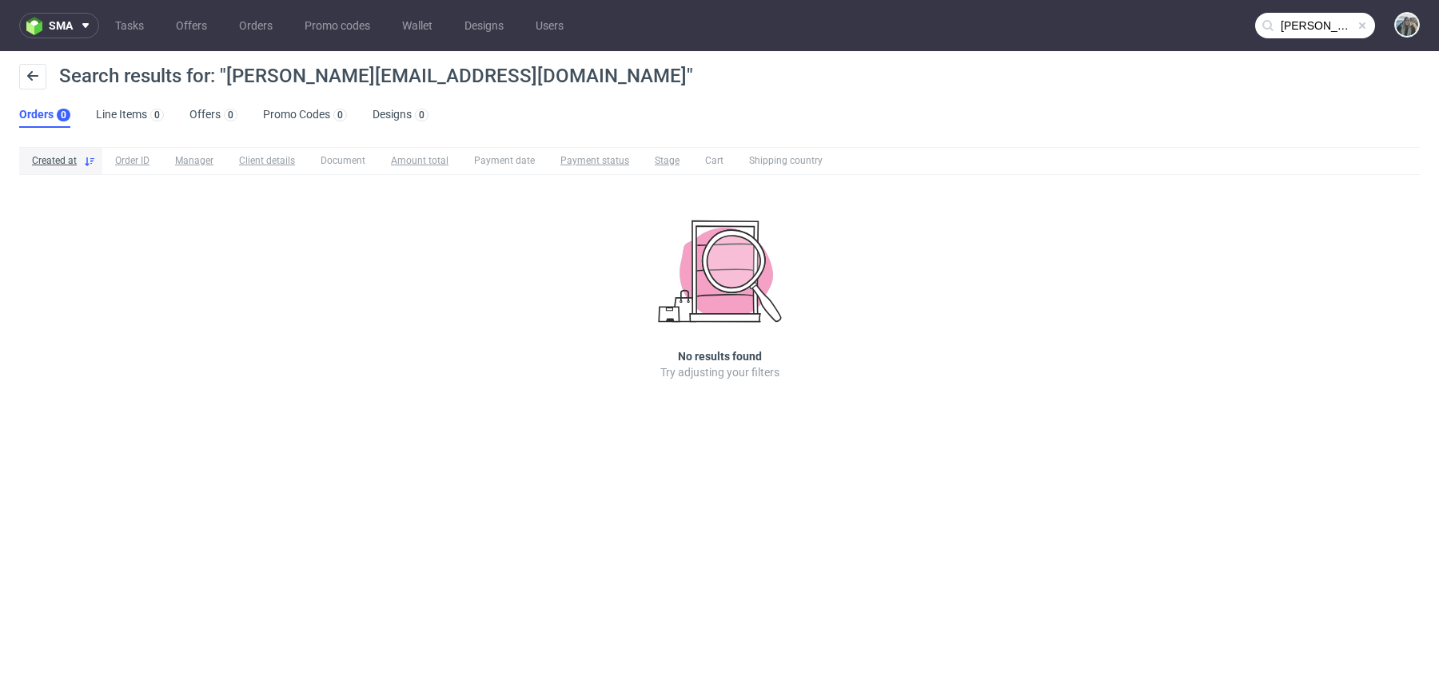
click at [1293, 13] on div "katie@inismeain.ie" at bounding box center [1315, 26] width 120 height 26
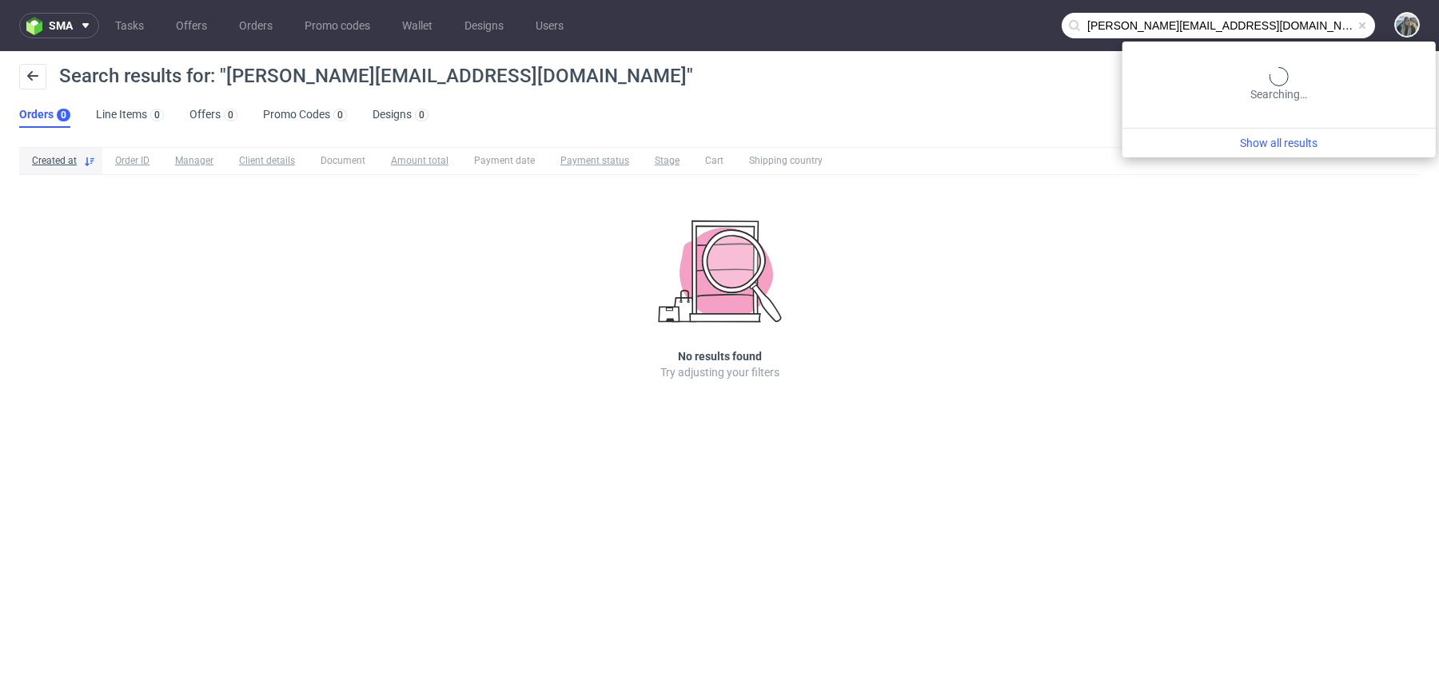
click at [1293, 17] on input "katie@inismeain.ie" at bounding box center [1217, 26] width 313 height 26
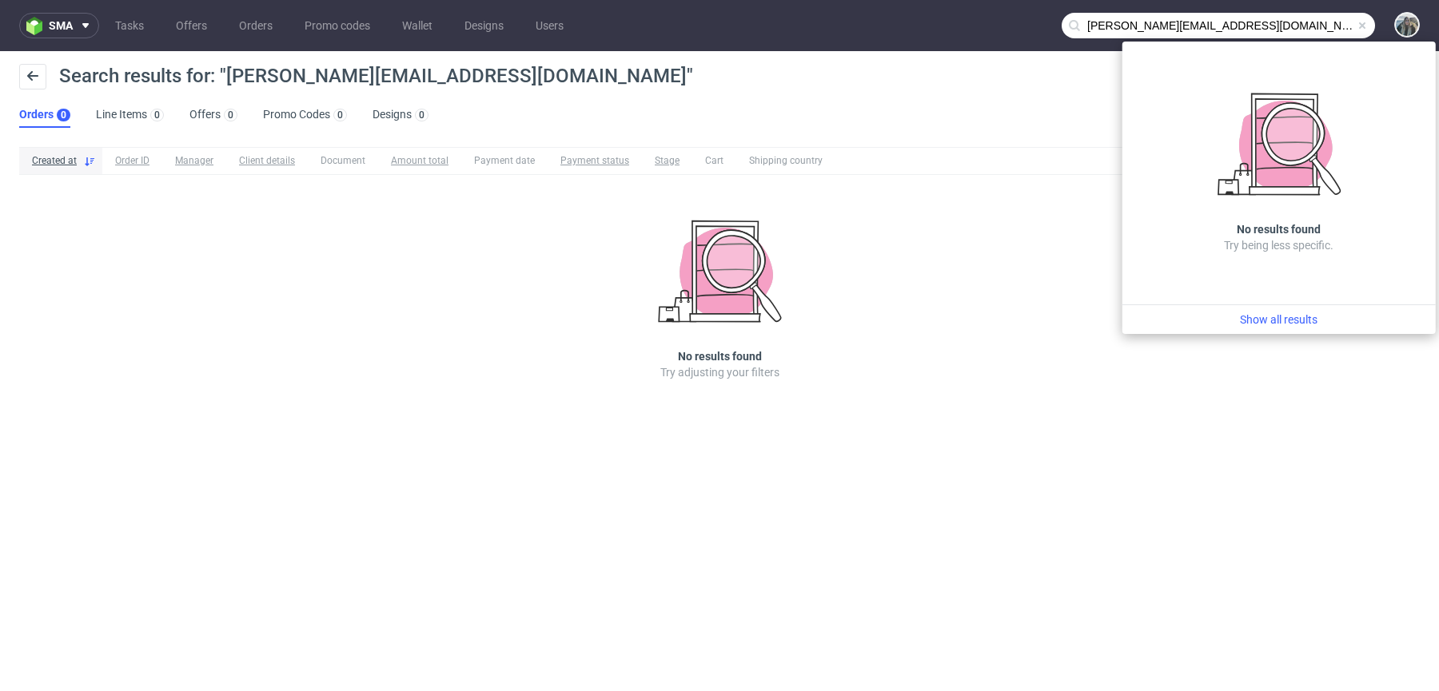
click at [1095, 29] on input "katie@inismeain.ie" at bounding box center [1217, 26] width 313 height 26
click at [1093, 29] on input "katie@inismeain.ie" at bounding box center [1217, 26] width 313 height 26
click at [1092, 26] on input "katie@inismeain.ie" at bounding box center [1217, 26] width 313 height 26
type input "@inismeain.ie"
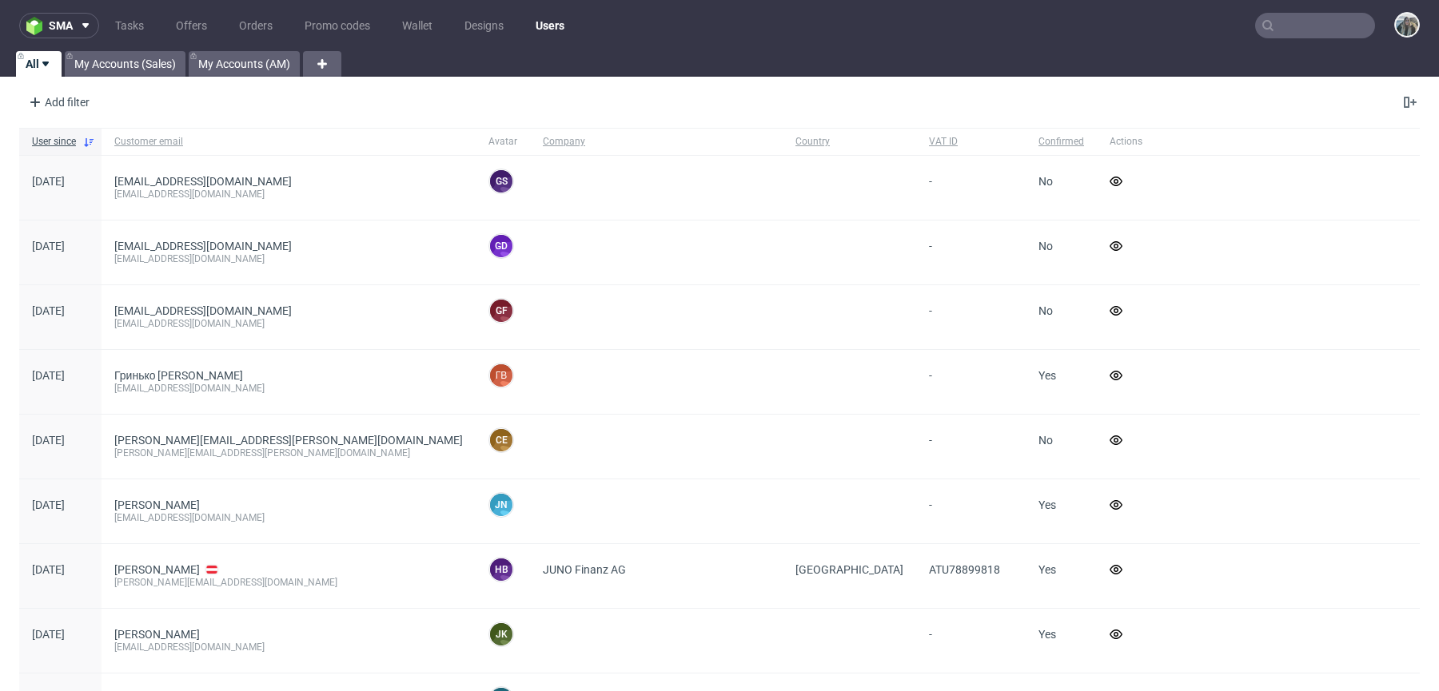
click at [1287, 30] on input "text" at bounding box center [1315, 26] width 120 height 26
paste input "egroup"
type input "egroup"
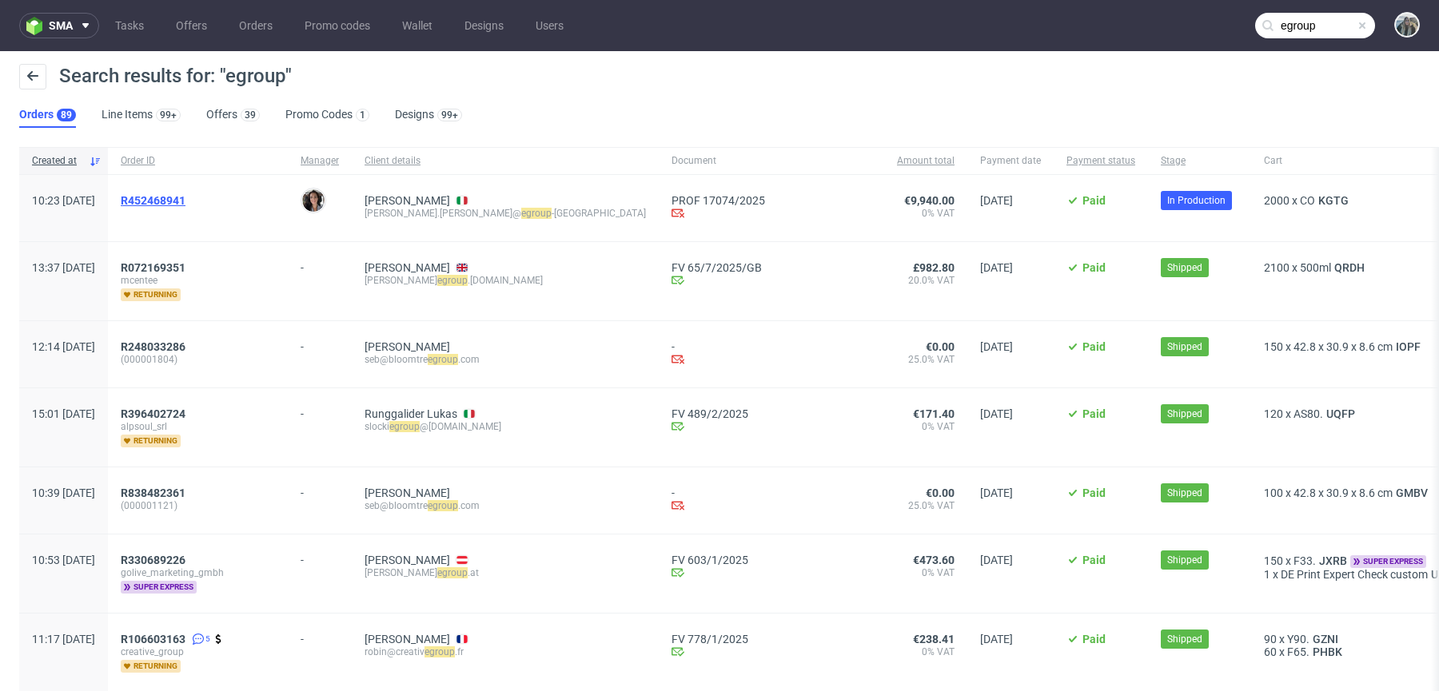
click at [185, 196] on span "R452468941" at bounding box center [153, 200] width 65 height 13
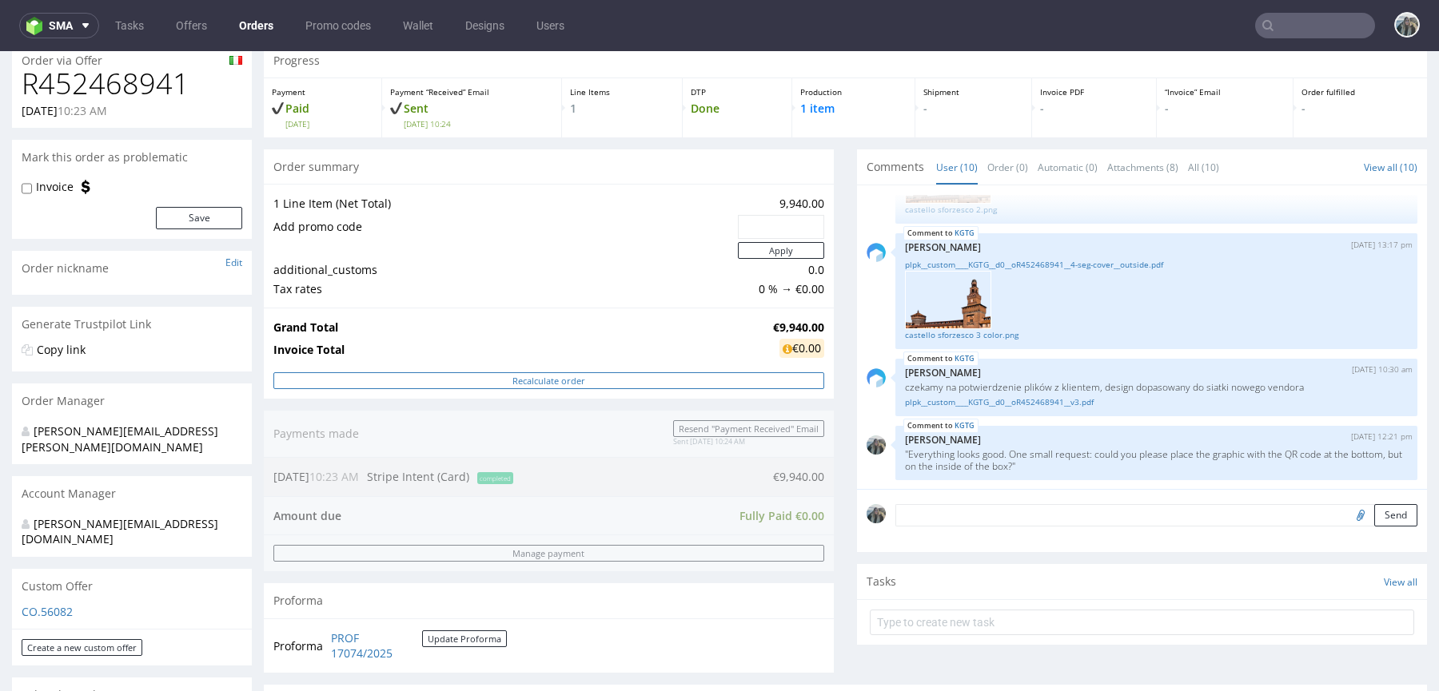
scroll to position [353, 0]
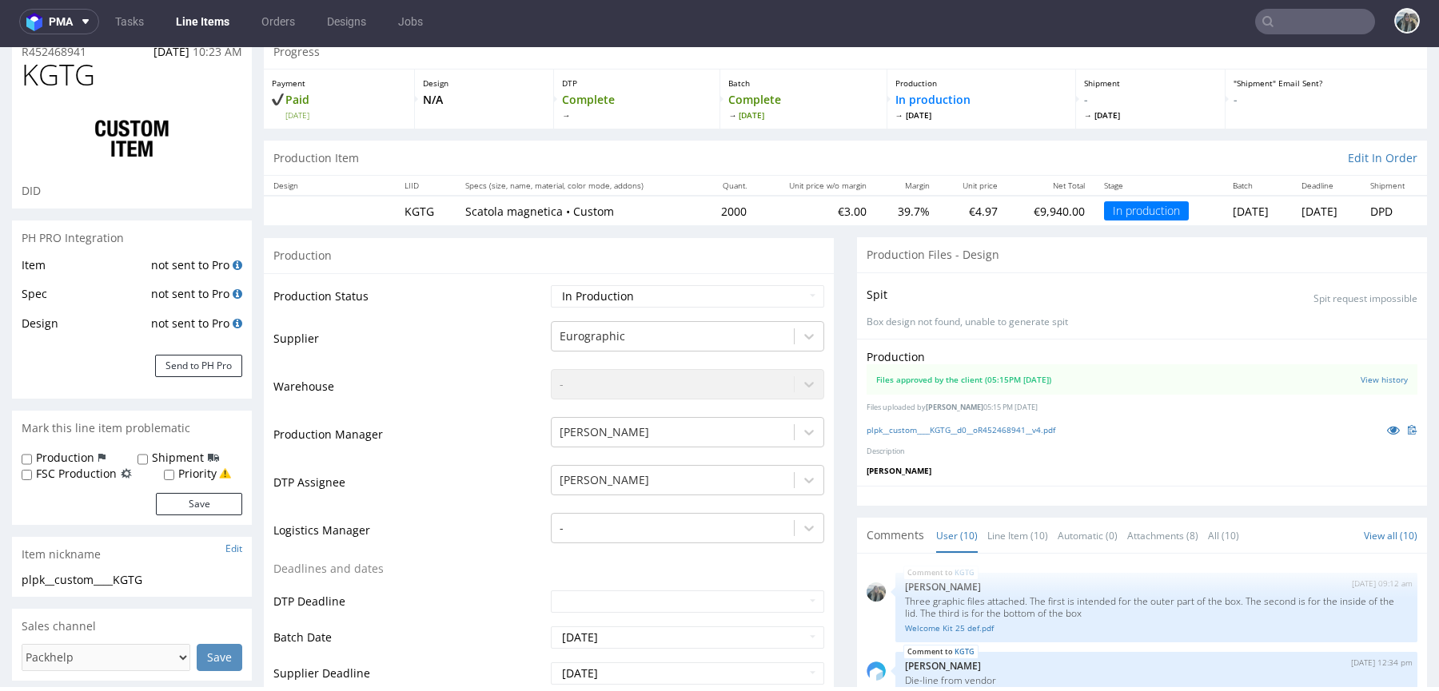
scroll to position [377, 0]
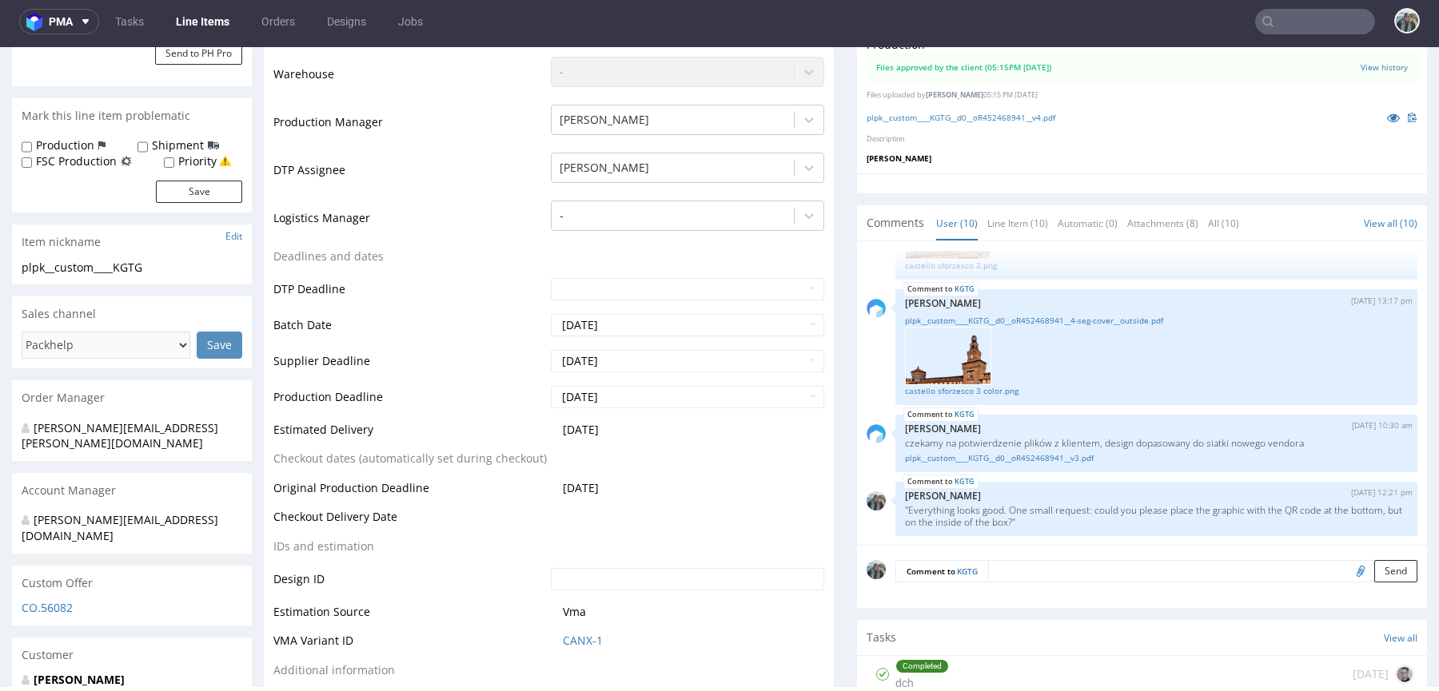
click at [1347, 564] on input "file" at bounding box center [1358, 570] width 22 height 21
type input "C:\fakepath\plpk__custom____KGTG__d0__oR452468941__v4.pdf"
click at [1040, 571] on textarea at bounding box center [1202, 571] width 429 height 22
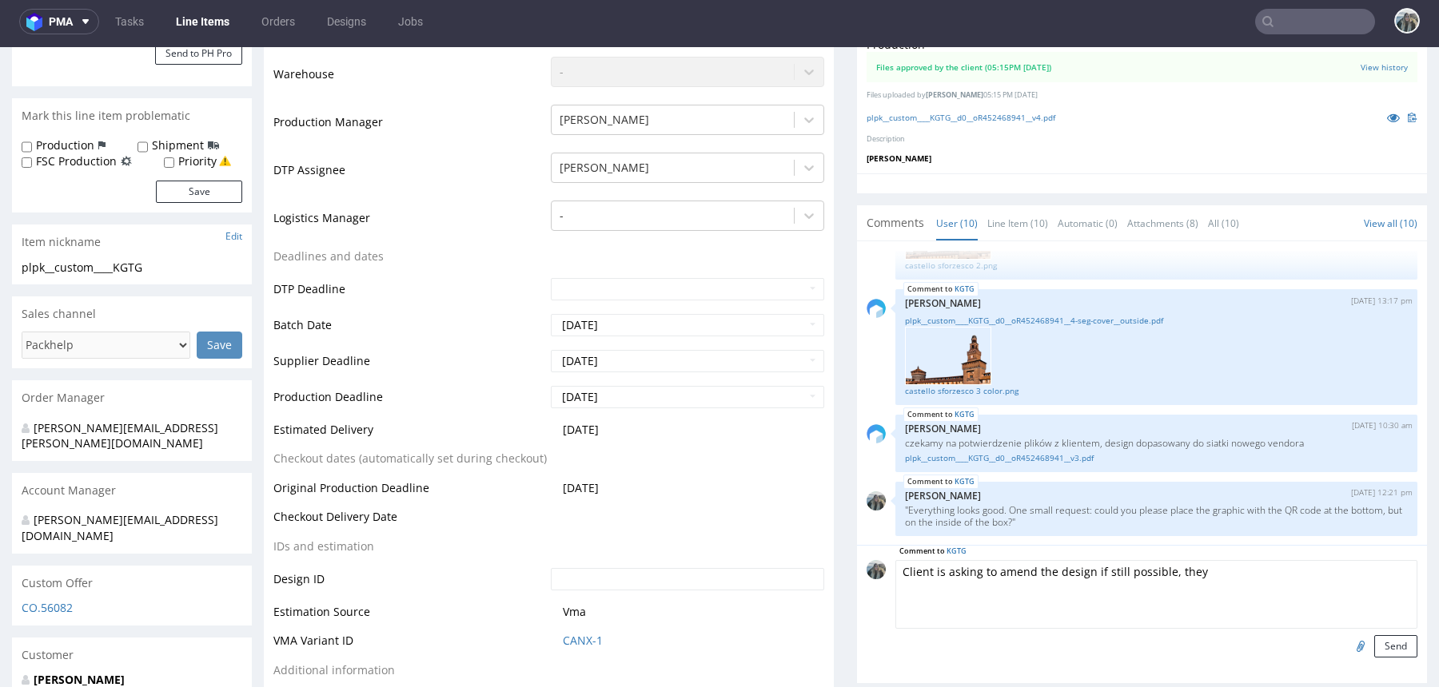
paste textarea "We only changed the color of one of the logos at the bottom."
click at [1195, 564] on textarea "Client is asking to amend the design if still possible, they We only changed th…" at bounding box center [1156, 594] width 522 height 69
click at [1194, 564] on textarea "Client is asking to amend the design if still possible, they We only changed th…" at bounding box center [1156, 594] width 522 height 69
type textarea "Client is asking to amend the design if still possible, they only changed the c…"
click at [1347, 638] on input "file" at bounding box center [1358, 645] width 22 height 21
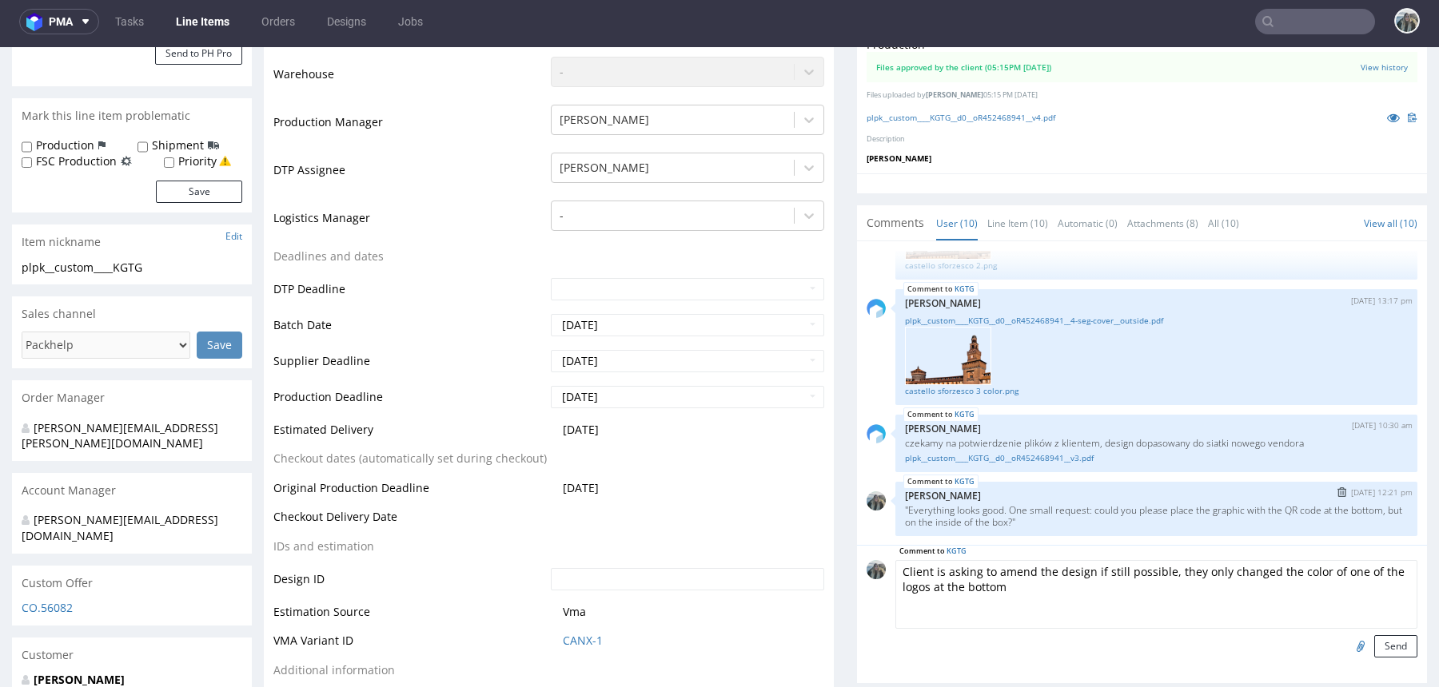
click at [984, 587] on textarea "Client is asking to amend the design if still possible, they only changed the c…" at bounding box center [1156, 594] width 522 height 69
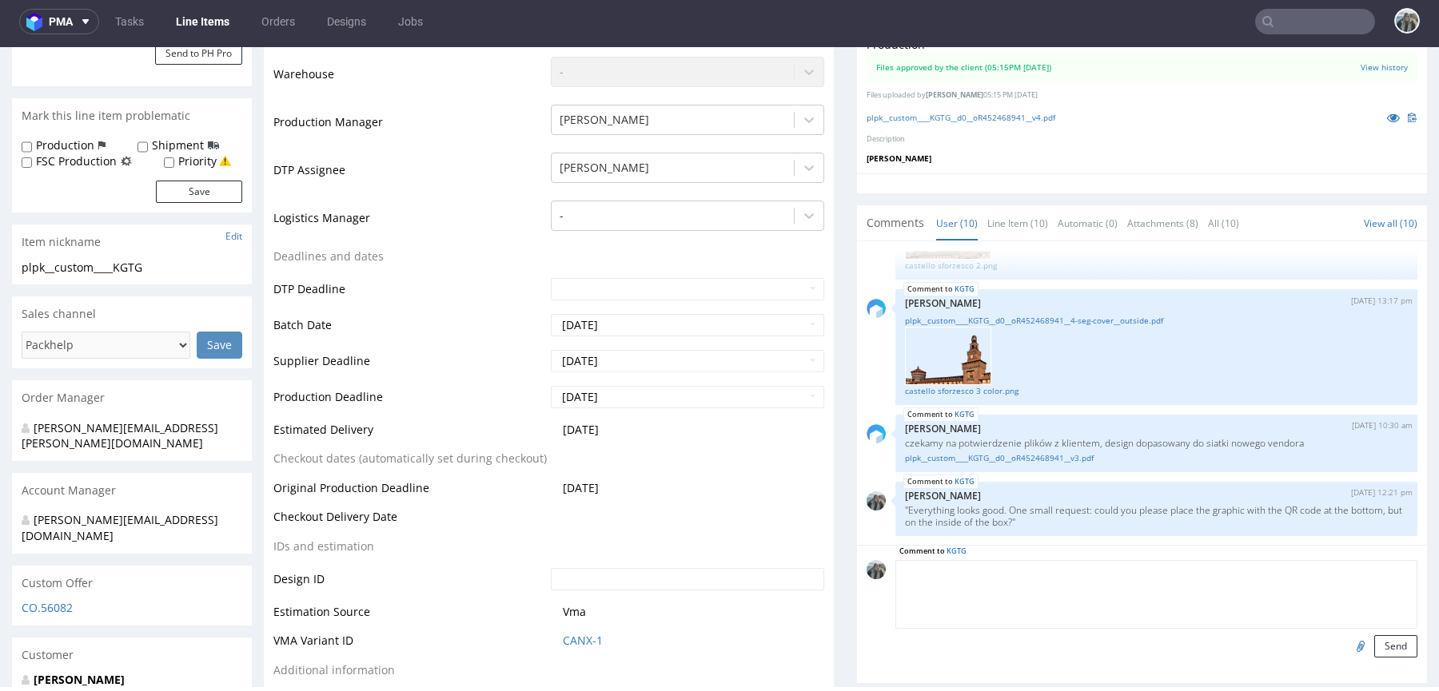
paste textarea "Client is asking to amend the design if still possible, they only changed the c…"
type textarea "Client is asking to amend the design if still possible, they only changed the c…"
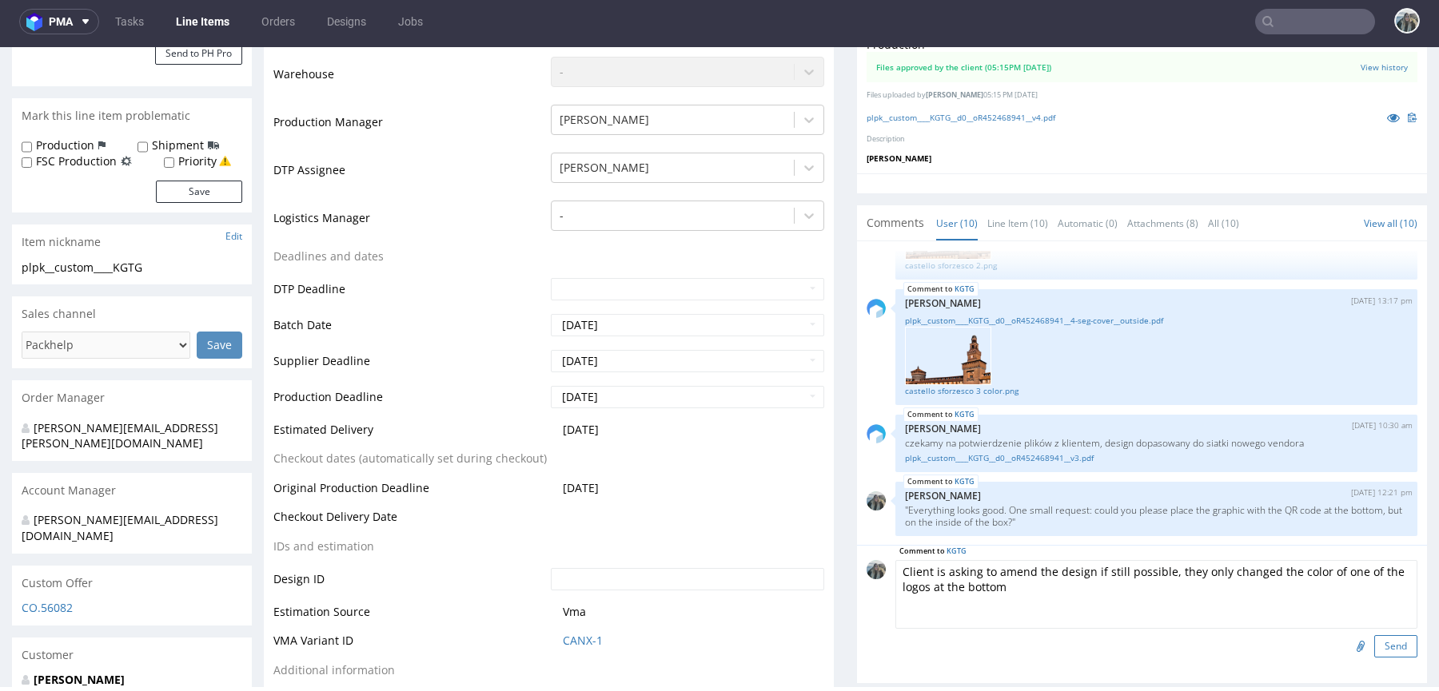
click at [1385, 642] on button "Send" at bounding box center [1395, 646] width 43 height 22
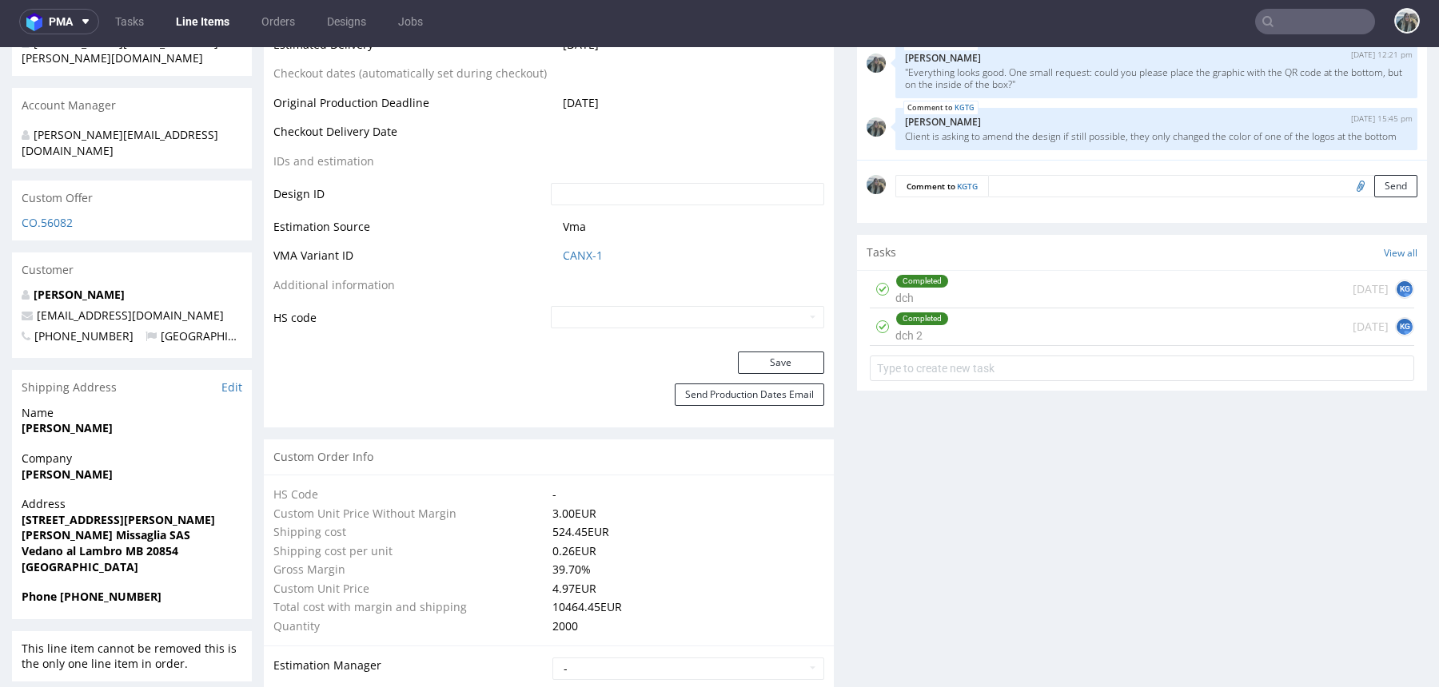
scroll to position [736, 0]
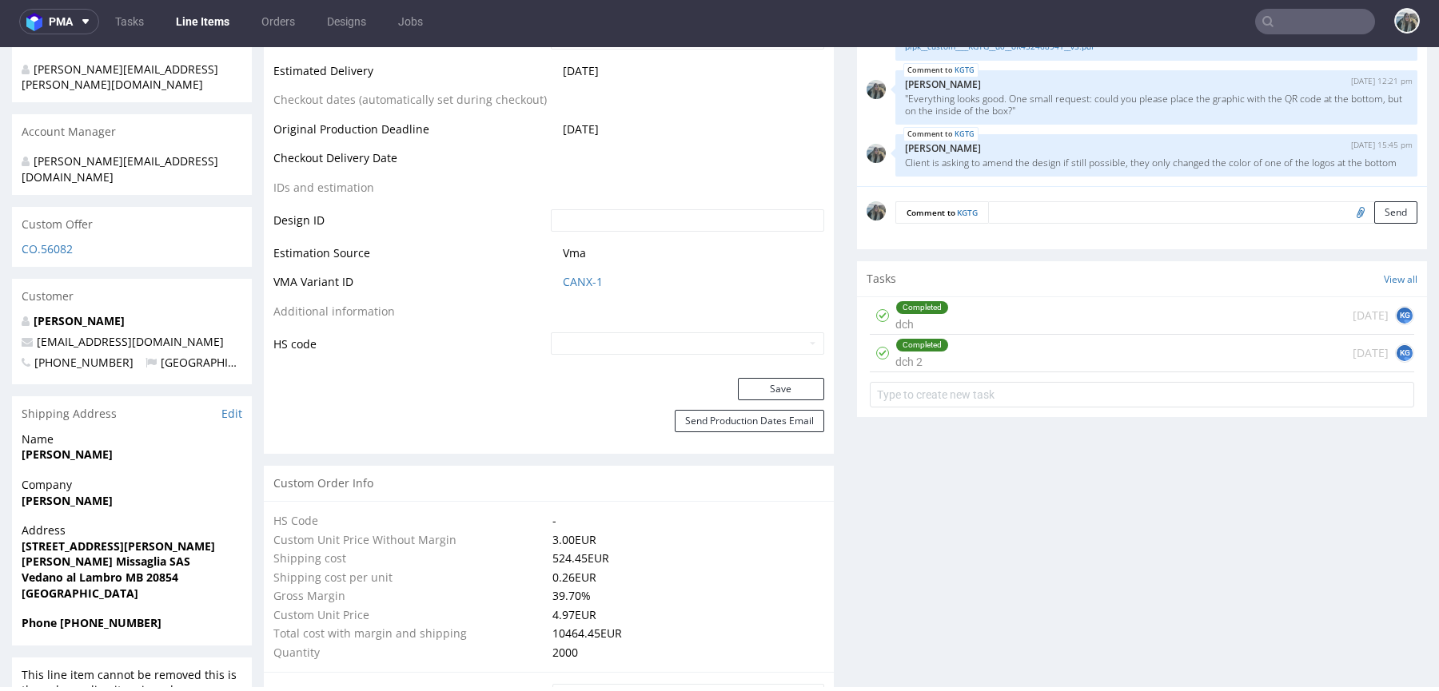
click at [1165, 206] on textarea at bounding box center [1202, 212] width 429 height 22
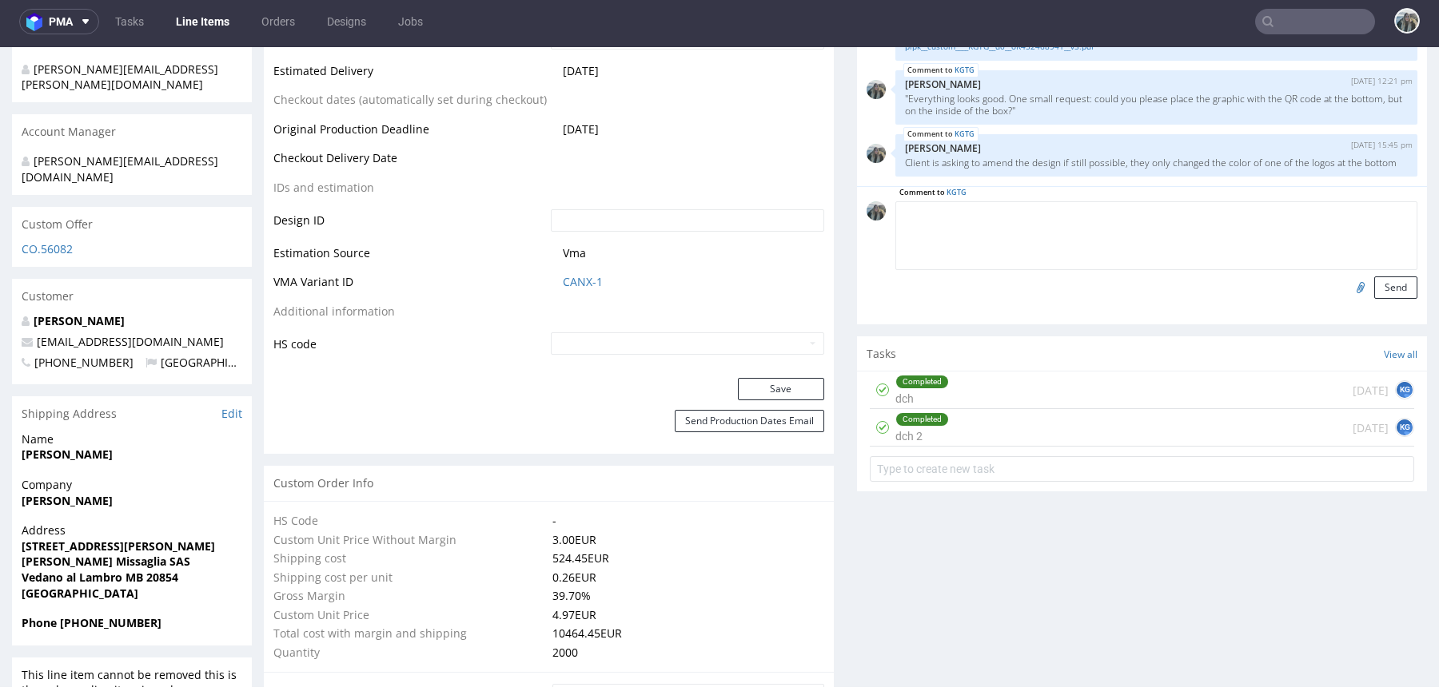
click at [1347, 281] on input "file" at bounding box center [1358, 287] width 22 height 21
type input "C:\fakepath\plpk__custom____KGTG__d0__oR452468941__v4.pdf"
click at [1203, 278] on div "Send" at bounding box center [1156, 288] width 522 height 22
click at [1231, 244] on textarea at bounding box center [1156, 235] width 522 height 69
paste textarea "Client is asking to amend the design if still possible, they only changed the c…"
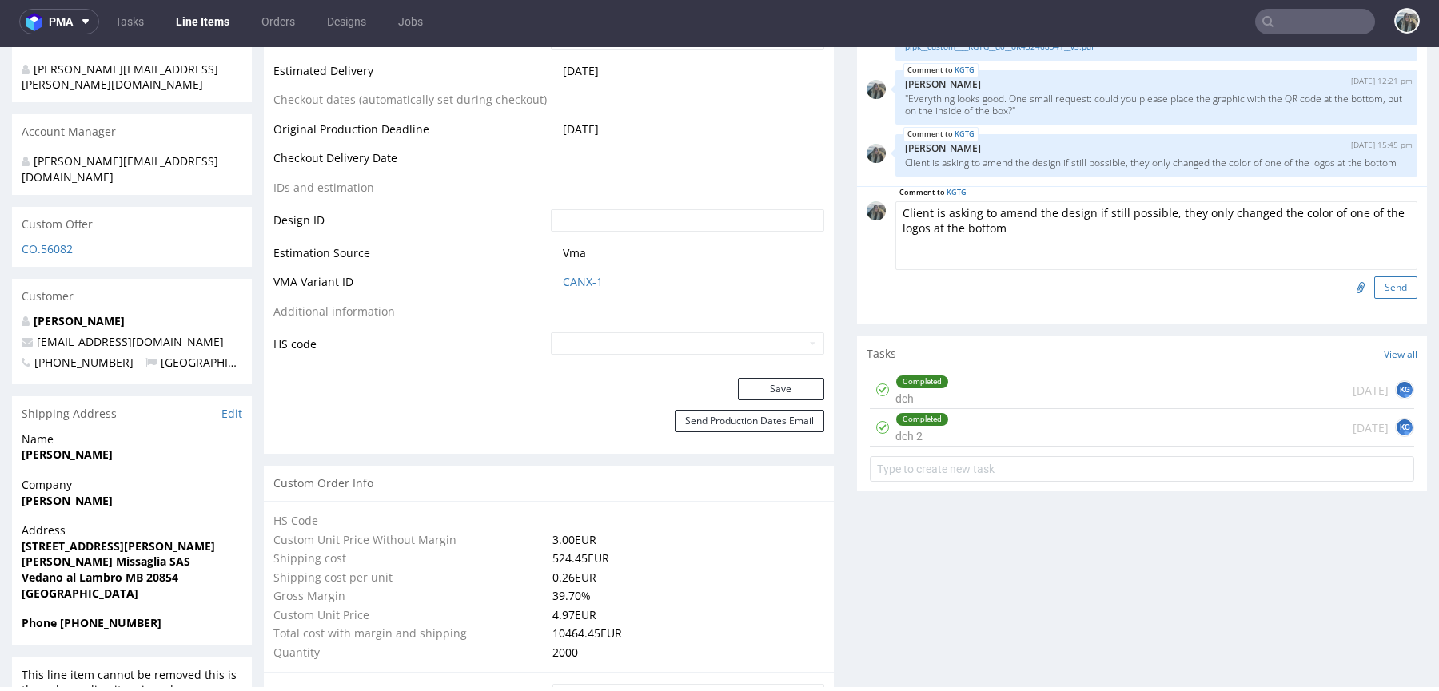
type textarea "Client is asking to amend the design if still possible, they only changed the c…"
click at [1375, 285] on button "Send" at bounding box center [1395, 288] width 43 height 22
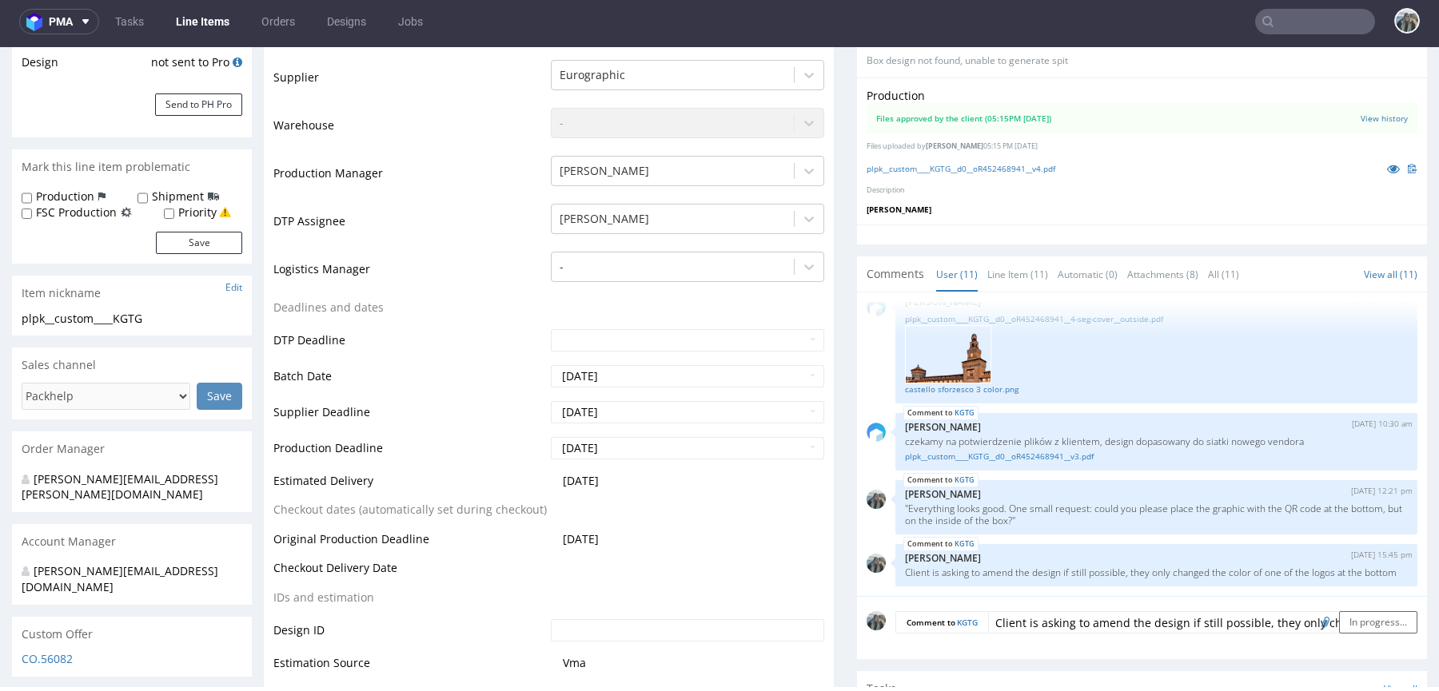
scroll to position [40, 0]
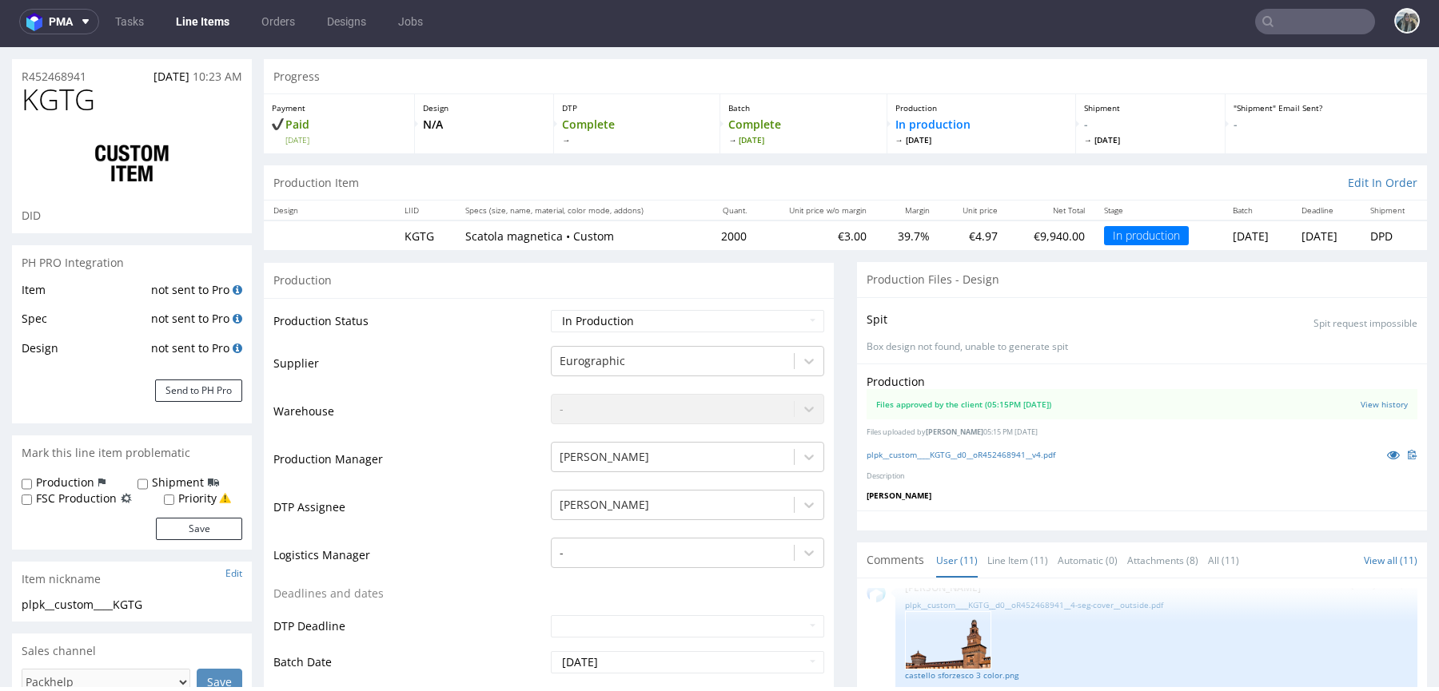
click at [66, 107] on span "KGTG" at bounding box center [59, 100] width 74 height 32
click at [65, 106] on span "KGTG" at bounding box center [59, 100] width 74 height 32
copy span "KGTG"
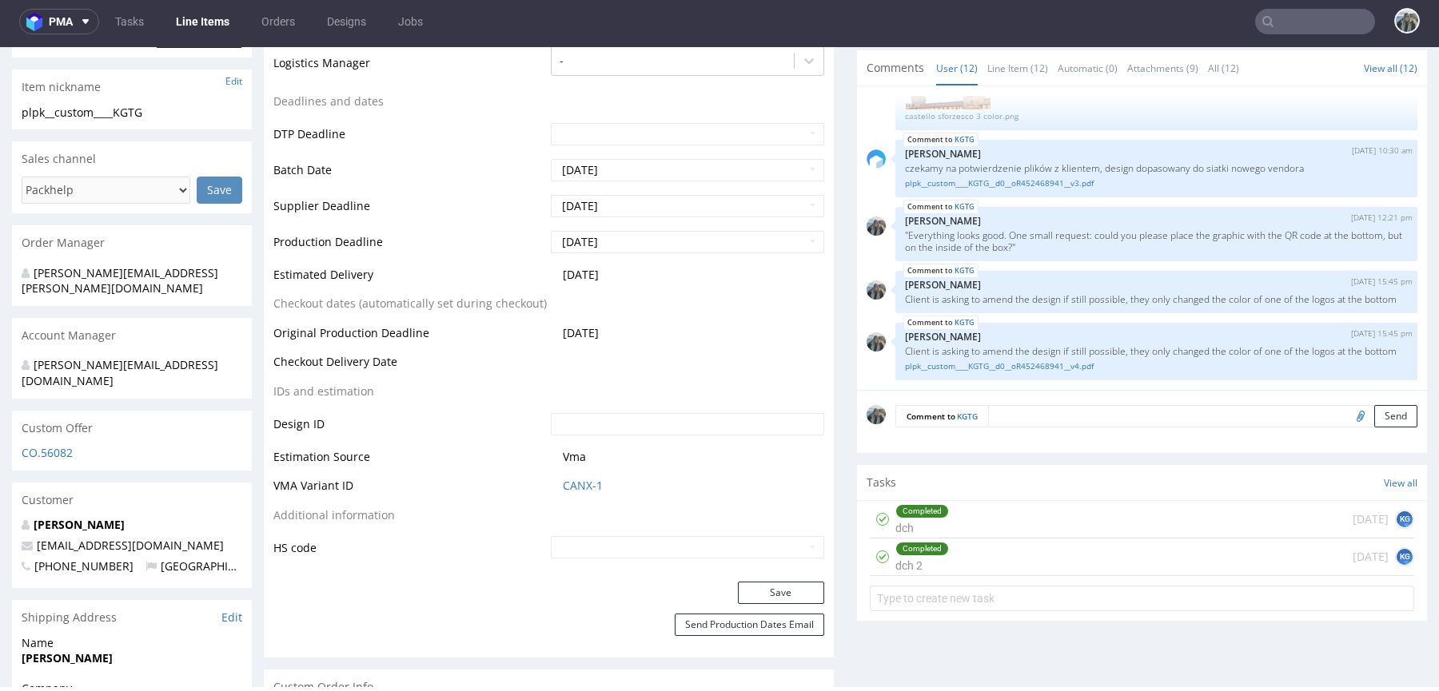
scroll to position [538, 0]
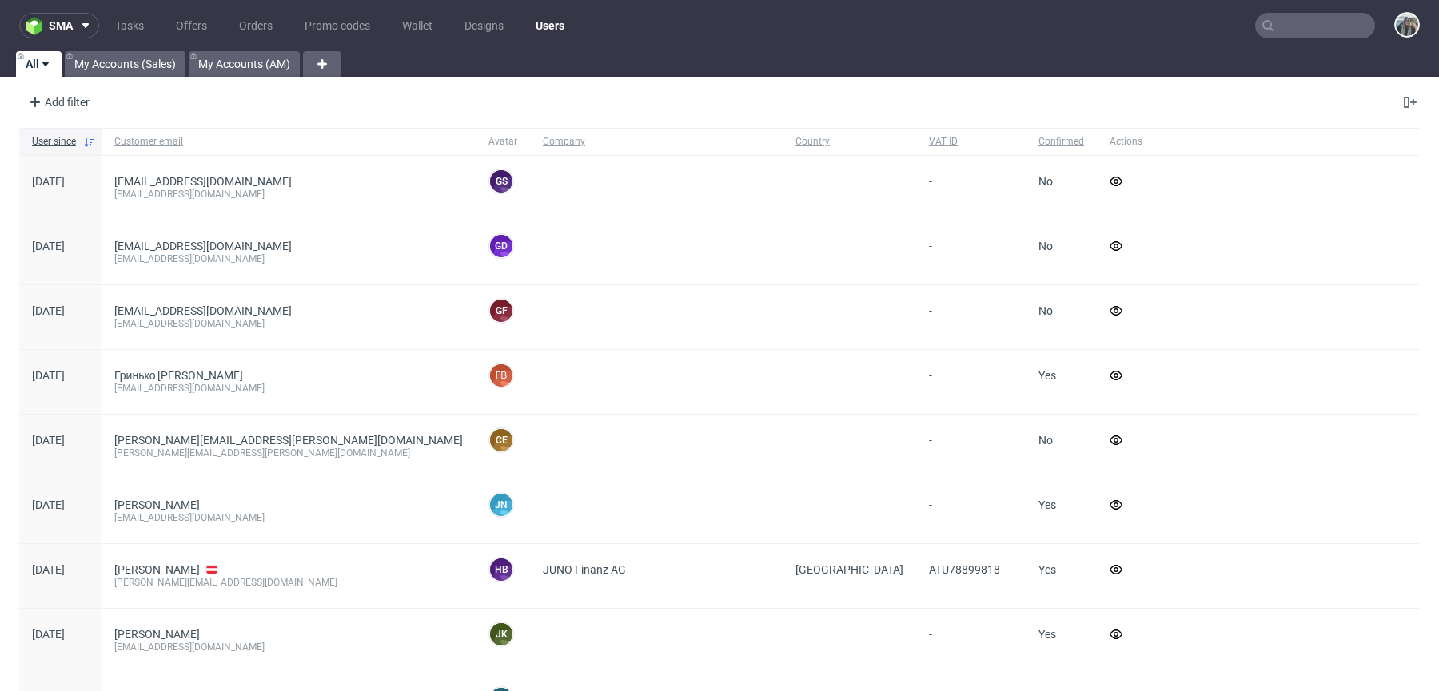
click at [1331, 33] on input "text" at bounding box center [1315, 26] width 120 height 26
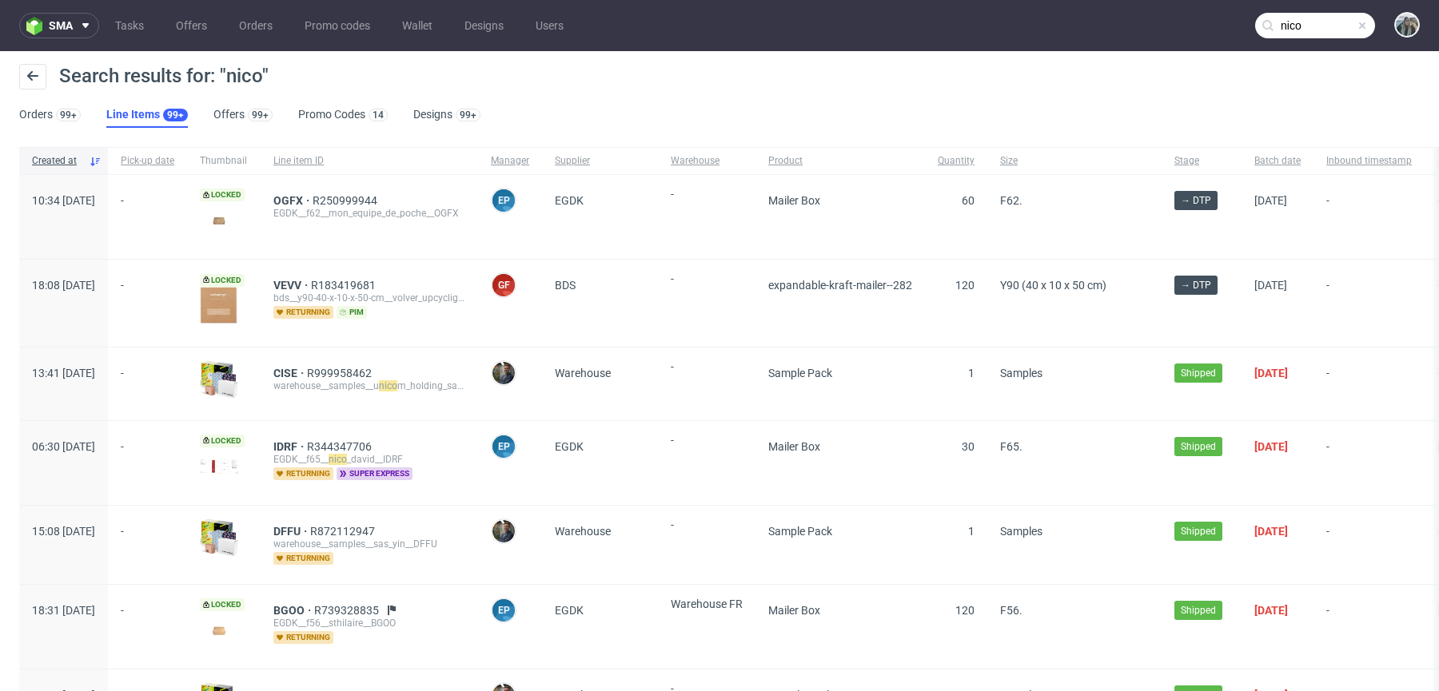
click at [1314, 14] on input "nico" at bounding box center [1315, 26] width 120 height 26
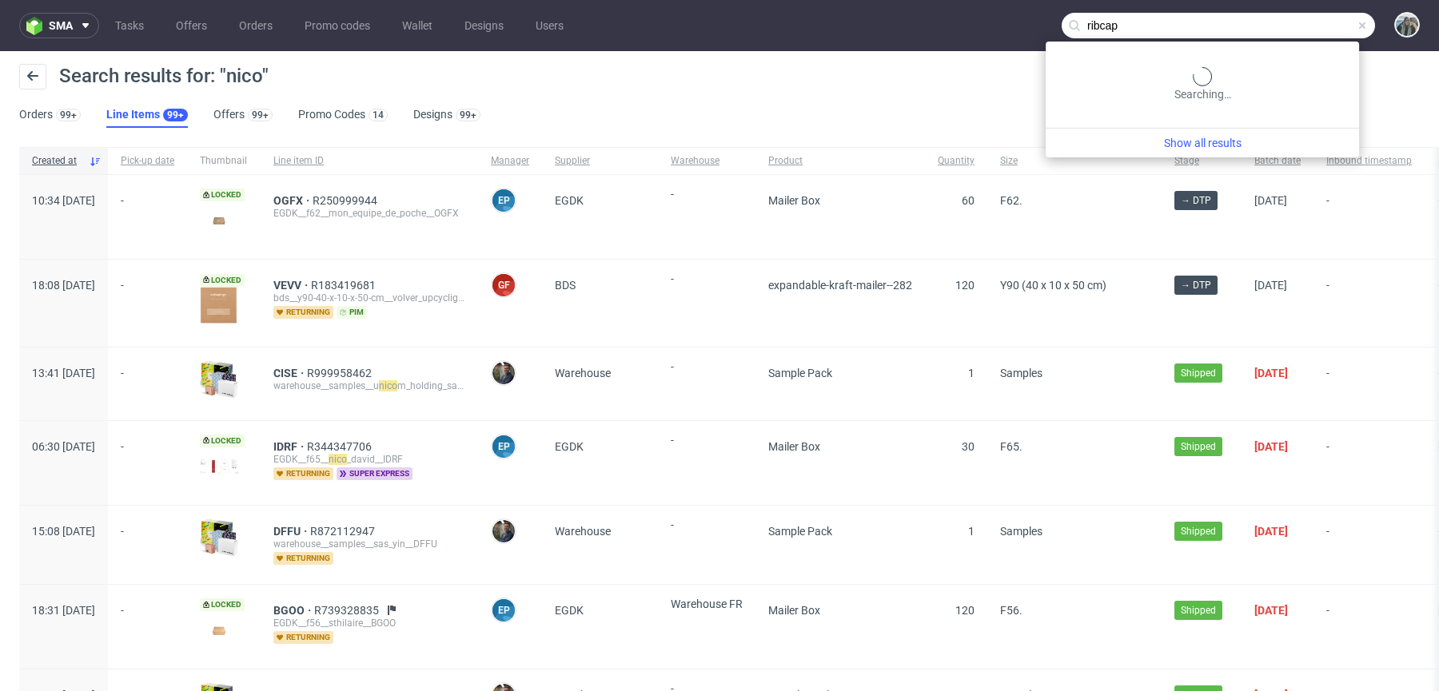
type input "ribcap"
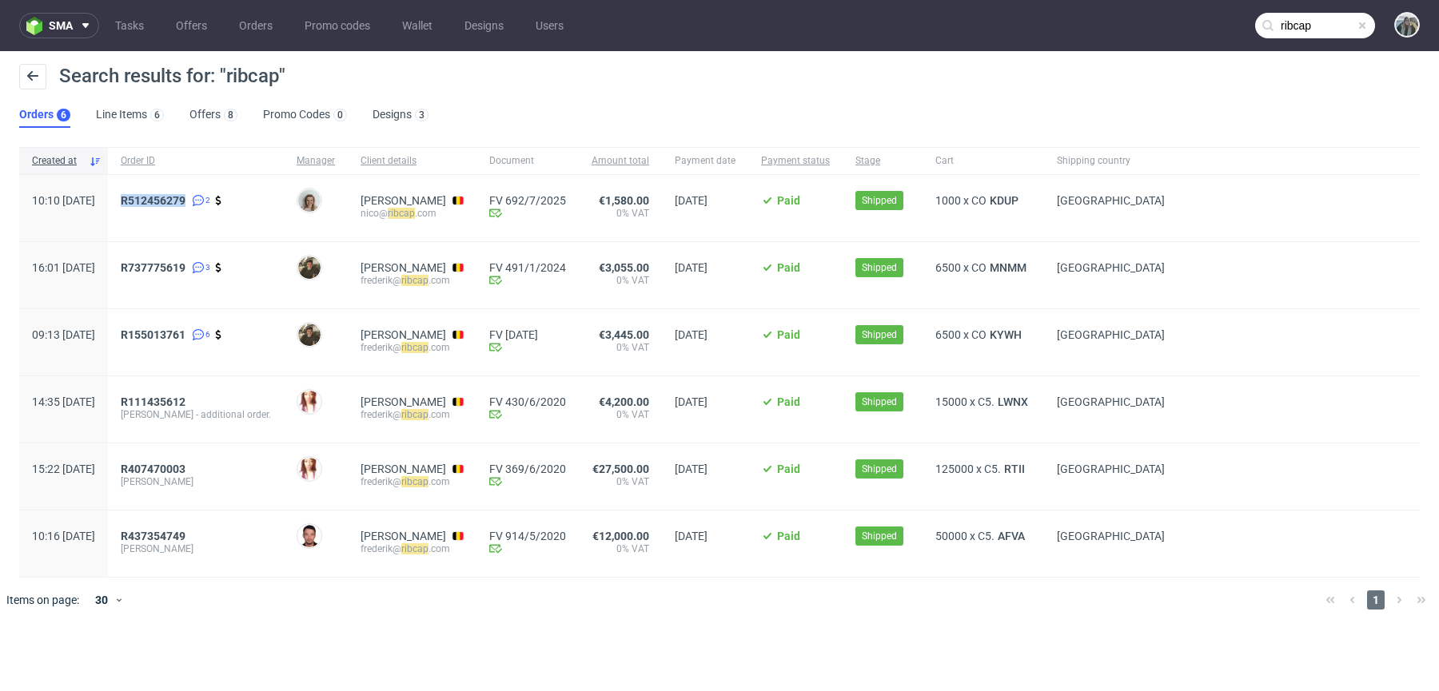
drag, startPoint x: 159, startPoint y: 225, endPoint x: 160, endPoint y: 197, distance: 27.2
click at [160, 198] on div "R512456279 2" at bounding box center [196, 208] width 176 height 66
copy span "R512456279"
drag, startPoint x: 171, startPoint y: 212, endPoint x: 166, endPoint y: 199, distance: 13.7
click at [166, 201] on div "R 512456279 2" at bounding box center [196, 208] width 176 height 66
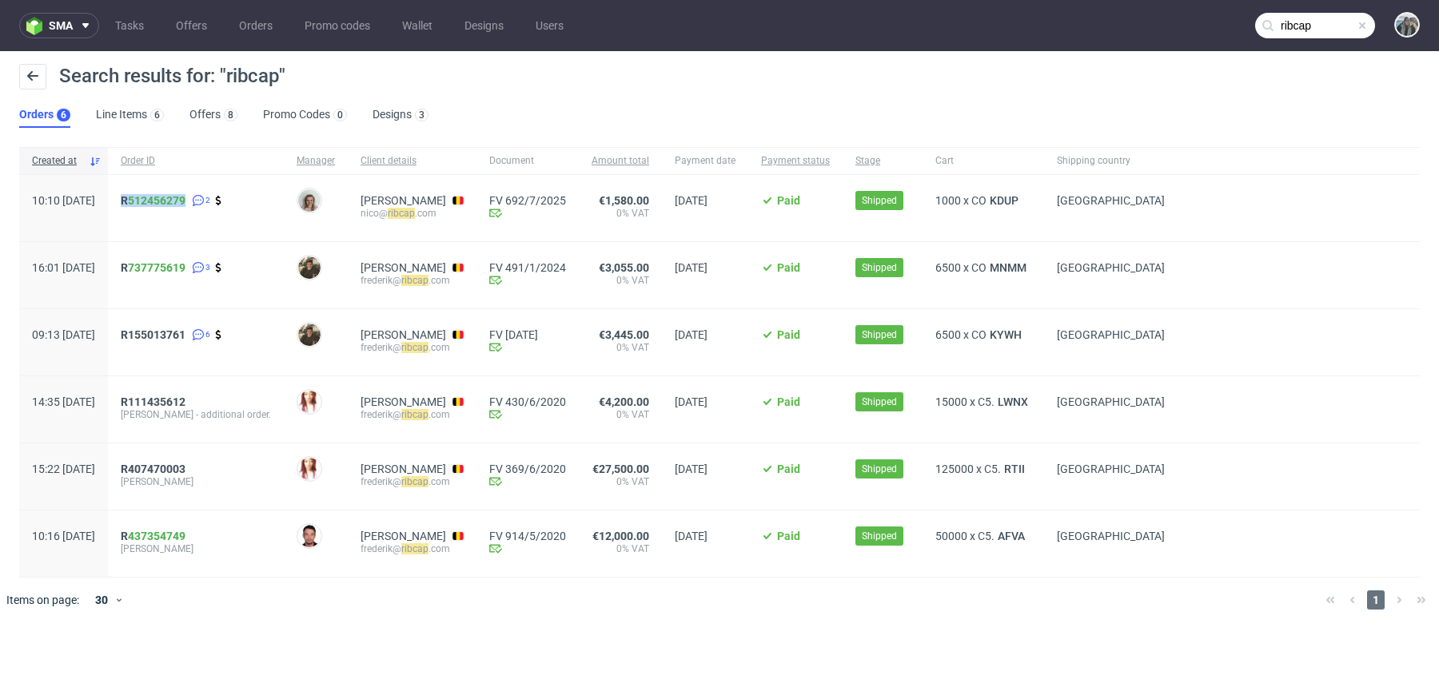
copy span "R 512456279"
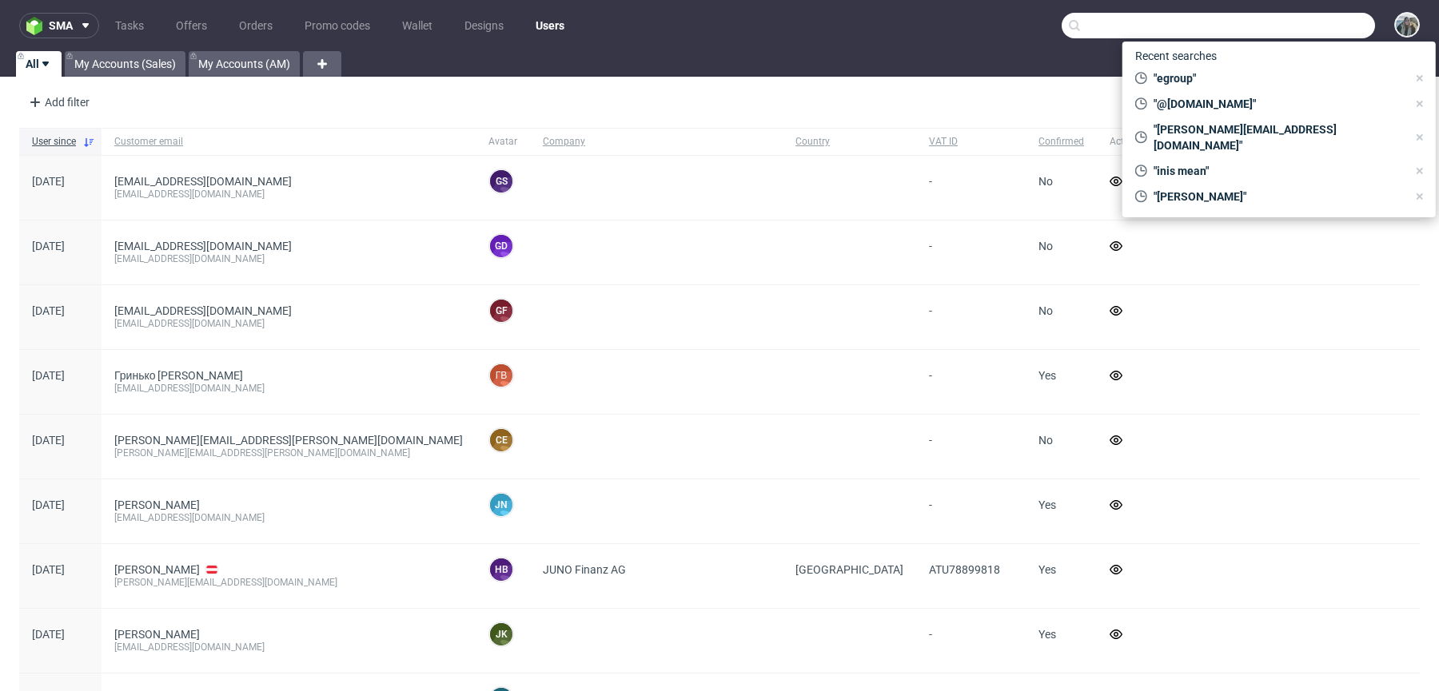
click at [1316, 27] on input "text" at bounding box center [1217, 26] width 313 height 26
paste input "KGTG"
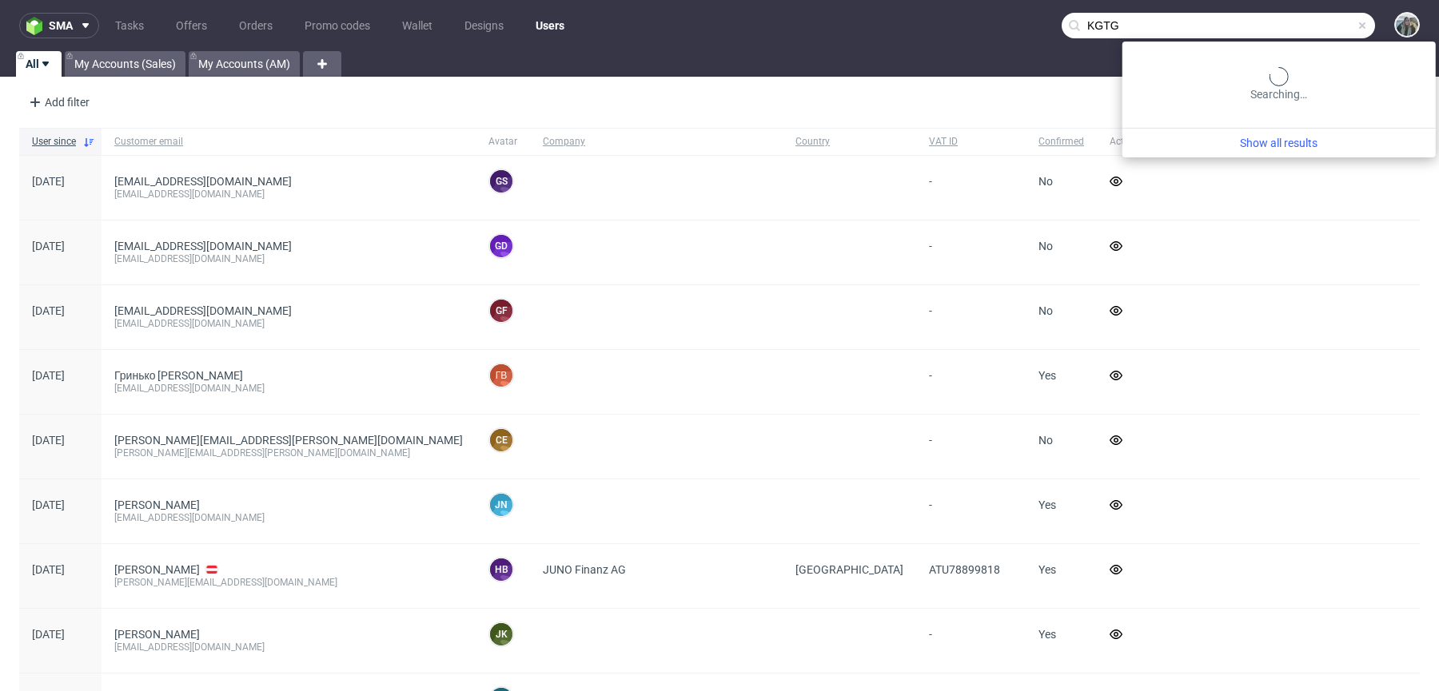
type input "KGTG"
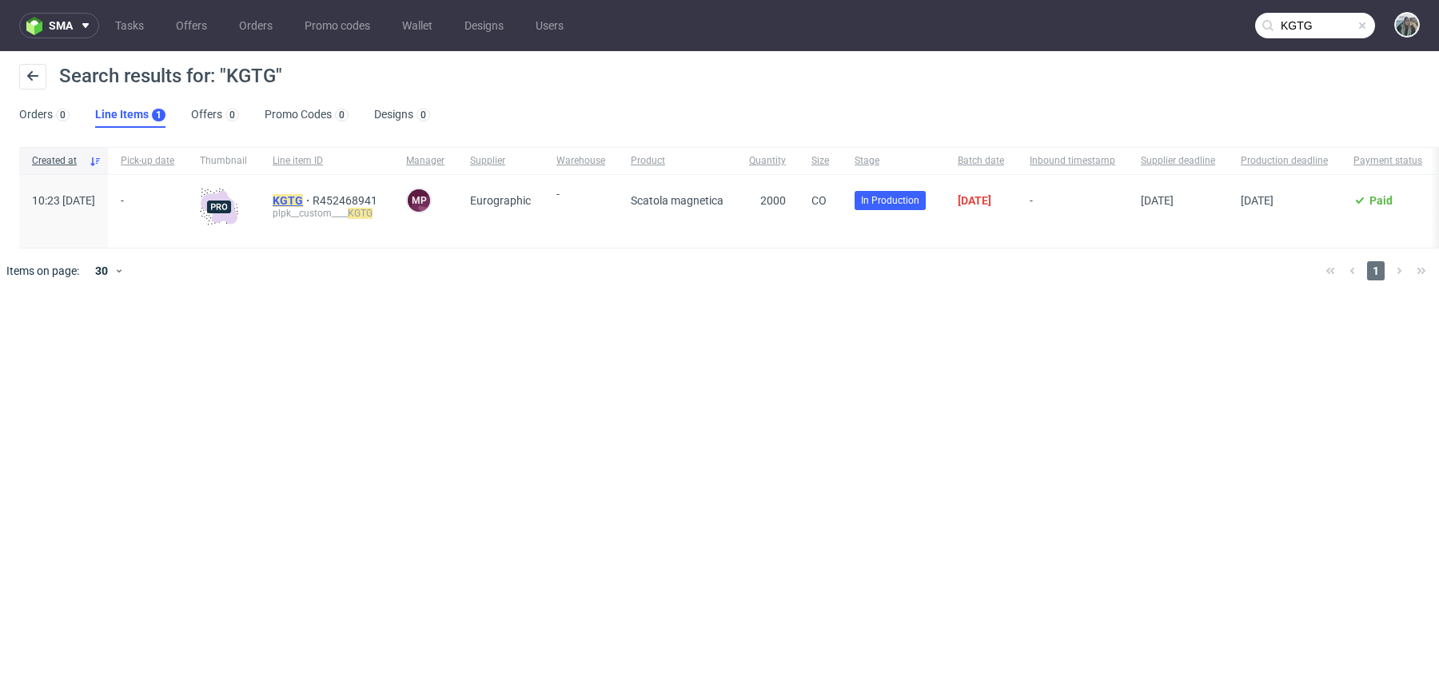
click at [312, 197] on span "KGTG" at bounding box center [293, 200] width 40 height 13
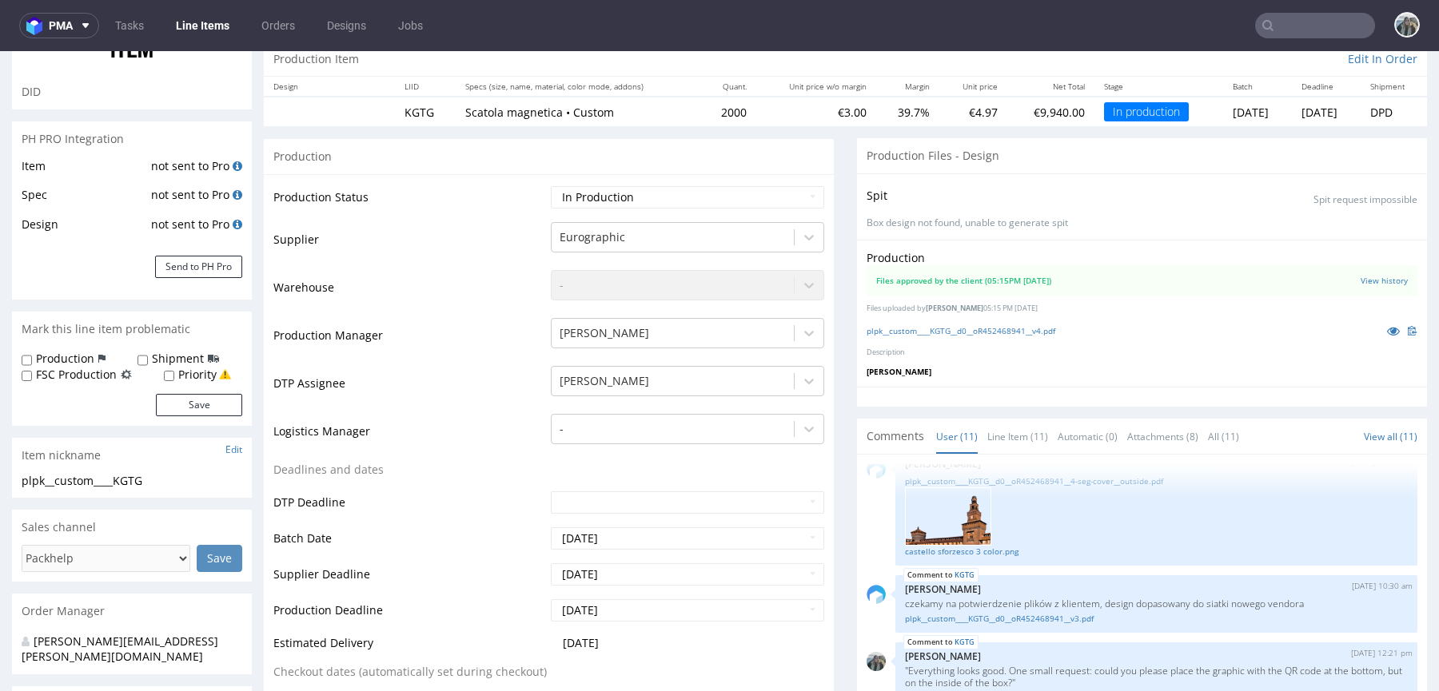
scroll to position [314, 0]
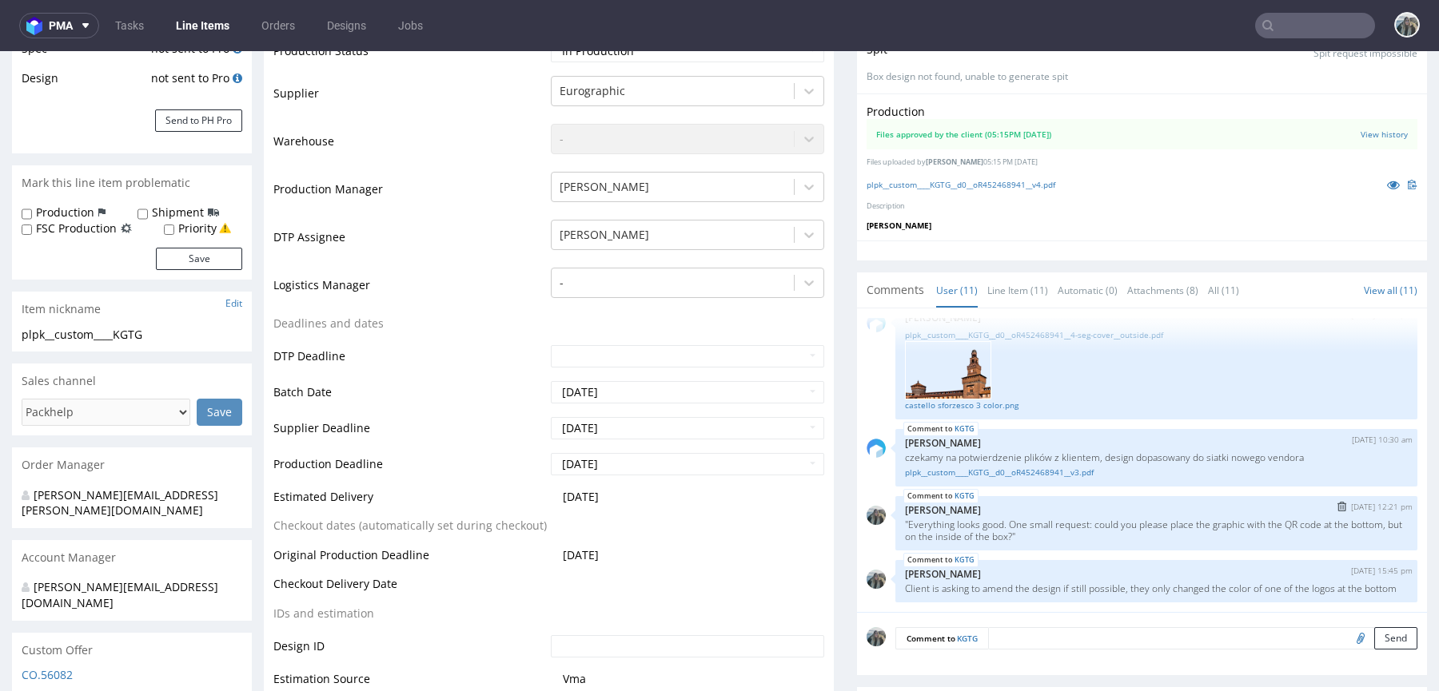
click at [1337, 502] on img "submit" at bounding box center [1341, 507] width 9 height 10
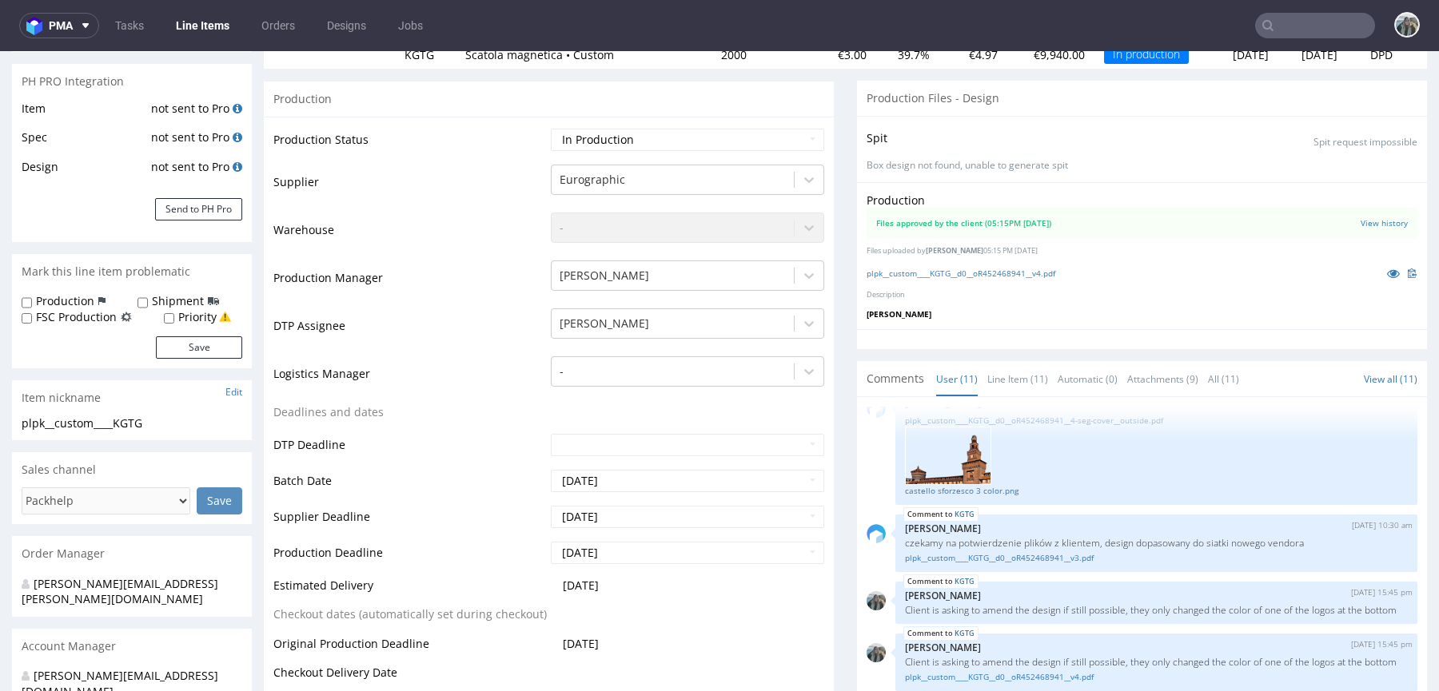
scroll to position [490, 0]
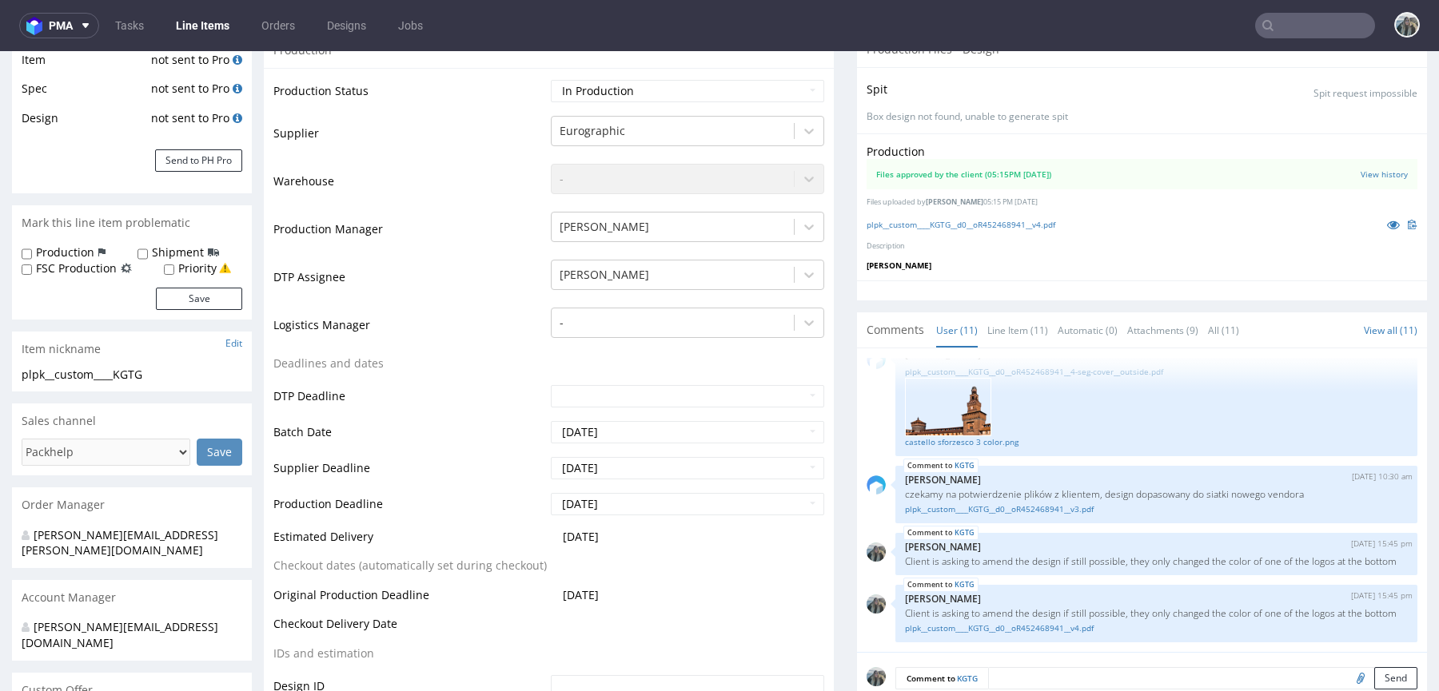
scroll to position [364, 0]
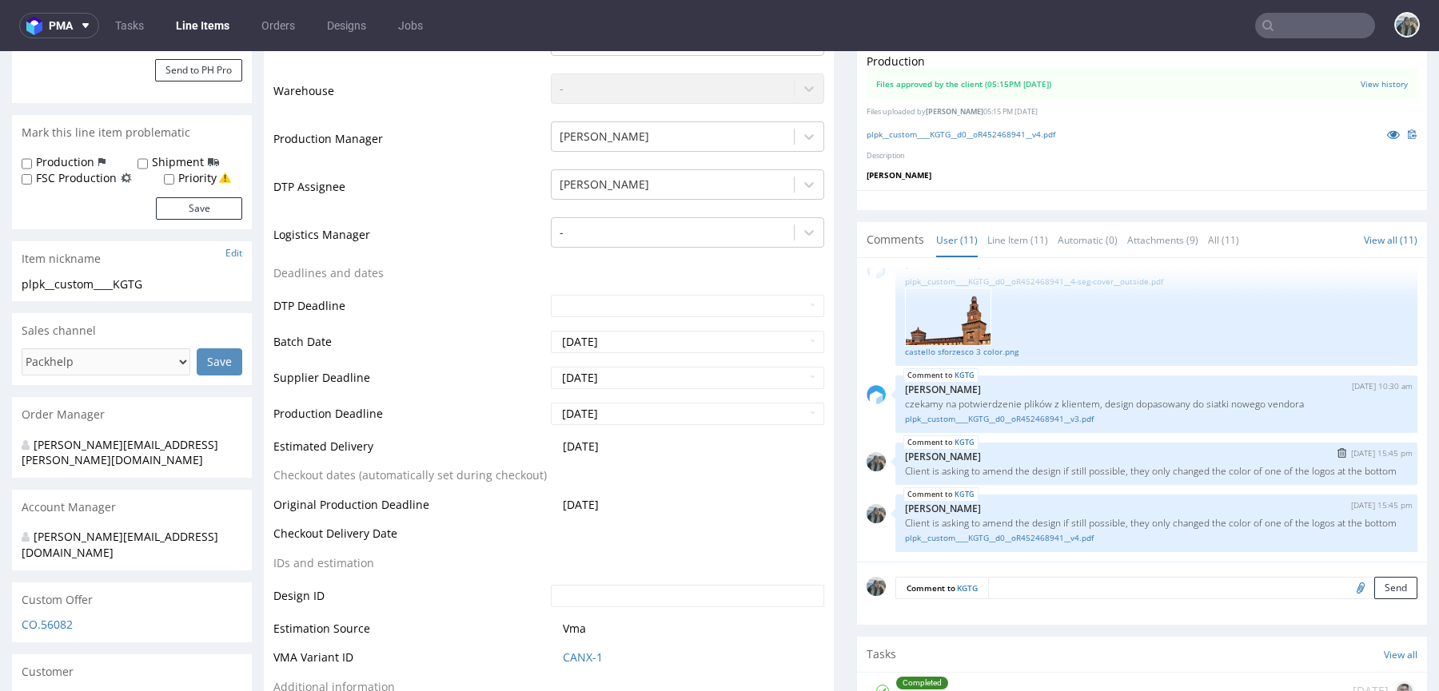
click at [1337, 448] on img "submit" at bounding box center [1341, 453] width 9 height 10
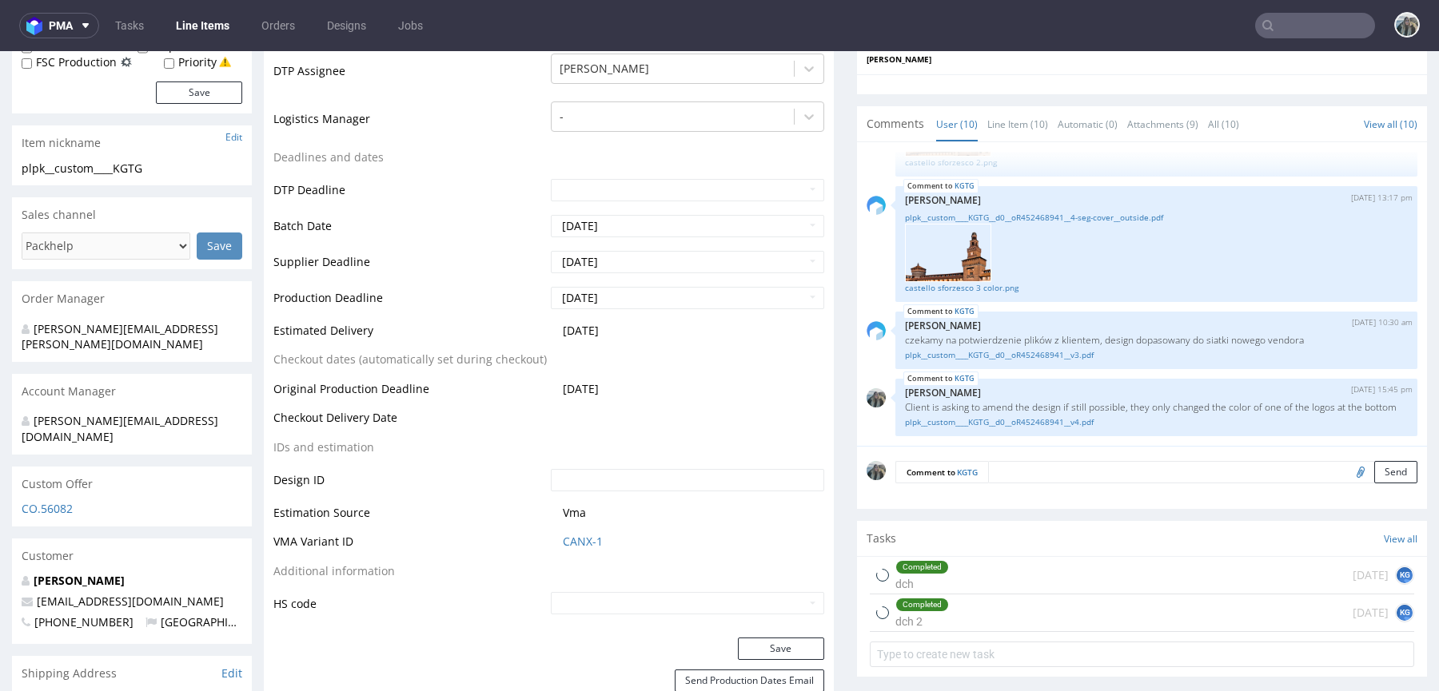
scroll to position [486, 0]
